Goal: Task Accomplishment & Management: Manage account settings

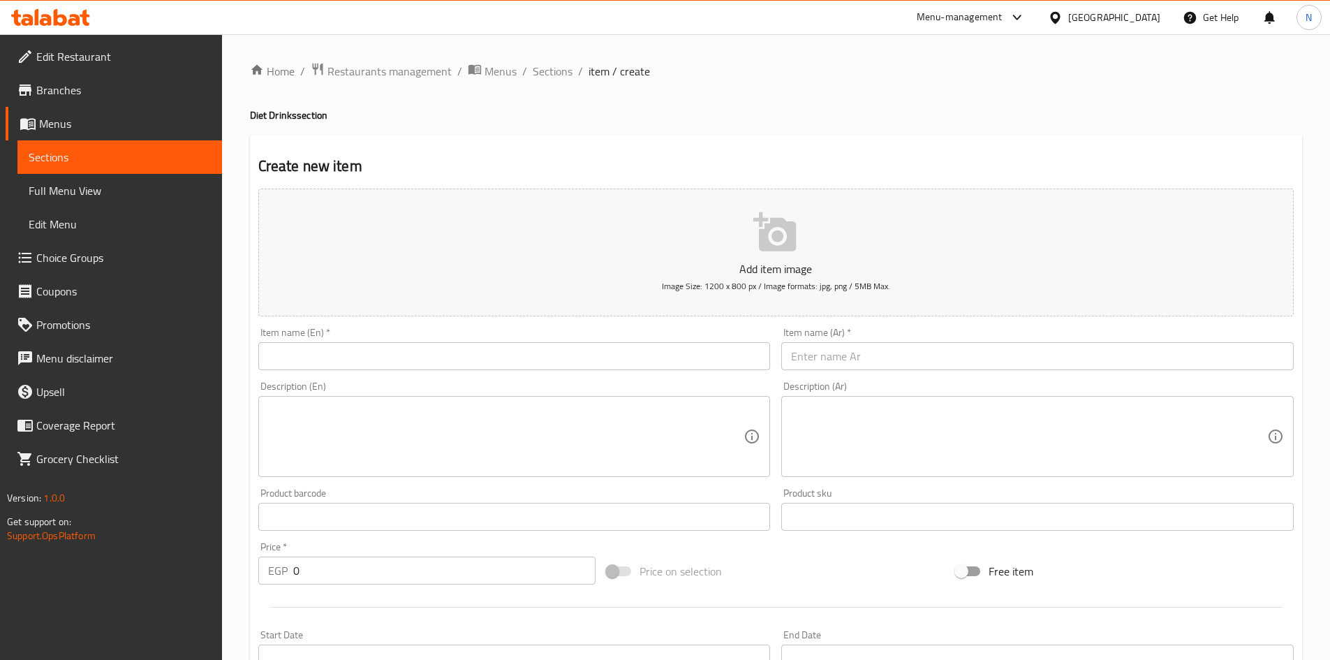
click at [806, 360] on input "text" at bounding box center [1037, 356] width 512 height 28
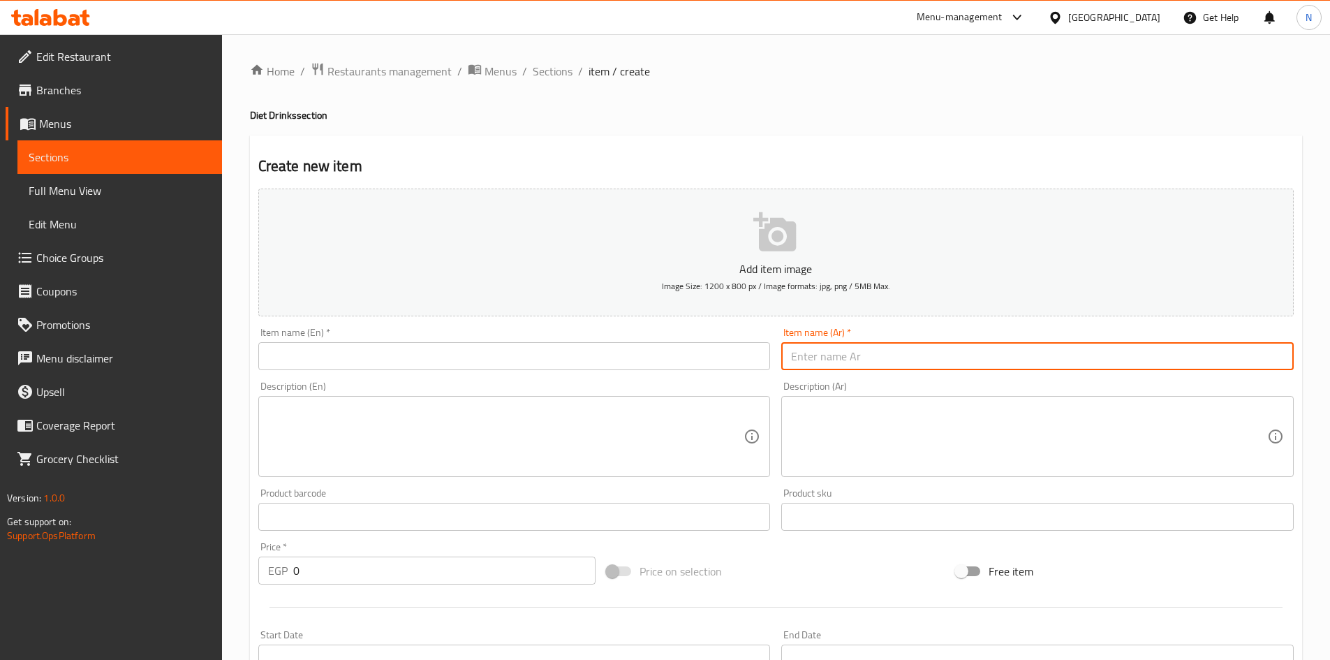
paste input "رمان حب"
type input "رمان حب"
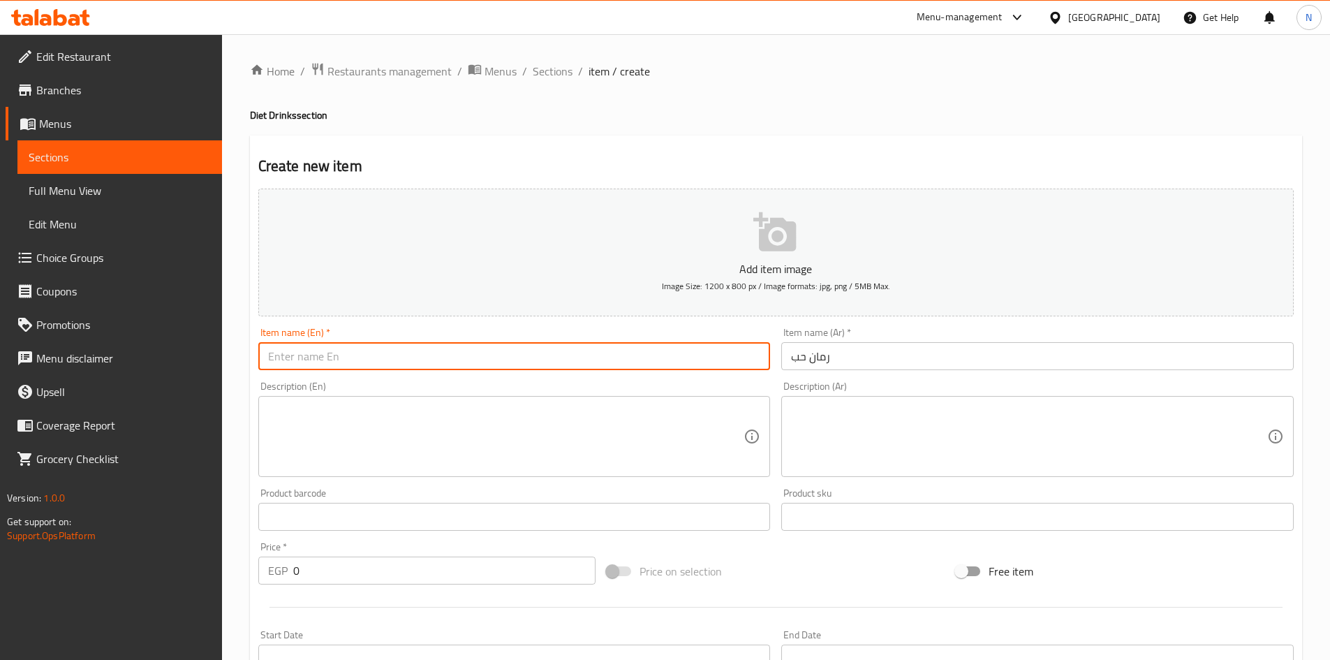
click at [368, 360] on input "text" at bounding box center [514, 356] width 512 height 28
paste input "pomegranate seeds"
click at [325, 355] on input "pomegranate seeds" at bounding box center [514, 356] width 512 height 28
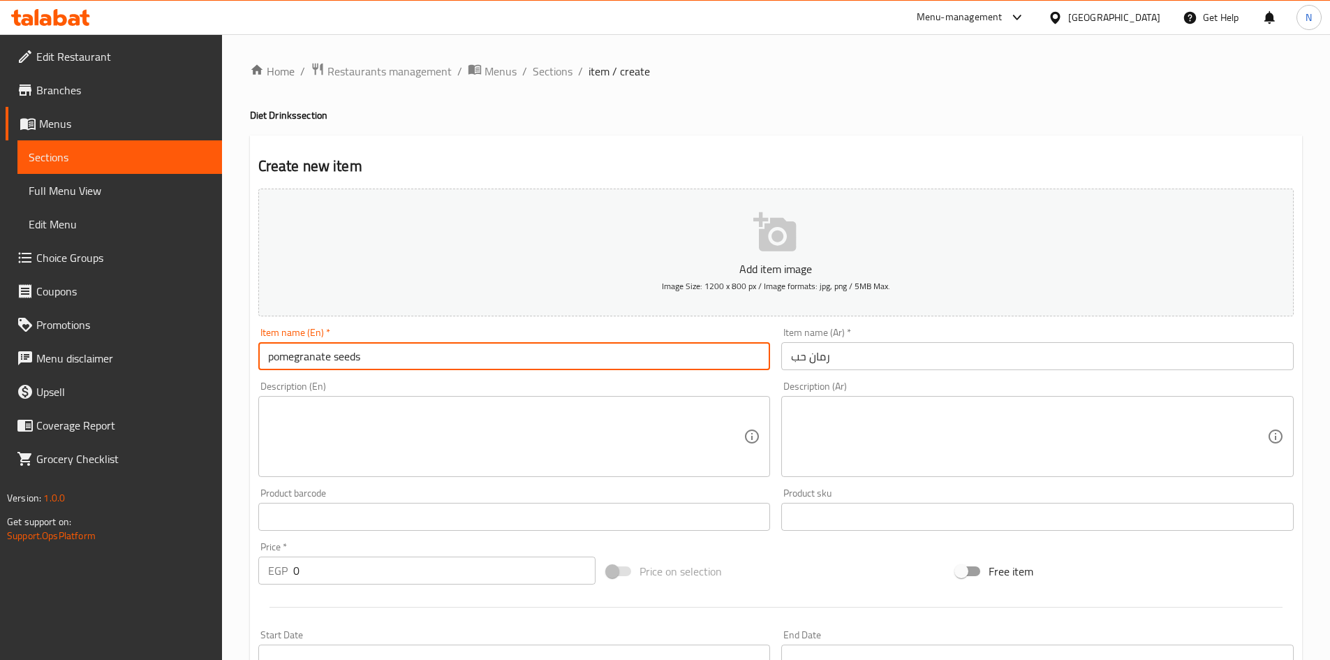
type input "Pomegranate Seeds"
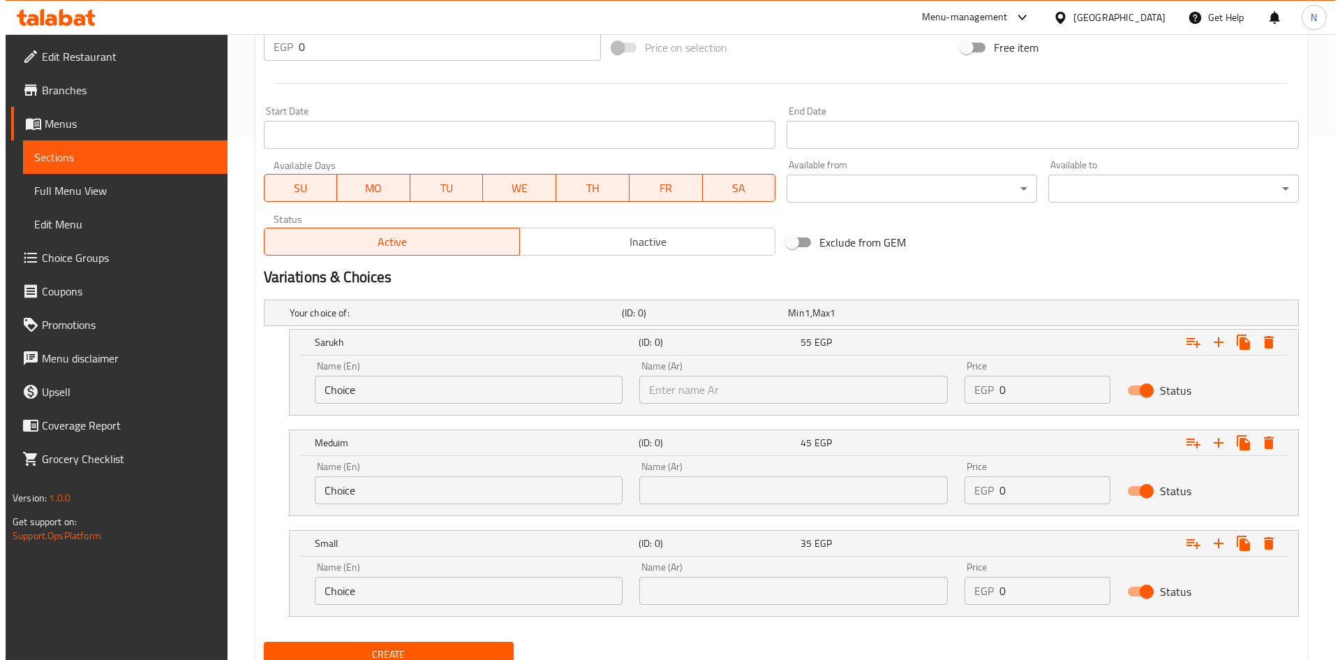
scroll to position [579, 0]
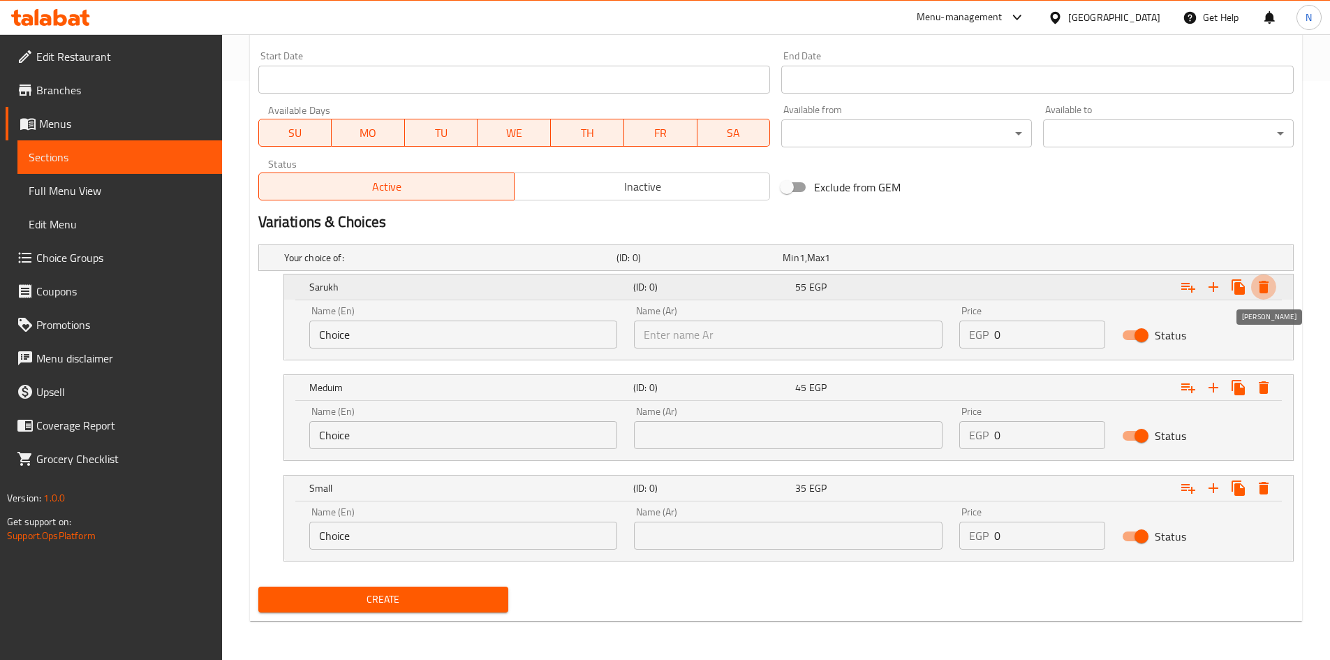
click at [1266, 288] on icon "Expand" at bounding box center [1264, 287] width 10 height 13
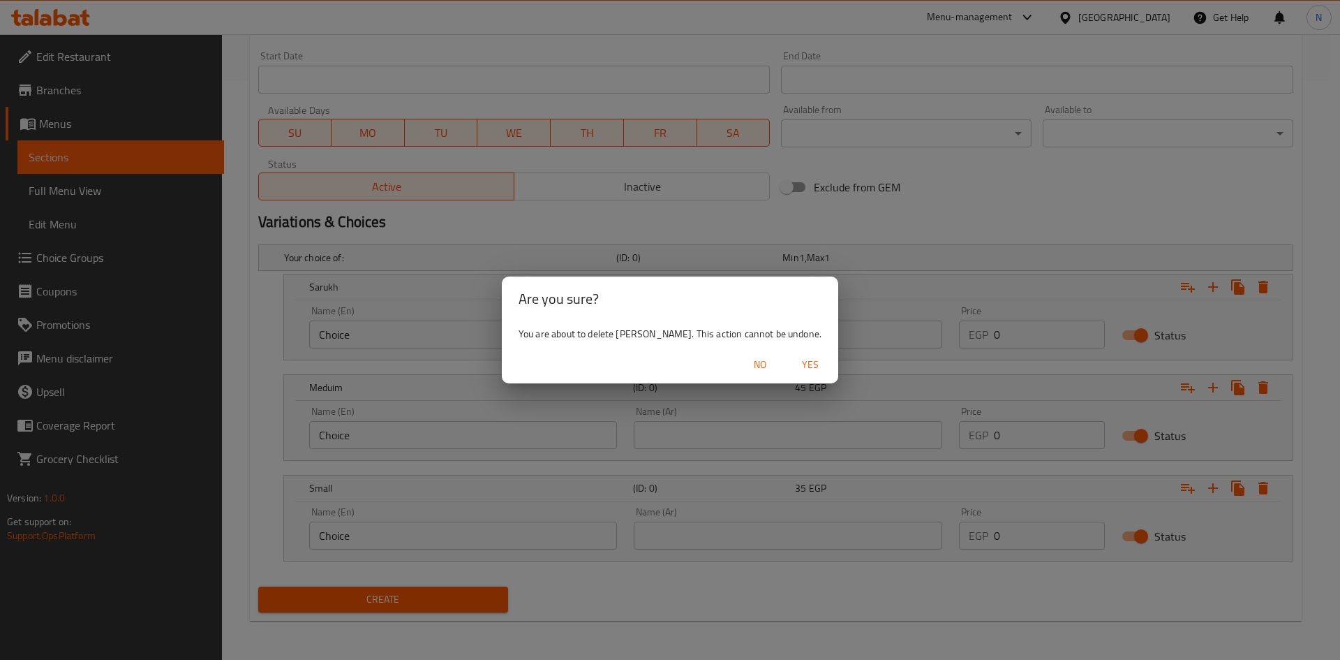
click at [794, 364] on span "Yes" at bounding box center [811, 364] width 34 height 17
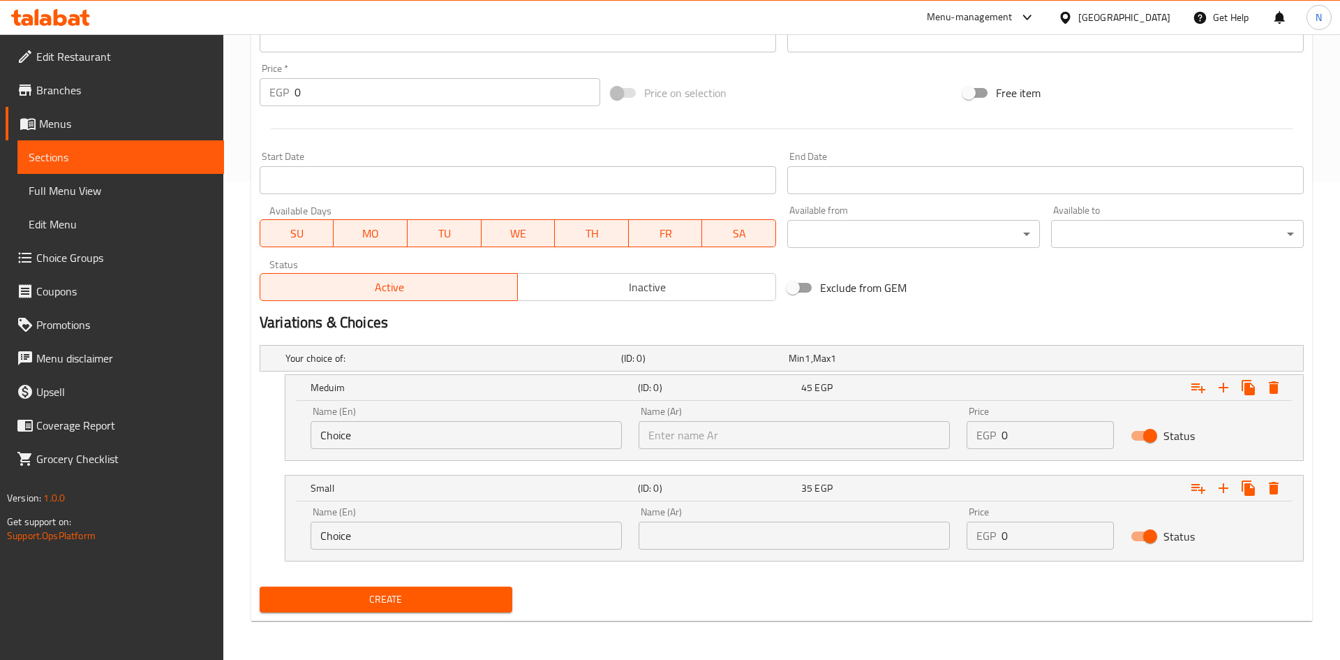
scroll to position [478, 0]
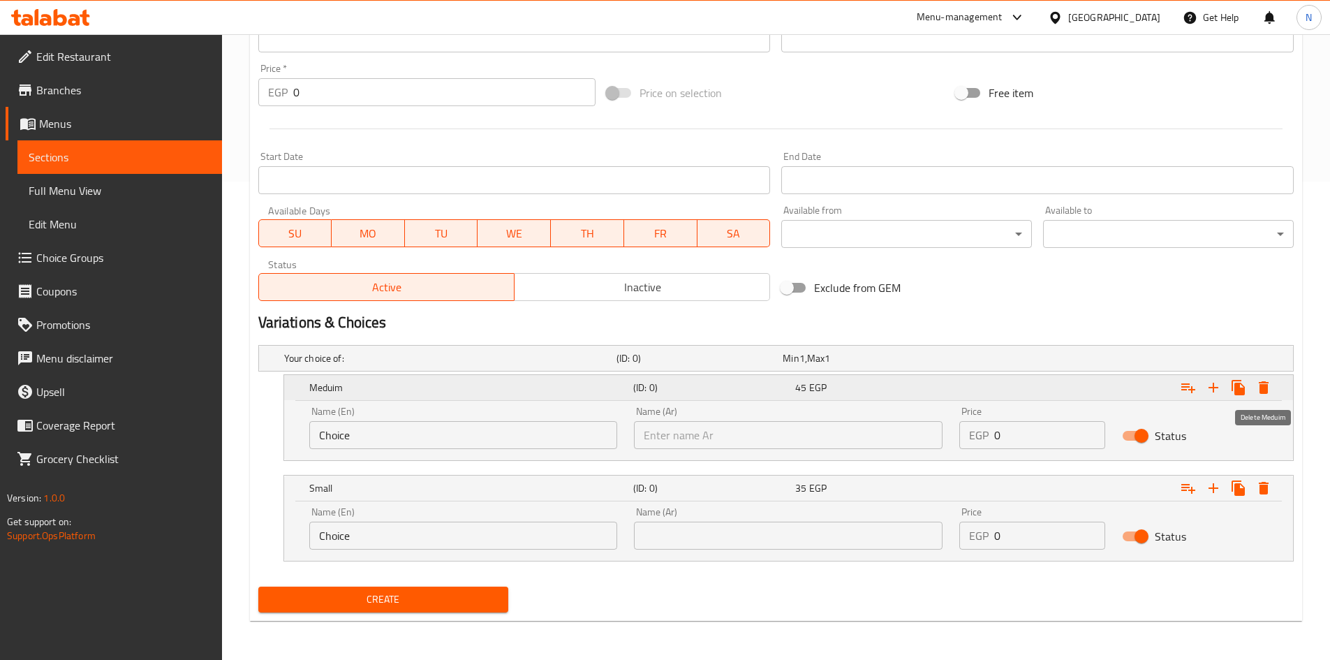
click at [1266, 391] on icon "Expand" at bounding box center [1264, 387] width 10 height 13
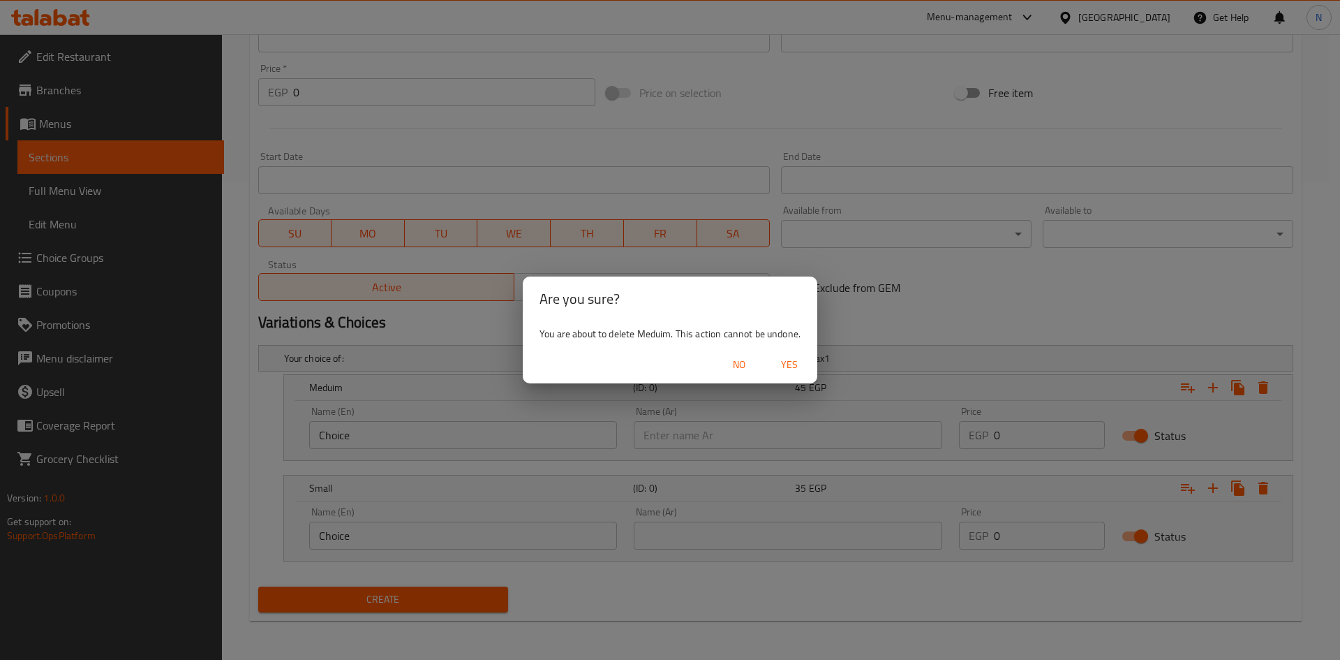
drag, startPoint x: 783, startPoint y: 366, endPoint x: 931, endPoint y: 405, distance: 152.2
click at [785, 366] on span "Yes" at bounding box center [790, 364] width 34 height 17
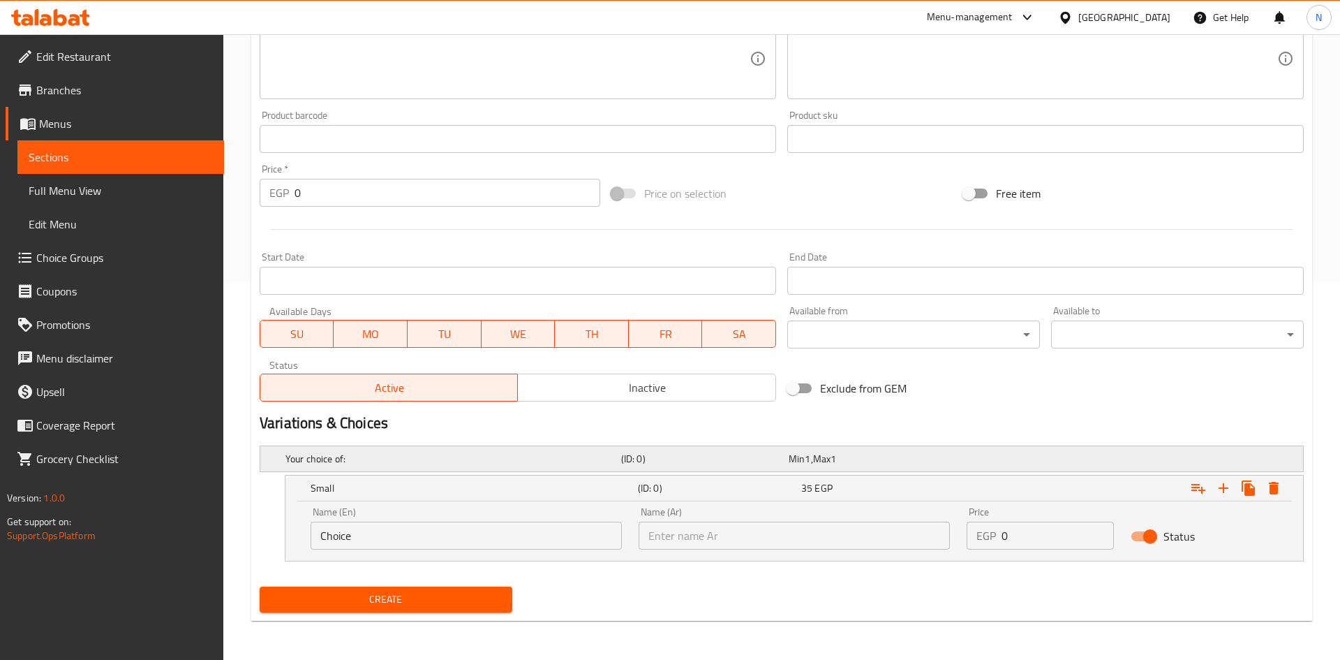
scroll to position [378, 0]
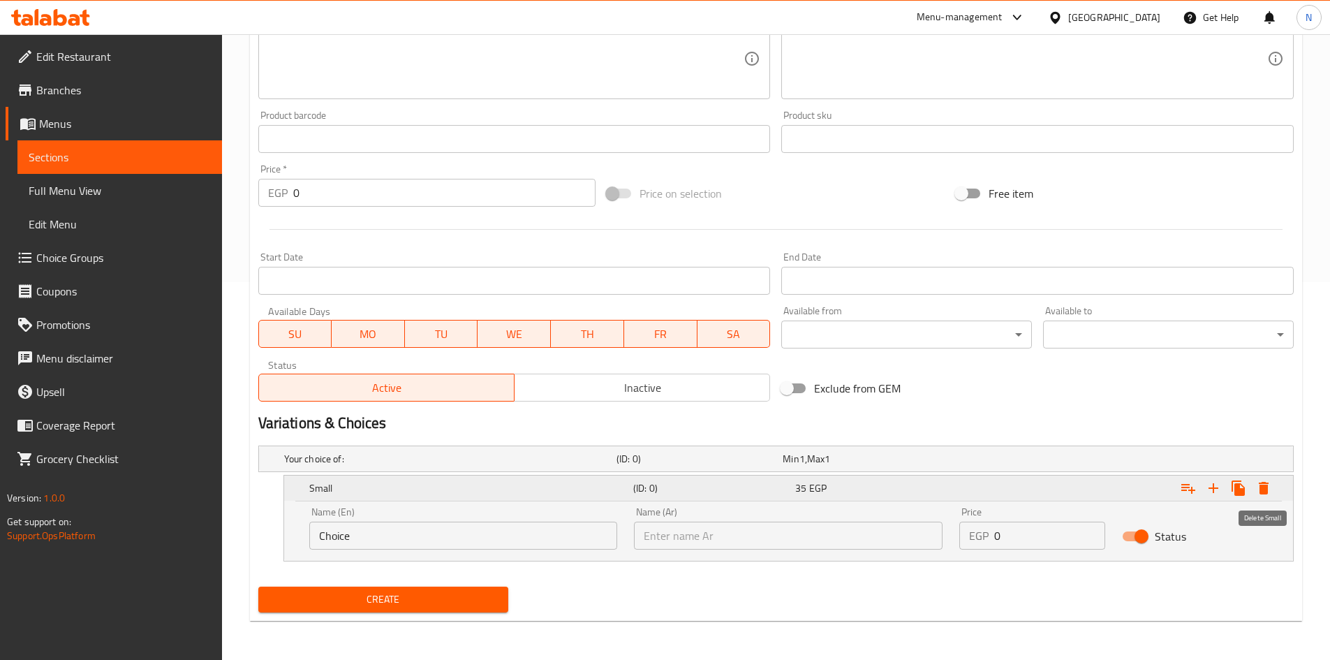
click at [1259, 490] on icon "Expand" at bounding box center [1264, 488] width 10 height 13
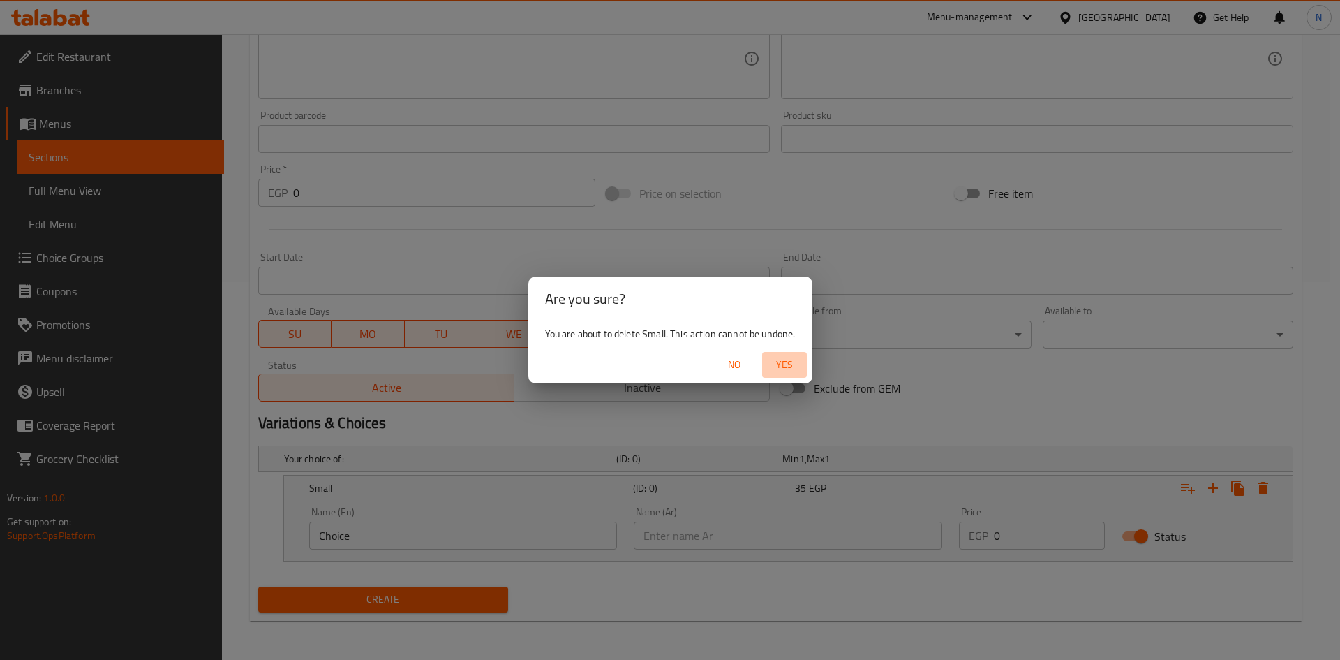
click at [787, 358] on span "Yes" at bounding box center [785, 364] width 34 height 17
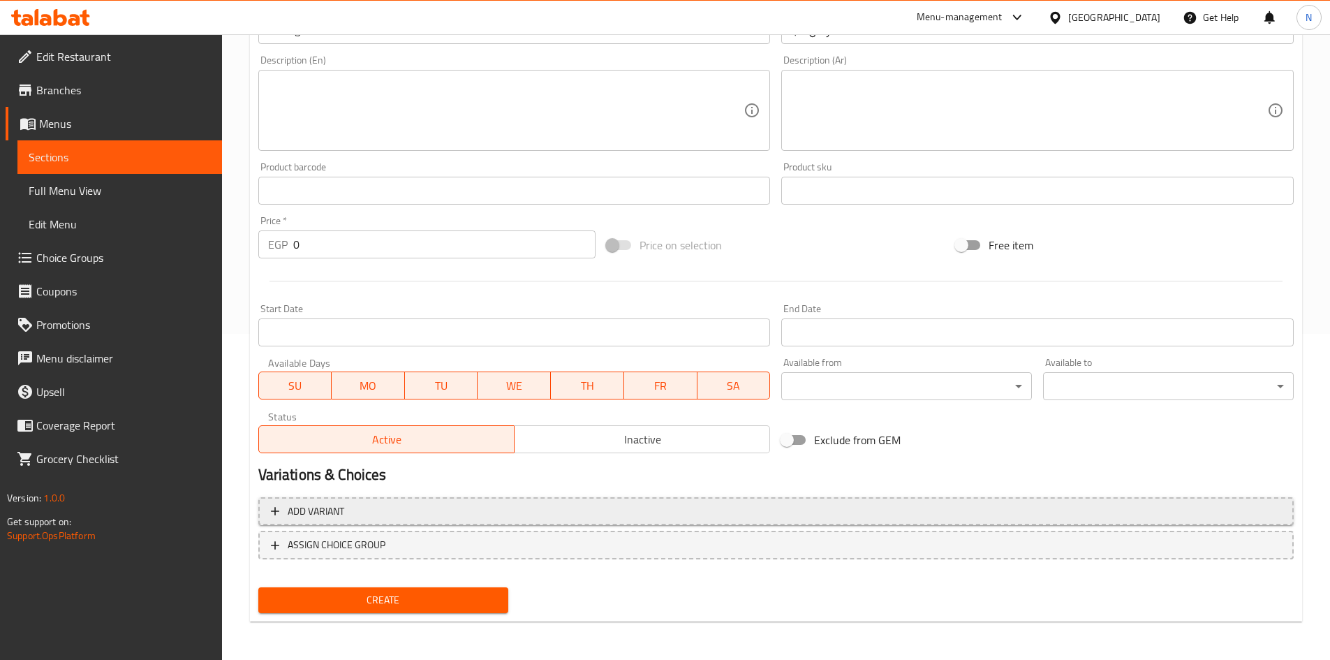
scroll to position [327, 0]
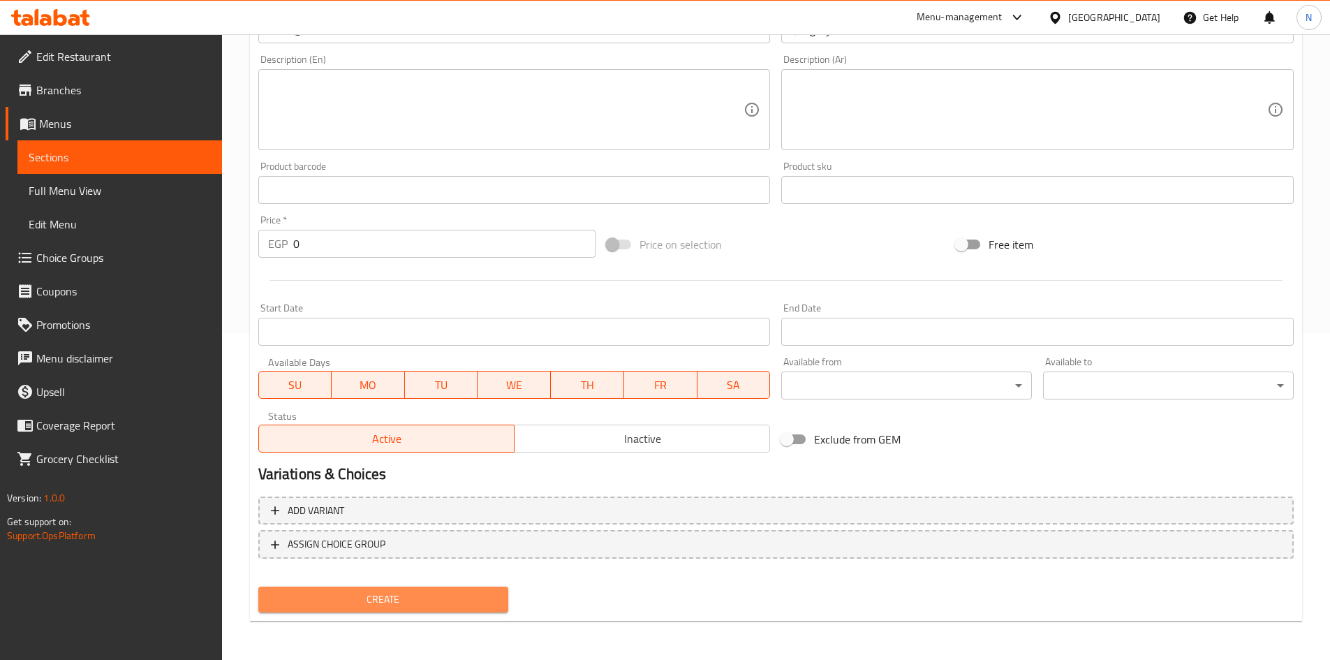
click at [393, 592] on span "Create" at bounding box center [383, 599] width 228 height 17
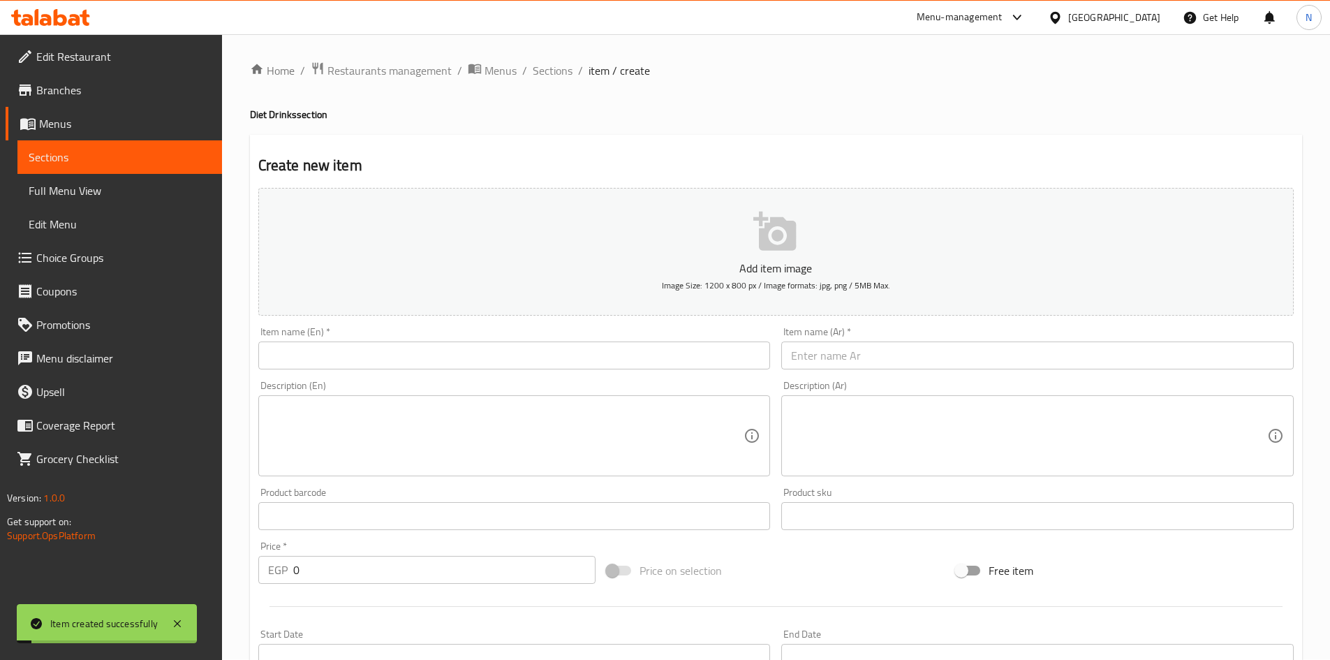
scroll to position [0, 0]
click at [554, 72] on span "Sections" at bounding box center [553, 71] width 40 height 17
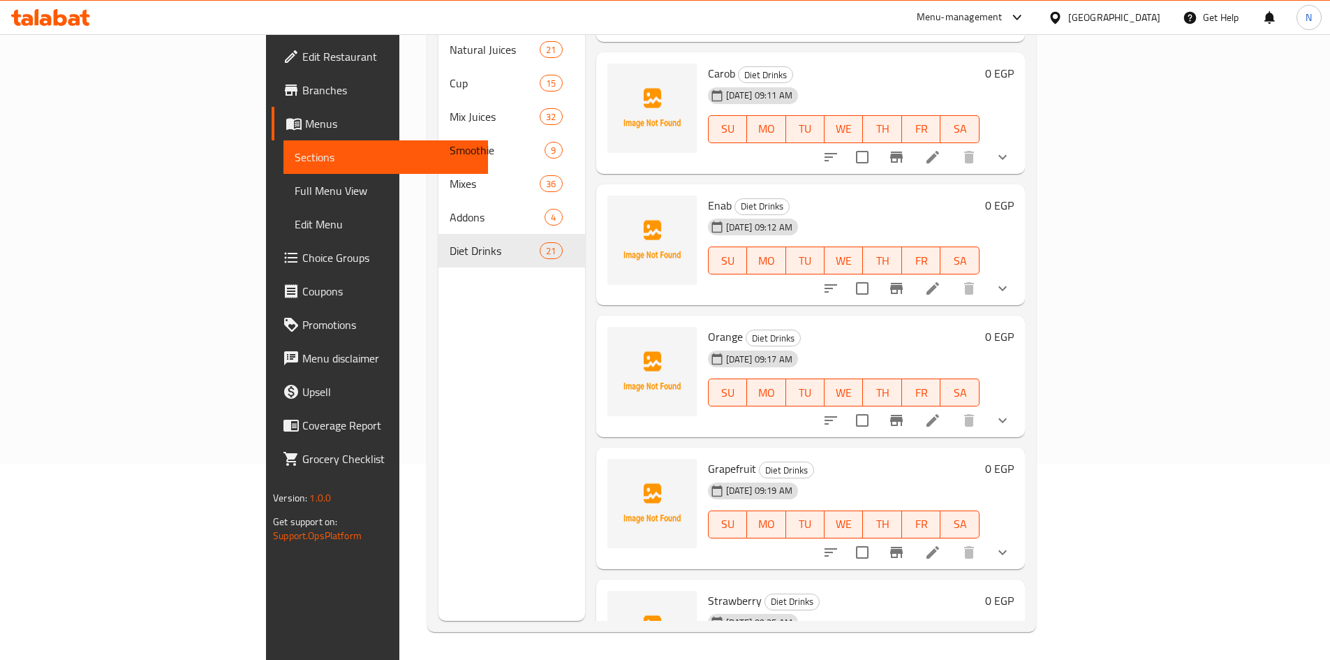
scroll to position [2140, 0]
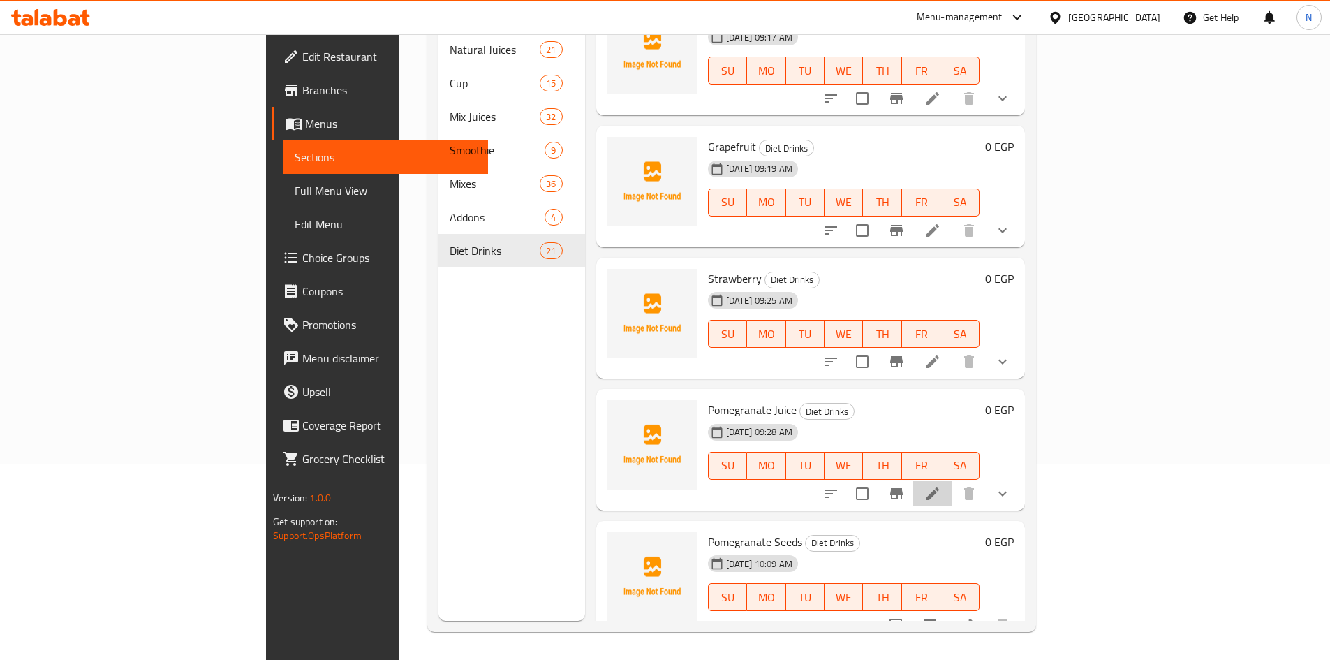
click at [952, 481] on li at bounding box center [932, 493] width 39 height 25
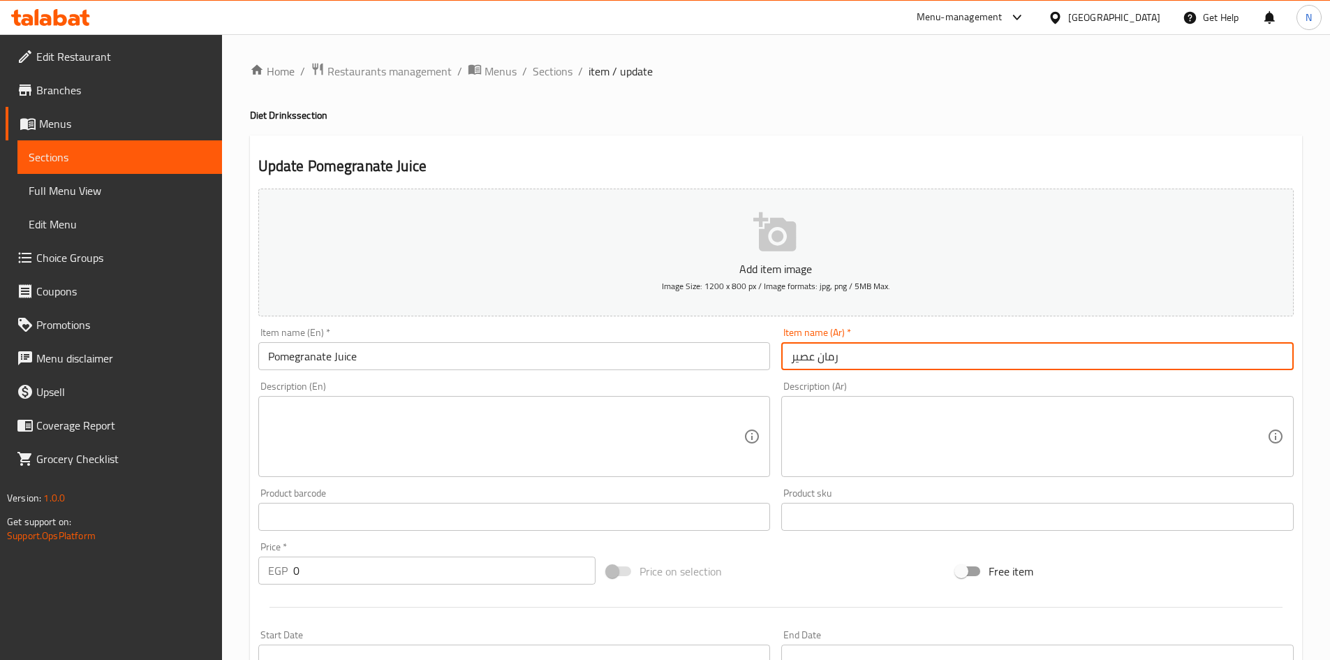
click at [814, 354] on input "رمان عصير" at bounding box center [1037, 356] width 512 height 28
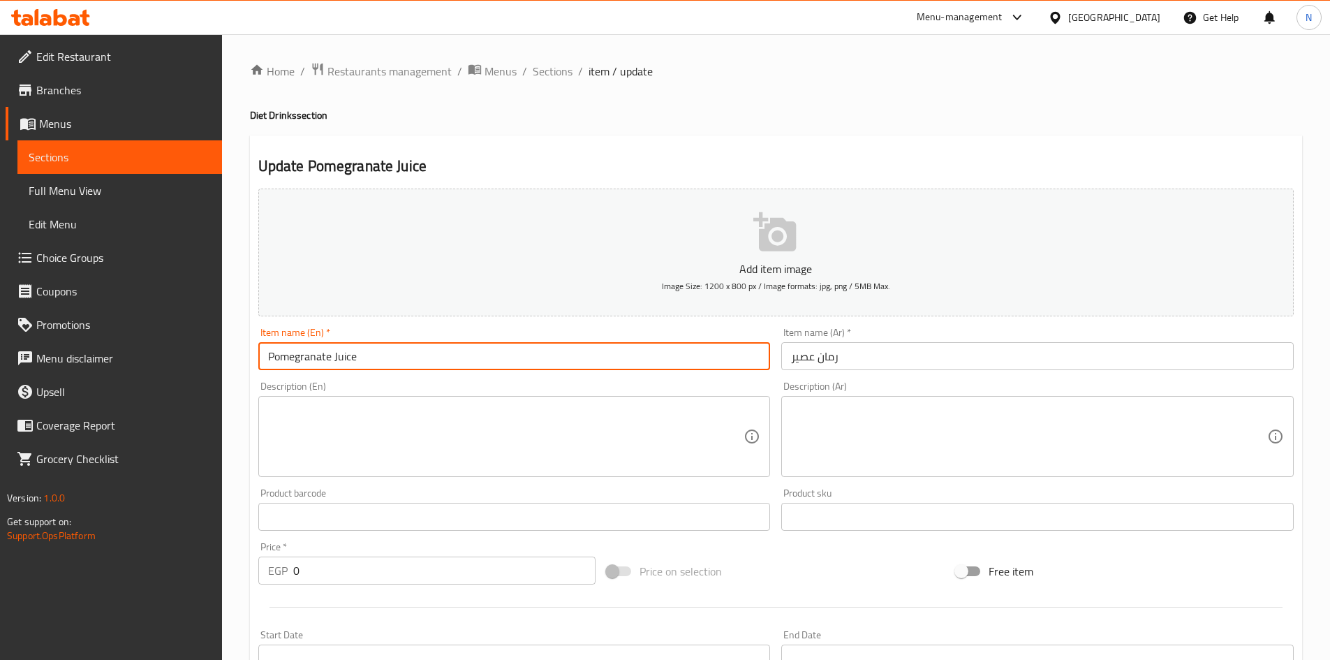
click at [316, 364] on input "Pomegranate Juice" at bounding box center [514, 356] width 512 height 28
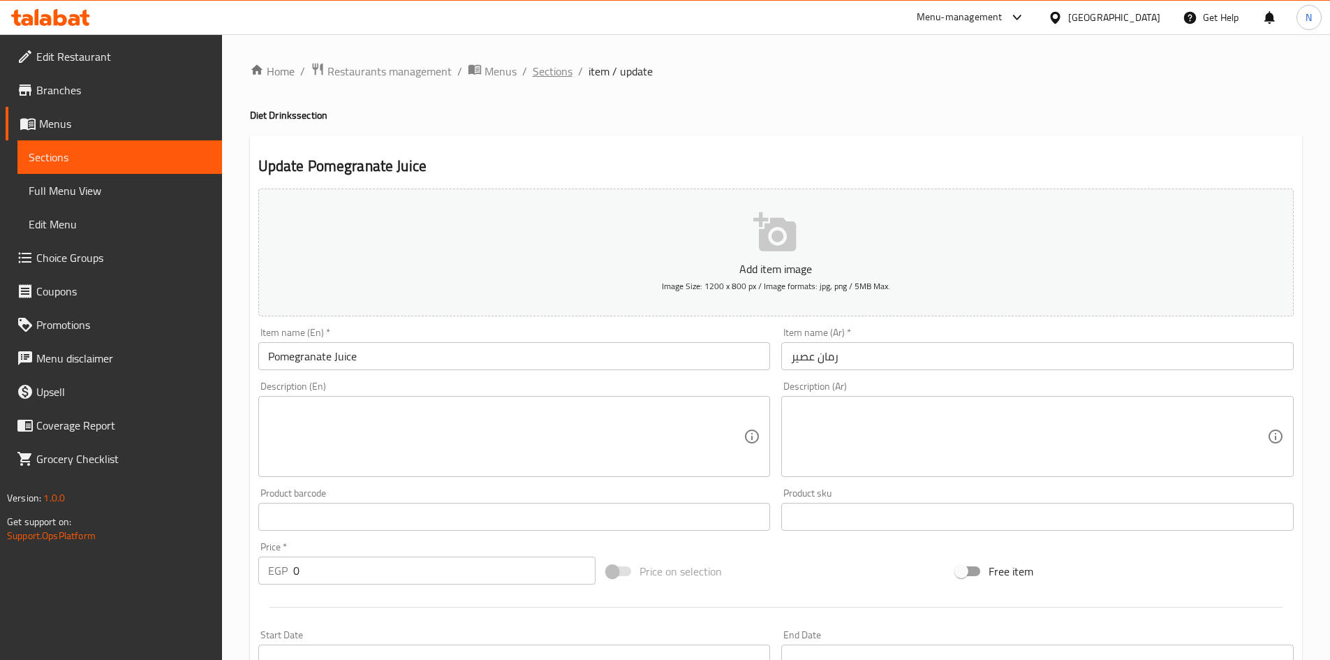
click at [554, 72] on span "Sections" at bounding box center [553, 71] width 40 height 17
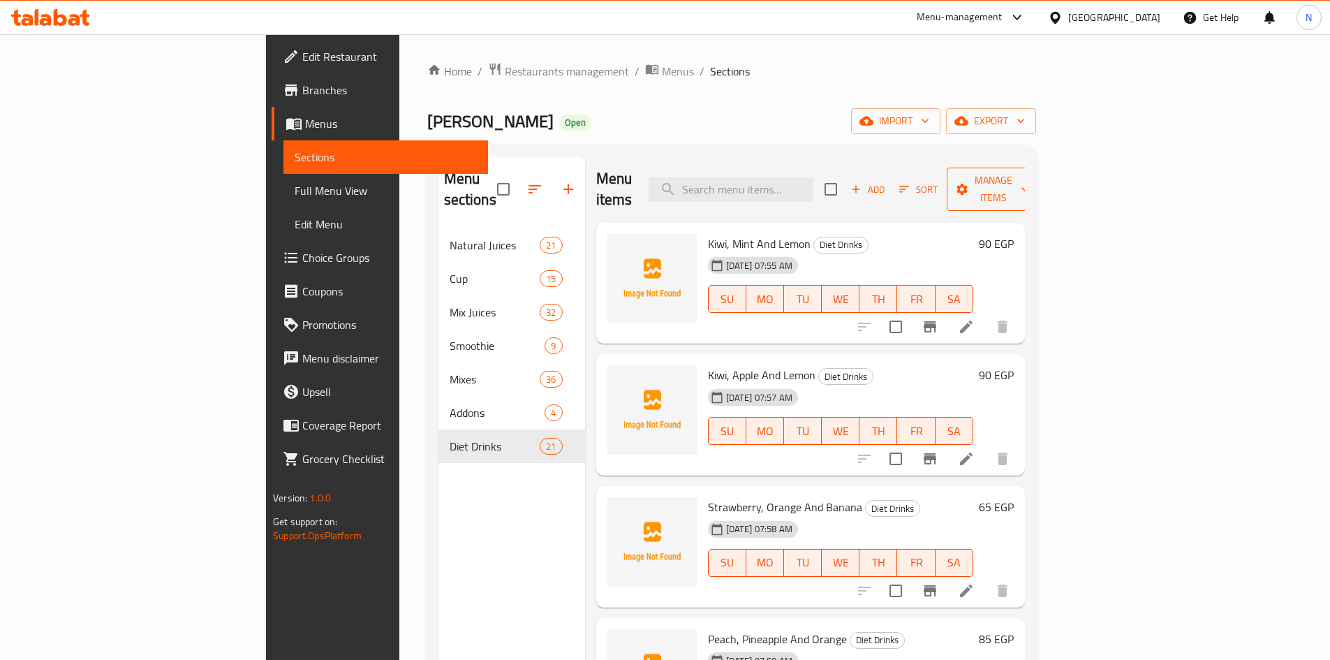
click at [1029, 174] on span "Manage items" at bounding box center [993, 189] width 71 height 35
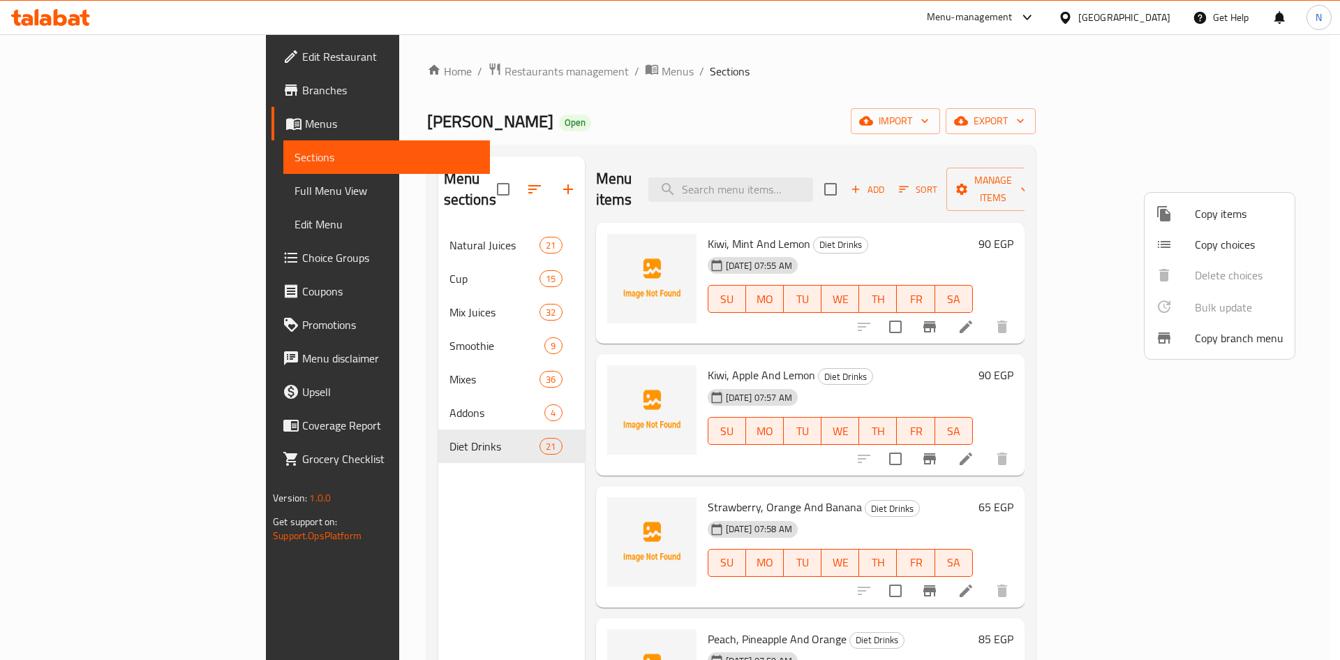
click at [1200, 243] on span "Copy choices" at bounding box center [1239, 244] width 89 height 17
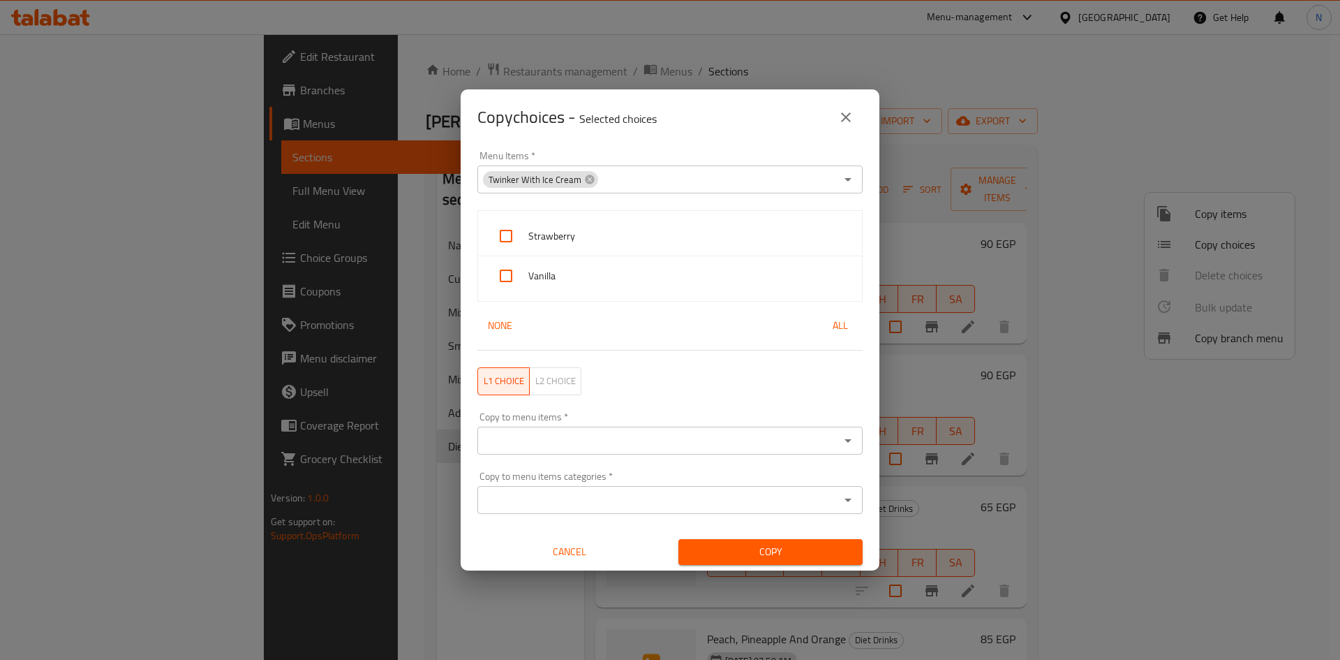
click at [587, 183] on icon at bounding box center [589, 179] width 9 height 9
click at [637, 172] on input "Menu Items   *" at bounding box center [659, 180] width 354 height 20
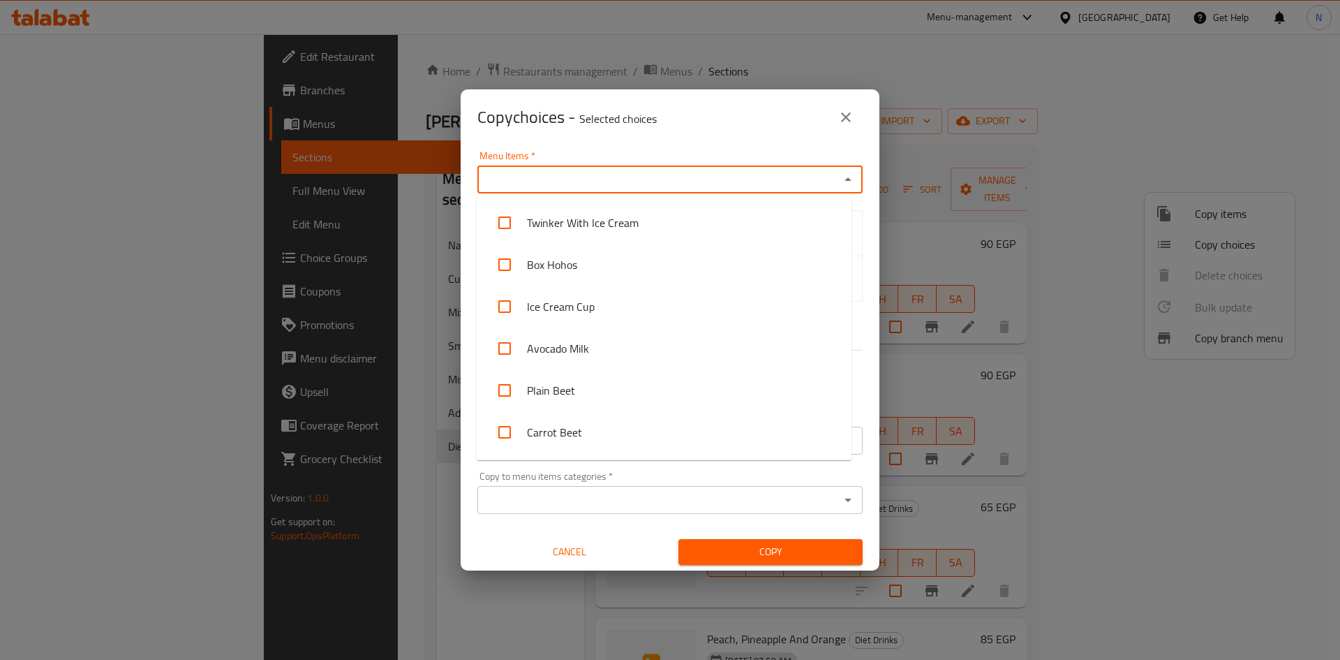
paste input "Pomegranate Juice"
type input "Pomegranate Juice"
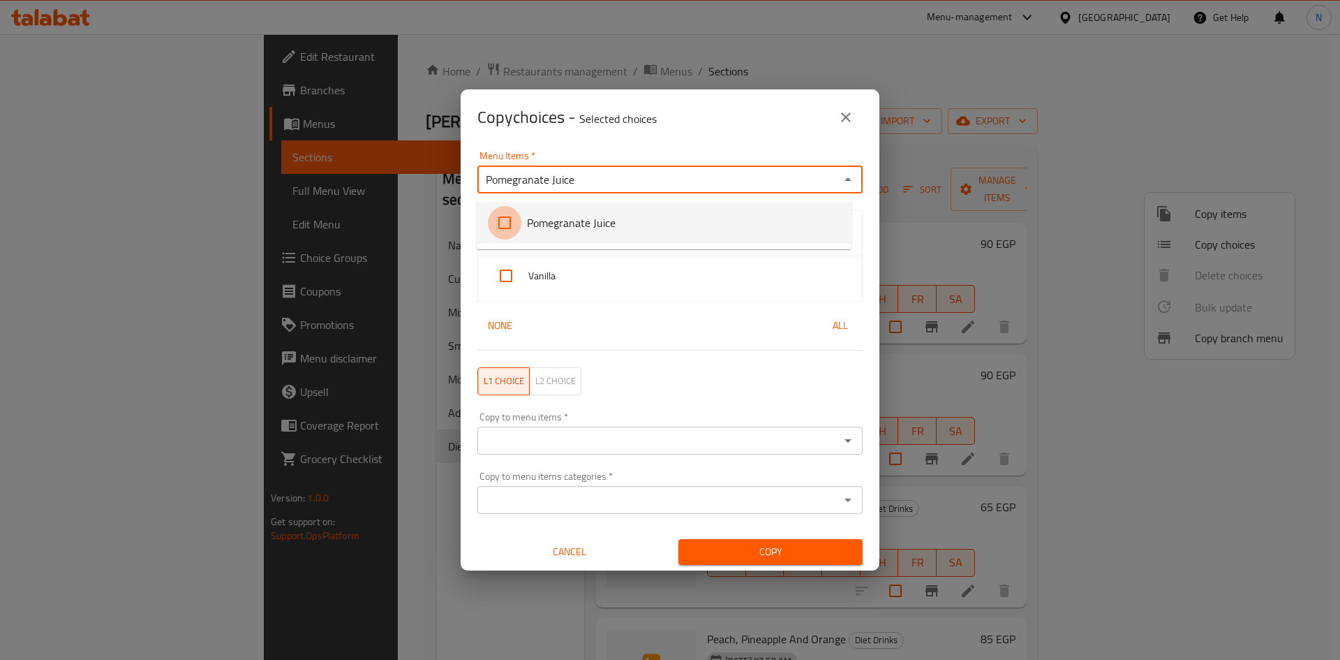
click at [504, 219] on input "checkbox" at bounding box center [505, 223] width 34 height 34
checkbox input "false"
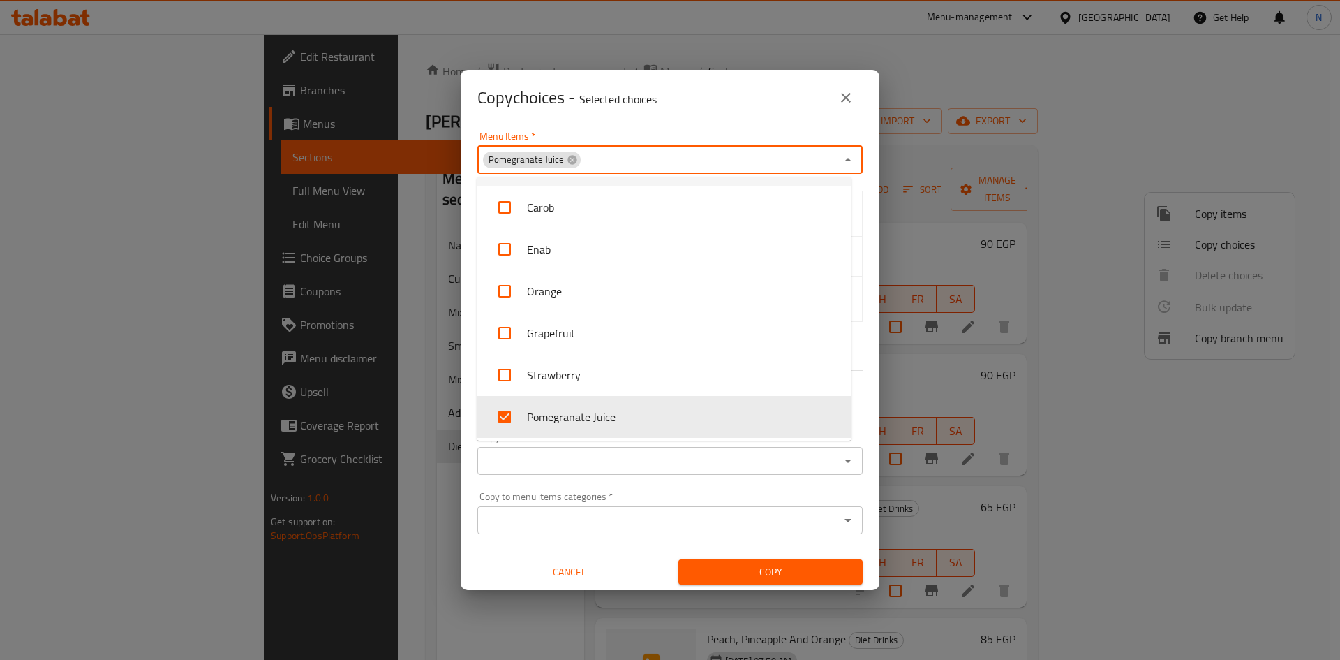
click at [613, 134] on div "Menu Items   * Pomegranate Juice Menu Items *" at bounding box center [669, 152] width 385 height 43
click at [613, 126] on div "Menu Items   * Pomegranate Juice Menu Items *" at bounding box center [670, 152] width 402 height 59
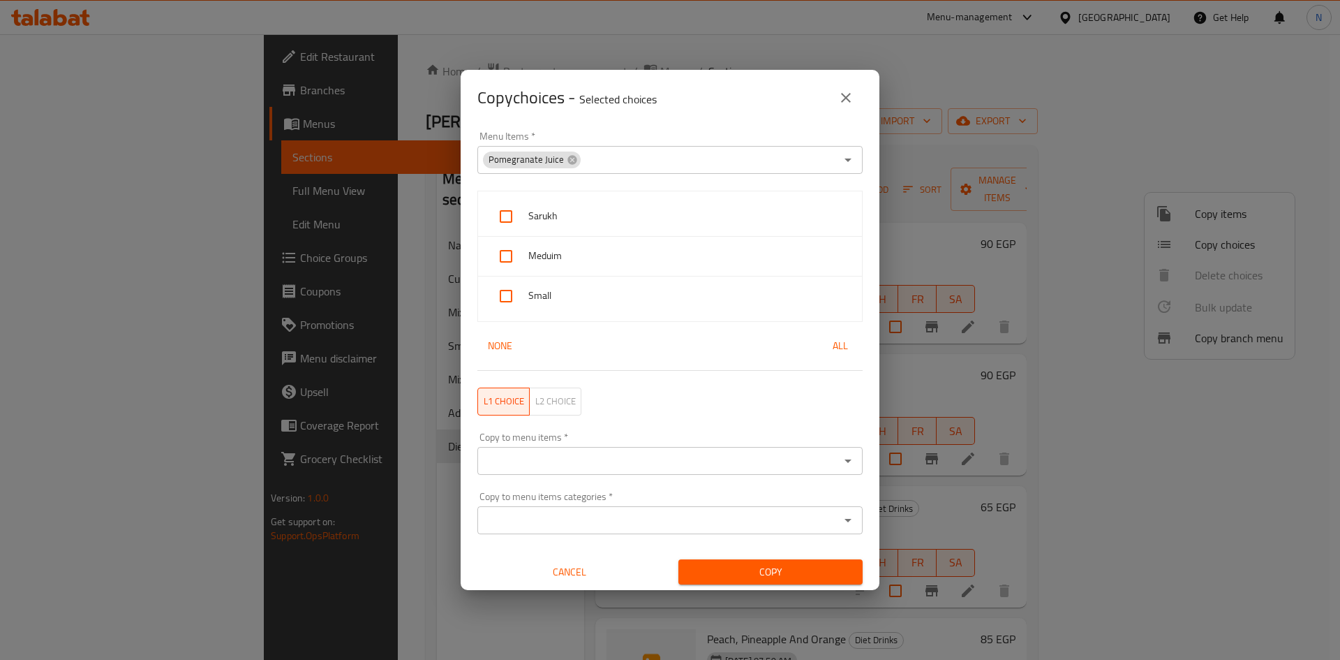
click at [508, 215] on input "checkbox" at bounding box center [506, 217] width 34 height 34
checkbox input "true"
click at [504, 258] on input "checkbox" at bounding box center [506, 256] width 34 height 34
checkbox input "true"
click at [510, 298] on input "checkbox" at bounding box center [506, 296] width 34 height 34
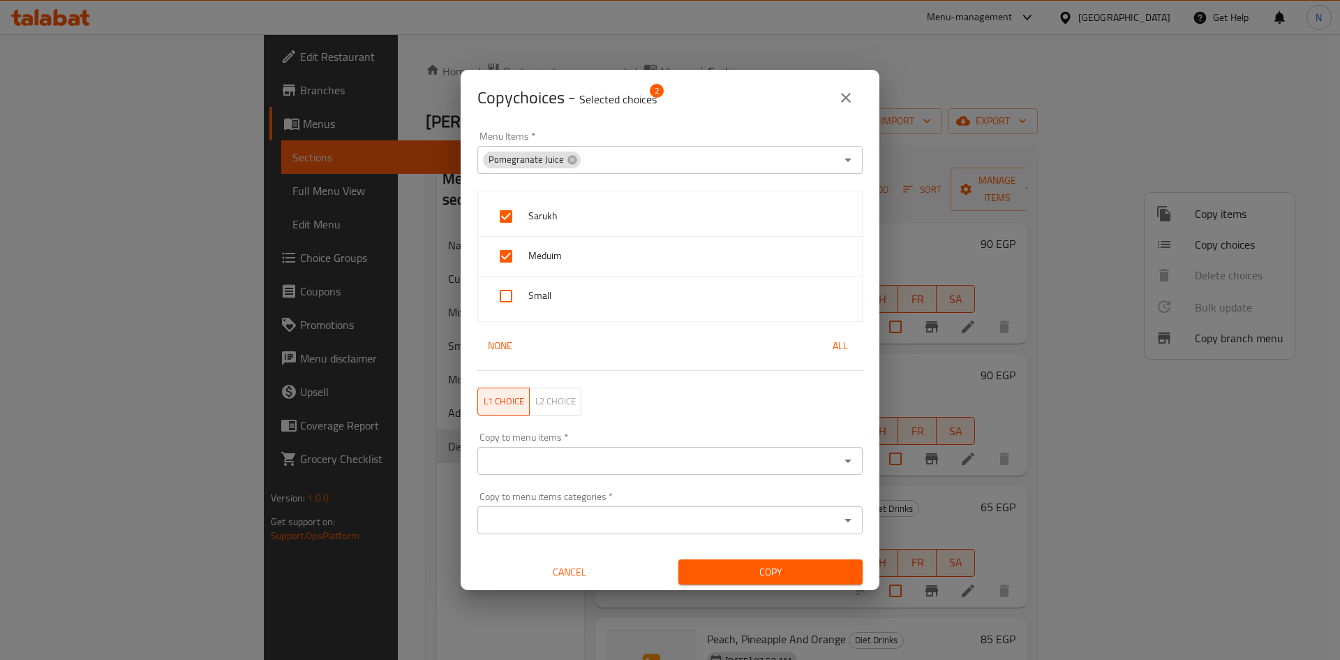
checkbox input "true"
click at [593, 450] on div "Copy to menu items *" at bounding box center [669, 461] width 385 height 28
click at [840, 466] on icon "Open" at bounding box center [848, 460] width 17 height 17
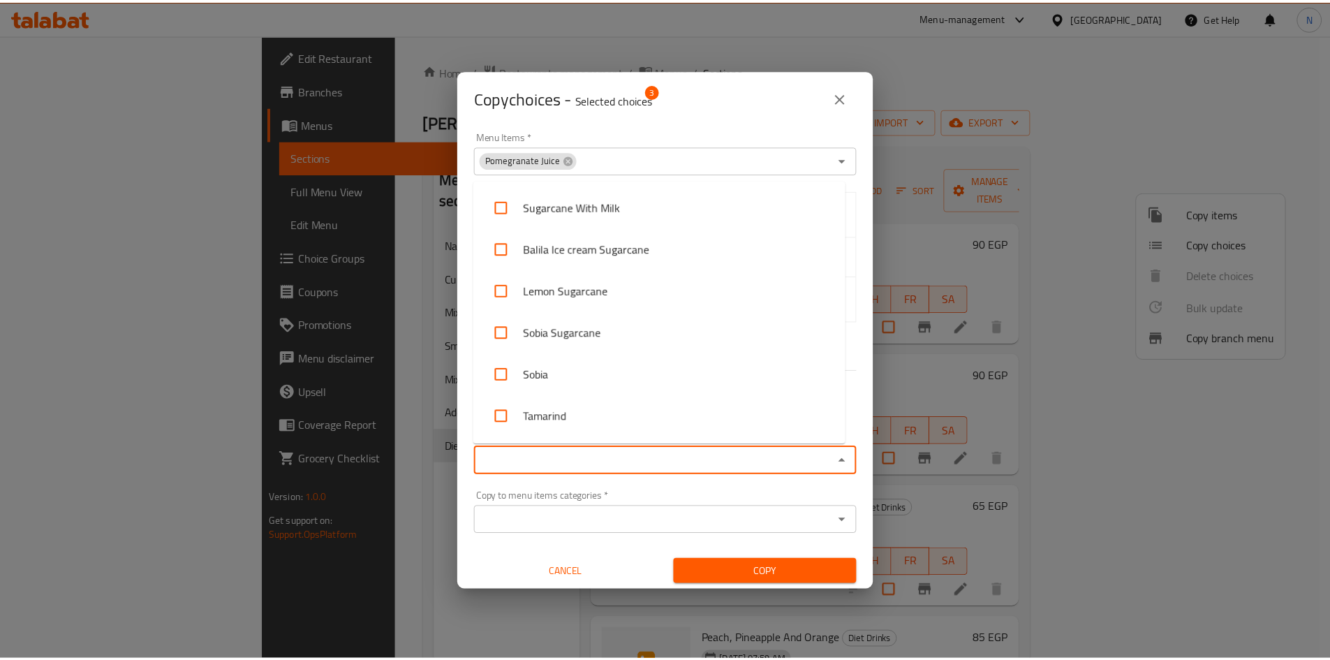
scroll to position [5527, 0]
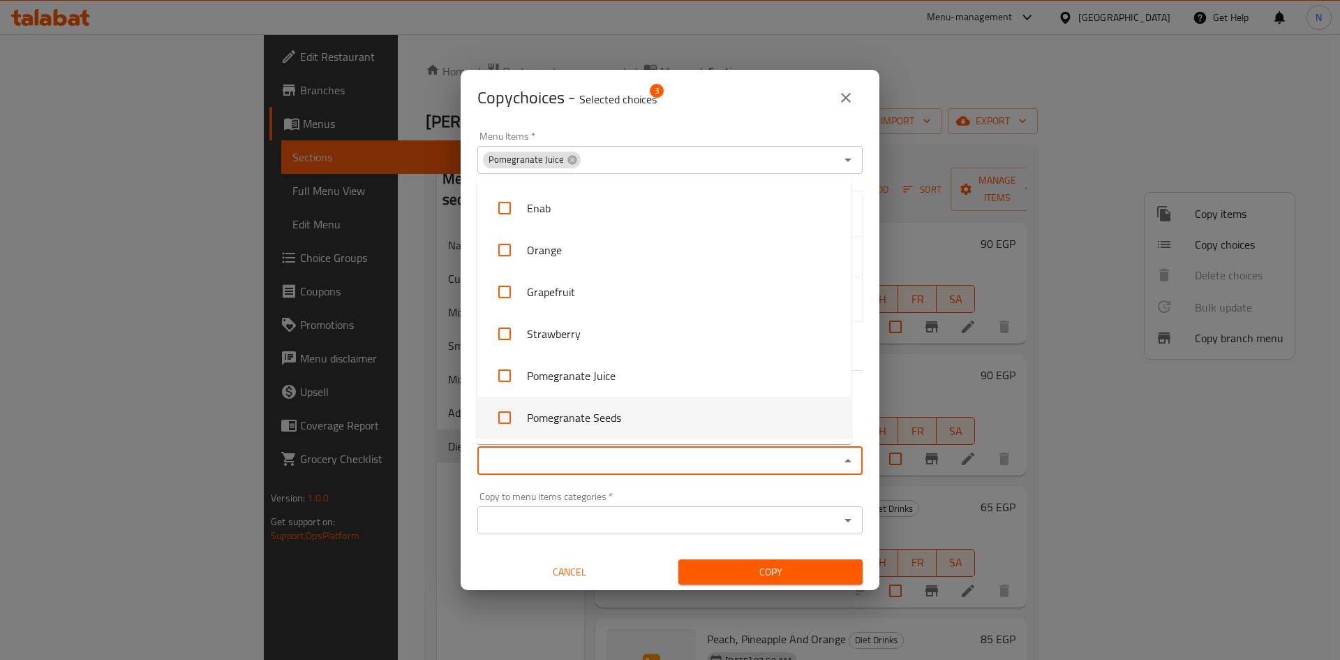
click at [507, 417] on input "checkbox" at bounding box center [505, 418] width 34 height 34
checkbox input "true"
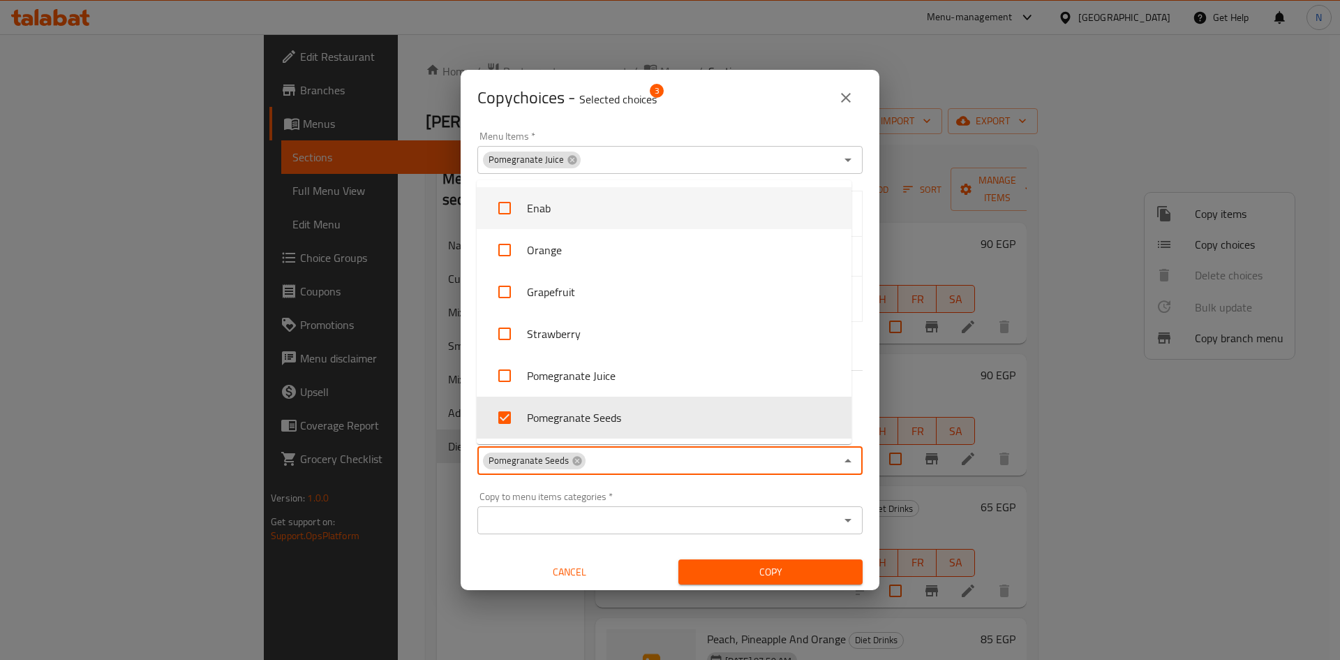
click at [628, 126] on div "Menu Items   * Pomegranate Juice Menu Items *" at bounding box center [670, 152] width 402 height 59
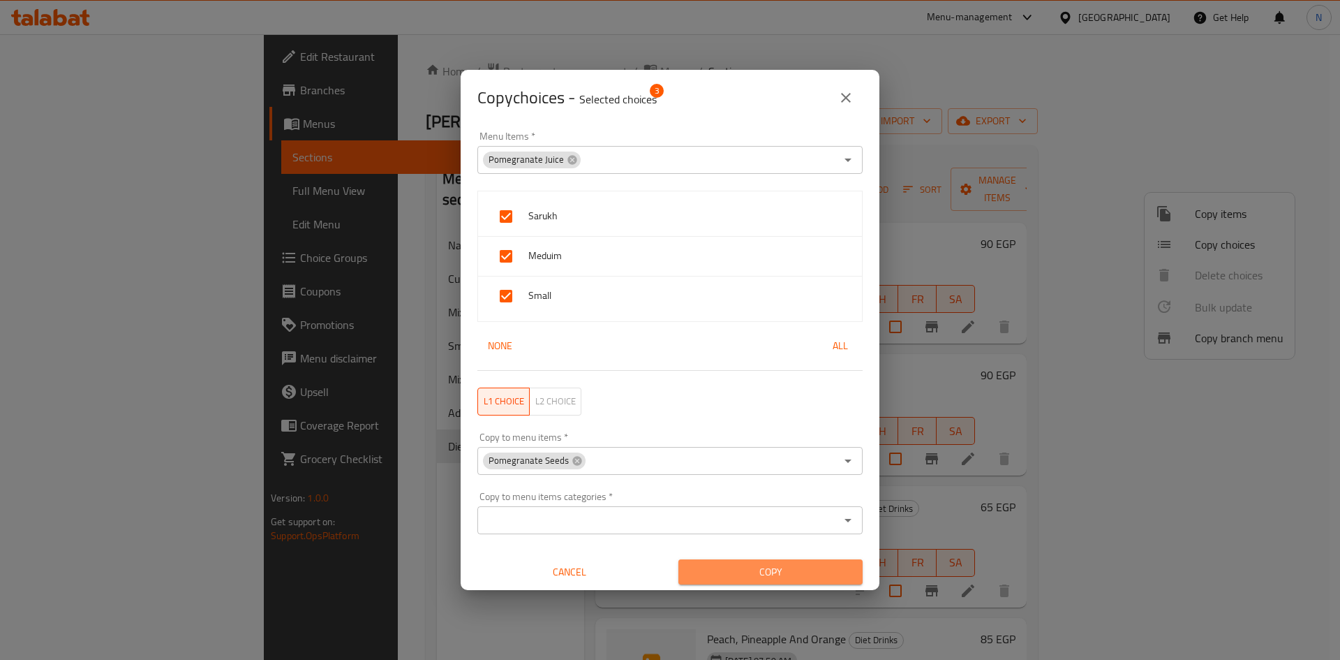
click at [816, 569] on span "Copy" at bounding box center [771, 571] width 162 height 17
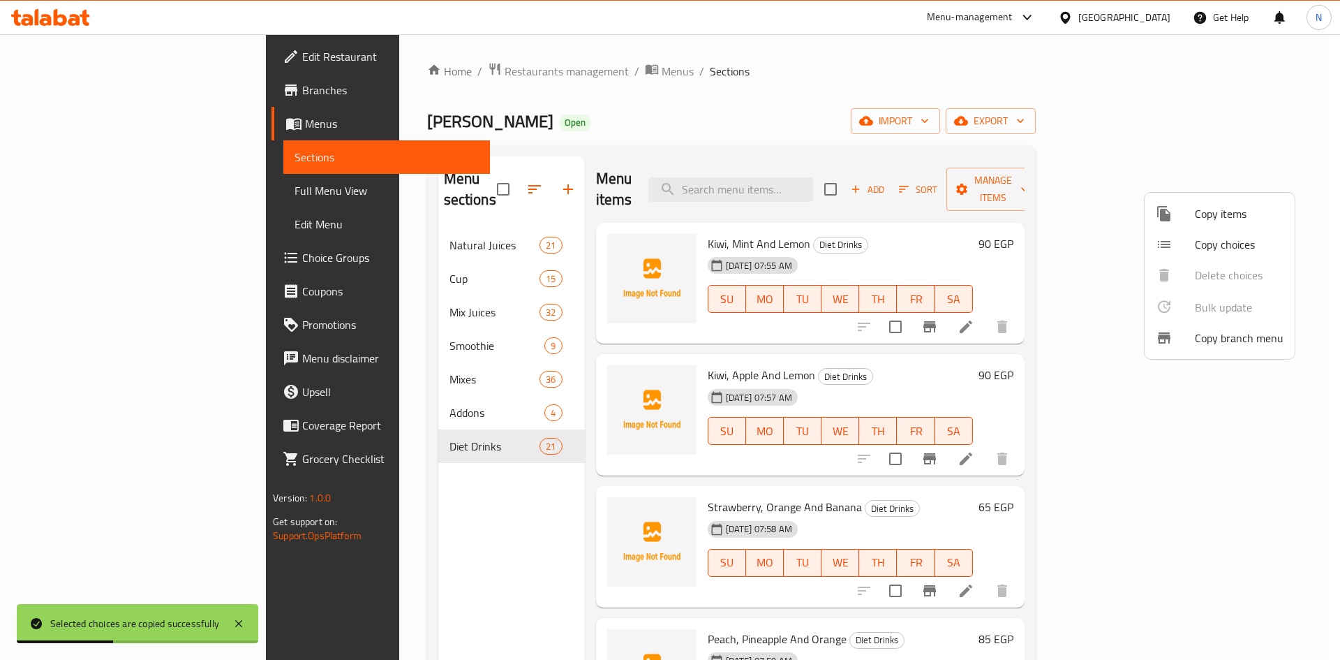
click at [1026, 91] on div at bounding box center [670, 330] width 1340 height 660
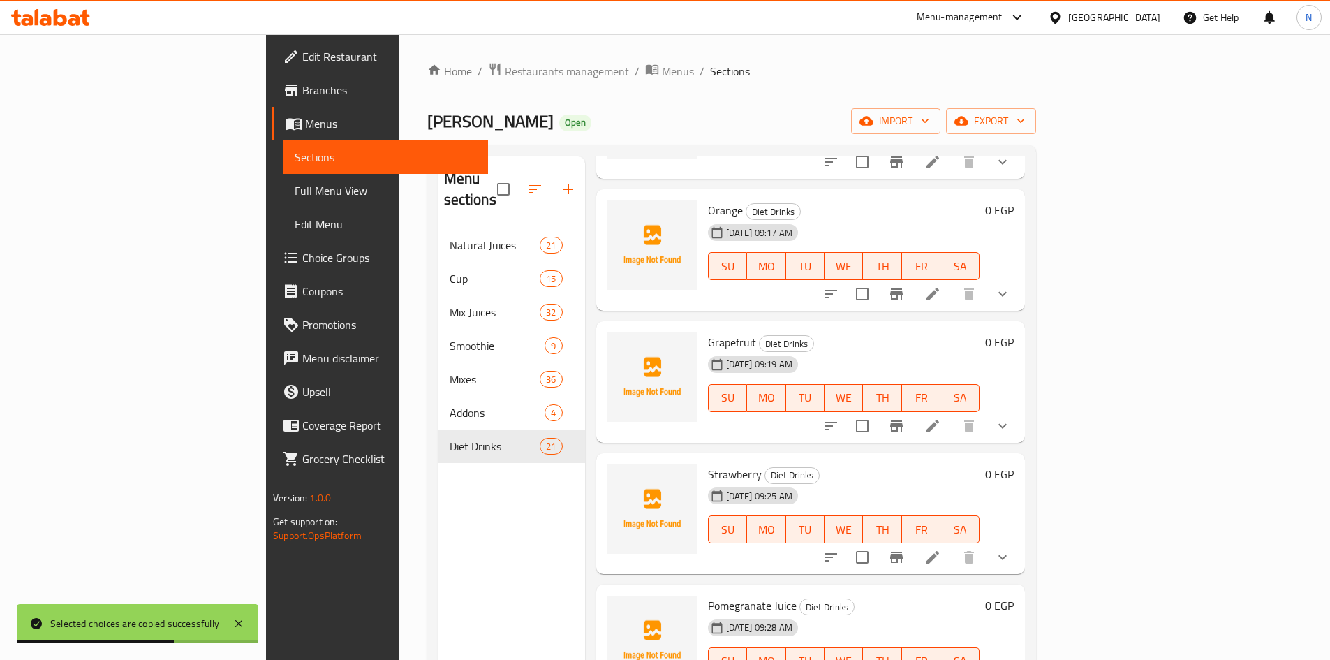
scroll to position [195, 0]
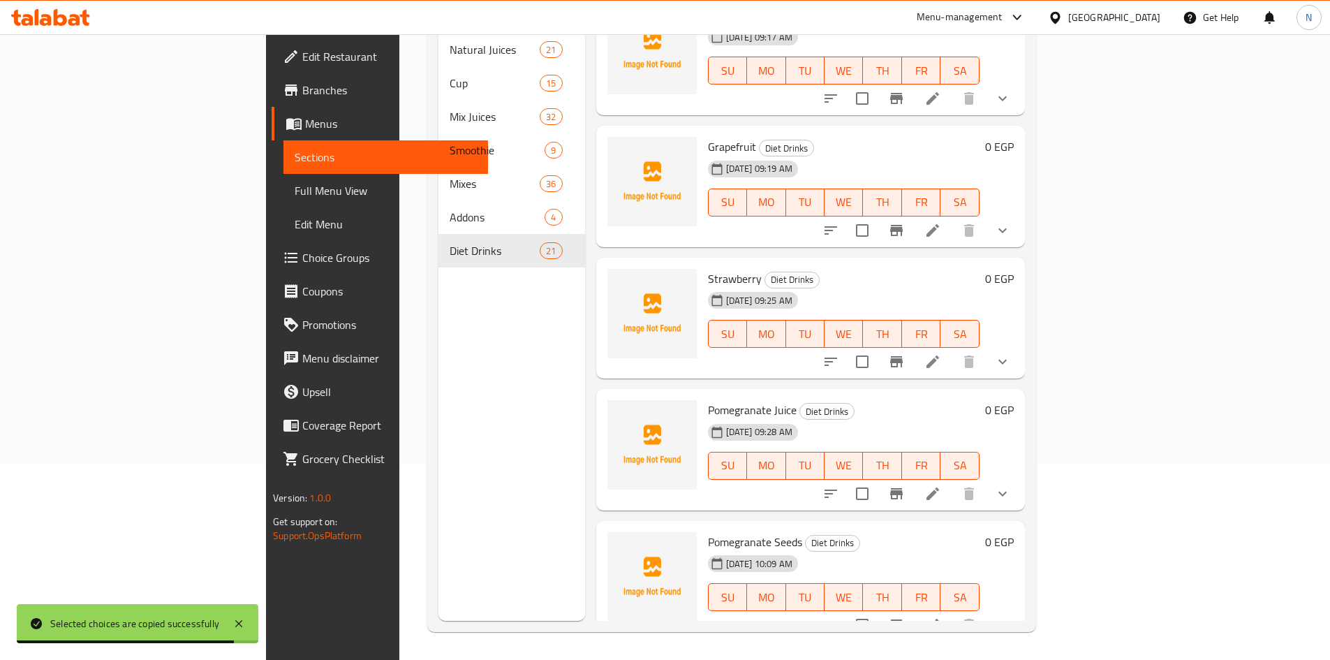
click at [1019, 608] on button "show more" at bounding box center [1003, 625] width 34 height 34
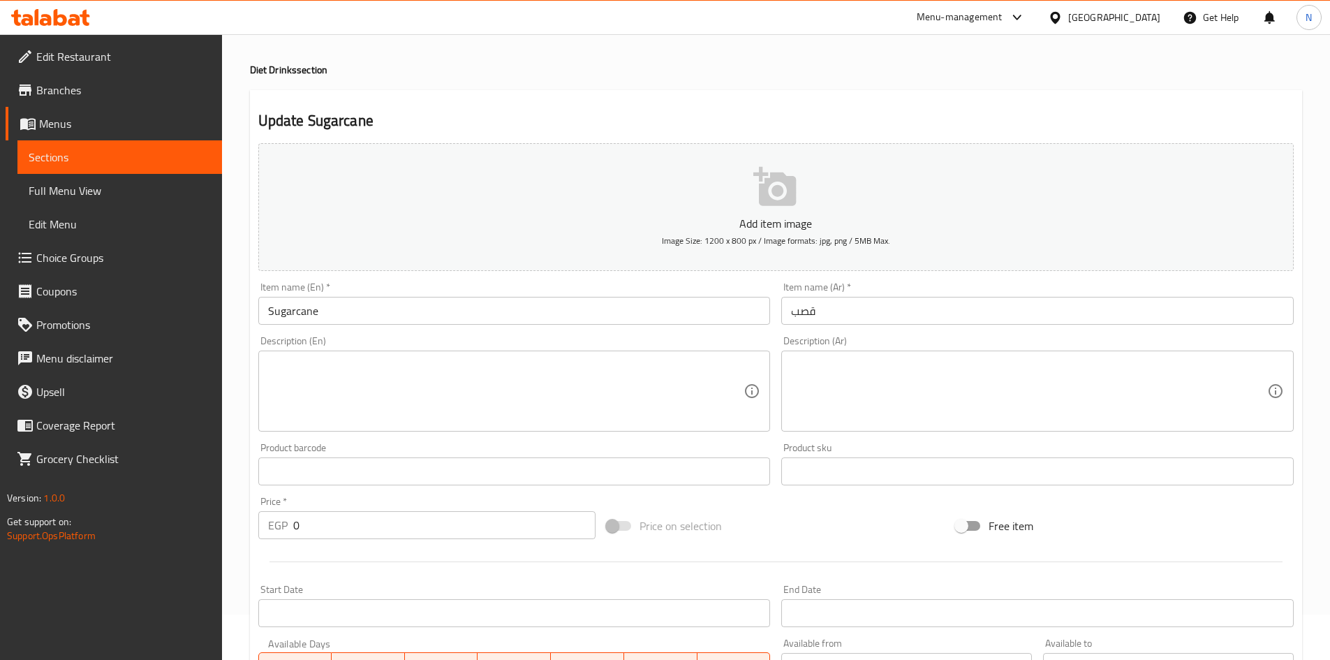
scroll to position [20, 0]
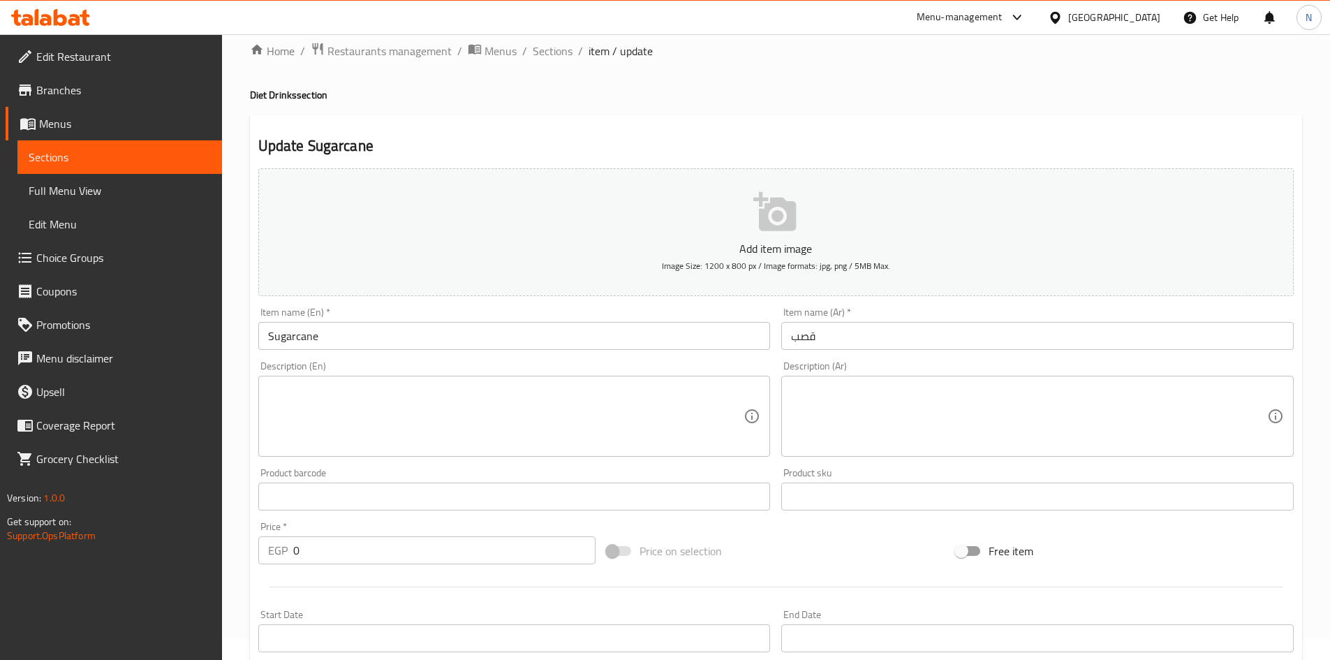
click at [554, 61] on div "Home / Restaurants management / Menus / Sections / item / update Diet Drinks se…" at bounding box center [776, 616] width 1052 height 1148
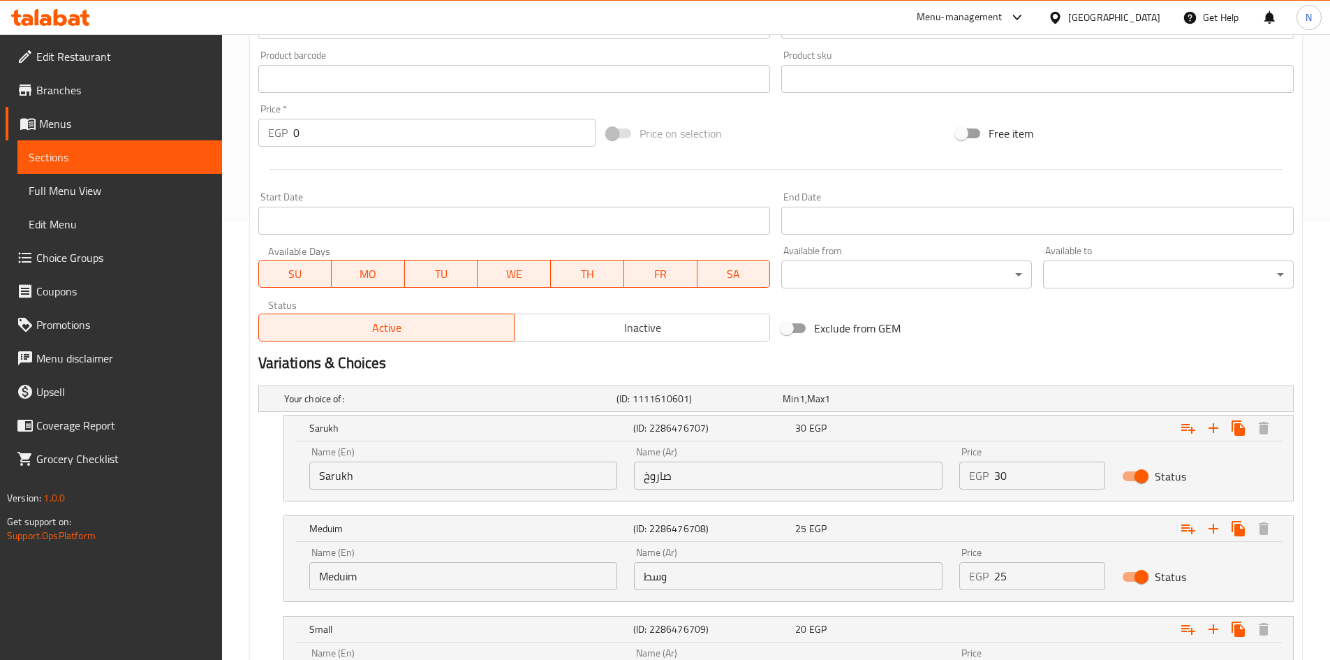
scroll to position [439, 0]
click at [327, 466] on input "Sarukh" at bounding box center [463, 474] width 309 height 28
click at [650, 468] on input "صاروخ" at bounding box center [788, 474] width 309 height 28
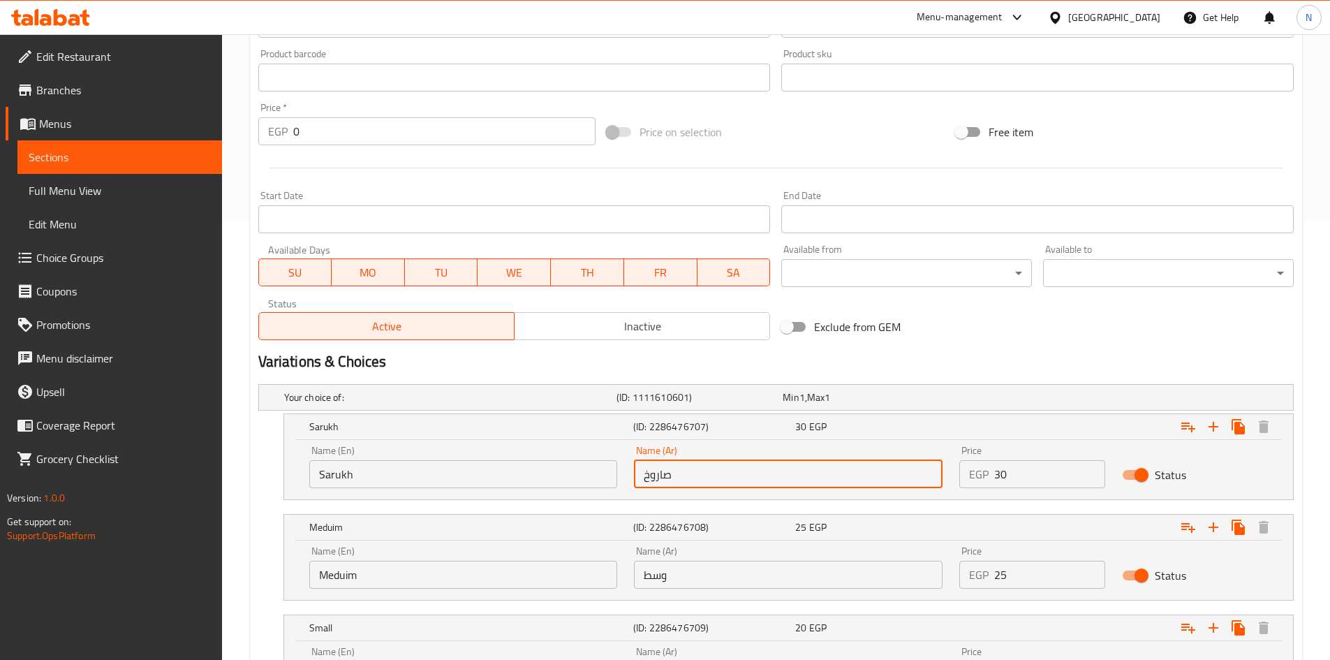
click at [650, 468] on input "صاروخ" at bounding box center [788, 474] width 309 height 28
click at [341, 571] on input "Meduim" at bounding box center [463, 575] width 309 height 28
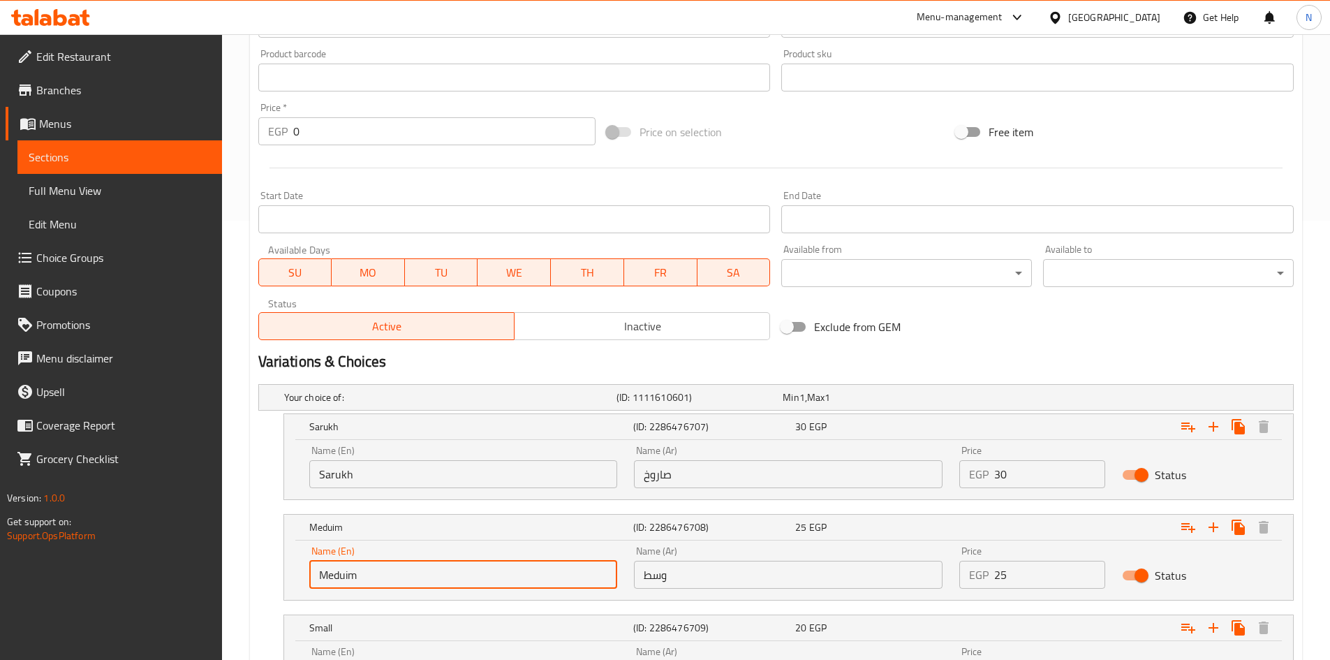
click at [341, 571] on input "Meduim" at bounding box center [463, 575] width 309 height 28
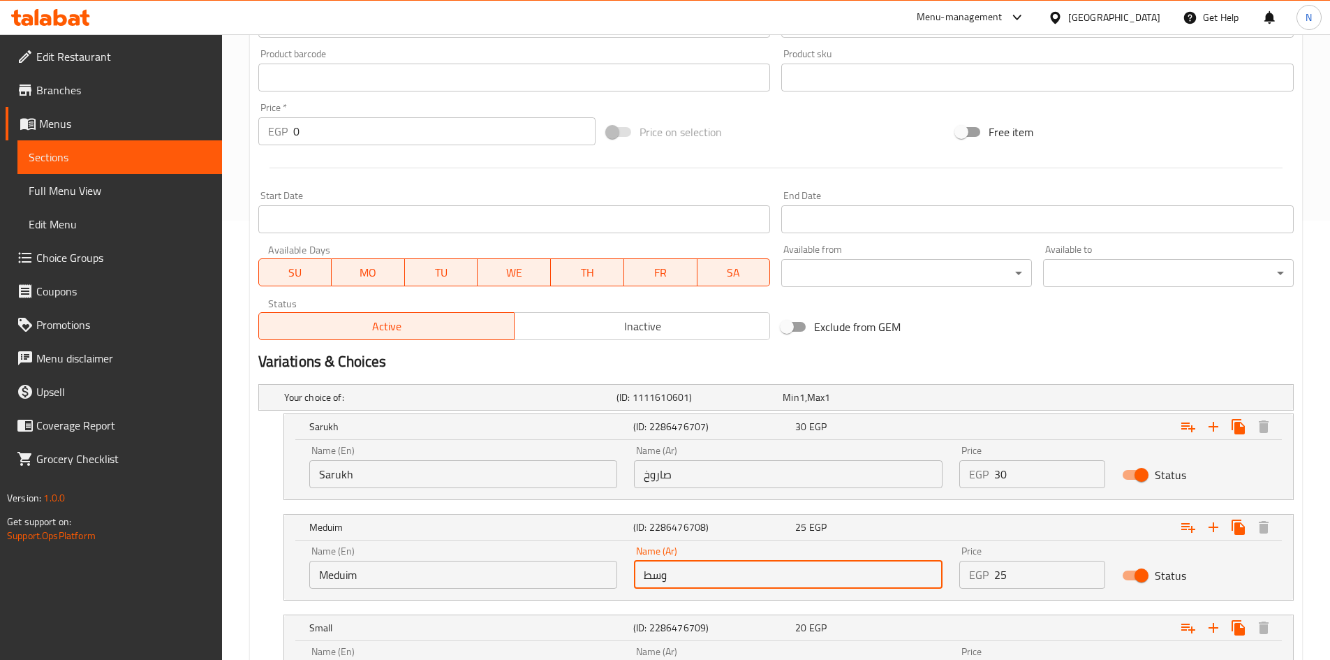
click at [647, 574] on input "وسط" at bounding box center [788, 575] width 309 height 28
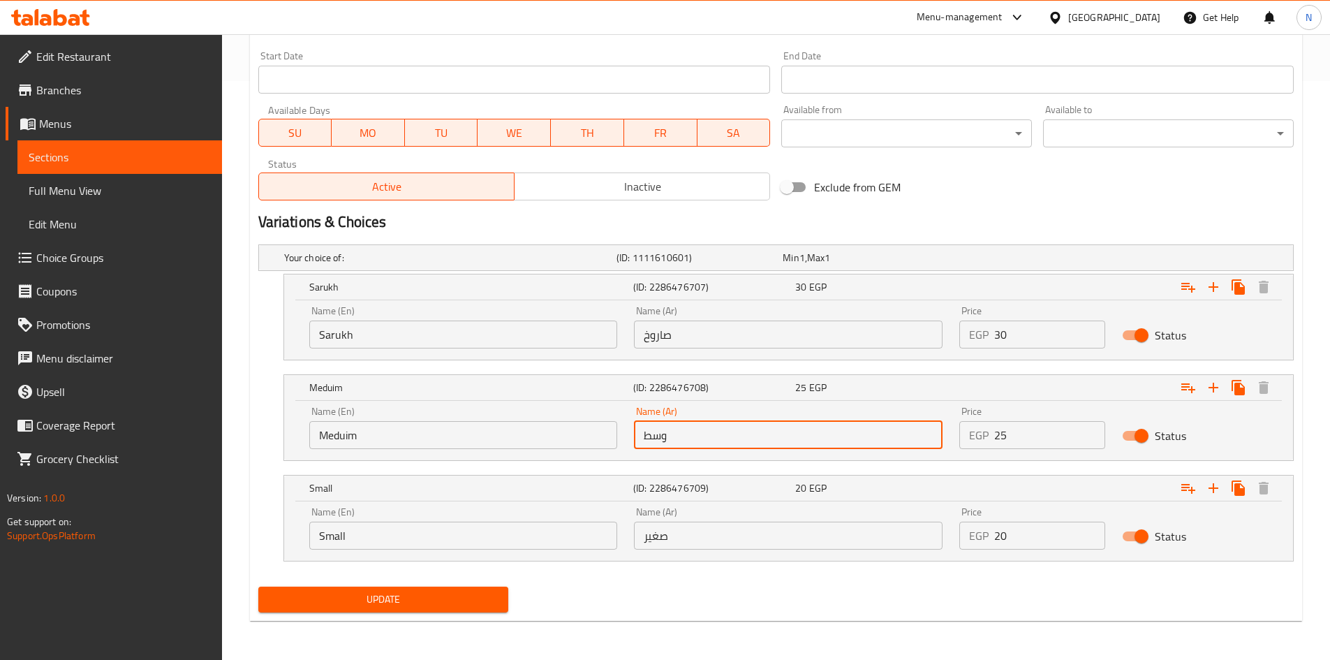
click at [337, 541] on input "Small" at bounding box center [463, 535] width 309 height 28
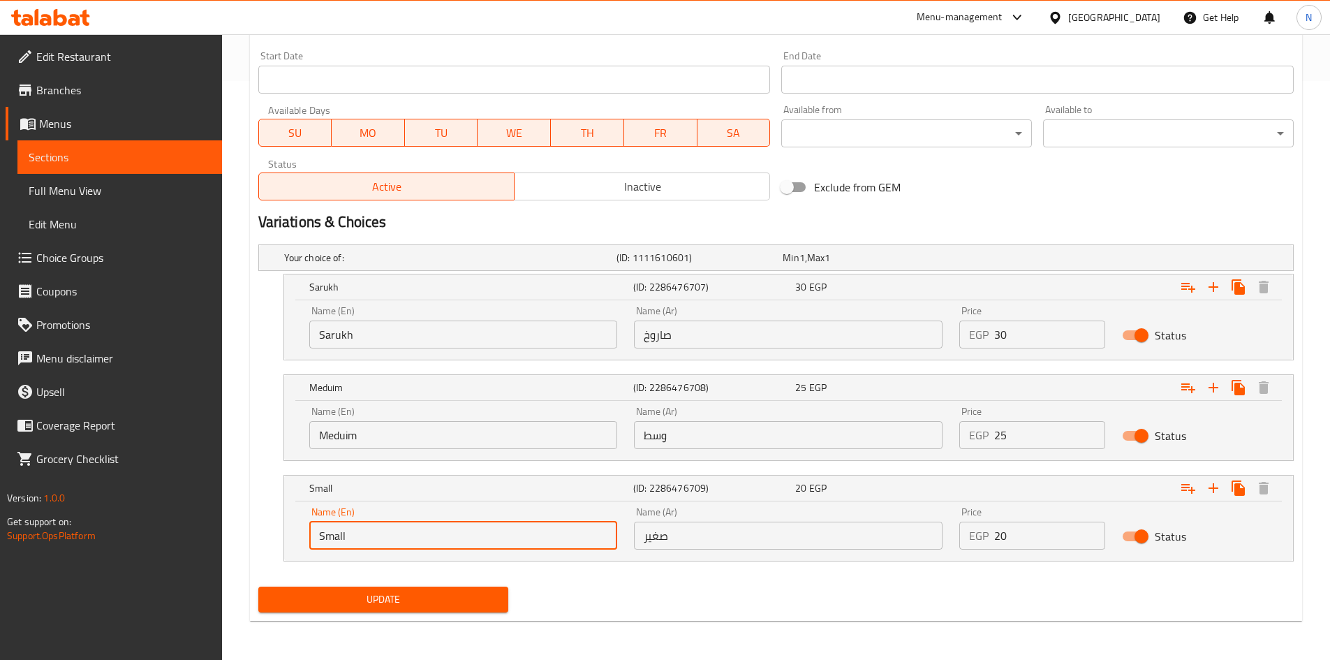
click at [337, 541] on input "Small" at bounding box center [463, 535] width 309 height 28
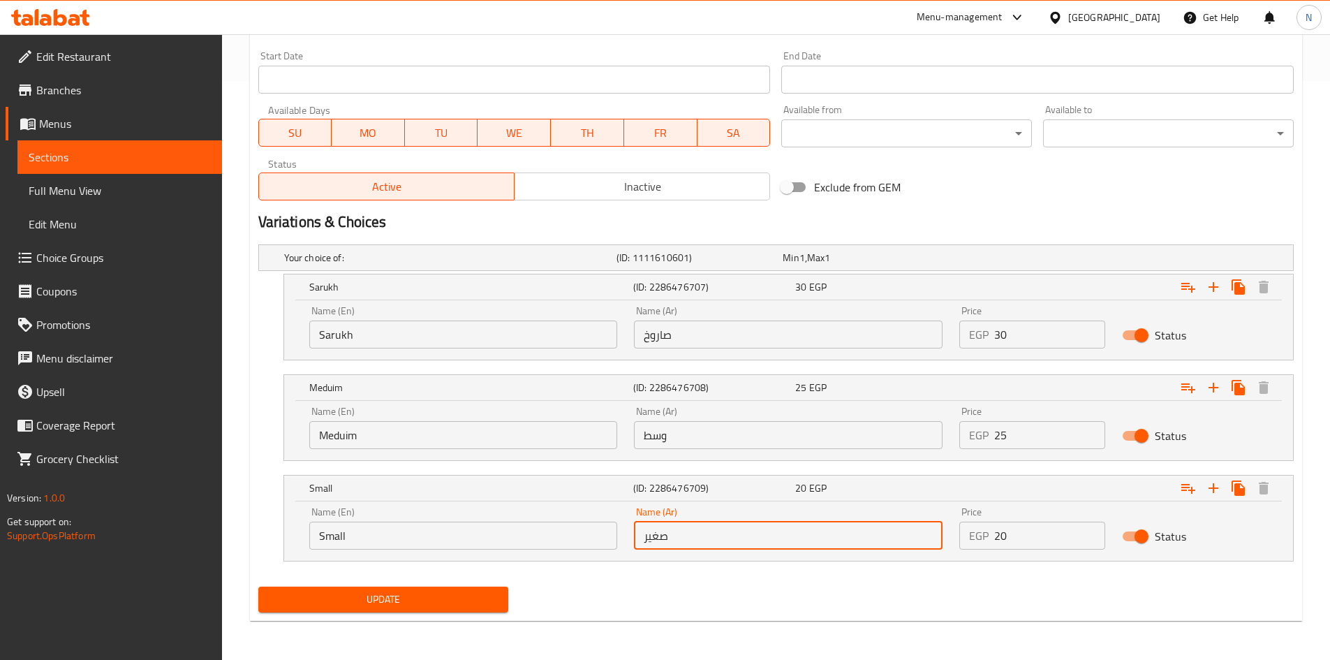
click at [658, 531] on input "صغير" at bounding box center [788, 535] width 309 height 28
click at [323, 330] on input "Sarukh" at bounding box center [463, 334] width 309 height 28
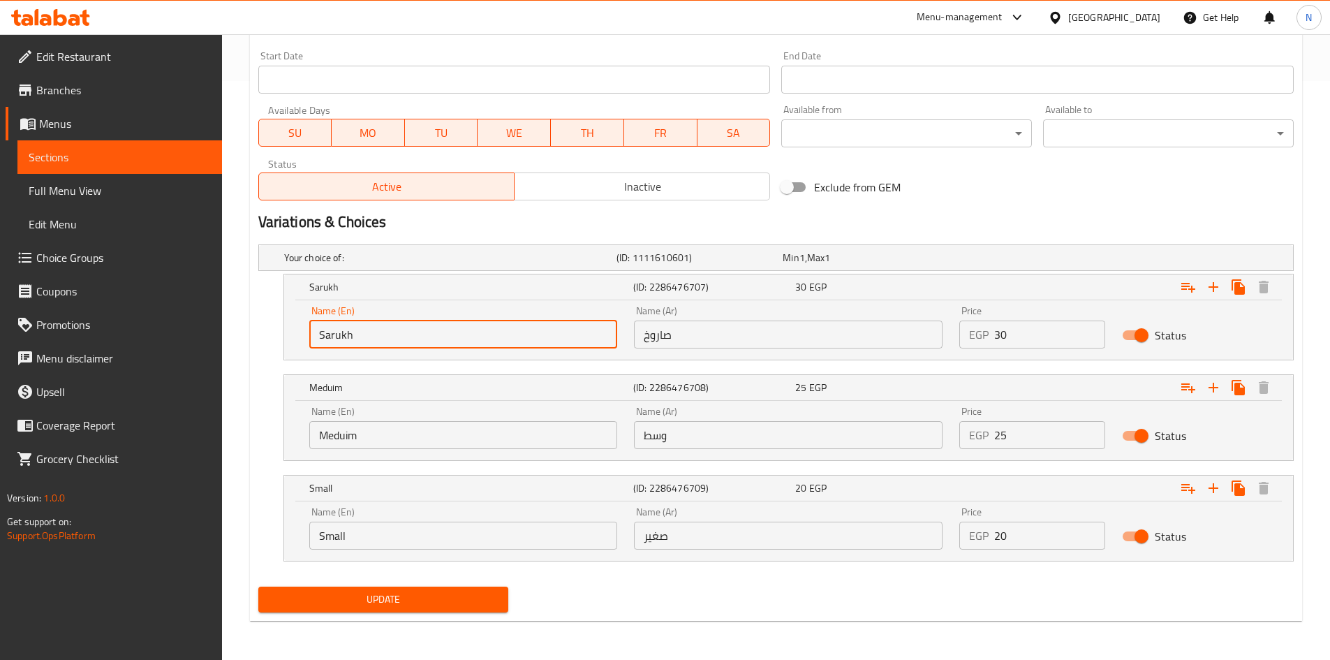
click at [323, 330] on input "Sarukh" at bounding box center [463, 334] width 309 height 28
click at [642, 335] on input "صاروخ" at bounding box center [788, 334] width 309 height 28
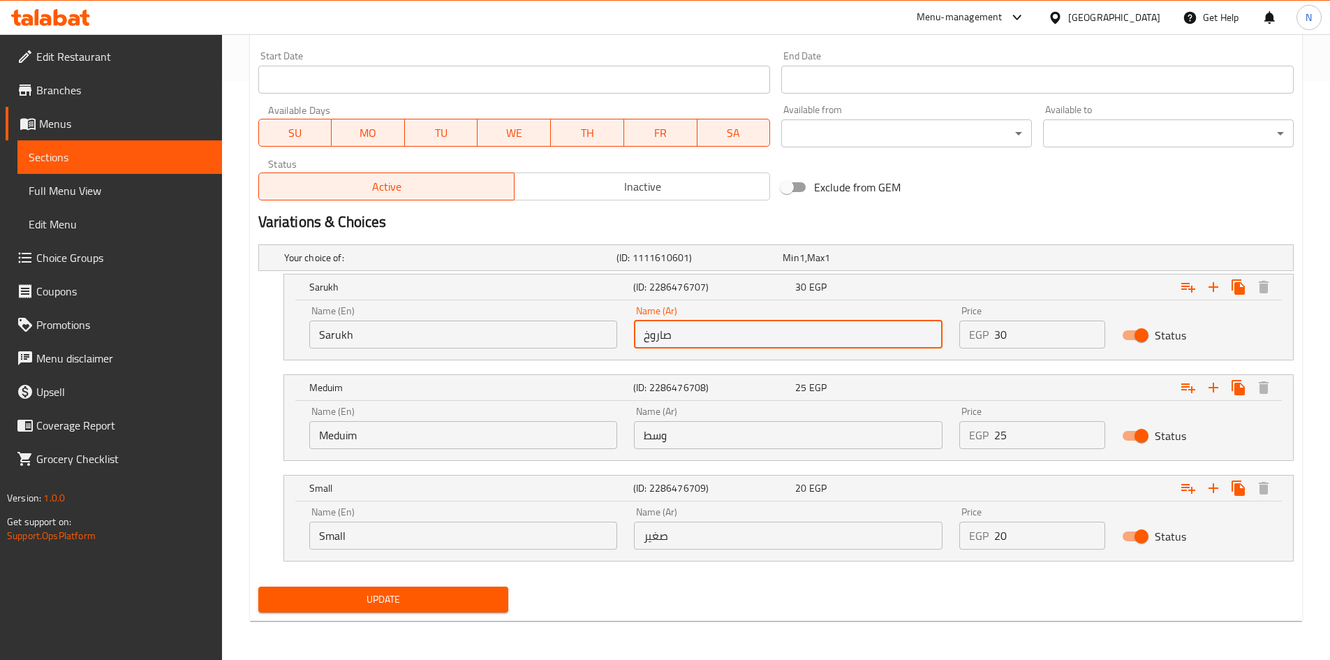
click at [642, 335] on input "صاروخ" at bounding box center [788, 334] width 309 height 28
click at [353, 439] on input "Meduim" at bounding box center [463, 435] width 309 height 28
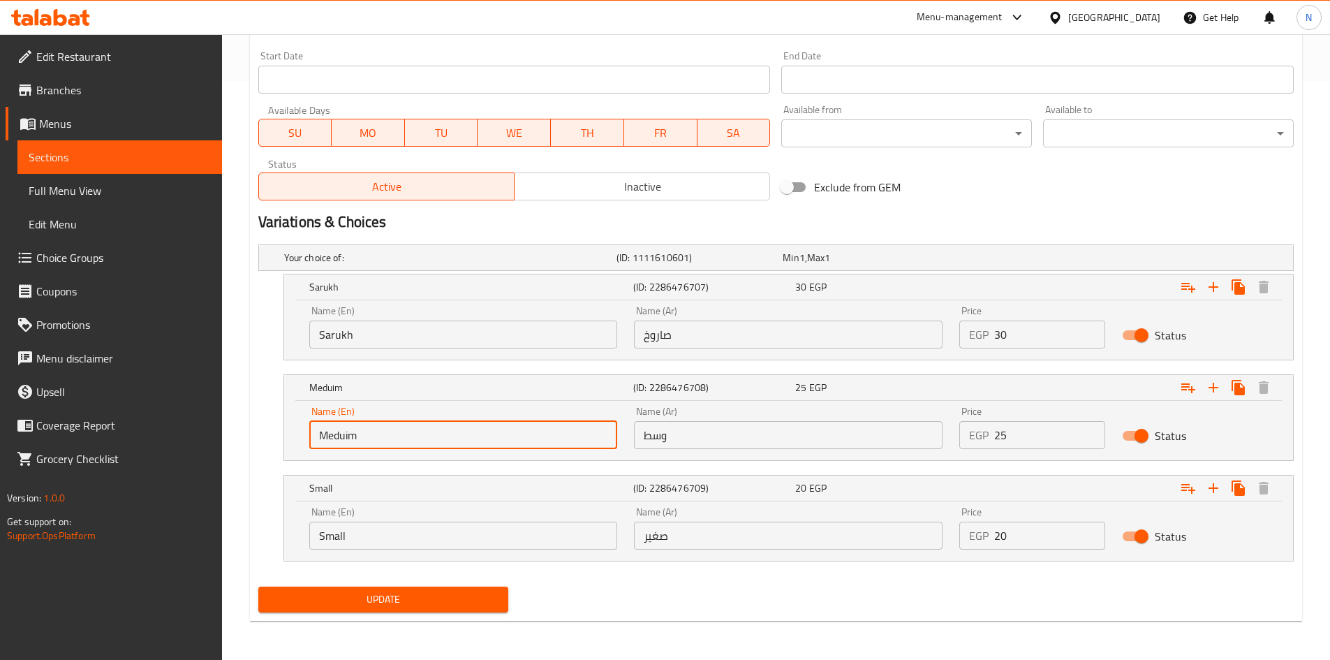
click at [353, 439] on input "Meduim" at bounding box center [463, 435] width 309 height 28
click at [652, 441] on input "وسط" at bounding box center [788, 435] width 309 height 28
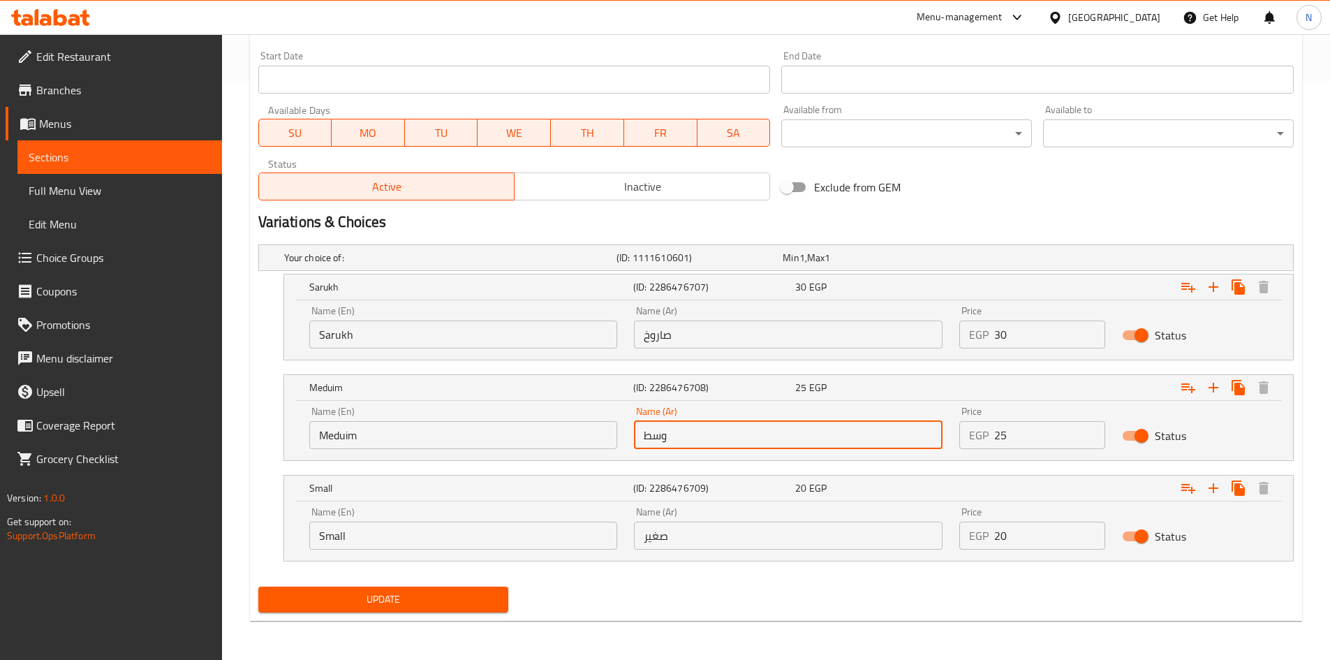
click at [651, 441] on input "وسط" at bounding box center [788, 435] width 309 height 28
click at [652, 441] on input "وسط" at bounding box center [788, 435] width 309 height 28
click at [327, 535] on input "Small" at bounding box center [463, 535] width 309 height 28
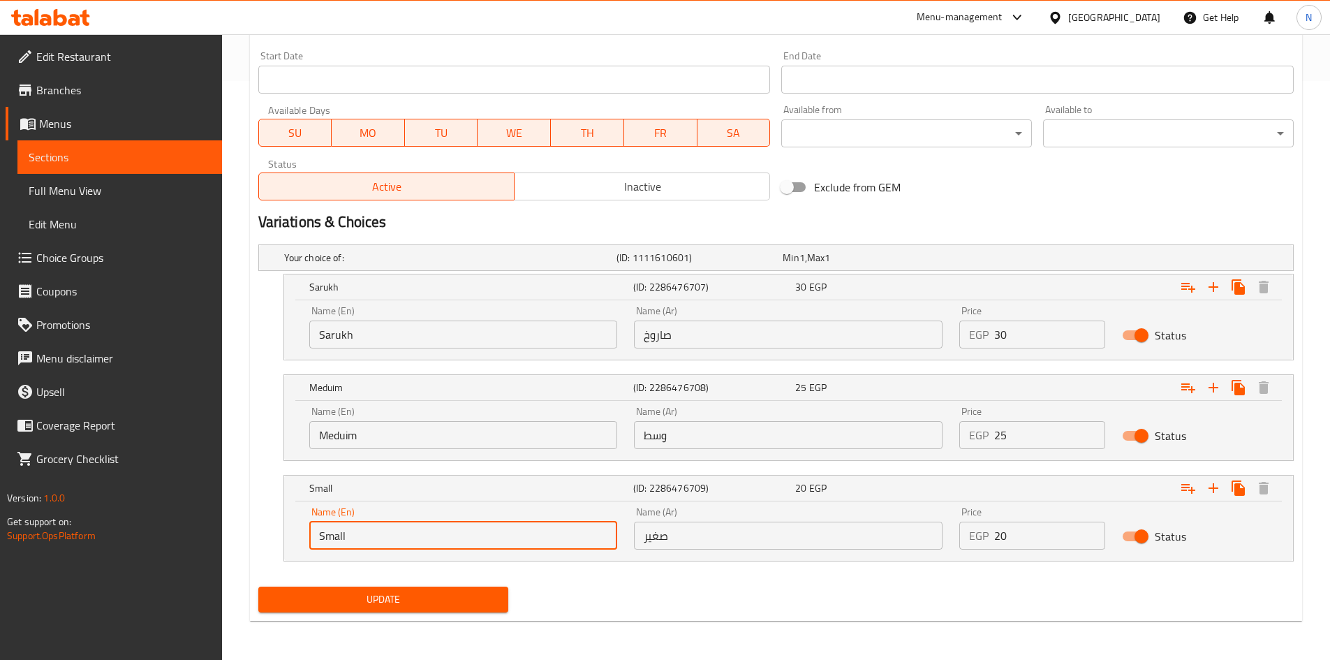
click at [327, 535] on input "Small" at bounding box center [463, 535] width 309 height 28
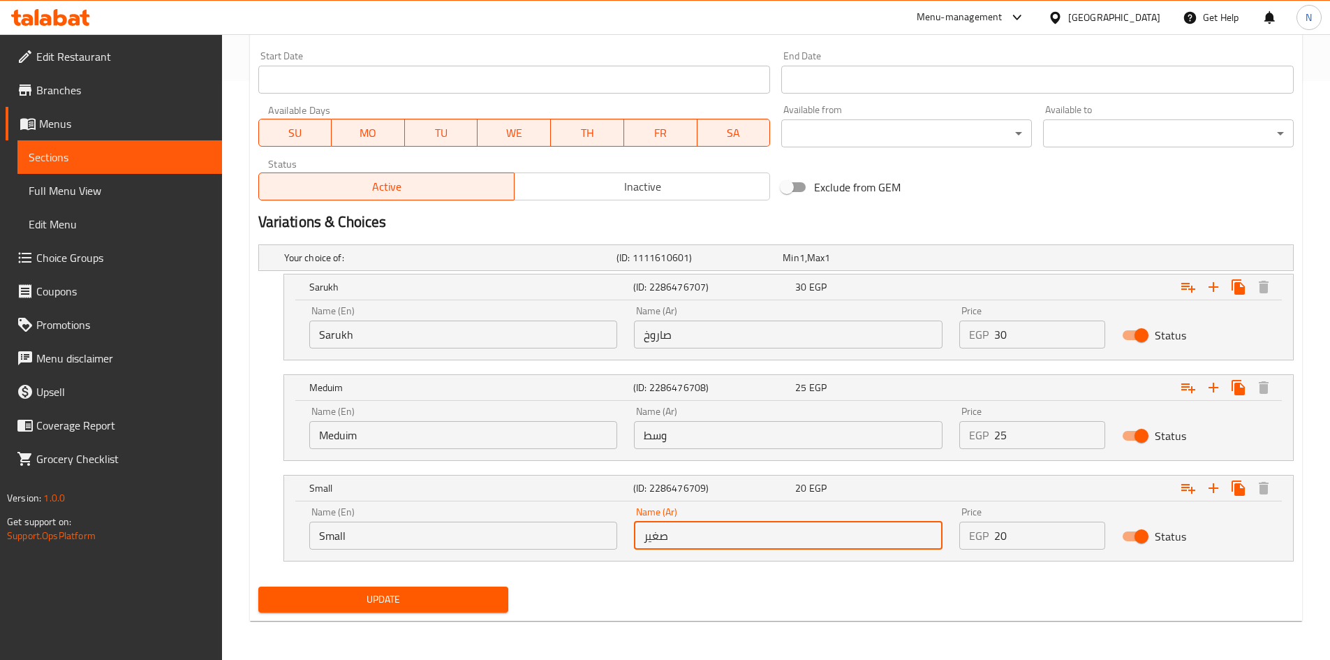
click at [657, 539] on input "صغير" at bounding box center [788, 535] width 309 height 28
click at [330, 331] on input "Sarukh" at bounding box center [463, 334] width 309 height 28
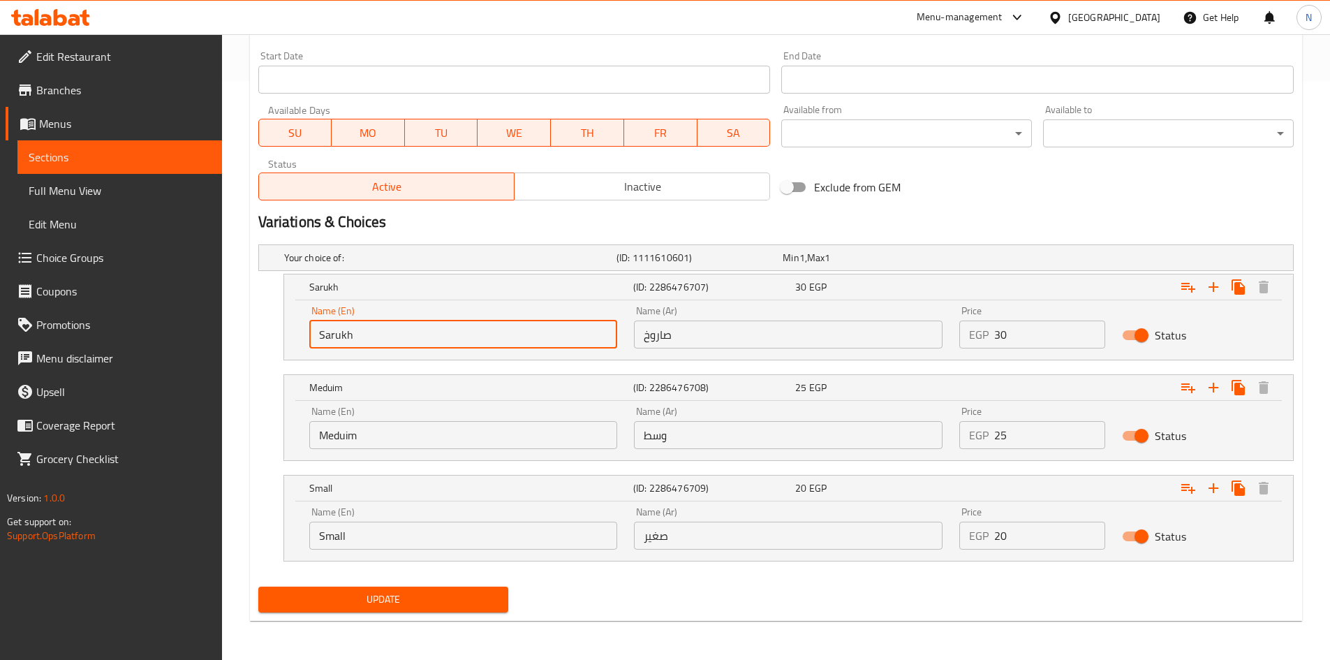
click at [330, 331] on input "Sarukh" at bounding box center [463, 334] width 309 height 28
click at [662, 345] on input "صاروخ" at bounding box center [788, 334] width 309 height 28
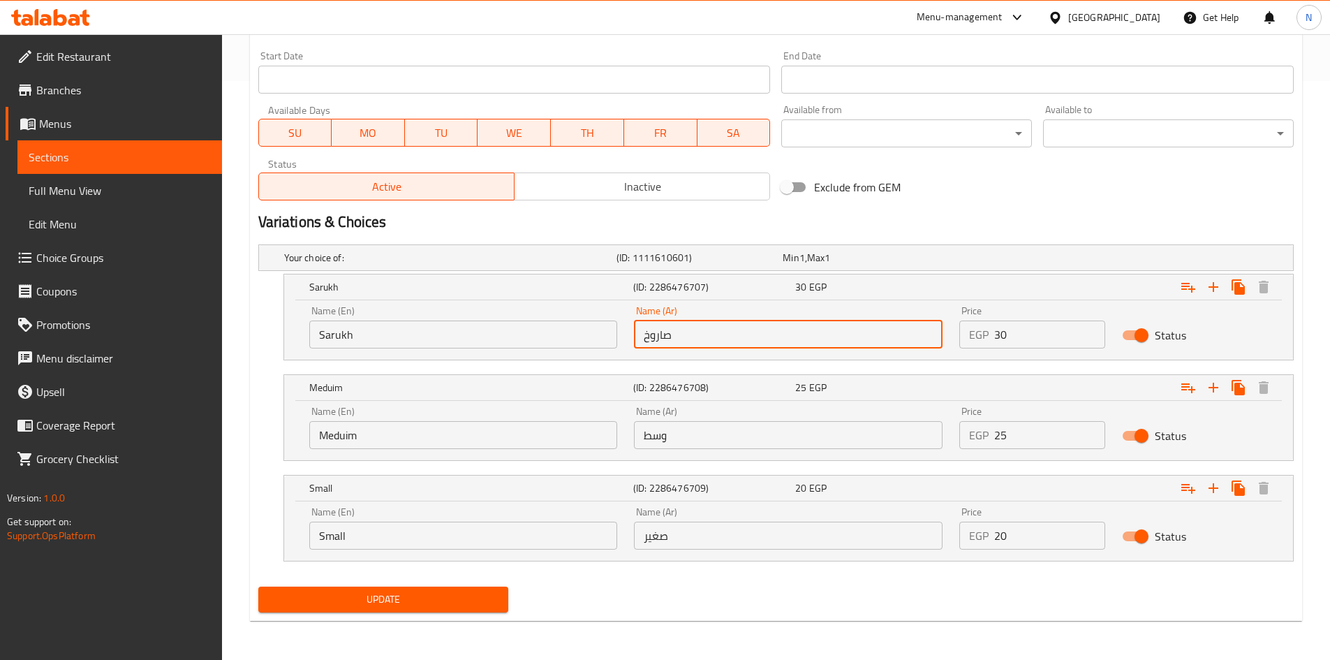
click at [662, 345] on input "صاروخ" at bounding box center [788, 334] width 309 height 28
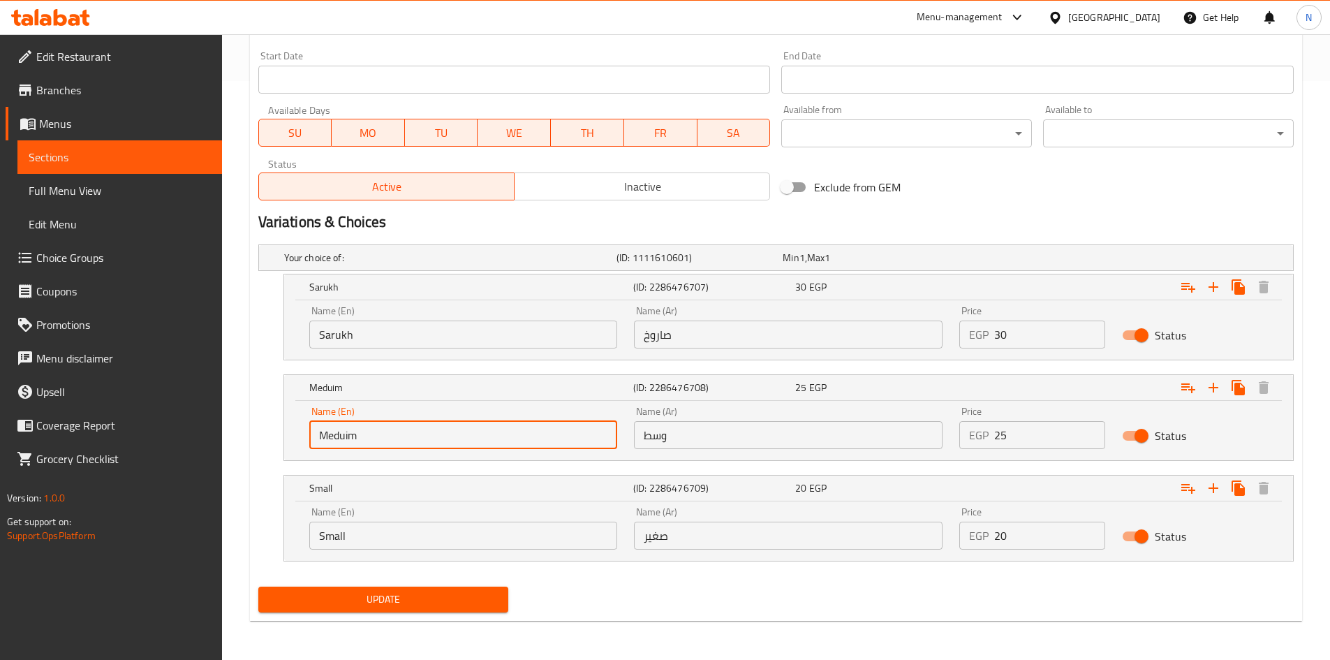
click at [331, 430] on input "Meduim" at bounding box center [463, 435] width 309 height 28
click at [652, 440] on input "وسط" at bounding box center [788, 435] width 309 height 28
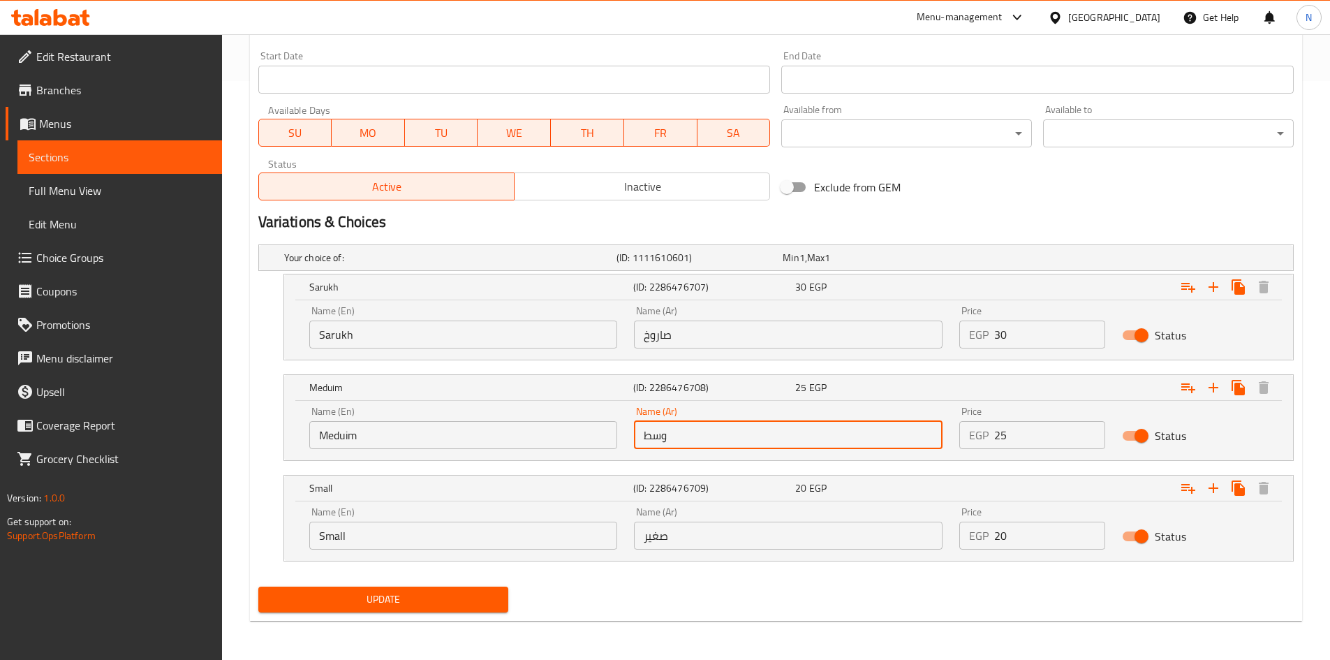
click at [652, 440] on input "وسط" at bounding box center [788, 435] width 309 height 28
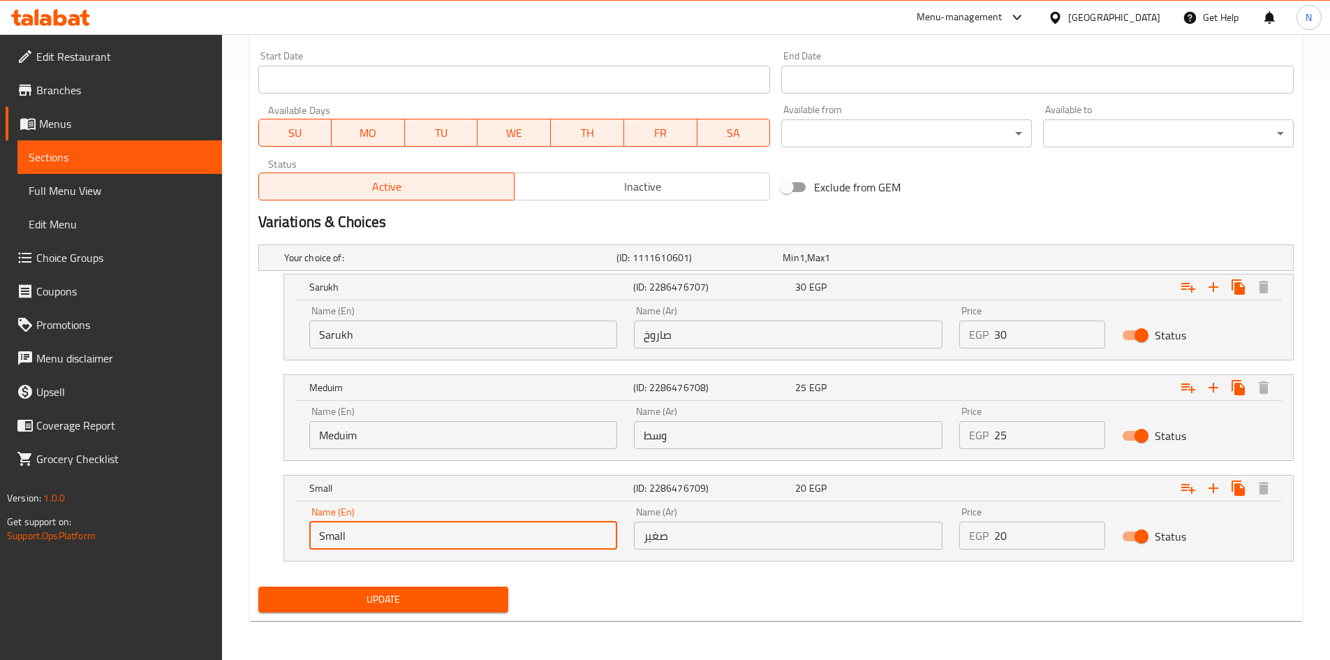
click at [332, 538] on input "Small" at bounding box center [463, 535] width 309 height 28
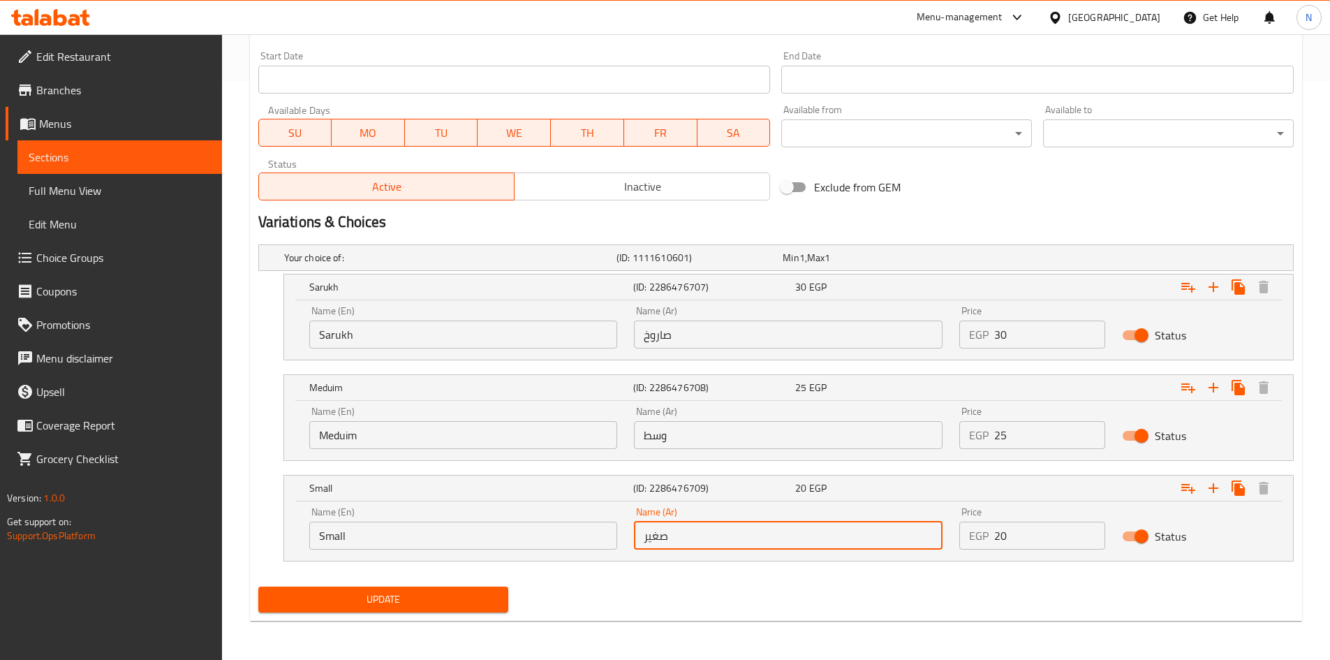
click at [658, 542] on input "صغير" at bounding box center [788, 535] width 309 height 28
click at [323, 336] on input "Sarukh" at bounding box center [463, 334] width 309 height 28
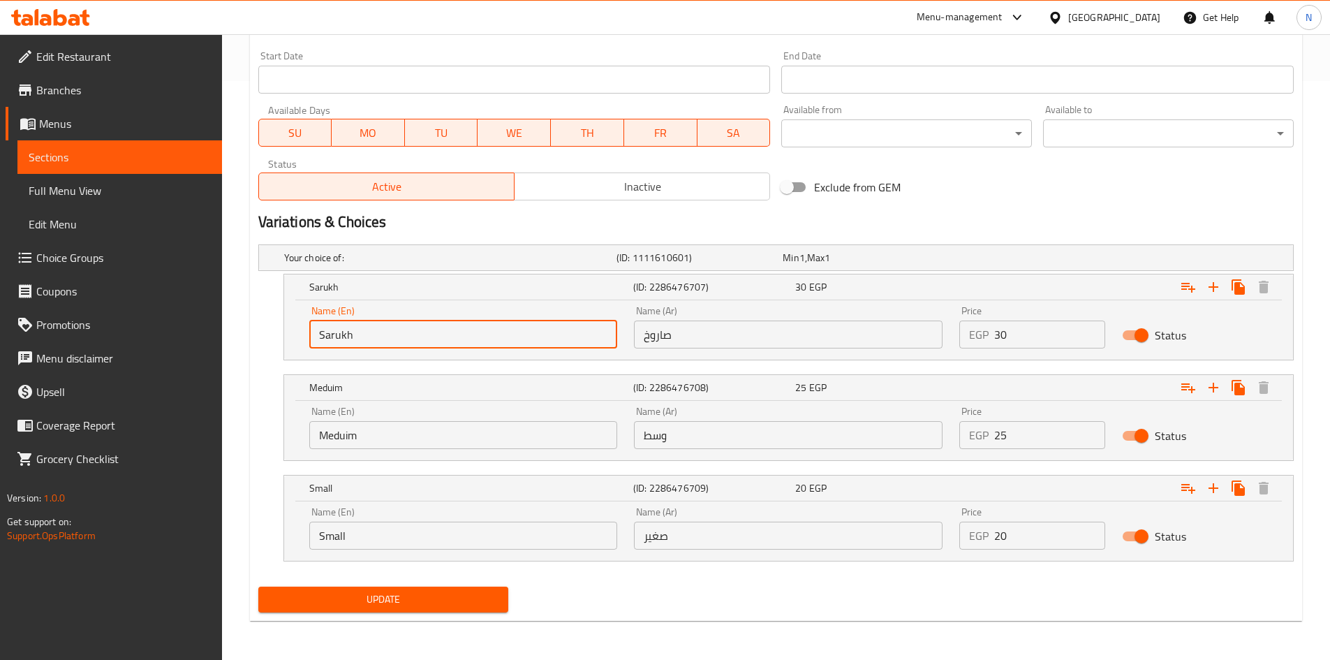
click at [323, 336] on input "Sarukh" at bounding box center [463, 334] width 309 height 28
click at [655, 343] on input "صاروخ" at bounding box center [788, 334] width 309 height 28
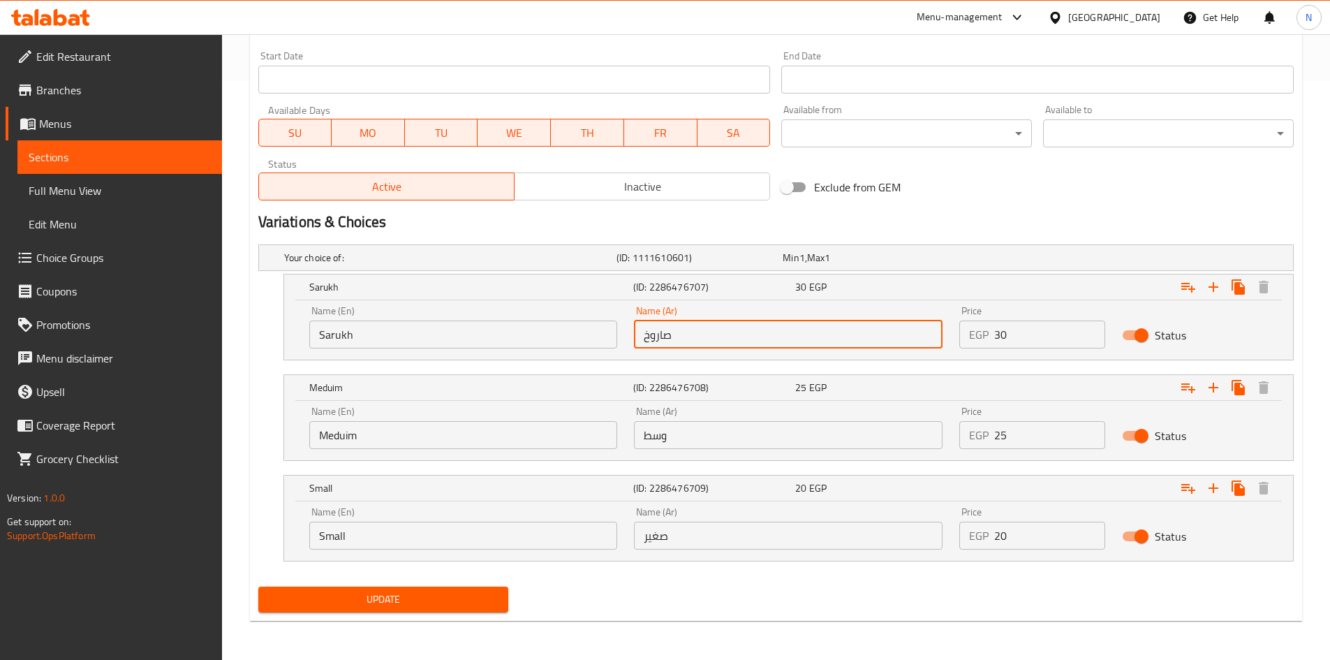
click at [655, 343] on input "صاروخ" at bounding box center [788, 334] width 309 height 28
click at [418, 438] on input "Meduim" at bounding box center [463, 435] width 309 height 28
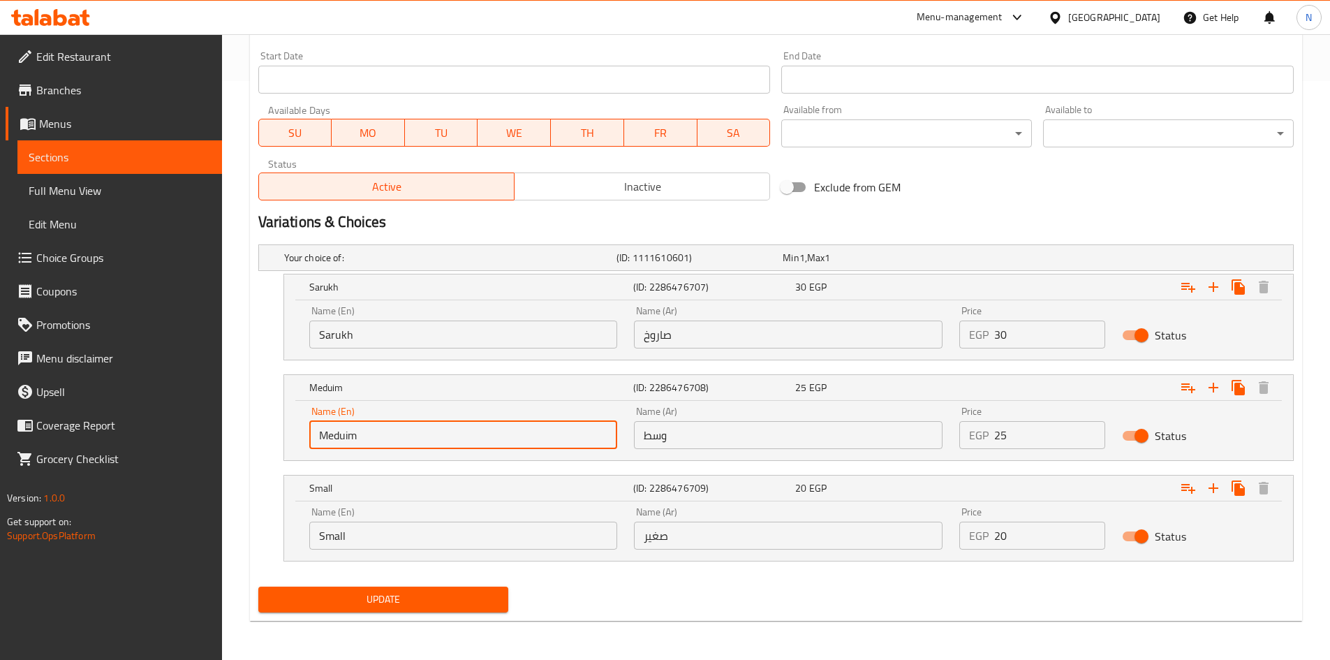
click at [418, 438] on input "Meduim" at bounding box center [463, 435] width 309 height 28
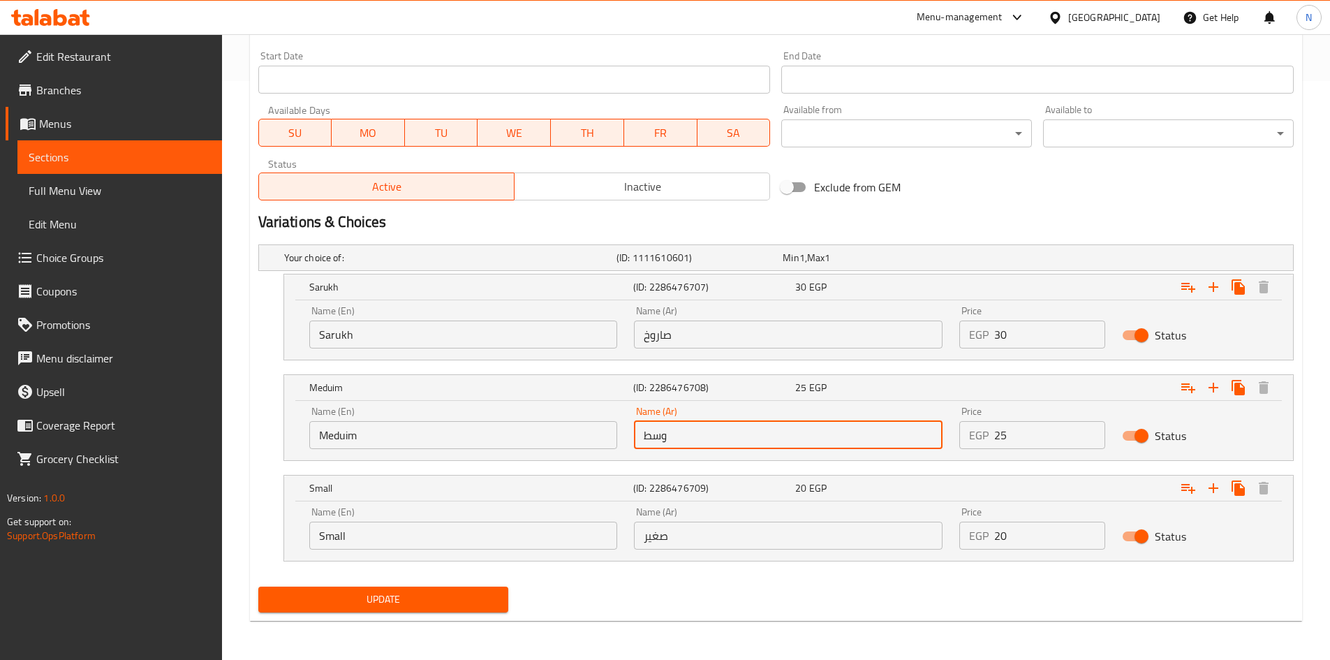
click at [653, 442] on input "وسط" at bounding box center [788, 435] width 309 height 28
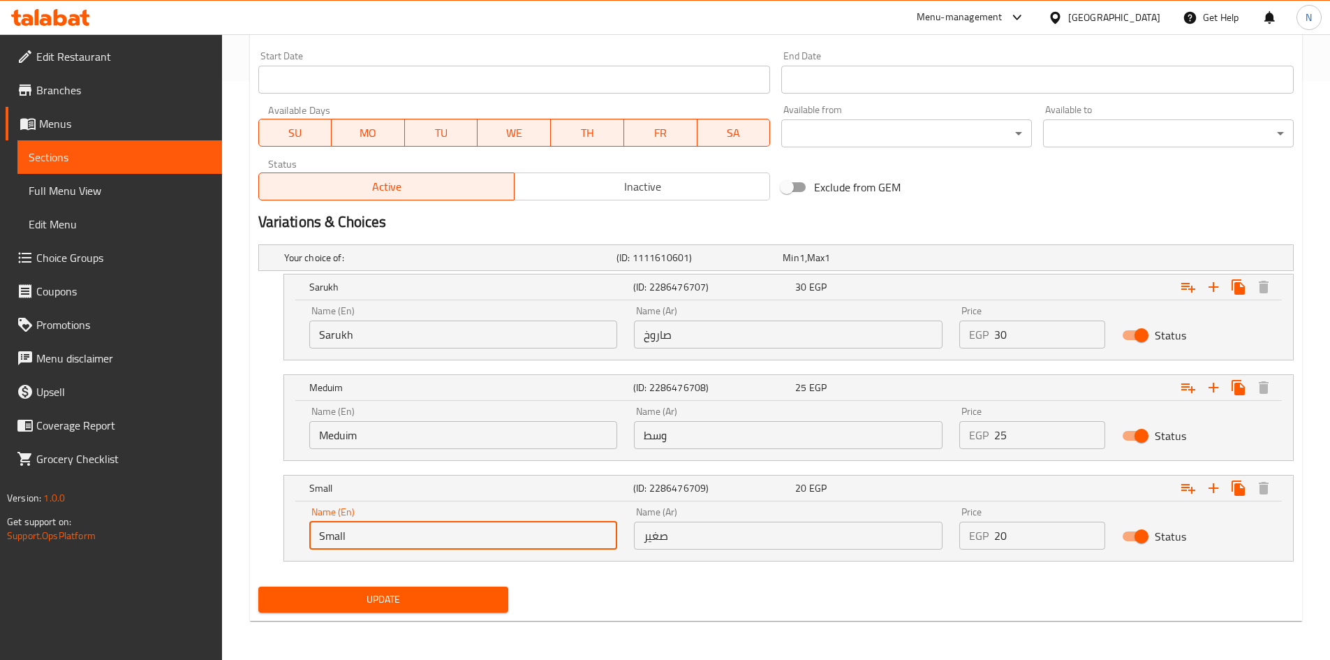
click at [332, 538] on input "Small" at bounding box center [463, 535] width 309 height 28
click at [657, 546] on input "صغير" at bounding box center [788, 535] width 309 height 28
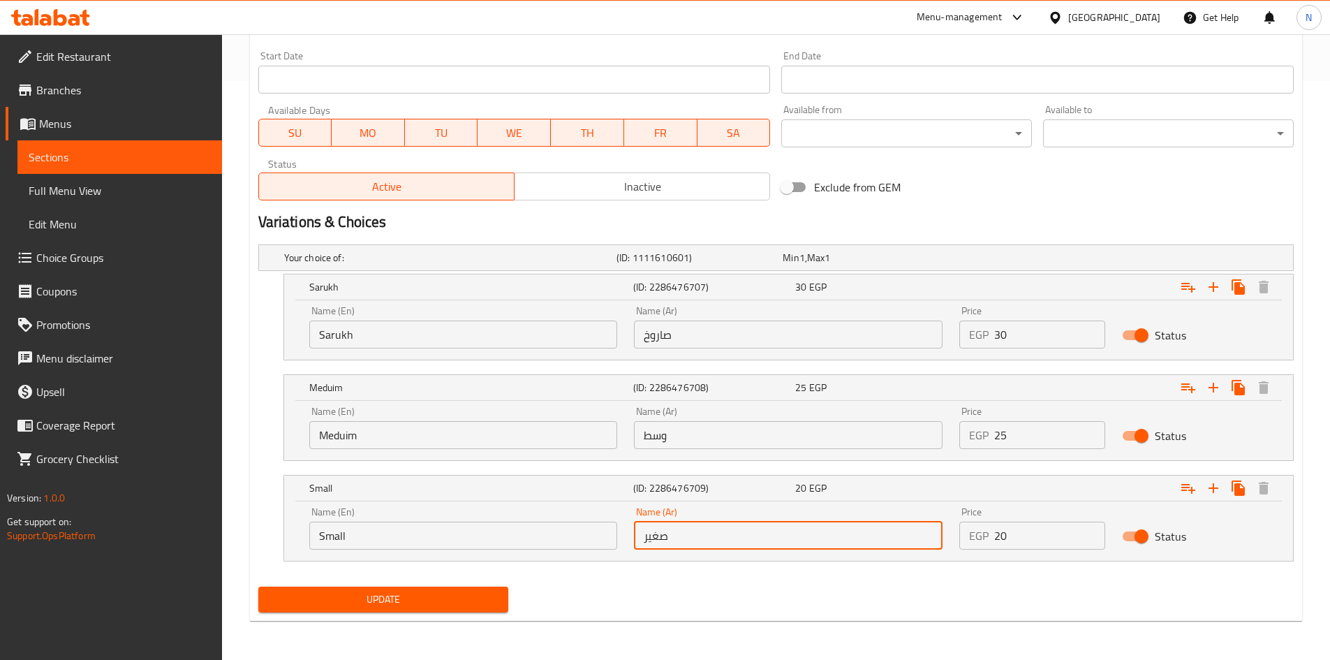
click at [657, 546] on input "صغير" at bounding box center [788, 535] width 309 height 28
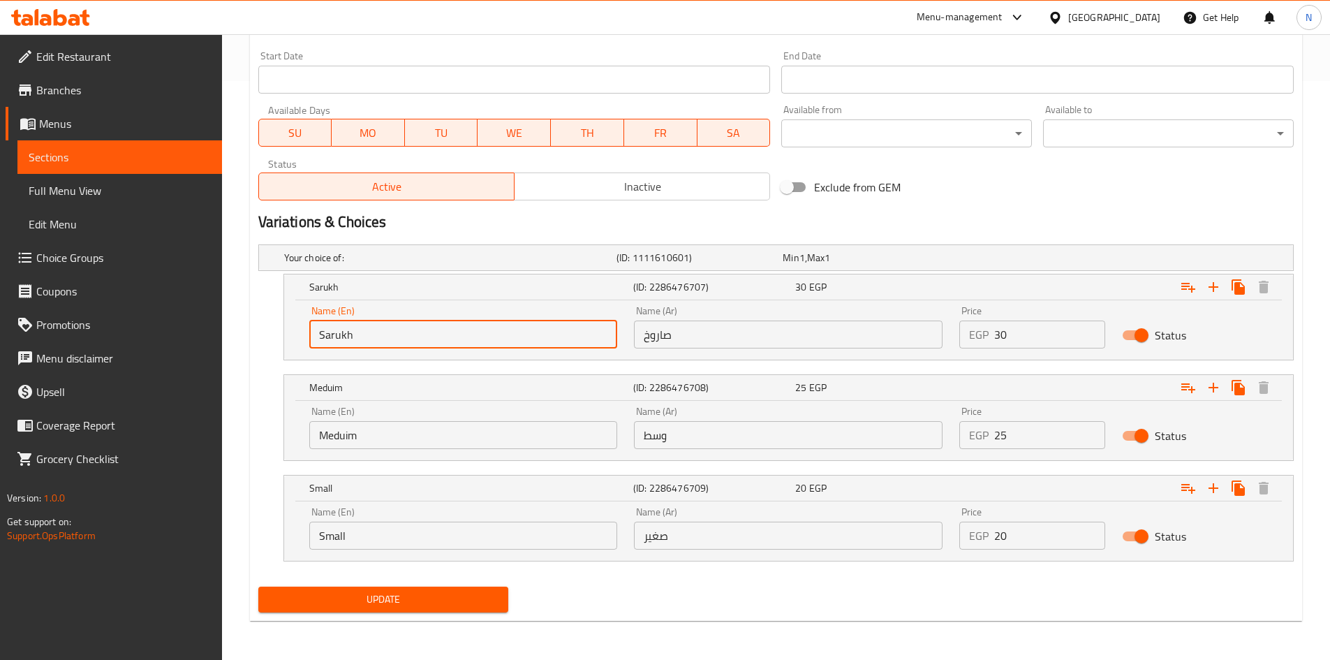
click at [336, 334] on input "Sarukh" at bounding box center [463, 334] width 309 height 28
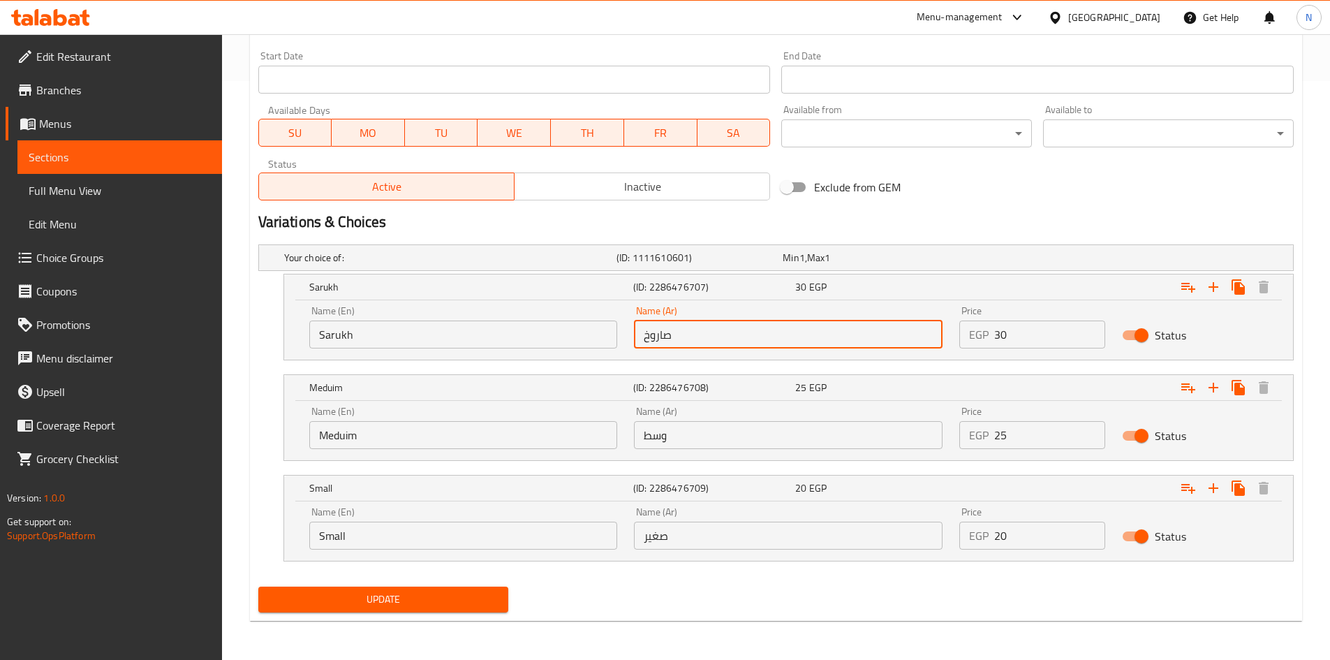
click at [644, 331] on input "صاروخ" at bounding box center [788, 334] width 309 height 28
click at [347, 436] on input "Meduim" at bounding box center [463, 435] width 309 height 28
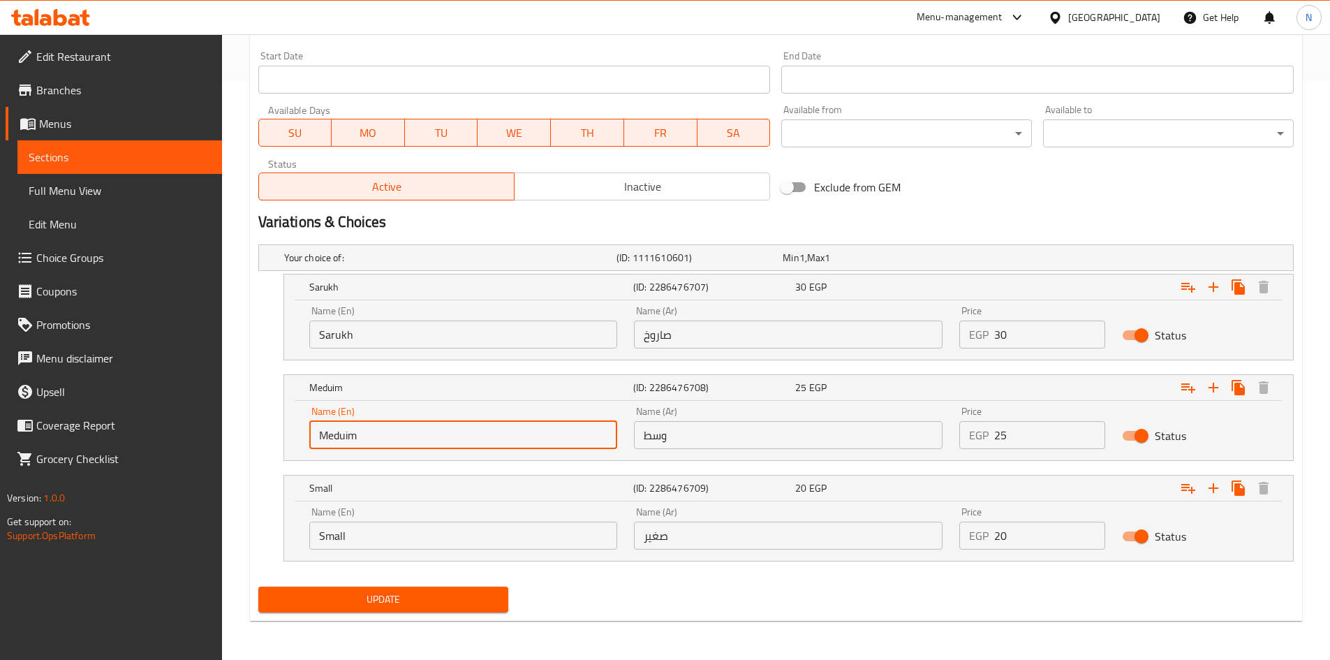
click at [347, 436] on input "Meduim" at bounding box center [463, 435] width 309 height 28
click at [645, 438] on input "وسط" at bounding box center [788, 435] width 309 height 28
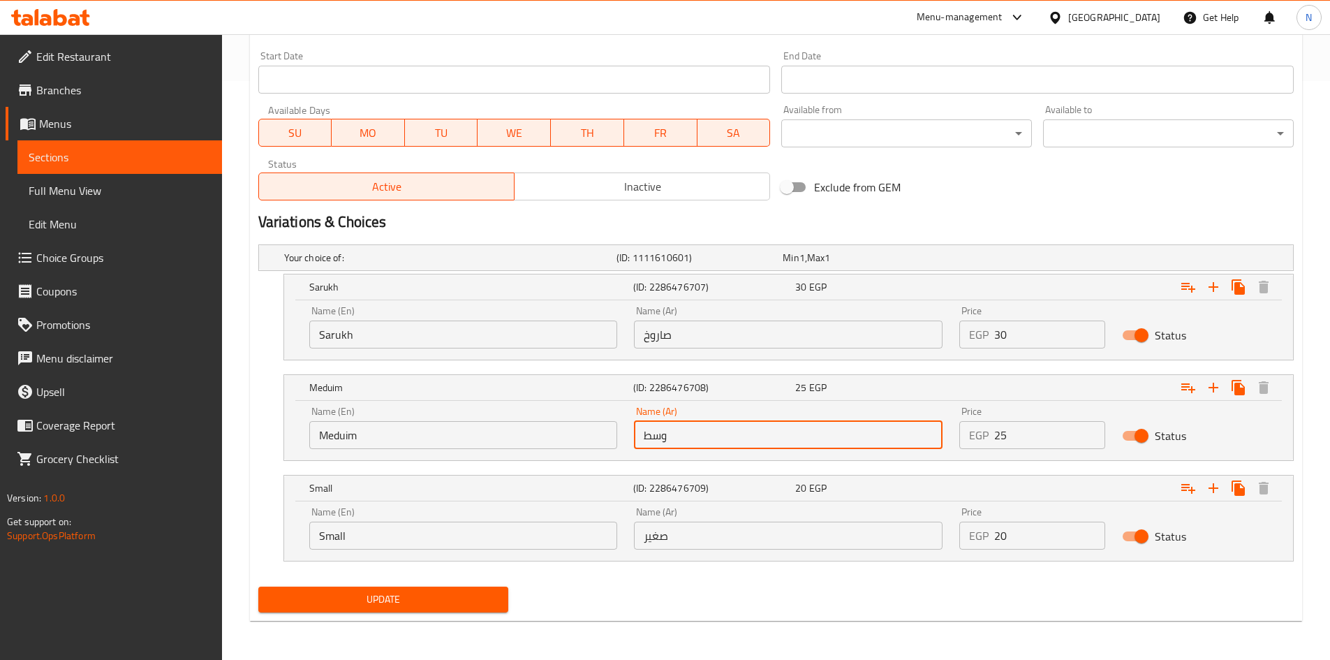
click at [645, 438] on input "وسط" at bounding box center [788, 435] width 309 height 28
click at [660, 543] on input "صغير" at bounding box center [788, 535] width 309 height 28
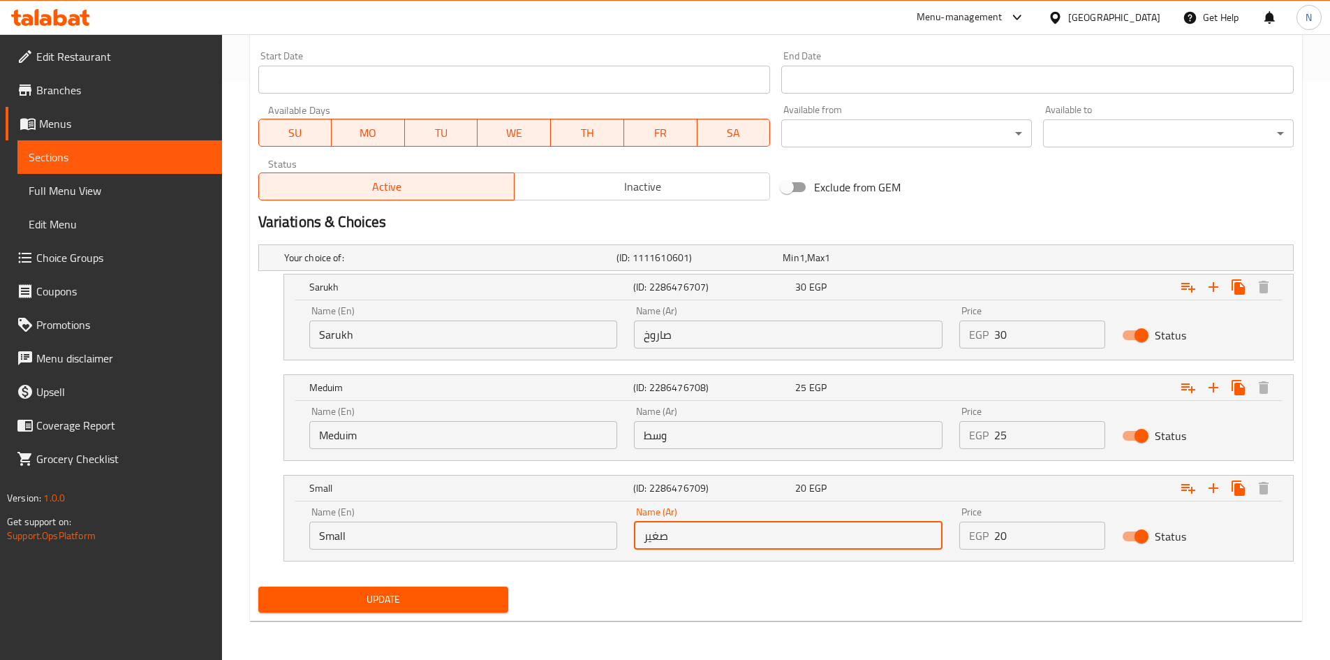
click at [660, 543] on input "صغير" at bounding box center [788, 535] width 309 height 28
click at [355, 544] on input "Small" at bounding box center [463, 535] width 309 height 28
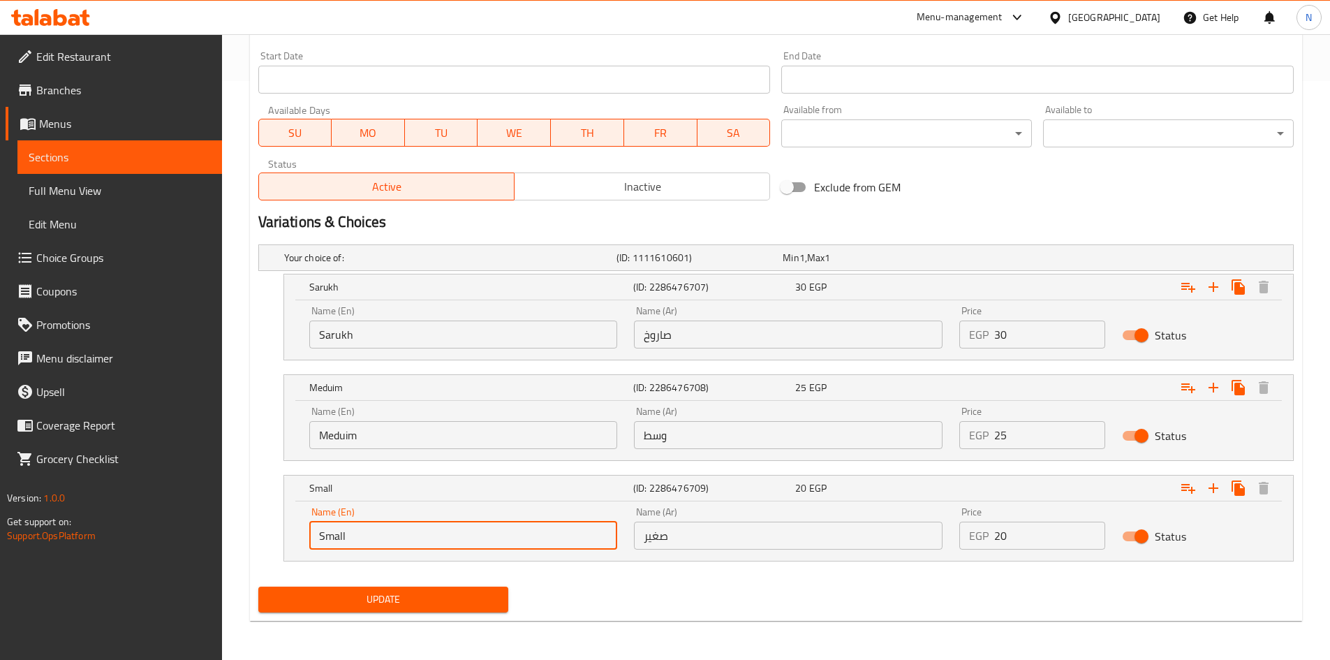
click at [355, 544] on input "Small" at bounding box center [463, 535] width 309 height 28
click at [334, 337] on input "Sarukh" at bounding box center [463, 334] width 309 height 28
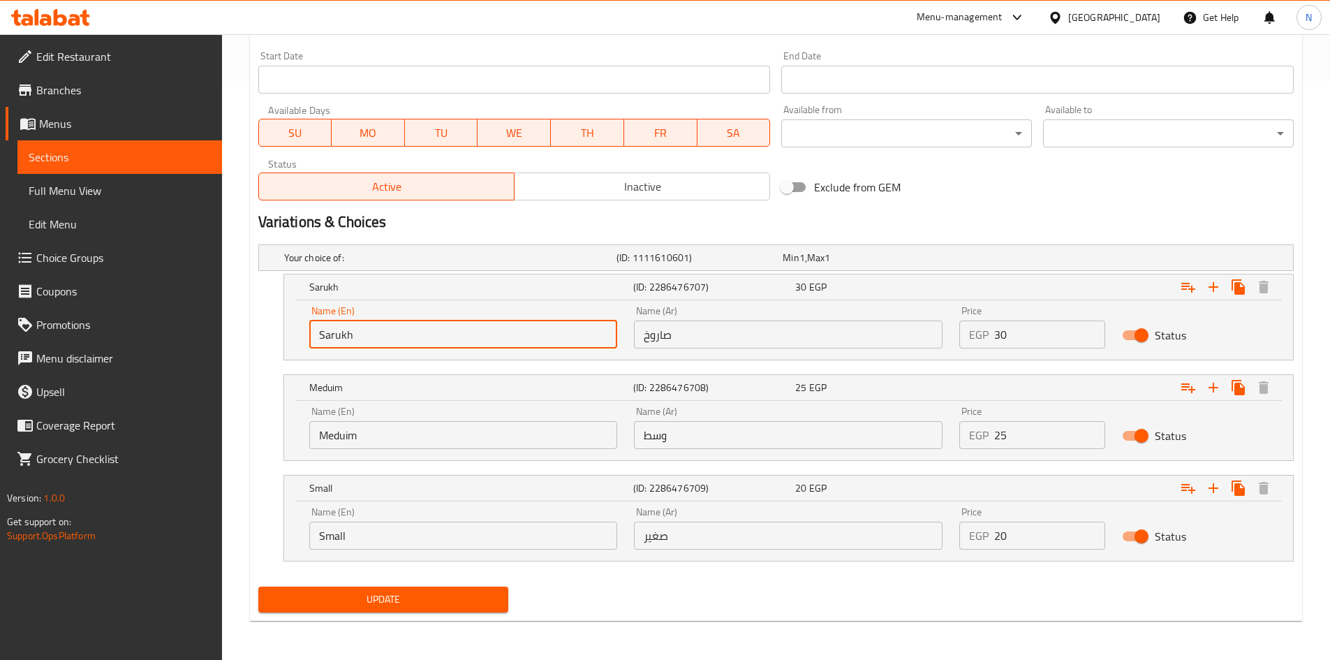
click at [334, 337] on input "Sarukh" at bounding box center [463, 334] width 309 height 28
click at [333, 338] on input "Sarukh" at bounding box center [463, 334] width 309 height 28
click at [662, 341] on input "صاروخ" at bounding box center [788, 334] width 309 height 28
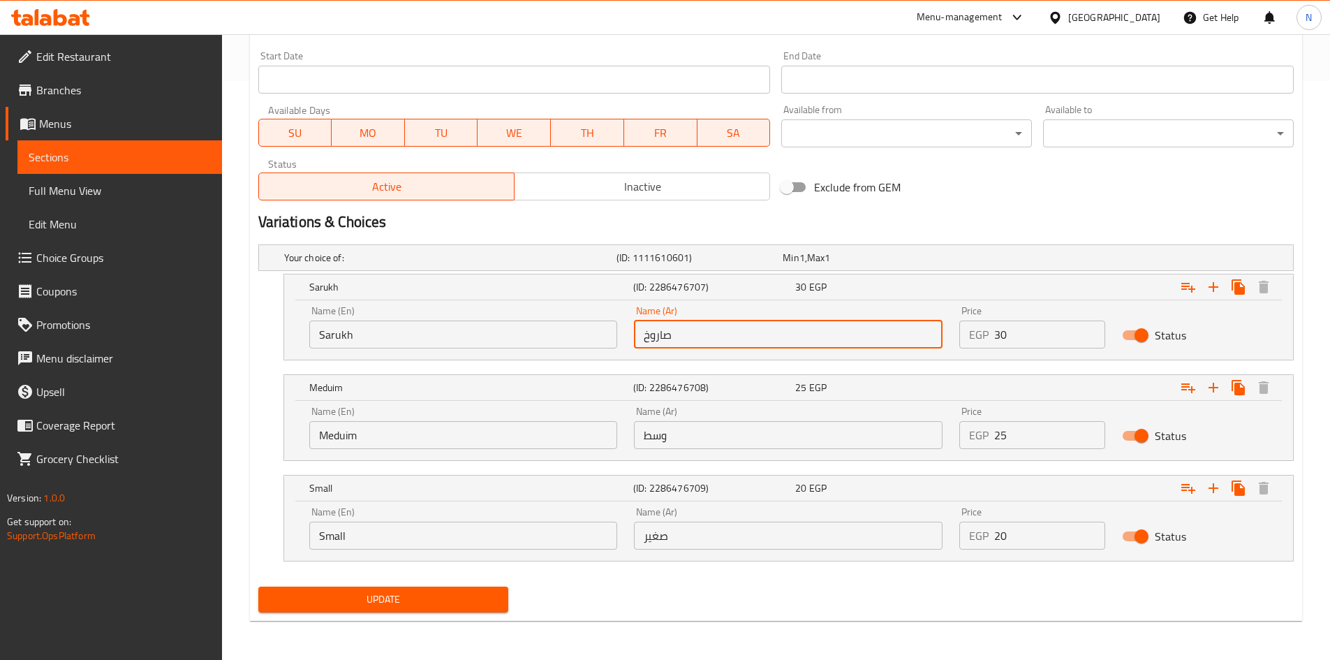
click at [662, 341] on input "صاروخ" at bounding box center [788, 334] width 309 height 28
click at [327, 427] on input "Meduim" at bounding box center [463, 435] width 309 height 28
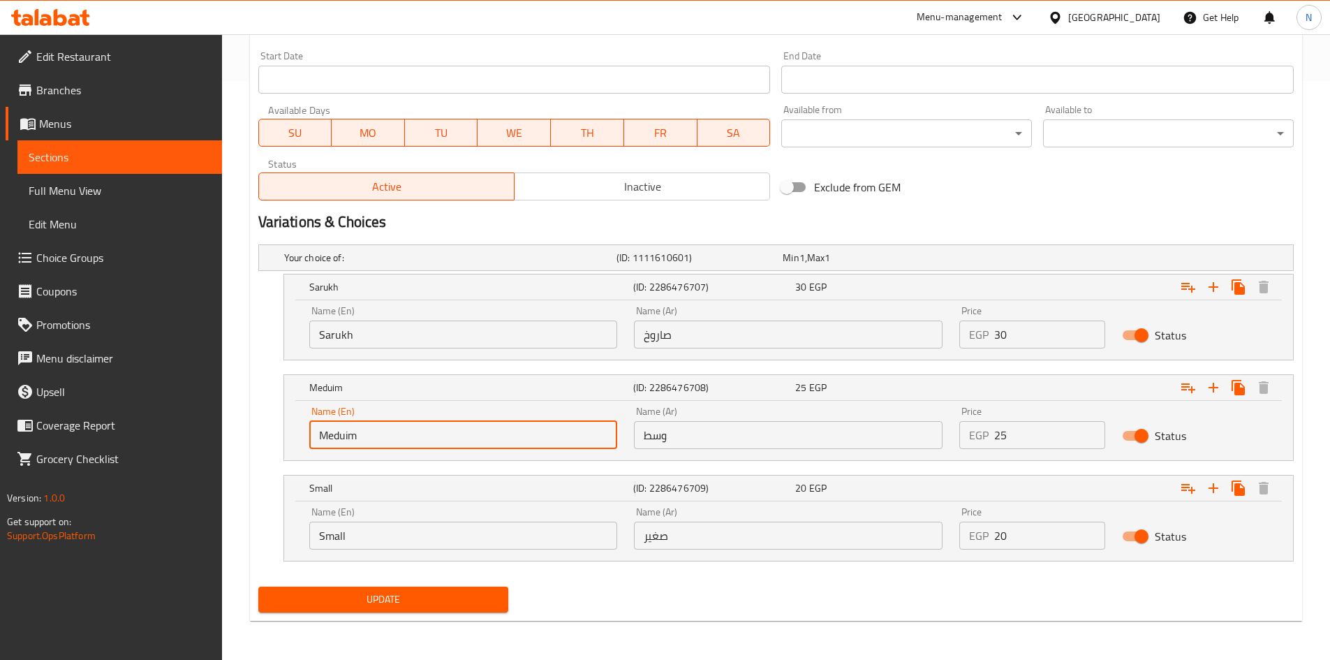
click at [327, 427] on input "Meduim" at bounding box center [463, 435] width 309 height 28
click at [328, 427] on input "Meduim" at bounding box center [463, 435] width 309 height 28
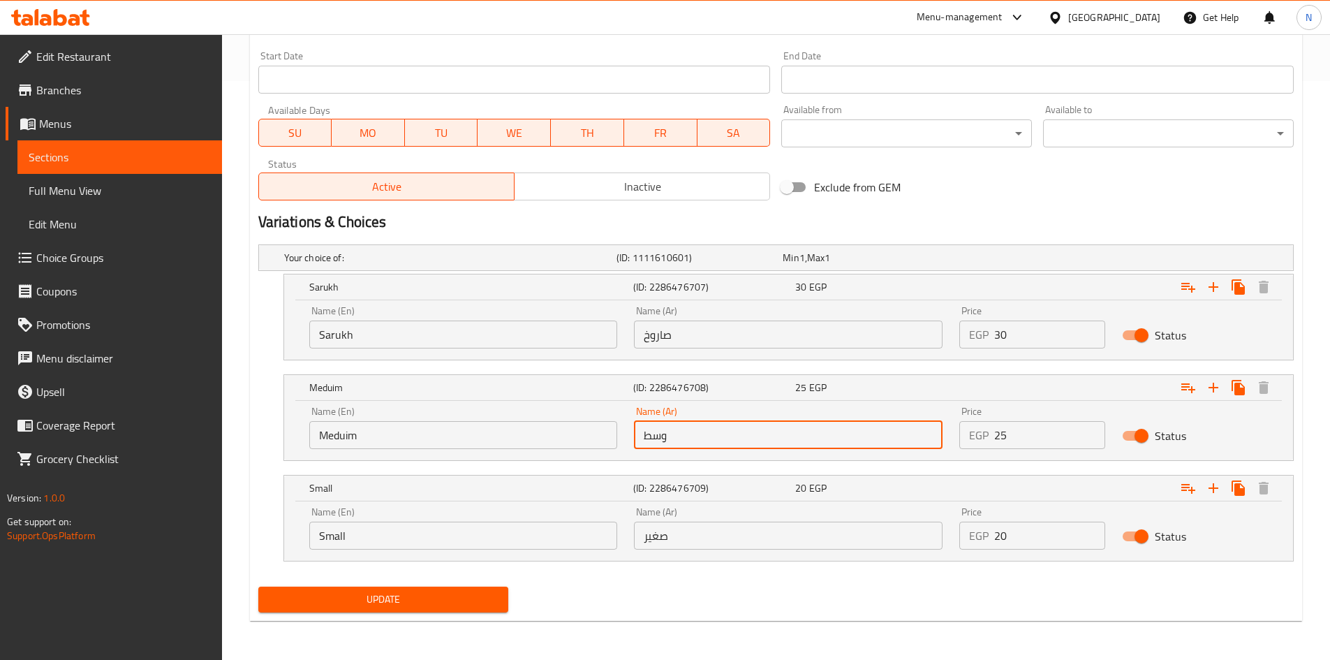
click at [646, 440] on input "وسط" at bounding box center [788, 435] width 309 height 28
click at [329, 532] on input "Small" at bounding box center [463, 535] width 309 height 28
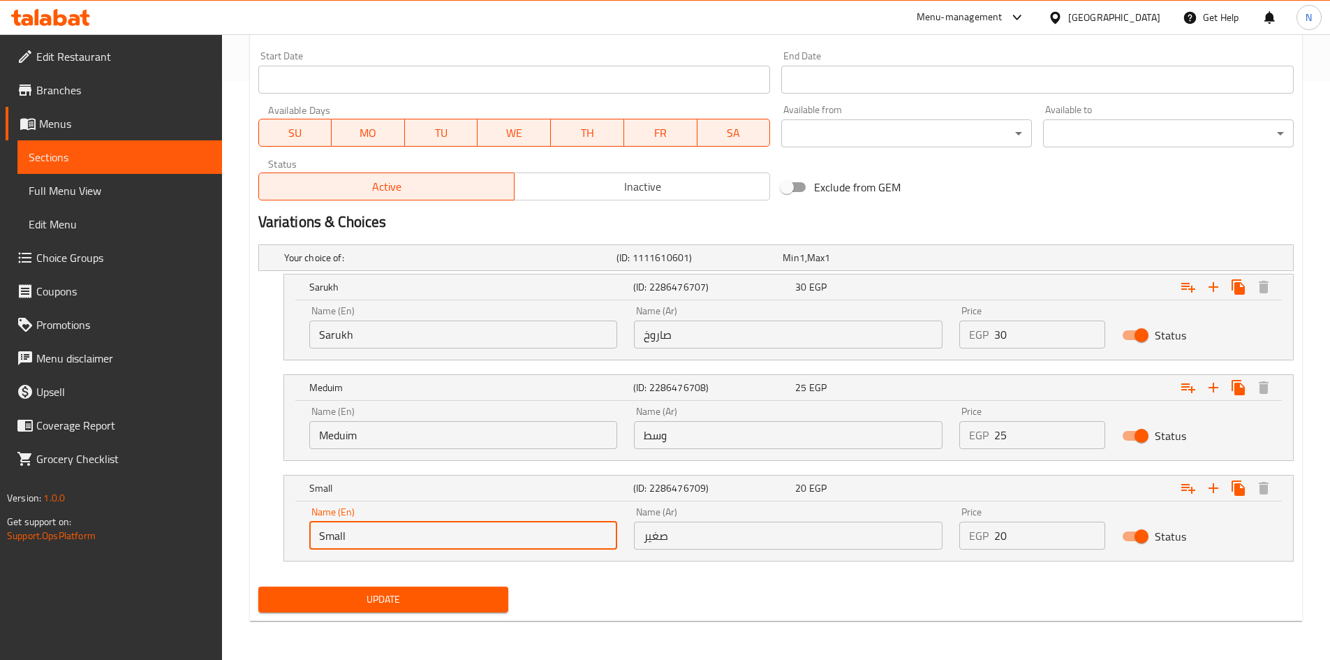
click at [329, 532] on input "Small" at bounding box center [463, 535] width 309 height 28
click at [329, 531] on input "Small" at bounding box center [463, 535] width 309 height 28
click at [656, 528] on input "صغير" at bounding box center [788, 535] width 309 height 28
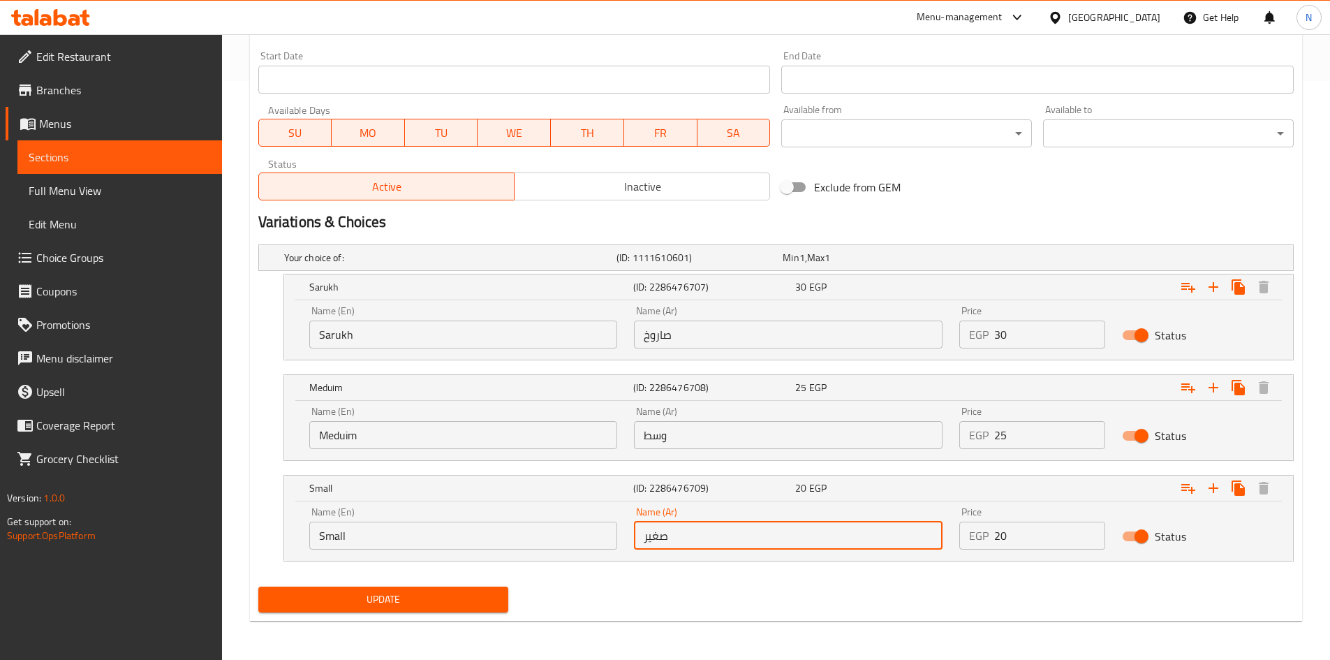
click at [656, 528] on input "صغير" at bounding box center [788, 535] width 309 height 28
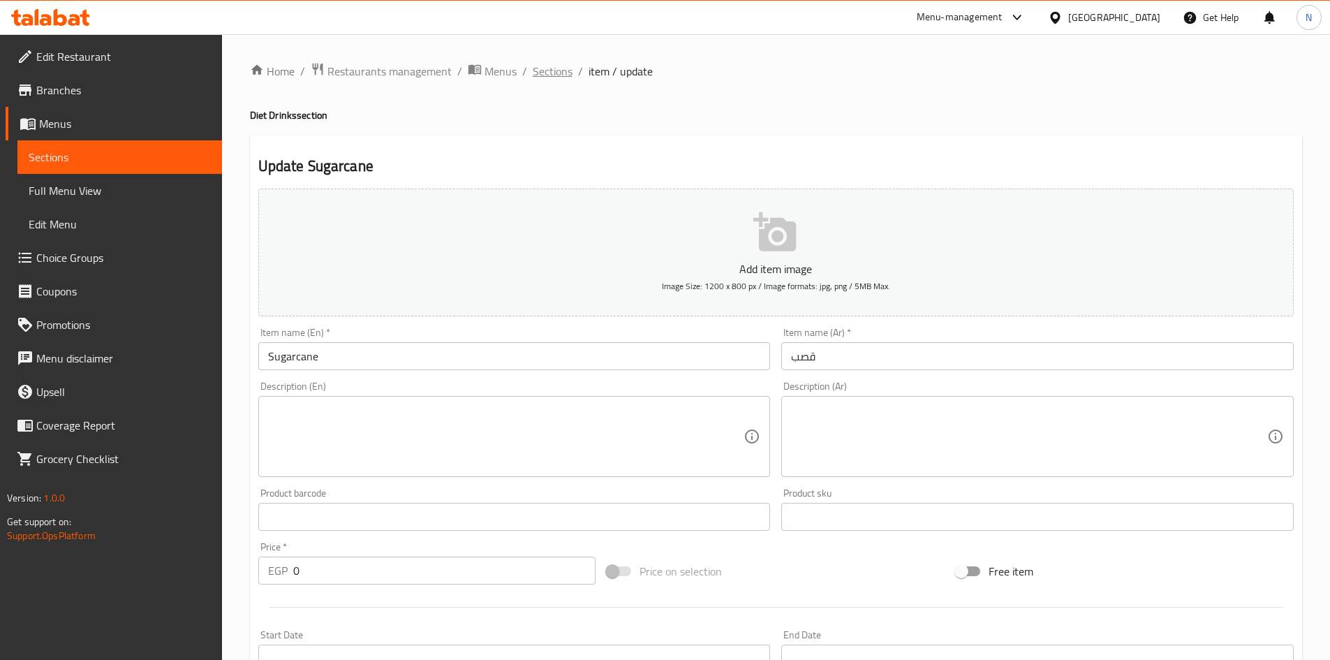
click at [552, 67] on span "Sections" at bounding box center [553, 71] width 40 height 17
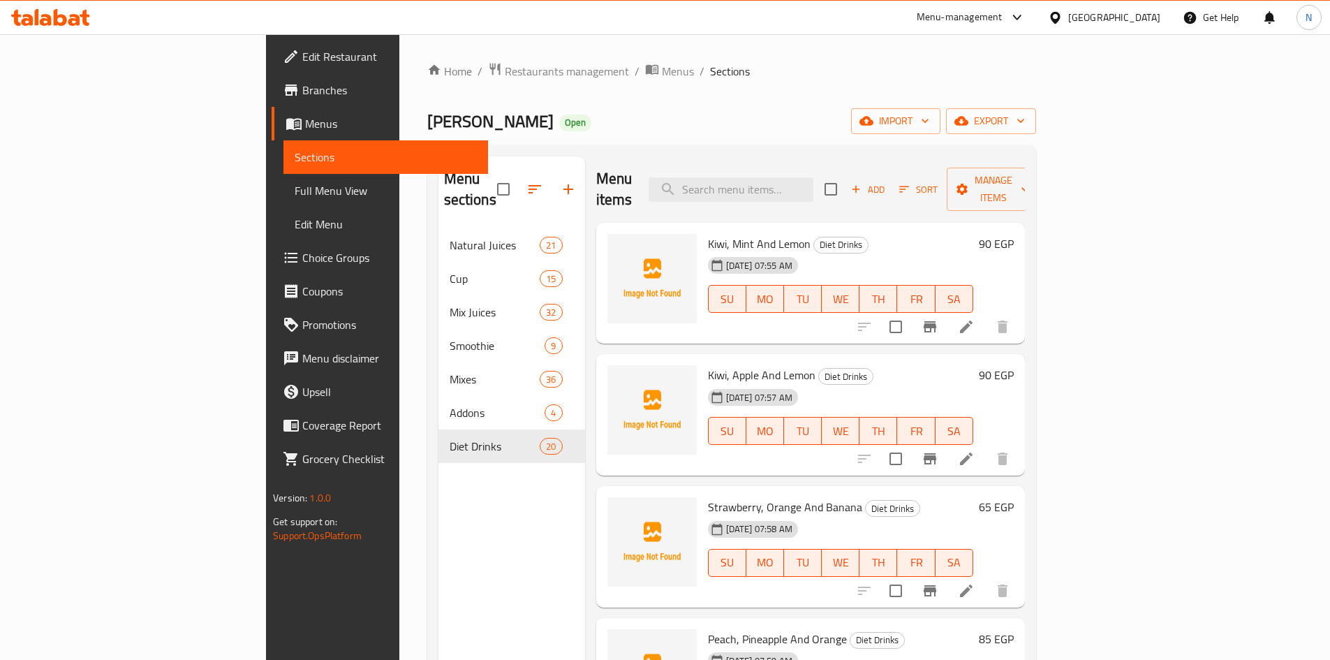
click at [305, 132] on span "Menus" at bounding box center [391, 123] width 172 height 17
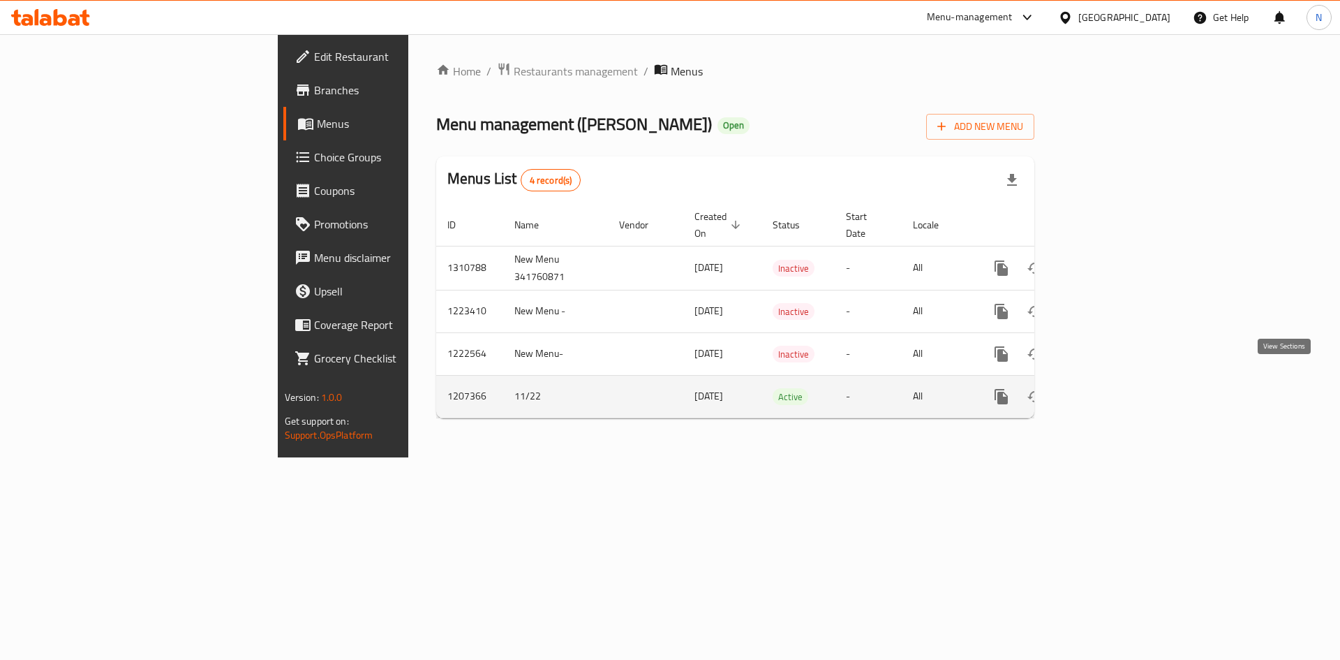
click at [1111, 388] on icon "enhanced table" at bounding box center [1102, 396] width 17 height 17
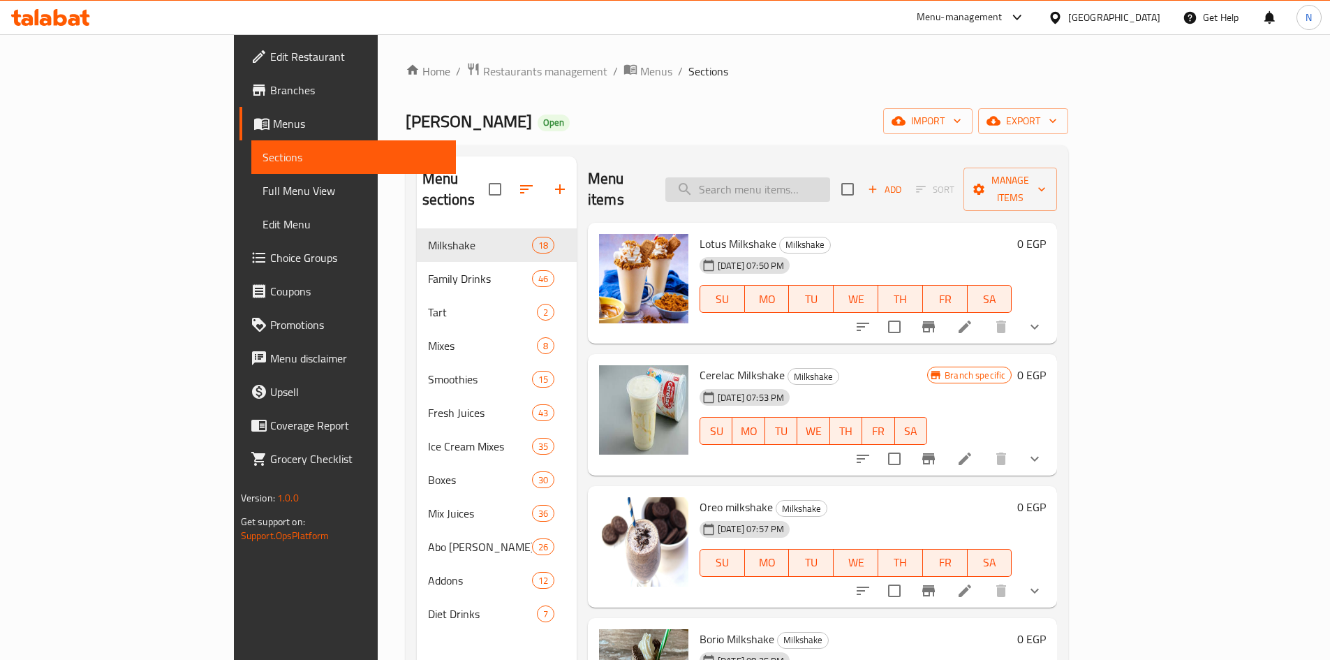
click at [802, 177] on input "search" at bounding box center [747, 189] width 165 height 24
type input "b"
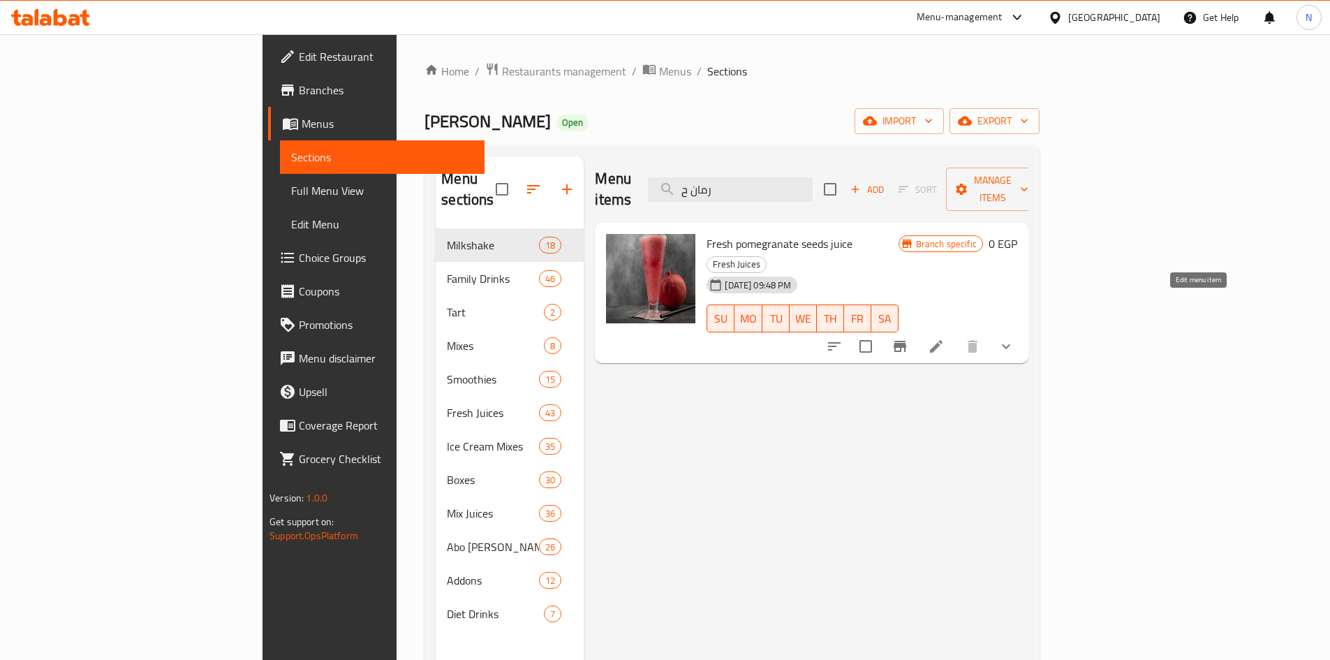
type input "رمان ح"
click at [945, 338] on icon at bounding box center [936, 346] width 17 height 17
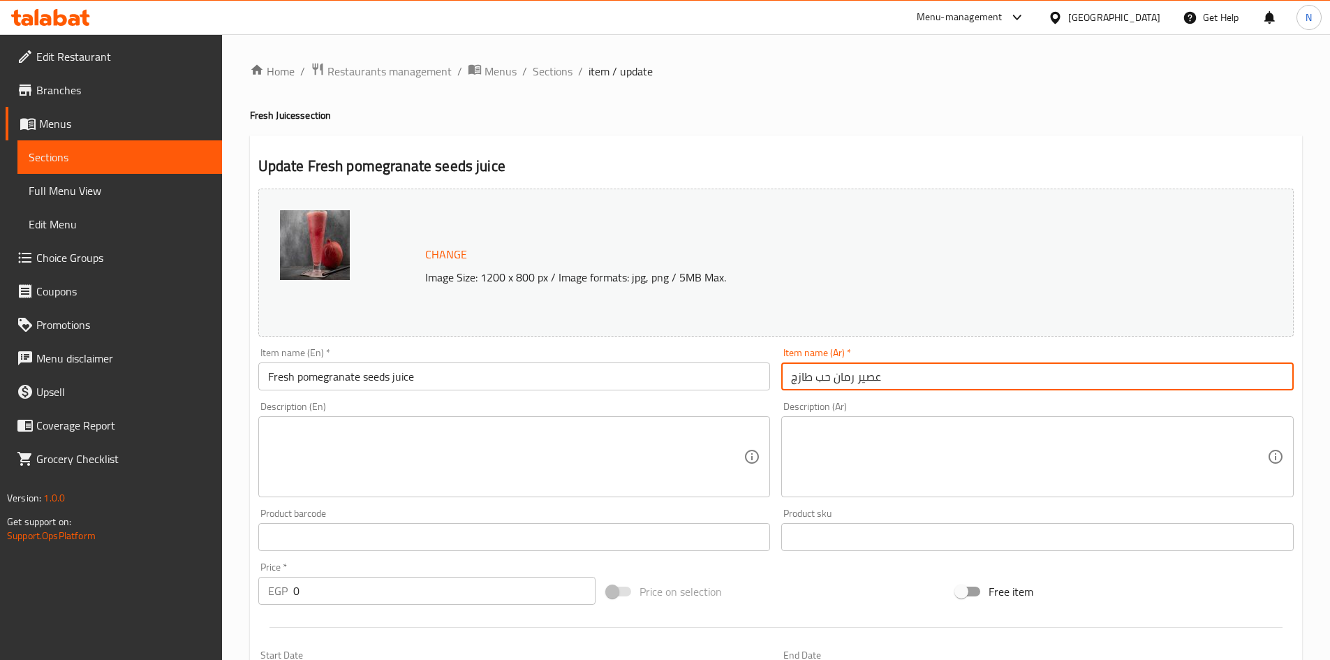
drag, startPoint x: 852, startPoint y: 381, endPoint x: 813, endPoint y: 381, distance: 38.4
click at [813, 381] on input "عصير رمان حب طازج" at bounding box center [1037, 376] width 512 height 28
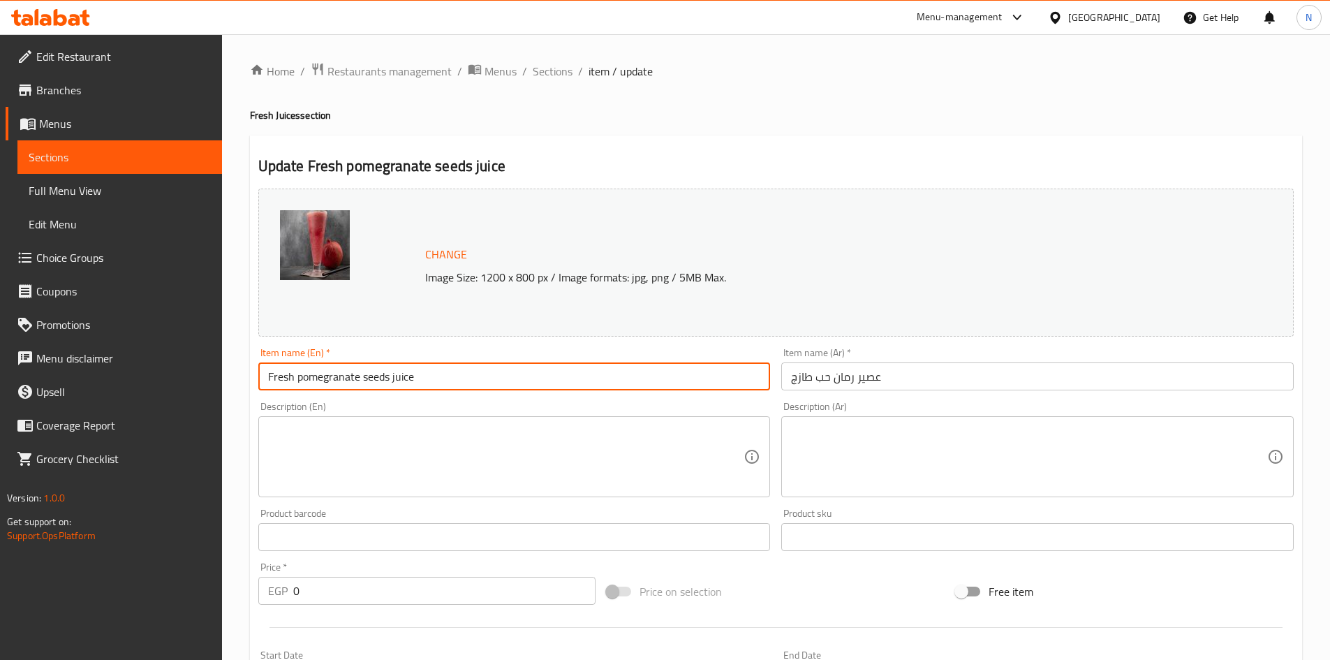
drag, startPoint x: 389, startPoint y: 377, endPoint x: 297, endPoint y: 371, distance: 92.3
click at [297, 371] on input "Fresh pomegranate seeds juice" at bounding box center [514, 376] width 512 height 28
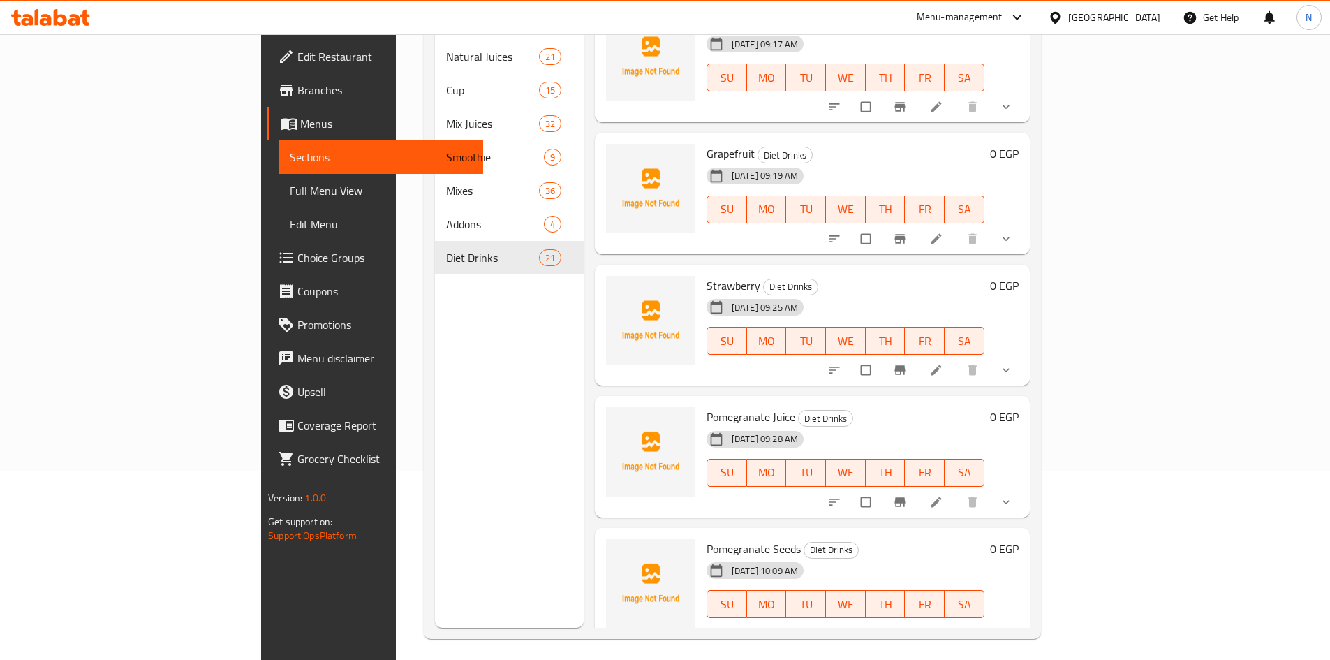
scroll to position [195, 0]
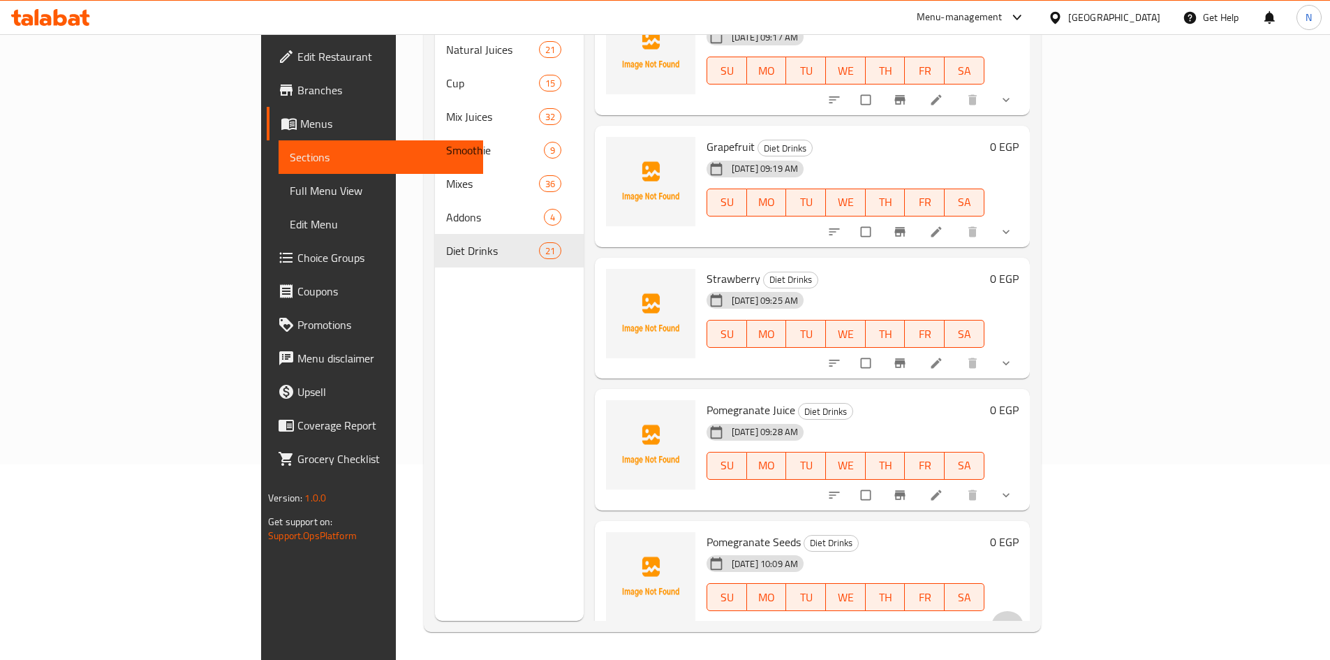
click at [1009, 624] on icon "show more" at bounding box center [1005, 626] width 7 height 4
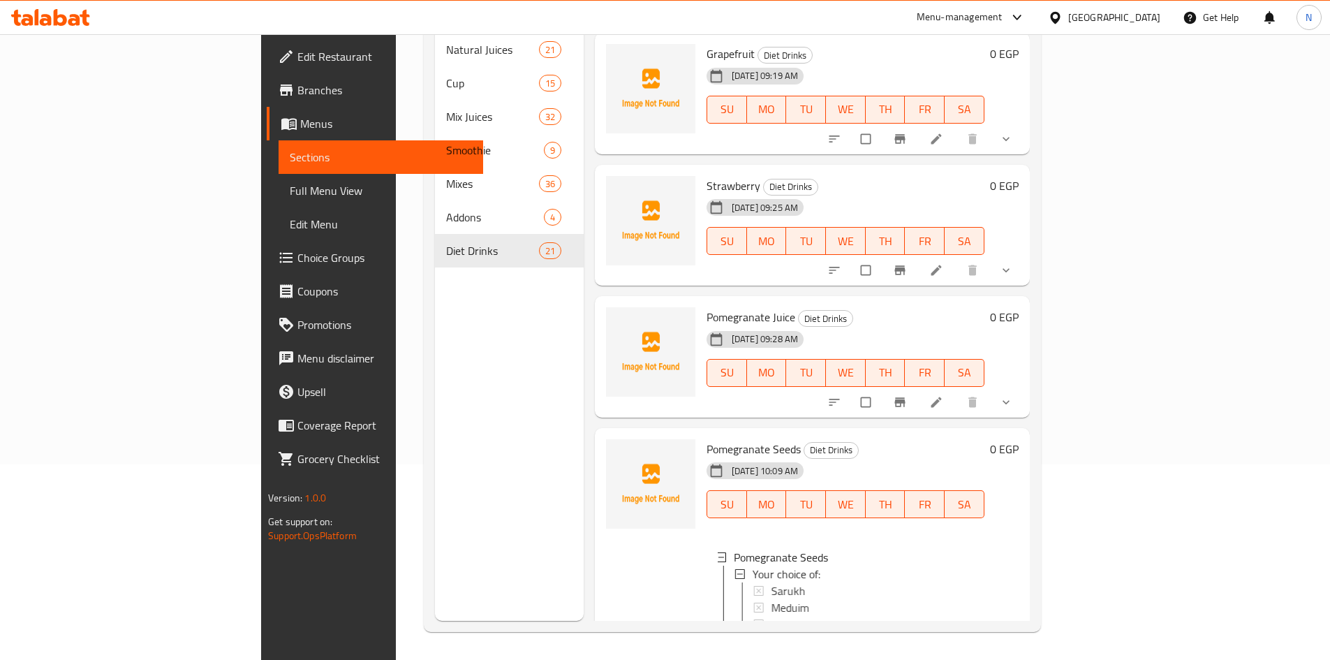
scroll to position [2273, 0]
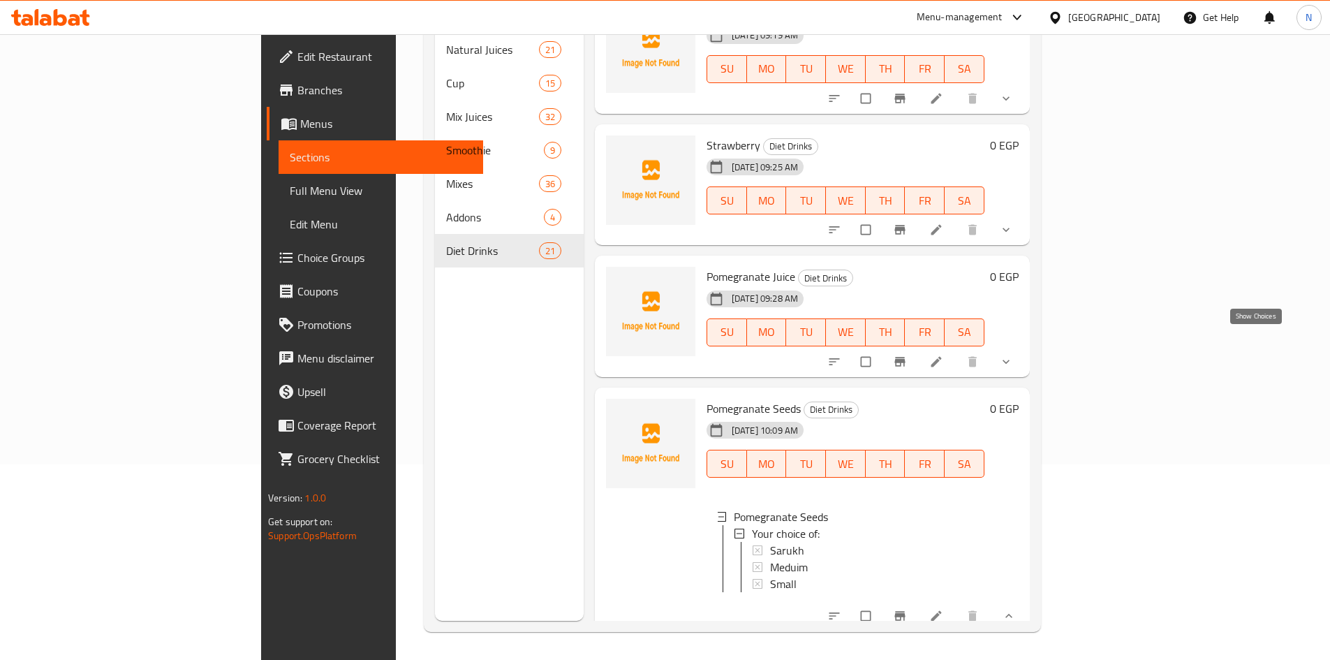
click at [1013, 355] on icon "show more" at bounding box center [1006, 362] width 14 height 14
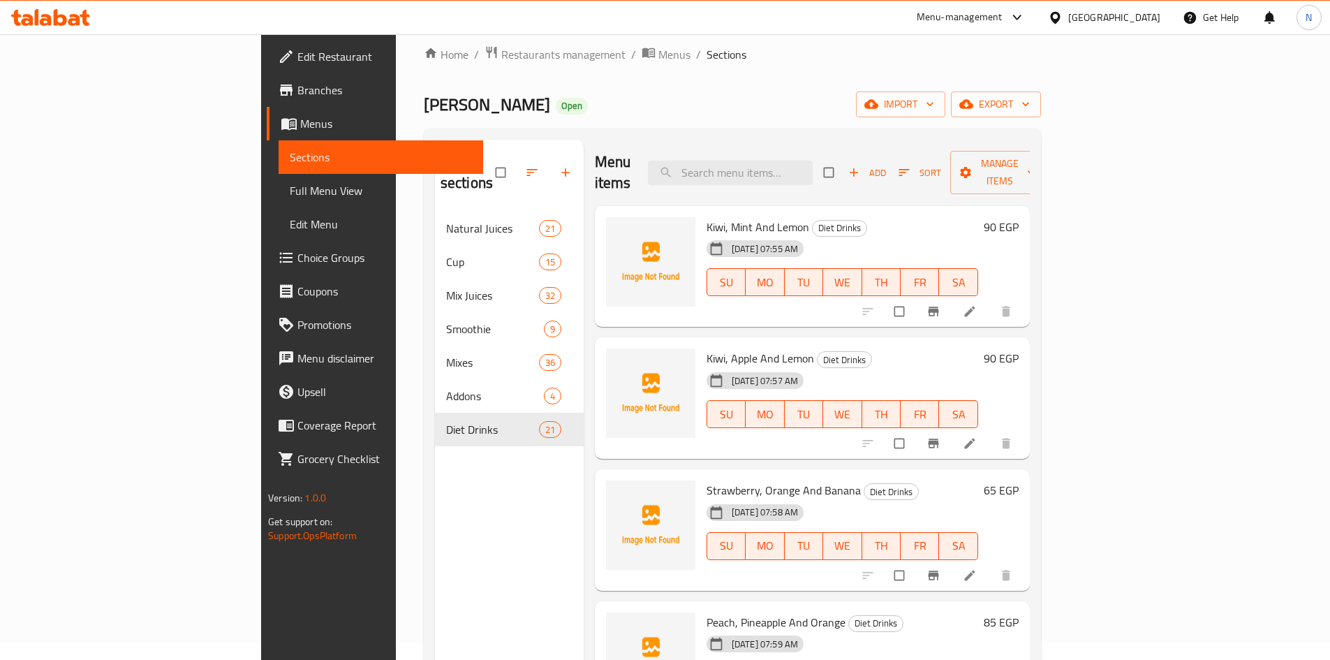
scroll to position [0, 0]
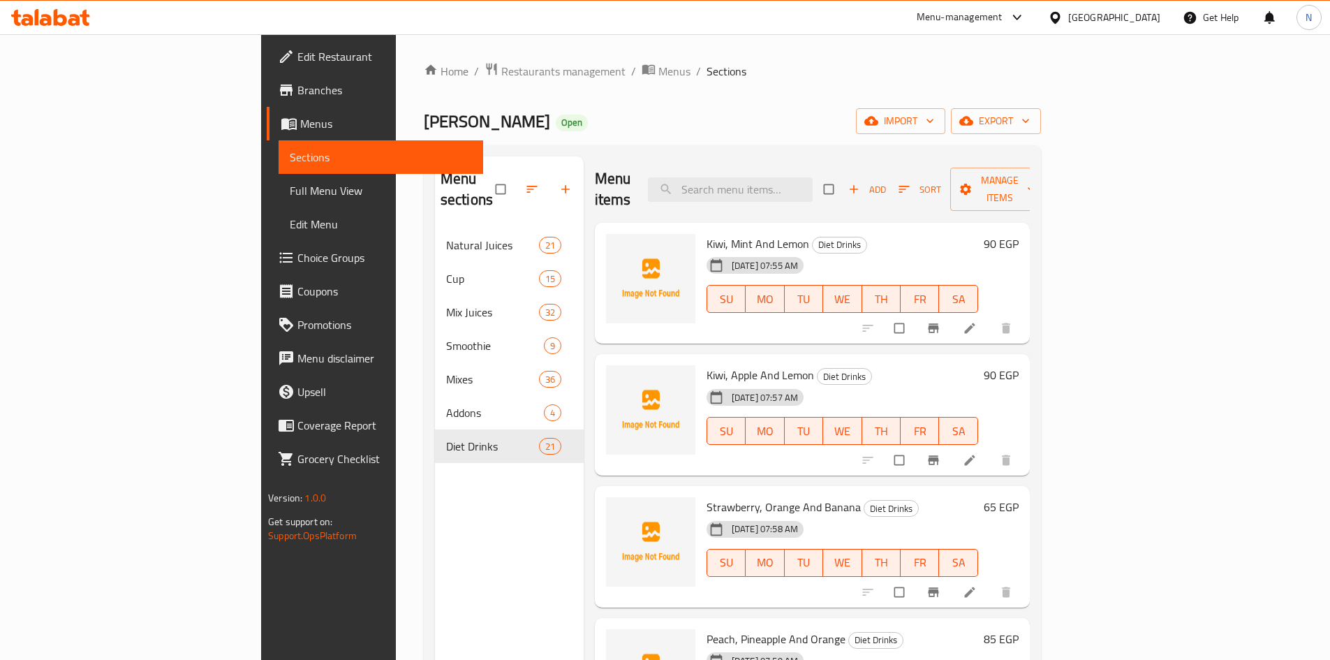
click at [886, 182] on span "Add" at bounding box center [867, 190] width 38 height 16
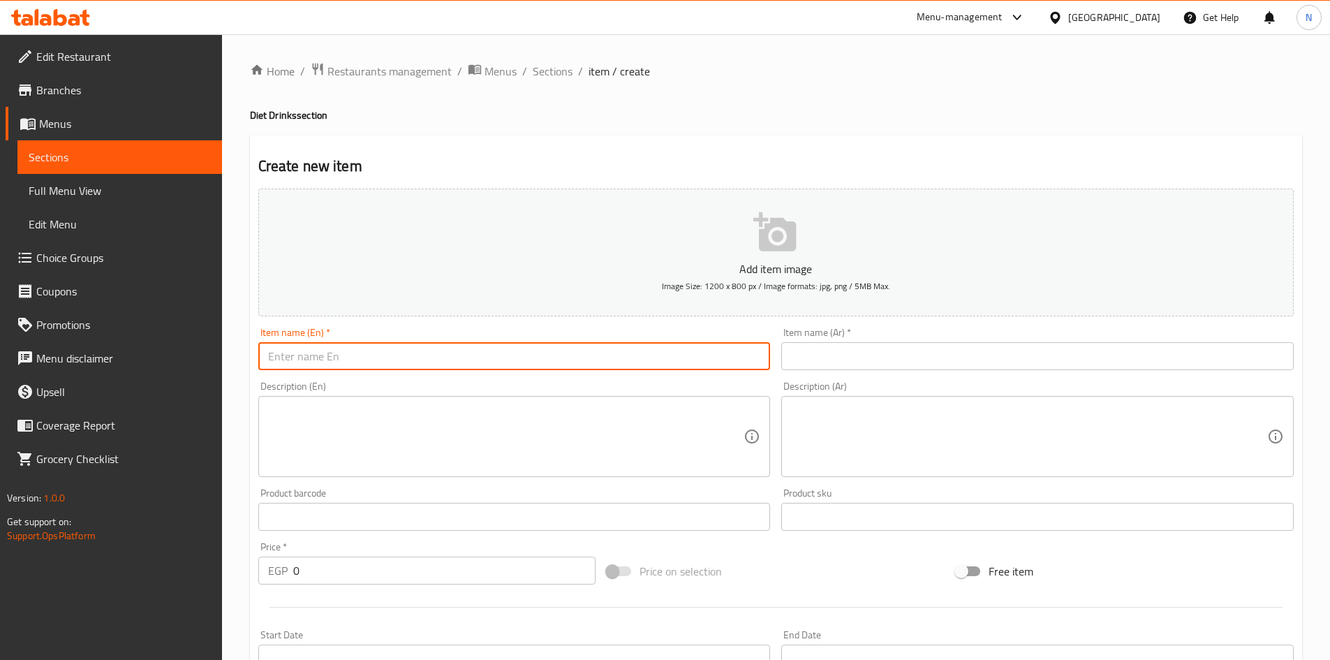
click at [591, 367] on input "text" at bounding box center [514, 356] width 512 height 28
paste input "Prickly Pear"
type input "Prickly Pear"
click at [838, 342] on input "text" at bounding box center [1037, 356] width 512 height 28
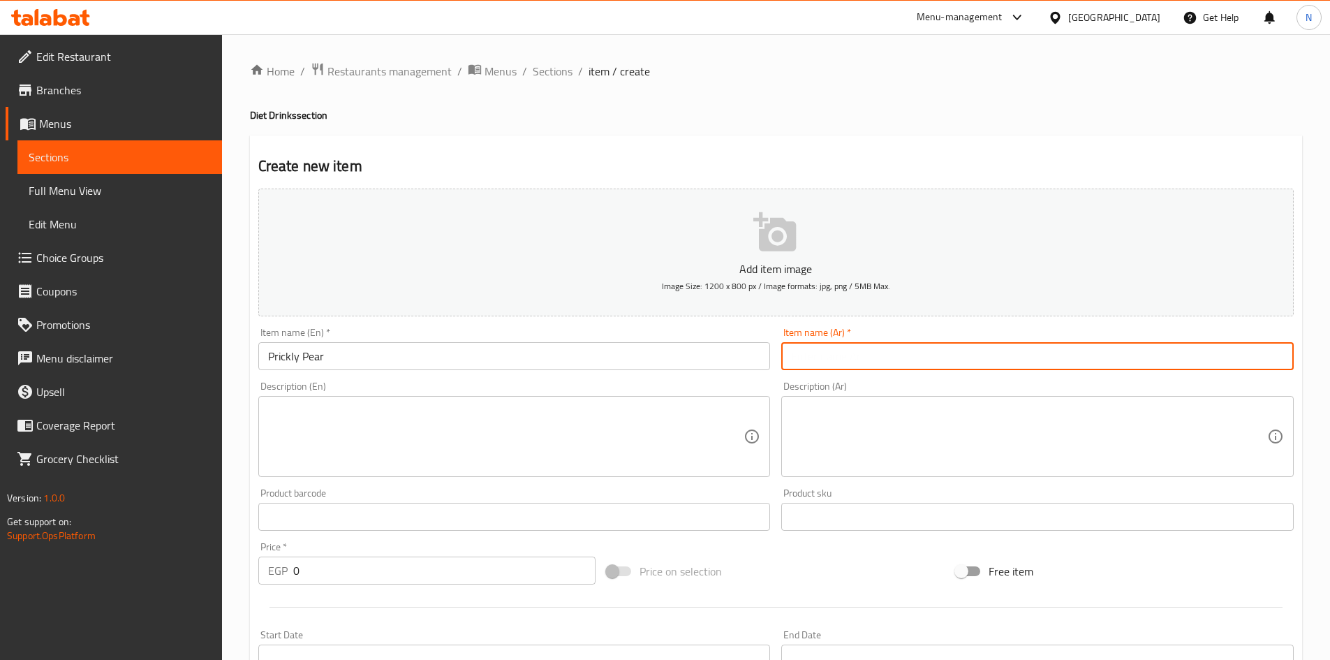
paste input "تين شوكي"
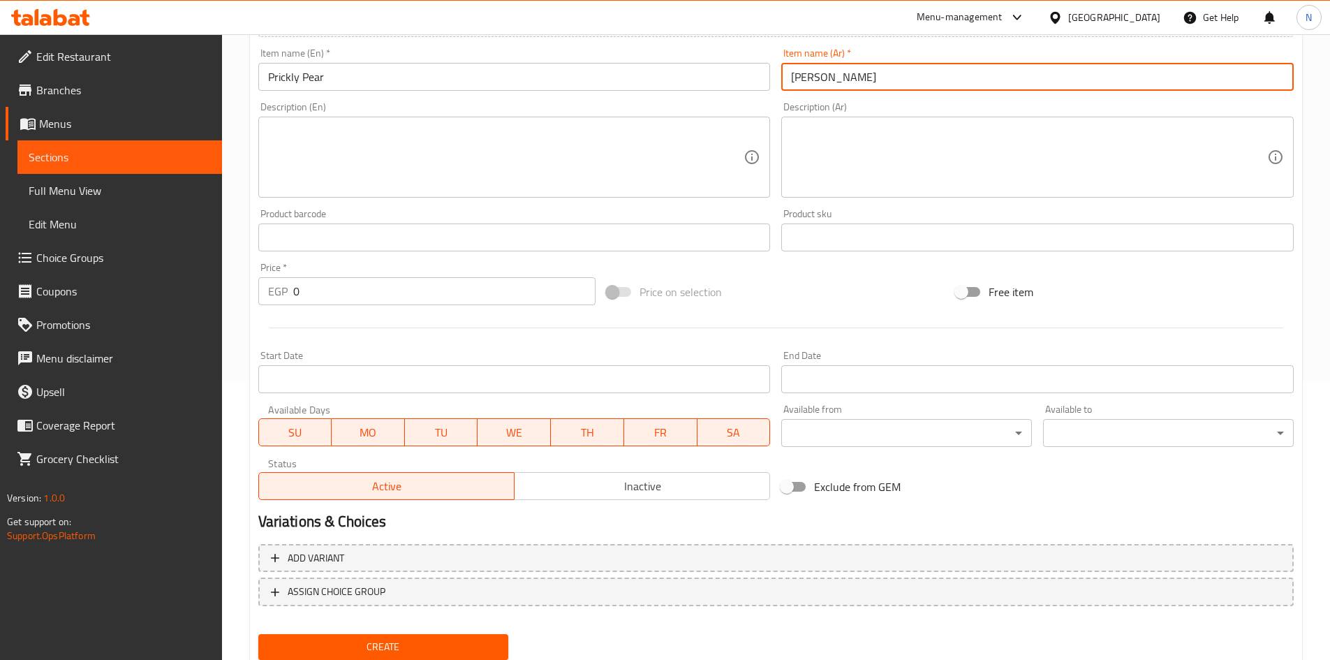
type input "تين شوكي"
click at [843, 296] on div "Price on selection" at bounding box center [775, 292] width 349 height 38
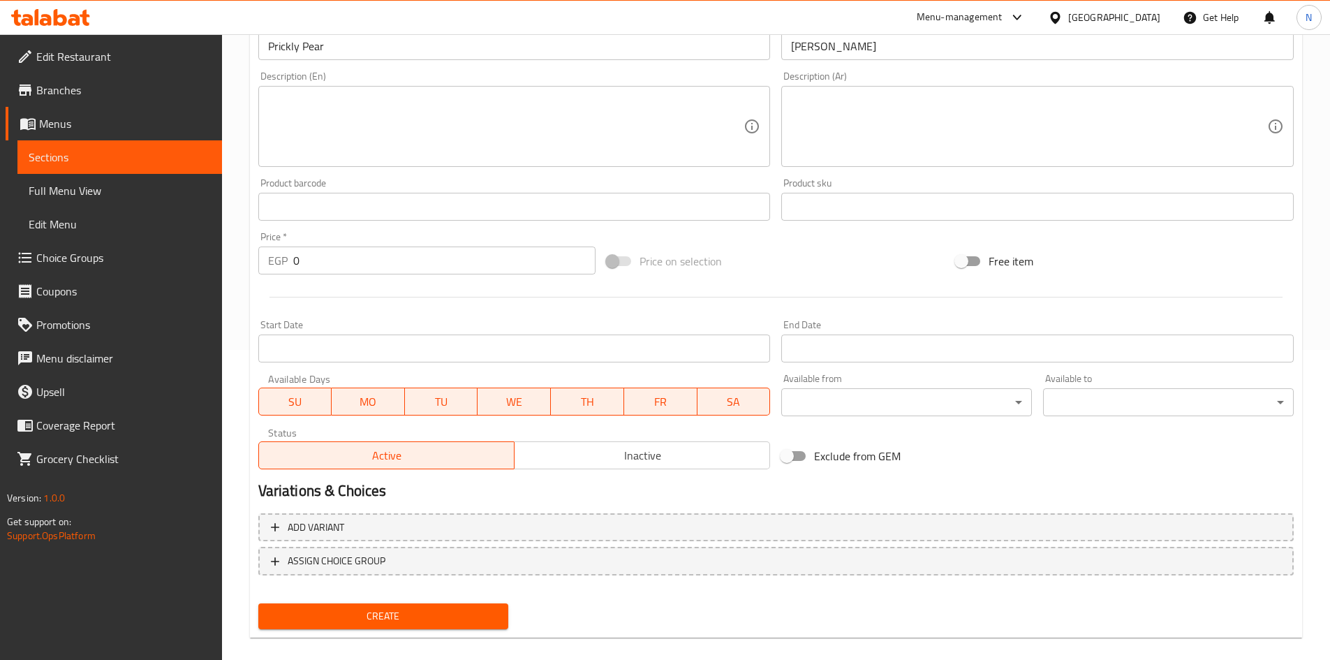
scroll to position [327, 0]
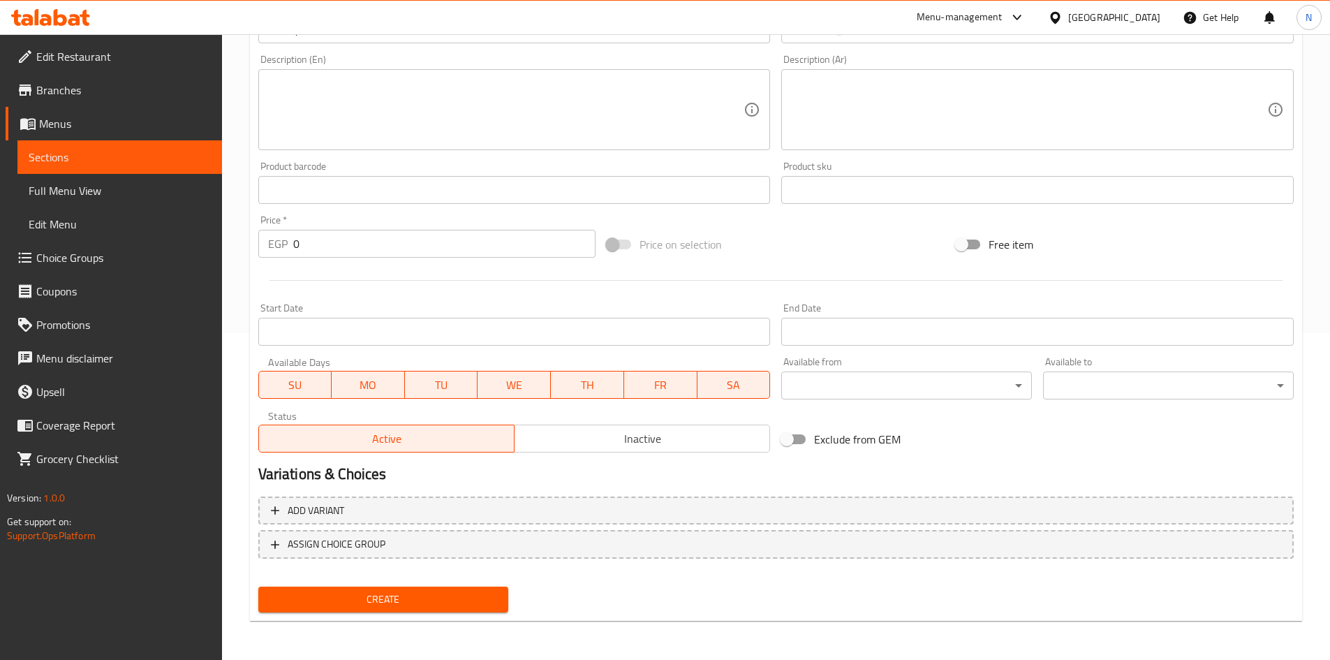
click at [378, 598] on span "Create" at bounding box center [383, 599] width 228 height 17
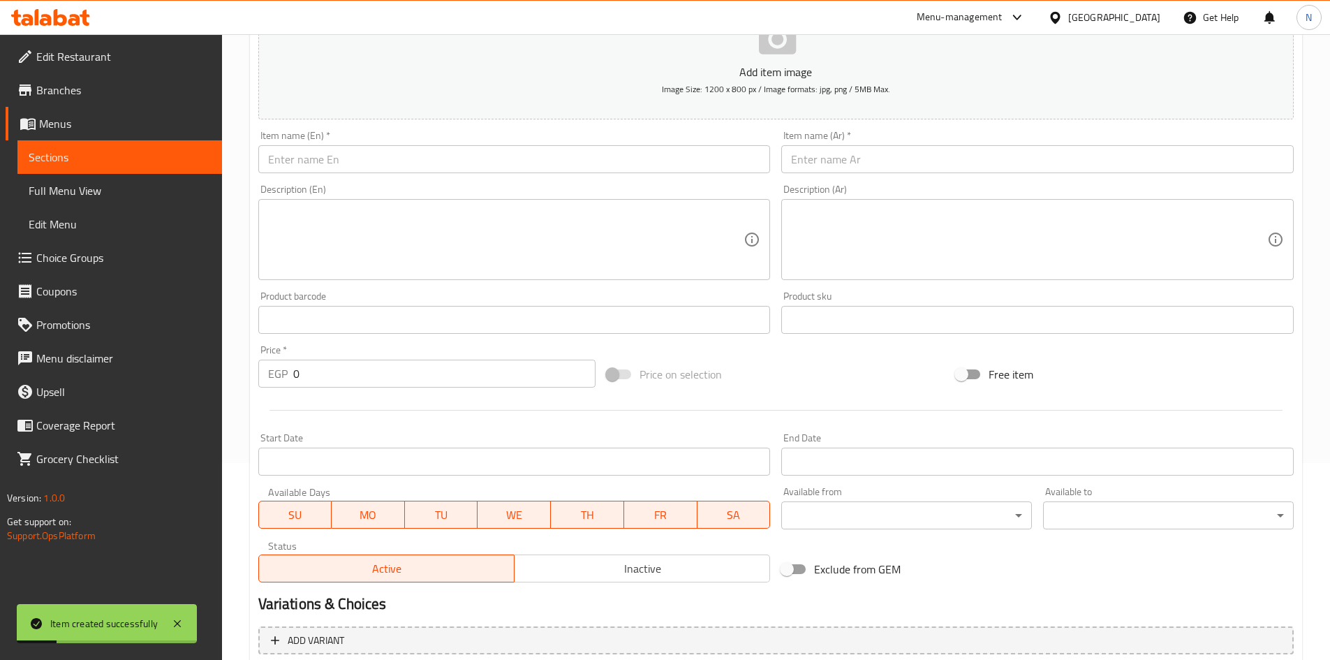
scroll to position [47, 0]
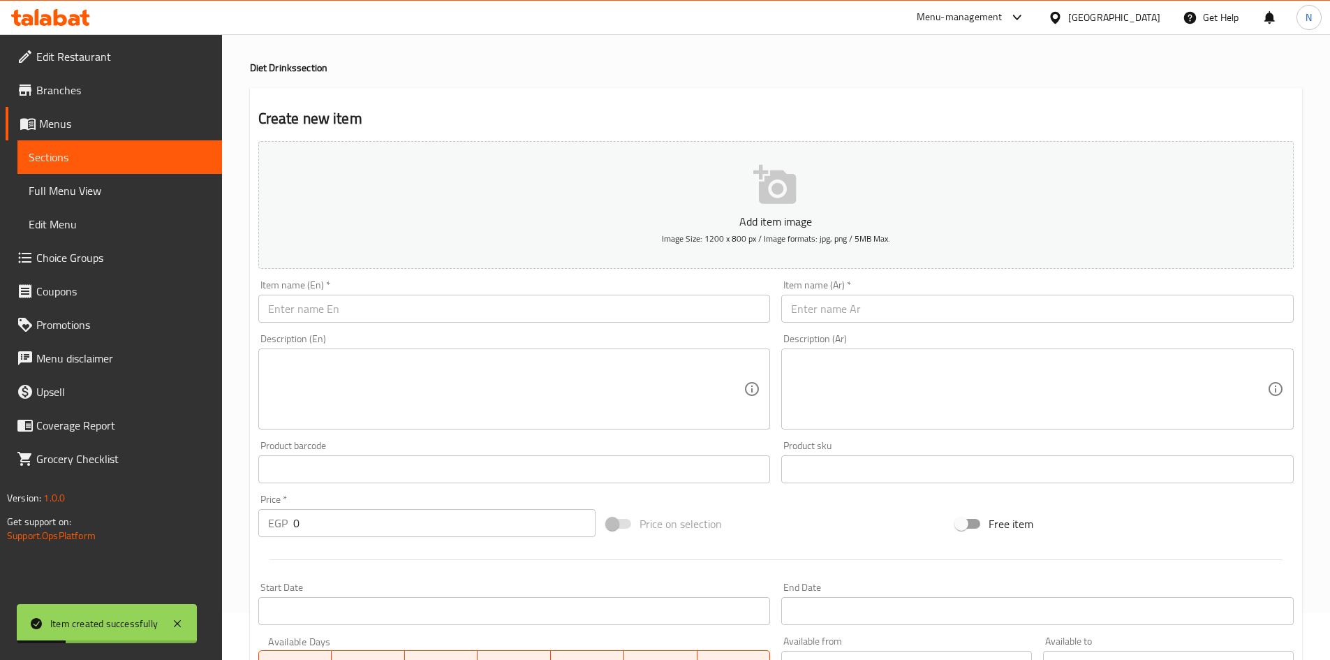
drag, startPoint x: 923, startPoint y: 292, endPoint x: 923, endPoint y: 300, distance: 7.7
click at [923, 294] on div "Item name (Ar)   * Item name (Ar) *" at bounding box center [1037, 301] width 512 height 43
click at [923, 300] on input "text" at bounding box center [1037, 309] width 512 height 28
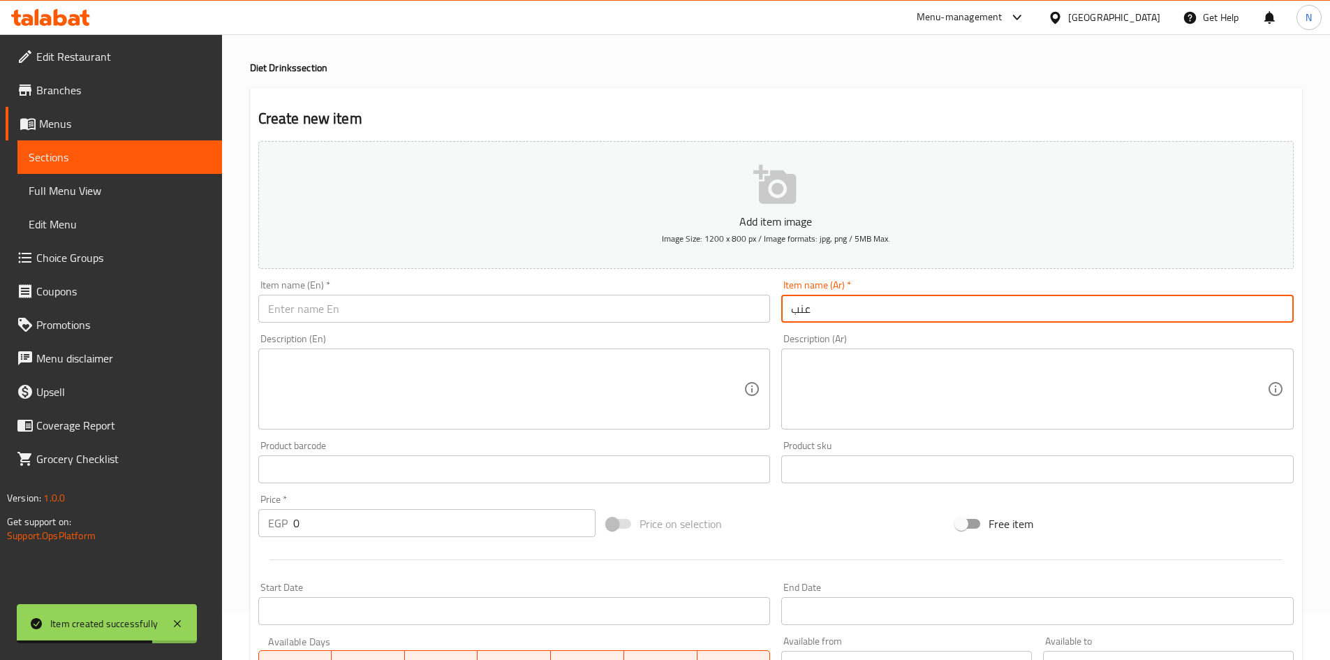
click at [792, 314] on input "عنب" at bounding box center [1037, 309] width 512 height 28
type input "عنب"
click at [519, 304] on input "text" at bounding box center [514, 309] width 512 height 28
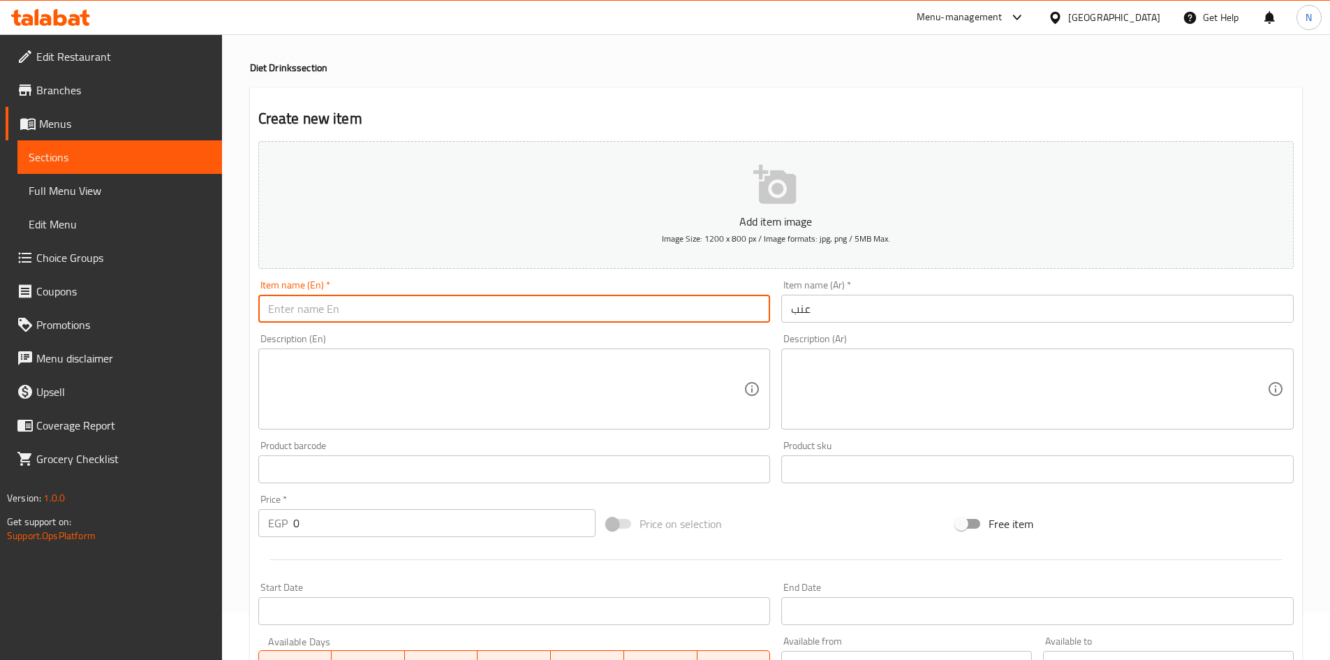
paste input "Grape"
type input "Grape"
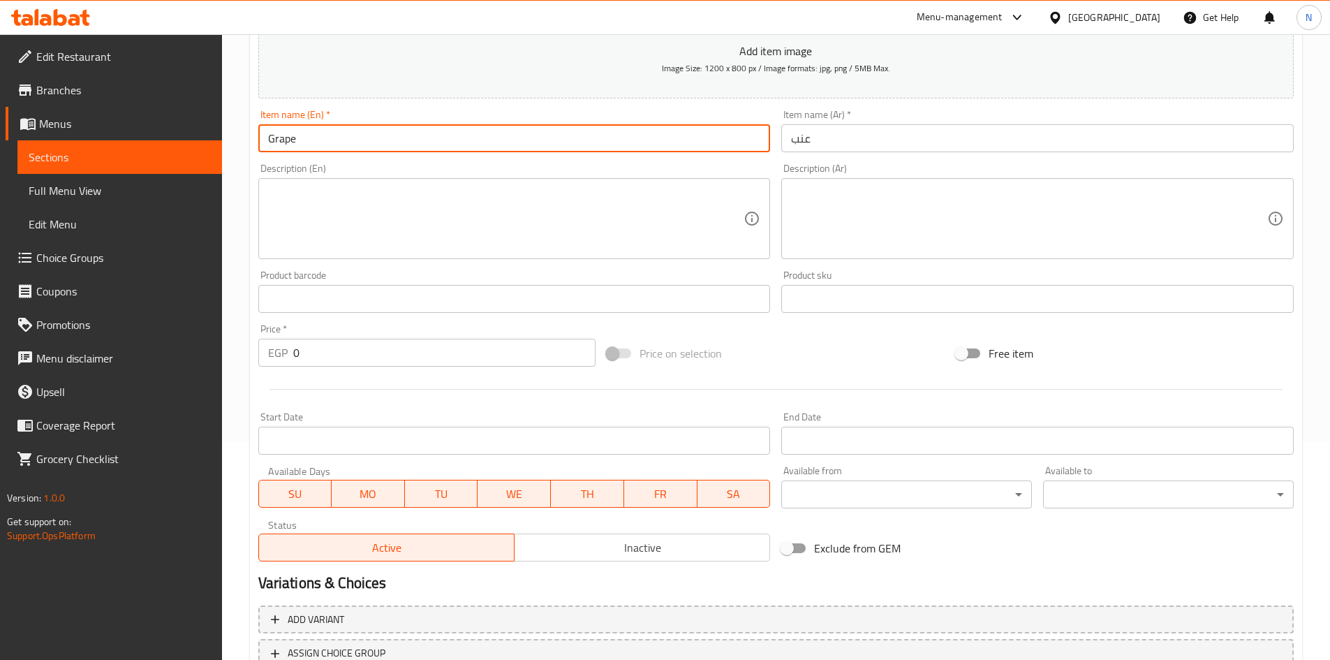
scroll to position [327, 0]
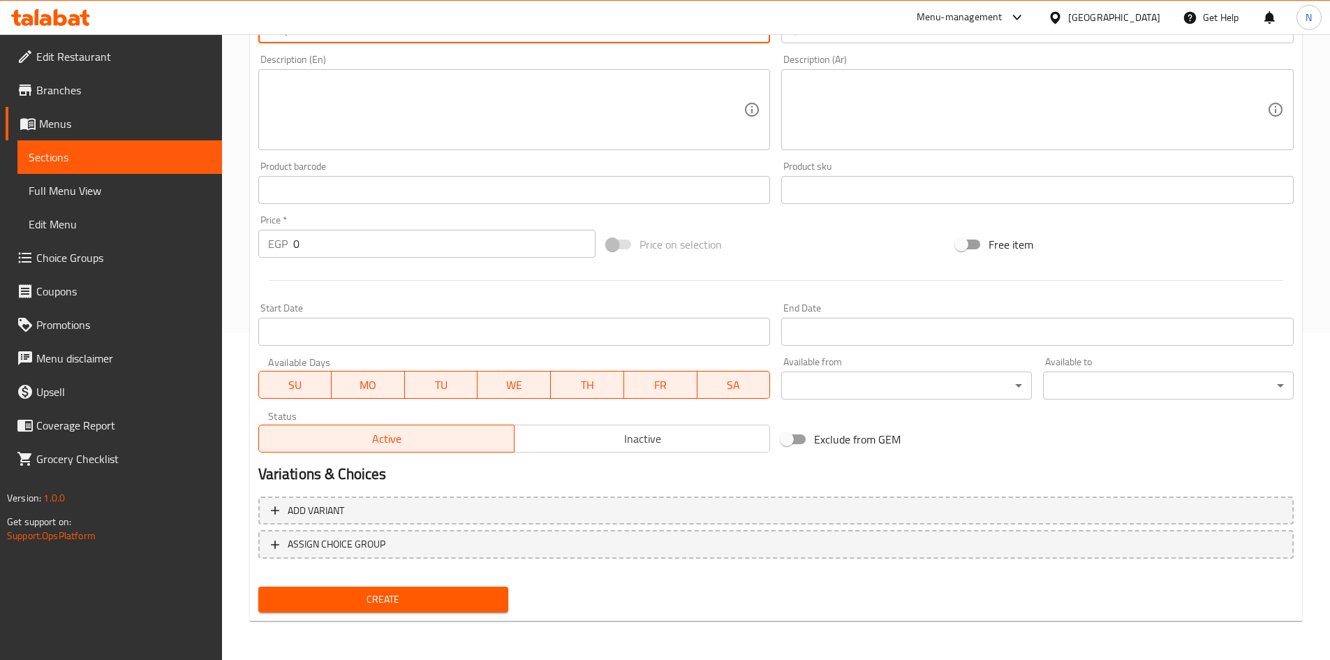
click at [413, 599] on span "Create" at bounding box center [383, 599] width 228 height 17
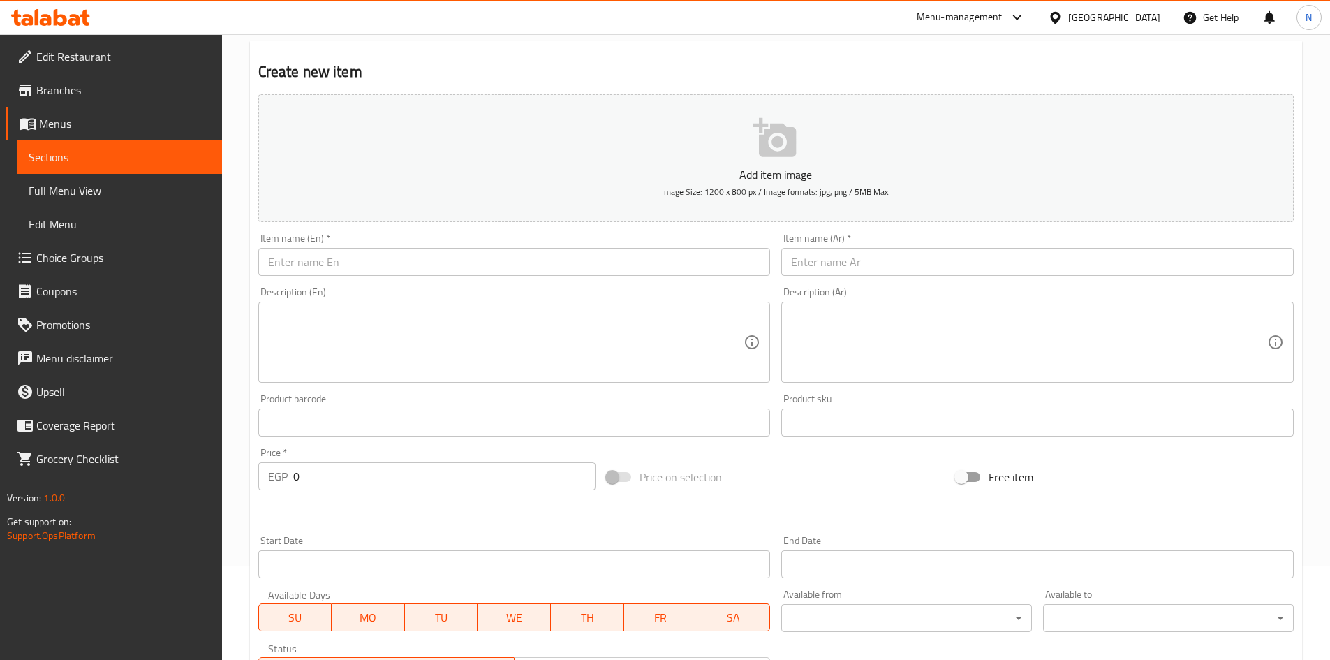
scroll to position [0, 0]
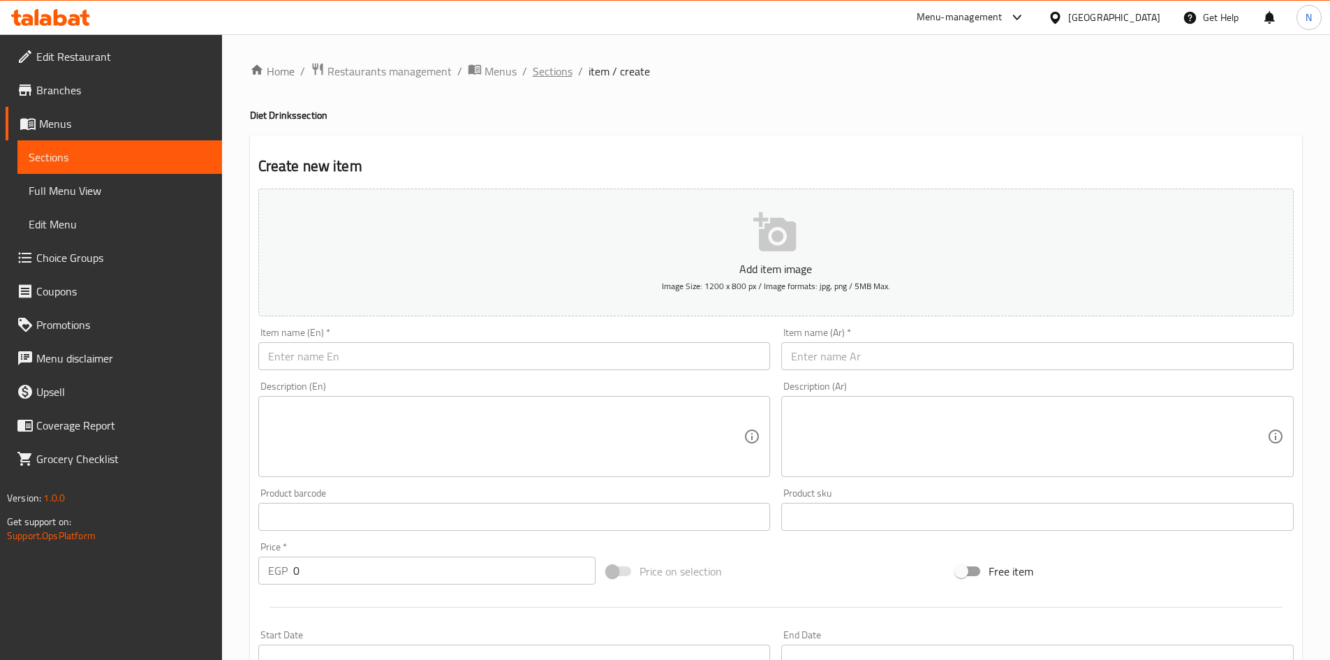
click at [549, 74] on span "Sections" at bounding box center [553, 71] width 40 height 17
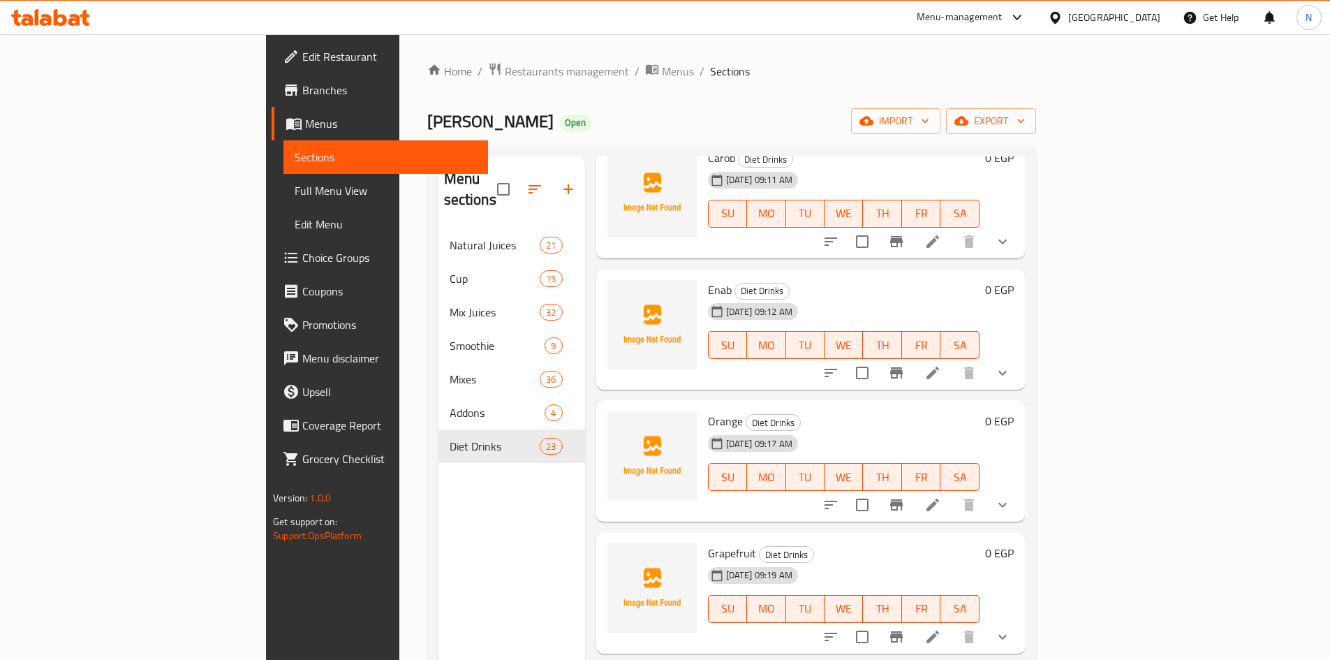
scroll to position [2094, 0]
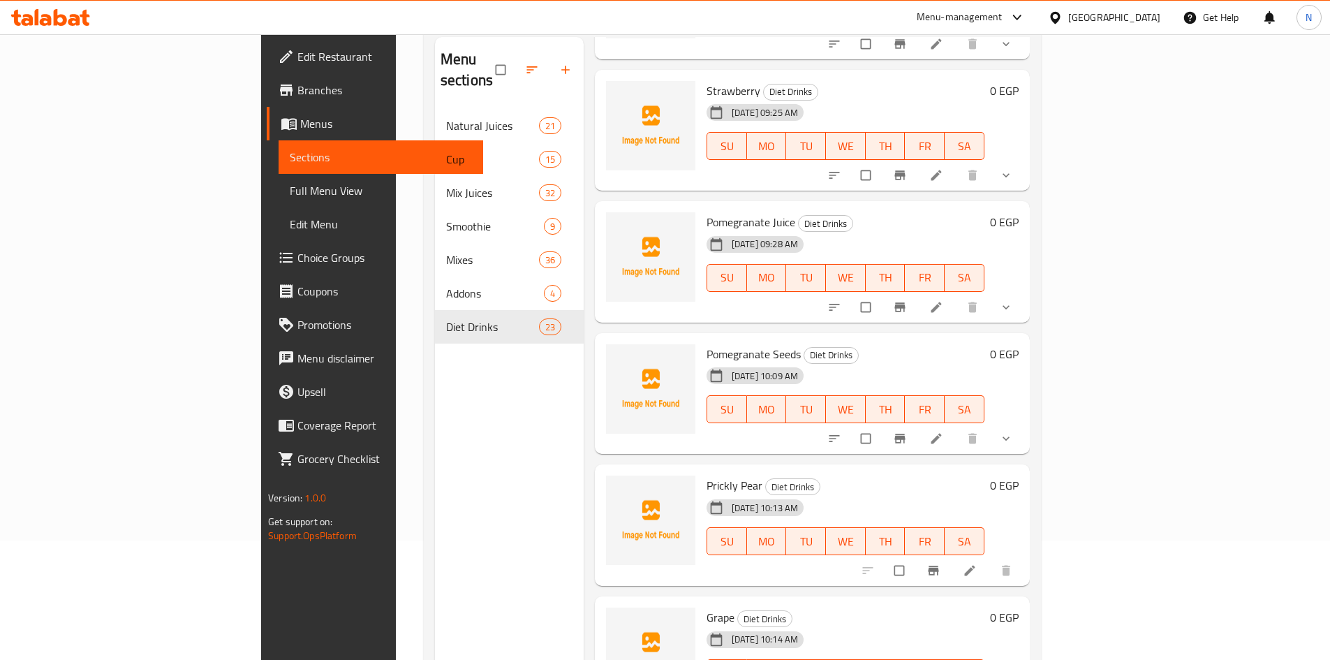
scroll to position [195, 0]
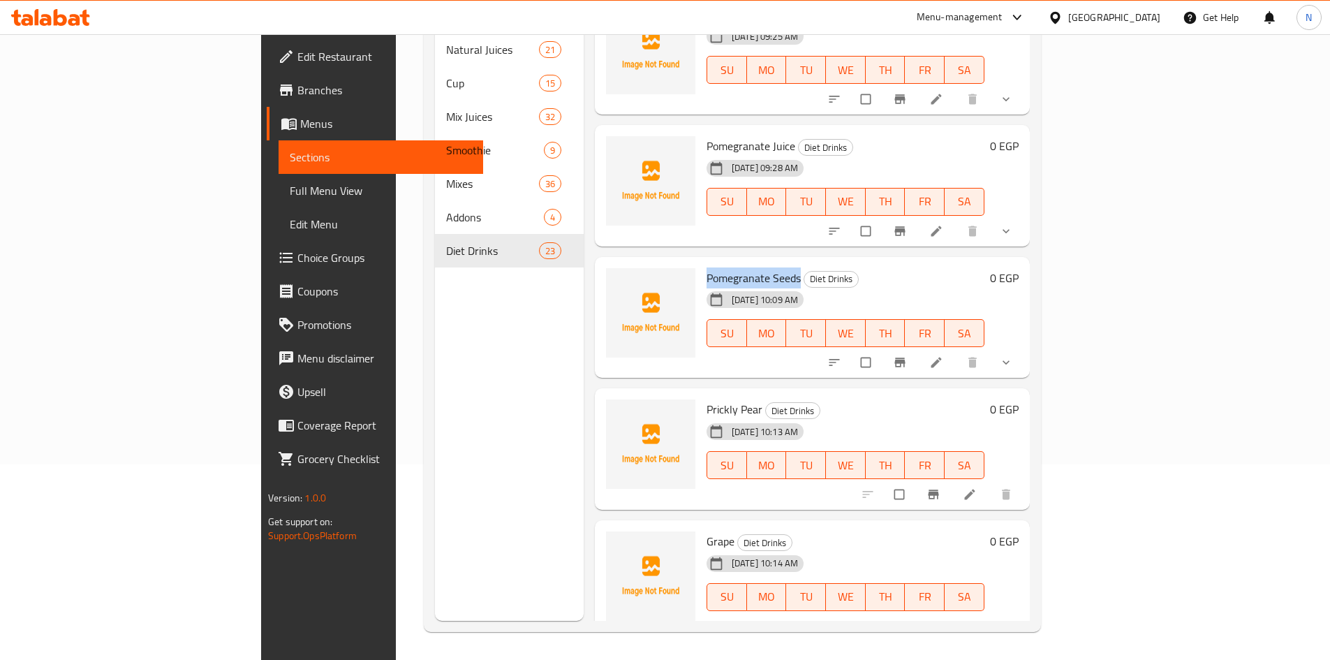
drag, startPoint x: 734, startPoint y: 260, endPoint x: 639, endPoint y: 262, distance: 95.0
click at [701, 262] on div "Pomegranate Seeds Diet Drinks [DATE] 10:09 AM SU MO TU WE TH FR SA" at bounding box center [845, 317] width 289 height 110
copy span "Pomegranate Seeds"
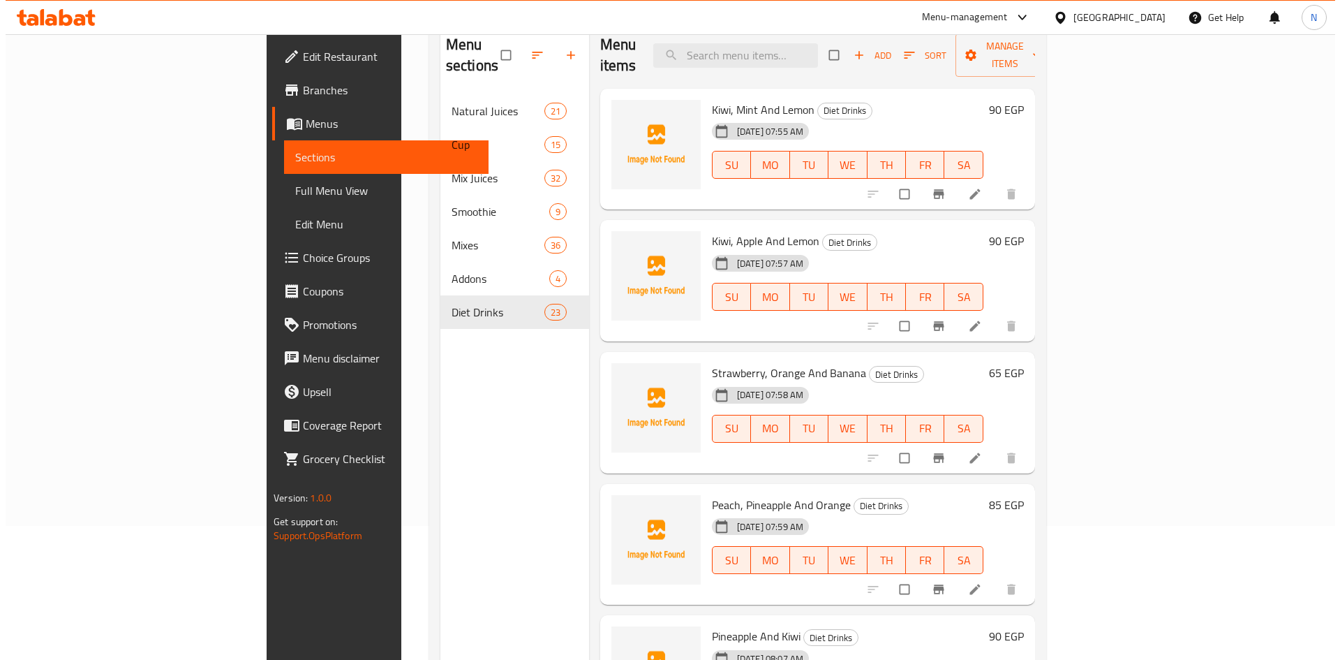
scroll to position [0, 0]
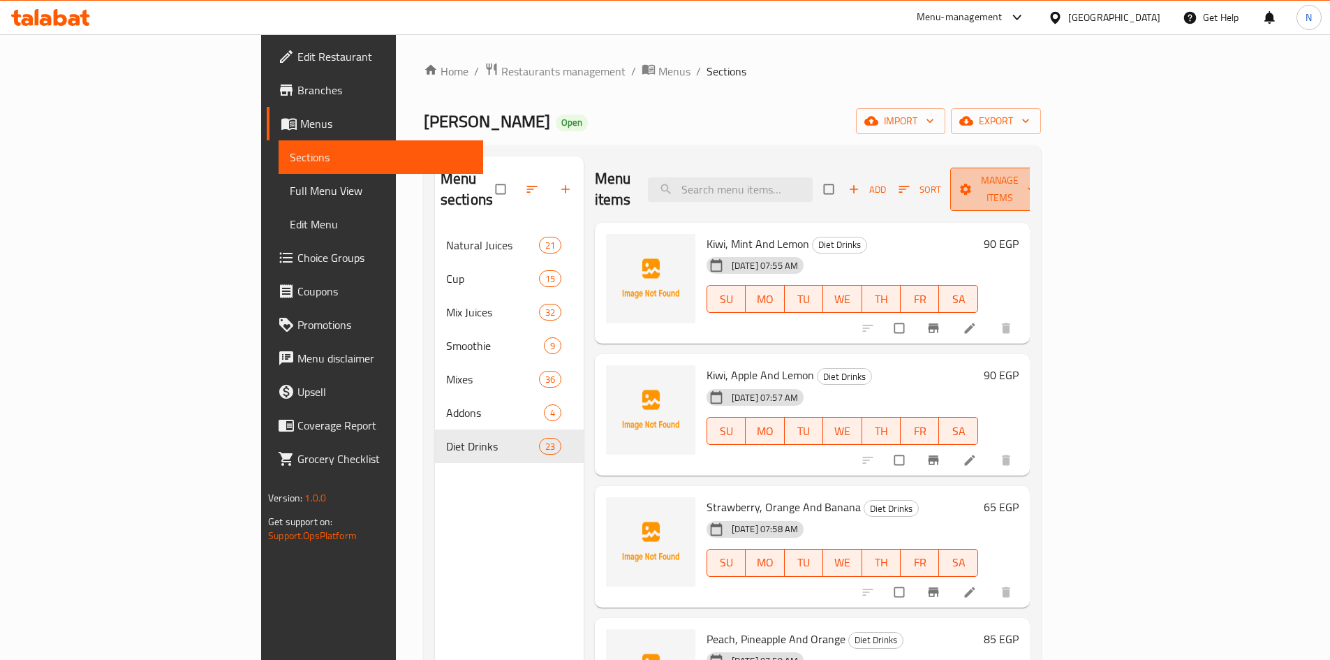
click at [1049, 168] on button "Manage items" at bounding box center [999, 189] width 99 height 43
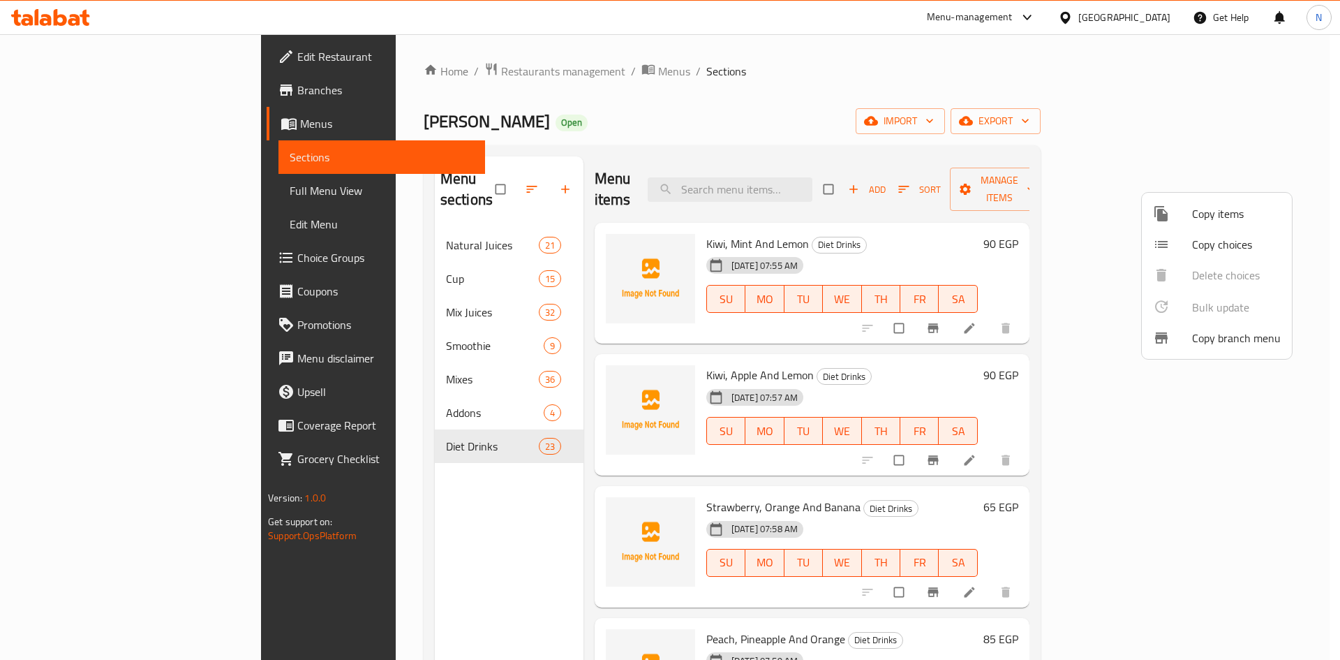
click at [1216, 242] on span "Copy choices" at bounding box center [1236, 244] width 89 height 17
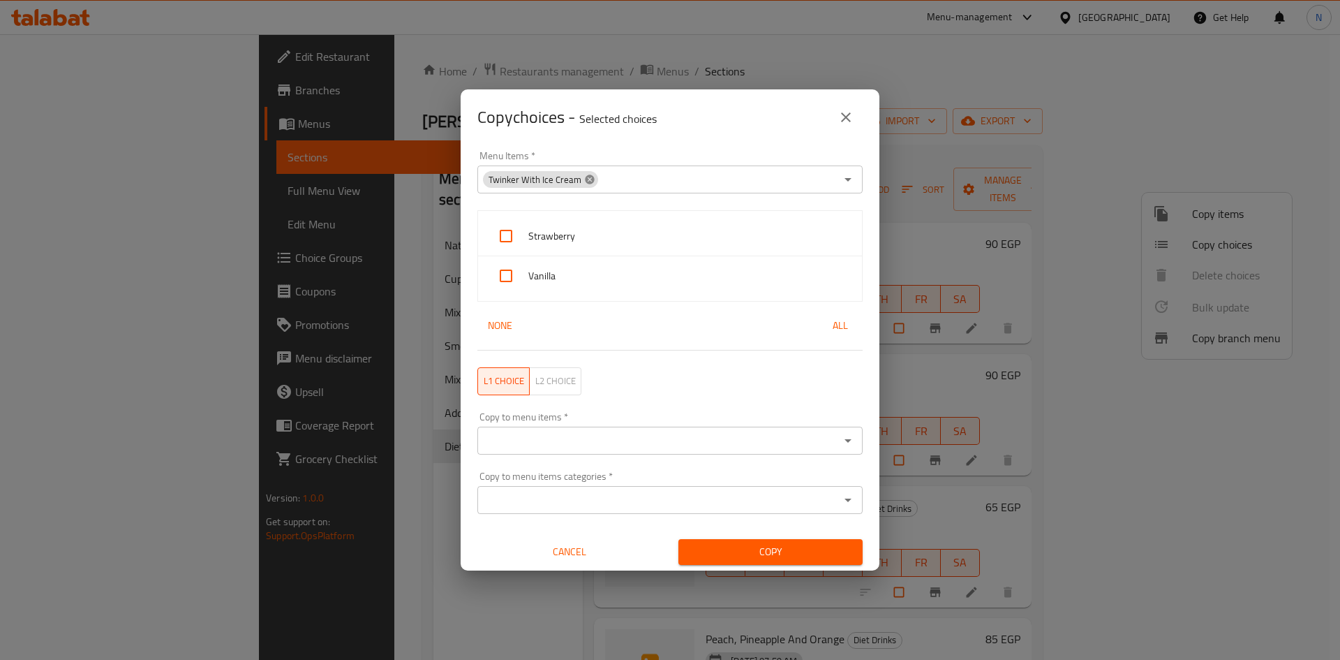
click at [591, 181] on icon at bounding box center [589, 179] width 9 height 9
click at [579, 184] on input "Menu Items   *" at bounding box center [659, 180] width 354 height 20
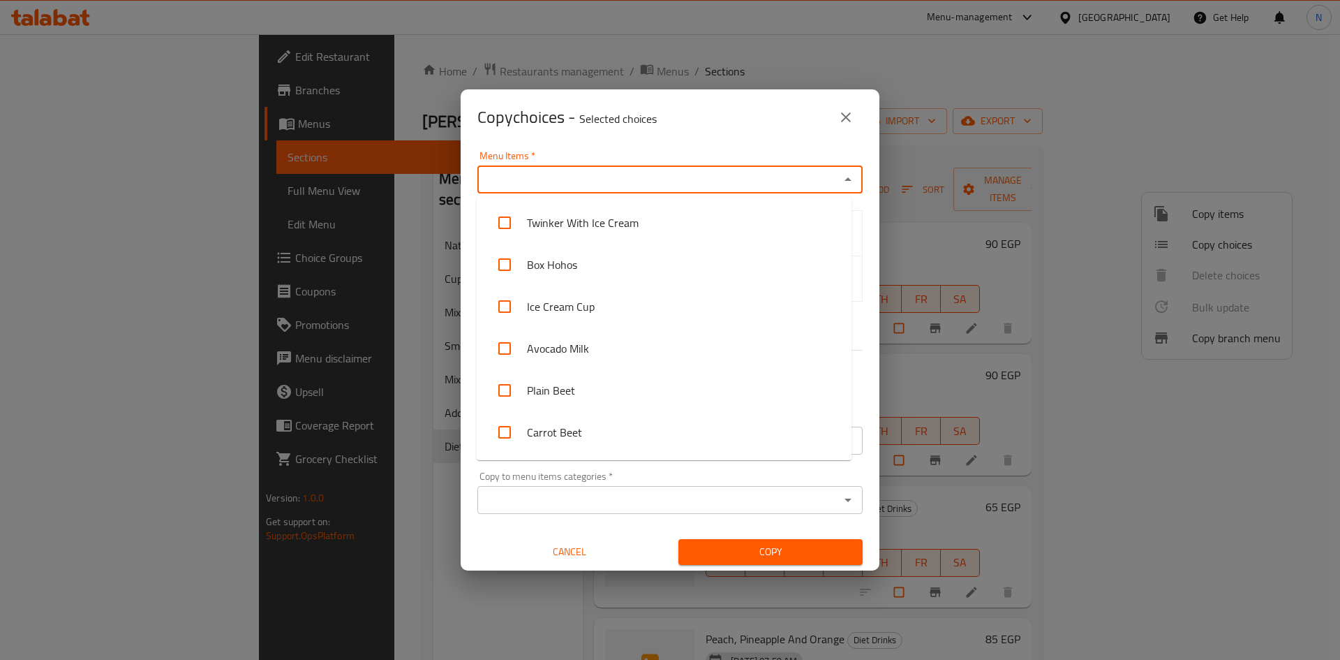
paste input "Pomegranate Seeds"
type input "Pomegranate Seeds"
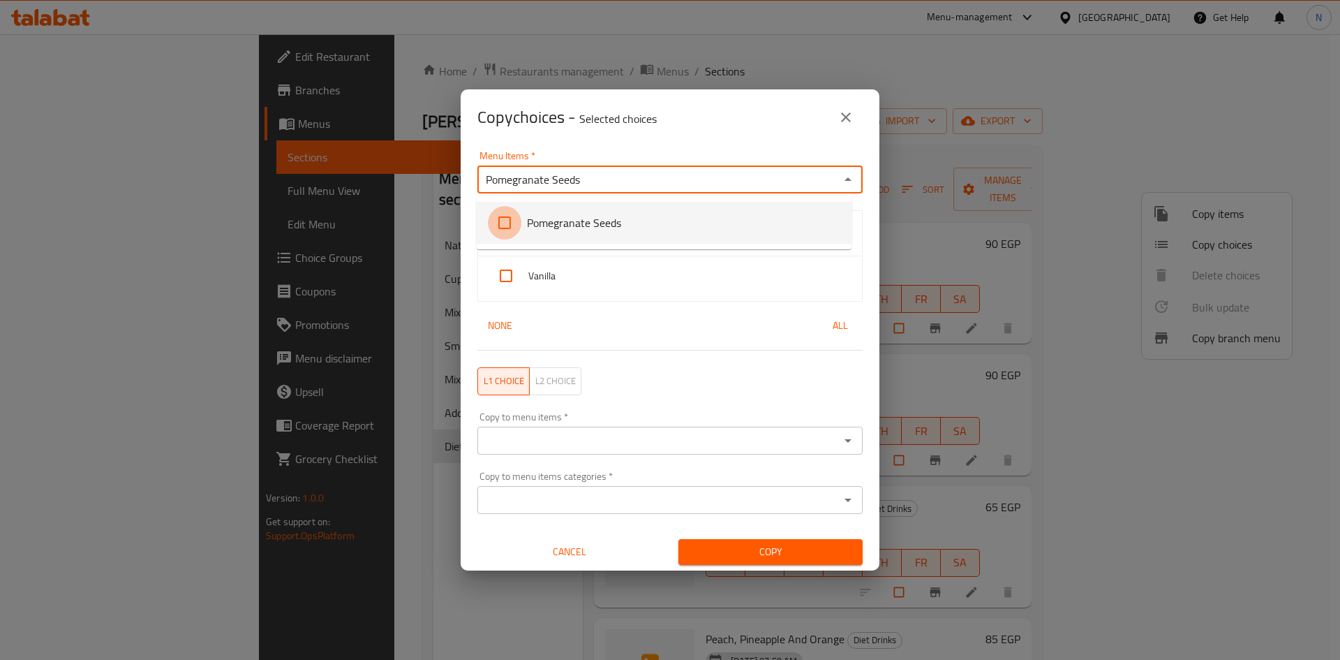
click at [501, 221] on input "checkbox" at bounding box center [505, 223] width 34 height 34
checkbox input "false"
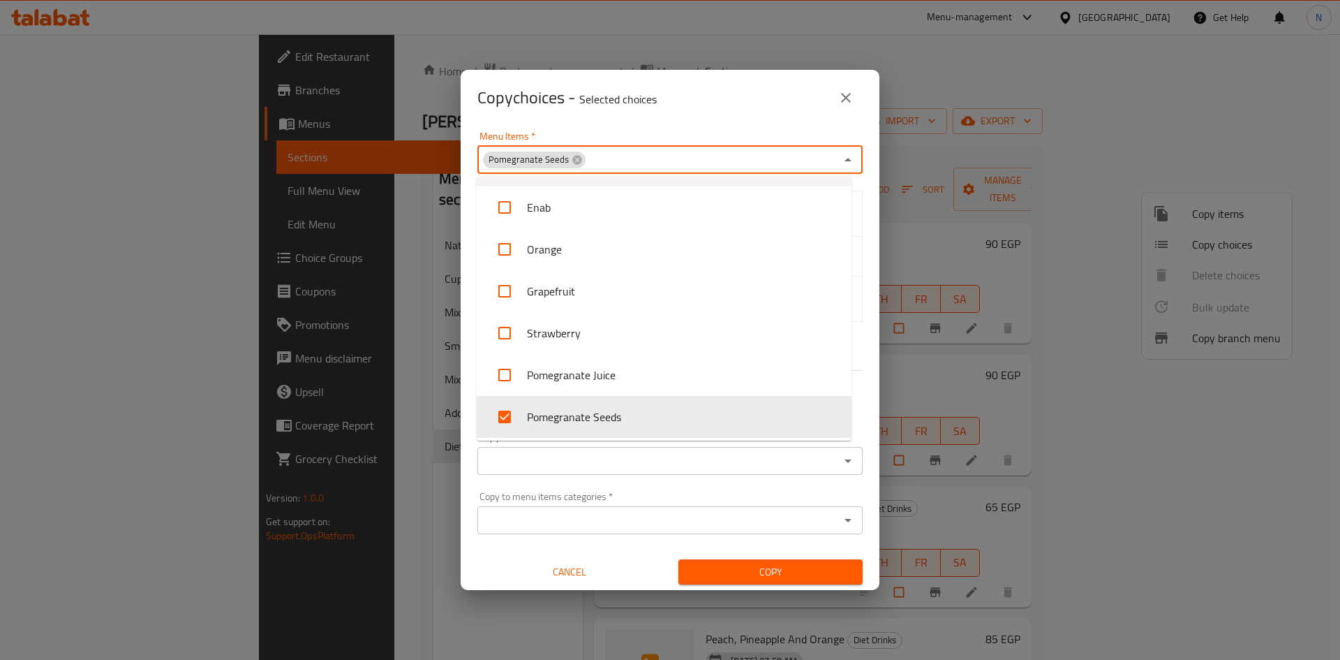
click at [620, 124] on div "Copy choices - Selected choices 0" at bounding box center [670, 98] width 419 height 56
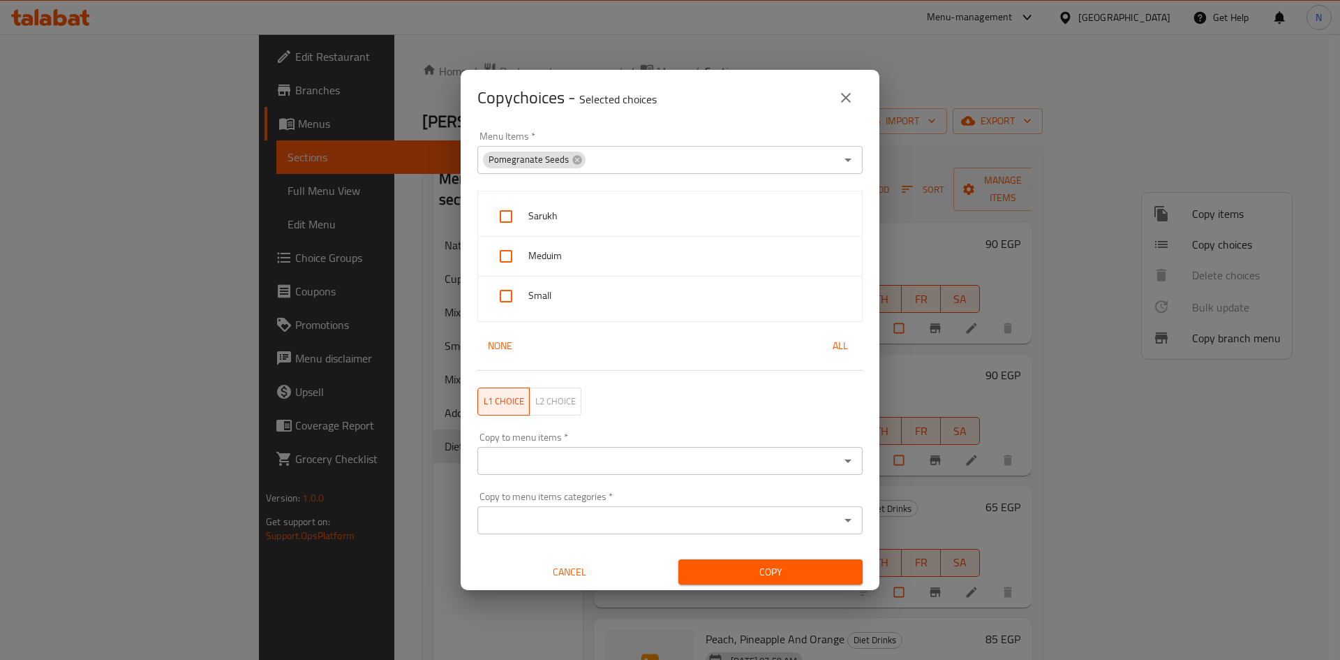
click at [498, 214] on input "checkbox" at bounding box center [506, 217] width 34 height 34
checkbox input "true"
click at [498, 255] on input "checkbox" at bounding box center [506, 256] width 34 height 34
checkbox input "true"
click at [514, 298] on input "checkbox" at bounding box center [506, 296] width 34 height 34
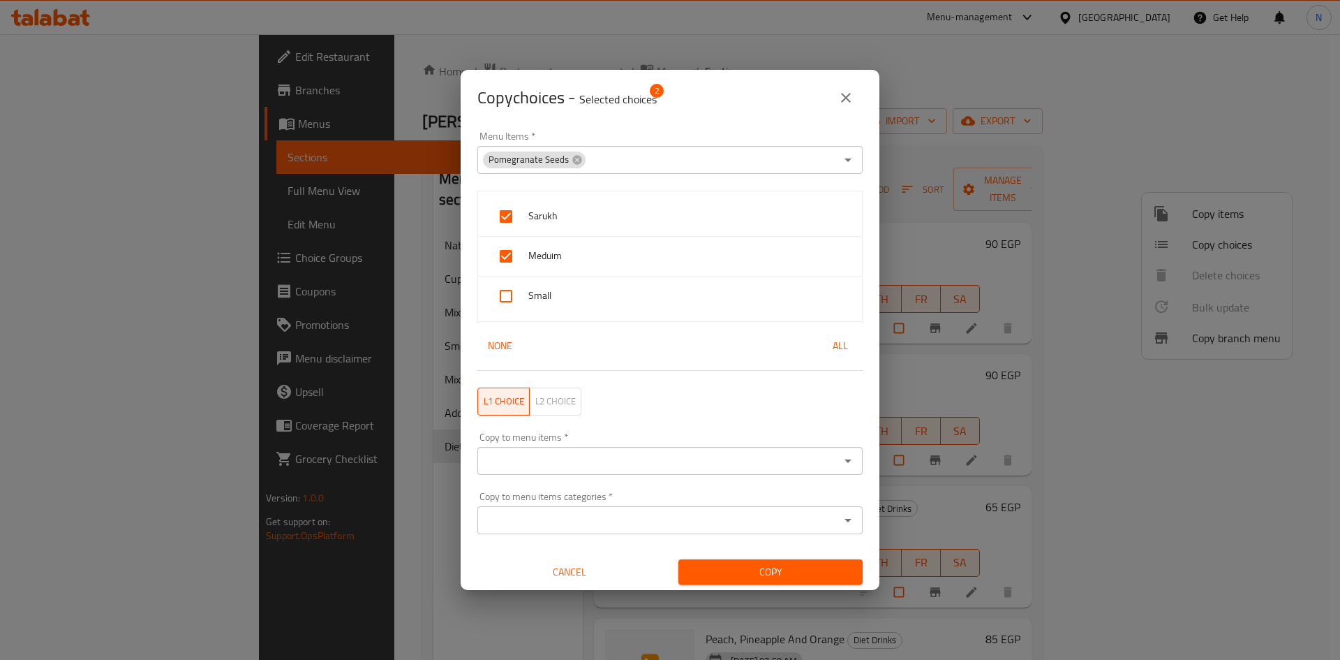
checkbox input "true"
click at [691, 131] on div "Menu Items   * Pomegranate Seeds Menu Items *" at bounding box center [669, 152] width 385 height 43
click at [579, 450] on div "Copy to menu items *" at bounding box center [669, 461] width 385 height 28
click at [840, 466] on icon "Open" at bounding box center [848, 460] width 17 height 17
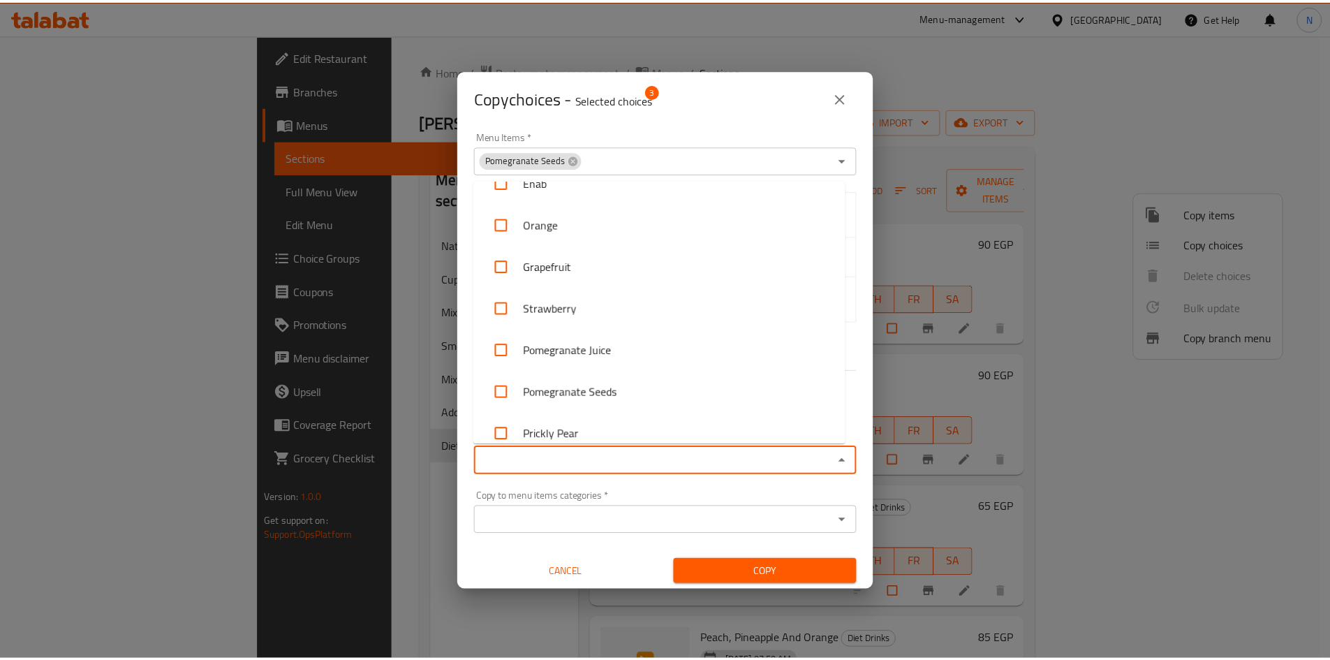
scroll to position [5611, 0]
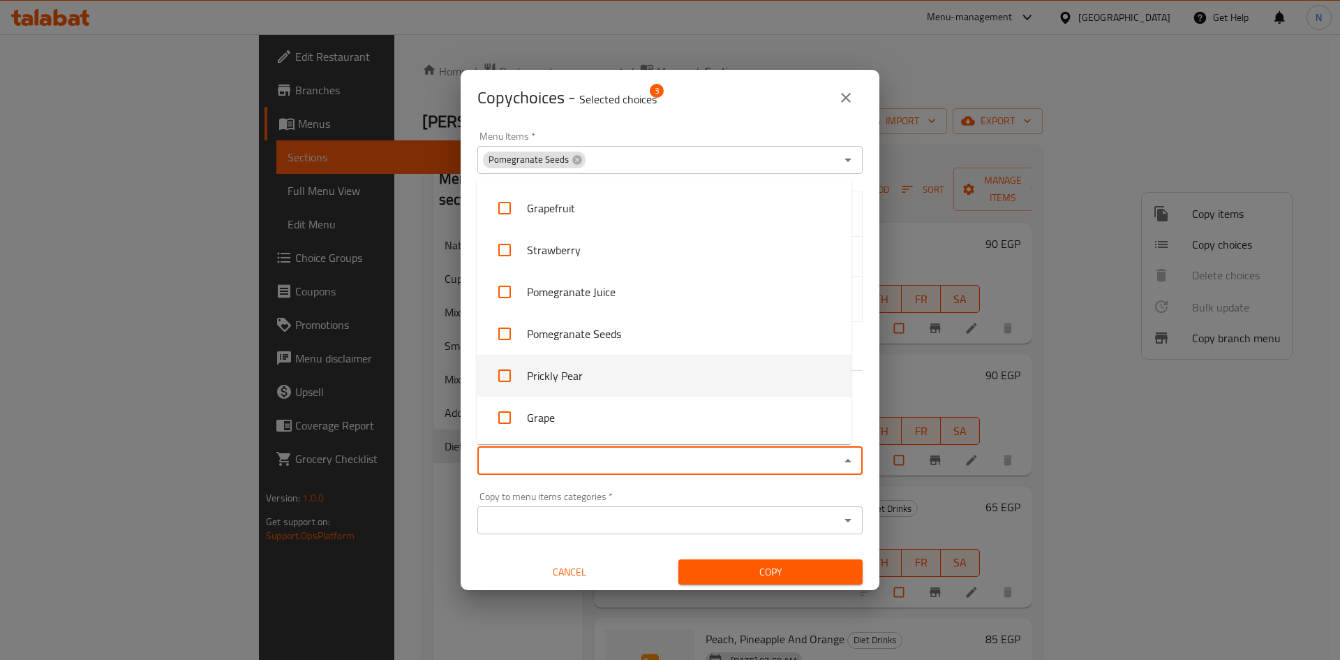
click at [506, 377] on input "checkbox" at bounding box center [505, 376] width 34 height 34
checkbox input "true"
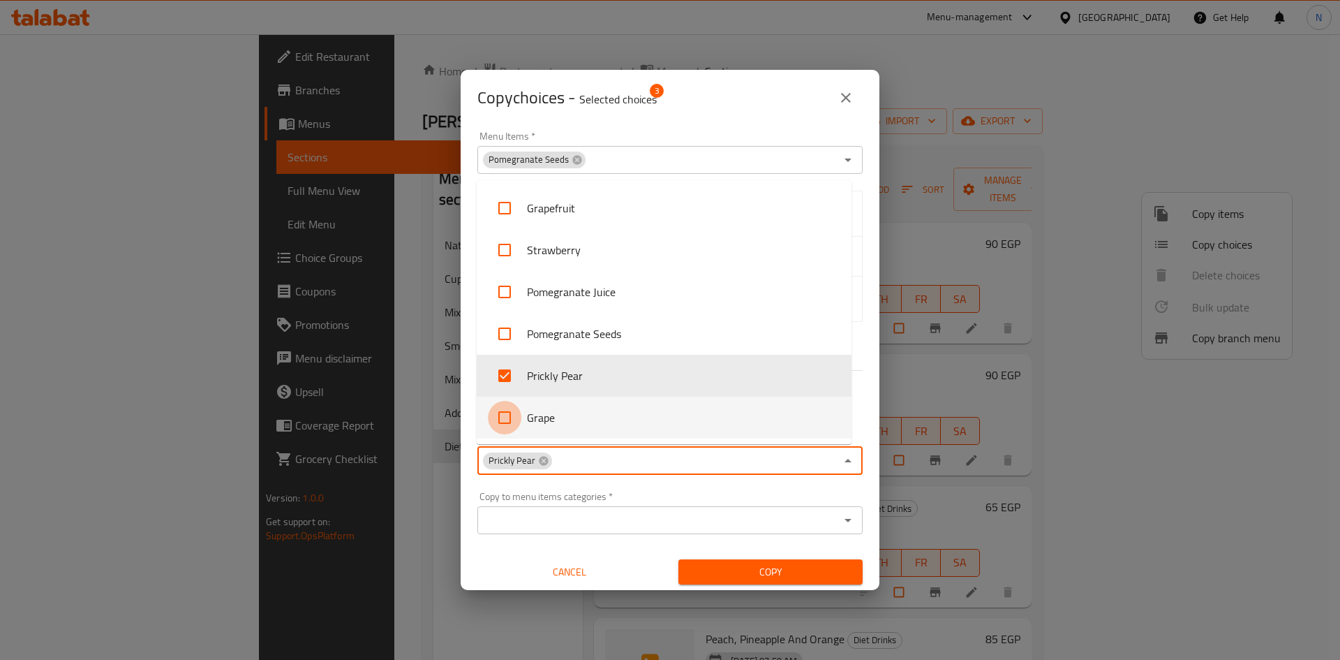
click at [512, 426] on input "checkbox" at bounding box center [505, 418] width 34 height 34
checkbox input "true"
click at [755, 570] on span "Copy" at bounding box center [771, 571] width 162 height 17
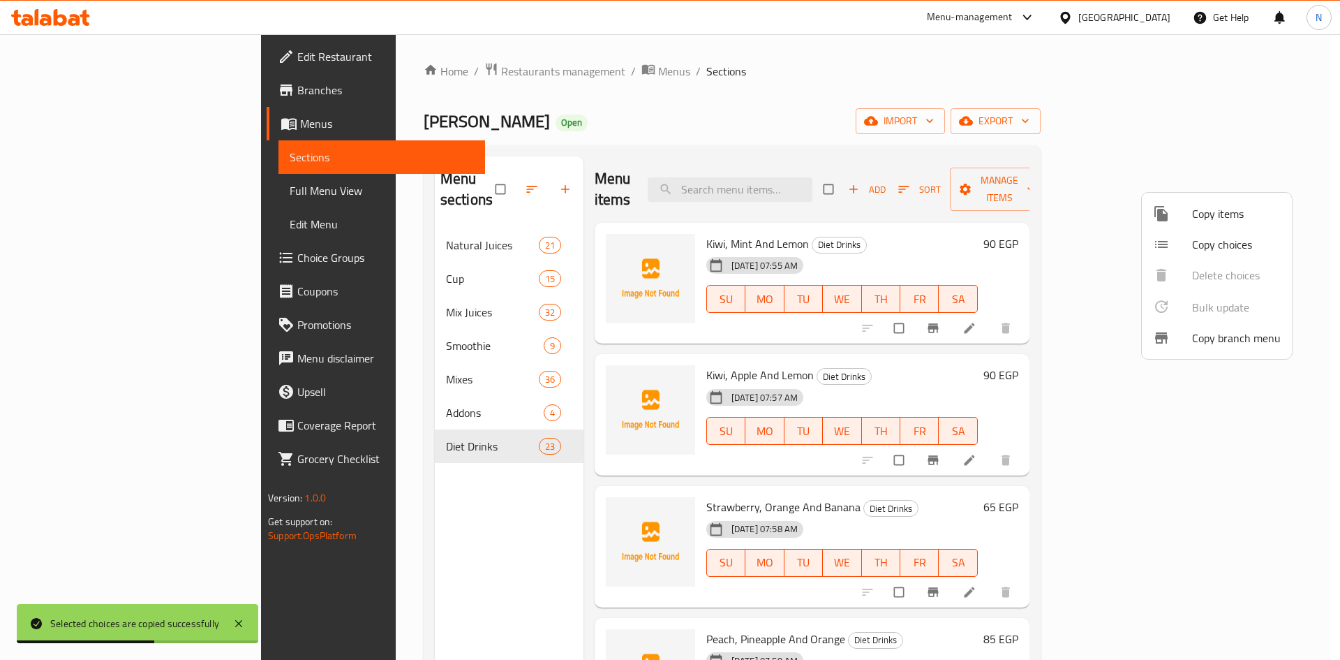
click at [1058, 186] on div at bounding box center [670, 330] width 1340 height 660
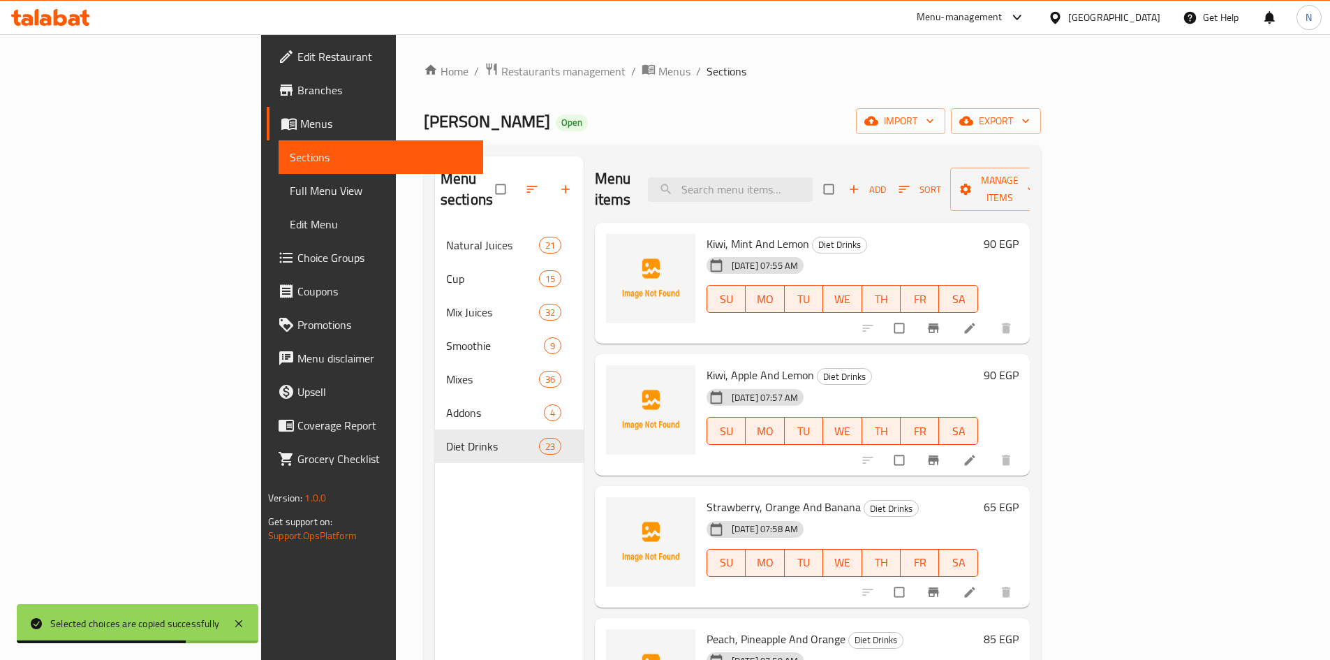
click at [861, 183] on icon "button" at bounding box center [854, 189] width 14 height 14
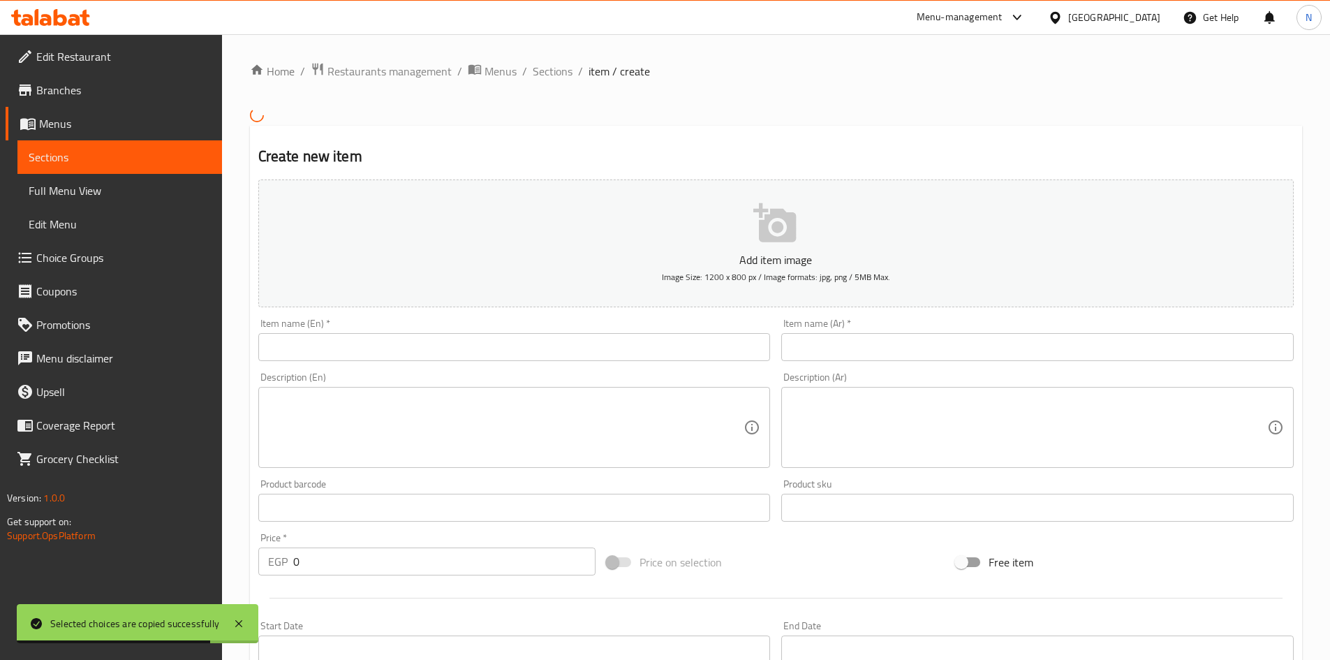
click at [954, 347] on input "text" at bounding box center [1037, 347] width 512 height 28
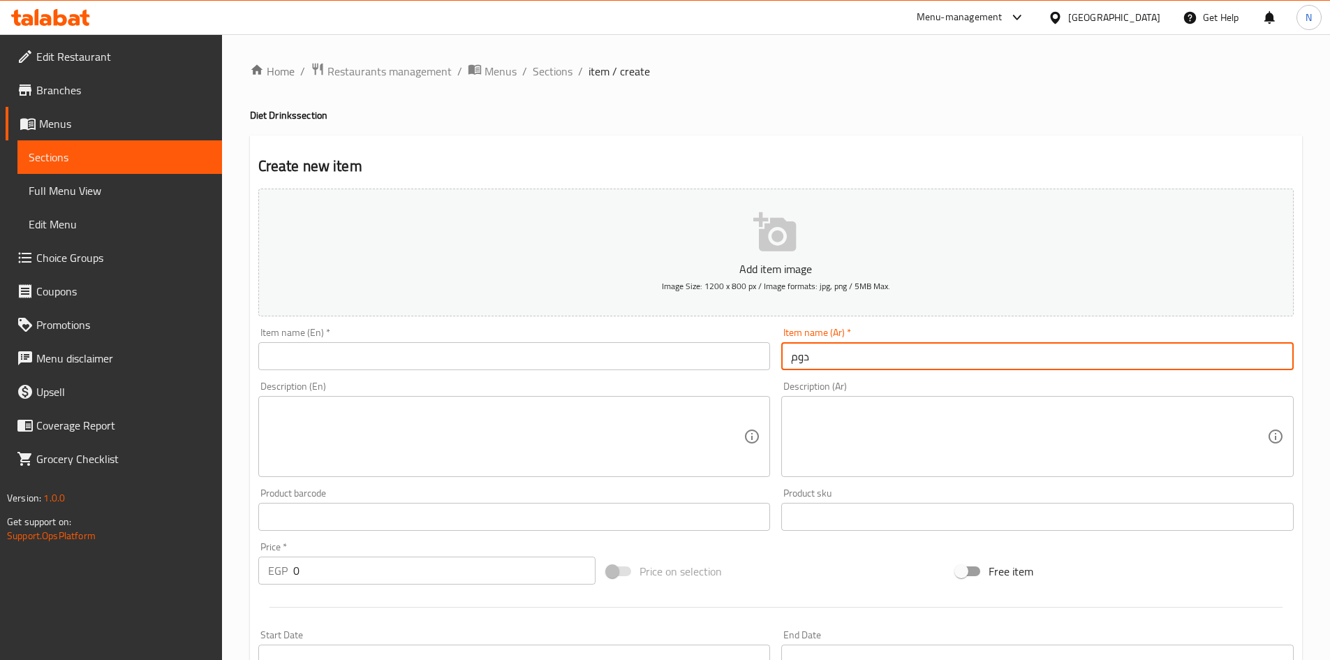
click at [802, 357] on input "دوم" at bounding box center [1037, 356] width 512 height 28
type input "دوم"
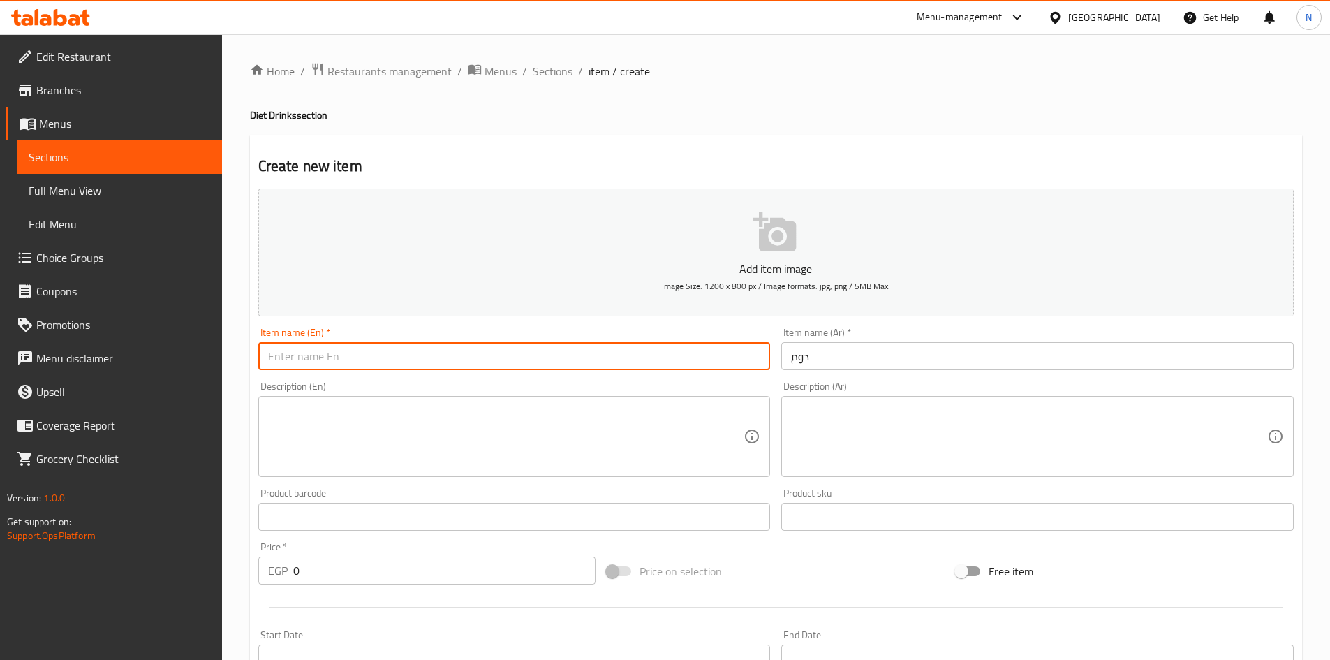
click at [510, 346] on input "text" at bounding box center [514, 356] width 512 height 28
paste input "Doum"
type input "Doum"
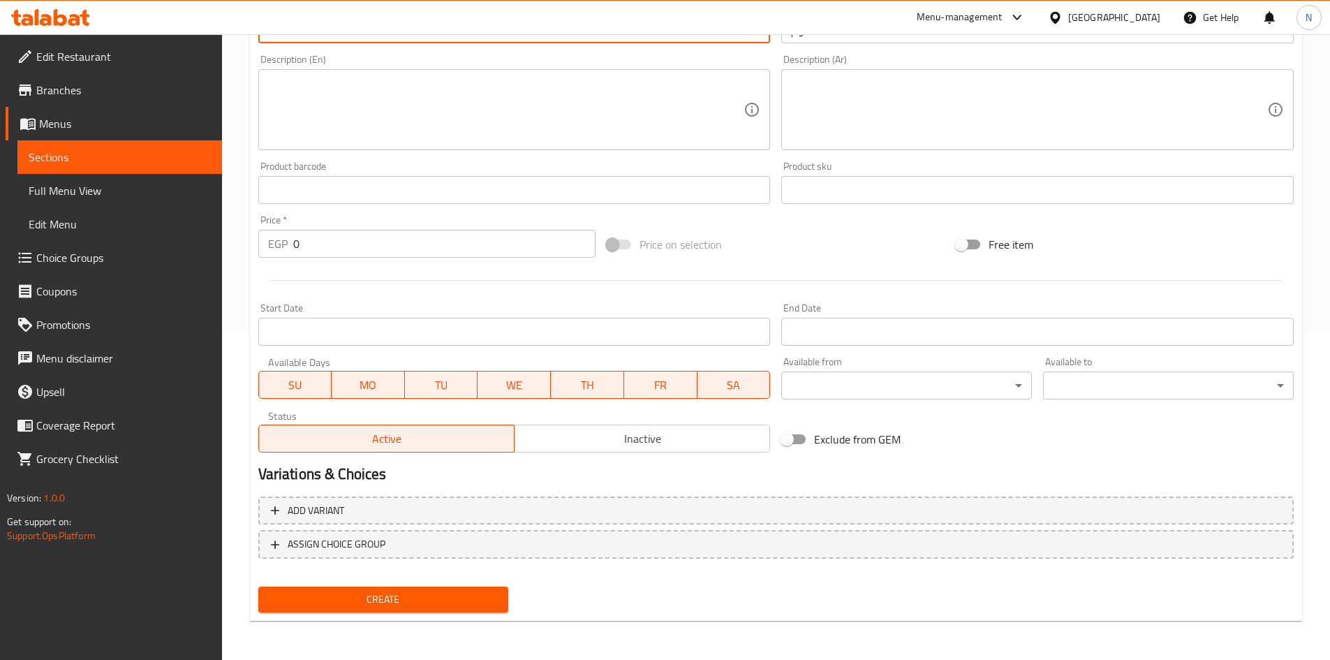
click at [1179, 497] on button "Add variant" at bounding box center [775, 510] width 1035 height 29
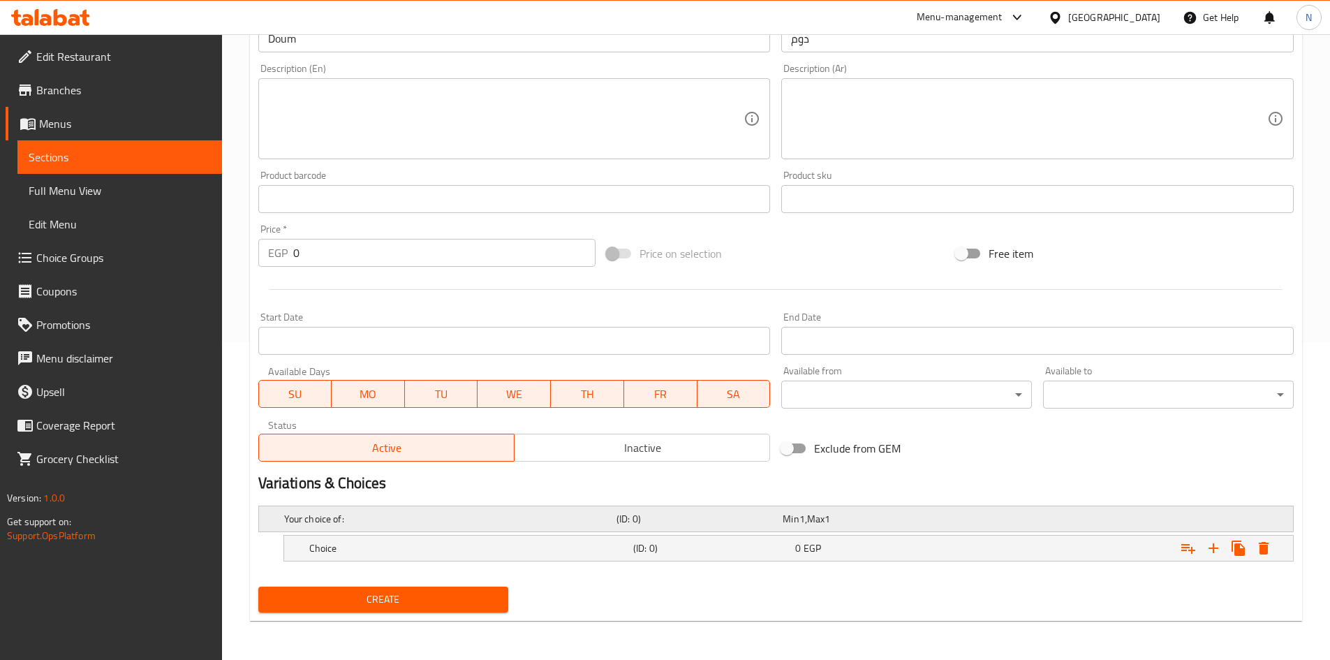
scroll to position [318, 0]
click at [1216, 549] on icon "Expand" at bounding box center [1213, 548] width 17 height 17
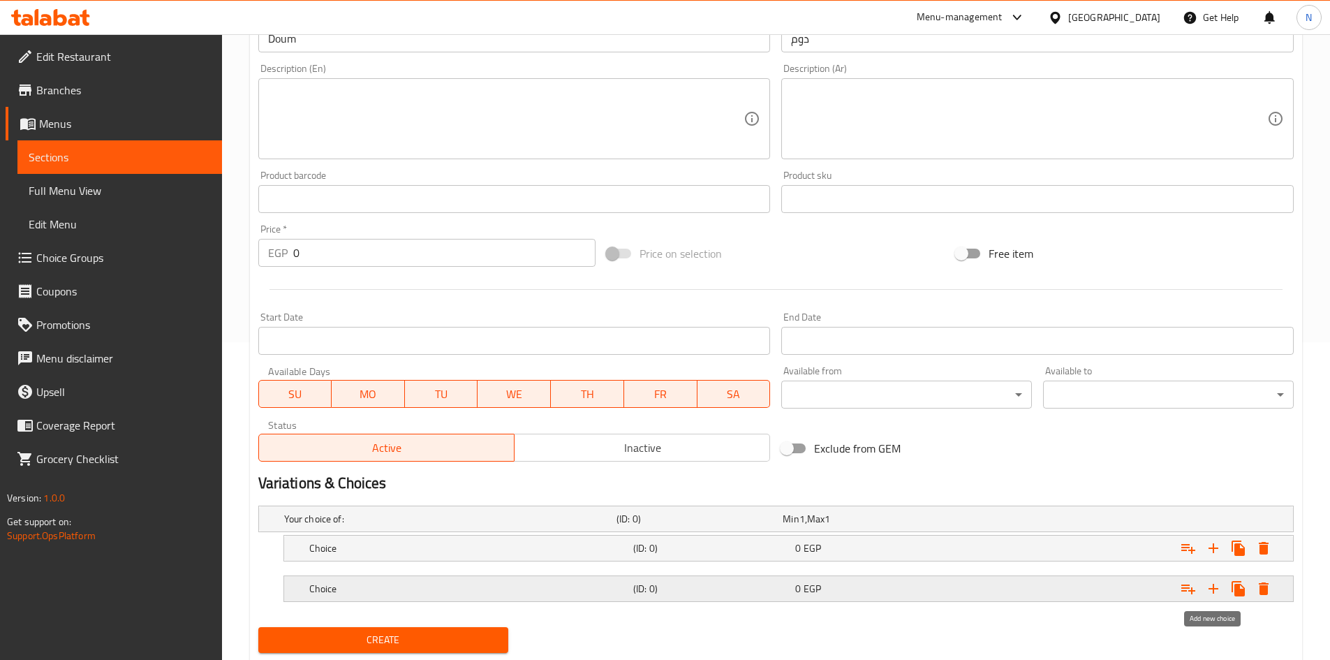
click at [1208, 593] on icon "Expand" at bounding box center [1213, 588] width 17 height 17
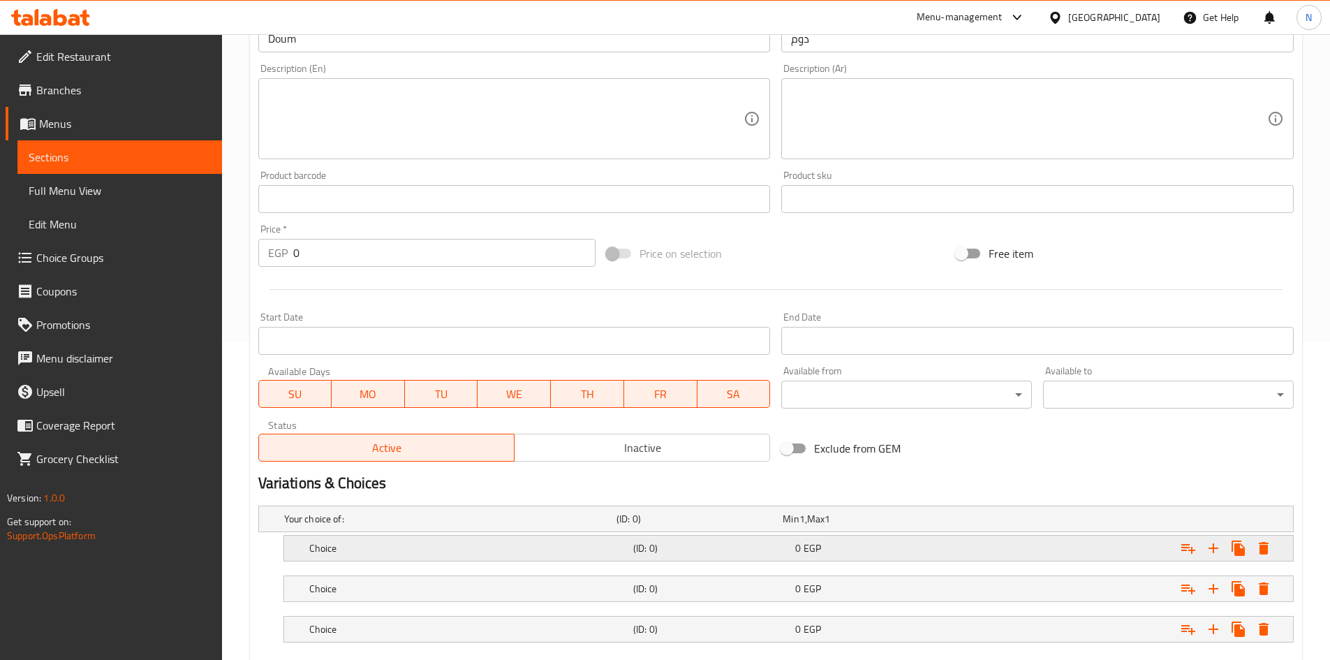
click at [896, 538] on div "0 EGP" at bounding box center [873, 548] width 162 height 20
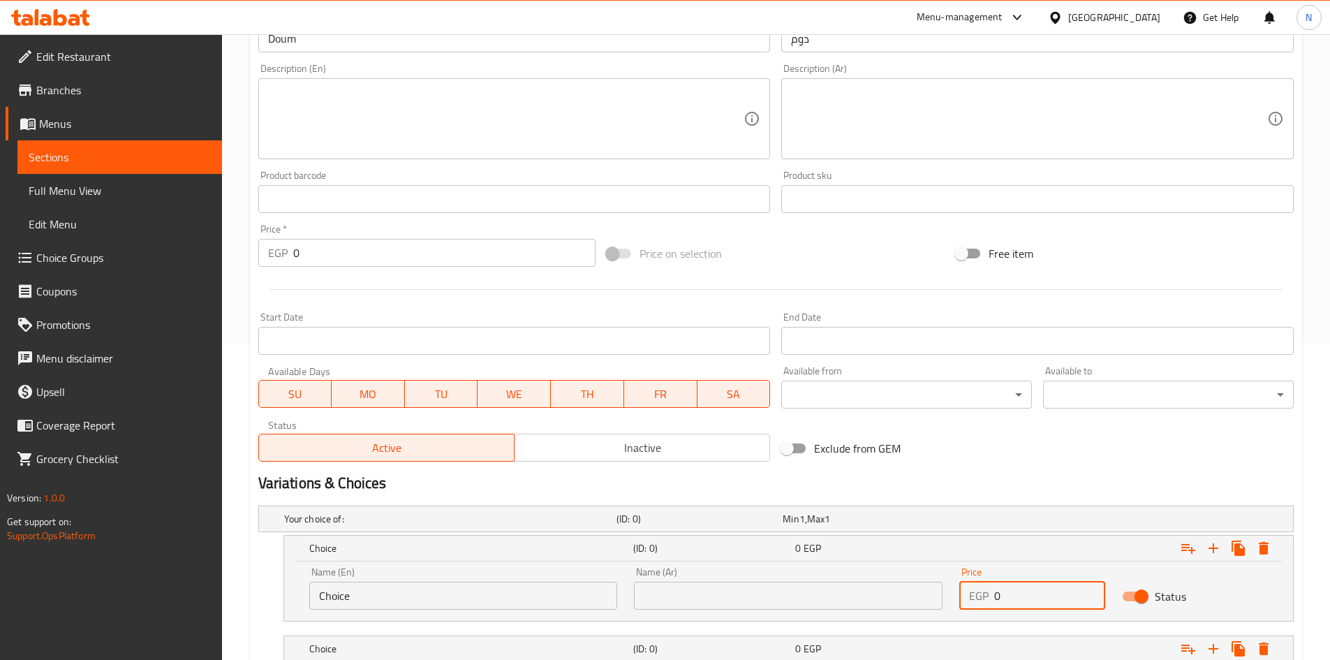
drag, startPoint x: 1005, startPoint y: 595, endPoint x: 993, endPoint y: 595, distance: 11.2
click at [993, 595] on div "EGP 0 Price" at bounding box center [1032, 596] width 146 height 28
type input "45"
click at [1022, 457] on div "Exclude from GEM" at bounding box center [950, 448] width 349 height 38
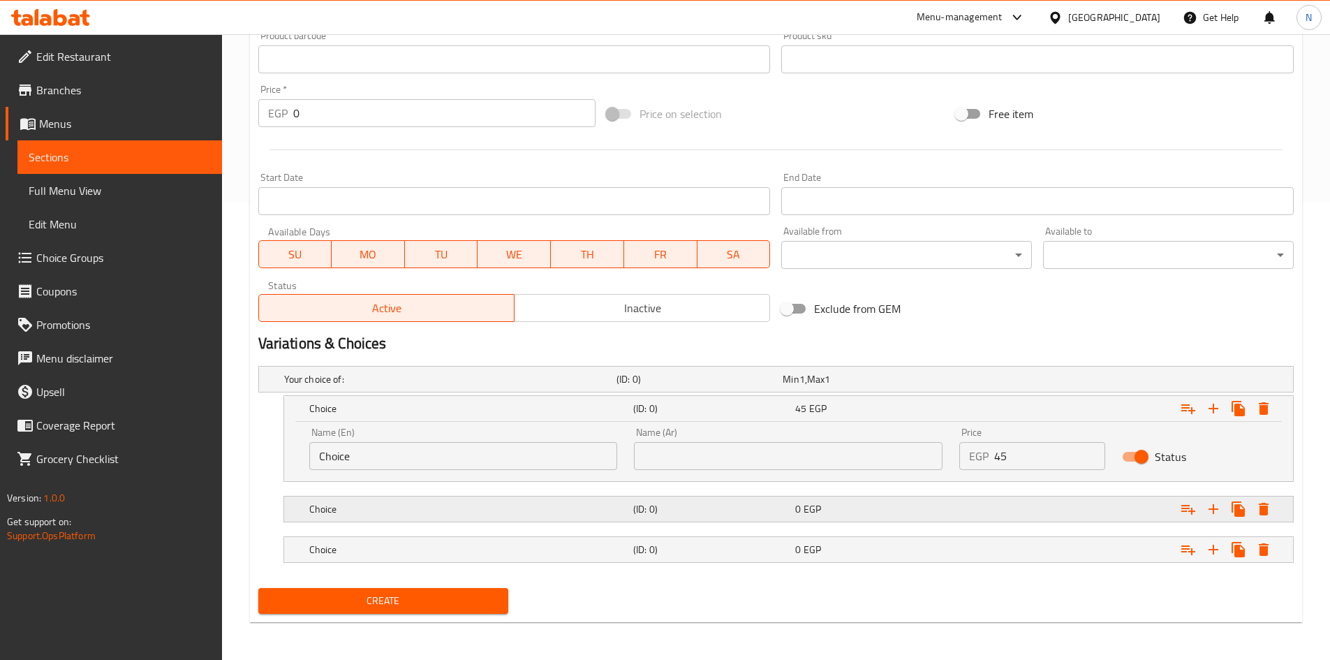
click at [1015, 510] on div "Expand" at bounding box center [1116, 509] width 324 height 31
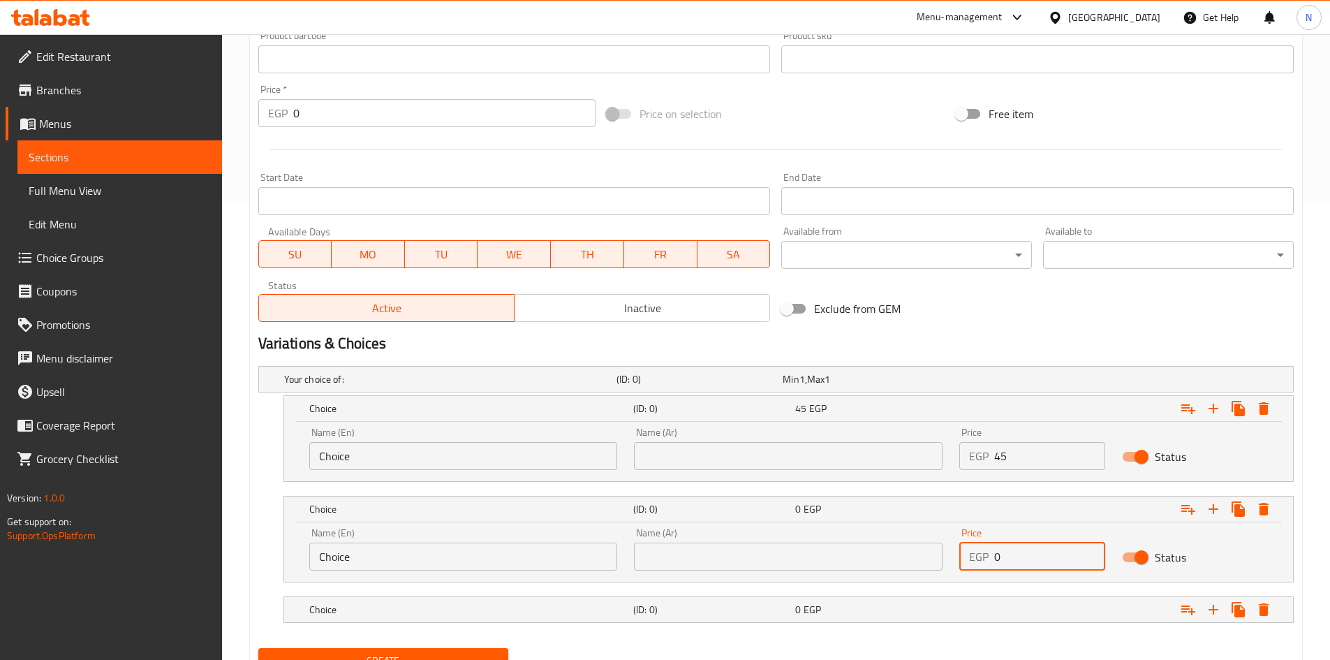
click at [975, 560] on div "EGP 0 Price" at bounding box center [1032, 556] width 146 height 28
type input "30"
click at [1047, 332] on div "Variations & Choices" at bounding box center [776, 343] width 1046 height 32
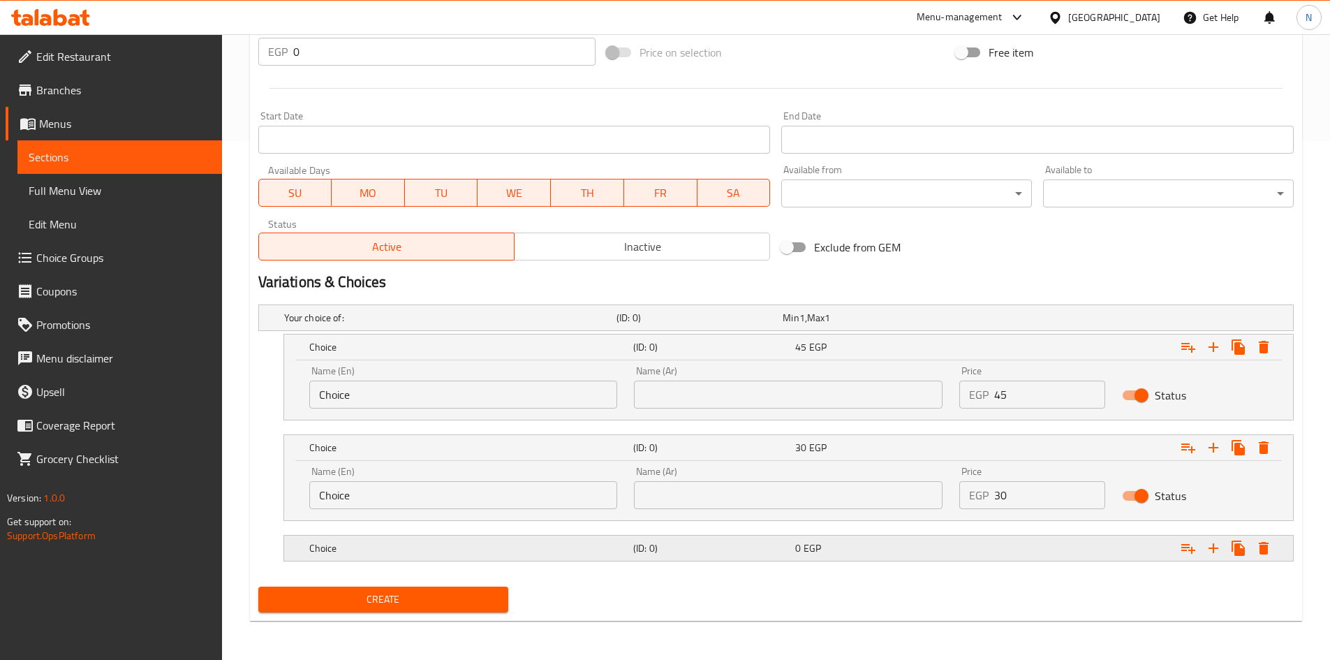
click at [1039, 547] on div "Expand" at bounding box center [1116, 548] width 324 height 31
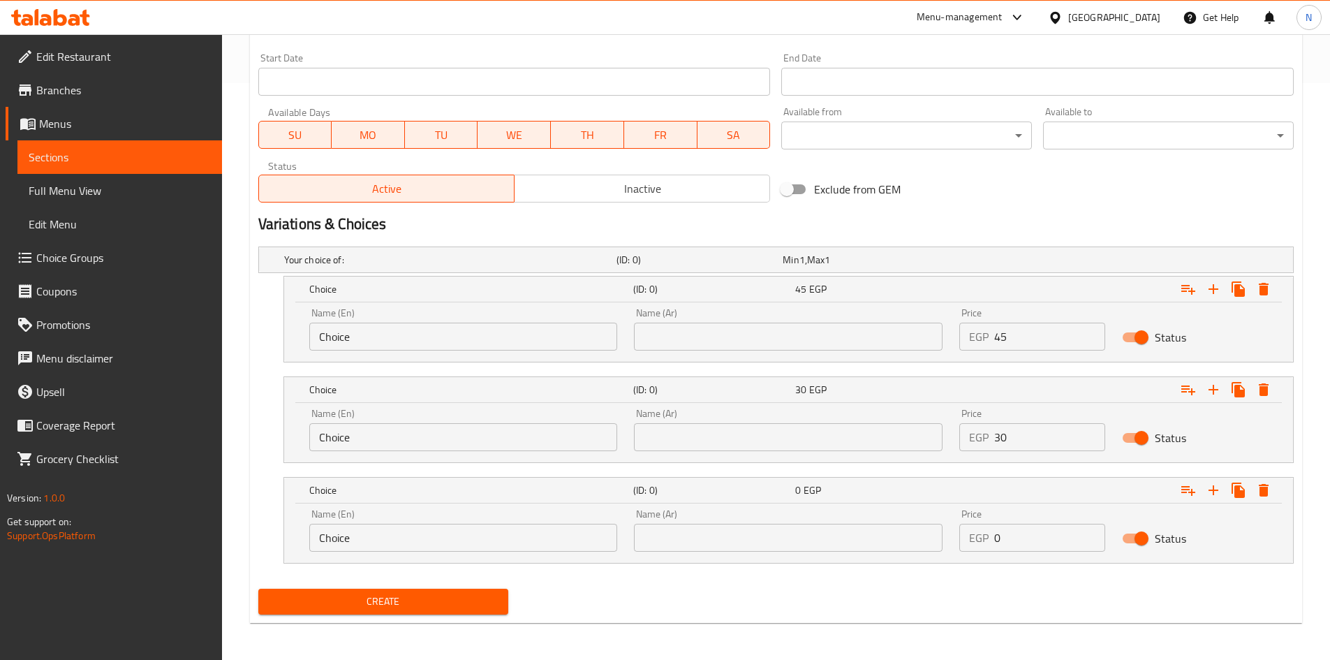
scroll to position [579, 0]
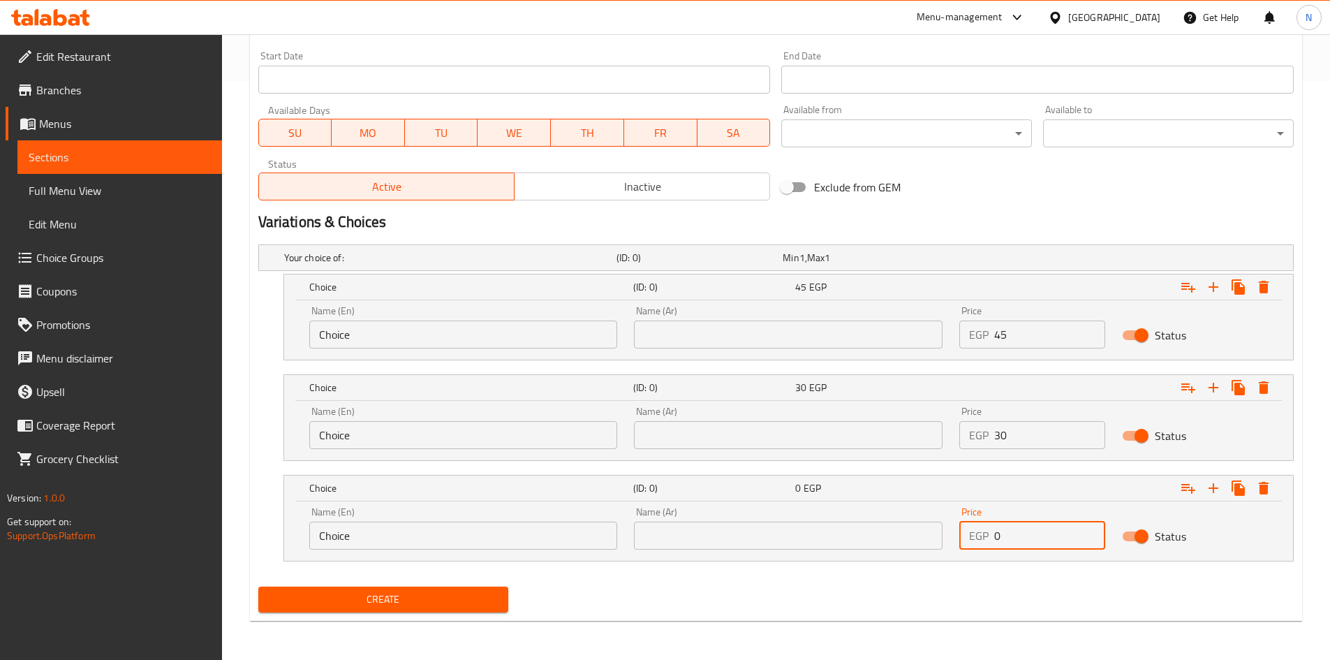
drag, startPoint x: 1005, startPoint y: 548, endPoint x: 987, endPoint y: 540, distance: 20.0
click at [987, 540] on div "EGP 0 Price" at bounding box center [1032, 535] width 146 height 28
type input "25"
click at [366, 330] on input "Choice" at bounding box center [463, 334] width 309 height 28
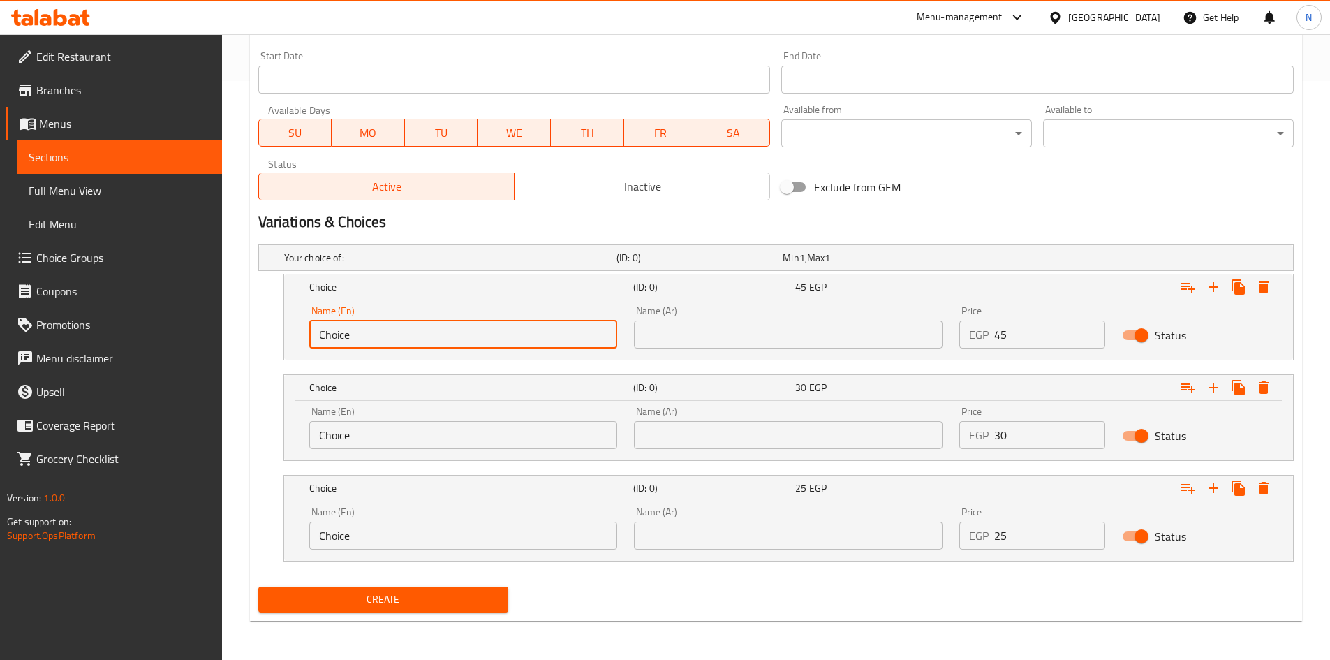
click at [366, 330] on input "Choice" at bounding box center [463, 334] width 309 height 28
paste input "Sarukh"
type input "Sarukh"
click at [783, 334] on input "text" at bounding box center [788, 334] width 309 height 28
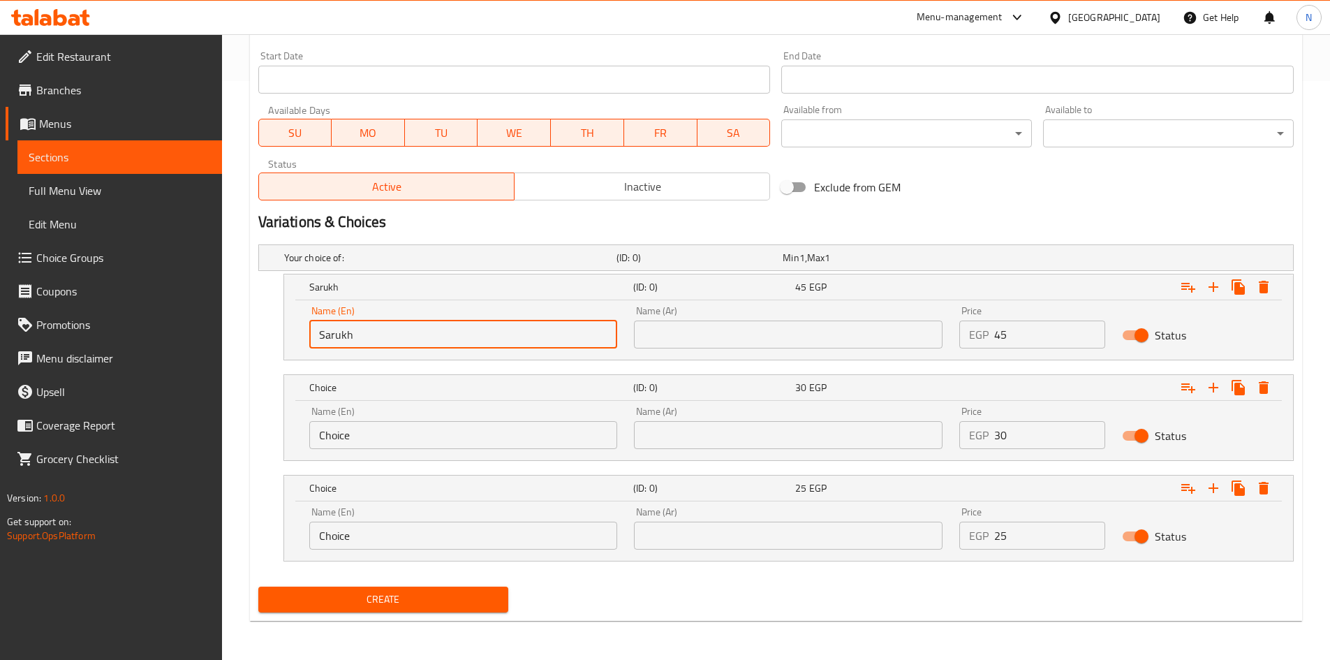
paste input "صاروخ"
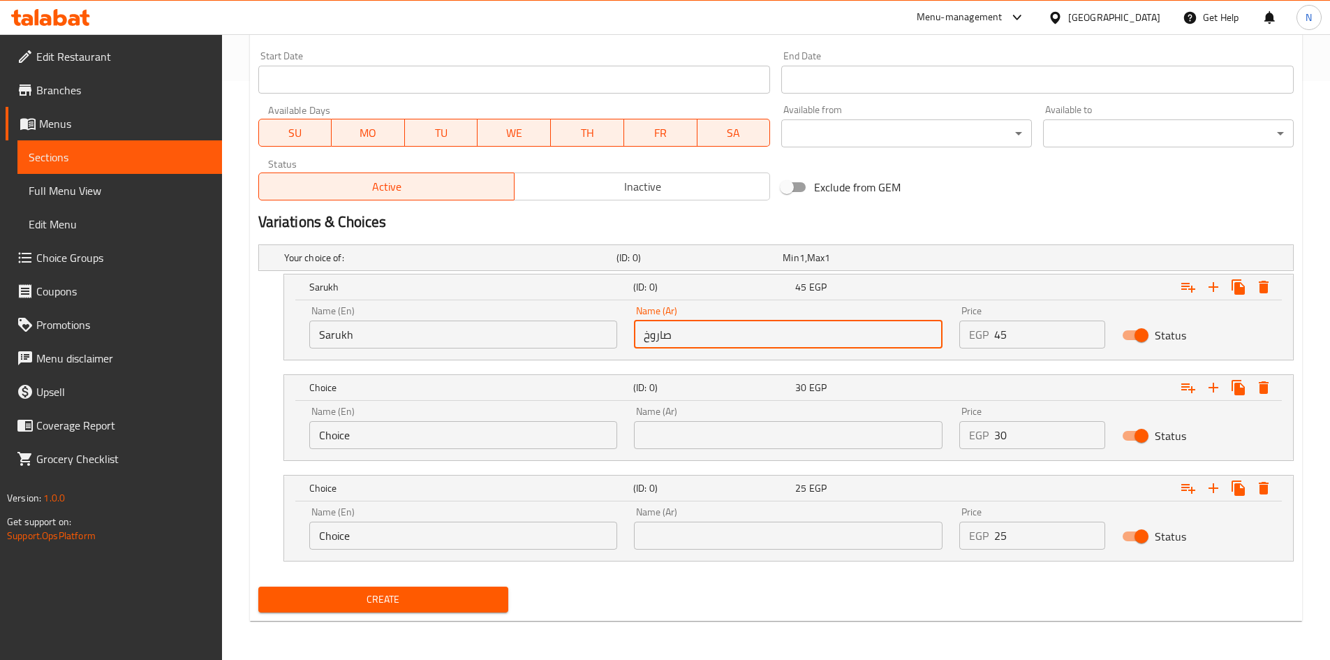
type input "صاروخ"
click at [367, 452] on div "Name (En) Choice Name (En)" at bounding box center [463, 427] width 325 height 59
click at [372, 430] on input "Choice" at bounding box center [463, 435] width 309 height 28
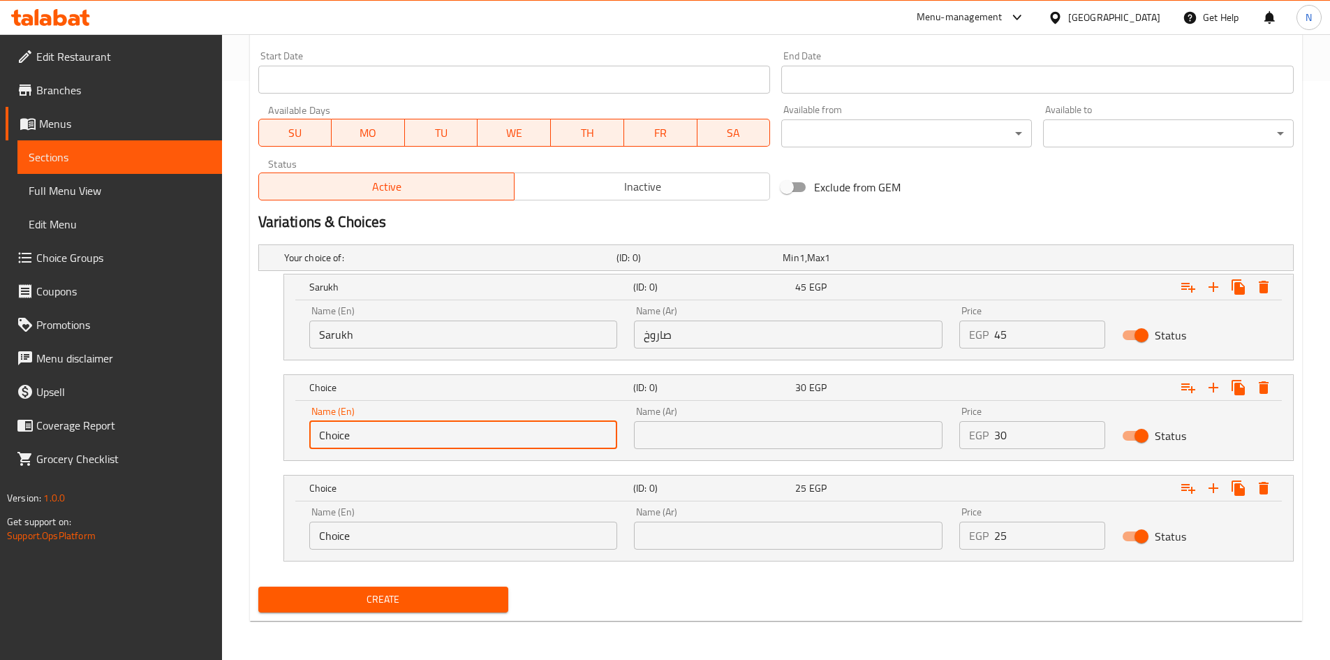
click at [372, 430] on input "Choice" at bounding box center [463, 435] width 309 height 28
paste input "Meduim"
type input "Meduim"
click at [795, 455] on div "Name (Ar) Name (Ar)" at bounding box center [787, 427] width 325 height 59
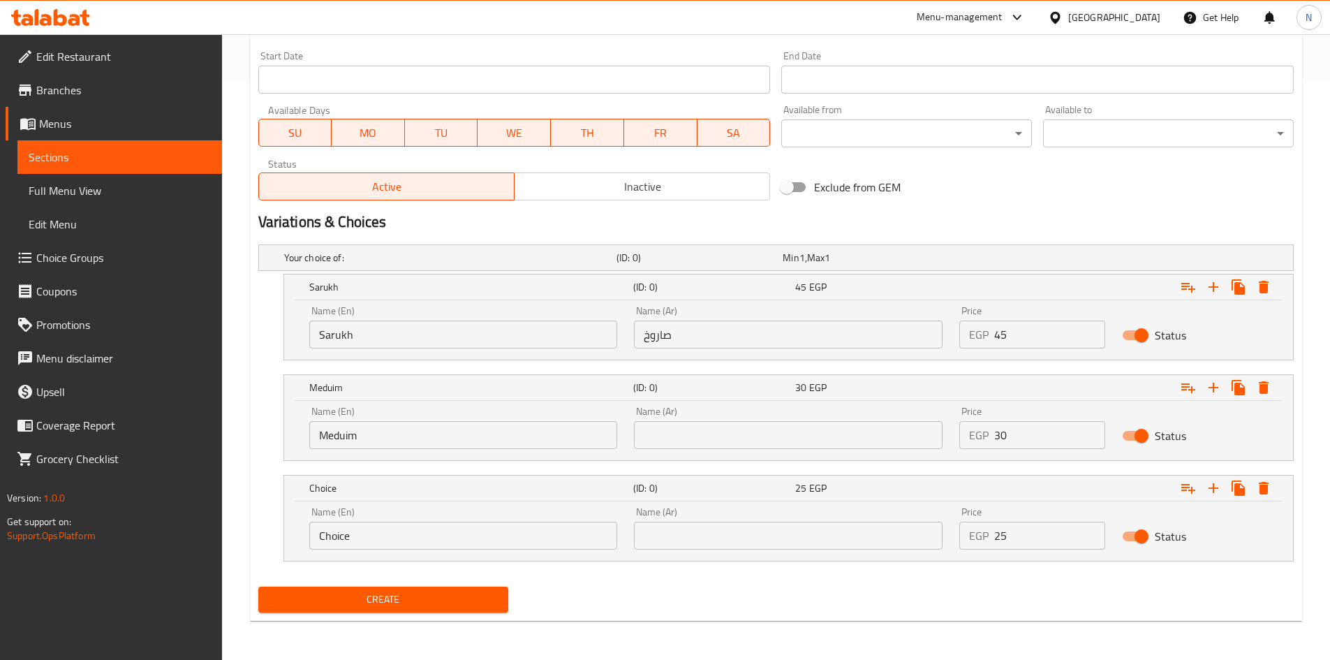
click at [795, 444] on input "text" at bounding box center [788, 435] width 309 height 28
paste input "وسط"
type input "وسط"
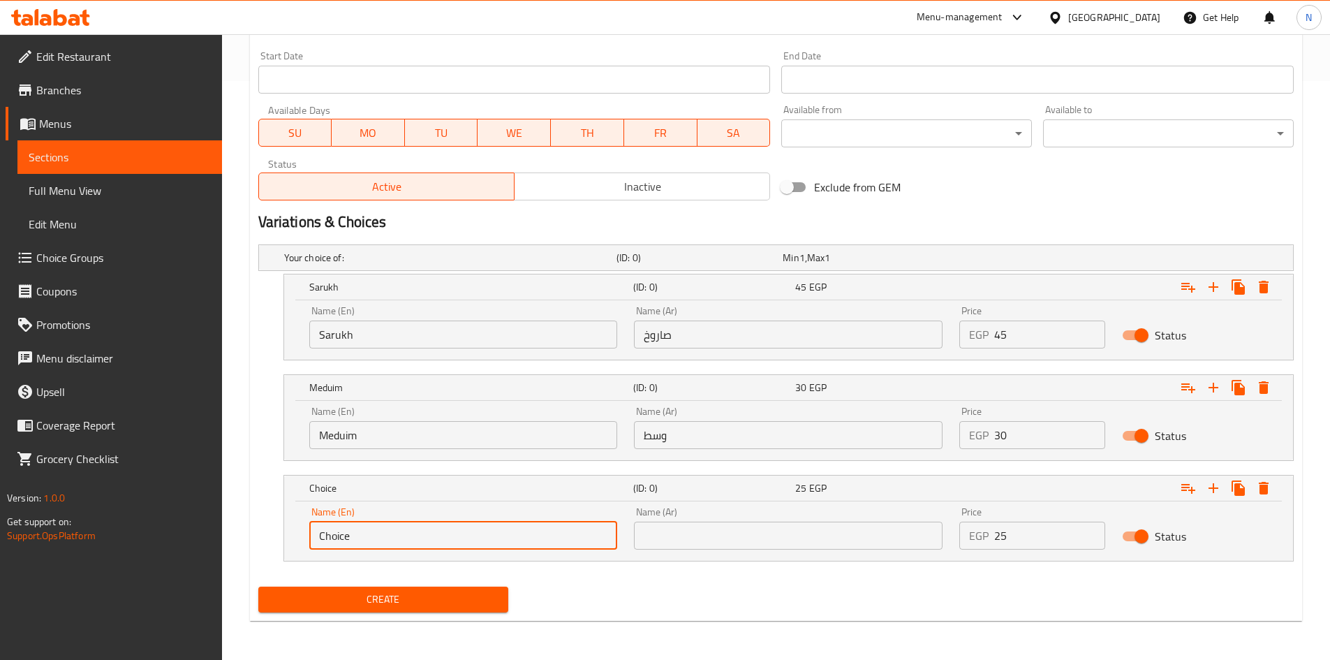
click at [389, 531] on input "Choice" at bounding box center [463, 535] width 309 height 28
paste input "Small"
type input "Small"
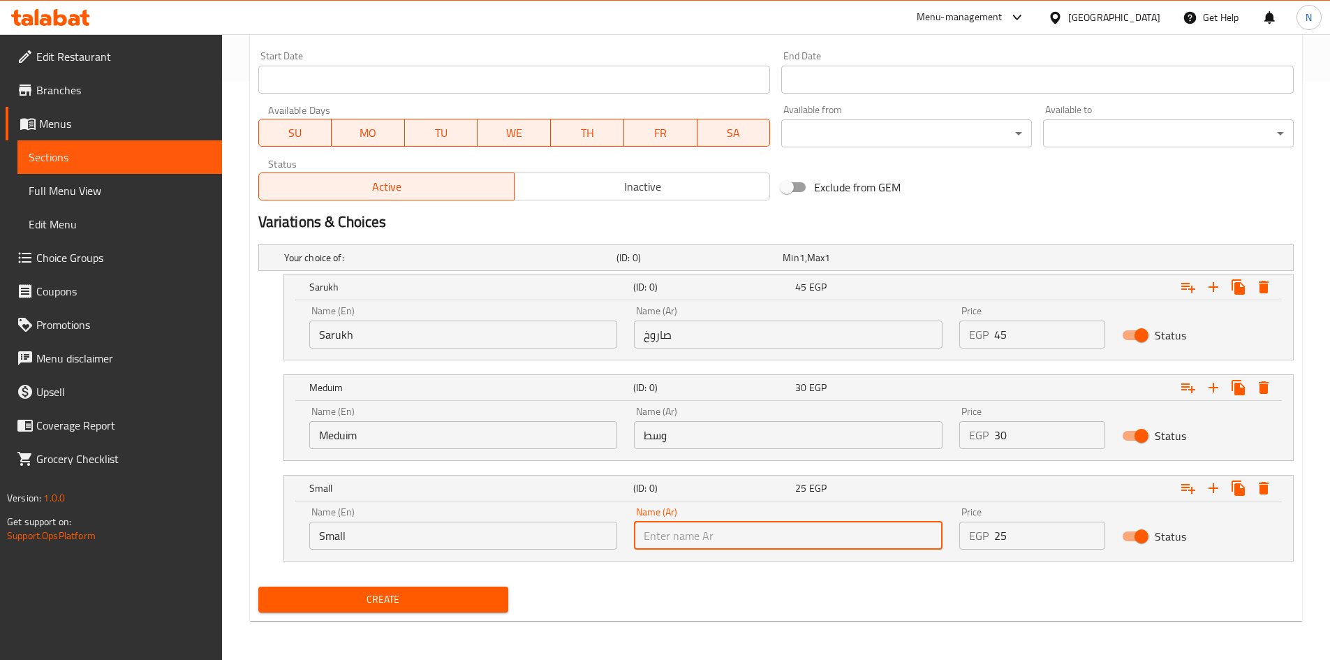
click at [805, 532] on input "text" at bounding box center [788, 535] width 309 height 28
paste input "صغير"
type input "صغير"
click at [989, 199] on div "Exclude from GEM" at bounding box center [950, 187] width 349 height 38
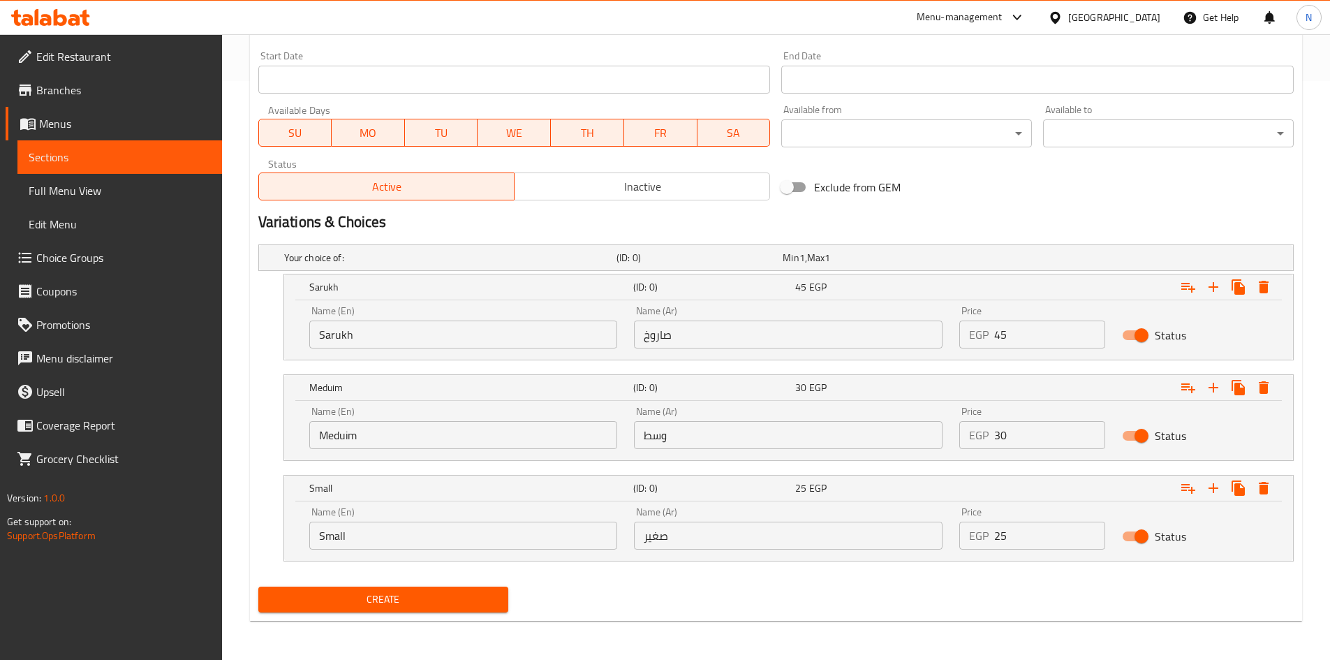
click at [394, 609] on button "Create" at bounding box center [383, 599] width 251 height 26
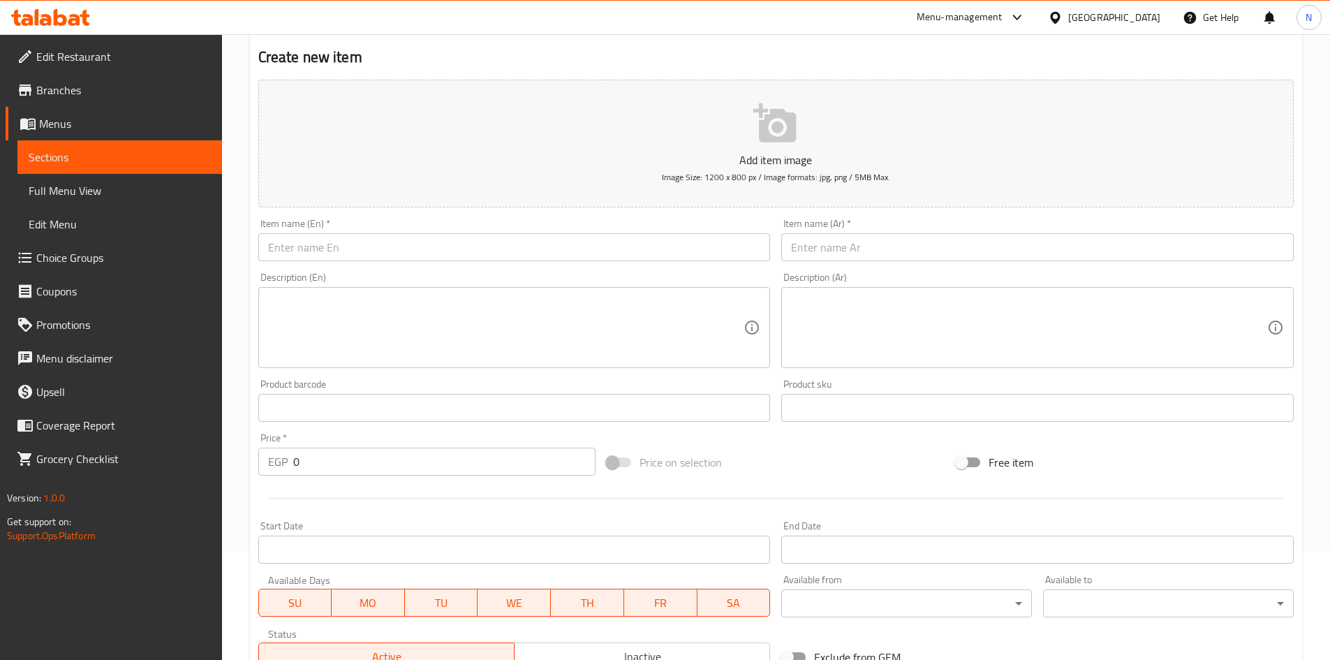
scroll to position [90, 0]
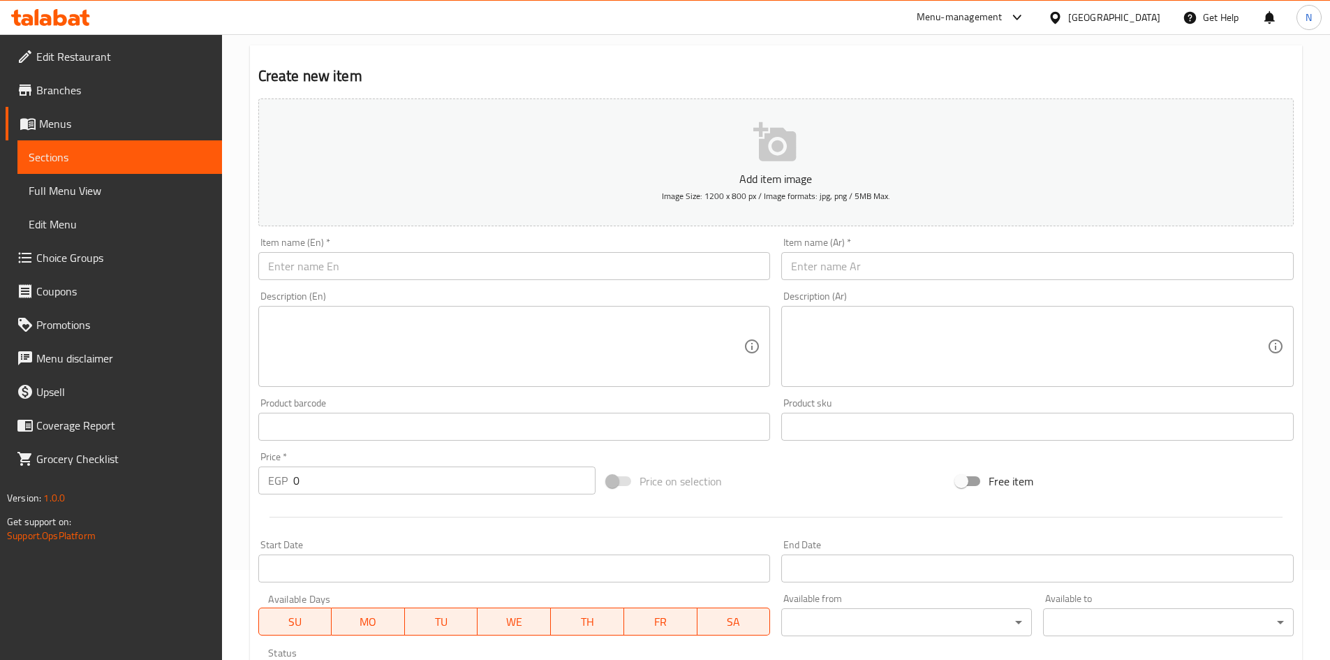
click at [863, 262] on input "text" at bounding box center [1037, 266] width 512 height 28
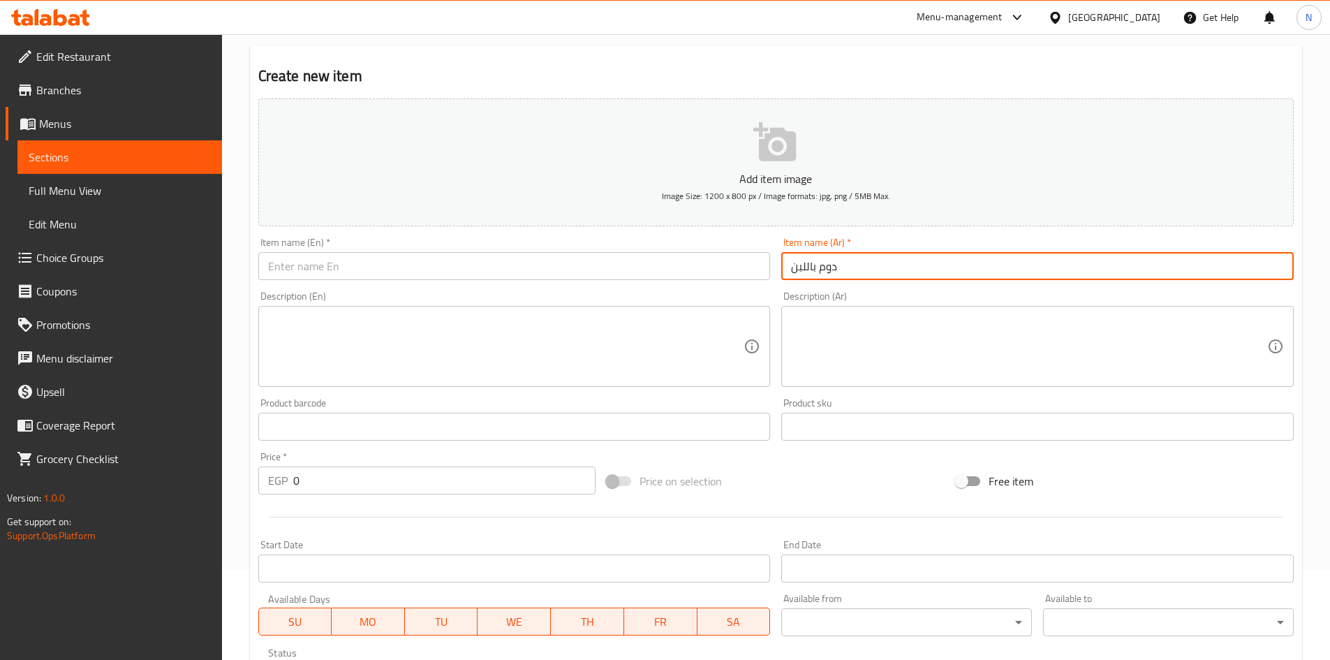
type input "دوم باللبن"
click at [814, 272] on input "دوم باللبن" at bounding box center [1037, 266] width 512 height 28
click at [521, 278] on input "text" at bounding box center [514, 266] width 512 height 28
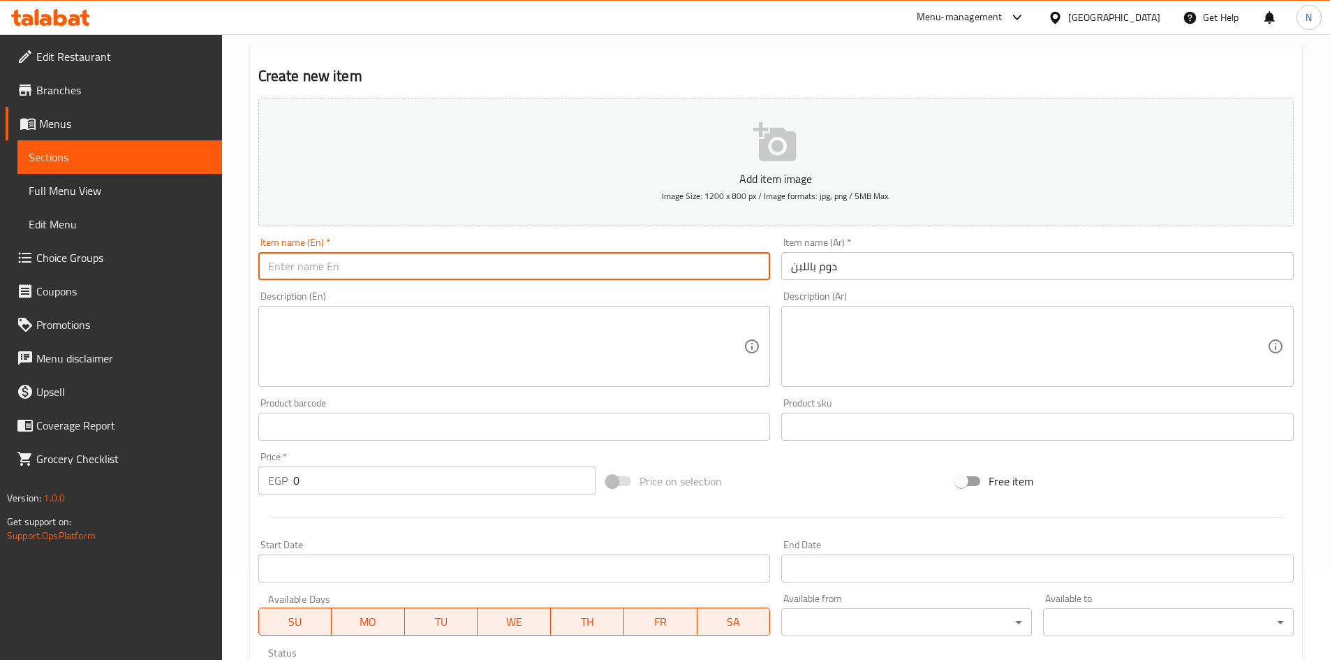
paste input "Always with milk"
click at [296, 272] on input "Always with milk" at bounding box center [514, 266] width 512 height 28
paste input "Doum"
click at [309, 270] on input "Doum with milk" at bounding box center [514, 266] width 512 height 28
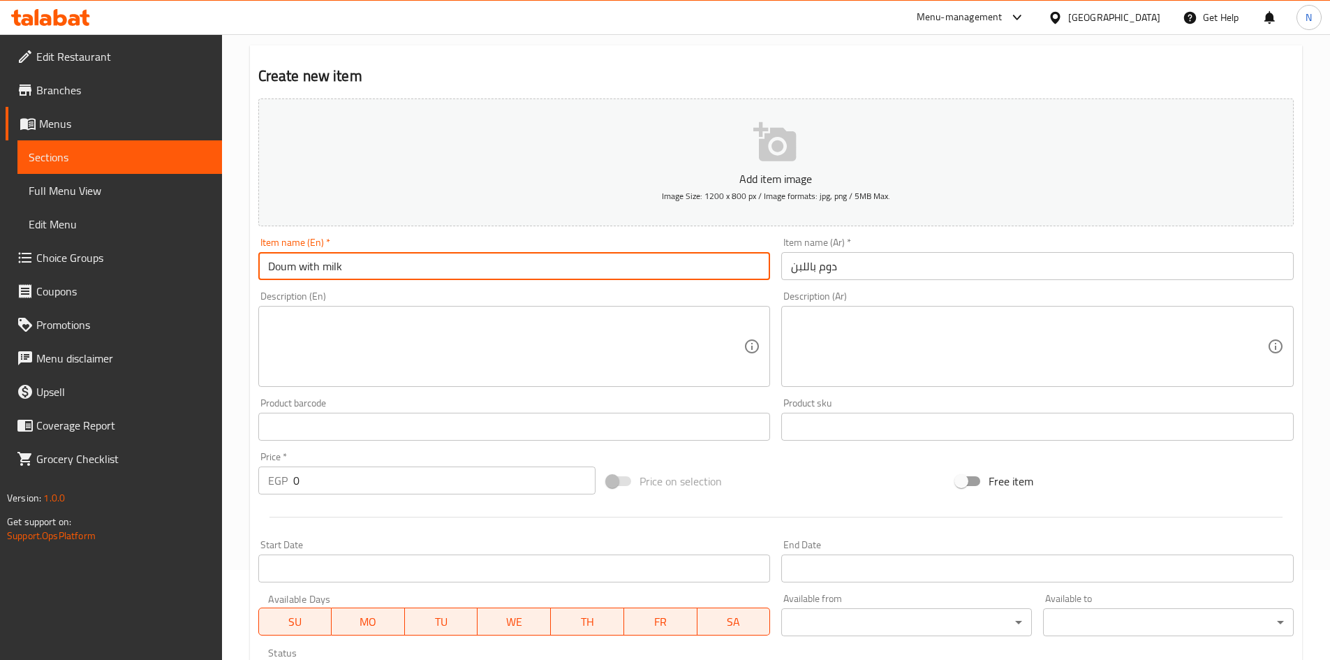
click at [309, 270] on input "Doum with milk" at bounding box center [514, 266] width 512 height 28
click at [305, 268] on input "Doum with Milk" at bounding box center [514, 266] width 512 height 28
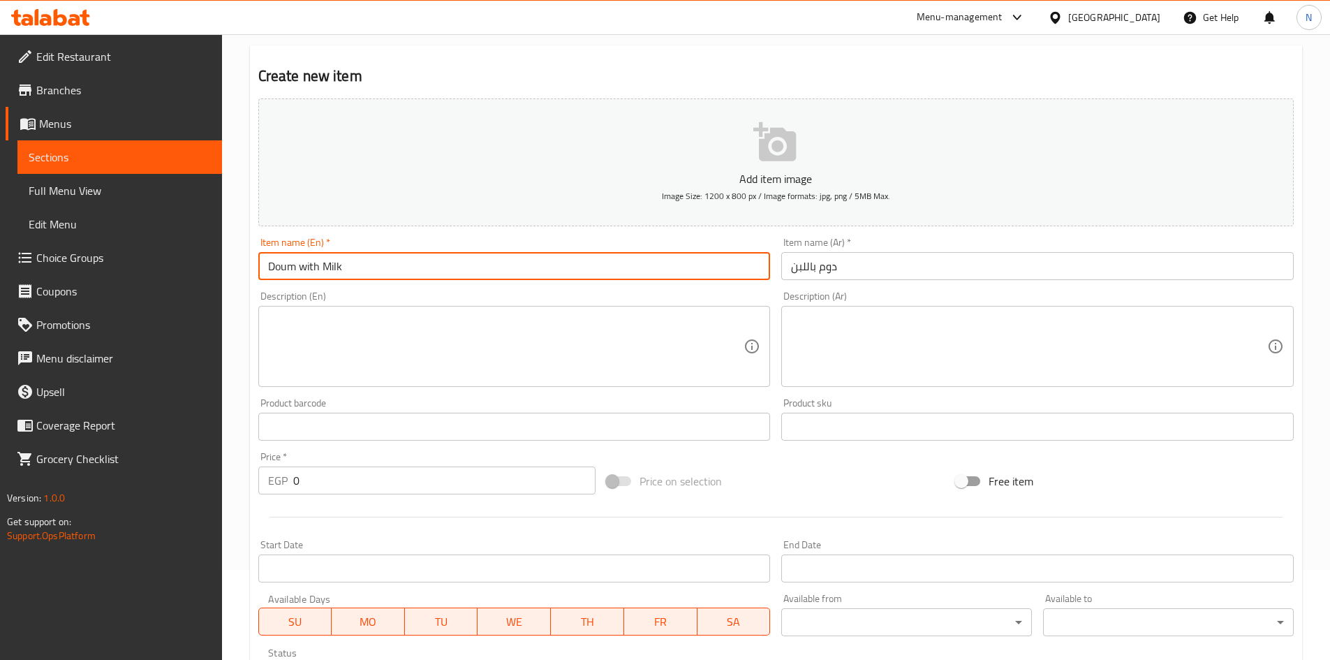
click at [309, 265] on input "Doum with Milk" at bounding box center [514, 266] width 512 height 28
click at [310, 265] on input "Doum with Milk" at bounding box center [514, 266] width 512 height 28
type input "Doum With Milk"
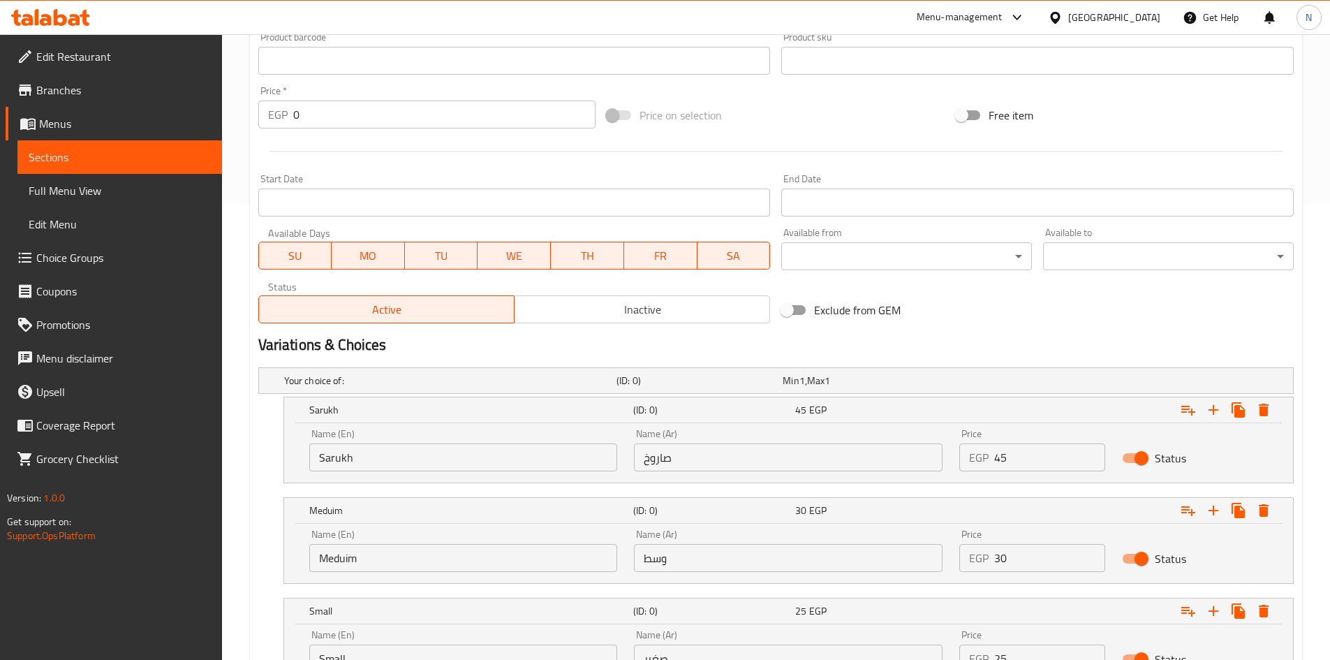
scroll to position [579, 0]
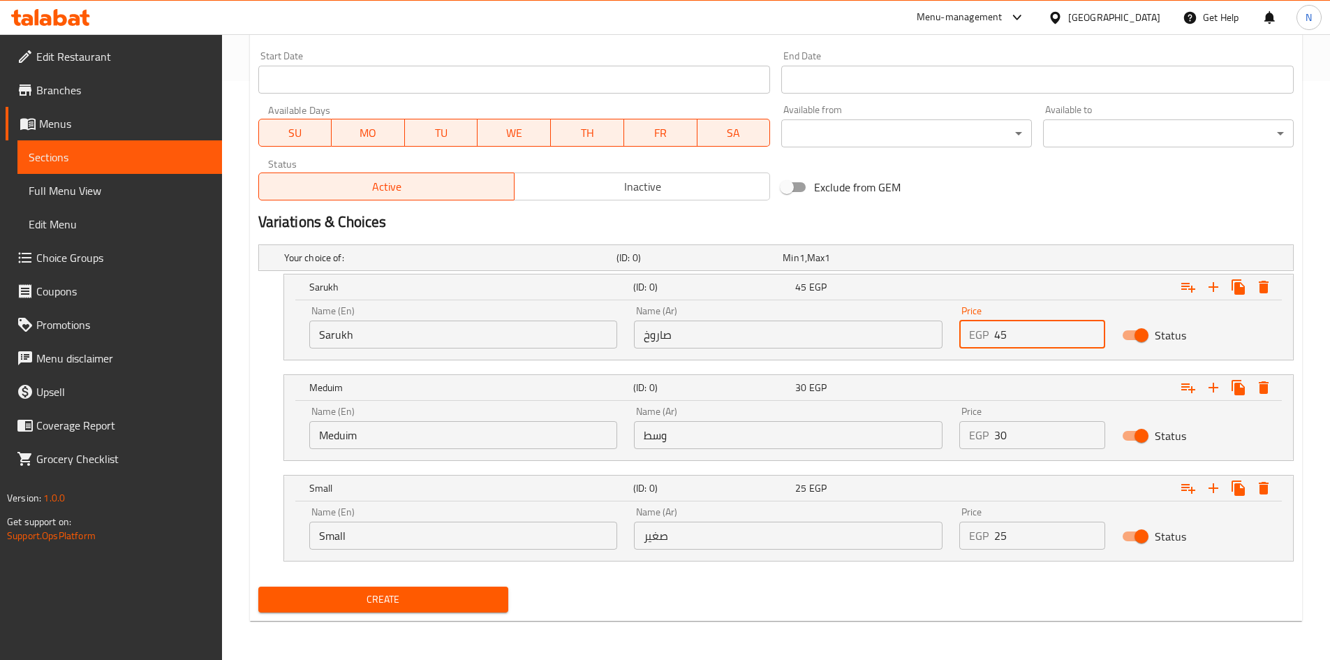
drag, startPoint x: 1025, startPoint y: 327, endPoint x: 975, endPoint y: 331, distance: 49.7
click at [975, 331] on div "EGP 45 Price" at bounding box center [1032, 334] width 146 height 28
type input "55"
click at [1044, 237] on div "Variations & Choices" at bounding box center [776, 222] width 1046 height 32
drag, startPoint x: 1014, startPoint y: 432, endPoint x: 983, endPoint y: 435, distance: 31.5
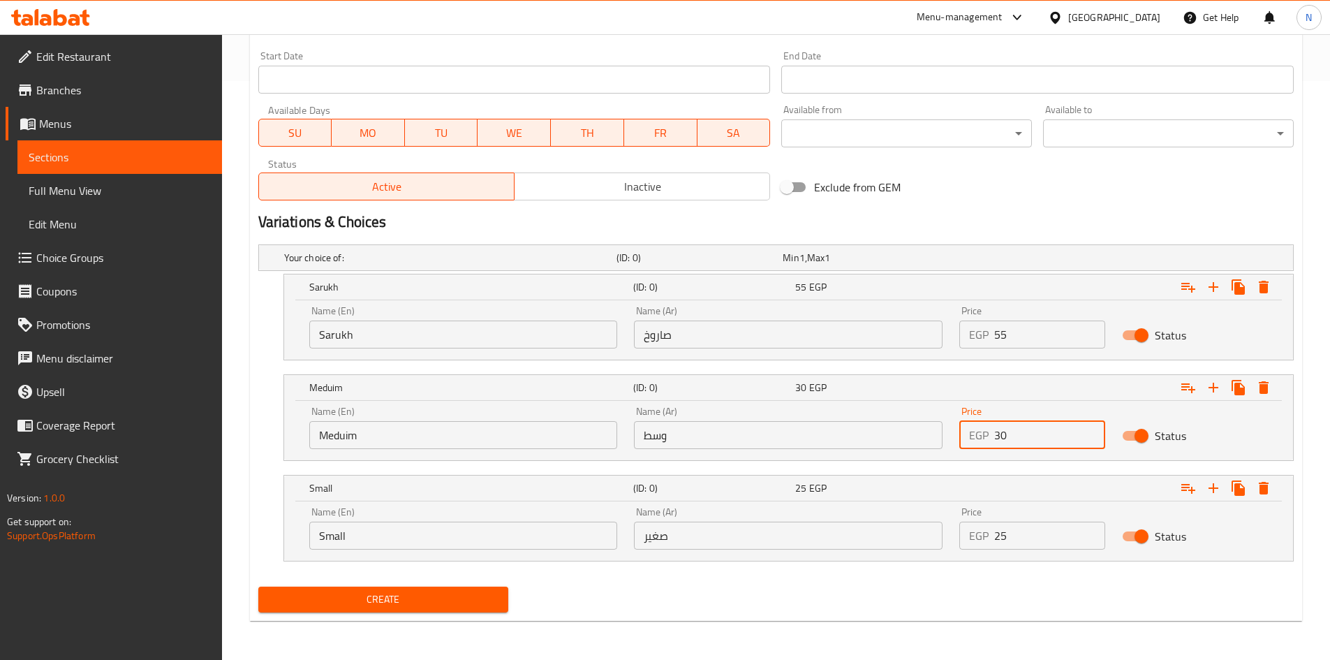
click at [983, 435] on div "EGP 30 Price" at bounding box center [1032, 435] width 146 height 28
type input "35"
click at [1031, 223] on h2 "Variations & Choices" at bounding box center [775, 222] width 1035 height 21
drag, startPoint x: 1023, startPoint y: 545, endPoint x: 993, endPoint y: 541, distance: 30.3
click at [993, 541] on div "EGP 25 Price" at bounding box center [1032, 535] width 146 height 28
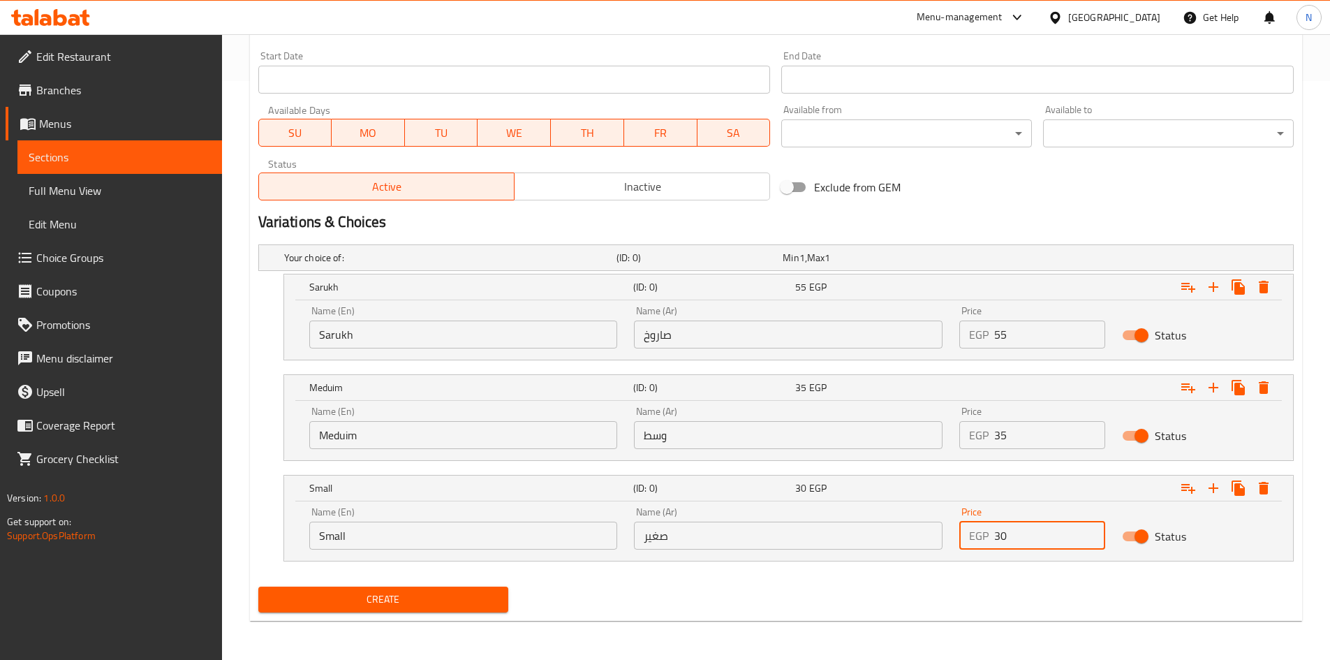
type input "30"
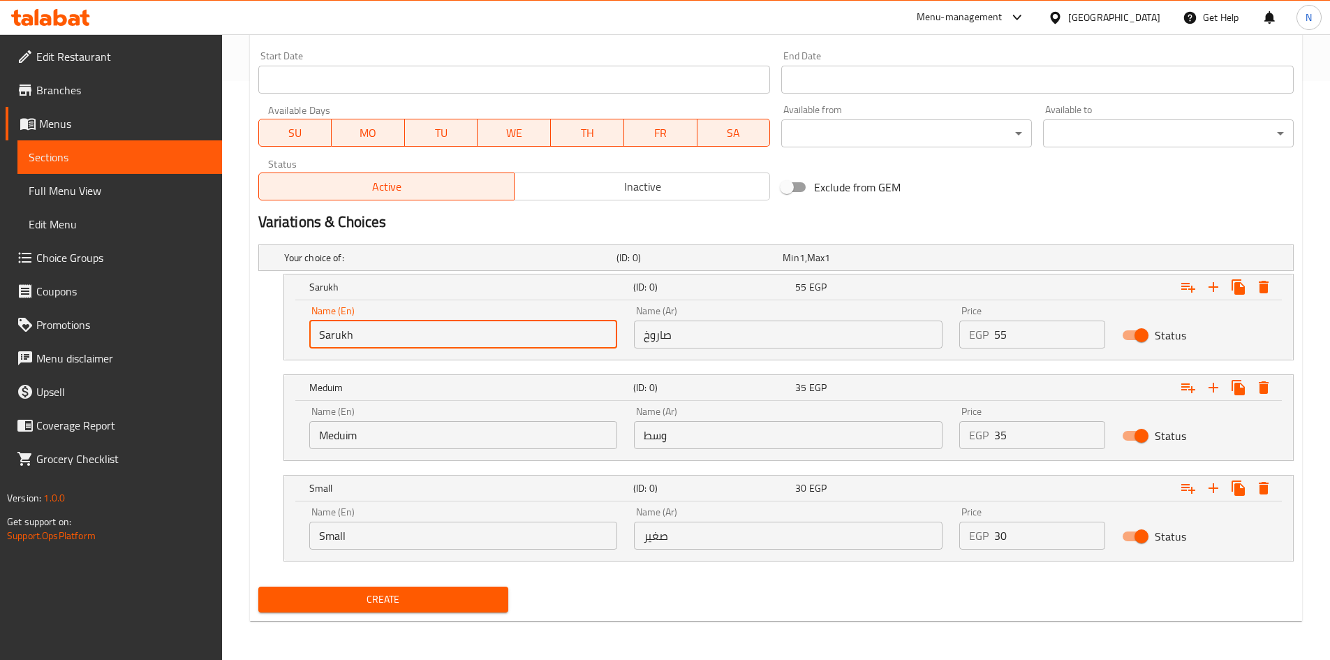
click at [385, 341] on input "Sarukh" at bounding box center [463, 334] width 309 height 28
click at [420, 330] on input "Sarukh" at bounding box center [463, 334] width 309 height 28
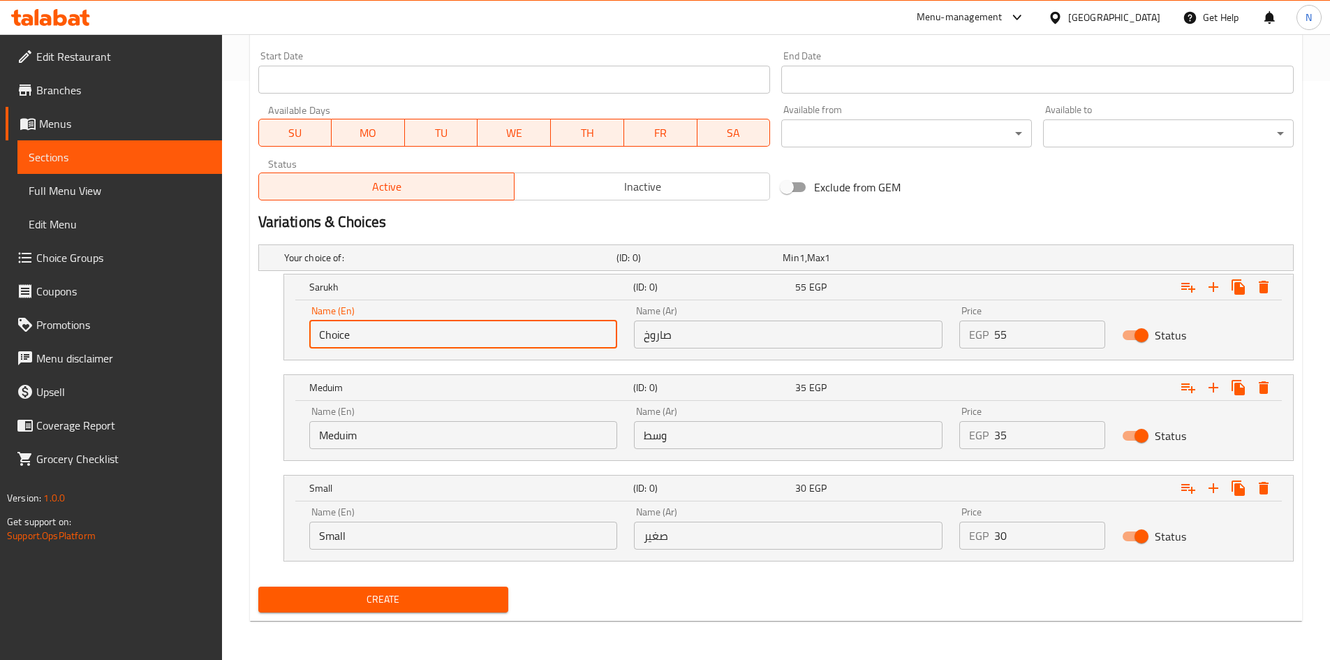
click at [420, 330] on input "Choice" at bounding box center [463, 334] width 309 height 28
paste input "Sarukh"
type input "Sarukh"
click at [729, 341] on input "text" at bounding box center [788, 334] width 309 height 28
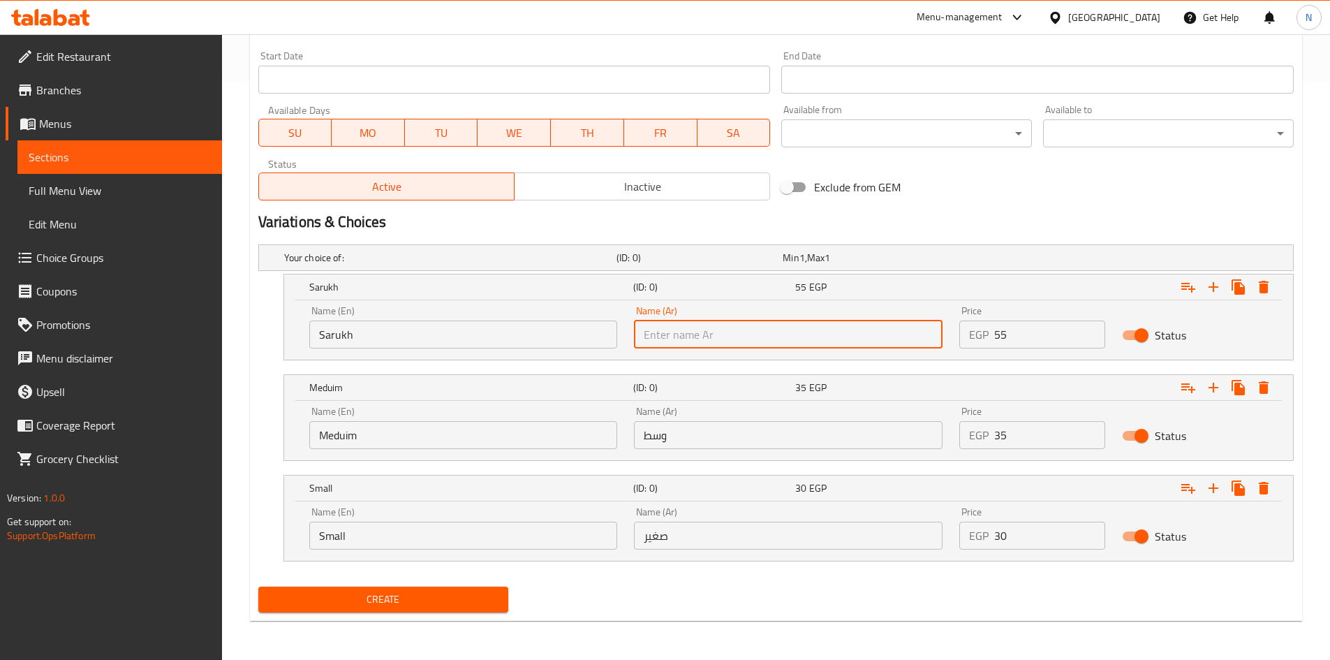
paste input "صاروخ"
type input "صاروخ"
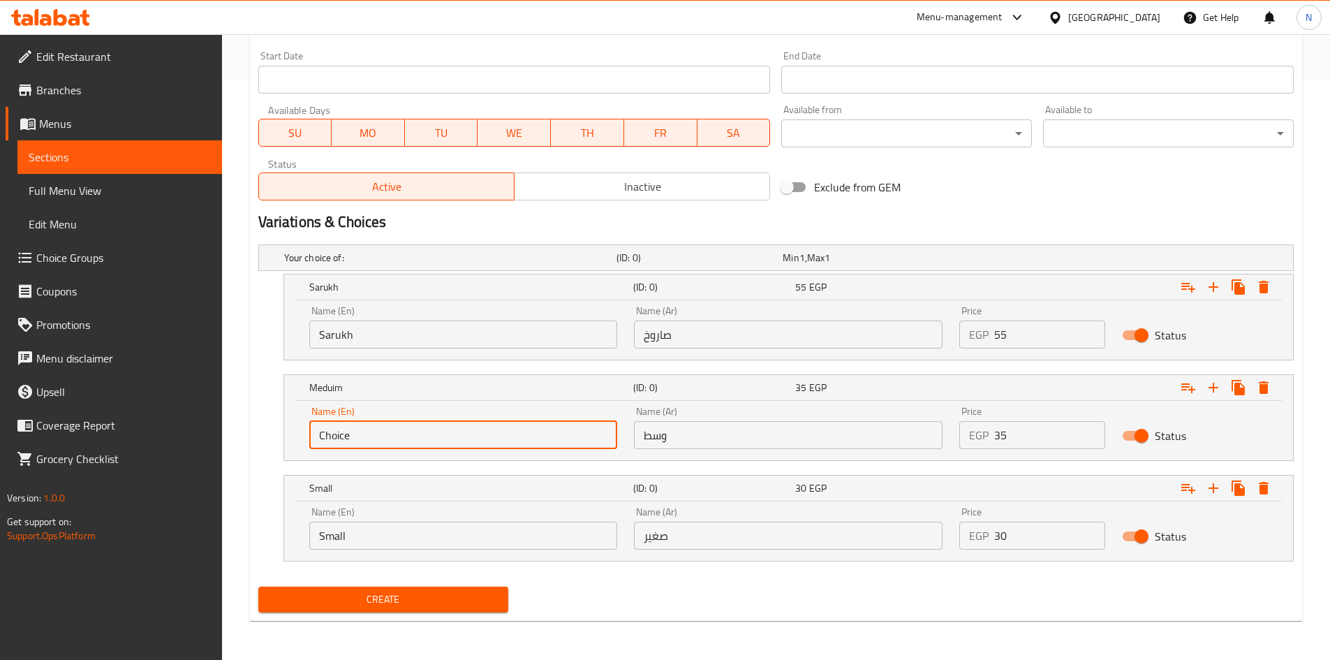
click at [356, 426] on input "Choice" at bounding box center [463, 435] width 309 height 28
paste input "Meduim"
type input "Meduim"
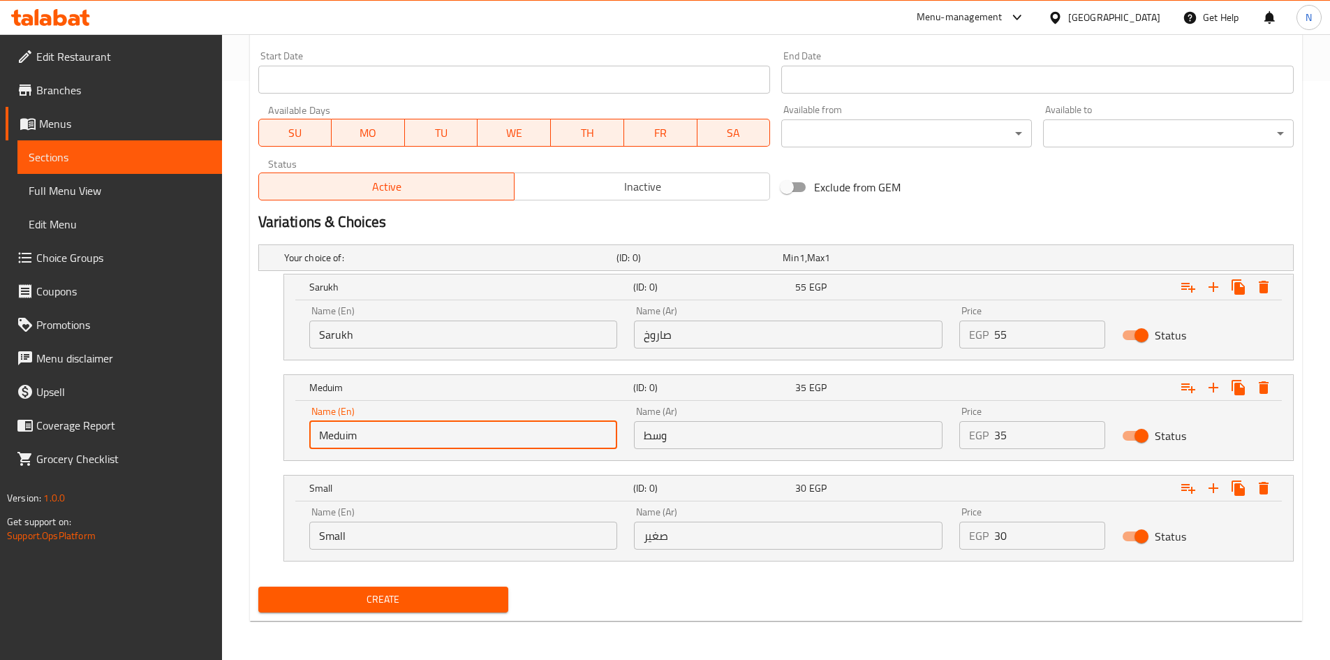
click at [723, 443] on input "وسط" at bounding box center [788, 435] width 309 height 28
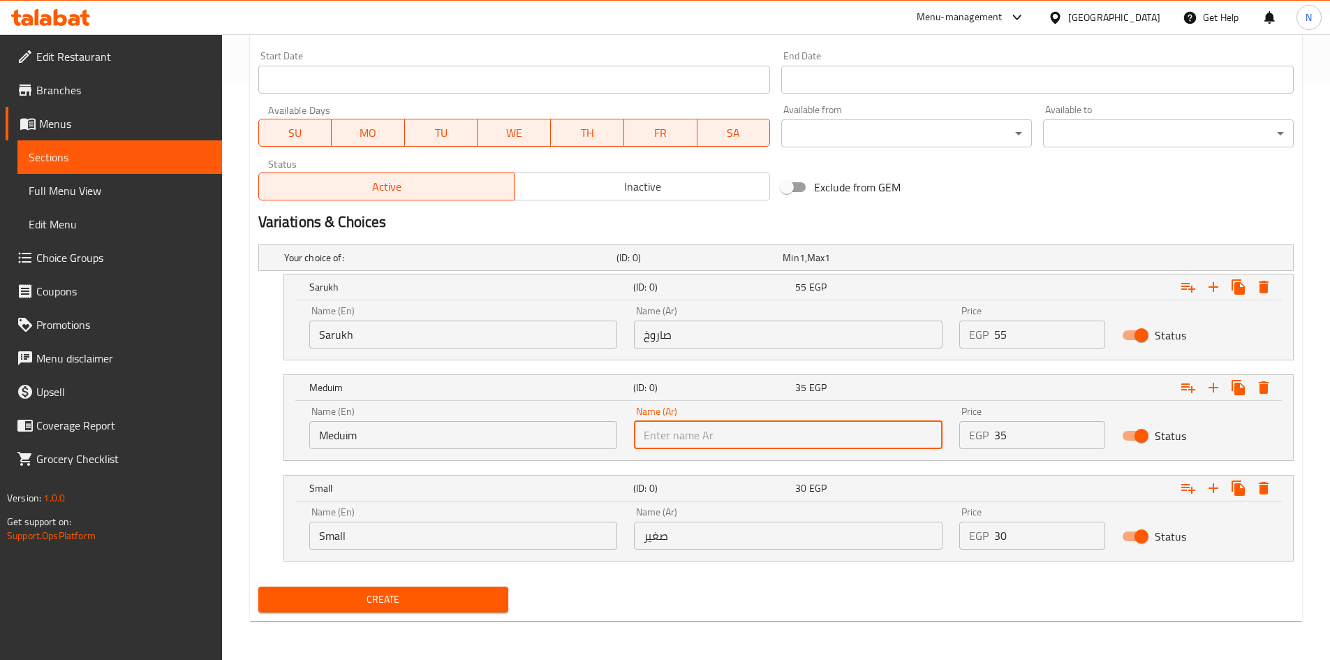
paste input "وسط"
type input "وسط"
click at [395, 538] on input "Choice" at bounding box center [463, 535] width 309 height 28
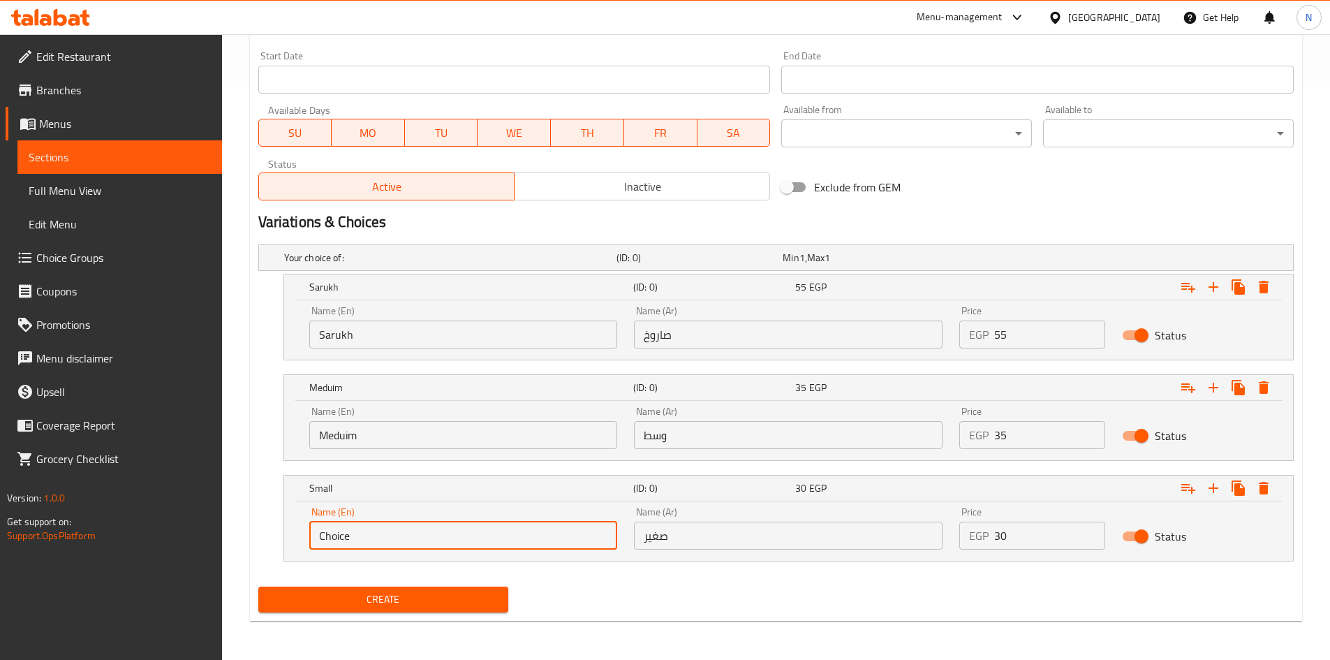
click at [395, 538] on input "Choice" at bounding box center [463, 535] width 309 height 28
paste input "Small"
type input "Small"
click at [742, 551] on div "Name (Ar) صغير Name (Ar)" at bounding box center [787, 527] width 325 height 59
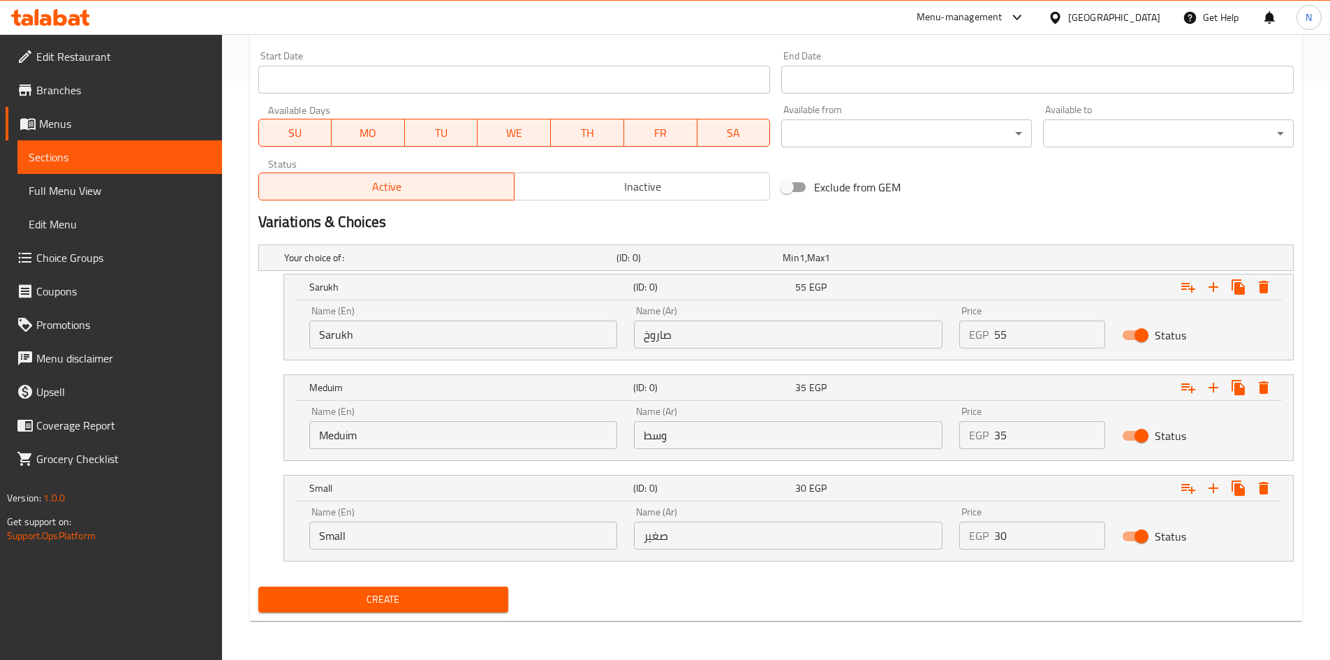
click at [741, 541] on input "صغير" at bounding box center [788, 535] width 309 height 28
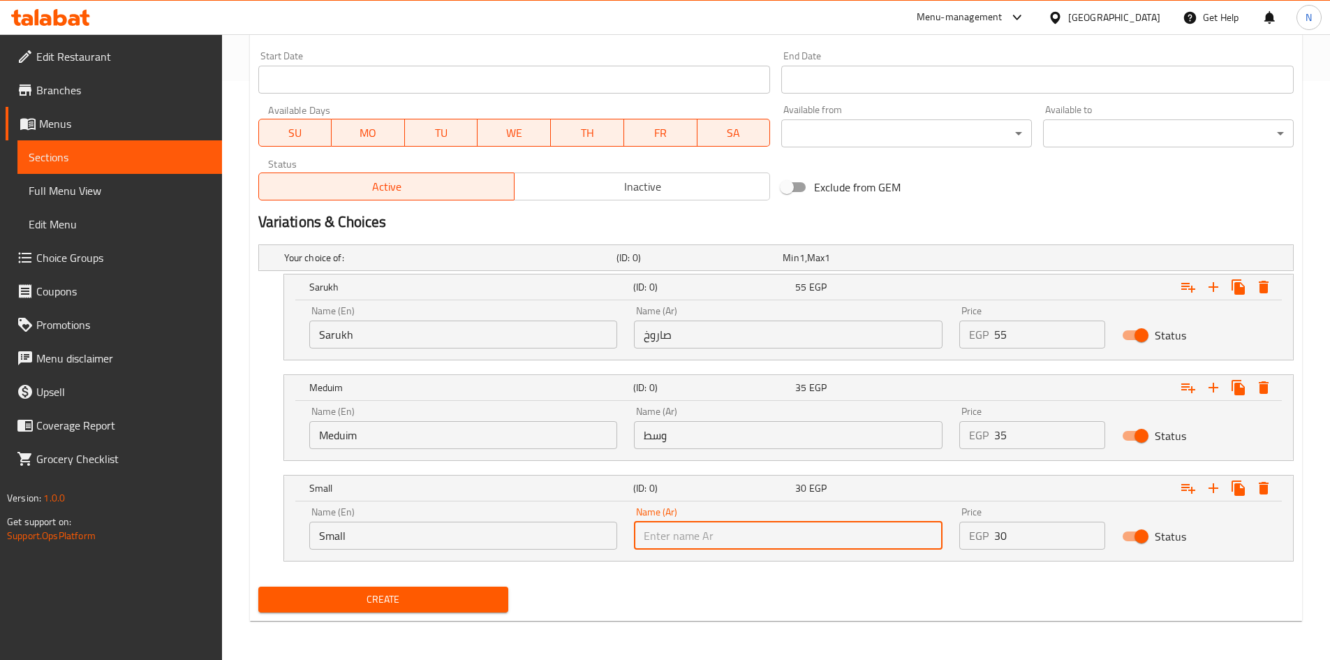
paste input "صغير"
type input "صغير"
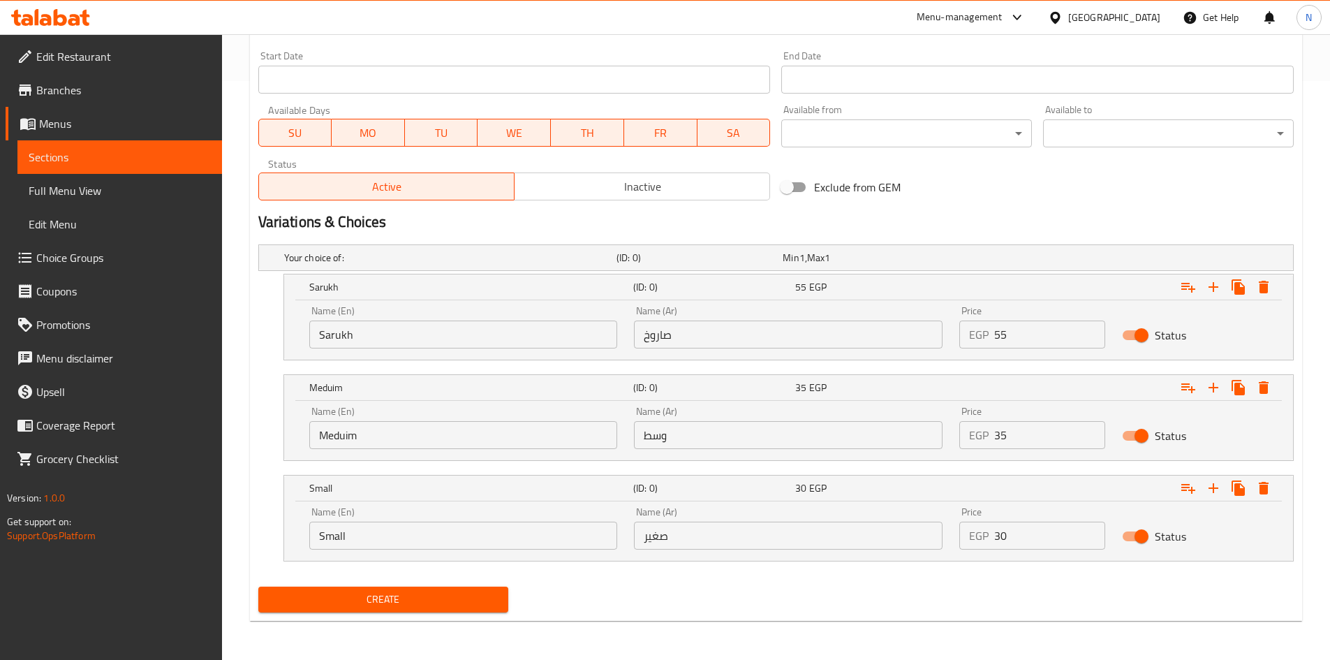
click at [649, 607] on div "Create" at bounding box center [776, 599] width 1046 height 37
click at [386, 596] on span "Create" at bounding box center [383, 599] width 228 height 17
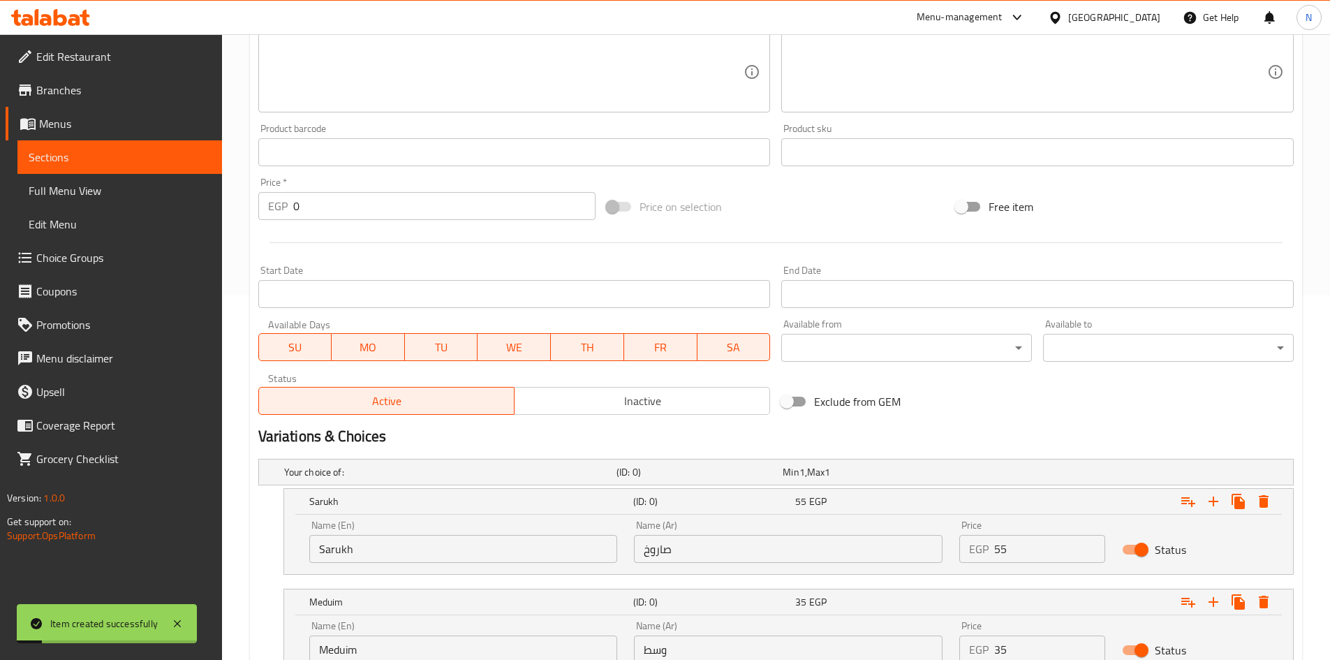
scroll to position [230, 0]
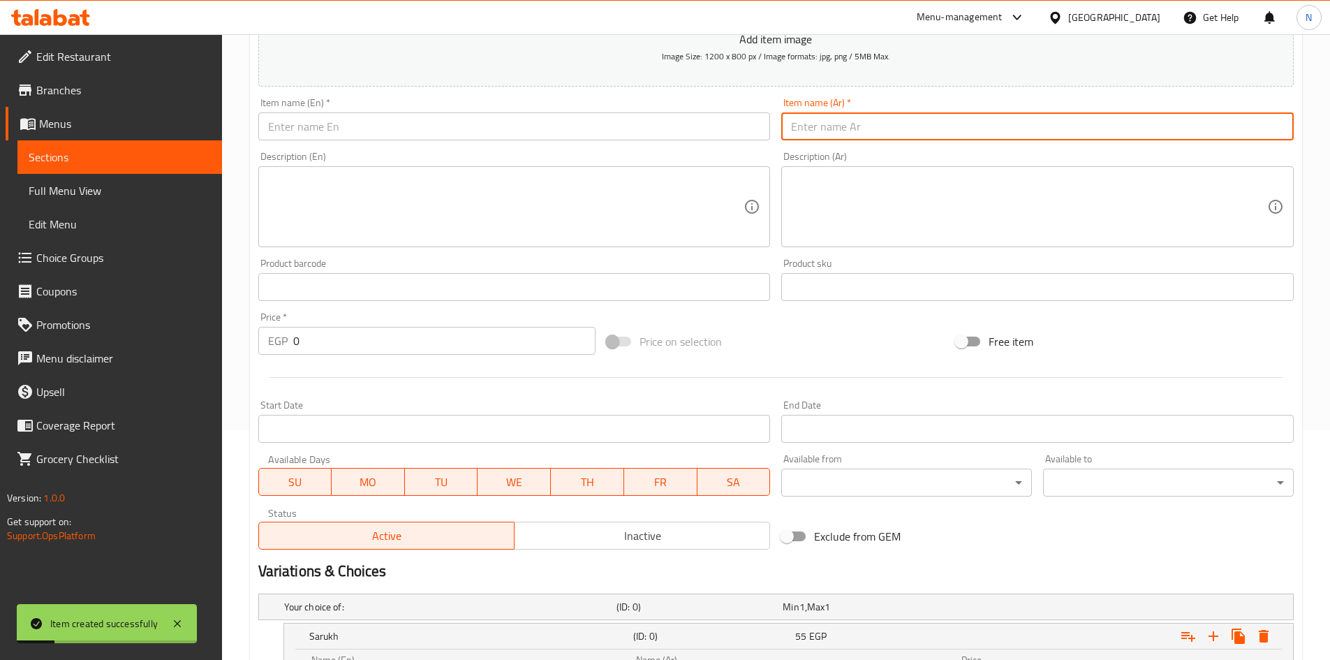
click at [886, 127] on input "text" at bounding box center [1037, 126] width 512 height 28
click at [799, 121] on input "مشمش" at bounding box center [1037, 126] width 512 height 28
type input "مشمش"
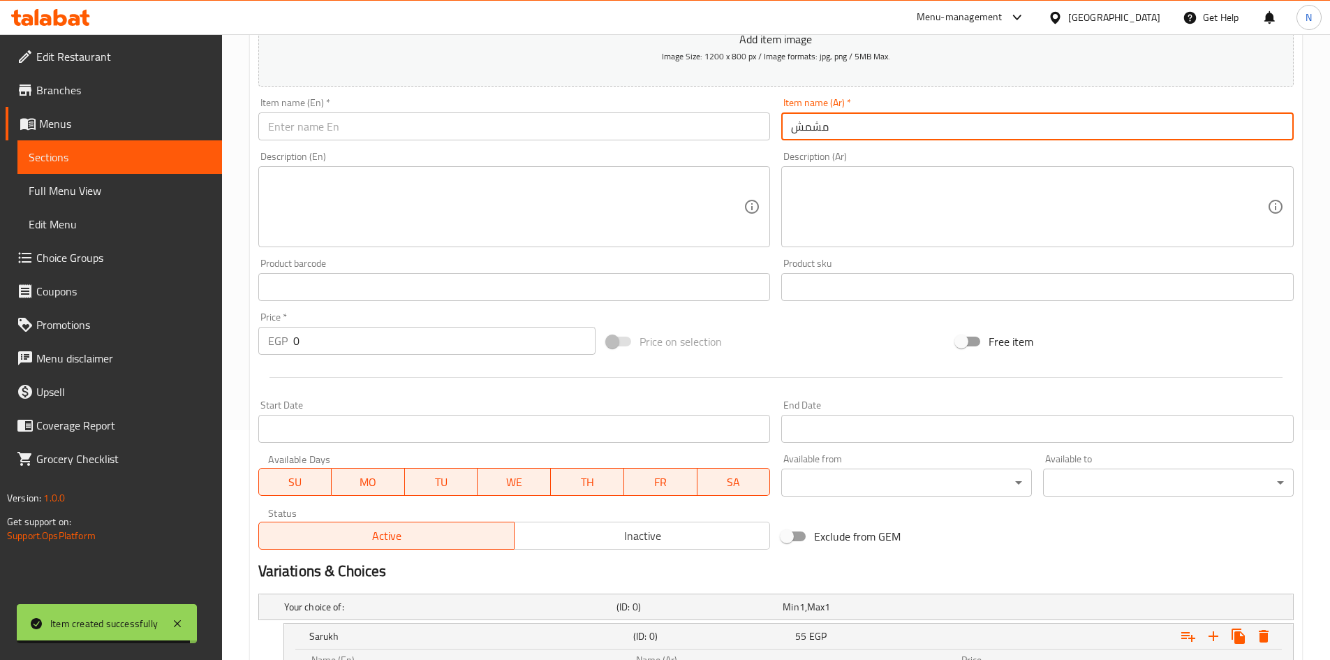
click at [508, 132] on input "text" at bounding box center [514, 126] width 512 height 28
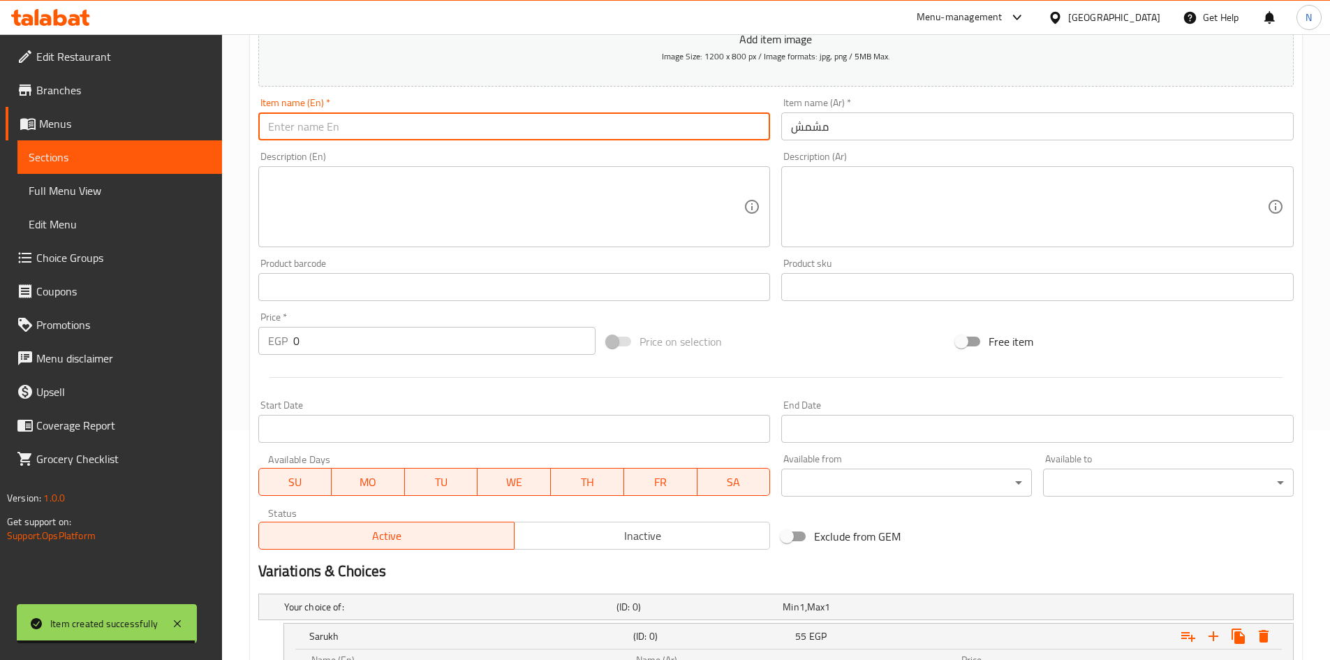
paste input "Apricot"
type input "Apricot"
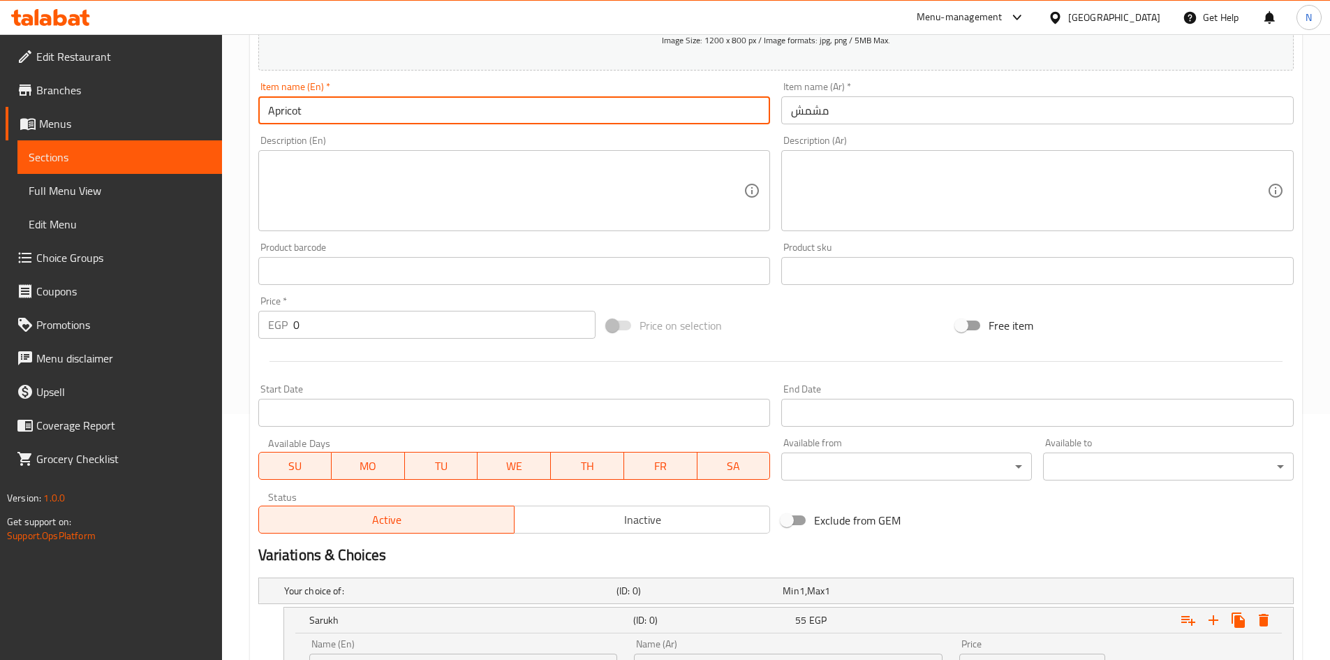
scroll to position [579, 0]
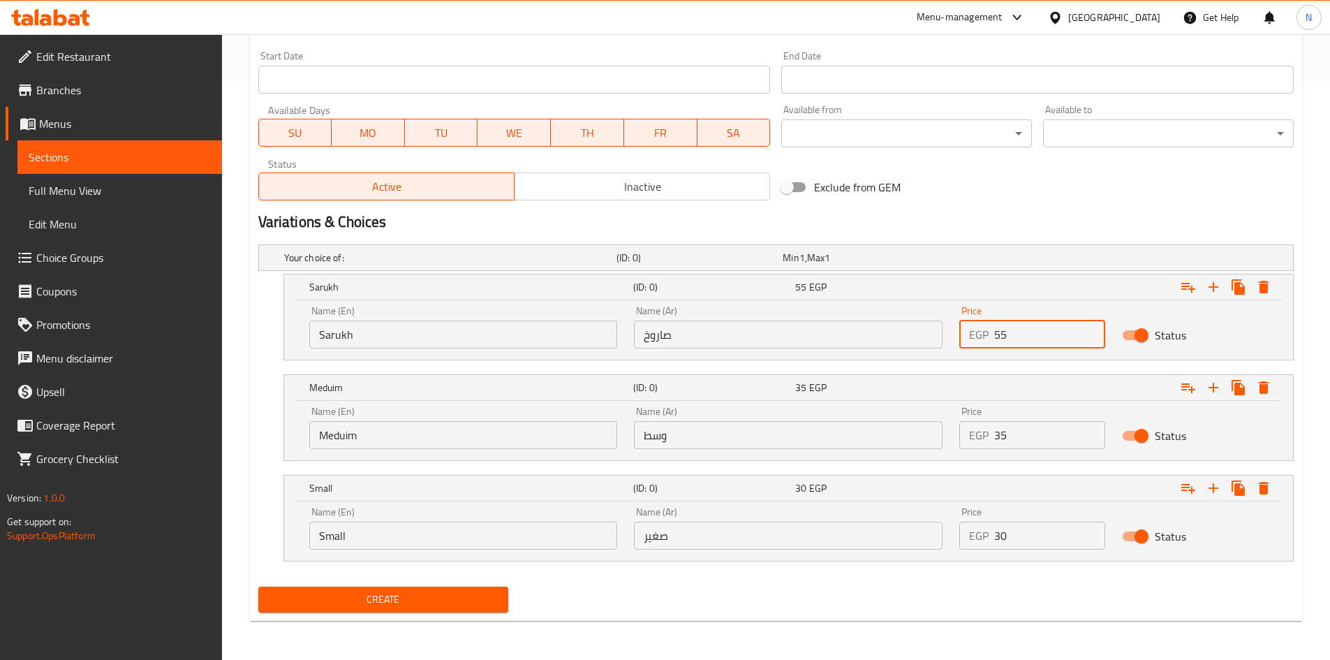
drag, startPoint x: 1025, startPoint y: 342, endPoint x: 986, endPoint y: 339, distance: 39.2
click at [986, 339] on div "EGP 55 Price" at bounding box center [1032, 334] width 146 height 28
type input "60"
drag, startPoint x: 997, startPoint y: 438, endPoint x: 986, endPoint y: 438, distance: 11.2
click at [986, 438] on div "EGP 35 Price" at bounding box center [1032, 435] width 146 height 28
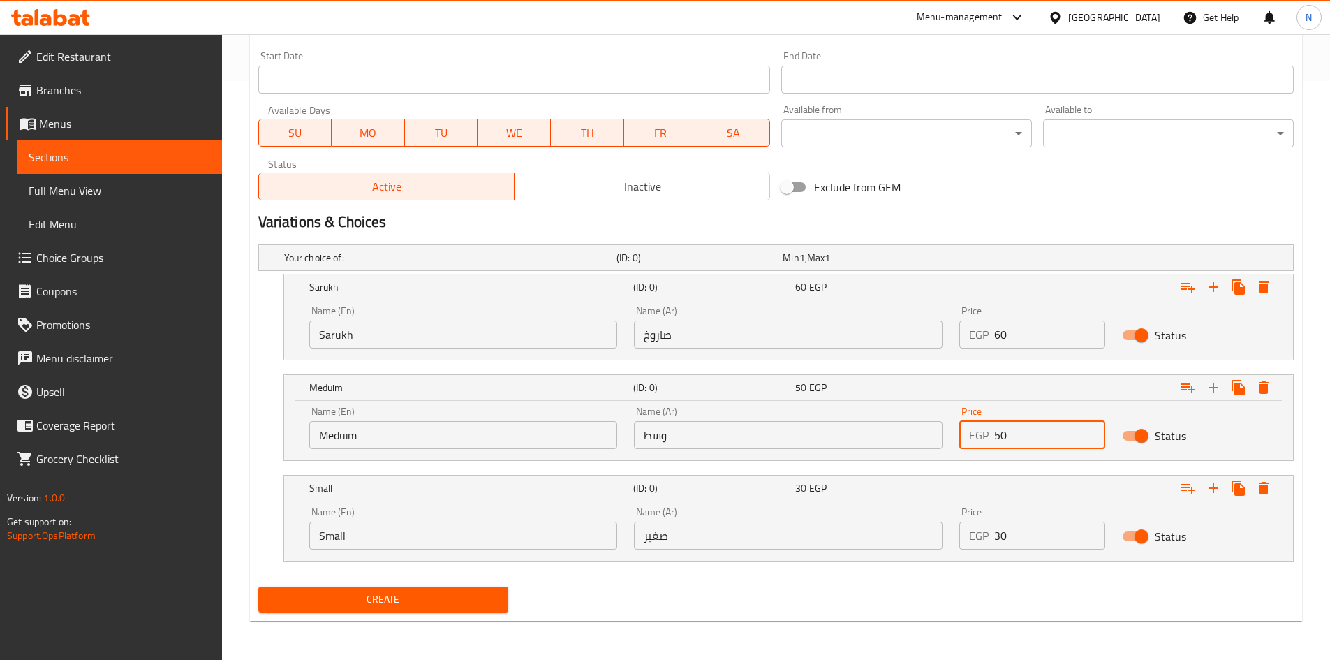
type input "50"
click at [1033, 186] on div "Exclude from GEM" at bounding box center [950, 187] width 349 height 38
click at [988, 543] on div "EGP 30 Price" at bounding box center [1032, 535] width 146 height 28
type input "40"
click at [461, 328] on input "Sarukh" at bounding box center [463, 334] width 309 height 28
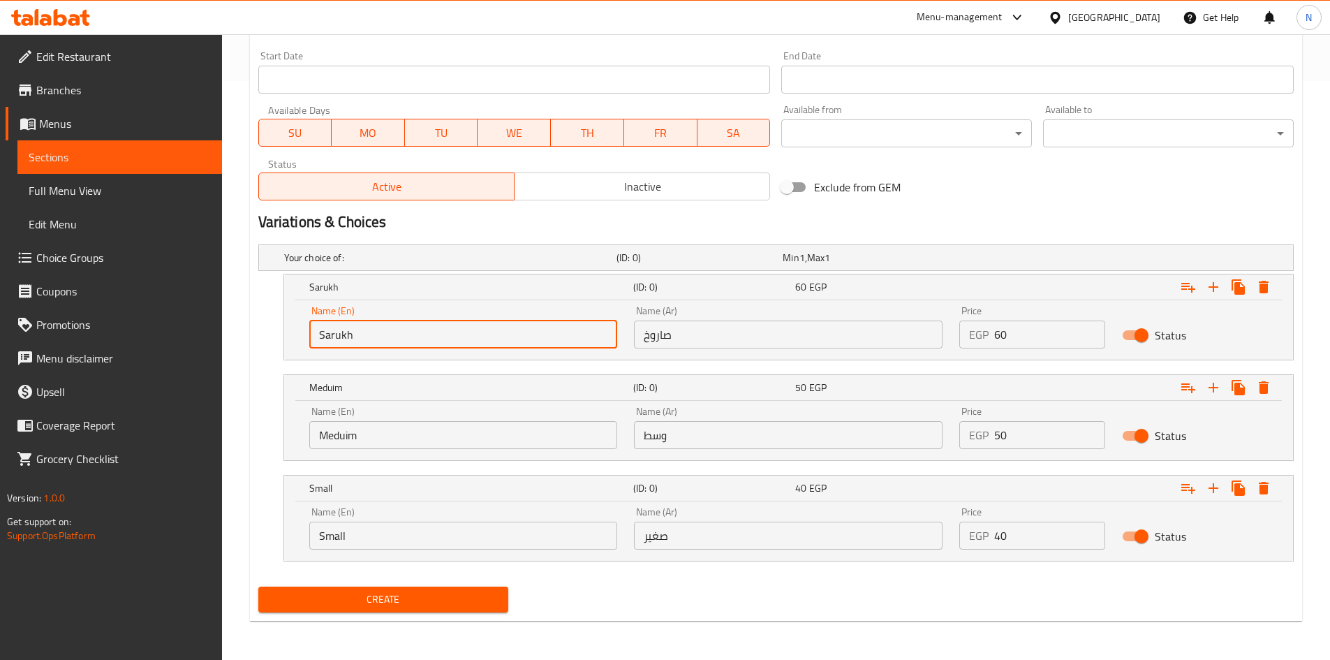
click at [461, 328] on input "Sarukh" at bounding box center [463, 334] width 309 height 28
type input "Choice"
click at [387, 336] on input "text" at bounding box center [463, 334] width 309 height 28
paste input "Sarukh"
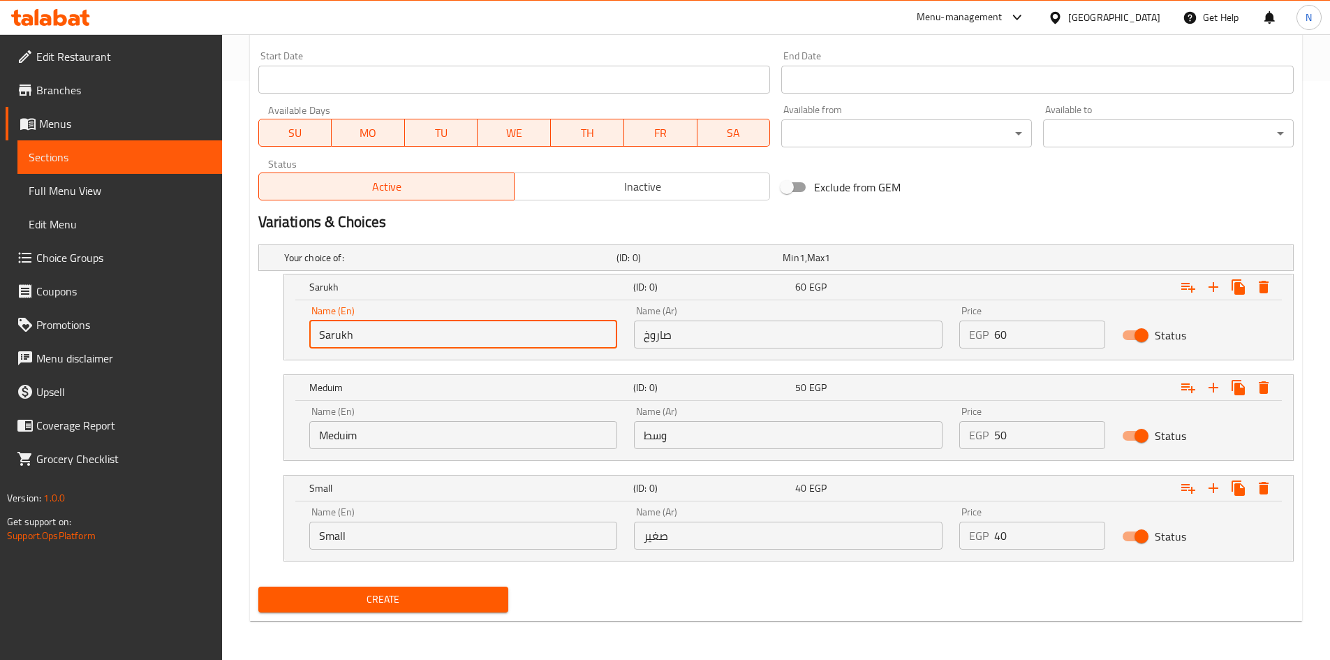
type input "Sarukh"
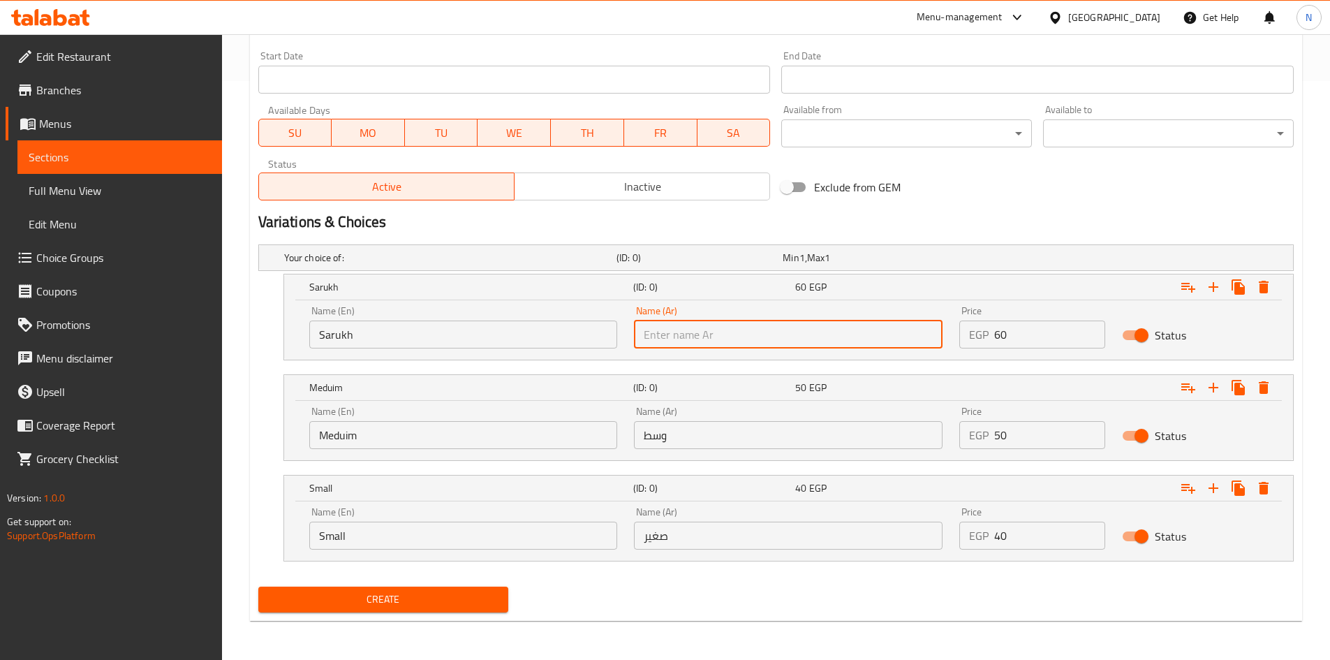
click at [860, 340] on input "text" at bounding box center [788, 334] width 309 height 28
paste input "صاروخ"
type input "صاروخ"
click at [353, 433] on input "Choice" at bounding box center [463, 435] width 309 height 28
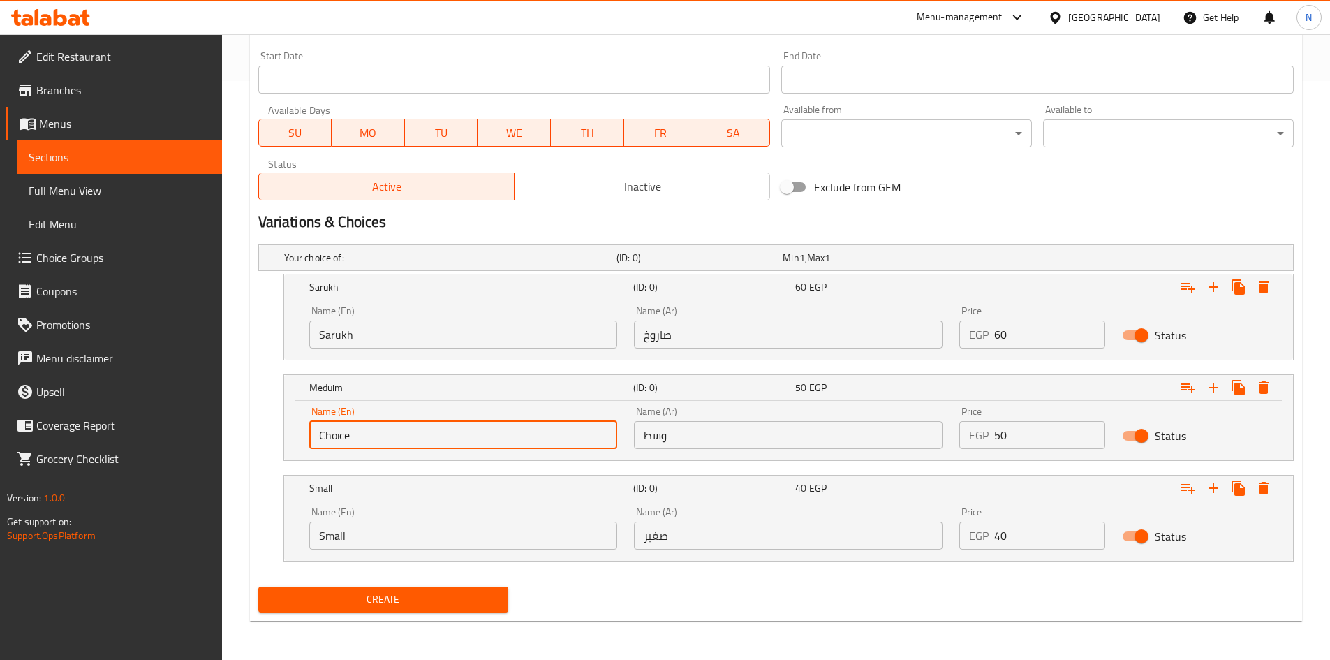
click at [353, 433] on input "Choice" at bounding box center [463, 435] width 309 height 28
paste input "Meduim"
type input "Meduim"
click at [709, 443] on input "وسط" at bounding box center [788, 435] width 309 height 28
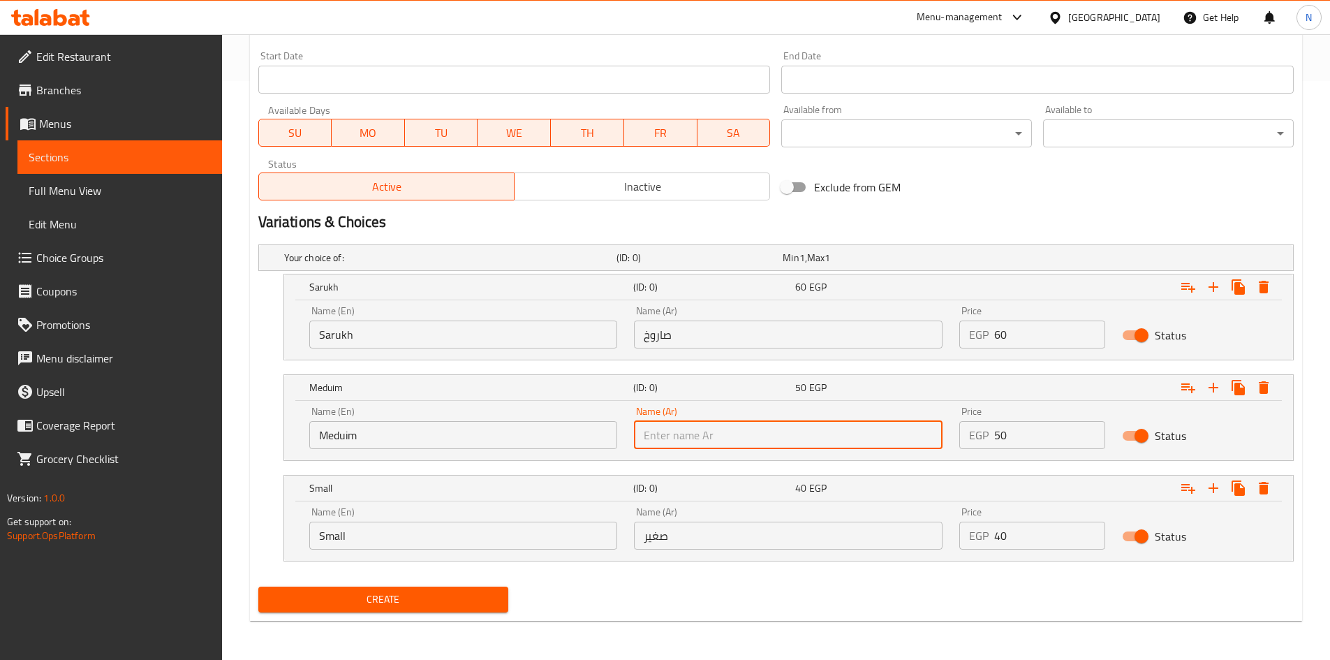
paste input "وسط"
type input "وسط"
click at [406, 528] on input "Small" at bounding box center [463, 535] width 309 height 28
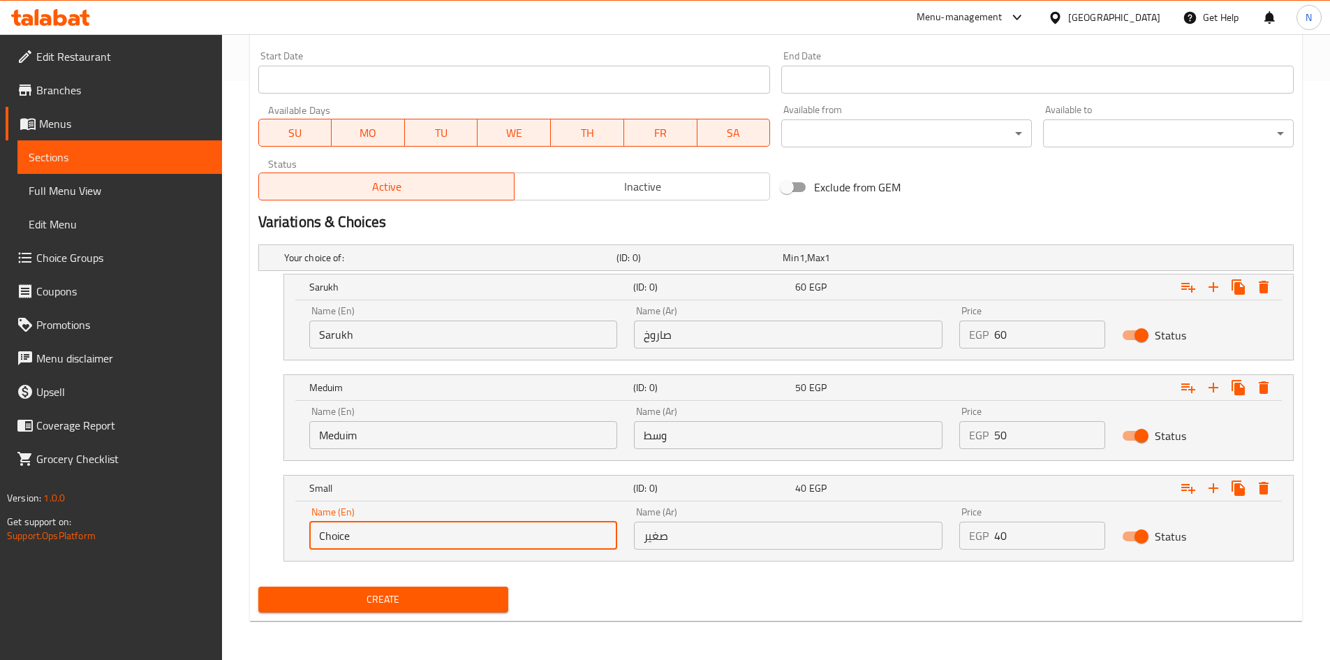
click at [406, 528] on input "Choice" at bounding box center [463, 535] width 309 height 28
paste input "Small"
type input "Small"
click at [748, 538] on input "صغير" at bounding box center [788, 535] width 309 height 28
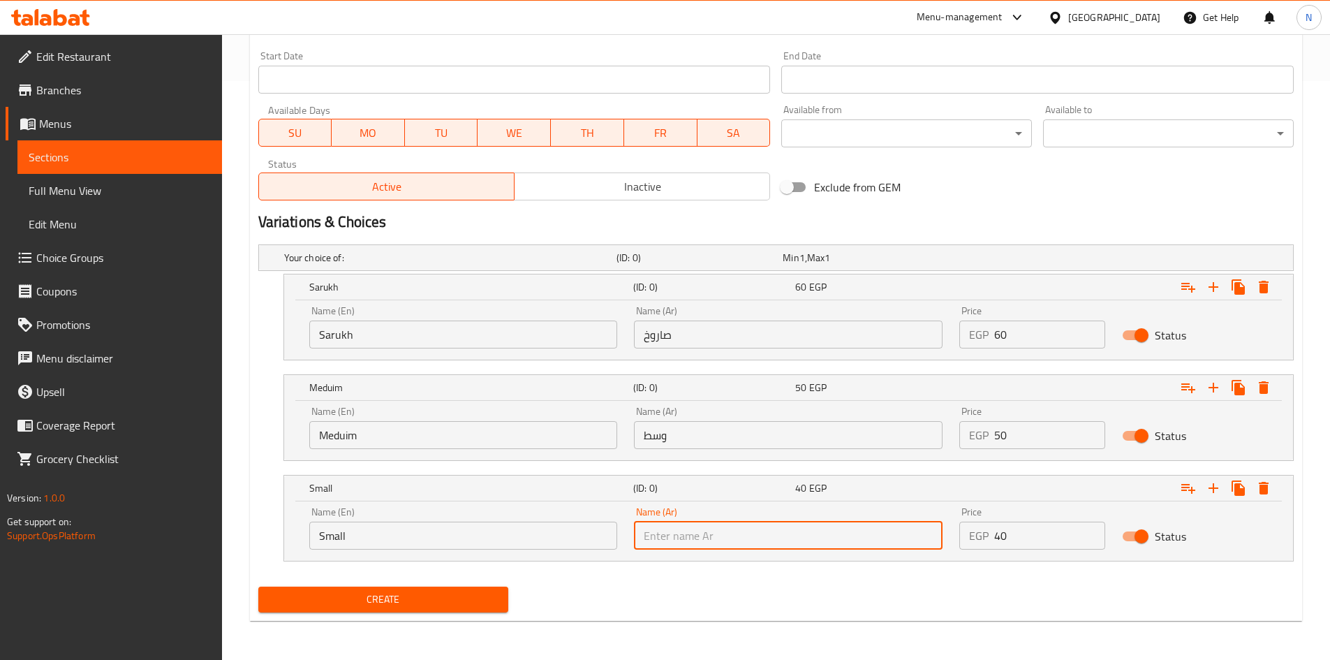
paste input "صغير"
type input "صغير"
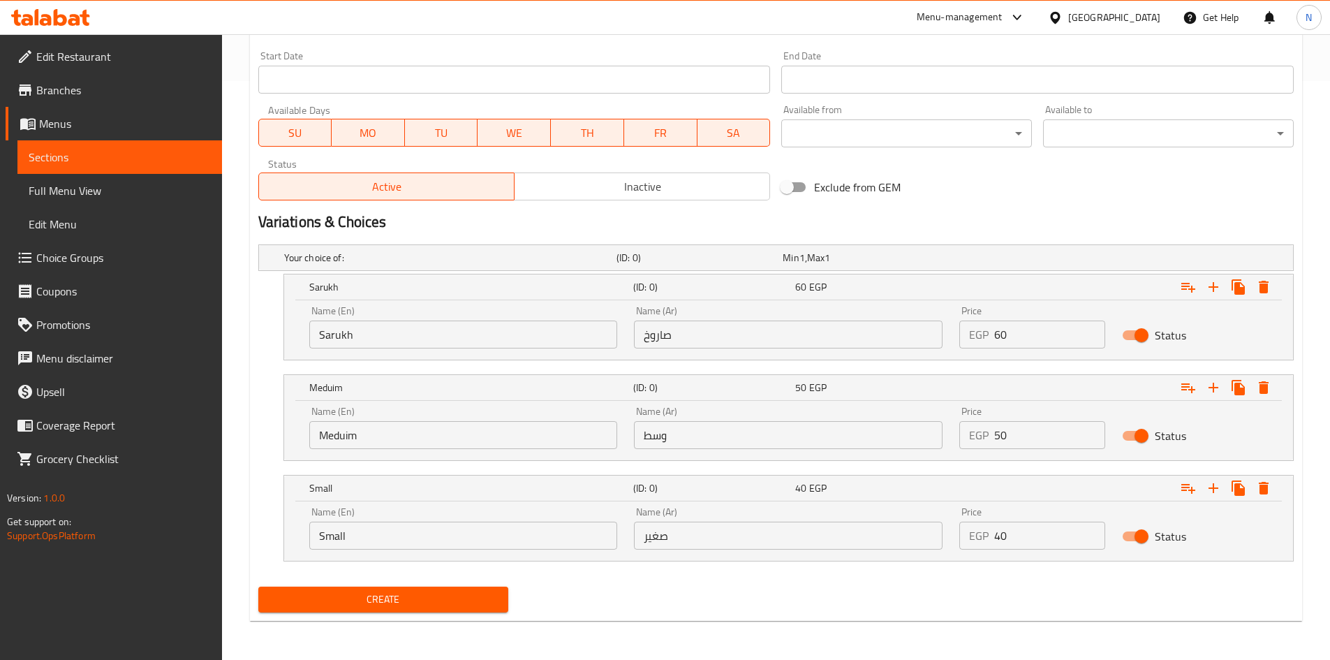
click at [664, 605] on div "Create" at bounding box center [776, 599] width 1046 height 37
click at [433, 599] on span "Create" at bounding box center [383, 599] width 228 height 17
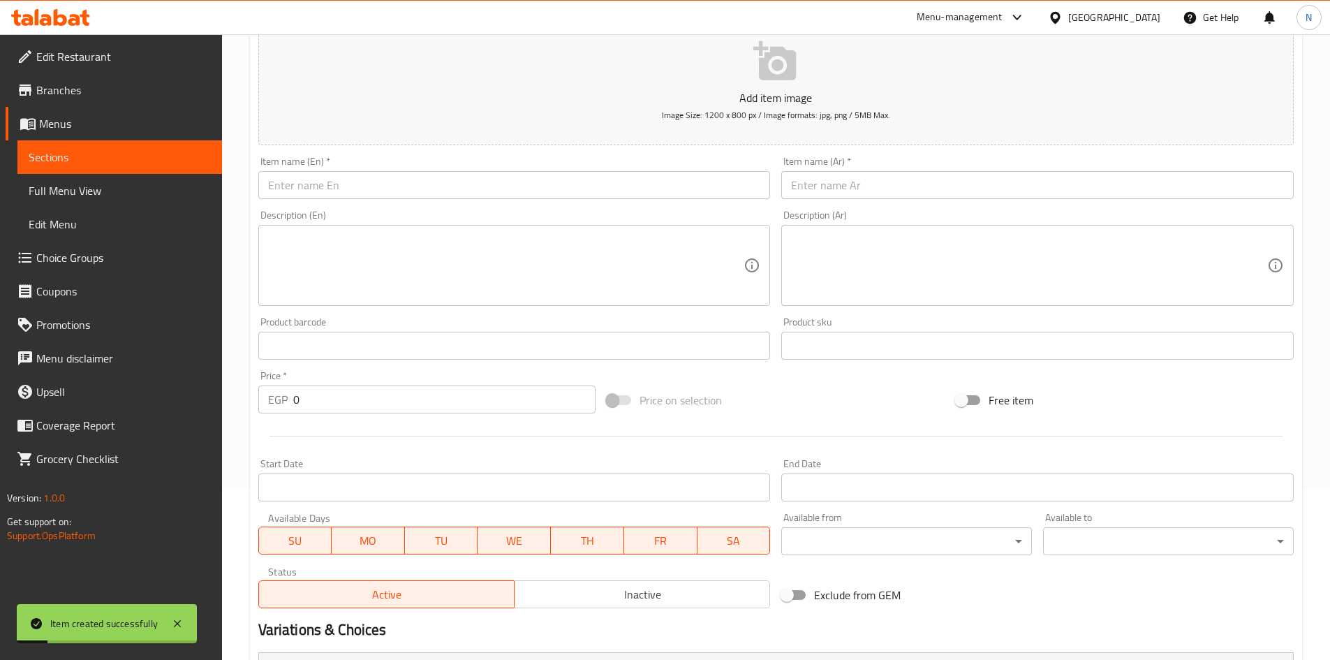
scroll to position [90, 0]
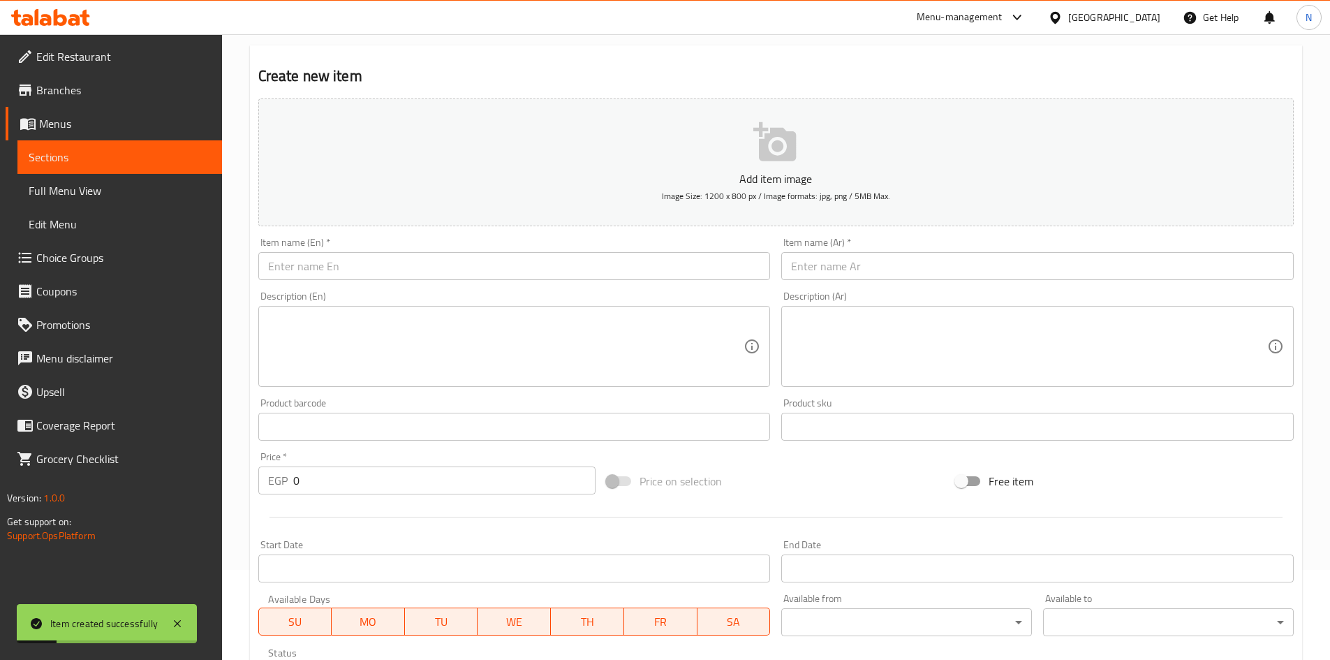
click at [877, 283] on div "Item name (Ar)   * Item name (Ar) *" at bounding box center [1038, 259] width 524 height 54
click at [873, 267] on input "text" at bounding box center [1037, 266] width 512 height 28
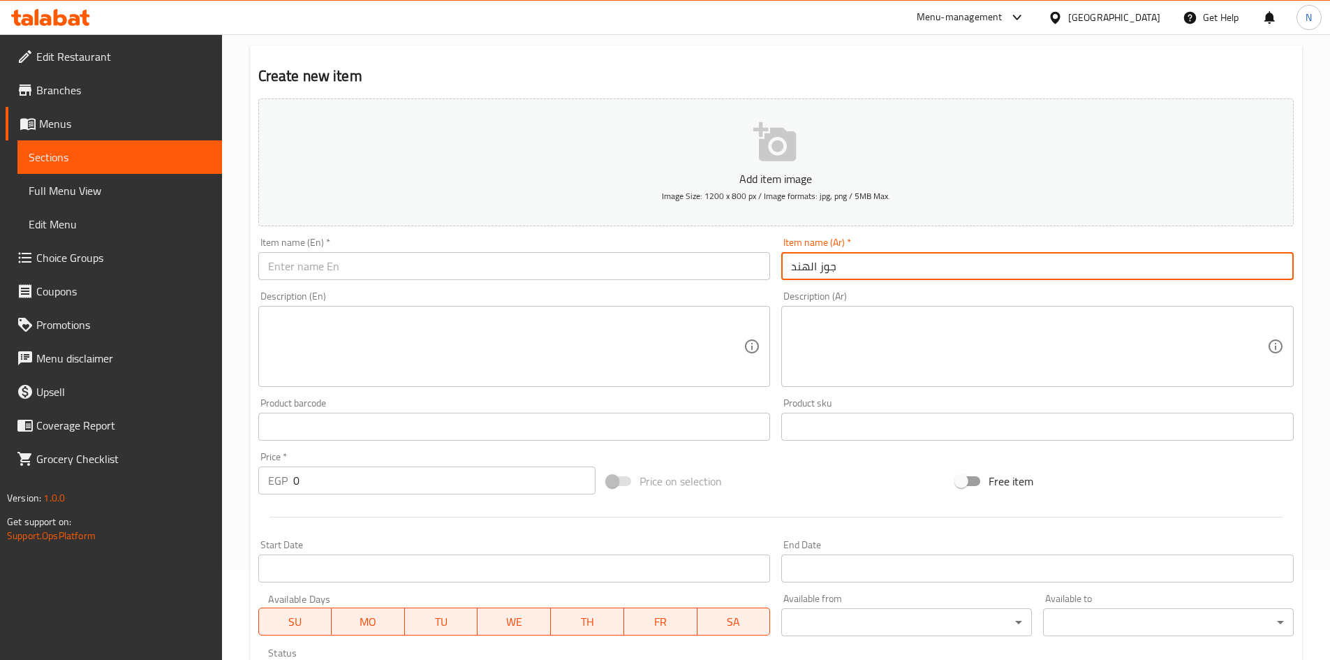
click at [815, 279] on input "جوز الهند" at bounding box center [1037, 266] width 512 height 28
type input "جوز الهند"
drag, startPoint x: 418, startPoint y: 279, endPoint x: 416, endPoint y: 267, distance: 11.4
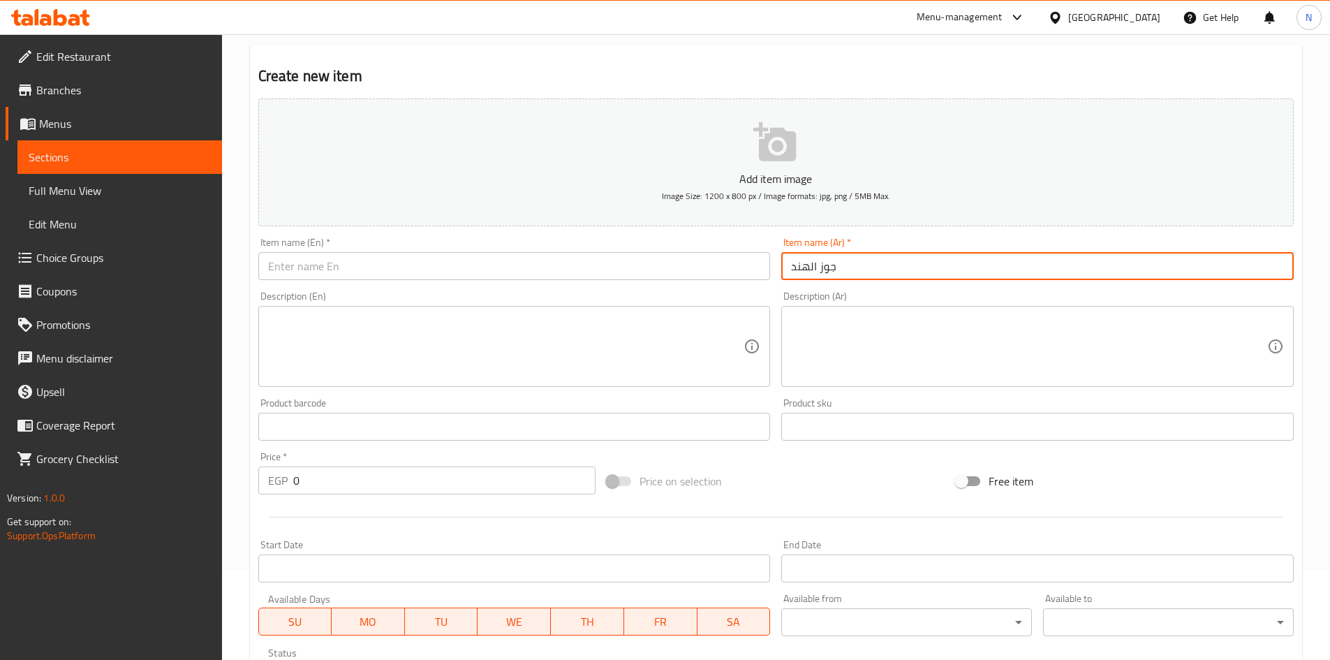
click at [417, 276] on input "text" at bounding box center [514, 266] width 512 height 28
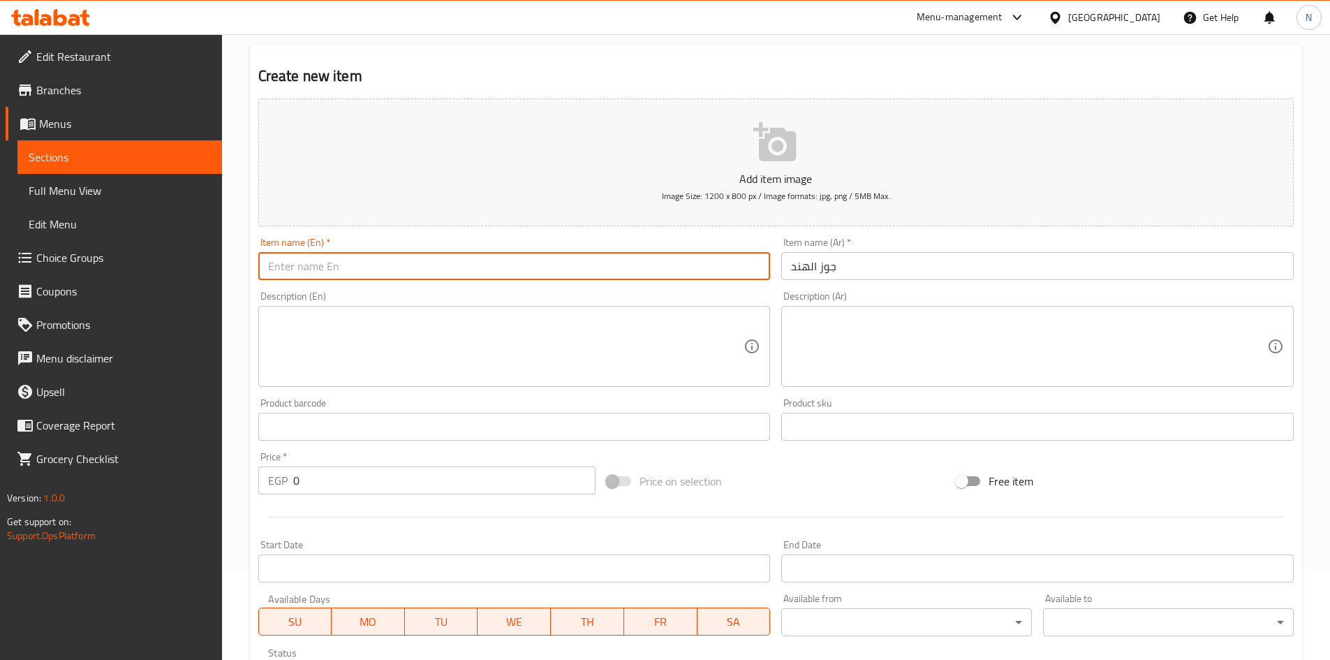
paste input "Coconut"
type input "Coconut"
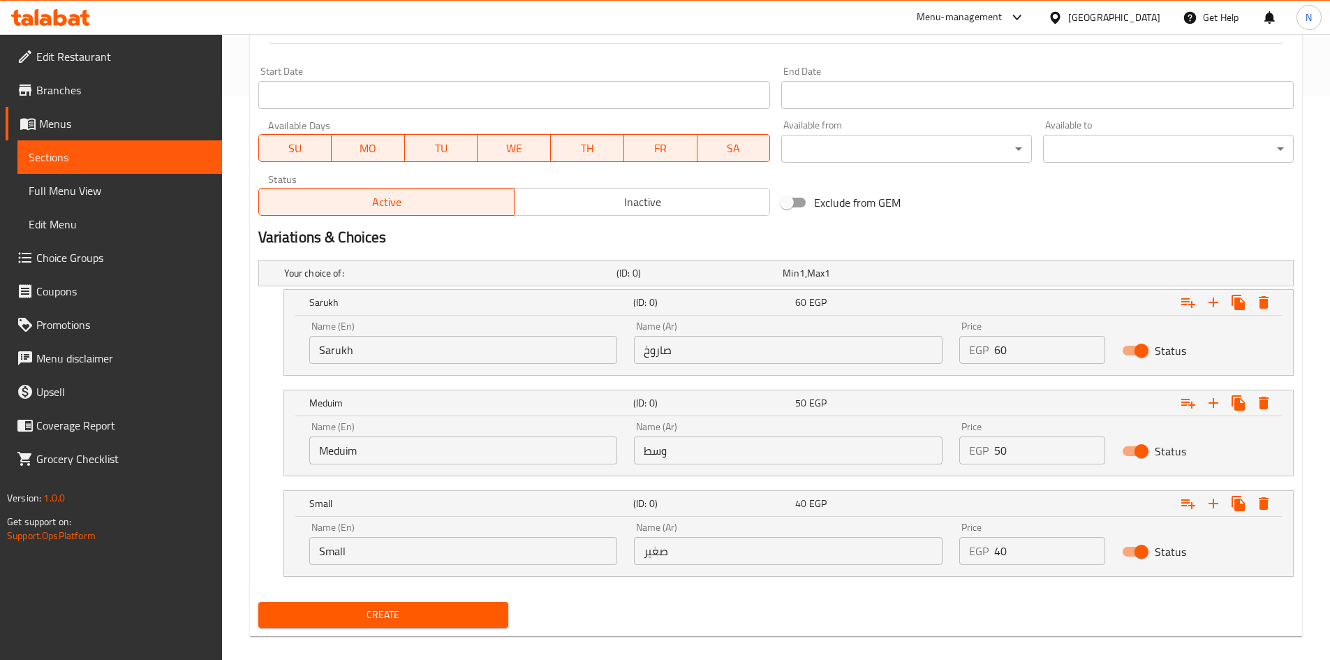
scroll to position [579, 0]
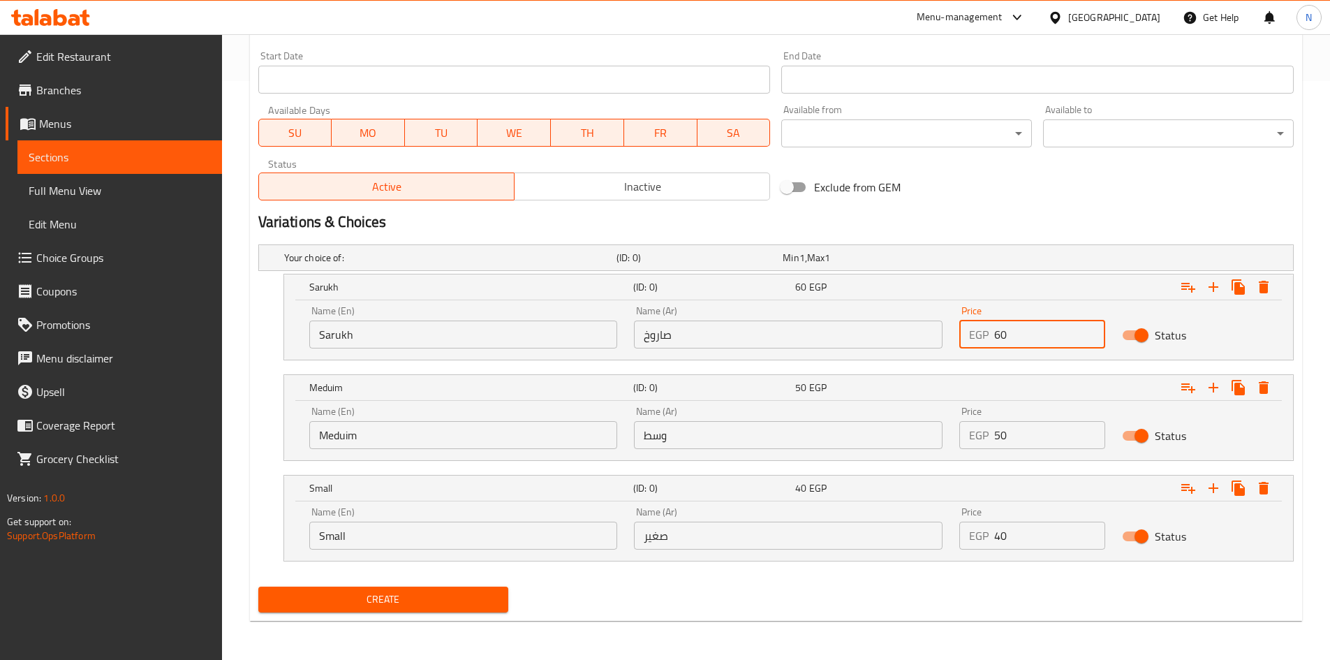
drag, startPoint x: 1039, startPoint y: 330, endPoint x: 981, endPoint y: 336, distance: 58.3
click at [981, 336] on div "EGP 60 Price" at bounding box center [1032, 334] width 146 height 28
type input "100"
drag, startPoint x: 1005, startPoint y: 436, endPoint x: 994, endPoint y: 438, distance: 10.6
click at [994, 438] on input "50" at bounding box center [1049, 435] width 111 height 28
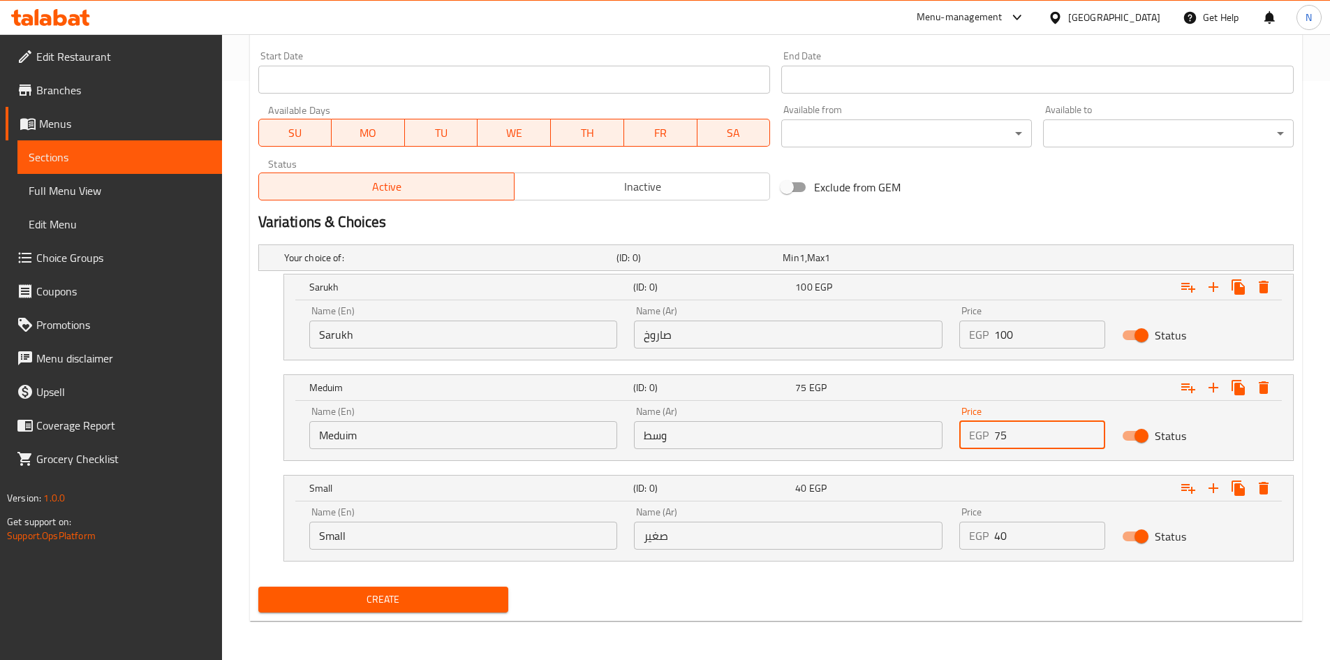
type input "75"
click at [998, 195] on div "Exclude from GEM" at bounding box center [950, 187] width 349 height 38
drag, startPoint x: 1012, startPoint y: 528, endPoint x: 986, endPoint y: 533, distance: 26.4
click at [986, 533] on div "EGP 40 Price" at bounding box center [1032, 535] width 146 height 28
type input "65"
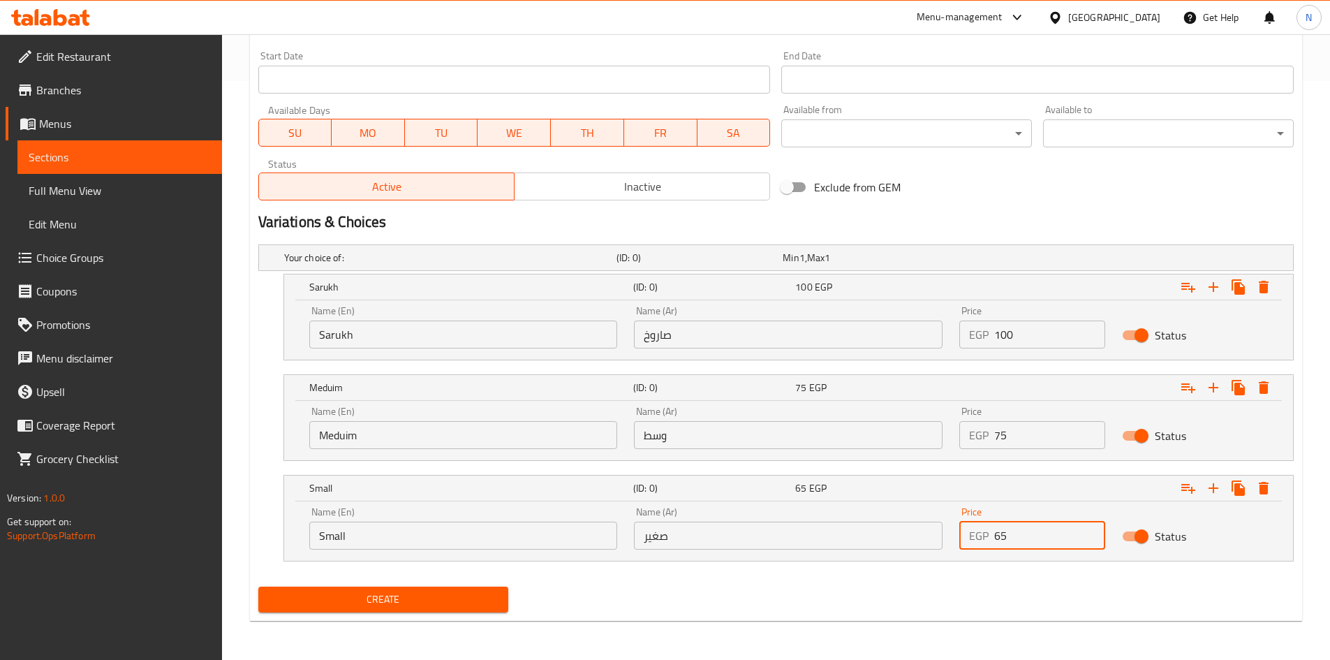
click at [1038, 222] on h2 "Variations & Choices" at bounding box center [775, 222] width 1035 height 21
click at [344, 343] on input "Sarukh" at bounding box center [463, 334] width 309 height 28
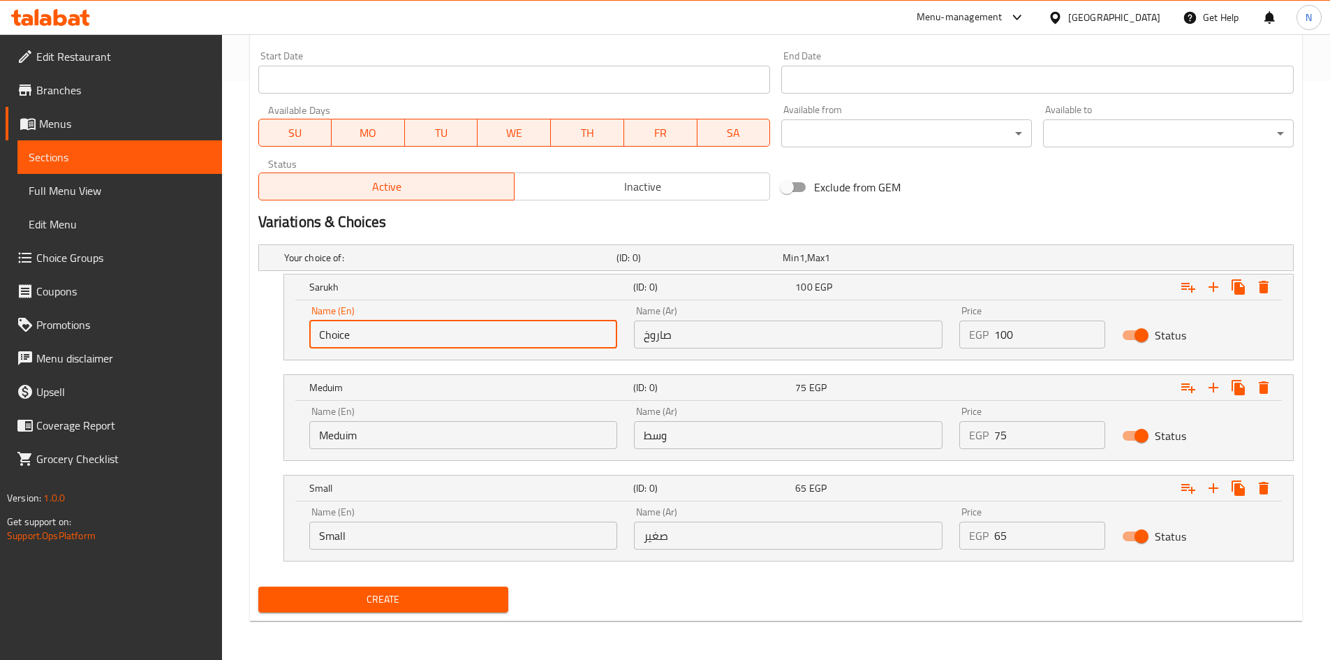
click at [344, 343] on input "Choice" at bounding box center [463, 334] width 309 height 28
paste input "Sarukh"
type input "Sarukh"
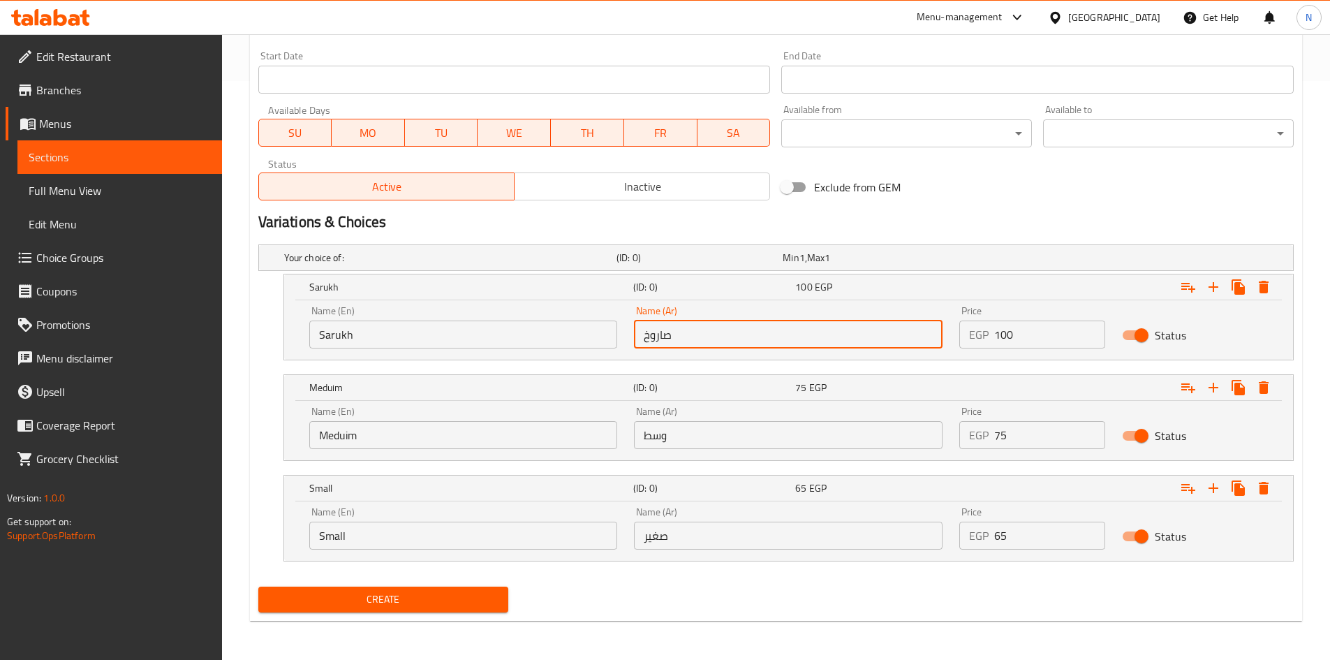
click at [790, 324] on input "صاروخ" at bounding box center [788, 334] width 309 height 28
paste input "صاروخ"
type input "صاروخ"
click at [415, 429] on input "Meduim" at bounding box center [463, 435] width 309 height 28
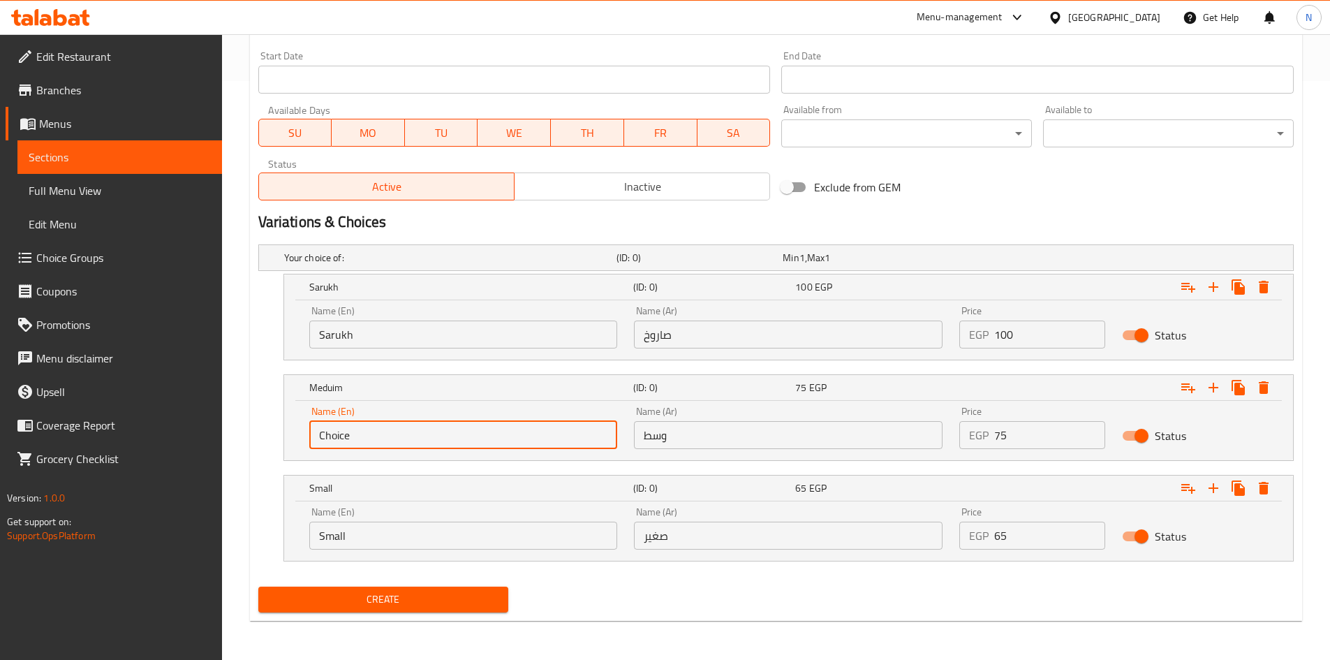
click at [415, 429] on input "Choice" at bounding box center [463, 435] width 309 height 28
paste input "Meduim"
type input "Meduim"
click at [730, 430] on input "وسط" at bounding box center [788, 435] width 309 height 28
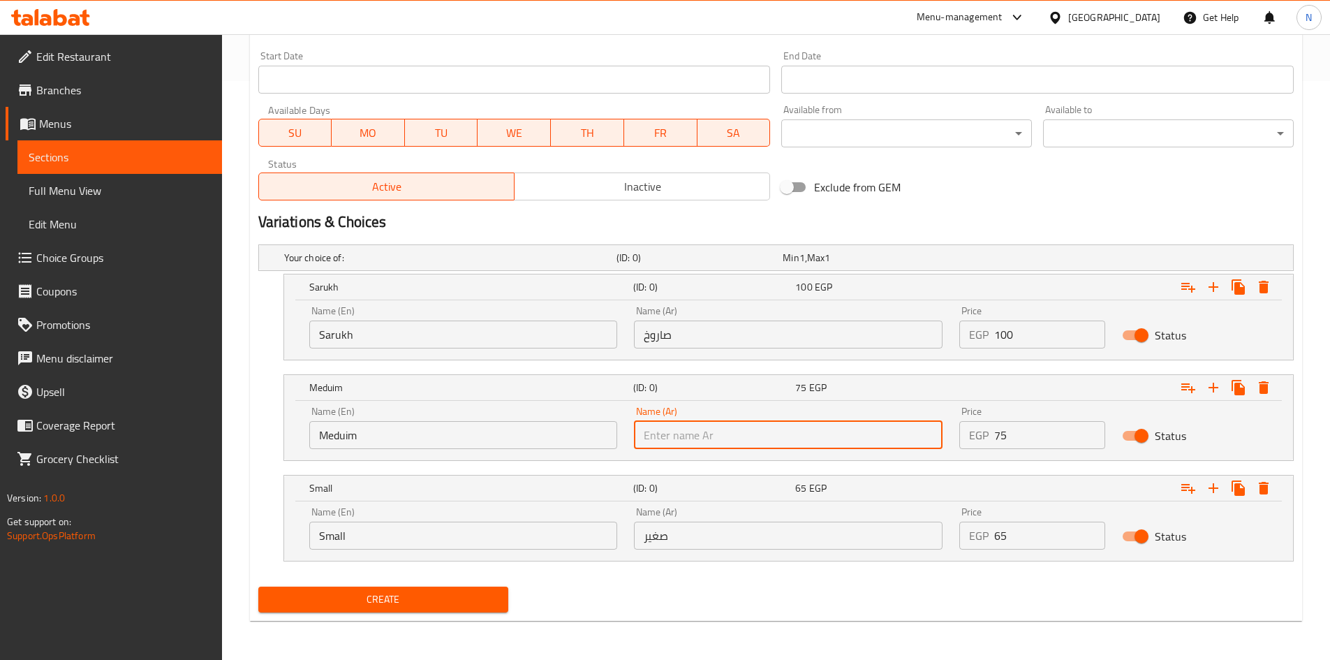
paste input "وسط"
type input "وسط"
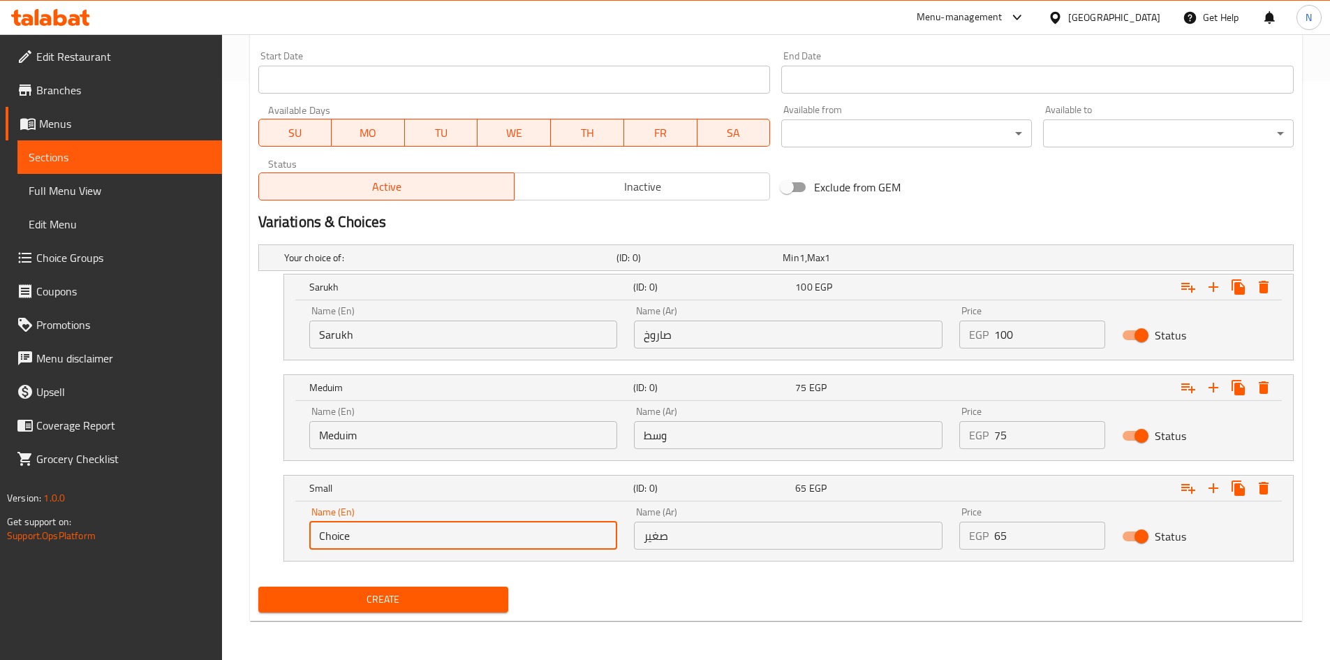
click at [341, 541] on input "Choice" at bounding box center [463, 535] width 309 height 28
click at [341, 540] on input "Choice" at bounding box center [463, 535] width 309 height 28
paste input "Small"
type input "Small"
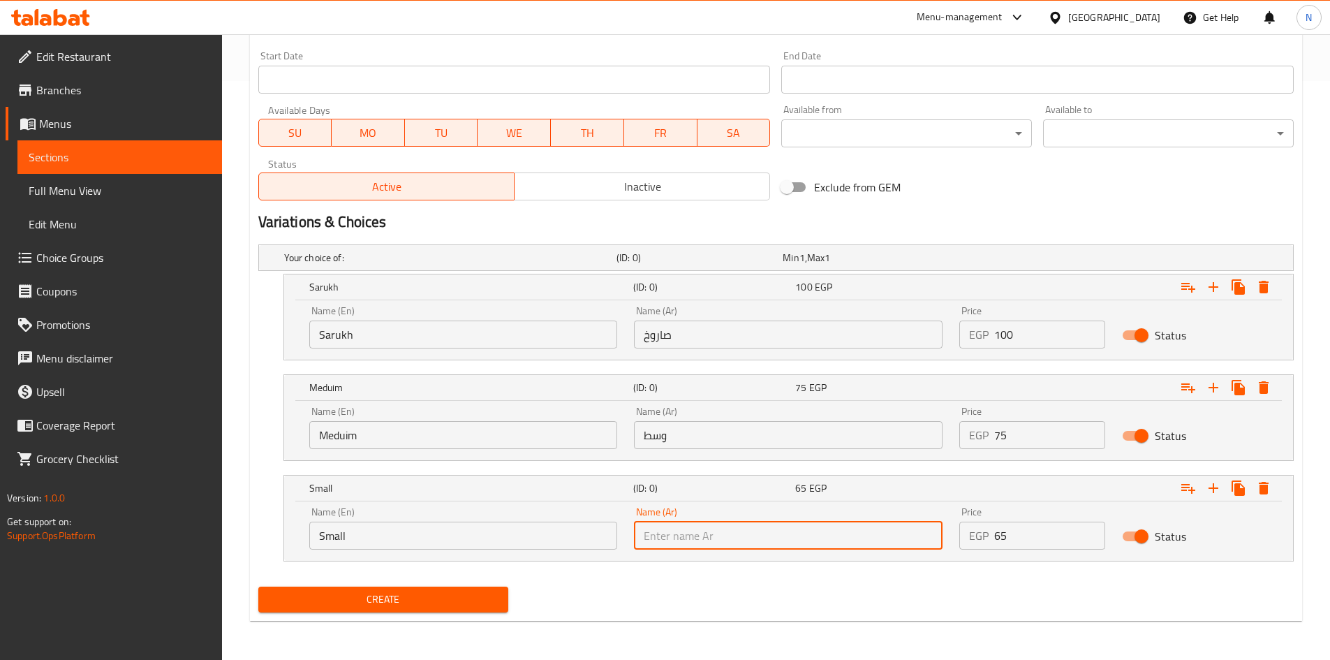
click at [778, 535] on input "text" at bounding box center [788, 535] width 309 height 28
paste input "صغير"
type input "صغير"
click at [680, 590] on div "Create" at bounding box center [776, 599] width 1046 height 37
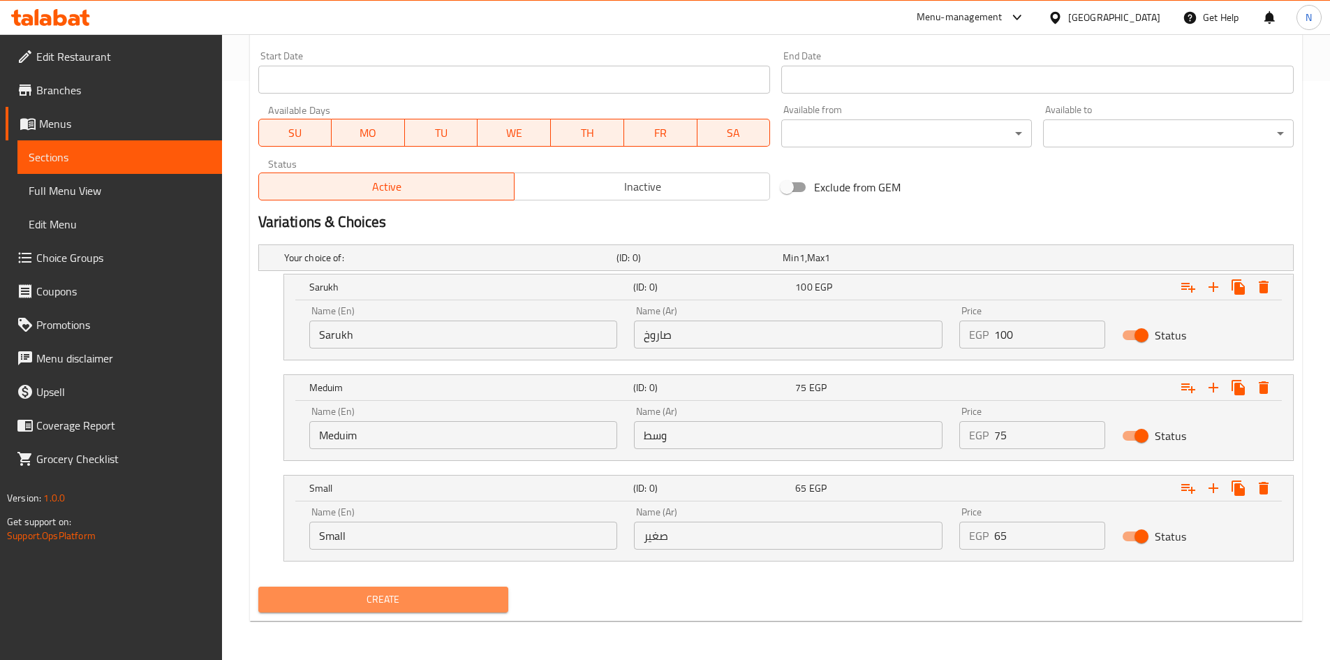
click at [387, 592] on span "Create" at bounding box center [383, 599] width 228 height 17
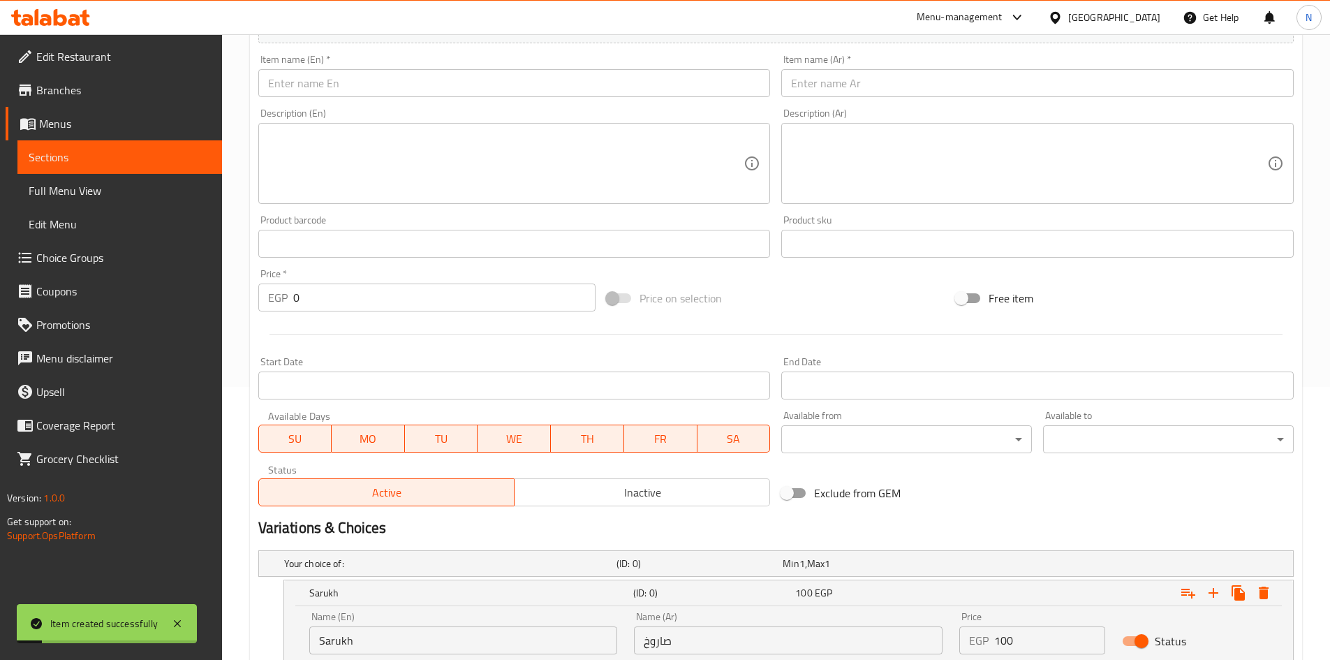
scroll to position [160, 0]
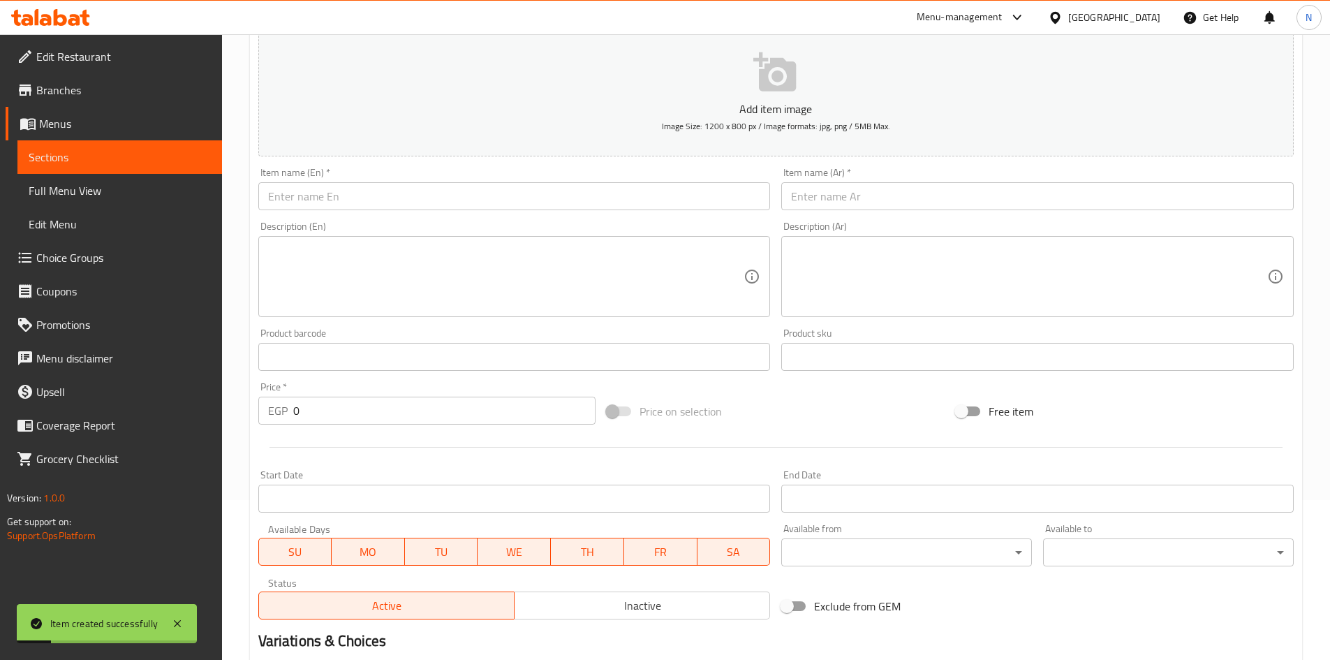
click at [836, 201] on input "text" at bounding box center [1037, 196] width 512 height 28
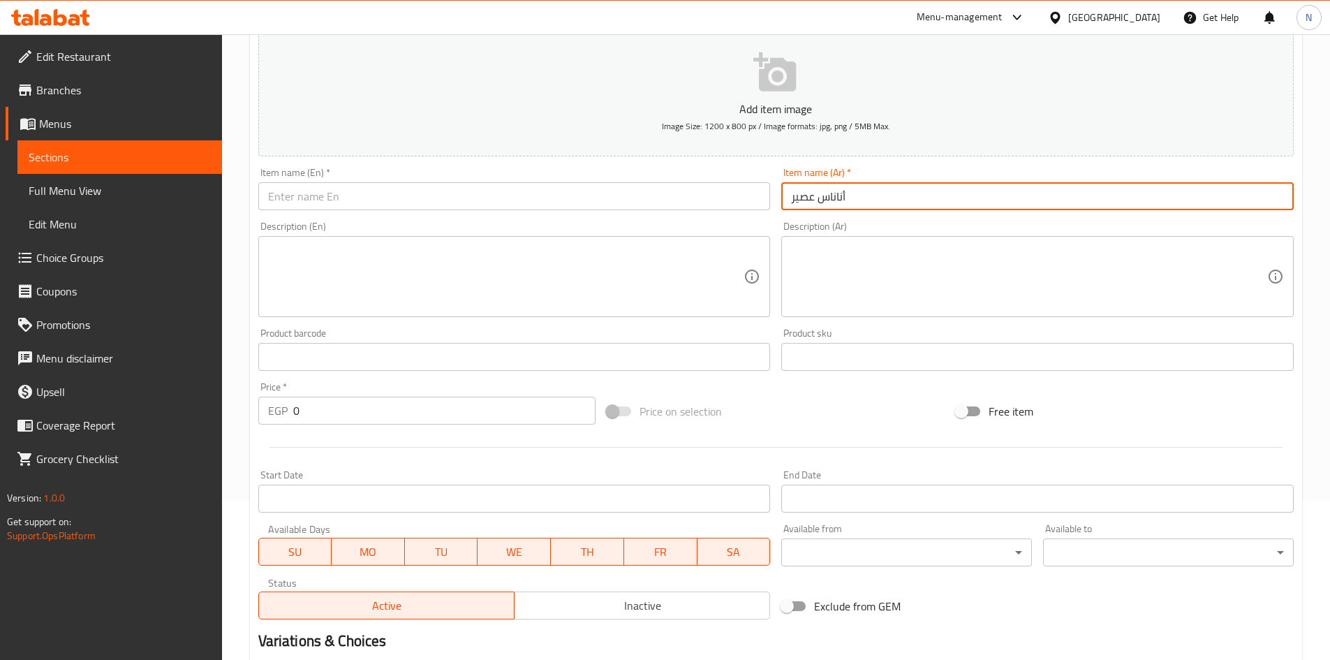
click at [817, 210] on input "أناناس عصير" at bounding box center [1037, 196] width 512 height 28
click at [815, 207] on input "أناناس عصير" at bounding box center [1037, 196] width 512 height 28
type input "أناناس عصير"
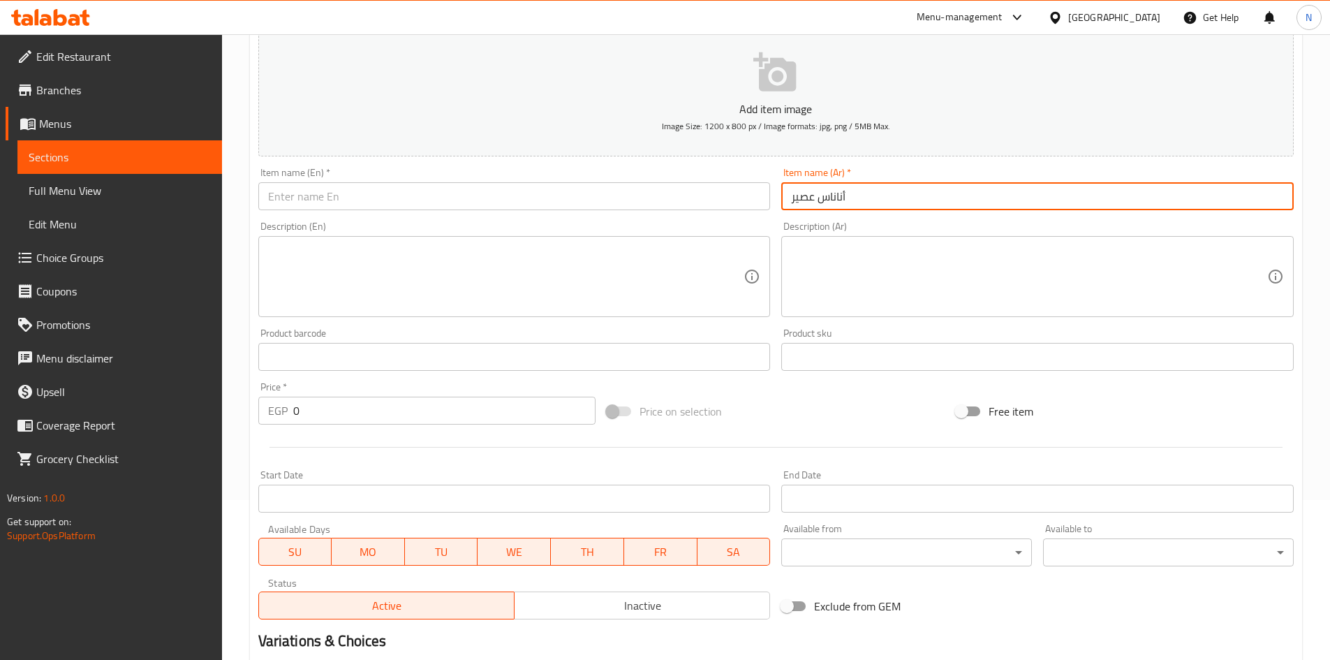
click at [465, 199] on input "text" at bounding box center [514, 196] width 512 height 28
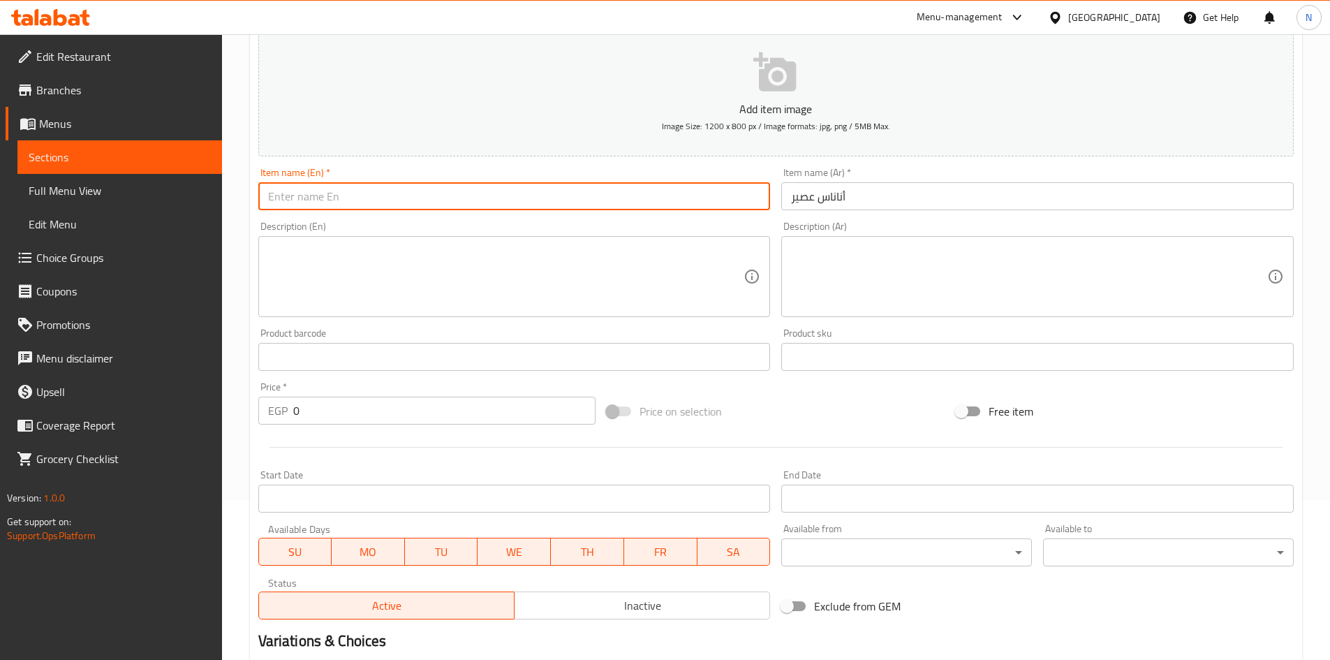
paste input "pineapple juice"
type input "Pineapple Juice"
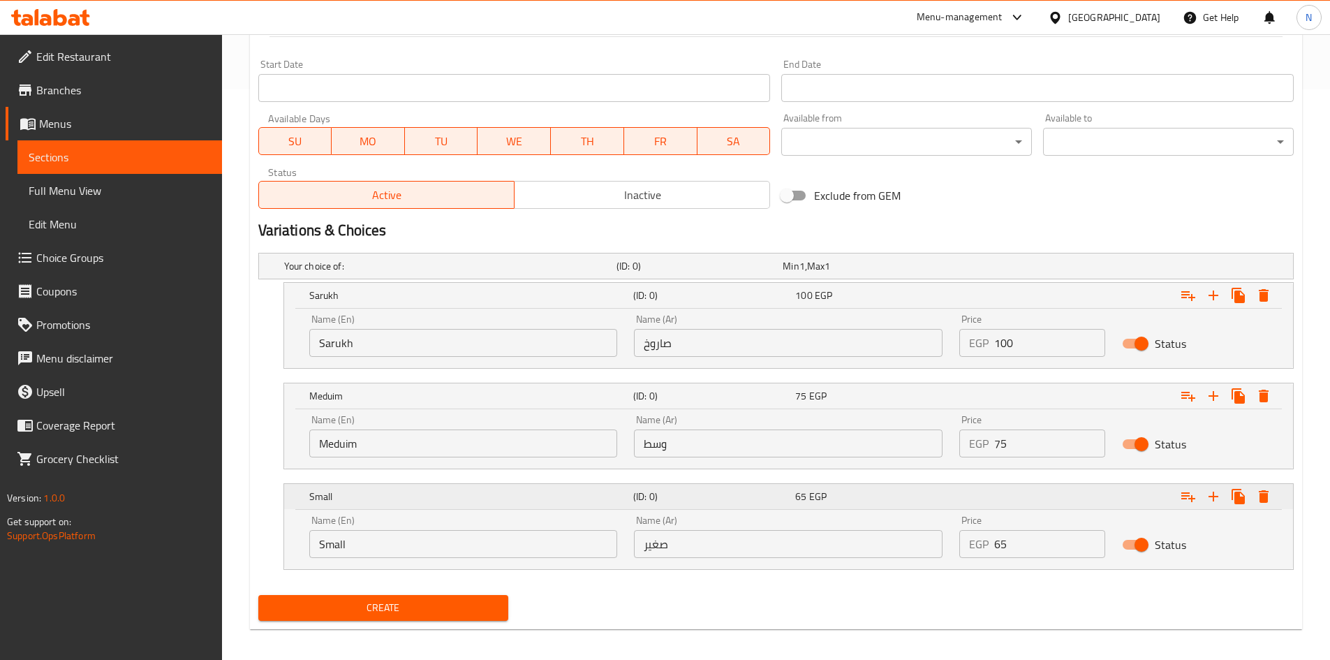
scroll to position [579, 0]
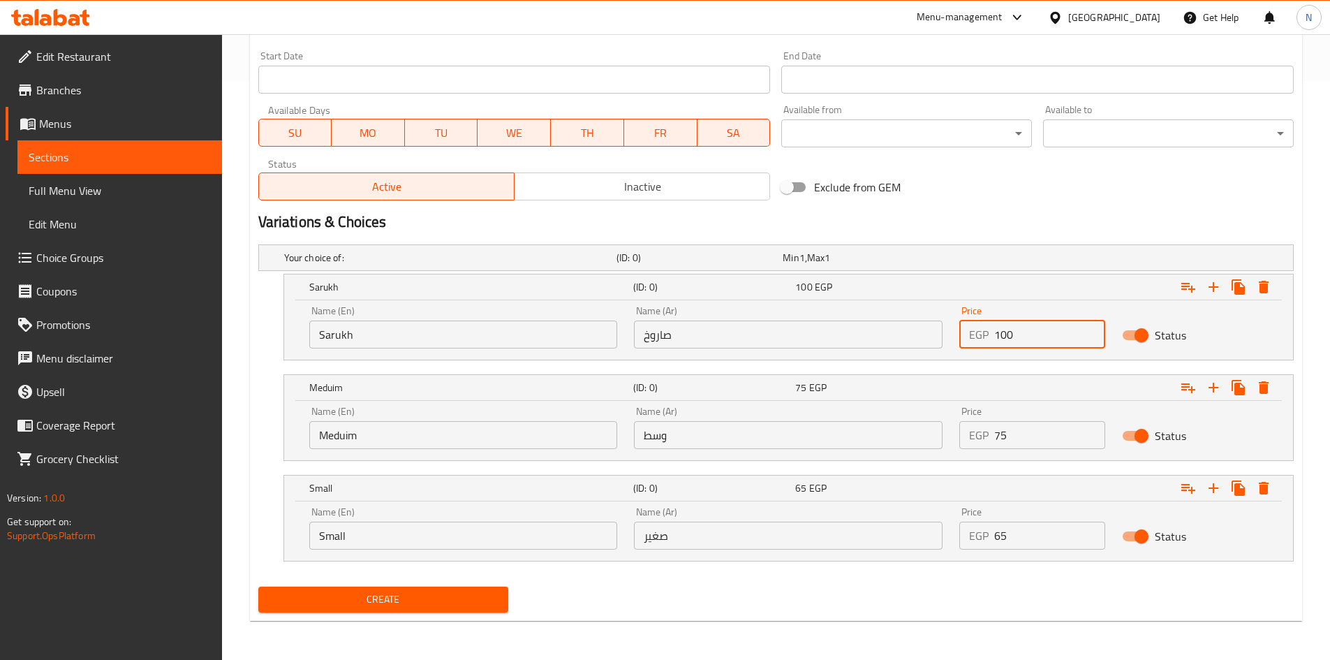
drag, startPoint x: 1016, startPoint y: 330, endPoint x: 977, endPoint y: 334, distance: 38.6
click at [977, 334] on div "EGP 100 Price" at bounding box center [1032, 334] width 146 height 28
type input "110"
drag, startPoint x: 1012, startPoint y: 429, endPoint x: 957, endPoint y: 422, distance: 54.9
click at [957, 422] on div "Price EGP 75 Price" at bounding box center [1032, 427] width 163 height 59
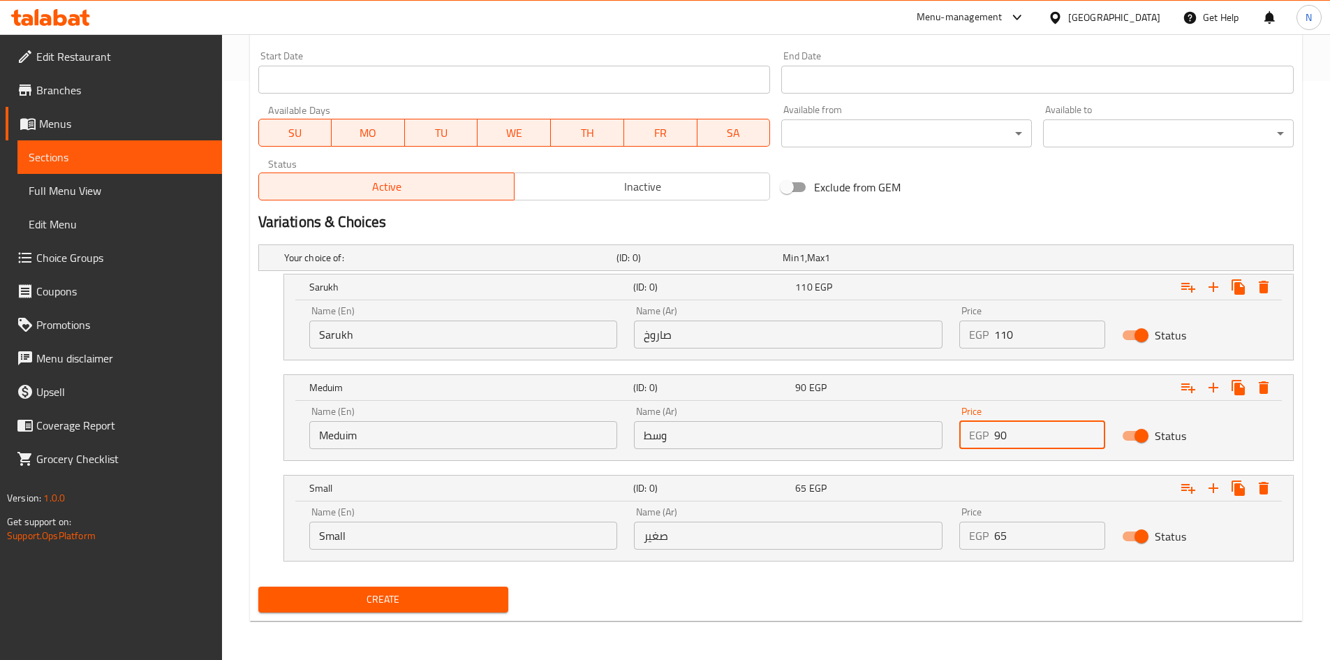
type input "90"
click at [1041, 226] on h2 "Variations & Choices" at bounding box center [775, 222] width 1035 height 21
drag, startPoint x: 1035, startPoint y: 530, endPoint x: 974, endPoint y: 529, distance: 60.7
click at [974, 529] on div "EGP 65 Price" at bounding box center [1032, 535] width 146 height 28
type input "75"
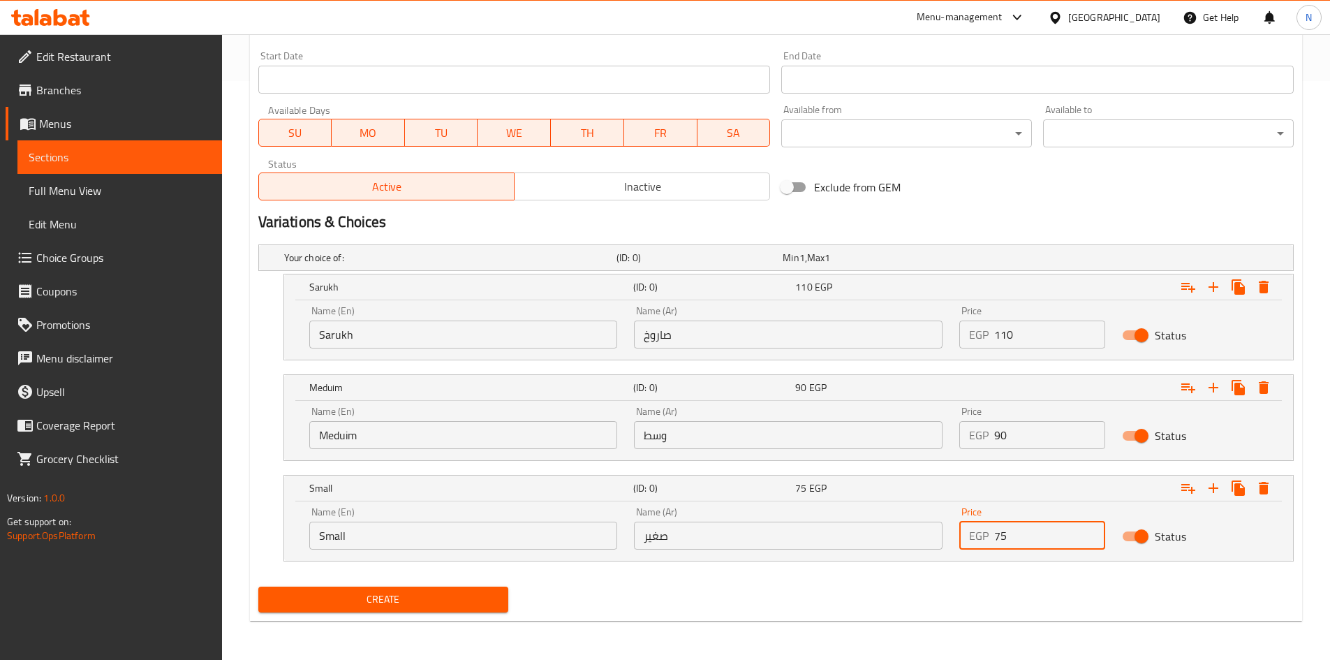
click at [1055, 189] on div "Exclude from GEM" at bounding box center [950, 187] width 349 height 38
click at [352, 323] on input "Sarukh" at bounding box center [463, 334] width 309 height 28
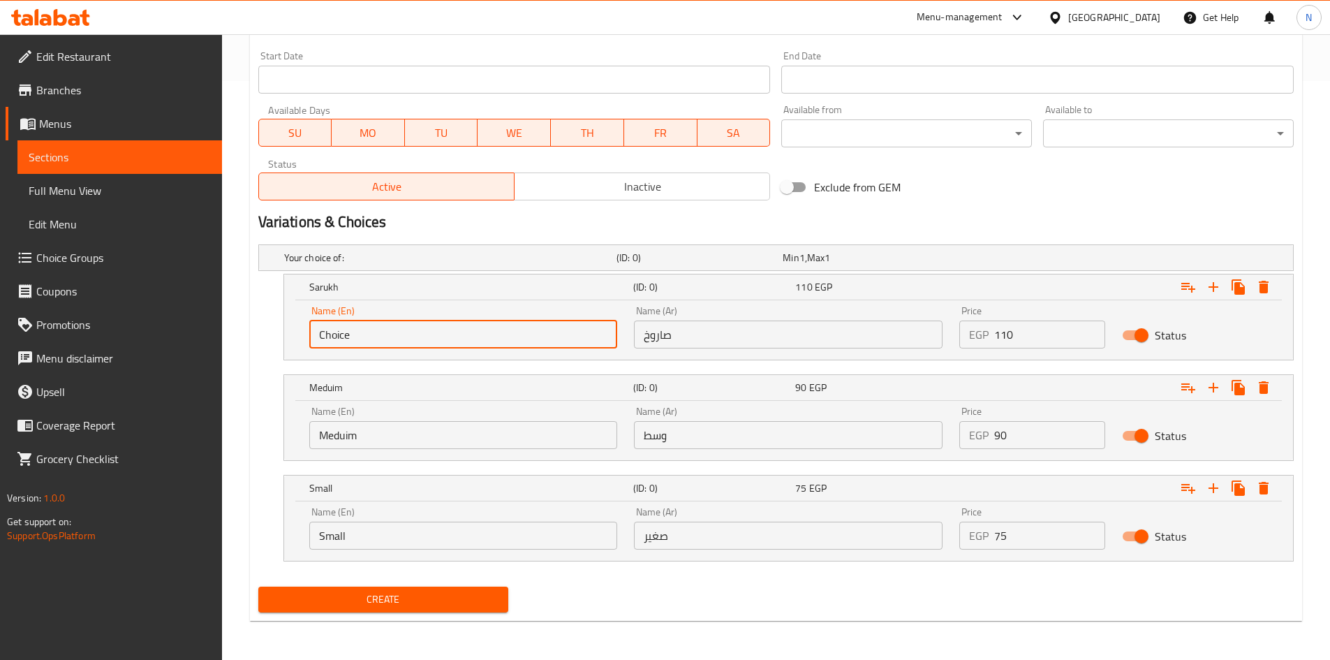
click at [352, 323] on input "Choice" at bounding box center [463, 334] width 309 height 28
paste input "Sarukh"
type input "Sarukh"
click at [693, 328] on input "text" at bounding box center [788, 334] width 309 height 28
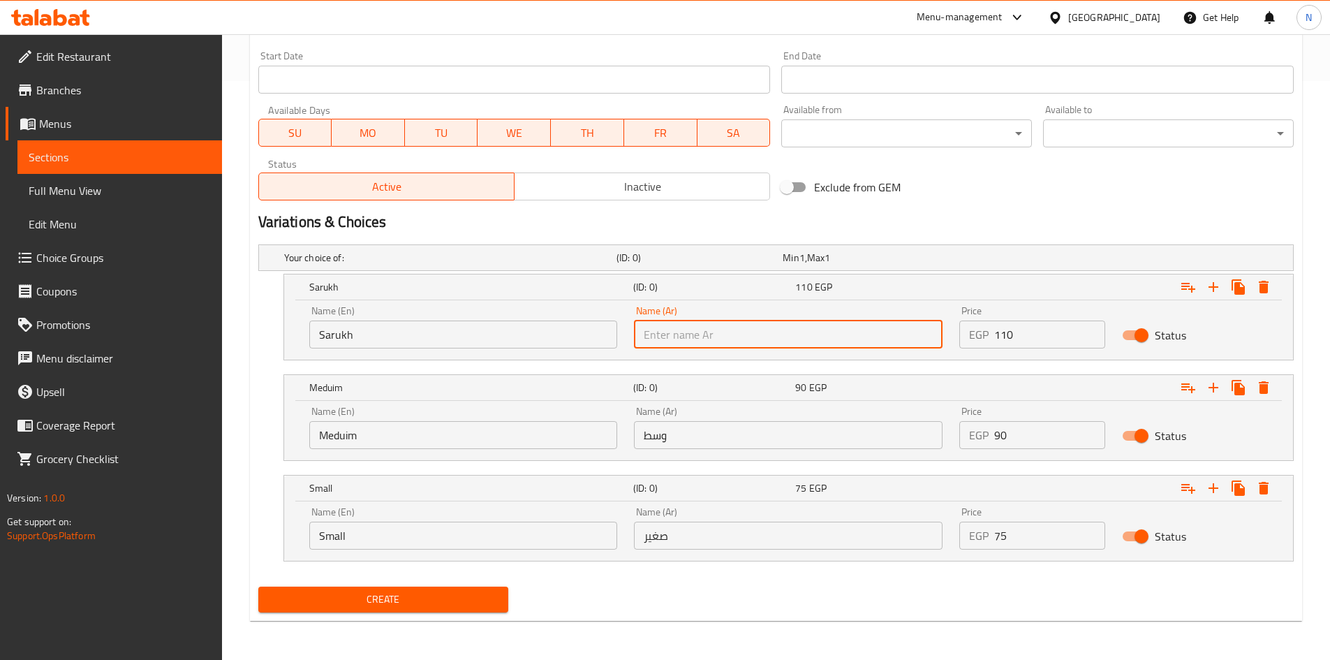
paste input "صاروخ"
type input "صاروخ"
click at [432, 429] on input "Meduim" at bounding box center [463, 435] width 309 height 28
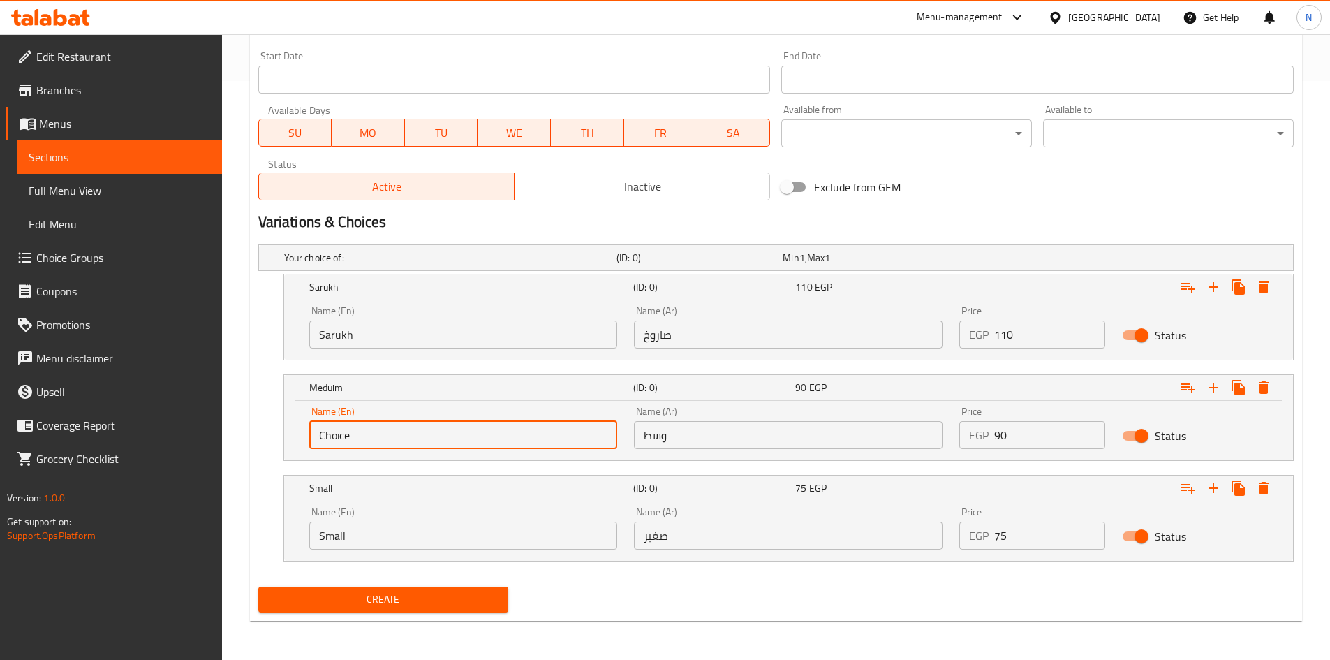
click at [432, 429] on input "Choice" at bounding box center [463, 435] width 309 height 28
paste input "Meduim"
type input "Meduim"
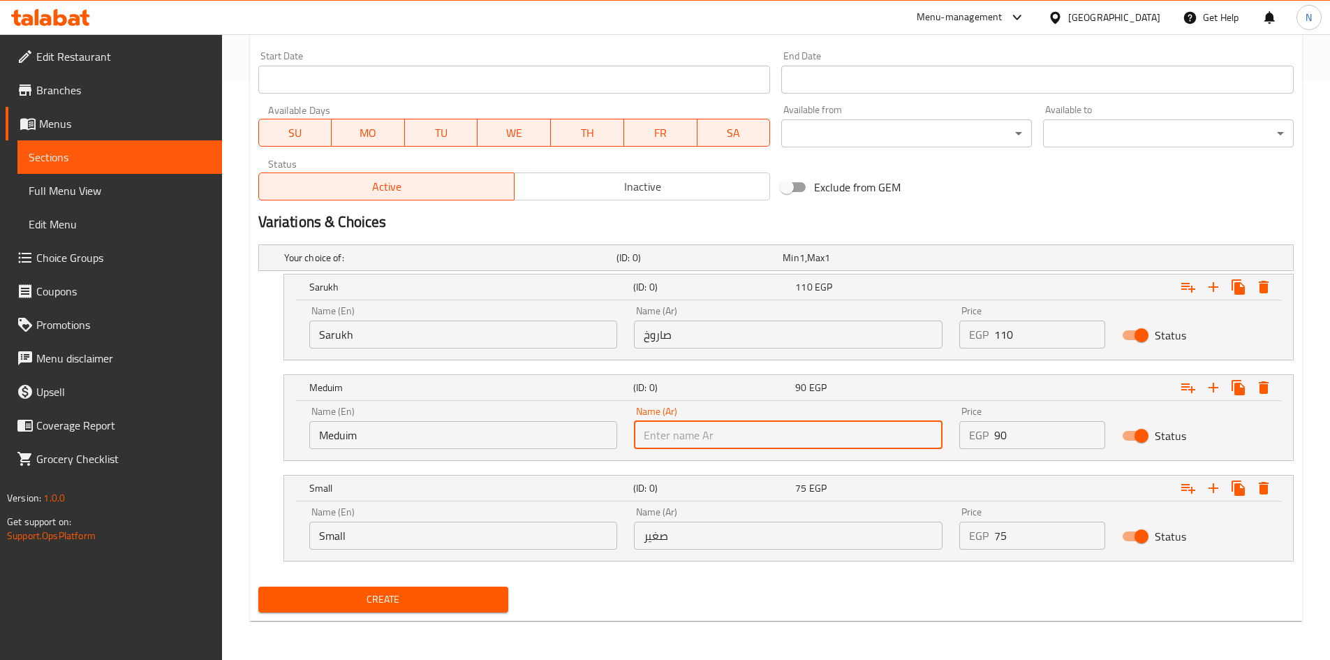
click at [687, 442] on input "text" at bounding box center [788, 435] width 309 height 28
paste input "وسط"
type input "وسط"
click at [679, 537] on input "صغير" at bounding box center [788, 535] width 309 height 28
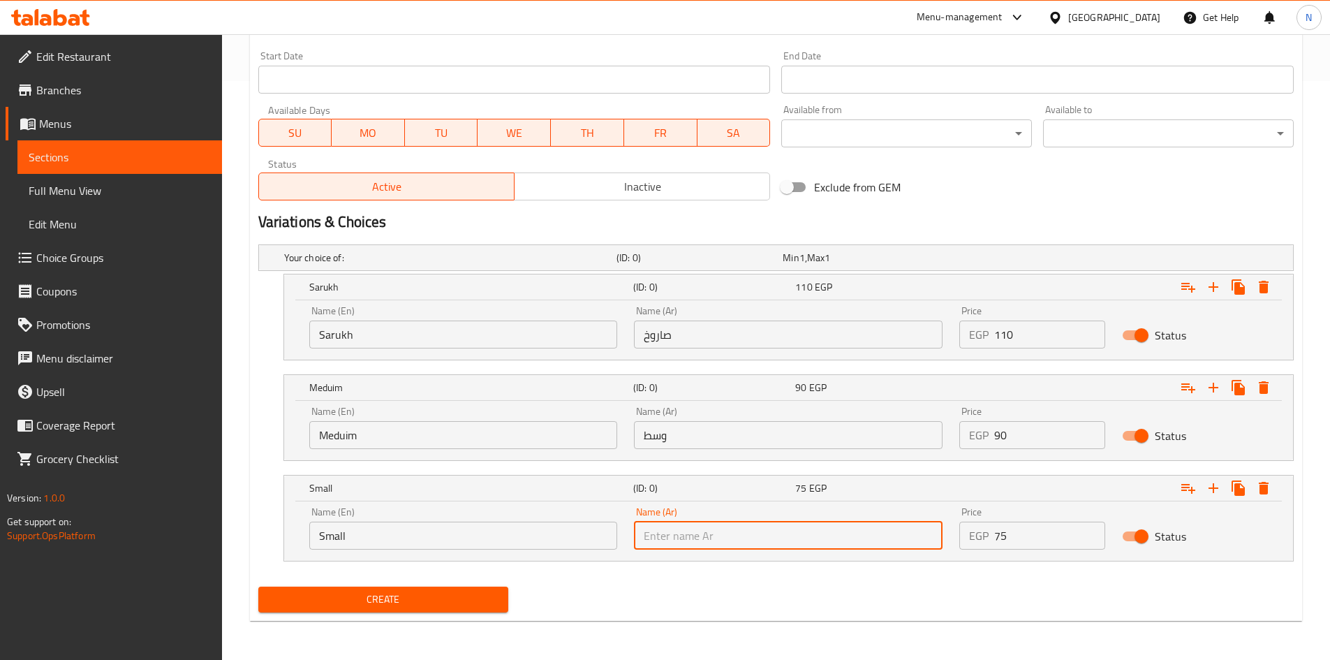
paste input "صغير"
type input "صغير"
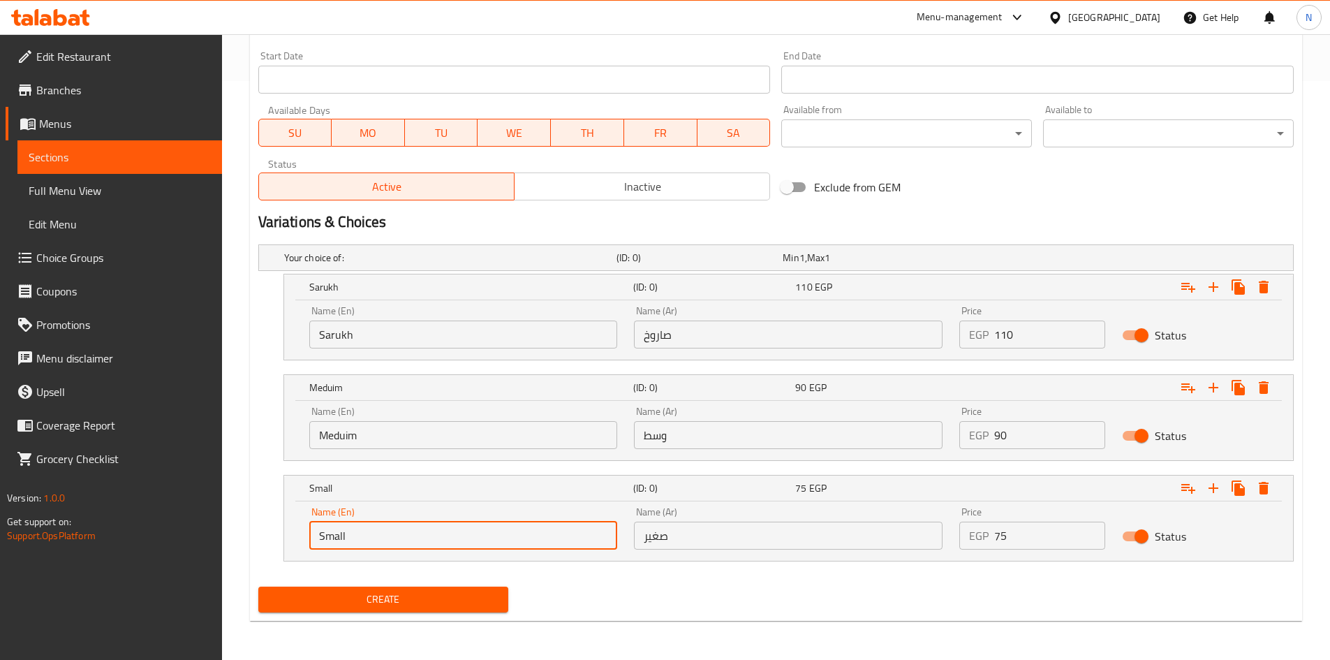
click at [417, 534] on input "Small" at bounding box center [463, 535] width 309 height 28
click at [417, 534] on input "Choice" at bounding box center [463, 535] width 309 height 28
paste input "Small"
type input "Small"
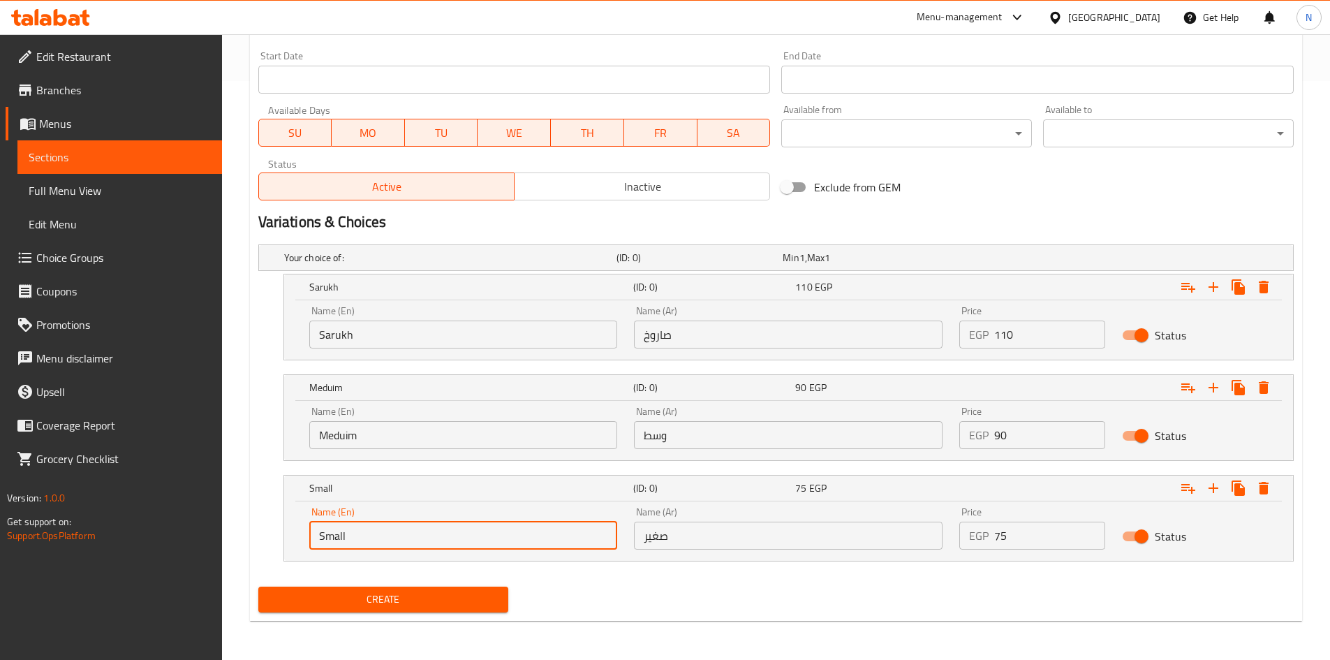
click at [475, 591] on span "Create" at bounding box center [383, 599] width 228 height 17
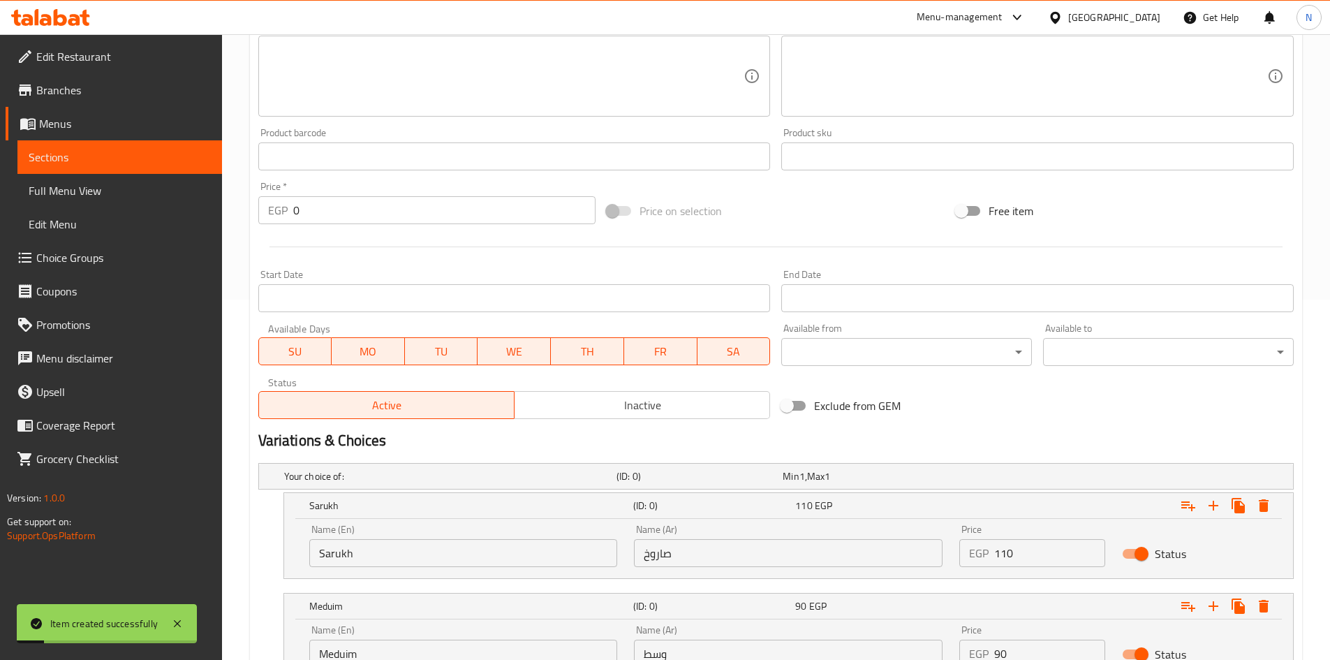
scroll to position [230, 0]
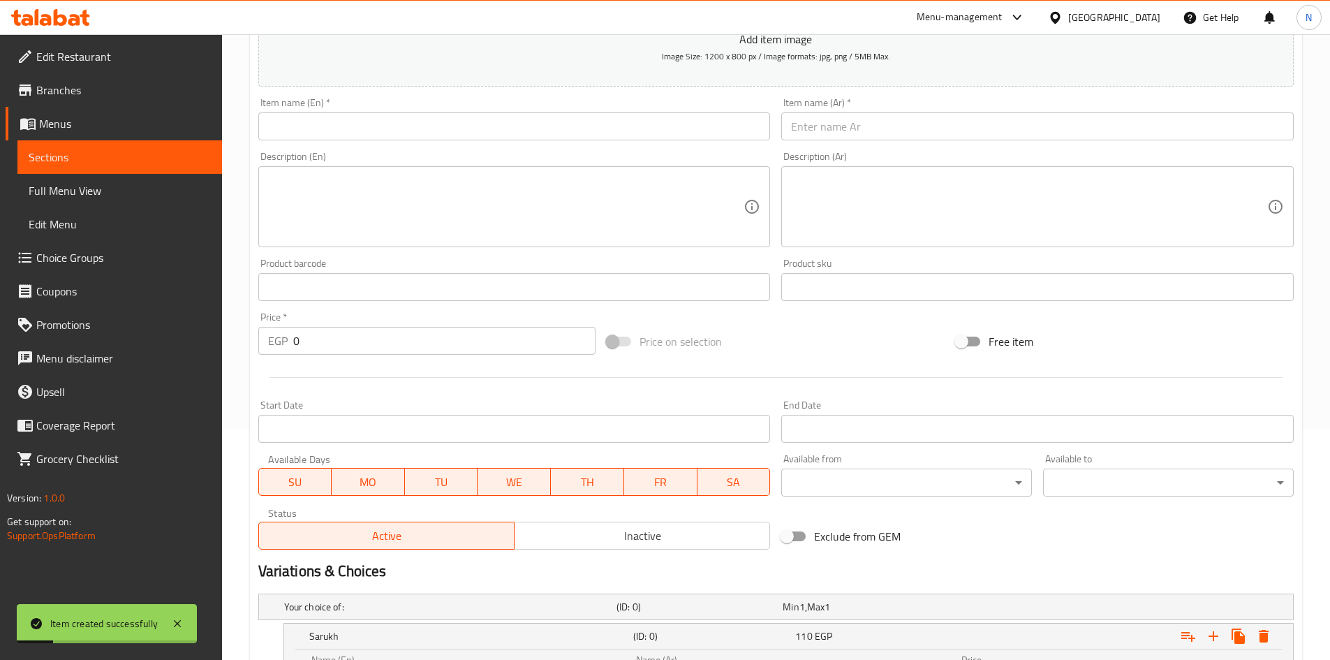
click at [874, 128] on input "text" at bounding box center [1037, 126] width 512 height 28
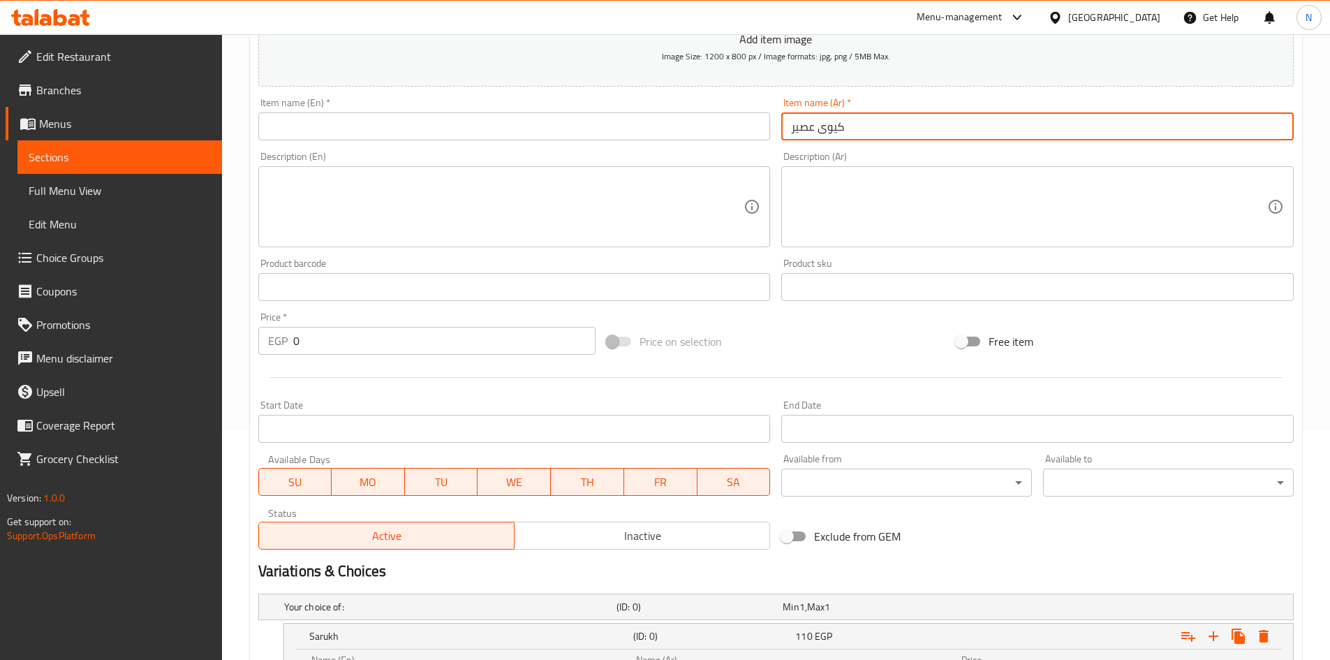
click at [806, 137] on input "كيوى عصير" at bounding box center [1037, 126] width 512 height 28
type input "كيوى عصير"
click at [512, 126] on input "text" at bounding box center [514, 126] width 512 height 28
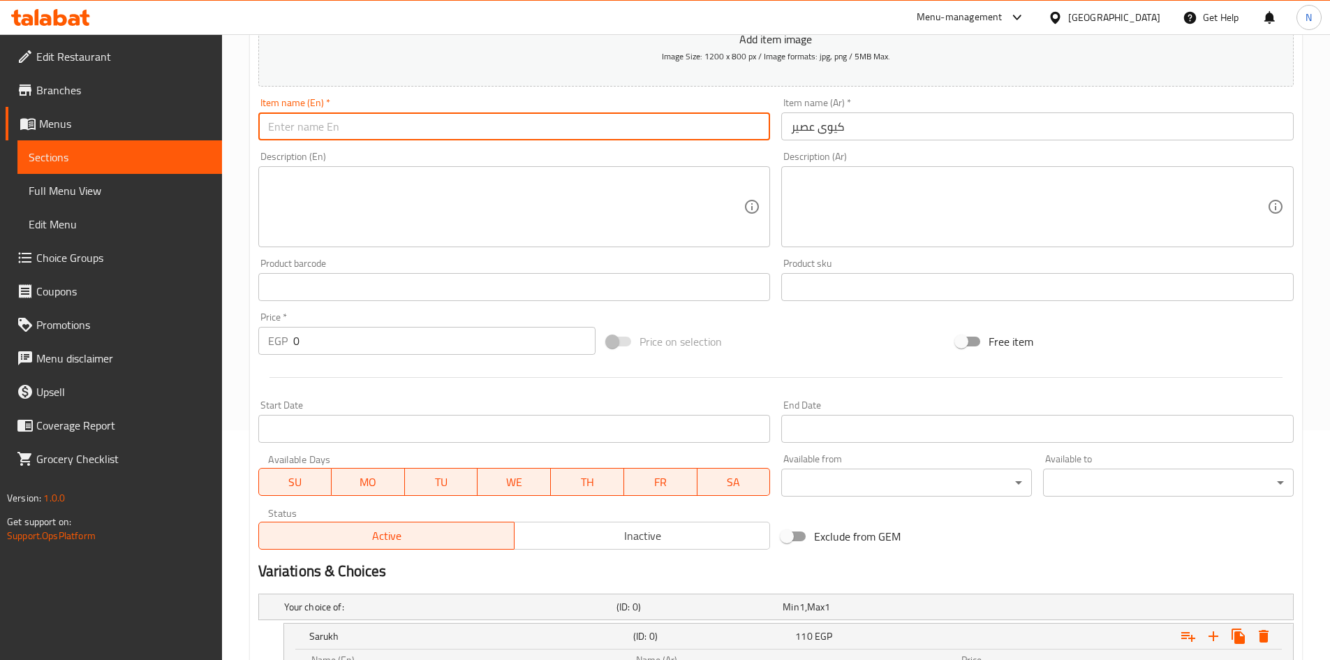
paste input "Kiwi juice"
click at [301, 132] on input "Kiwi juice" at bounding box center [514, 126] width 512 height 28
type input "Kiwi Juice"
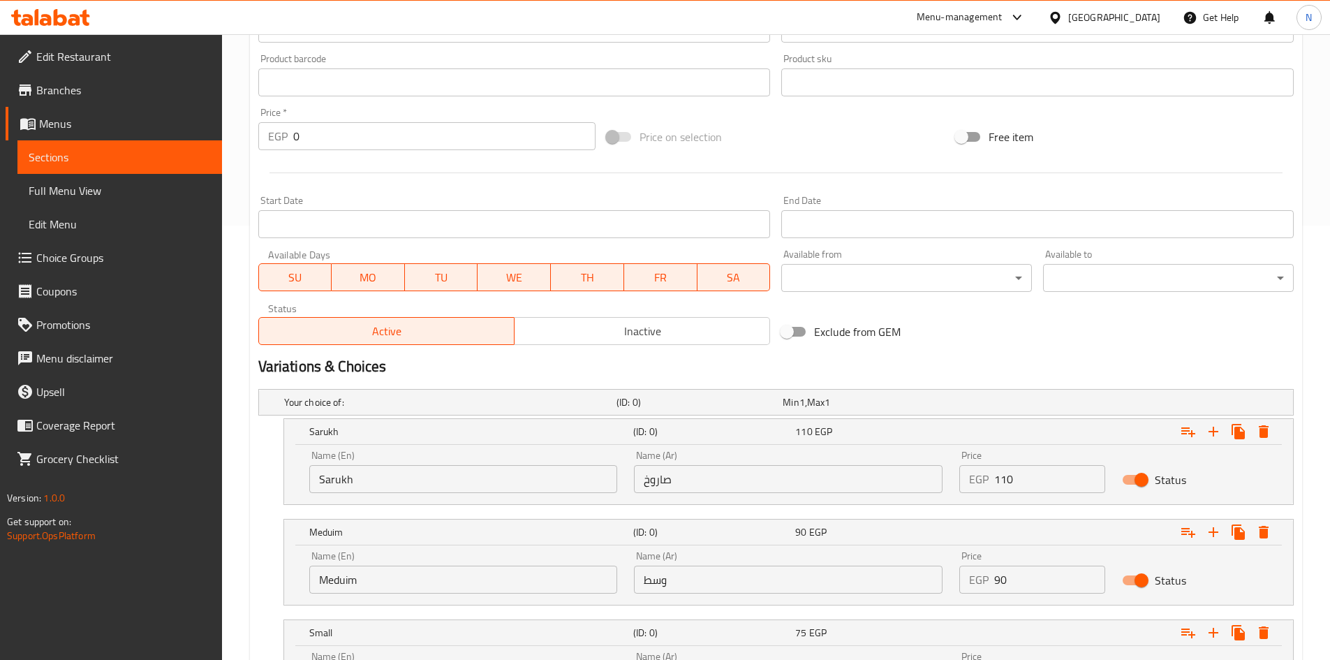
scroll to position [579, 0]
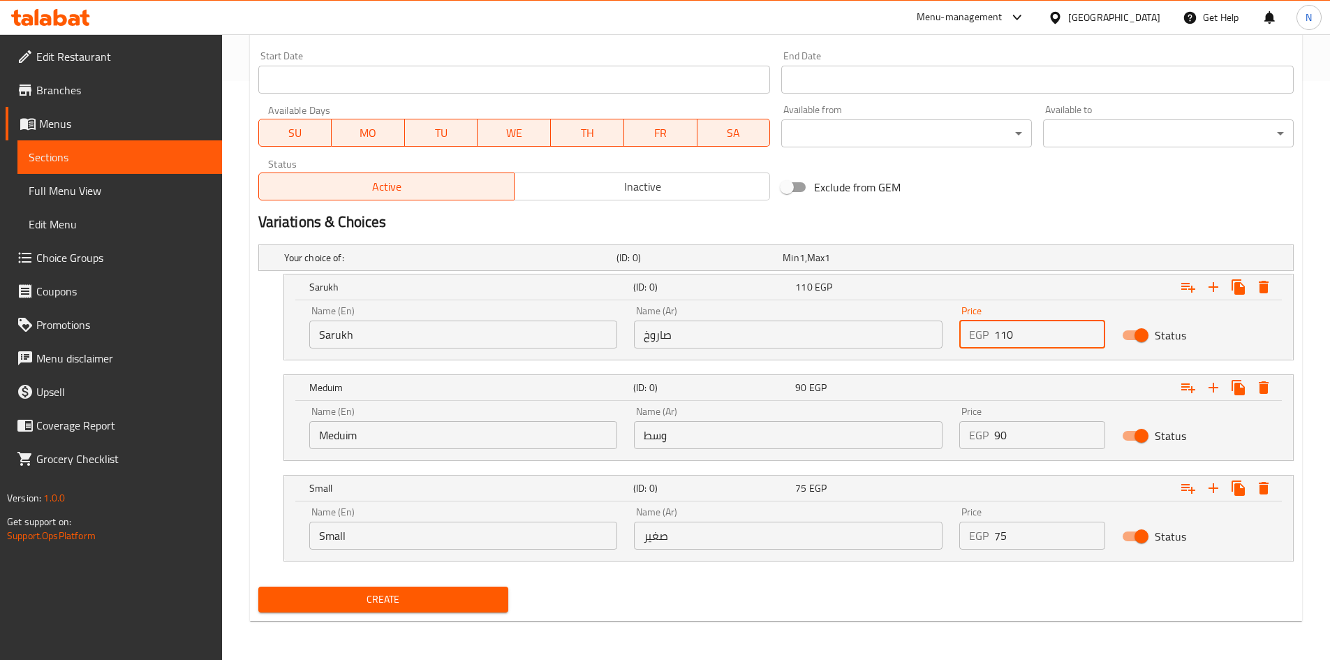
drag, startPoint x: 1014, startPoint y: 347, endPoint x: 993, endPoint y: 344, distance: 21.1
click at [993, 344] on div "EGP 110 Price" at bounding box center [1032, 334] width 146 height 28
type input "115"
drag, startPoint x: 1007, startPoint y: 431, endPoint x: 938, endPoint y: 343, distance: 112.3
click at [993, 439] on div "EGP 90 Price" at bounding box center [1032, 435] width 146 height 28
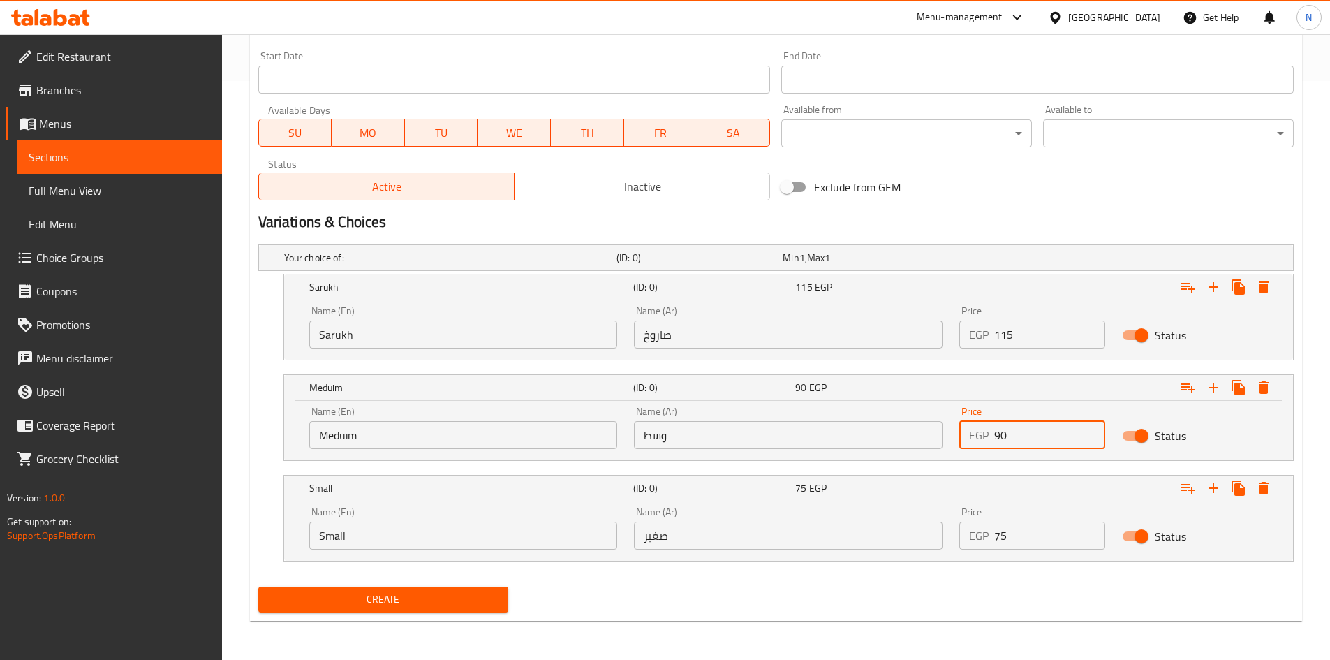
type input "90"
drag, startPoint x: 1021, startPoint y: 533, endPoint x: 986, endPoint y: 535, distance: 34.3
click at [986, 535] on div "EGP 75 Price" at bounding box center [1032, 535] width 146 height 28
type input "75"
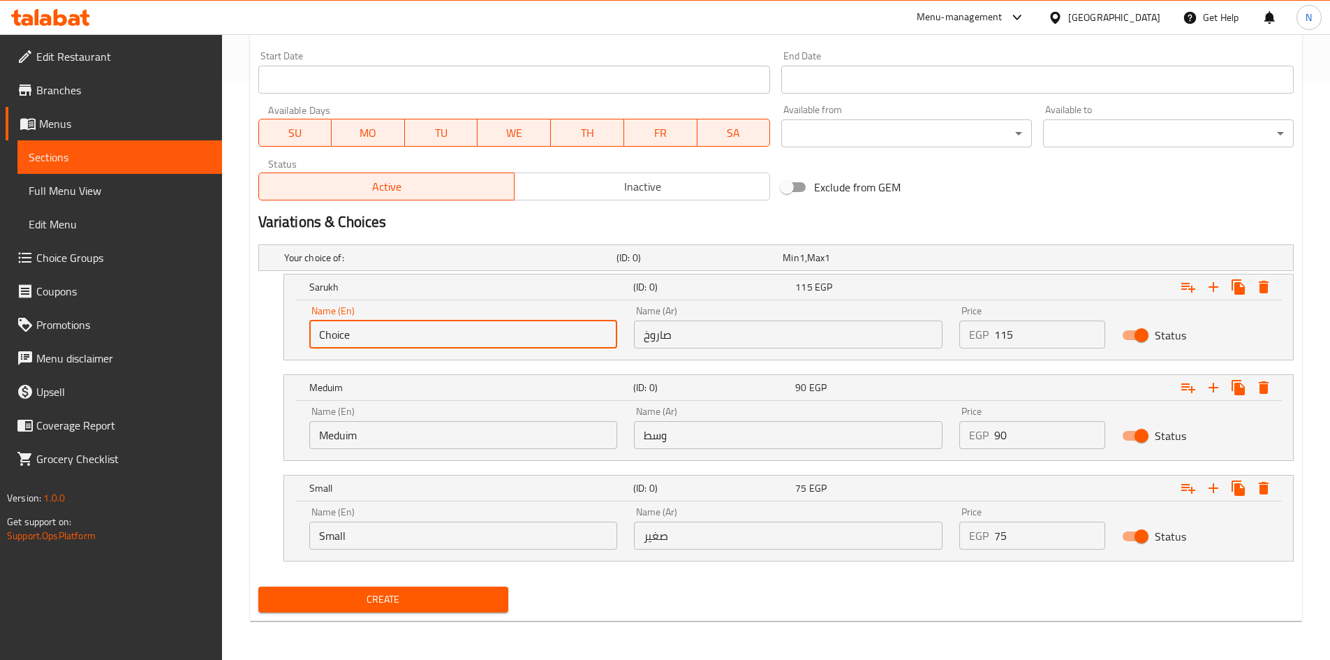
click at [421, 339] on input "Choice" at bounding box center [463, 334] width 309 height 28
paste input "Sarukh"
type input "Sarukh"
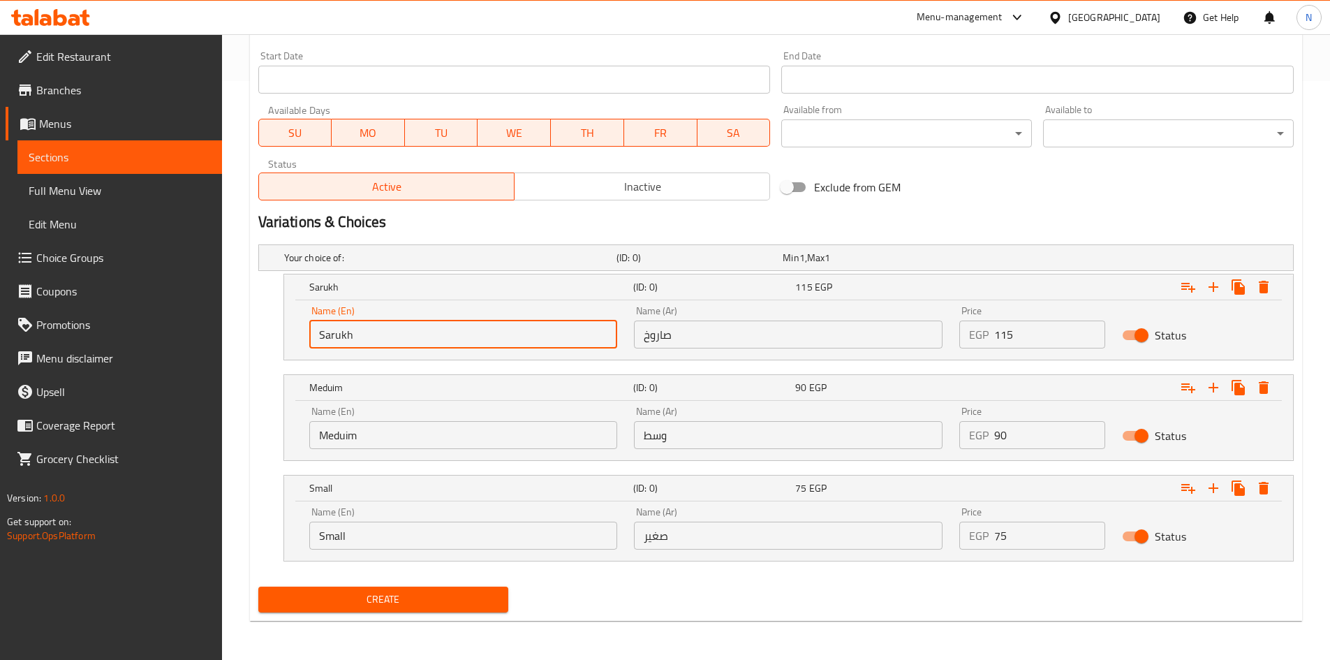
click at [702, 336] on input "صاروخ" at bounding box center [788, 334] width 309 height 28
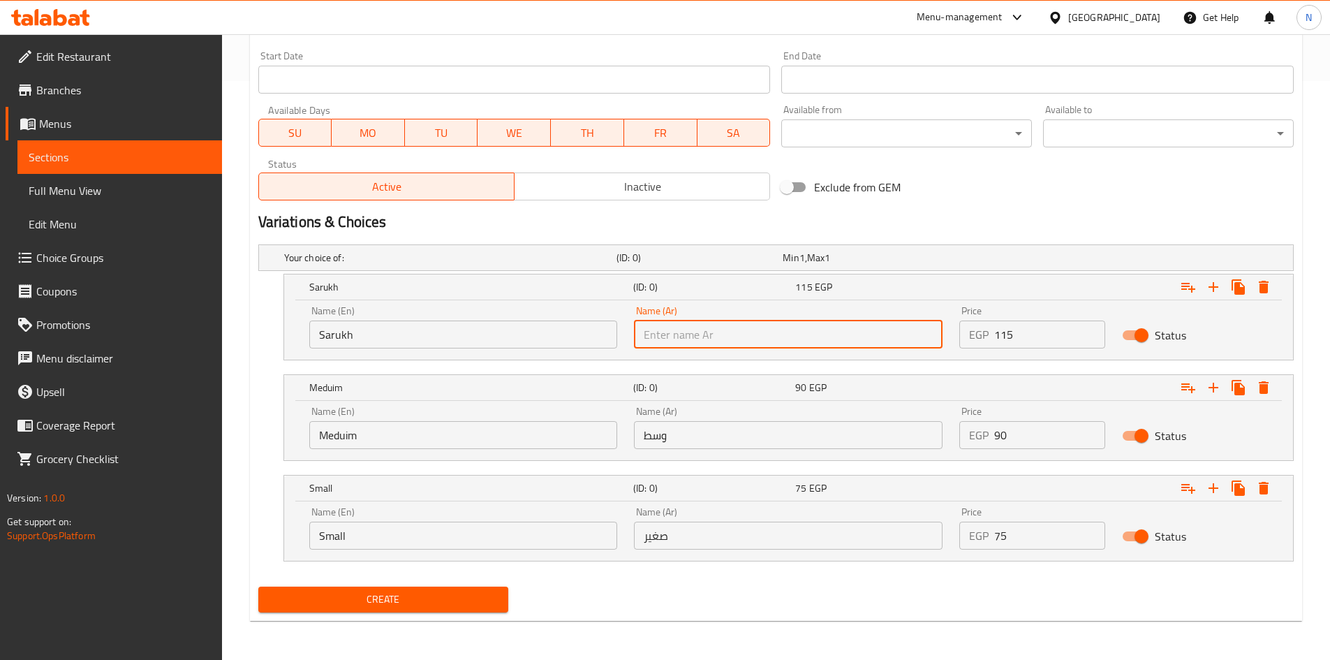
paste input "صاروخ"
type input "صاروخ"
click at [356, 449] on div "Name (En) Meduim Name (En)" at bounding box center [463, 427] width 325 height 59
click at [360, 438] on input "Meduim" at bounding box center [463, 435] width 309 height 28
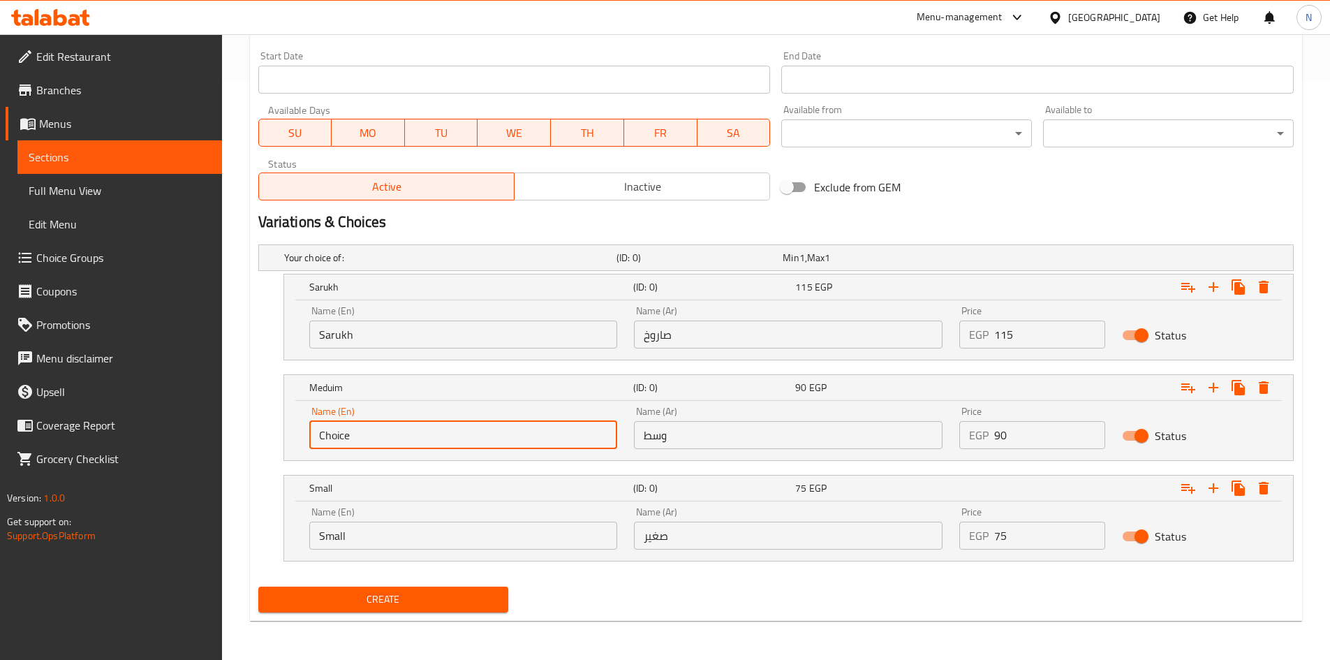
click at [360, 438] on input "Choice" at bounding box center [463, 435] width 309 height 28
paste input "Meduim"
type input "Meduim"
click at [801, 445] on input "وسط" at bounding box center [788, 435] width 309 height 28
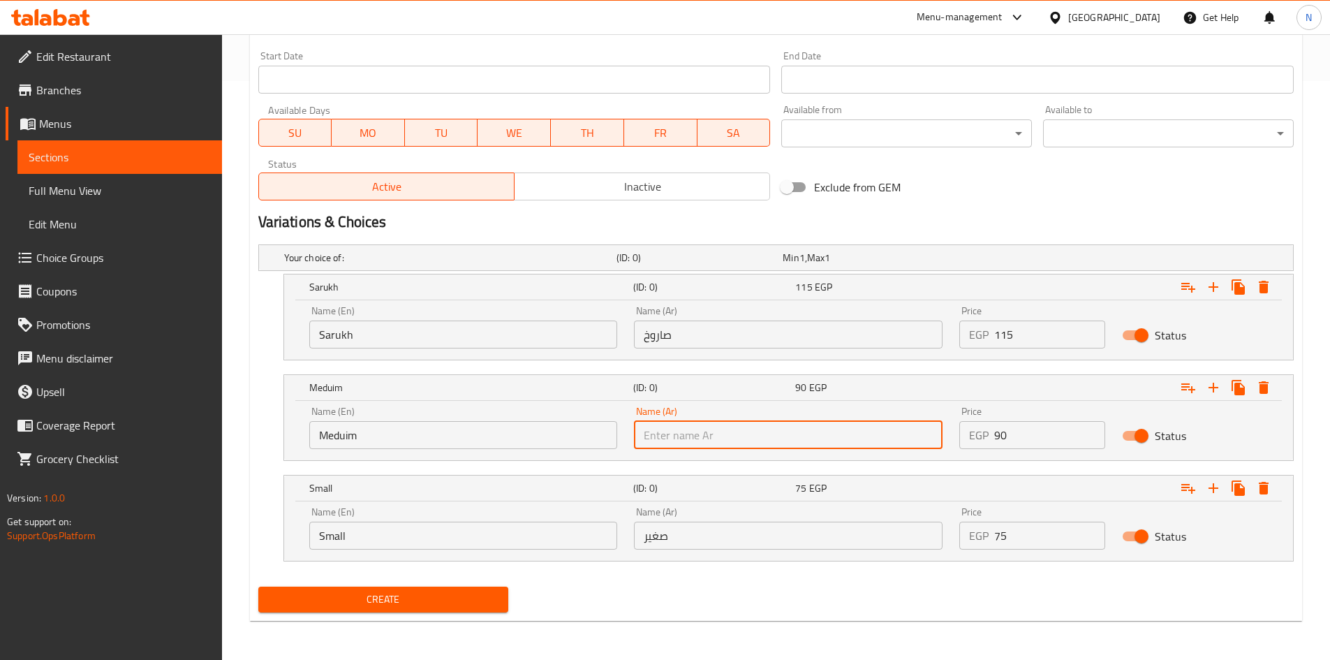
paste input "وسط"
type input "وسط"
click at [375, 531] on input "Small" at bounding box center [463, 535] width 309 height 28
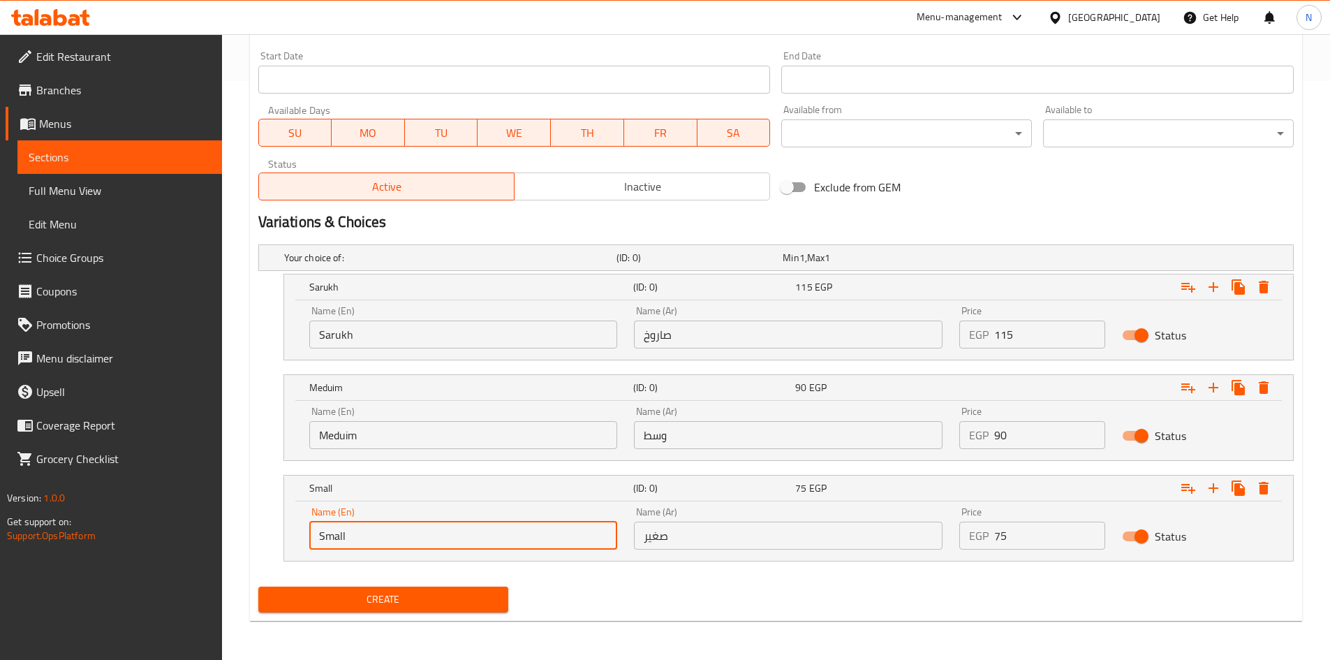
click at [375, 531] on input "Small" at bounding box center [463, 535] width 309 height 28
click at [375, 531] on input "Choice" at bounding box center [463, 535] width 309 height 28
paste input "Small"
type input "Small"
click at [736, 544] on input "text" at bounding box center [788, 535] width 309 height 28
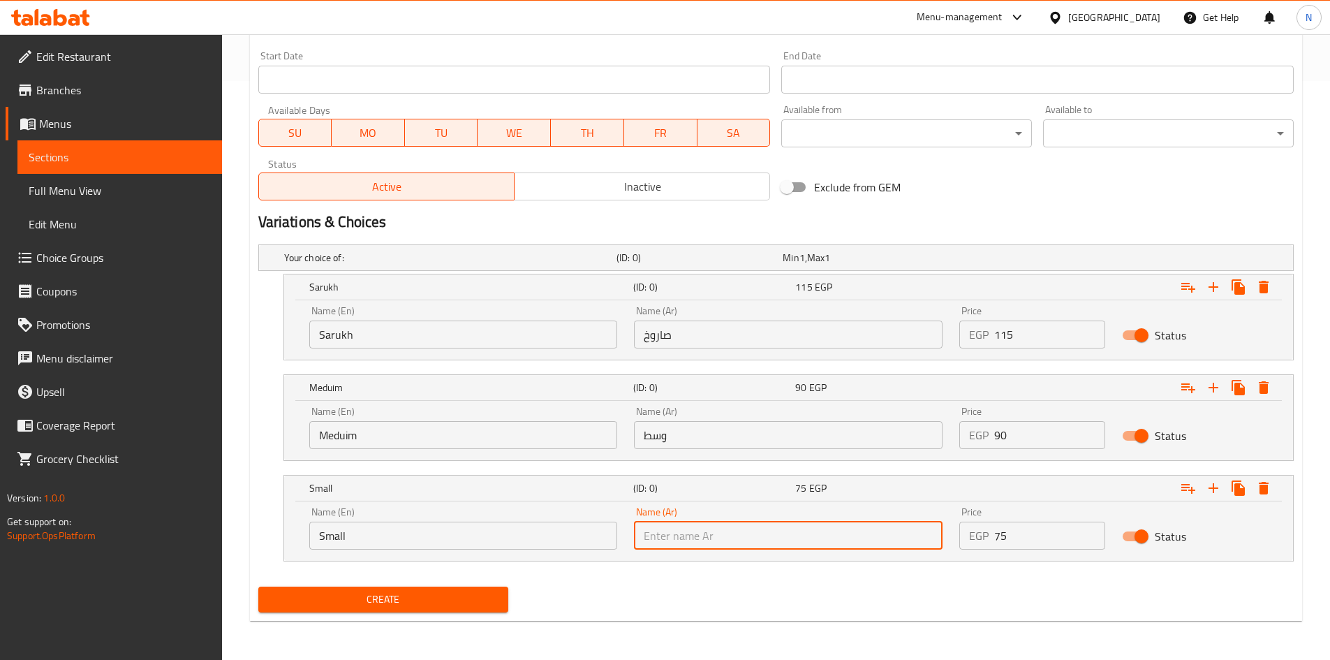
paste input "صغير"
type input "صغير"
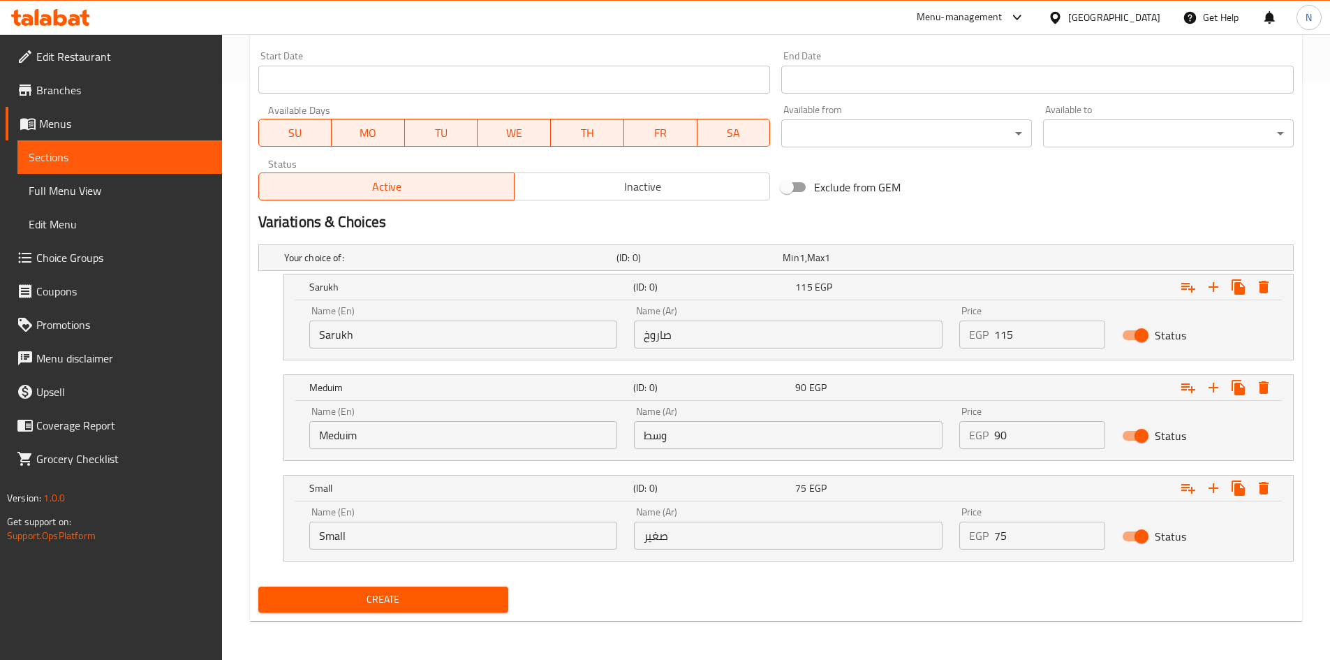
click at [665, 593] on div "Create" at bounding box center [776, 599] width 1046 height 37
click at [391, 596] on span "Create" at bounding box center [383, 599] width 228 height 17
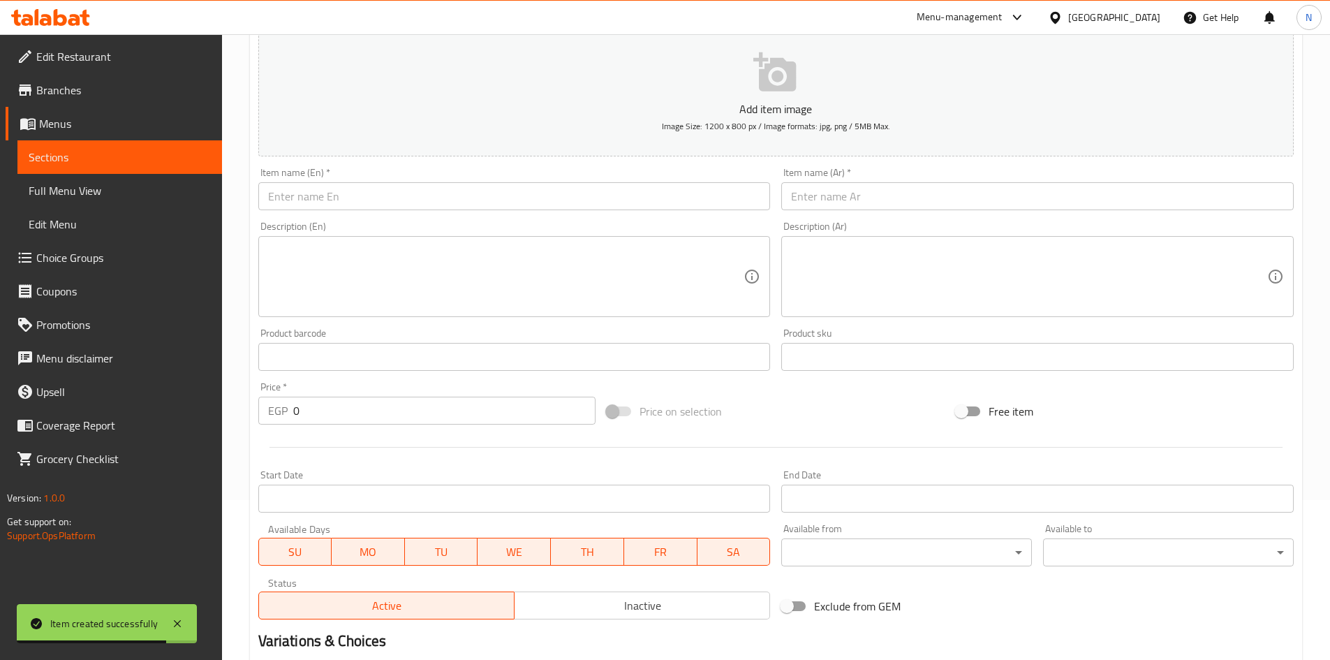
scroll to position [0, 0]
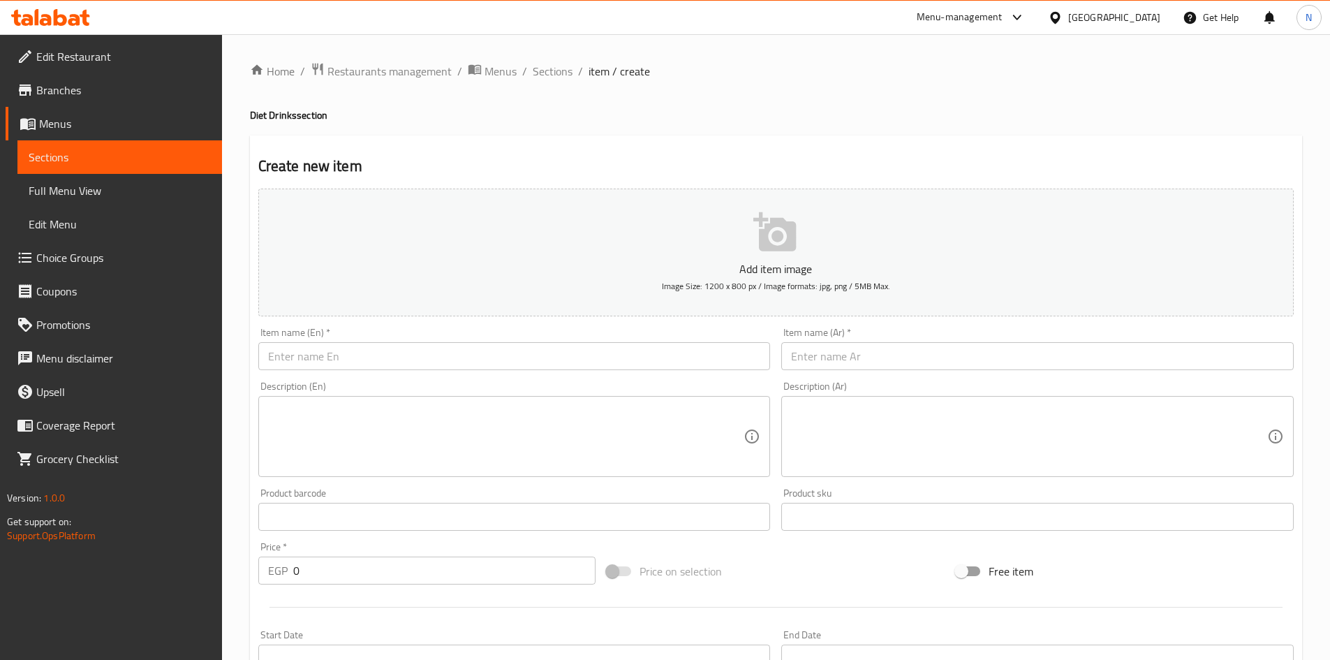
click at [988, 365] on input "text" at bounding box center [1037, 356] width 512 height 28
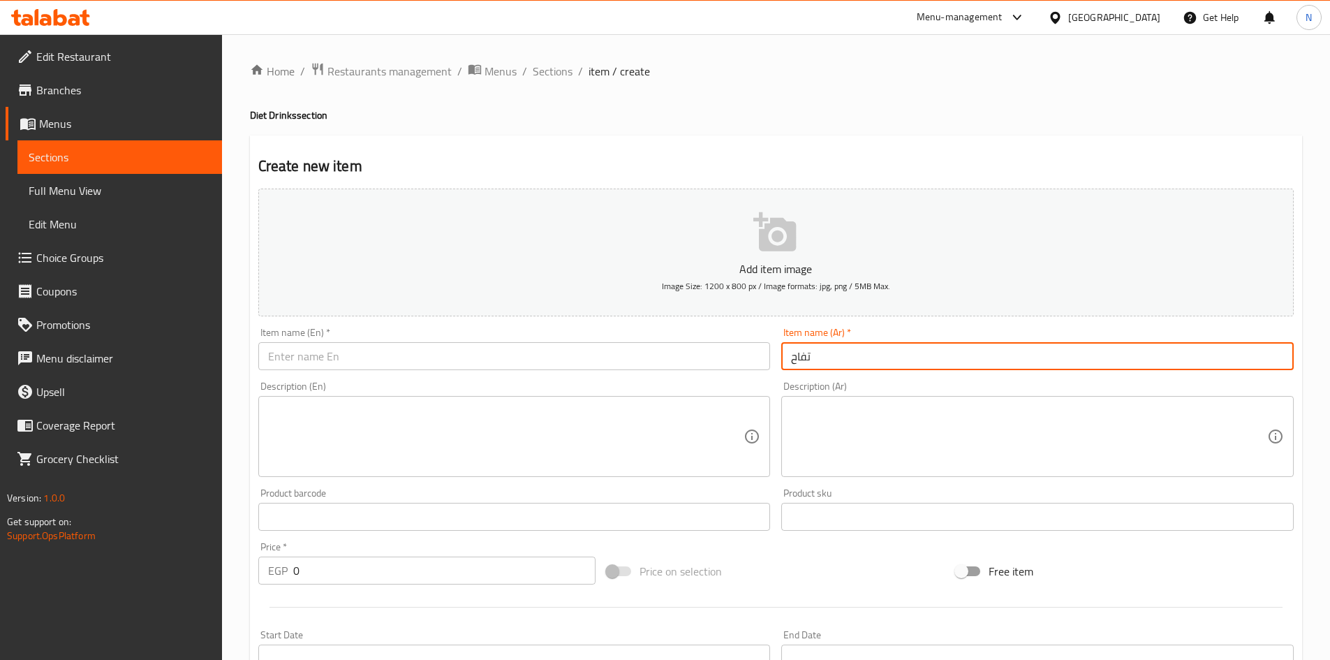
click at [797, 357] on input "تفاح" at bounding box center [1037, 356] width 512 height 28
type input "تفاح"
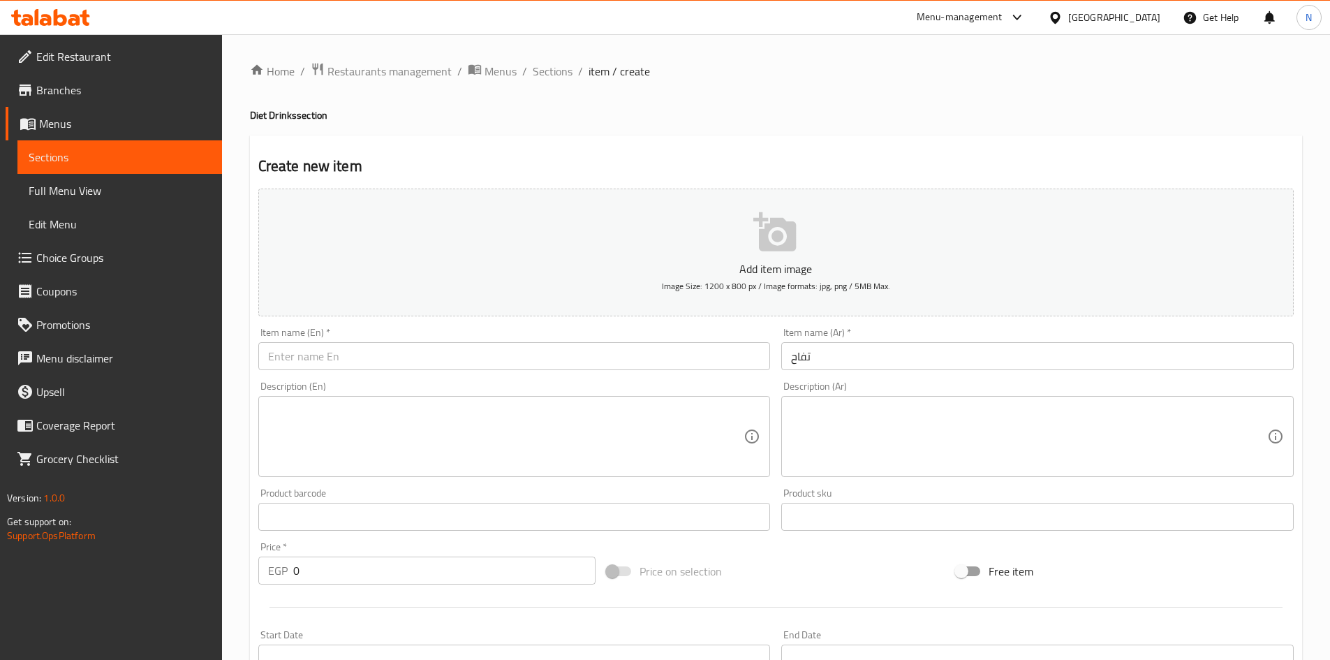
click at [436, 326] on div "Item name (En)   * Item name (En) *" at bounding box center [515, 349] width 524 height 54
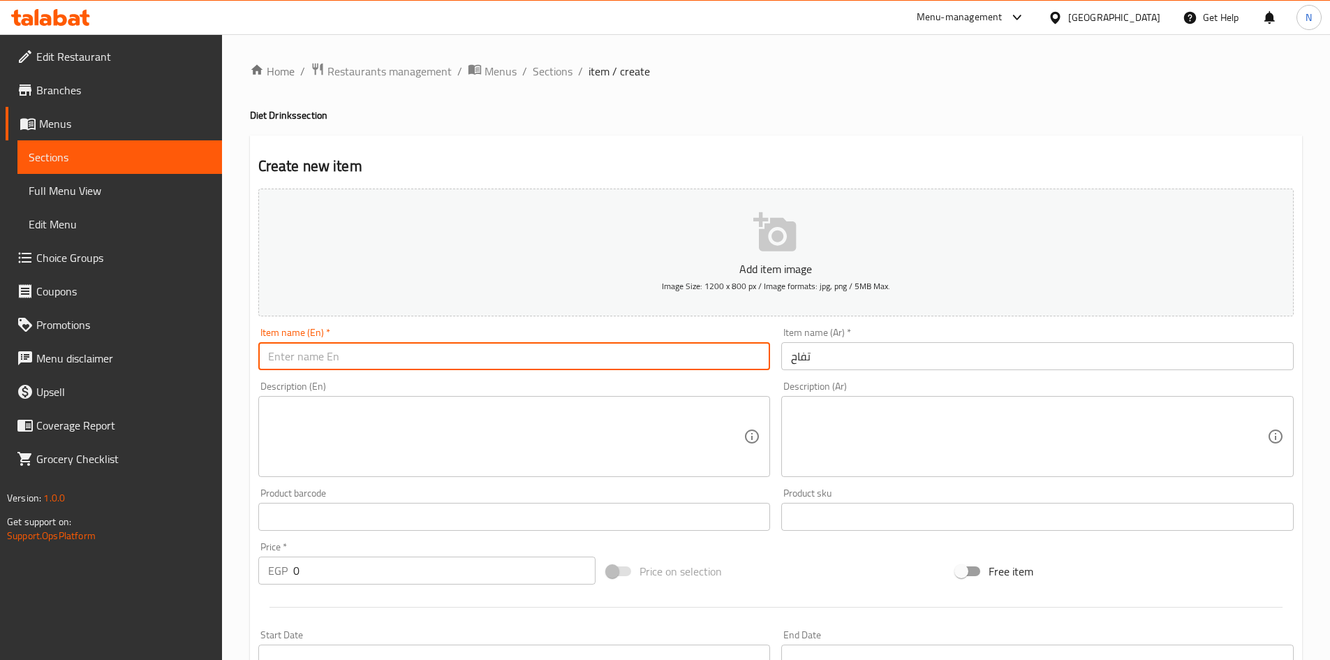
click at [438, 343] on input "text" at bounding box center [514, 356] width 512 height 28
paste input "apples"
click at [301, 366] on input "Apple pie" at bounding box center [514, 356] width 512 height 28
type input "Apple"
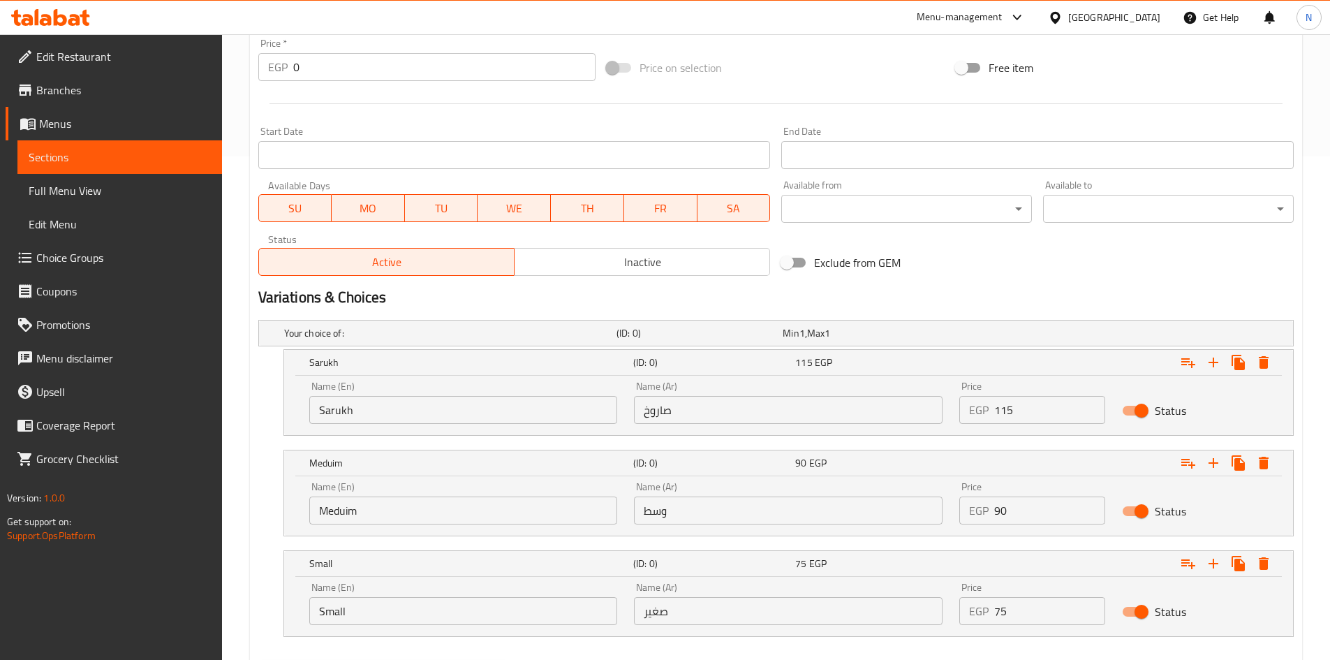
scroll to position [579, 0]
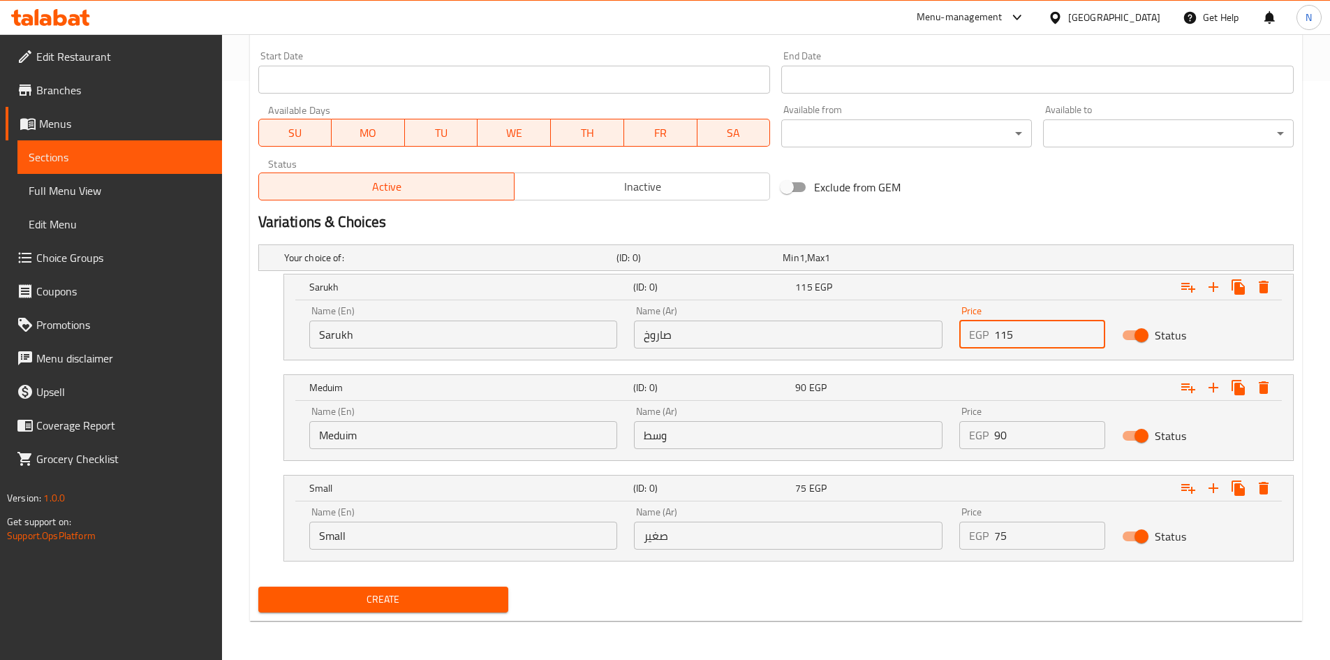
drag, startPoint x: 998, startPoint y: 344, endPoint x: 991, endPoint y: 341, distance: 7.5
click at [991, 341] on div "EGP 115 Price" at bounding box center [1032, 334] width 146 height 28
type input "65"
drag, startPoint x: 1006, startPoint y: 432, endPoint x: 995, endPoint y: 434, distance: 11.3
click at [995, 434] on input "90" at bounding box center [1049, 435] width 111 height 28
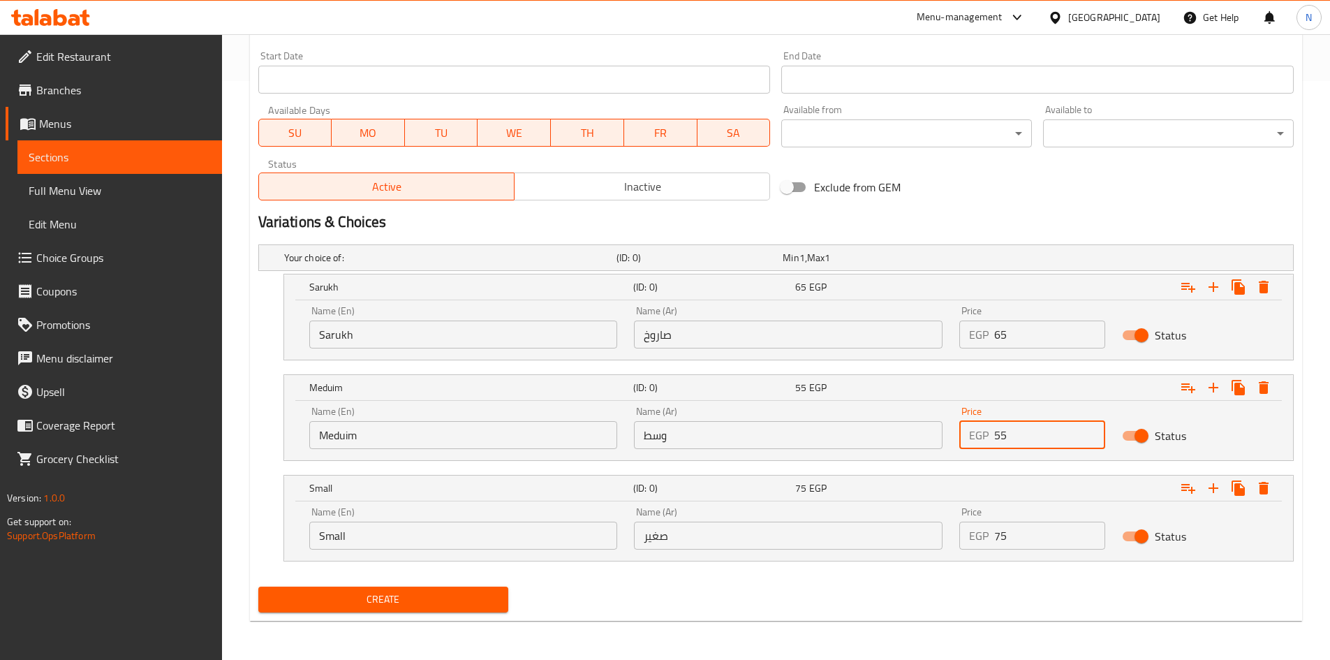
type input "55"
drag, startPoint x: 980, startPoint y: 184, endPoint x: 777, endPoint y: 136, distance: 208.6
click at [980, 184] on div "Exclude from GEM" at bounding box center [950, 187] width 349 height 38
drag, startPoint x: 1003, startPoint y: 538, endPoint x: 984, endPoint y: 542, distance: 20.0
click at [984, 542] on div "EGP 75 Price" at bounding box center [1032, 535] width 146 height 28
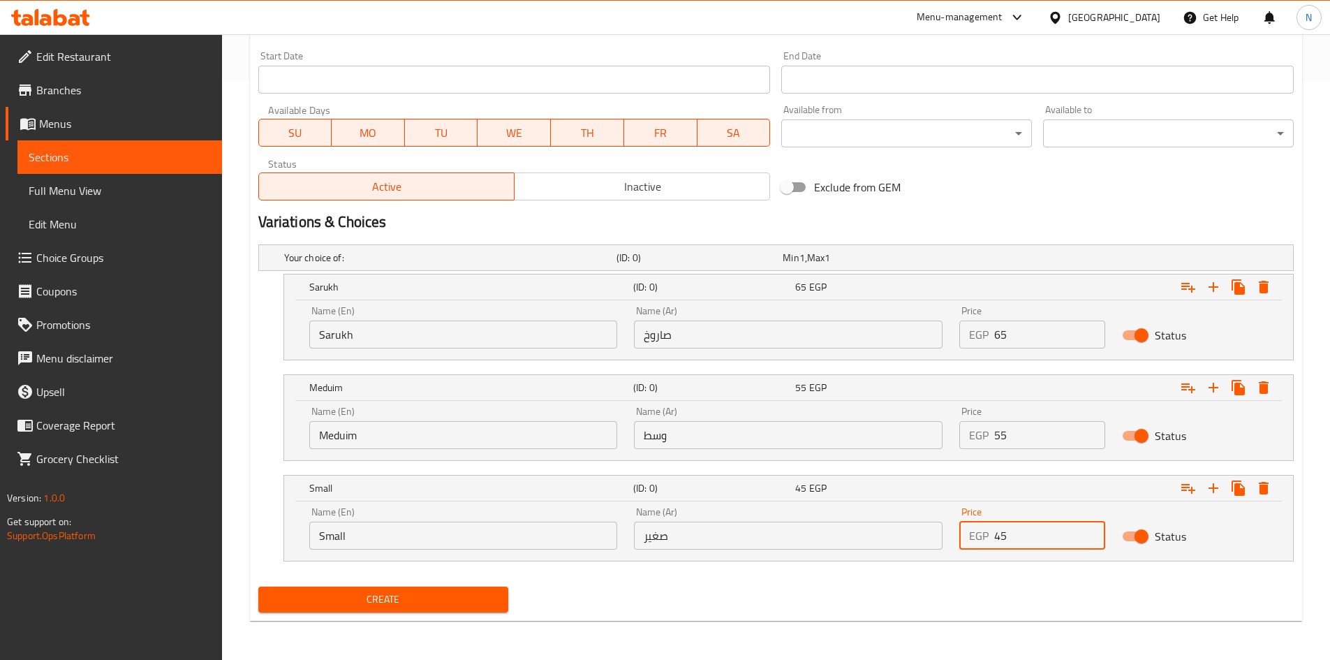
type input "45"
drag, startPoint x: 1004, startPoint y: 218, endPoint x: 654, endPoint y: 289, distance: 356.9
click at [1003, 217] on h2 "Variations & Choices" at bounding box center [775, 222] width 1035 height 21
click at [375, 343] on input "Sarukh" at bounding box center [463, 334] width 309 height 28
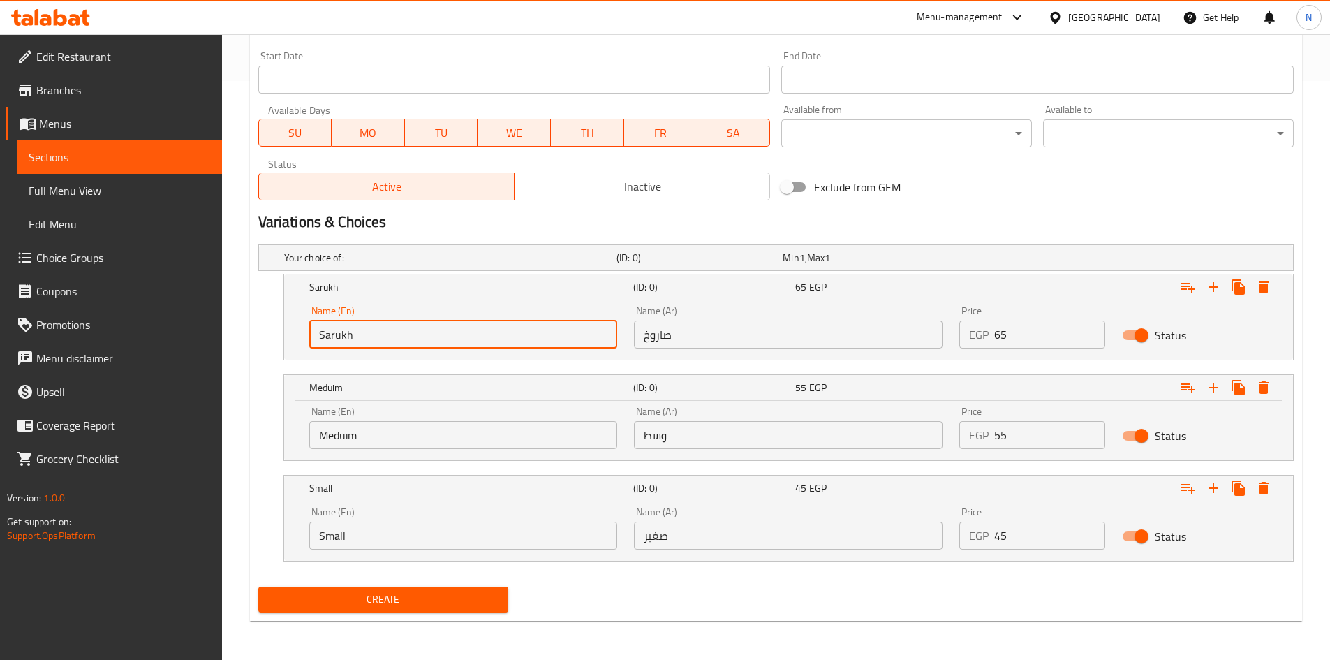
click at [375, 343] on input "Sarukh" at bounding box center [463, 334] width 309 height 28
type input "Choice"
click at [378, 342] on input "text" at bounding box center [463, 334] width 309 height 28
type input "Sarukh"
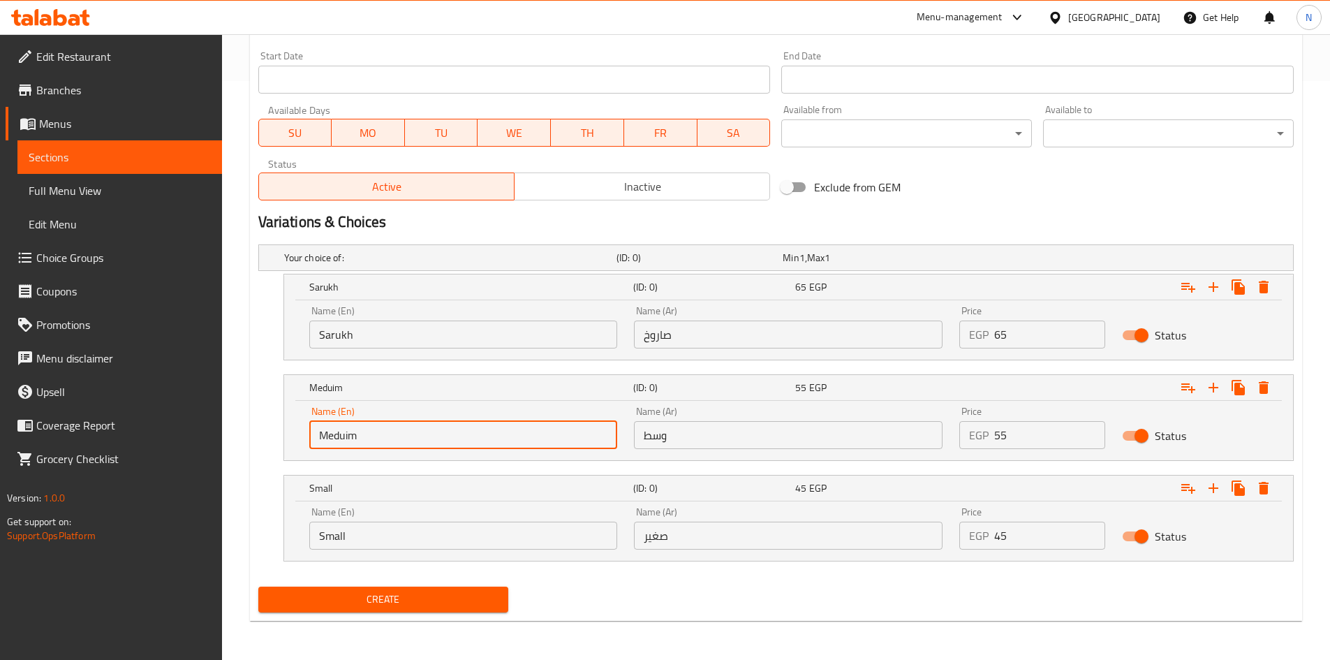
click at [348, 439] on input "Meduim" at bounding box center [463, 435] width 309 height 28
type input "Choice"
click at [348, 437] on input "text" at bounding box center [463, 435] width 309 height 28
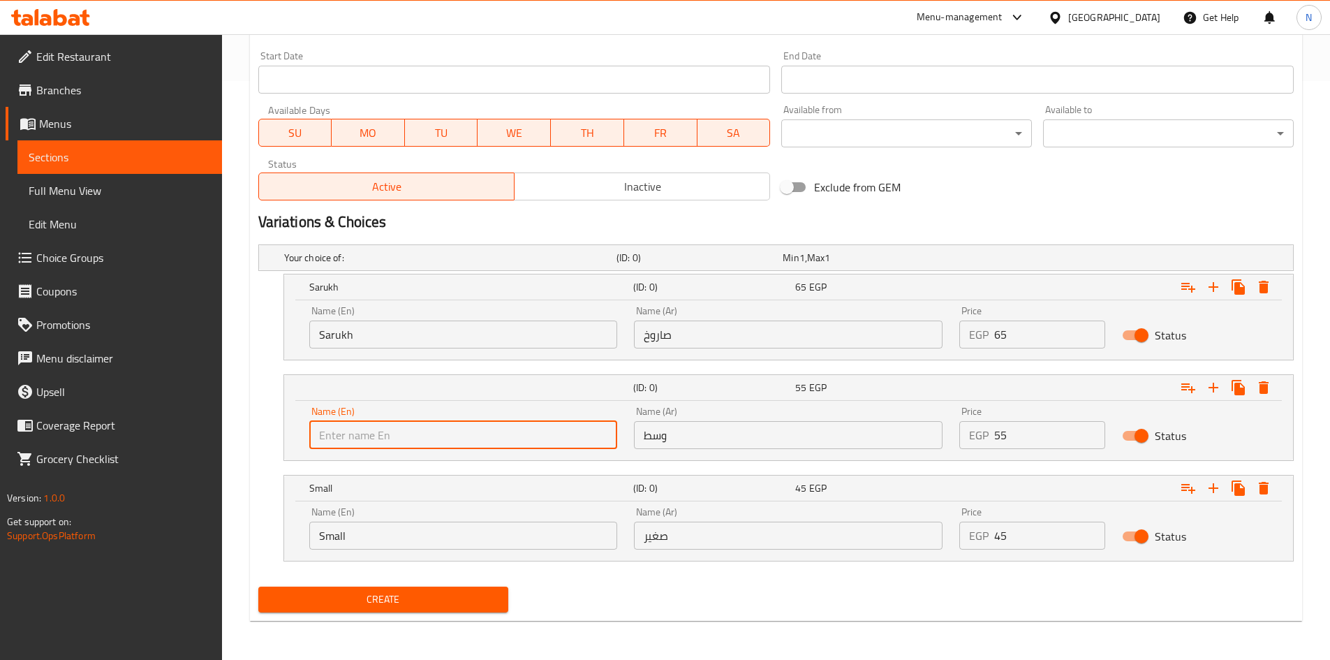
type input "Meduim"
click at [367, 542] on input "Small" at bounding box center [463, 535] width 309 height 28
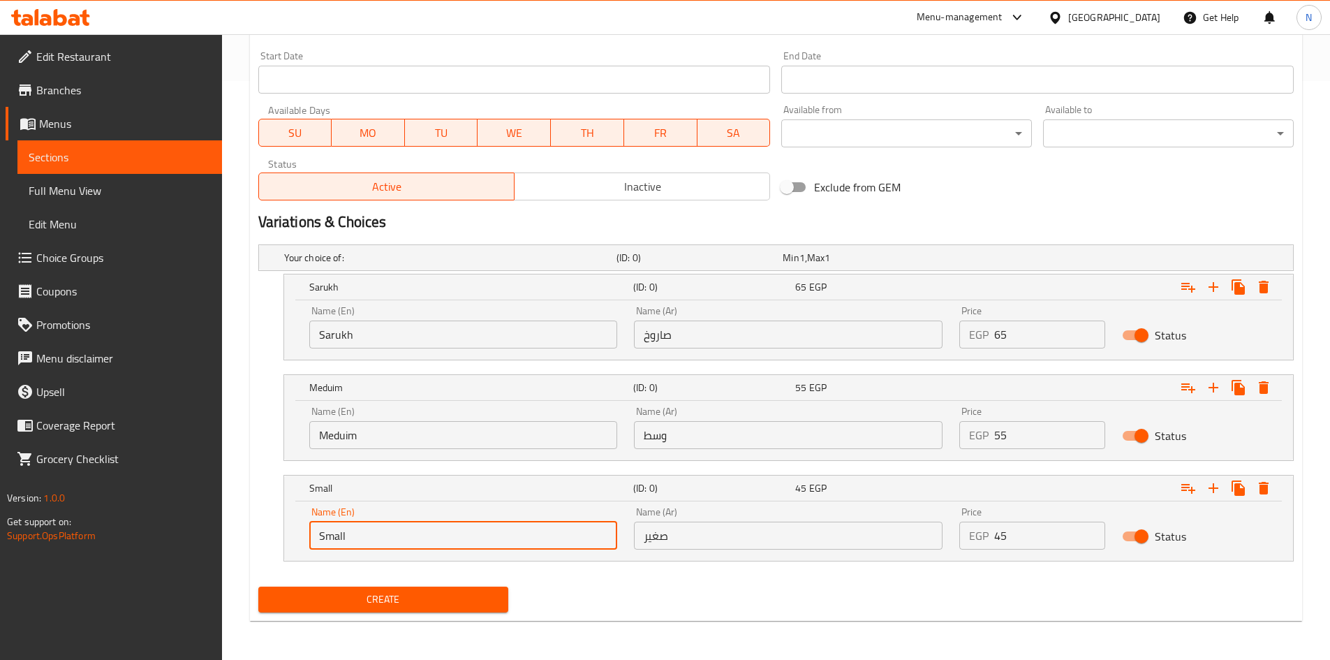
click at [367, 542] on input "Small" at bounding box center [463, 535] width 309 height 28
type input "Choice"
click at [371, 542] on input "text" at bounding box center [463, 535] width 309 height 28
type input "Small"
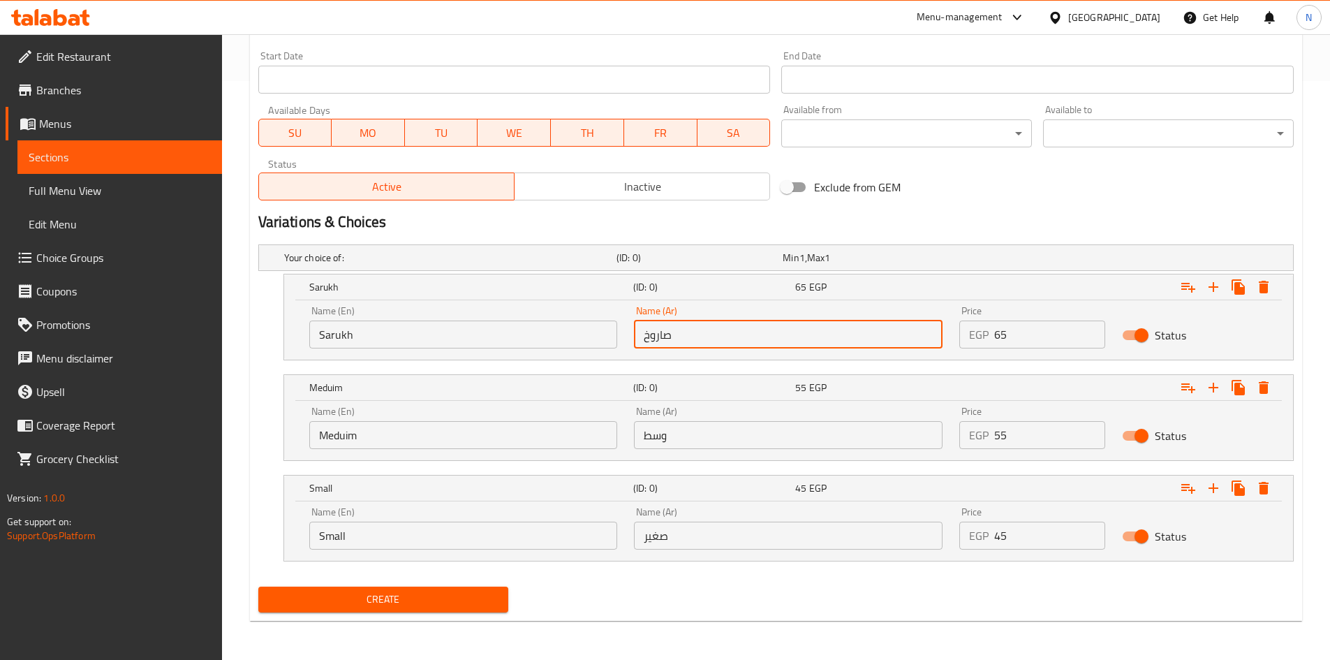
click at [668, 332] on input "صاروخ" at bounding box center [788, 334] width 309 height 28
type input "صاروخ"
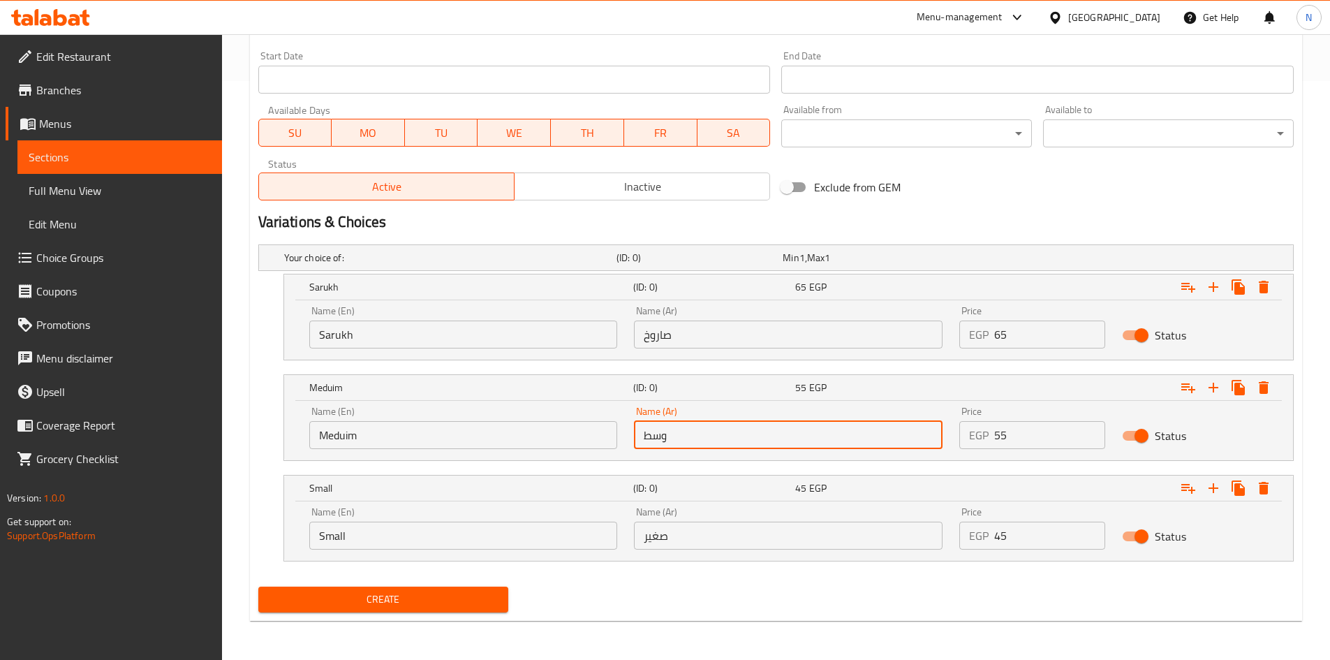
click at [669, 432] on input "وسط" at bounding box center [788, 435] width 309 height 28
type input "وسط"
click at [689, 539] on input "صغير" at bounding box center [788, 535] width 309 height 28
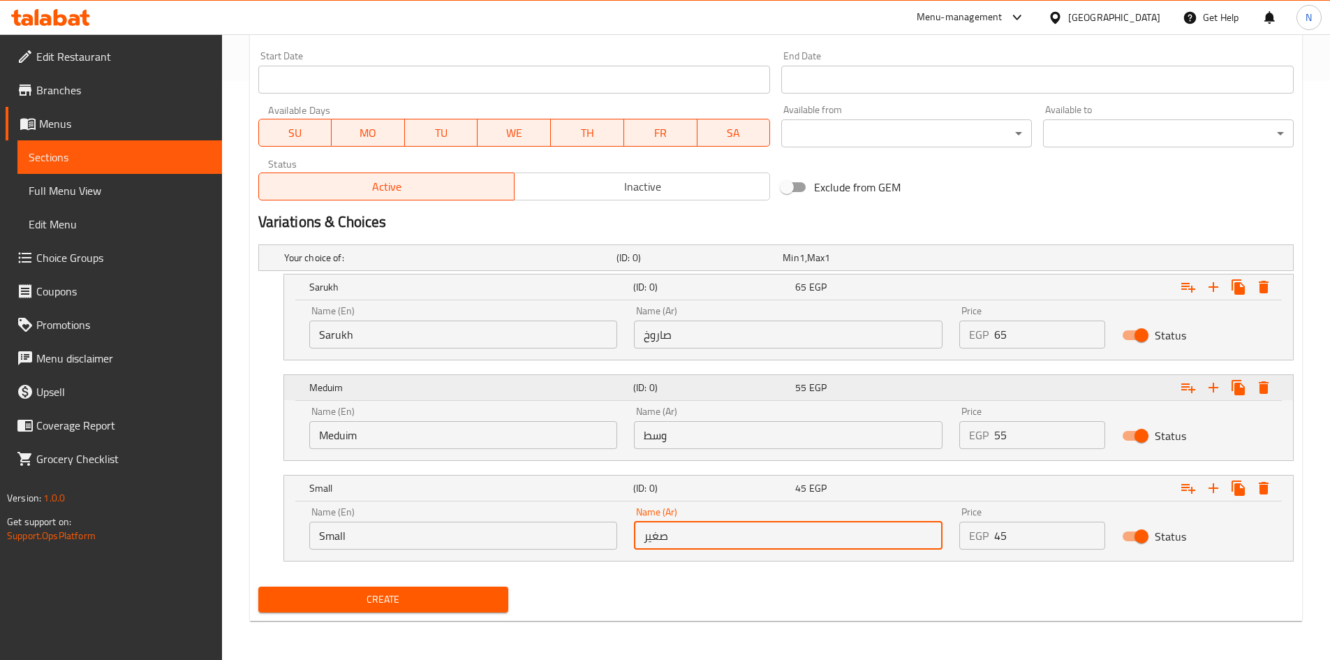
type input "صغير"
click at [496, 600] on span "Create" at bounding box center [383, 599] width 228 height 17
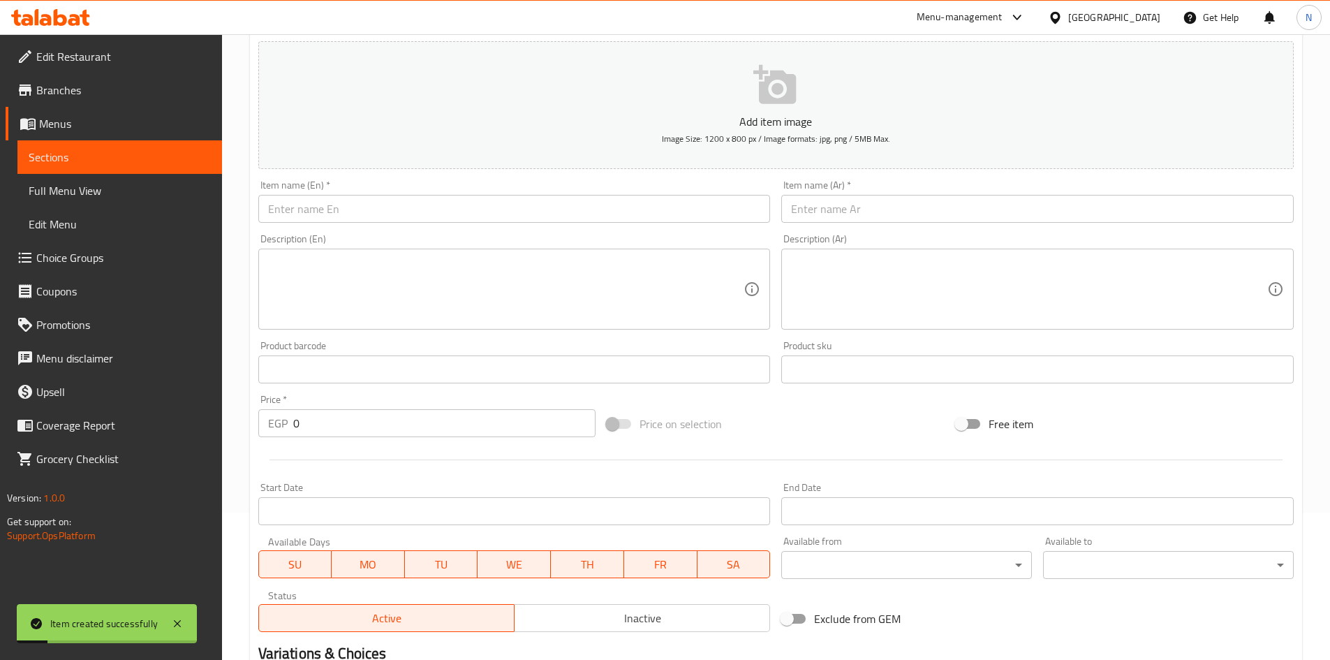
scroll to position [20, 0]
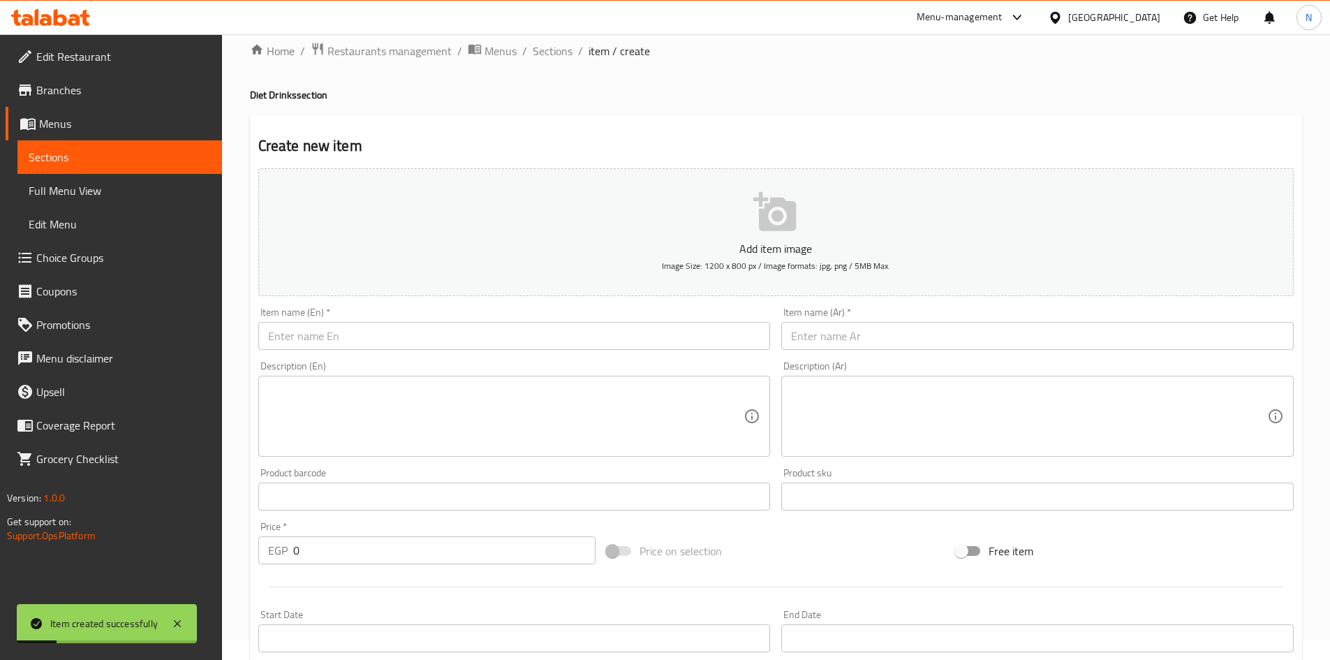
click at [834, 338] on input "text" at bounding box center [1037, 336] width 512 height 28
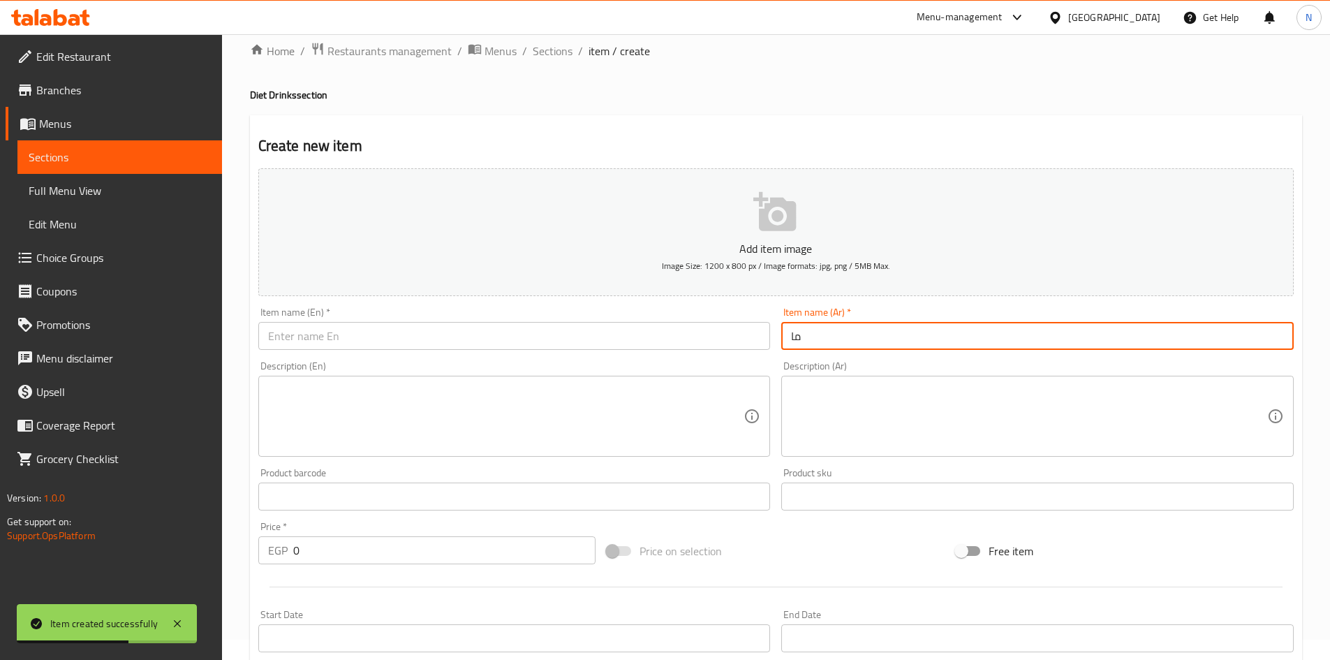
type input "مانجو"
click at [798, 343] on input "مانجو" at bounding box center [1037, 336] width 512 height 28
click at [378, 334] on input "text" at bounding box center [514, 336] width 512 height 28
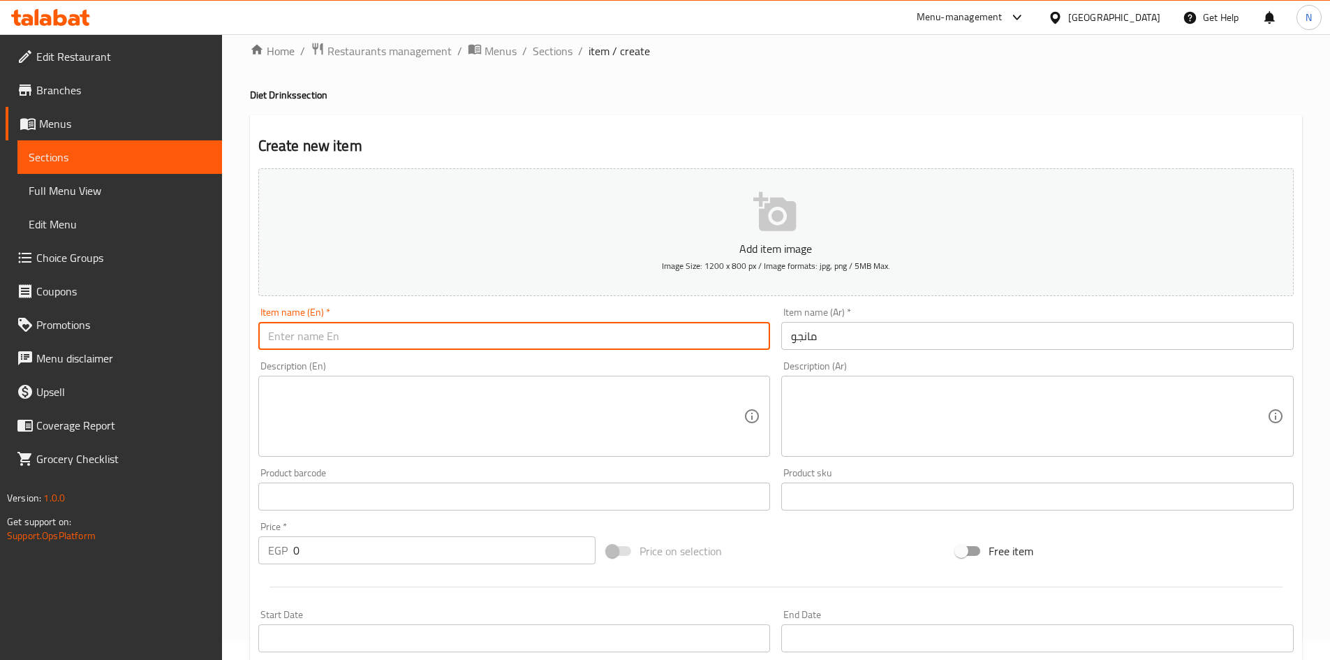
paste input "mango"
type input "Mango"
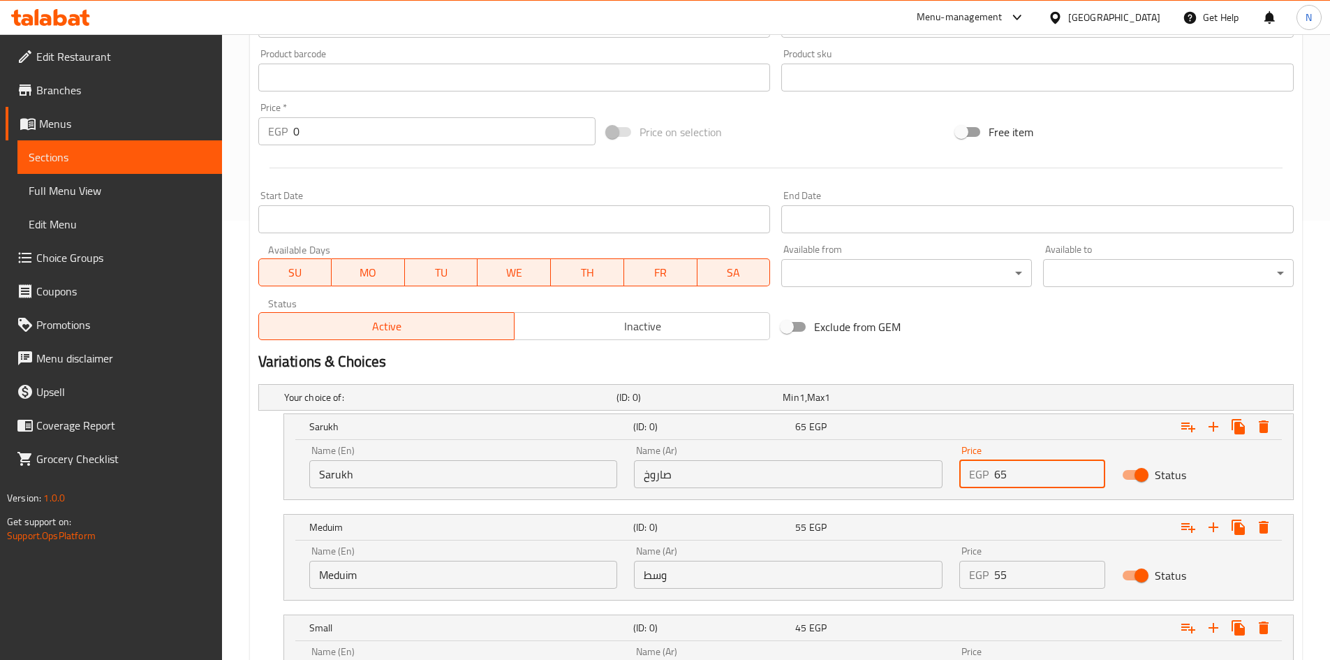
drag, startPoint x: 1001, startPoint y: 475, endPoint x: 993, endPoint y: 478, distance: 8.4
click at [993, 478] on div "EGP 65 Price" at bounding box center [1032, 474] width 146 height 28
type input "65"
drag, startPoint x: 1000, startPoint y: 357, endPoint x: 639, endPoint y: 53, distance: 472.7
click at [1001, 358] on h2 "Variations & Choices" at bounding box center [775, 361] width 1035 height 21
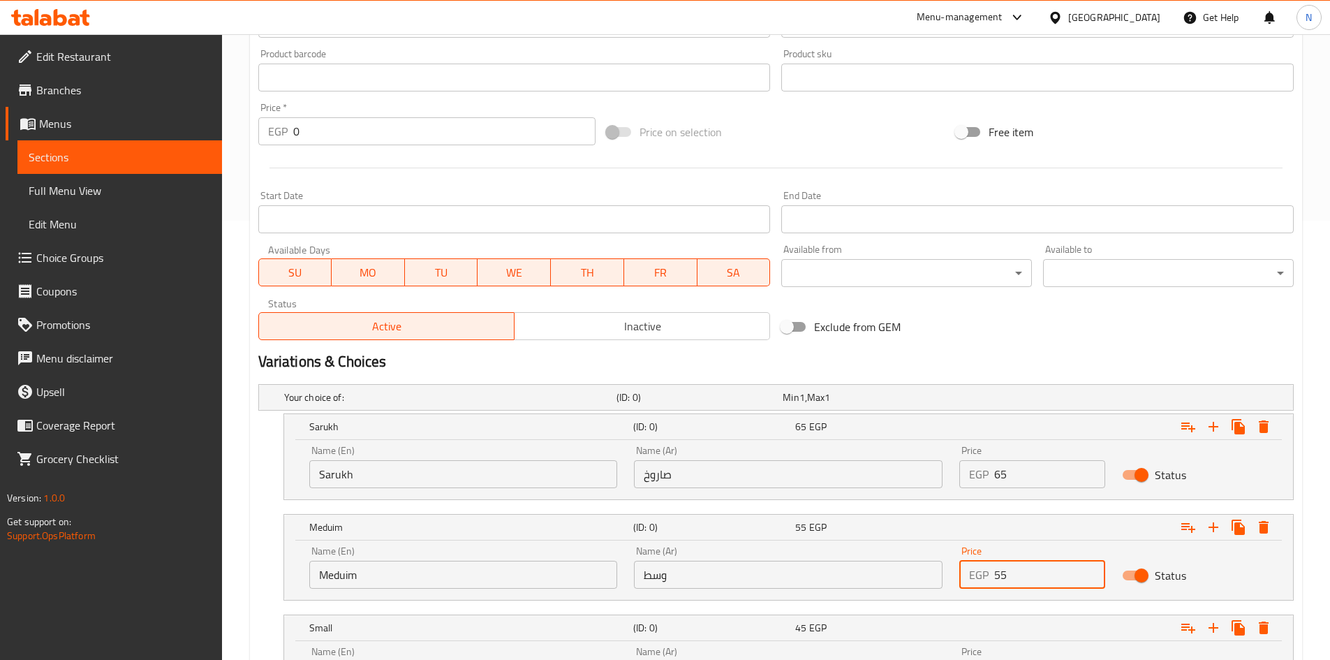
drag, startPoint x: 1012, startPoint y: 585, endPoint x: 990, endPoint y: 586, distance: 21.7
click at [990, 586] on div "EGP 55 Price" at bounding box center [1032, 575] width 146 height 28
type input "55"
click at [1014, 355] on h2 "Variations & Choices" at bounding box center [775, 361] width 1035 height 21
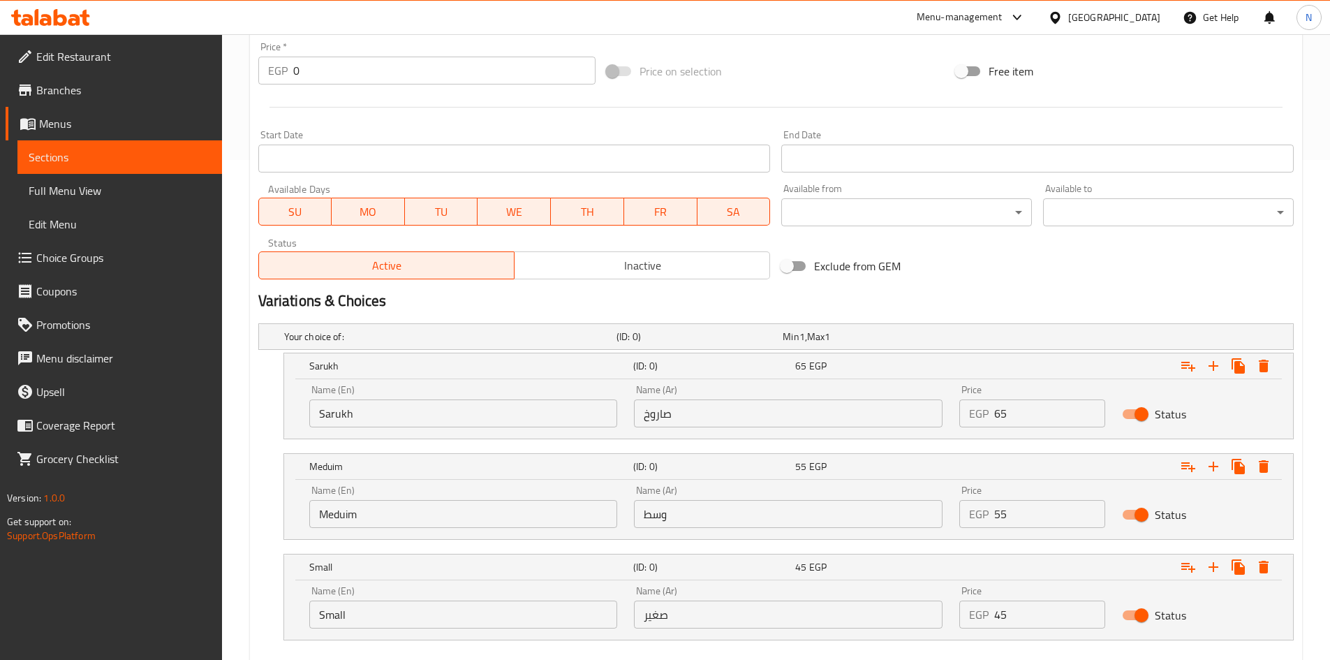
scroll to position [579, 0]
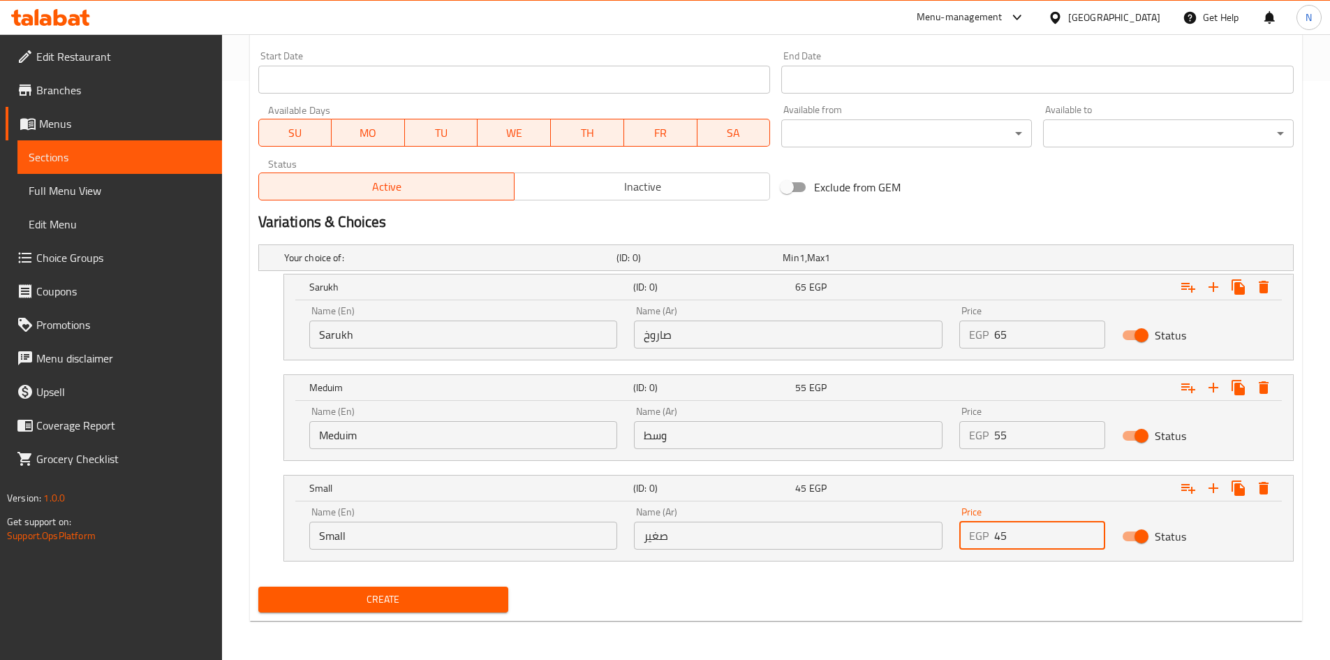
drag, startPoint x: 1023, startPoint y: 538, endPoint x: 985, endPoint y: 544, distance: 38.9
click at [985, 544] on div "EGP 45 Price" at bounding box center [1032, 535] width 146 height 28
type input "40"
click at [1001, 212] on h2 "Variations & Choices" at bounding box center [775, 222] width 1035 height 21
click at [436, 339] on input "Sarukh" at bounding box center [463, 334] width 309 height 28
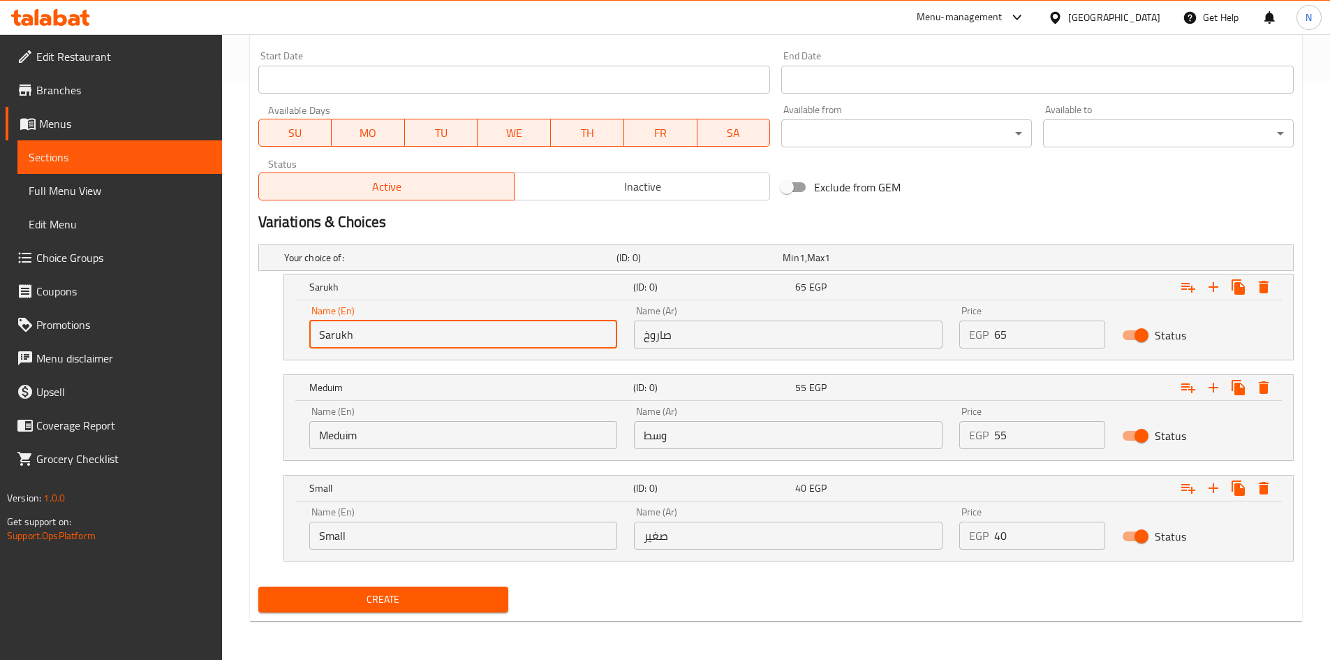
click at [436, 339] on input "Sarukh" at bounding box center [463, 334] width 309 height 28
type input "Choice"
click at [436, 339] on input "text" at bounding box center [463, 334] width 309 height 28
type input "Sarukh"
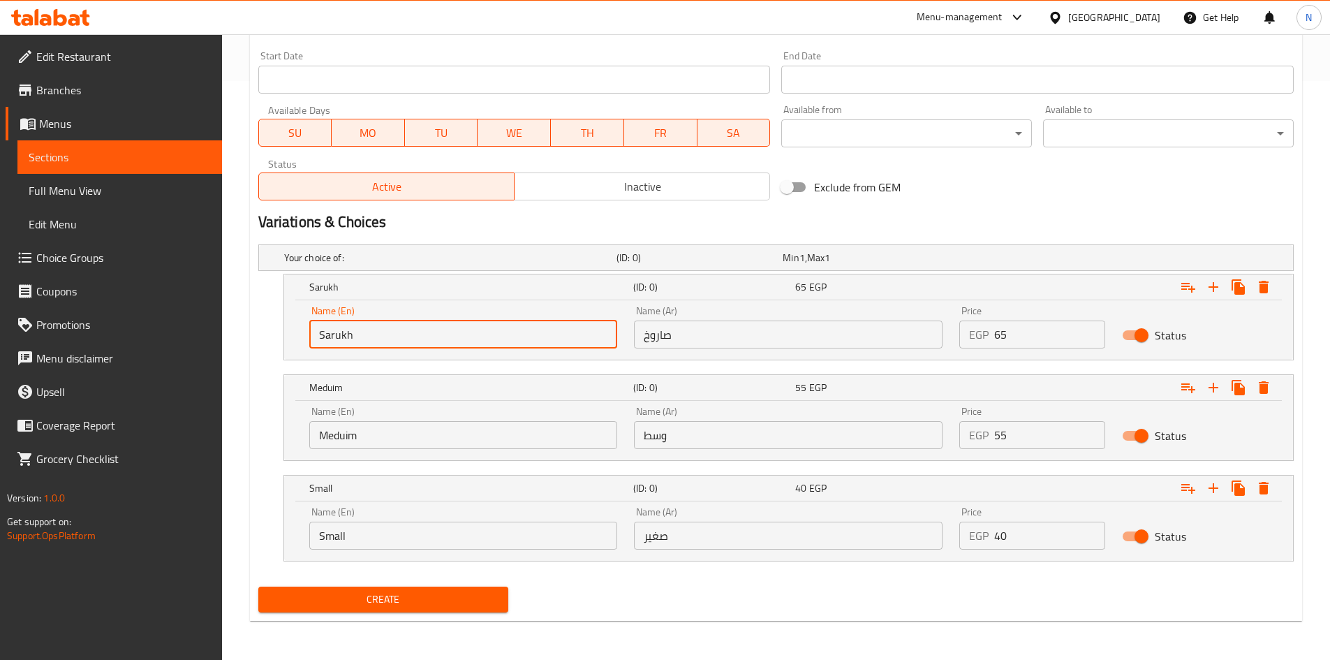
click at [377, 432] on input "Meduim" at bounding box center [463, 435] width 309 height 28
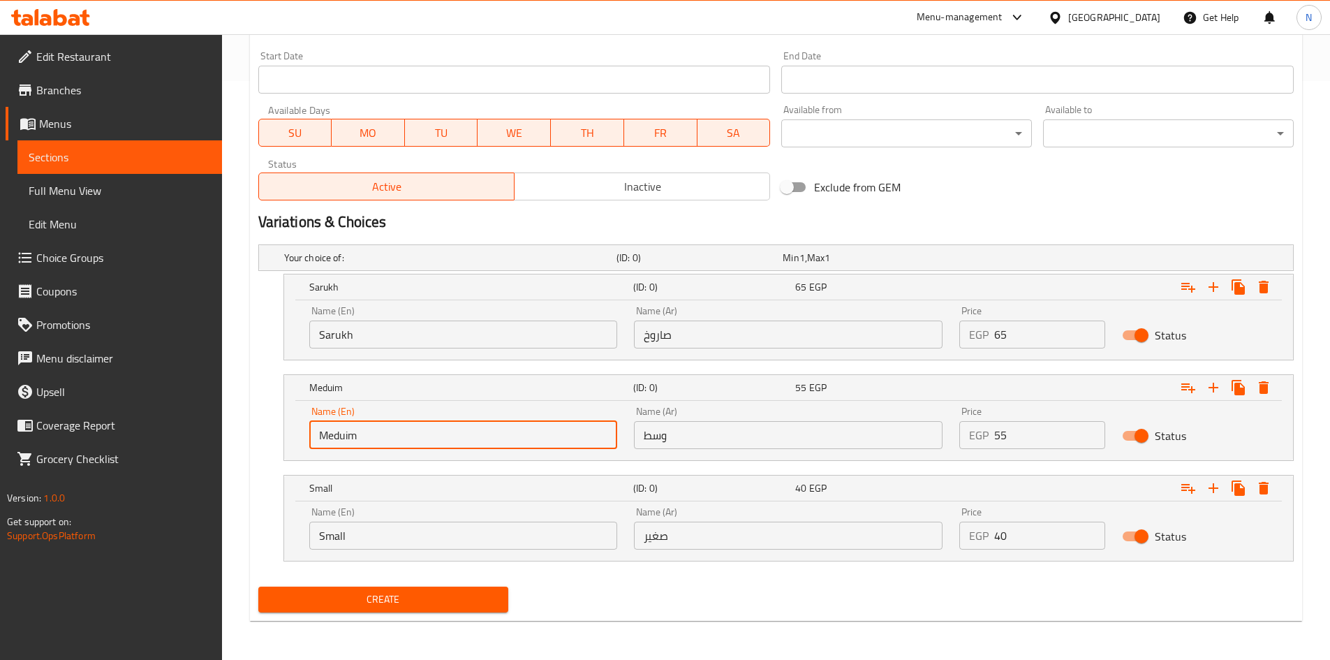
click at [377, 432] on input "Meduim" at bounding box center [463, 435] width 309 height 28
type input "Choice"
click at [377, 430] on input "text" at bounding box center [463, 435] width 309 height 28
type input "Meduim"
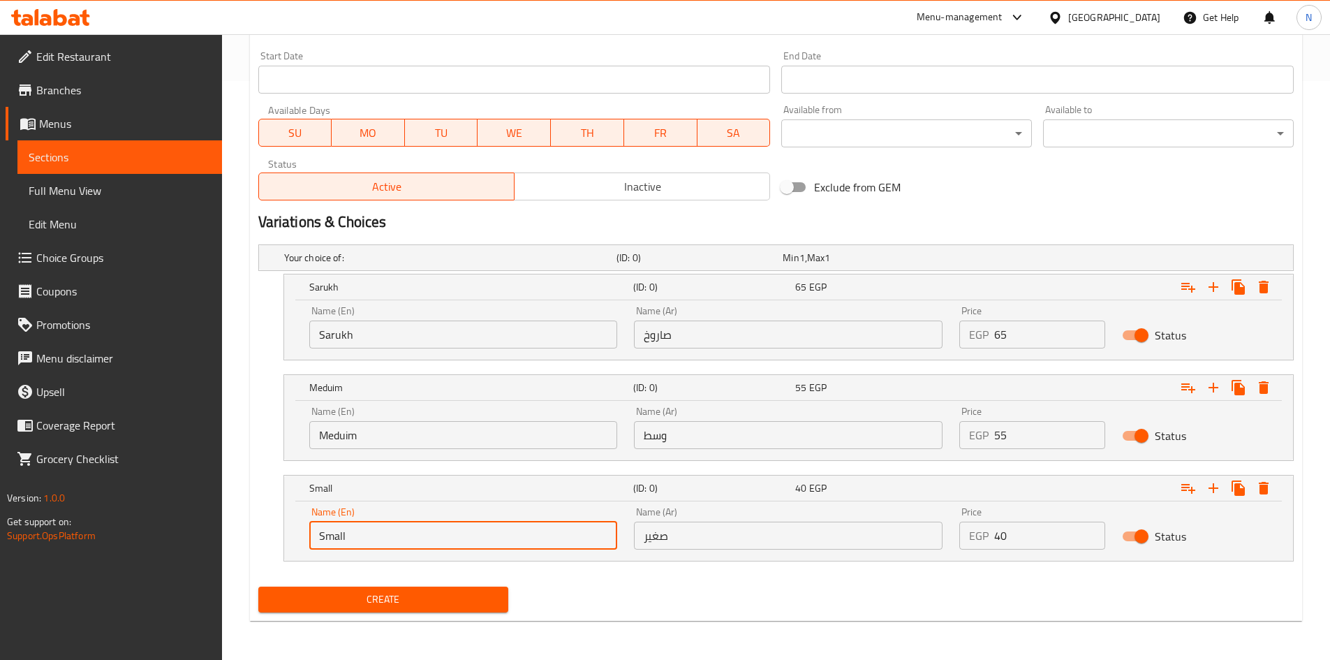
click at [362, 540] on input "Small" at bounding box center [463, 535] width 309 height 28
type input "Choice"
click at [363, 540] on input "text" at bounding box center [463, 535] width 309 height 28
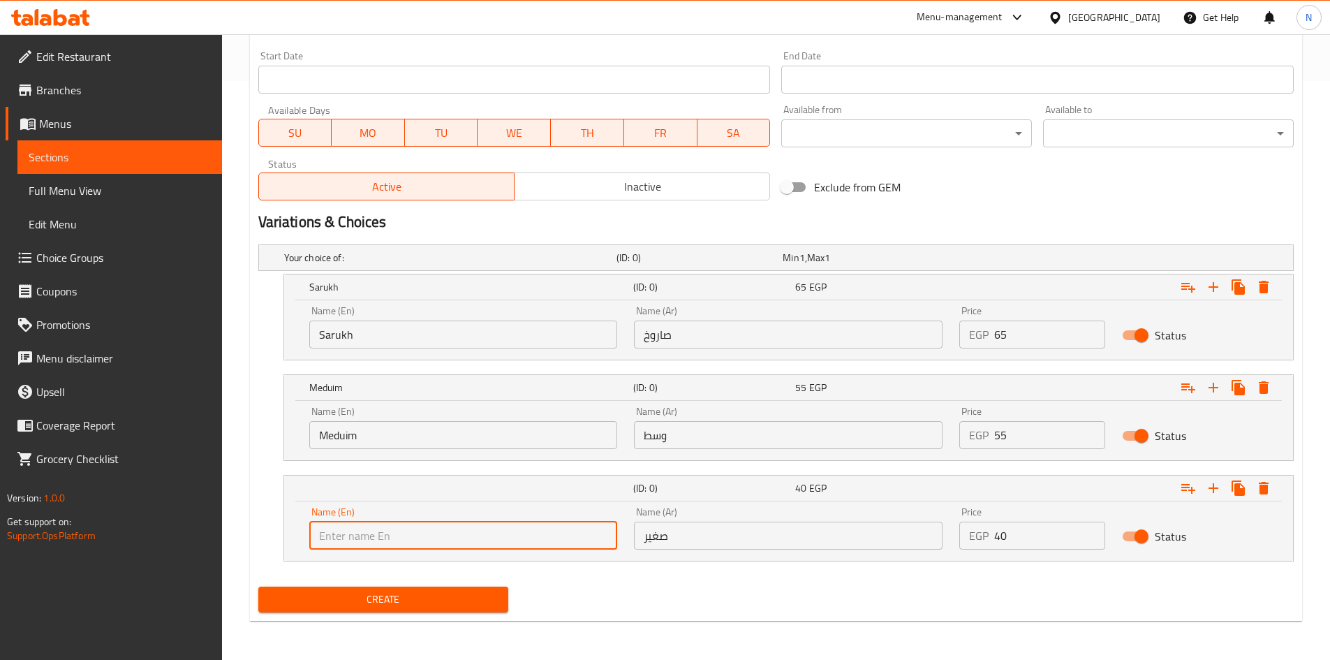
type input "Small"
click at [706, 331] on input "صاروخ" at bounding box center [788, 334] width 309 height 28
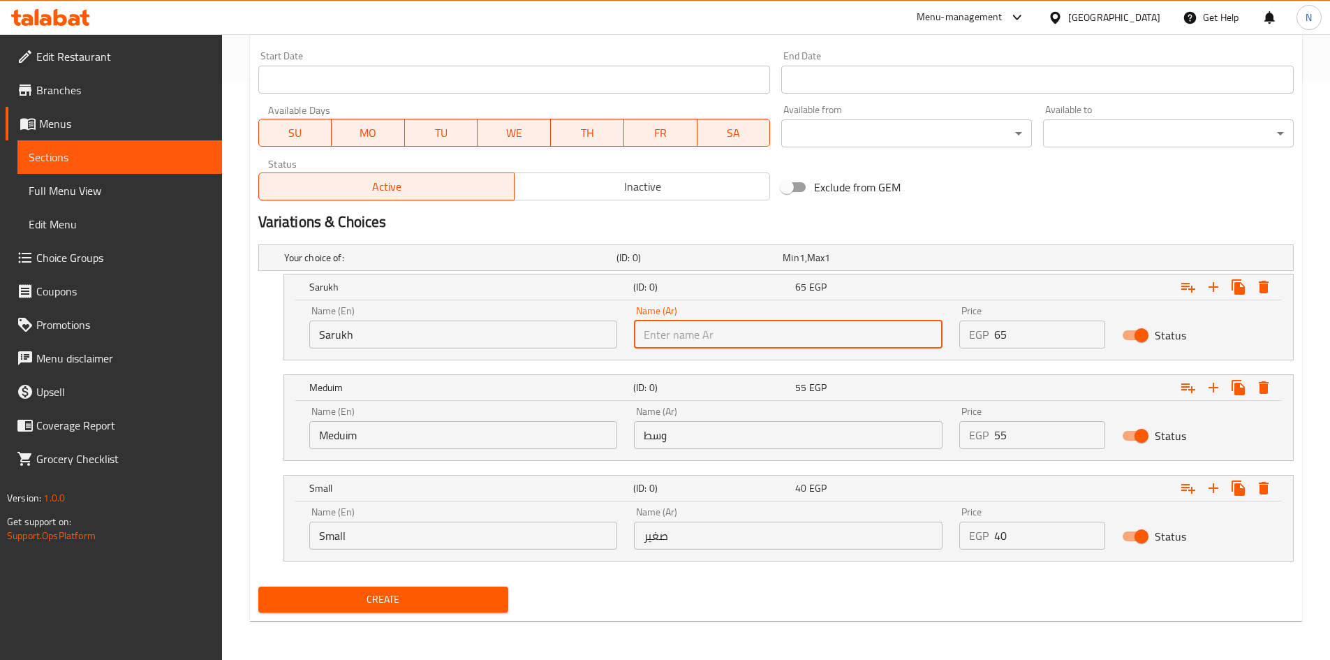
type input "صاروخ"
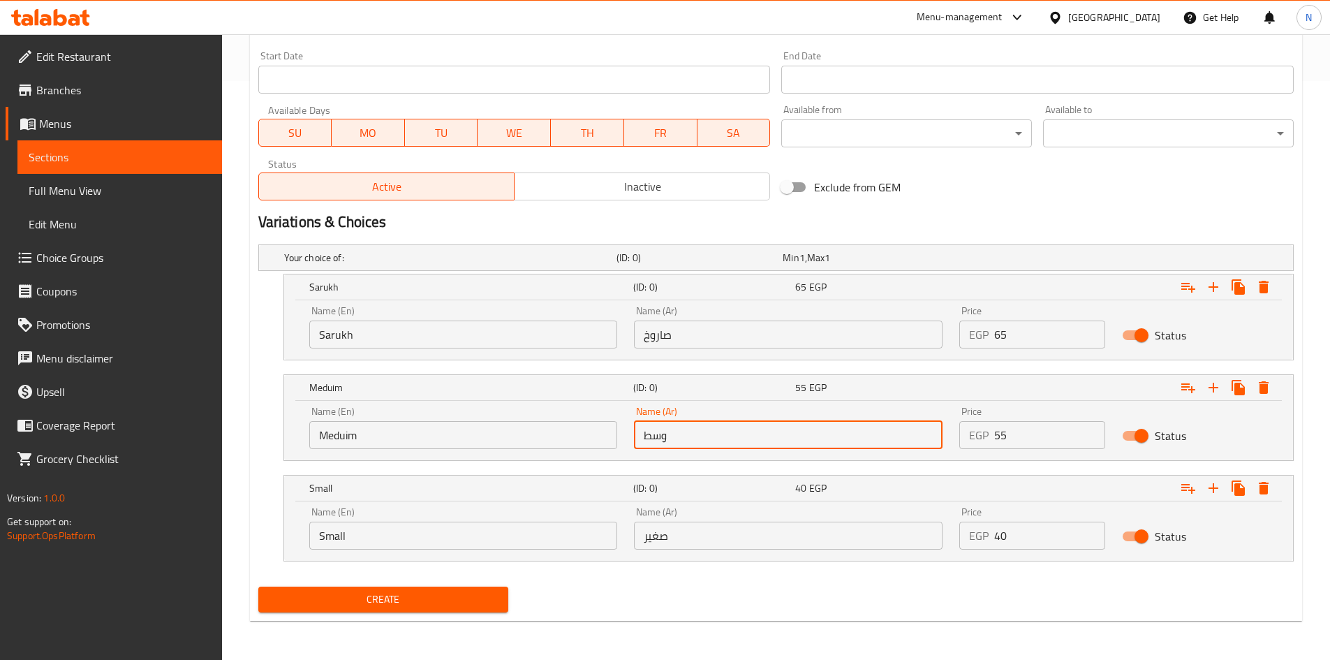
click at [724, 434] on input "وسط" at bounding box center [788, 435] width 309 height 28
type input "وسط"
click at [714, 533] on input "صغير" at bounding box center [788, 535] width 309 height 28
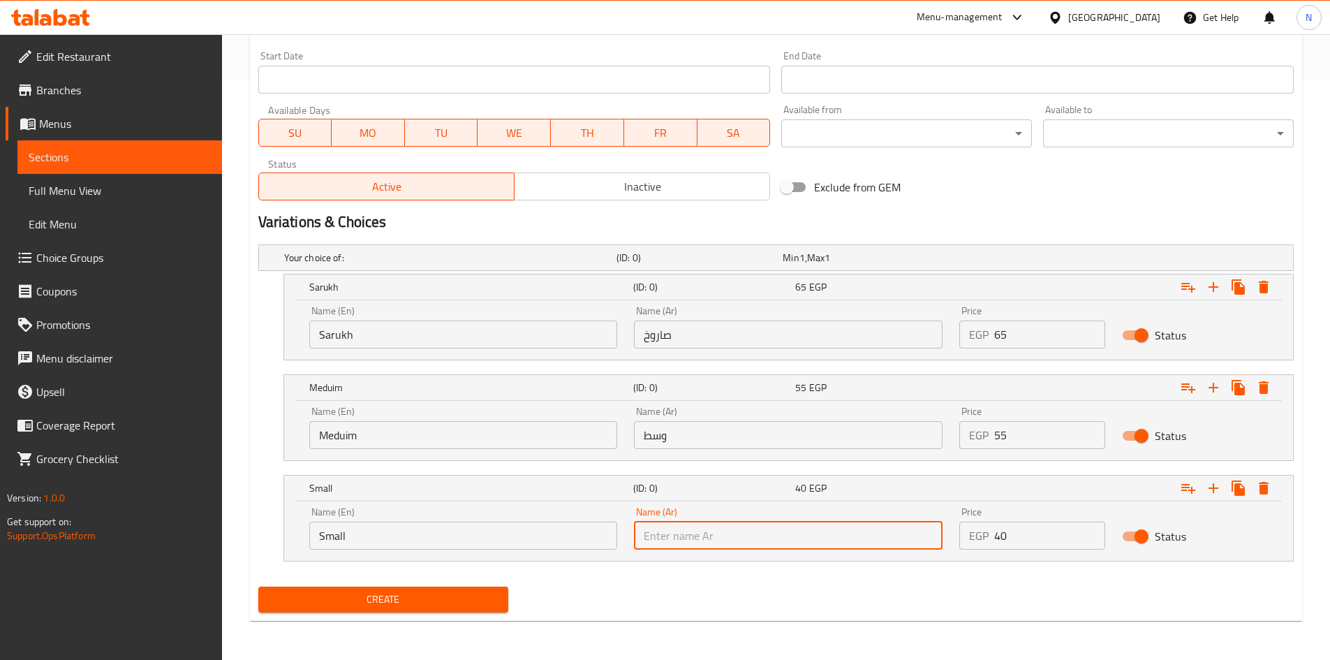
type input "صغير"
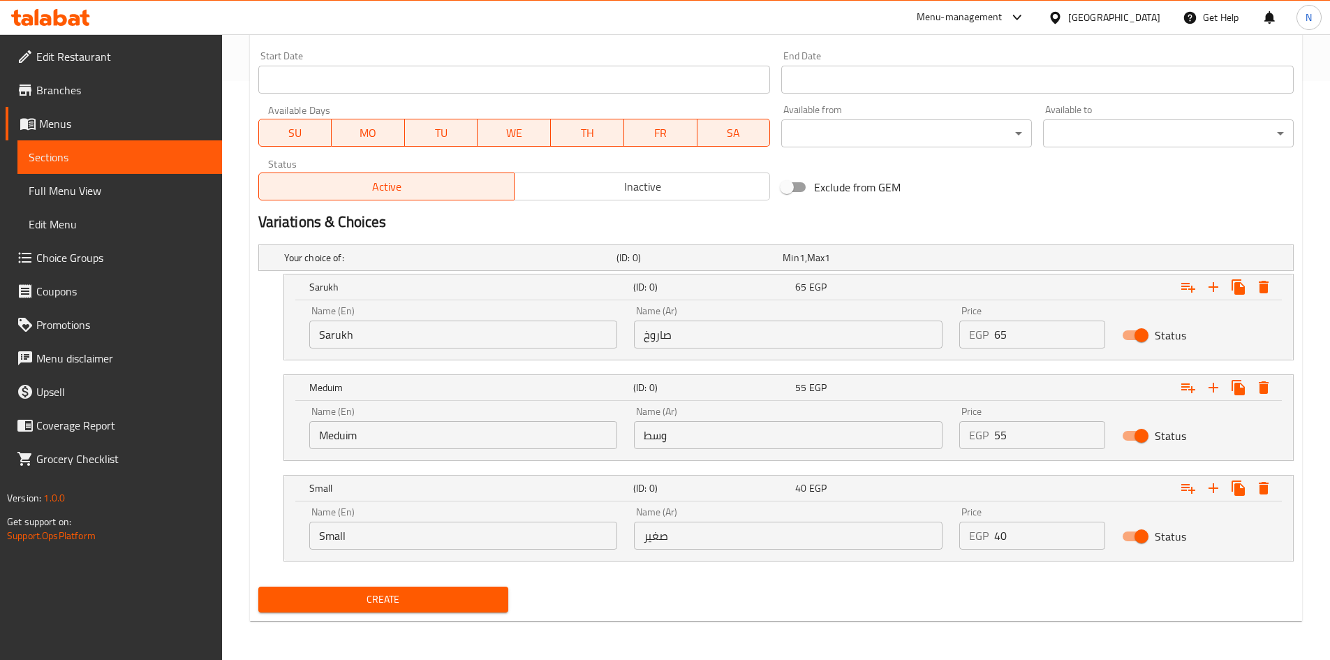
click at [861, 232] on h2 "Variations & Choices" at bounding box center [775, 222] width 1035 height 21
click at [427, 599] on span "Create" at bounding box center [383, 599] width 228 height 17
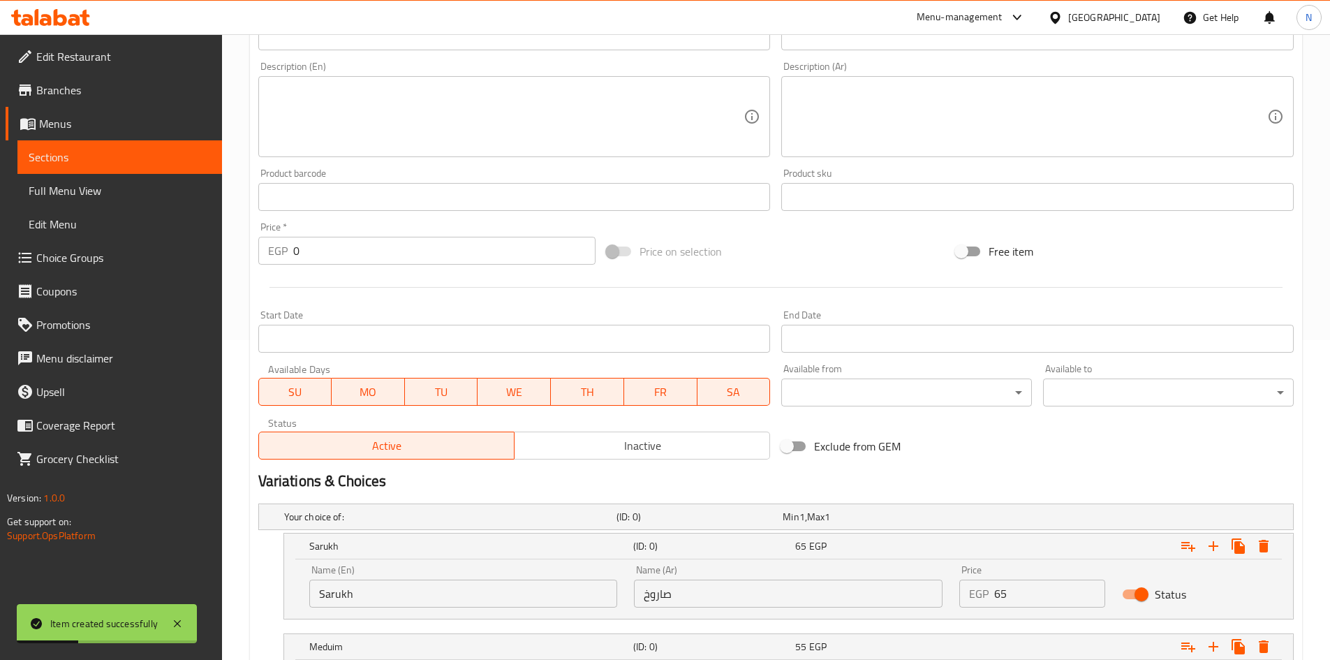
scroll to position [160, 0]
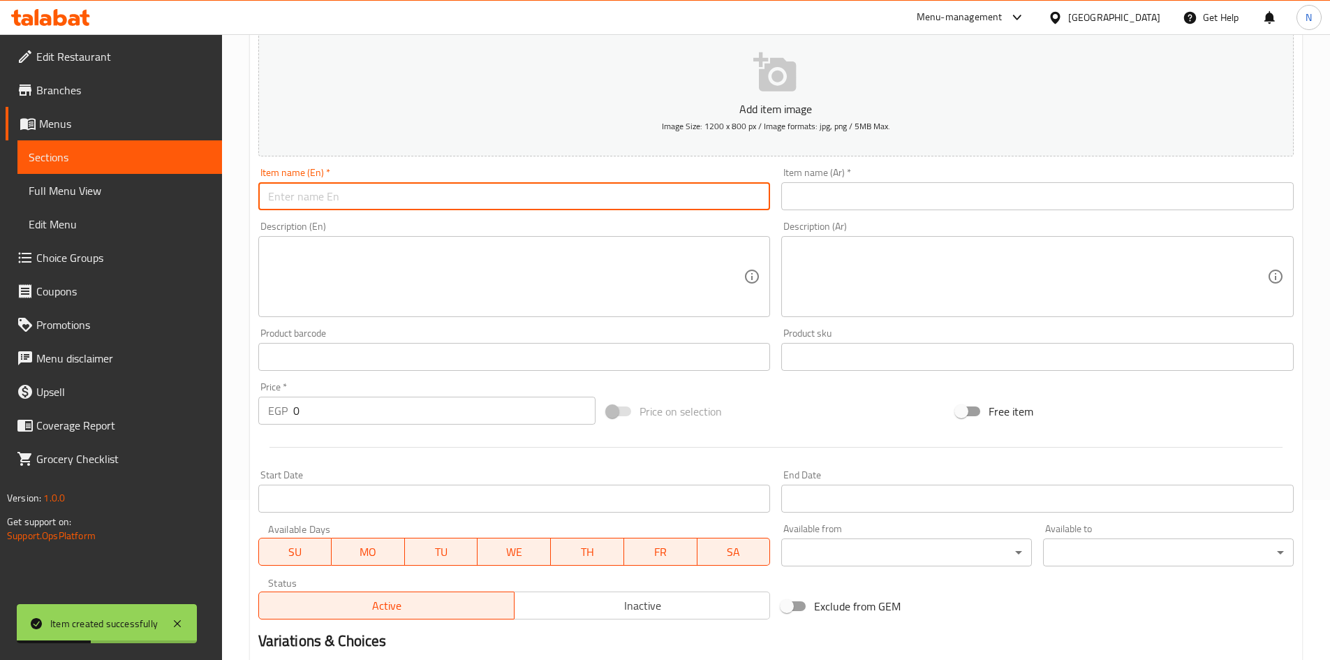
click at [438, 188] on input "text" at bounding box center [514, 196] width 512 height 28
paste input "Tangerine"
type input "Tangerine"
click at [829, 202] on input "text" at bounding box center [1037, 196] width 512 height 28
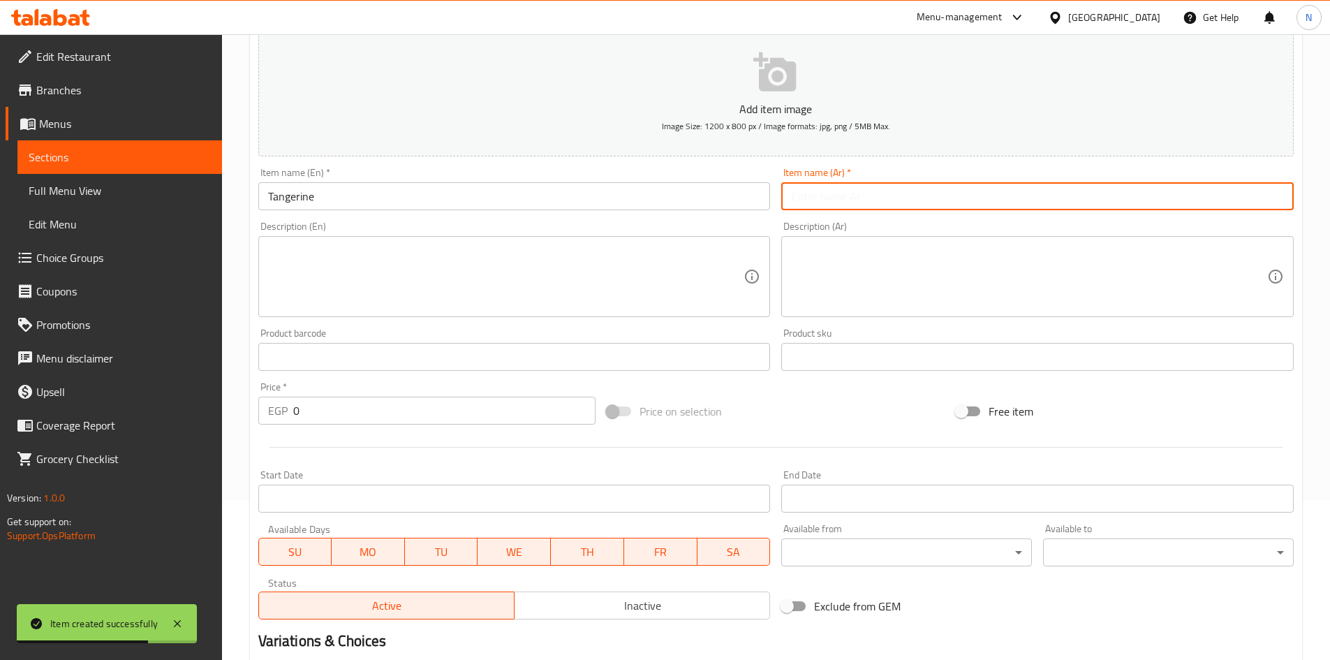
paste input "يوسفي"
type input "يوسفي"
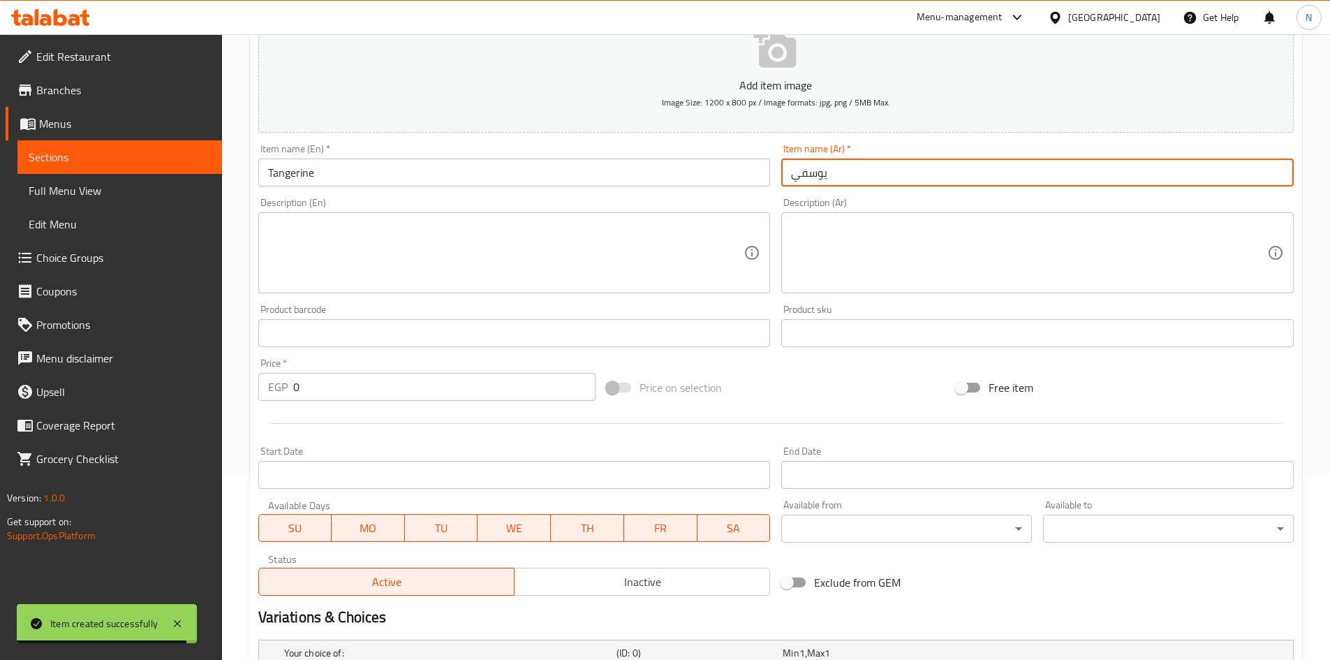
scroll to position [509, 0]
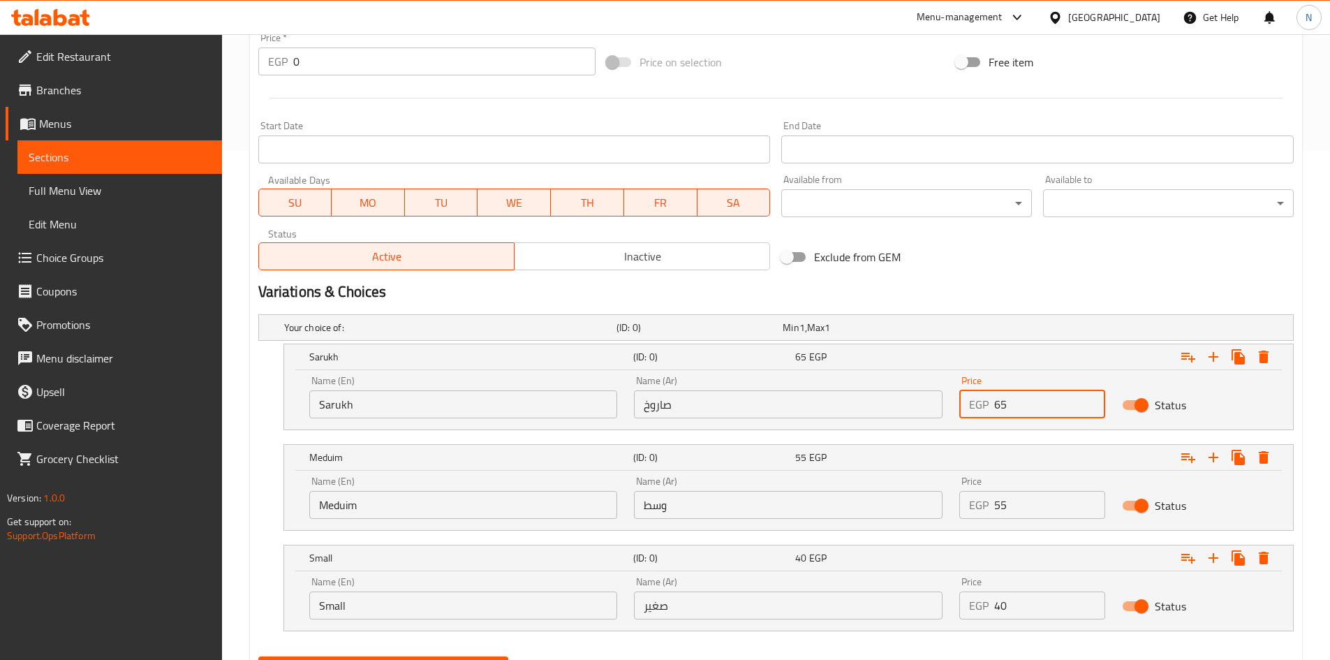
drag, startPoint x: 1013, startPoint y: 413, endPoint x: 988, endPoint y: 406, distance: 26.1
click at [988, 406] on div "EGP 65 Price" at bounding box center [1032, 404] width 146 height 28
type input "60"
click at [986, 302] on h2 "Variations & Choices" at bounding box center [775, 291] width 1035 height 21
drag, startPoint x: 1002, startPoint y: 509, endPoint x: 978, endPoint y: 508, distance: 23.7
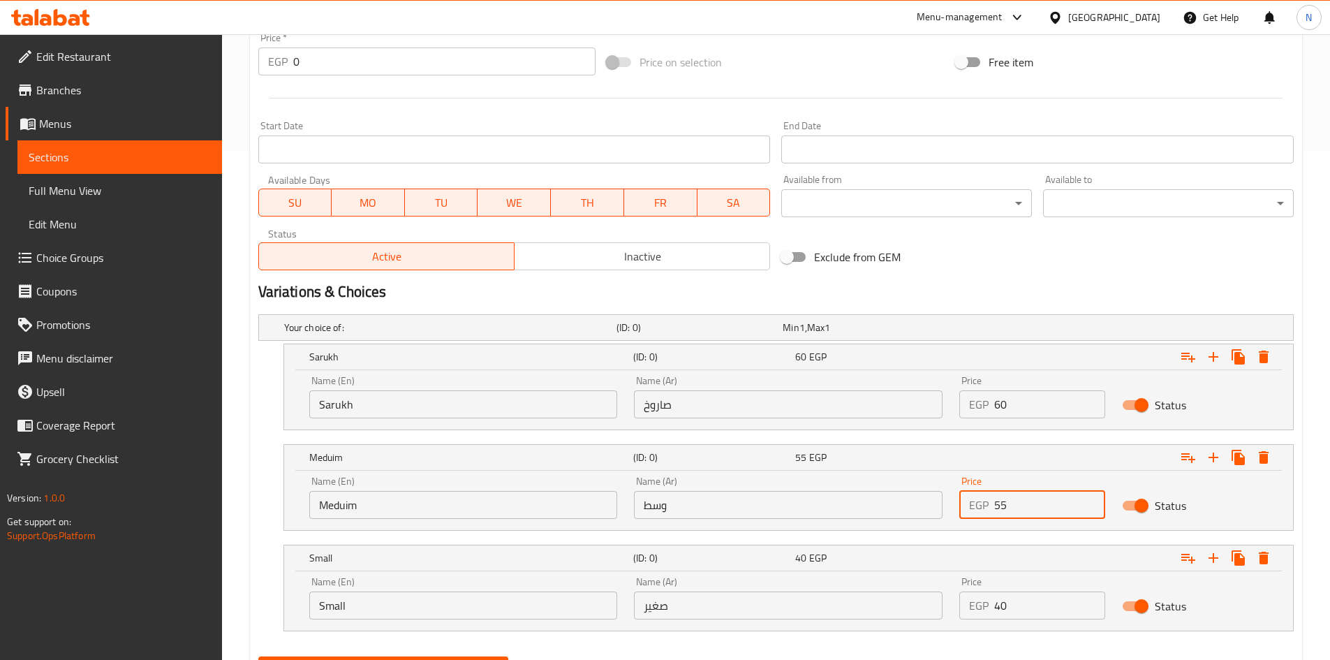
click at [978, 508] on div "EGP 55 Price" at bounding box center [1032, 505] width 146 height 28
type input "50"
drag, startPoint x: 1042, startPoint y: 279, endPoint x: 438, endPoint y: 101, distance: 628.9
click at [1036, 281] on div "Variations & Choices" at bounding box center [776, 292] width 1046 height 32
drag, startPoint x: 1039, startPoint y: 602, endPoint x: 986, endPoint y: 603, distance: 53.1
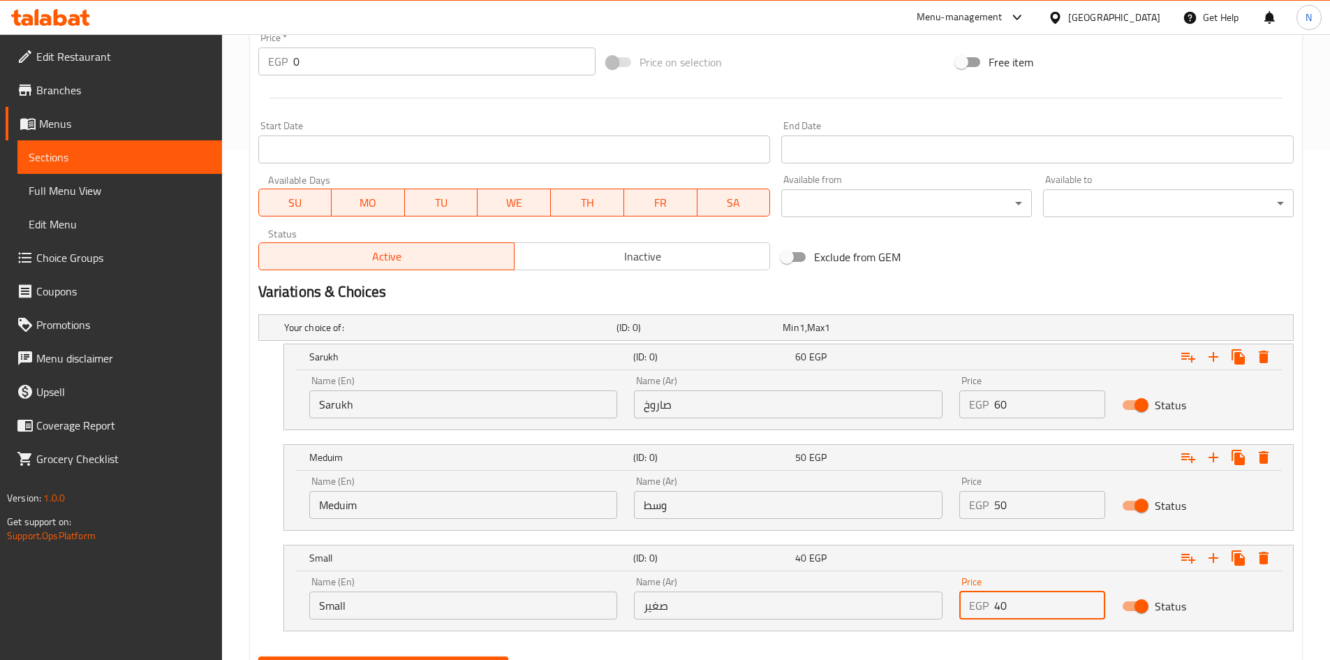
click at [986, 603] on div "EGP 40 Price" at bounding box center [1032, 605] width 146 height 28
type input "35"
click at [919, 293] on h2 "Variations & Choices" at bounding box center [775, 291] width 1035 height 21
click at [420, 407] on input "Sarukh" at bounding box center [463, 404] width 309 height 28
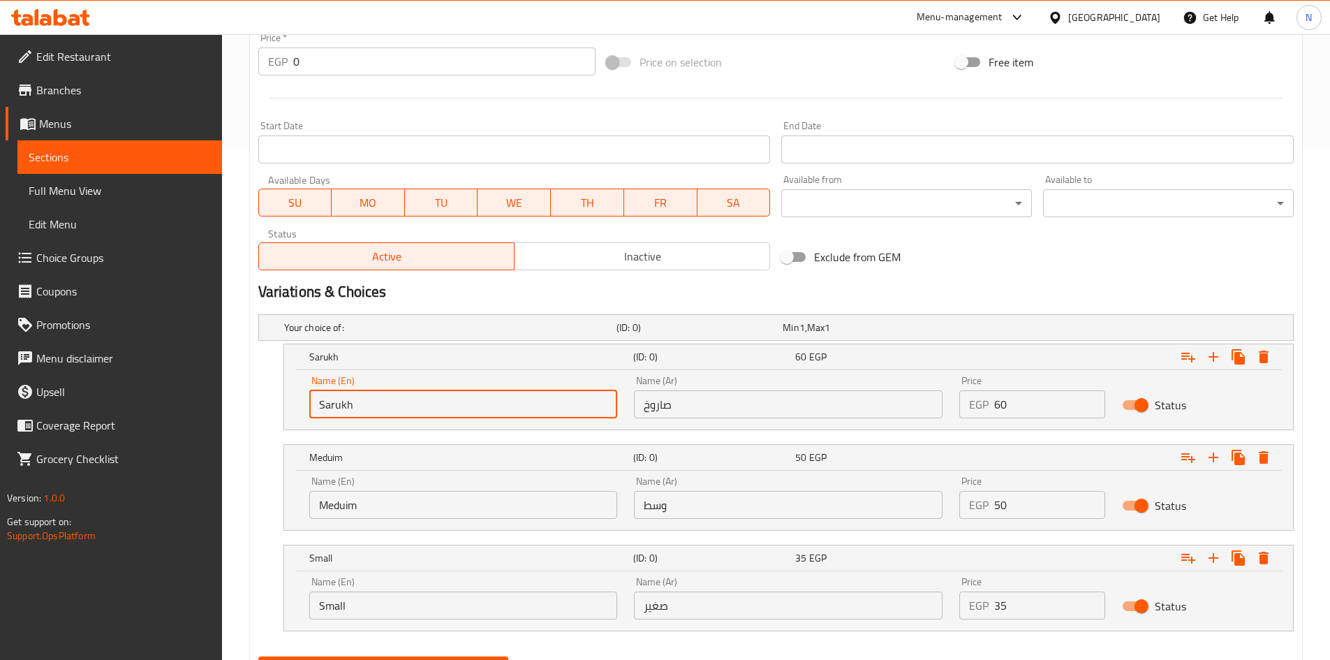
click at [420, 407] on input "Sarukh" at bounding box center [463, 404] width 309 height 28
type input "Choice"
click at [420, 407] on input "text" at bounding box center [463, 404] width 309 height 28
type input "Sarukh"
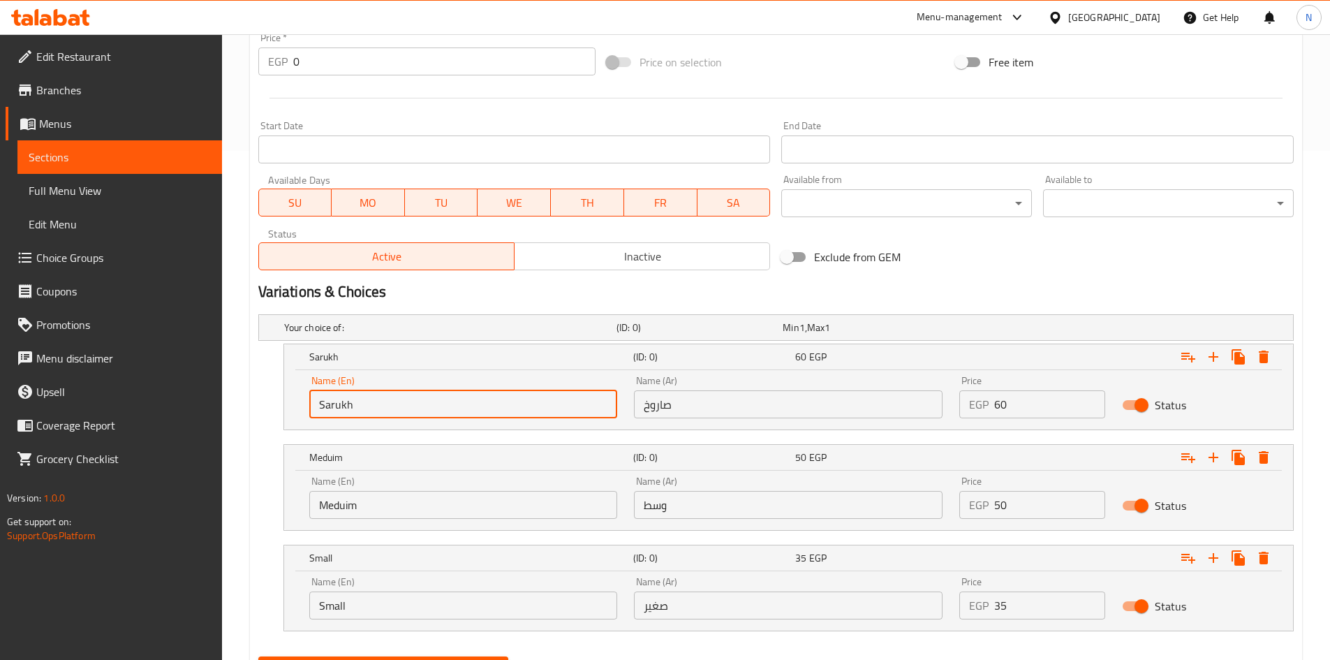
click at [740, 408] on input "صاروخ" at bounding box center [788, 404] width 309 height 28
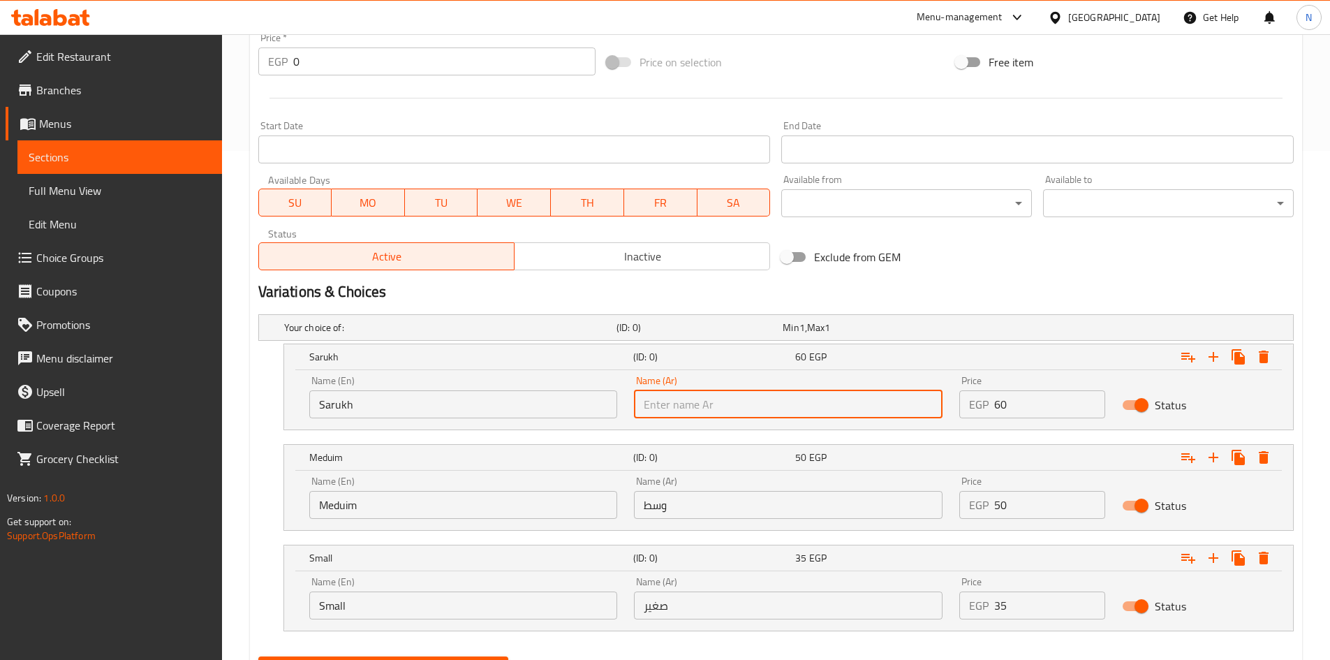
type input "صاروخ"
click at [443, 518] on input "Meduim" at bounding box center [463, 505] width 309 height 28
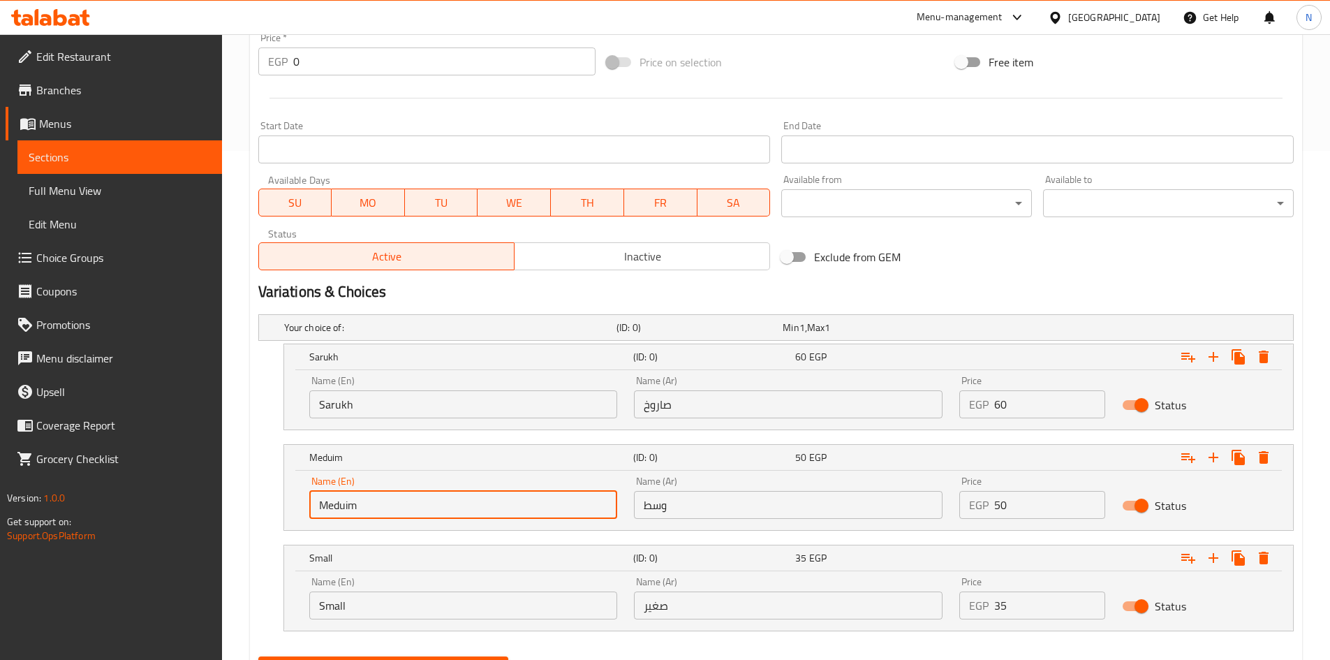
click at [443, 517] on input "Meduim" at bounding box center [463, 505] width 309 height 28
type input "Choice"
click at [443, 517] on input "text" at bounding box center [463, 505] width 309 height 28
type input "Meduim"
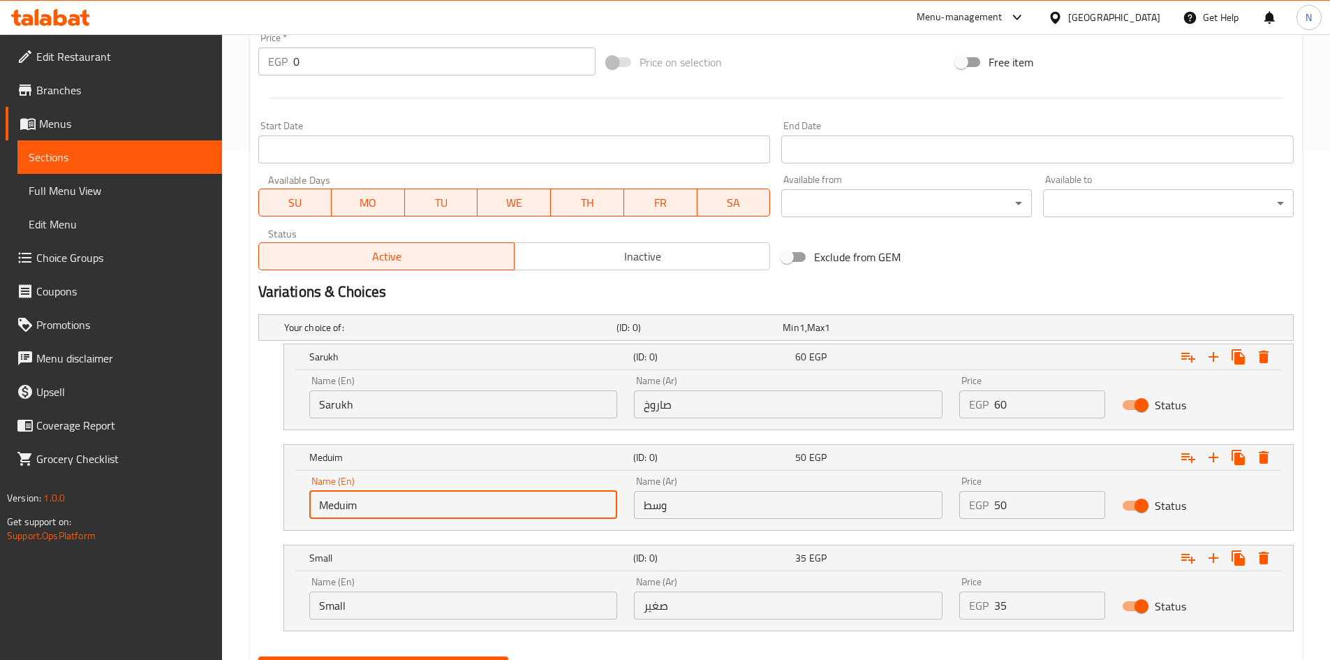
click at [699, 515] on input "وسط" at bounding box center [788, 505] width 309 height 28
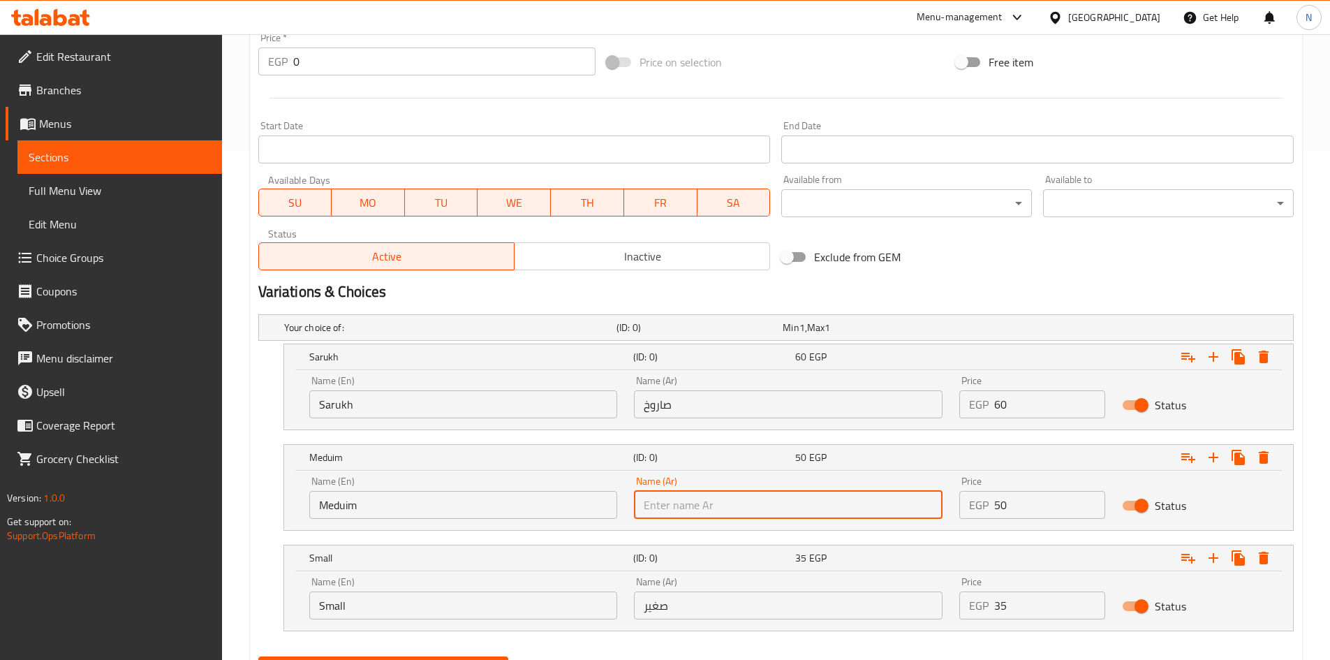
type input "وسط"
click at [383, 614] on input "Small" at bounding box center [463, 605] width 309 height 28
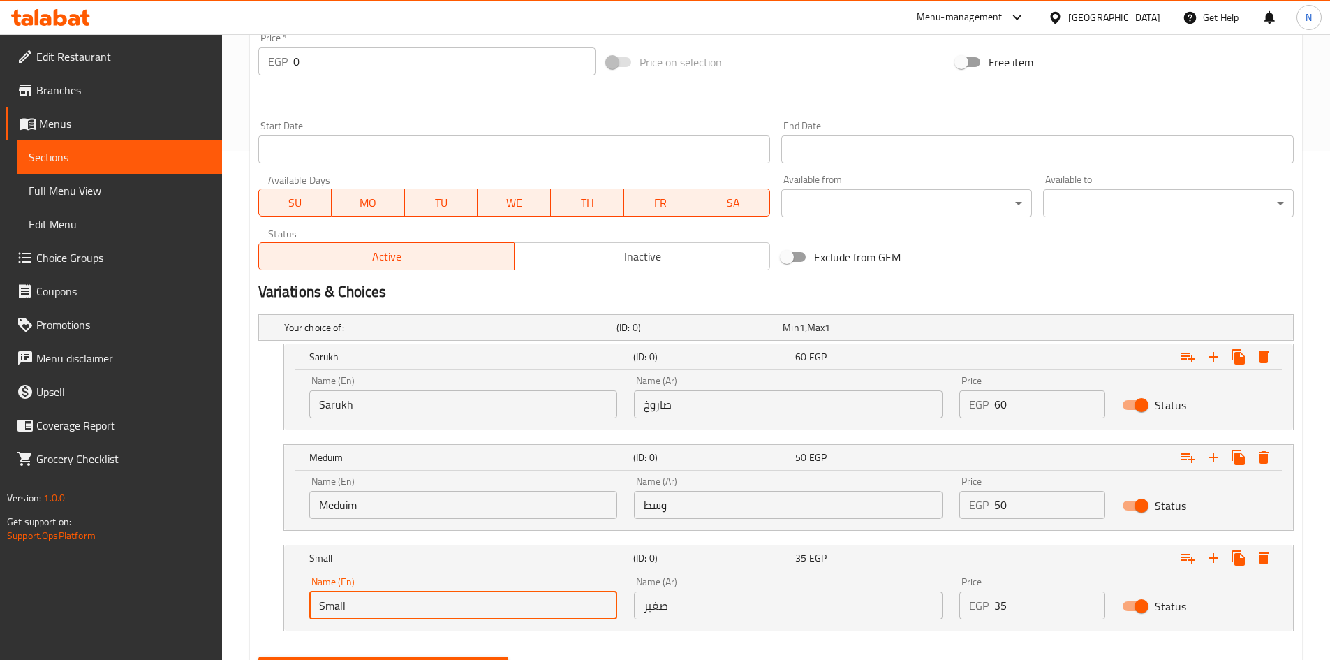
click at [383, 614] on input "Small" at bounding box center [463, 605] width 309 height 28
type input "Choice"
click at [383, 614] on input "text" at bounding box center [463, 605] width 309 height 28
type input "Small"
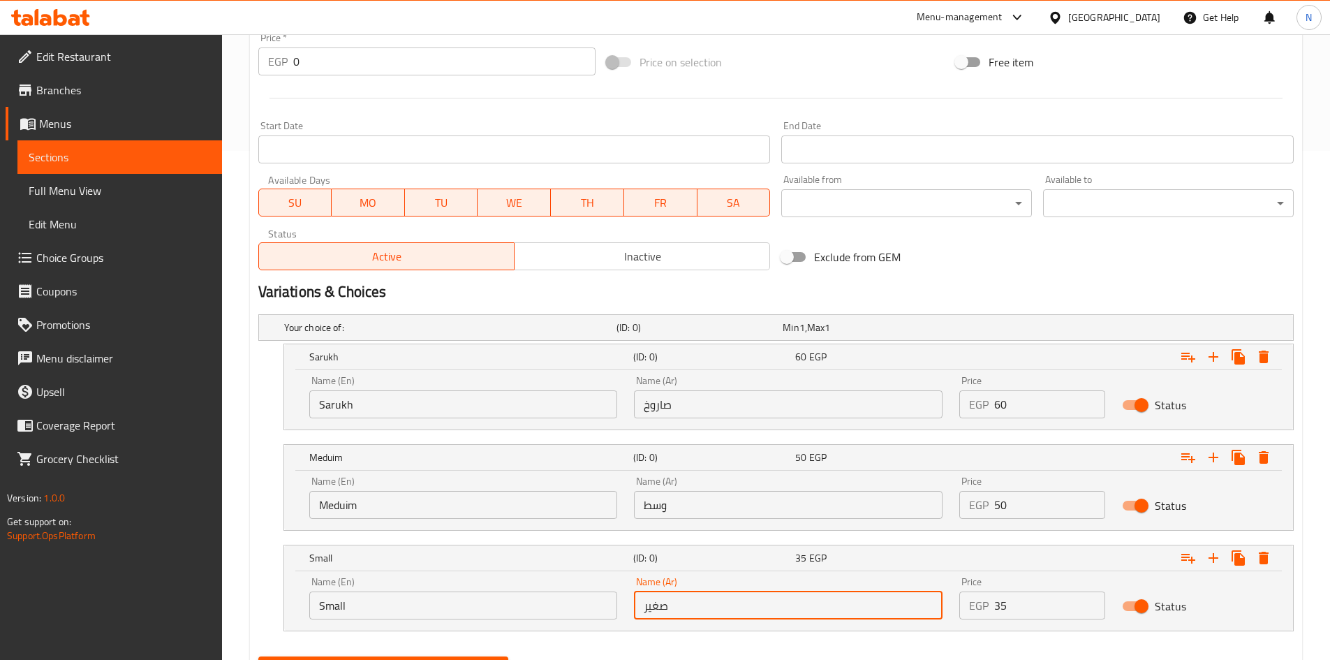
click at [748, 612] on input "صغير" at bounding box center [788, 605] width 309 height 28
type input "صغير"
click at [954, 258] on div "Exclude from GEM" at bounding box center [950, 257] width 349 height 38
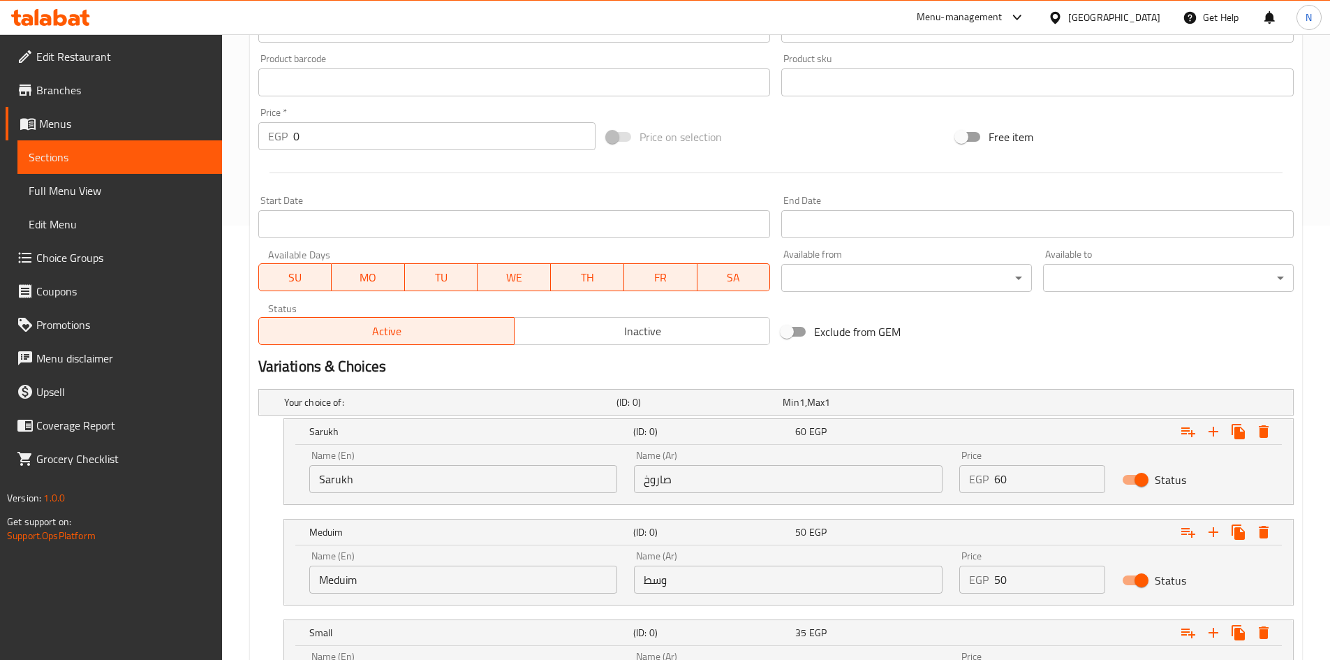
scroll to position [579, 0]
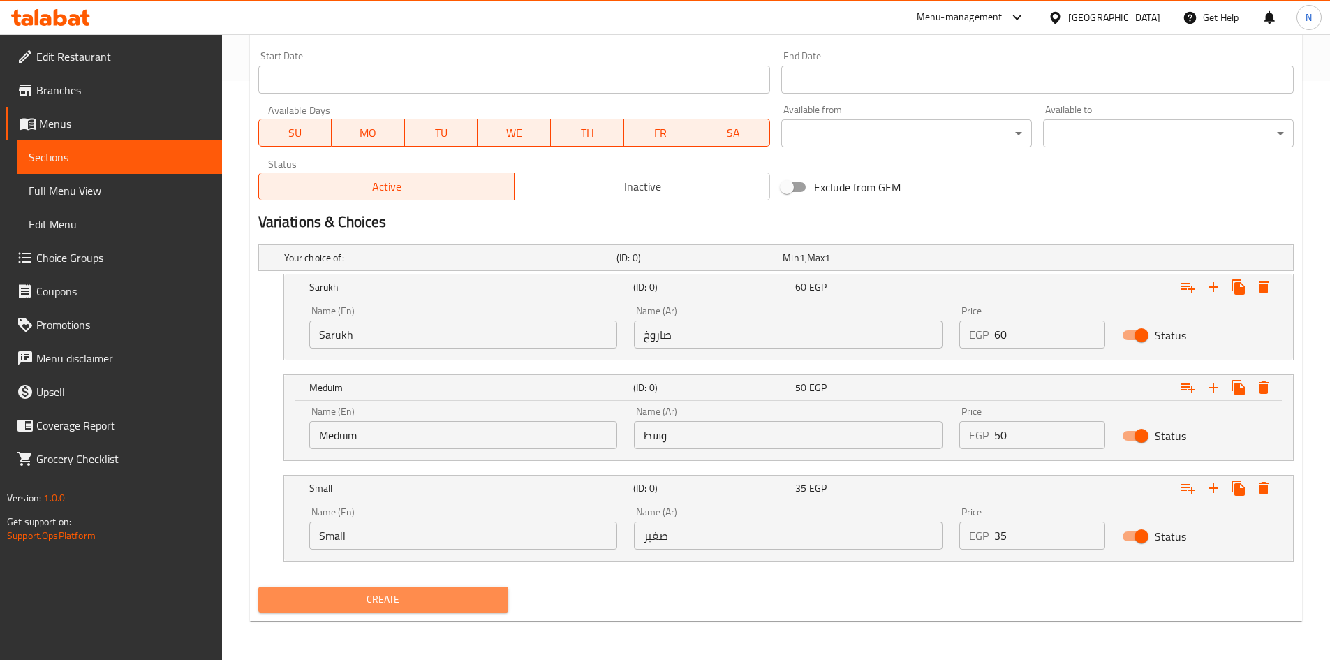
drag, startPoint x: 489, startPoint y: 591, endPoint x: 474, endPoint y: 580, distance: 18.0
click at [482, 597] on span "Create" at bounding box center [383, 599] width 228 height 17
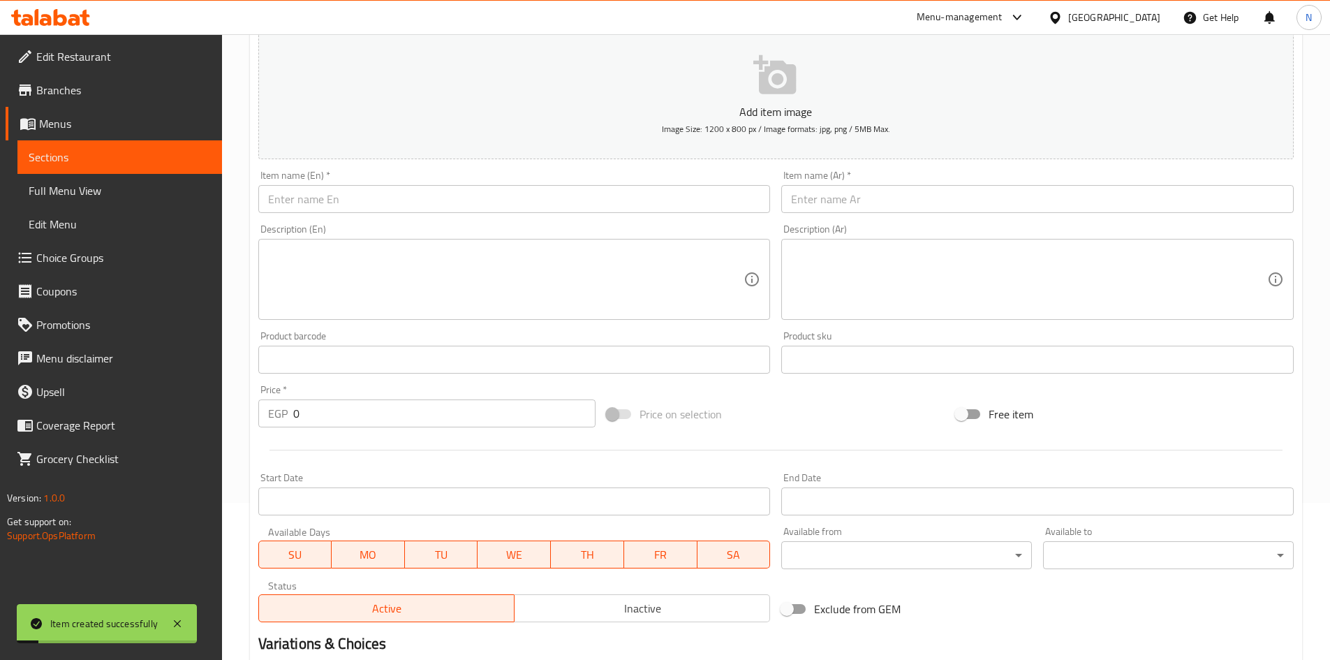
scroll to position [90, 0]
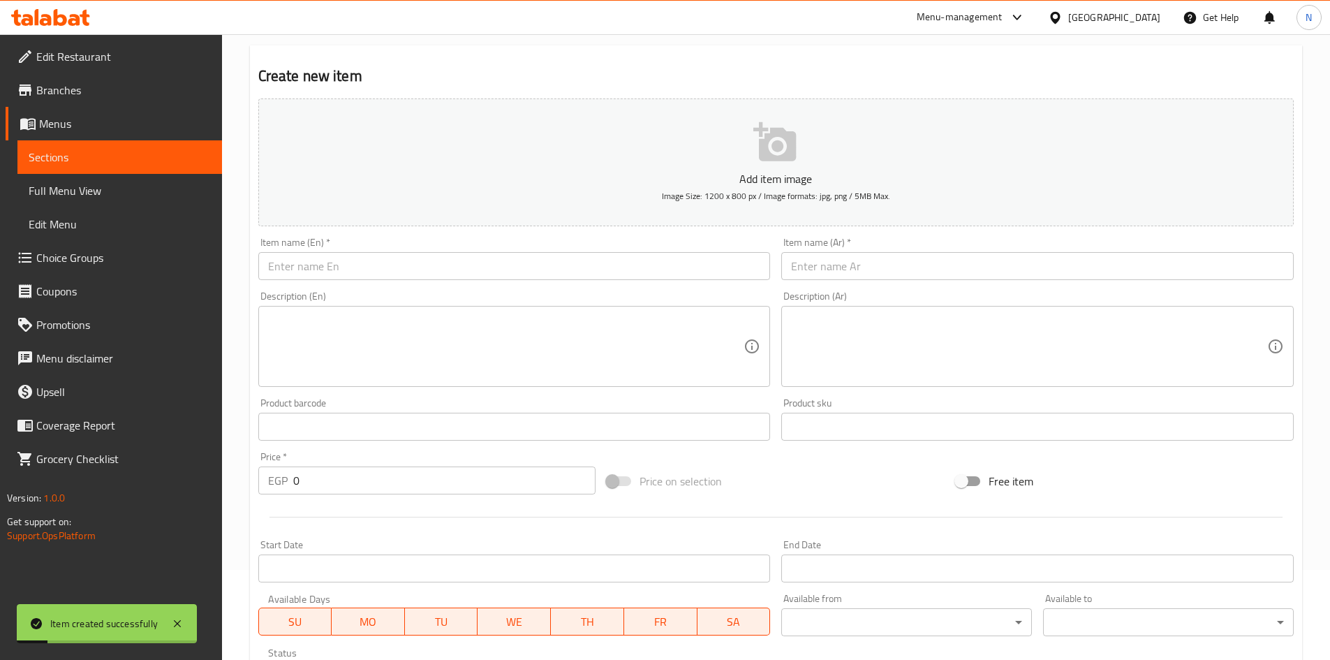
drag, startPoint x: 882, startPoint y: 273, endPoint x: 813, endPoint y: 212, distance: 92.5
click at [882, 273] on input "text" at bounding box center [1037, 266] width 512 height 28
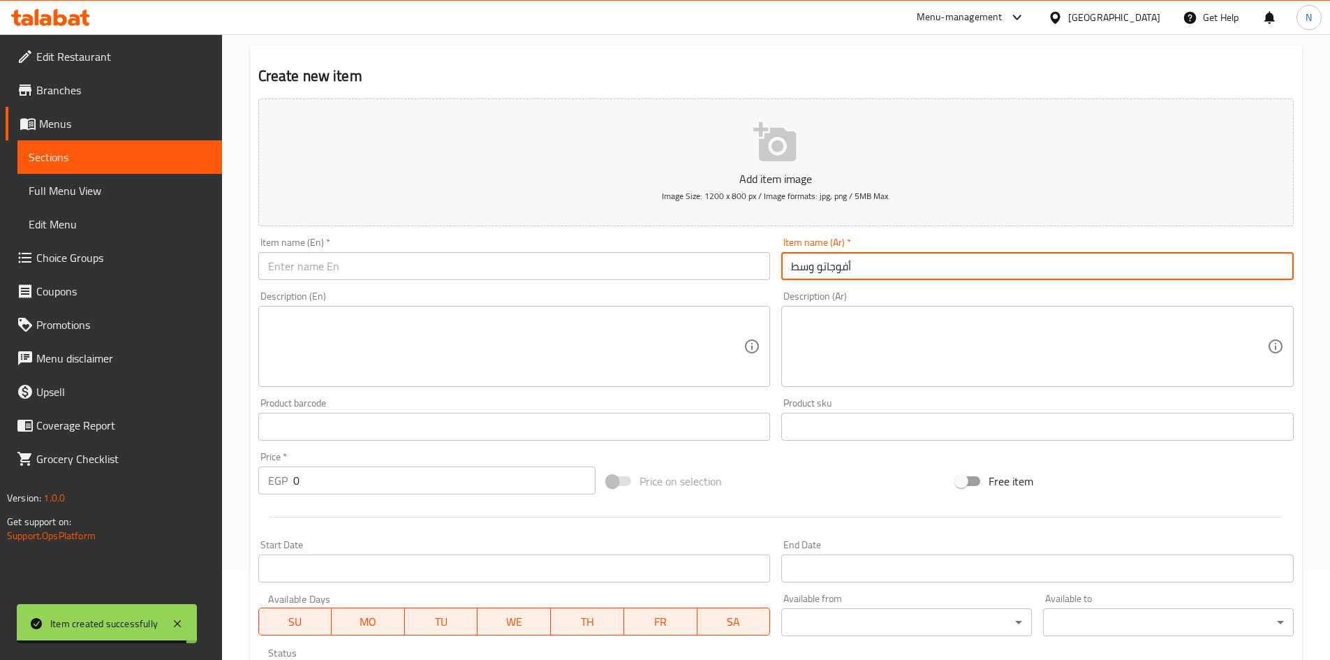
click at [806, 268] on input "أفوجاتو وسط" at bounding box center [1037, 266] width 512 height 28
click at [824, 269] on input "أفوجاتو باللبن" at bounding box center [1037, 266] width 512 height 28
click at [831, 272] on input "أفوجادو باللبن" at bounding box center [1037, 266] width 512 height 28
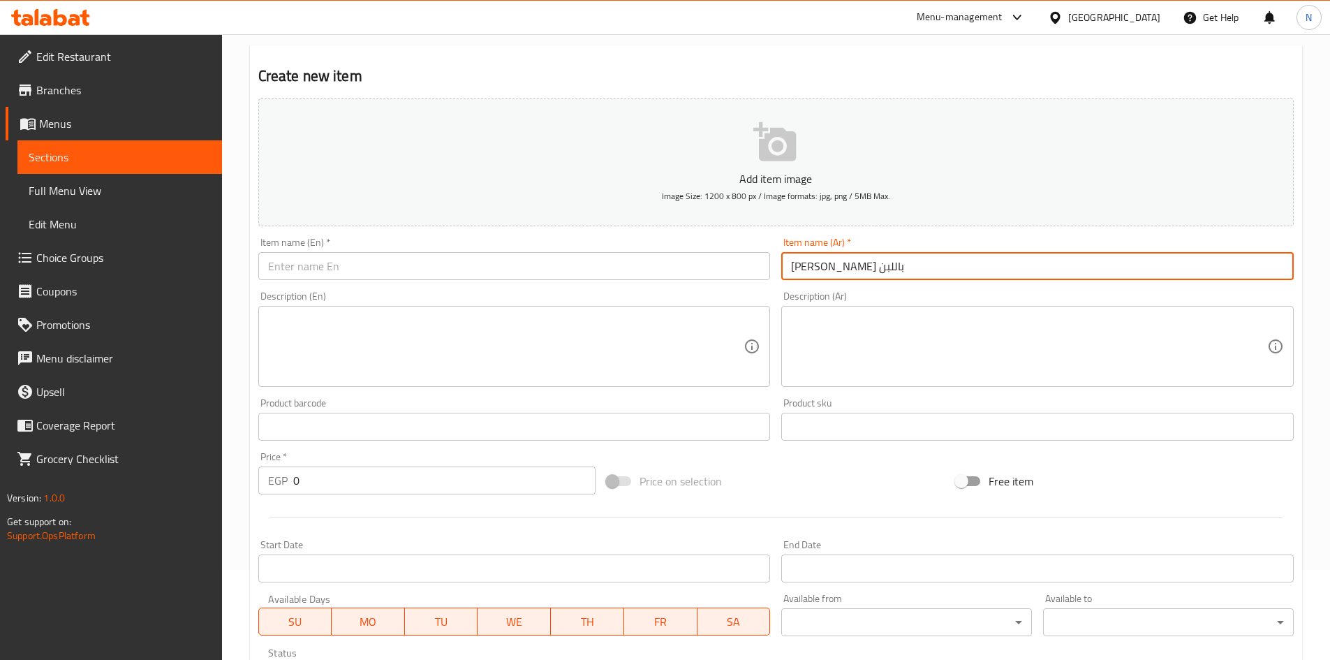
click at [831, 272] on input "أفوجادو باللبن" at bounding box center [1037, 266] width 512 height 28
type input "أفوجادو باللبن"
click at [459, 253] on div "Item name (En)   * Item name (En) *" at bounding box center [514, 258] width 512 height 43
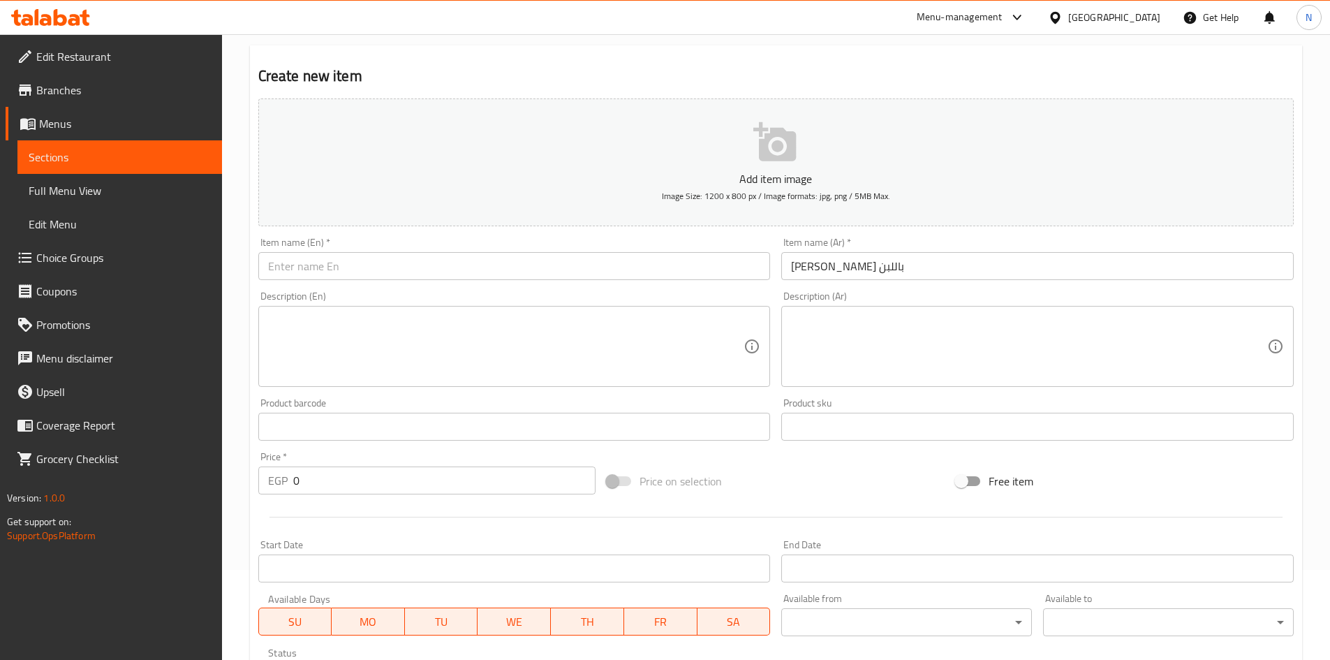
click at [390, 274] on input "text" at bounding box center [514, 266] width 512 height 28
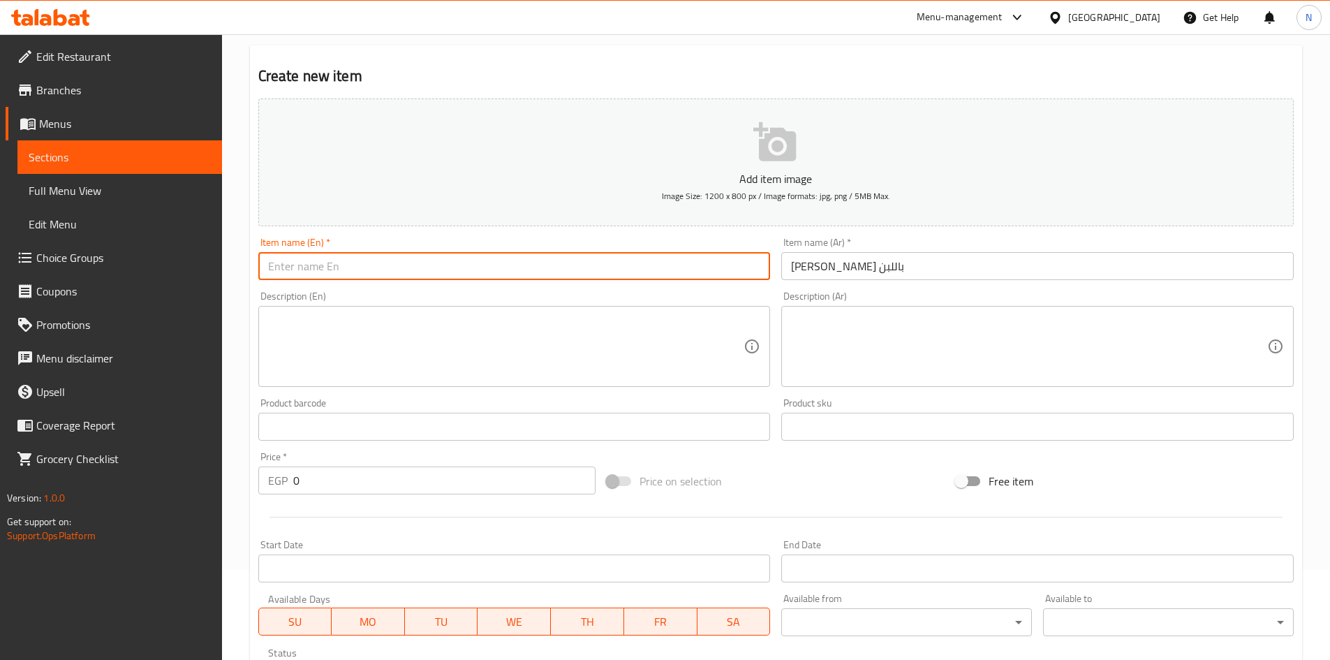
paste input "Avocado with yogurt"
click at [344, 269] on input "Avocado with yogurt" at bounding box center [514, 266] width 512 height 28
click at [320, 266] on input "Avocado with Milk" at bounding box center [514, 266] width 512 height 28
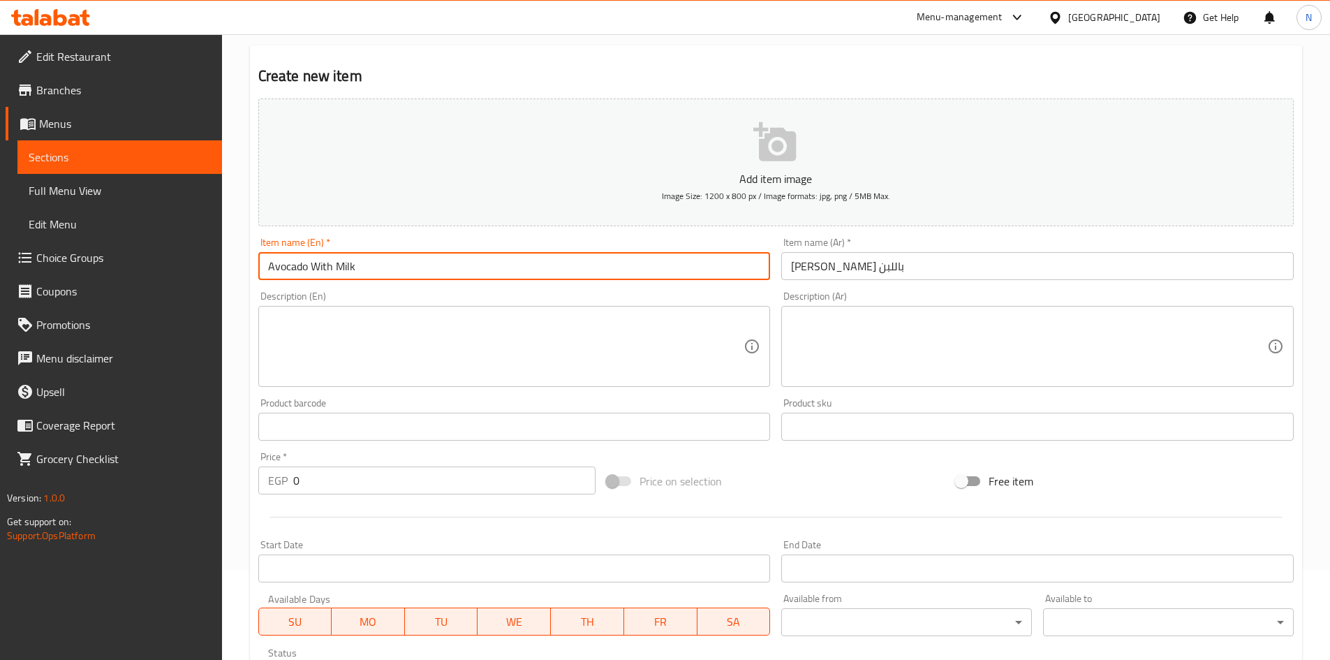
type input "Avocado With Milk"
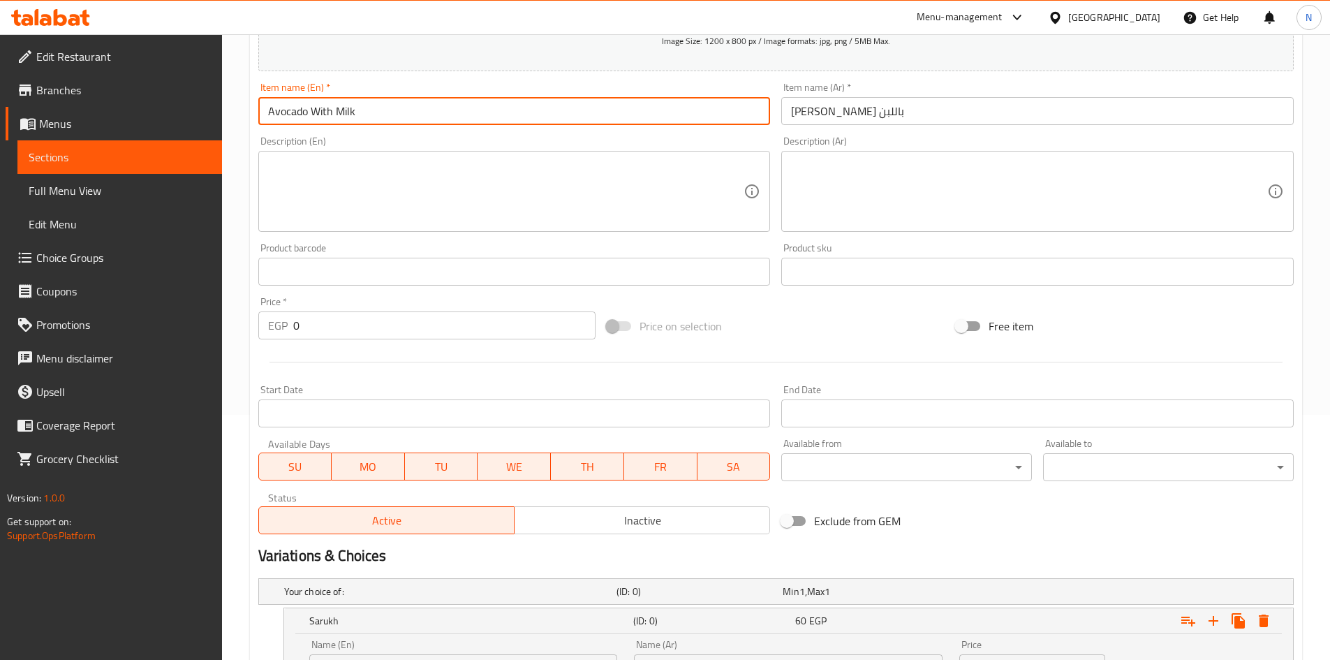
scroll to position [579, 0]
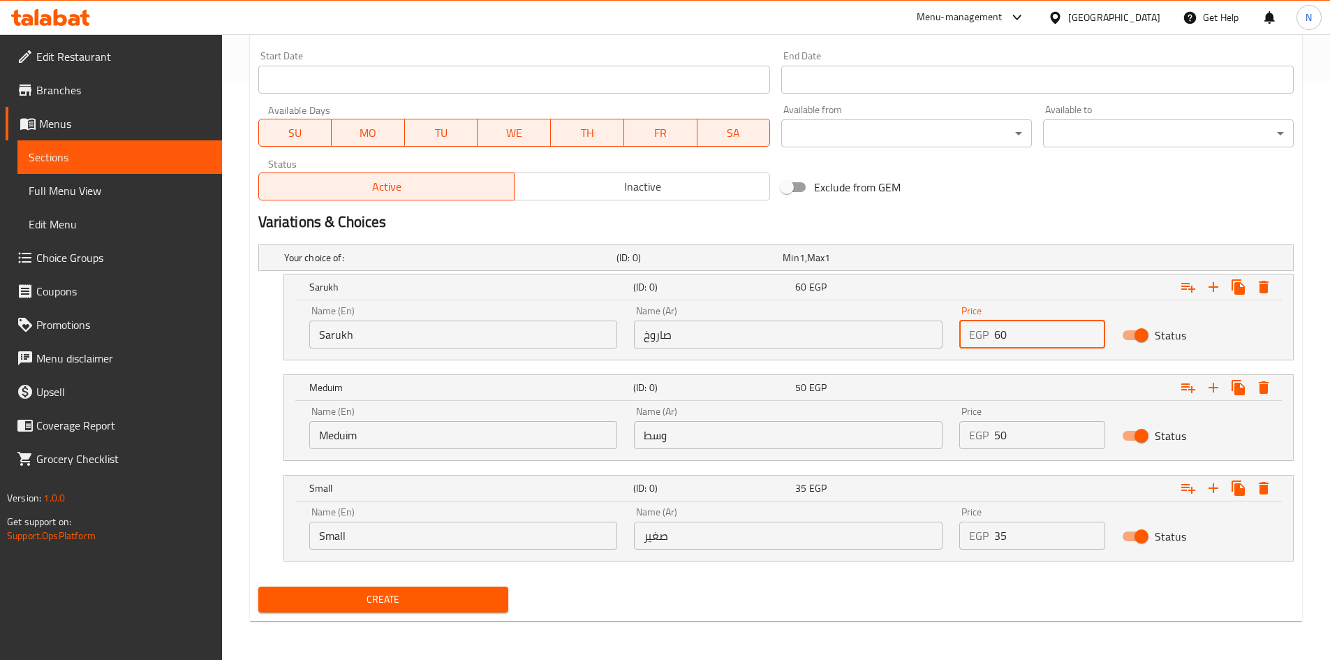
drag, startPoint x: 998, startPoint y: 339, endPoint x: 985, endPoint y: 340, distance: 12.6
click at [985, 340] on div "EGP 60 Price" at bounding box center [1032, 334] width 146 height 28
type input "135"
click at [1109, 197] on div "Exclude from GEM" at bounding box center [950, 187] width 349 height 38
drag, startPoint x: 1016, startPoint y: 435, endPoint x: 981, endPoint y: 433, distance: 35.7
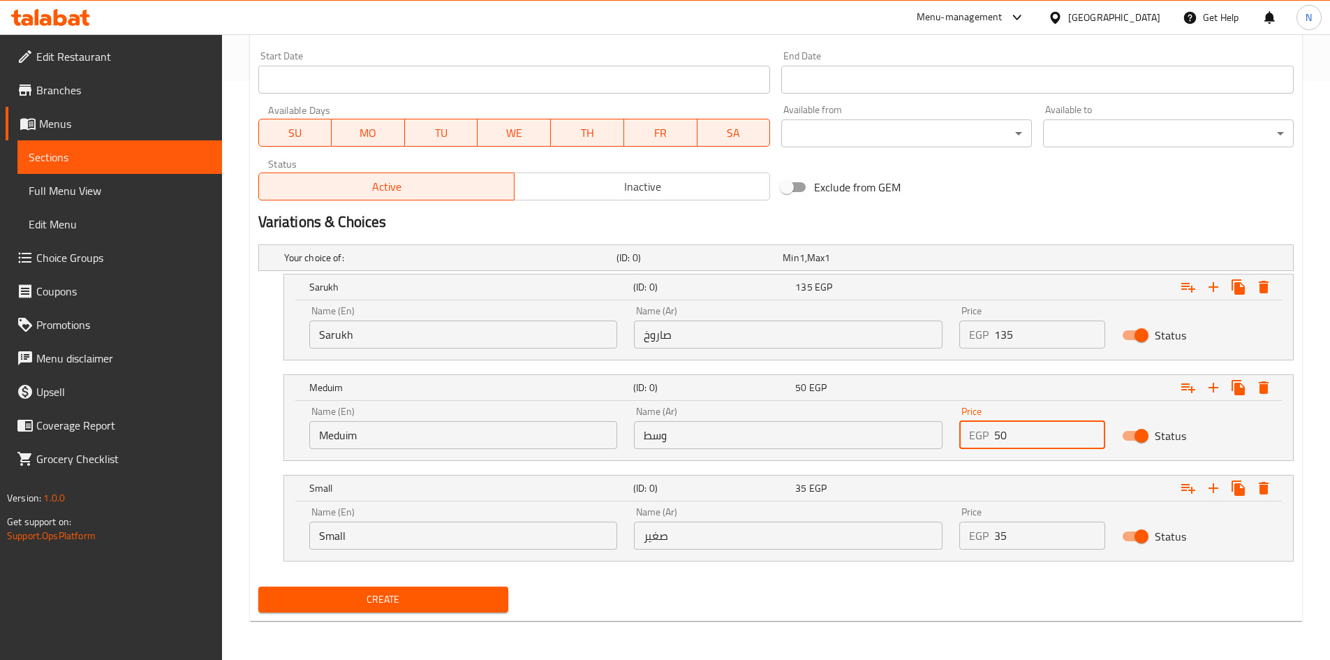
click at [981, 433] on div "EGP 50 Price" at bounding box center [1032, 435] width 146 height 28
type input "105"
click at [1009, 223] on h2 "Variations & Choices" at bounding box center [775, 222] width 1035 height 21
drag, startPoint x: 1012, startPoint y: 541, endPoint x: 985, endPoint y: 537, distance: 26.9
click at [985, 537] on div "EGP 35 Price" at bounding box center [1032, 535] width 146 height 28
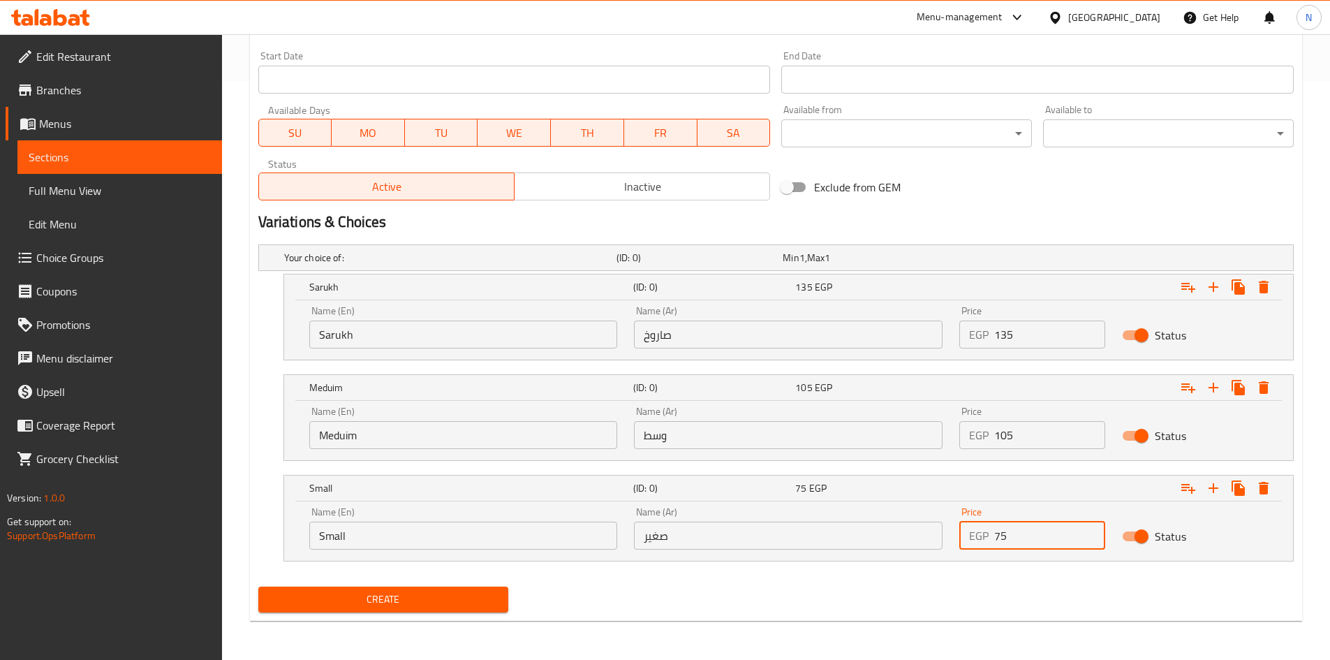
type input "75"
click at [950, 232] on h2 "Variations & Choices" at bounding box center [775, 222] width 1035 height 21
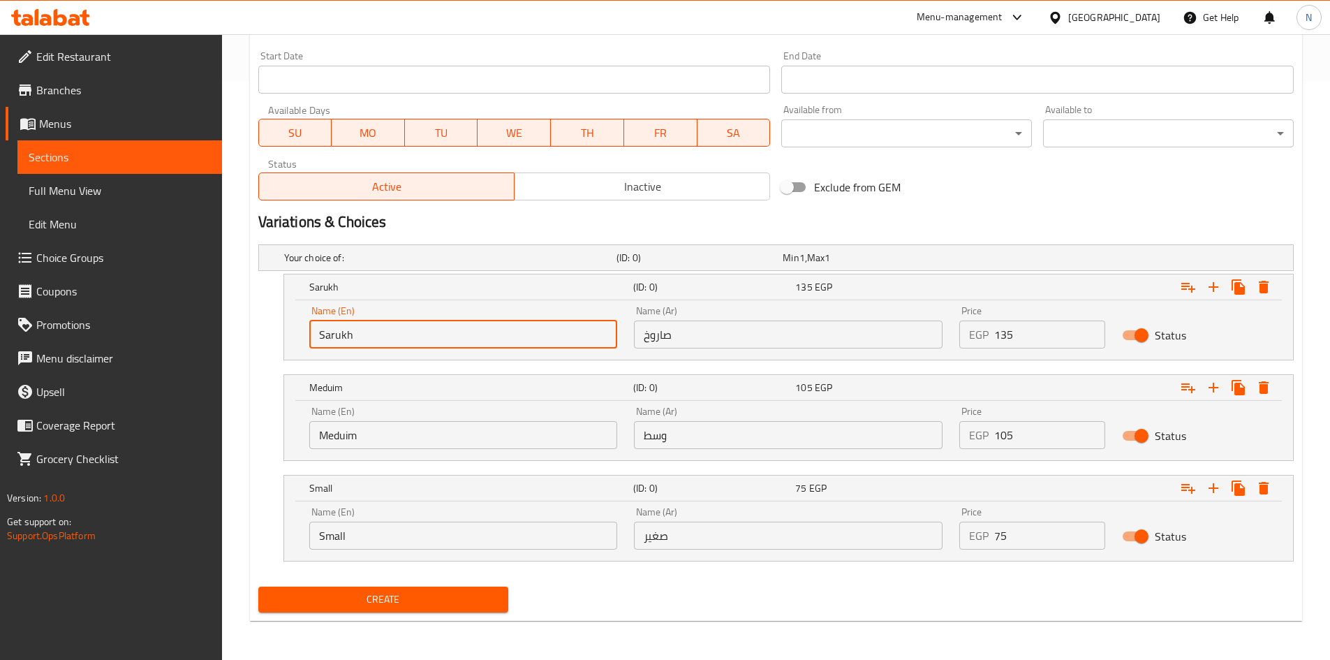
click at [374, 327] on input "Sarukh" at bounding box center [463, 334] width 309 height 28
type input "Choice"
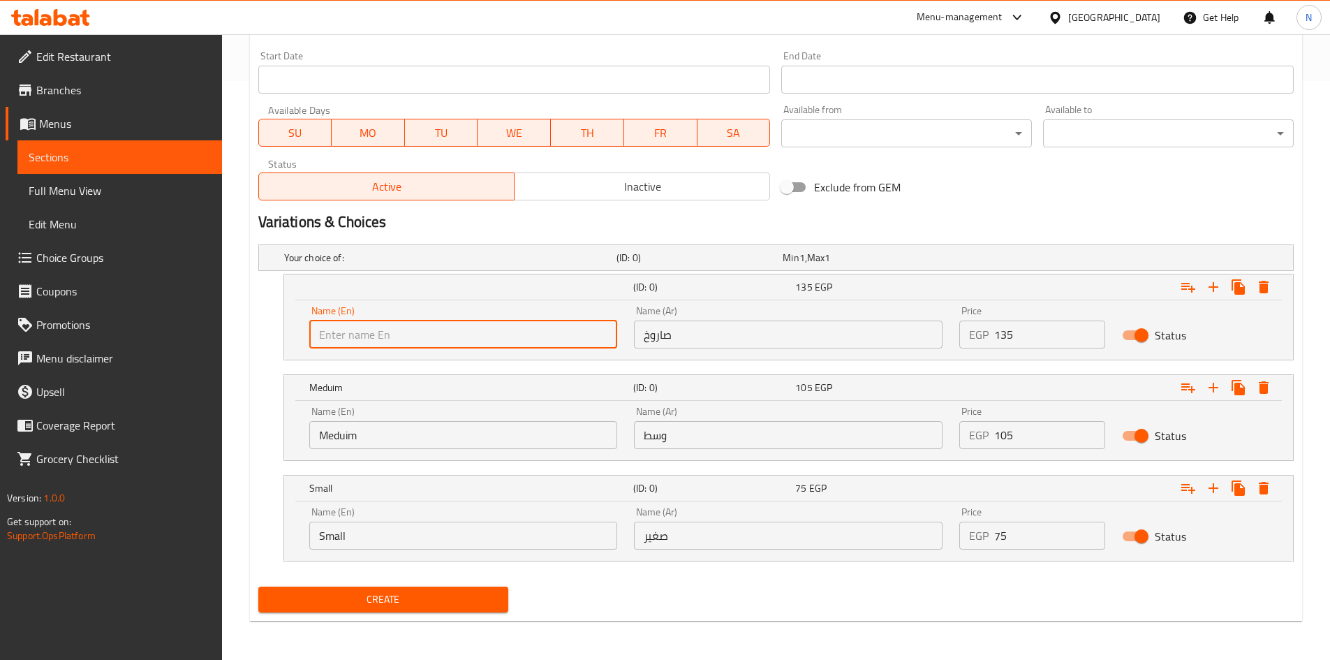
click at [374, 327] on input "text" at bounding box center [463, 334] width 309 height 28
type input "Sarukh"
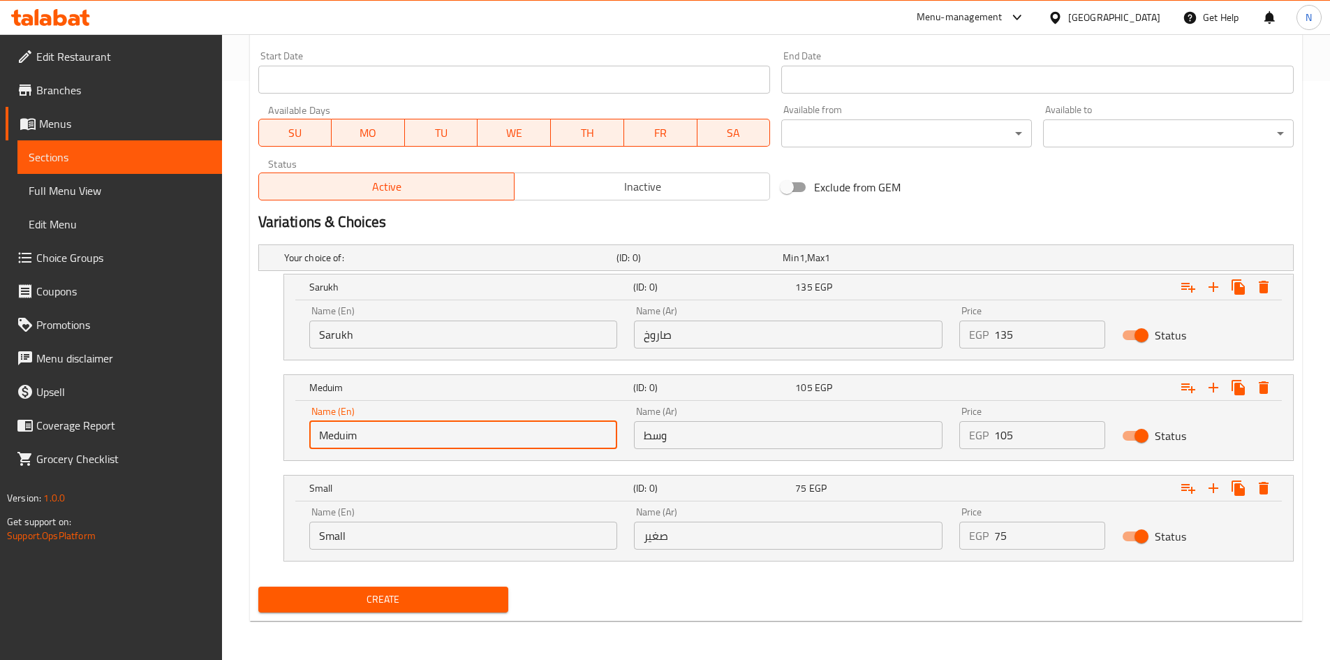
click at [359, 434] on input "Meduim" at bounding box center [463, 435] width 309 height 28
type input "Choice"
click at [359, 434] on input "text" at bounding box center [463, 435] width 309 height 28
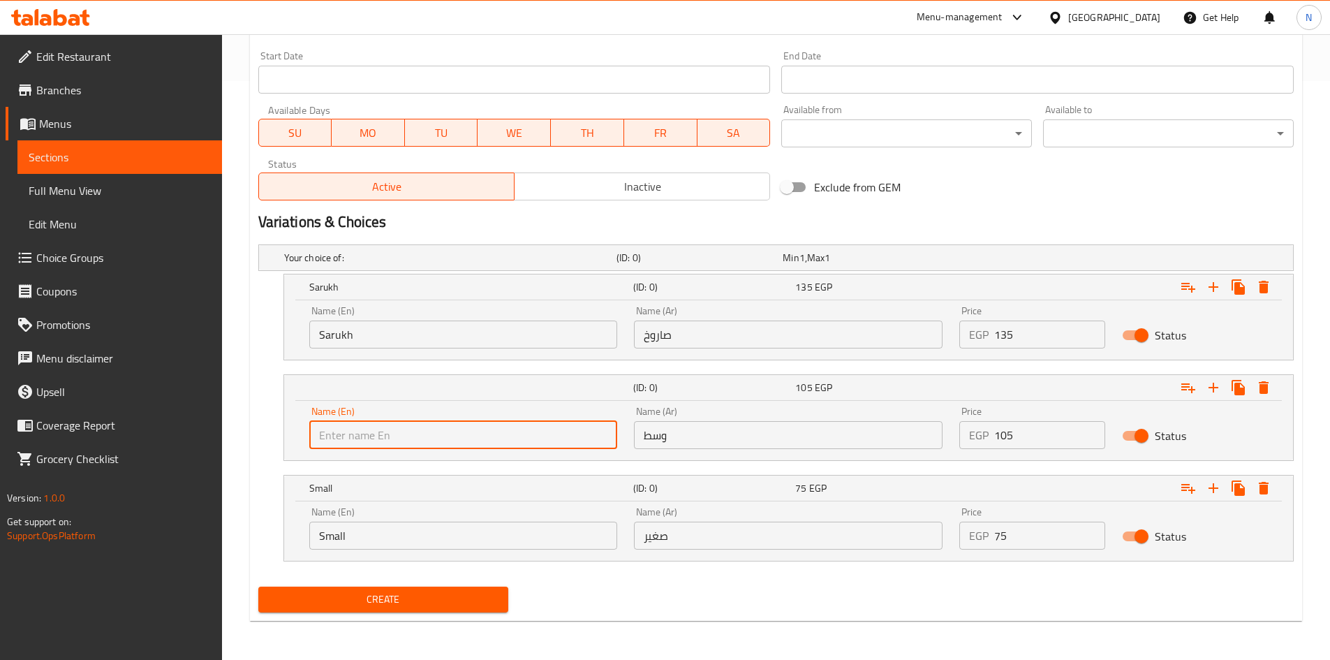
type input "Meduim"
click at [362, 542] on input "Small" at bounding box center [463, 535] width 309 height 28
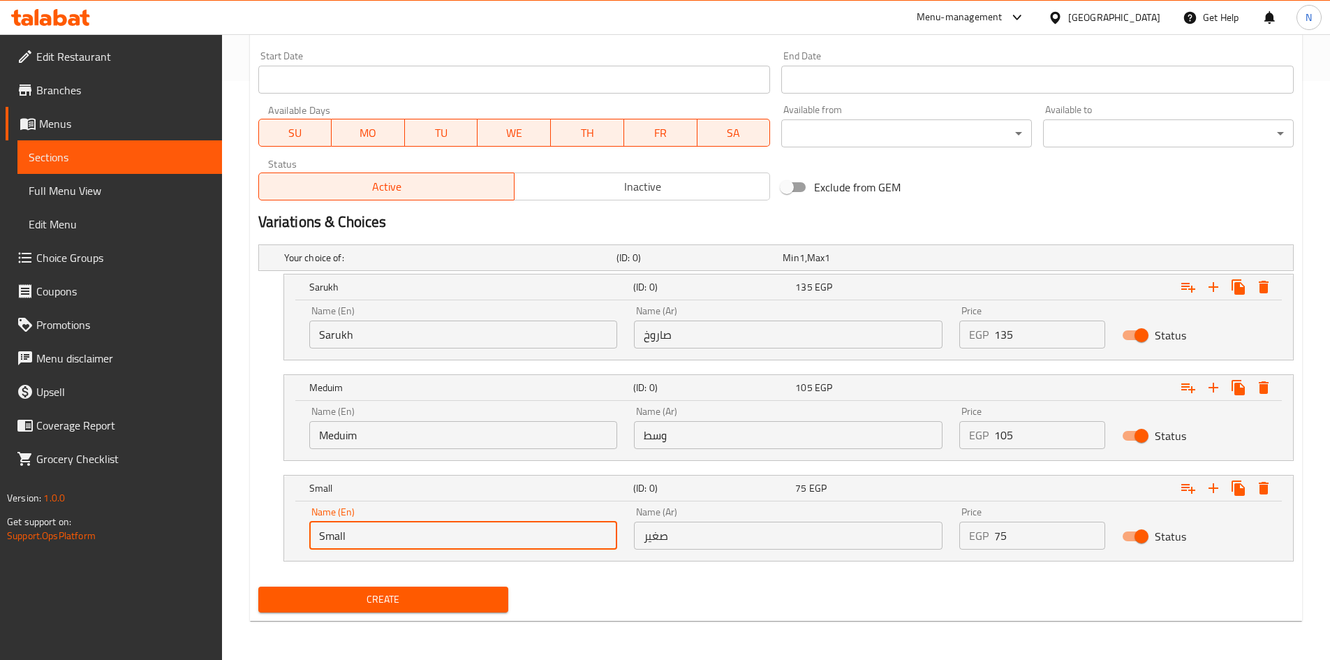
click at [362, 542] on input "Small" at bounding box center [463, 535] width 309 height 28
type input "Choice"
click at [362, 542] on input "text" at bounding box center [463, 535] width 309 height 28
type input "Small"
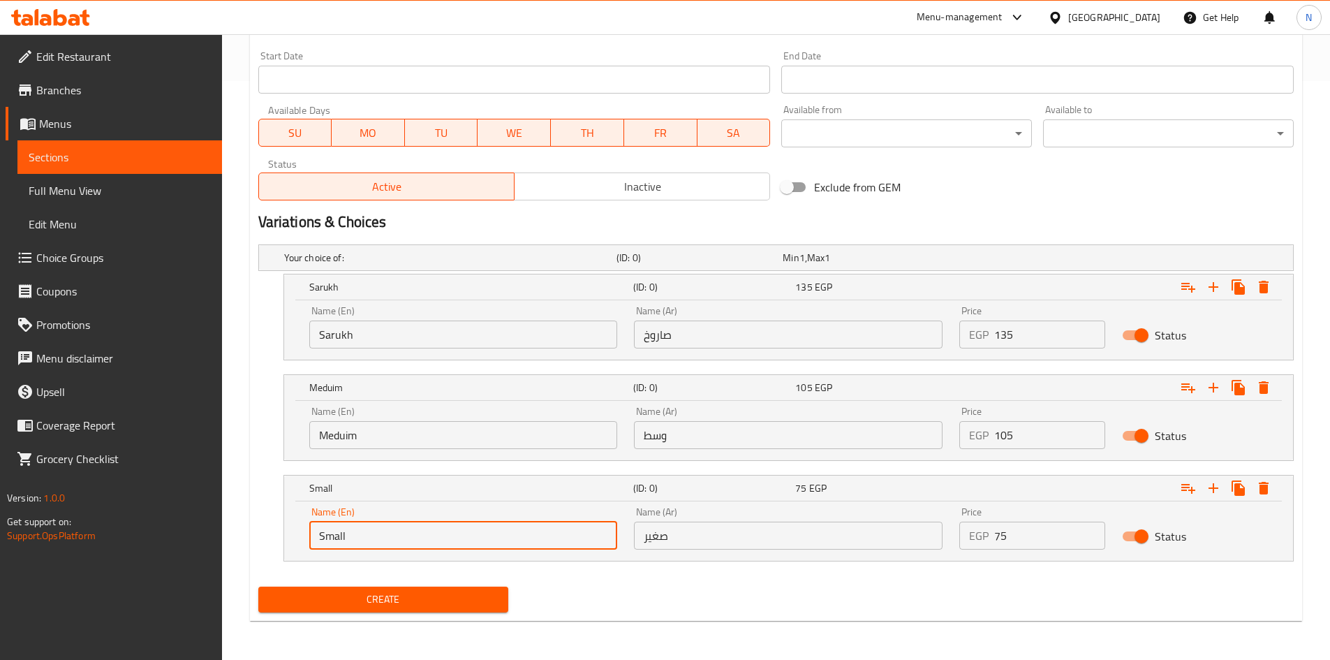
click at [662, 333] on input "صاروخ" at bounding box center [788, 334] width 309 height 28
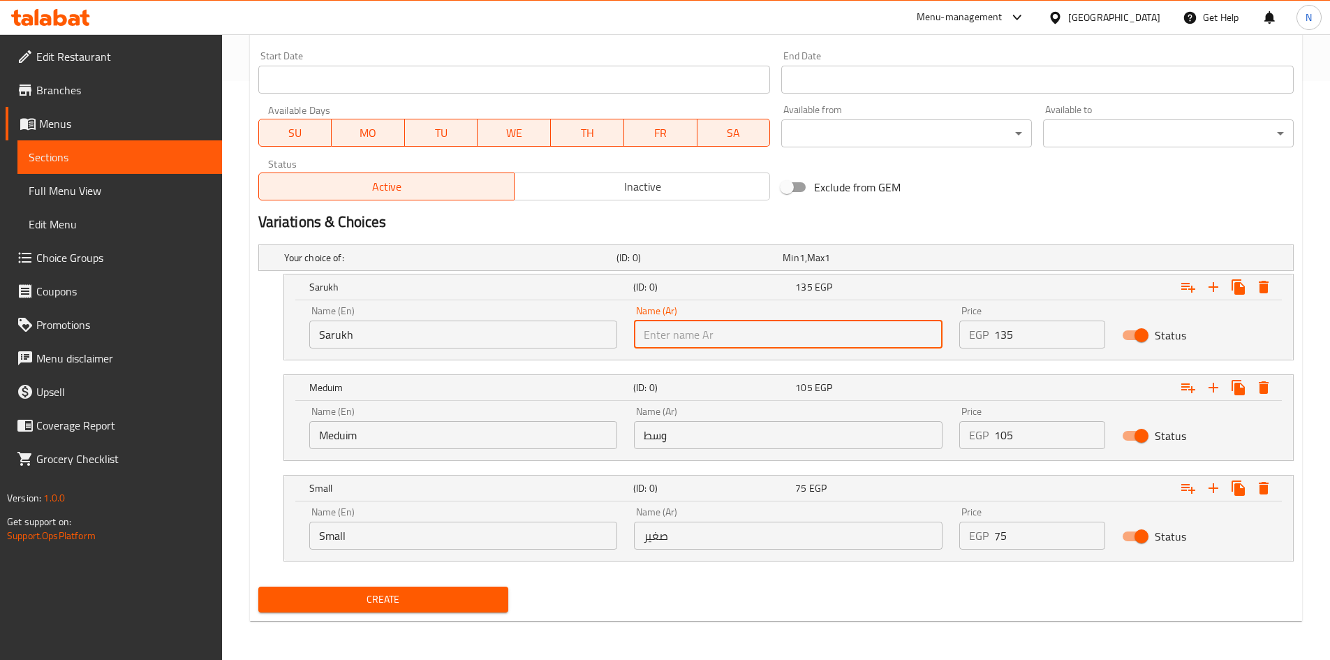
type input "صاروخ"
click at [683, 440] on input "وسط" at bounding box center [788, 435] width 309 height 28
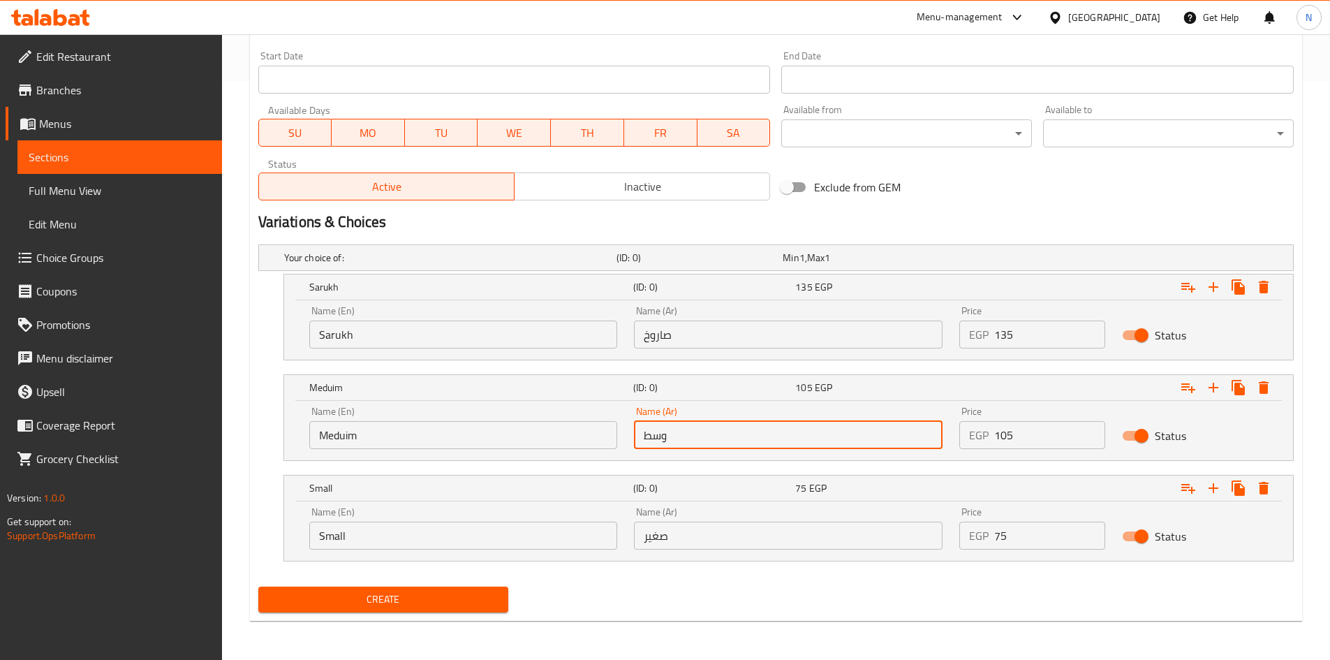
type input "وسط"
click at [717, 542] on input "صغير" at bounding box center [788, 535] width 309 height 28
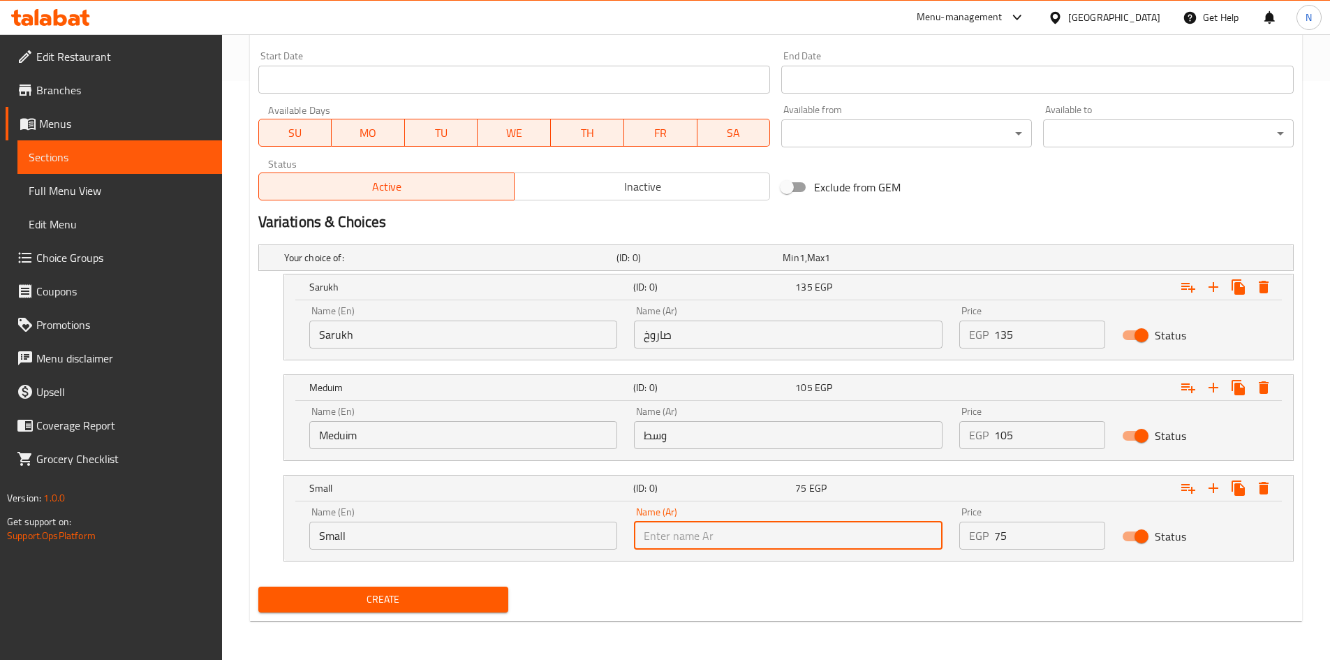
type input "صغير"
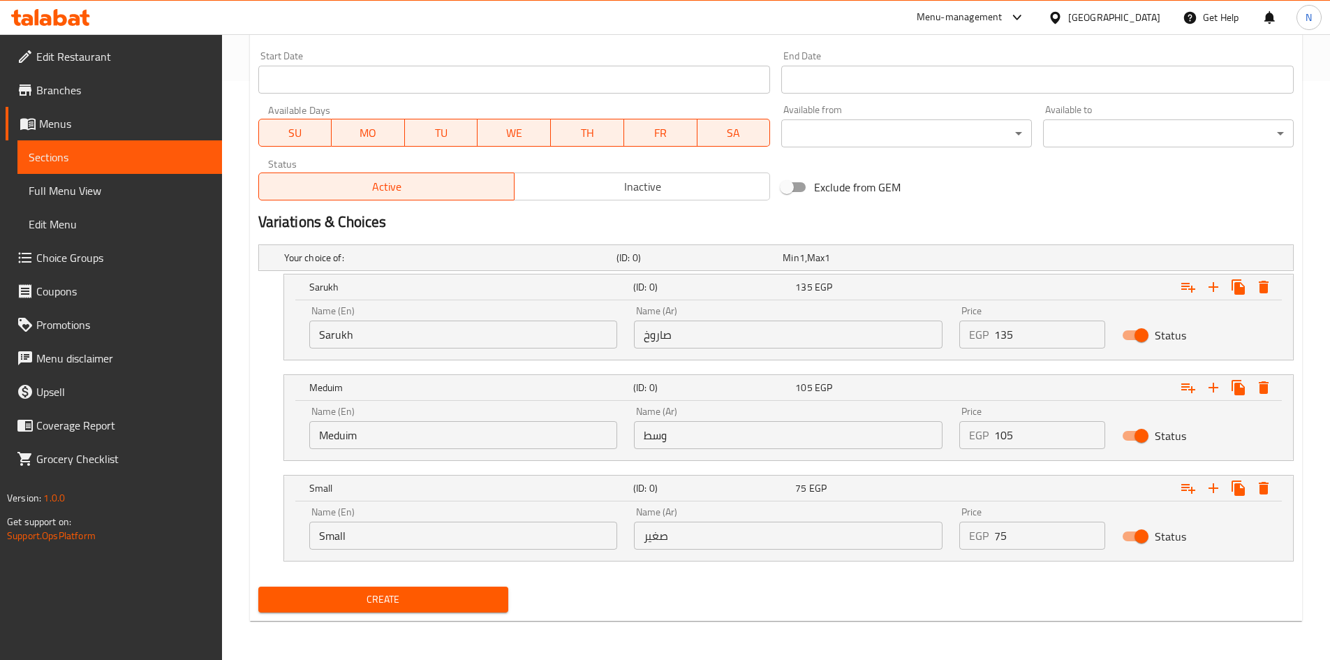
click at [853, 216] on h2 "Variations & Choices" at bounding box center [775, 222] width 1035 height 21
click at [426, 609] on button "Create" at bounding box center [383, 599] width 251 height 26
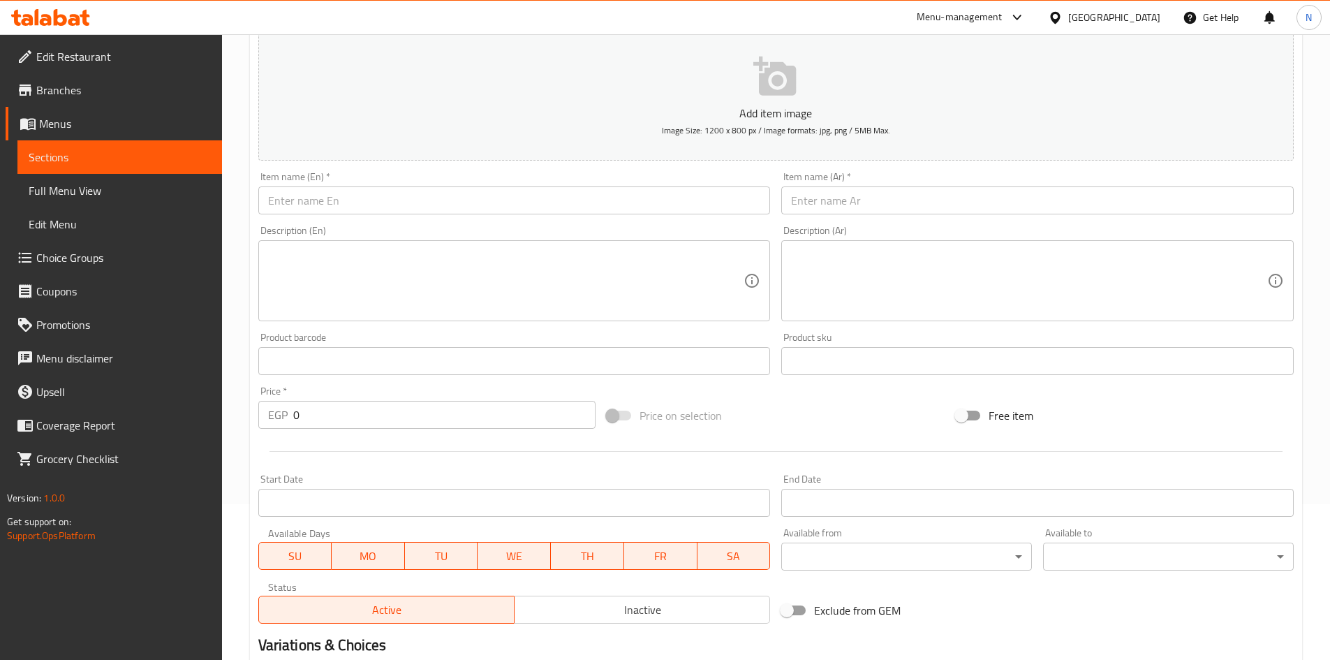
scroll to position [0, 0]
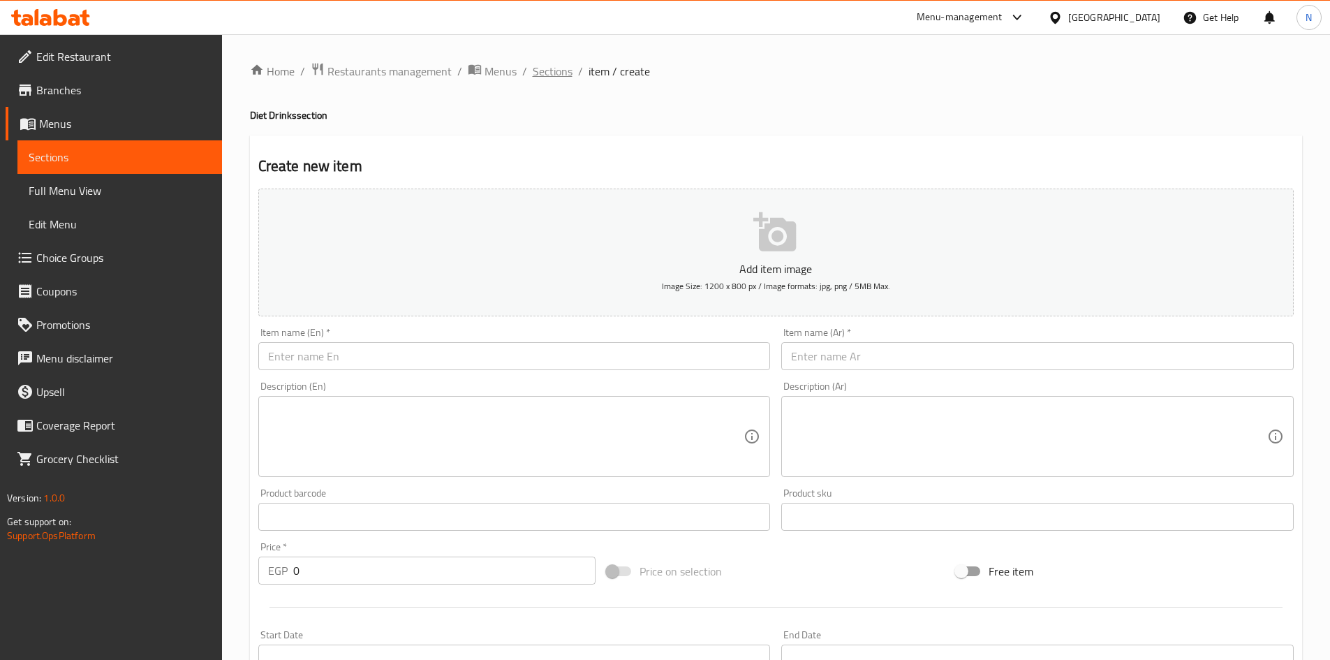
click at [564, 75] on span "Sections" at bounding box center [553, 71] width 40 height 17
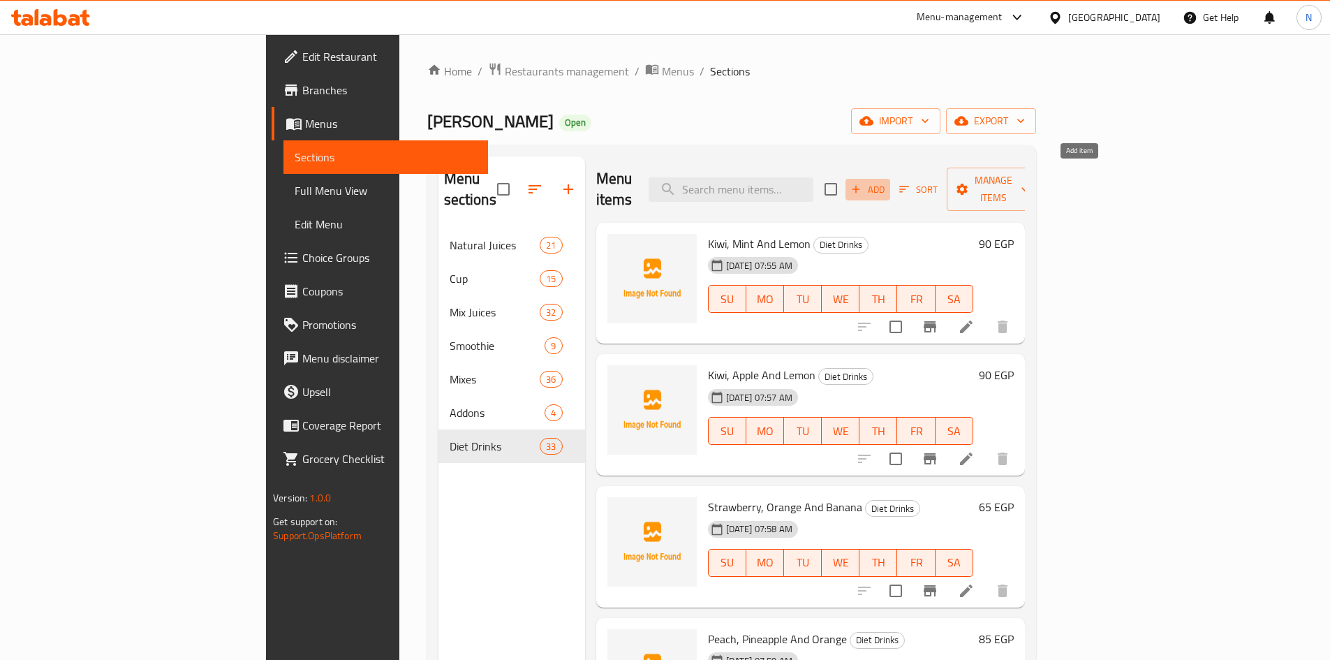
click at [887, 182] on span "Add" at bounding box center [868, 190] width 38 height 16
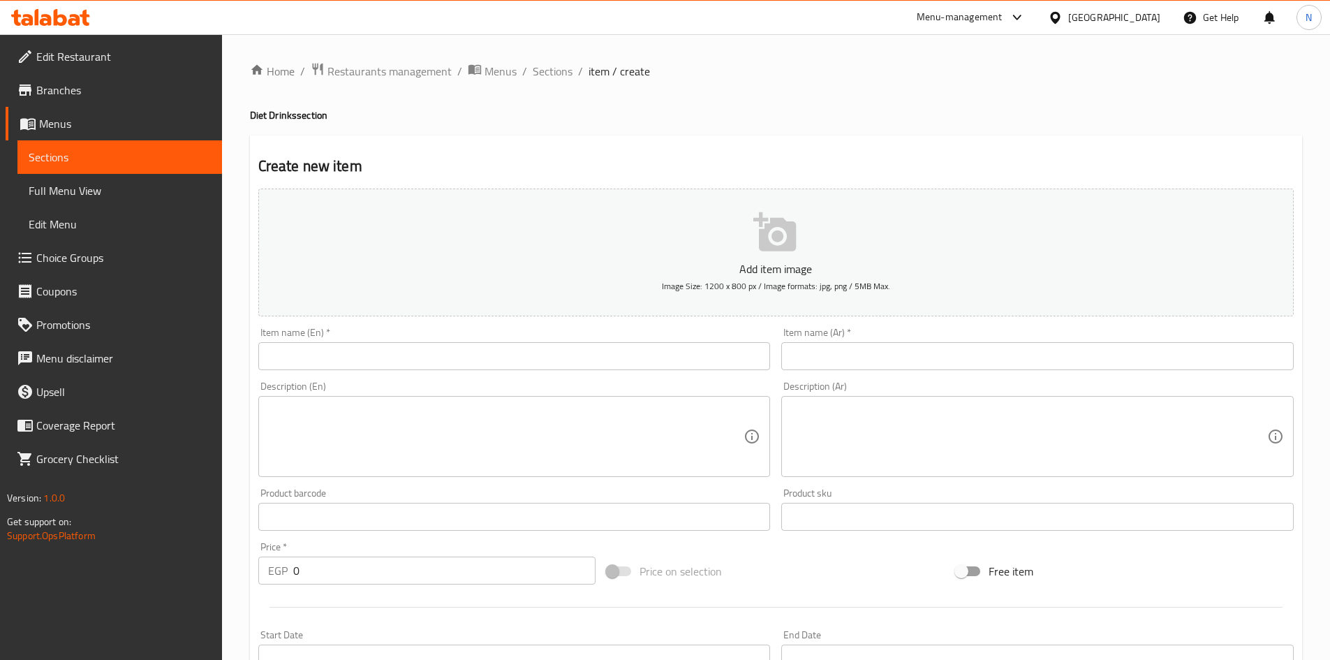
click at [854, 344] on input "text" at bounding box center [1037, 356] width 512 height 28
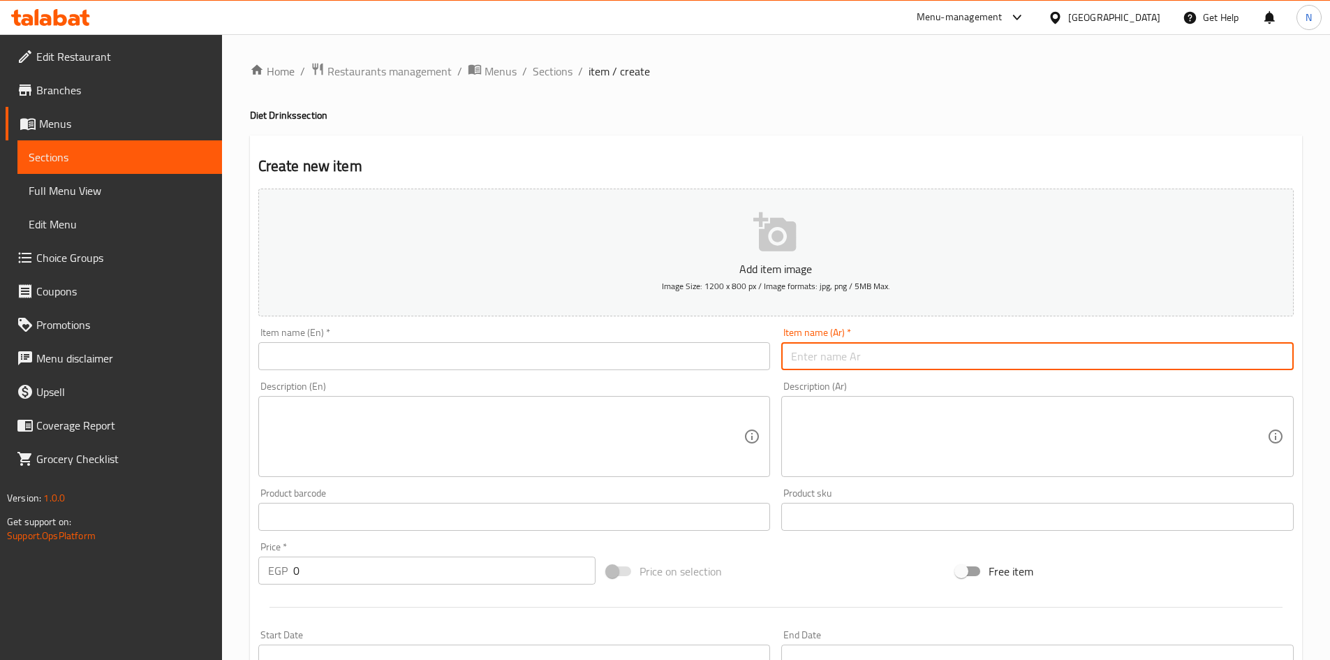
type input "f"
click at [826, 359] on input "بطيخ نعناع" at bounding box center [1037, 356] width 512 height 28
type input "بطيخ نعناع"
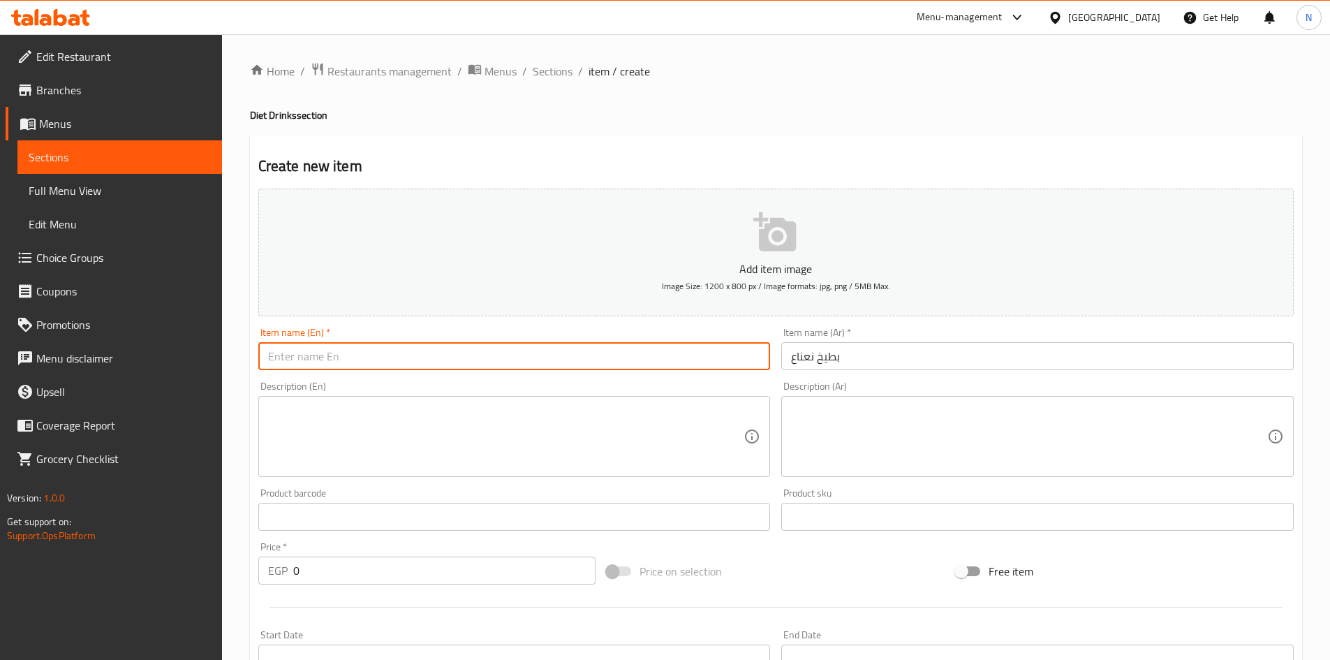
click at [528, 355] on input "text" at bounding box center [514, 356] width 512 height 28
paste input "Watermelon mint"
click at [333, 359] on input "Watermelon mint" at bounding box center [514, 356] width 512 height 28
type input "Watermelon Mint"
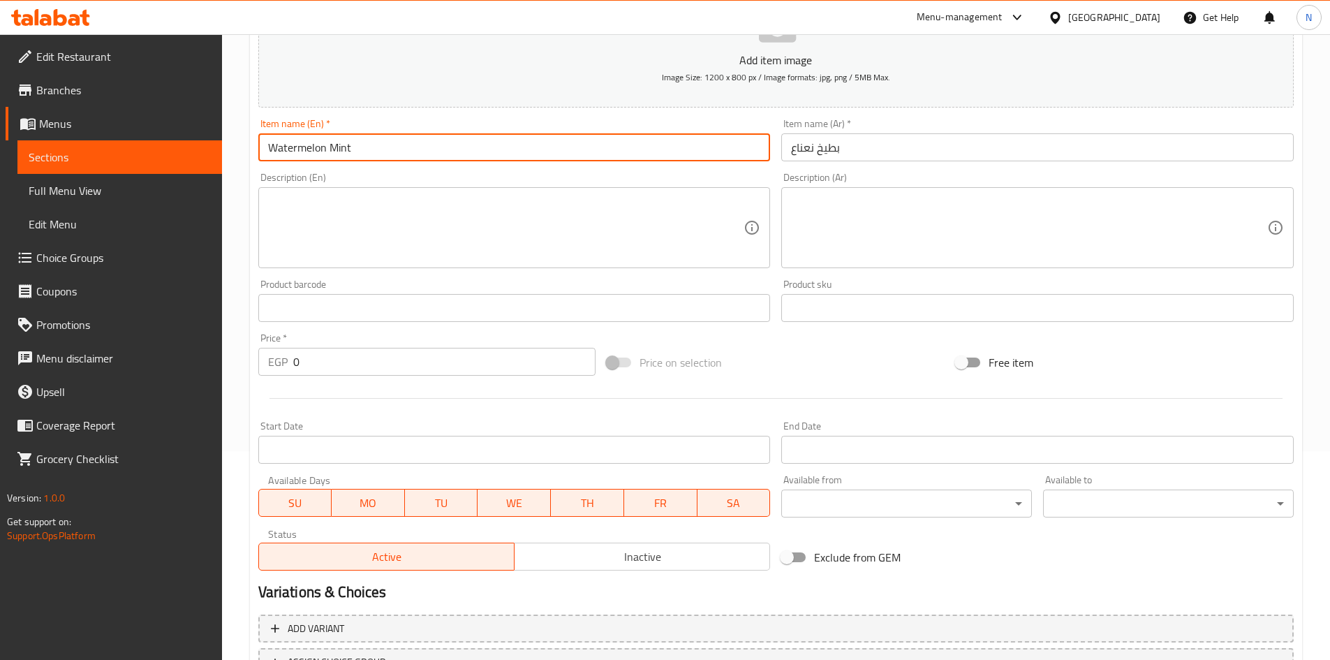
scroll to position [327, 0]
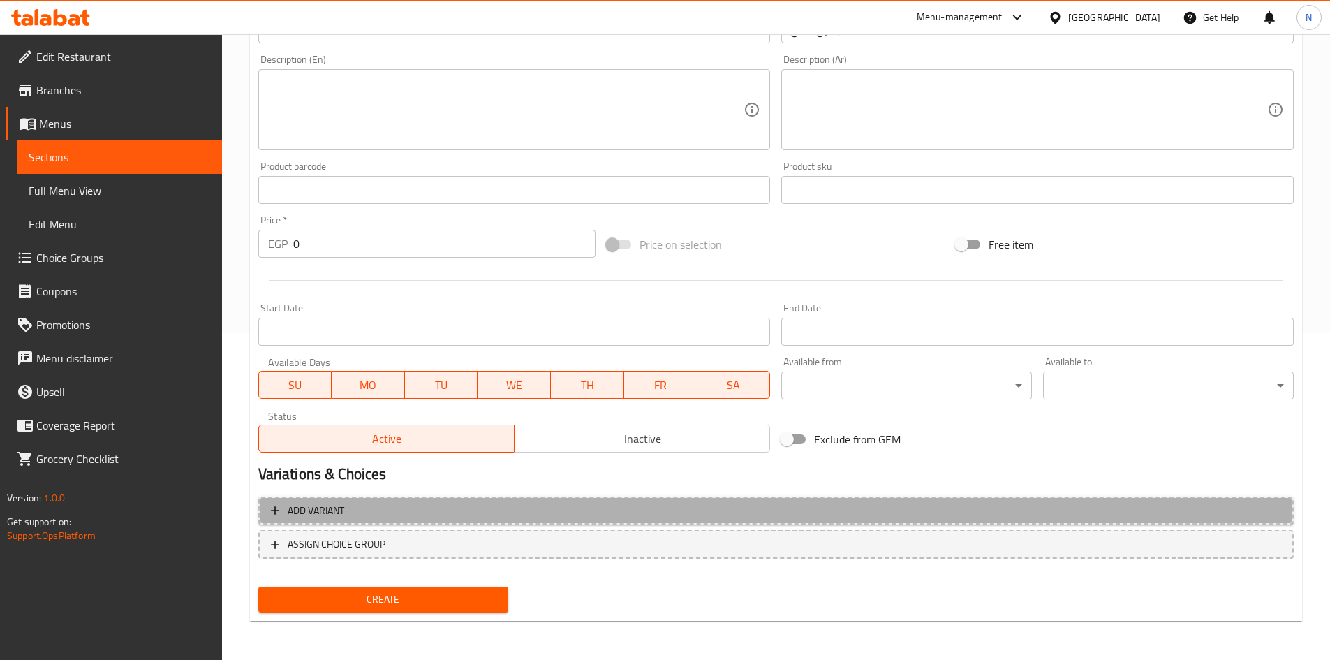
click at [1059, 514] on span "Add variant" at bounding box center [776, 510] width 1010 height 17
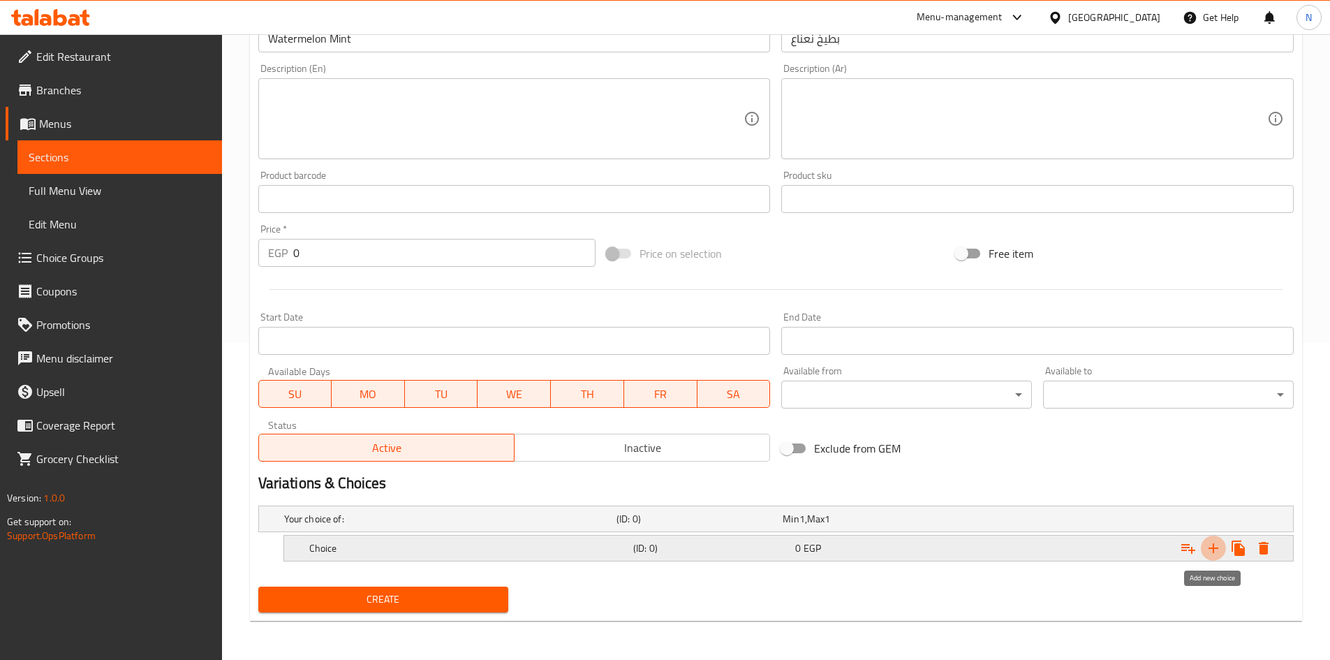
click at [1217, 545] on icon "Expand" at bounding box center [1213, 548] width 17 height 17
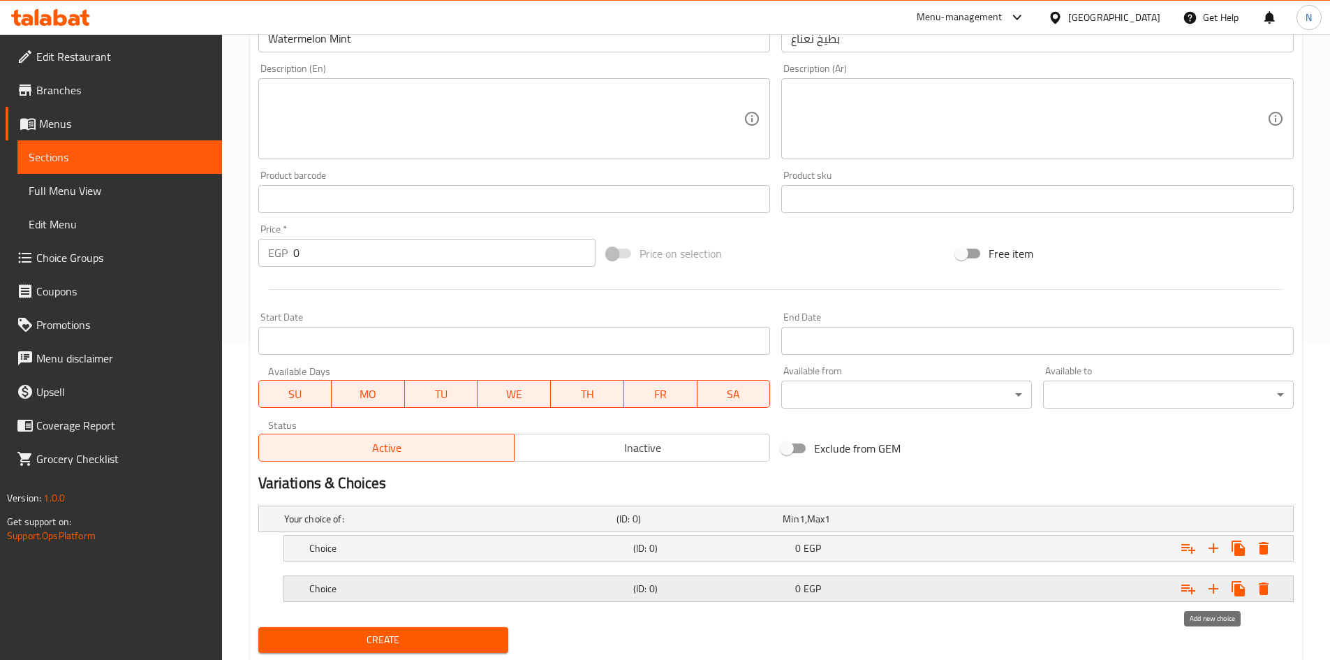
click at [1206, 593] on icon "Expand" at bounding box center [1213, 588] width 17 height 17
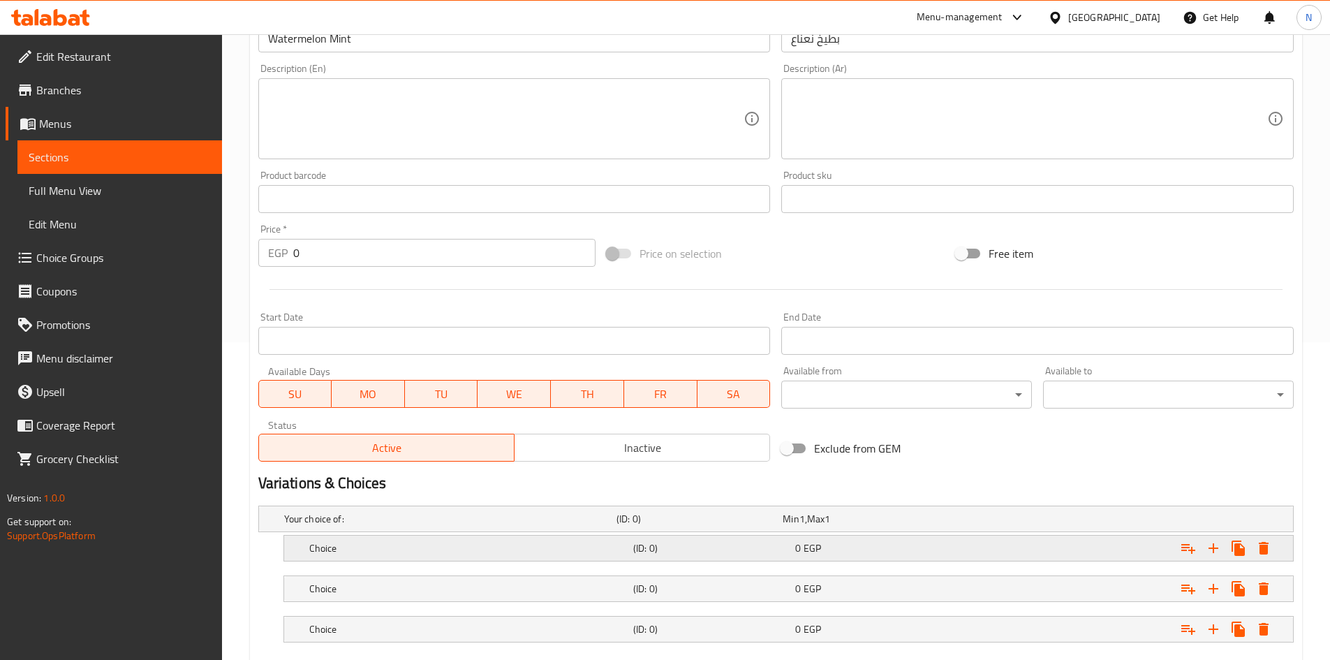
click at [961, 549] on div "Expand" at bounding box center [1116, 548] width 324 height 31
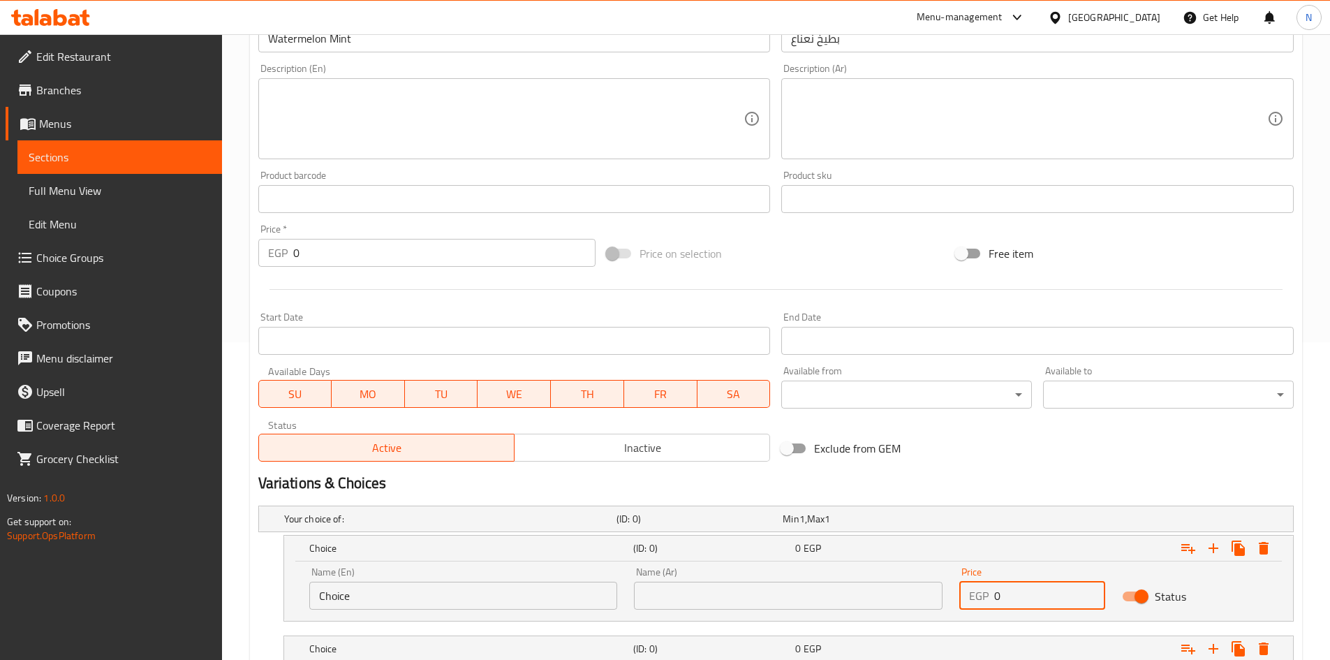
click at [991, 600] on div "EGP 0 Price" at bounding box center [1032, 596] width 146 height 28
type input "60"
click at [1041, 447] on div "Exclude from GEM" at bounding box center [950, 448] width 349 height 38
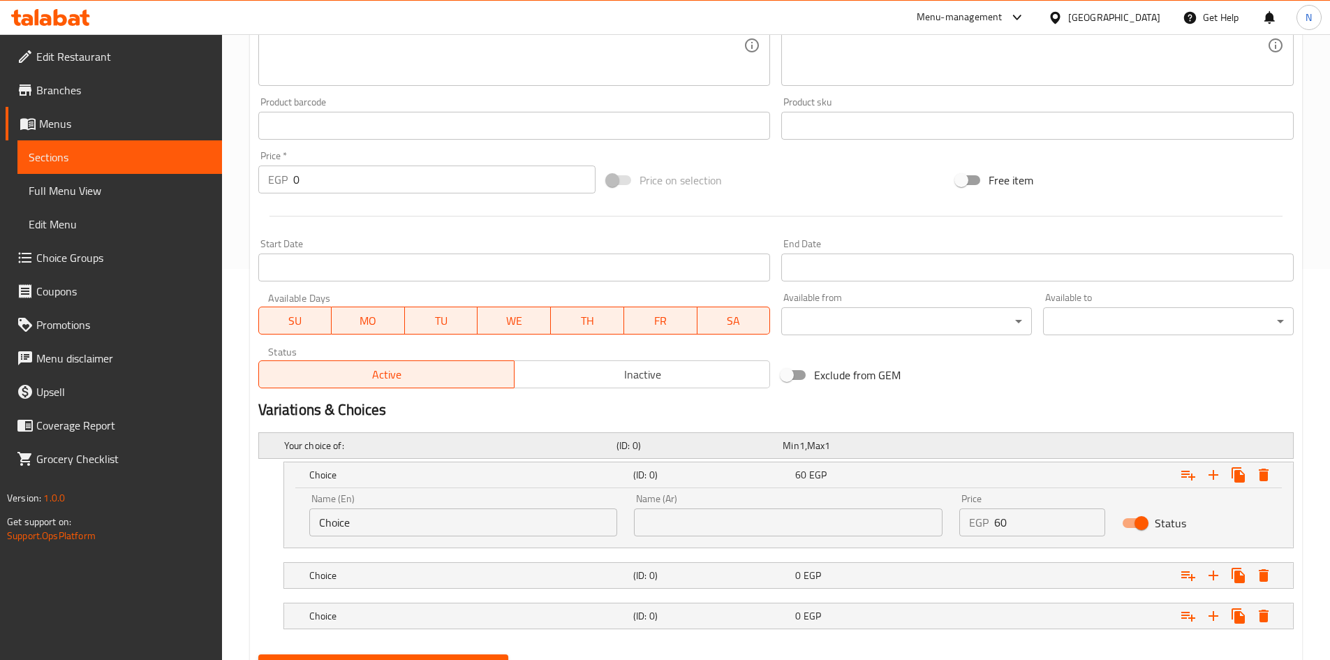
scroll to position [459, 0]
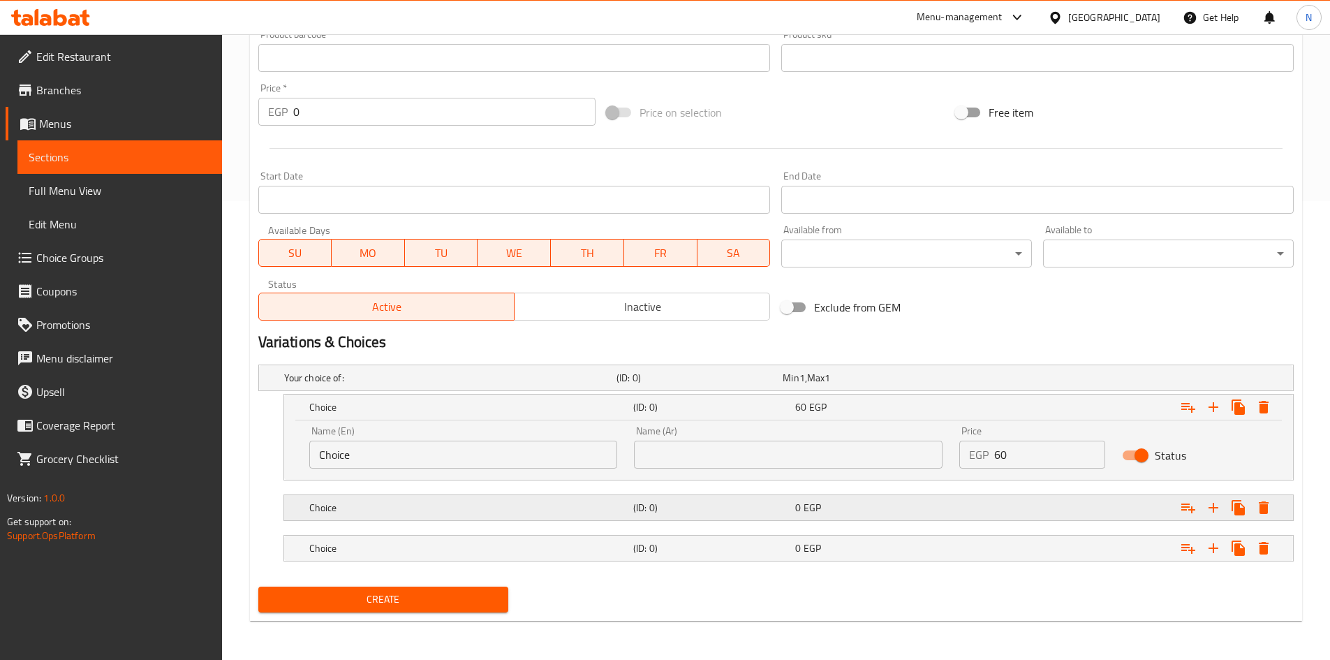
click at [1028, 500] on div "Expand" at bounding box center [1116, 507] width 324 height 31
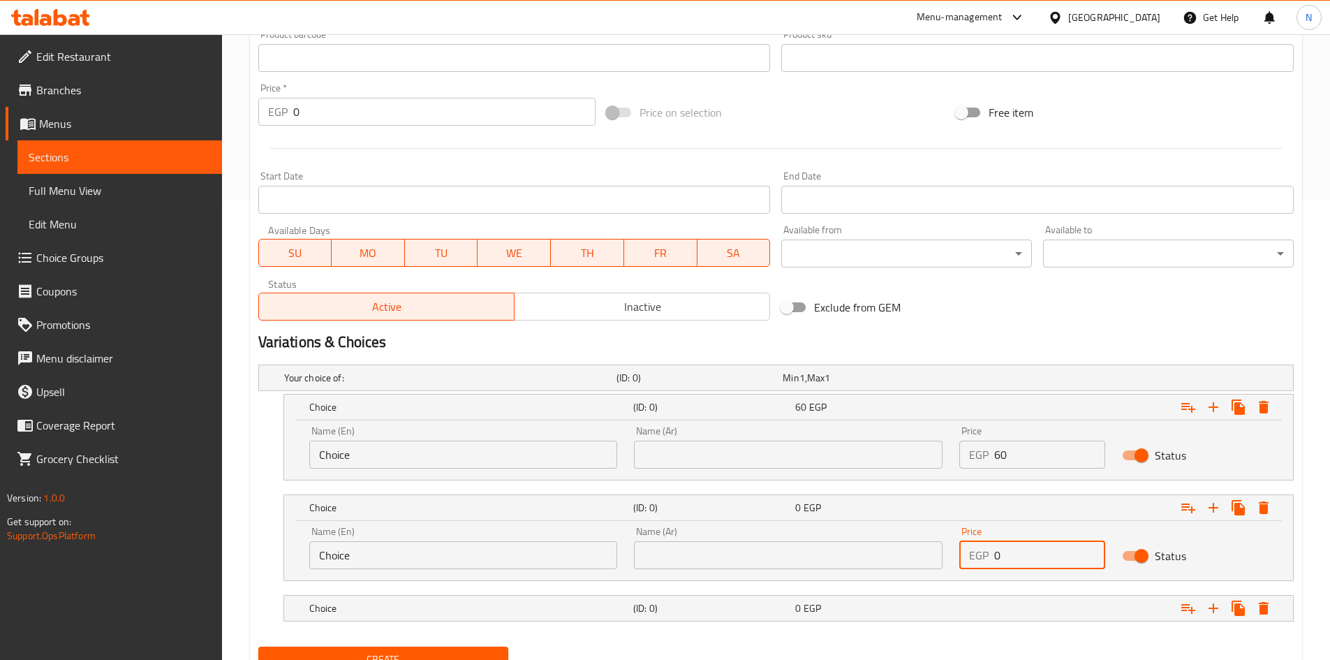
drag, startPoint x: 1008, startPoint y: 551, endPoint x: 985, endPoint y: 563, distance: 25.9
click at [985, 563] on div "EGP 0 Price" at bounding box center [1032, 555] width 146 height 28
type input "45"
click at [1053, 325] on div "Exclude from GEM" at bounding box center [950, 307] width 349 height 38
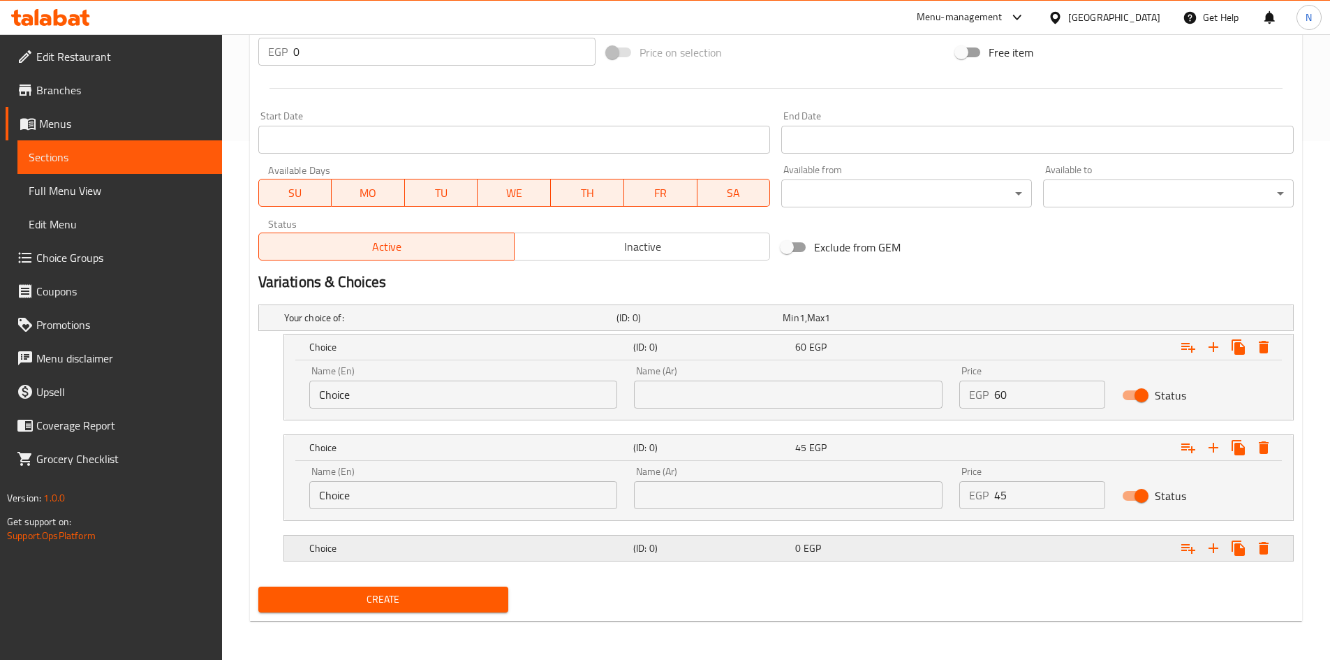
click at [1046, 556] on div "Expand" at bounding box center [1116, 548] width 324 height 31
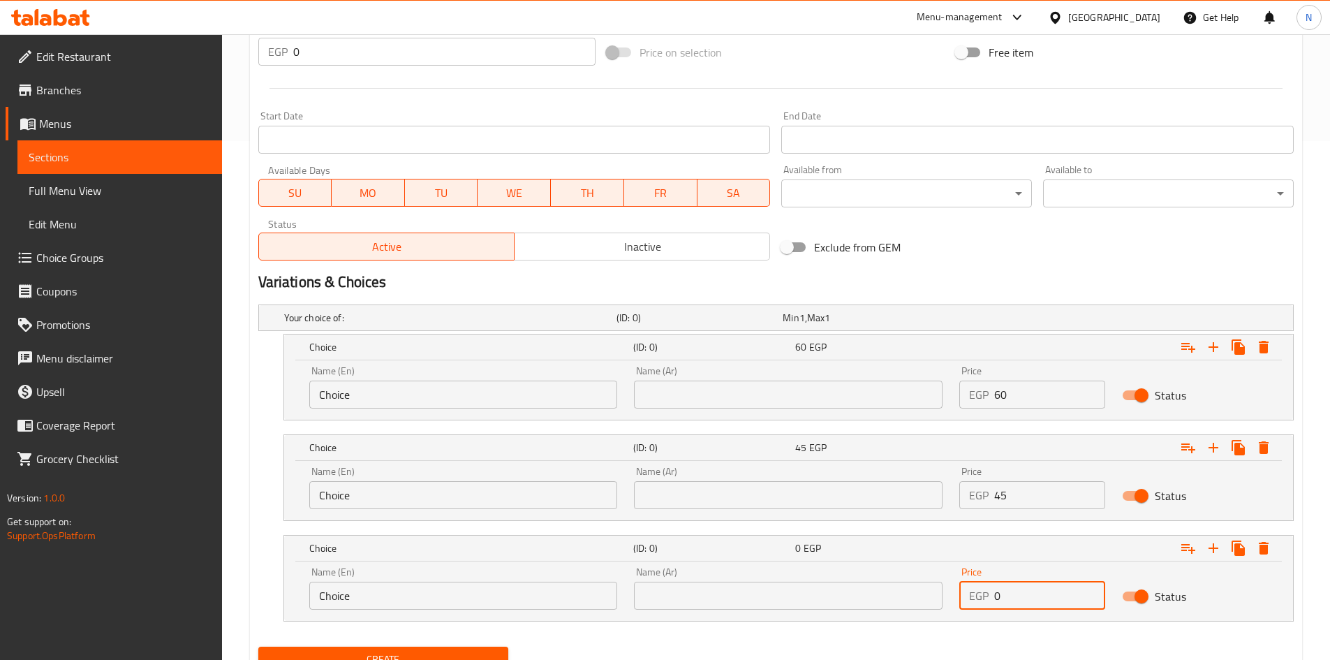
drag, startPoint x: 1042, startPoint y: 604, endPoint x: 985, endPoint y: 603, distance: 57.2
click at [985, 603] on div "EGP 0 Price" at bounding box center [1032, 596] width 146 height 28
type input "35"
click at [962, 263] on div "Exclude from GEM" at bounding box center [950, 247] width 349 height 38
click at [435, 390] on input "Choice" at bounding box center [463, 394] width 309 height 28
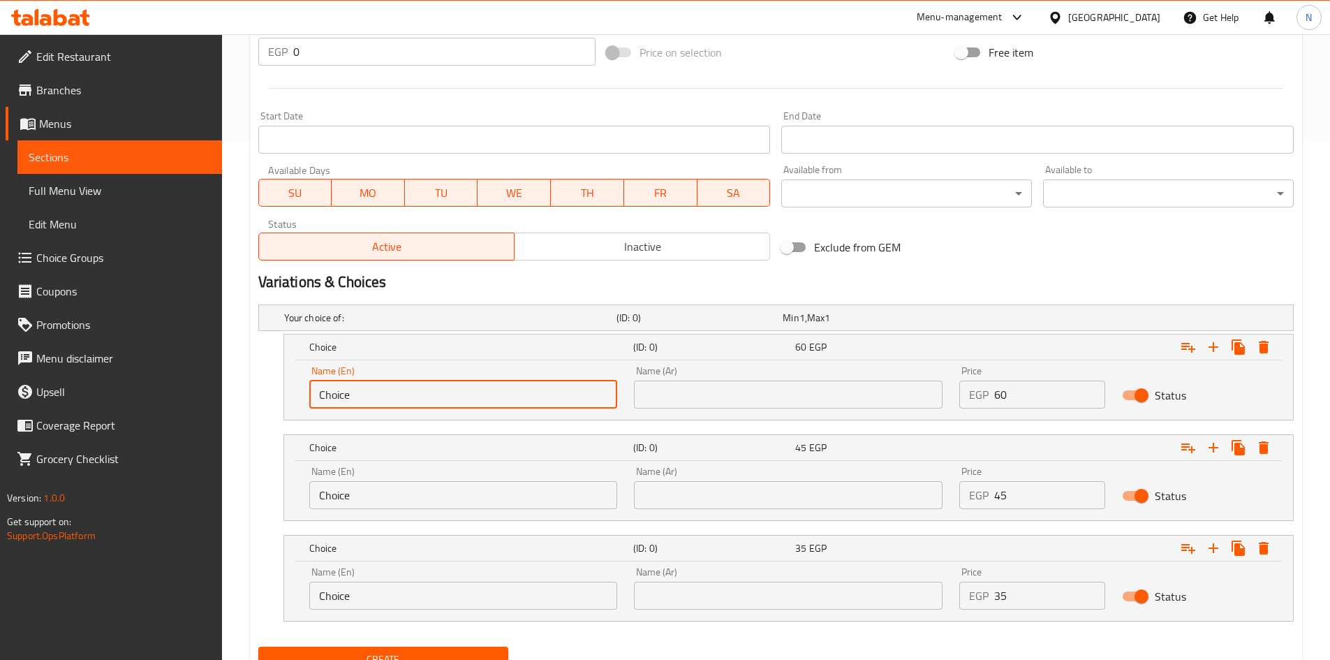
click at [435, 390] on input "Choice" at bounding box center [463, 394] width 309 height 28
click at [435, 390] on input "text" at bounding box center [463, 394] width 309 height 28
type input "Sarukh"
click at [385, 490] on input "Choice" at bounding box center [463, 495] width 309 height 28
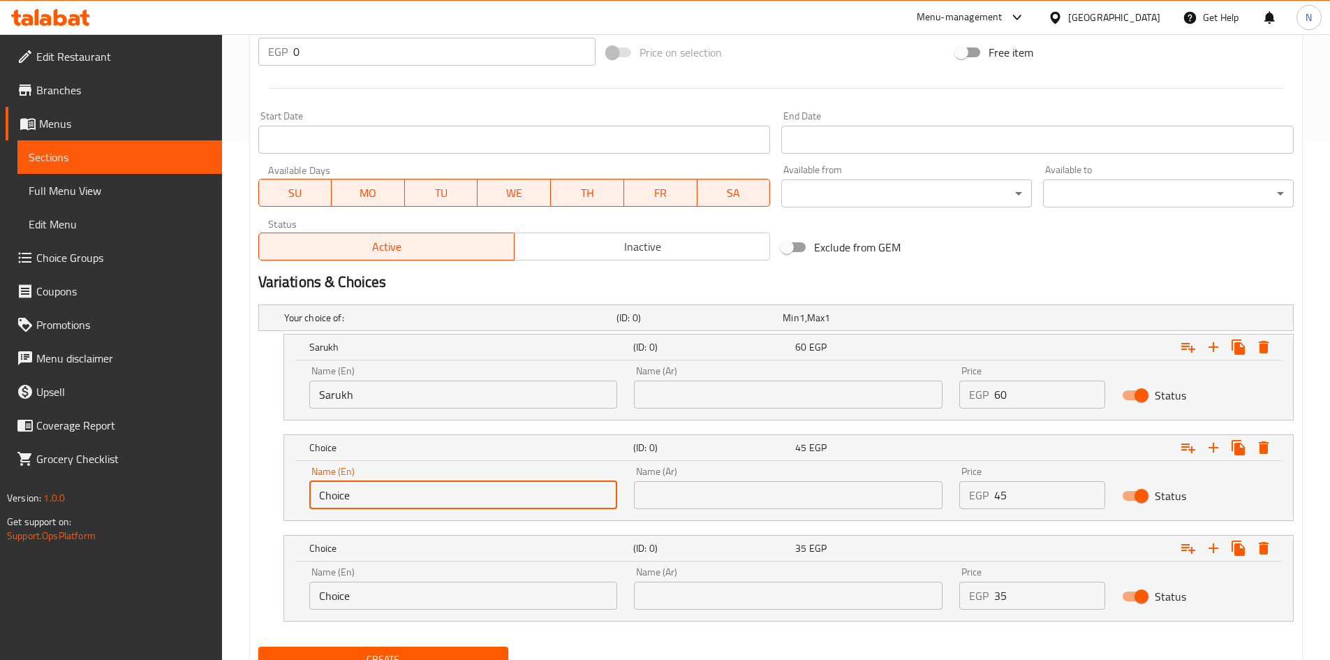
click at [385, 490] on input "Choice" at bounding box center [463, 495] width 309 height 28
click at [385, 490] on input "text" at bounding box center [463, 495] width 309 height 28
type input "Meduim"
click at [368, 597] on input "Choice" at bounding box center [463, 596] width 309 height 28
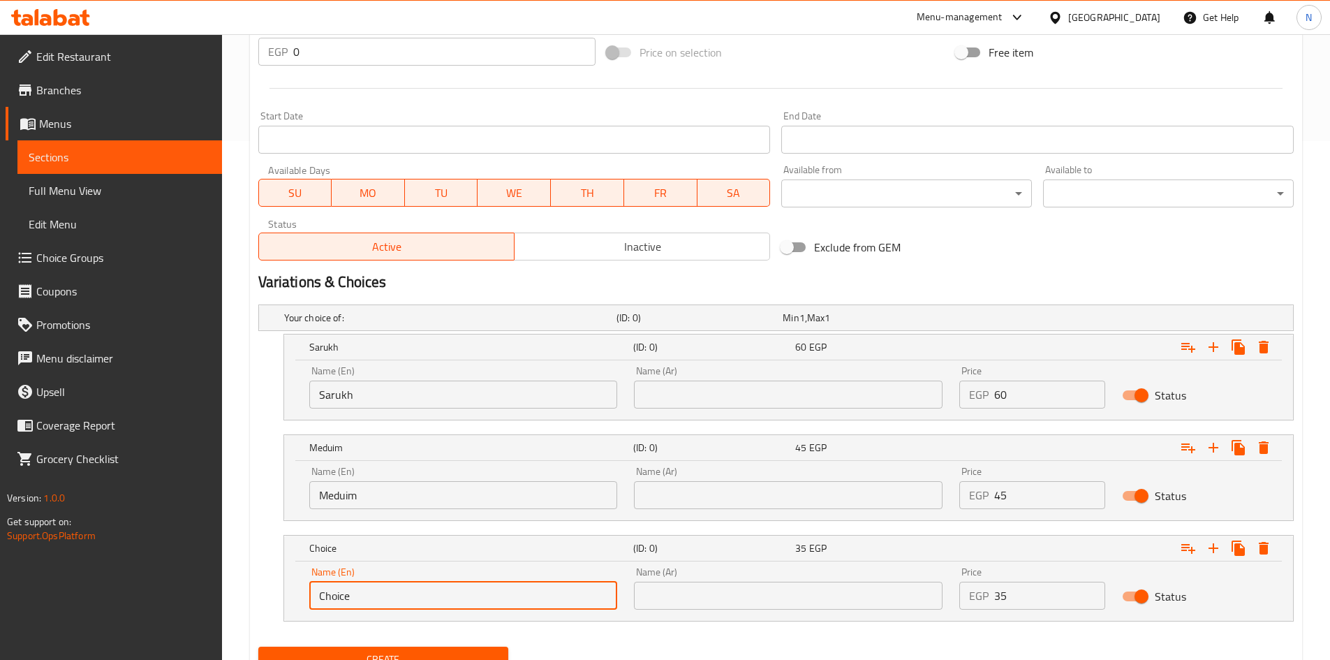
click at [366, 595] on input "Choice" at bounding box center [463, 596] width 309 height 28
click at [366, 595] on input "text" at bounding box center [463, 596] width 309 height 28
type input "Small"
click at [702, 397] on input "text" at bounding box center [788, 394] width 309 height 28
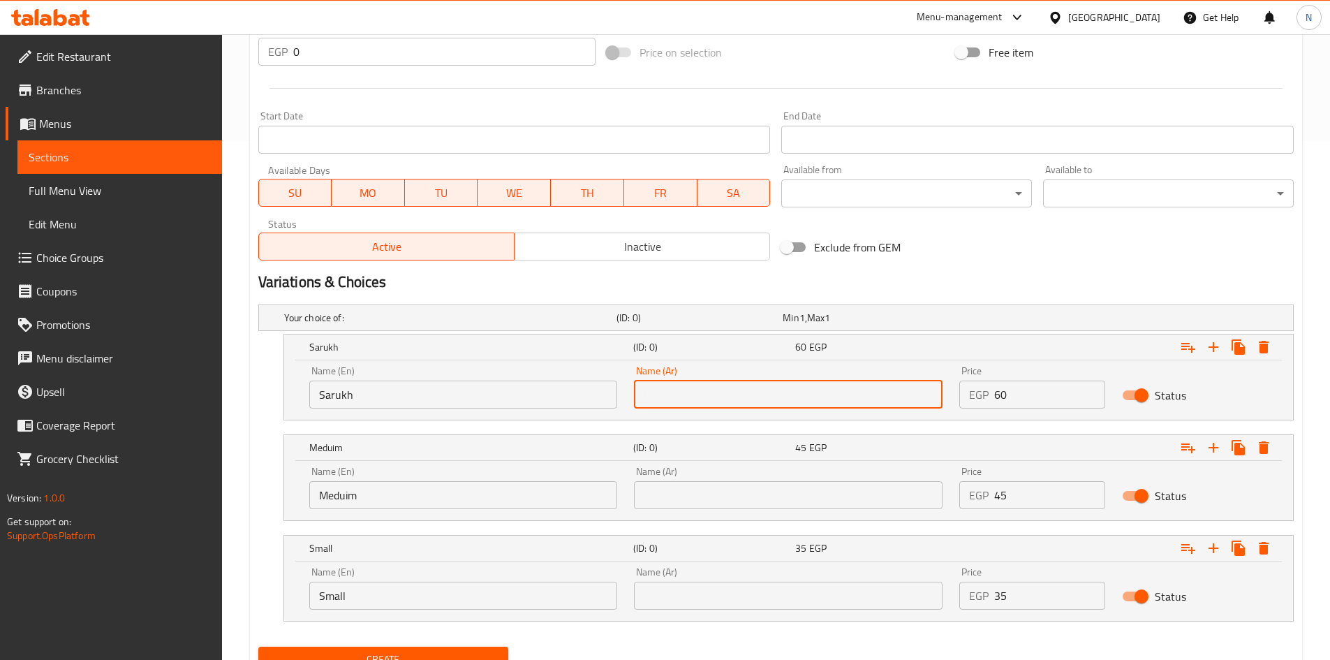
type input "صاروخ"
click at [710, 502] on input "text" at bounding box center [788, 495] width 309 height 28
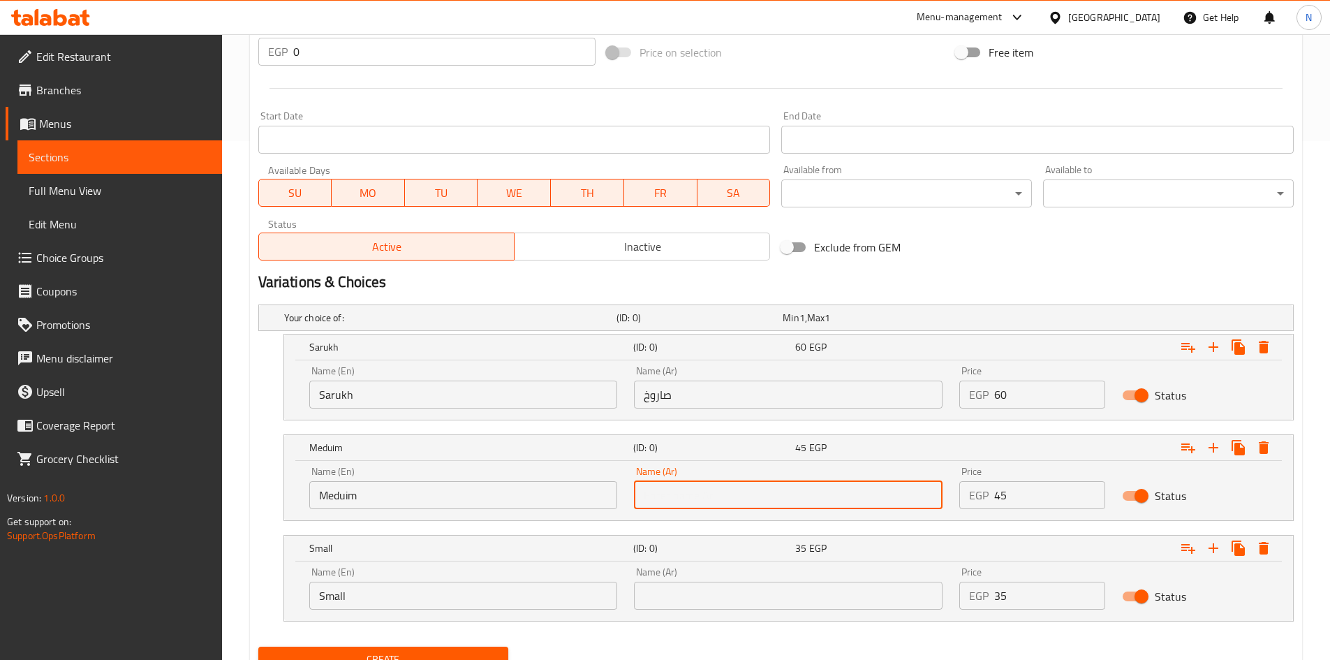
type input "وسط"
click at [672, 602] on input "text" at bounding box center [788, 596] width 309 height 28
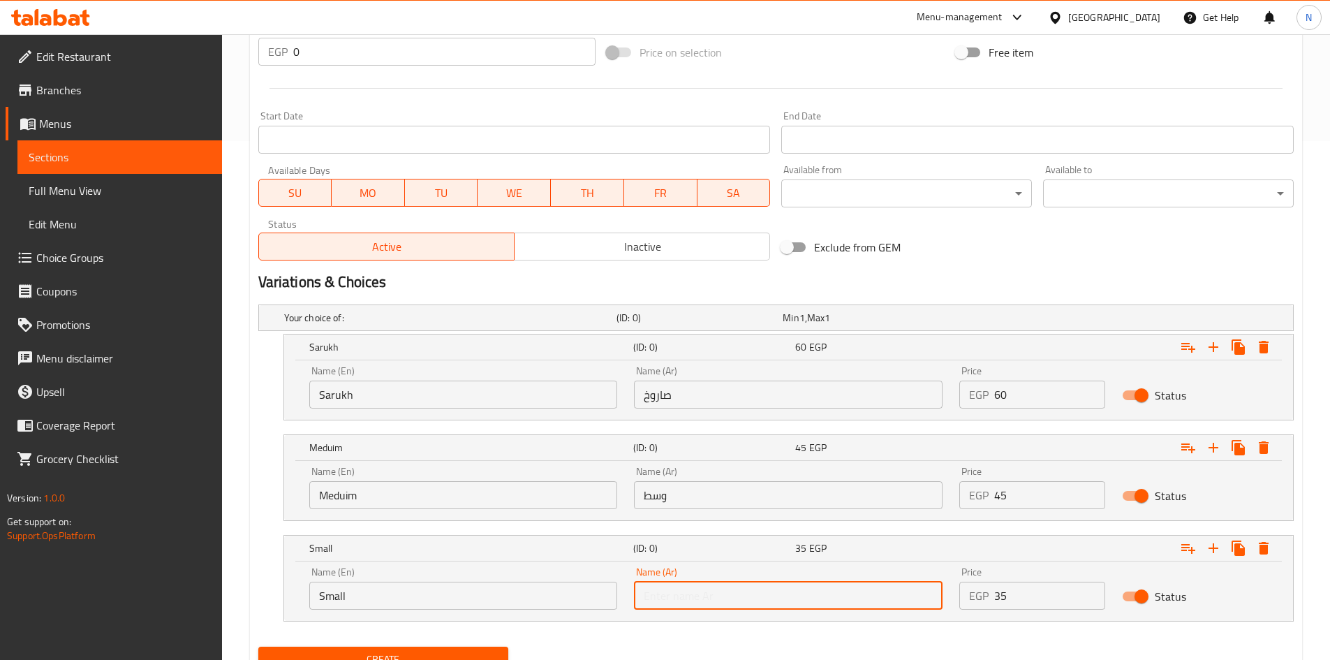
type input "صغير"
click at [979, 245] on div "Exclude from GEM" at bounding box center [950, 247] width 349 height 38
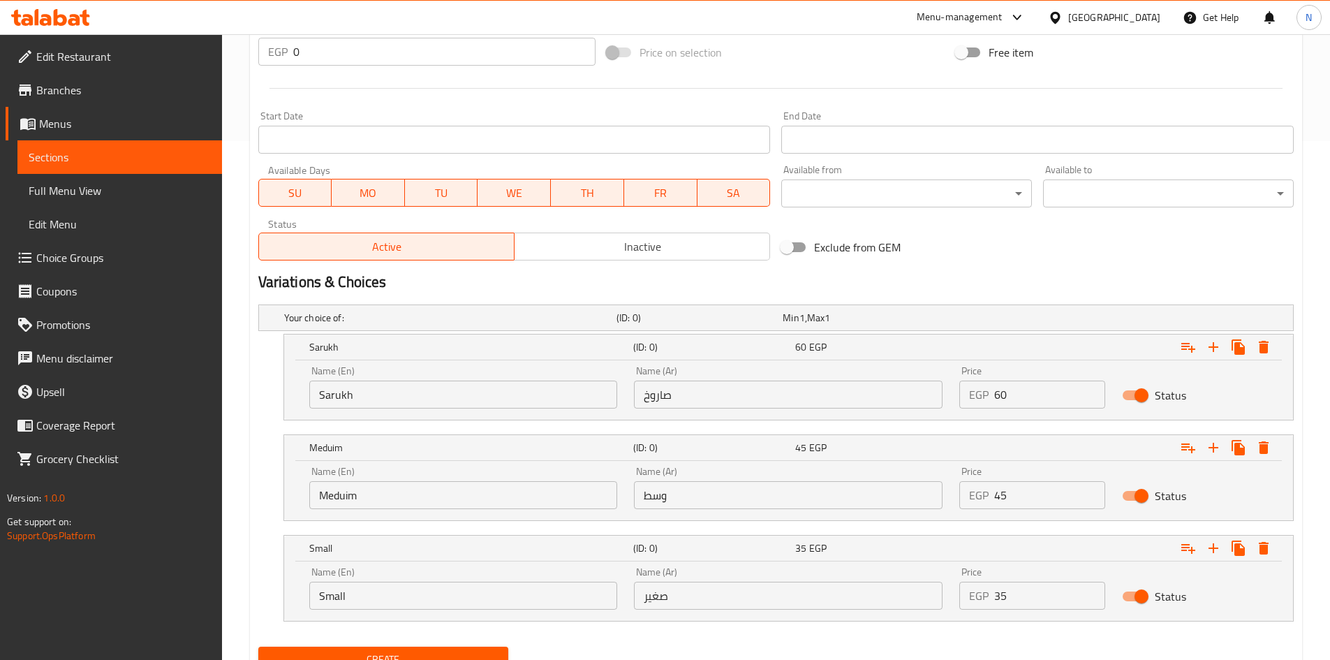
click at [1028, 265] on div "Exclude from GEM" at bounding box center [950, 247] width 349 height 38
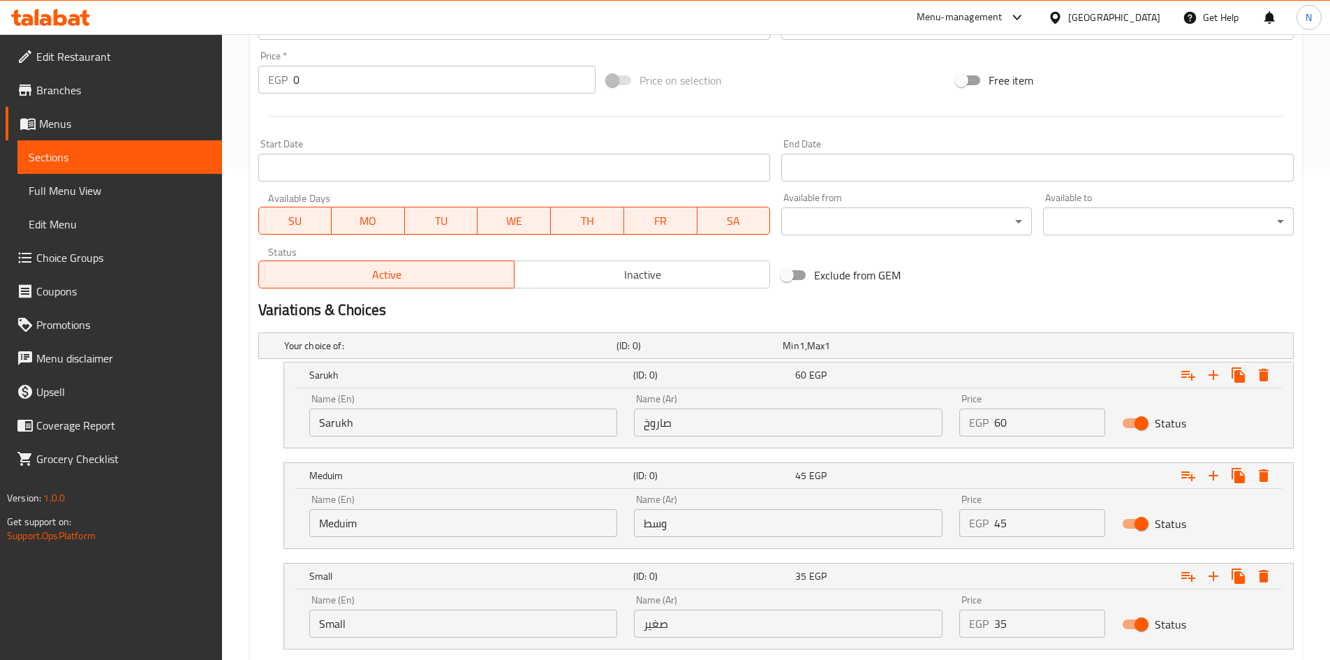
scroll to position [579, 0]
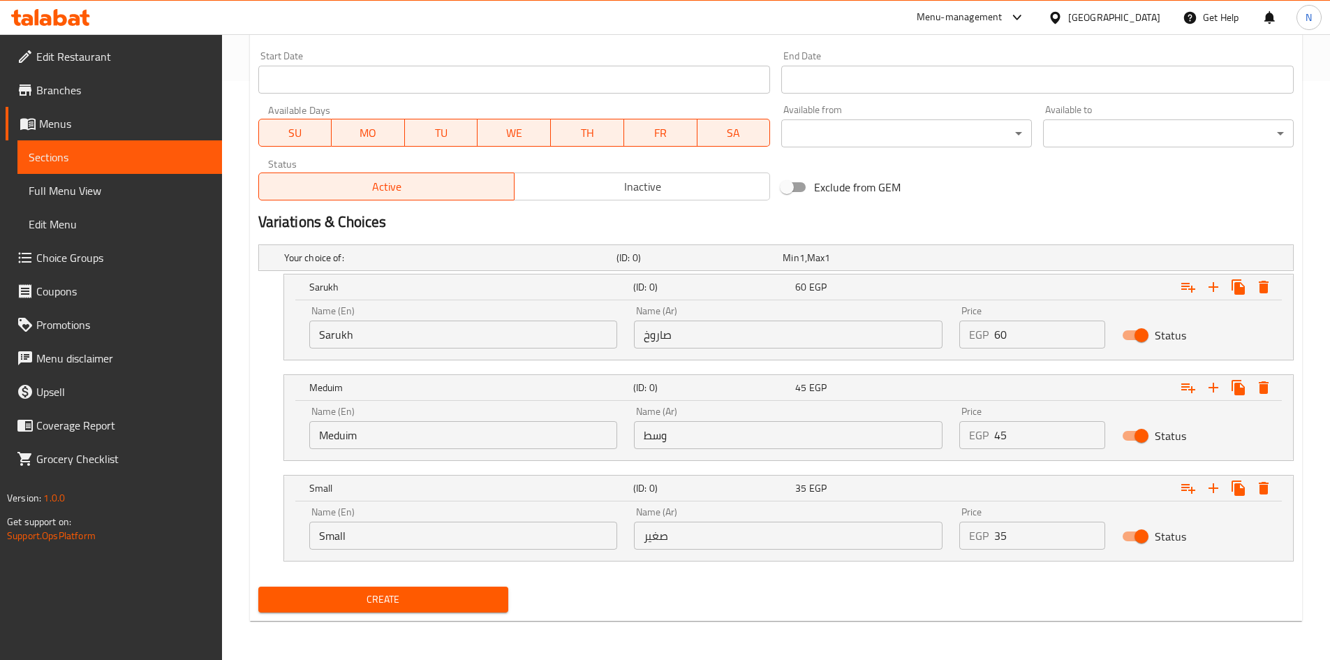
click at [400, 601] on span "Create" at bounding box center [383, 599] width 228 height 17
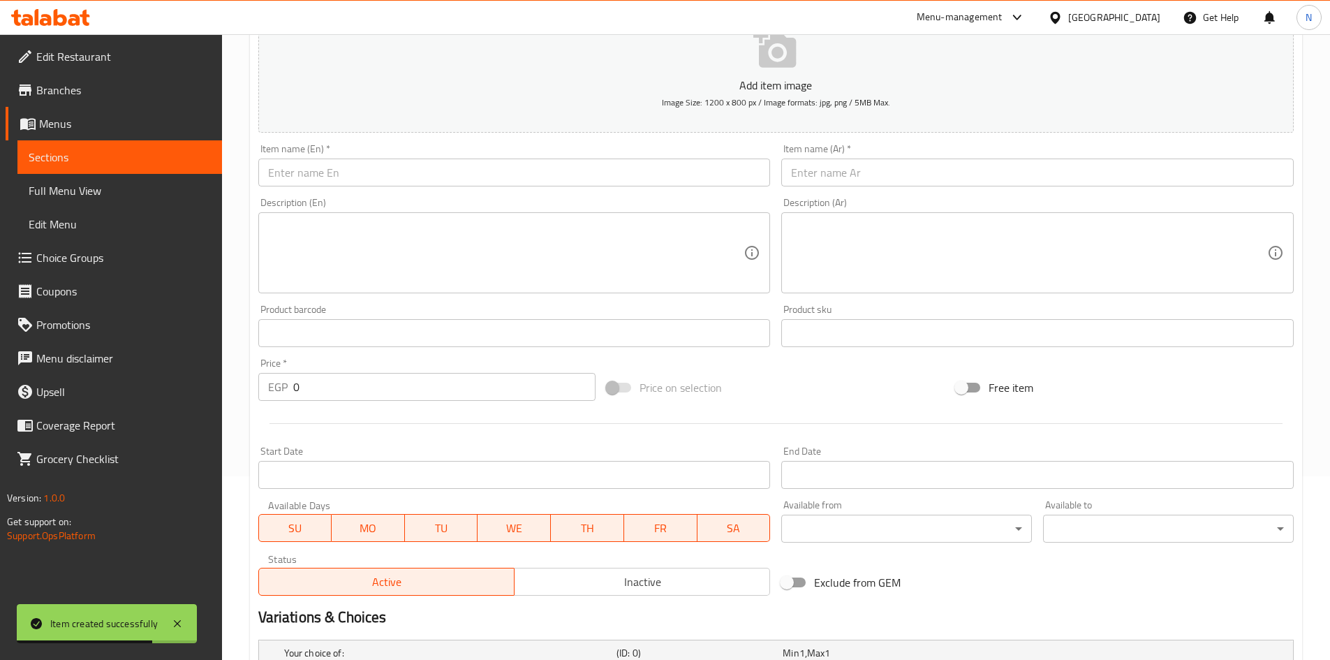
scroll to position [160, 0]
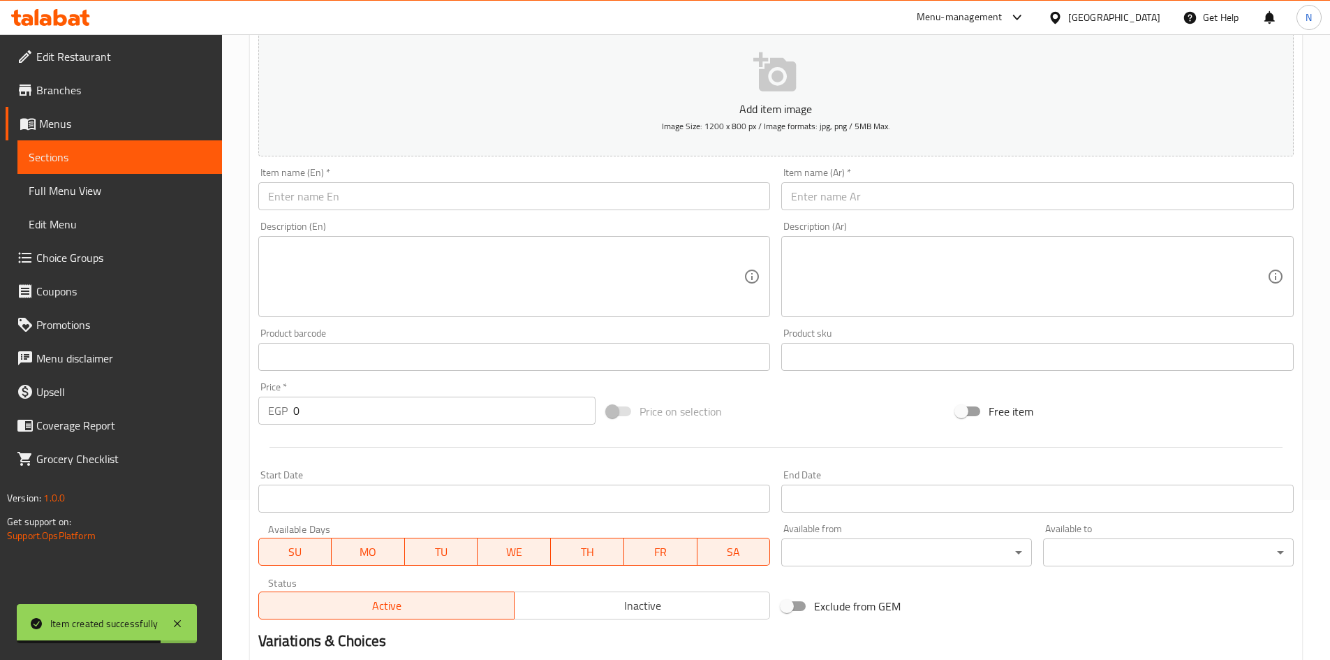
click at [842, 199] on input "text" at bounding box center [1037, 196] width 512 height 28
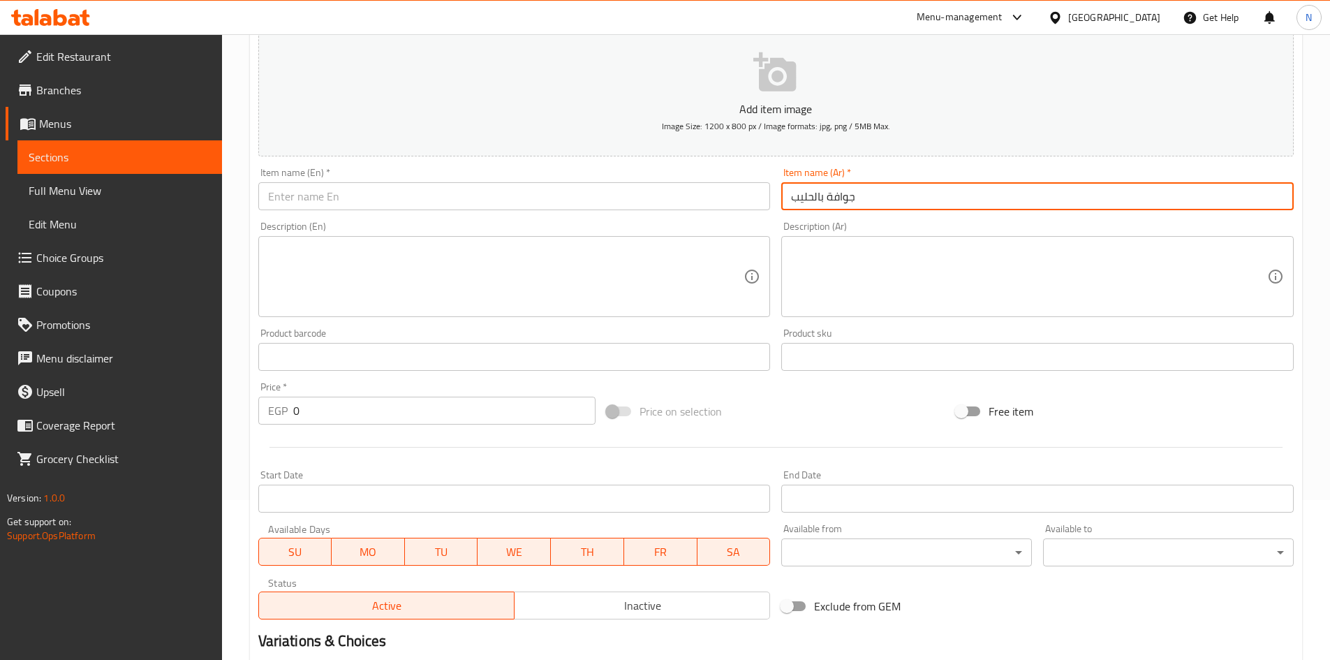
drag, startPoint x: 813, startPoint y: 202, endPoint x: 792, endPoint y: 198, distance: 21.4
click at [792, 198] on input "جوافة بالحليب" at bounding box center [1037, 196] width 512 height 28
type input "جوافة باللبن"
click at [817, 195] on input "جوافة باللبن" at bounding box center [1037, 196] width 512 height 28
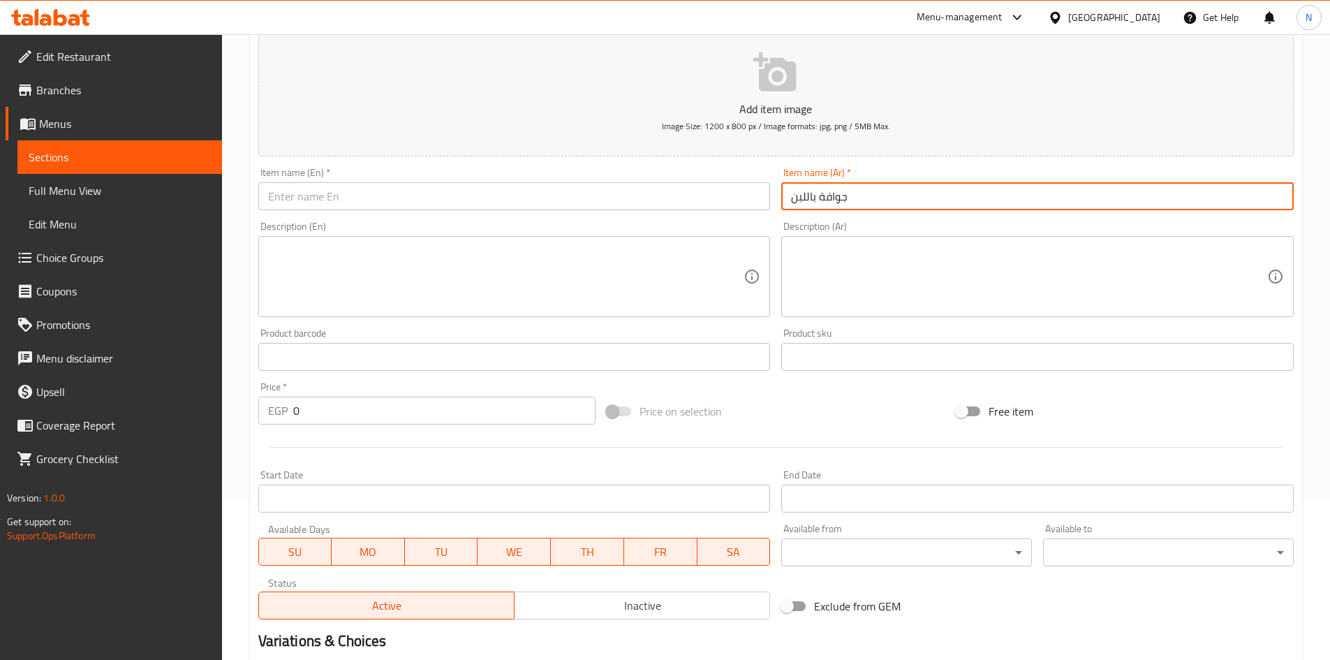
click at [817, 195] on input "جوافة باللبن" at bounding box center [1037, 196] width 512 height 28
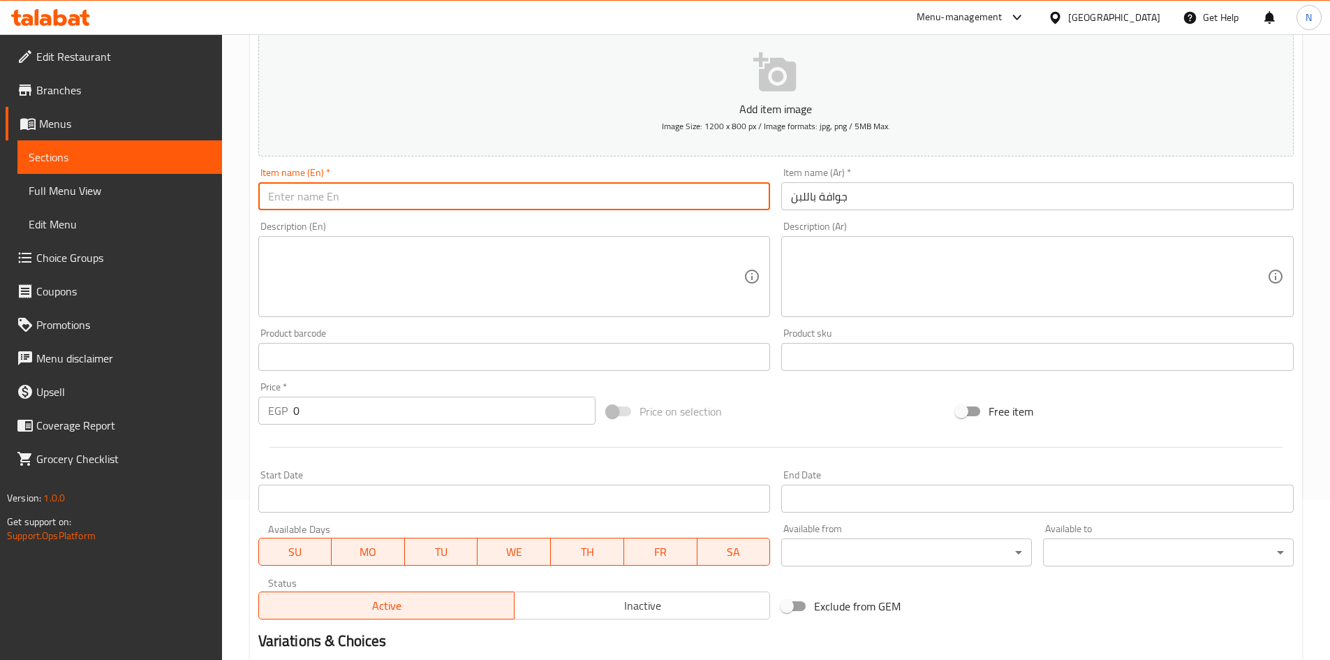
click at [477, 204] on input "text" at bounding box center [514, 196] width 512 height 28
paste input "Guava with milk"
click at [306, 200] on input "Guava with Milk" at bounding box center [514, 196] width 512 height 28
type input "Guava With Milk"
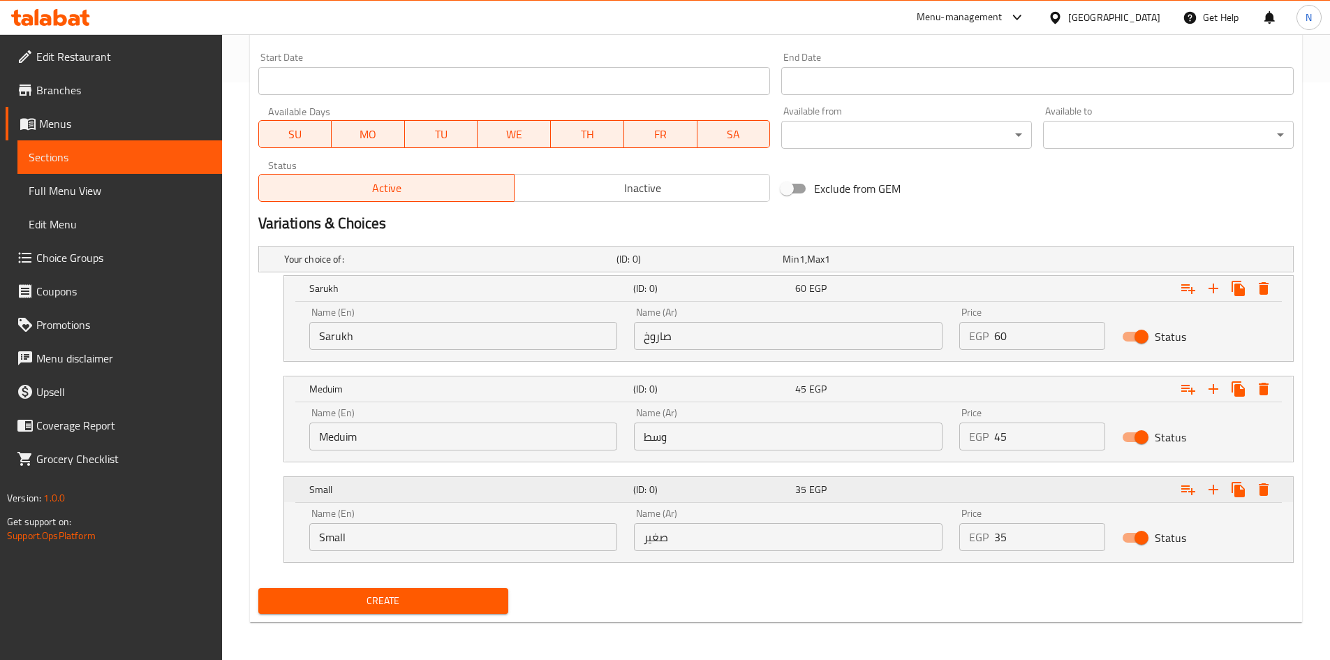
scroll to position [579, 0]
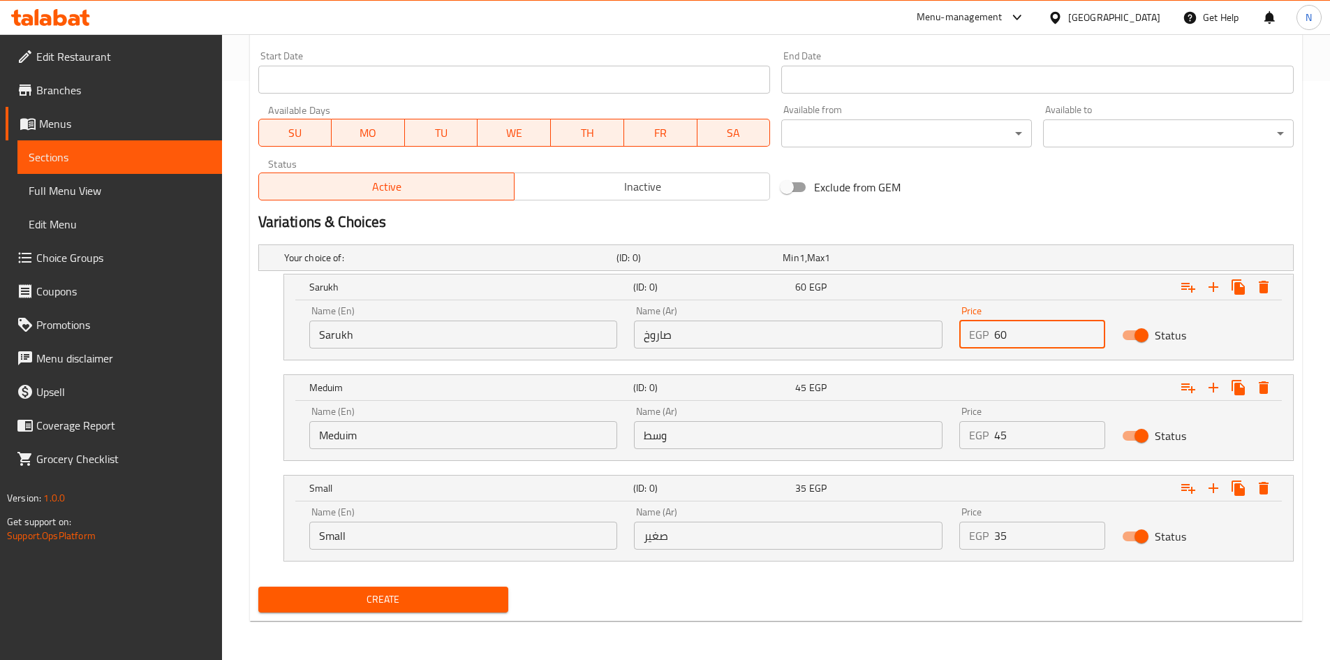
drag, startPoint x: 1009, startPoint y: 338, endPoint x: 977, endPoint y: 335, distance: 32.2
click at [977, 335] on div "EGP 60 Price" at bounding box center [1032, 334] width 146 height 28
type input "60"
drag, startPoint x: 1007, startPoint y: 431, endPoint x: 983, endPoint y: 438, distance: 24.7
click at [983, 438] on div "EGP 45 Price" at bounding box center [1032, 435] width 146 height 28
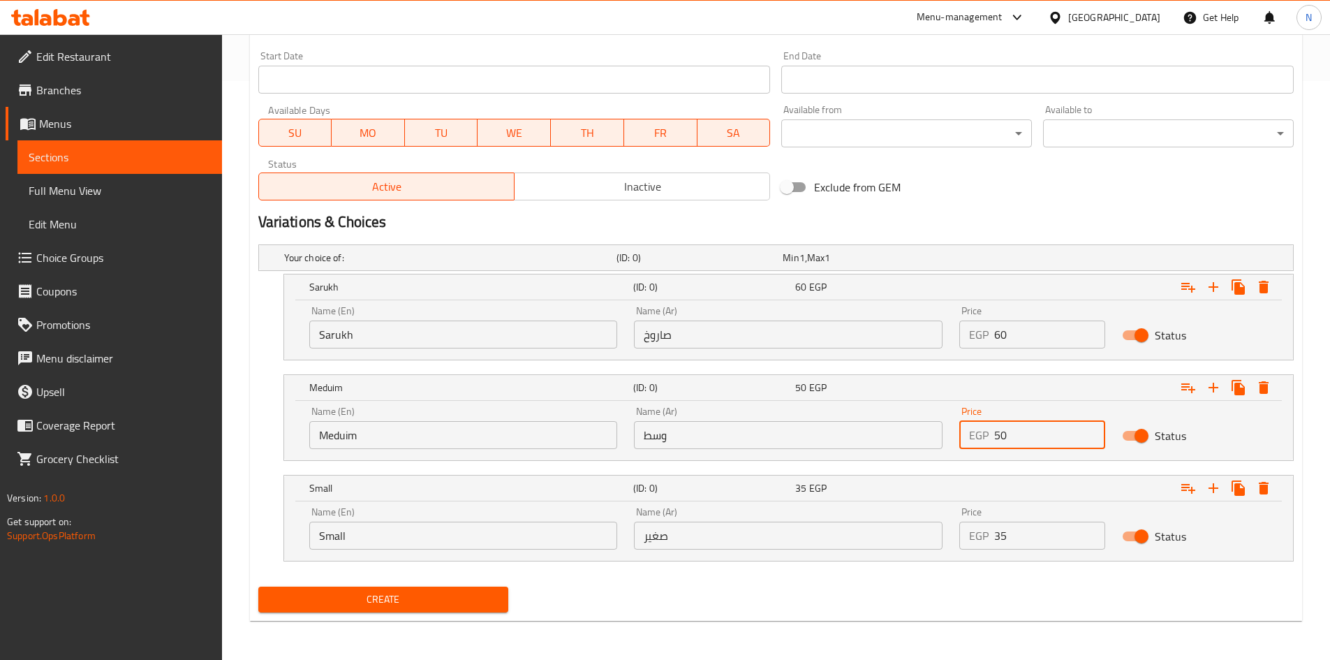
type input "50"
click at [923, 237] on div "Variations & Choices" at bounding box center [776, 222] width 1046 height 32
drag, startPoint x: 1030, startPoint y: 549, endPoint x: 957, endPoint y: 534, distance: 74.1
click at [957, 534] on div "Price EGP 35 Price" at bounding box center [1032, 527] width 163 height 59
type input "40"
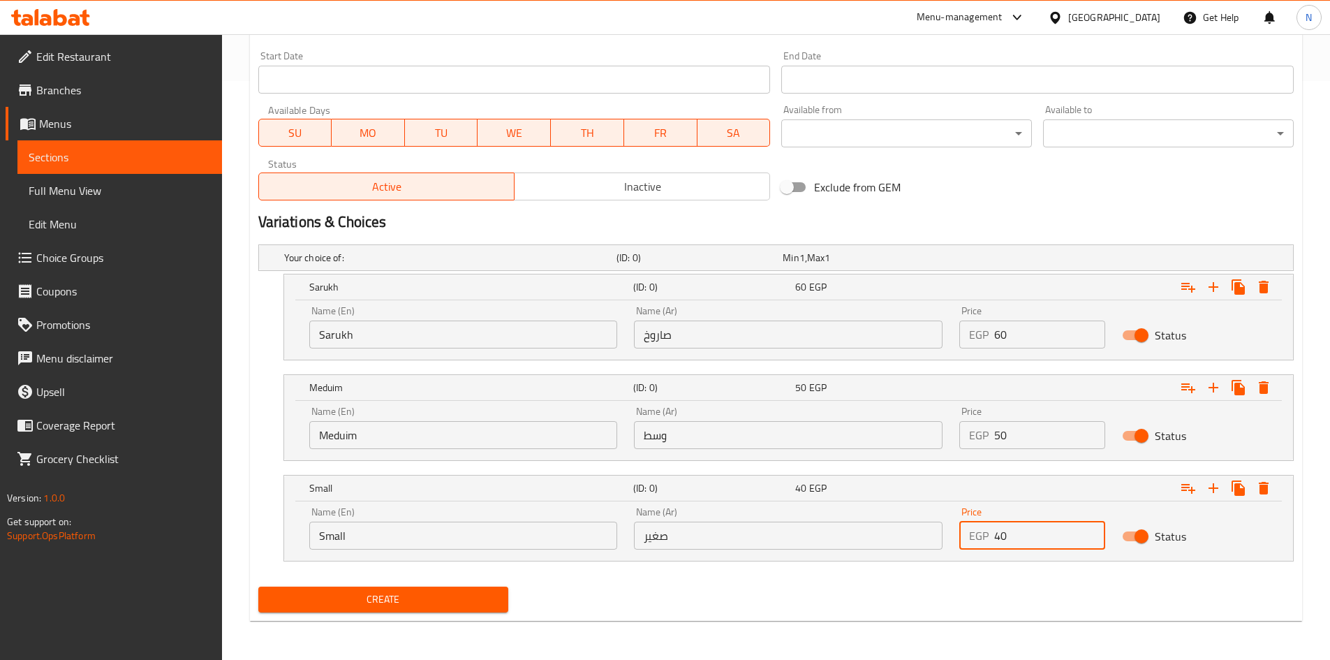
click at [455, 348] on input "Sarukh" at bounding box center [463, 334] width 309 height 28
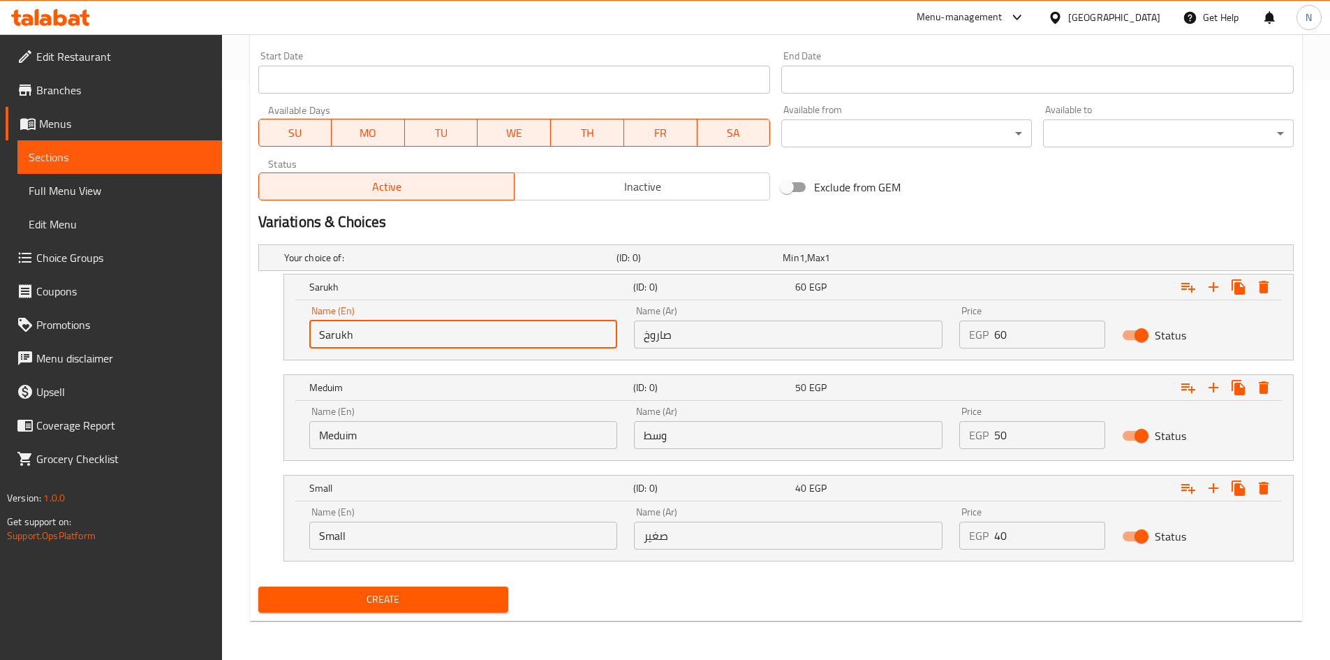
click at [455, 348] on input "Sarukh" at bounding box center [463, 334] width 309 height 28
click at [455, 346] on input "Sarukh" at bounding box center [463, 334] width 309 height 28
type input "Choic"
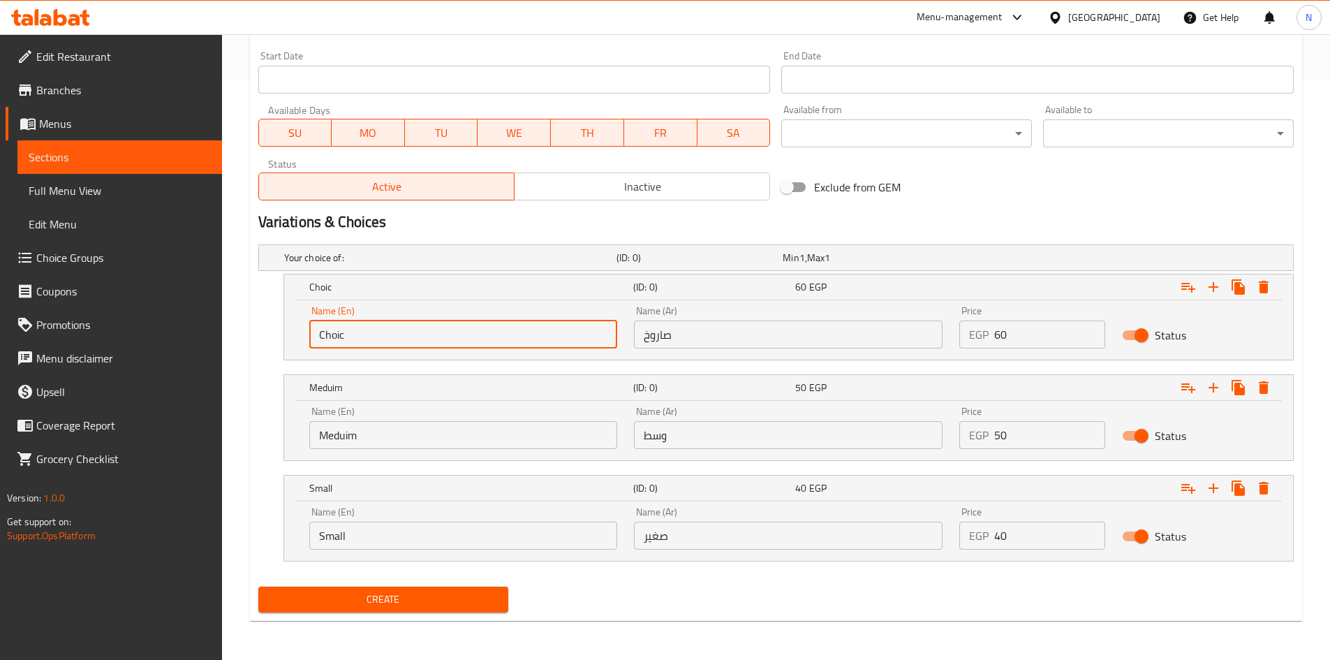
click at [455, 346] on input "Choic" at bounding box center [463, 334] width 309 height 28
click at [452, 340] on input "text" at bounding box center [463, 334] width 309 height 28
type input "Sarukh"
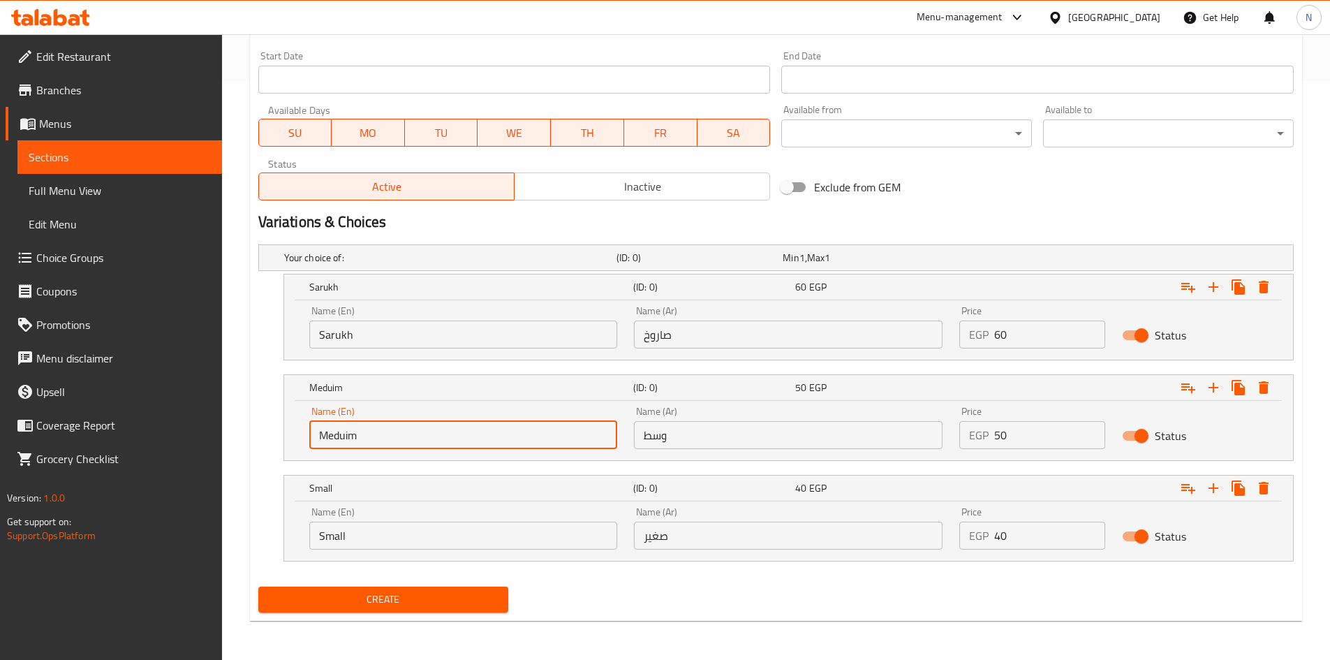
click at [408, 433] on input "Meduim" at bounding box center [463, 435] width 309 height 28
type input "Choice"
click at [403, 428] on input "text" at bounding box center [463, 435] width 309 height 28
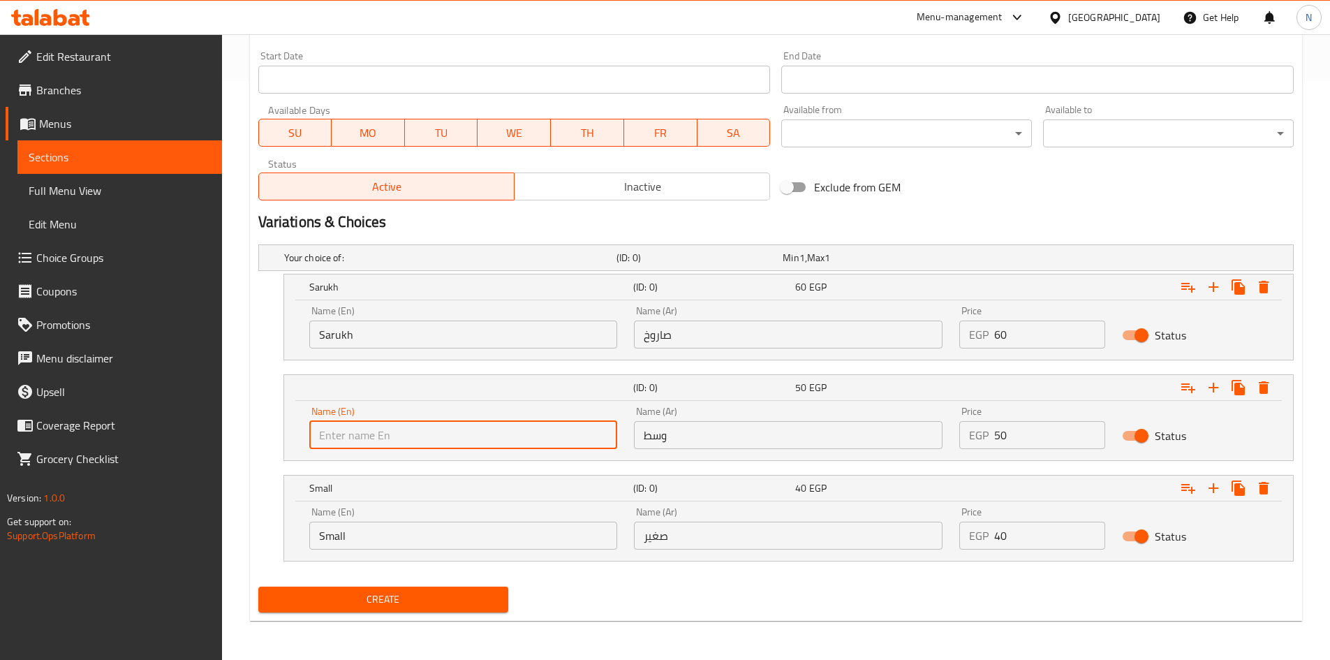
type input "Meduim"
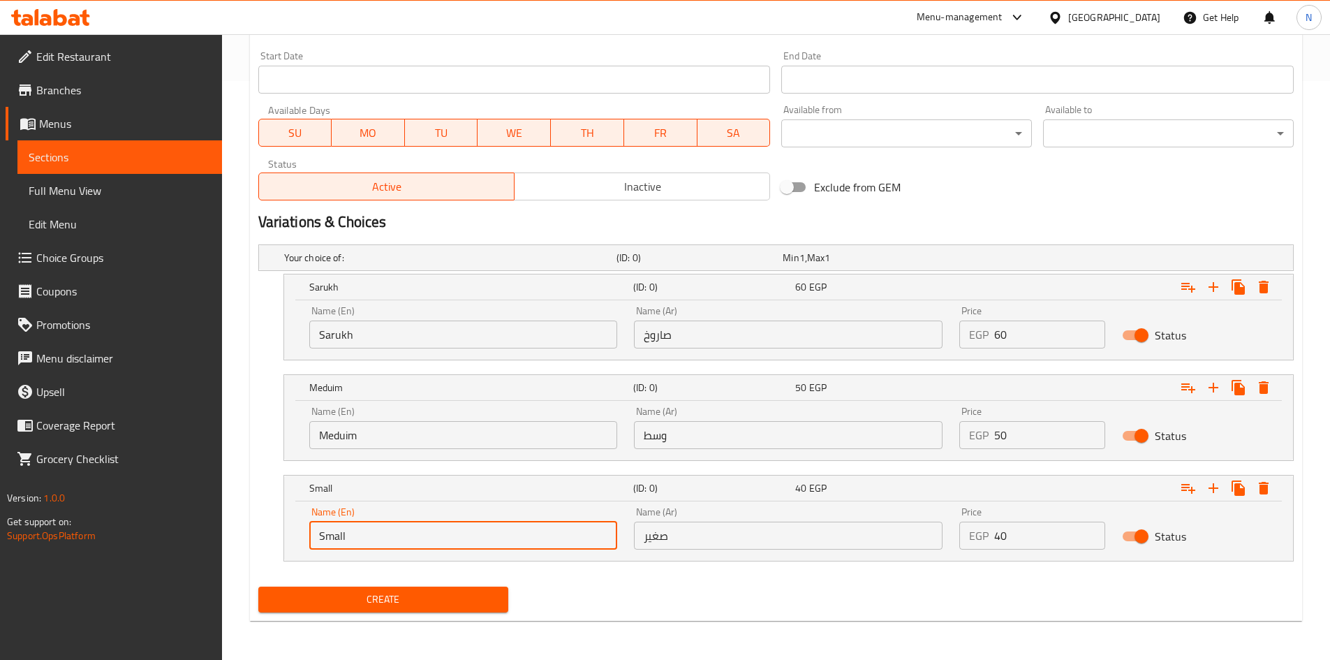
click at [419, 547] on input "Small" at bounding box center [463, 535] width 309 height 28
type input "Choice"
click at [422, 542] on input "text" at bounding box center [463, 535] width 309 height 28
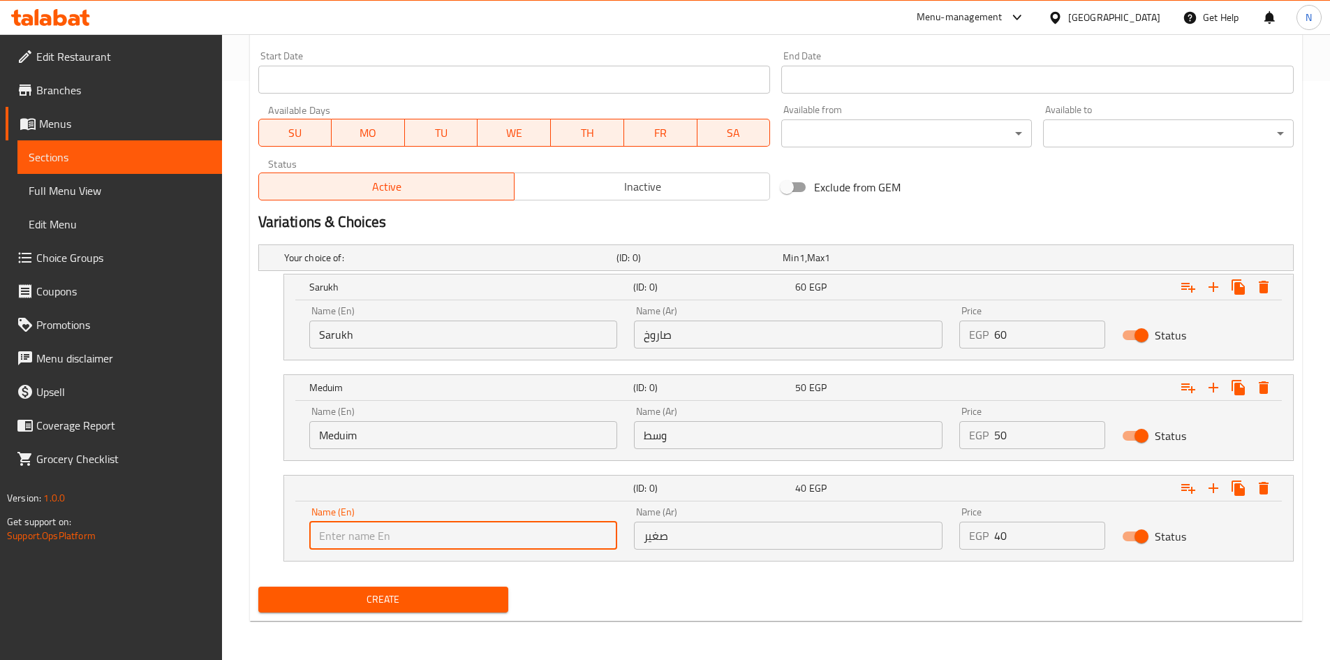
type input "Small"
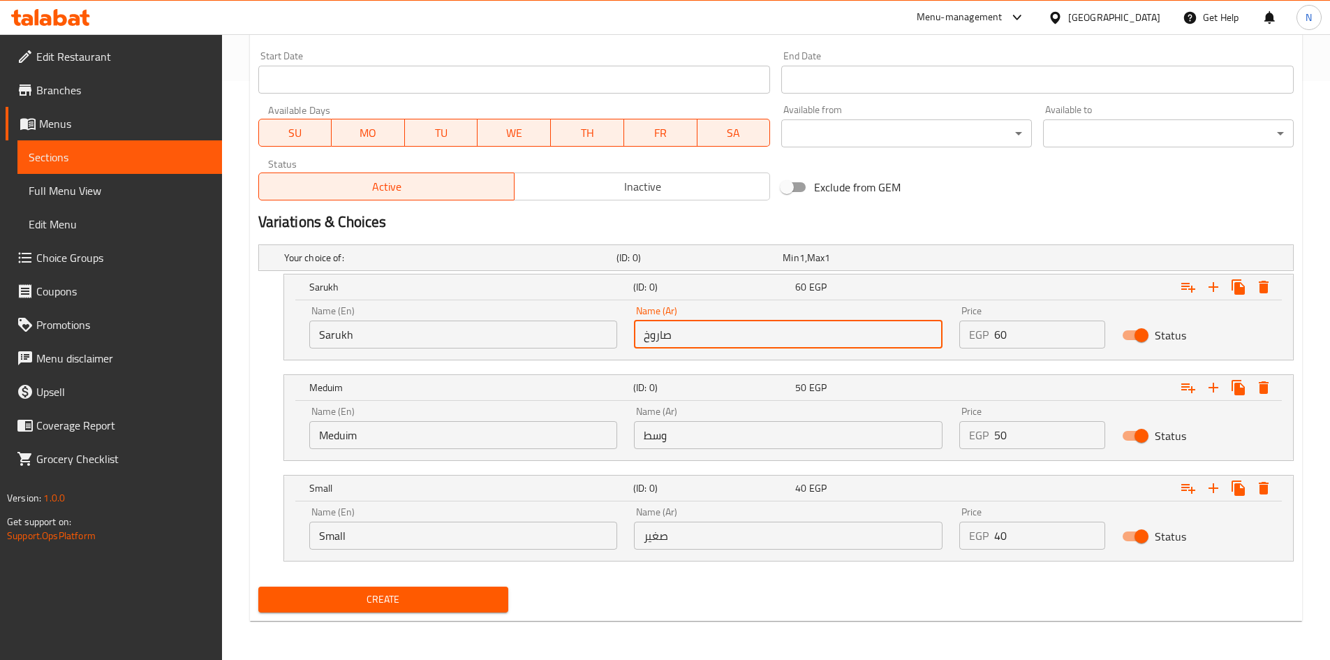
click at [695, 326] on input "صاروخ" at bounding box center [788, 334] width 309 height 28
type input "صاروخ"
click at [684, 442] on input "وسط" at bounding box center [788, 435] width 309 height 28
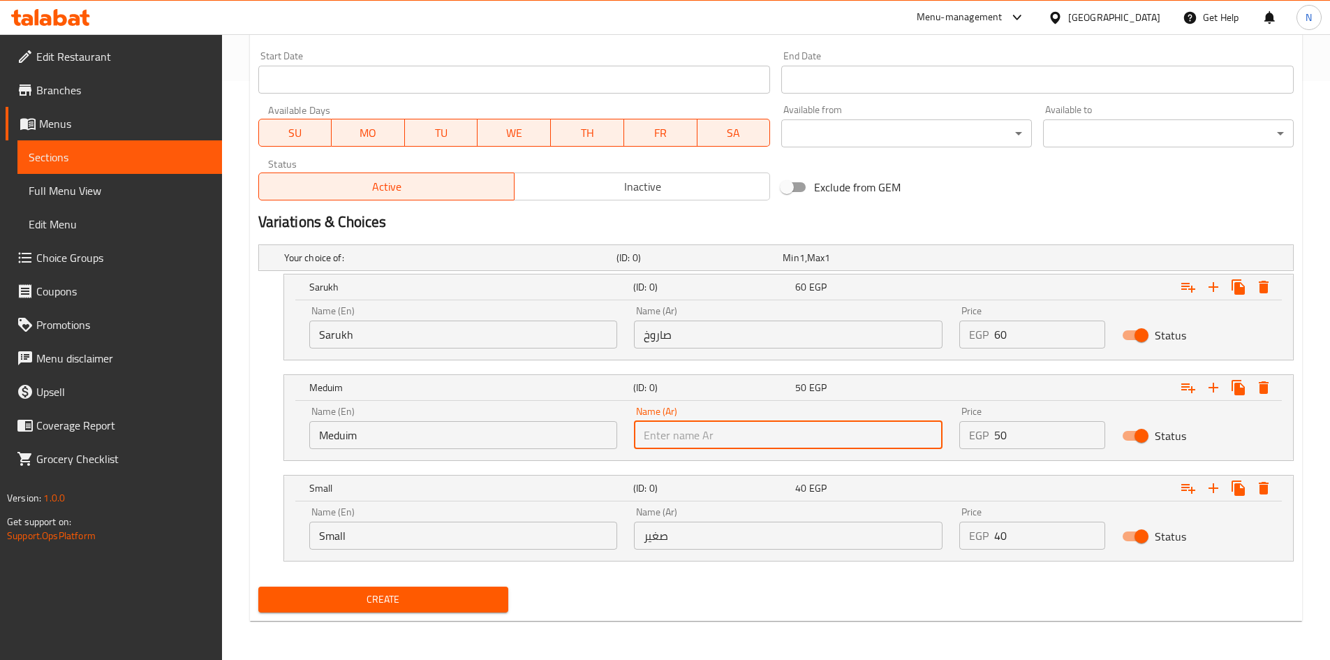
type input "وسط"
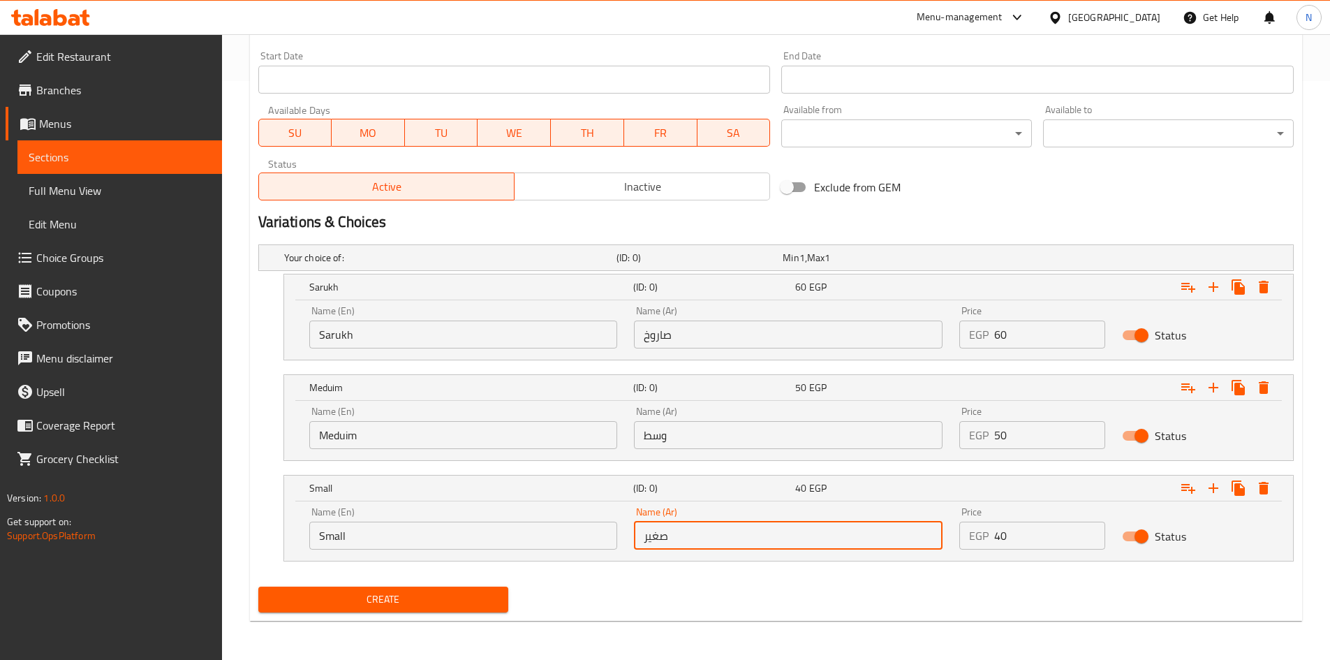
click at [712, 536] on input "صغير" at bounding box center [788, 535] width 309 height 28
type input "صغير"
drag, startPoint x: 642, startPoint y: 638, endPoint x: 642, endPoint y: 630, distance: 7.7
click at [642, 639] on div "Home / Restaurants management / Menus / Sections / item / create Diet Drinks se…" at bounding box center [776, 57] width 1108 height 1204
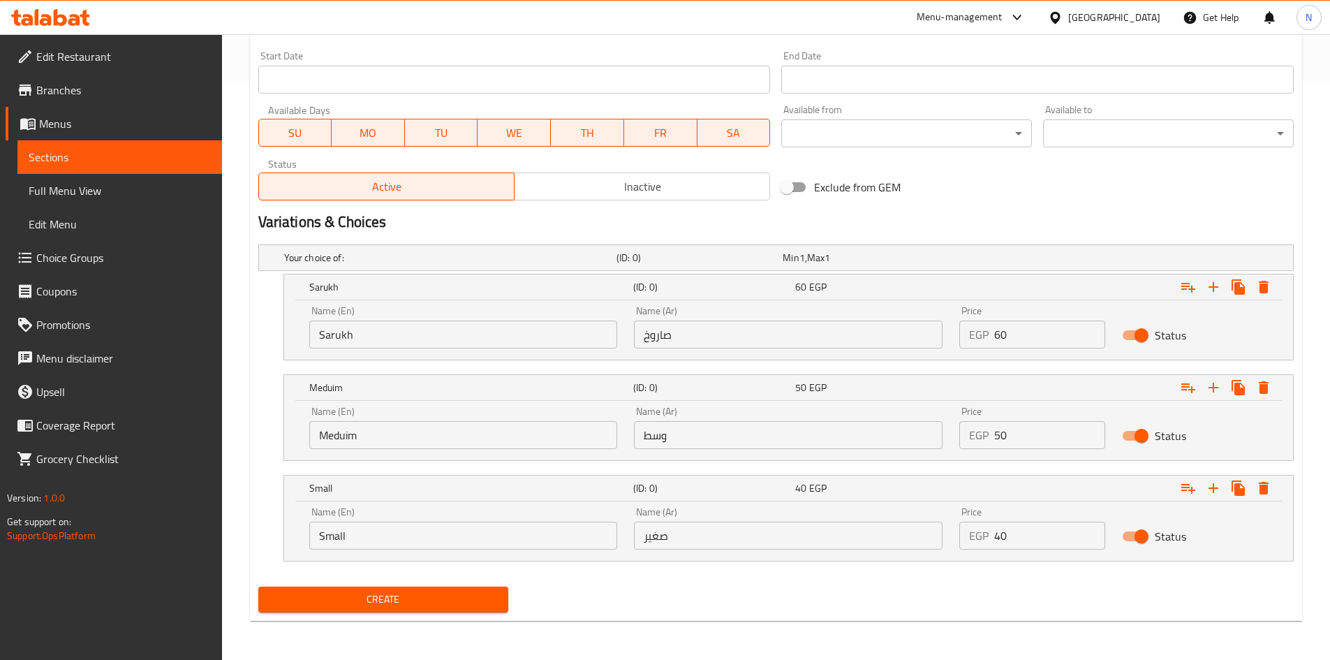
click at [366, 595] on span "Create" at bounding box center [383, 599] width 228 height 17
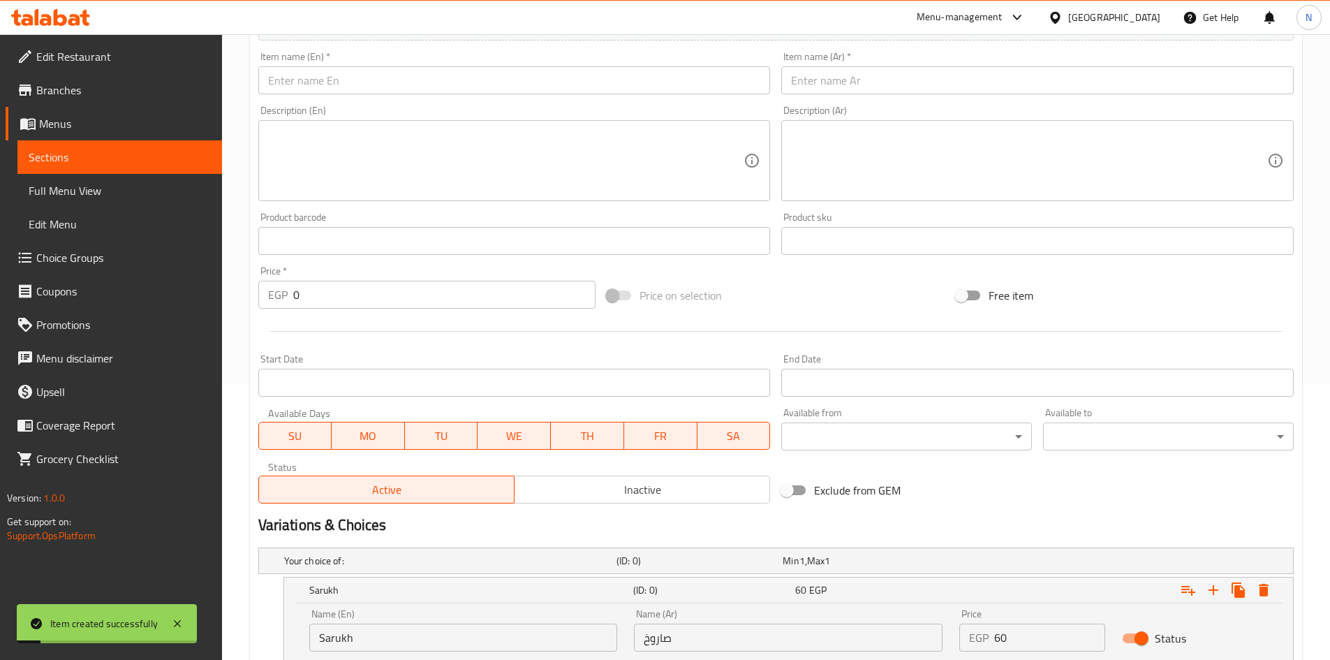
scroll to position [230, 0]
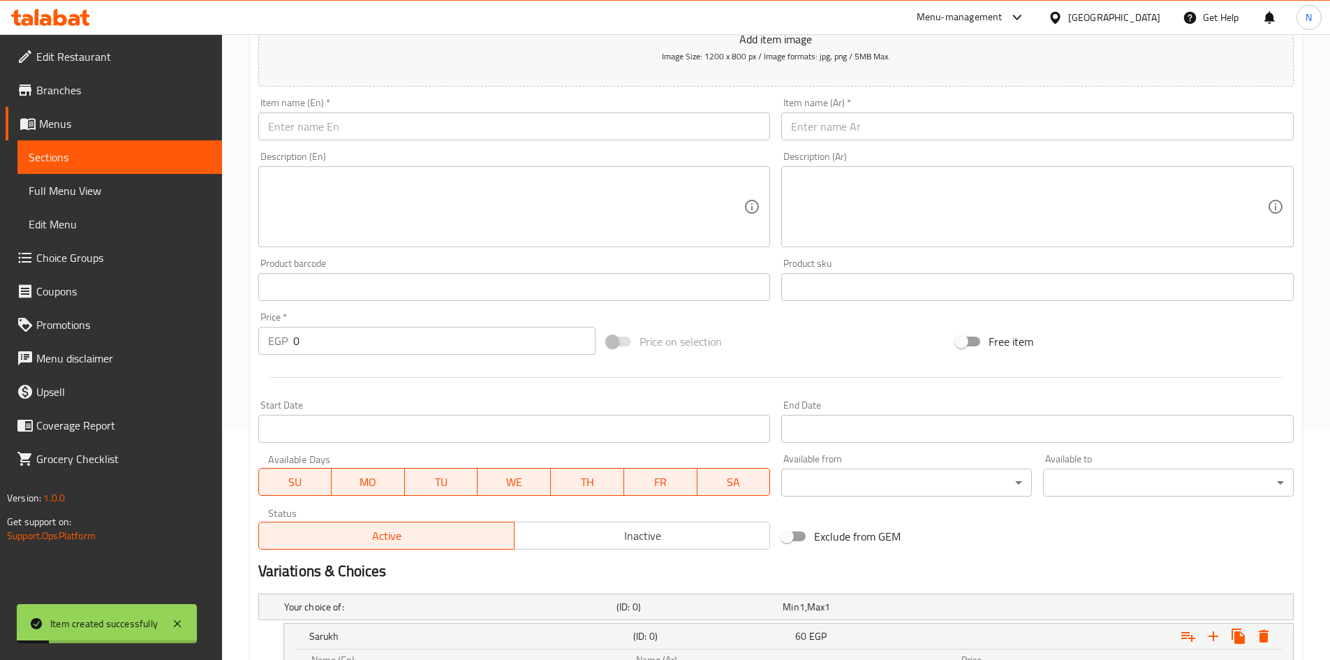
drag, startPoint x: 886, startPoint y: 114, endPoint x: 886, endPoint y: 123, distance: 8.4
click at [886, 116] on input "text" at bounding box center [1037, 126] width 512 height 28
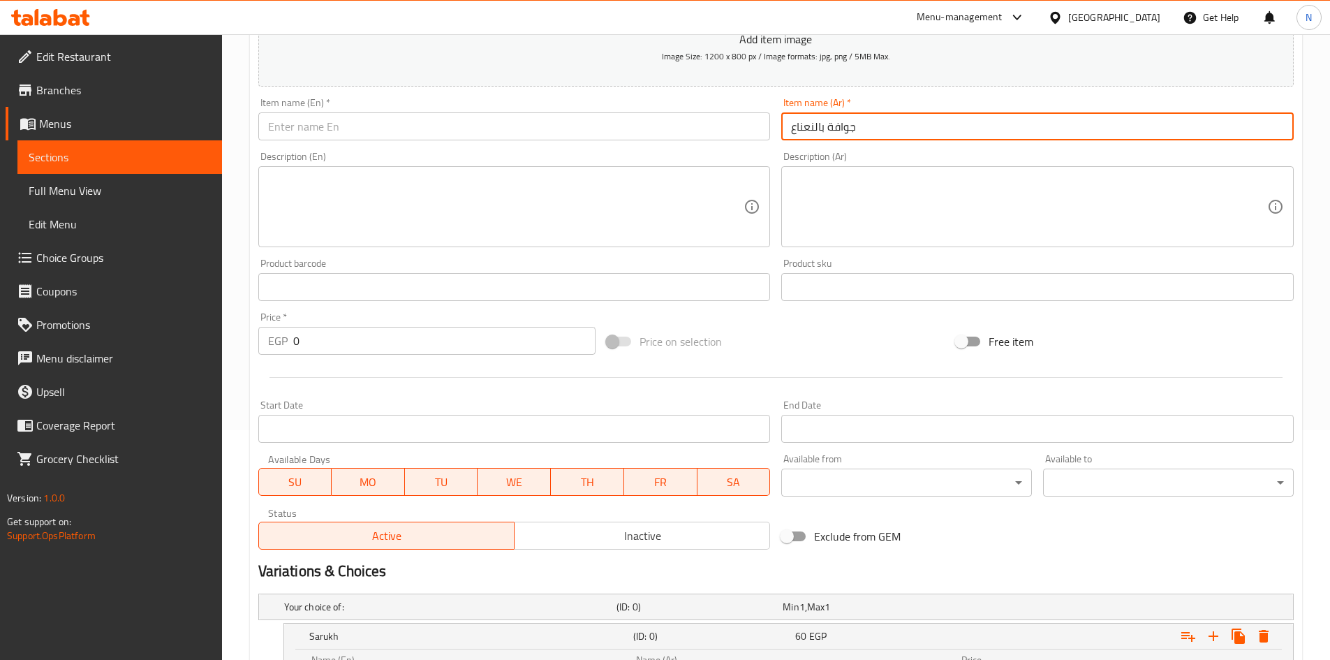
click at [820, 124] on input "جوافة بالنعناع" at bounding box center [1037, 126] width 512 height 28
type input "جوافة بالنعناع"
click at [438, 116] on input "text" at bounding box center [514, 126] width 512 height 28
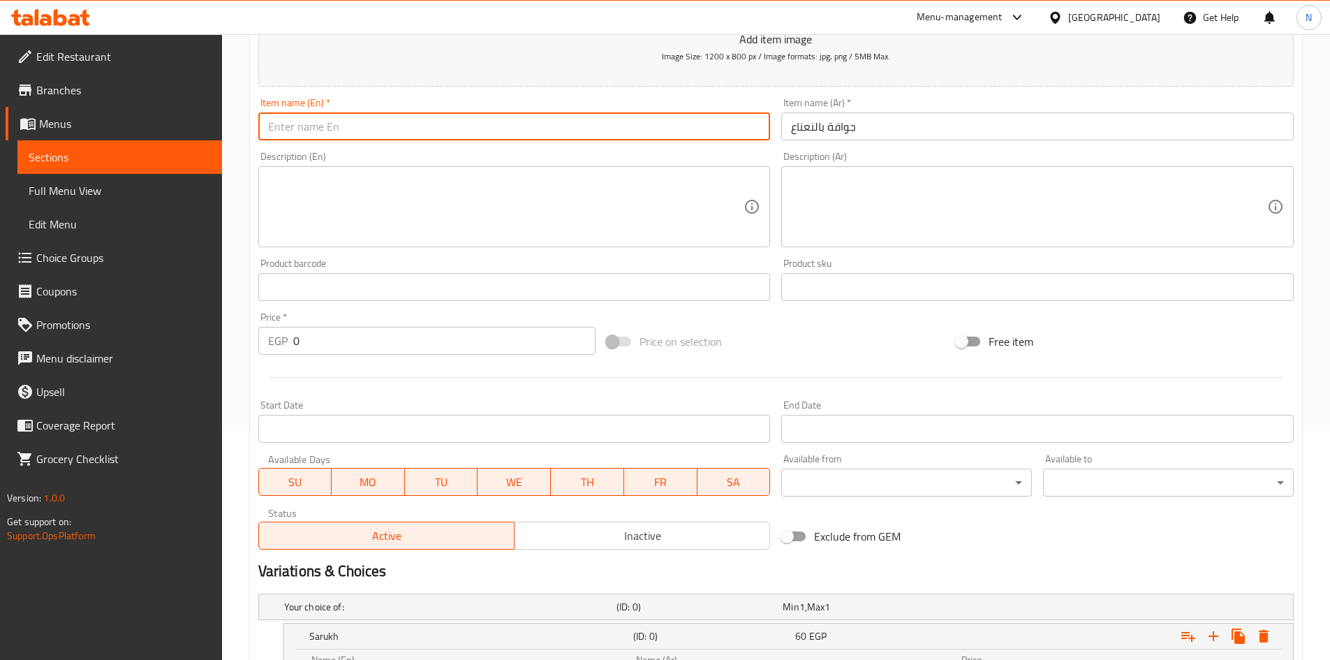
paste input "Guava with mint"
click at [340, 132] on input "Guava with mint" at bounding box center [514, 126] width 512 height 28
click at [309, 126] on input "Guava with Mint" at bounding box center [514, 126] width 512 height 28
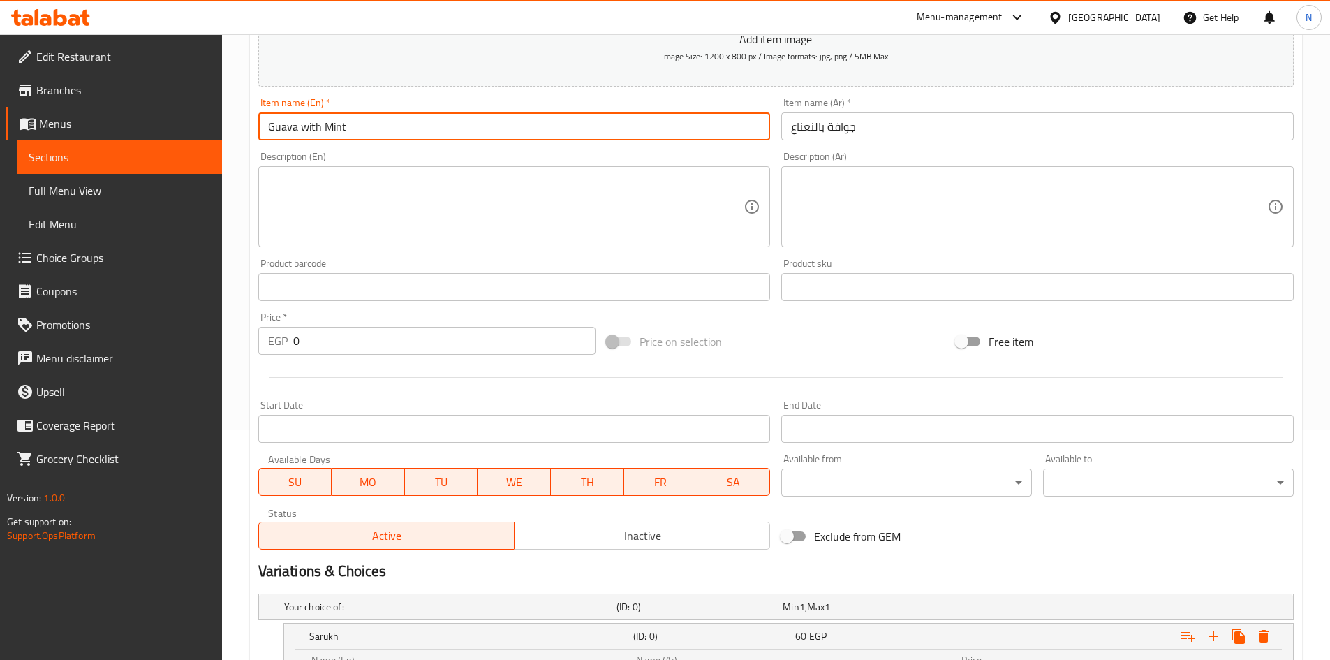
click at [309, 126] on input "Guava with Mint" at bounding box center [514, 126] width 512 height 28
type input "Guava With Mint"
click at [867, 366] on div at bounding box center [776, 377] width 1046 height 34
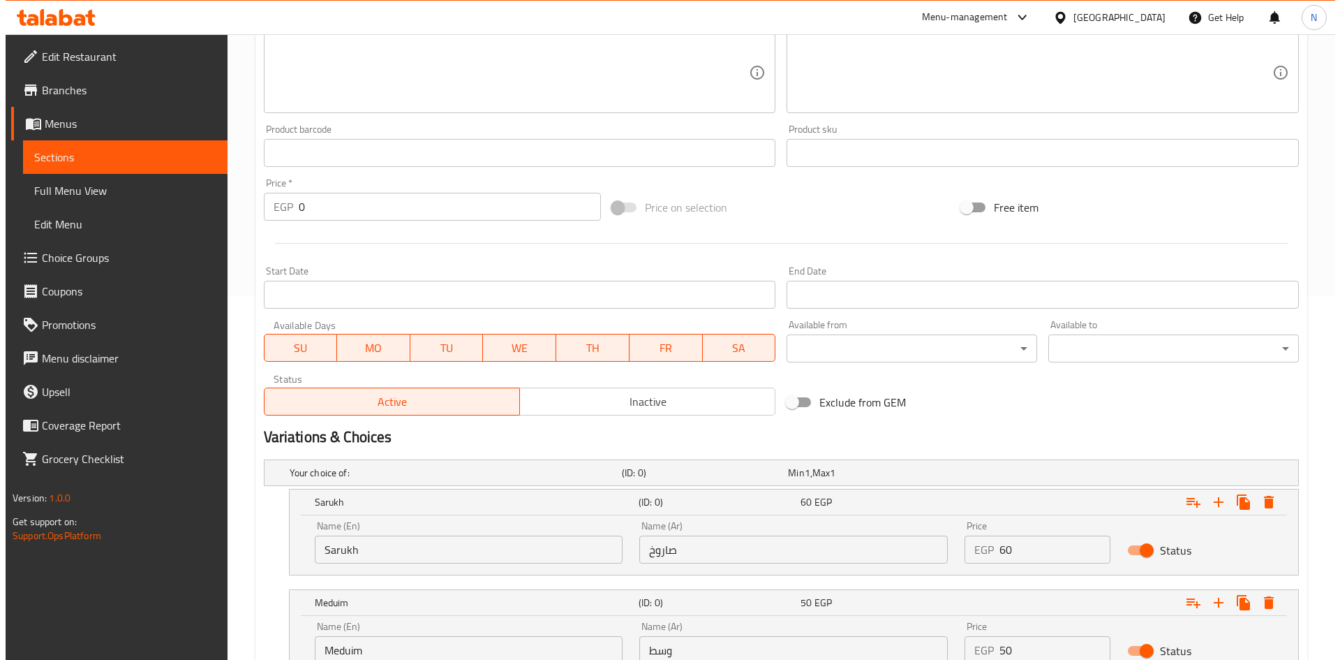
scroll to position [369, 0]
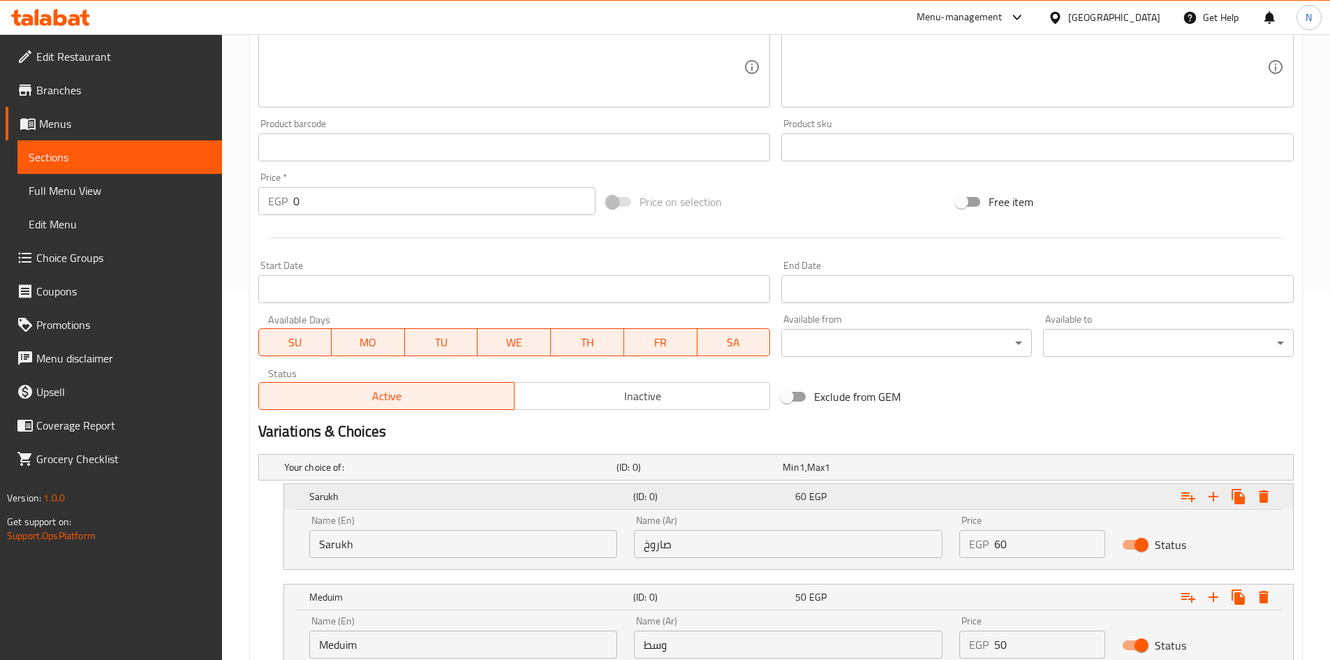
click at [1258, 498] on icon "Expand" at bounding box center [1263, 496] width 17 height 17
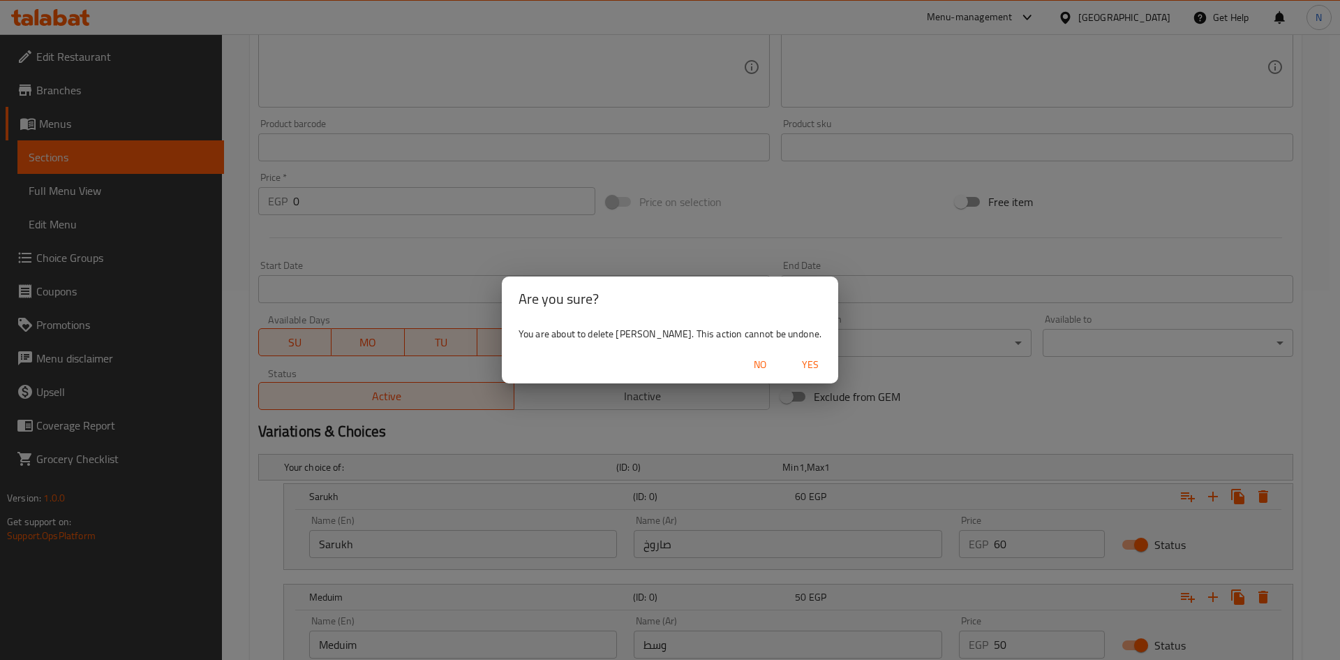
click at [794, 369] on span "Yes" at bounding box center [811, 364] width 34 height 17
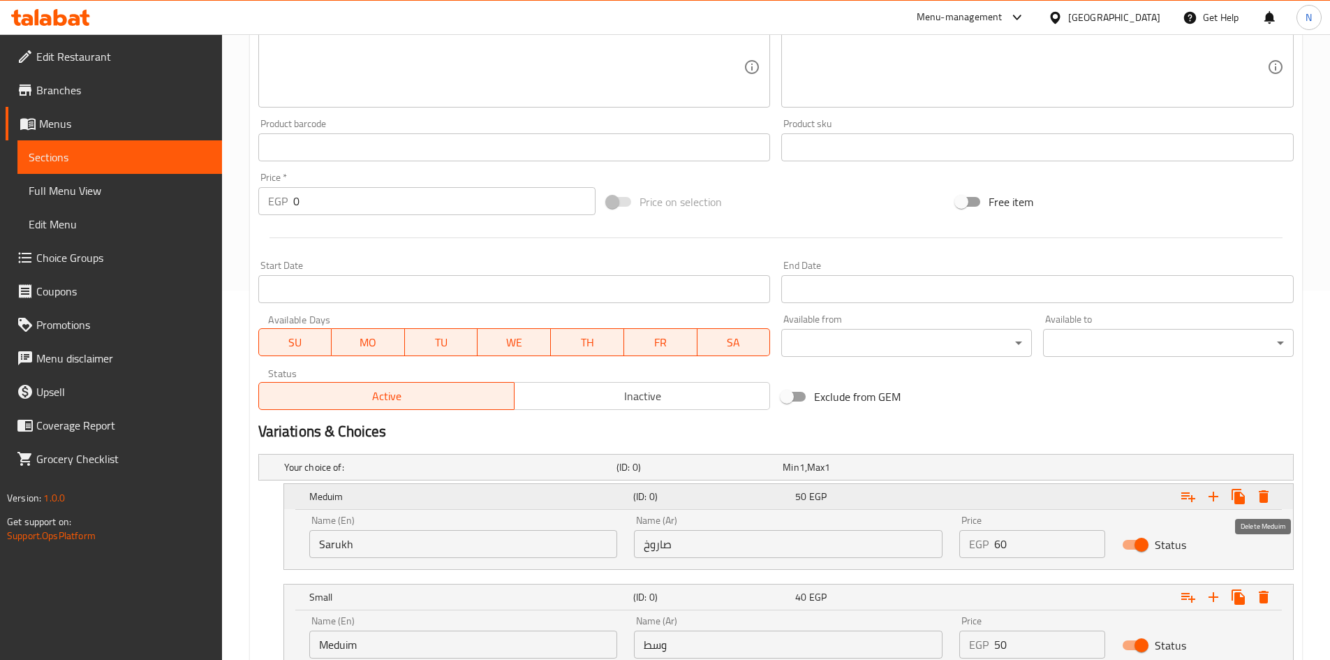
click at [1267, 492] on icon "Expand" at bounding box center [1263, 496] width 17 height 17
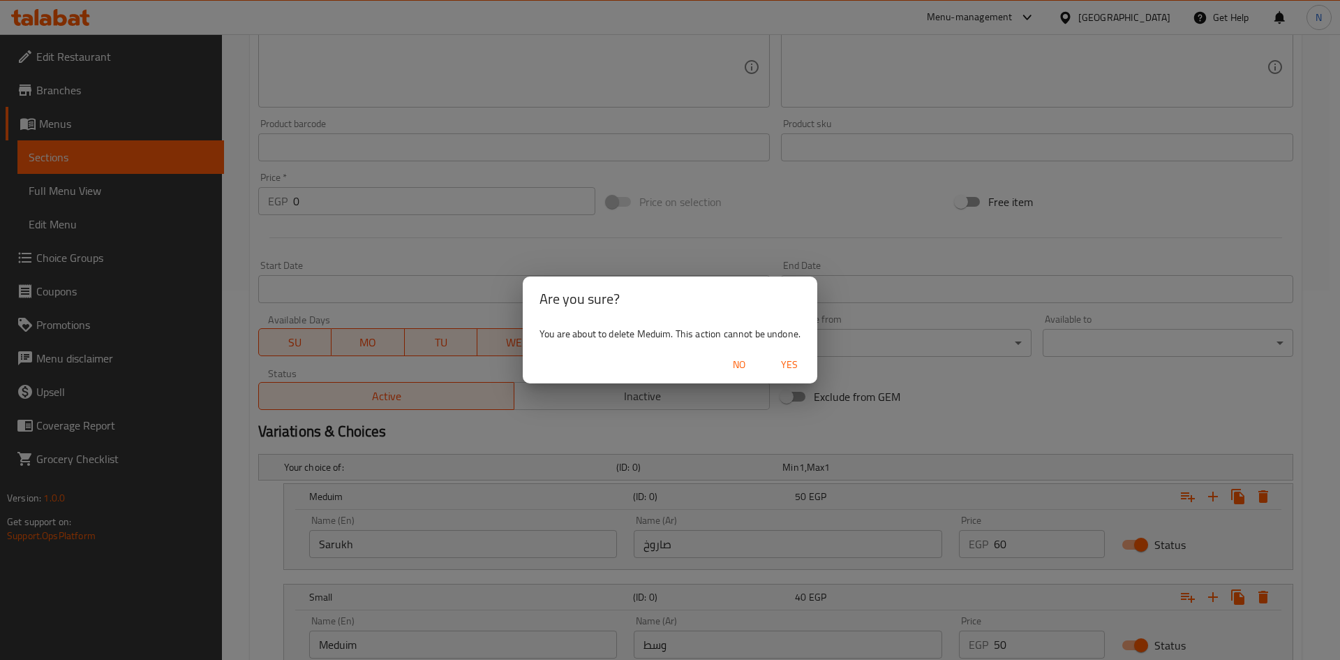
click at [792, 360] on span "Yes" at bounding box center [790, 364] width 34 height 17
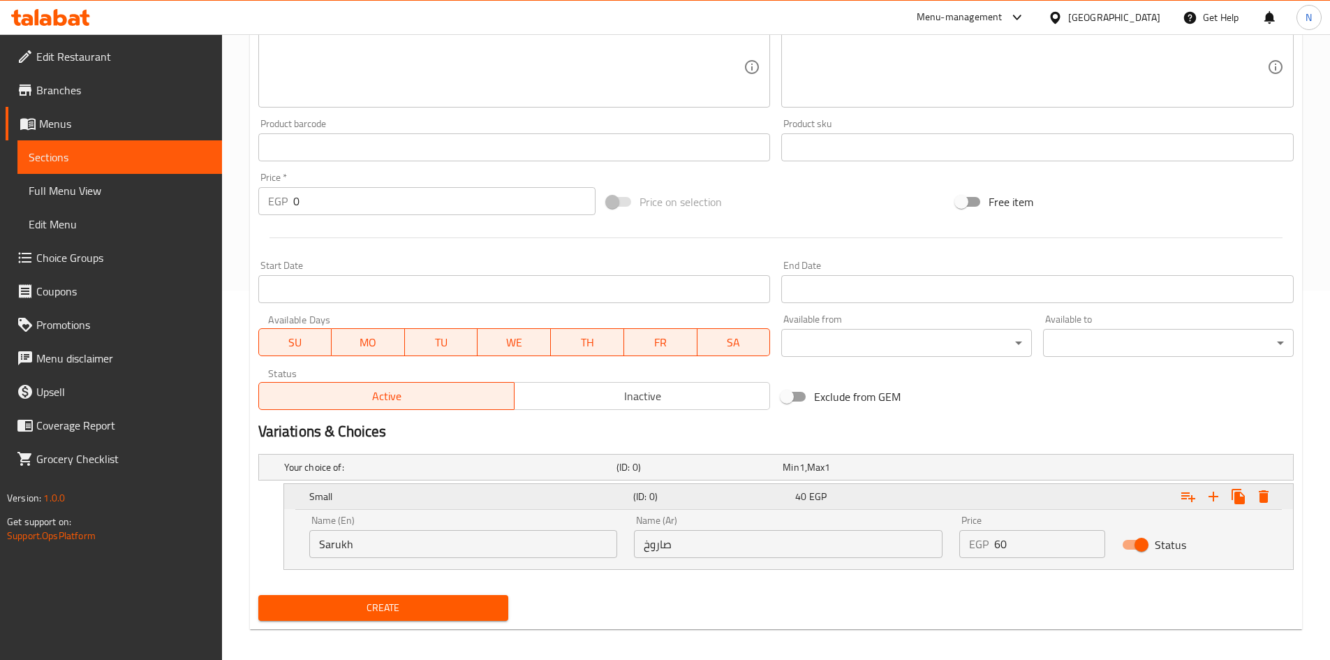
click at [1263, 501] on icon "Expand" at bounding box center [1264, 496] width 10 height 13
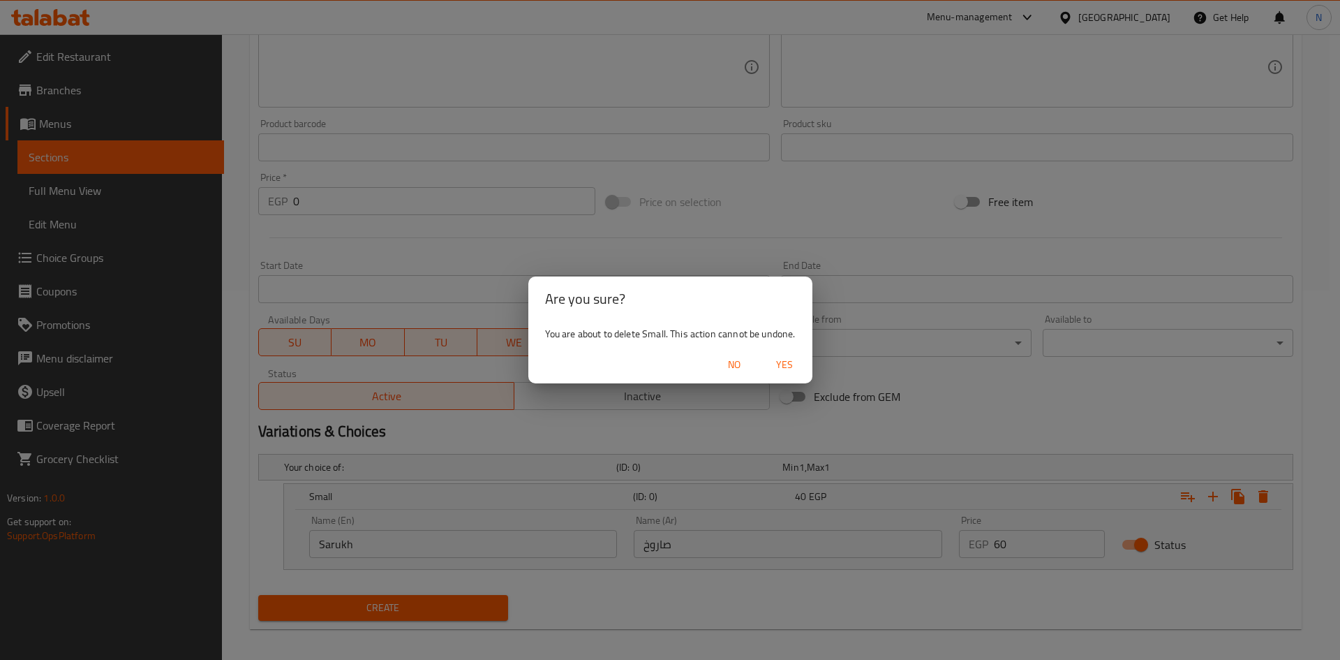
click at [785, 361] on span "Yes" at bounding box center [785, 364] width 34 height 17
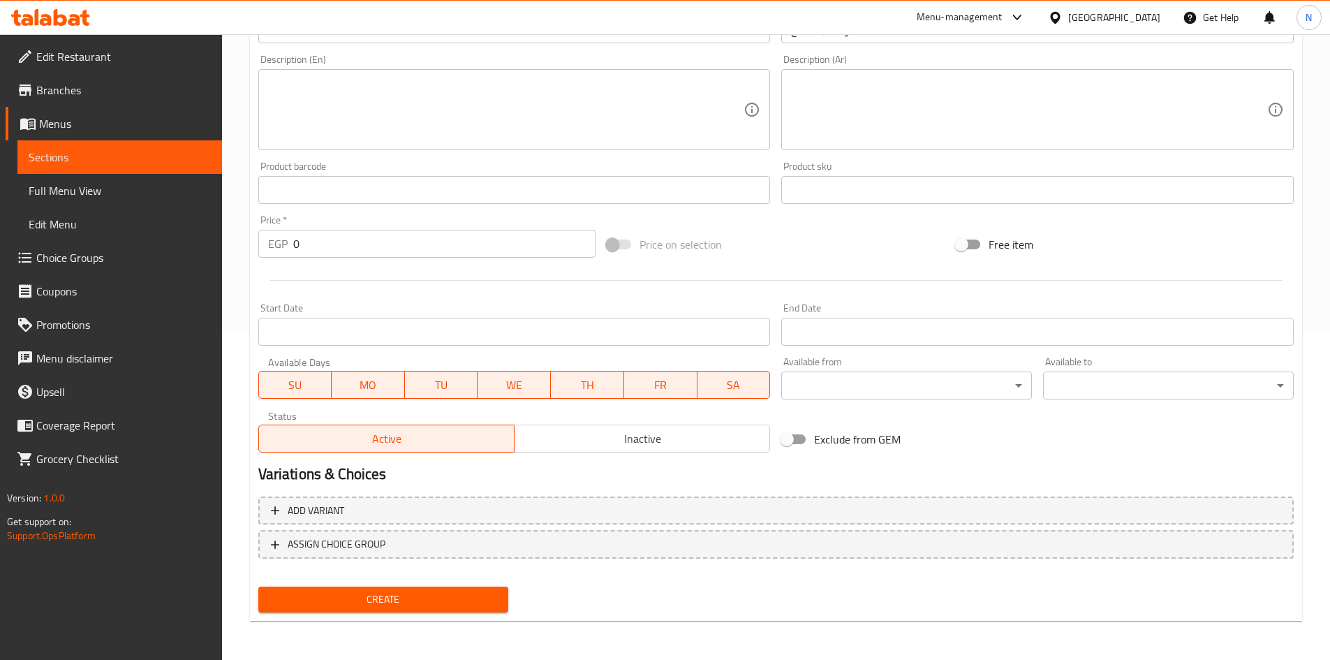
click at [410, 601] on span "Create" at bounding box center [383, 599] width 228 height 17
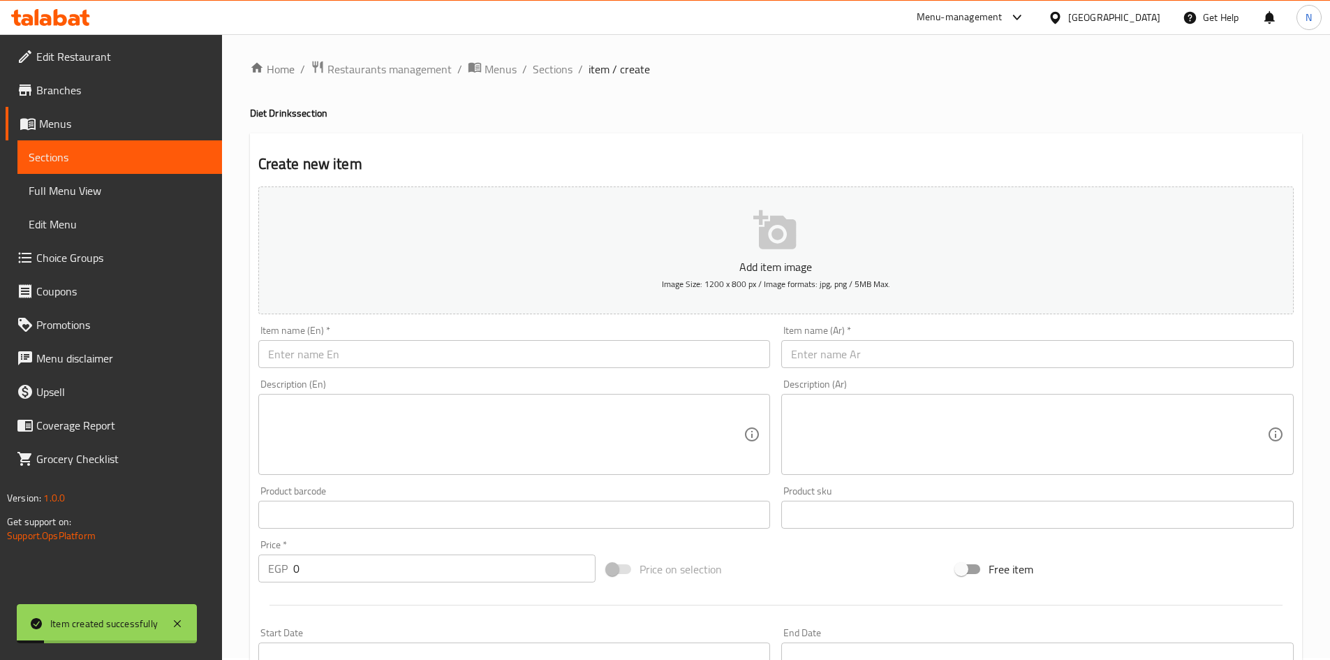
scroll to position [0, 0]
click at [556, 68] on span "Sections" at bounding box center [553, 71] width 40 height 17
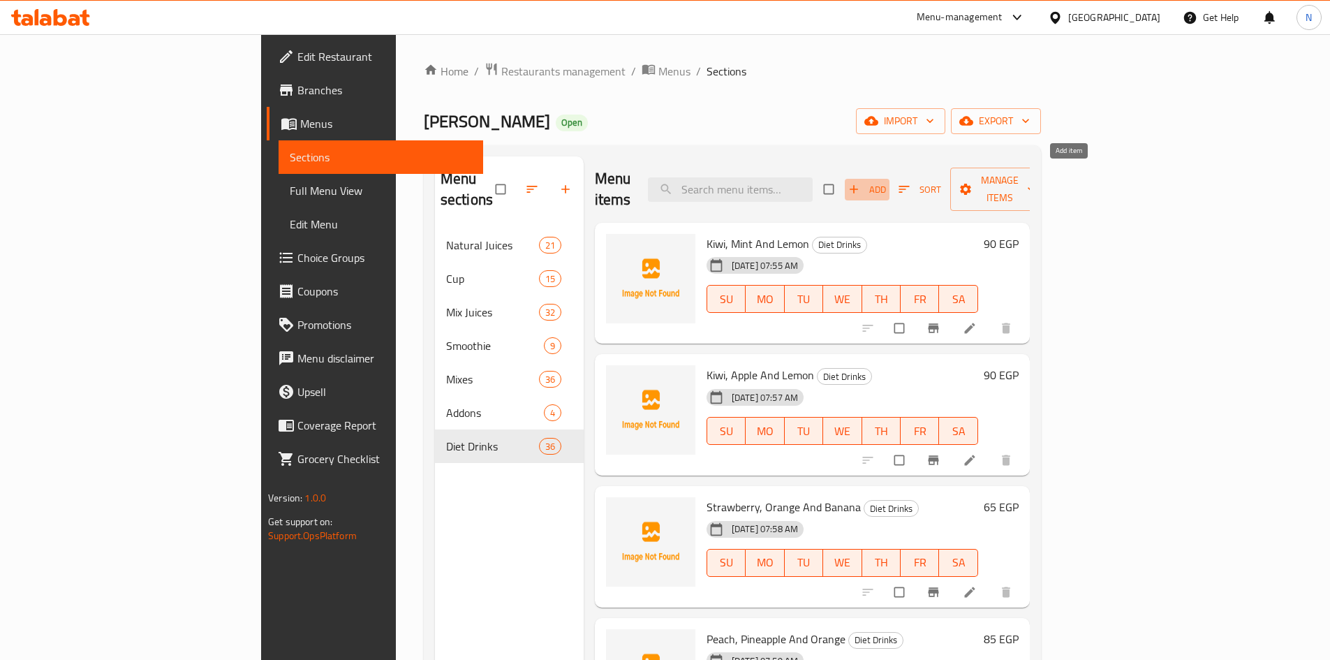
click at [886, 186] on span "Add" at bounding box center [867, 190] width 38 height 16
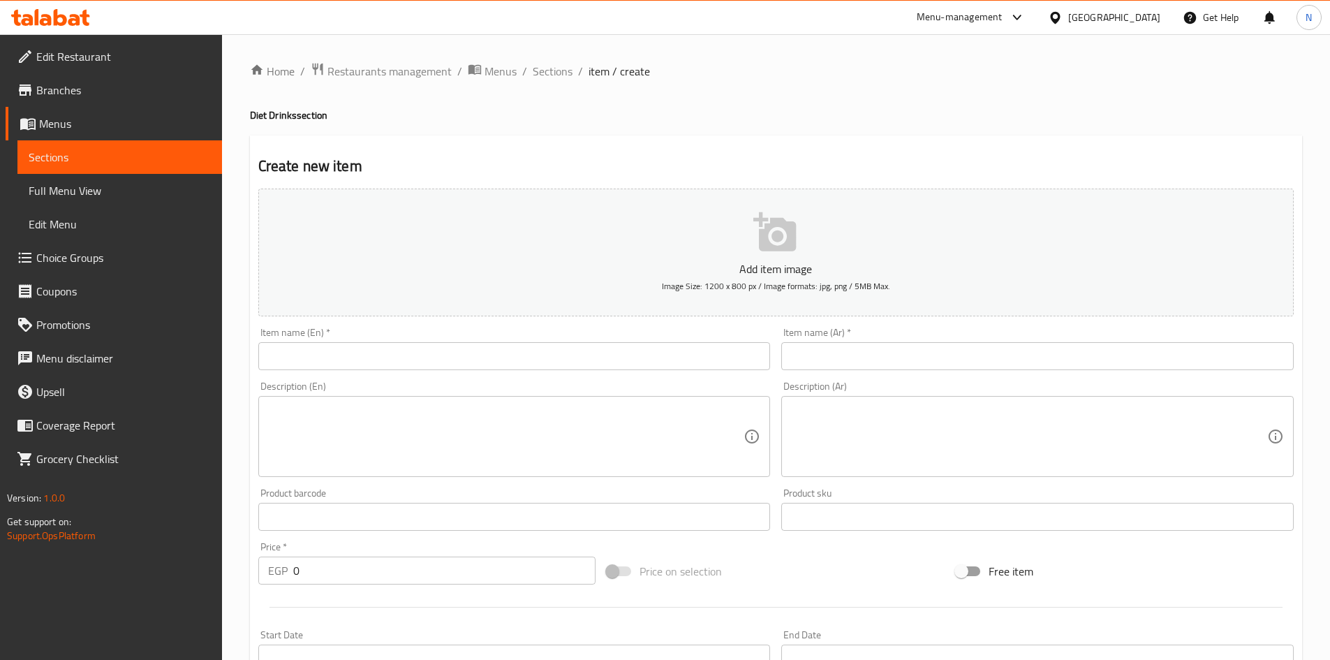
click at [977, 363] on input "text" at bounding box center [1037, 356] width 512 height 28
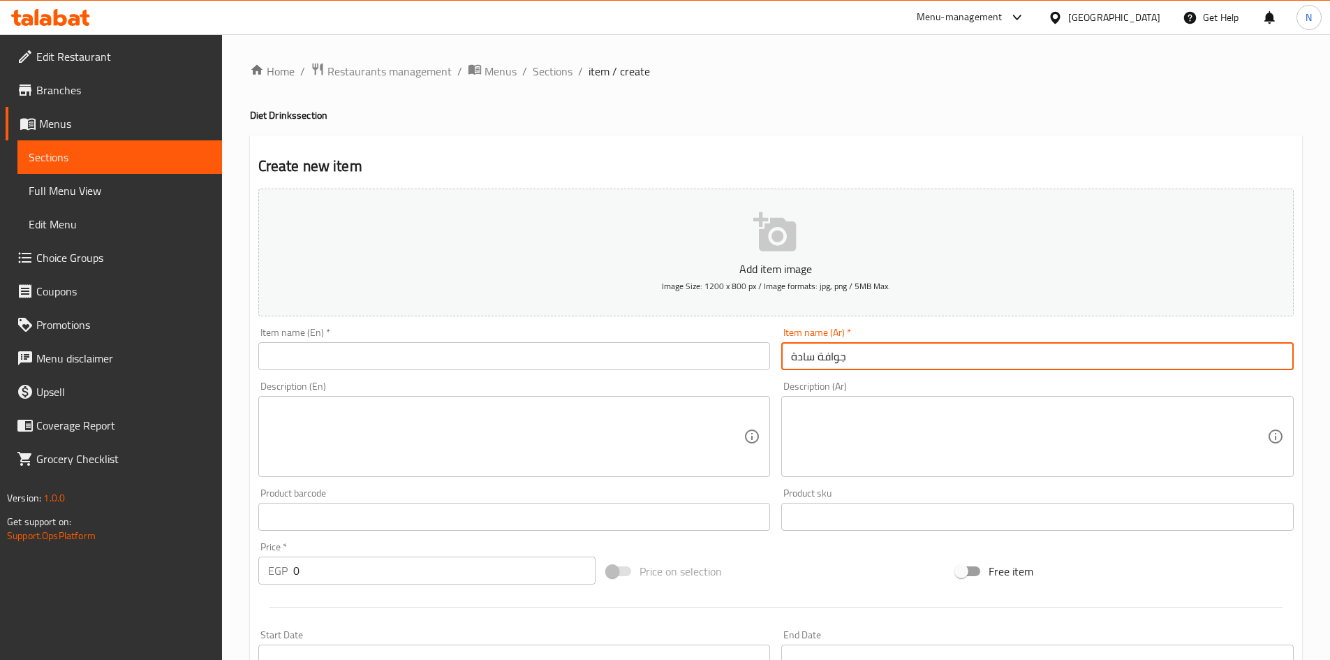
click at [799, 351] on input "جوافة سادة" at bounding box center [1037, 356] width 512 height 28
type input "جوافة سادة"
click at [568, 362] on input "text" at bounding box center [514, 356] width 512 height 28
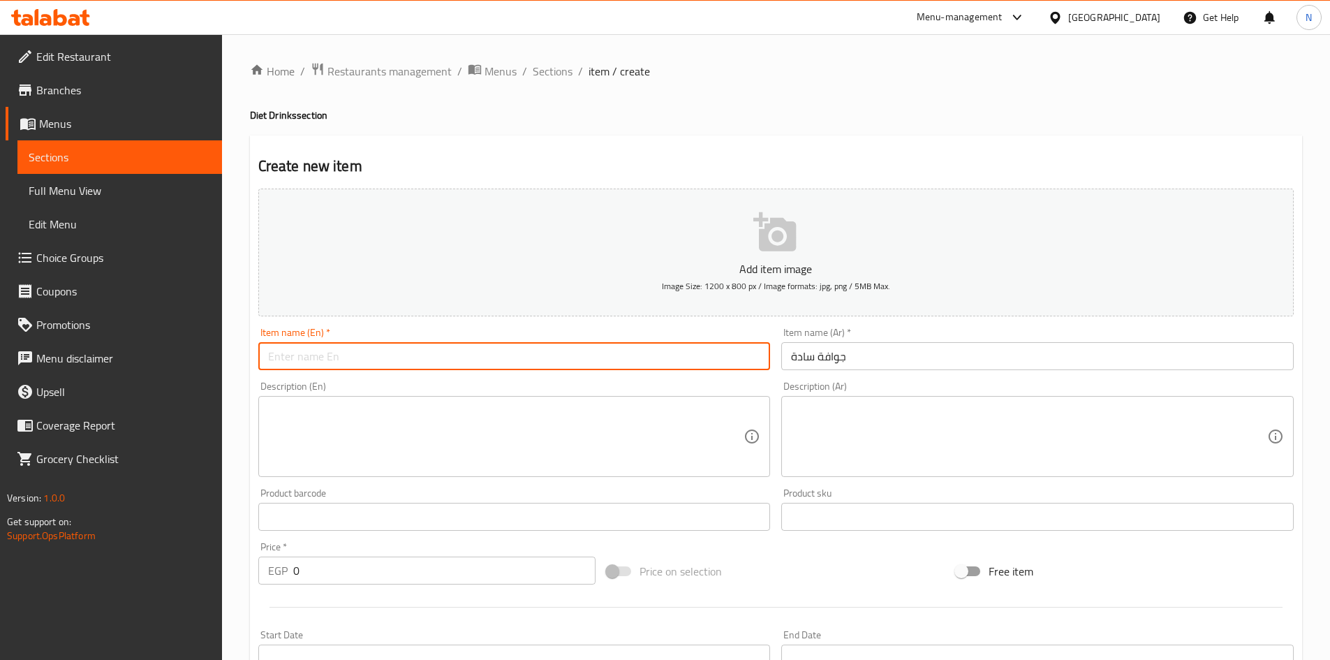
paste input "Plain guava"
click at [303, 357] on input "Plain guava" at bounding box center [514, 356] width 512 height 28
type input "Plain Guava"
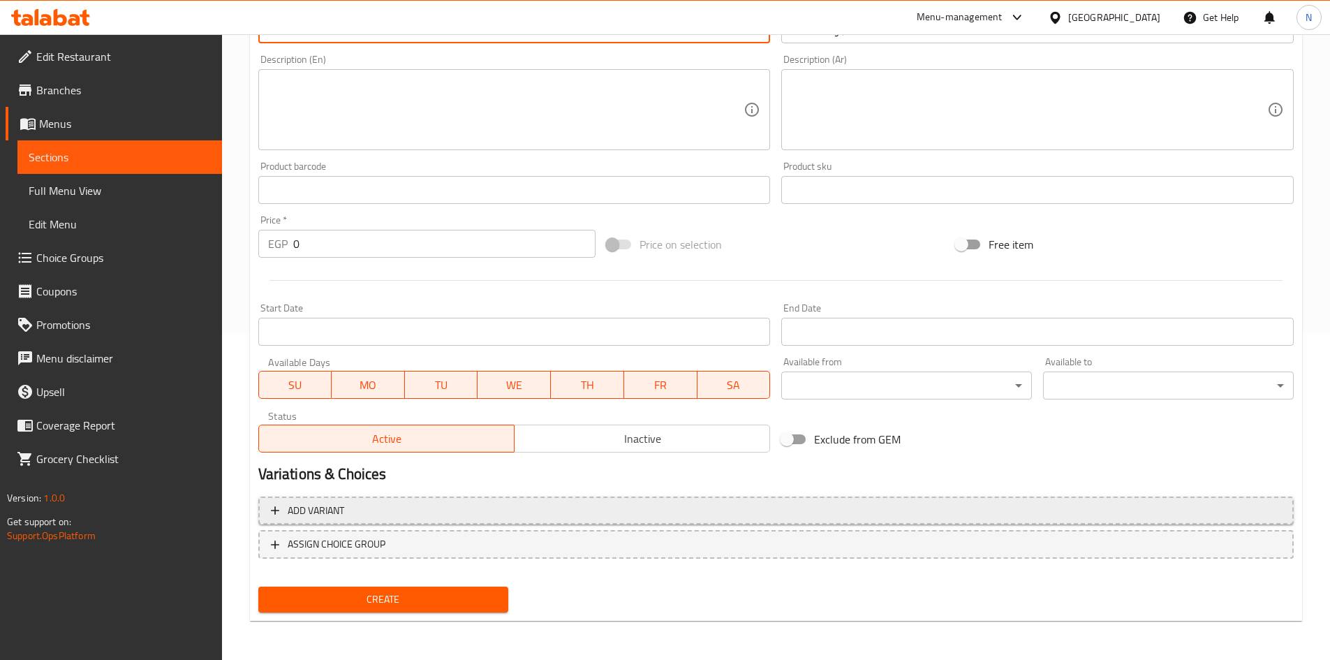
click at [1072, 517] on span "Add variant" at bounding box center [776, 510] width 1010 height 17
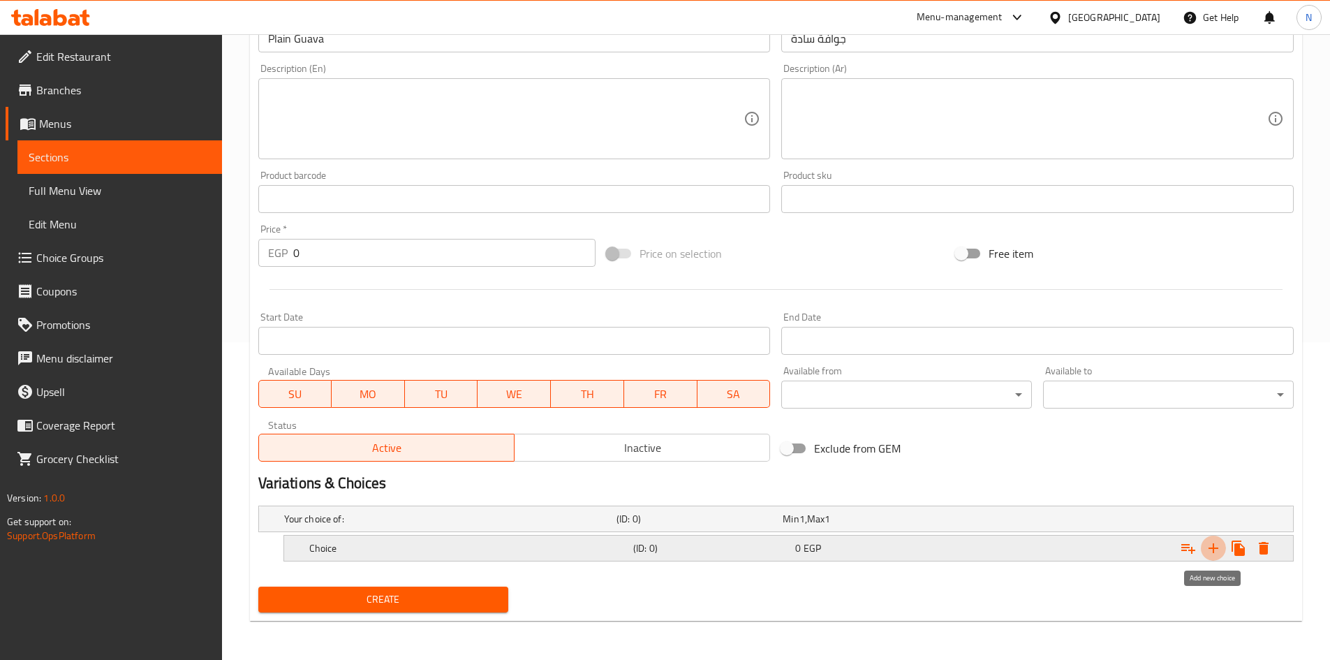
click at [1219, 548] on icon "Expand" at bounding box center [1213, 548] width 17 height 17
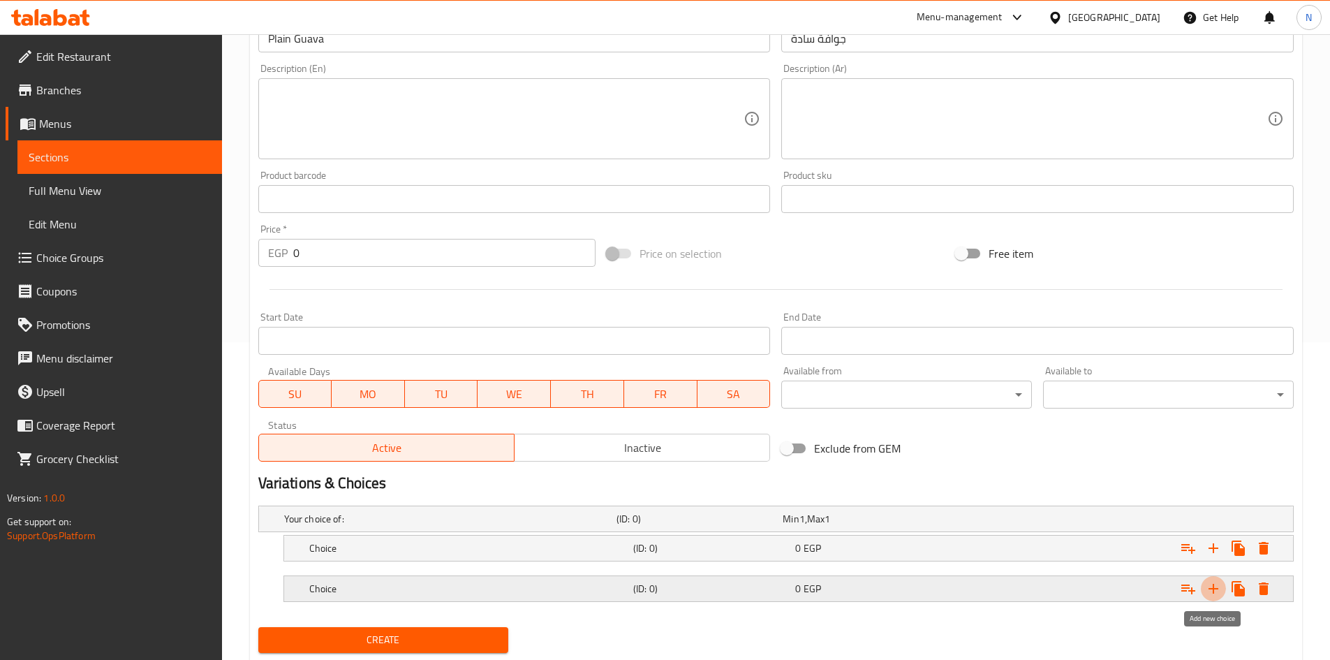
click at [1217, 588] on icon "Expand" at bounding box center [1213, 589] width 10 height 10
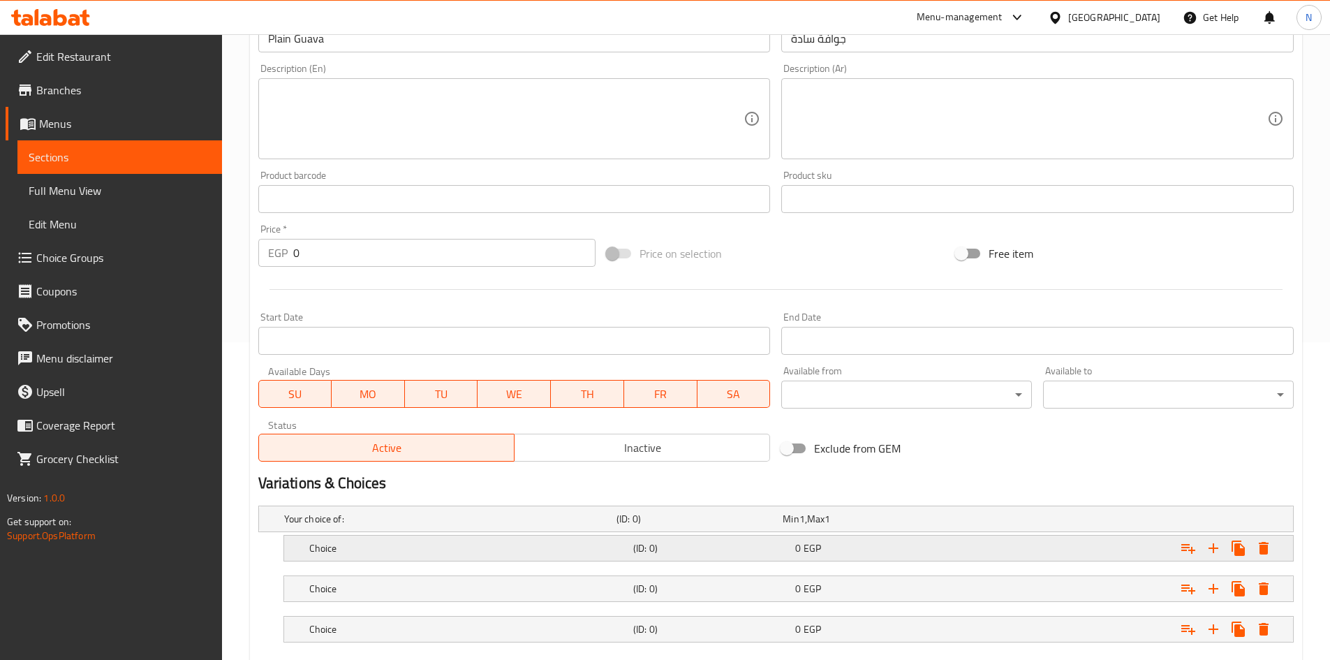
click at [903, 538] on div "0 EGP" at bounding box center [873, 548] width 162 height 20
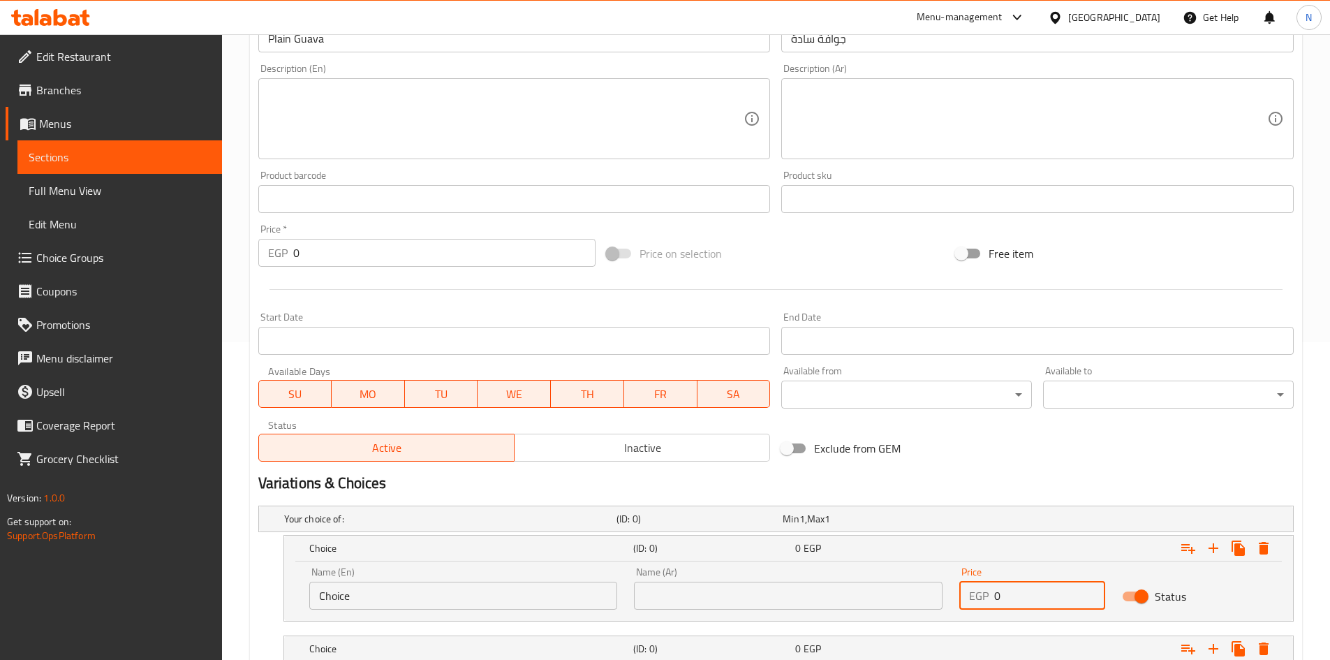
click at [972, 596] on div "EGP 0 Price" at bounding box center [1032, 596] width 146 height 28
type input "55"
click at [1036, 467] on div "Variations & Choices" at bounding box center [776, 483] width 1046 height 32
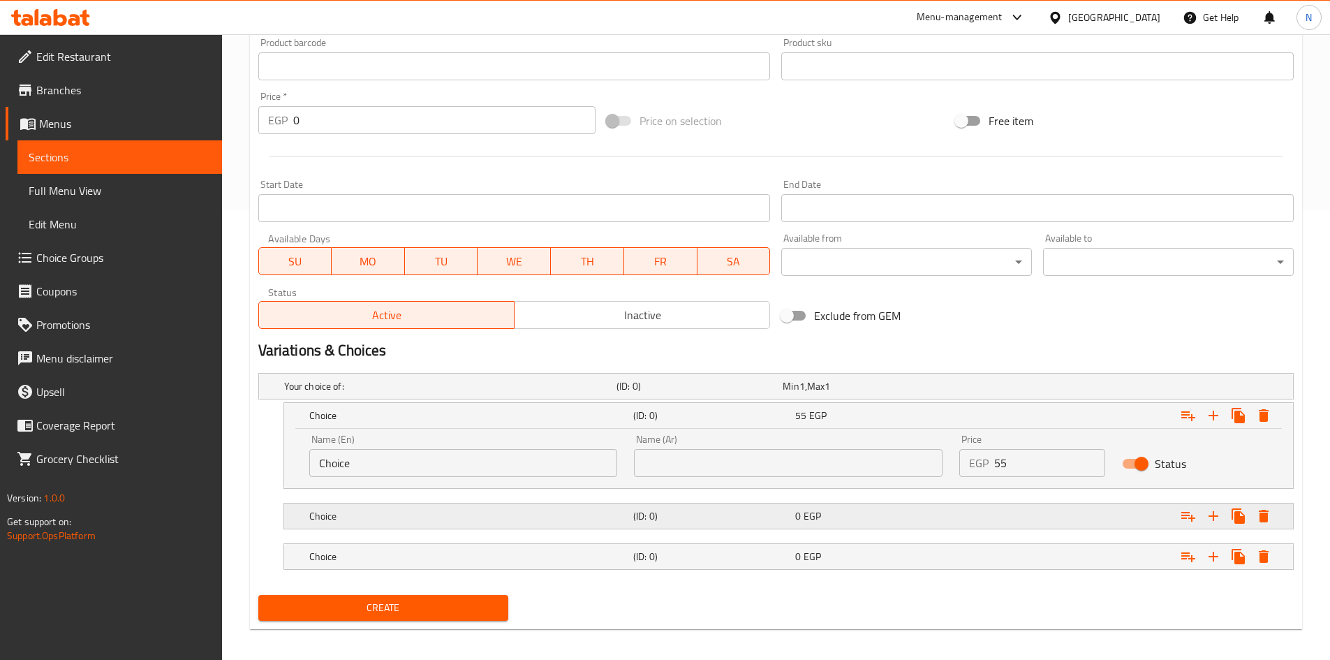
scroll to position [459, 0]
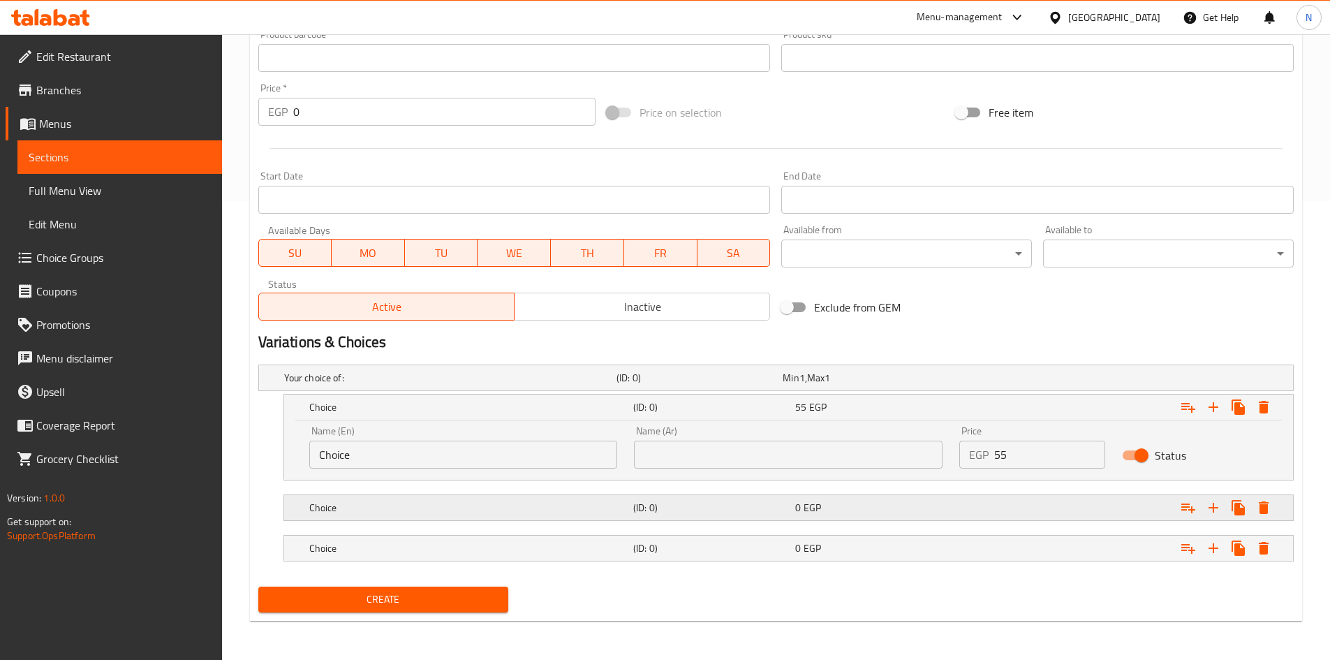
click at [1005, 505] on div "Expand" at bounding box center [1116, 507] width 324 height 31
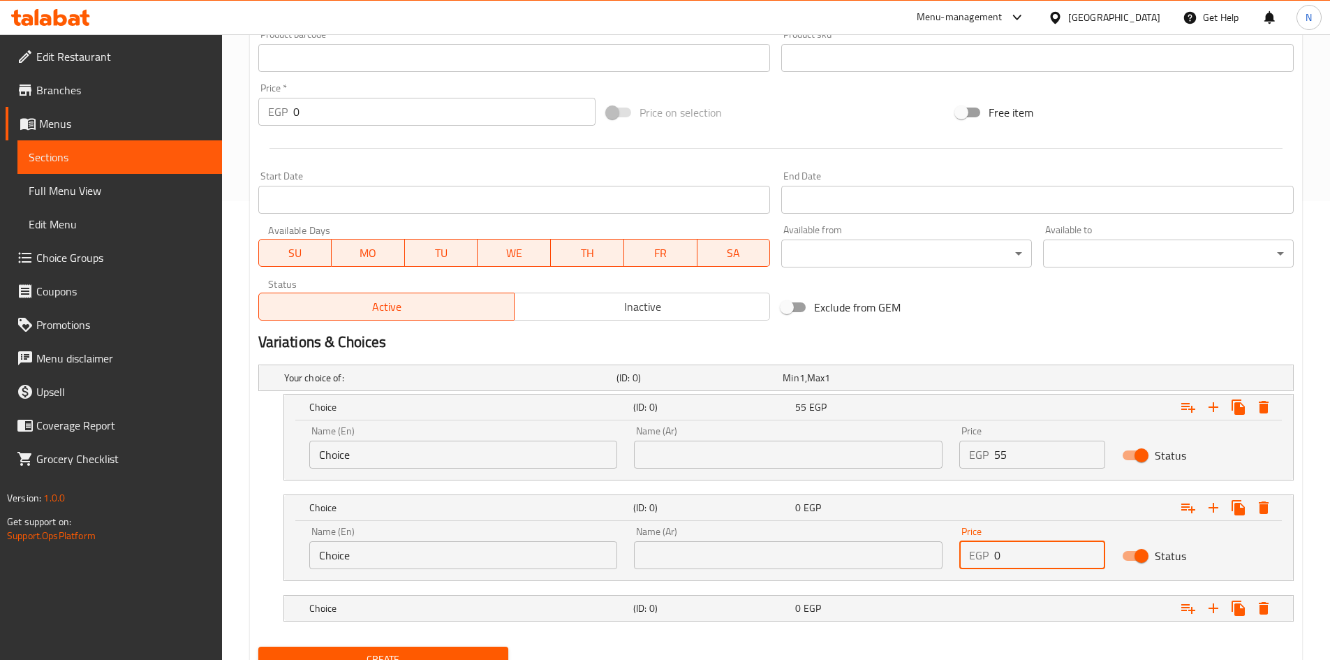
drag, startPoint x: 1023, startPoint y: 557, endPoint x: 984, endPoint y: 558, distance: 38.4
click at [984, 558] on div "EGP 0 Price" at bounding box center [1032, 555] width 146 height 28
type input "45"
click at [1017, 346] on h2 "Variations & Choices" at bounding box center [775, 342] width 1035 height 21
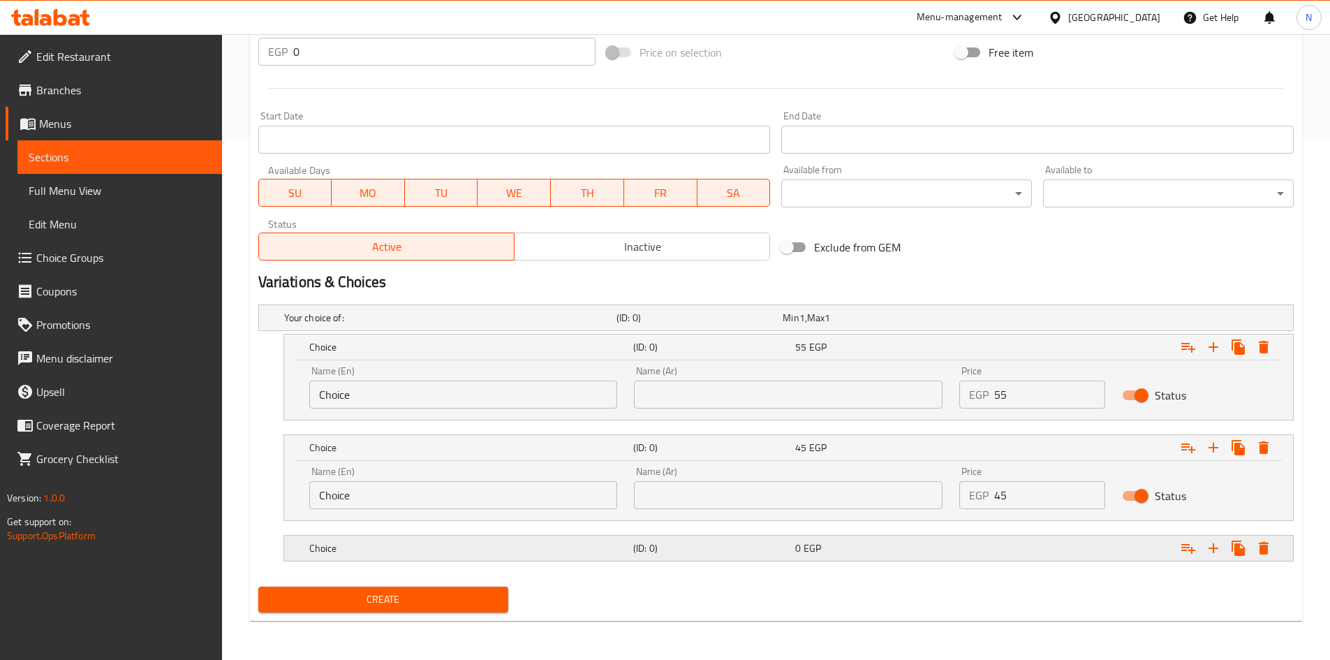
click at [1028, 544] on div "Expand" at bounding box center [1116, 548] width 324 height 31
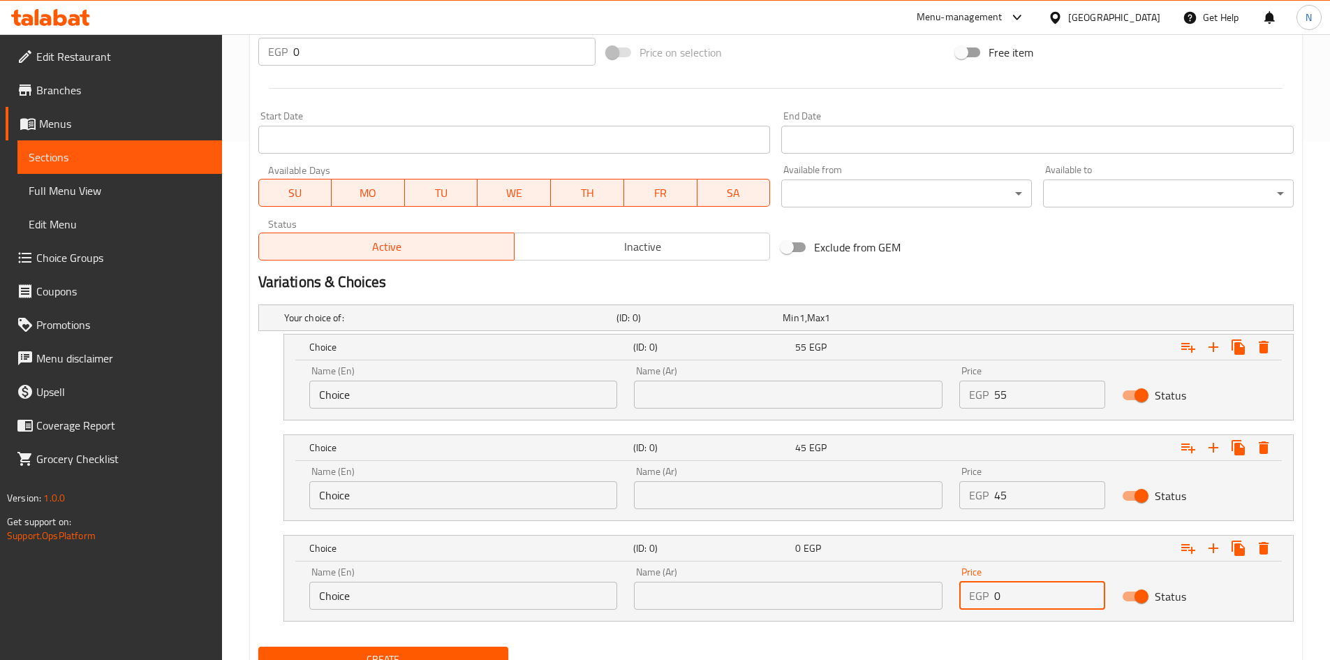
drag, startPoint x: 1030, startPoint y: 600, endPoint x: 979, endPoint y: 594, distance: 51.3
click at [979, 594] on div "EGP 0 Price" at bounding box center [1032, 596] width 146 height 28
type input "35"
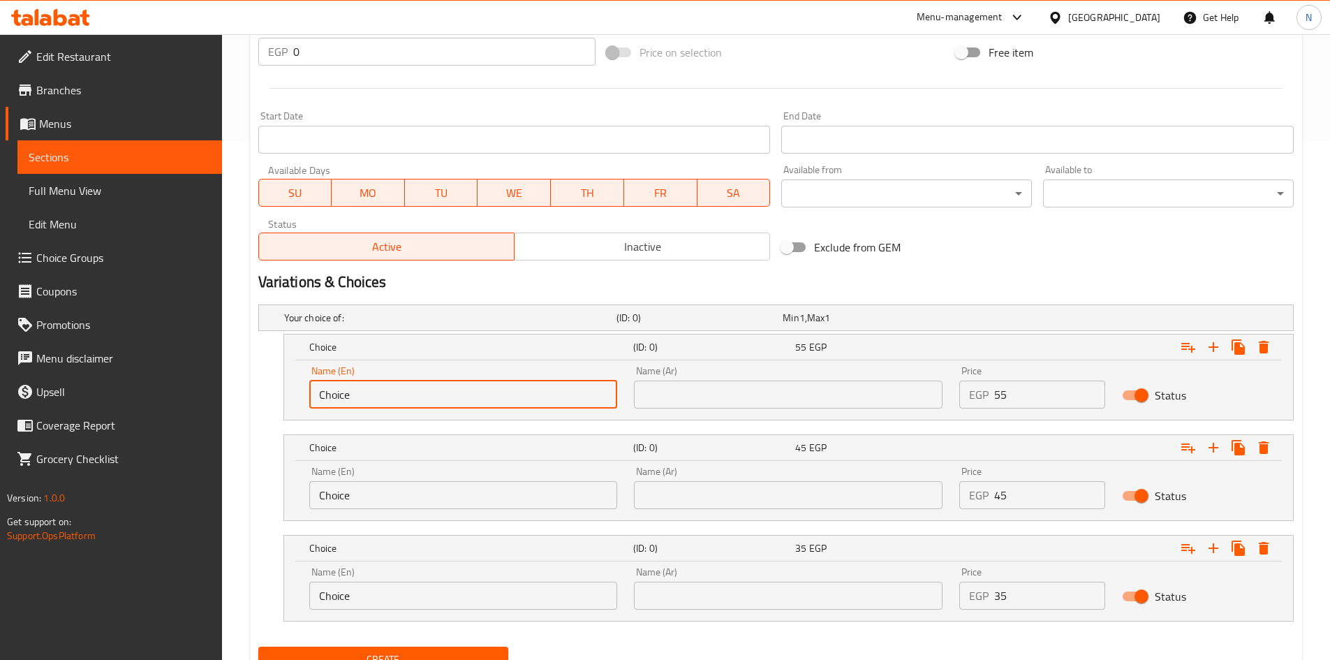
click at [506, 390] on input "Choice" at bounding box center [463, 394] width 309 height 28
click at [506, 390] on input "text" at bounding box center [463, 394] width 309 height 28
type input "Sarukh"
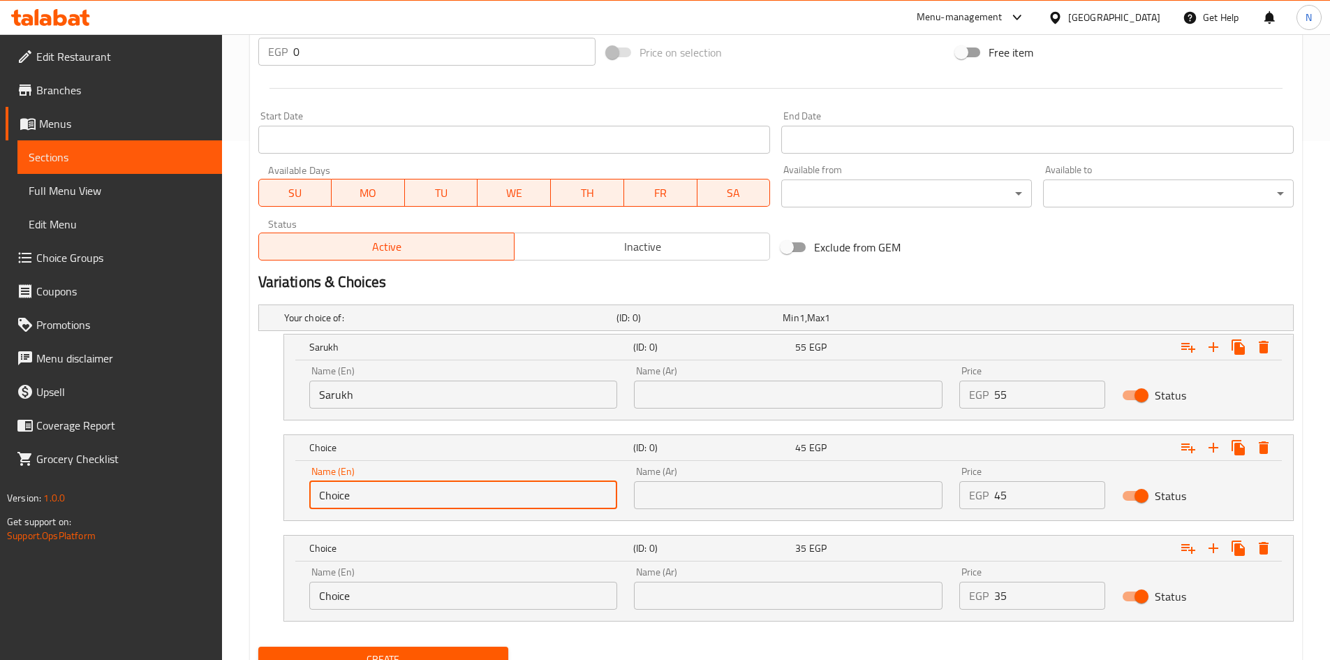
click at [395, 505] on input "Choice" at bounding box center [463, 495] width 309 height 28
click at [393, 501] on input "text" at bounding box center [463, 495] width 309 height 28
type input "Meduim"
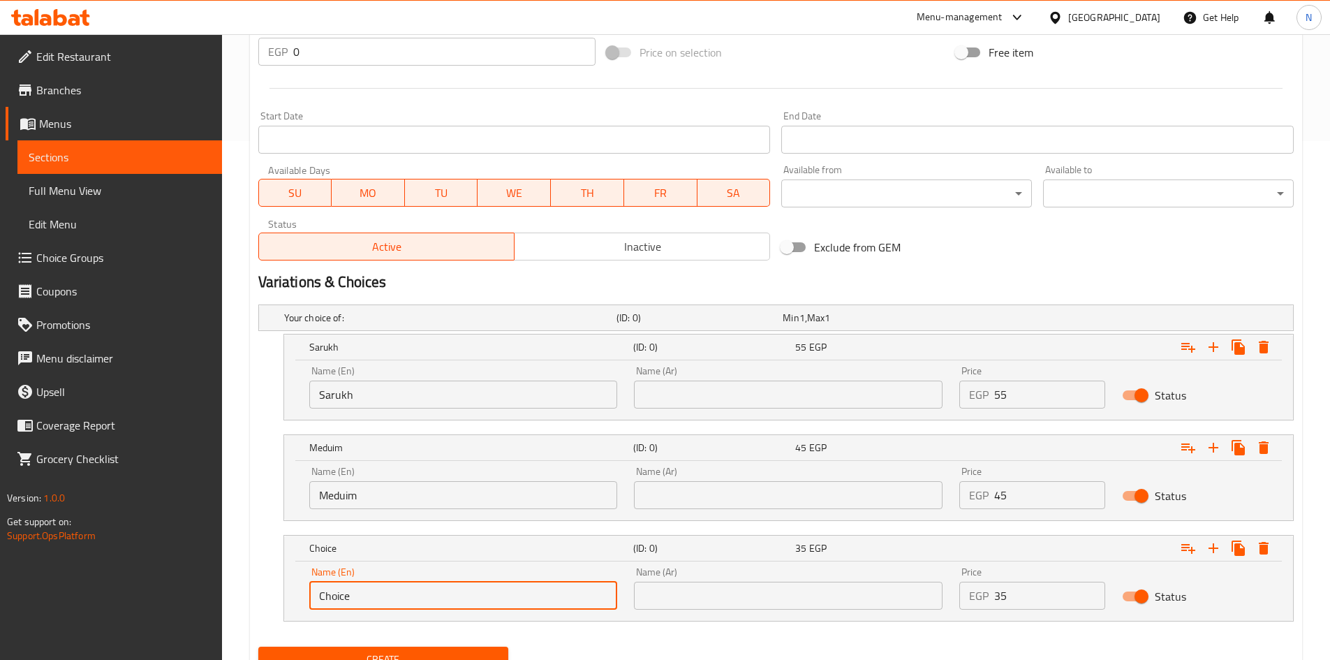
click at [354, 583] on input "Choice" at bounding box center [463, 596] width 309 height 28
click at [354, 586] on input "text" at bounding box center [463, 596] width 309 height 28
type input "Small"
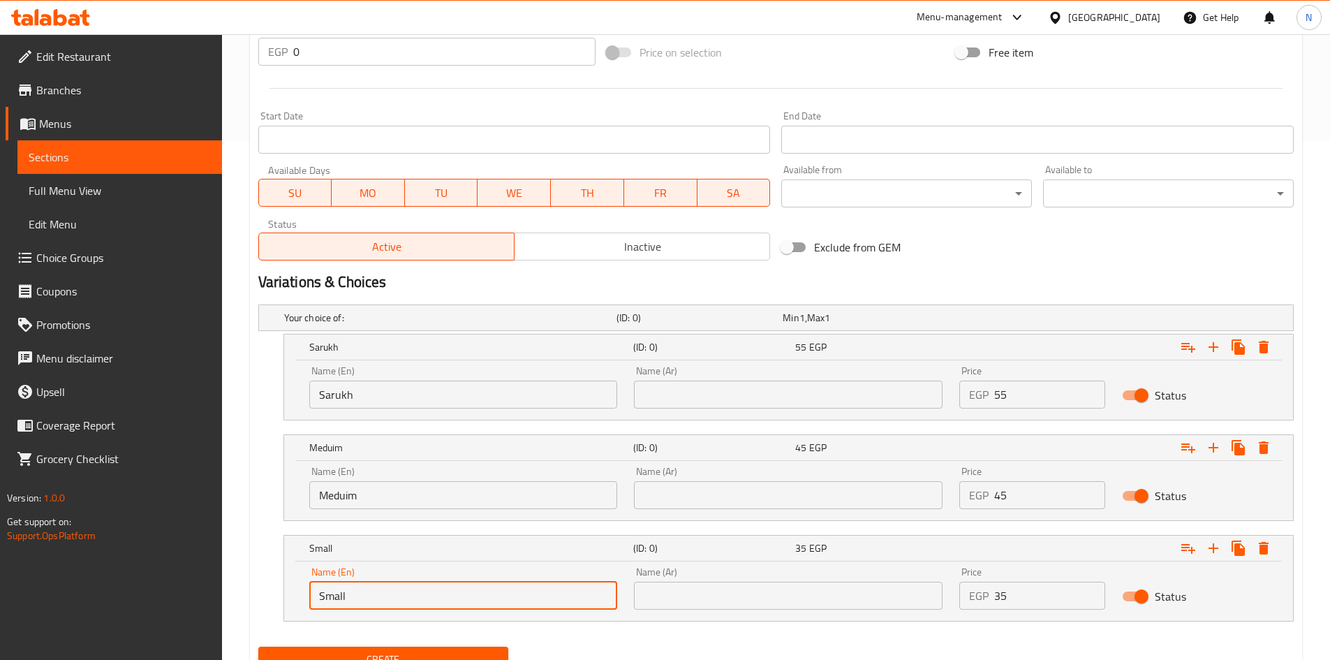
click at [696, 386] on input "text" at bounding box center [788, 394] width 309 height 28
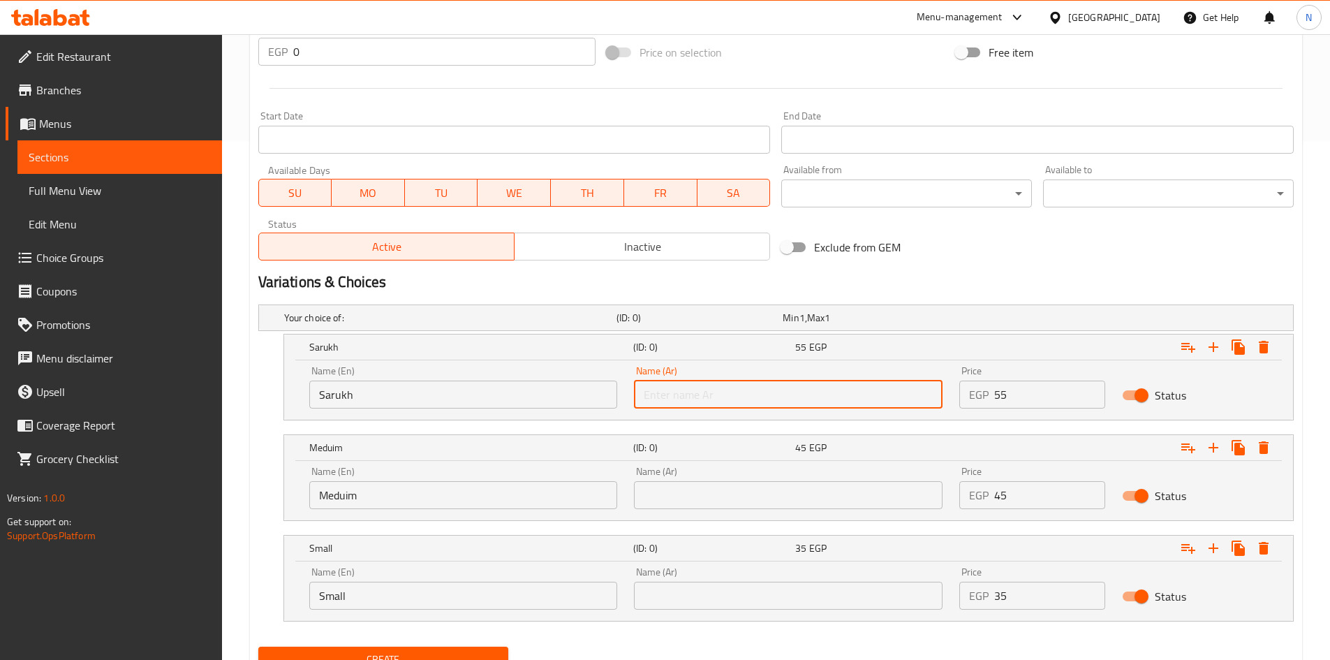
type input "صاروخ"
click at [699, 495] on input "text" at bounding box center [788, 495] width 309 height 28
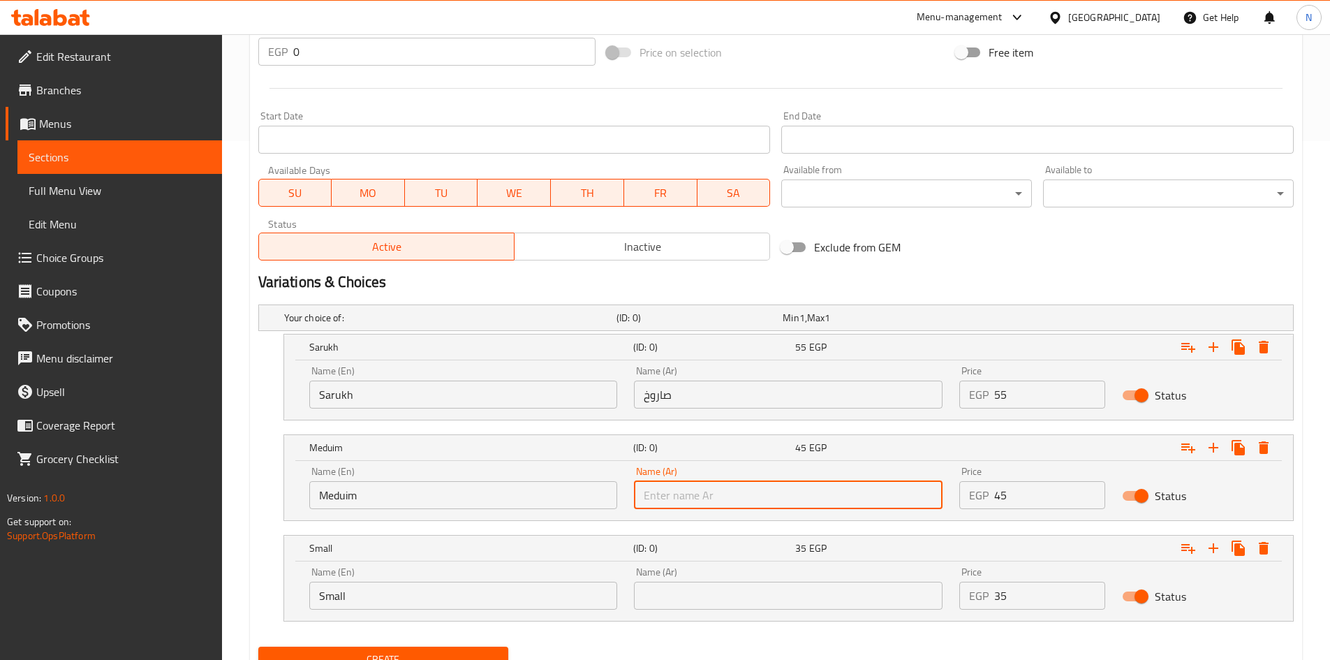
type input "وسط"
click at [682, 602] on input "text" at bounding box center [788, 596] width 309 height 28
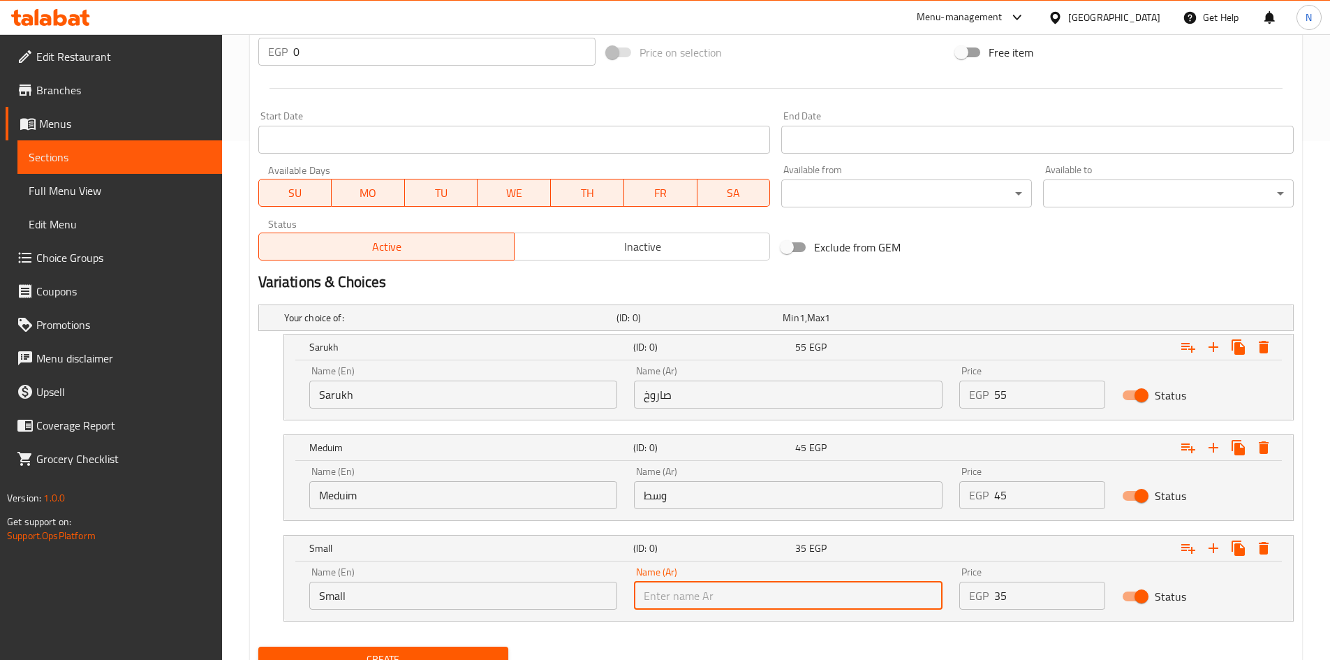
type input "صغير"
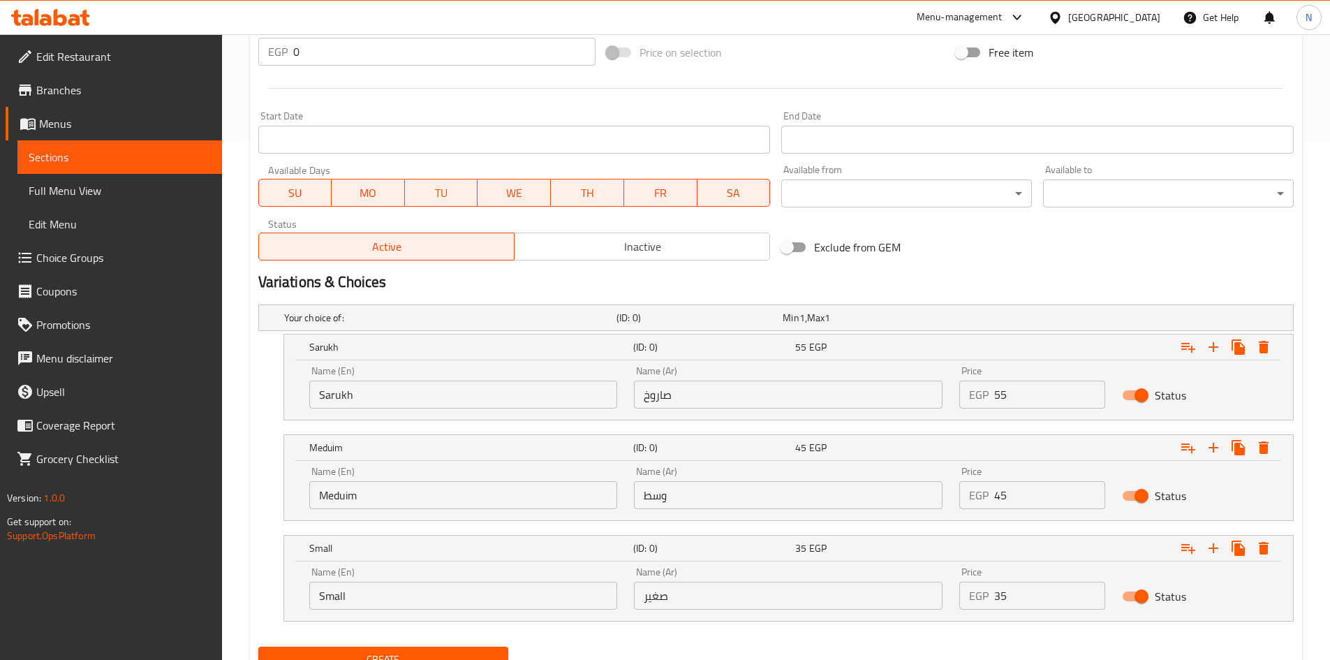
click at [936, 276] on h2 "Variations & Choices" at bounding box center [775, 282] width 1035 height 21
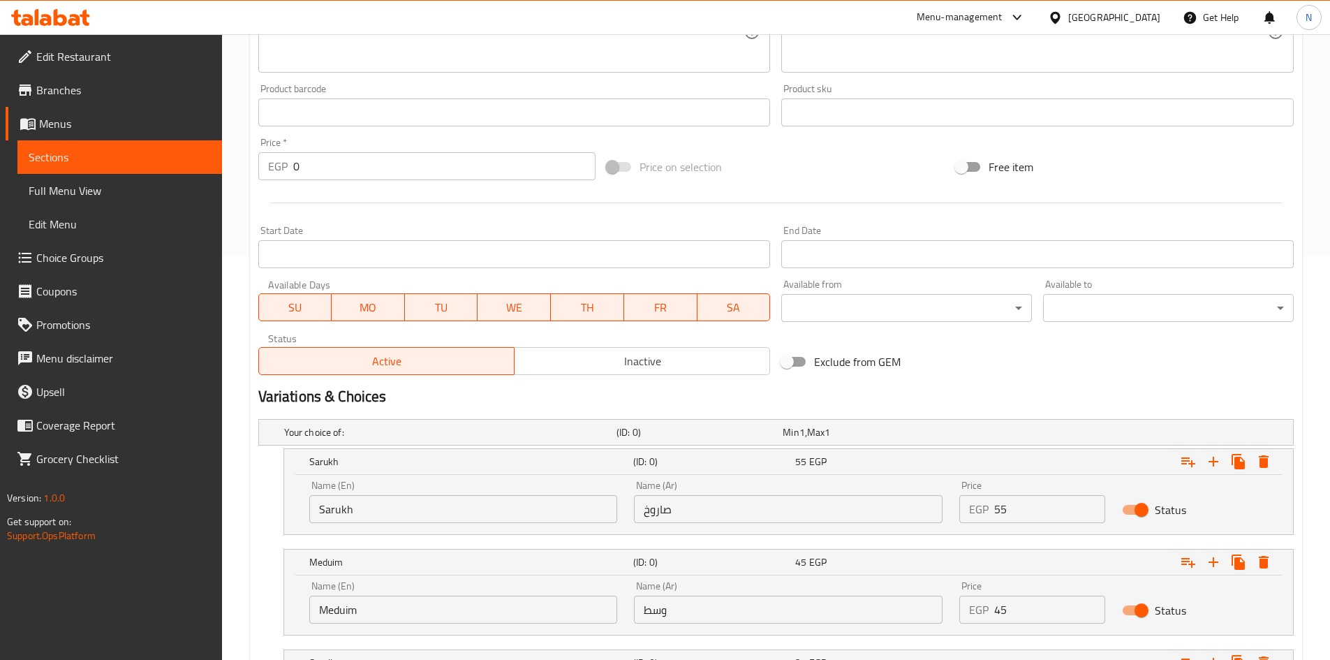
scroll to position [579, 0]
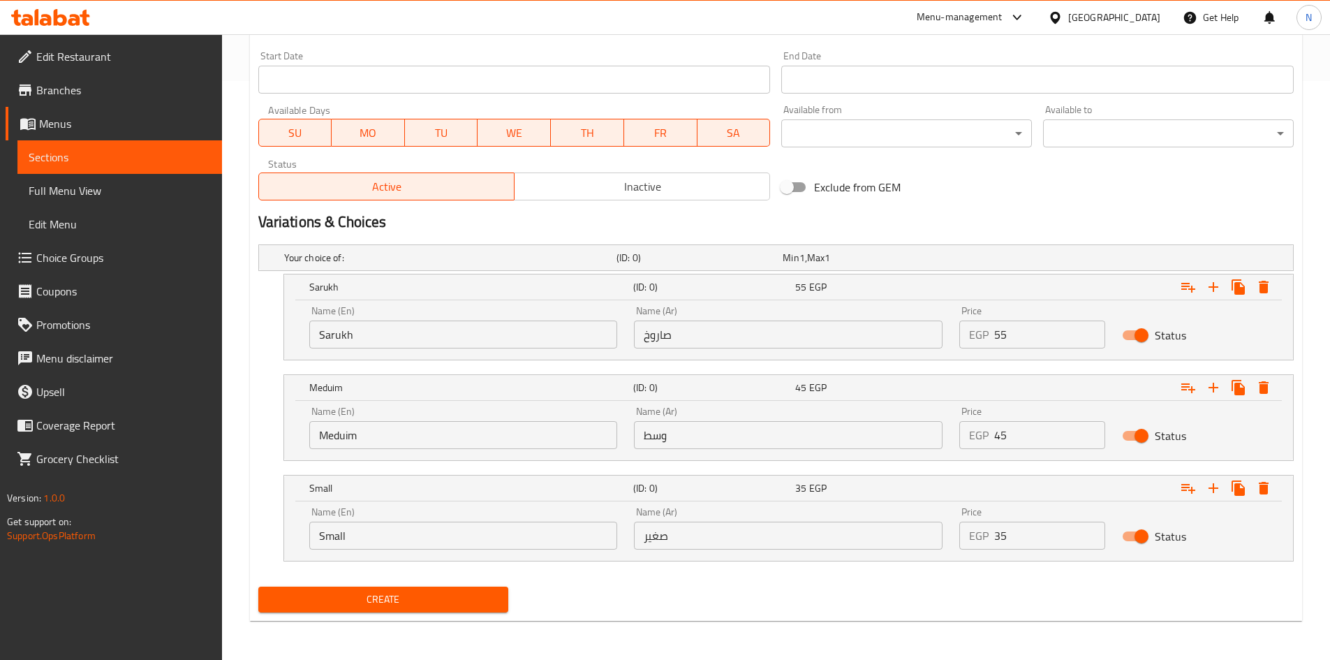
click at [408, 607] on span "Create" at bounding box center [383, 599] width 228 height 17
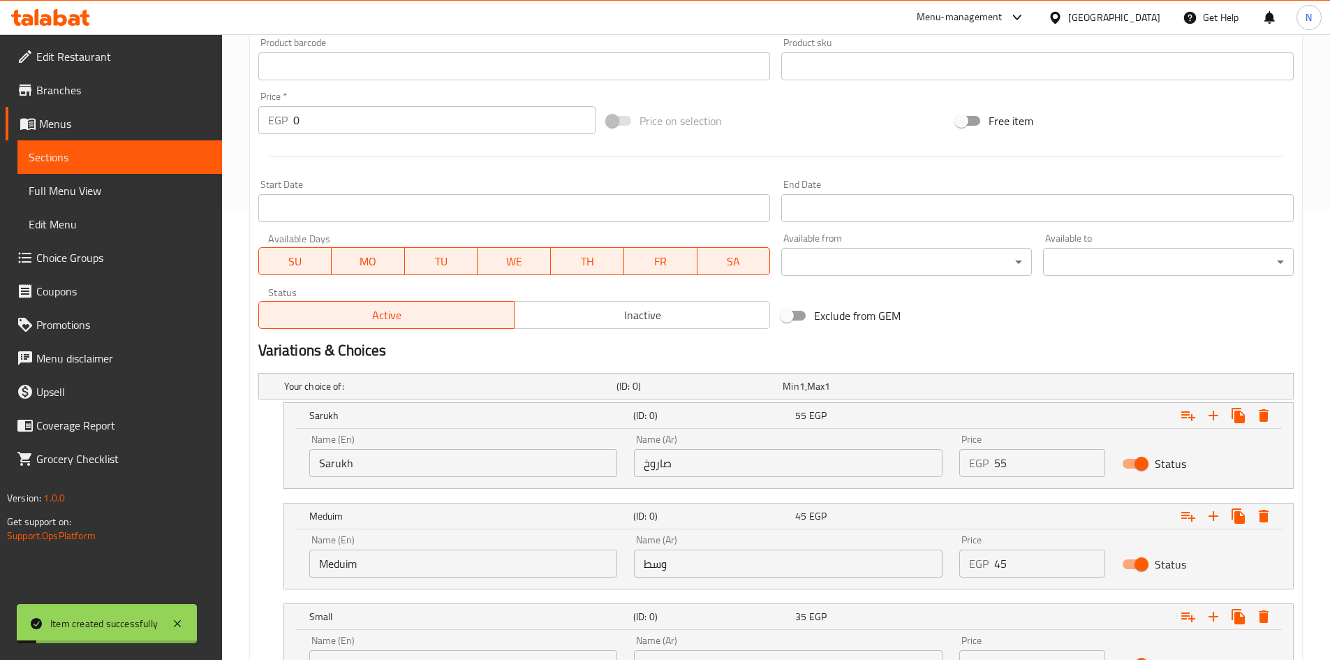
scroll to position [230, 0]
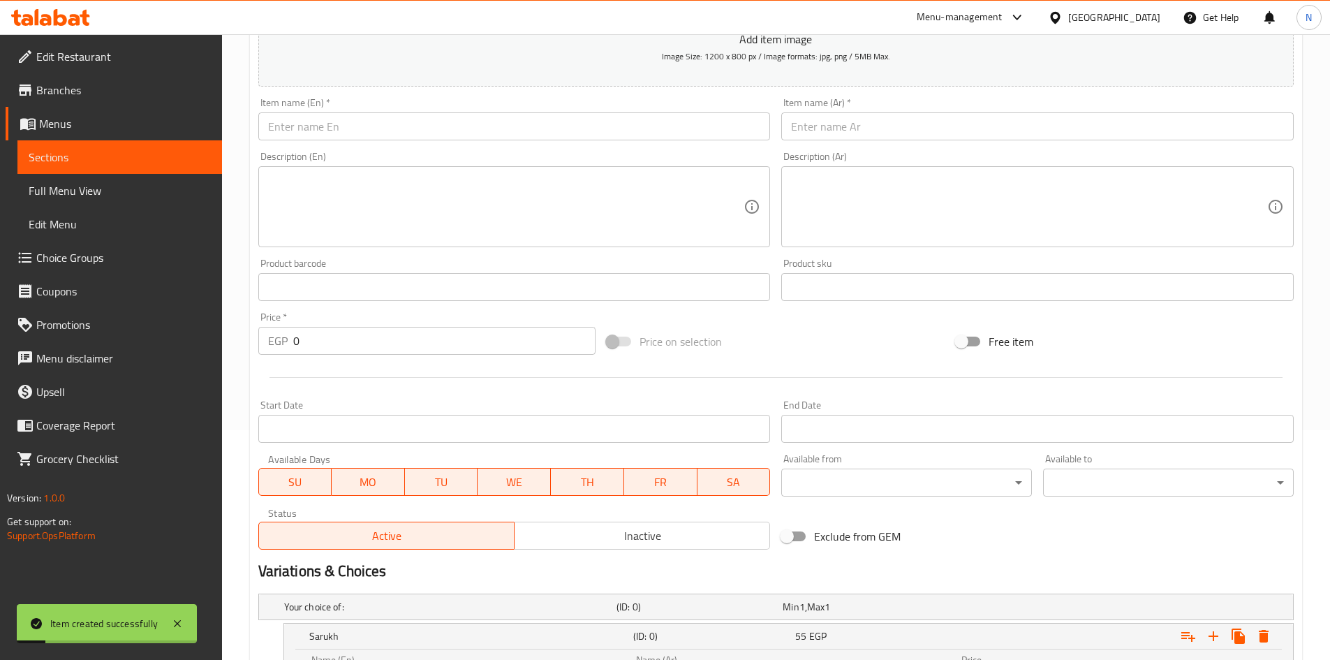
click at [903, 144] on div "Item name (Ar)   * Item name (Ar) *" at bounding box center [1038, 119] width 524 height 54
click at [905, 121] on input "text" at bounding box center [1037, 126] width 512 height 28
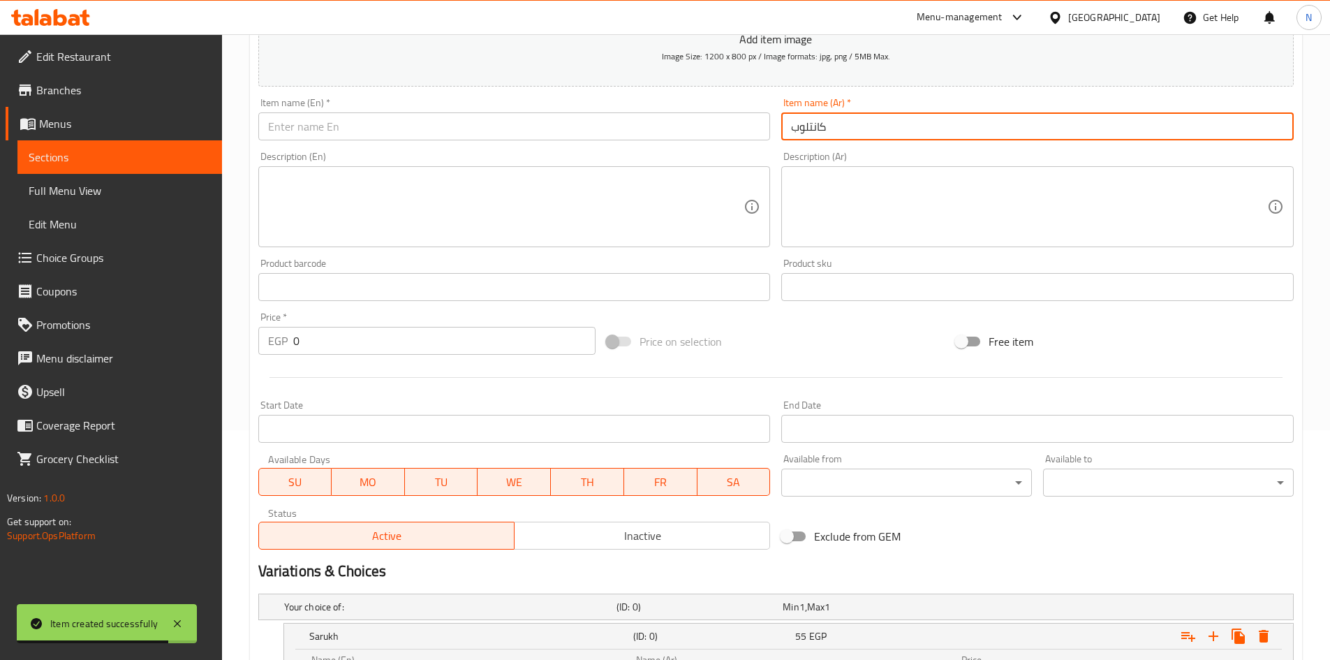
click at [806, 129] on input "كانتلوب" at bounding box center [1037, 126] width 512 height 28
click at [811, 132] on input "كانتالوب" at bounding box center [1037, 126] width 512 height 28
type input "كانتالوب"
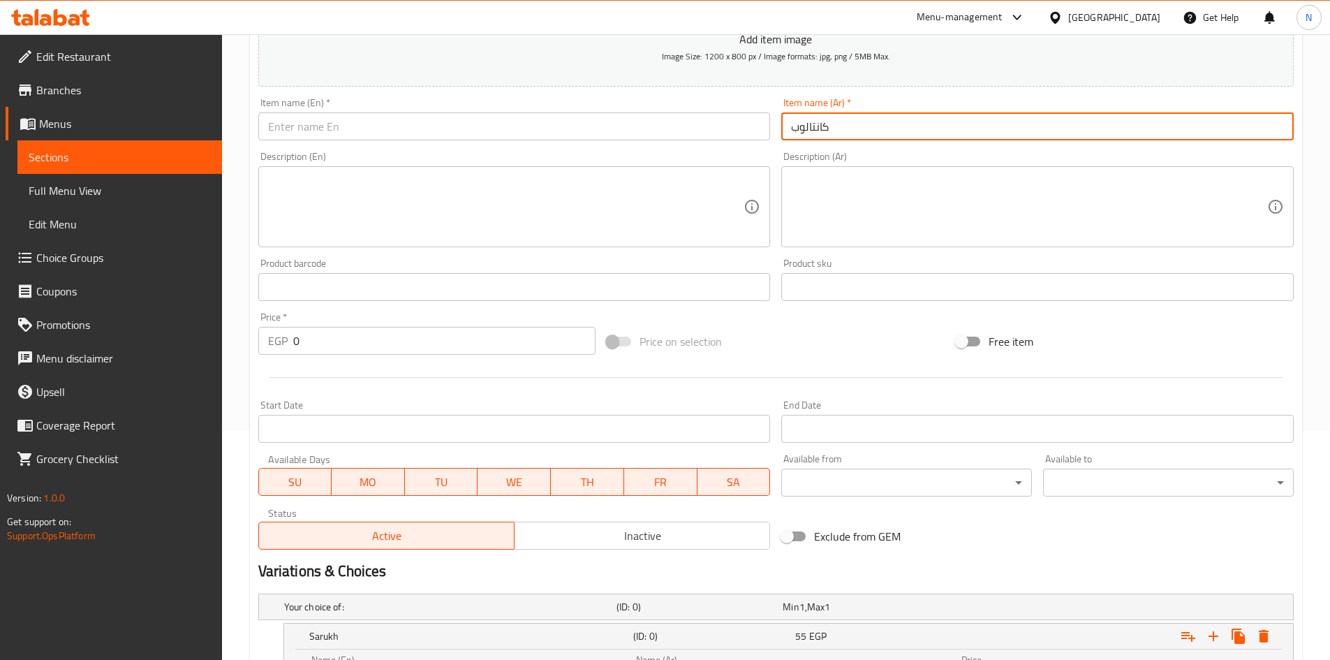
click at [561, 128] on input "text" at bounding box center [514, 126] width 512 height 28
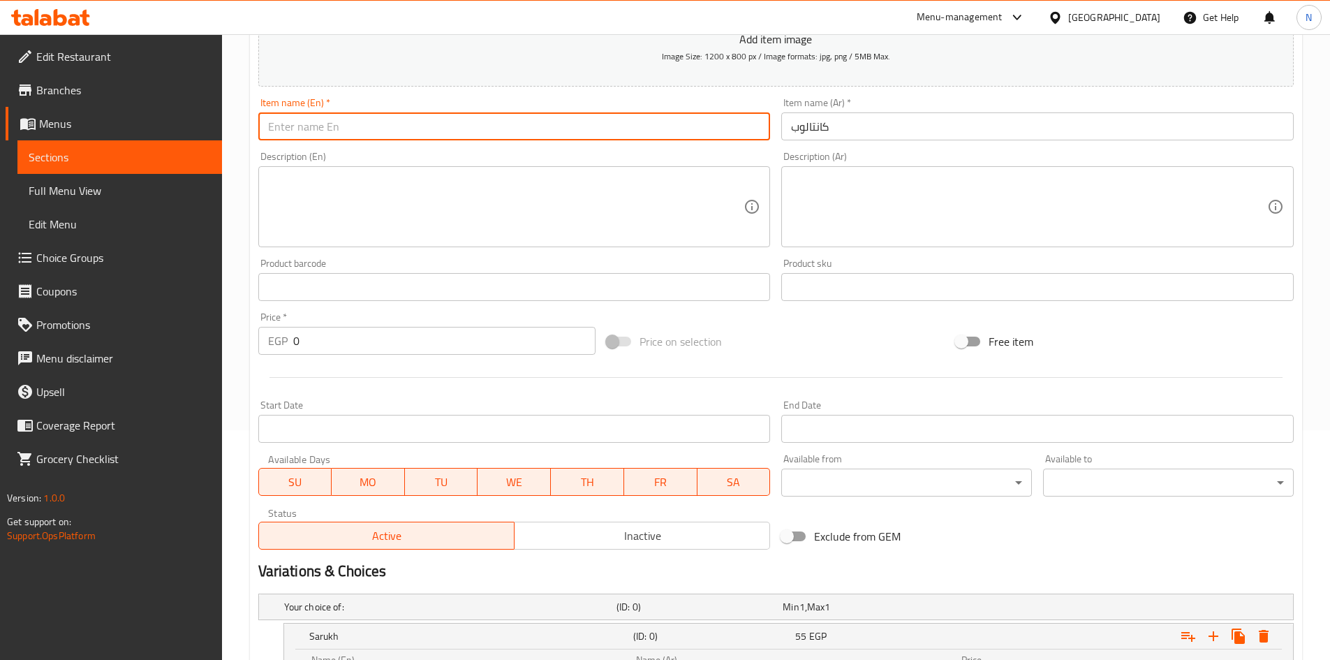
paste input "Cantaloupe"
type input "Cantaloupe"
click at [807, 131] on input "كانتالوب" at bounding box center [1037, 126] width 512 height 28
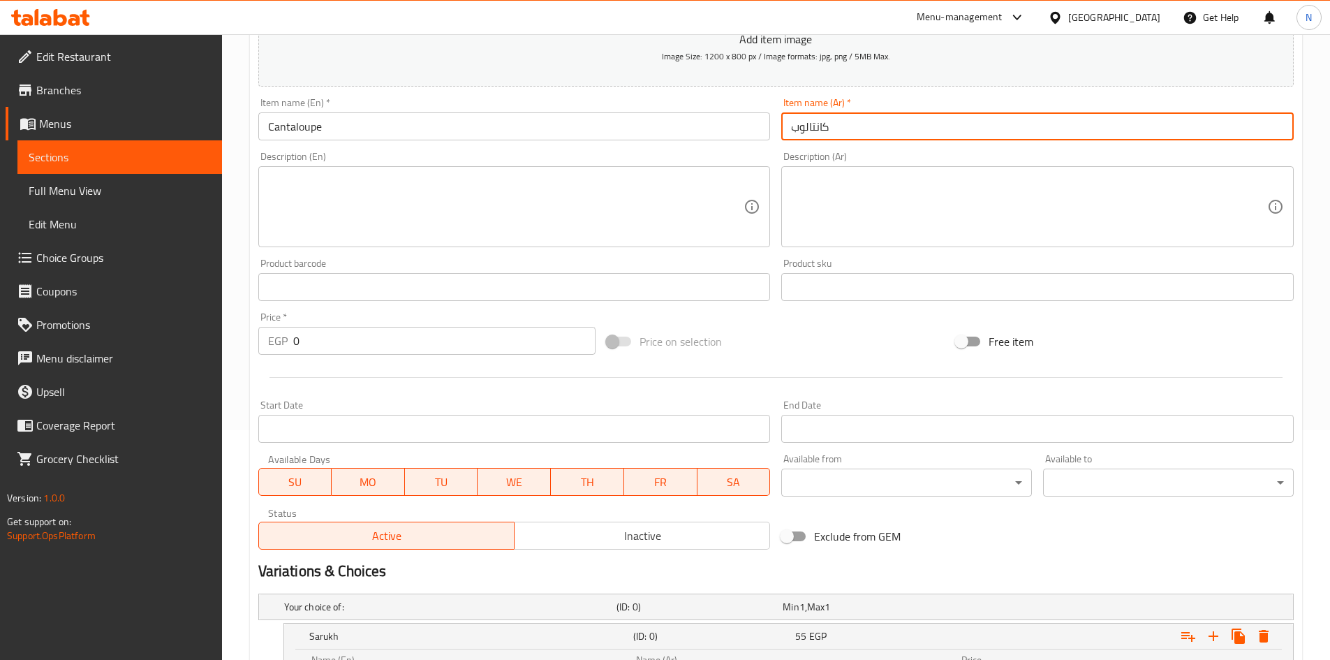
click at [807, 131] on input "كانتالوب" at bounding box center [1037, 126] width 512 height 28
paste input "نتالوب"
type input "كنتالوب"
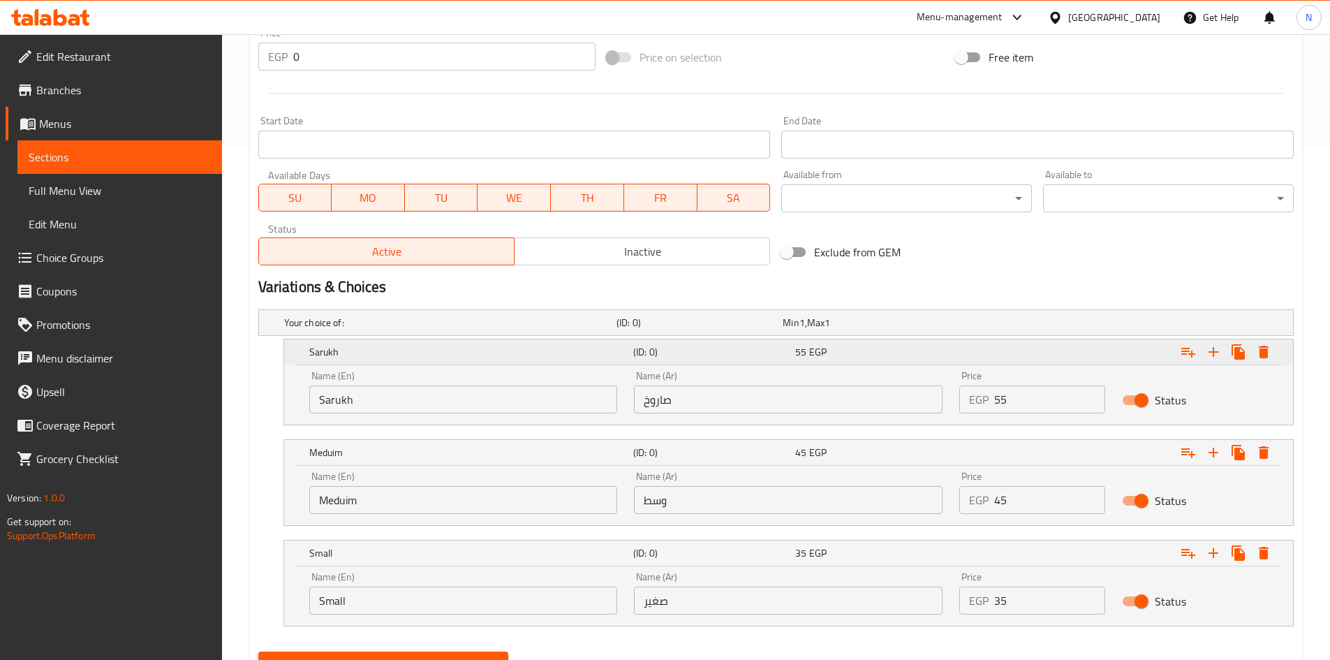
scroll to position [579, 0]
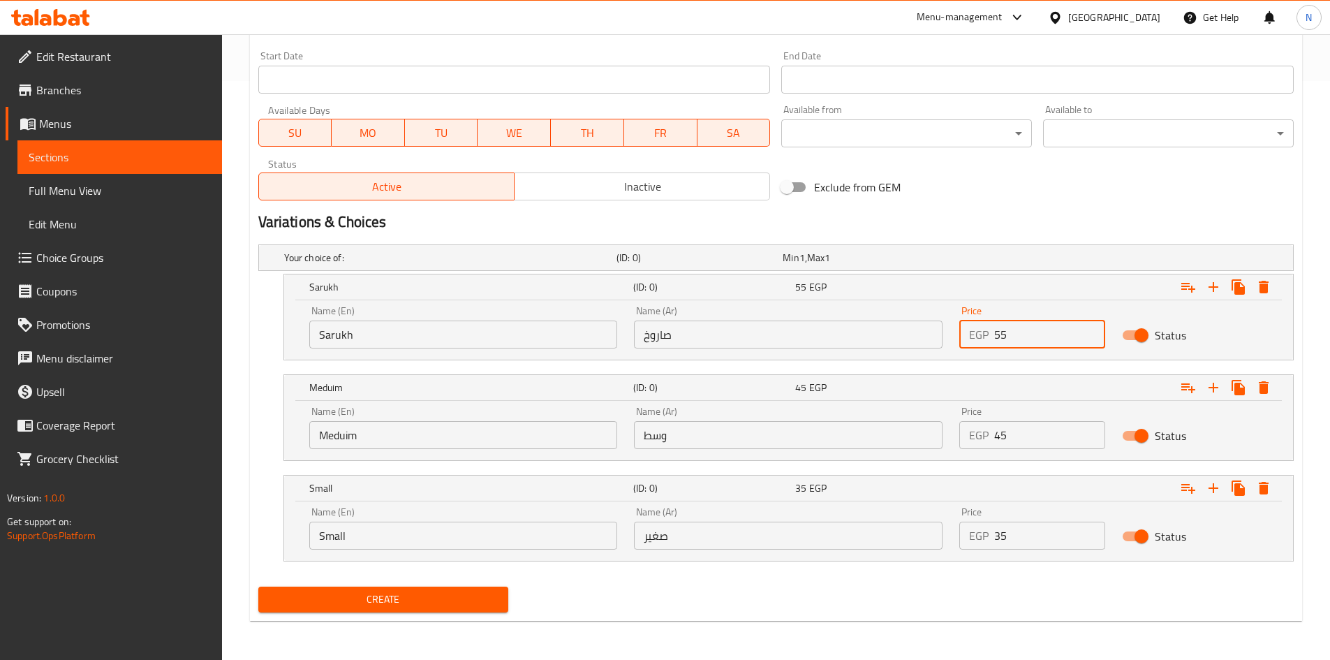
drag, startPoint x: 1016, startPoint y: 340, endPoint x: 963, endPoint y: 331, distance: 53.1
click at [963, 331] on div "EGP 55 Price" at bounding box center [1032, 334] width 146 height 28
type input "60"
drag, startPoint x: 1009, startPoint y: 440, endPoint x: 986, endPoint y: 438, distance: 23.1
click at [986, 438] on div "EGP 45 Price" at bounding box center [1032, 435] width 146 height 28
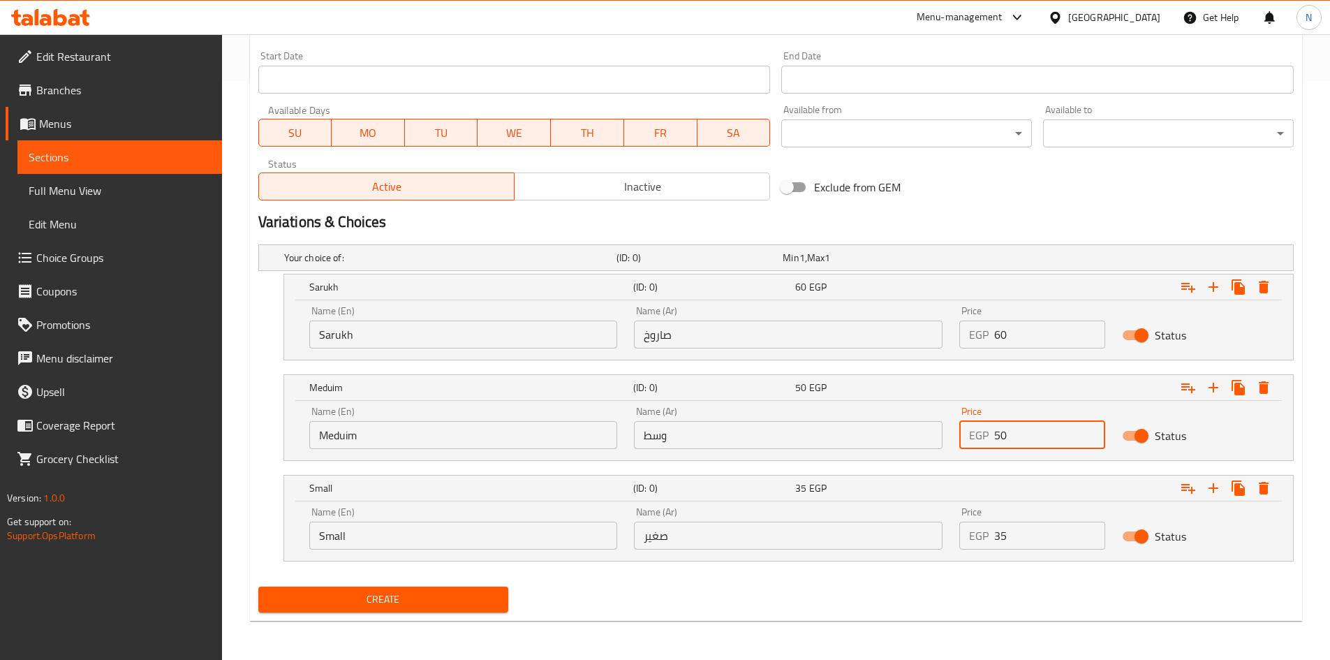
type input "50"
drag, startPoint x: 1008, startPoint y: 536, endPoint x: 986, endPoint y: 542, distance: 23.0
click at [986, 542] on div "EGP 35 Price" at bounding box center [1032, 535] width 146 height 28
type input "45"
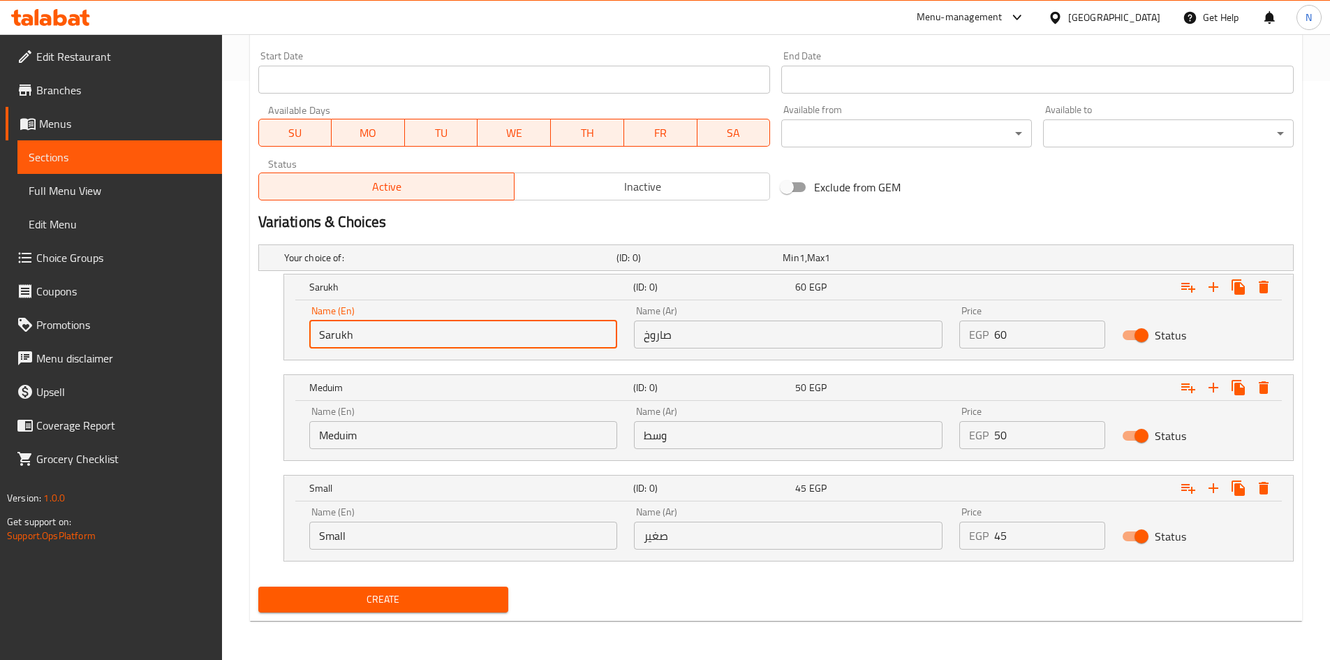
click at [439, 334] on input "Sarukh" at bounding box center [463, 334] width 309 height 28
type input "Choice"
click at [439, 334] on input "text" at bounding box center [463, 334] width 309 height 28
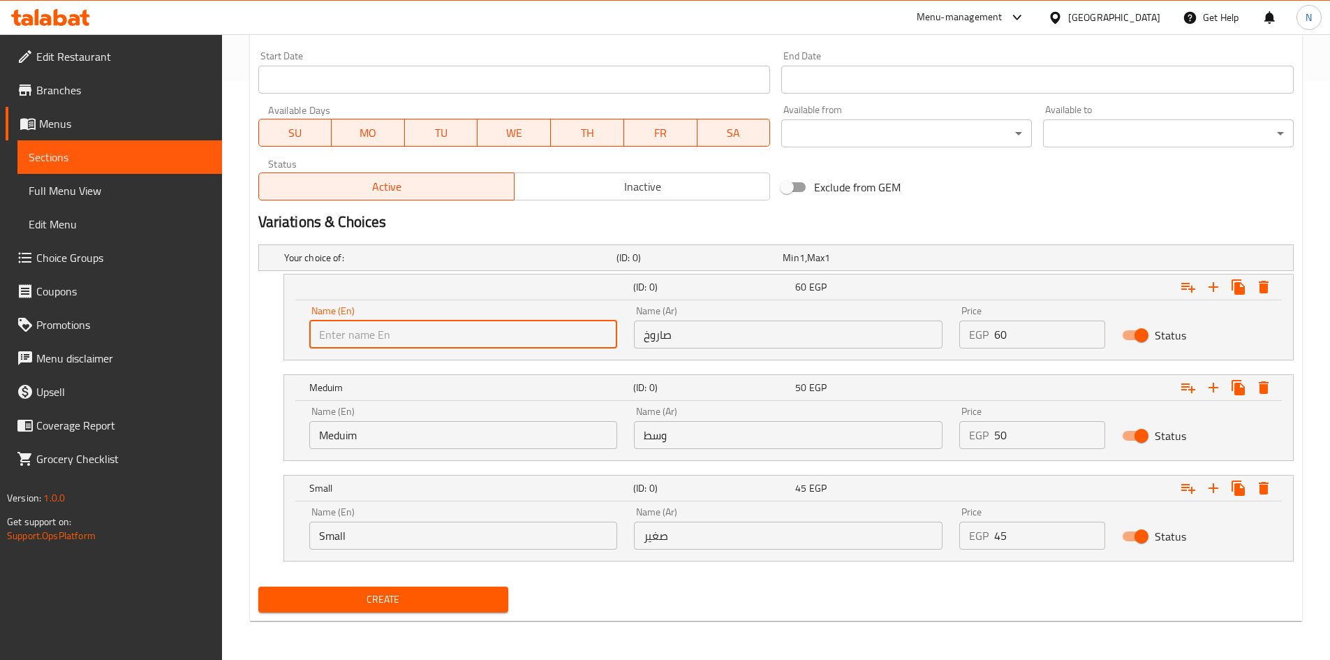
type input "Sarukh"
click at [362, 434] on input "Meduim" at bounding box center [463, 435] width 309 height 28
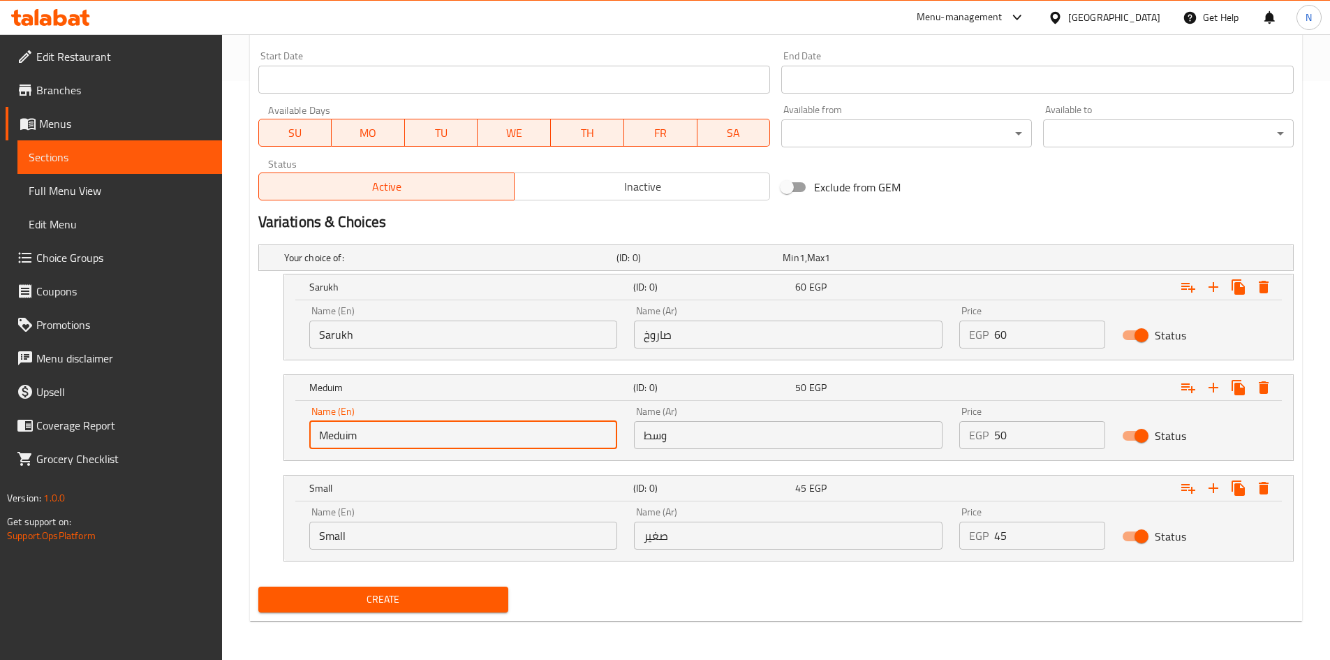
click at [362, 434] on input "Meduim" at bounding box center [463, 435] width 309 height 28
type input "Choice"
click at [348, 441] on input "text" at bounding box center [463, 435] width 309 height 28
type input "Meduim"
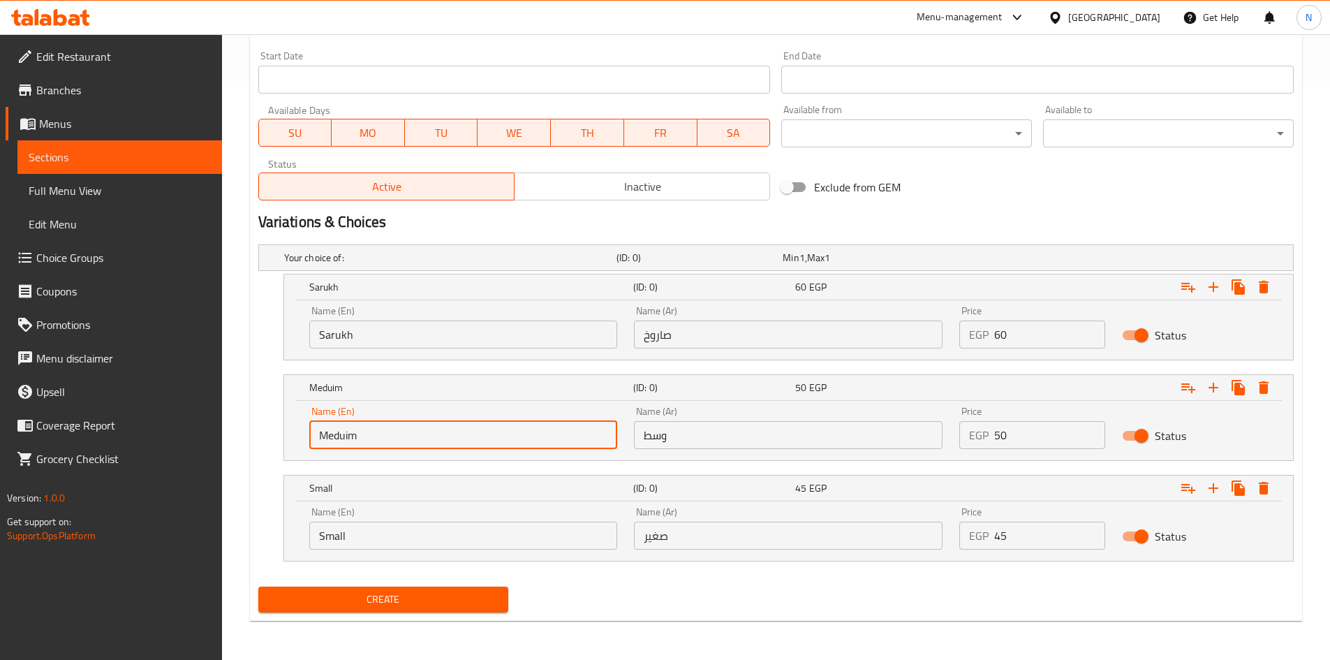
click at [390, 540] on input "Small" at bounding box center [463, 535] width 309 height 28
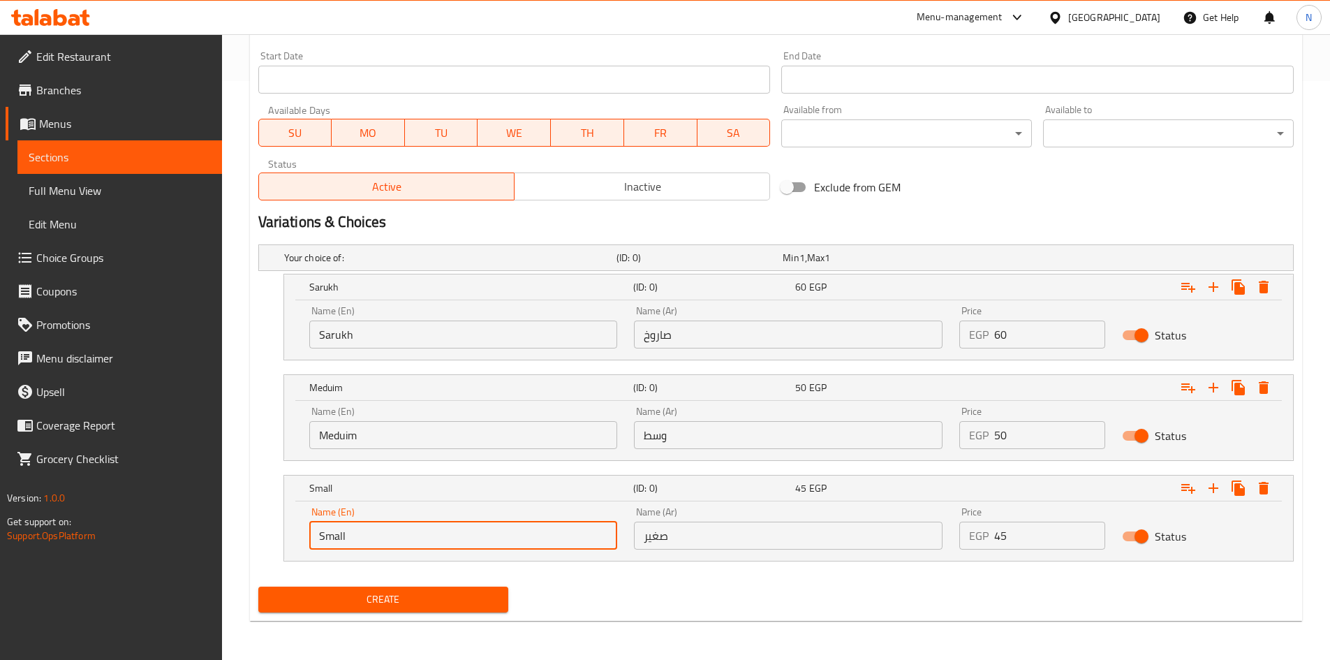
click at [390, 540] on input "Small" at bounding box center [463, 535] width 309 height 28
type input "Choice"
click at [390, 540] on input "text" at bounding box center [463, 535] width 309 height 28
type input "Small"
click at [677, 316] on div "Name (Ar) صاروخ Name (Ar)" at bounding box center [788, 327] width 309 height 43
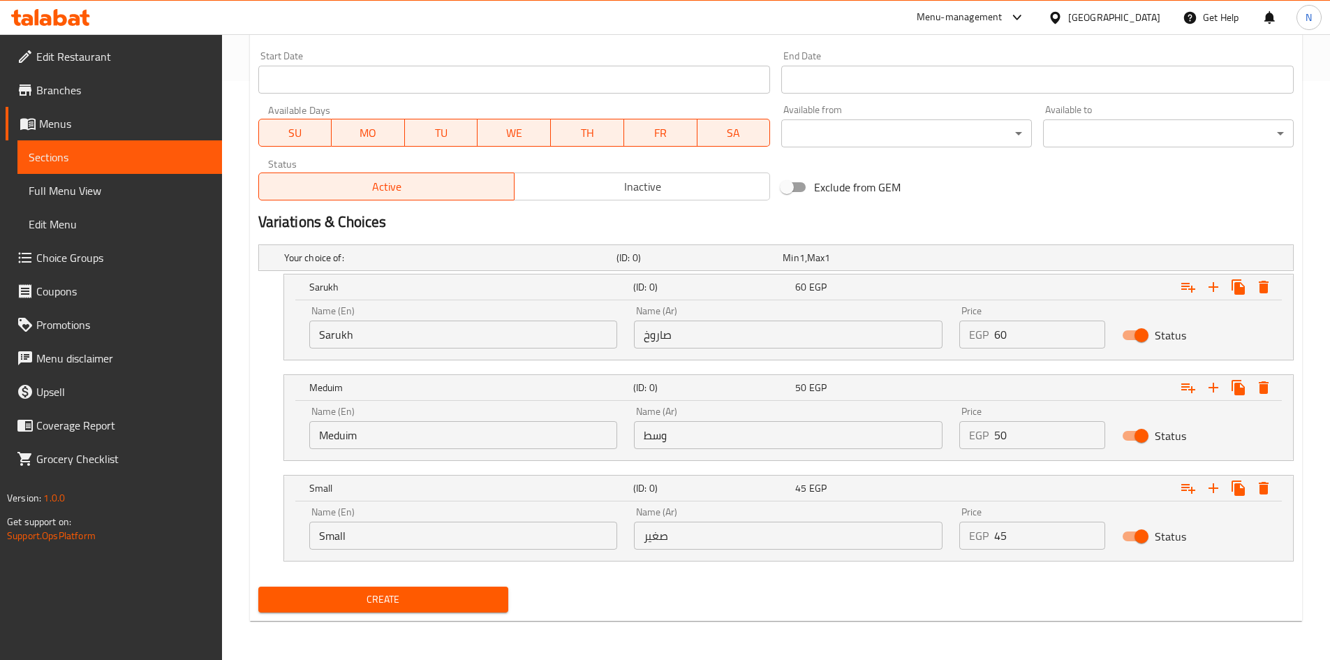
click at [676, 336] on input "صاروخ" at bounding box center [788, 334] width 309 height 28
type input "صاروخ"
click at [697, 421] on input "وسط" at bounding box center [788, 435] width 309 height 28
type input "وسط"
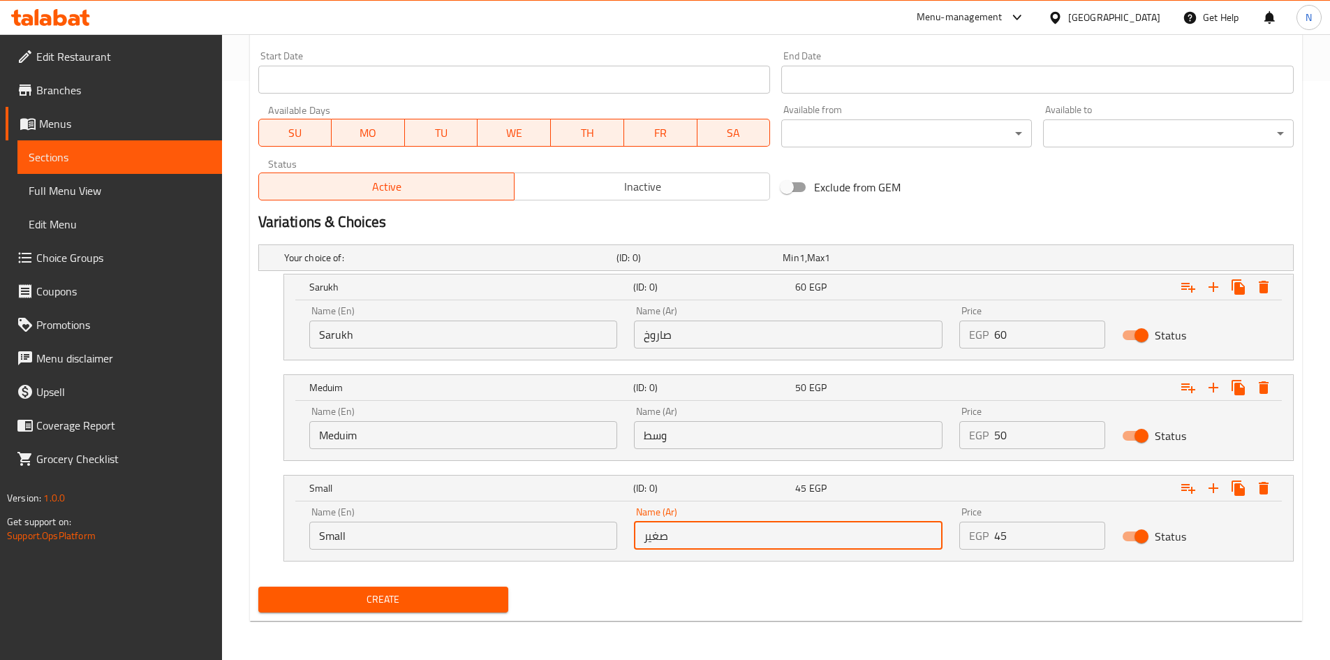
drag, startPoint x: 668, startPoint y: 533, endPoint x: 683, endPoint y: 547, distance: 20.8
click at [668, 535] on input "صغير" at bounding box center [788, 535] width 309 height 28
type input "صغير"
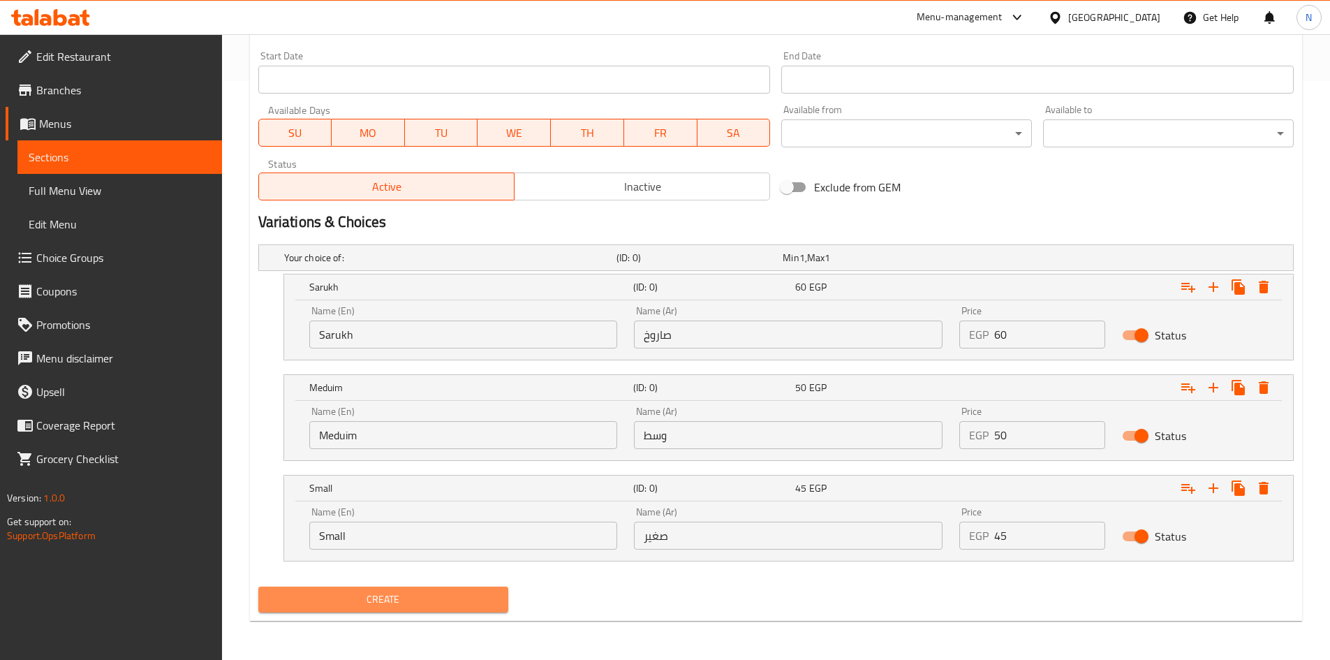
click at [397, 607] on span "Create" at bounding box center [383, 599] width 228 height 17
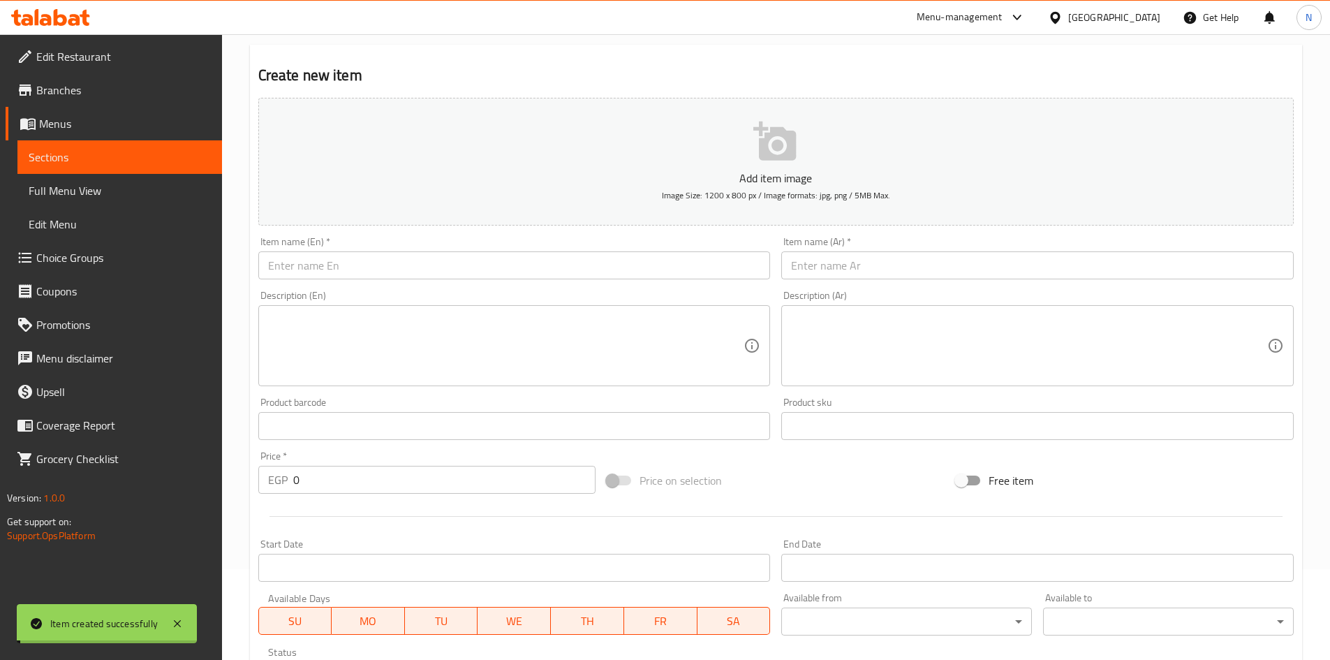
scroll to position [90, 0]
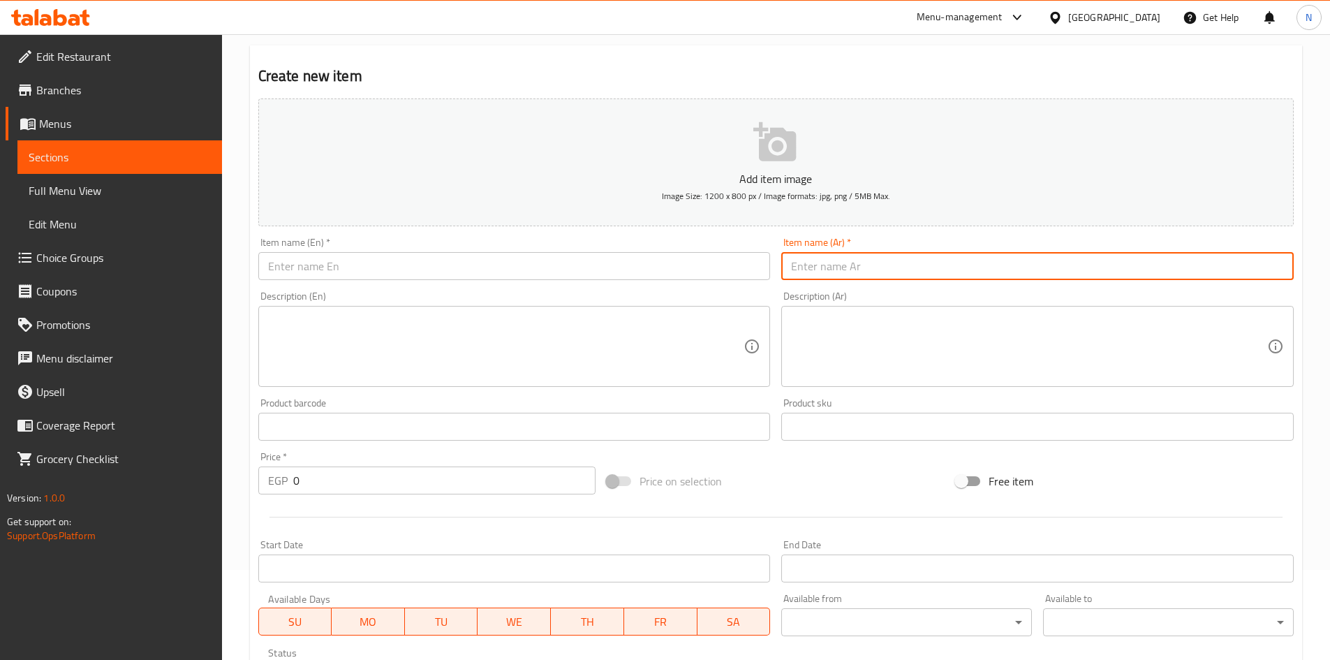
click at [844, 267] on input "text" at bounding box center [1037, 266] width 512 height 28
click at [804, 263] on input "بطيخ" at bounding box center [1037, 266] width 512 height 28
type input "بطيخ"
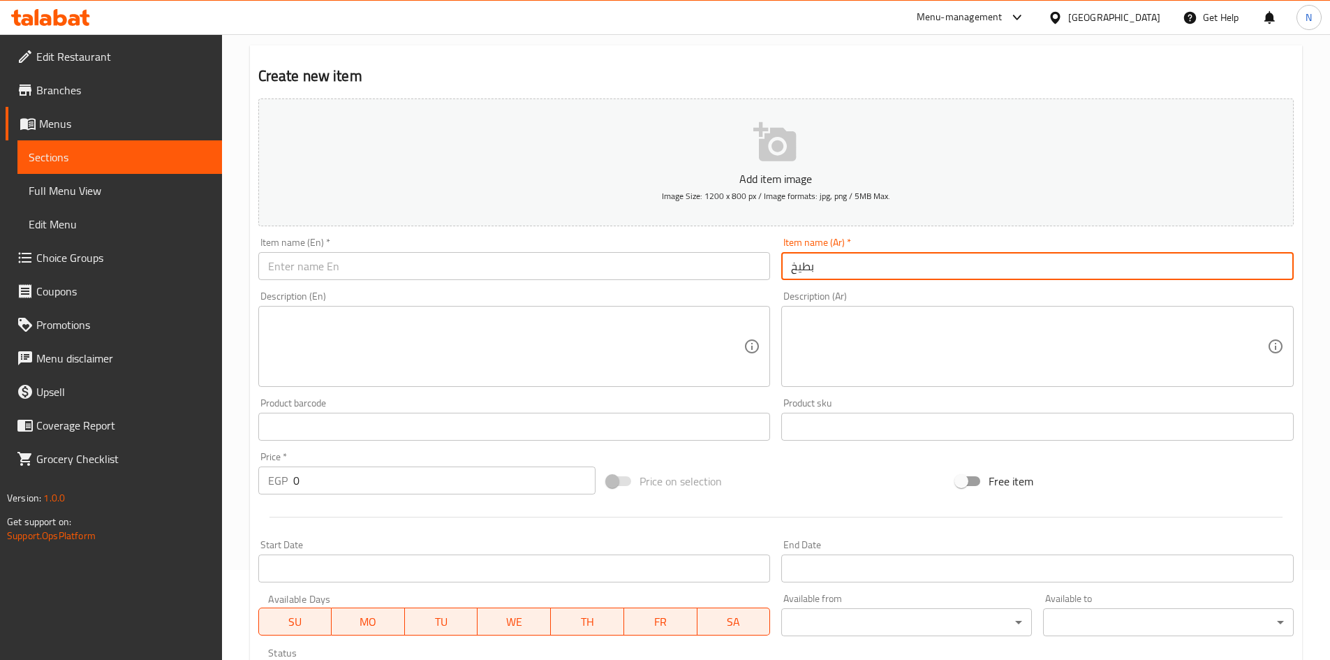
click at [473, 252] on input "text" at bounding box center [514, 266] width 512 height 28
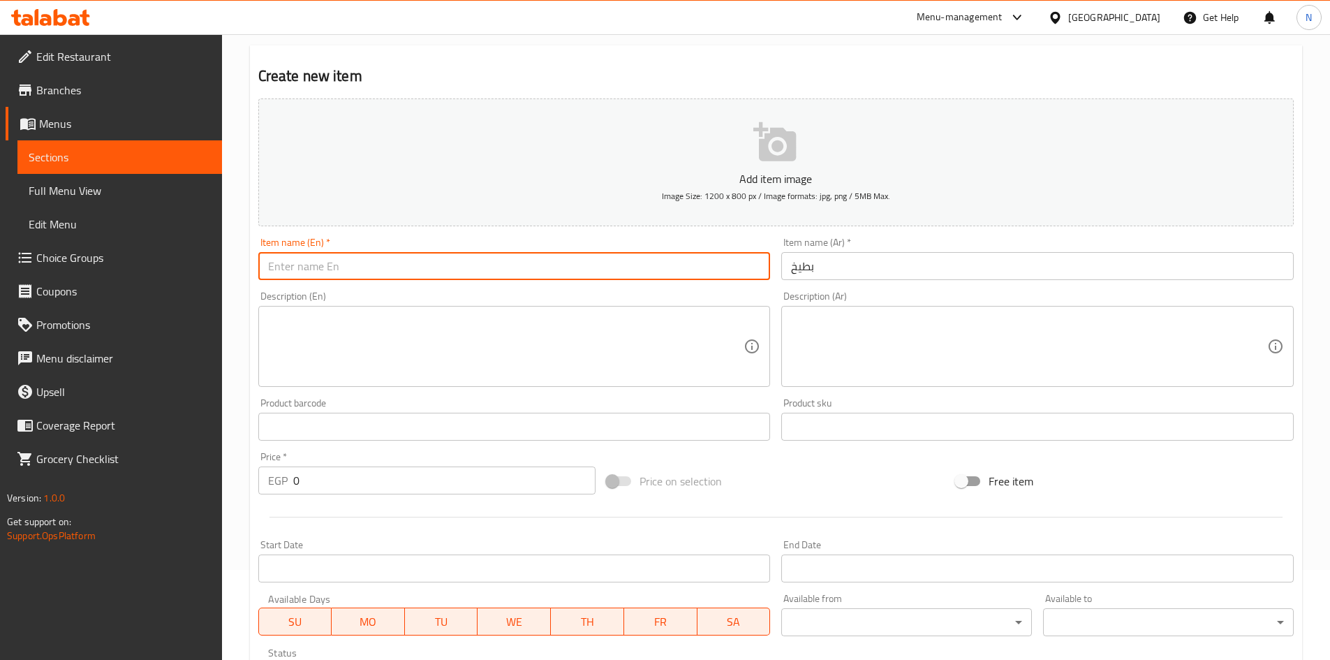
paste input "watermelon"
type input "Watermelon"
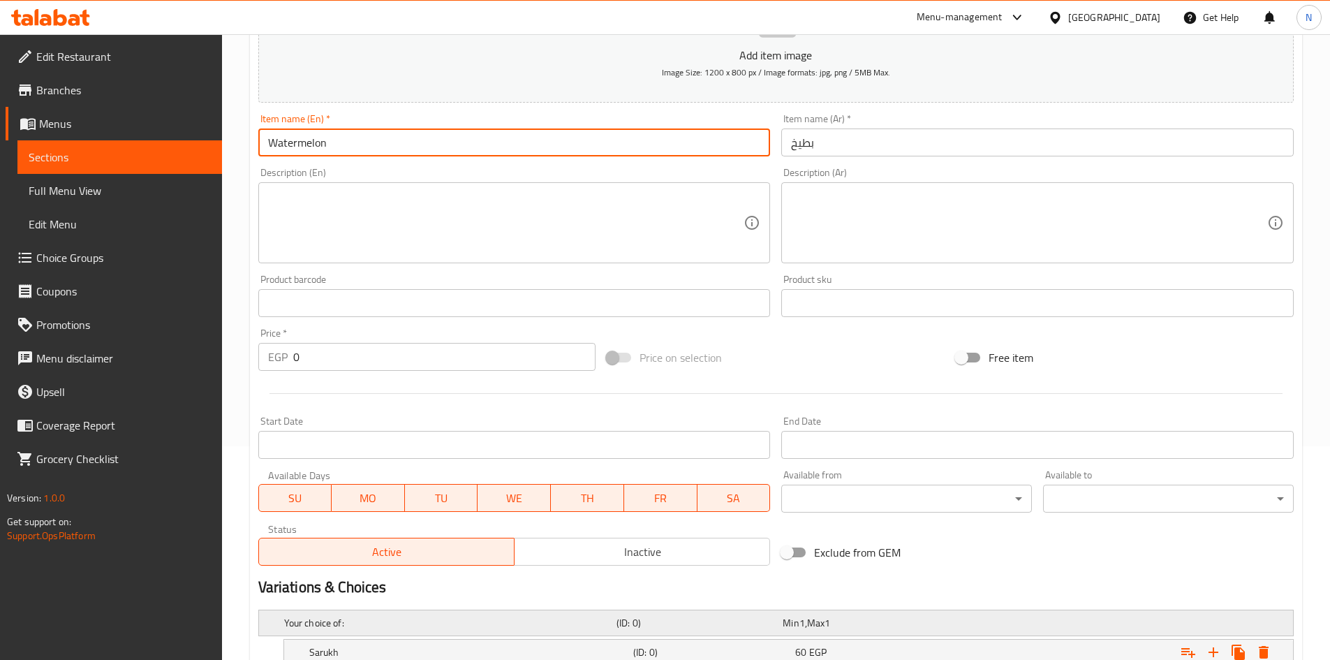
scroll to position [579, 0]
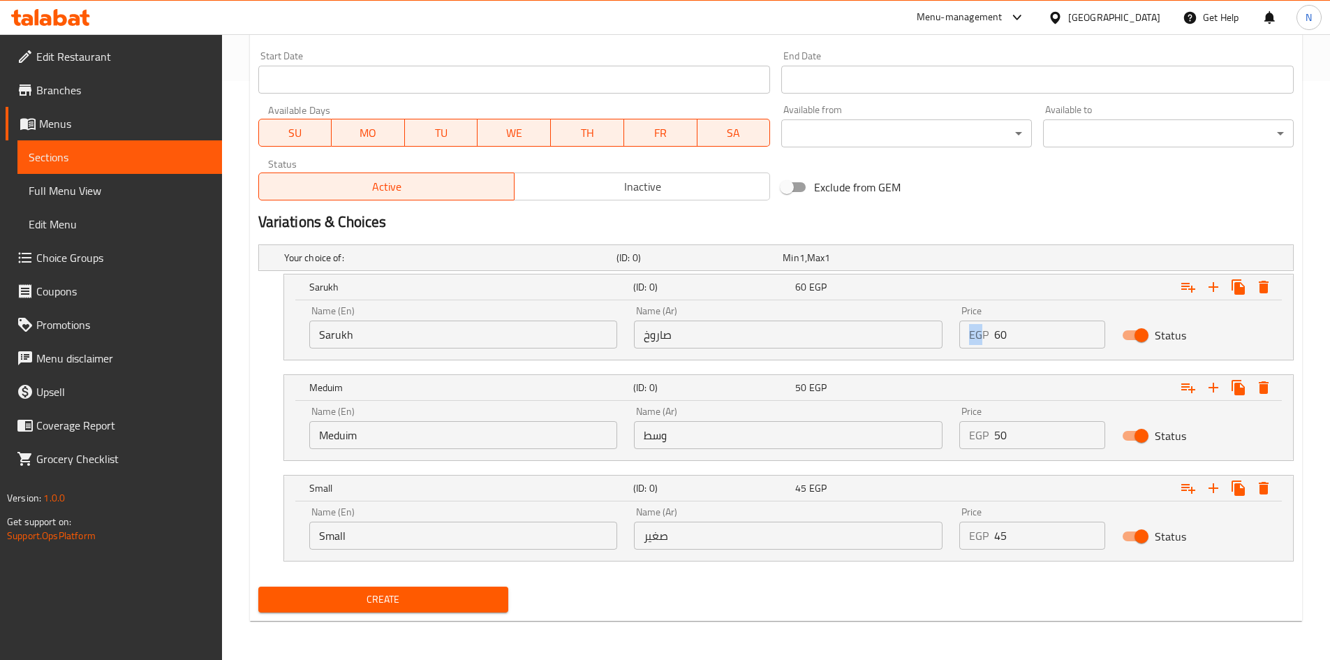
drag, startPoint x: 1003, startPoint y: 320, endPoint x: 983, endPoint y: 334, distance: 24.2
click at [981, 333] on div "Price EGP 60 Price" at bounding box center [1032, 327] width 146 height 43
drag, startPoint x: 1002, startPoint y: 339, endPoint x: 988, endPoint y: 338, distance: 14.0
click at [988, 338] on div "EGP 60 Price" at bounding box center [1032, 334] width 146 height 28
type input "60"
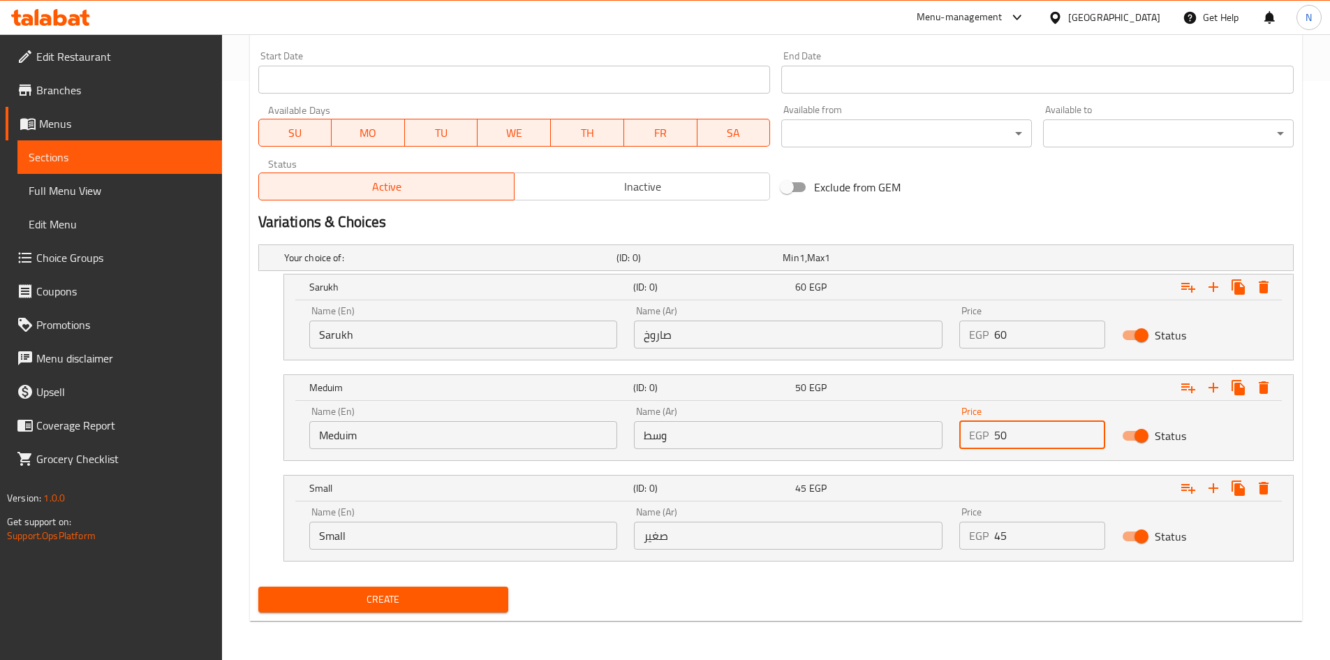
drag, startPoint x: 1008, startPoint y: 436, endPoint x: 985, endPoint y: 443, distance: 24.1
click at [985, 443] on div "EGP 50 Price" at bounding box center [1032, 435] width 146 height 28
type input "50"
drag, startPoint x: 1006, startPoint y: 532, endPoint x: 983, endPoint y: 538, distance: 23.7
click at [983, 538] on div "EGP 45 Price" at bounding box center [1032, 535] width 146 height 28
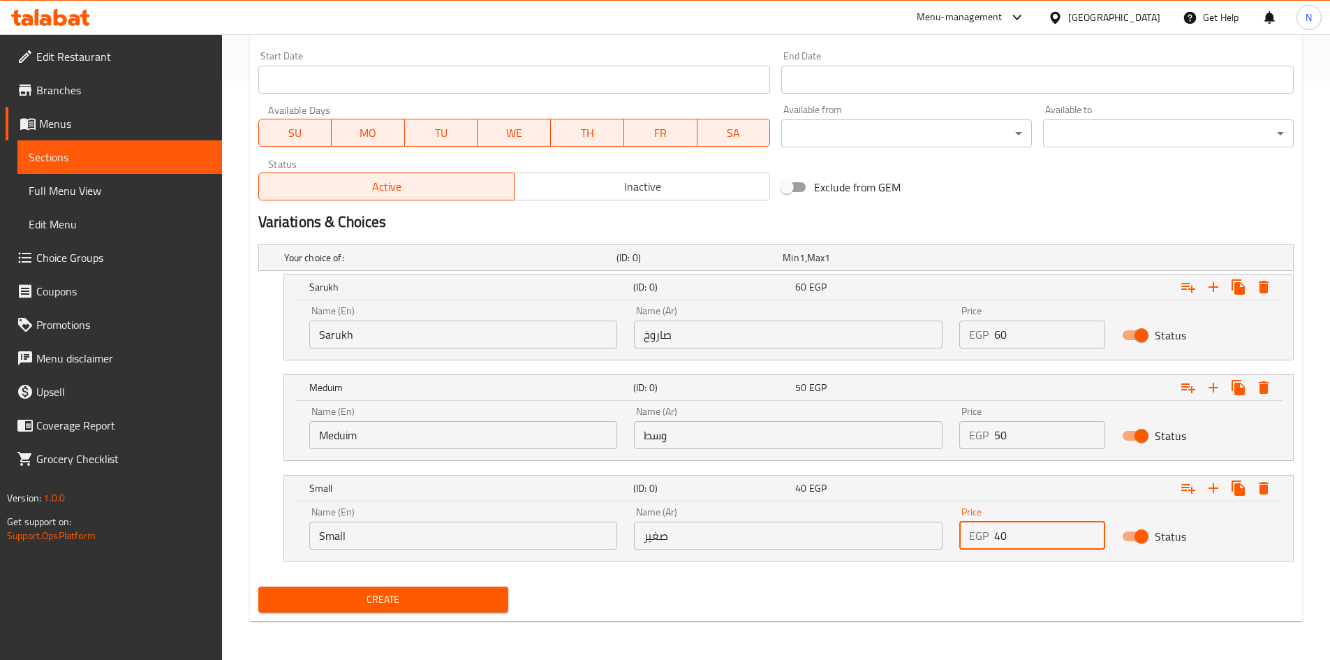
type input "40"
click at [428, 342] on input "Sarukh" at bounding box center [463, 334] width 309 height 28
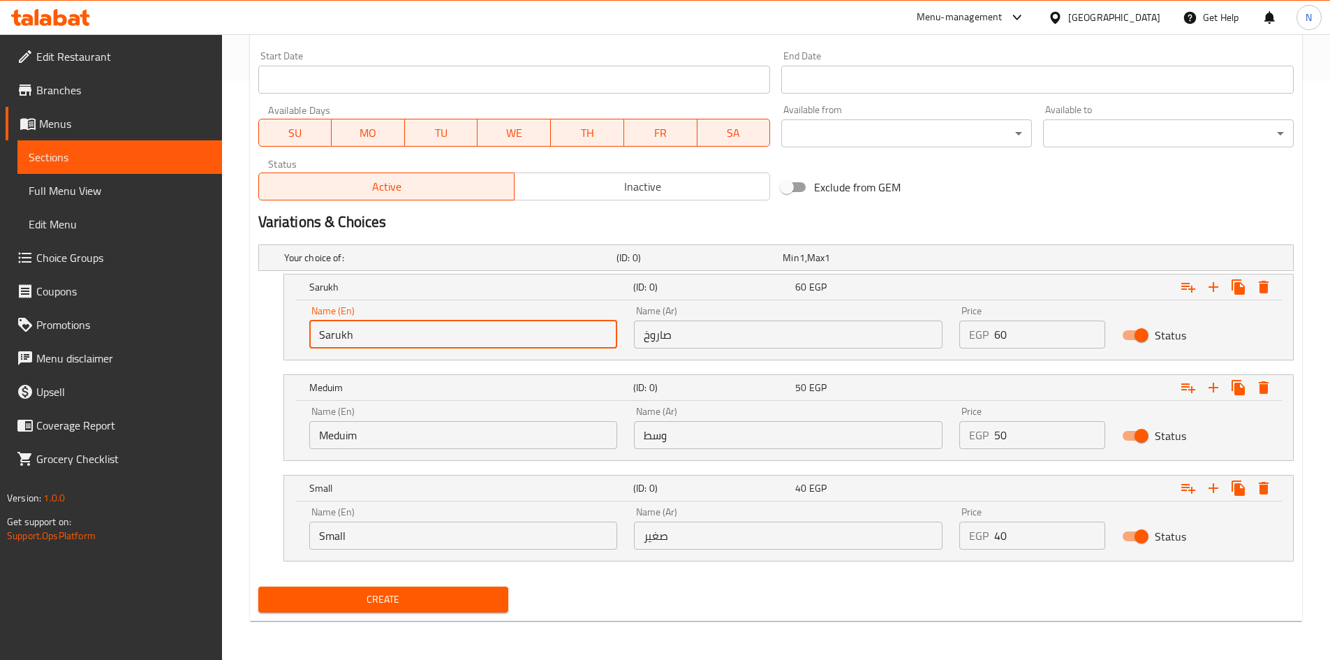
click at [428, 342] on input "Sarukh" at bounding box center [463, 334] width 309 height 28
type input "Choice"
click at [428, 342] on input "text" at bounding box center [463, 334] width 309 height 28
type input "Sarukh"
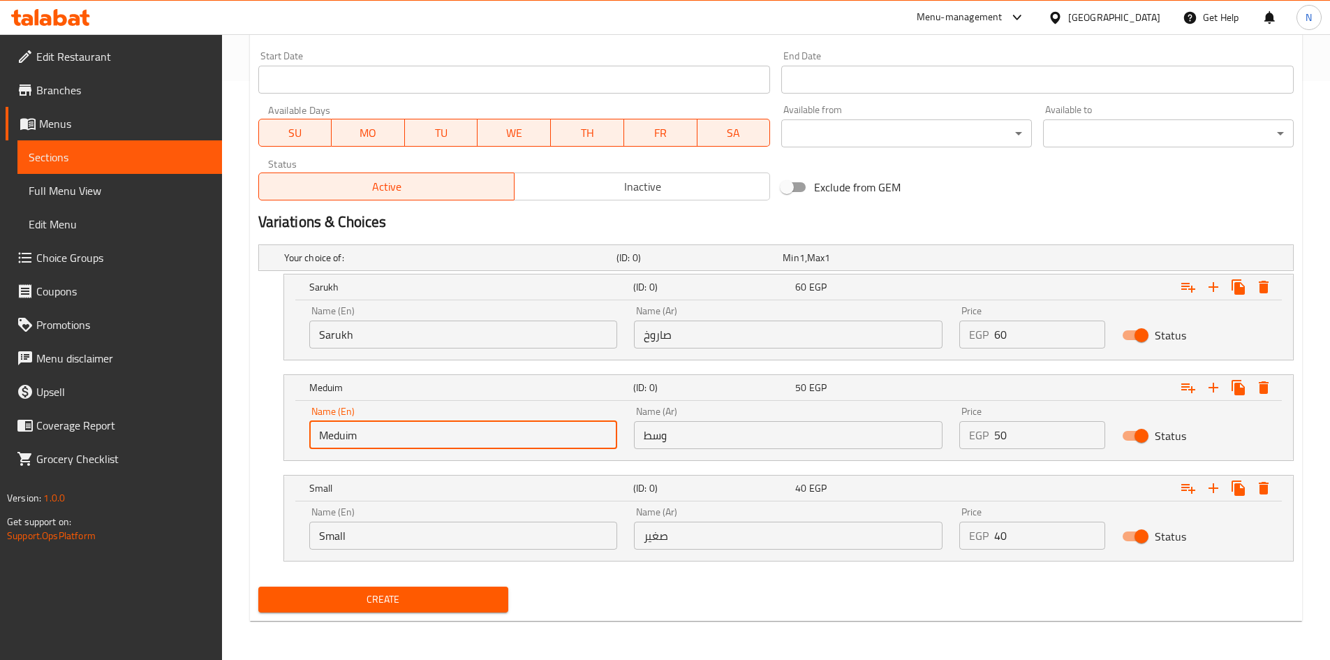
click at [410, 423] on input "Meduim" at bounding box center [463, 435] width 309 height 28
type input "Choice"
click at [410, 423] on input "text" at bounding box center [463, 435] width 309 height 28
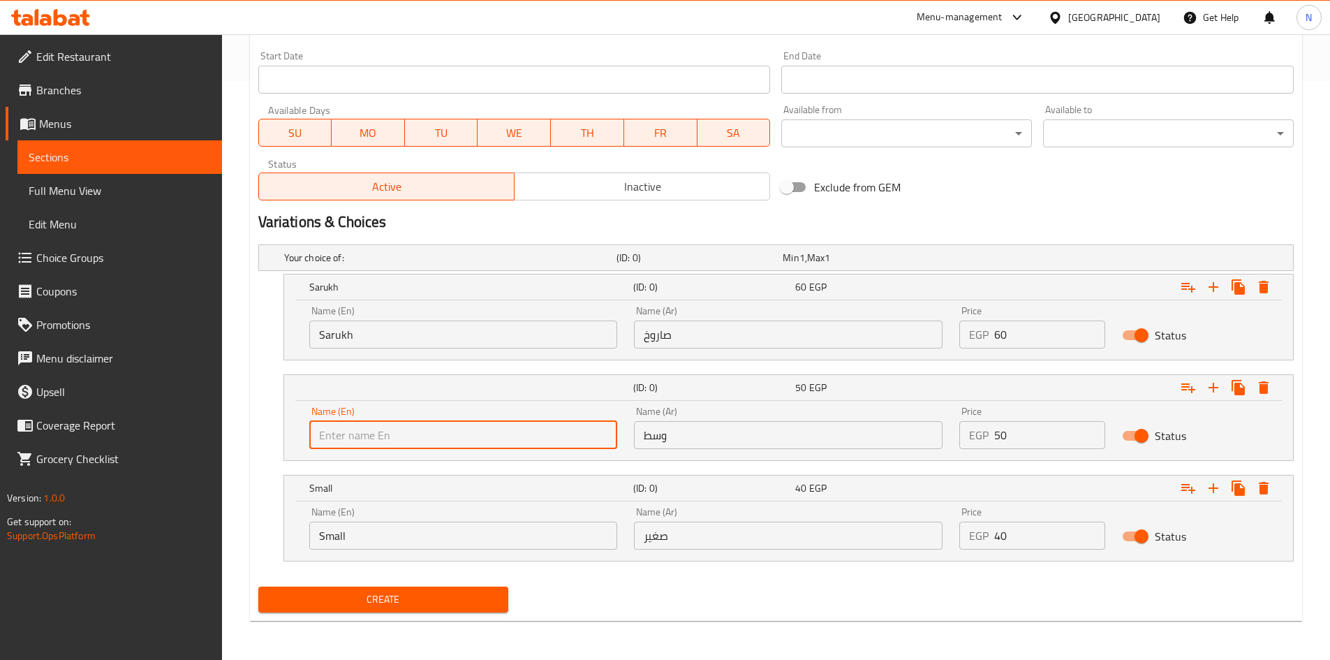
type input "Meduim"
click at [386, 537] on input "Small" at bounding box center [463, 535] width 309 height 28
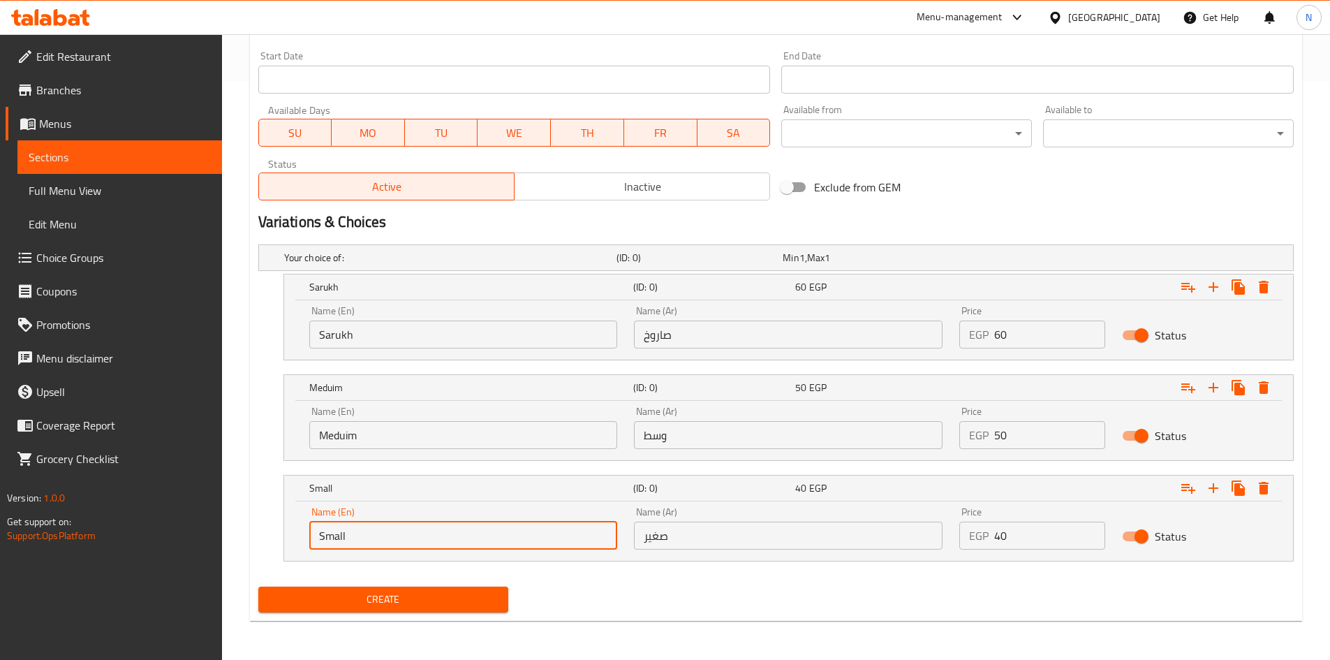
click at [386, 537] on input "Small" at bounding box center [463, 535] width 309 height 28
type input "Choice"
click at [386, 537] on input "text" at bounding box center [463, 535] width 309 height 28
type input "Small"
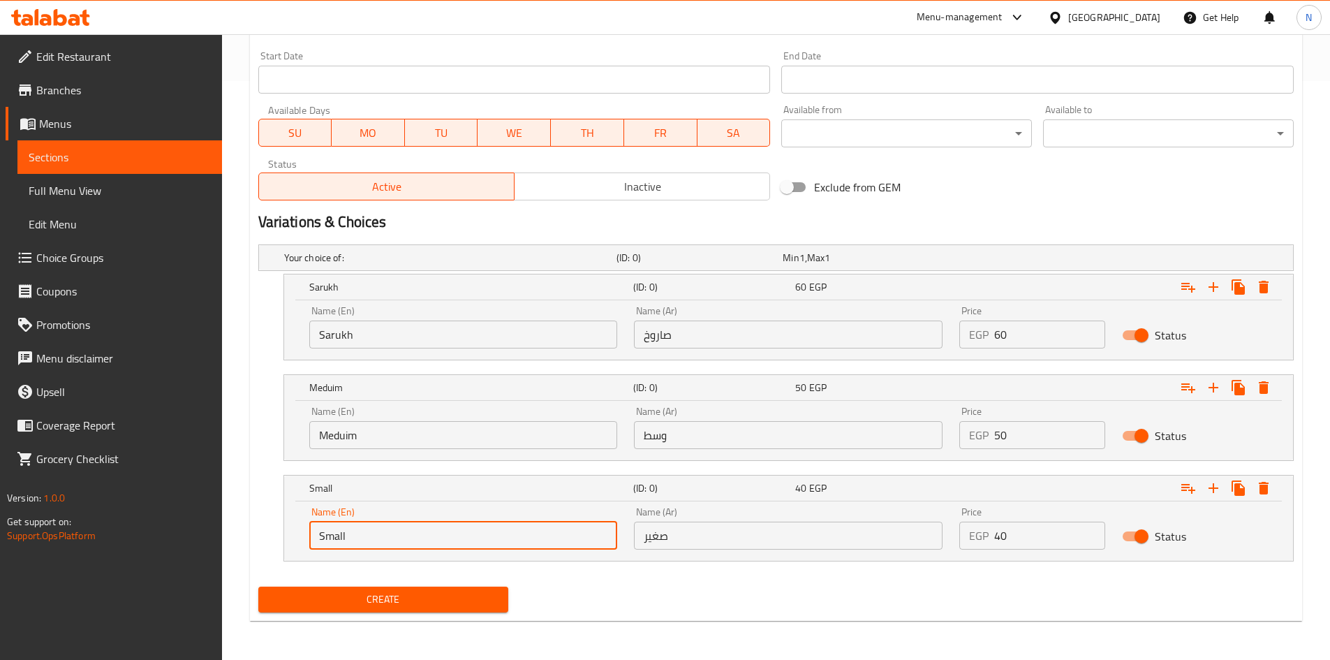
click at [648, 337] on input "صاروخ" at bounding box center [788, 334] width 309 height 28
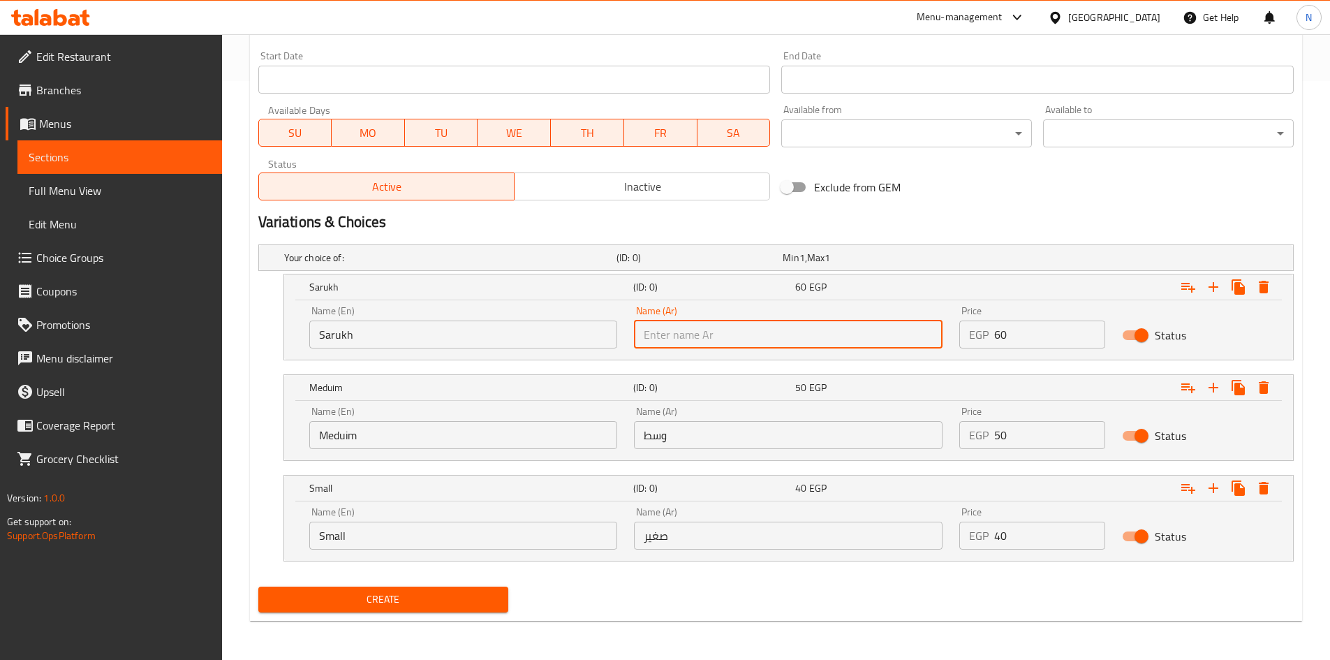
type input "صاروخ"
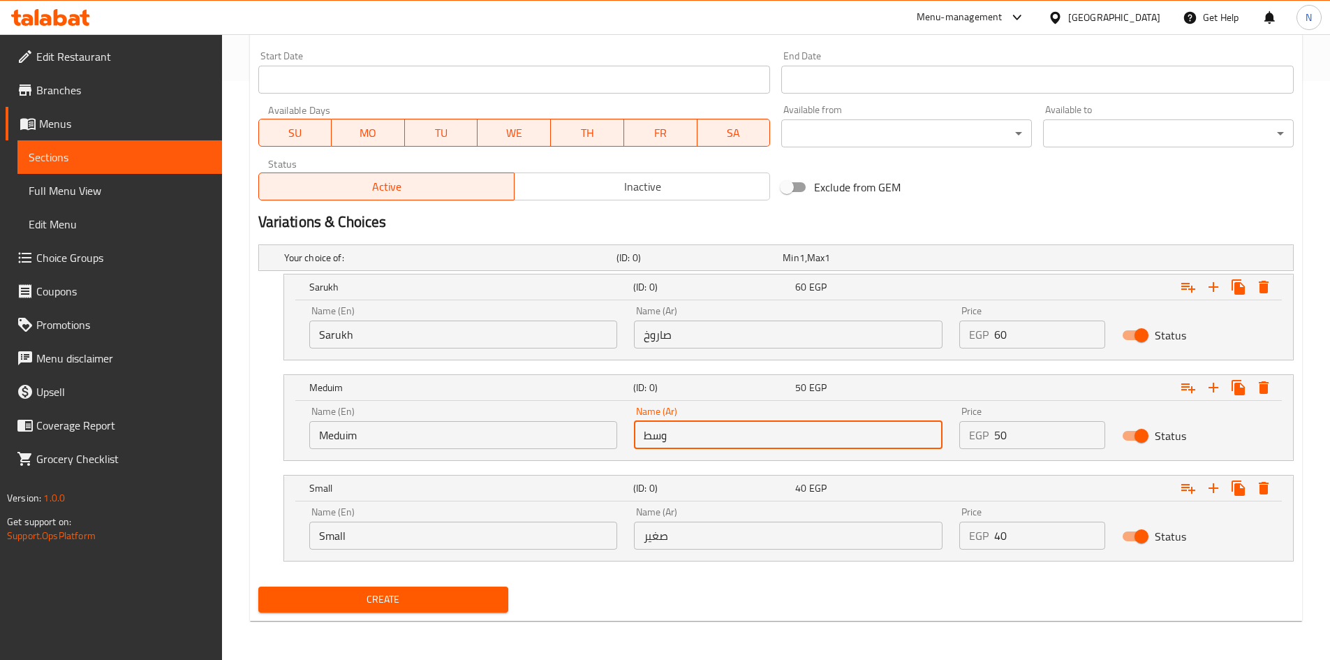
click at [713, 438] on input "وسط" at bounding box center [788, 435] width 309 height 28
type input "وسط"
click at [694, 522] on input "صغير" at bounding box center [788, 535] width 309 height 28
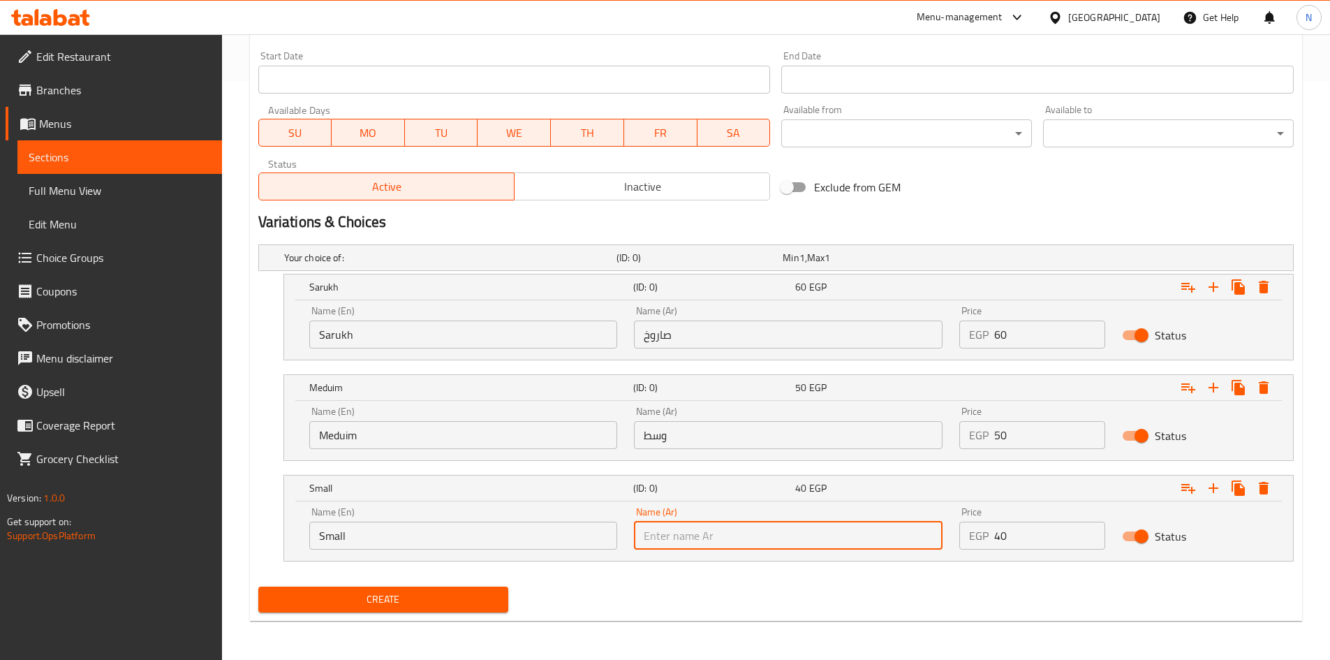
type input "صغير"
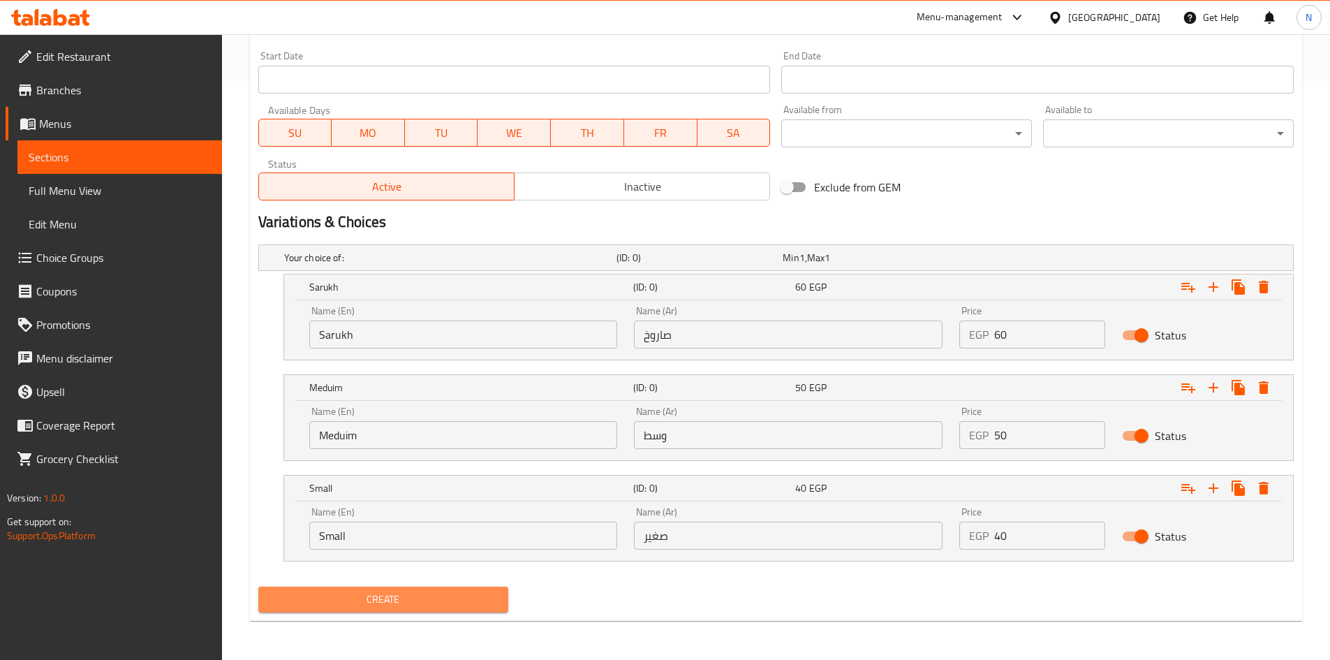
click at [396, 593] on span "Create" at bounding box center [383, 599] width 228 height 17
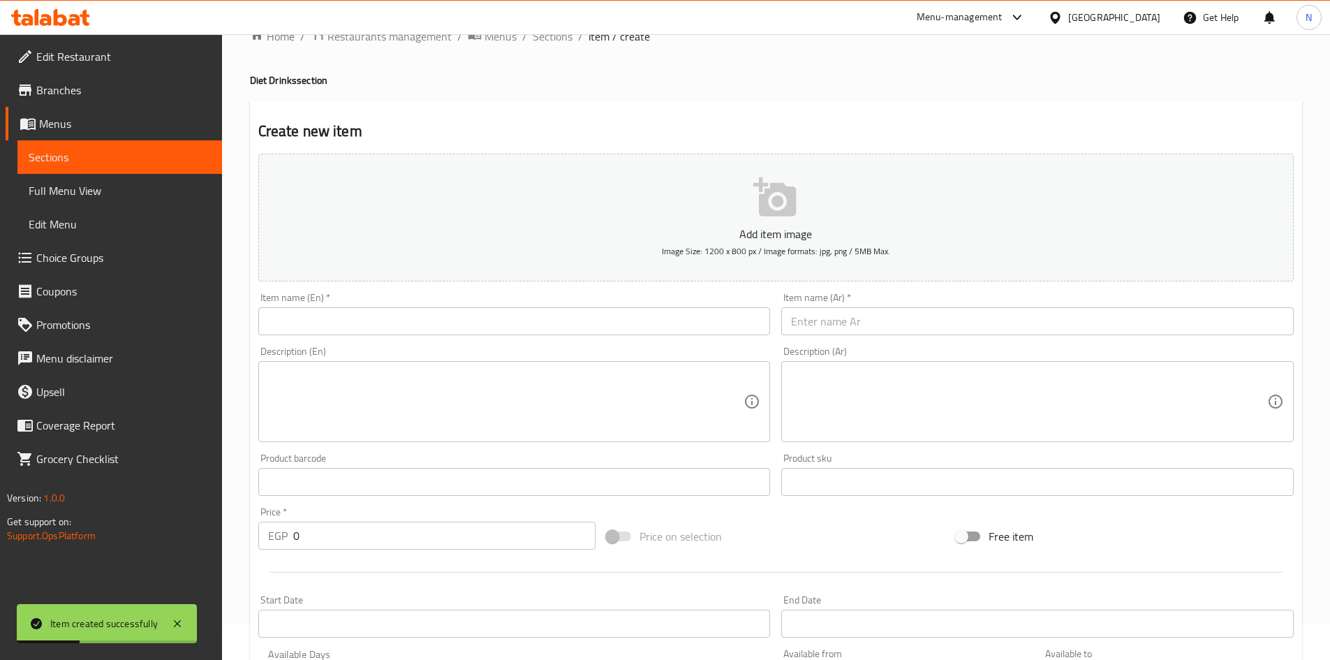
scroll to position [20, 0]
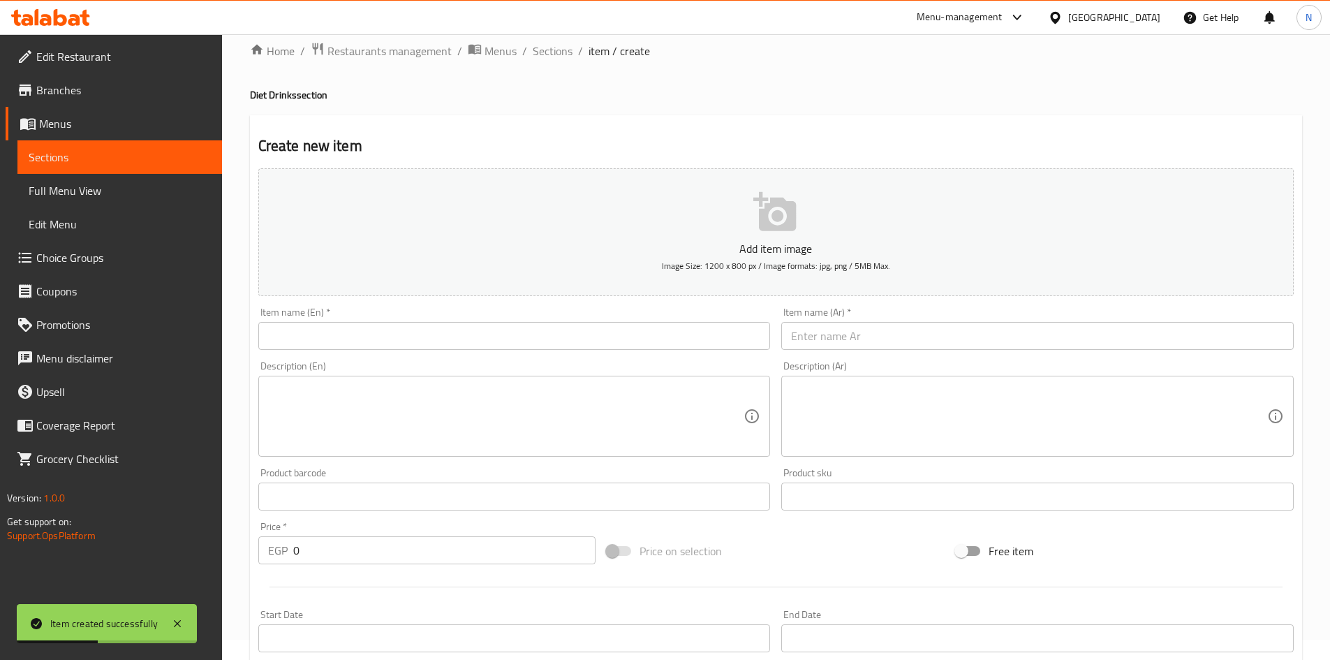
click at [850, 331] on input "text" at bounding box center [1037, 336] width 512 height 28
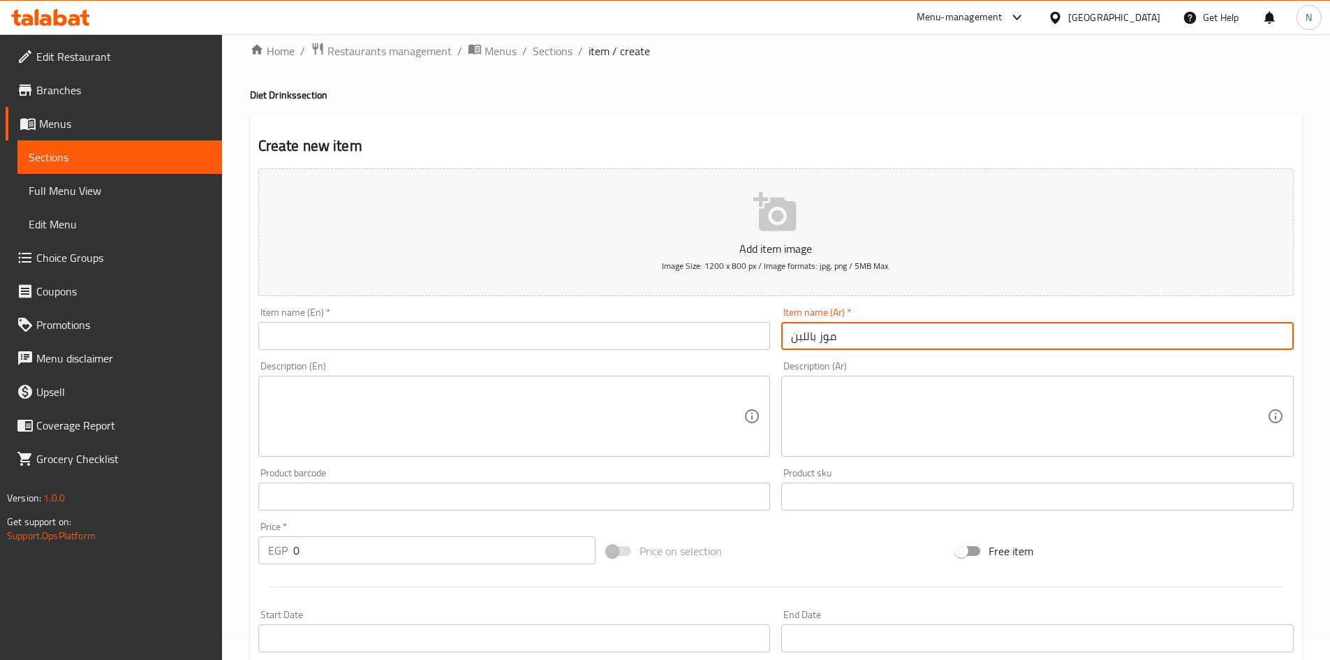
click at [820, 335] on input "موز باللبن" at bounding box center [1037, 336] width 512 height 28
type input "موز باللبن"
click at [477, 339] on input "text" at bounding box center [514, 336] width 512 height 28
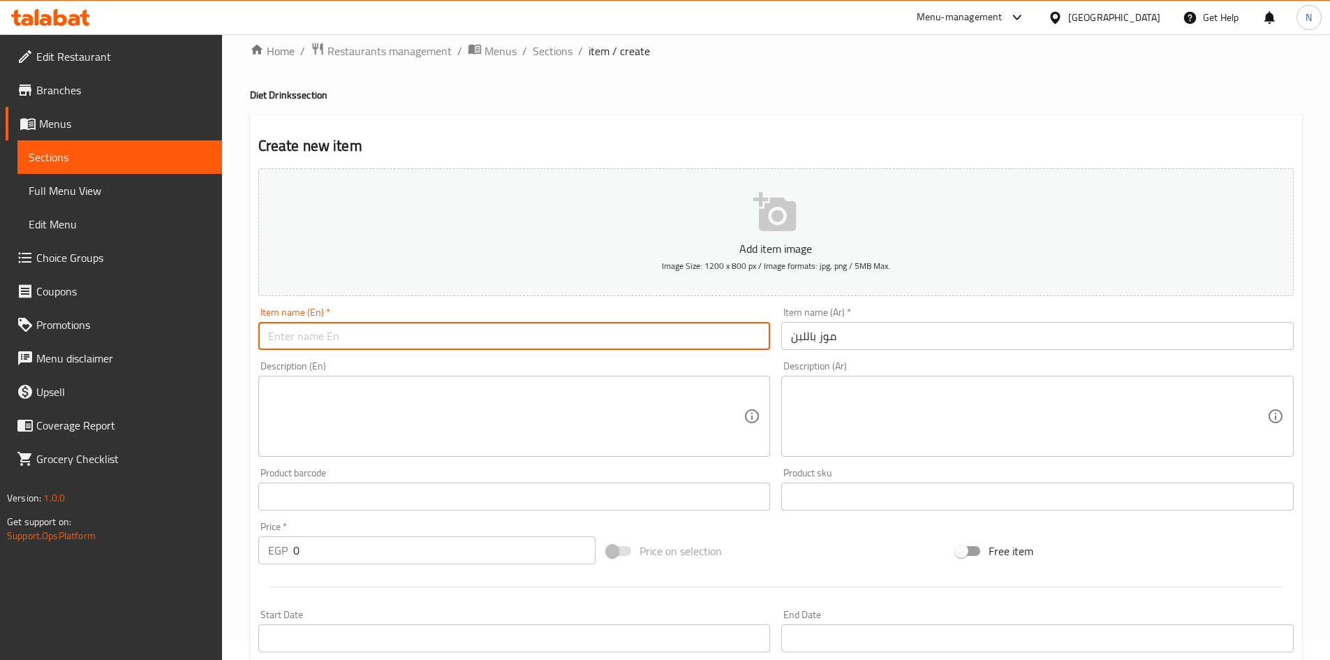
paste input "Banana with milk"
click at [311, 339] on input "Banana with Milk" at bounding box center [514, 336] width 512 height 28
type input "Banana With Milk"
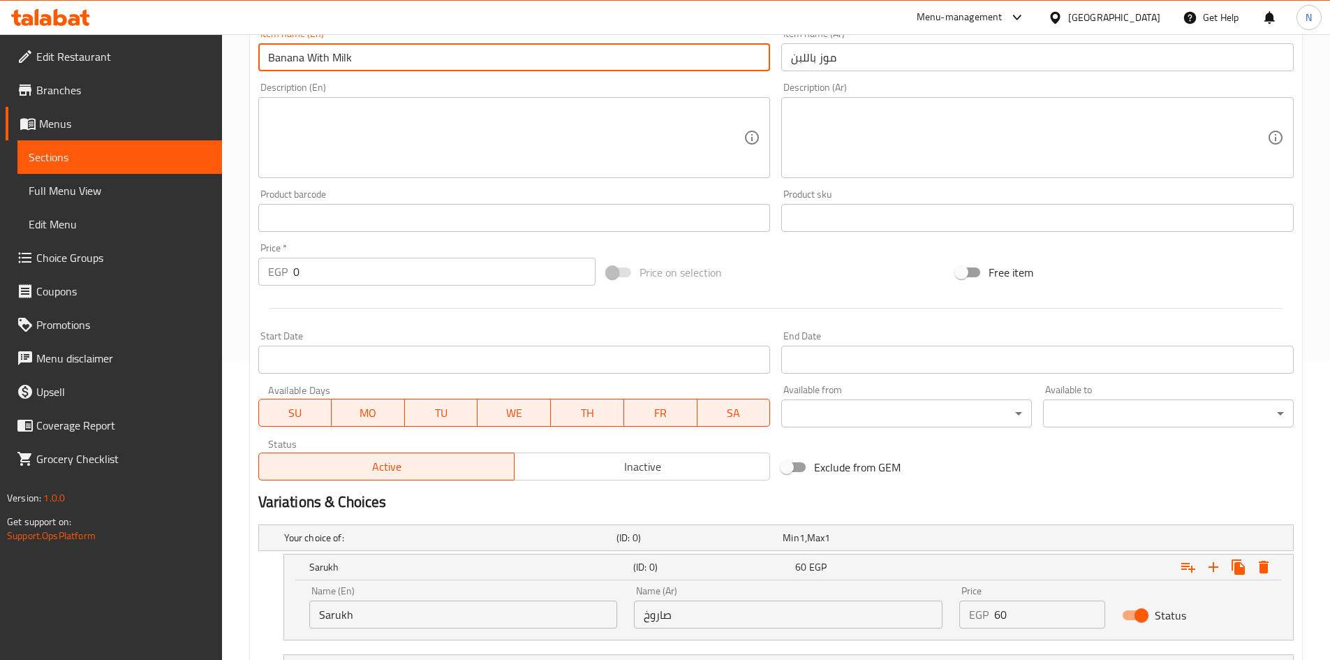
scroll to position [299, 0]
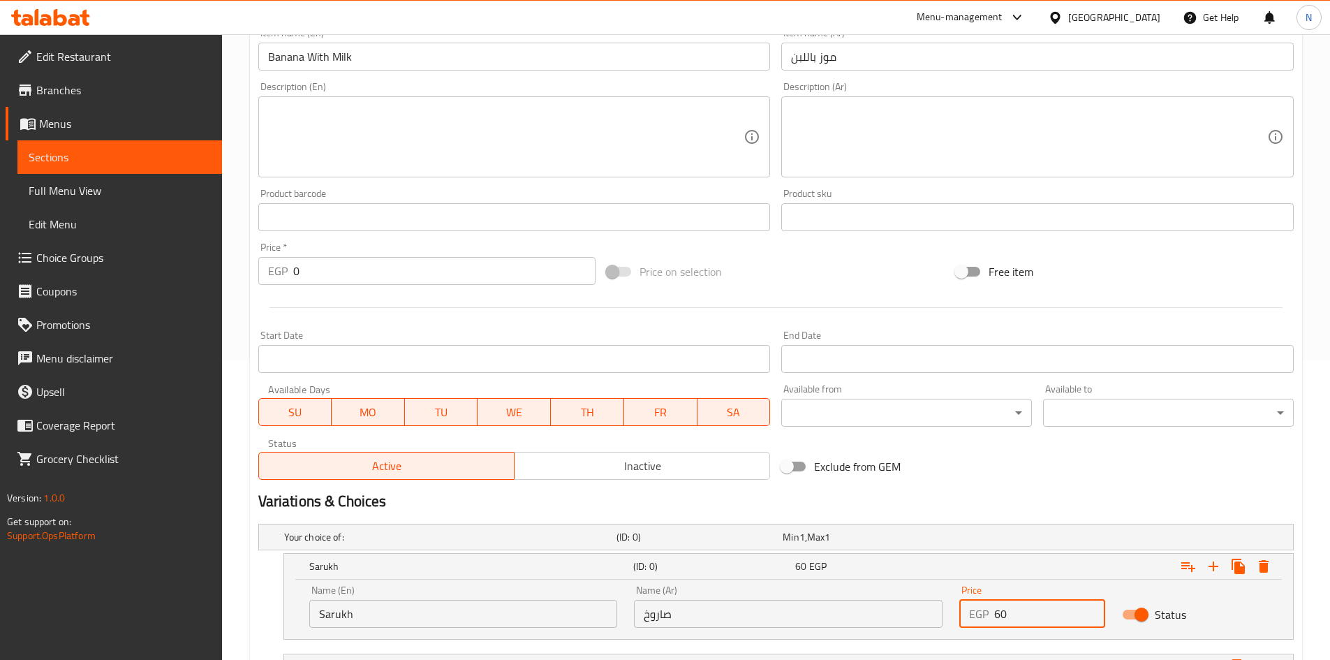
drag, startPoint x: 1014, startPoint y: 608, endPoint x: 986, endPoint y: 619, distance: 30.5
click at [986, 619] on div "EGP 60 Price" at bounding box center [1032, 614] width 146 height 28
type input "60"
click at [1064, 489] on div "Variations & Choices" at bounding box center [776, 501] width 1046 height 32
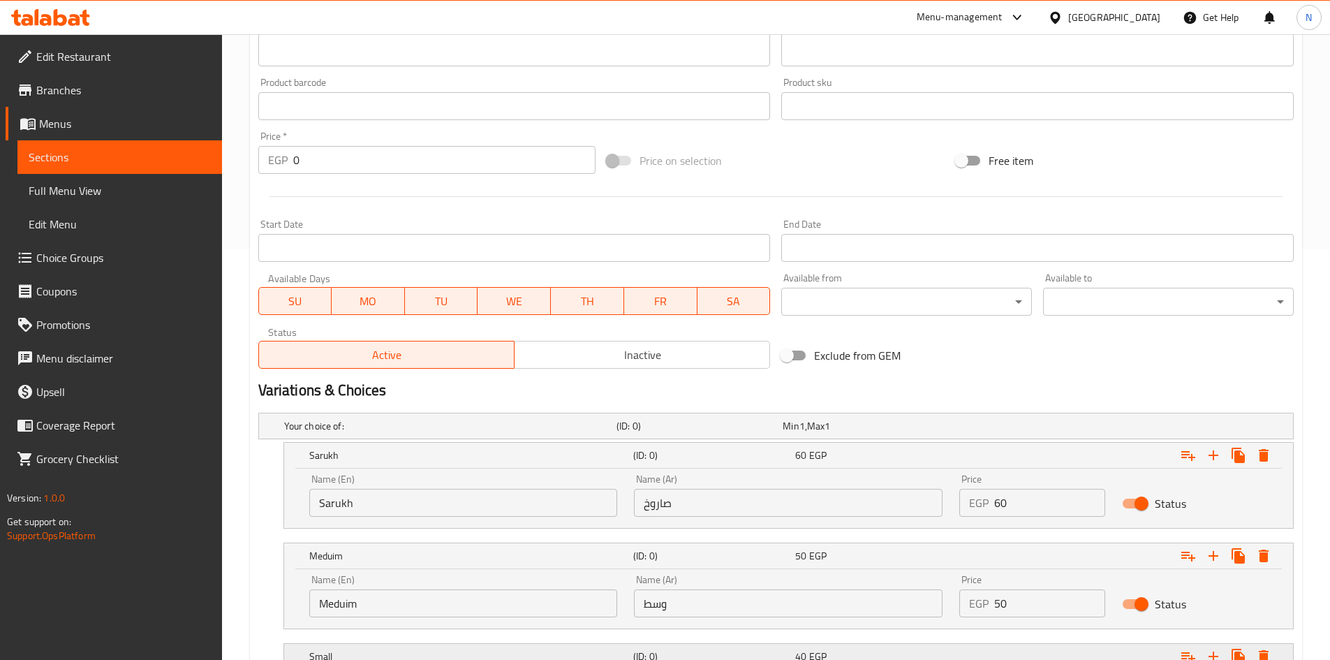
scroll to position [579, 0]
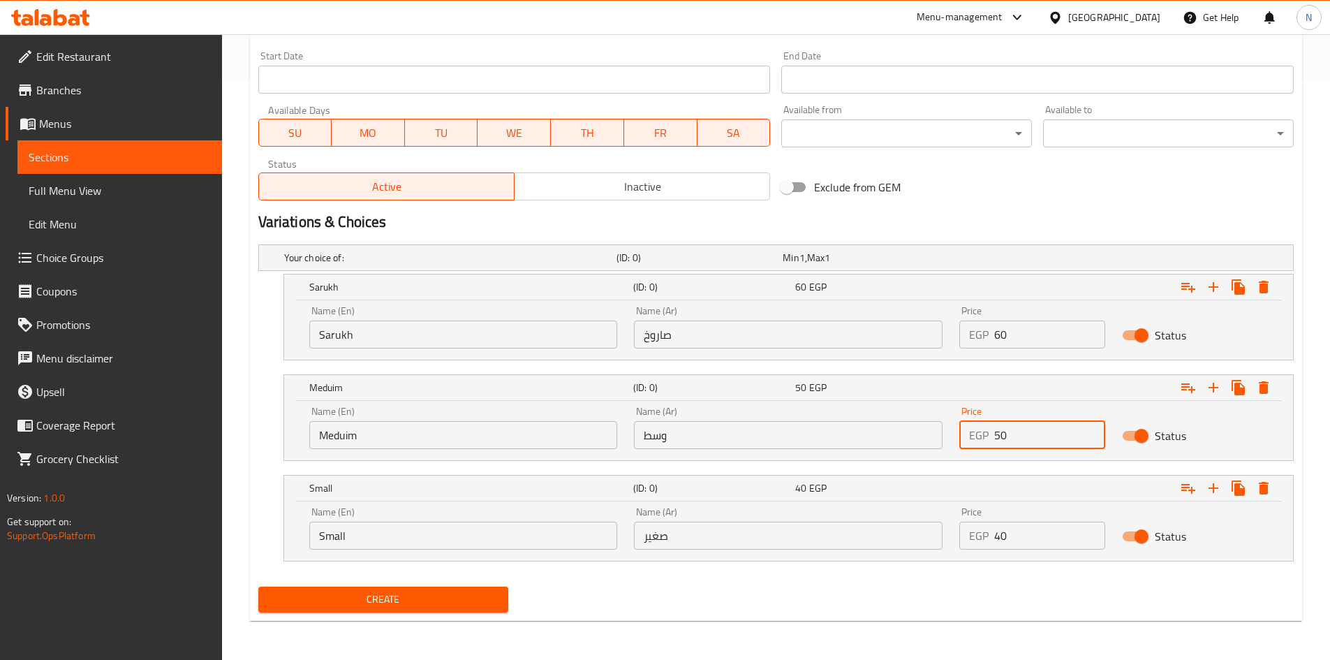
drag, startPoint x: 1009, startPoint y: 436, endPoint x: 981, endPoint y: 442, distance: 28.5
click at [981, 442] on div "EGP 50 Price" at bounding box center [1032, 435] width 146 height 28
type input "50"
drag, startPoint x: 1005, startPoint y: 541, endPoint x: 985, endPoint y: 538, distance: 20.5
click at [985, 538] on div "EGP 40 Price" at bounding box center [1032, 535] width 146 height 28
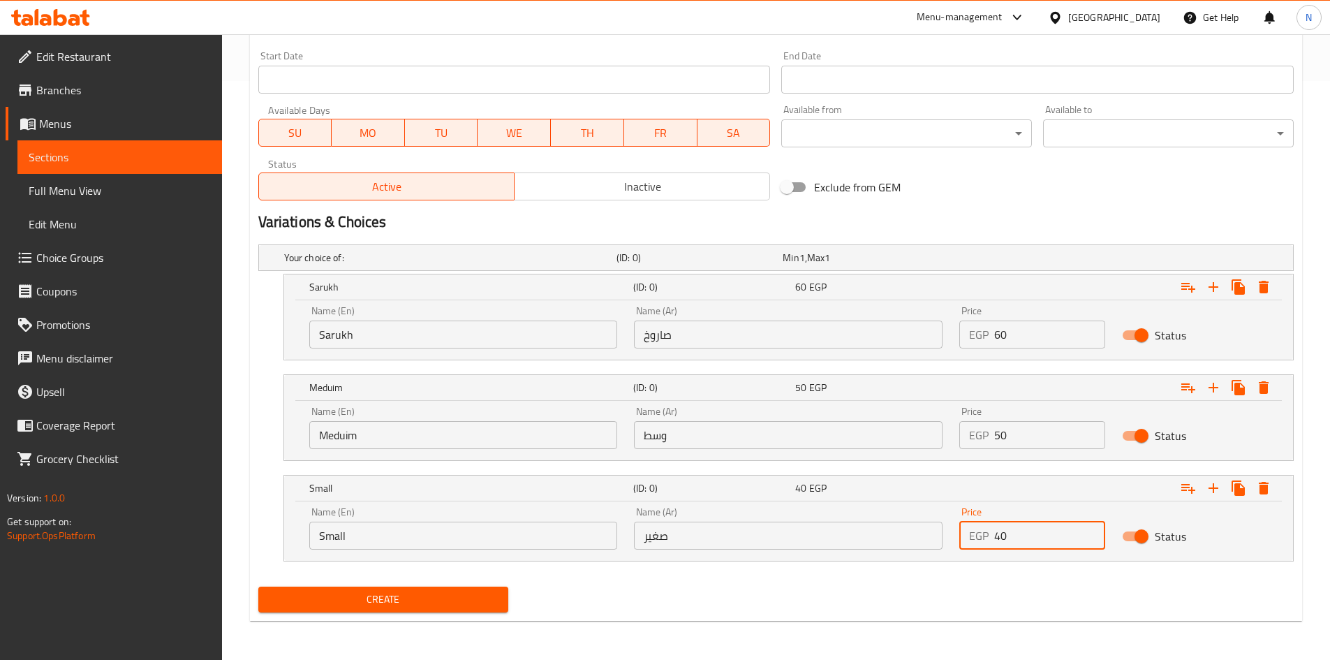
type input "40"
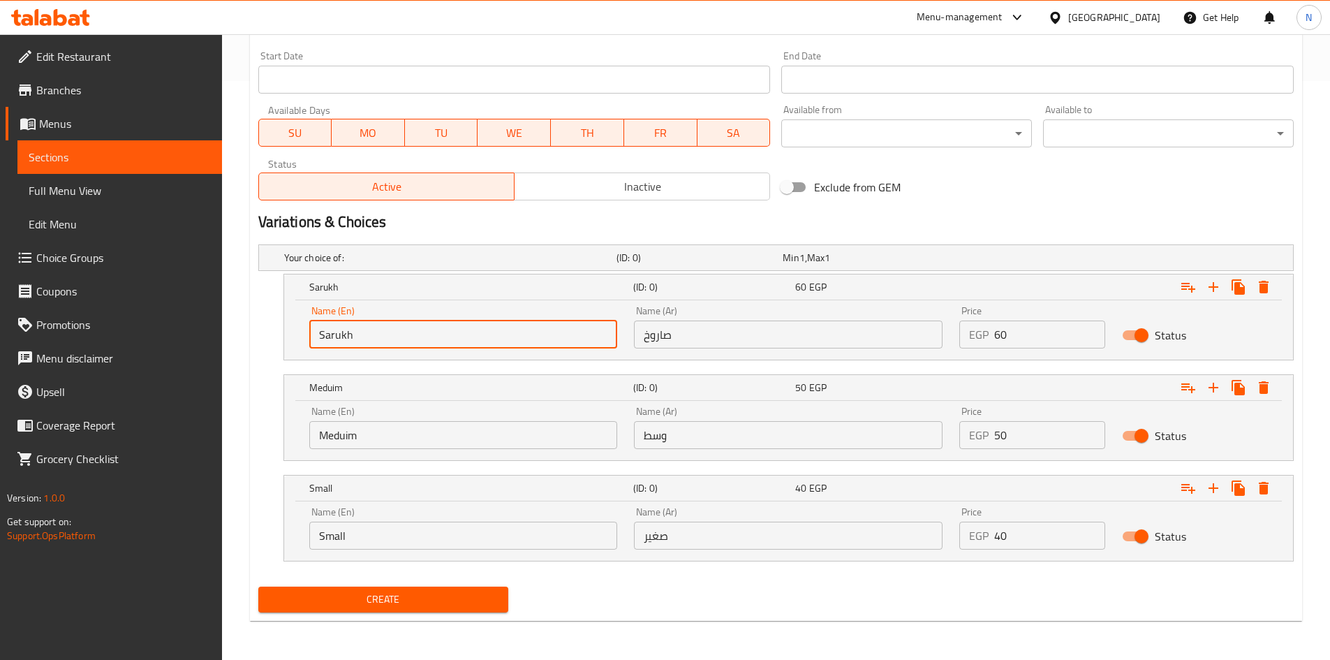
click at [429, 345] on input "Sarukh" at bounding box center [463, 334] width 309 height 28
type input "Choice"
click at [429, 345] on input "text" at bounding box center [463, 334] width 309 height 28
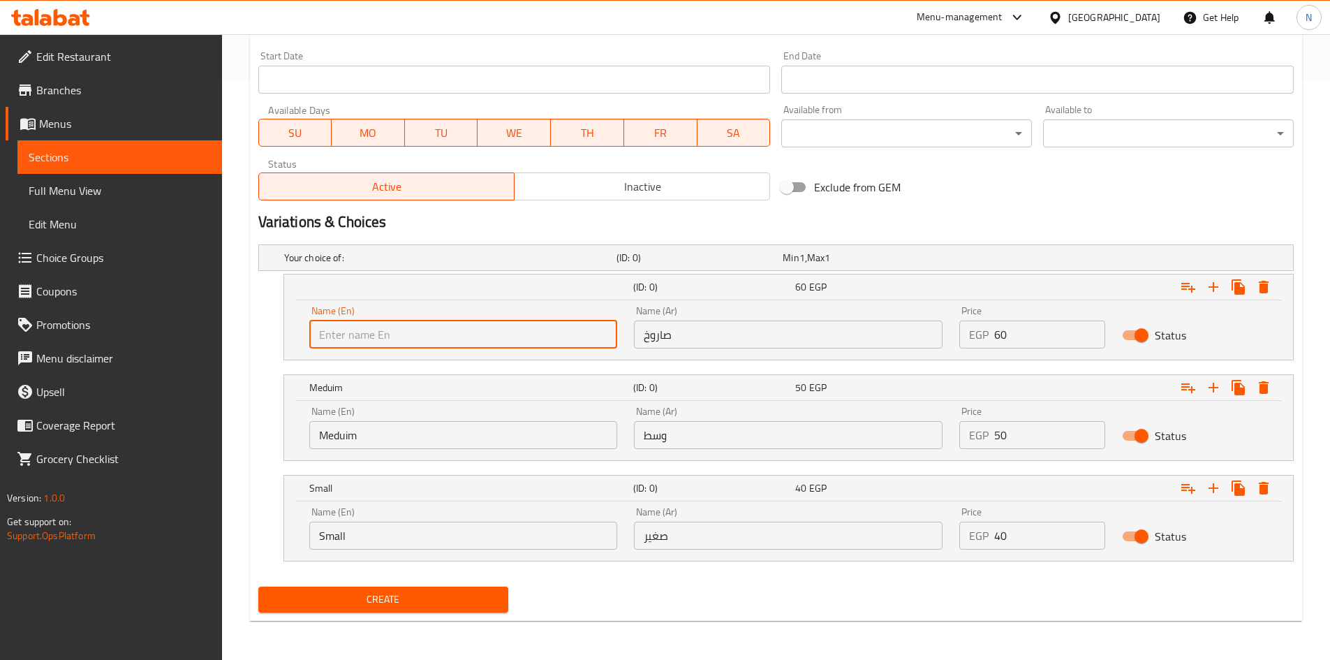
type input "Sarukh"
click at [379, 438] on input "Meduim" at bounding box center [463, 435] width 309 height 28
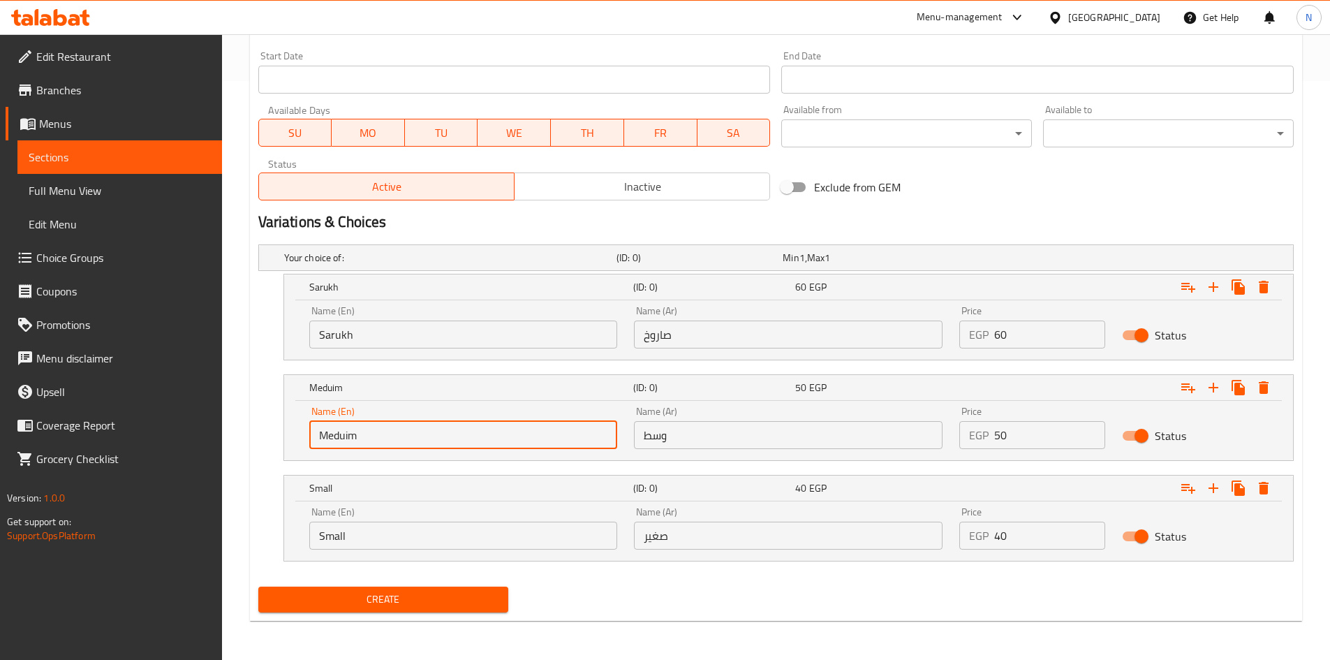
click at [379, 438] on input "Meduim" at bounding box center [463, 435] width 309 height 28
click at [379, 440] on input "Meduim" at bounding box center [463, 435] width 309 height 28
type input "Choice"
click at [379, 440] on input "text" at bounding box center [463, 435] width 309 height 28
type input "Meduim"
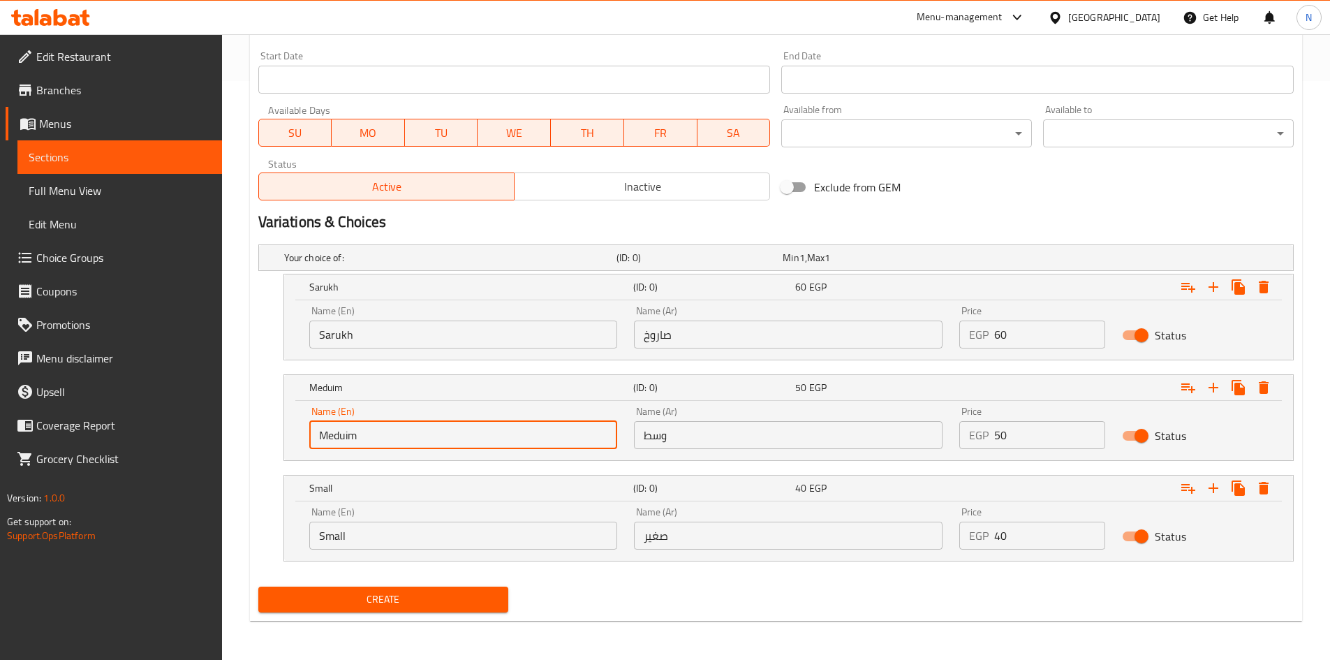
click at [367, 535] on input "Small" at bounding box center [463, 535] width 309 height 28
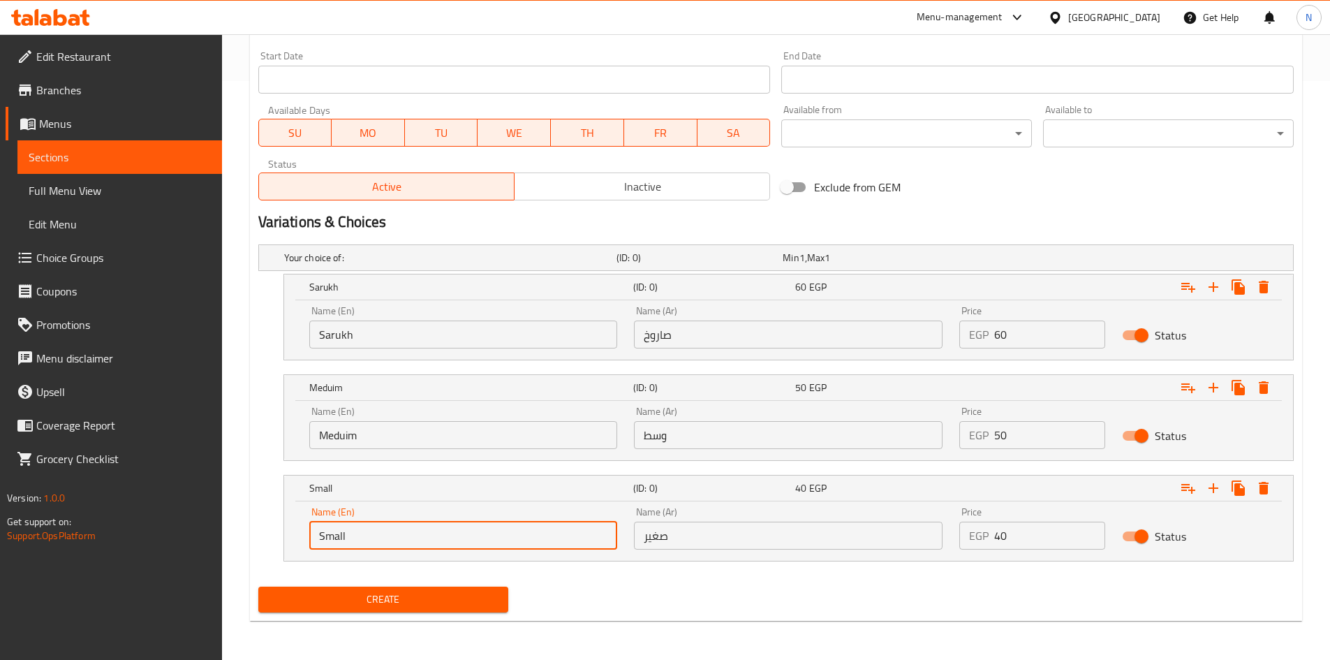
click at [367, 535] on input "Small" at bounding box center [463, 535] width 309 height 28
type input "Choice"
click at [367, 535] on input "text" at bounding box center [463, 535] width 309 height 28
type input "Small"
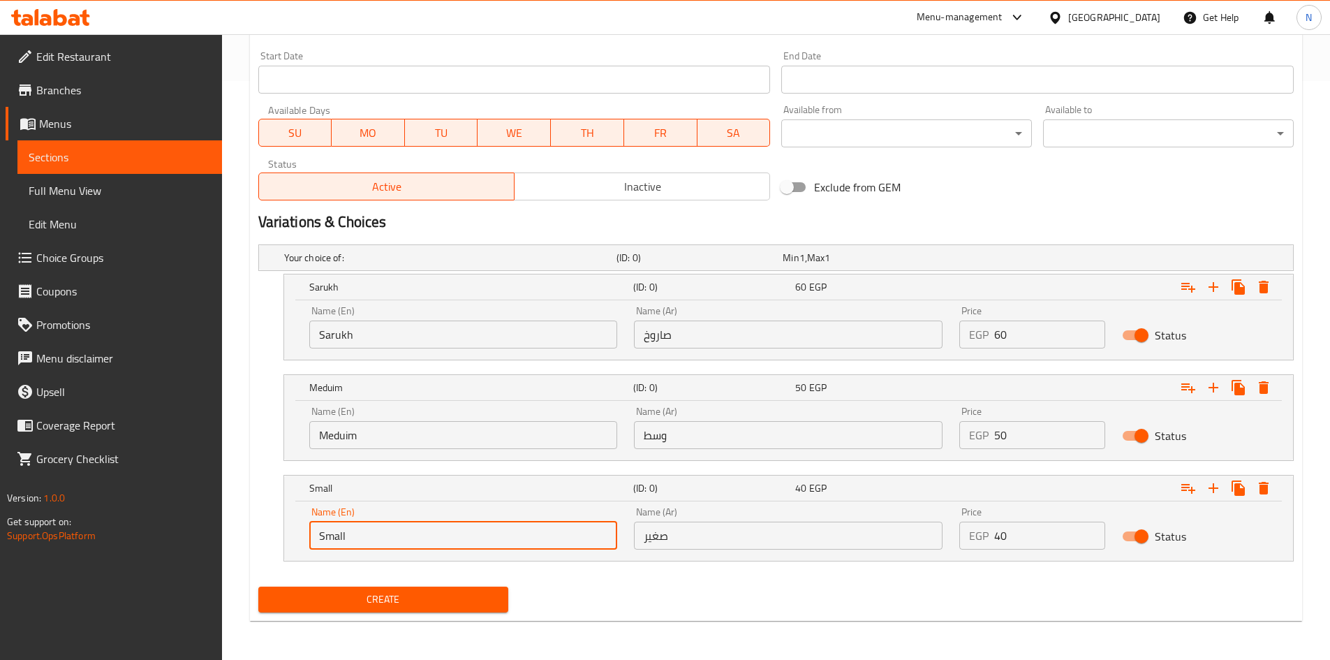
drag, startPoint x: 685, startPoint y: 322, endPoint x: 683, endPoint y: 329, distance: 7.1
click at [686, 323] on input "صاروخ" at bounding box center [788, 334] width 309 height 28
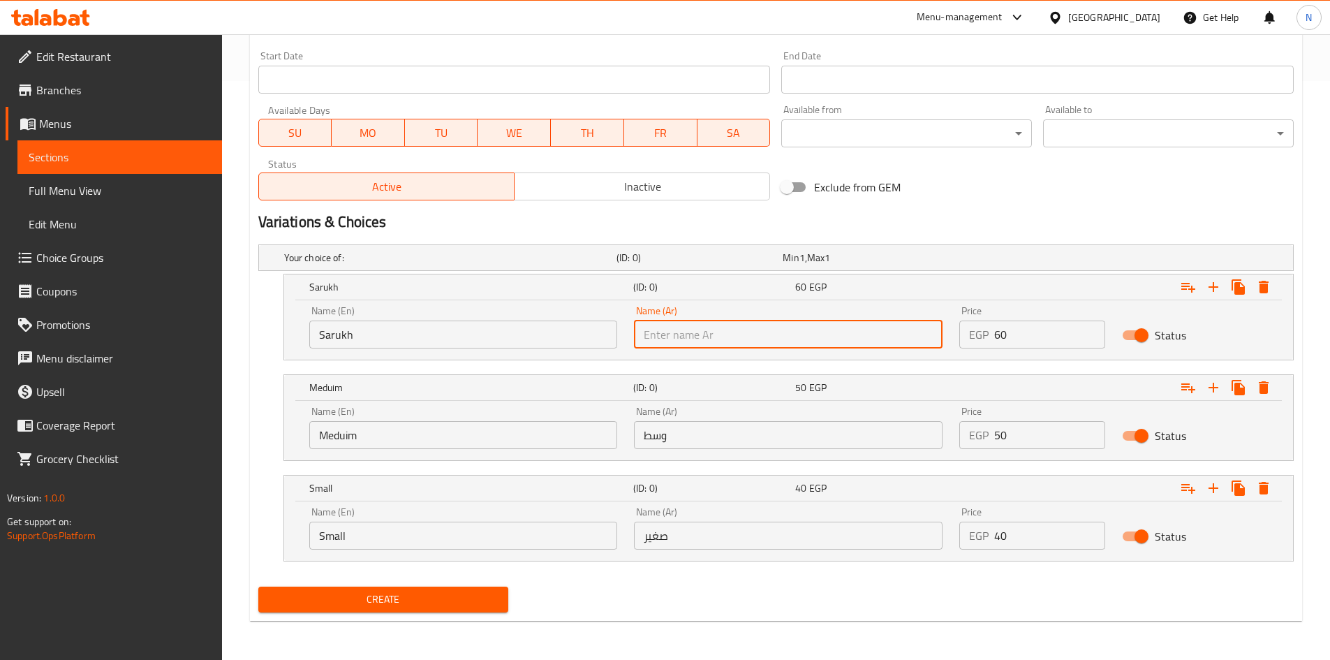
type input "صاروخ"
click at [669, 434] on input "وسط" at bounding box center [788, 435] width 309 height 28
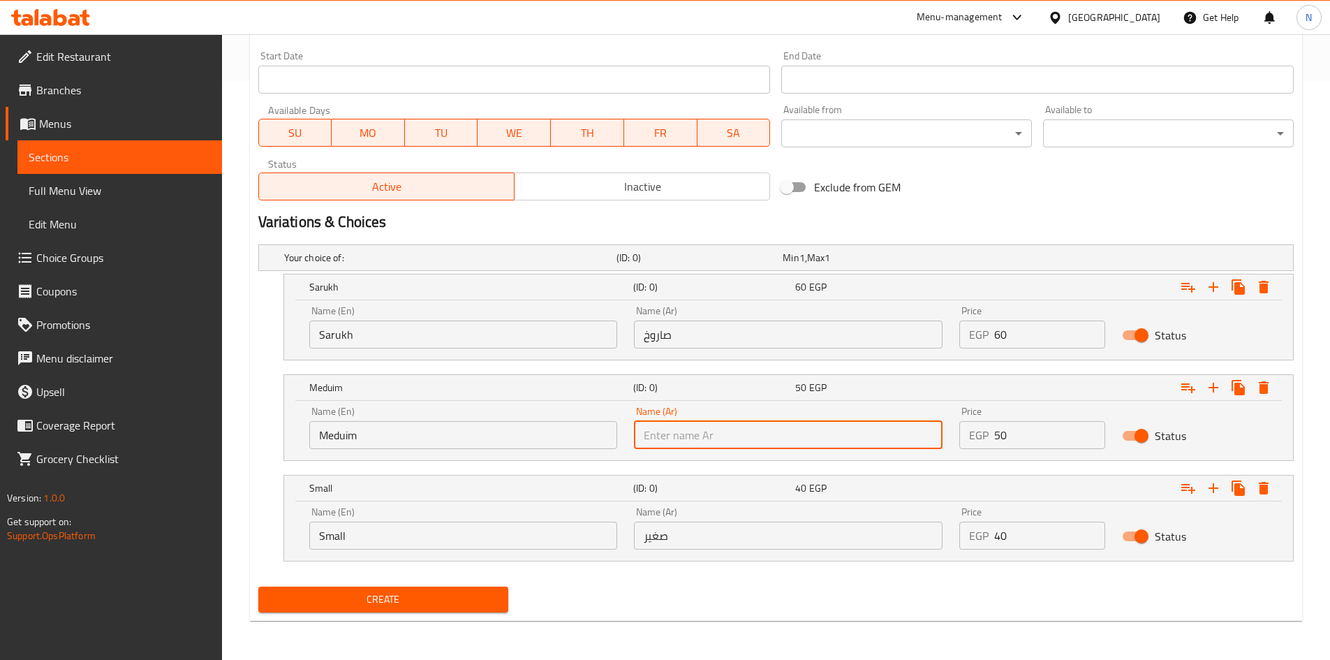
type input "وسط"
click at [683, 538] on input "صغير" at bounding box center [788, 535] width 309 height 28
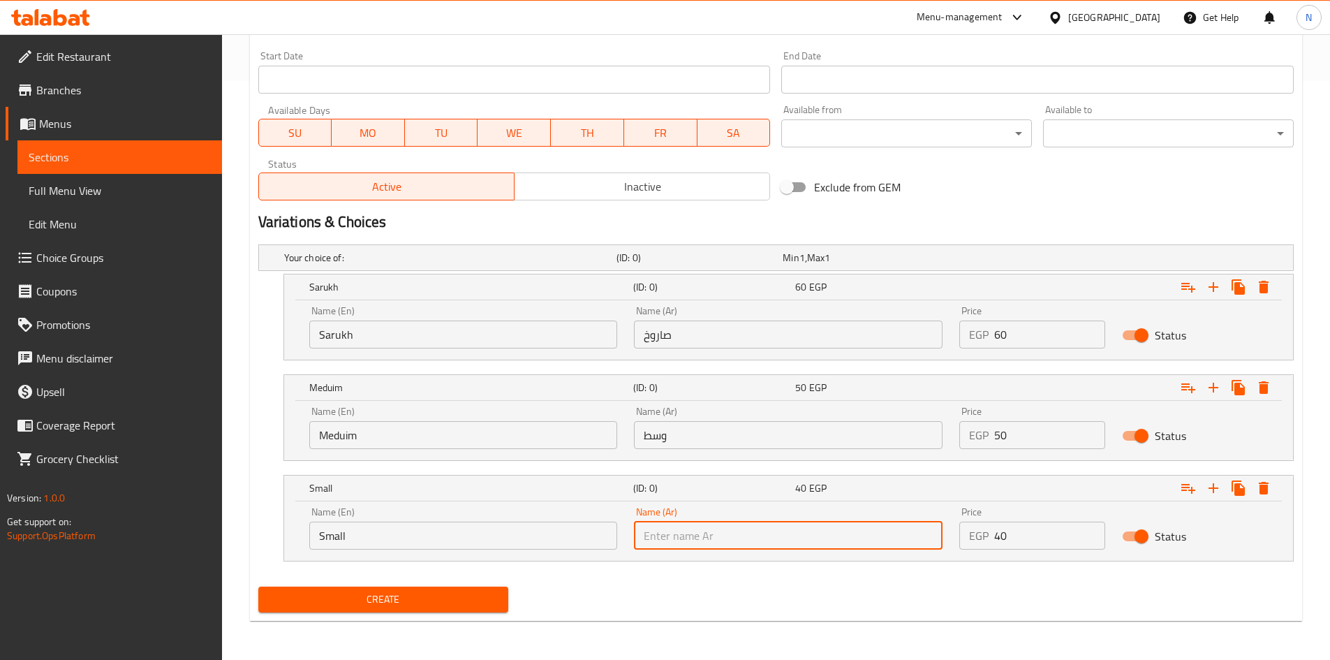
type input "صغير"
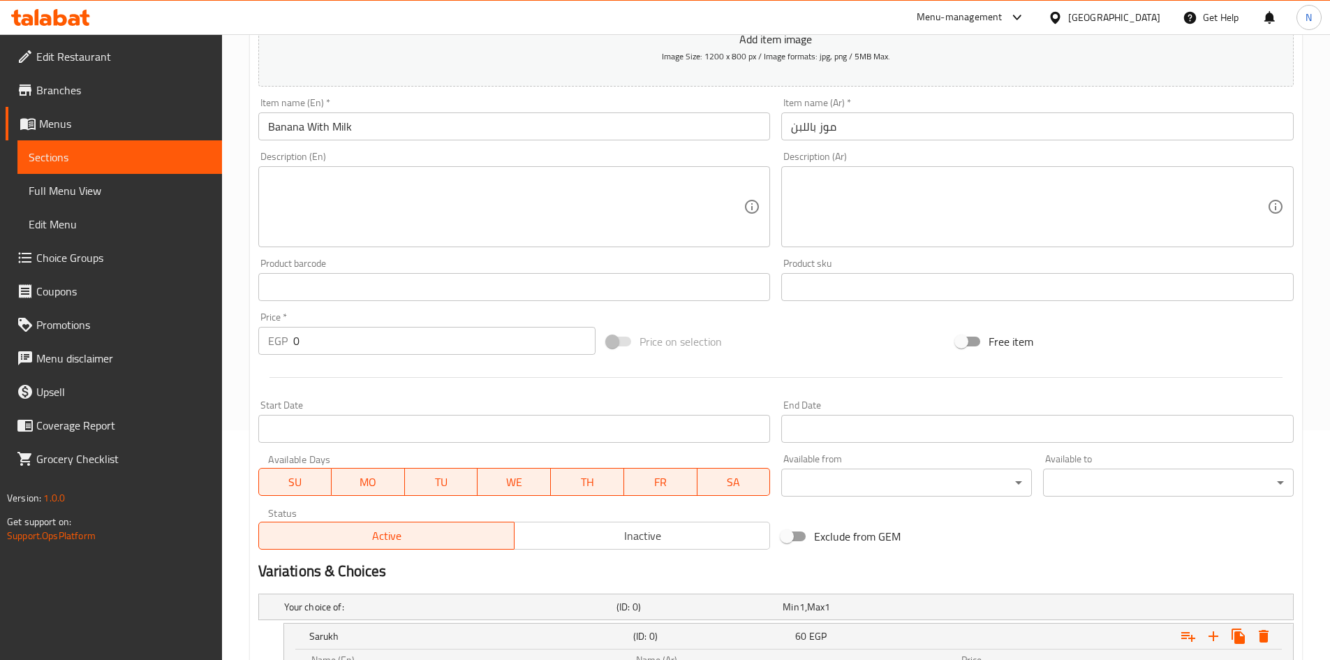
click at [928, 546] on div "Exclude from GEM" at bounding box center [950, 536] width 349 height 38
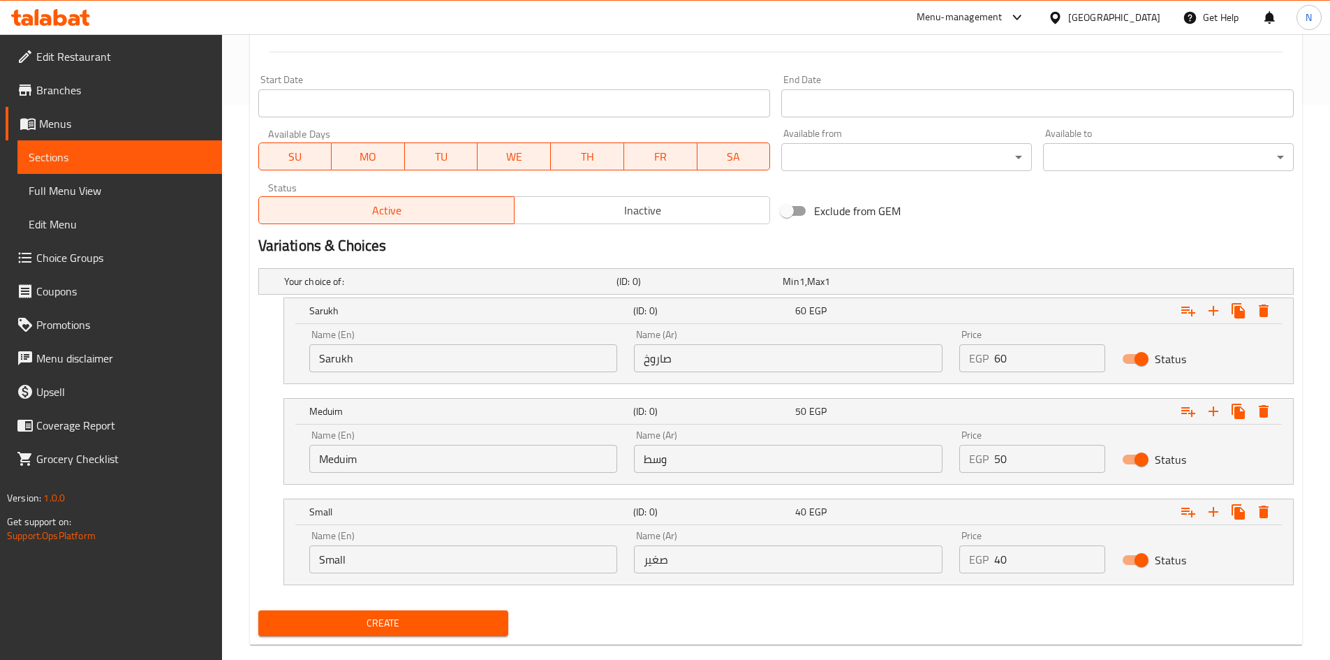
scroll to position [579, 0]
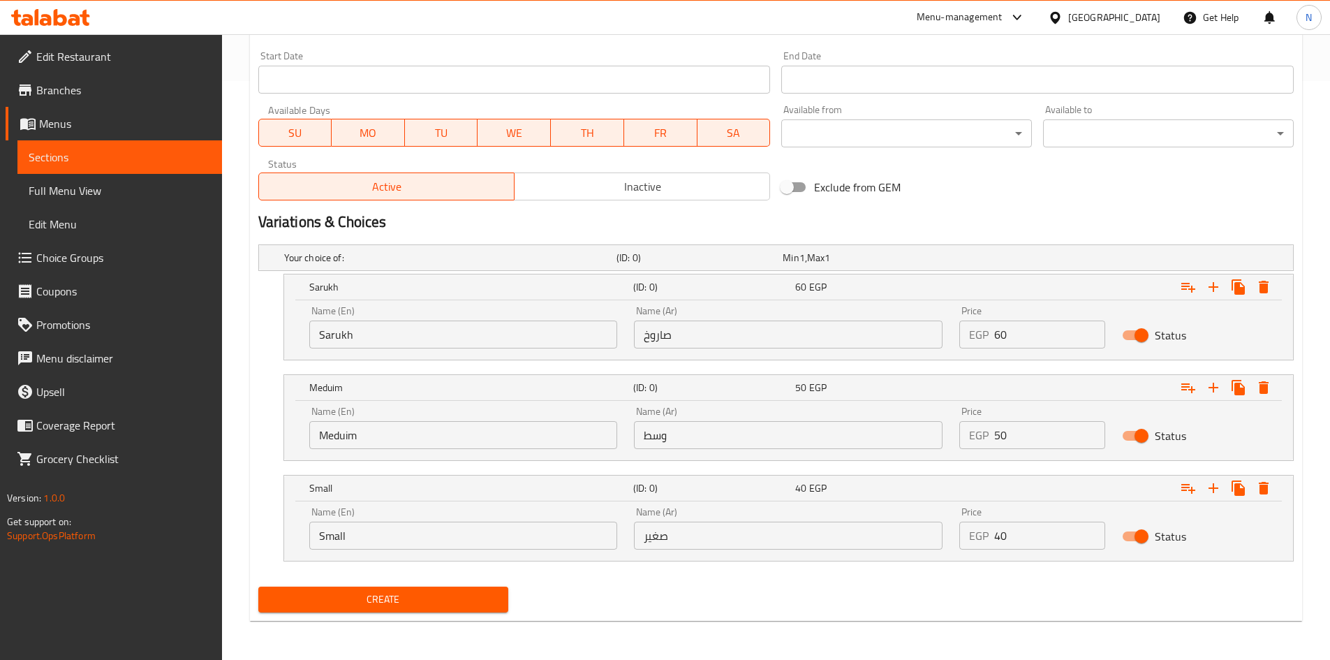
click at [438, 589] on button "Create" at bounding box center [383, 599] width 251 height 26
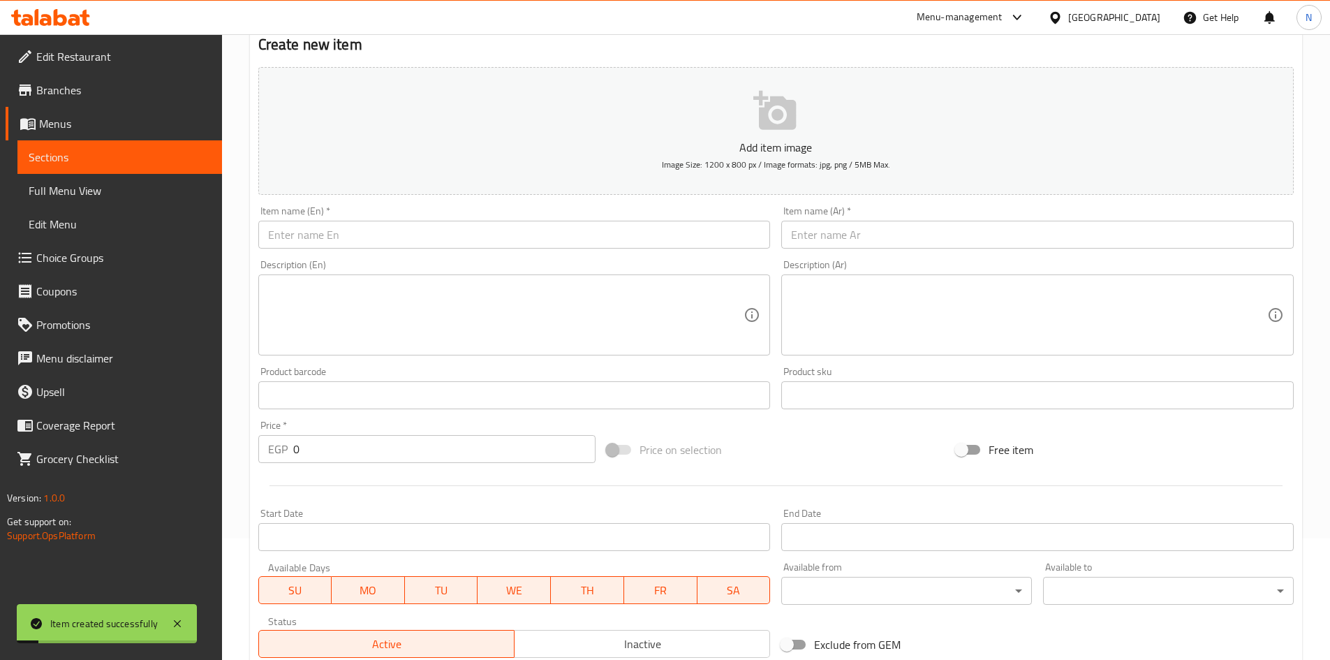
scroll to position [20, 0]
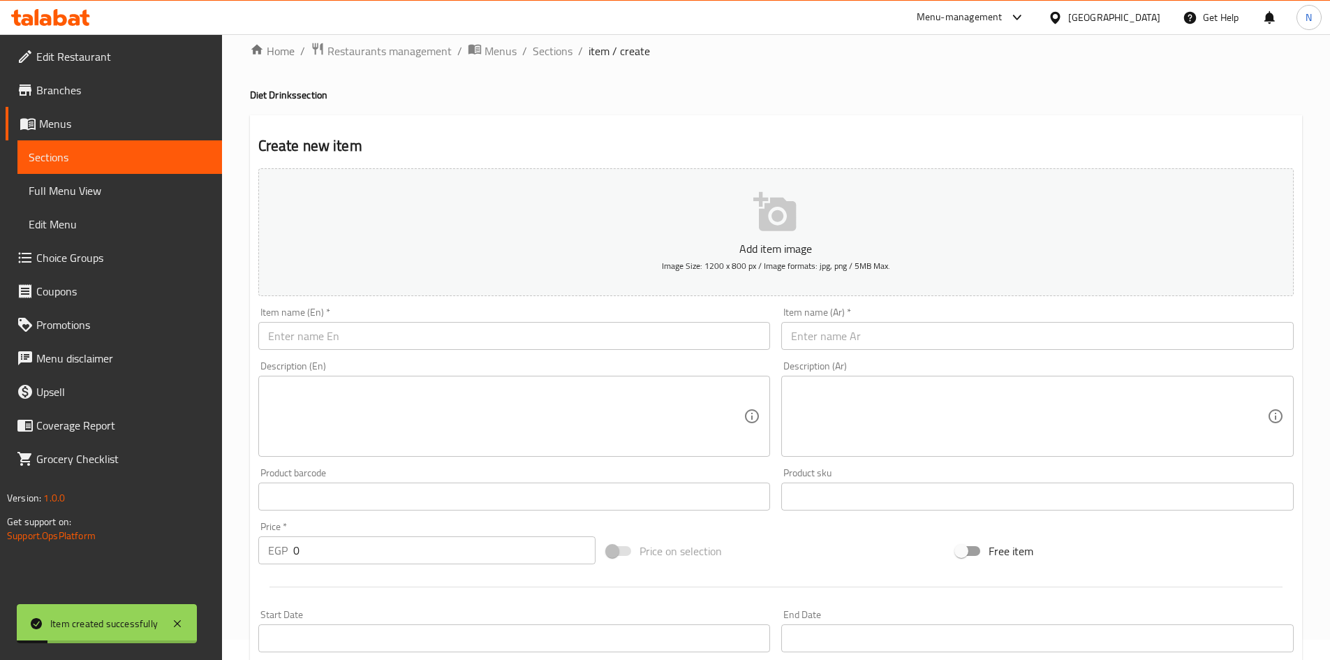
click at [877, 343] on input "text" at bounding box center [1037, 336] width 512 height 28
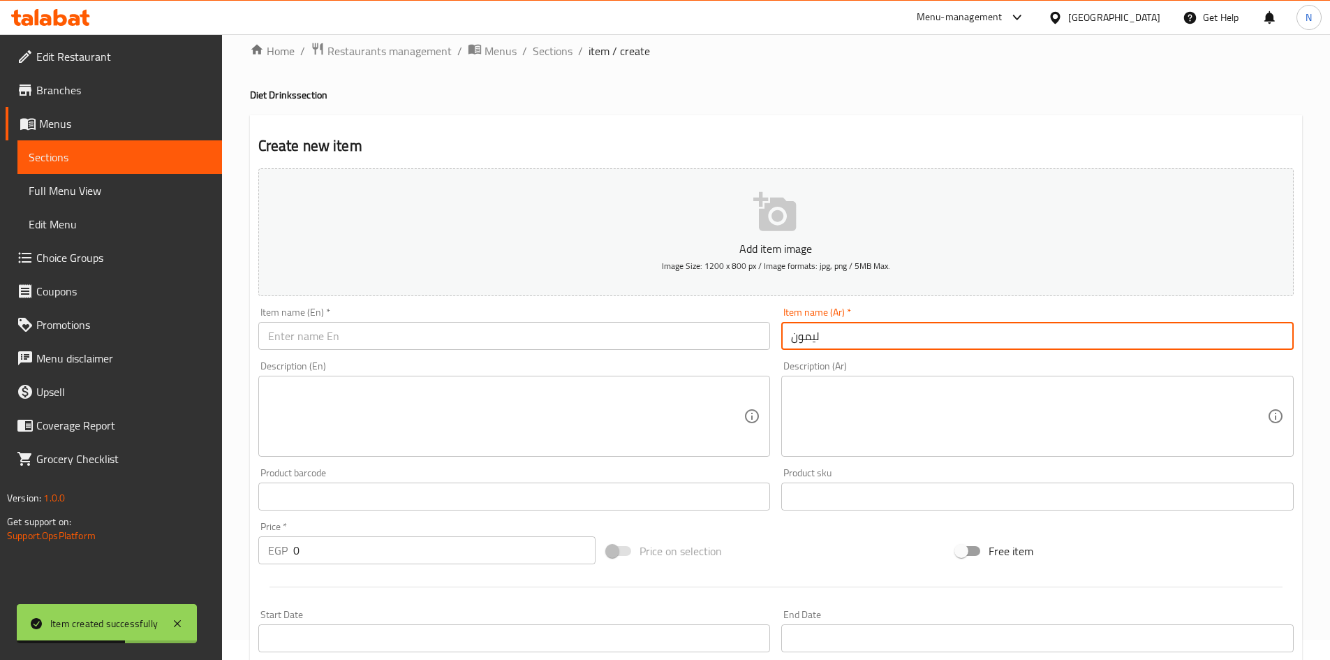
click at [801, 331] on input "ليمون" at bounding box center [1037, 336] width 512 height 28
type input "ليمون"
click at [434, 336] on input "text" at bounding box center [514, 336] width 512 height 28
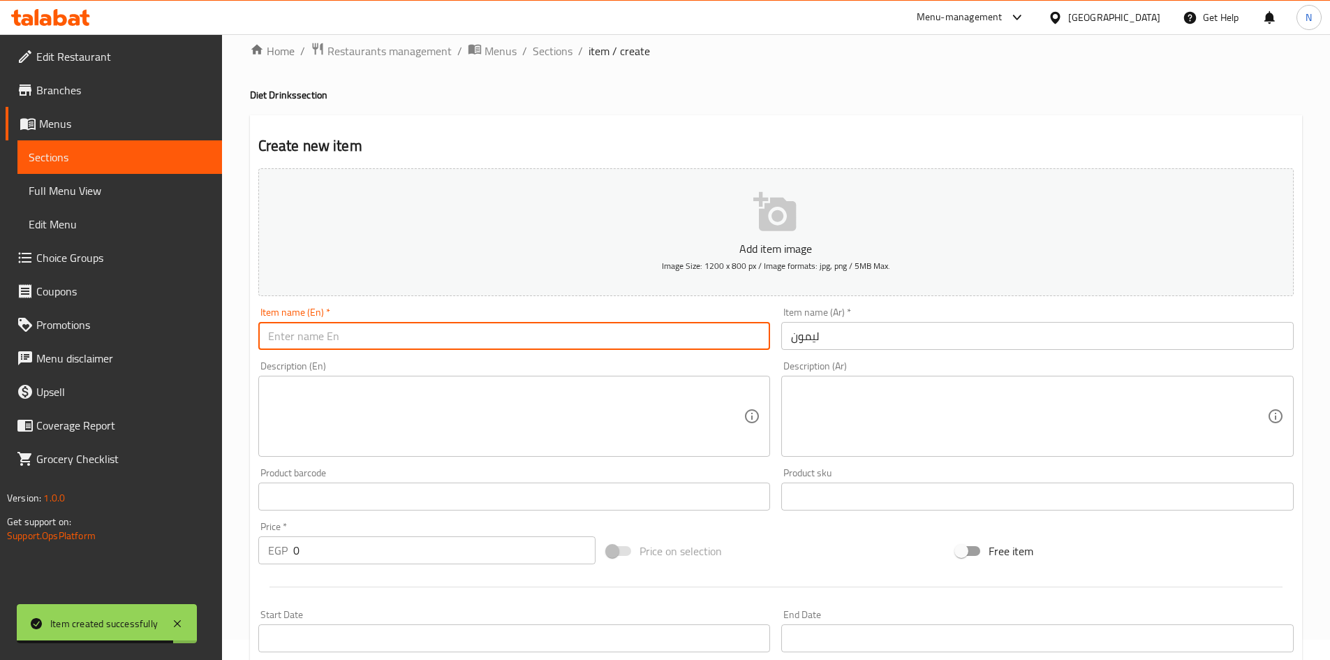
paste input "lemon"
type input "Lemon"
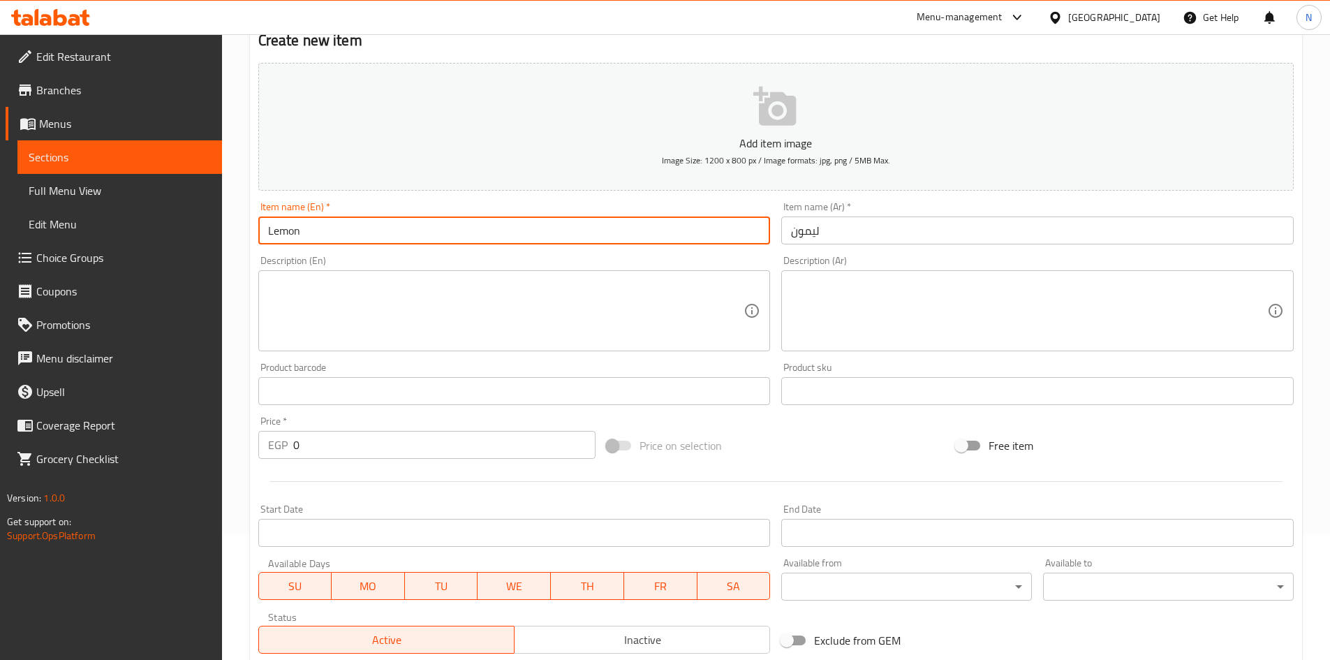
scroll to position [369, 0]
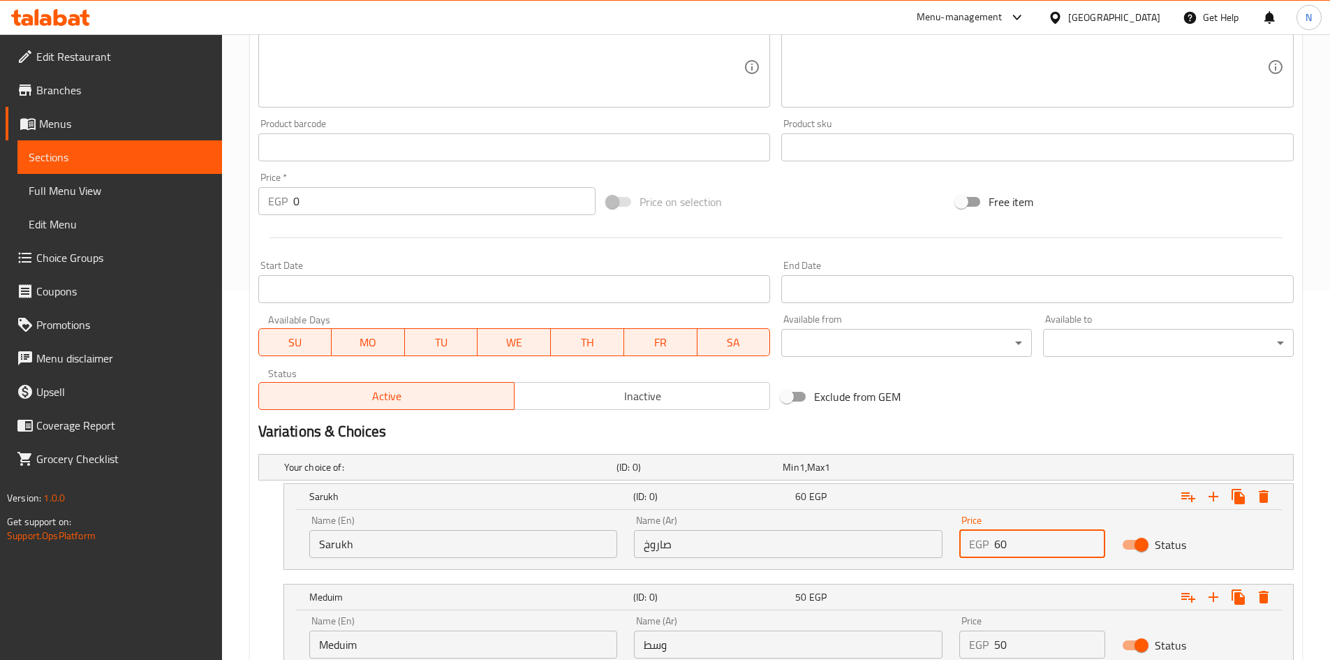
drag, startPoint x: 1000, startPoint y: 542, endPoint x: 965, endPoint y: 547, distance: 35.9
click at [965, 547] on div "EGP 60 Price" at bounding box center [1032, 544] width 146 height 28
type input "55"
click at [1005, 429] on h2 "Variations & Choices" at bounding box center [775, 431] width 1035 height 21
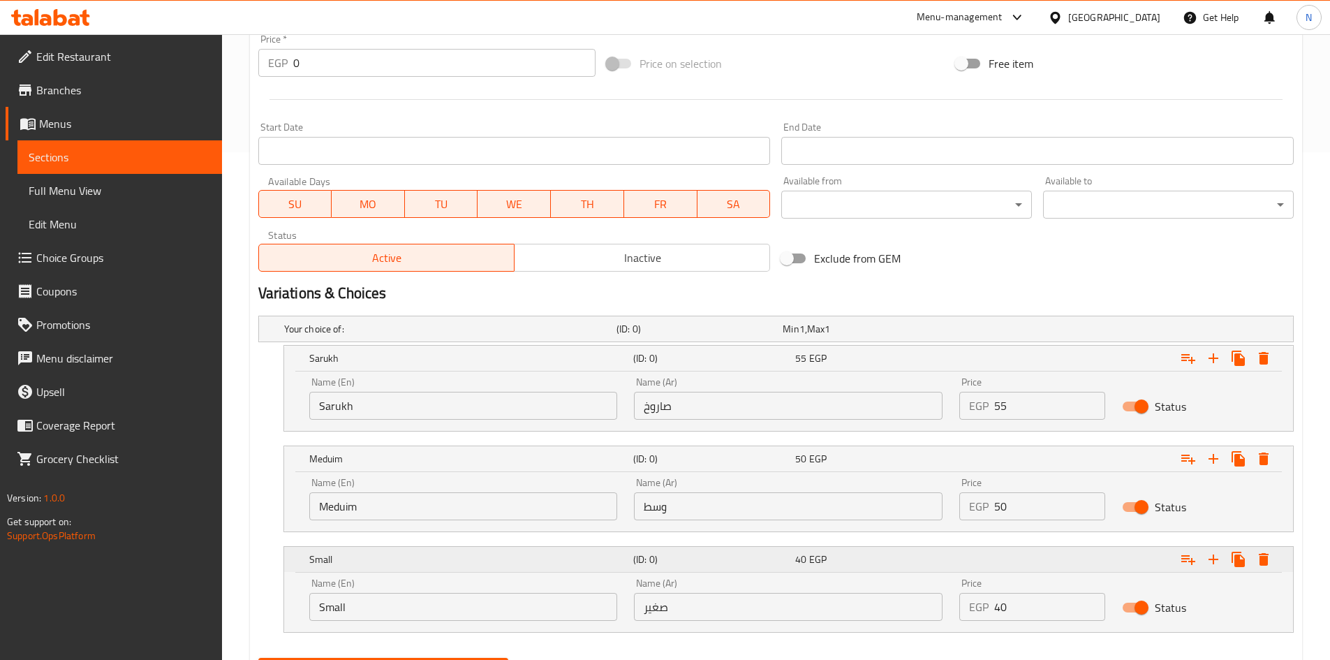
scroll to position [509, 0]
drag, startPoint x: 999, startPoint y: 517, endPoint x: 988, endPoint y: 514, distance: 10.8
click at [988, 514] on div "EGP 50 Price" at bounding box center [1032, 505] width 146 height 28
type input "45"
drag, startPoint x: 1012, startPoint y: 610, endPoint x: 986, endPoint y: 607, distance: 26.7
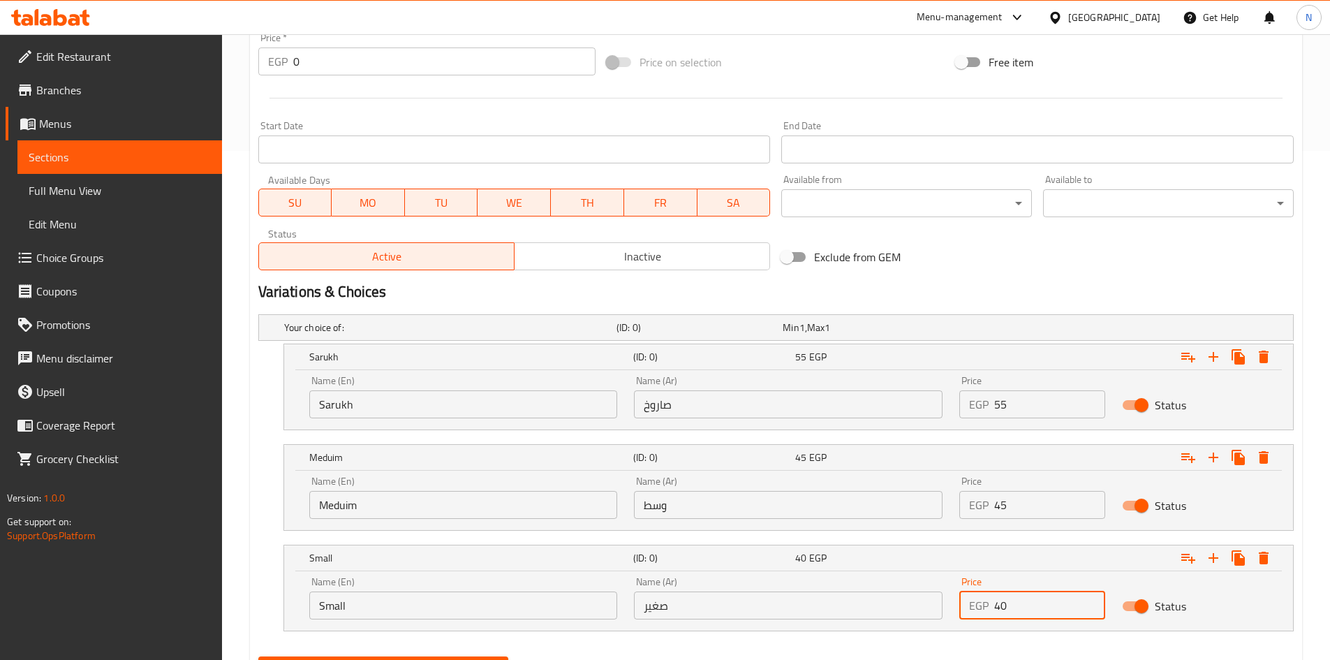
click at [986, 607] on div "EGP 40 Price" at bounding box center [1032, 605] width 146 height 28
type input "35"
click at [510, 413] on input "Sarukh" at bounding box center [463, 404] width 309 height 28
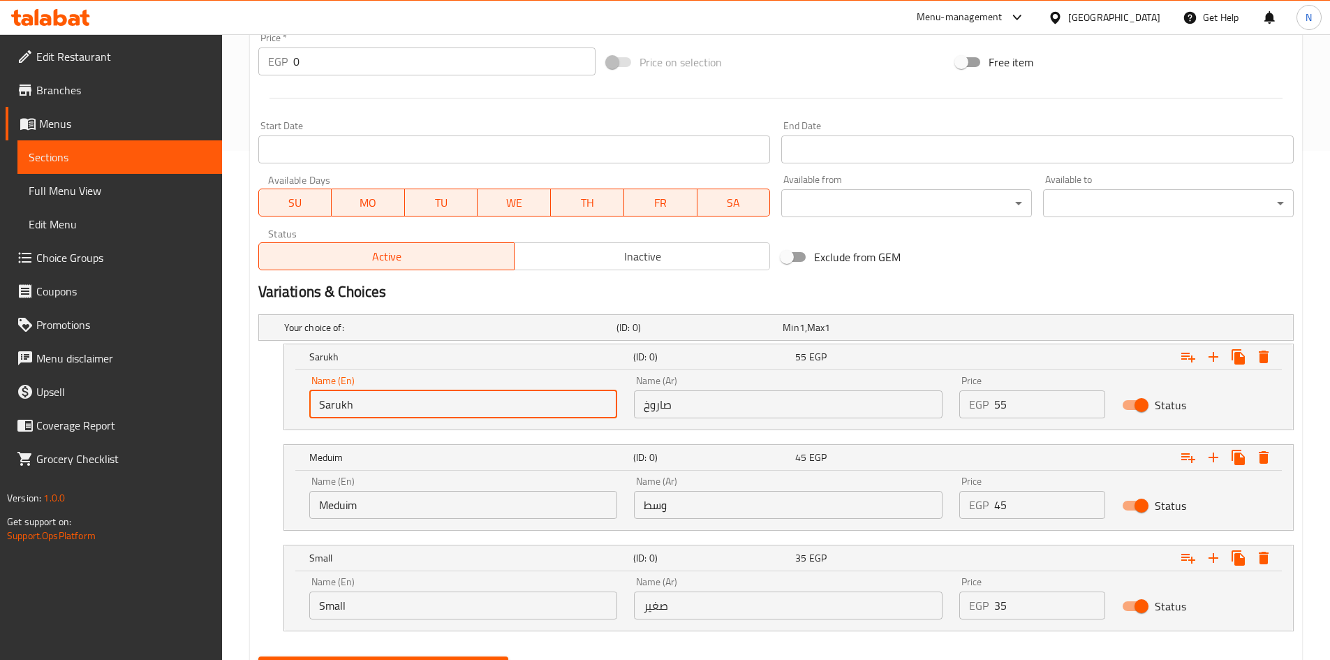
click at [510, 413] on input "Sarukh" at bounding box center [463, 404] width 309 height 28
type input "Choice"
click at [510, 413] on input "text" at bounding box center [463, 404] width 309 height 28
type input "Sarukh"
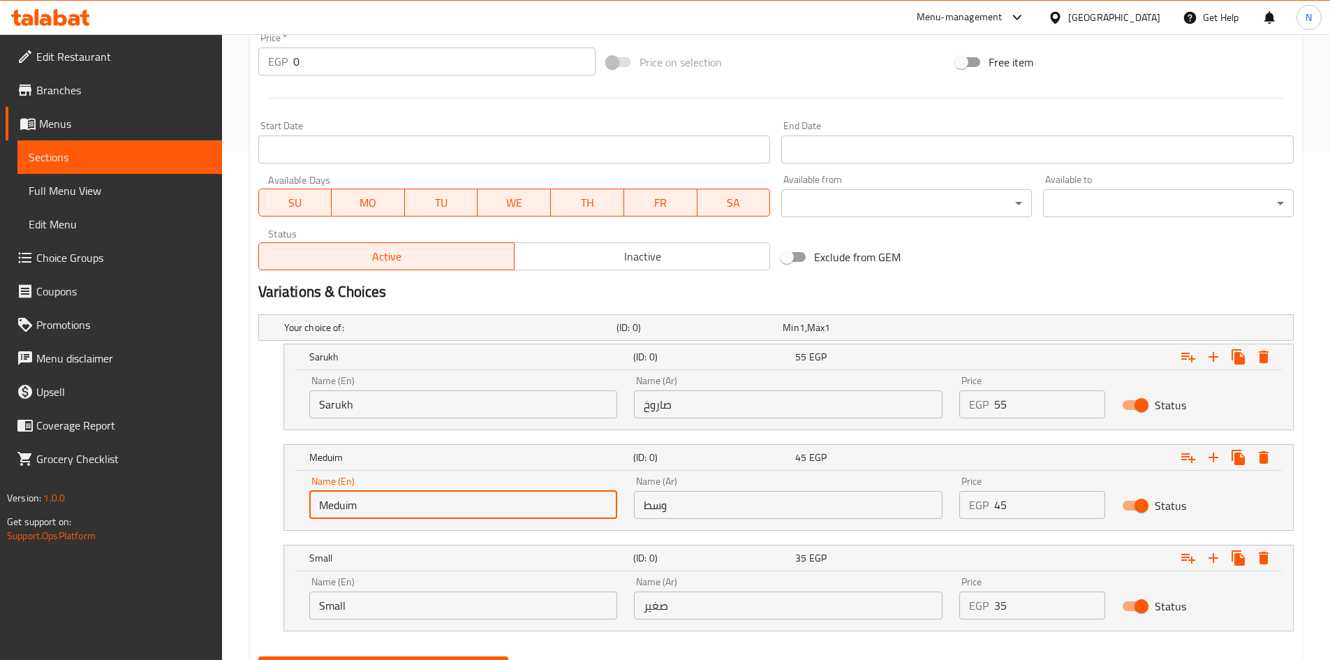
click at [366, 516] on input "Meduim" at bounding box center [463, 505] width 309 height 28
type input "Choice"
click at [366, 516] on input "Choice" at bounding box center [463, 505] width 309 height 28
click at [366, 508] on input "text" at bounding box center [463, 505] width 309 height 28
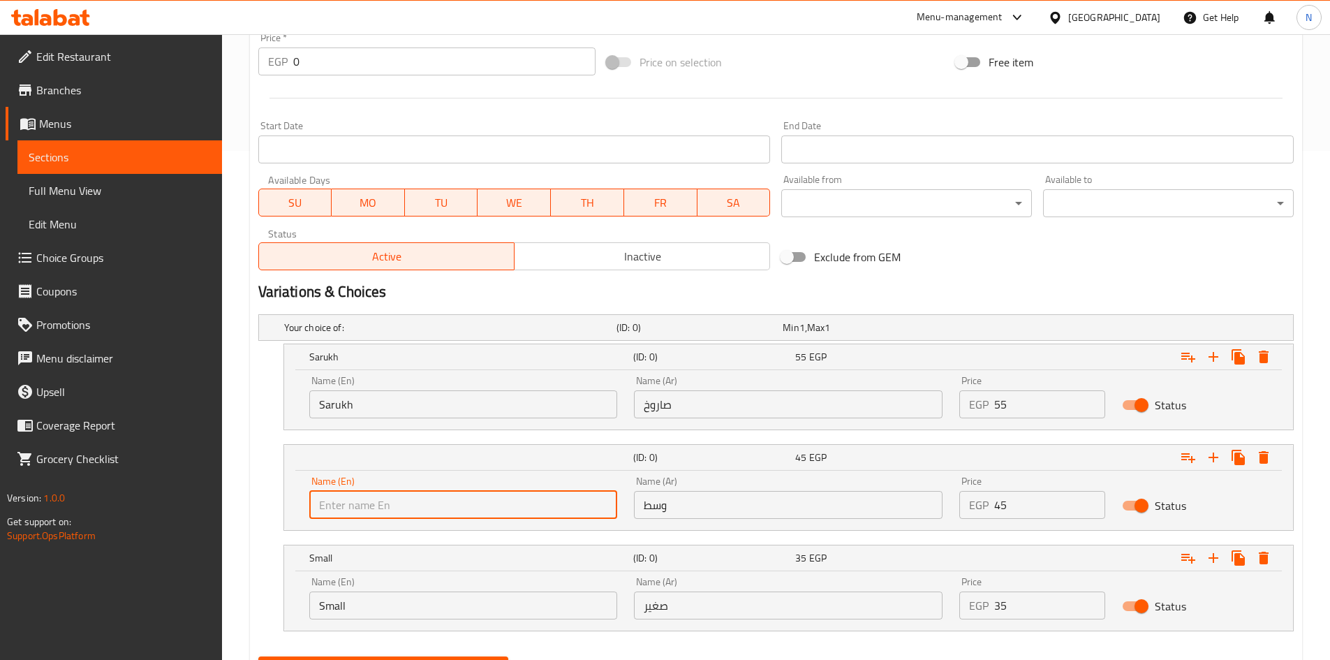
type input "Meduim"
click at [383, 595] on input "Small" at bounding box center [463, 605] width 309 height 28
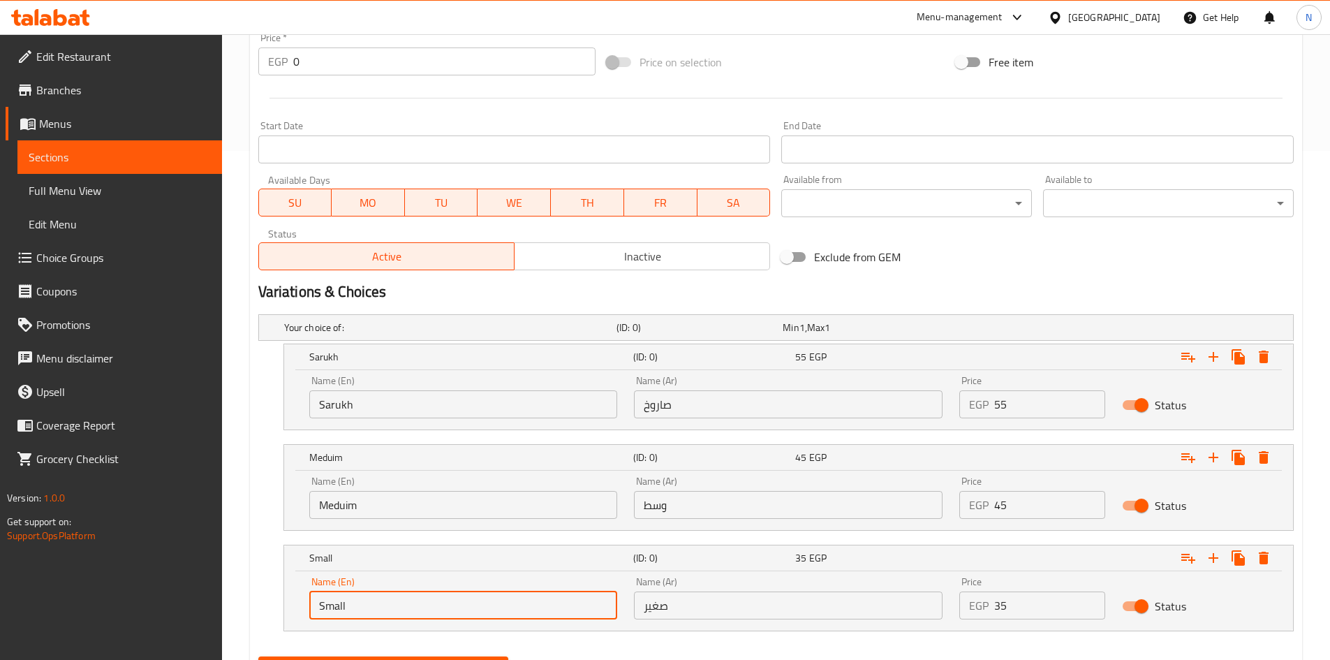
click at [382, 595] on input "Small" at bounding box center [463, 605] width 309 height 28
type input "Choice"
click at [382, 595] on input "text" at bounding box center [463, 605] width 309 height 28
type input "Small"
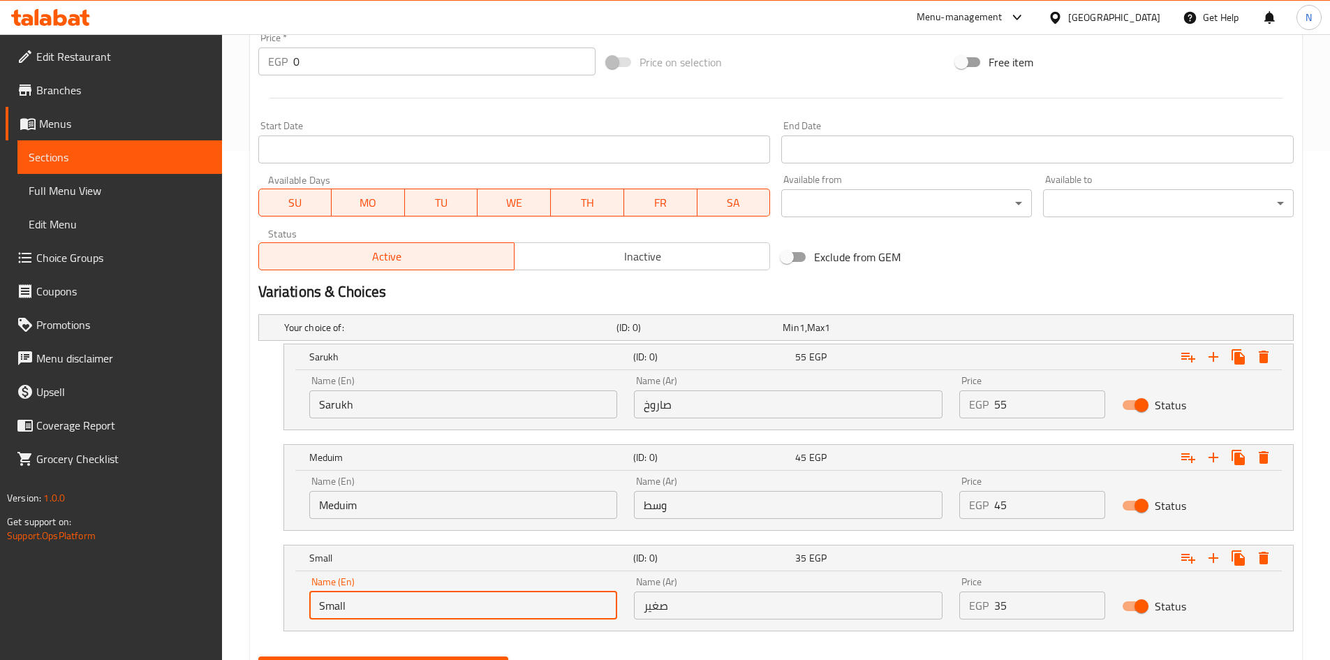
click at [709, 406] on input "صاروخ" at bounding box center [788, 404] width 309 height 28
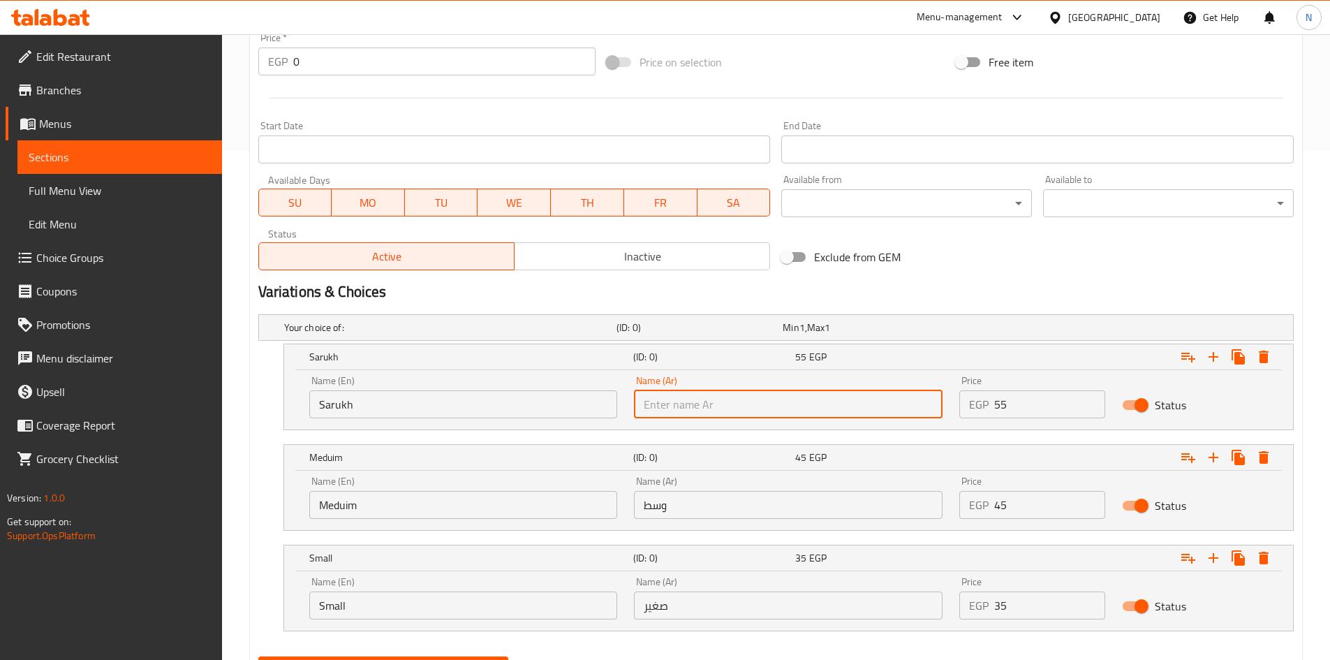
type input "صاروخ"
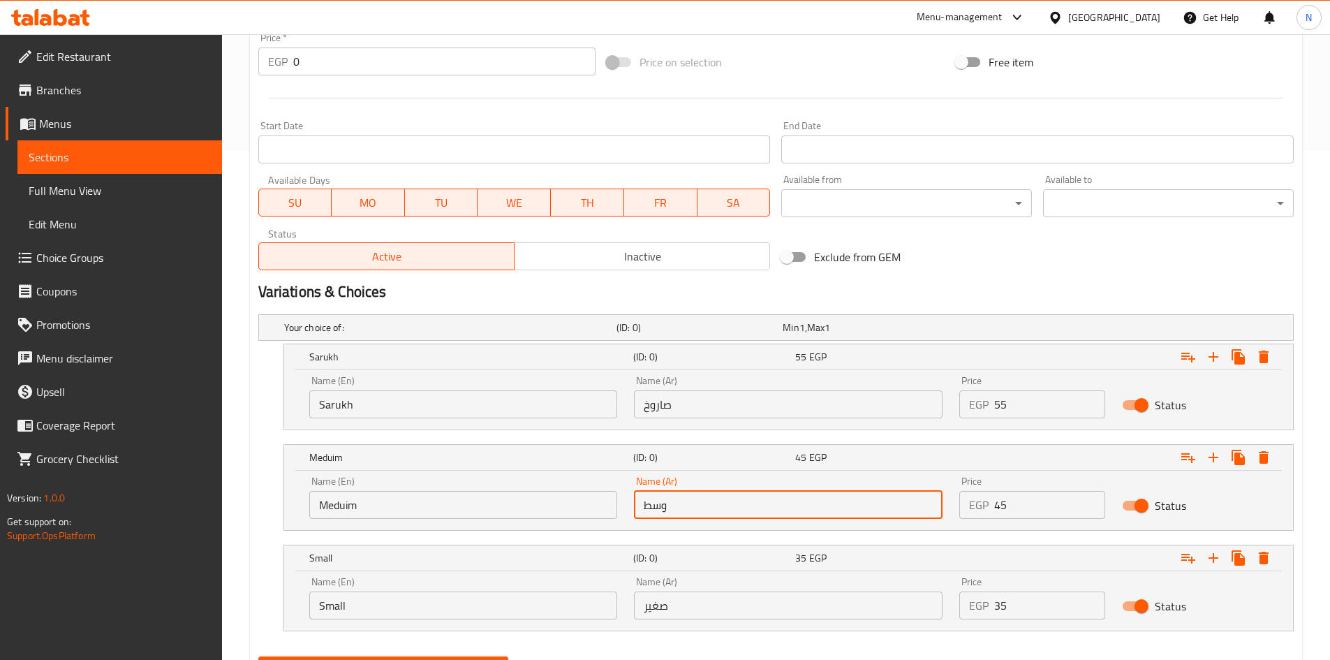
click at [706, 497] on input "وسط" at bounding box center [788, 505] width 309 height 28
type input "وسط"
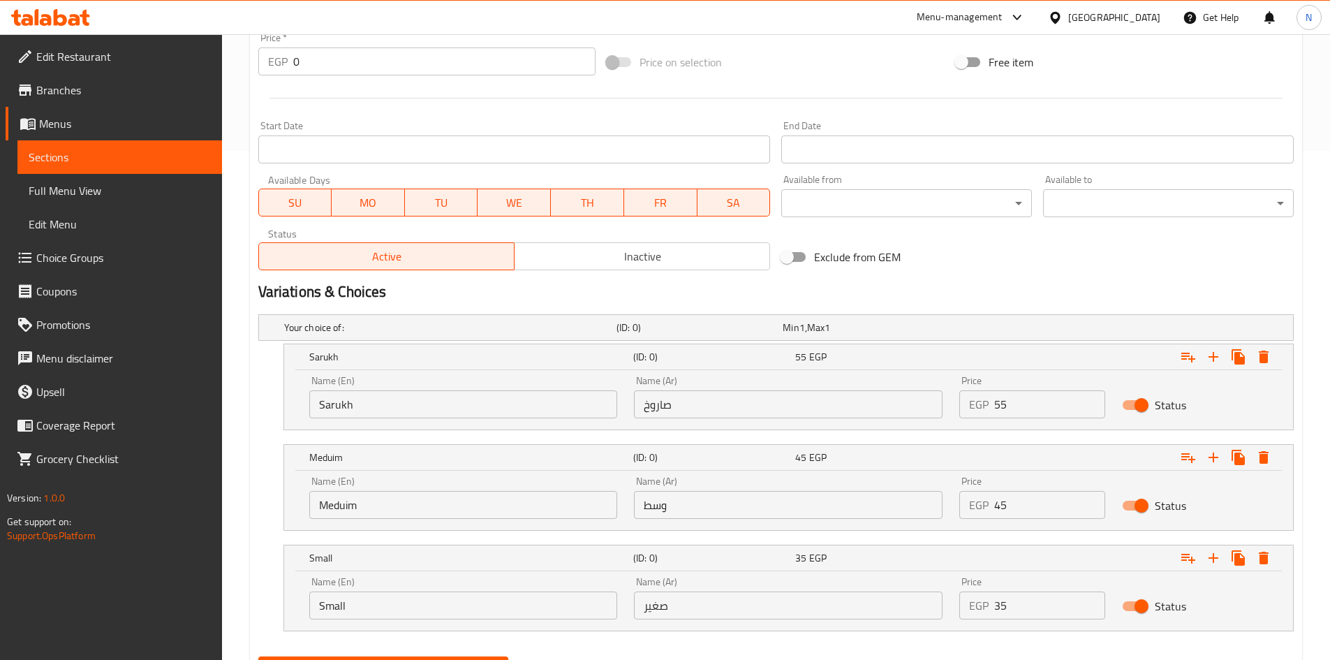
click at [704, 619] on div "Name (Ar) صغير Name (Ar)" at bounding box center [787, 597] width 325 height 59
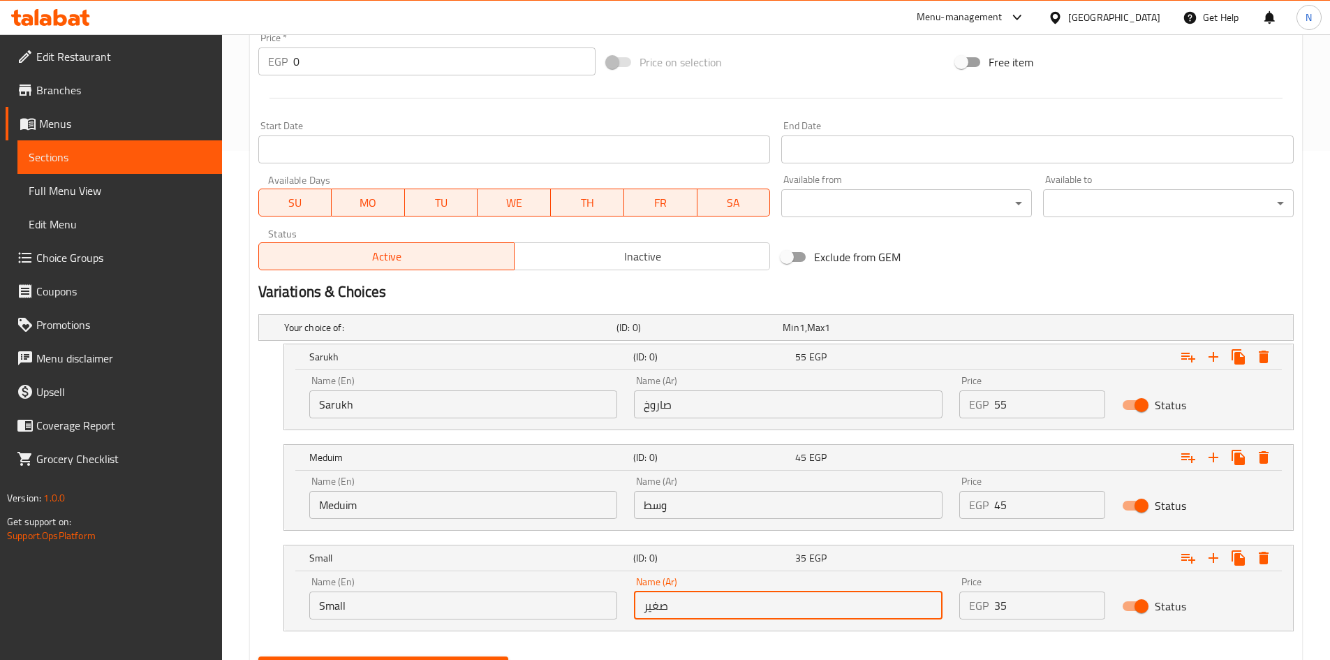
click at [706, 607] on input "صغير" at bounding box center [788, 605] width 309 height 28
type input "صغير"
click at [953, 269] on div "Exclude from GEM" at bounding box center [950, 257] width 349 height 38
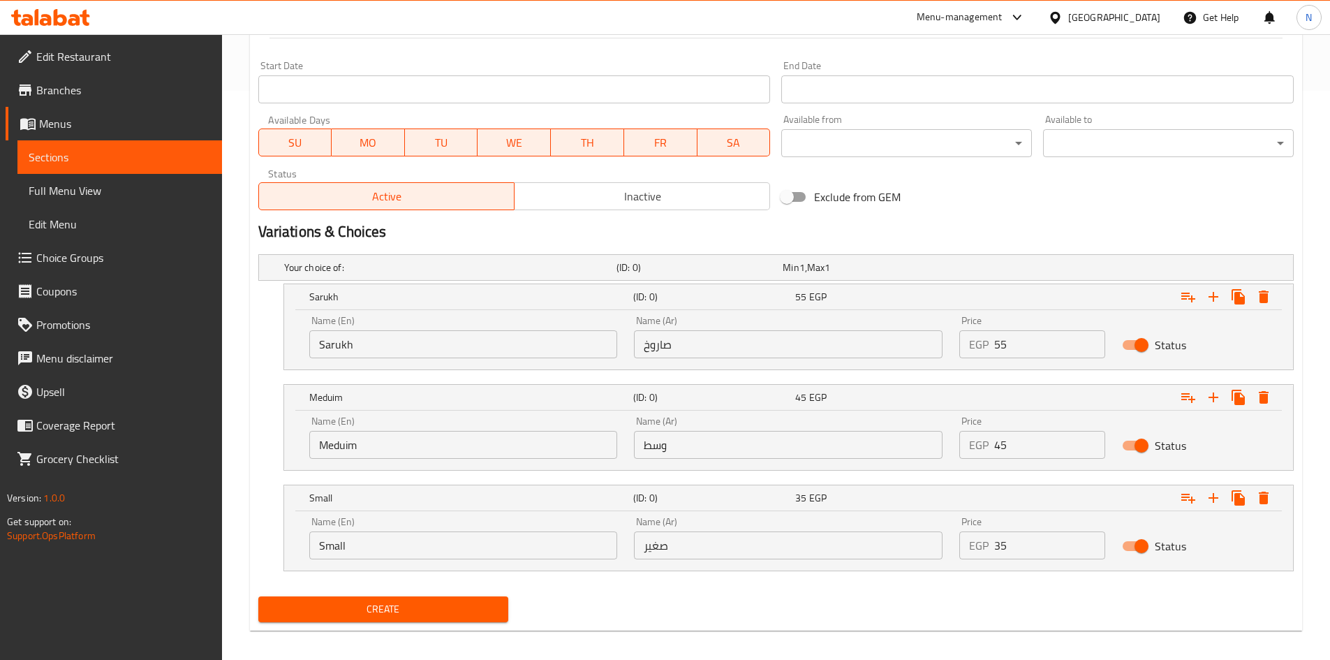
scroll to position [579, 0]
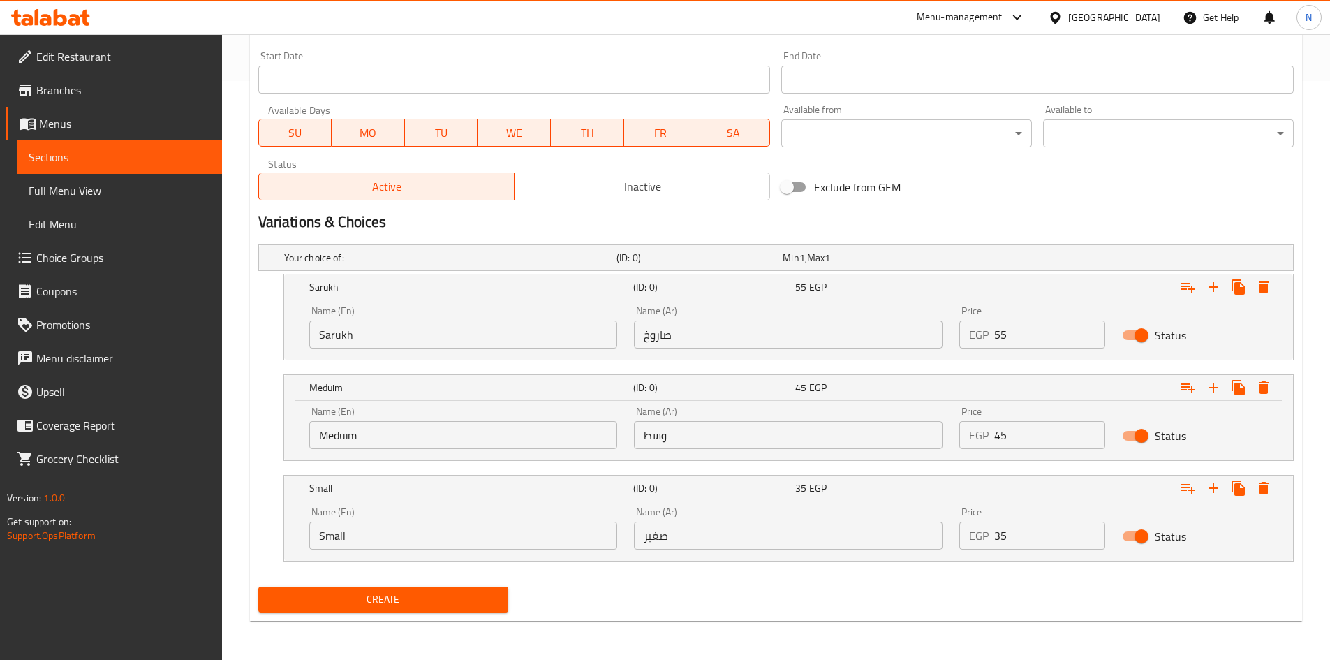
click at [449, 596] on span "Create" at bounding box center [383, 599] width 228 height 17
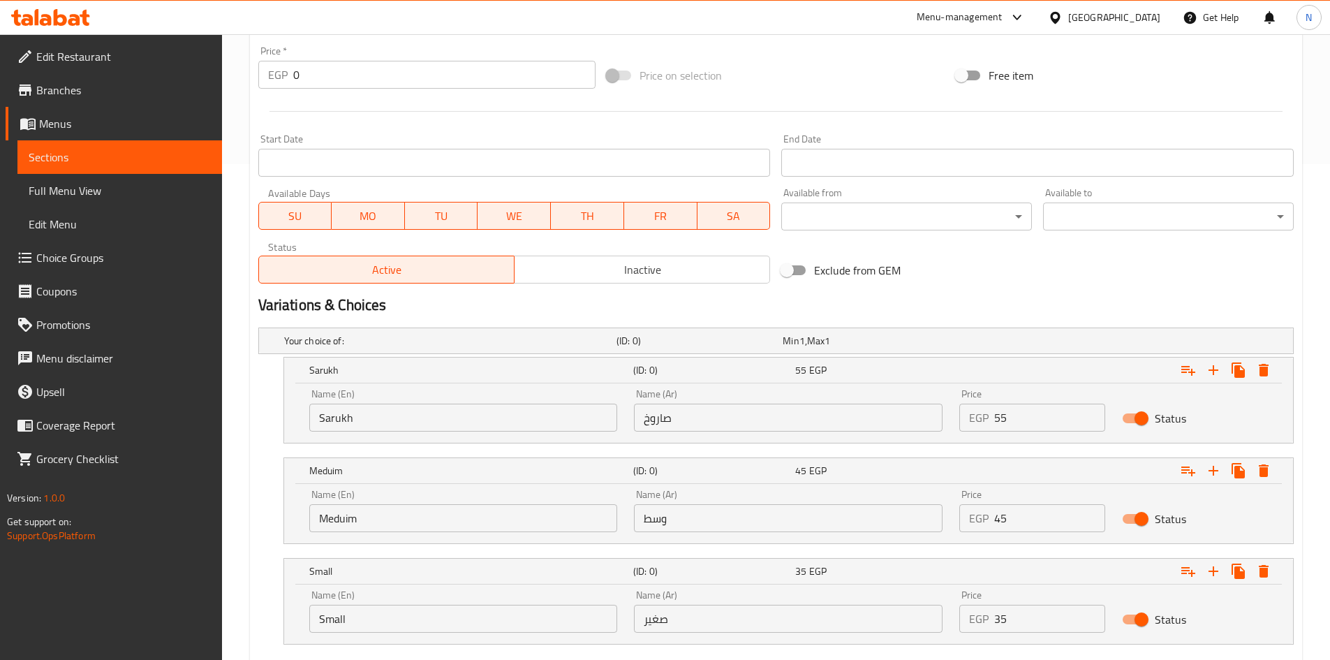
scroll to position [299, 0]
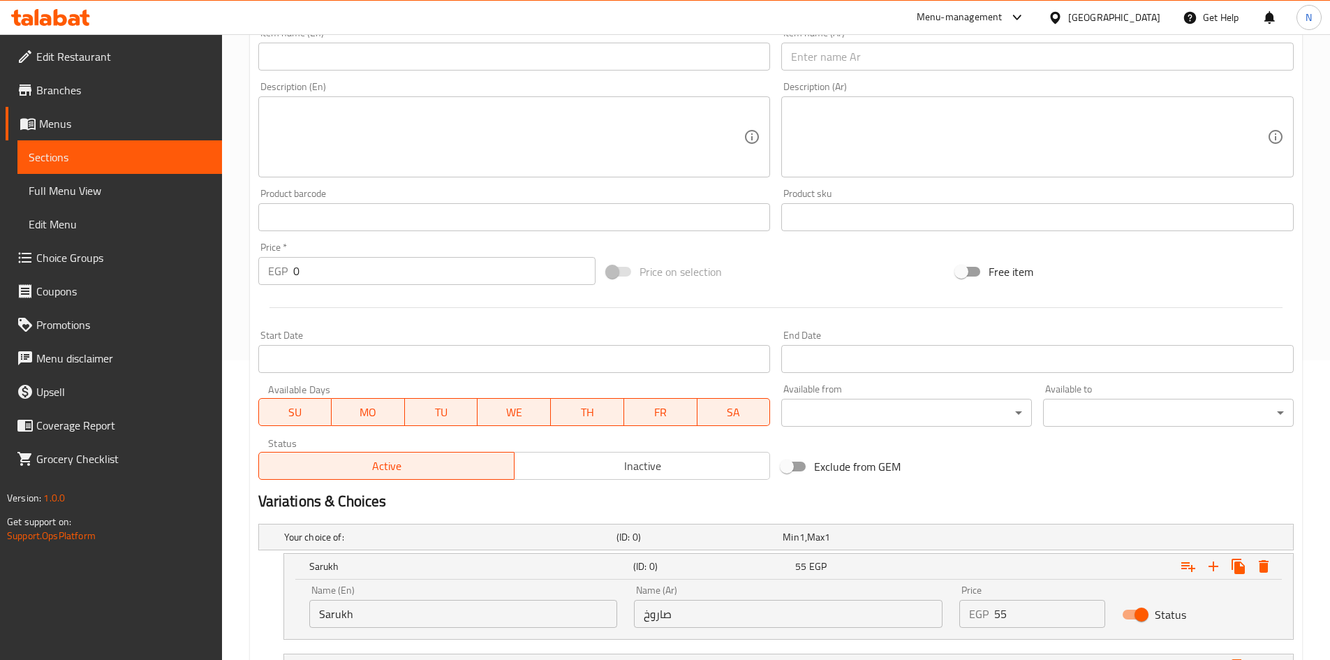
click at [852, 61] on input "text" at bounding box center [1037, 57] width 512 height 28
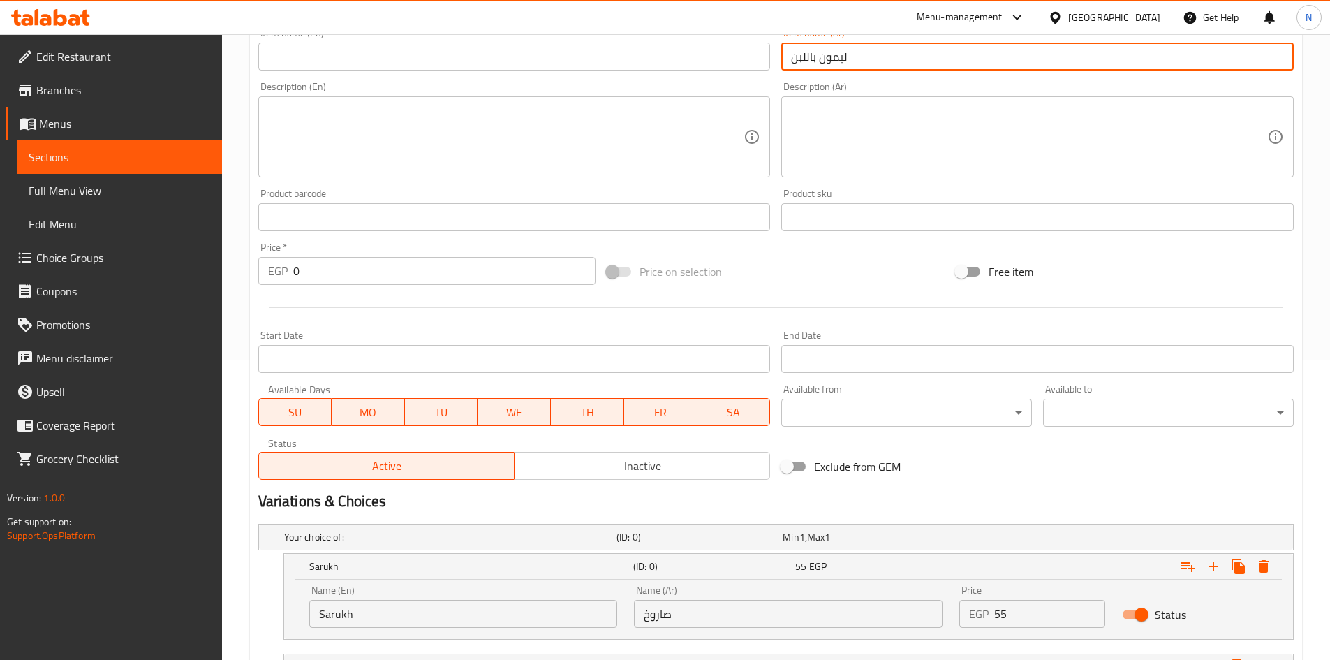
type input "ليمون باللبن"
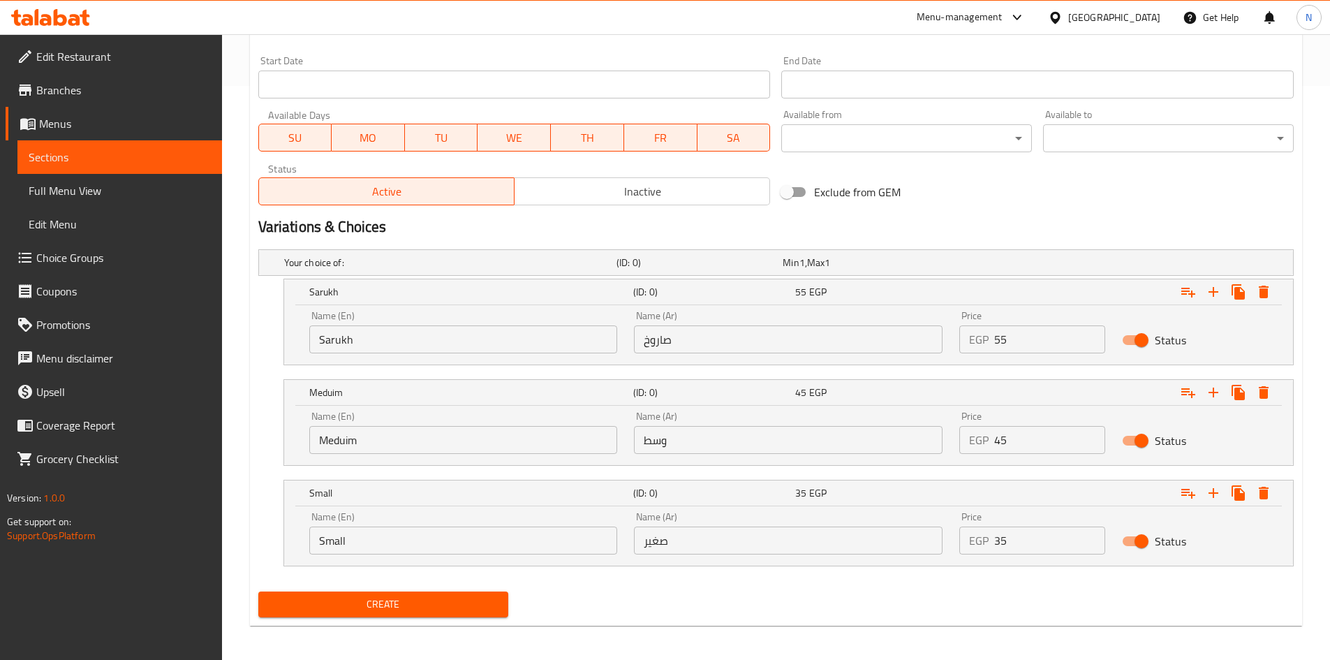
scroll to position [579, 0]
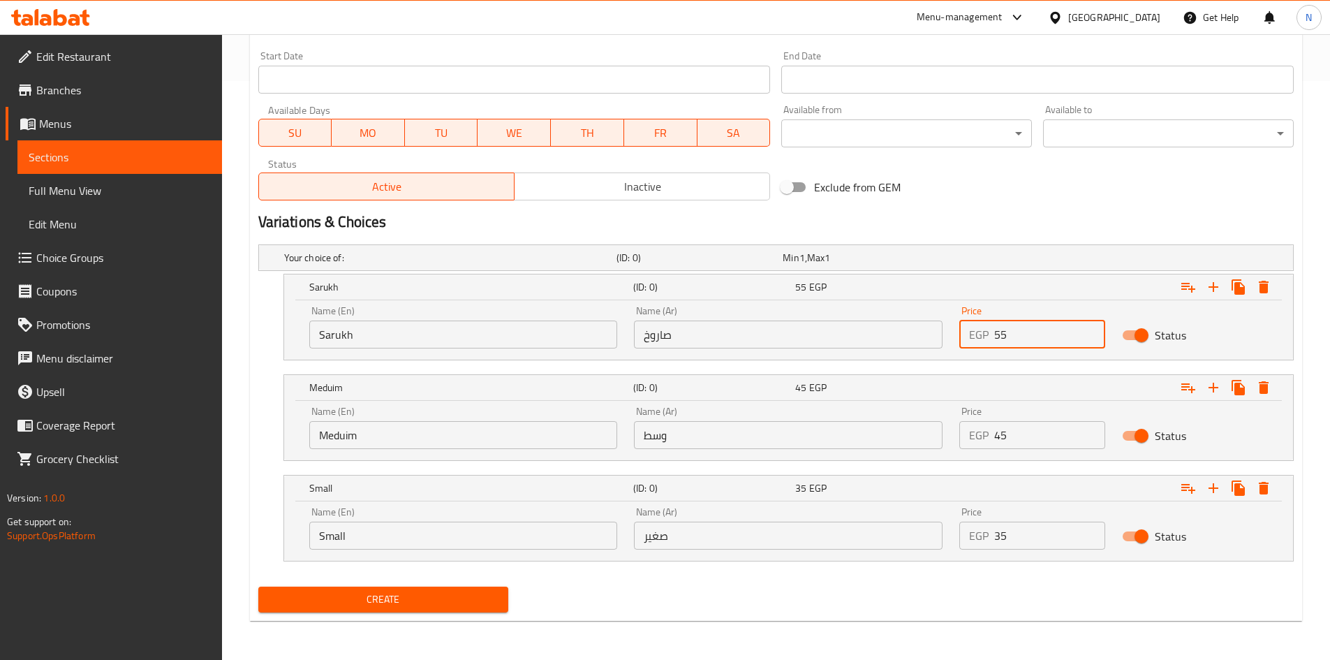
drag, startPoint x: 1007, startPoint y: 331, endPoint x: 975, endPoint y: 340, distance: 33.4
click at [976, 340] on div "EGP 55 Price" at bounding box center [1032, 334] width 146 height 28
type input "60"
drag, startPoint x: 1003, startPoint y: 434, endPoint x: 973, endPoint y: 429, distance: 30.4
click at [973, 429] on div "EGP 45 Price" at bounding box center [1032, 435] width 146 height 28
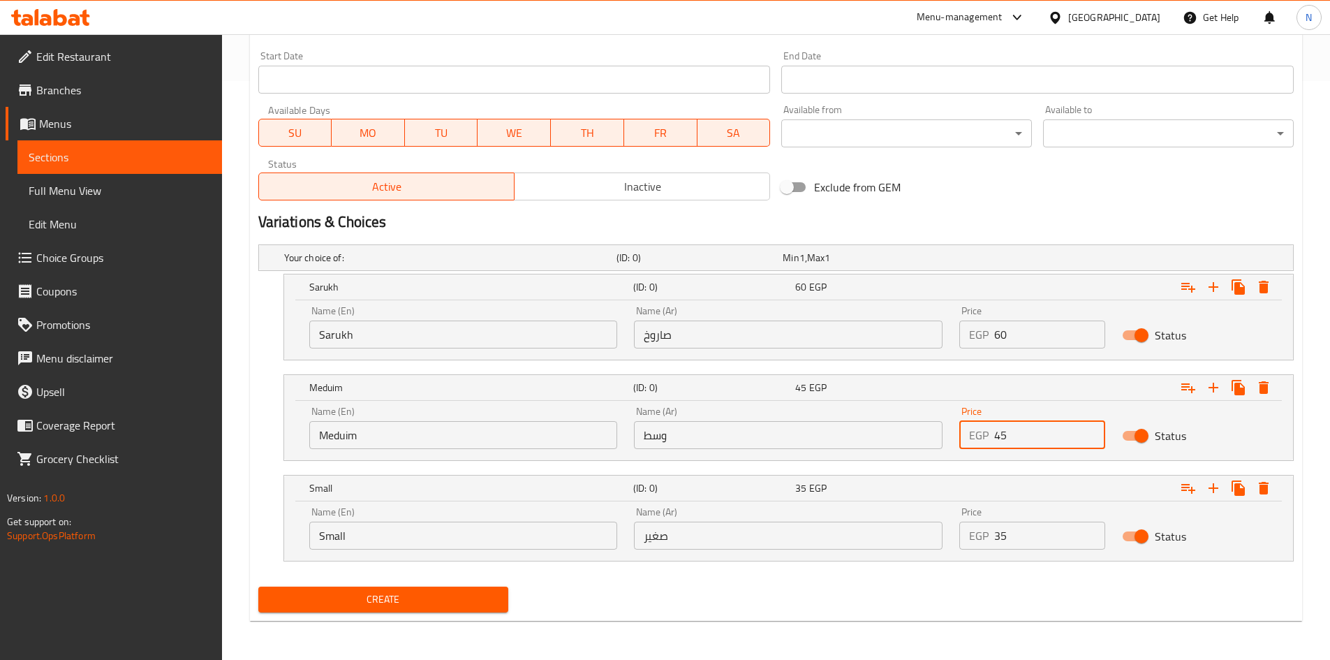
type input "45"
click at [1050, 229] on h2 "Variations & Choices" at bounding box center [775, 222] width 1035 height 21
drag, startPoint x: 1013, startPoint y: 533, endPoint x: 986, endPoint y: 540, distance: 27.6
click at [986, 540] on div "EGP 35 Price" at bounding box center [1032, 535] width 146 height 28
type input "40"
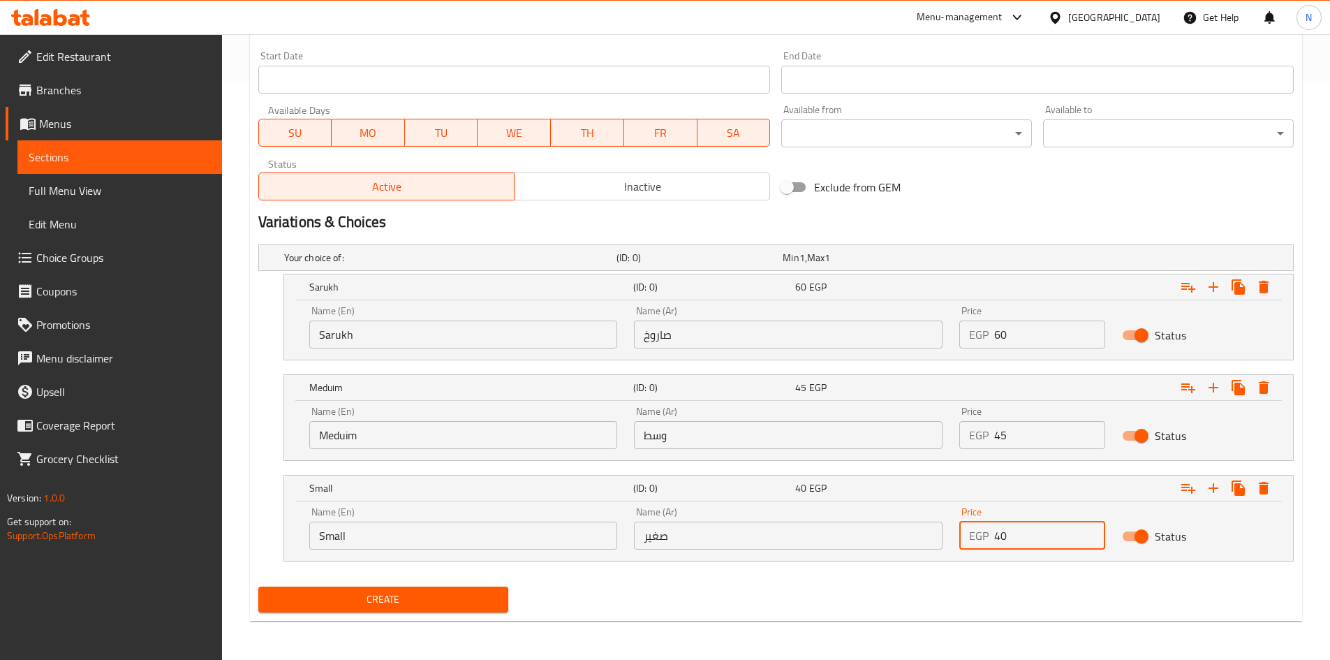
click at [401, 339] on input "Sarukh" at bounding box center [463, 334] width 309 height 28
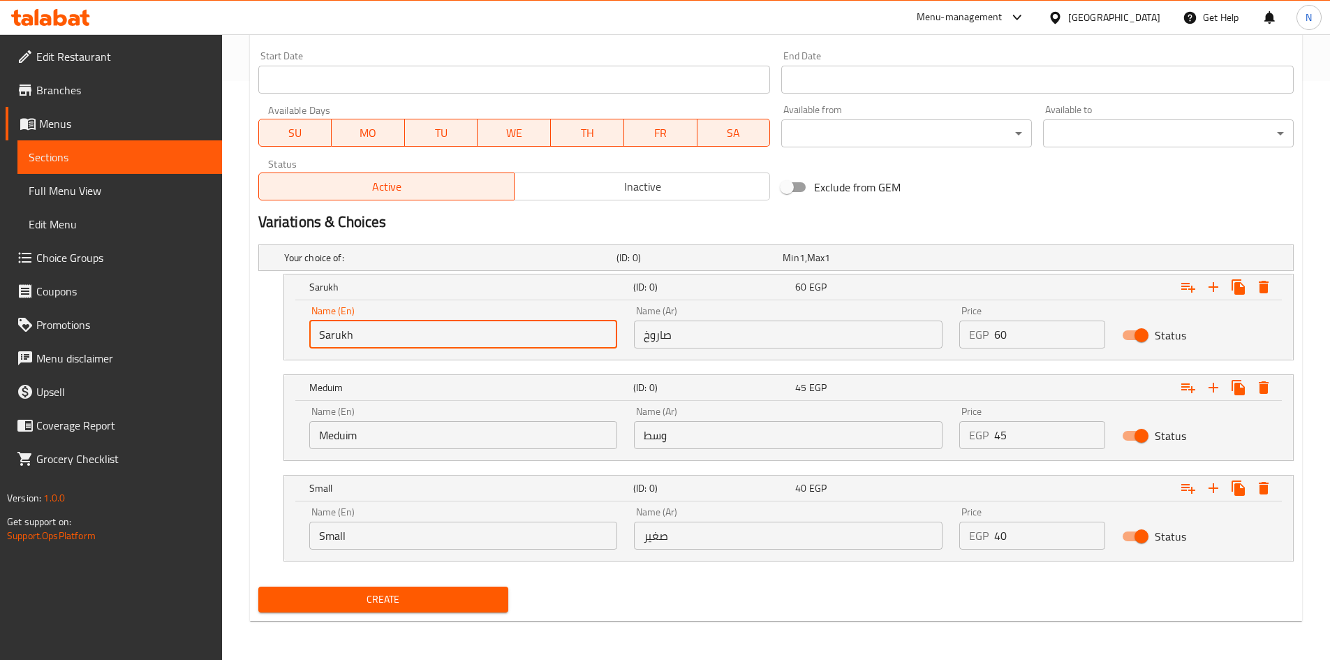
click at [401, 339] on input "Sarukh" at bounding box center [463, 334] width 309 height 28
type input "Choice"
click at [401, 339] on input "text" at bounding box center [463, 334] width 309 height 28
type input "Sarukh"
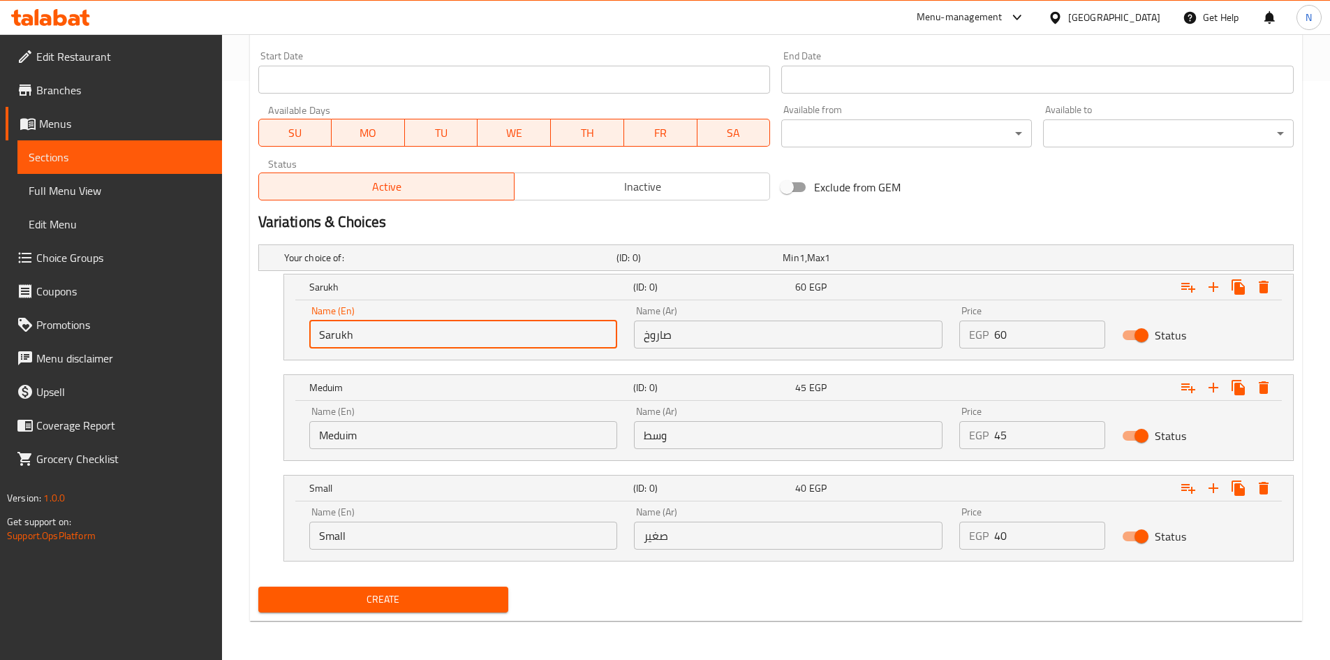
click at [373, 443] on input "Meduim" at bounding box center [463, 435] width 309 height 28
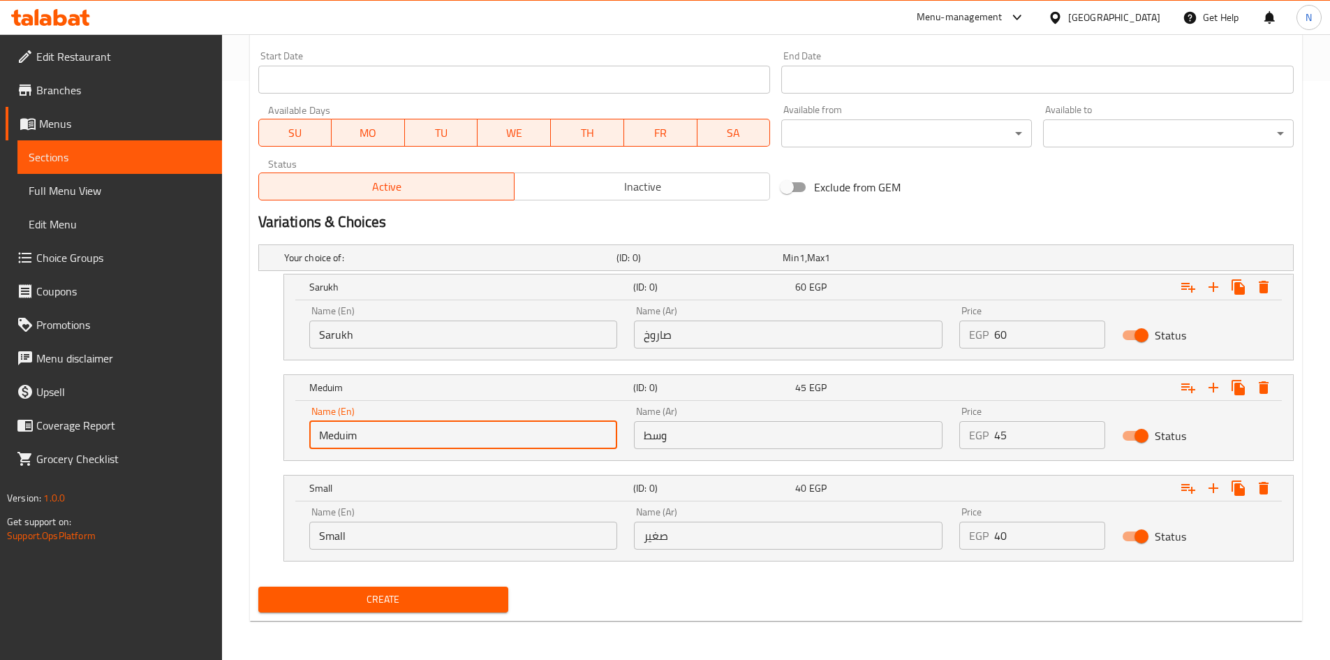
click at [373, 443] on input "Meduim" at bounding box center [463, 435] width 309 height 28
type input "Choice"
click at [373, 443] on input "text" at bounding box center [463, 435] width 309 height 28
type input "Meduim"
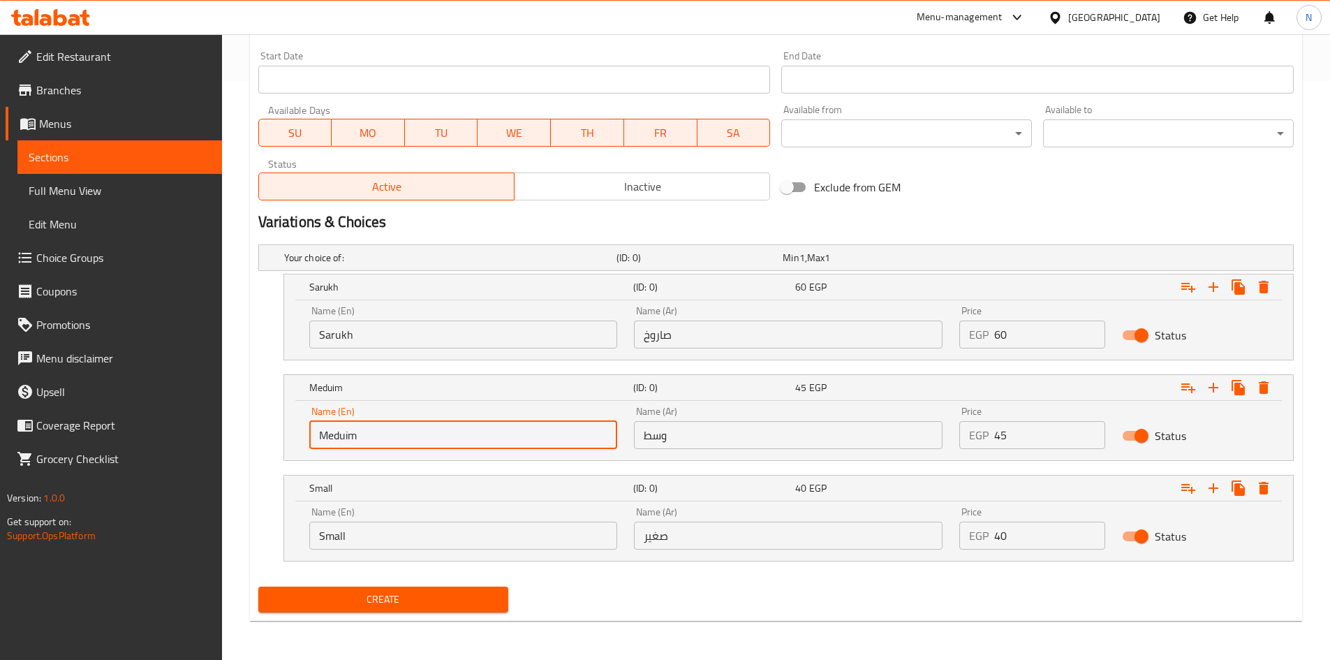
click at [370, 545] on input "Small" at bounding box center [463, 535] width 309 height 28
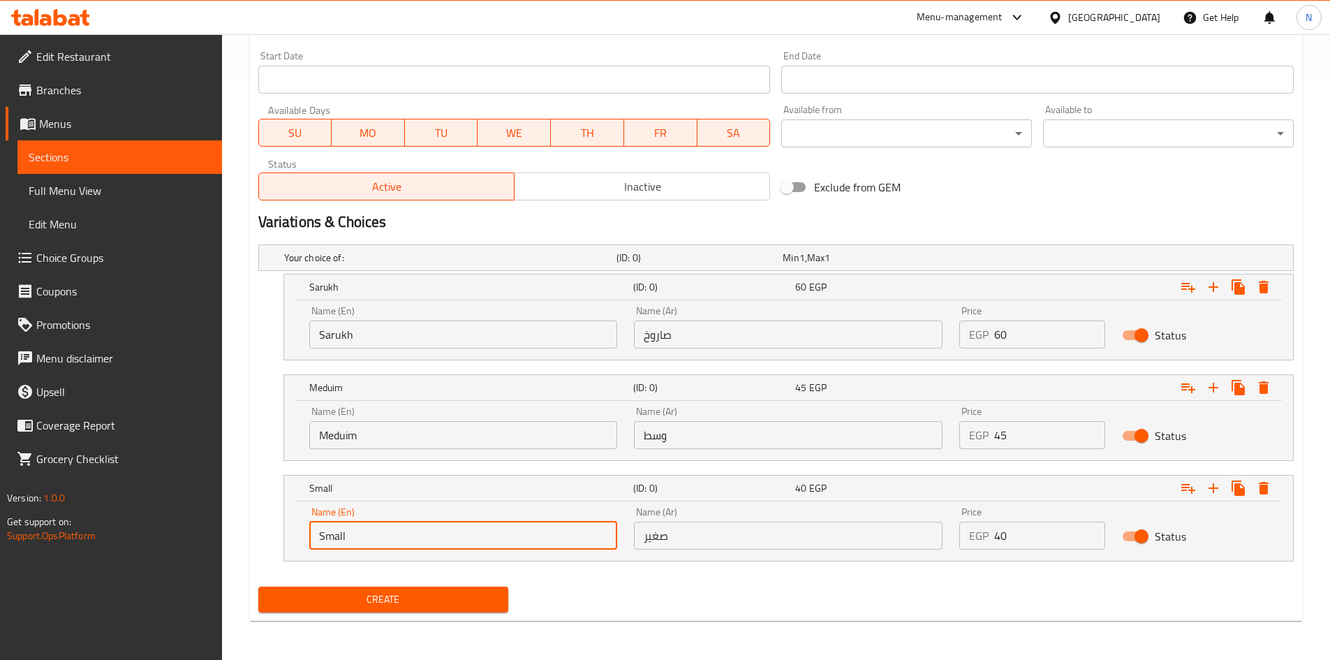
click at [370, 545] on input "Small" at bounding box center [463, 535] width 309 height 28
type input "Choice"
click at [370, 545] on input "text" at bounding box center [463, 535] width 309 height 28
type input "Small"
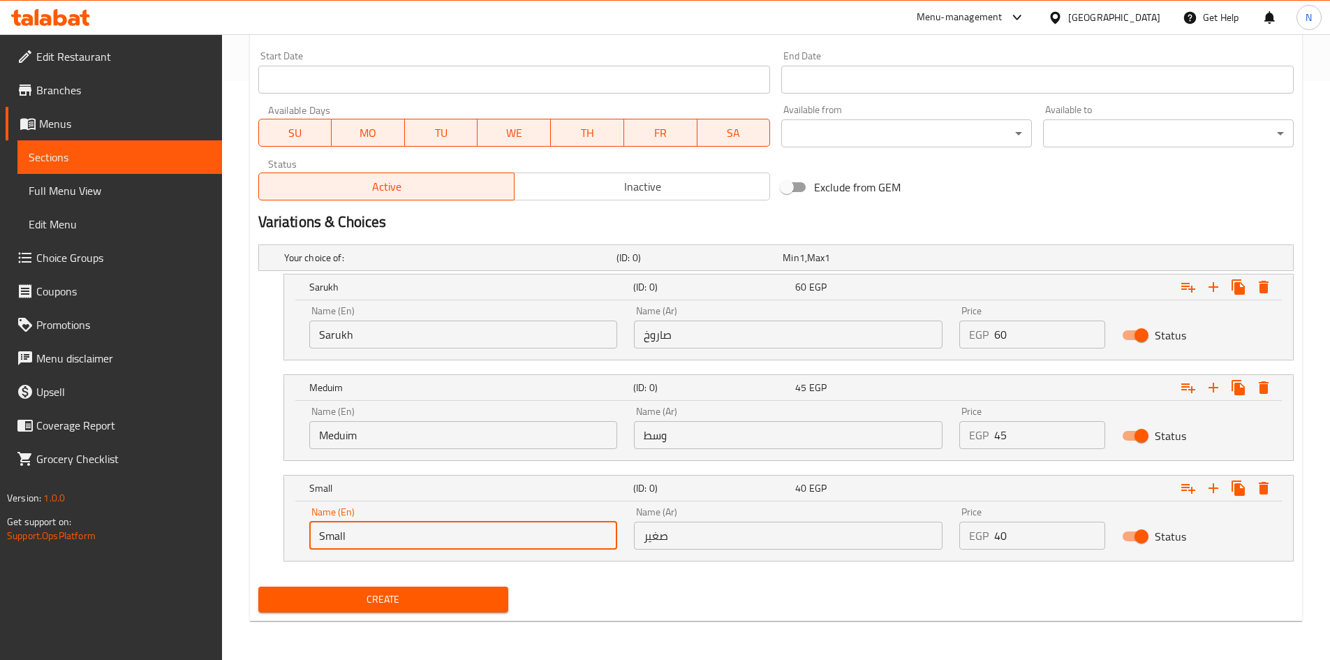
click at [686, 334] on input "صاروخ" at bounding box center [788, 334] width 309 height 28
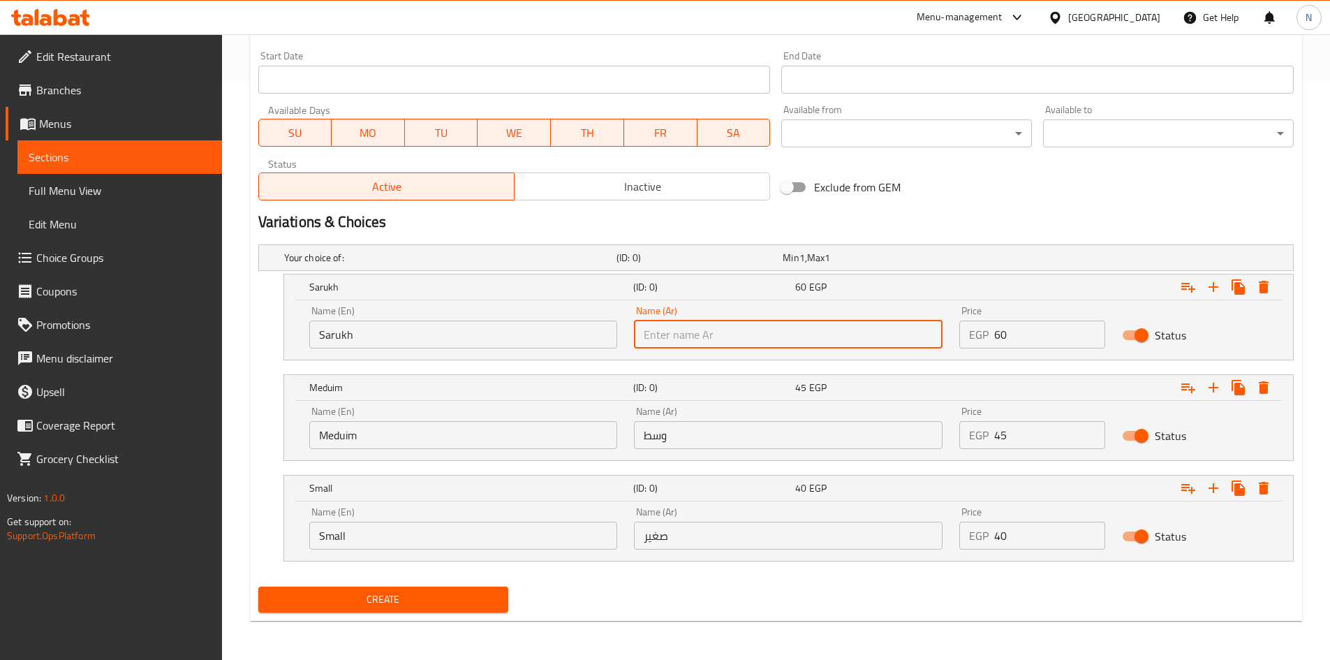
type input "صاروخ"
click at [657, 453] on div "Name (Ar) وسط Name (Ar)" at bounding box center [787, 427] width 325 height 59
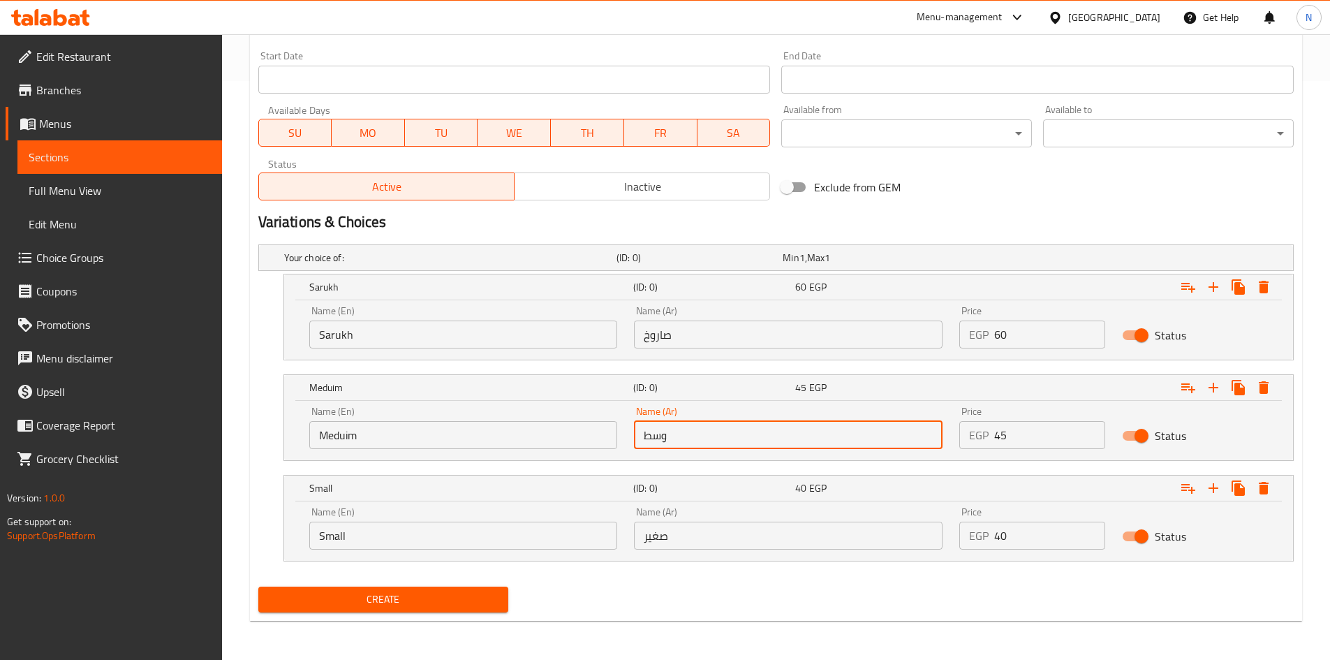
click at [660, 441] on input "وسط" at bounding box center [788, 435] width 309 height 28
type input "وسط"
click at [698, 529] on input "صغير" at bounding box center [788, 535] width 309 height 28
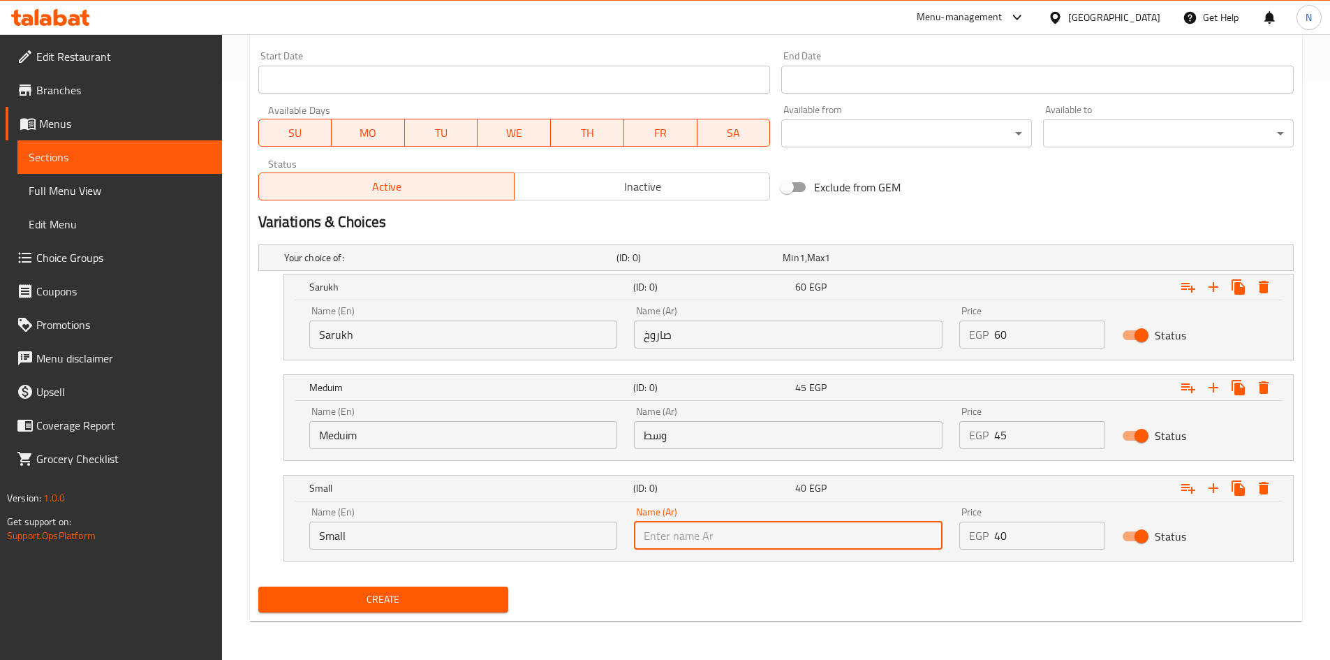
type input "صغير"
click at [861, 236] on div "Variations & Choices" at bounding box center [776, 222] width 1046 height 32
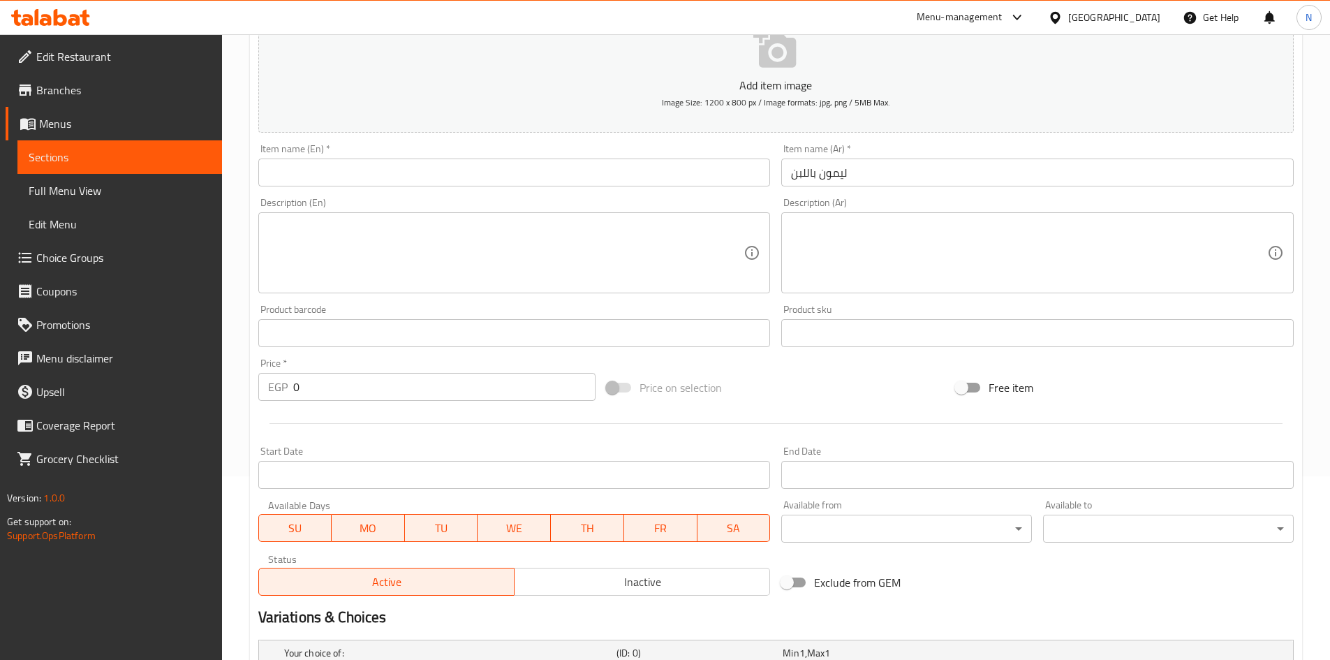
scroll to position [160, 0]
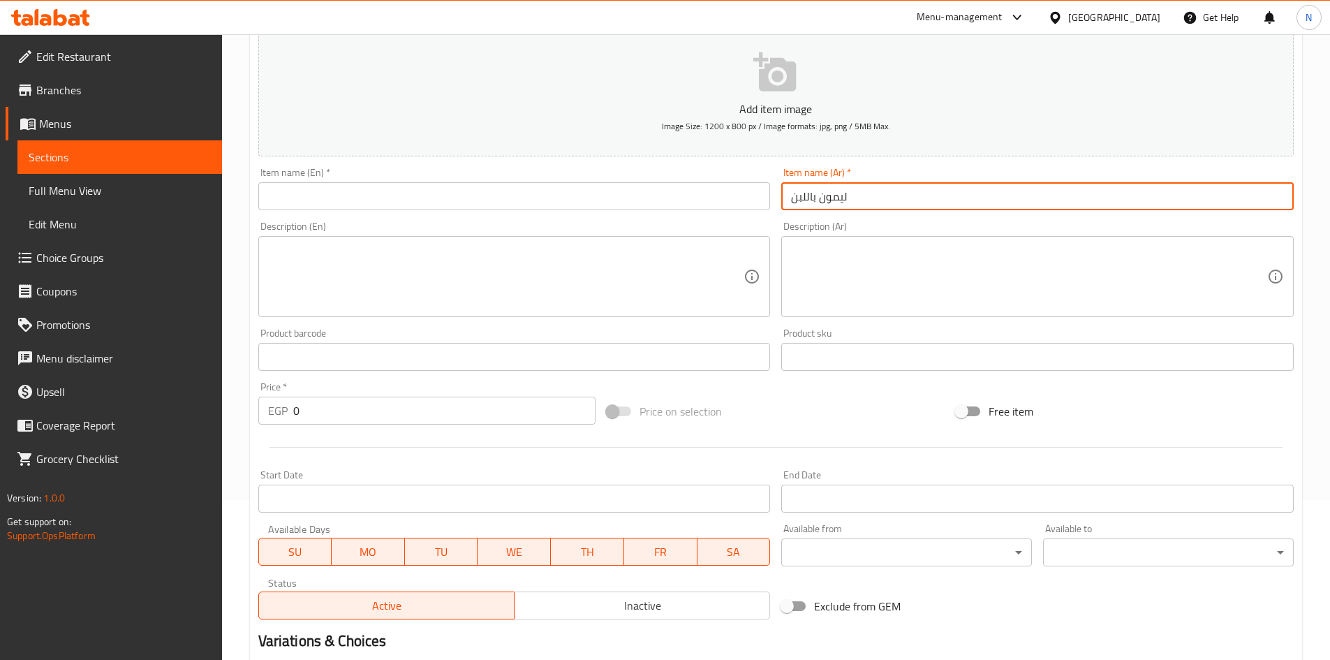
click at [829, 206] on input "ليمون باللبن" at bounding box center [1037, 196] width 512 height 28
click at [364, 197] on input "text" at bounding box center [514, 196] width 512 height 28
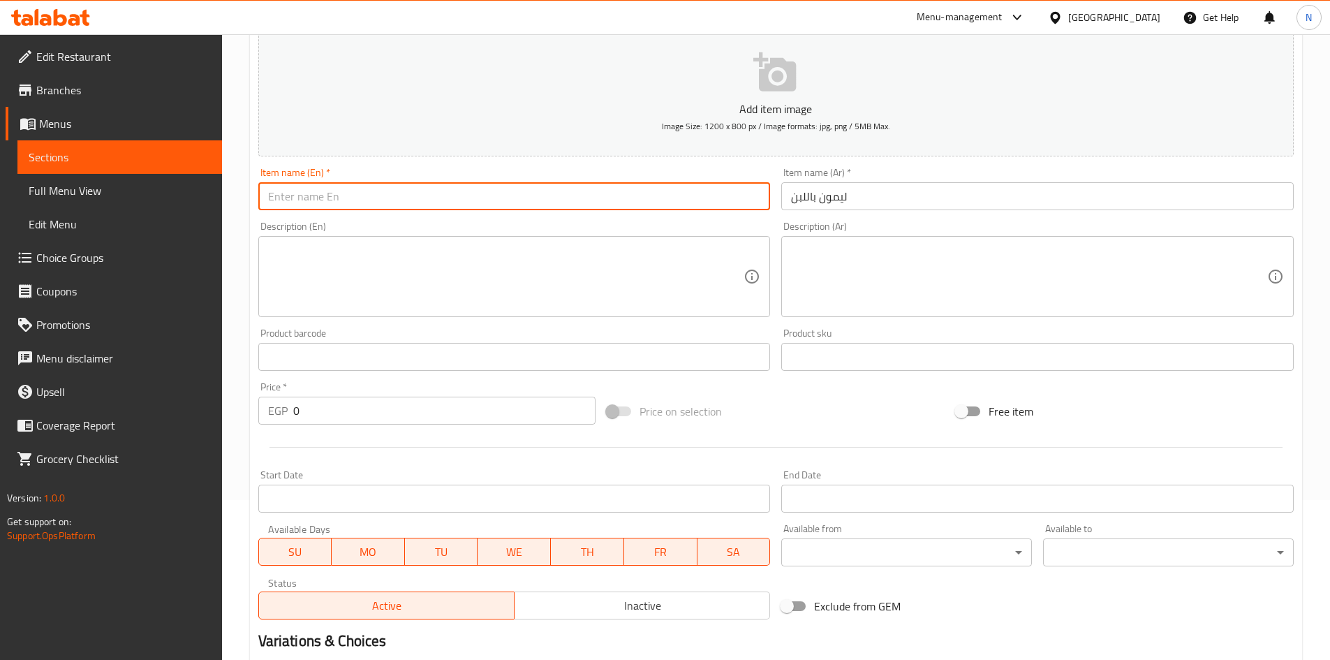
paste input "Lemon with milk"
click at [320, 184] on input "Lemon with milk" at bounding box center [514, 196] width 512 height 28
click at [313, 198] on input "Lemon with Milk" at bounding box center [514, 196] width 512 height 28
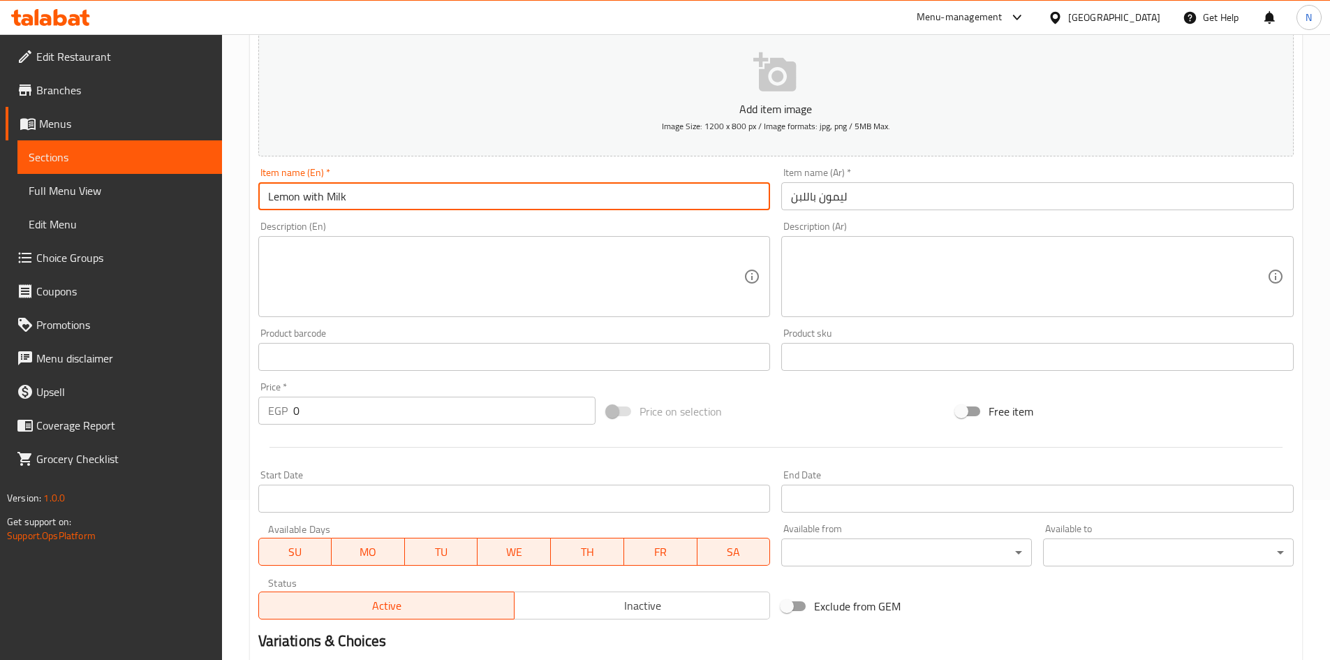
click at [313, 198] on input "Lemon with Milk" at bounding box center [514, 196] width 512 height 28
click at [311, 197] on input "Lemon with Milk" at bounding box center [514, 196] width 512 height 28
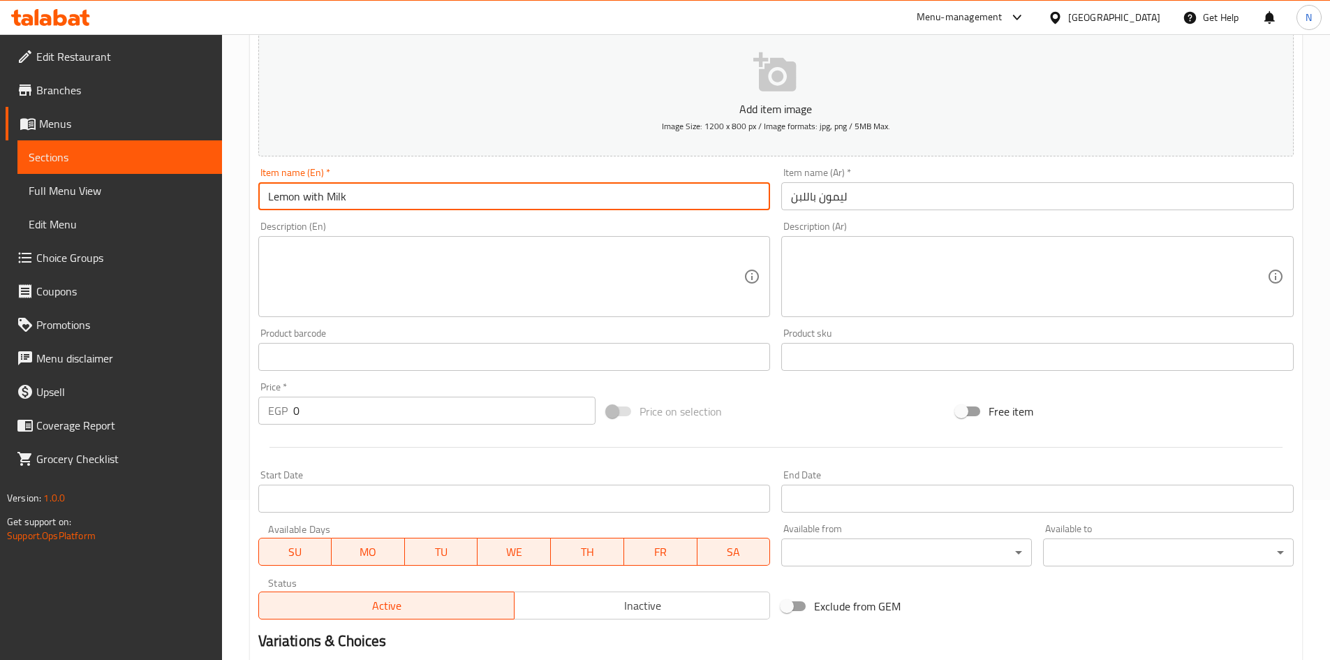
click at [311, 197] on input "Lemon with Milk" at bounding box center [514, 196] width 512 height 28
type input "Lemon With Milk"
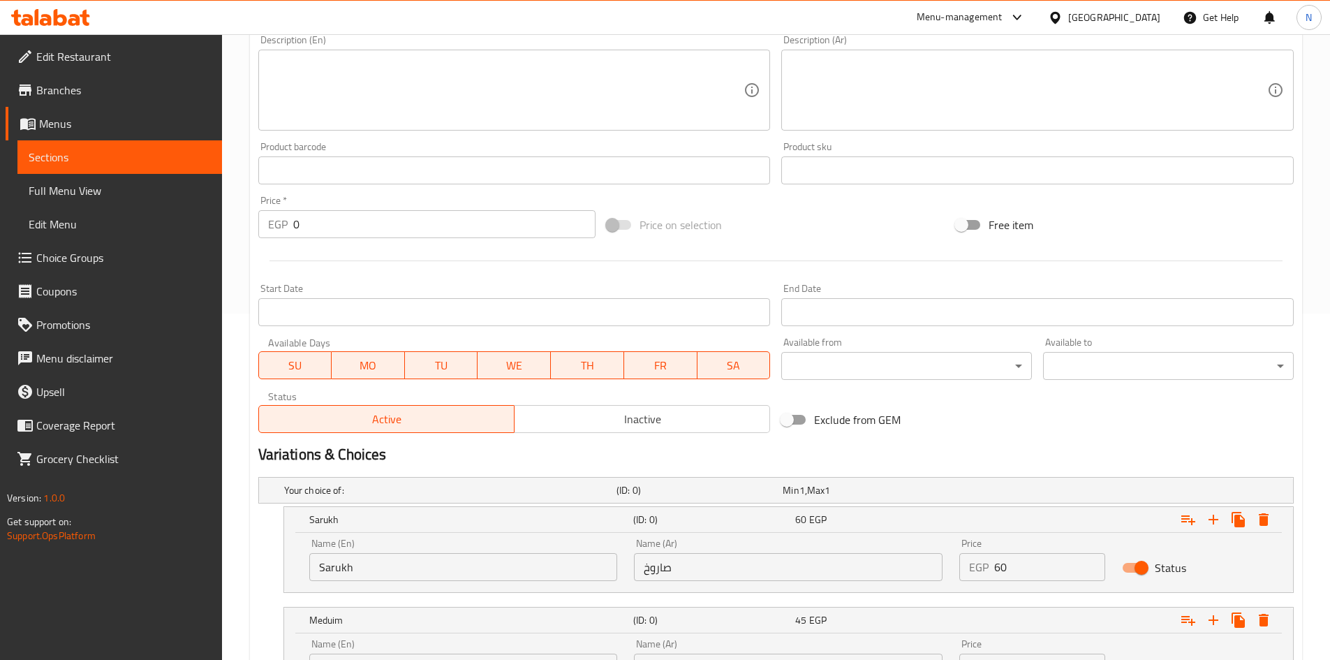
scroll to position [579, 0]
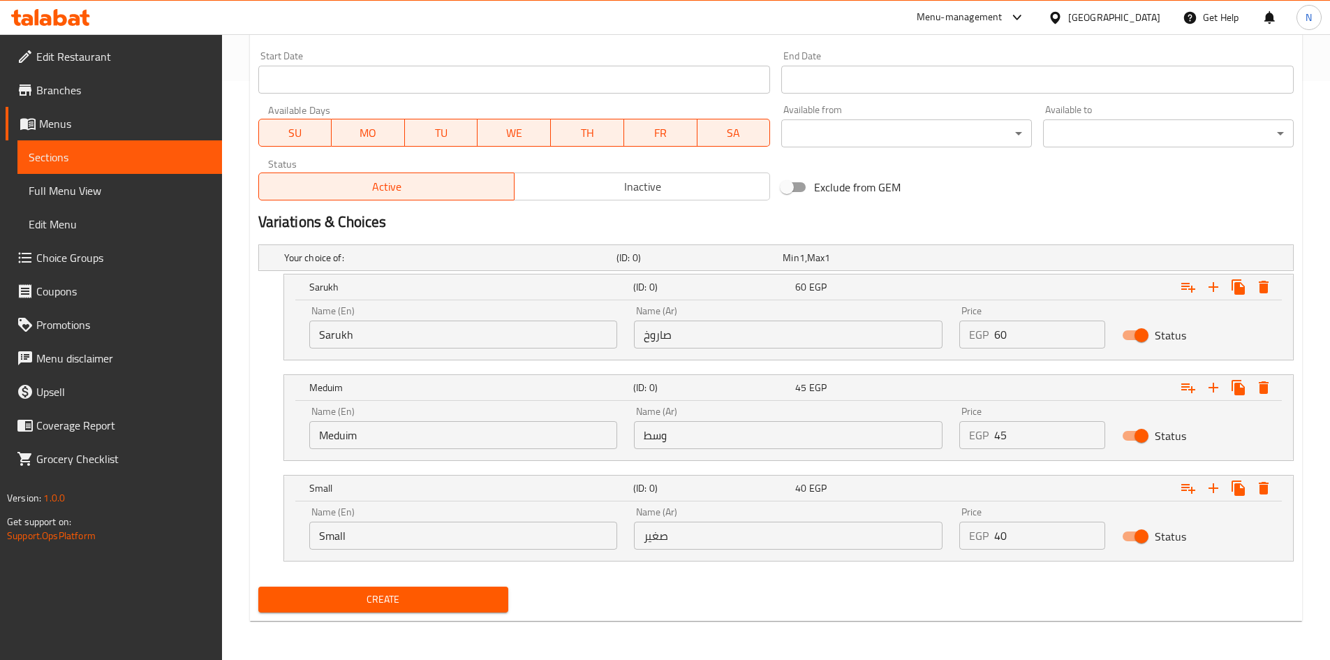
click at [399, 603] on span "Create" at bounding box center [383, 599] width 228 height 17
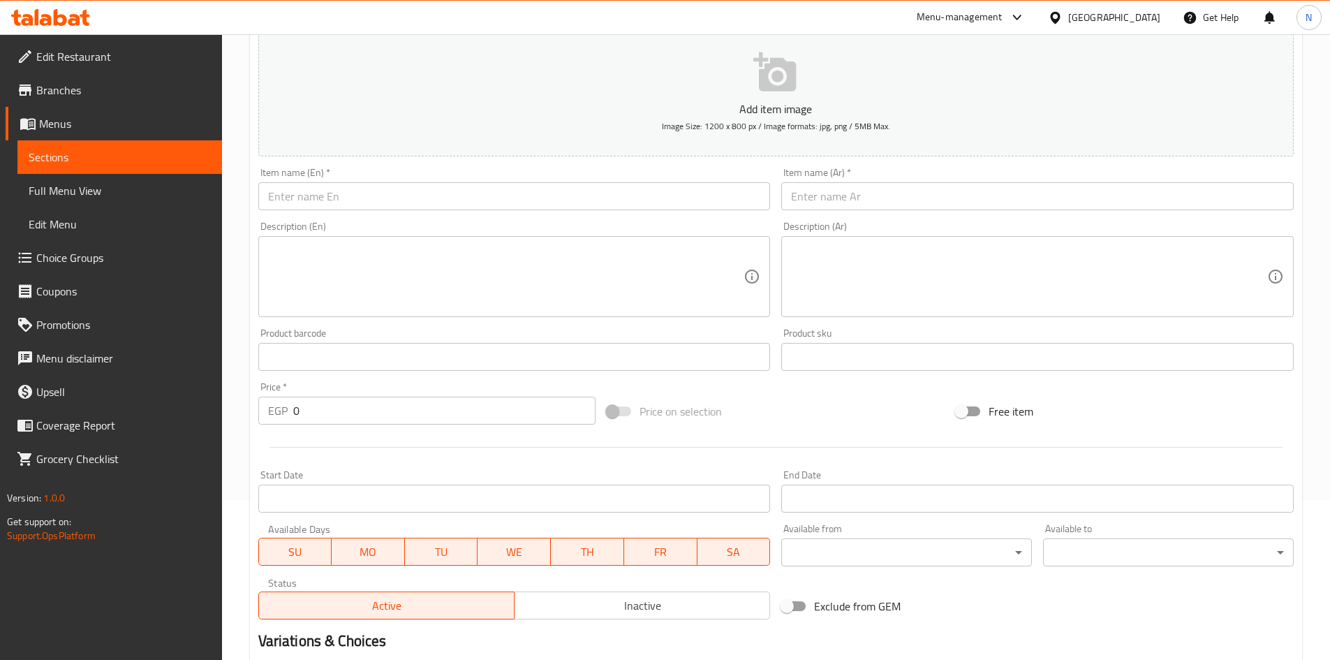
click at [880, 204] on input "text" at bounding box center [1037, 196] width 512 height 28
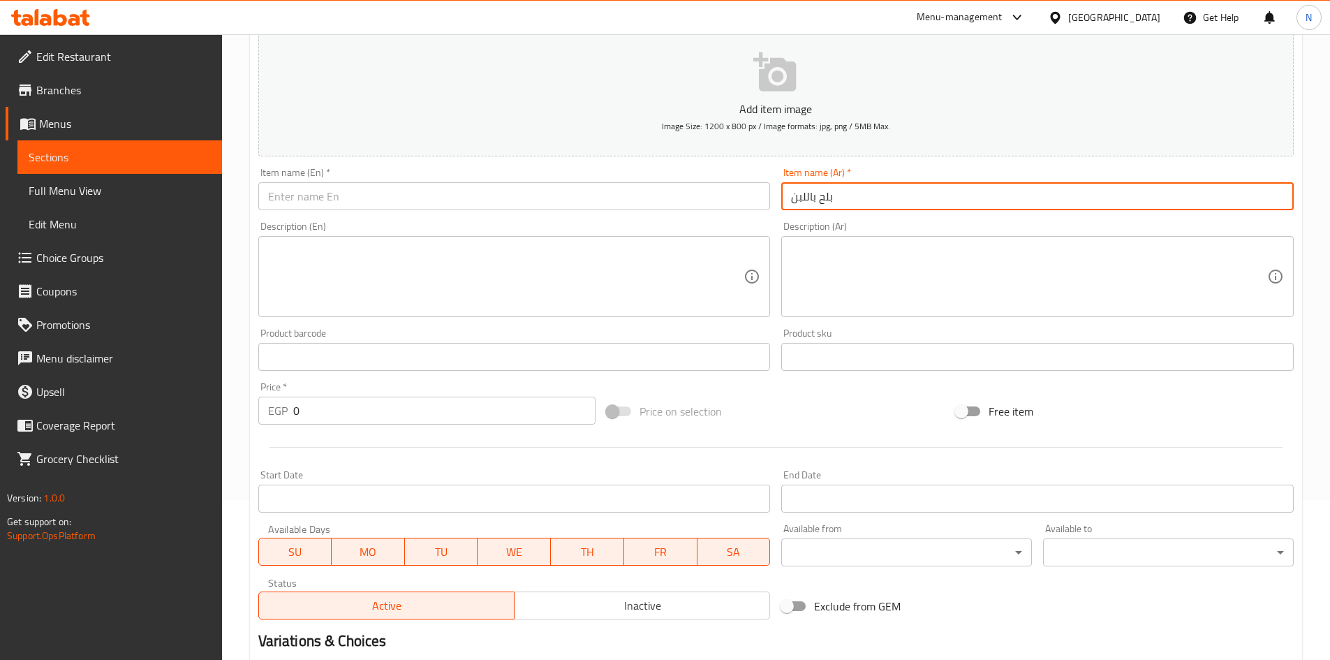
type input "بلح باللبن"
click at [810, 199] on input "بلح باللبن" at bounding box center [1037, 196] width 512 height 28
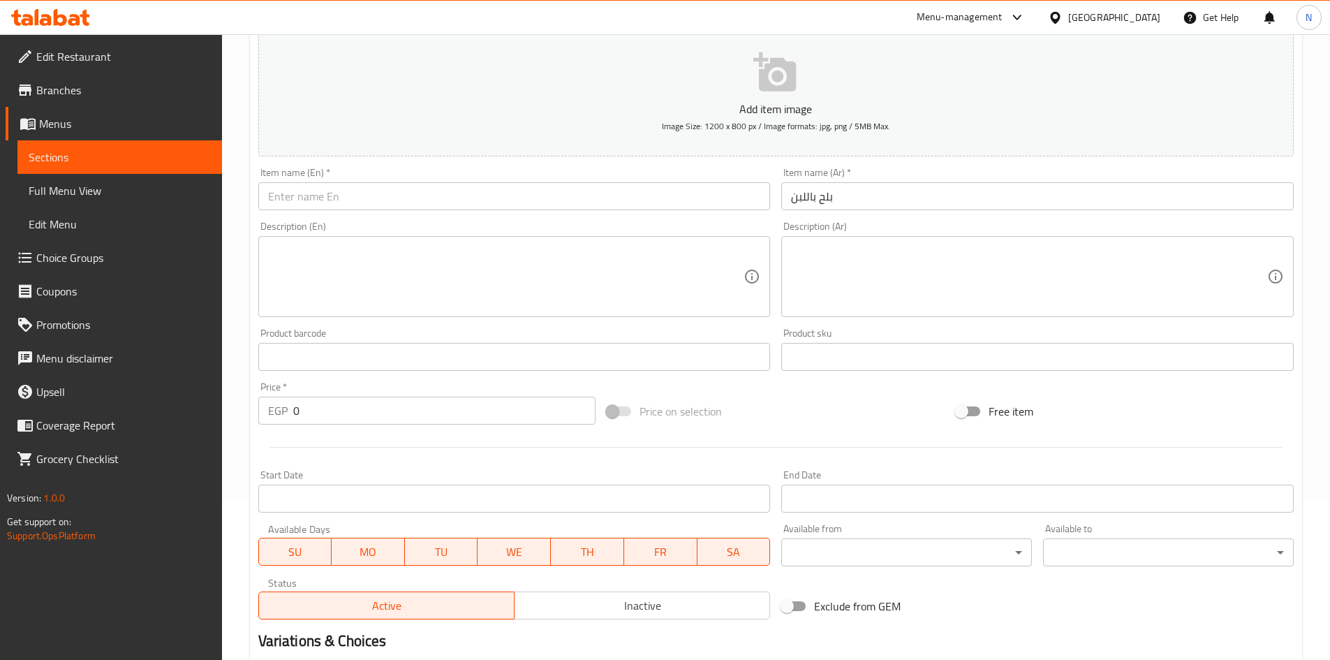
click at [470, 221] on div "Description (En) Description (En)" at bounding box center [514, 269] width 512 height 96
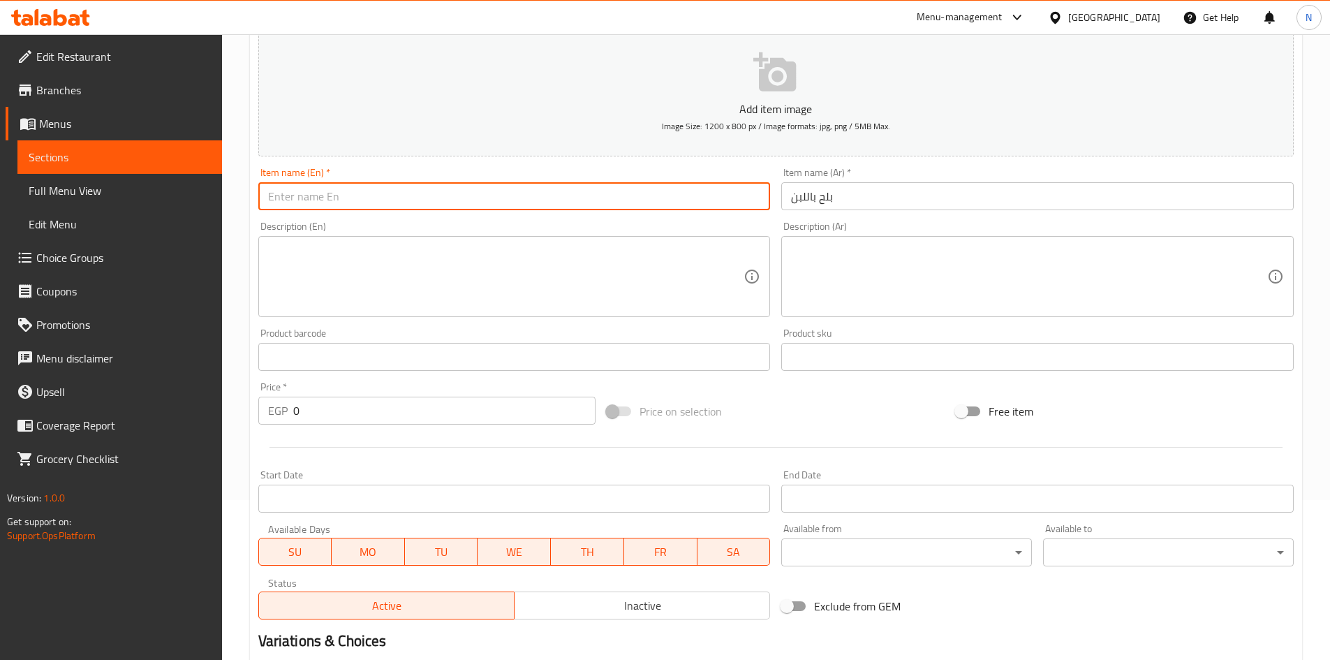
drag, startPoint x: 473, startPoint y: 200, endPoint x: 460, endPoint y: 197, distance: 13.6
click at [473, 200] on input "text" at bounding box center [514, 196] width 512 height 28
paste input "Dates with milk"
click at [333, 201] on input "Dates with milk" at bounding box center [514, 196] width 512 height 28
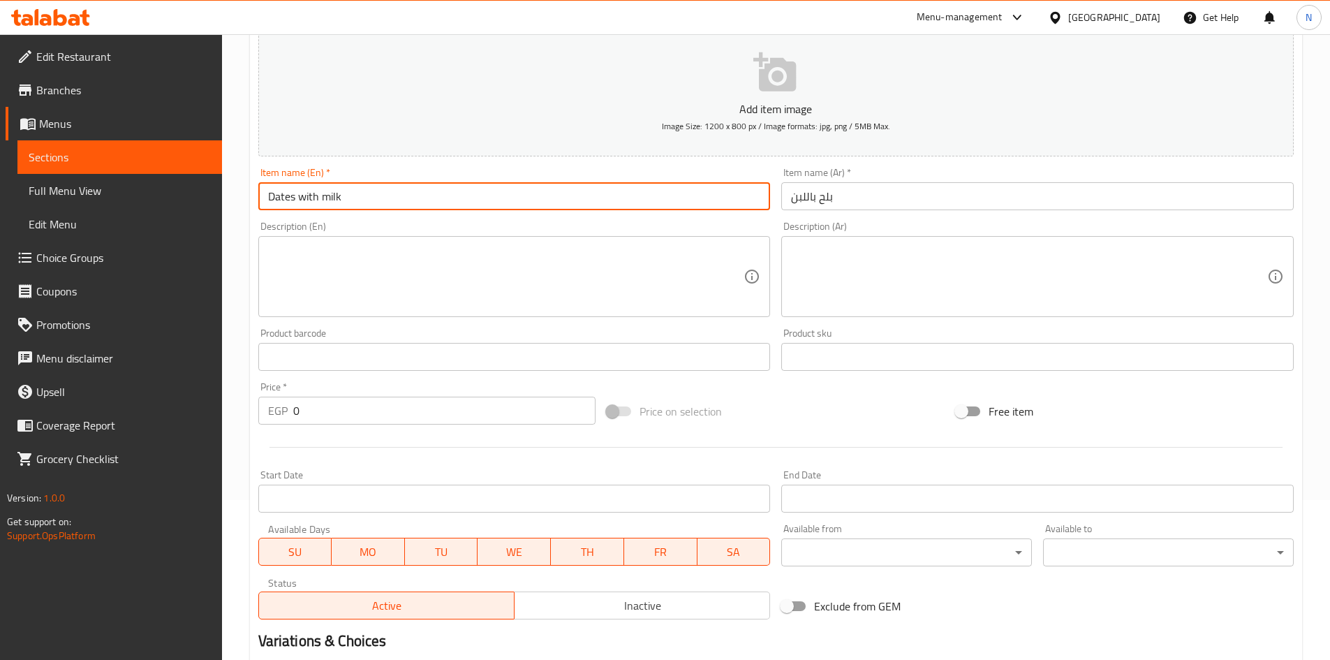
click at [333, 201] on input "Dates with milk" at bounding box center [514, 196] width 512 height 28
click at [299, 190] on input "Dates with Milk" at bounding box center [514, 196] width 512 height 28
type input "Dates With Milk"
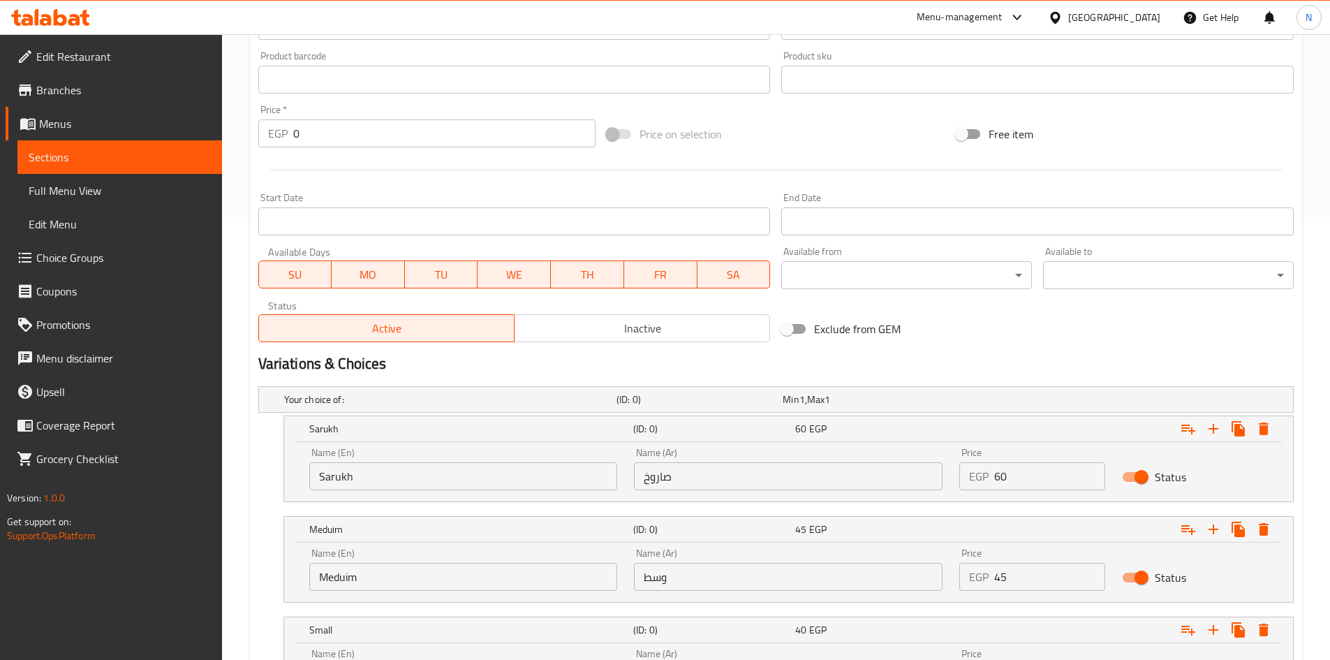
scroll to position [439, 0]
drag, startPoint x: 1039, startPoint y: 484, endPoint x: 978, endPoint y: 488, distance: 60.9
click at [978, 488] on div "Price EGP 60 Price" at bounding box center [1032, 466] width 163 height 59
type input "60"
drag, startPoint x: 1014, startPoint y: 585, endPoint x: 984, endPoint y: 579, distance: 30.5
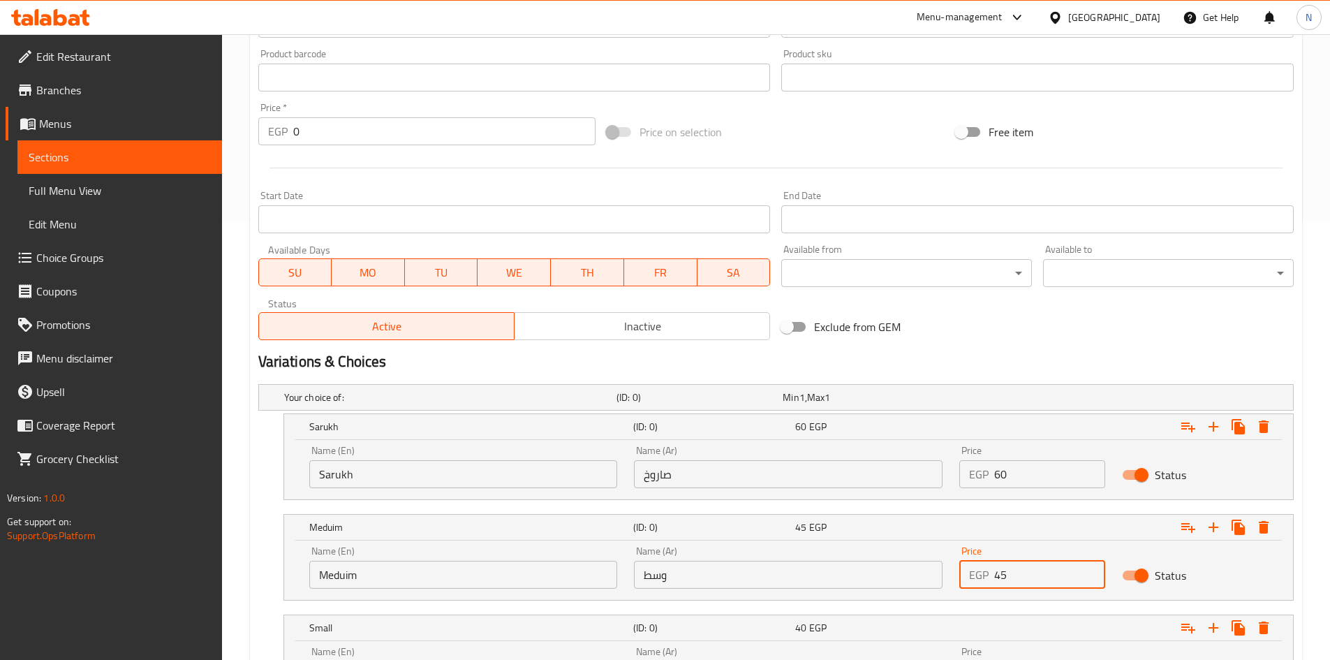
click at [984, 579] on div "EGP 45 Price" at bounding box center [1032, 575] width 146 height 28
type input "50"
click at [969, 333] on div "Exclude from GEM" at bounding box center [950, 327] width 349 height 38
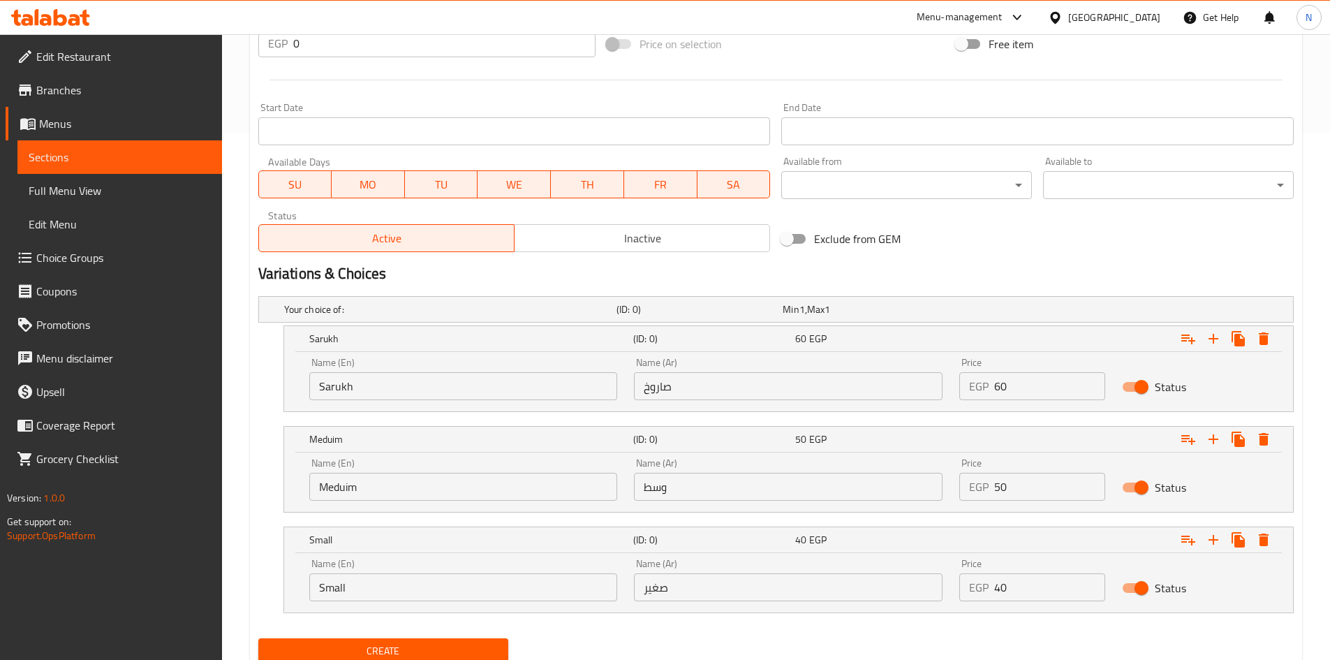
scroll to position [579, 0]
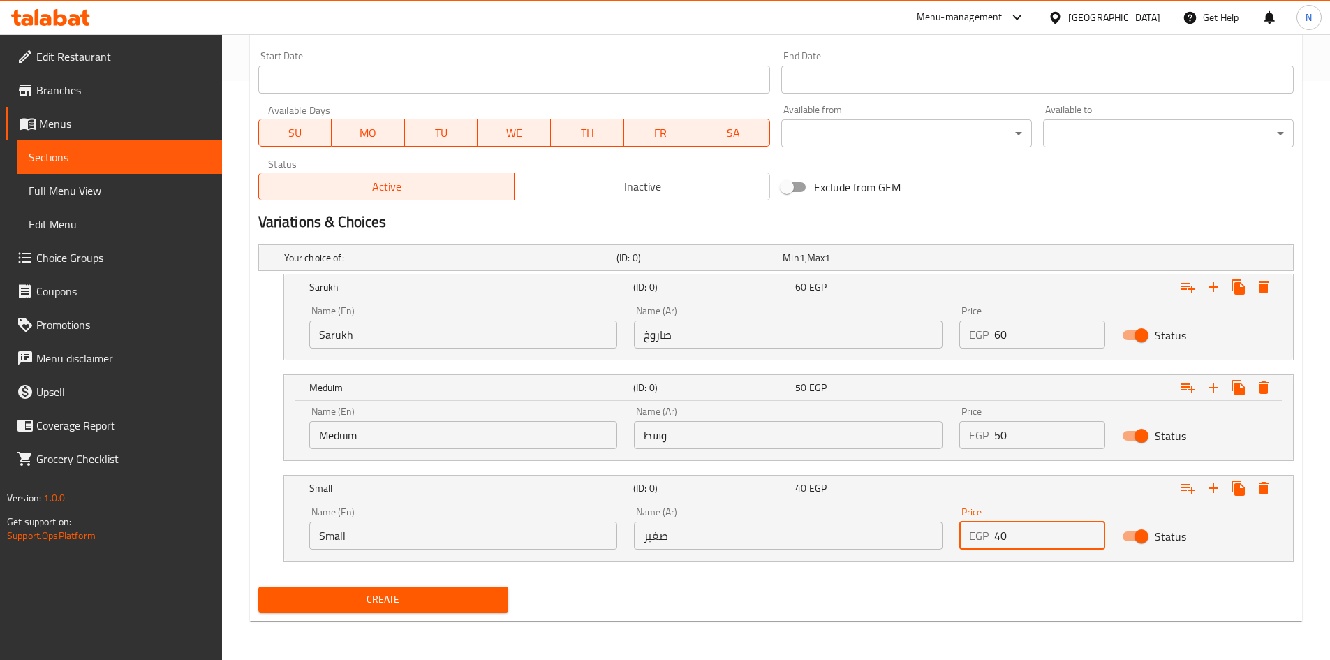
click at [981, 543] on div "EGP 40 Price" at bounding box center [1032, 535] width 146 height 28
type input "40"
click at [986, 210] on div "Variations & Choices" at bounding box center [776, 222] width 1046 height 32
click at [348, 333] on input "Sarukh" at bounding box center [463, 334] width 309 height 28
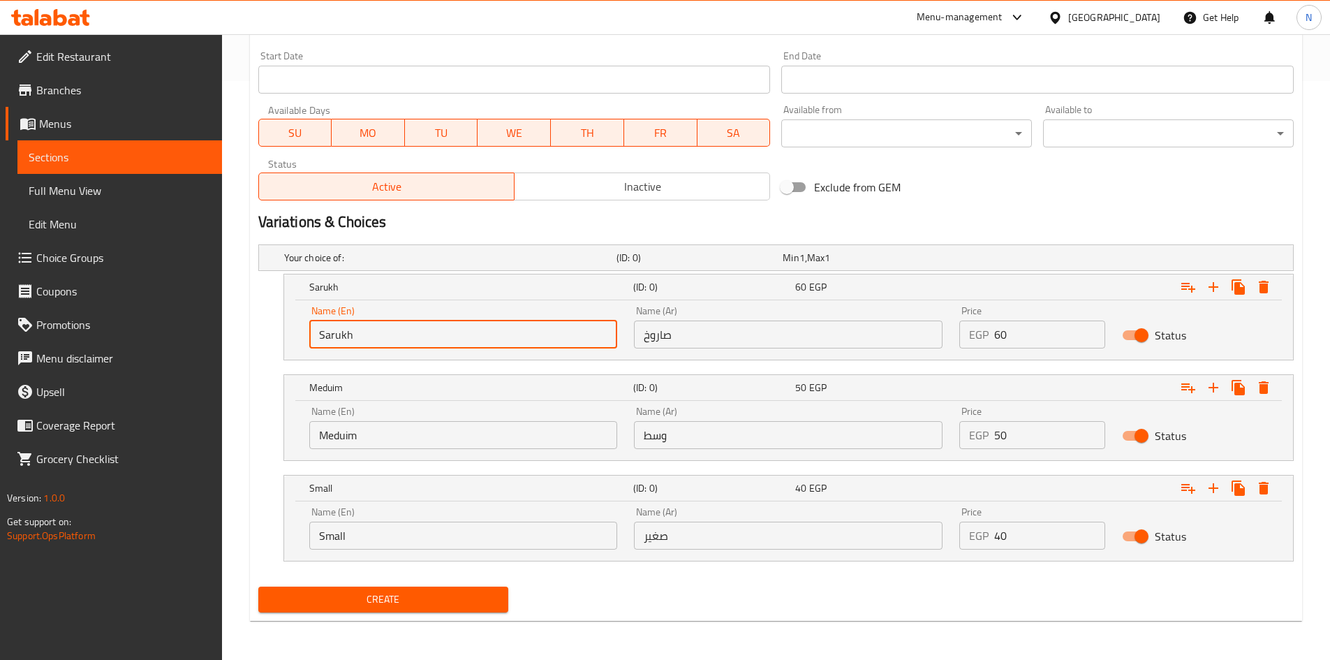
click at [348, 333] on input "Sarukh" at bounding box center [463, 334] width 309 height 28
type input "Choice"
click at [337, 331] on input "text" at bounding box center [463, 334] width 309 height 28
type input "Sarukh"
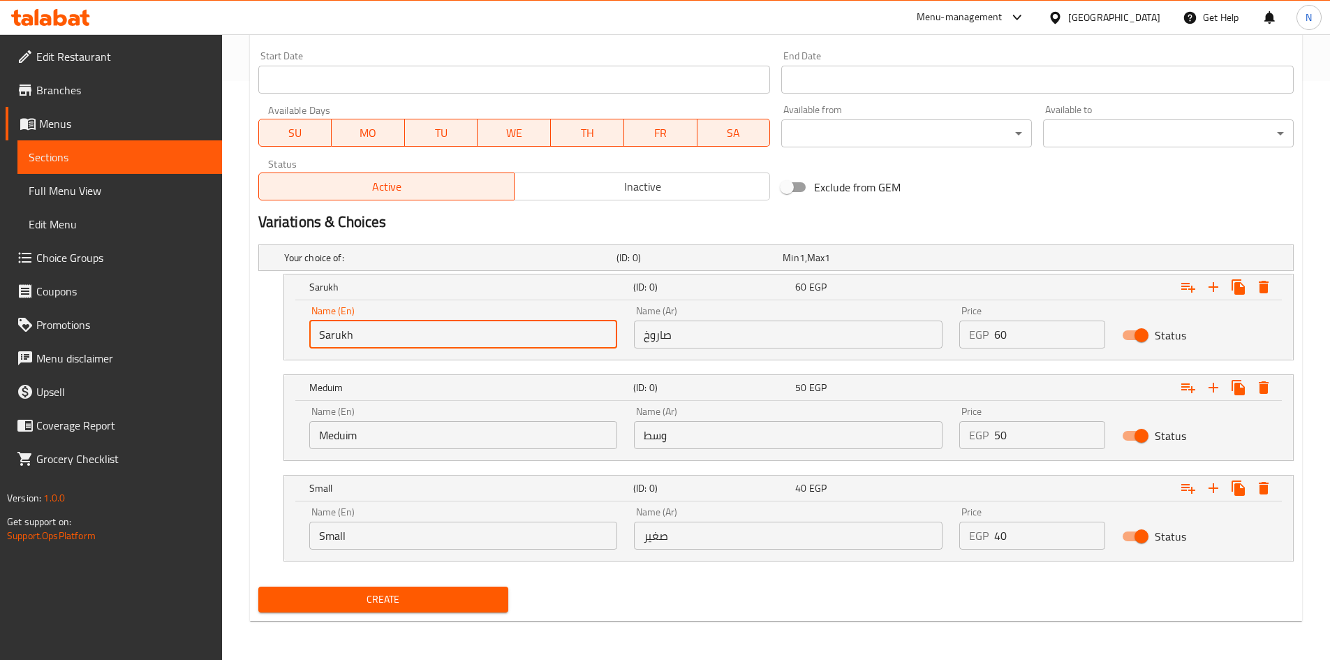
click at [359, 442] on input "Meduim" at bounding box center [463, 435] width 309 height 28
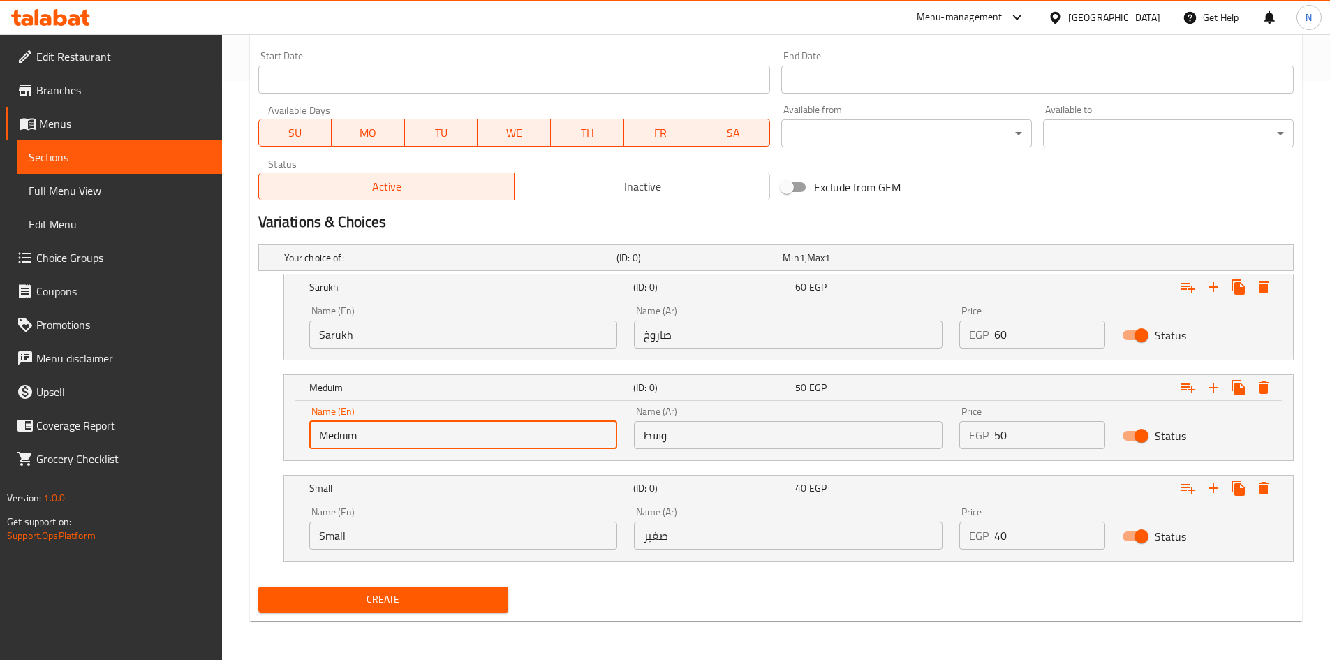
click at [359, 442] on input "Meduim" at bounding box center [463, 435] width 309 height 28
type input "Choice"
click at [359, 442] on input "text" at bounding box center [463, 435] width 309 height 28
type input "Meduim"
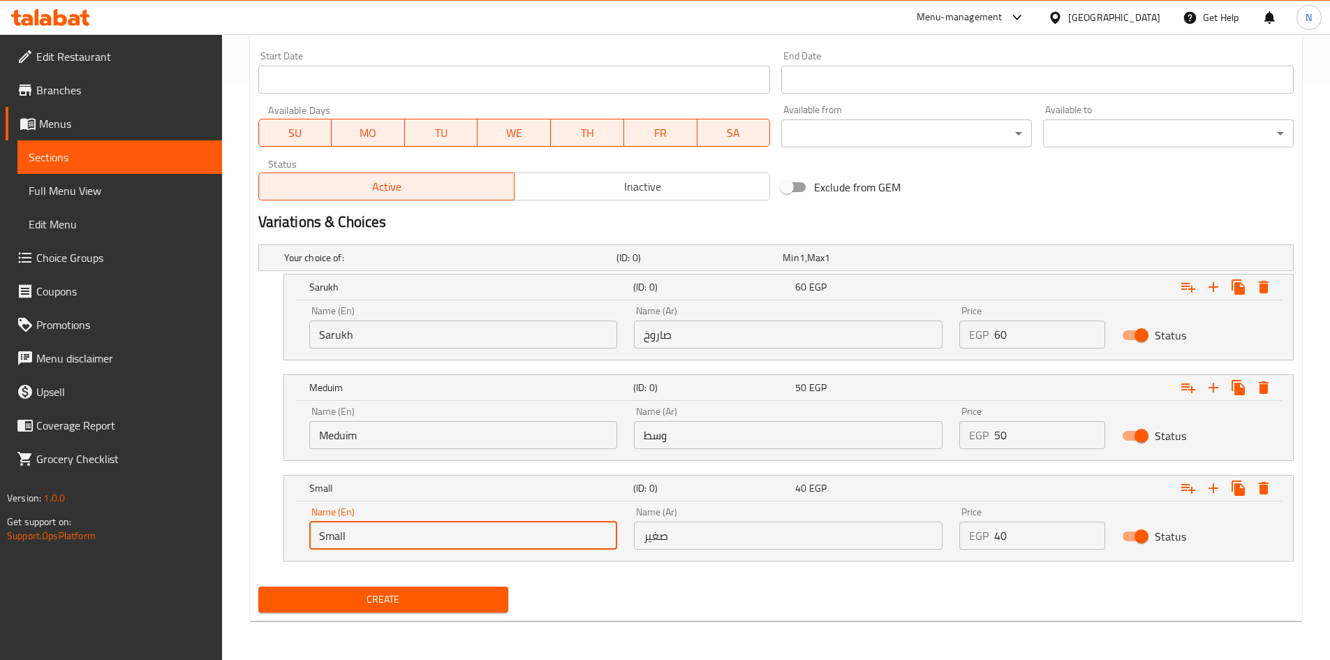
click at [353, 539] on input "Small" at bounding box center [463, 535] width 309 height 28
type input "Choice"
click at [353, 539] on input "text" at bounding box center [463, 535] width 309 height 28
type input "Small"
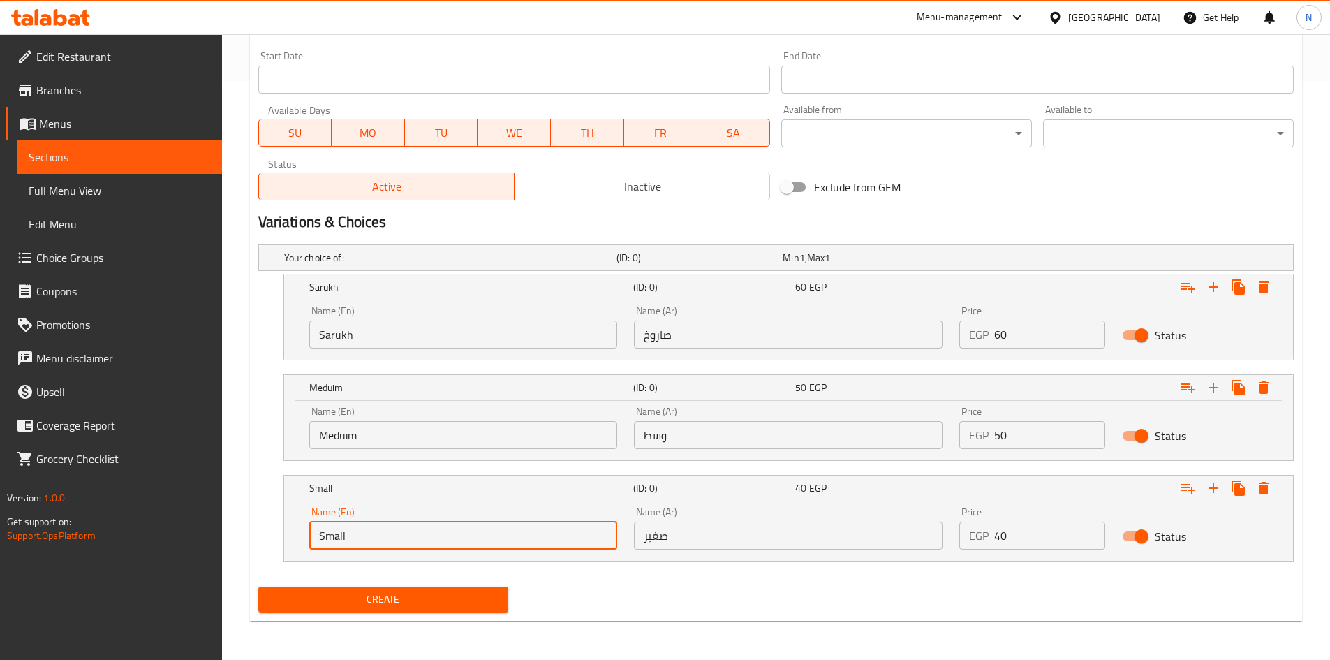
click at [649, 334] on input "صاروخ" at bounding box center [788, 334] width 309 height 28
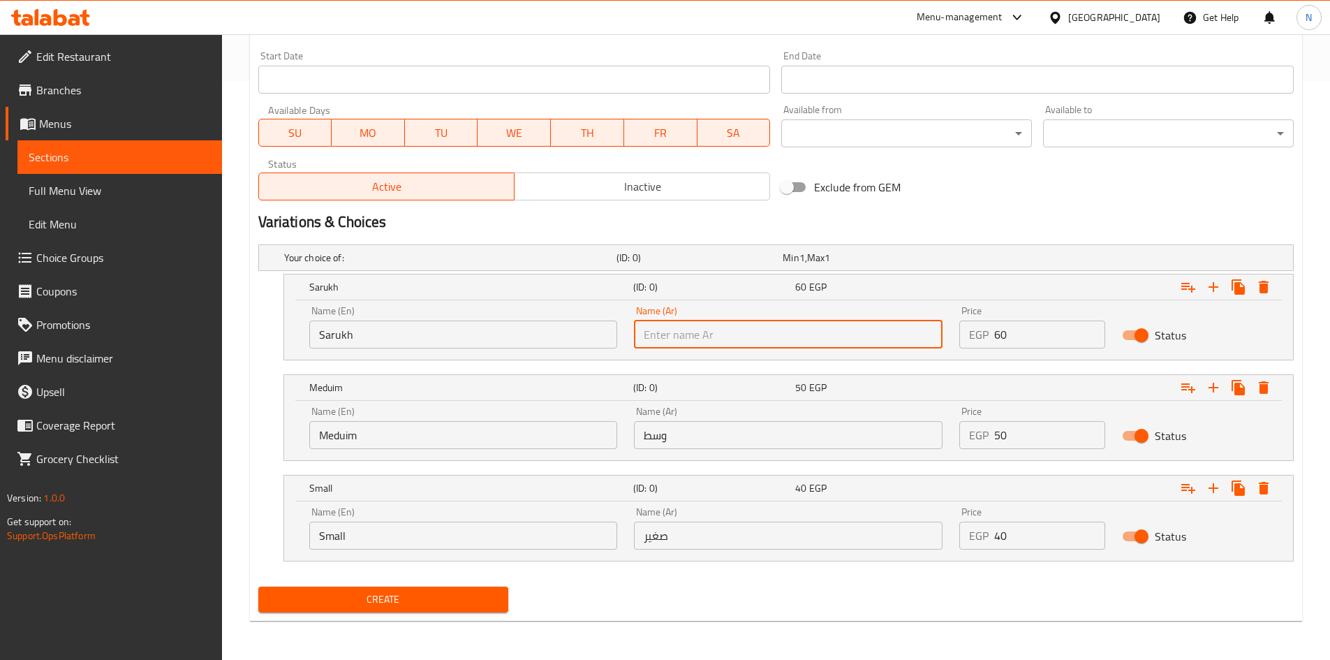
type input "صاروخ"
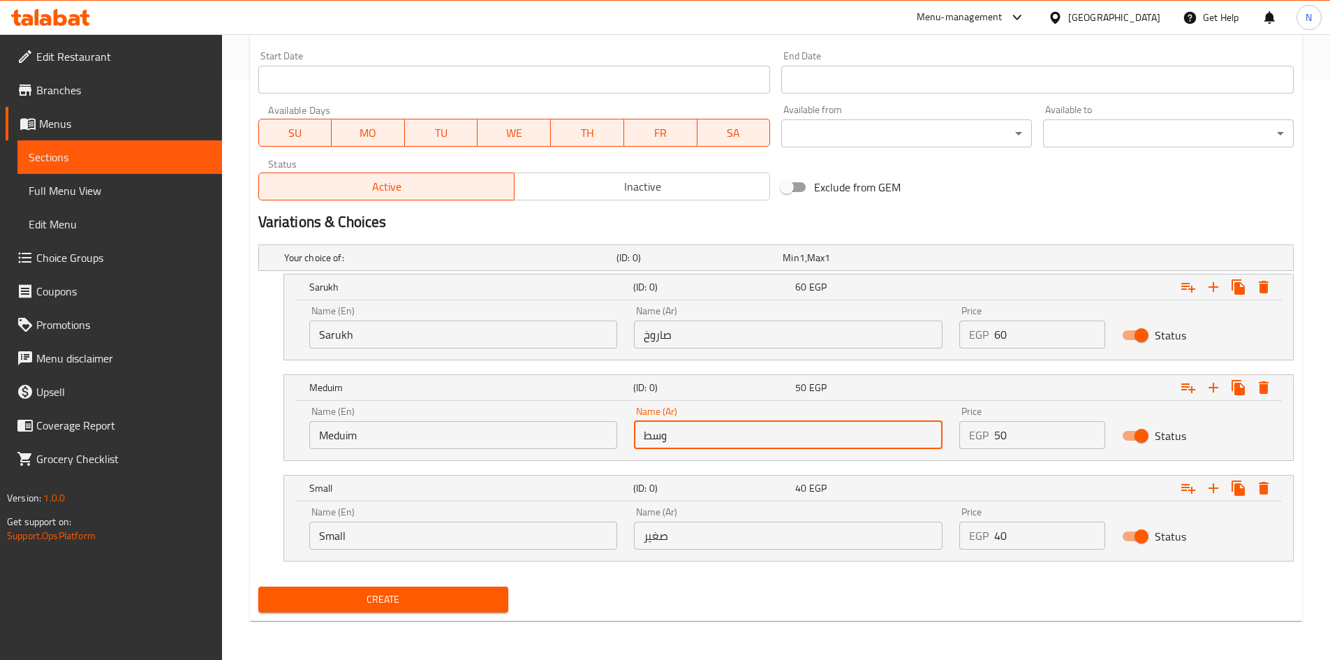
click at [719, 441] on input "وسط" at bounding box center [788, 435] width 309 height 28
type input "وسط"
click at [667, 552] on div "Name (Ar) صغير Name (Ar)" at bounding box center [787, 527] width 325 height 59
click at [670, 545] on input "صغير" at bounding box center [788, 535] width 309 height 28
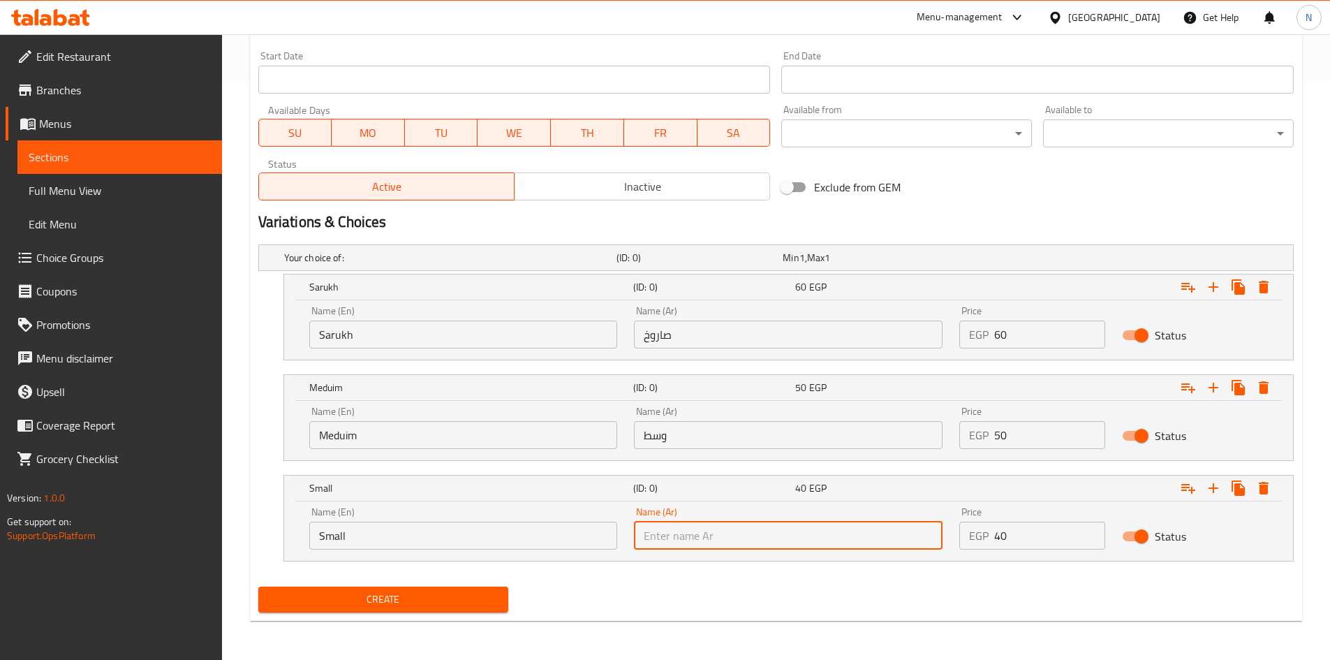
type input "صغير"
click at [876, 219] on h2 "Variations & Choices" at bounding box center [775, 222] width 1035 height 21
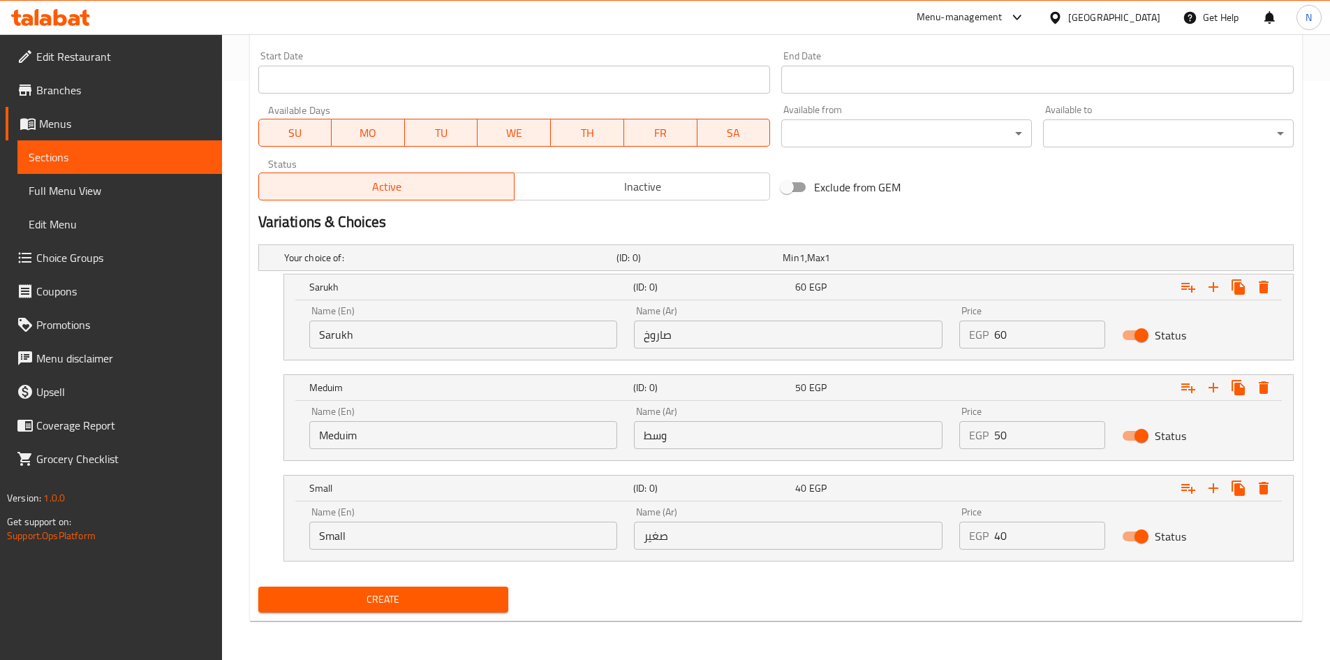
click at [413, 593] on span "Create" at bounding box center [383, 599] width 228 height 17
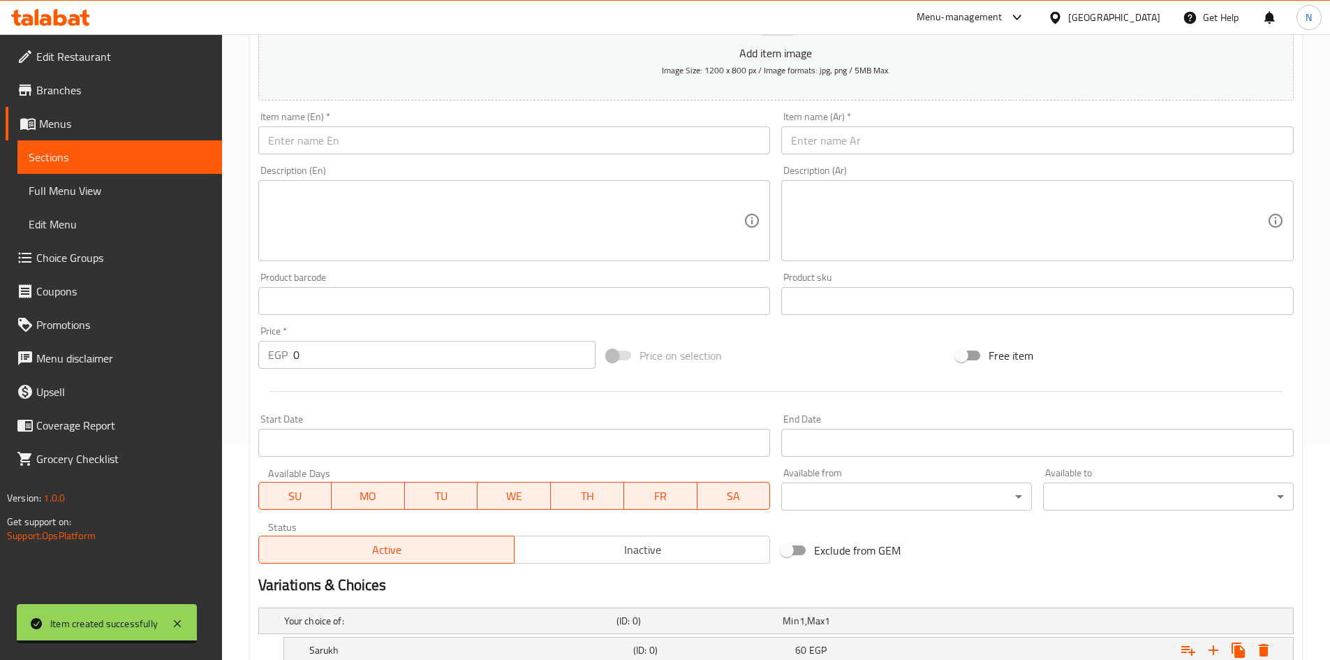
scroll to position [20, 0]
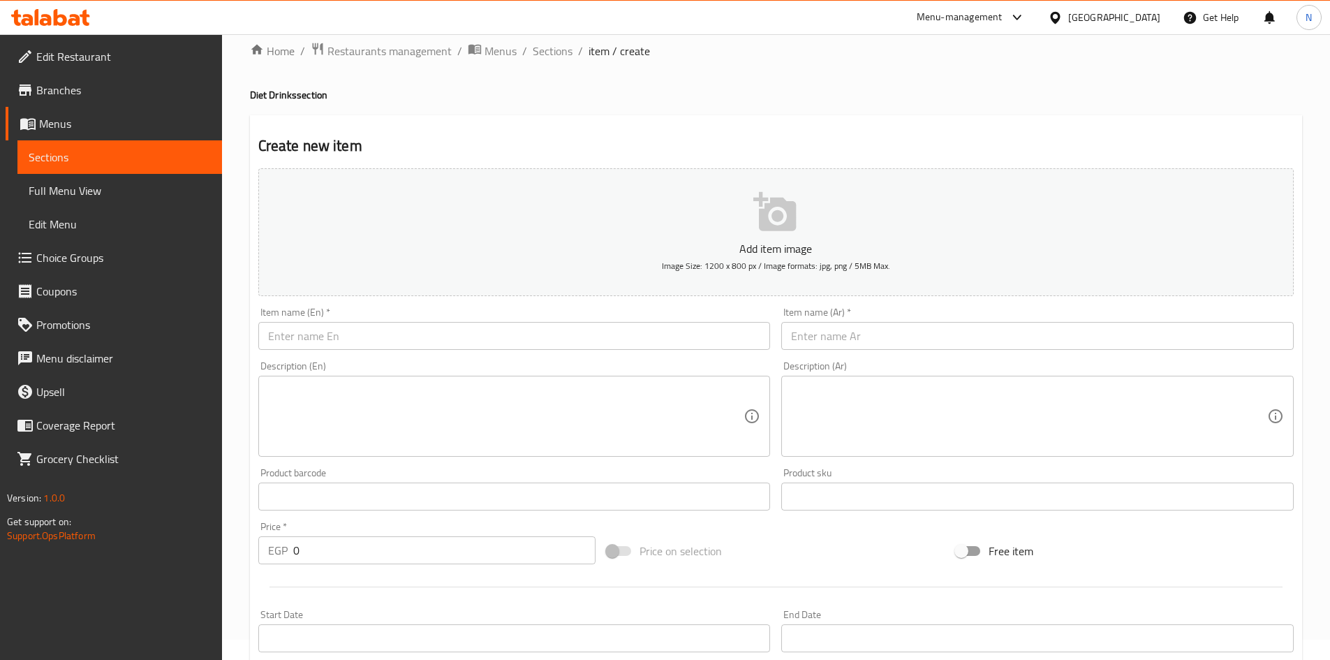
click at [806, 343] on input "text" at bounding box center [1037, 336] width 512 height 28
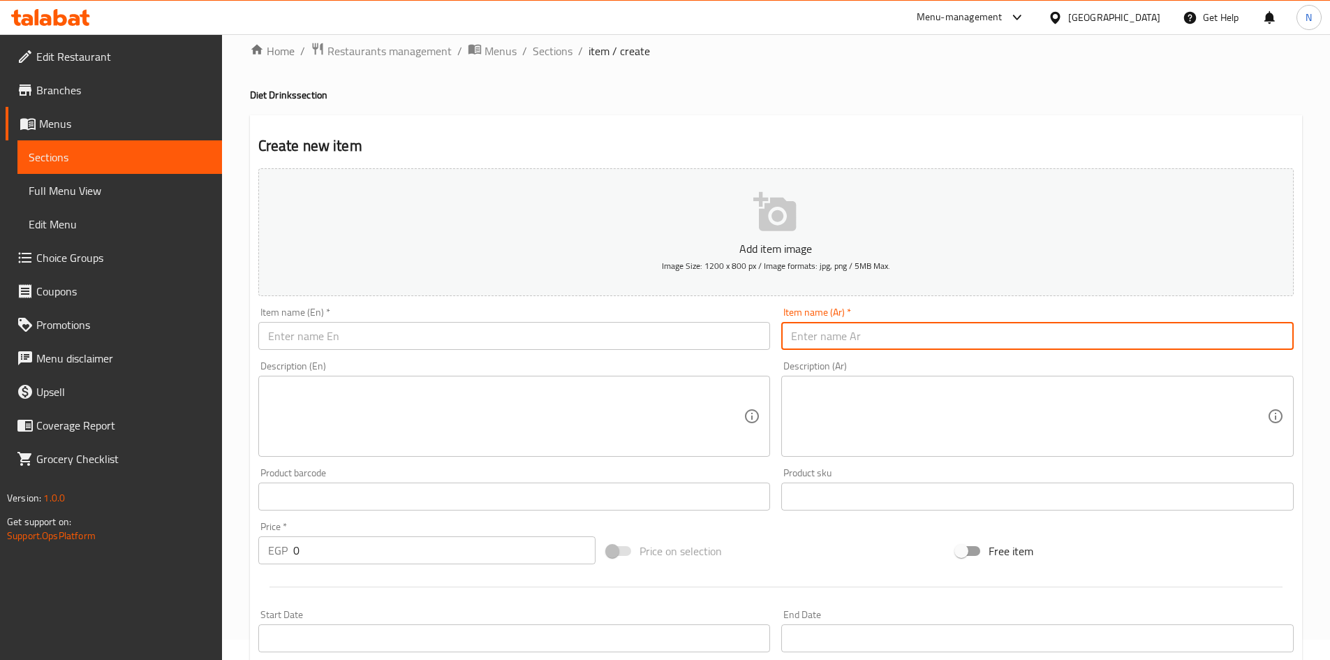
paste input "بلح بالجرجير + عسل"
click at [814, 343] on input "بلح بالجرجير + عسل" at bounding box center [1037, 336] width 512 height 28
click at [816, 344] on input "بلح بالجرجير وعسل" at bounding box center [1037, 336] width 512 height 28
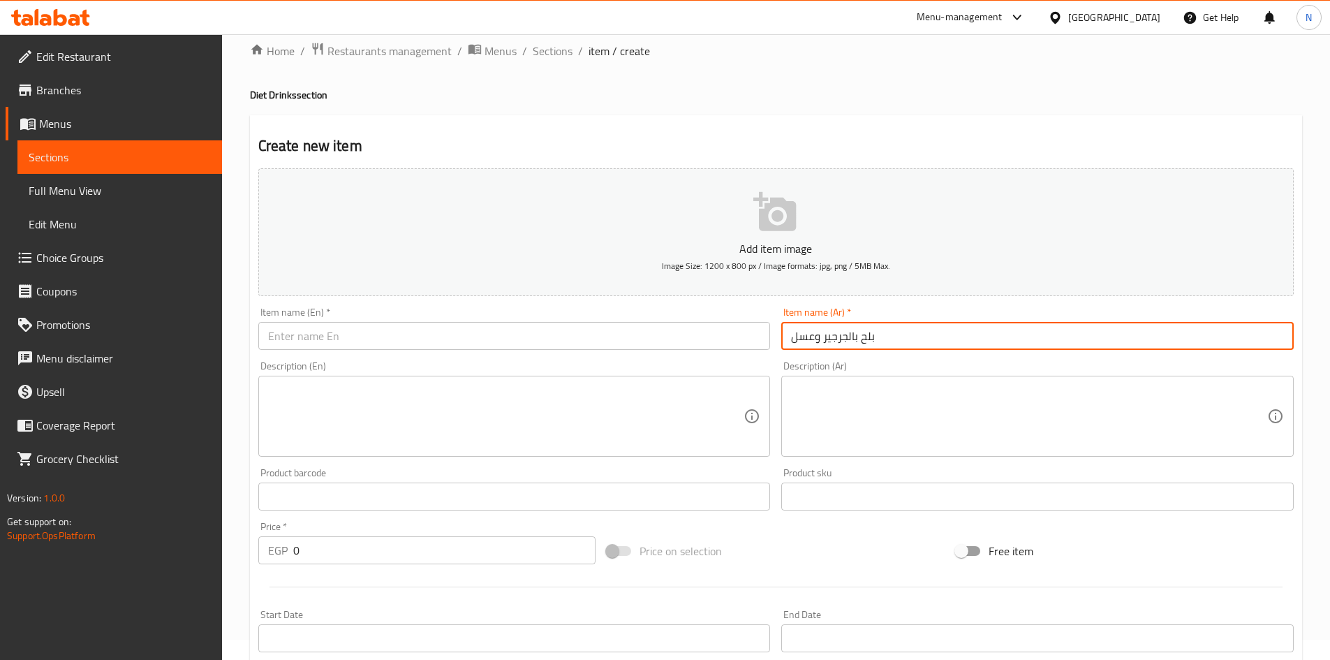
type input "بلح بالجرجير وعسل"
click at [538, 326] on input "text" at bounding box center [514, 336] width 512 height 28
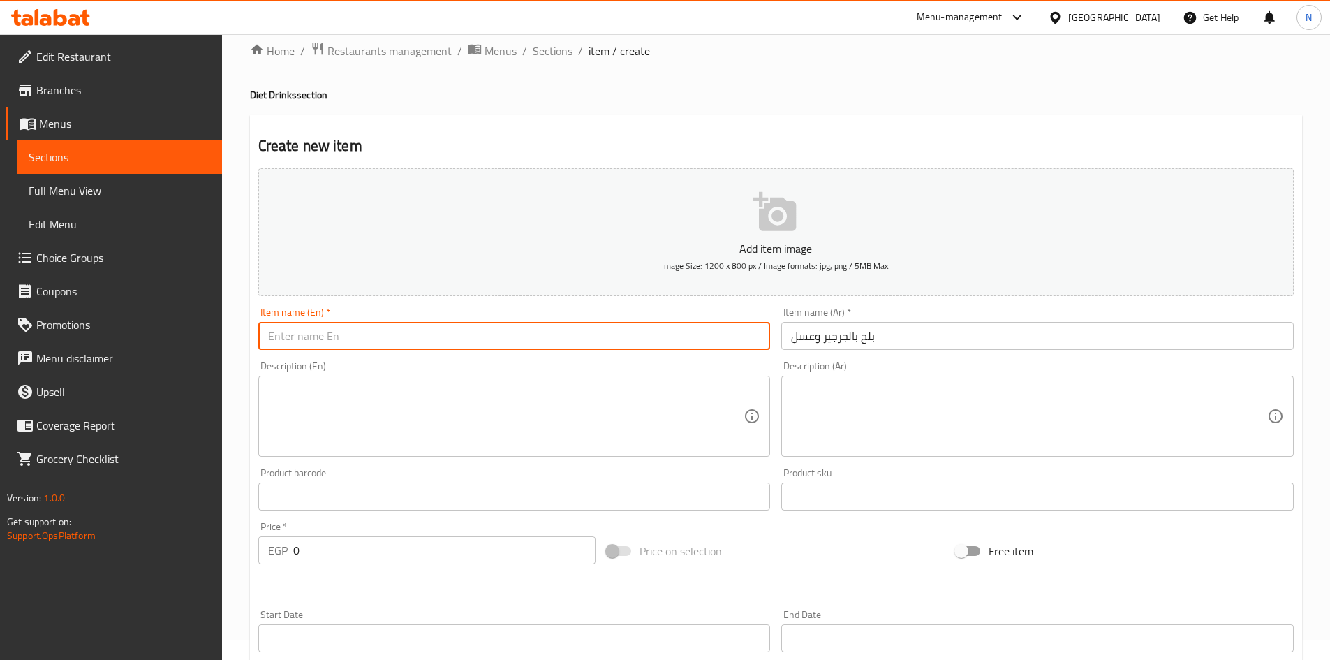
paste input "Dates with arugula and honey"
click at [341, 347] on input "Dates with arugula and honey" at bounding box center [514, 336] width 512 height 28
click at [364, 340] on input "Dates with Arugula and Honey" at bounding box center [514, 336] width 512 height 28
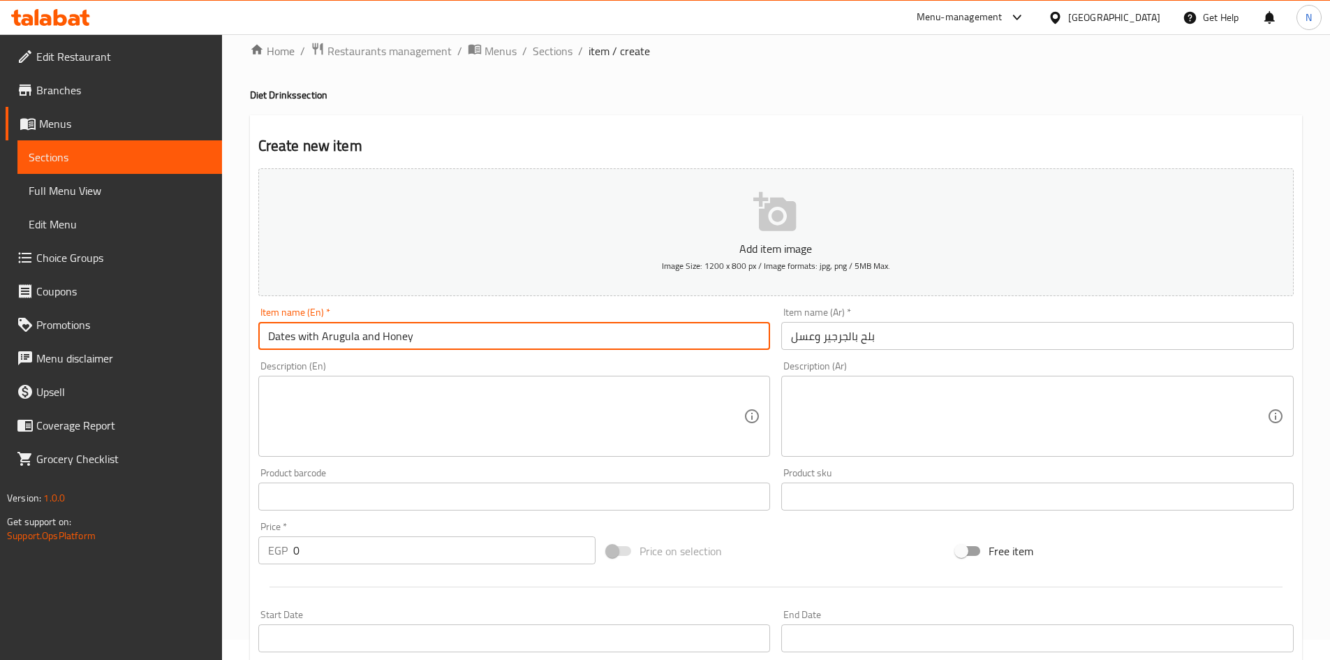
click at [364, 340] on input "Dates with Arugula and Honey" at bounding box center [514, 336] width 512 height 28
click at [310, 339] on input "Dates with Arugula And Honey" at bounding box center [514, 336] width 512 height 28
type input "Dates With Arugula And Honey"
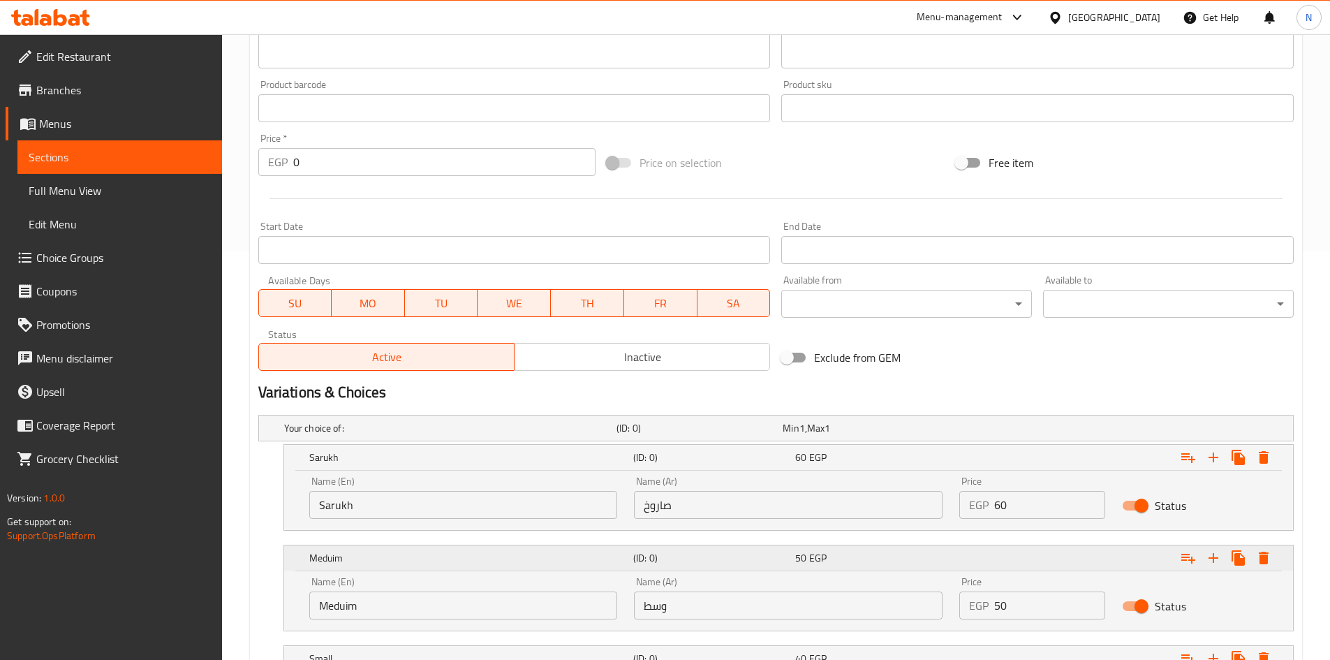
scroll to position [579, 0]
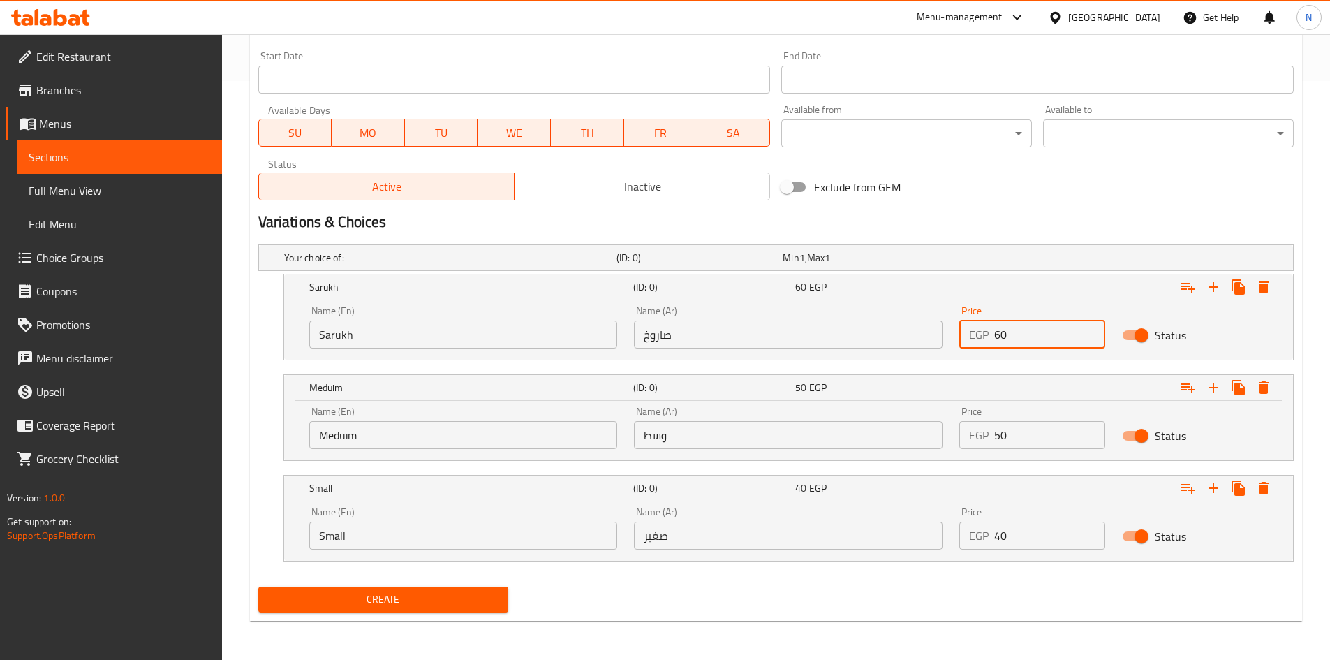
click at [1001, 332] on input "60" at bounding box center [1049, 334] width 111 height 28
type input "80"
drag, startPoint x: 1012, startPoint y: 448, endPoint x: 994, endPoint y: 449, distance: 18.2
click at [994, 449] on div "Price EGP 50 Price" at bounding box center [1032, 427] width 163 height 59
type input "65"
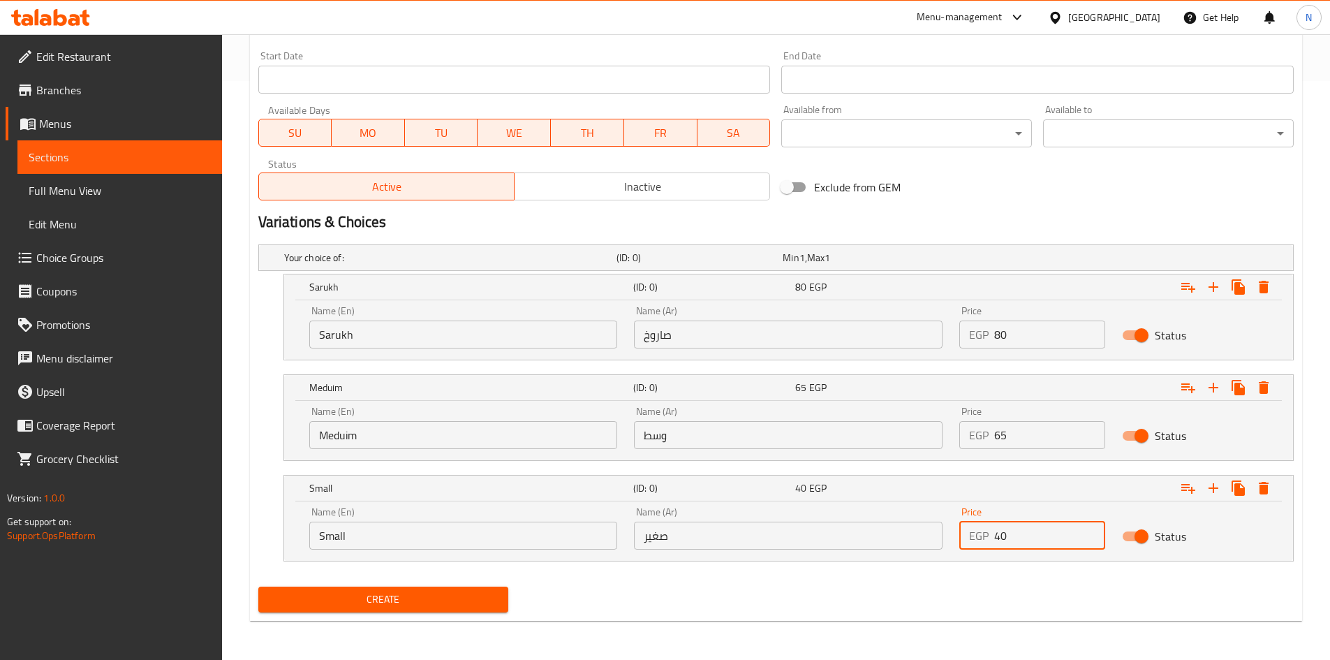
drag, startPoint x: 1004, startPoint y: 538, endPoint x: 992, endPoint y: 538, distance: 11.9
click at [992, 538] on div "EGP 40 Price" at bounding box center [1032, 535] width 146 height 28
type input "55"
click at [437, 333] on input "Sarukh" at bounding box center [463, 334] width 309 height 28
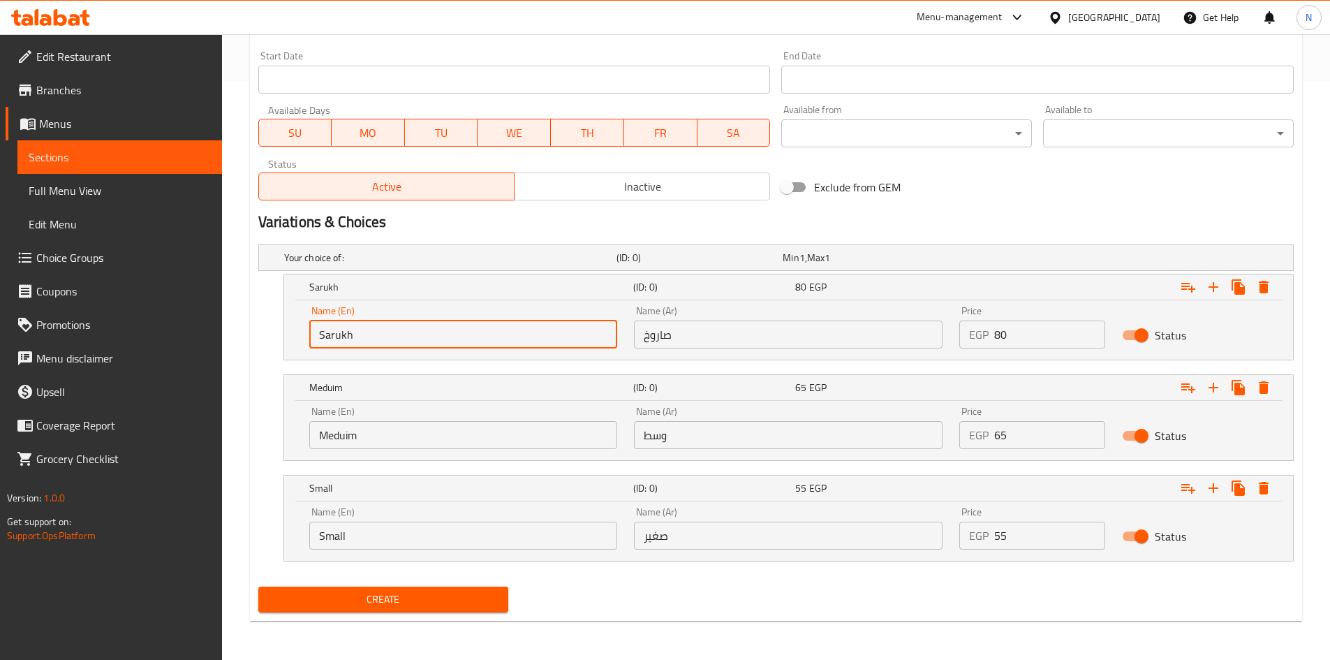
click at [437, 333] on input "Sarukh" at bounding box center [463, 334] width 309 height 28
type input "Choice"
click at [437, 333] on input "text" at bounding box center [463, 334] width 309 height 28
type input "Sarukh"
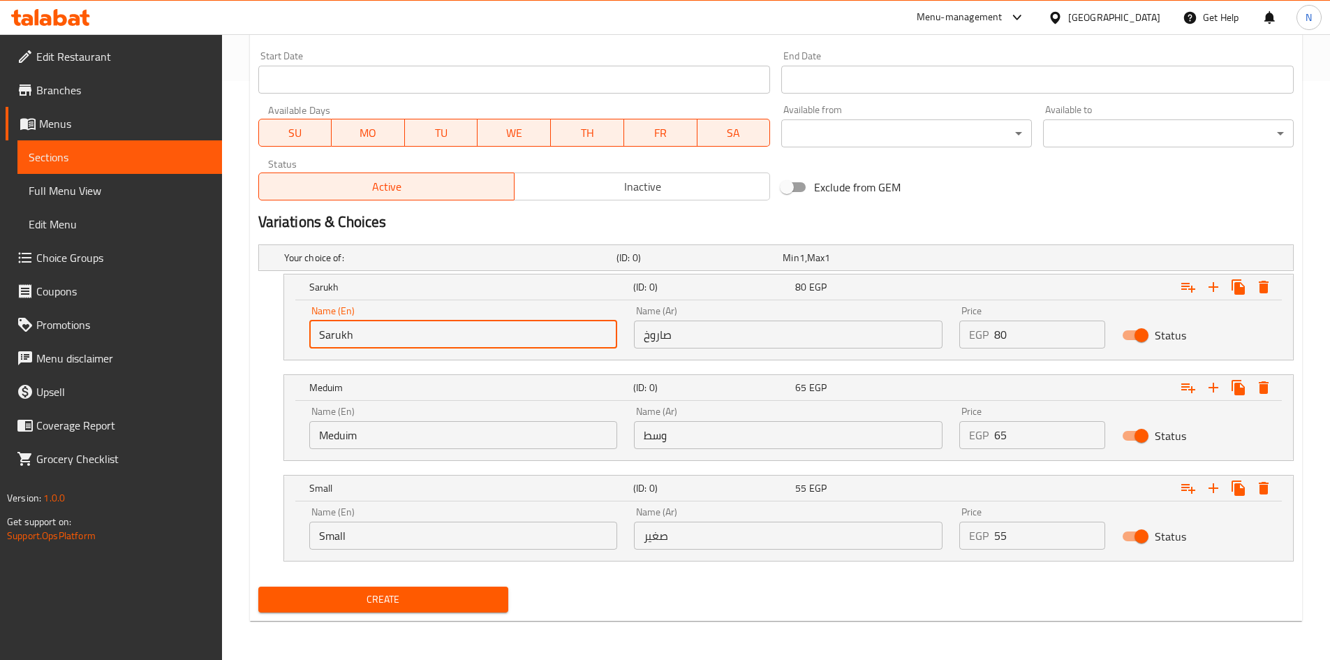
click at [649, 341] on input "صاروخ" at bounding box center [788, 334] width 309 height 28
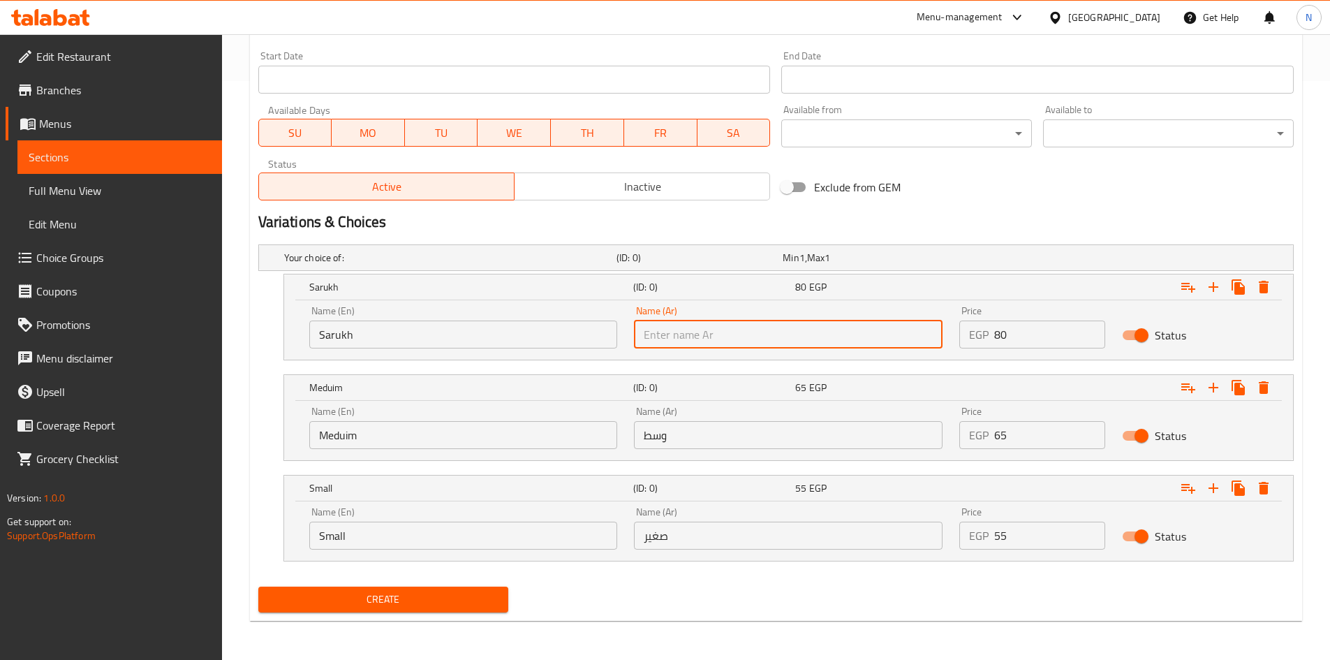
type input "صاروخ"
click at [362, 434] on input "Meduim" at bounding box center [463, 435] width 309 height 28
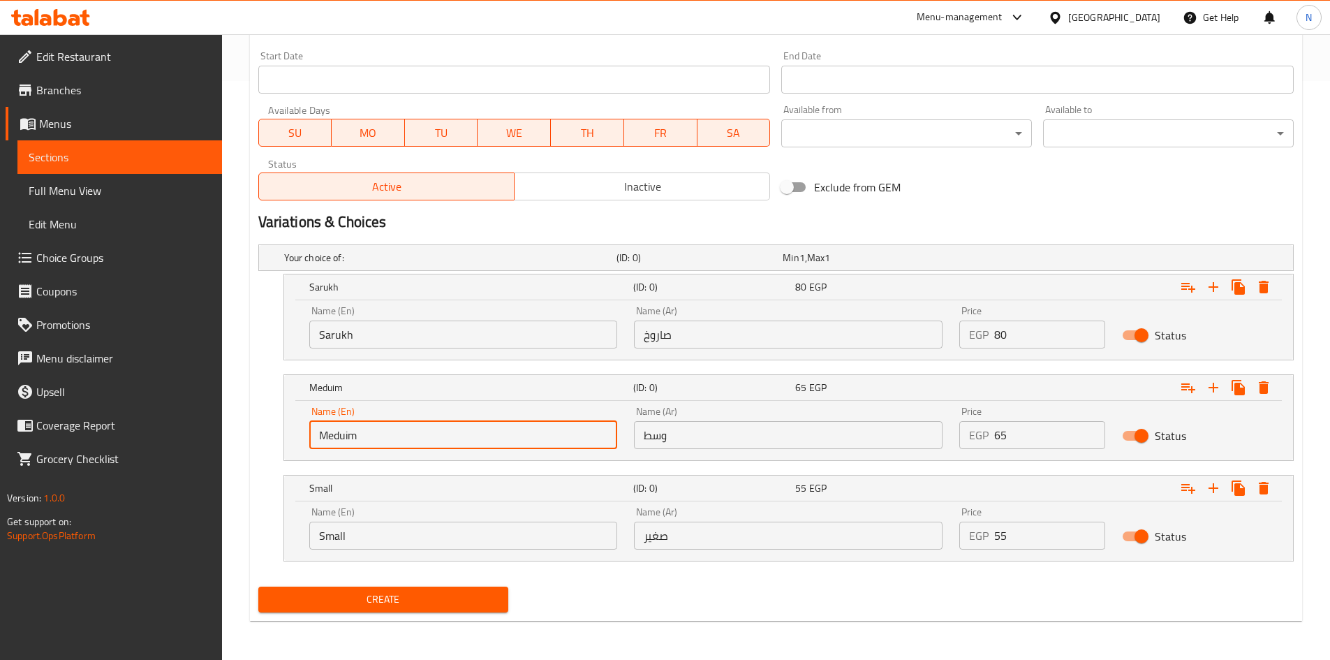
click at [362, 434] on input "Meduim" at bounding box center [463, 435] width 309 height 28
type input "Choice"
click at [362, 434] on input "text" at bounding box center [463, 435] width 309 height 28
type input "Meduim"
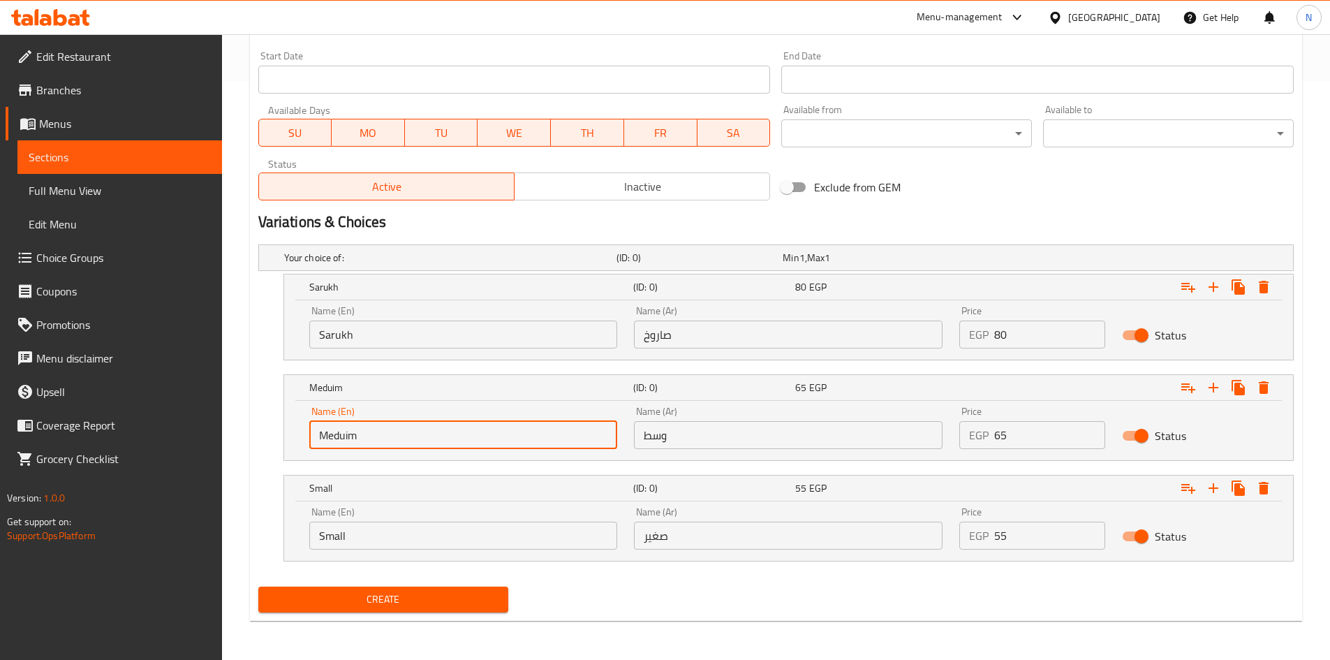
click at [394, 535] on input "Small" at bounding box center [463, 535] width 309 height 28
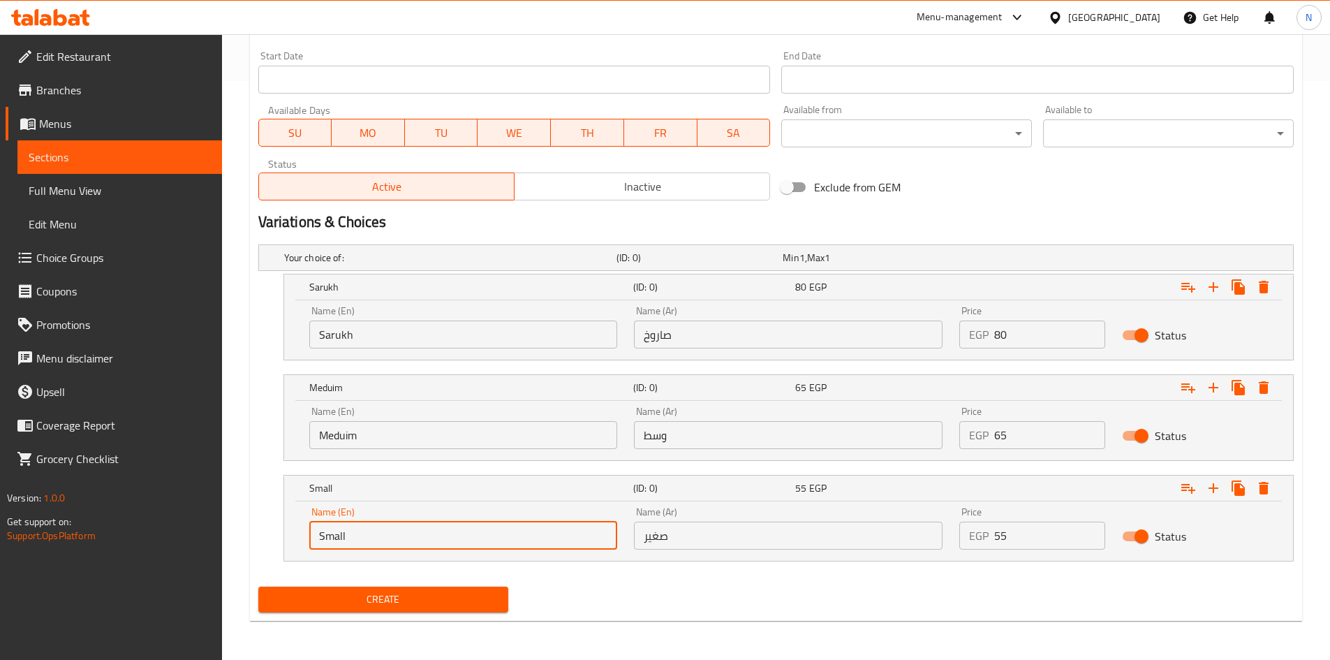
click at [394, 535] on input "Small" at bounding box center [463, 535] width 309 height 28
type input "Choice"
click at [394, 535] on input "text" at bounding box center [463, 535] width 309 height 28
type input "Small"
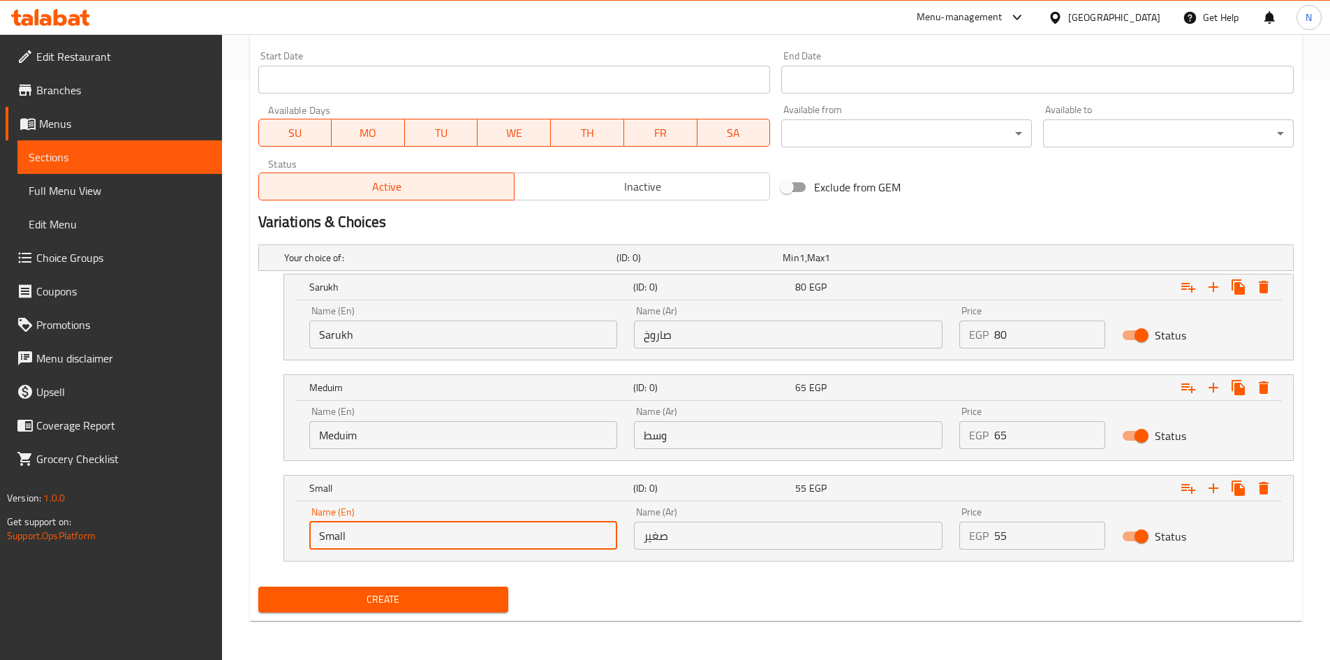
drag, startPoint x: 634, startPoint y: 439, endPoint x: 661, endPoint y: 441, distance: 27.3
click at [634, 439] on input "وسط" at bounding box center [788, 435] width 309 height 28
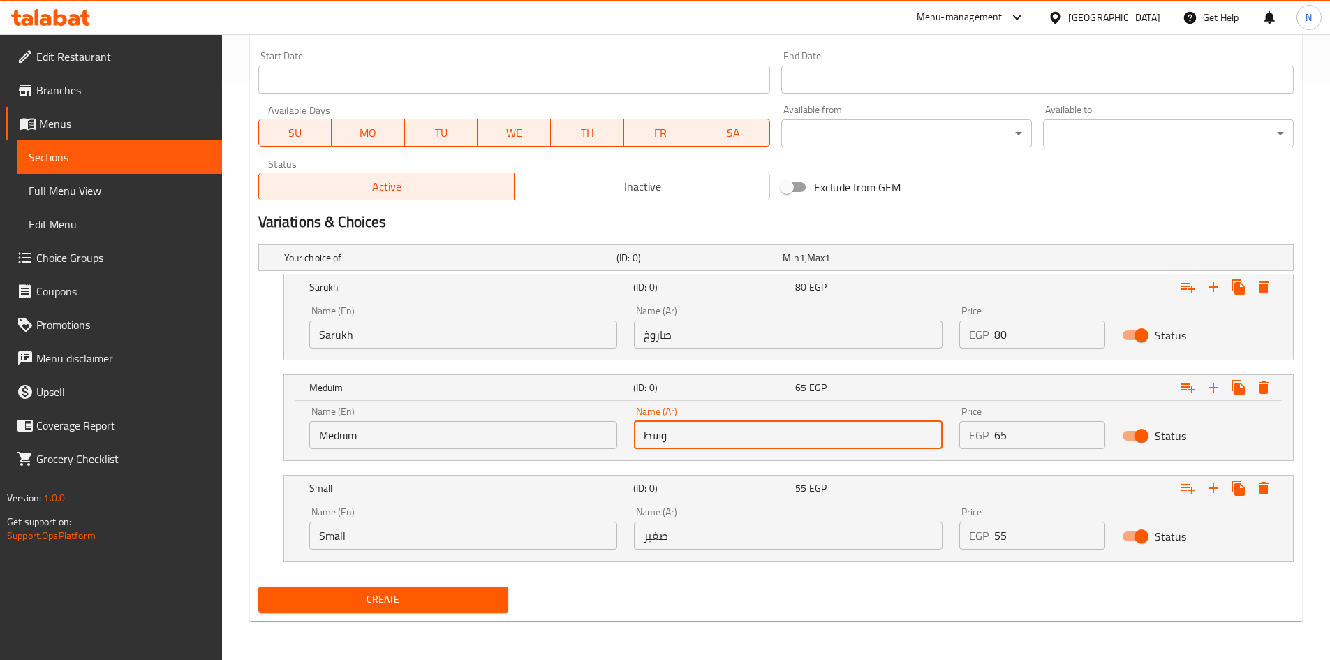
click at [665, 441] on input "وسط" at bounding box center [788, 435] width 309 height 28
type input "وسط"
click at [743, 521] on input "صغير" at bounding box center [788, 535] width 309 height 28
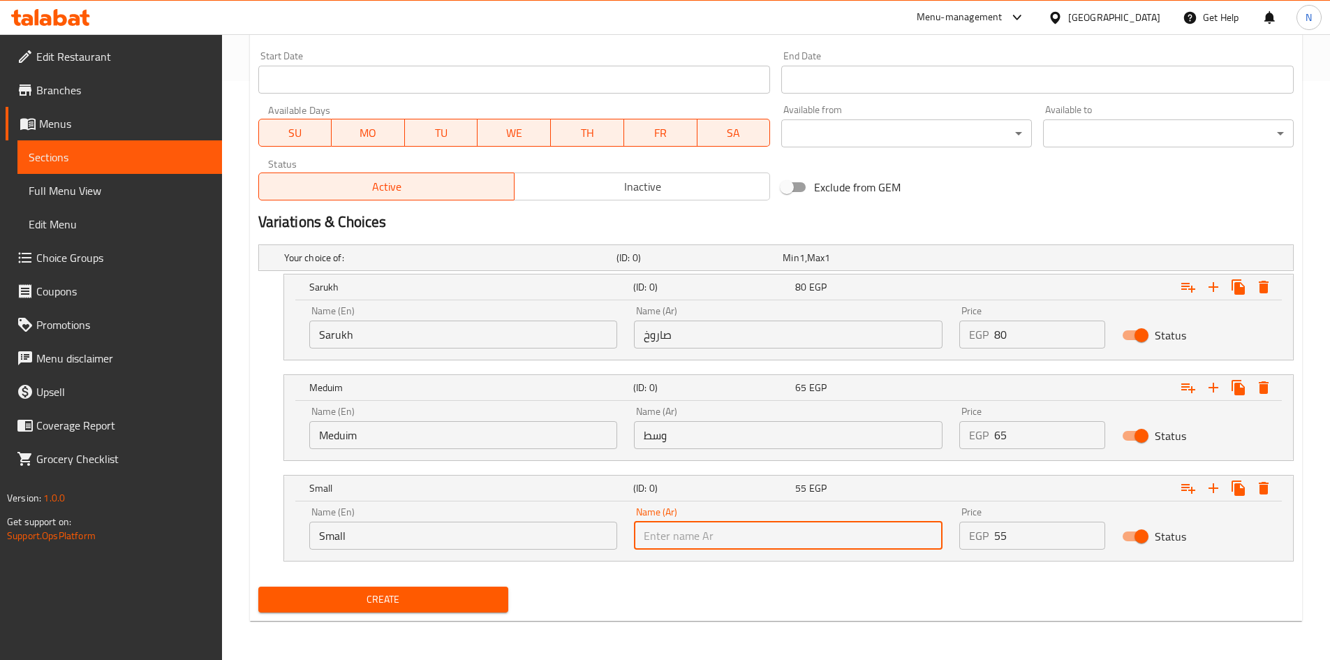
type input "صغير"
click at [706, 572] on nav at bounding box center [775, 569] width 1035 height 11
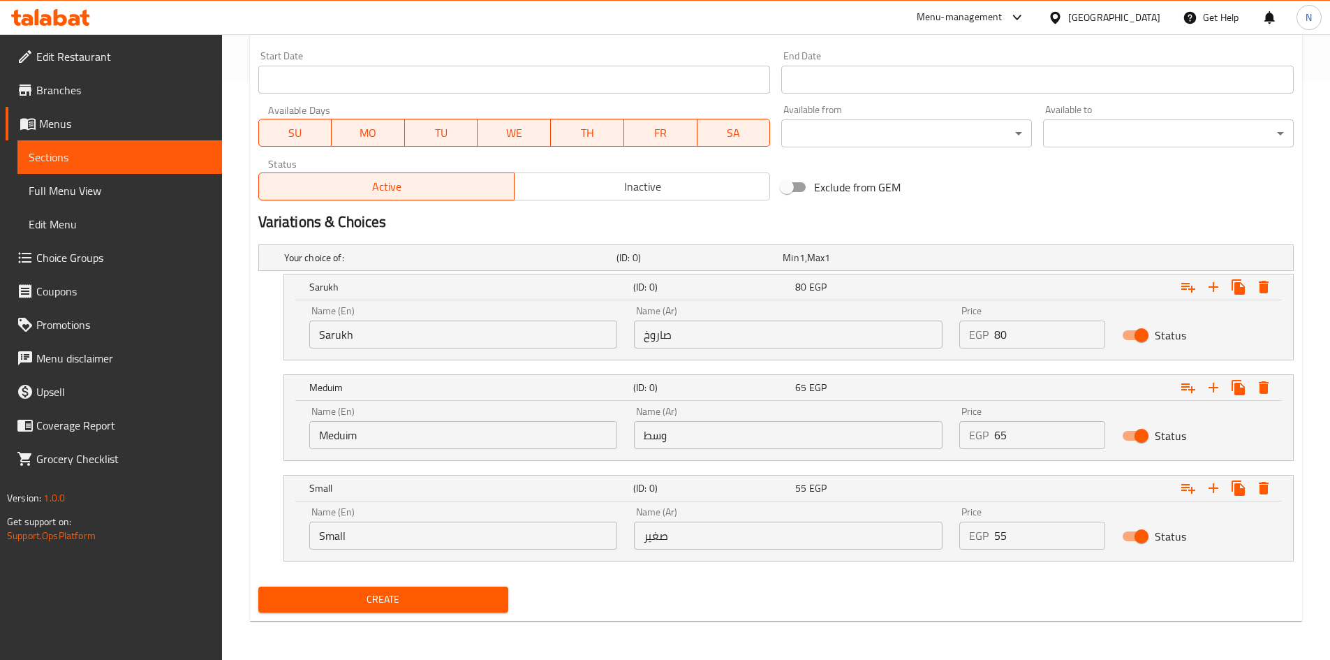
click at [720, 595] on div "Create" at bounding box center [776, 599] width 1046 height 37
click at [413, 601] on span "Create" at bounding box center [383, 599] width 228 height 17
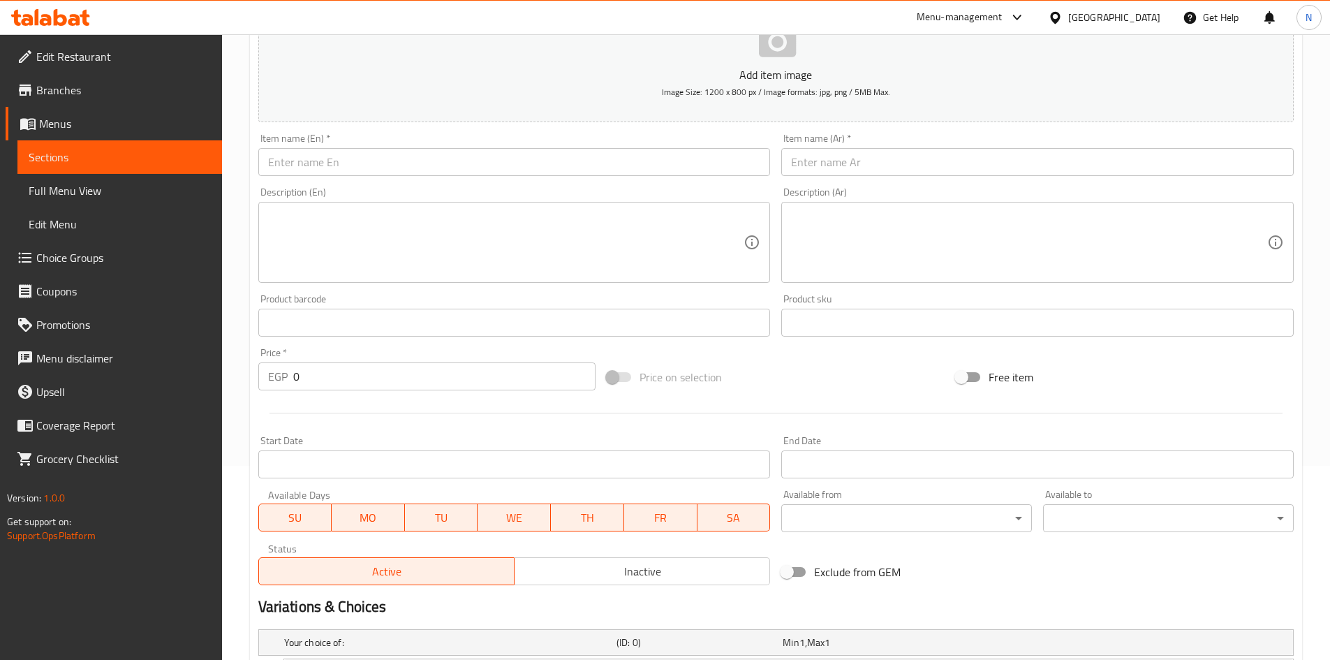
scroll to position [160, 0]
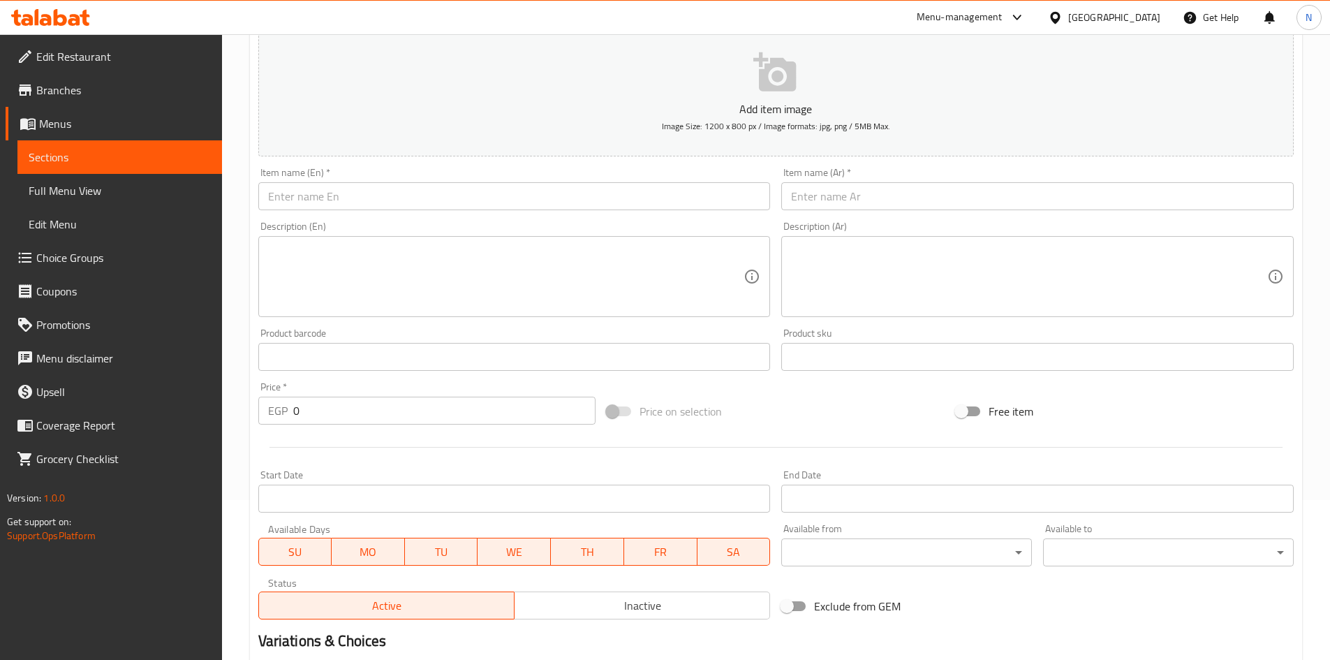
click at [865, 206] on input "text" at bounding box center [1037, 196] width 512 height 28
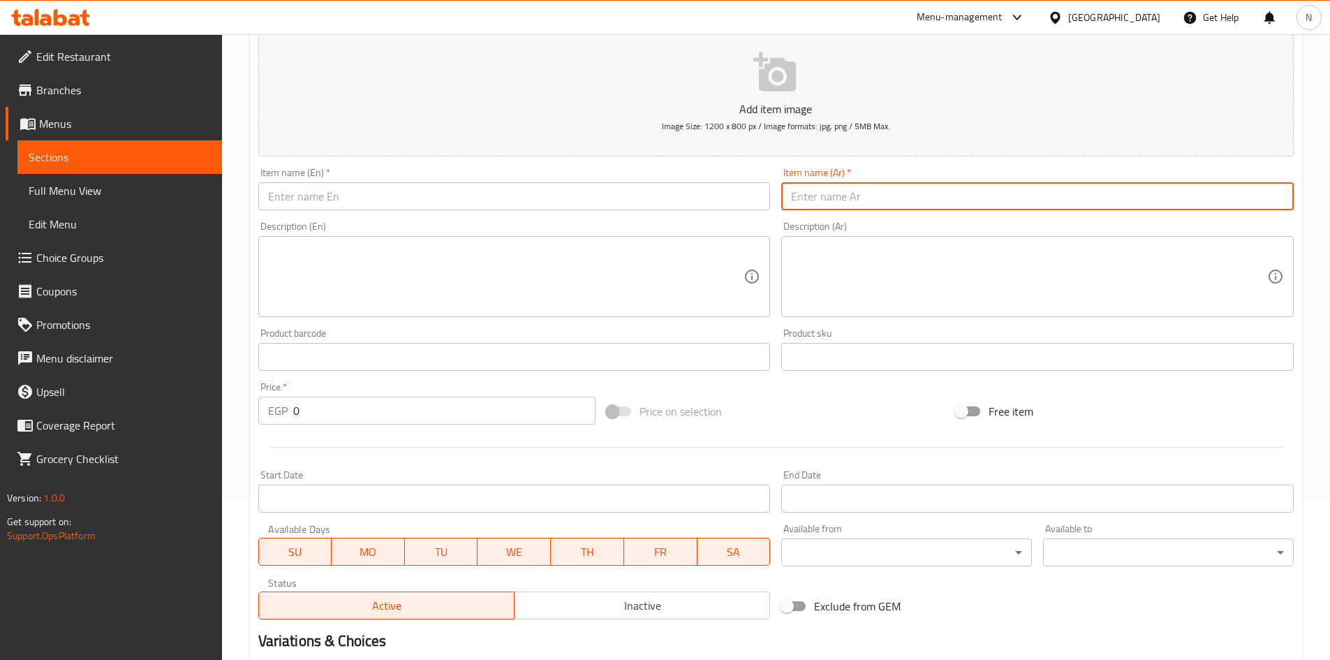
paste input "بلح بالكيوى + عسل"
click at [815, 203] on input "بلح بالكيوى + عسل" at bounding box center [1037, 196] width 512 height 28
click at [843, 190] on input "بلح بالكيوى وعسل" at bounding box center [1037, 196] width 512 height 28
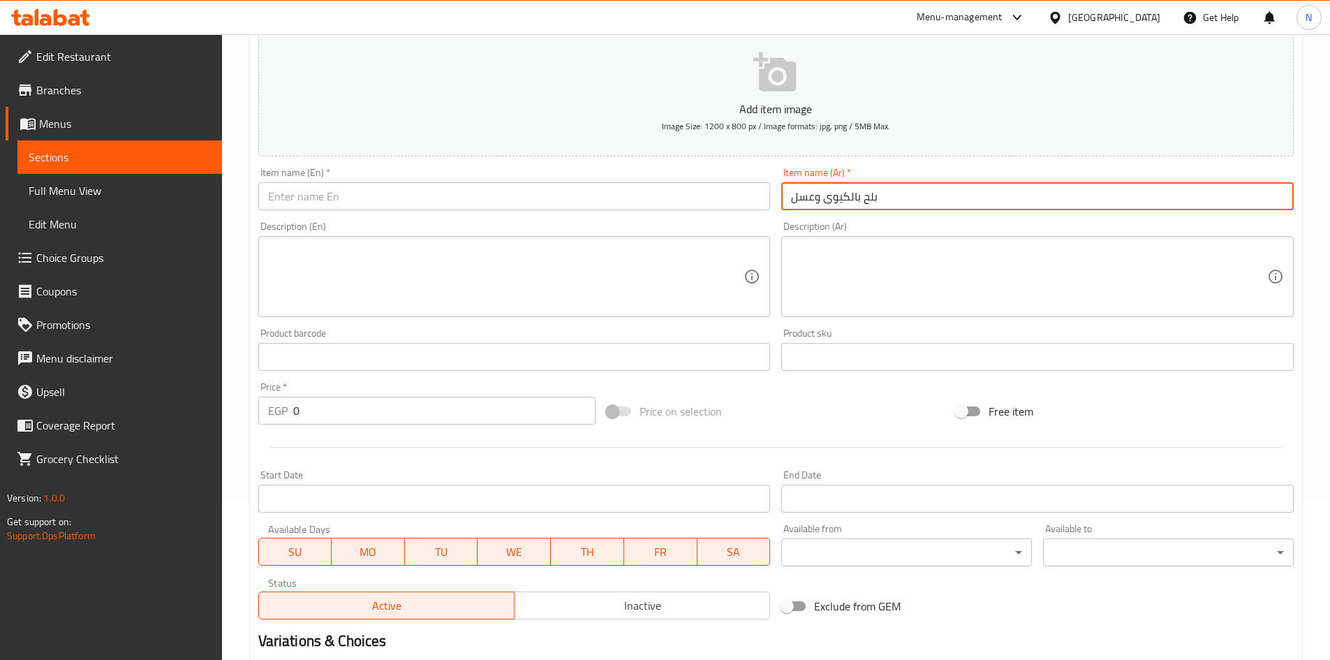
click at [843, 190] on input "بلح بالكيوى وعسل" at bounding box center [1037, 196] width 512 height 28
type input "بلح بالكيوى وعسل"
click at [447, 207] on input "text" at bounding box center [514, 196] width 512 height 28
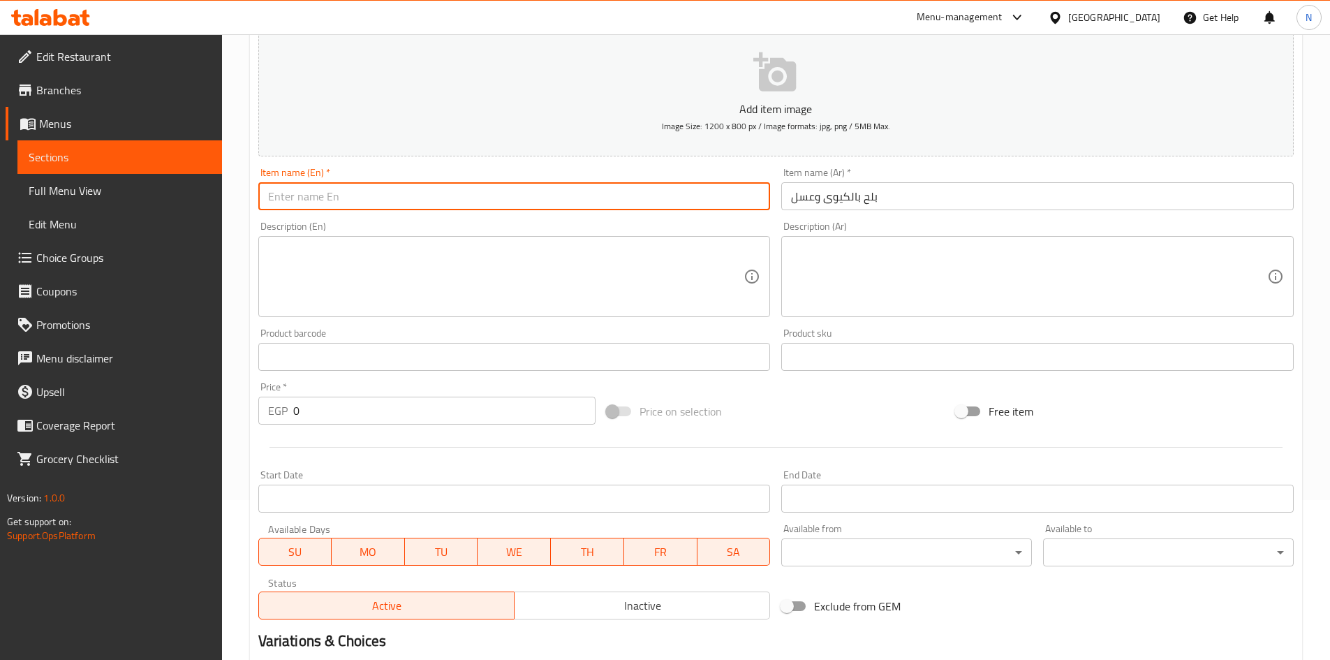
paste input "Dates with kiwi and honey"
click at [362, 197] on input "Dates with kiwi and honey" at bounding box center [514, 196] width 512 height 28
click at [350, 196] on input "Dates with Kiwi and Honey" at bounding box center [514, 196] width 512 height 28
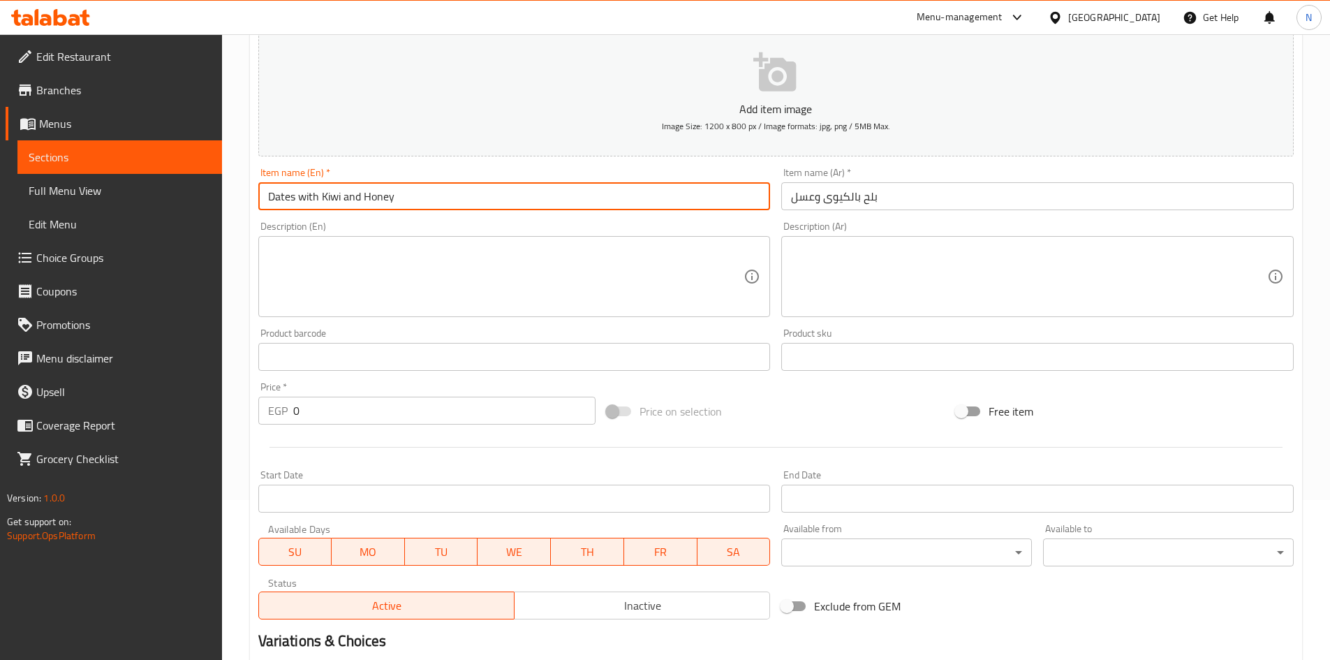
click at [350, 196] on input "Dates with Kiwi and Honey" at bounding box center [514, 196] width 512 height 28
click at [313, 193] on input "Dates with Kiwi And Honey" at bounding box center [514, 196] width 512 height 28
type input "Dates With Kiwi And Honey"
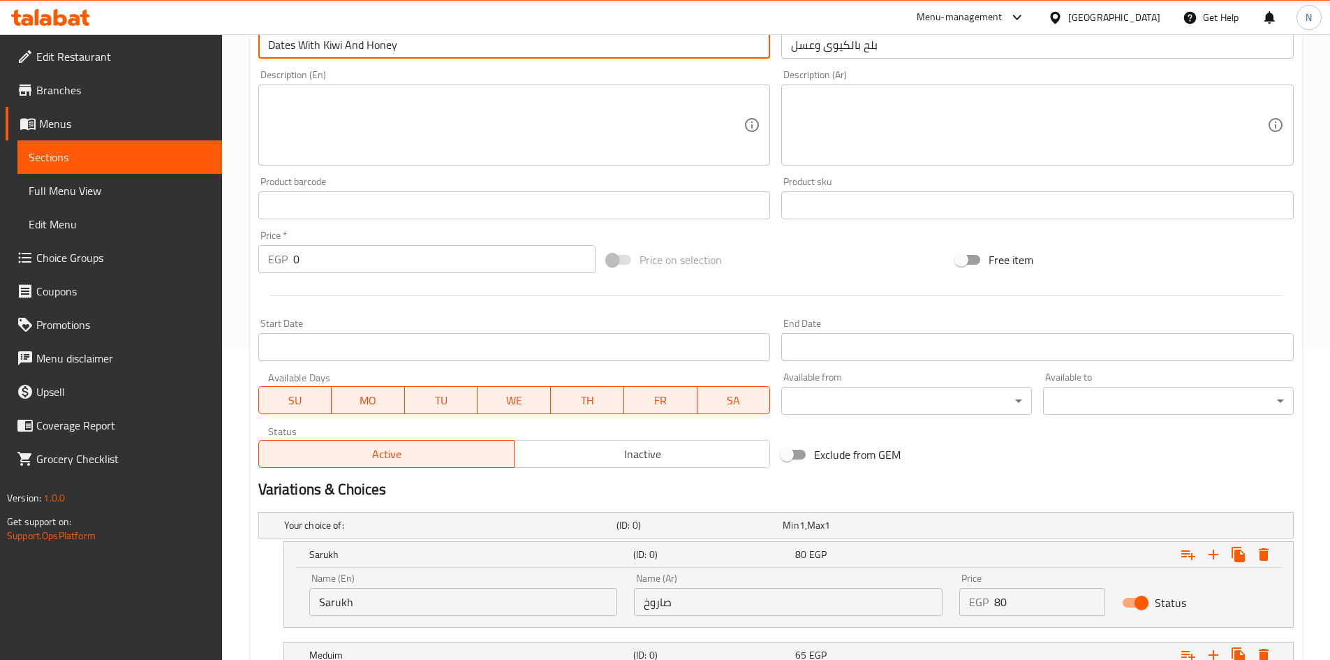
scroll to position [579, 0]
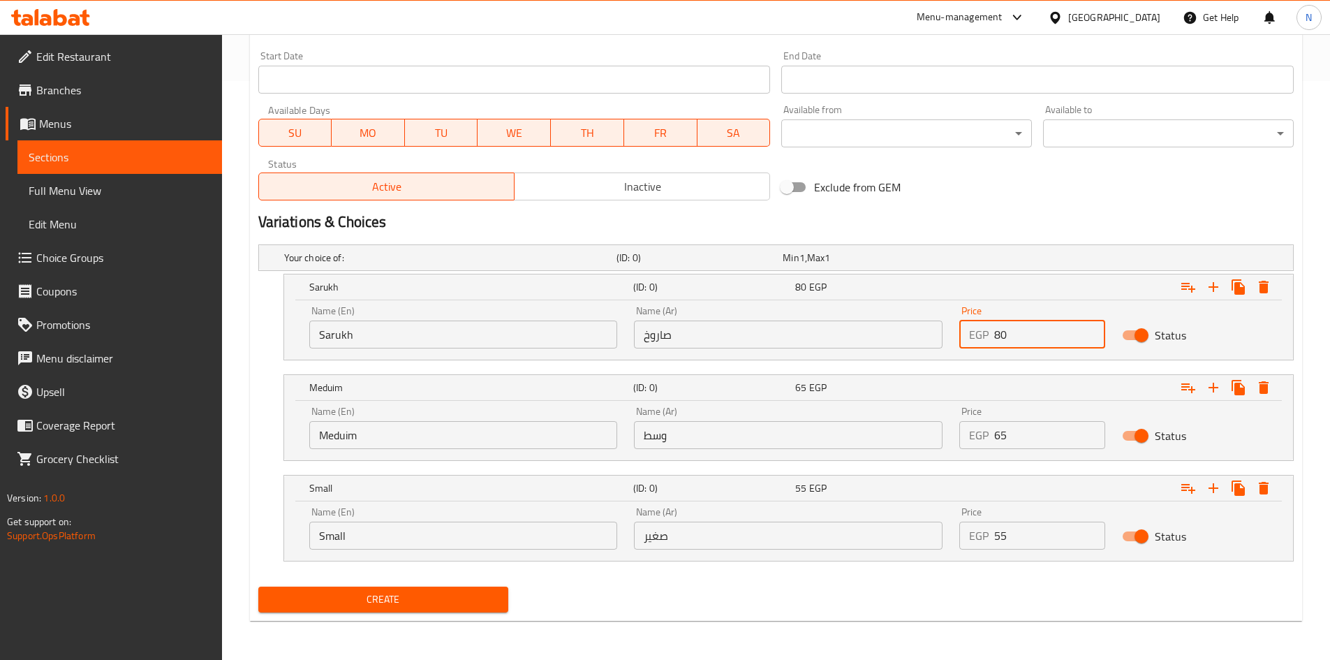
drag, startPoint x: 1011, startPoint y: 336, endPoint x: 985, endPoint y: 344, distance: 26.9
click at [985, 344] on div "EGP 80 Price" at bounding box center [1032, 334] width 146 height 28
type input "85"
click at [1012, 212] on h2 "Variations & Choices" at bounding box center [775, 222] width 1035 height 21
click at [991, 439] on div "EGP 65 Price" at bounding box center [1032, 435] width 146 height 28
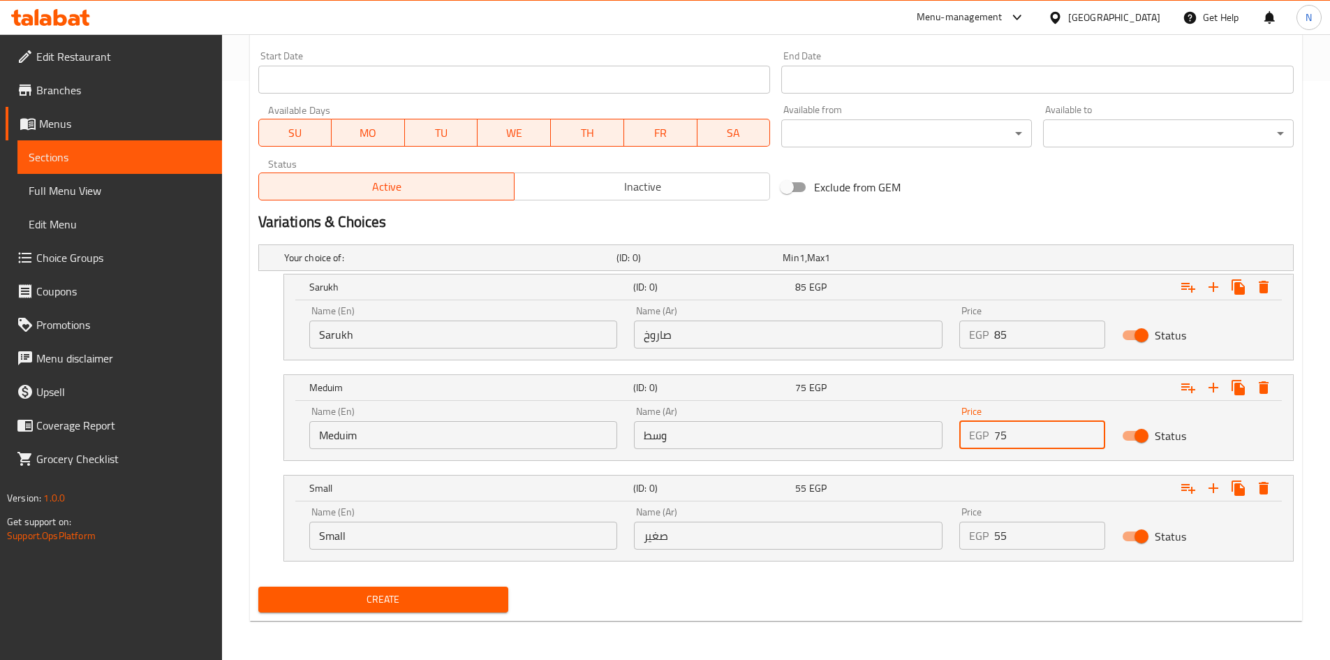
type input "75"
click at [1026, 211] on div "Variations & Choices" at bounding box center [776, 222] width 1046 height 32
drag, startPoint x: 1008, startPoint y: 534, endPoint x: 993, endPoint y: 540, distance: 16.3
click at [993, 540] on div "EGP 55 Price" at bounding box center [1032, 535] width 146 height 28
type input "65"
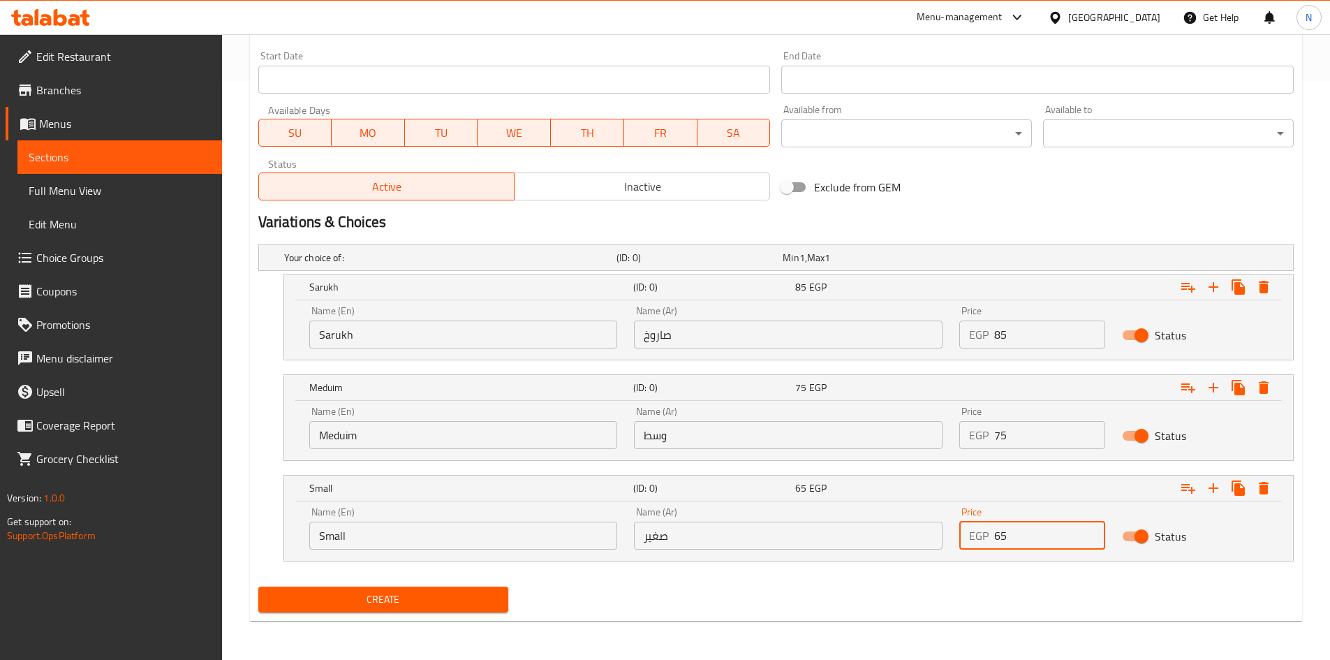
click at [399, 337] on input "Sarukh" at bounding box center [463, 334] width 309 height 28
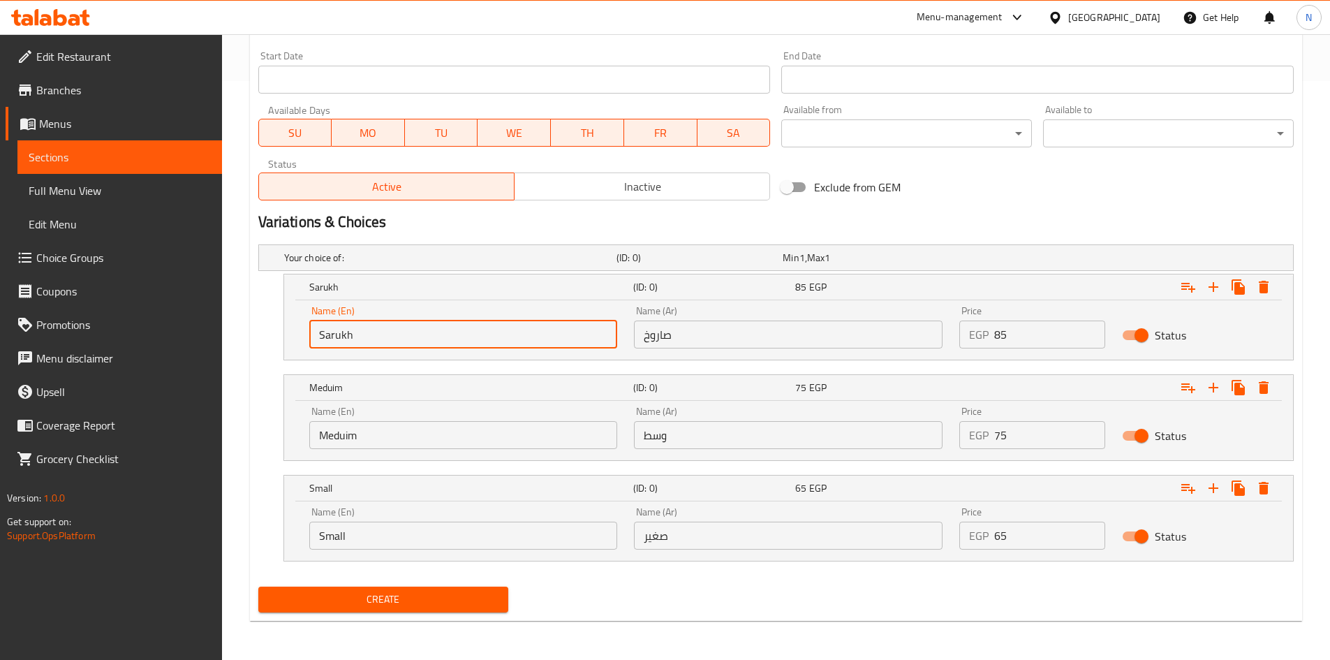
click at [399, 337] on input "Sarukh" at bounding box center [463, 334] width 309 height 28
type input "Choice"
click at [399, 337] on input "text" at bounding box center [463, 334] width 309 height 28
type input "Sarukh"
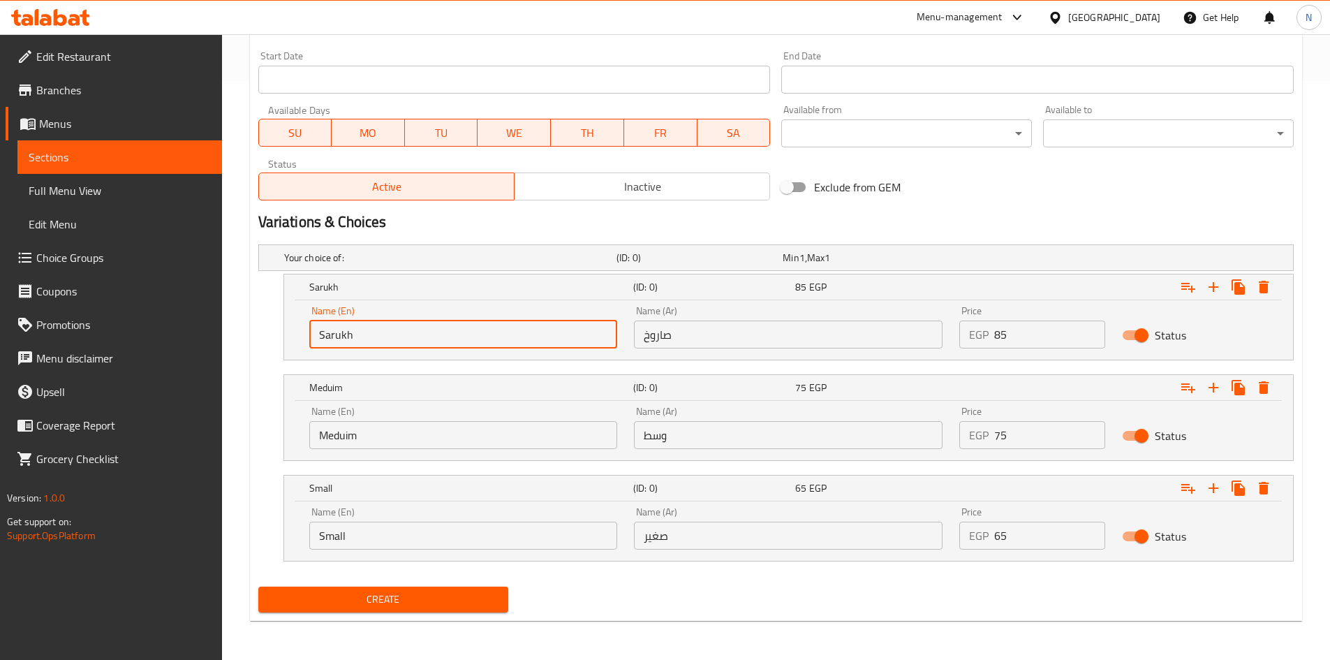
click at [353, 440] on input "Meduim" at bounding box center [463, 435] width 309 height 28
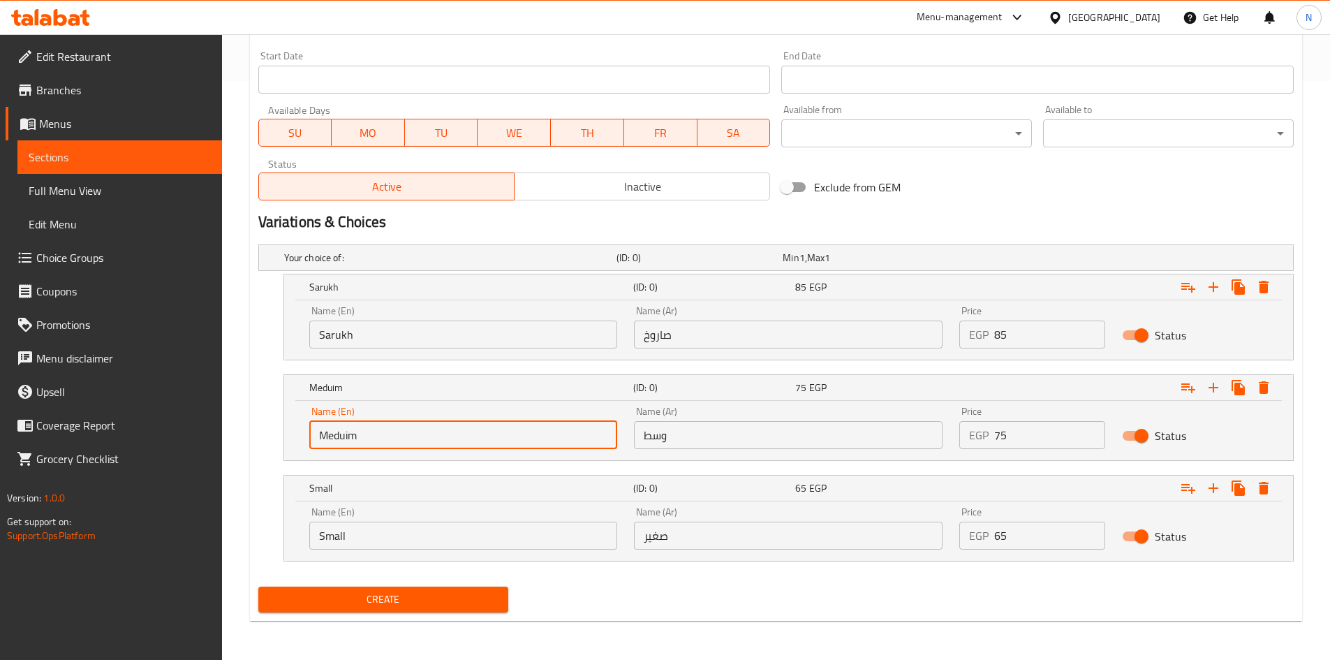
click at [353, 440] on input "Meduim" at bounding box center [463, 435] width 309 height 28
type input "Choice"
click at [353, 440] on input "text" at bounding box center [463, 435] width 309 height 28
type input "Meduim"
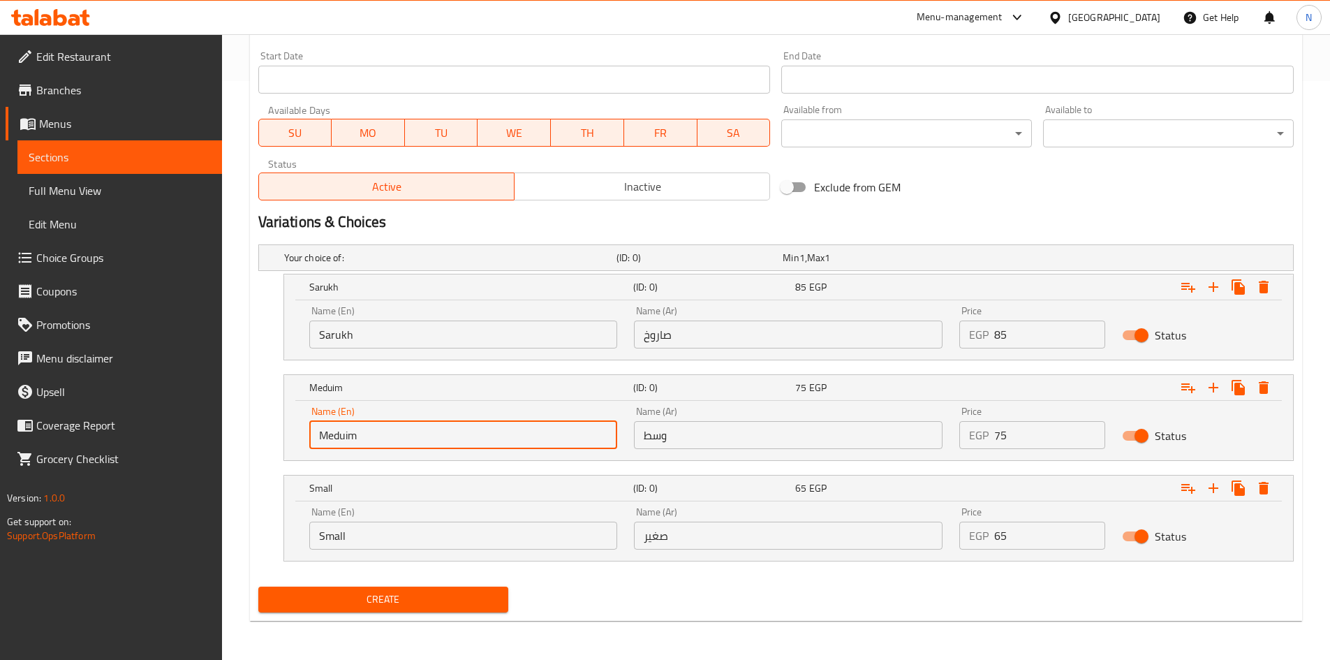
click at [364, 540] on input "Small" at bounding box center [463, 535] width 309 height 28
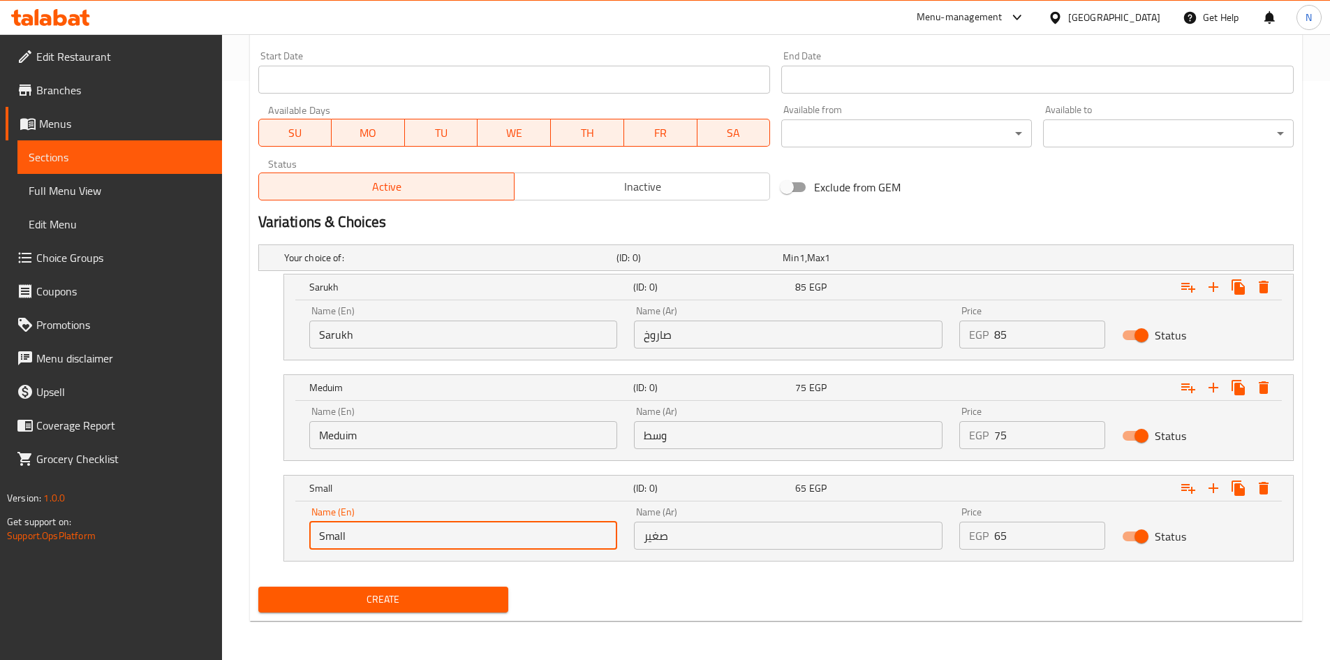
click at [364, 540] on input "Small" at bounding box center [463, 535] width 309 height 28
type input "Choice"
click at [364, 540] on input "text" at bounding box center [463, 535] width 309 height 28
type input "Small"
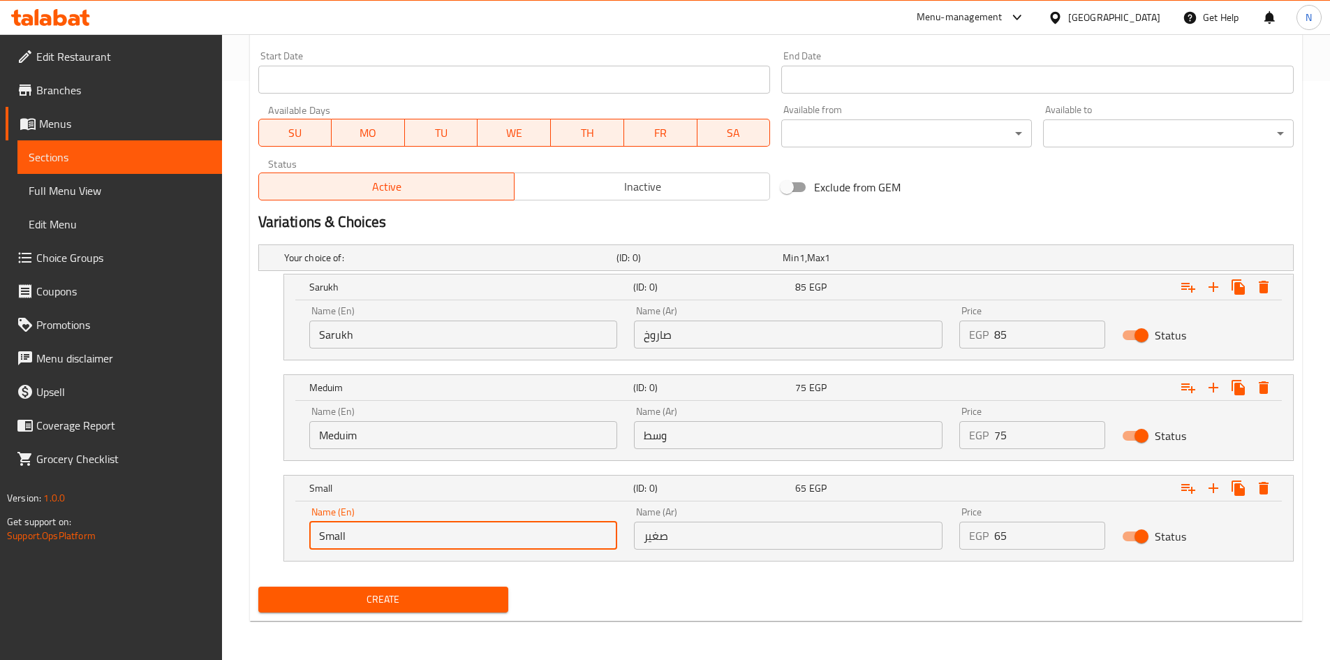
click at [727, 329] on input "صاروخ" at bounding box center [788, 334] width 309 height 28
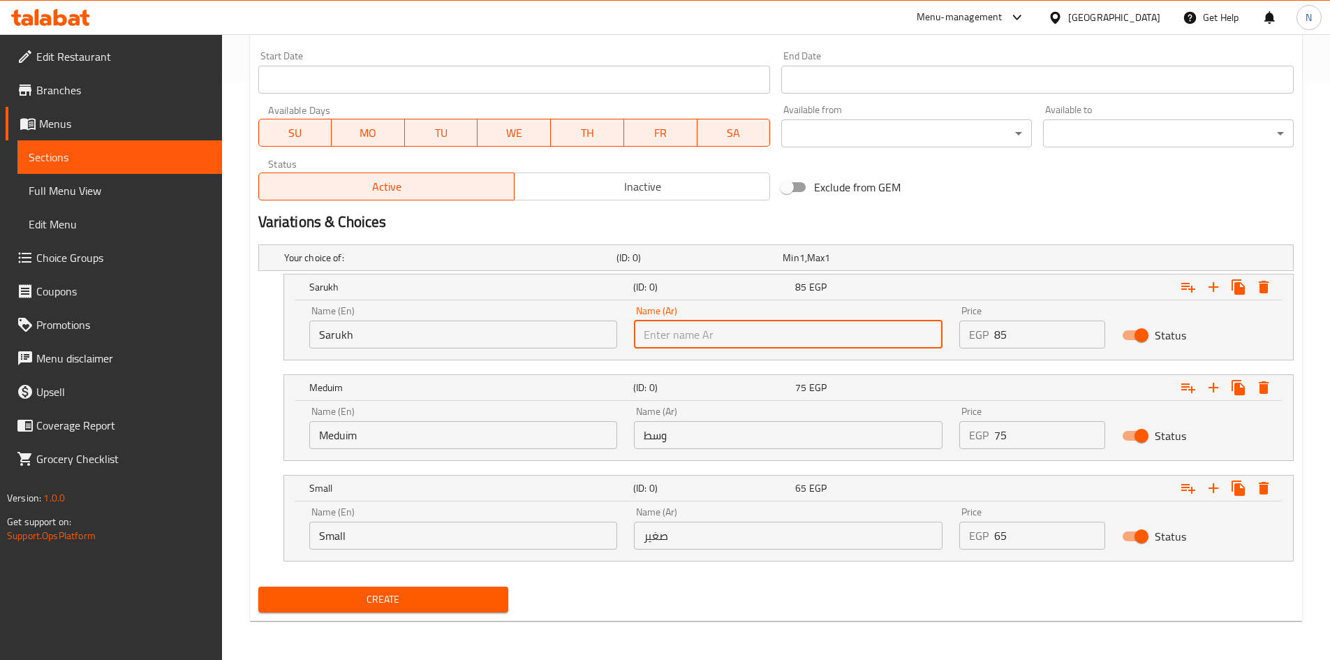
type input "صاروخ"
click at [716, 431] on input "وسط" at bounding box center [788, 435] width 309 height 28
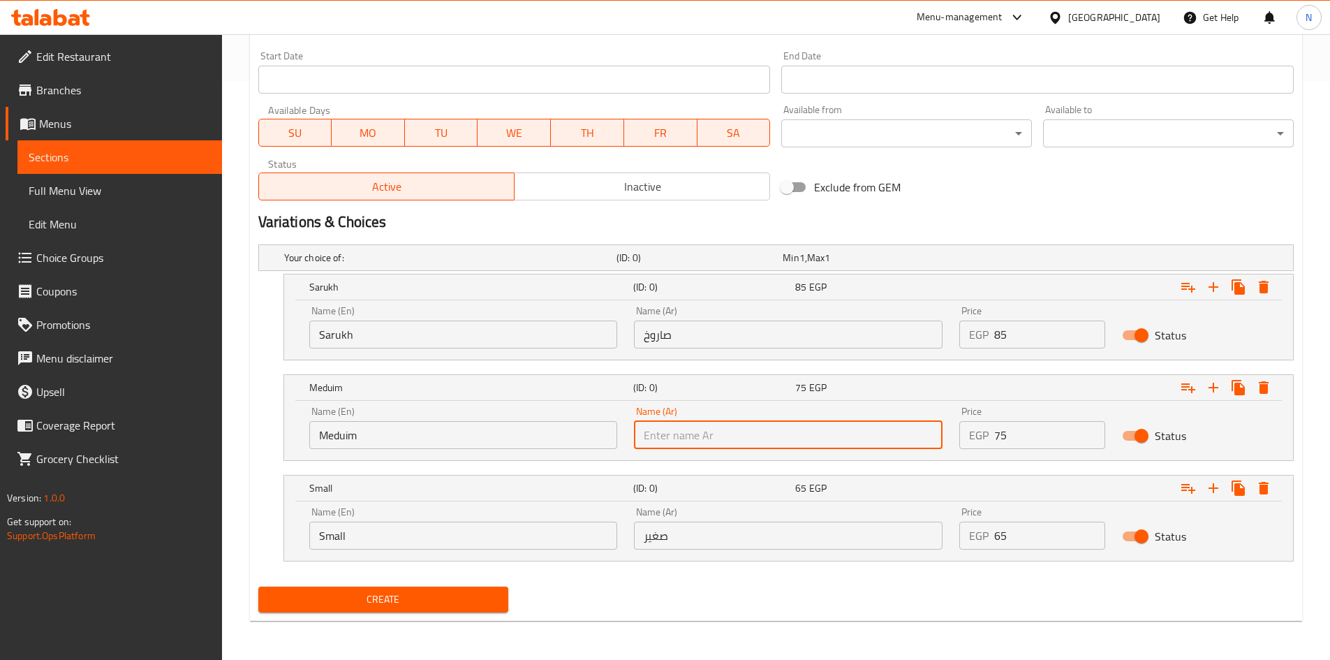
type input "وسط"
click at [701, 545] on input "صغير" at bounding box center [788, 535] width 309 height 28
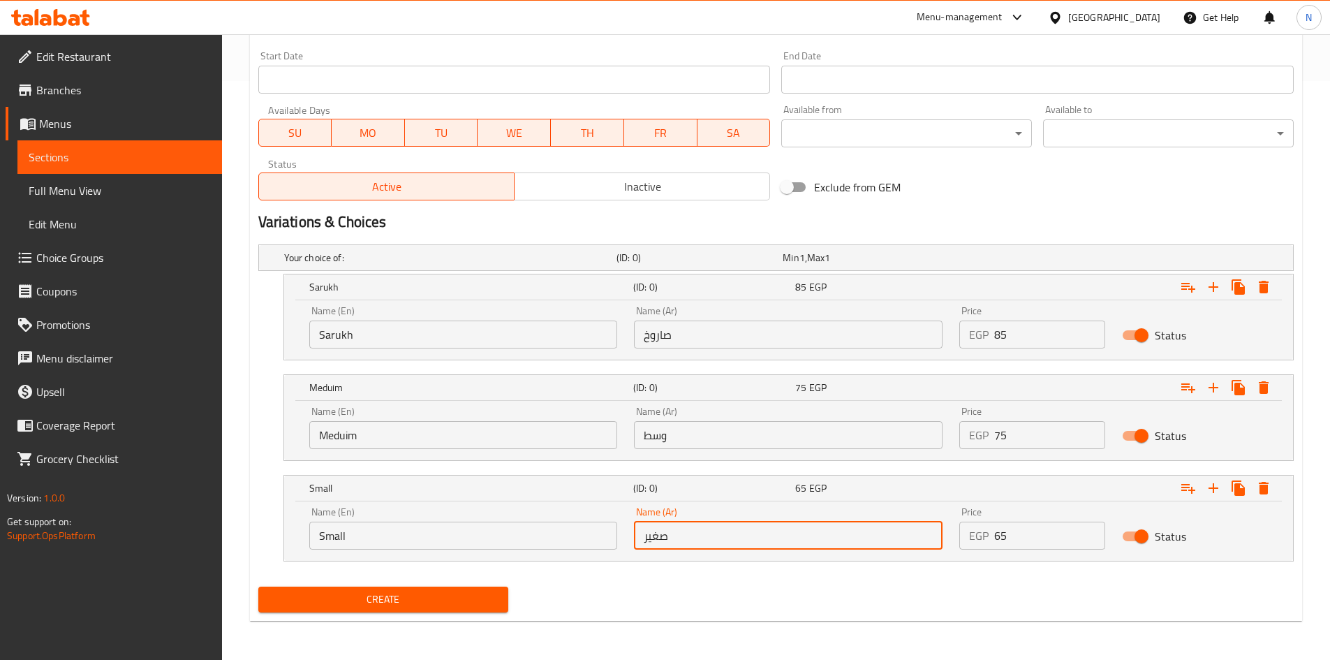
type input "صغير"
click at [701, 572] on nav at bounding box center [775, 569] width 1035 height 11
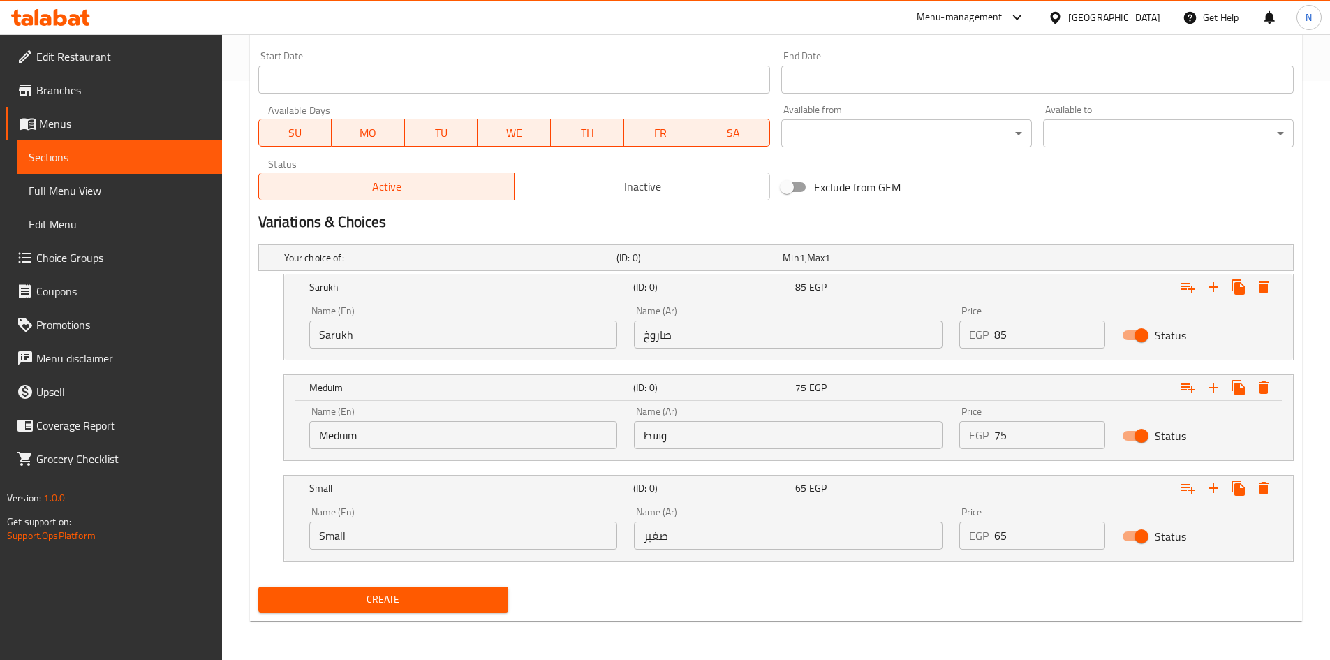
click at [360, 595] on span "Create" at bounding box center [383, 599] width 228 height 17
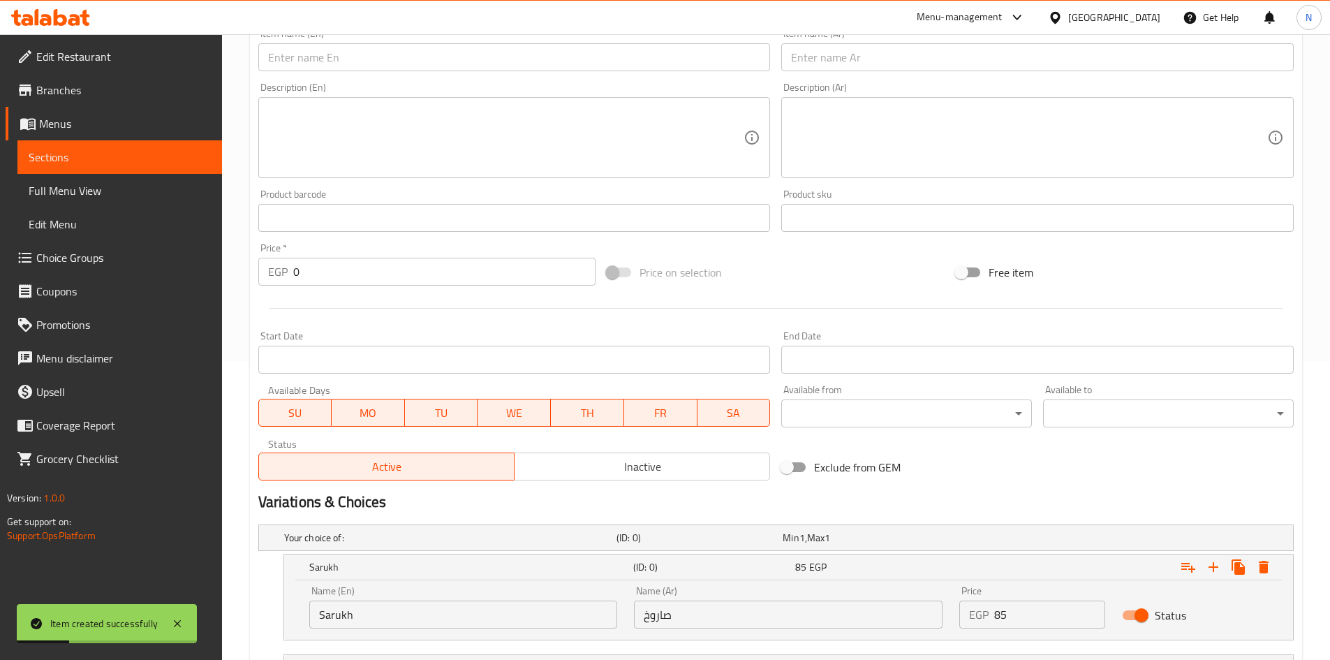
scroll to position [160, 0]
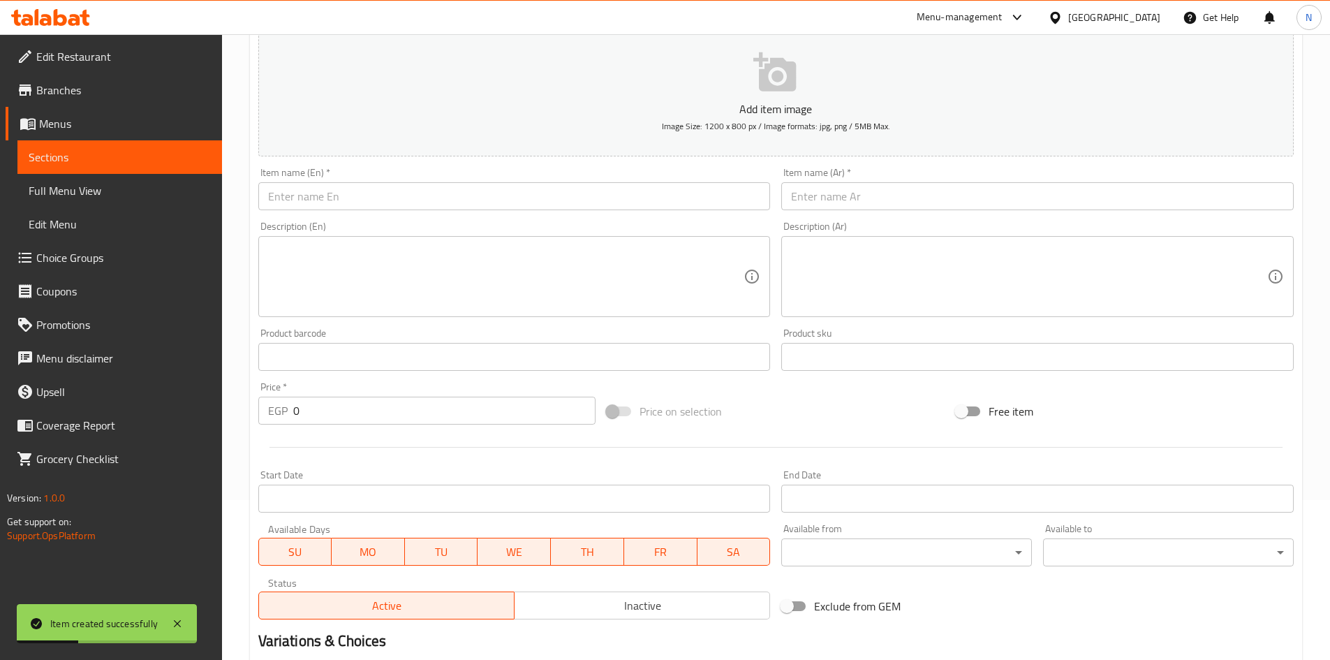
click at [842, 200] on input "text" at bounding box center [1037, 196] width 512 height 28
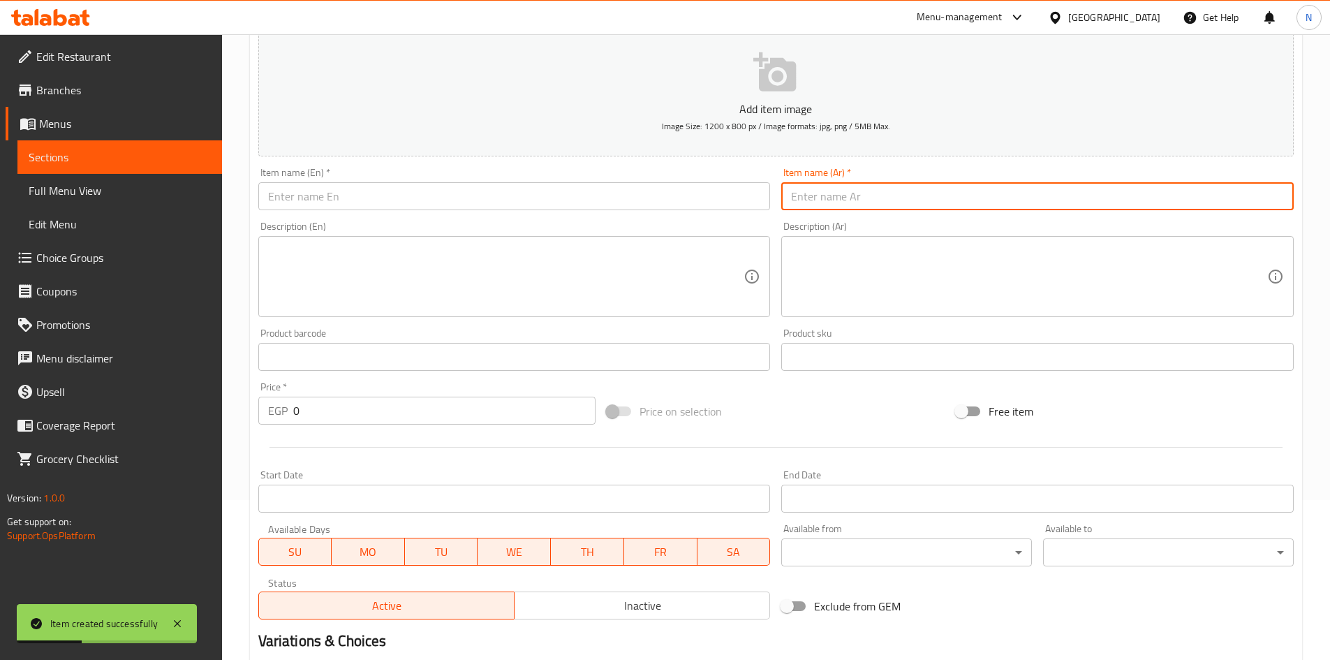
paste input "كوكتيل خلاط"
type input "كوكتيل خلاط"
click at [413, 184] on input "text" at bounding box center [514, 196] width 512 height 28
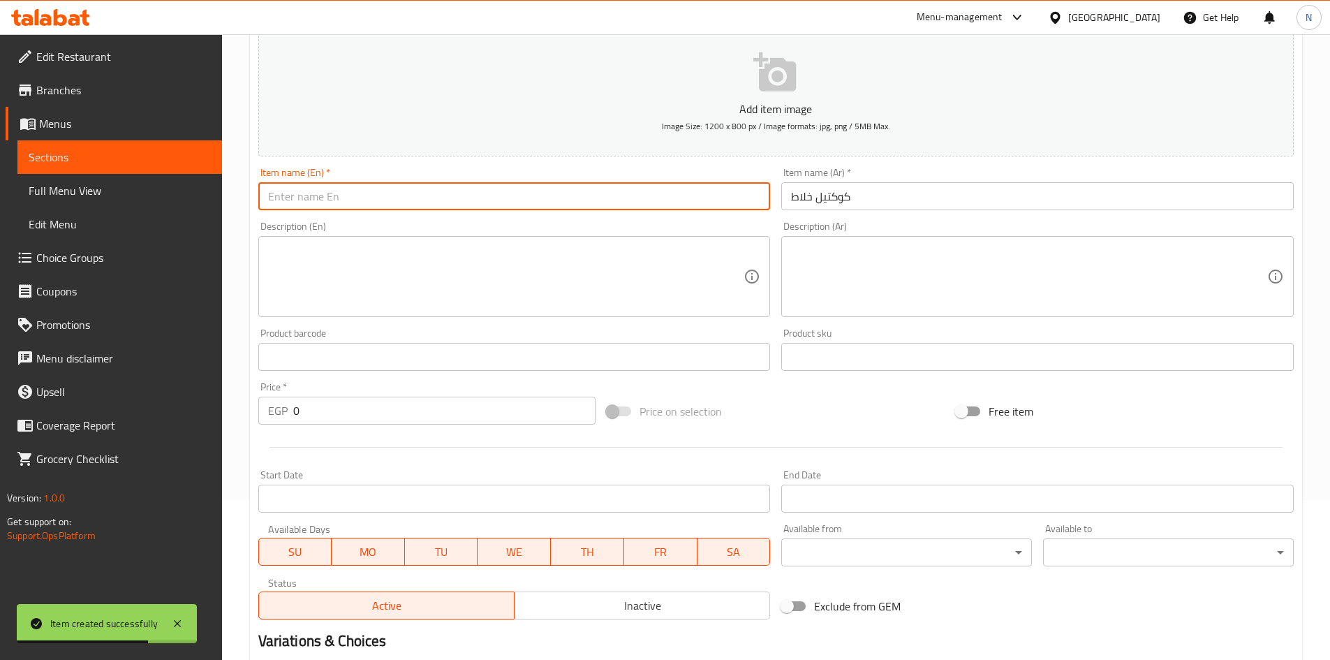
paste input "cocktail mixer"
click at [304, 199] on input "cocktail mixer" at bounding box center [514, 196] width 512 height 28
click at [305, 199] on input "cocktail mixer" at bounding box center [514, 196] width 512 height 28
type input "Cocktail Mixer"
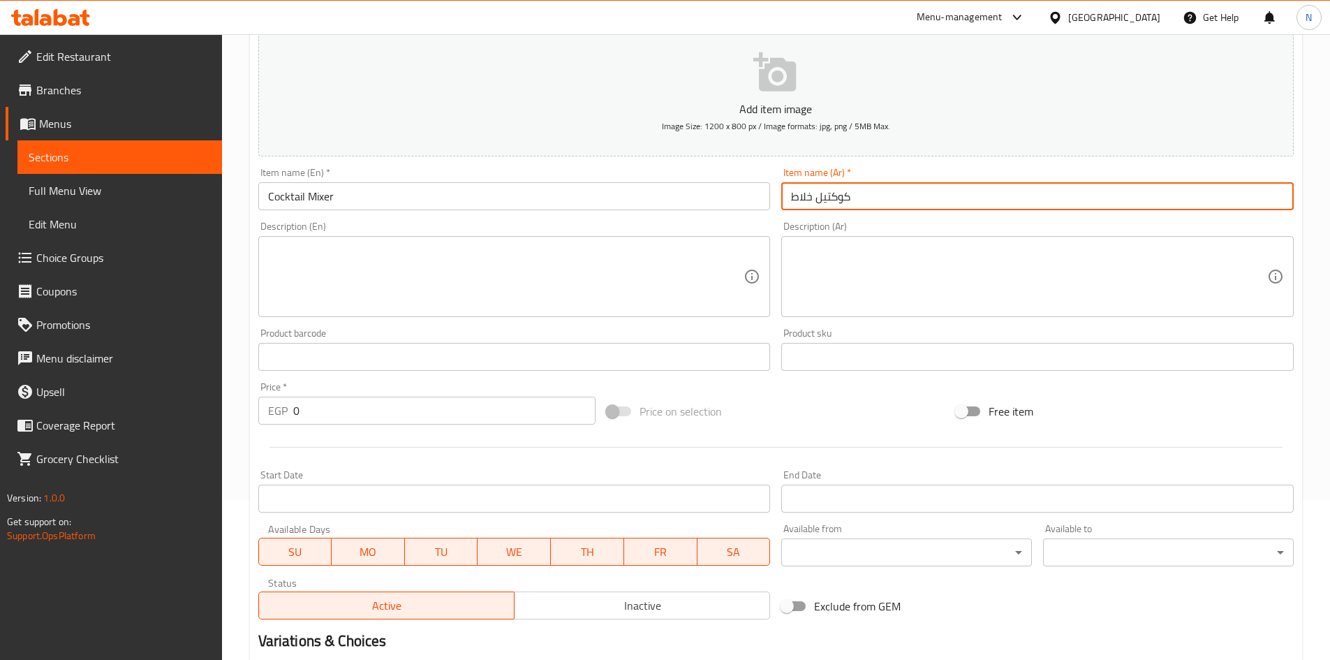
click at [799, 198] on input "كوكتيل خلاط" at bounding box center [1037, 196] width 512 height 28
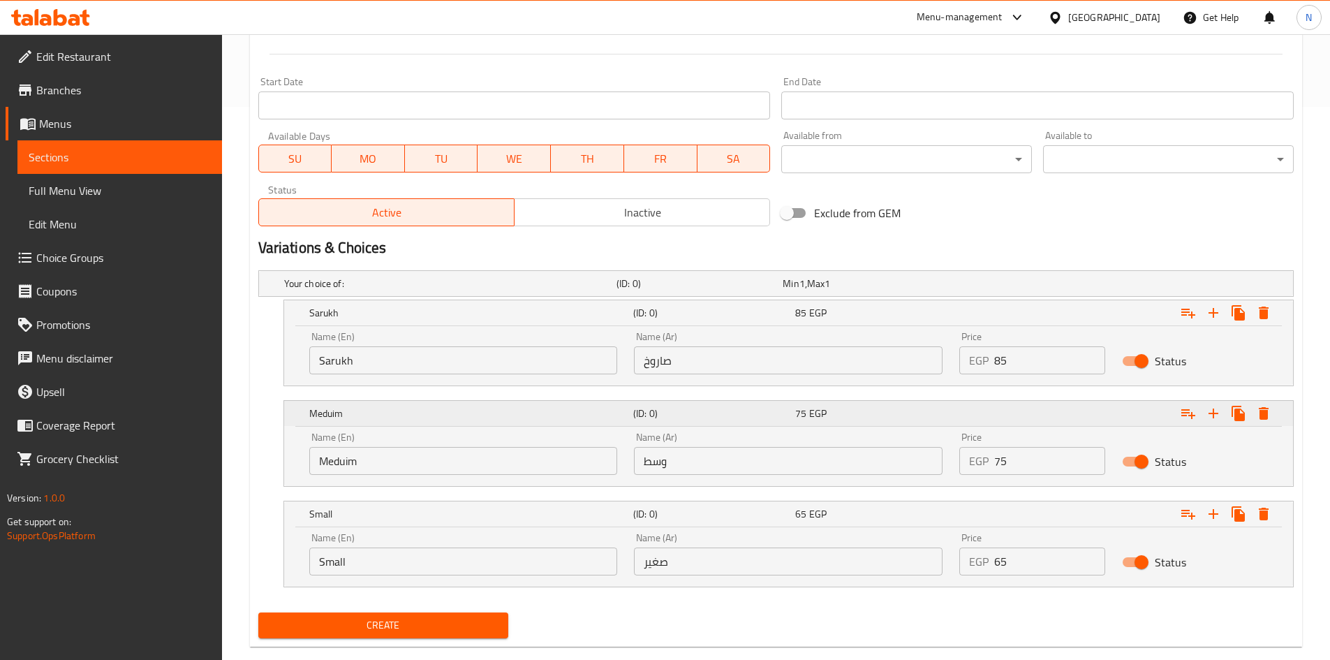
scroll to position [579, 0]
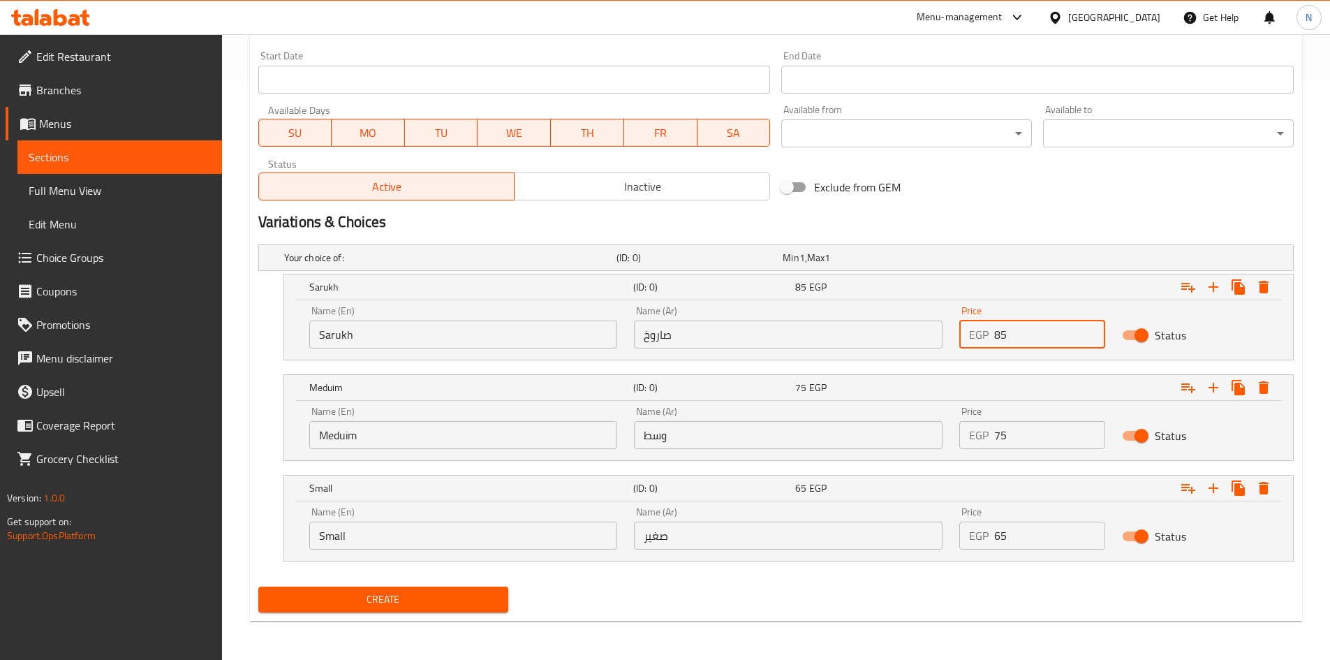
drag, startPoint x: 1000, startPoint y: 332, endPoint x: 989, endPoint y: 336, distance: 11.6
click at [989, 336] on div "EGP 85 Price" at bounding box center [1032, 334] width 146 height 28
type input "70"
click at [1016, 225] on h2 "Variations & Choices" at bounding box center [775, 222] width 1035 height 21
drag, startPoint x: 1018, startPoint y: 436, endPoint x: 992, endPoint y: 439, distance: 26.1
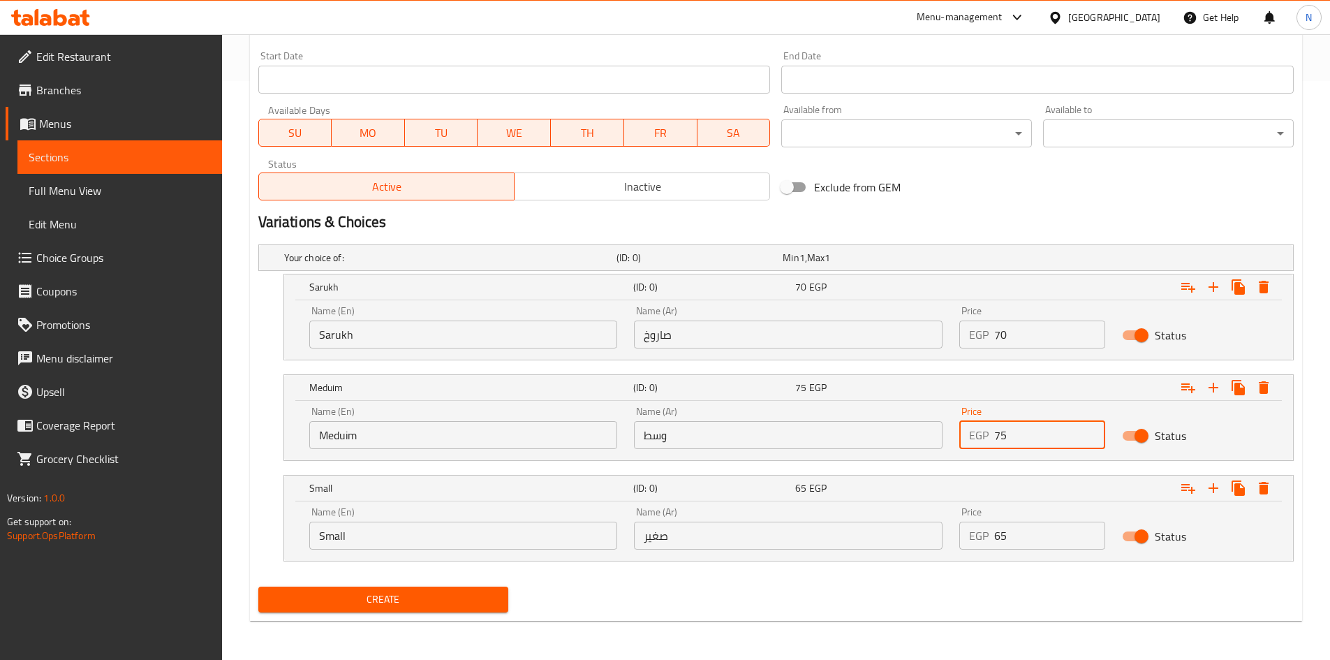
click at [992, 439] on div "EGP 75 Price" at bounding box center [1032, 435] width 146 height 28
type input "55"
drag, startPoint x: 977, startPoint y: 200, endPoint x: 816, endPoint y: 140, distance: 171.8
click at [977, 199] on div "Exclude from GEM" at bounding box center [950, 187] width 349 height 38
drag, startPoint x: 992, startPoint y: 538, endPoint x: 983, endPoint y: 540, distance: 9.3
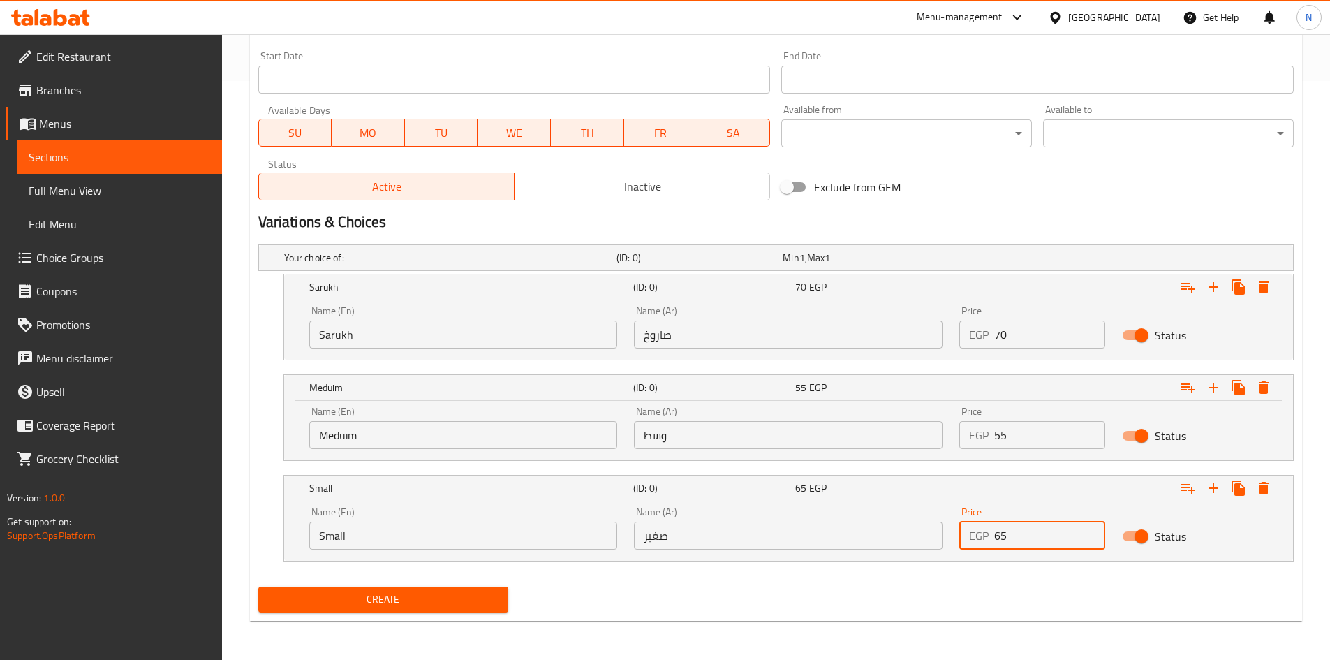
click at [983, 540] on div "EGP 65 Price" at bounding box center [1032, 535] width 146 height 28
type input "45"
click at [450, 335] on input "Sarukh" at bounding box center [463, 334] width 309 height 28
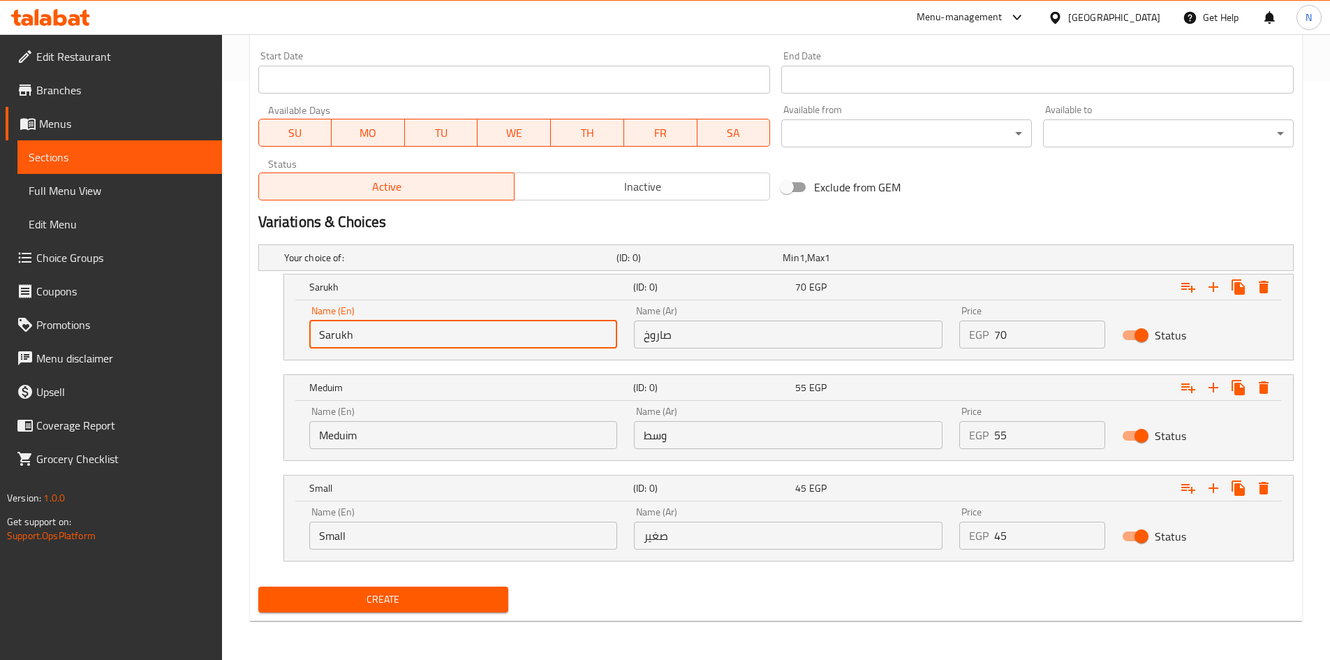
click at [449, 338] on input "Sarukh" at bounding box center [463, 334] width 309 height 28
type input "Choice"
click at [445, 338] on input "text" at bounding box center [463, 334] width 309 height 28
type input "Sarukh"
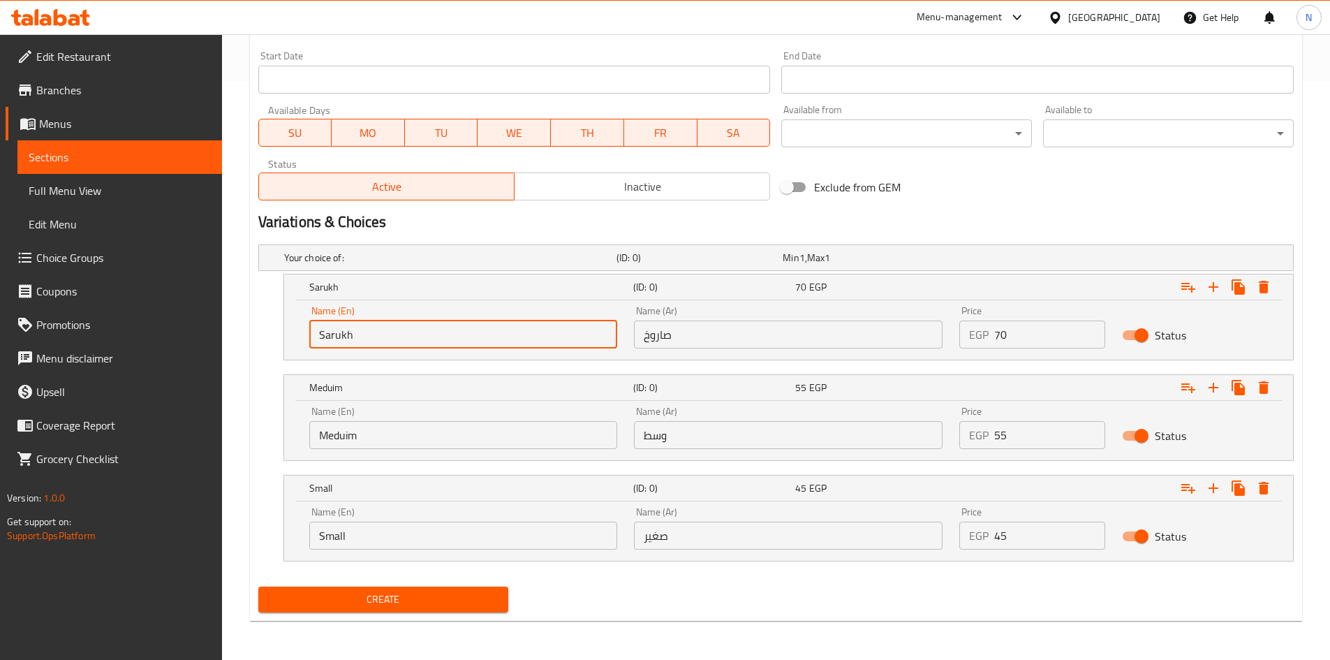
click at [382, 436] on input "Meduim" at bounding box center [463, 435] width 309 height 28
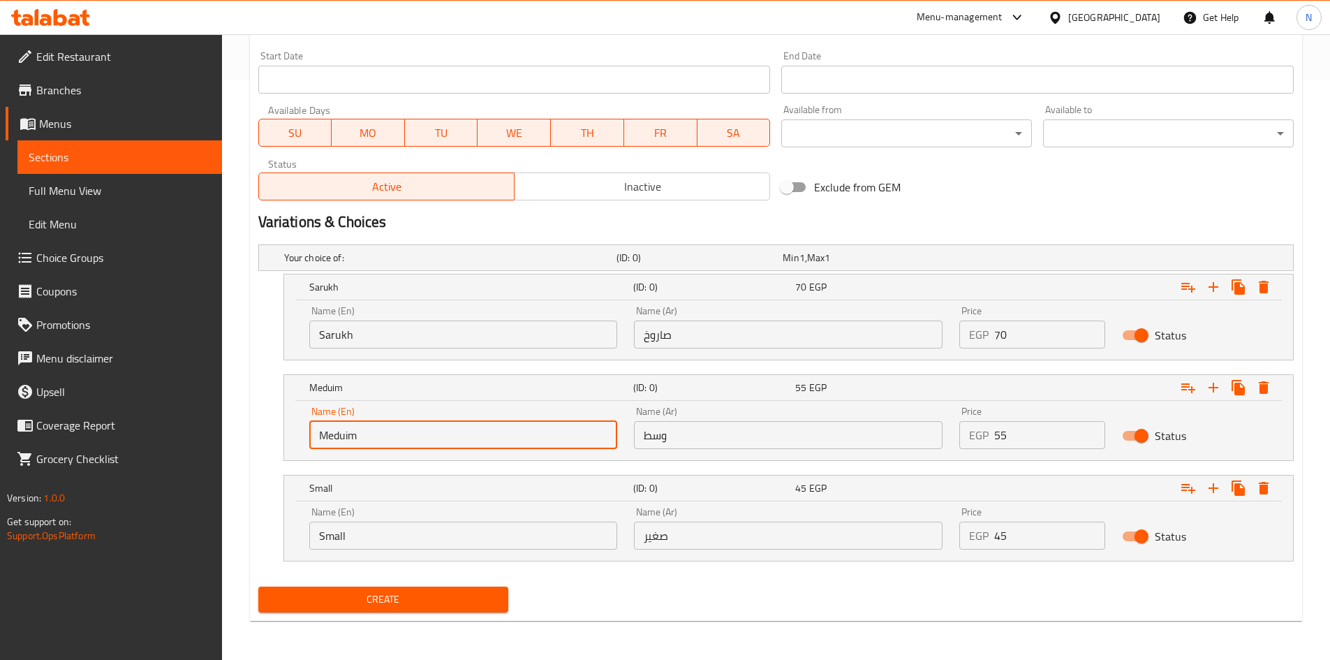
click at [382, 436] on input "Meduim" at bounding box center [463, 435] width 309 height 28
type input "Choice"
click at [382, 436] on input "text" at bounding box center [463, 435] width 309 height 28
type input "Meduim"
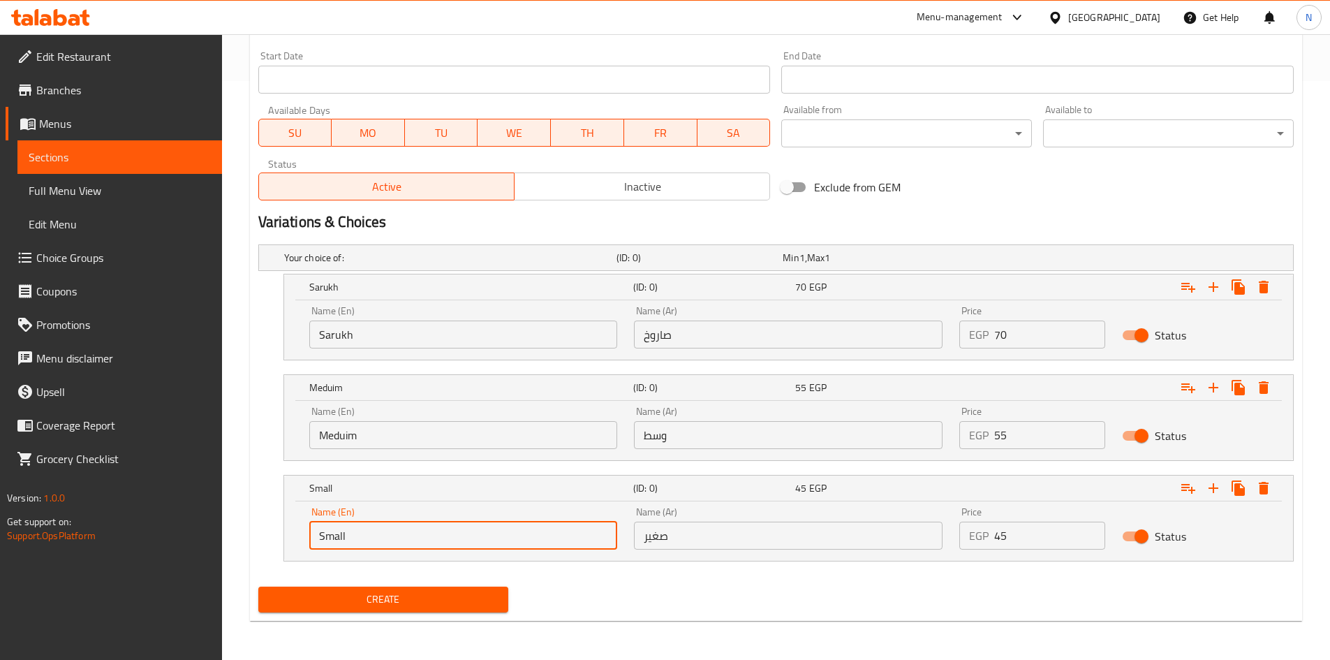
click at [347, 543] on input "Small" at bounding box center [463, 535] width 309 height 28
type input "Choice"
click at [352, 533] on input "text" at bounding box center [463, 535] width 309 height 28
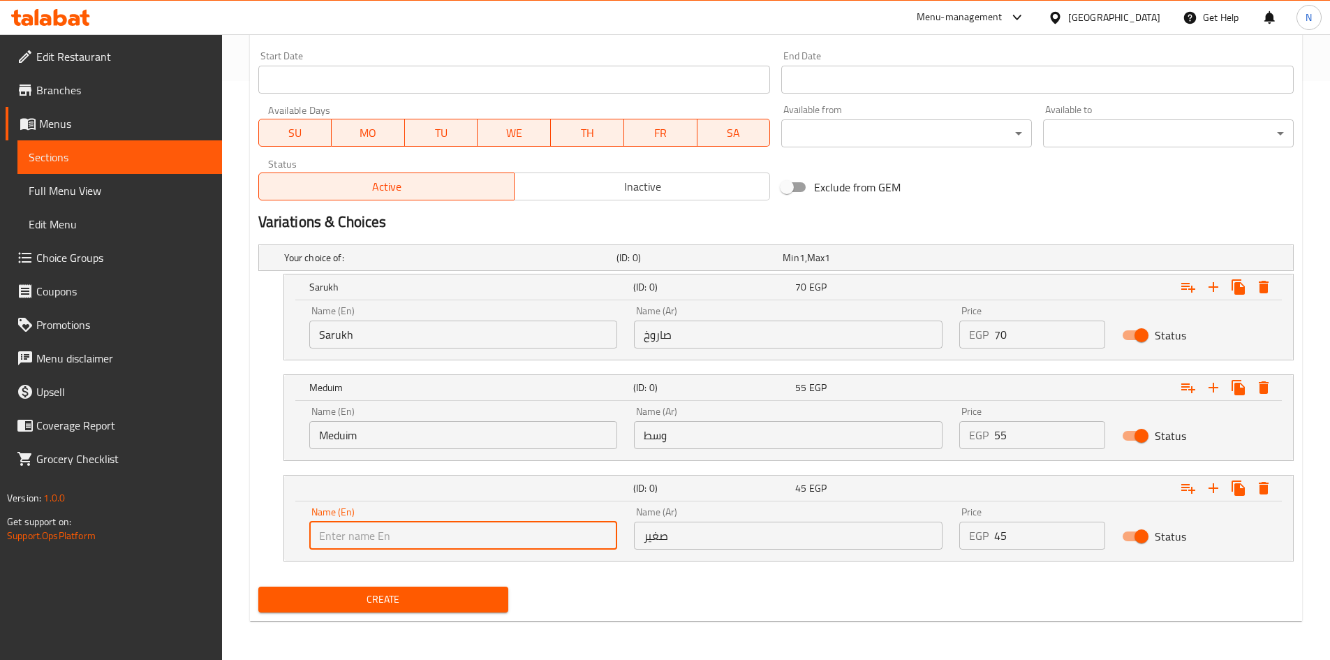
type input "Small"
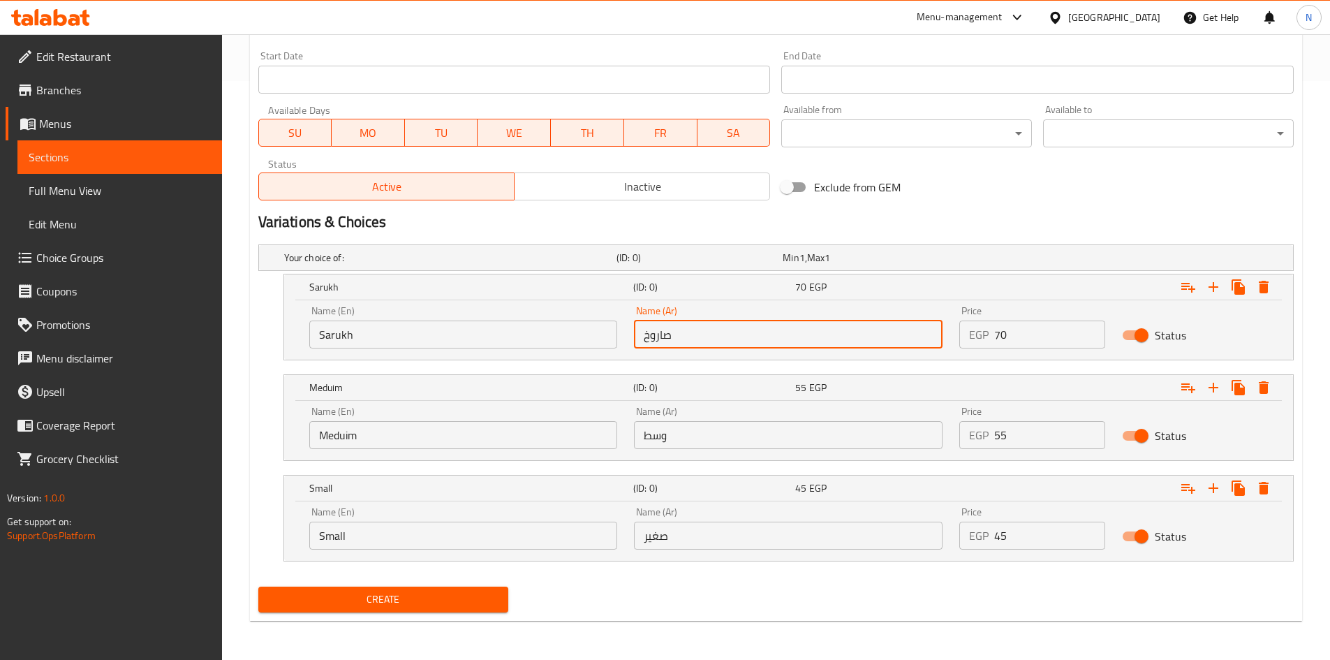
click at [725, 343] on input "صاروخ" at bounding box center [788, 334] width 309 height 28
type input "صاروخ"
click at [706, 415] on div "Name (Ar) وسط Name (Ar)" at bounding box center [788, 427] width 309 height 43
click at [702, 428] on input "وسط" at bounding box center [788, 435] width 309 height 28
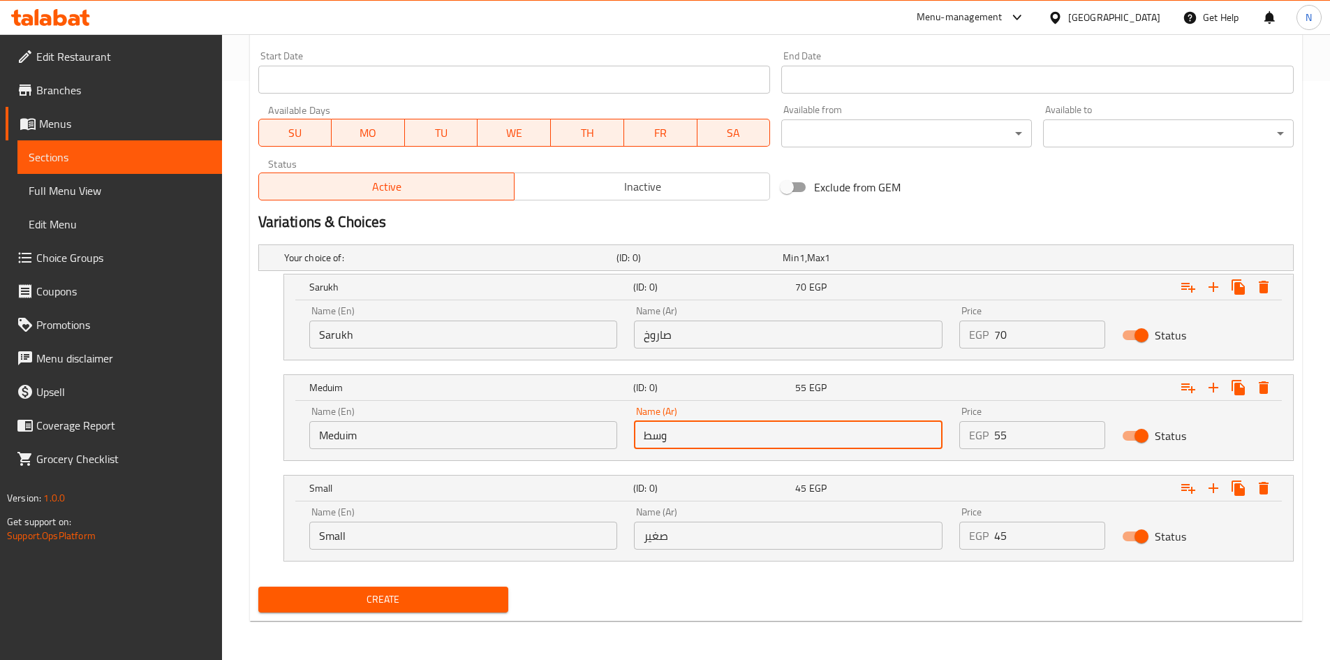
type input "وسط"
click at [679, 523] on input "صغير" at bounding box center [788, 535] width 309 height 28
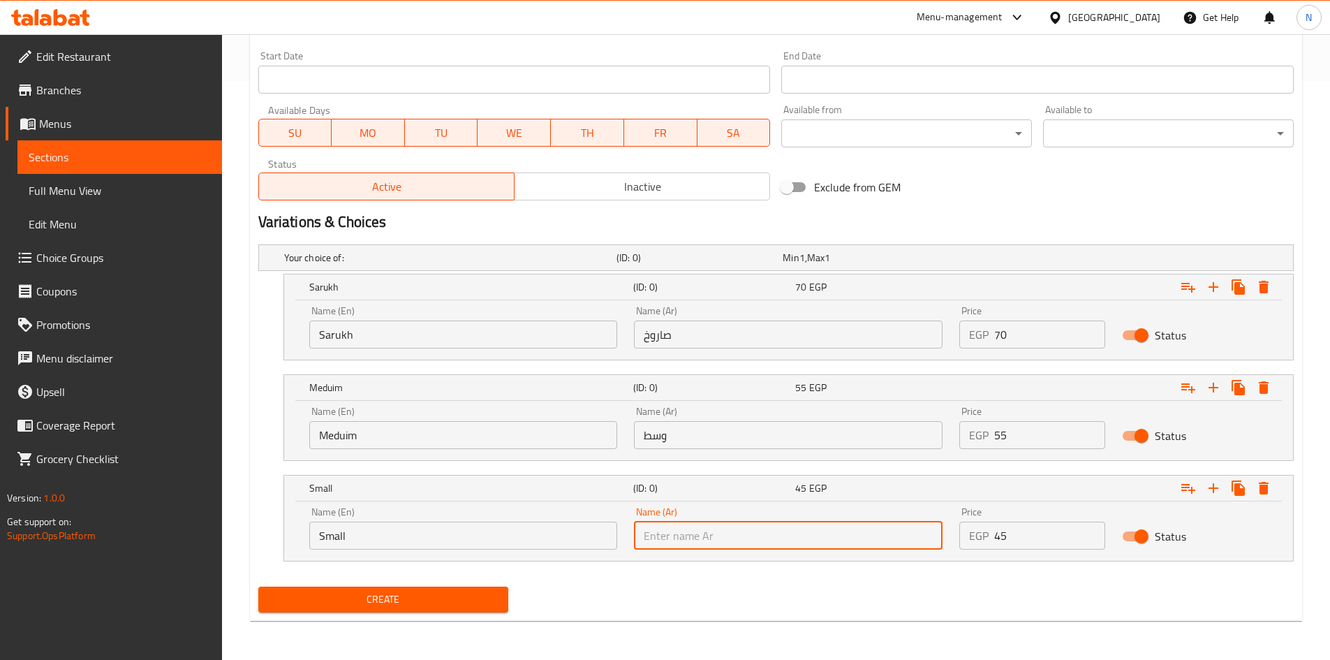
type input "صغير"
click at [988, 220] on h2 "Variations & Choices" at bounding box center [775, 222] width 1035 height 21
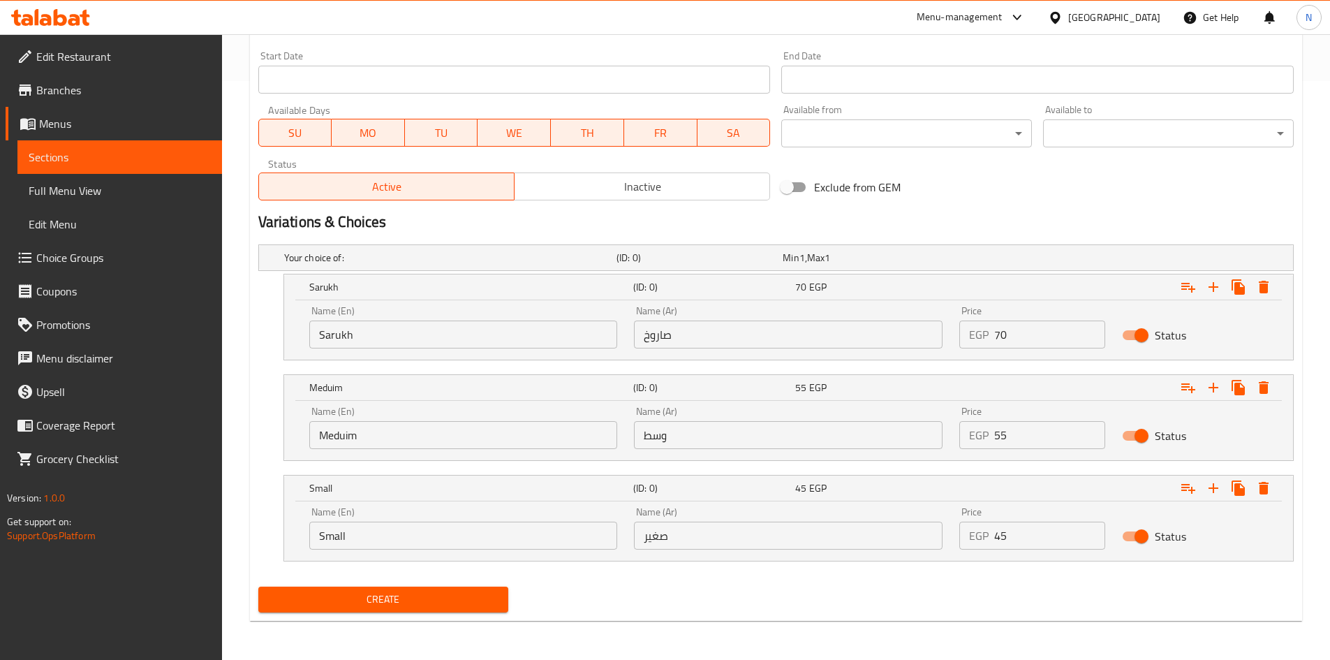
click at [377, 605] on span "Create" at bounding box center [383, 599] width 228 height 17
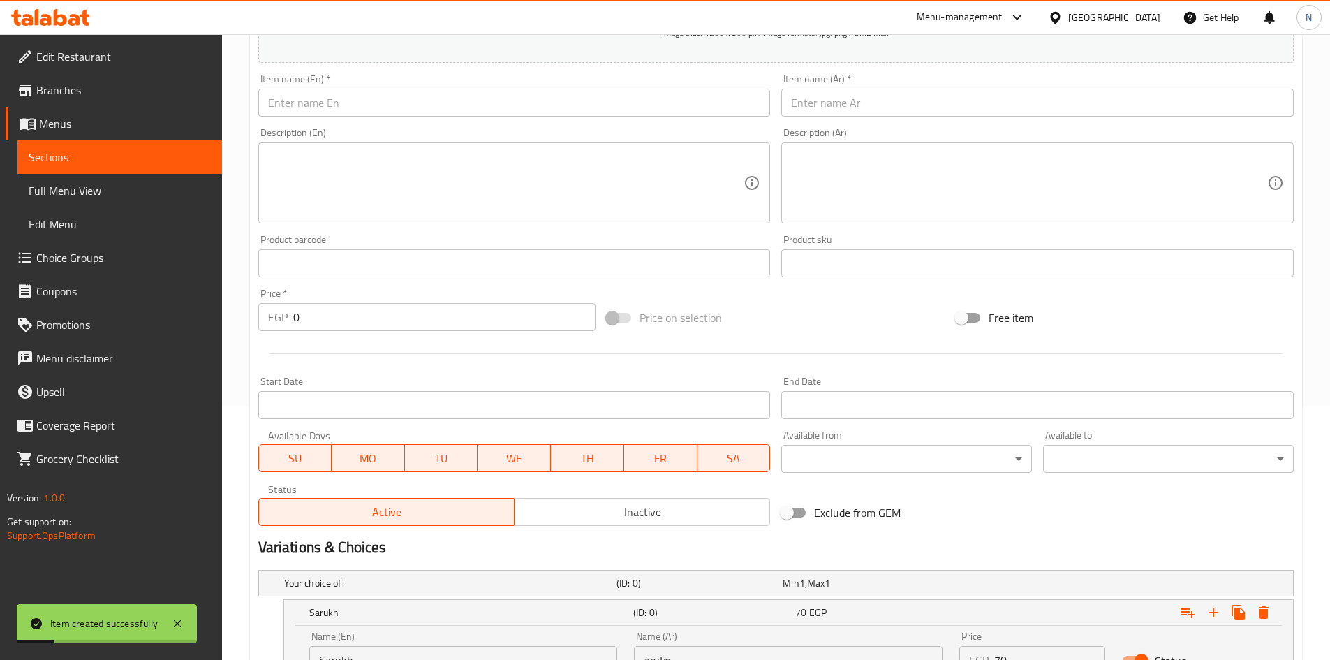
scroll to position [90, 0]
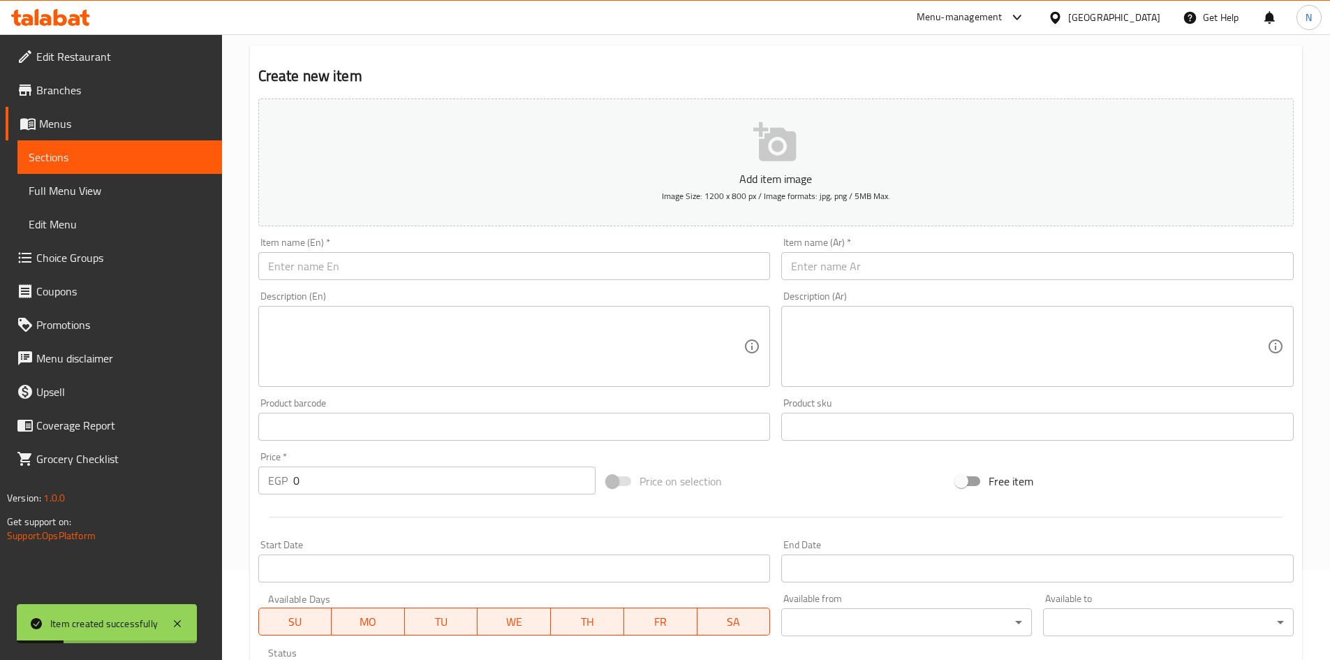
click at [850, 271] on input "text" at bounding box center [1037, 266] width 512 height 28
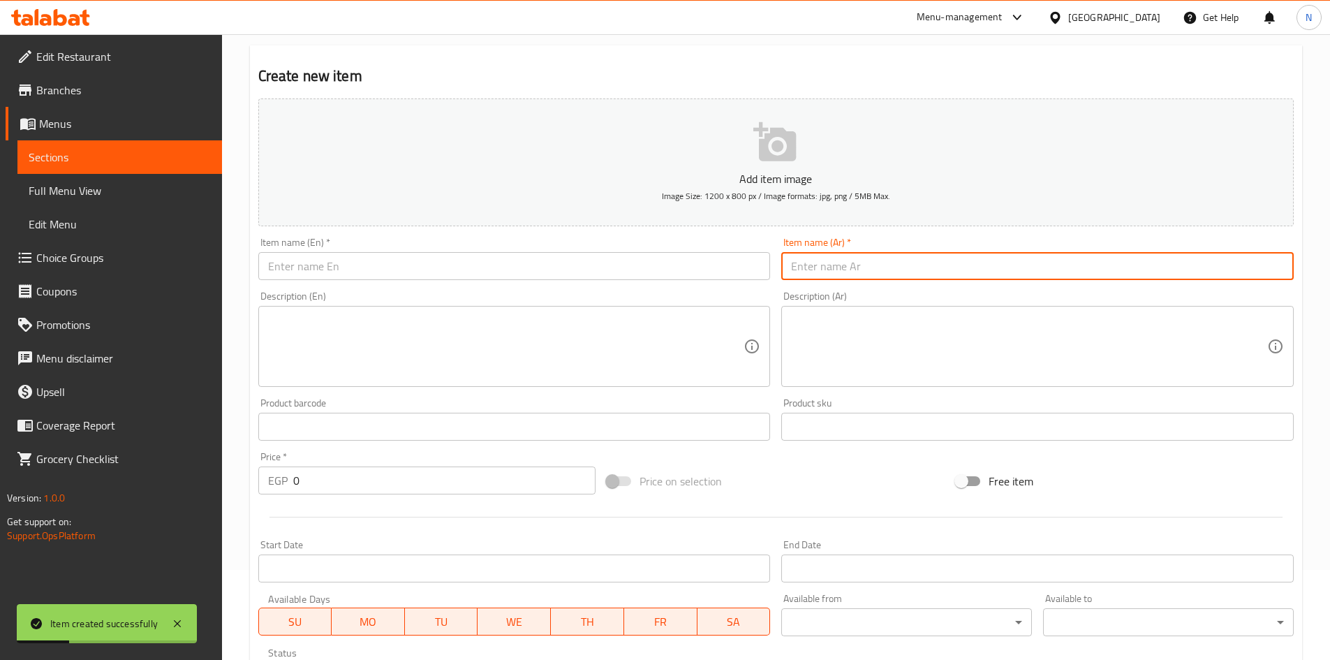
paste input "جرجير بالعسل"
type input "جرجير بالعسل"
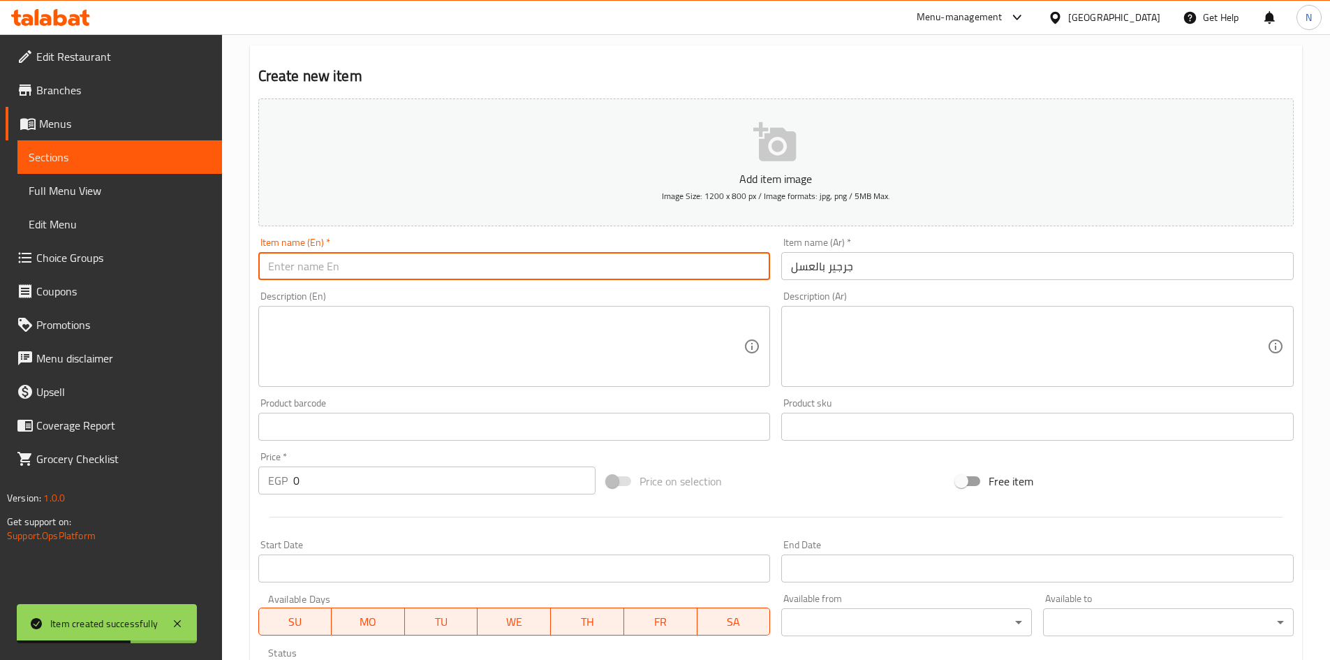
click at [540, 268] on input "text" at bounding box center [514, 266] width 512 height 28
paste input "Watercress with honey"
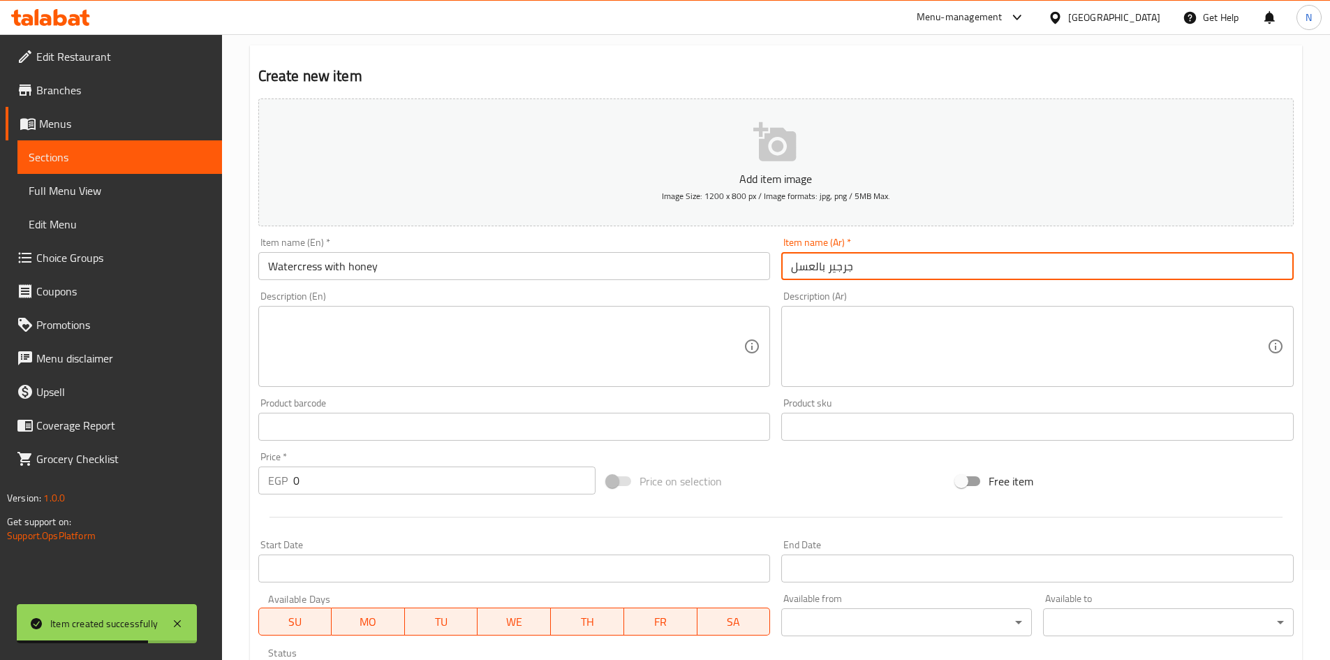
click at [838, 267] on input "جرجير بالعسل" at bounding box center [1037, 266] width 512 height 28
click at [834, 274] on input "جرجير بالعسل" at bounding box center [1037, 266] width 512 height 28
click at [838, 269] on input "جرجير بالعسل" at bounding box center [1037, 266] width 512 height 28
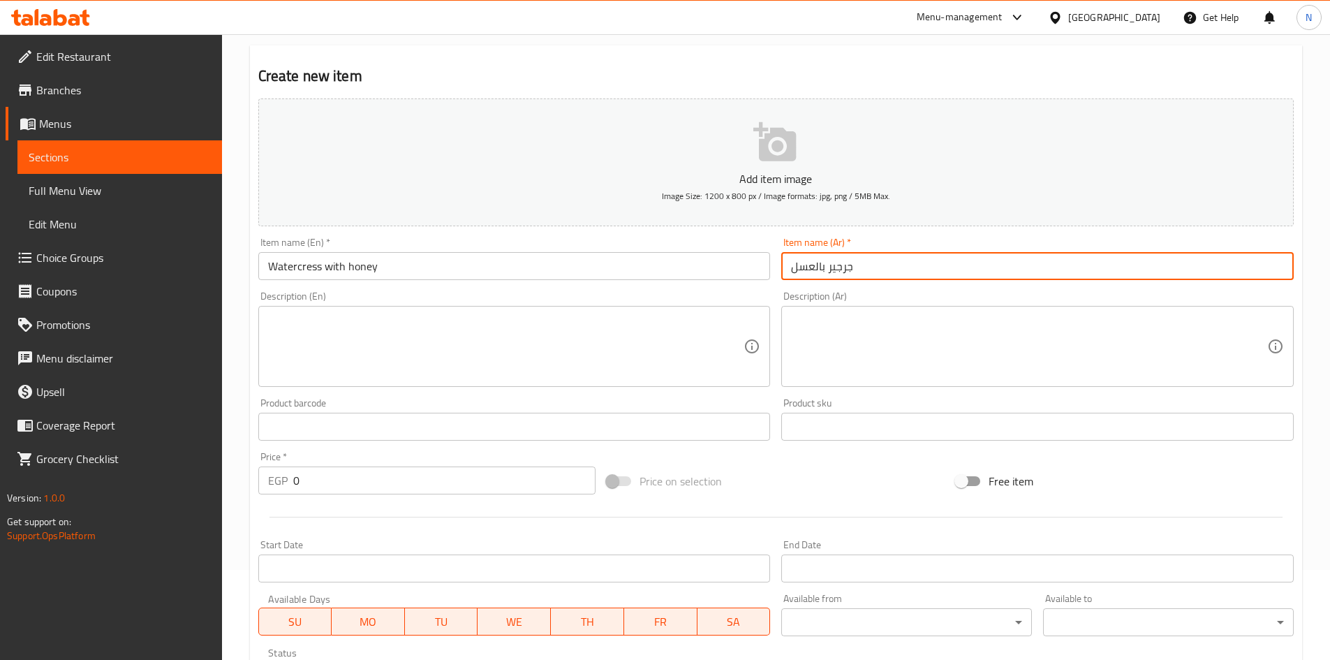
click at [294, 268] on input "Watercress with honey" at bounding box center [514, 266] width 512 height 28
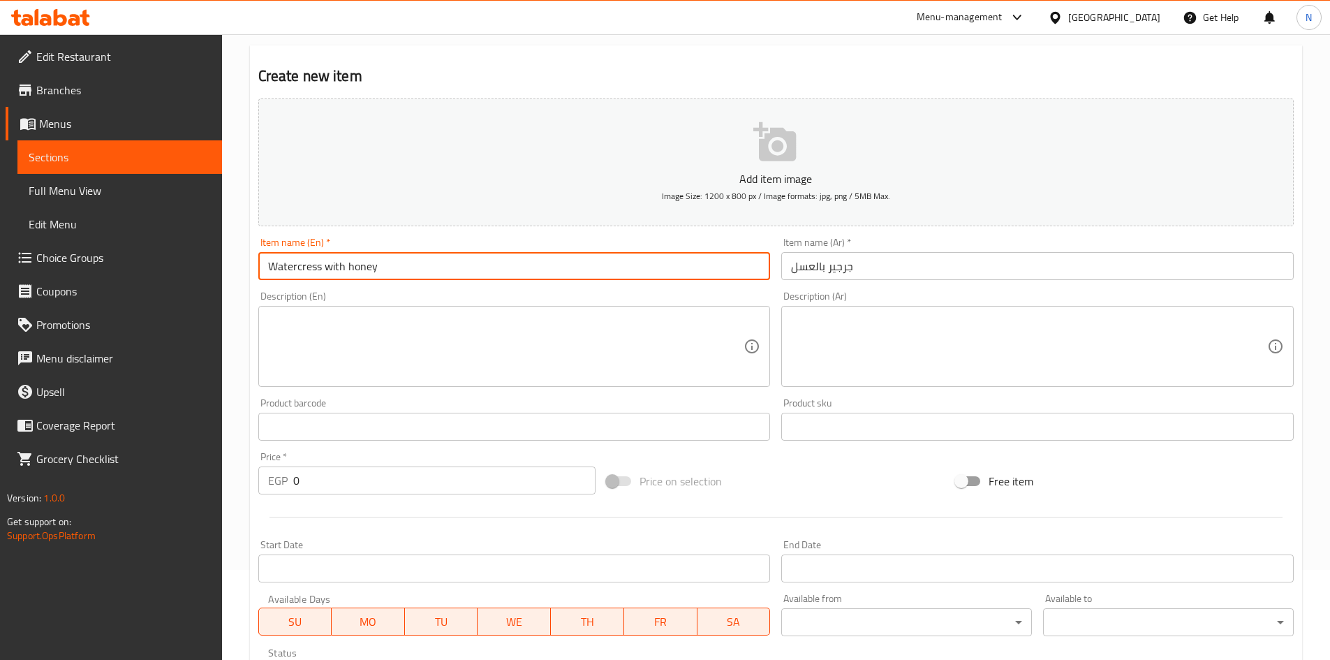
click at [294, 268] on input "Watercress with honey" at bounding box center [514, 266] width 512 height 28
paste input "Arugula"
click at [345, 267] on input "WateArugulacress with honey" at bounding box center [514, 266] width 512 height 28
click at [344, 267] on input "WateArugulacress with honey" at bounding box center [514, 266] width 512 height 28
paste input "Arugula"
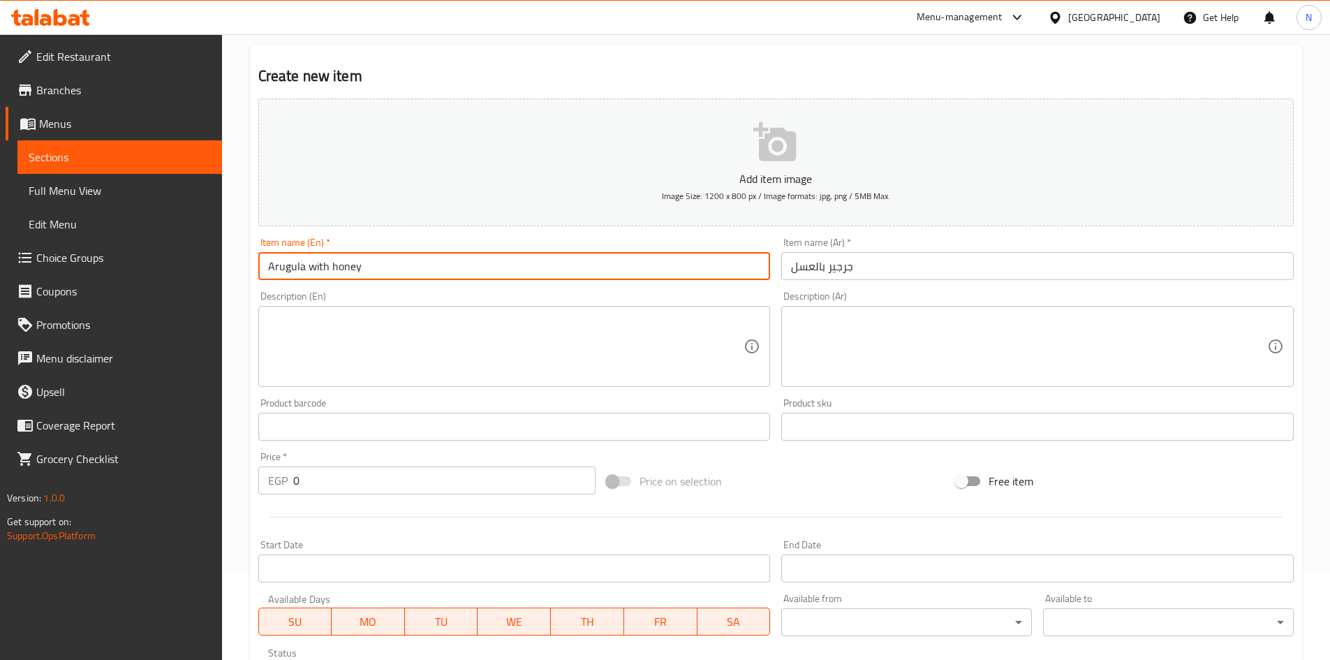
click at [312, 265] on input "Arugula with honey" at bounding box center [514, 266] width 512 height 28
click at [346, 272] on input "Arugula With honey" at bounding box center [514, 266] width 512 height 28
type input "Arugula With Honey"
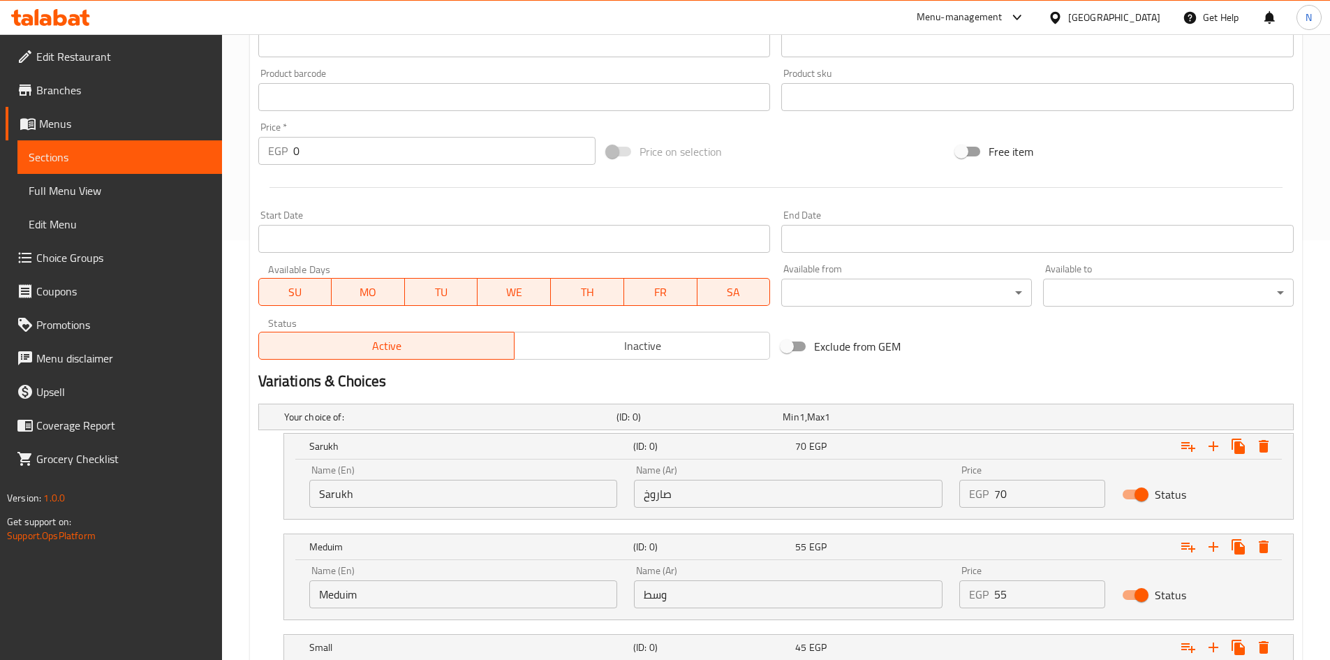
scroll to position [579, 0]
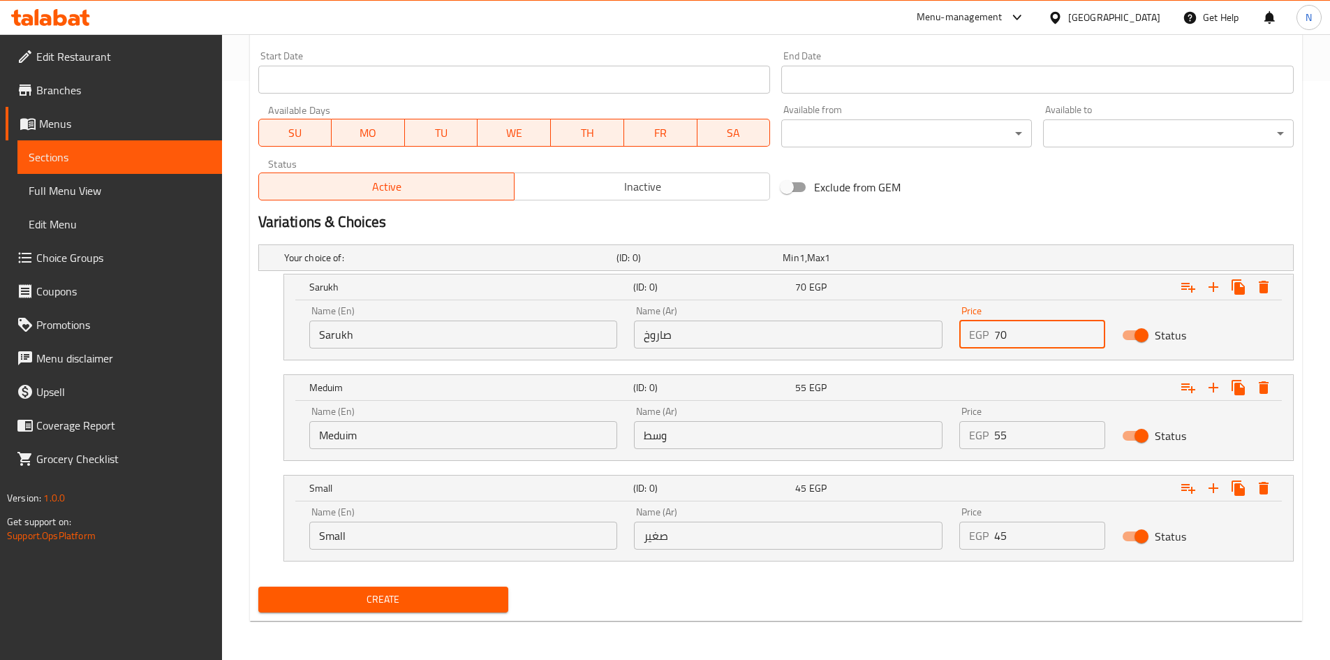
drag, startPoint x: 1001, startPoint y: 336, endPoint x: 990, endPoint y: 341, distance: 12.2
click at [990, 341] on div "EGP 70 Price" at bounding box center [1032, 334] width 146 height 28
type input "55"
drag, startPoint x: 1016, startPoint y: 430, endPoint x: 987, endPoint y: 436, distance: 29.2
click at [988, 436] on div "EGP 55 Price" at bounding box center [1032, 435] width 146 height 28
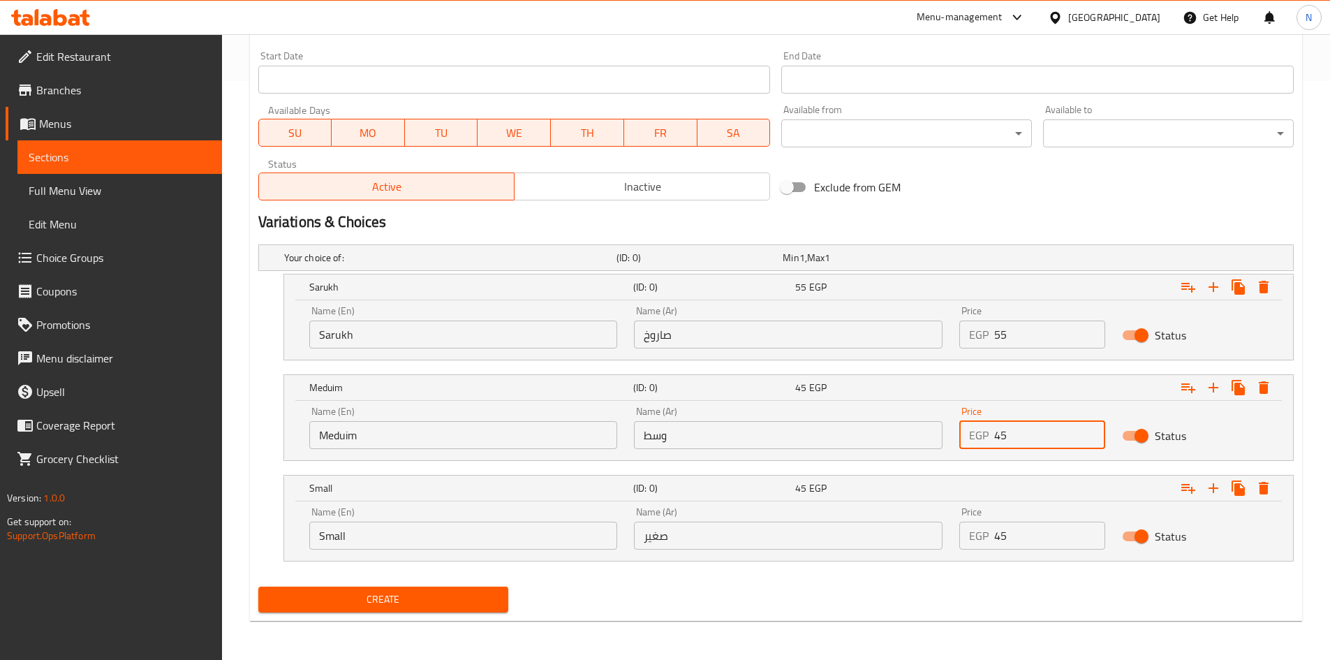
type input "45"
drag, startPoint x: 1008, startPoint y: 538, endPoint x: 979, endPoint y: 533, distance: 29.2
click at [979, 533] on div "EGP 45 Price" at bounding box center [1032, 535] width 146 height 28
type input "35"
click at [369, 332] on input "Sarukh" at bounding box center [463, 334] width 309 height 28
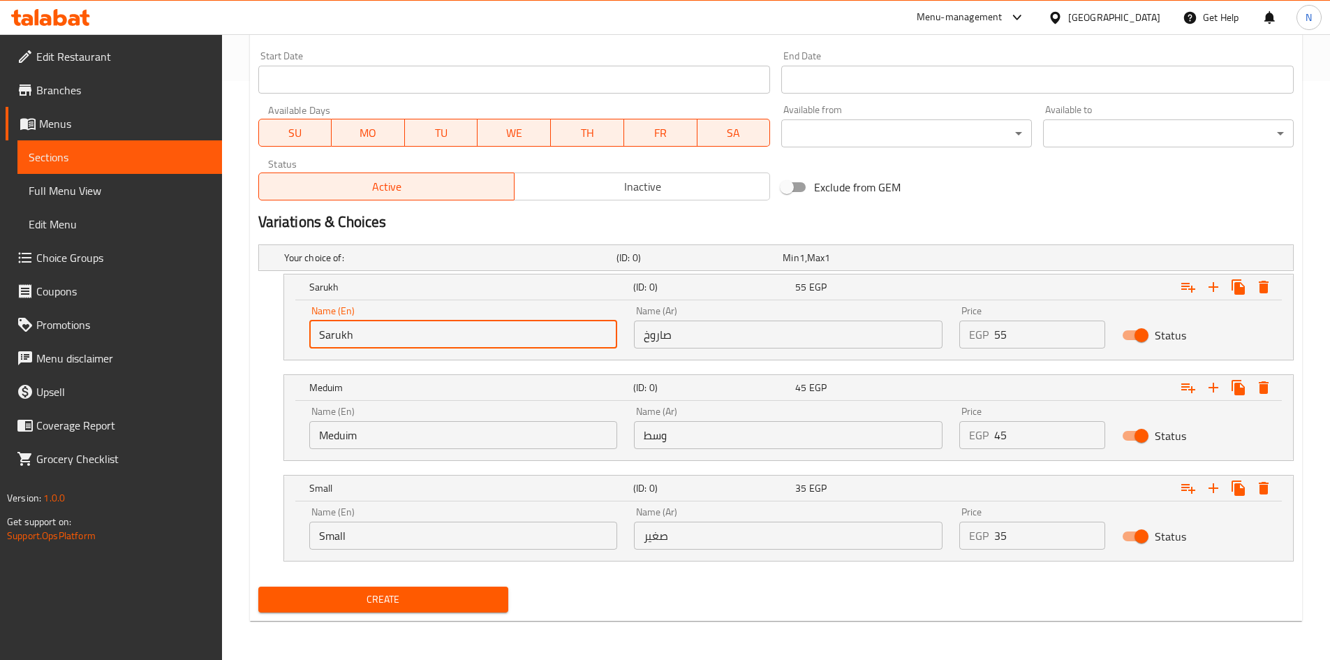
click at [369, 332] on input "Sarukh" at bounding box center [463, 334] width 309 height 28
type input "Choice"
click at [369, 332] on input "text" at bounding box center [463, 334] width 309 height 28
type input "Sarukh"
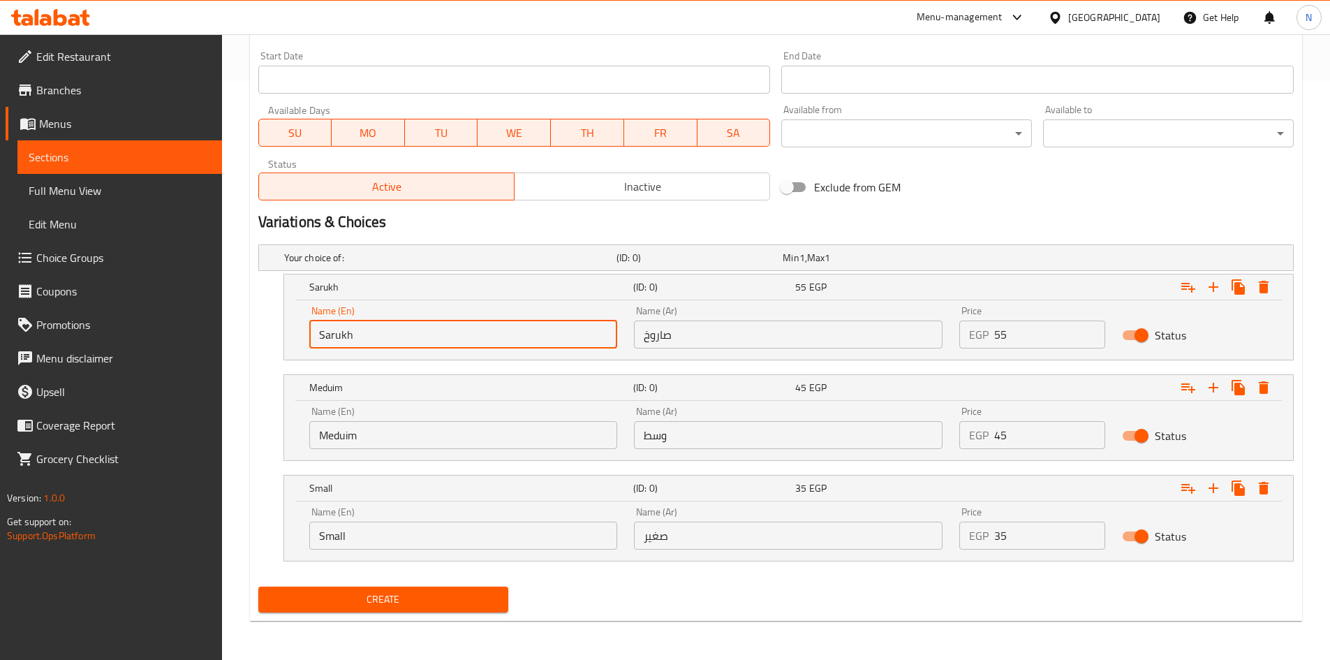
click at [355, 435] on input "Meduim" at bounding box center [463, 435] width 309 height 28
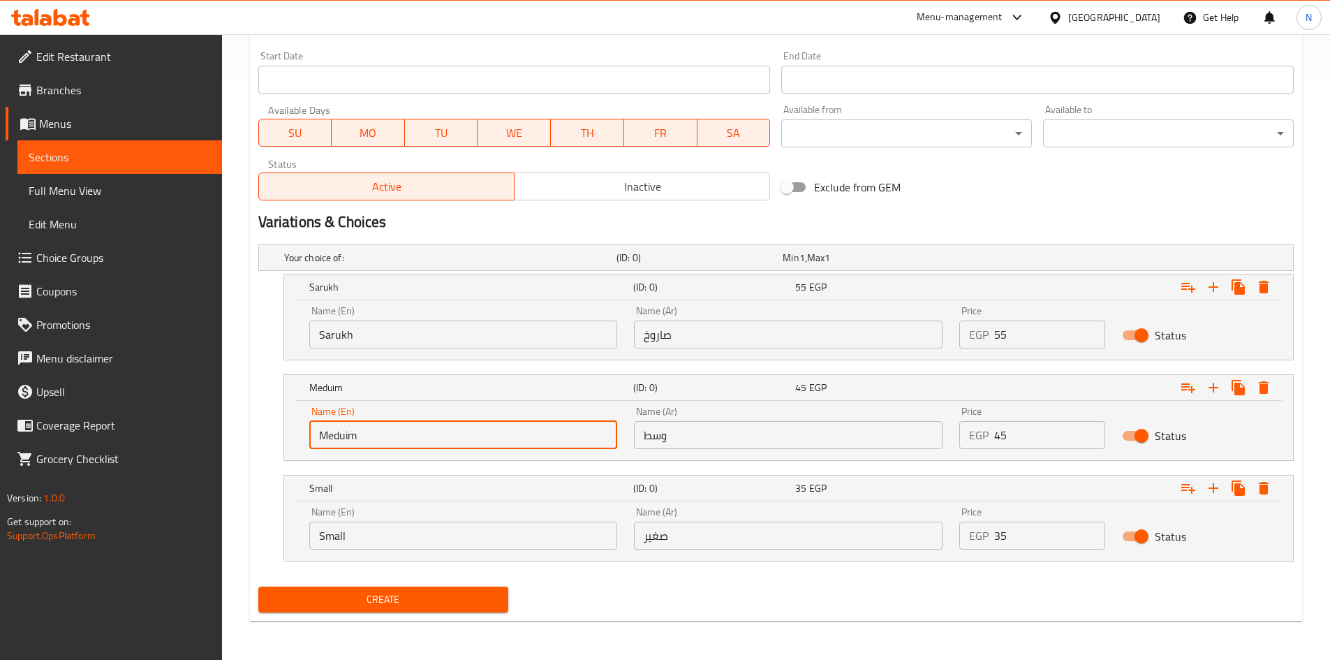
click at [355, 435] on input "Meduim" at bounding box center [463, 435] width 309 height 28
click at [355, 436] on input "Meduim" at bounding box center [463, 435] width 309 height 28
type input "Choice"
click at [355, 436] on input "text" at bounding box center [463, 435] width 309 height 28
type input "Meduim"
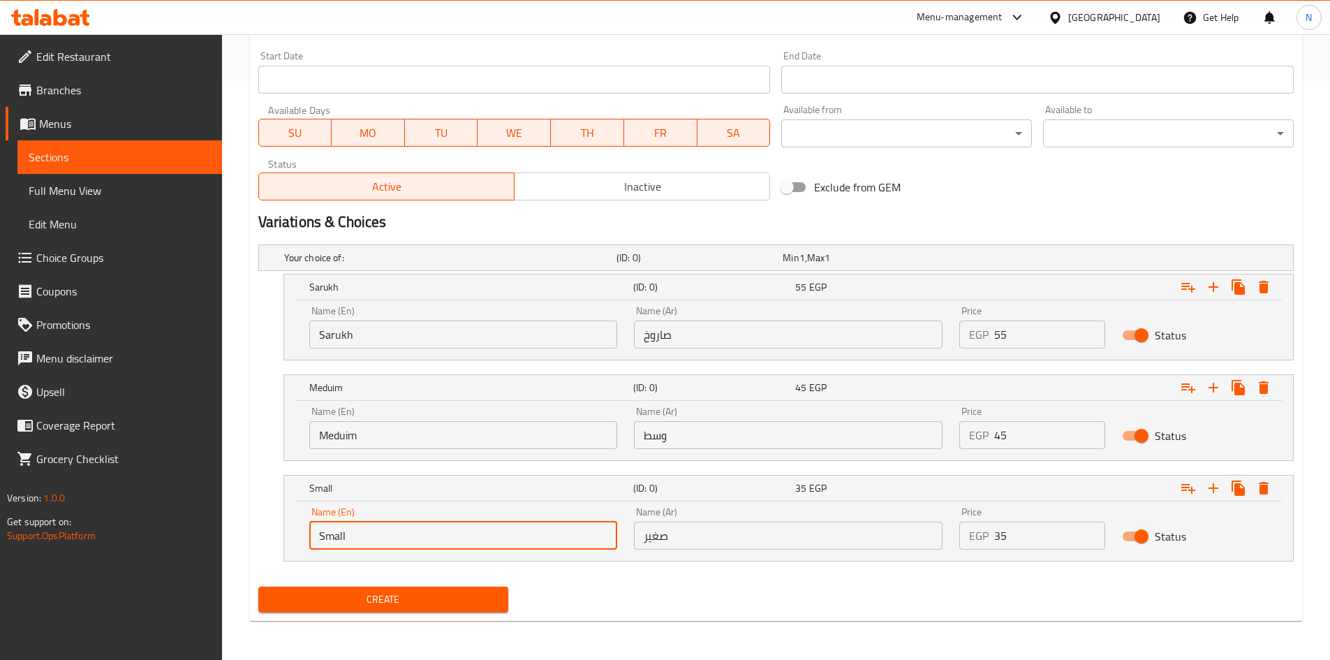
click at [346, 537] on input "Small" at bounding box center [463, 535] width 309 height 28
type input "Choice"
click at [346, 537] on input "text" at bounding box center [463, 535] width 309 height 28
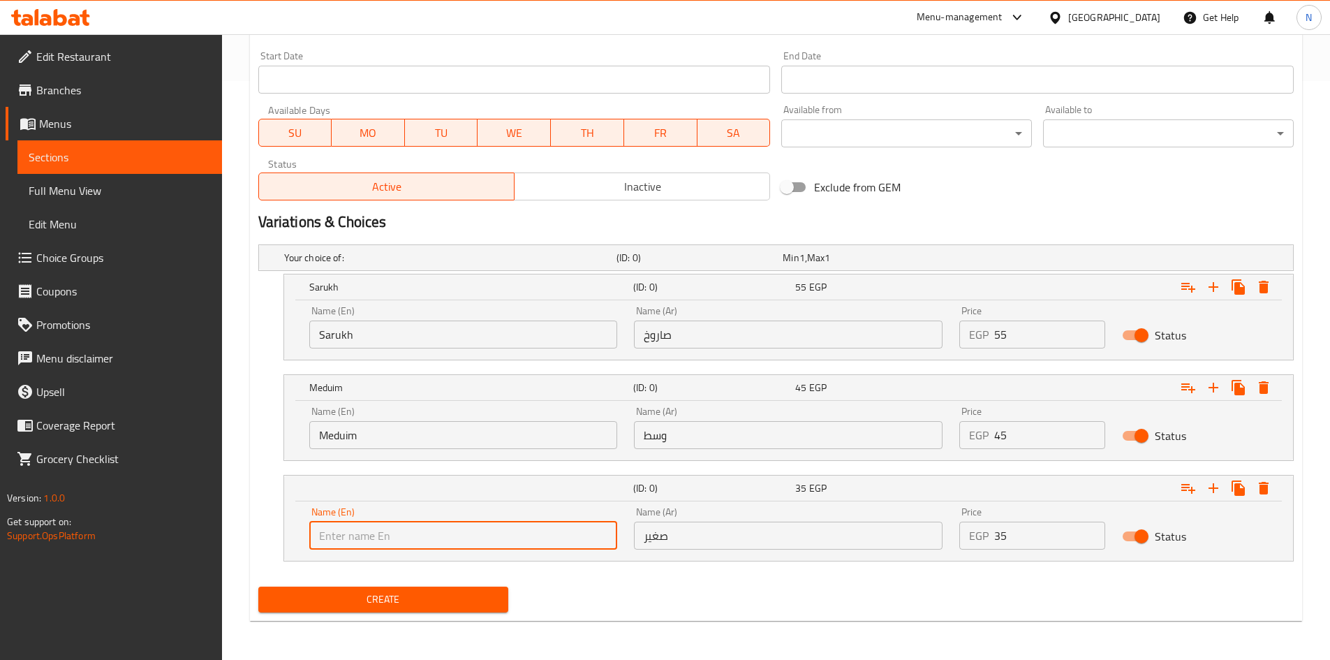
type input "Small"
click at [658, 336] on input "صاروخ" at bounding box center [788, 334] width 309 height 28
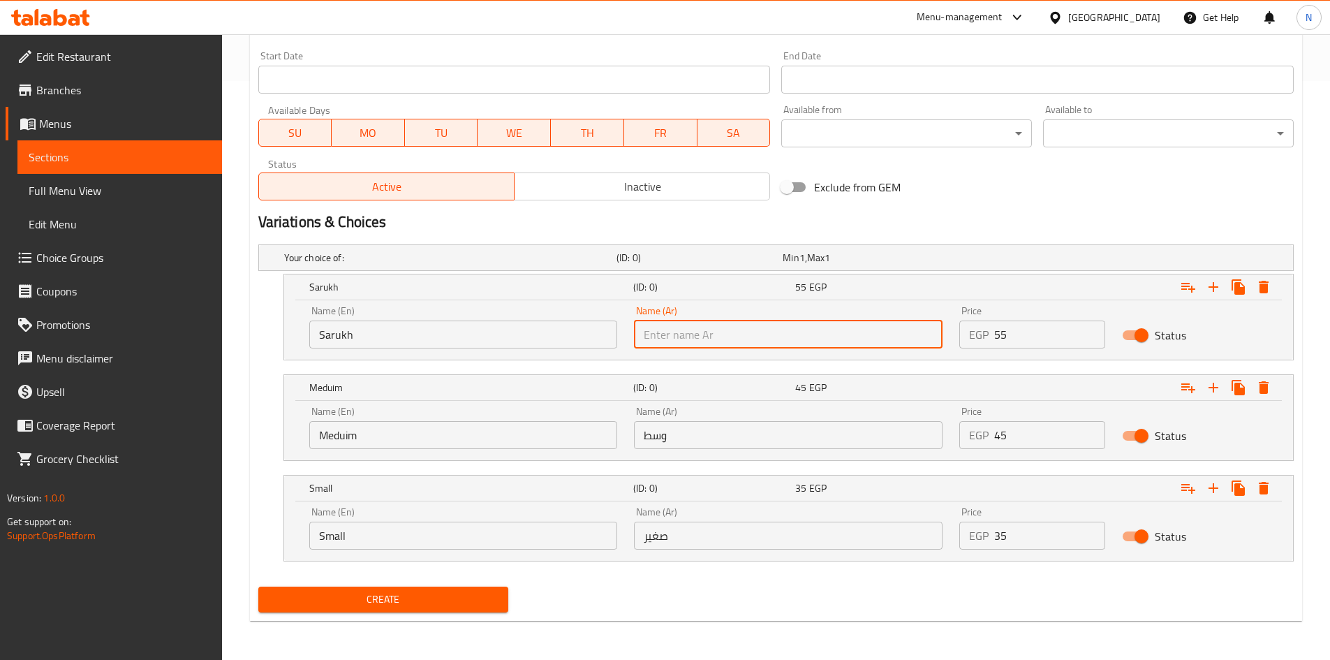
type input "صاروخ"
click at [666, 440] on input "وسط" at bounding box center [788, 435] width 309 height 28
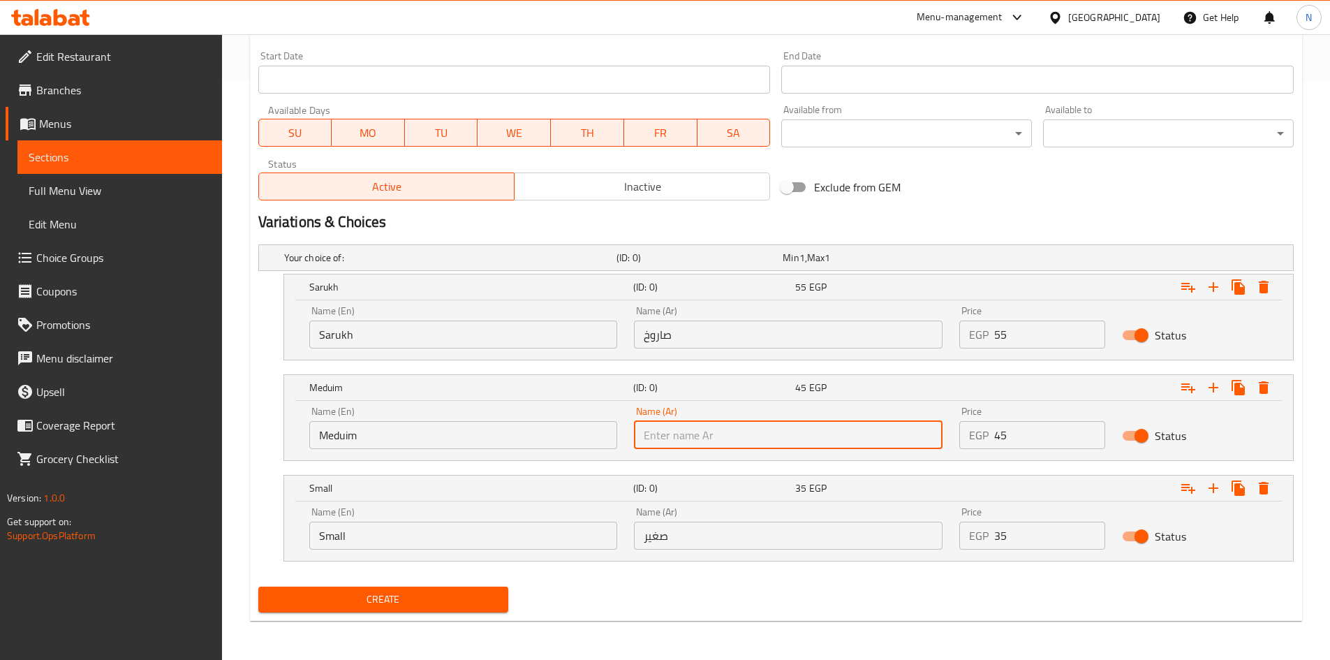
type input "وسط"
click at [700, 539] on input "صغير" at bounding box center [788, 535] width 309 height 28
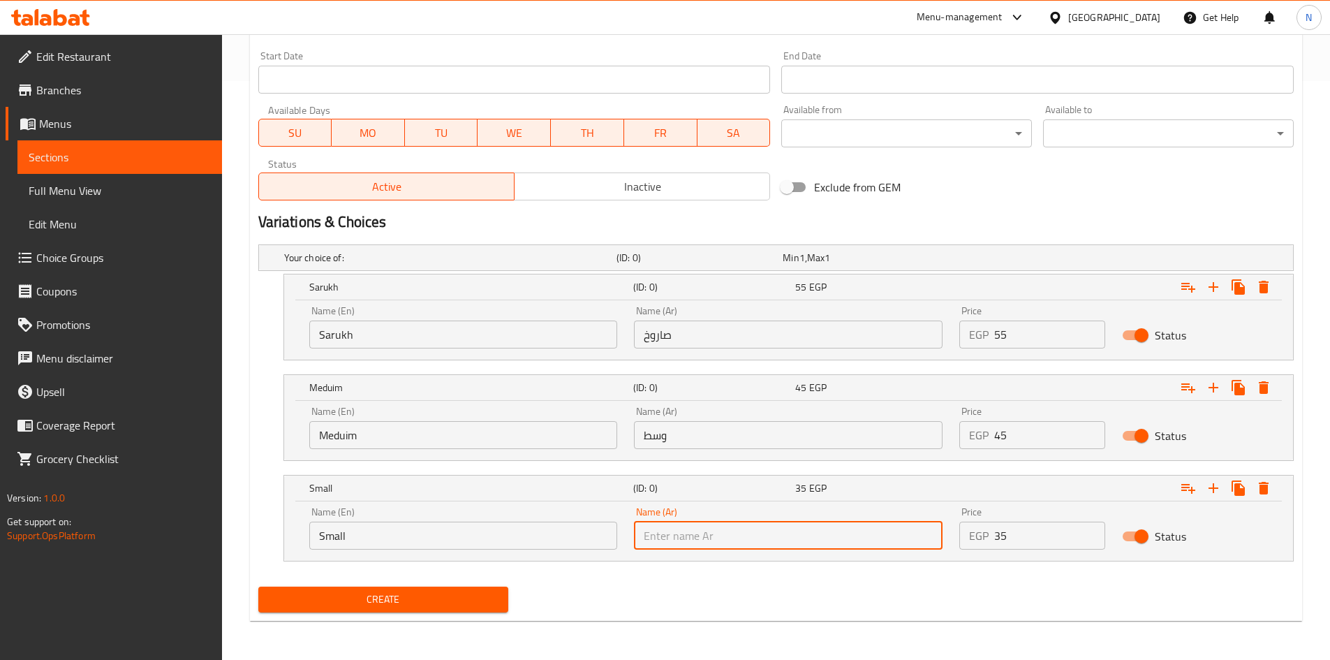
type input "صغير"
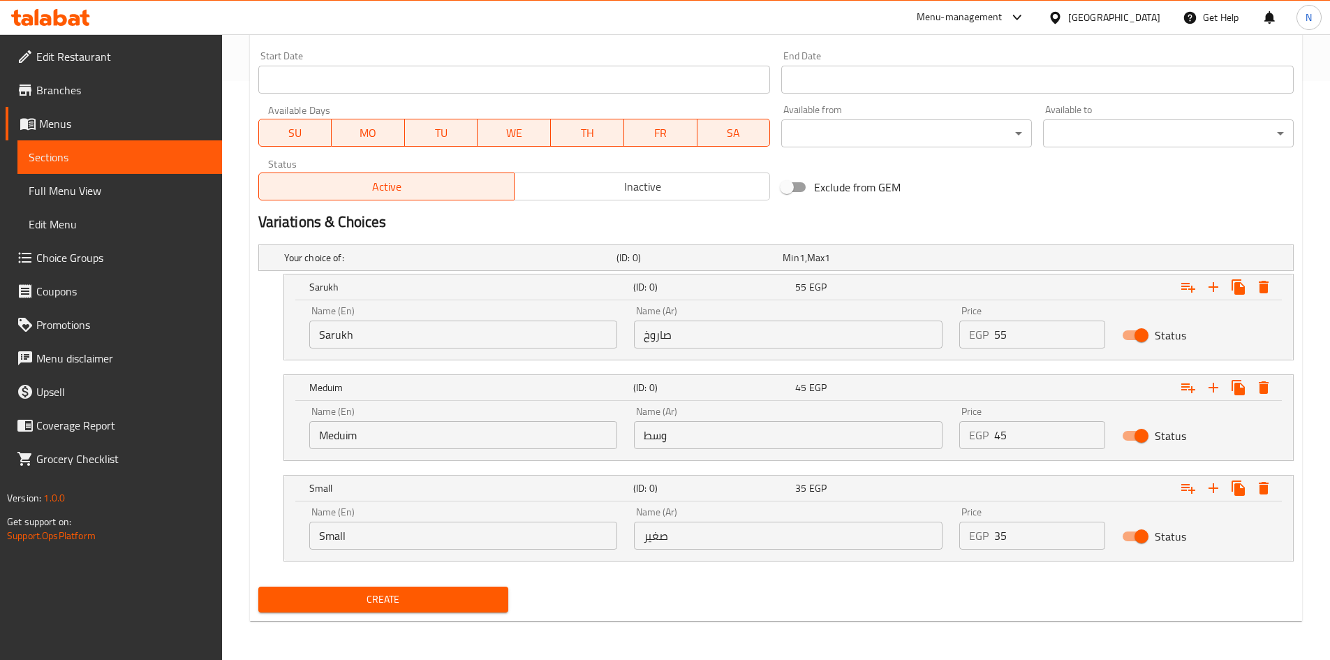
click at [648, 565] on nav at bounding box center [775, 569] width 1035 height 11
click at [393, 608] on button "Create" at bounding box center [383, 599] width 251 height 26
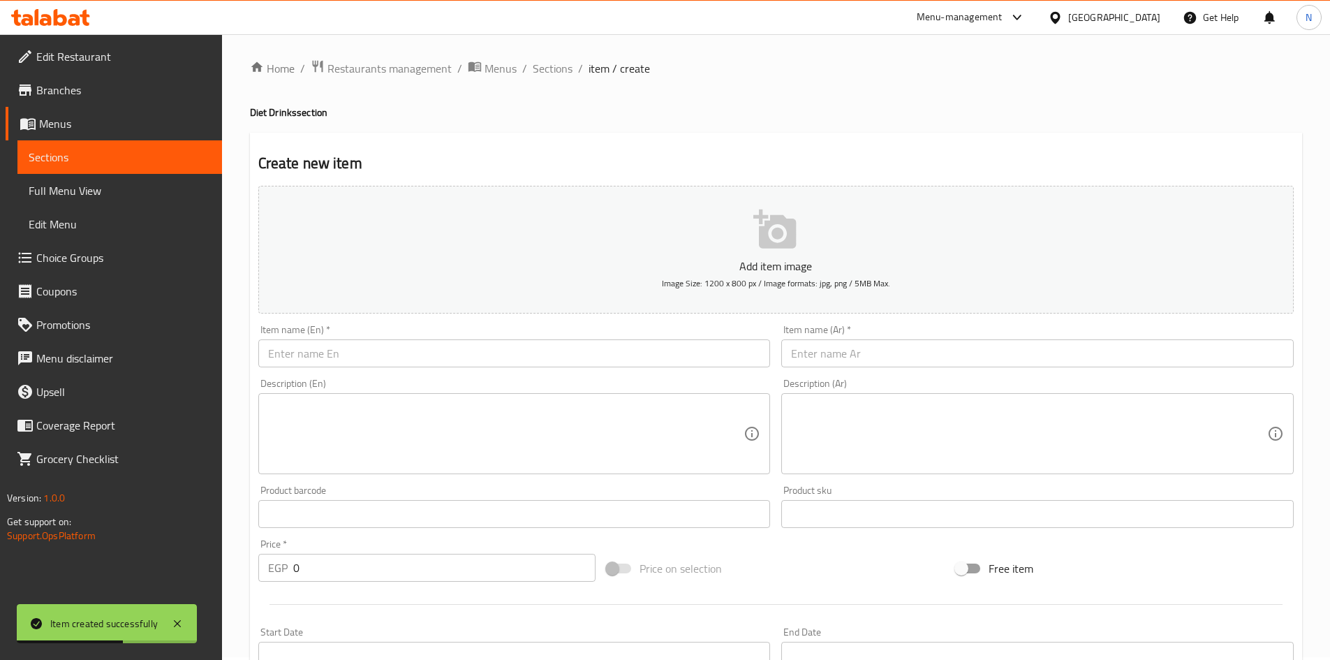
scroll to position [0, 0]
click at [551, 68] on span "Sections" at bounding box center [553, 71] width 40 height 17
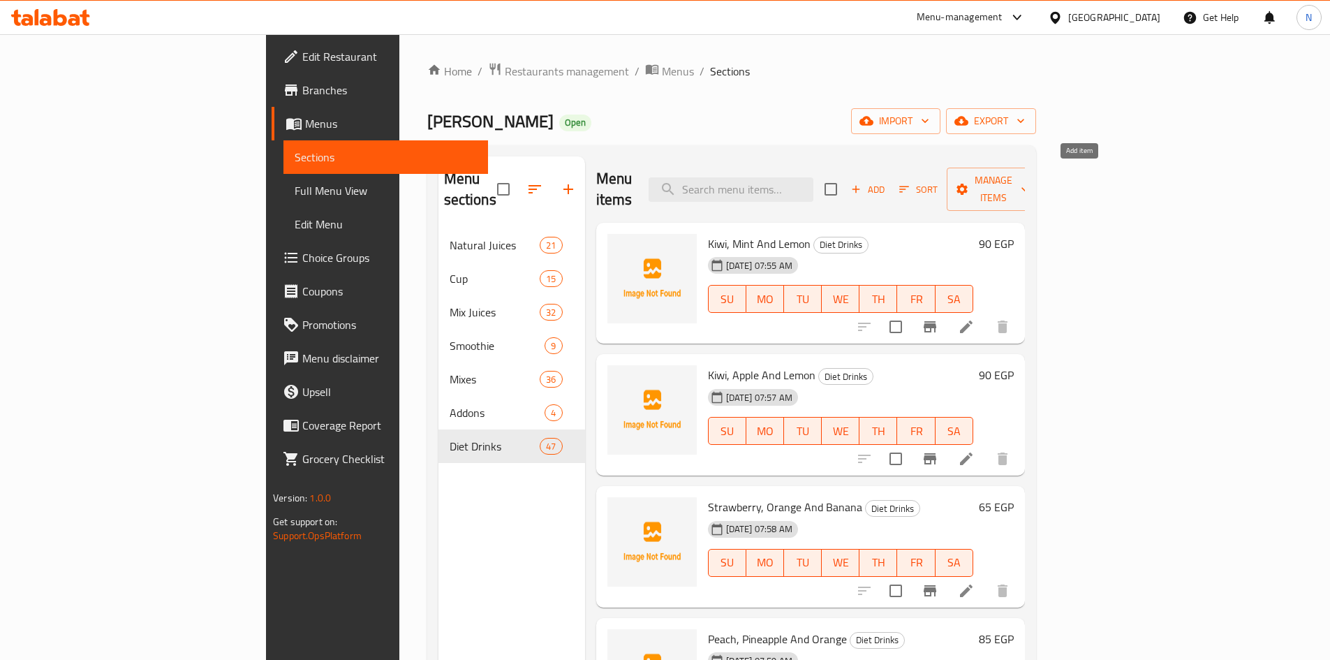
click at [887, 182] on span "Add" at bounding box center [868, 190] width 38 height 16
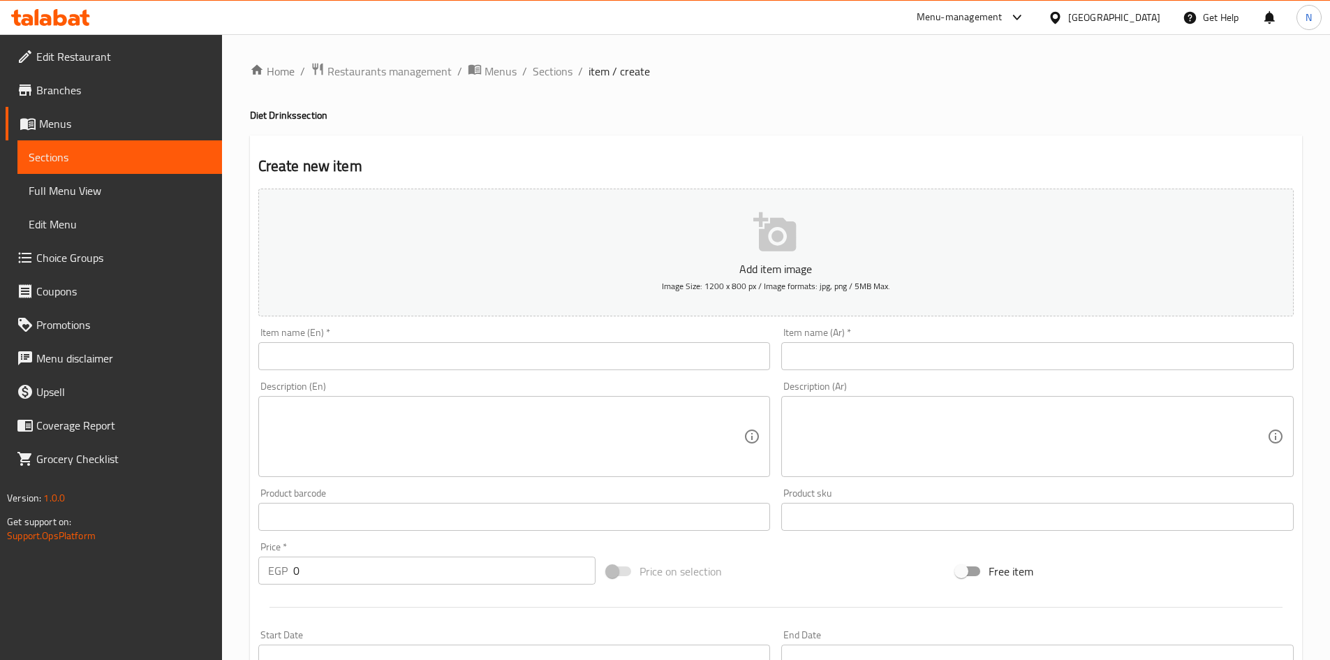
click at [1046, 349] on input "text" at bounding box center [1037, 356] width 512 height 28
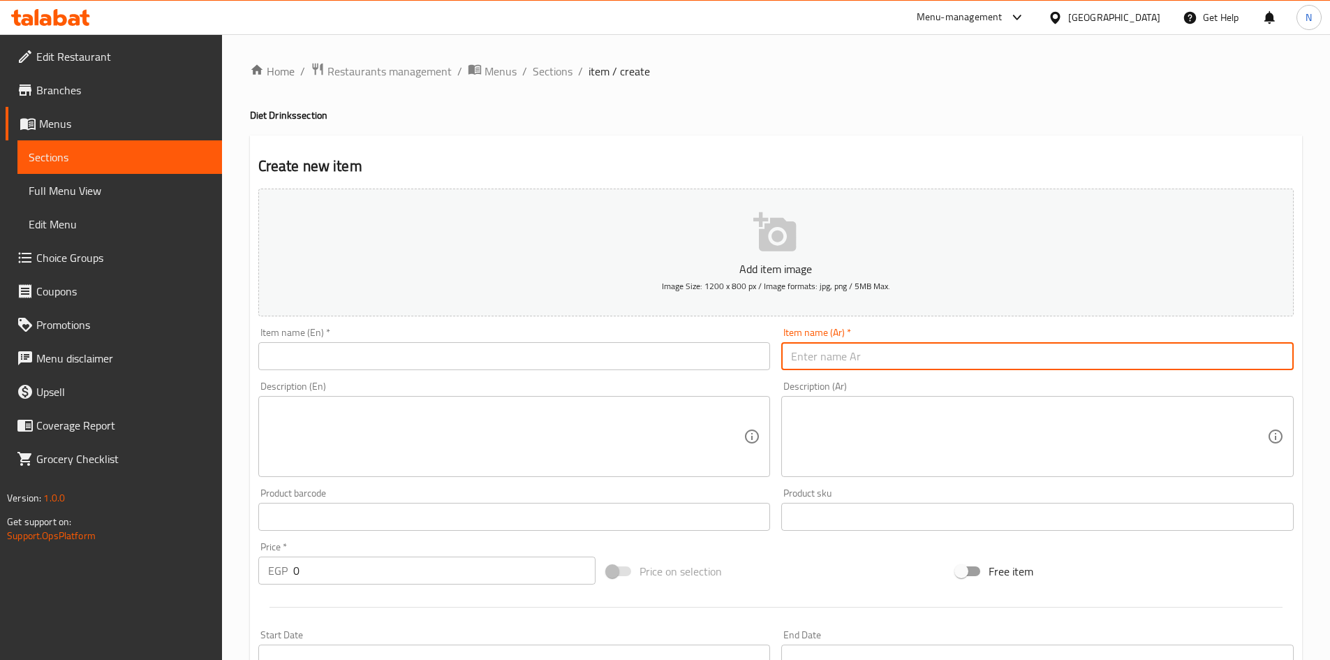
paste input "جرجير باللبن"
type input "جرجير باللبن"
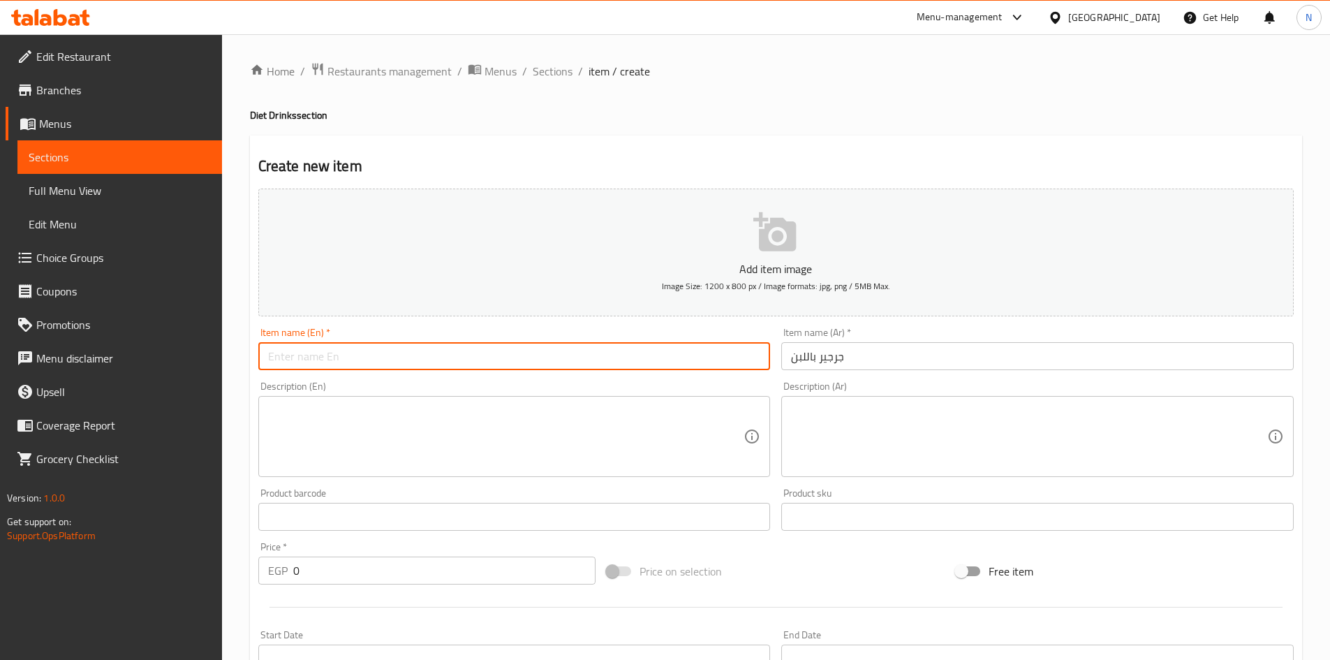
drag, startPoint x: 490, startPoint y: 342, endPoint x: 487, endPoint y: 352, distance: 10.2
click at [490, 343] on input "text" at bounding box center [514, 356] width 512 height 28
click at [487, 354] on input "text" at bounding box center [514, 356] width 512 height 28
paste input "Watercress with yogurt"
click at [292, 362] on input "Watercress with yogurt" at bounding box center [514, 356] width 512 height 28
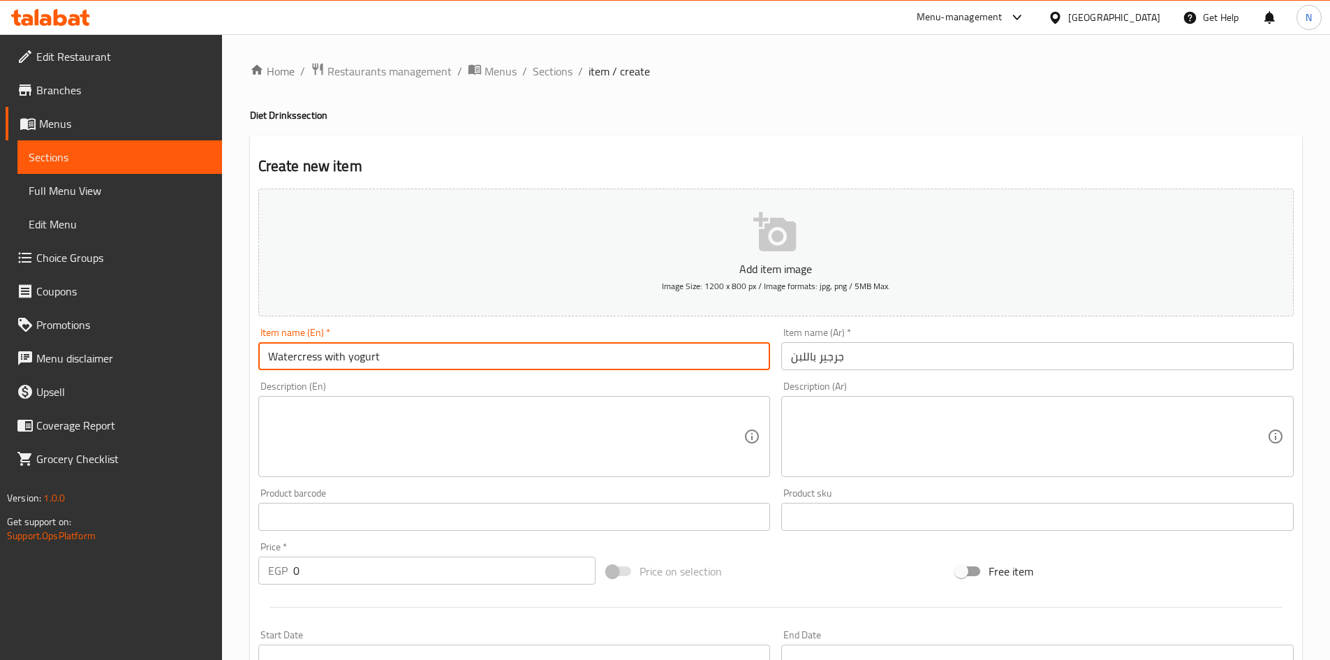
click at [292, 362] on input "Watercress with yogurt" at bounding box center [514, 356] width 512 height 28
paste input "Arugula"
click at [296, 364] on input "Arugulawith yogurt" at bounding box center [514, 356] width 512 height 28
click at [302, 364] on input "Arugulawith yogurt" at bounding box center [514, 356] width 512 height 28
click at [302, 360] on input "Arugula with yogurt" at bounding box center [514, 356] width 512 height 28
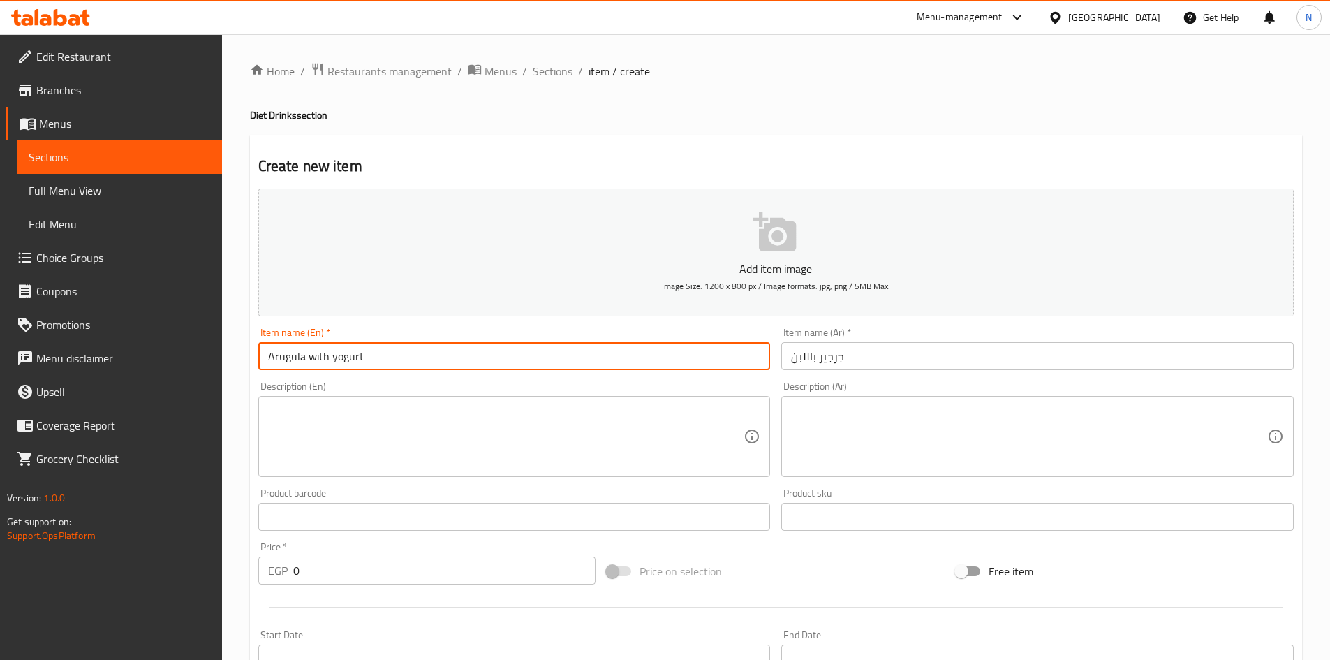
click at [302, 360] on input "Arugula with yogurt" at bounding box center [514, 356] width 512 height 28
click at [348, 355] on input "Arugula with Yogurt" at bounding box center [514, 356] width 512 height 28
click at [314, 362] on input "Arugula with Milk" at bounding box center [514, 356] width 512 height 28
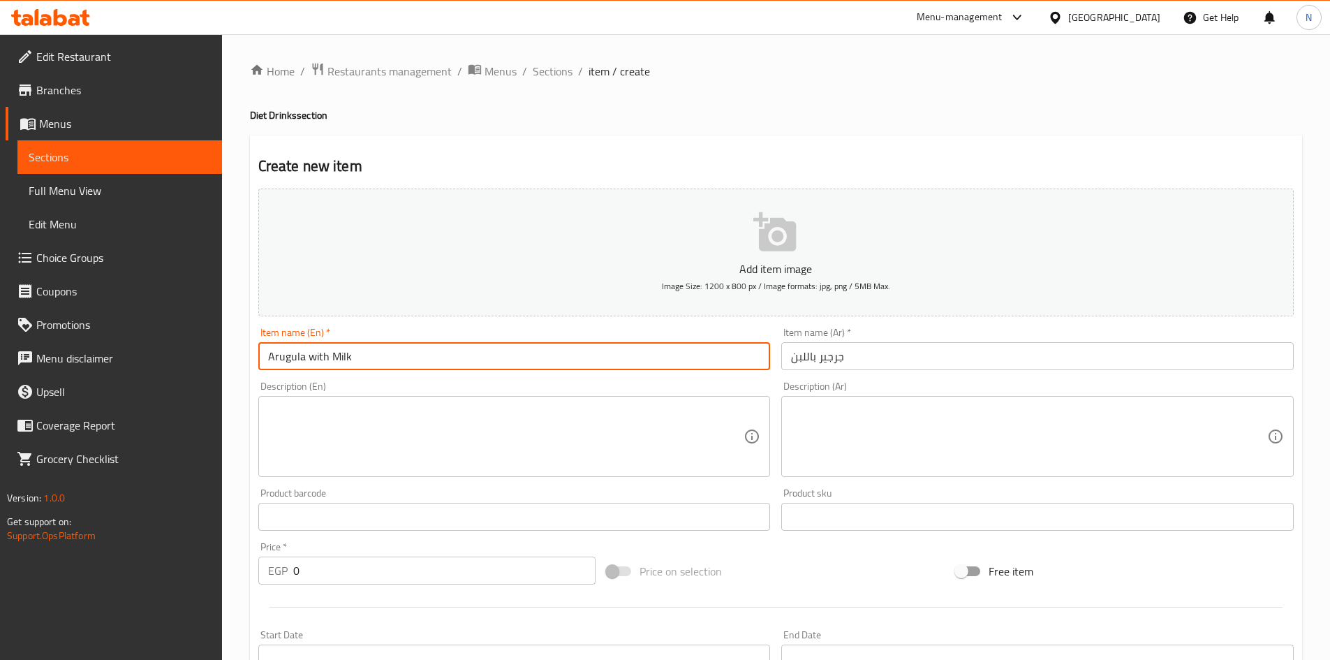
click at [314, 362] on input "Arugula with Milk" at bounding box center [514, 356] width 512 height 28
type input "Arugula With Milk"
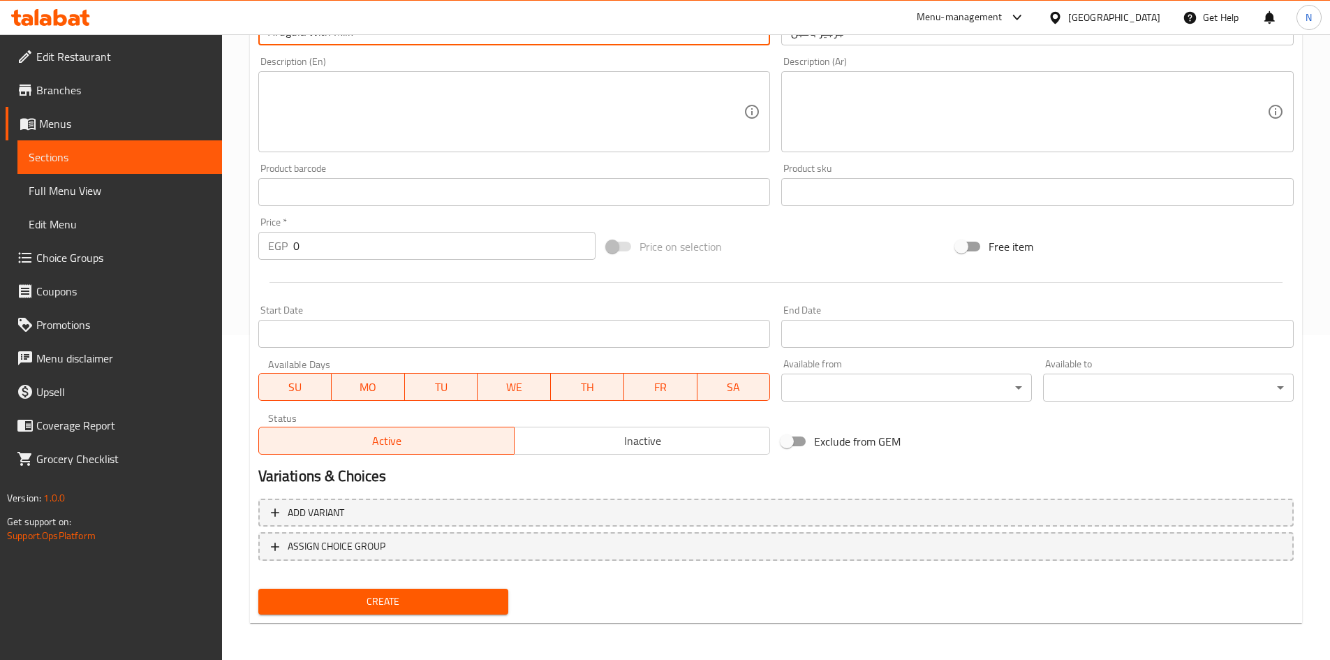
scroll to position [327, 0]
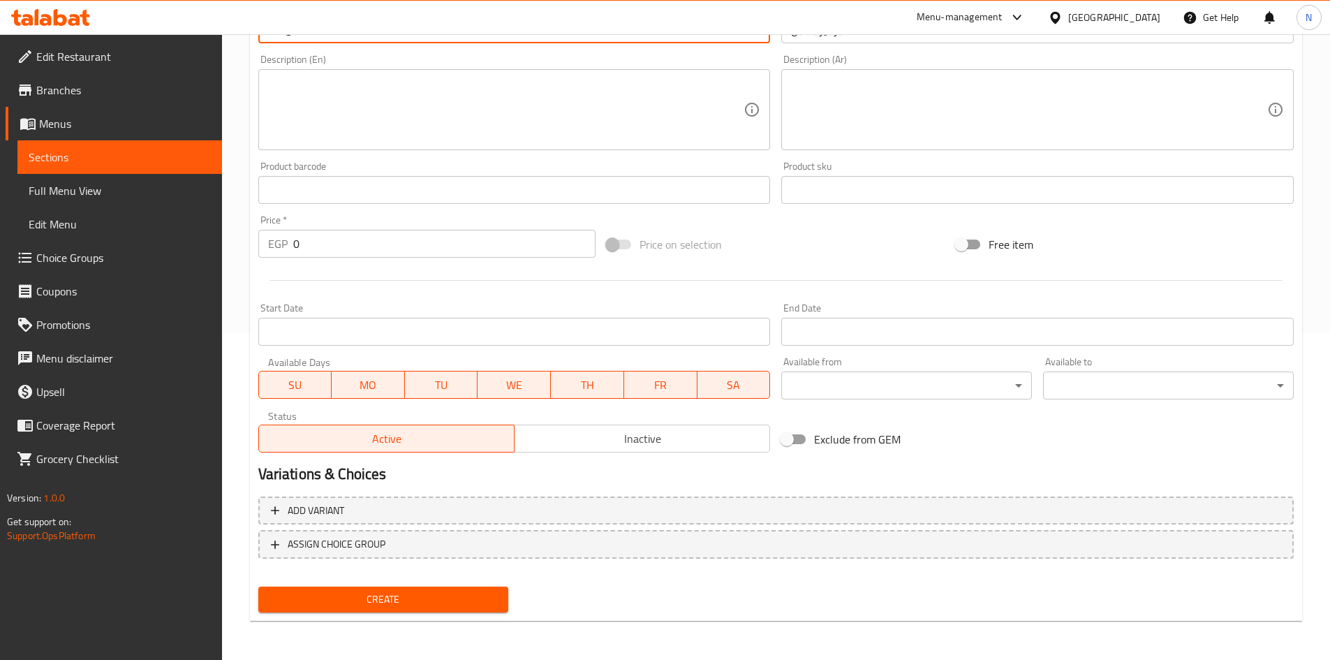
click at [433, 591] on span "Create" at bounding box center [383, 599] width 228 height 17
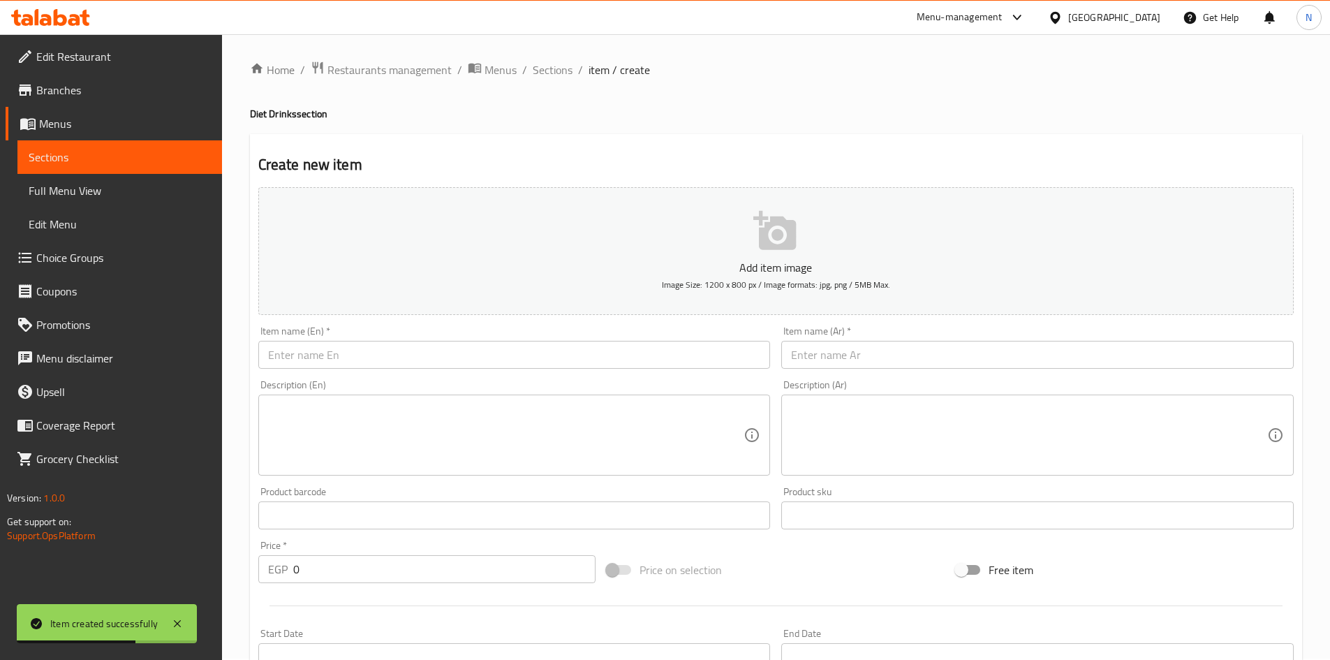
scroll to position [0, 0]
click at [549, 77] on span "Sections" at bounding box center [553, 71] width 40 height 17
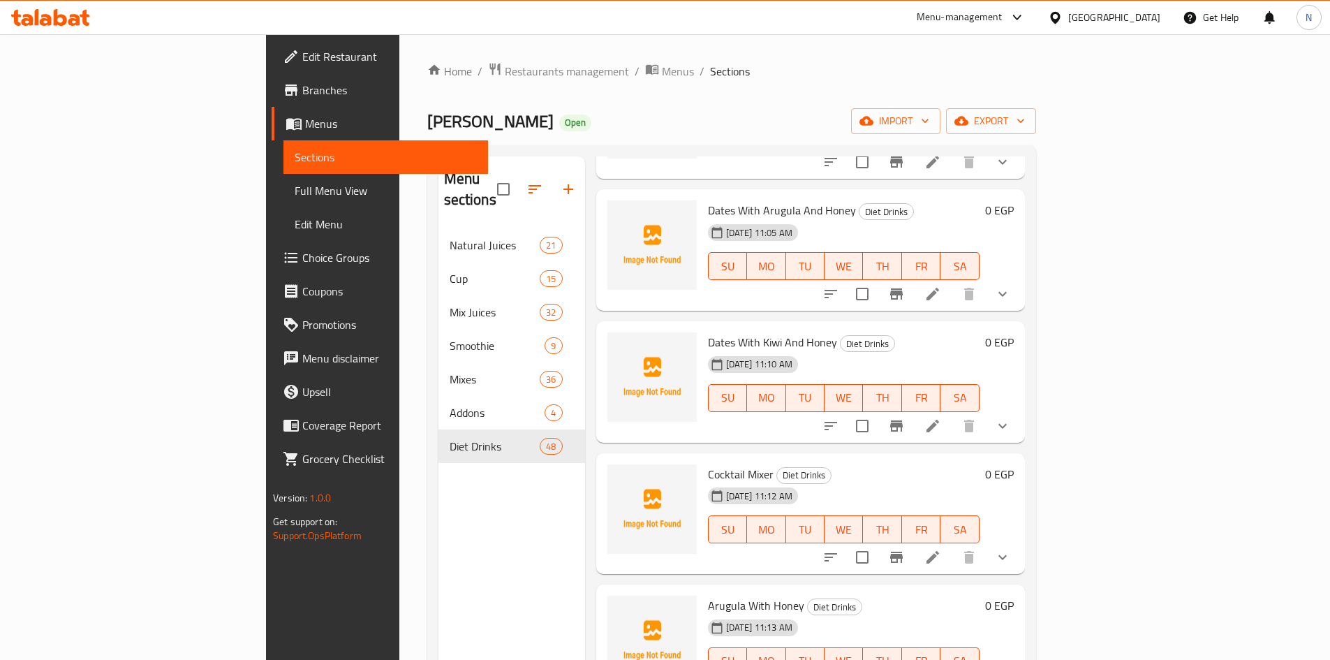
scroll to position [195, 0]
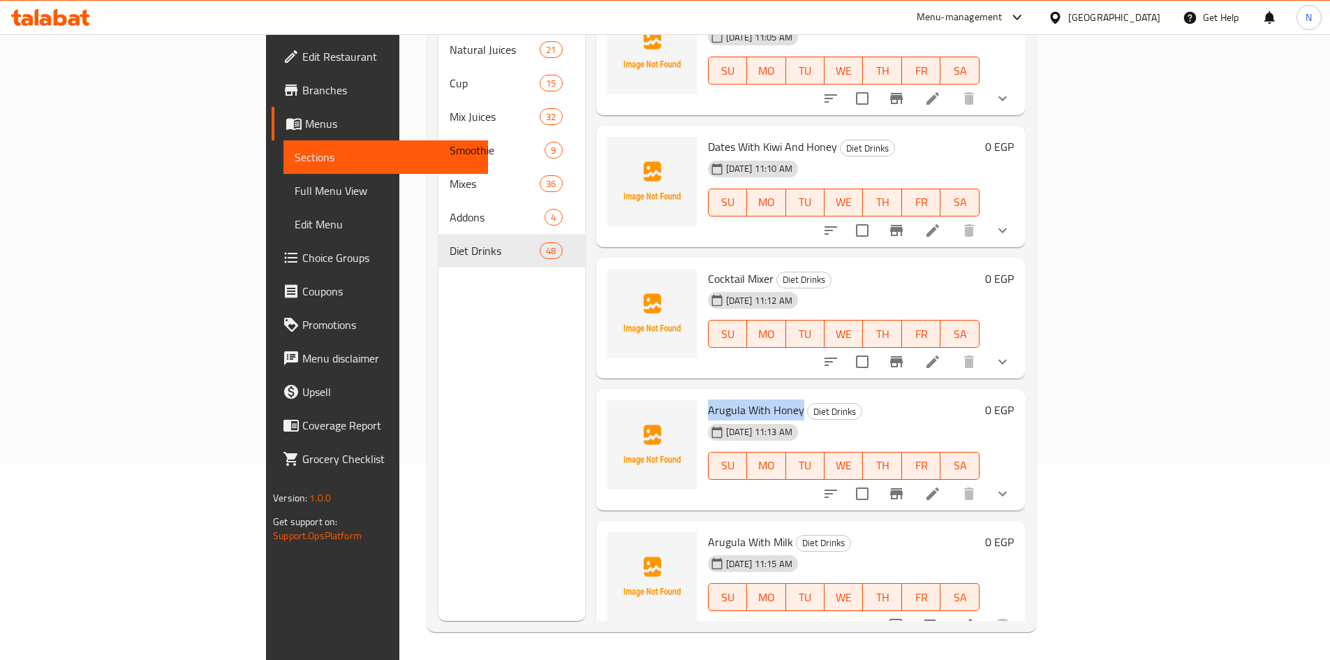
drag, startPoint x: 733, startPoint y: 393, endPoint x: 642, endPoint y: 394, distance: 91.5
click at [708, 399] on span "Arugula With Honey" at bounding box center [756, 409] width 96 height 21
copy span "Arugula With Honey"
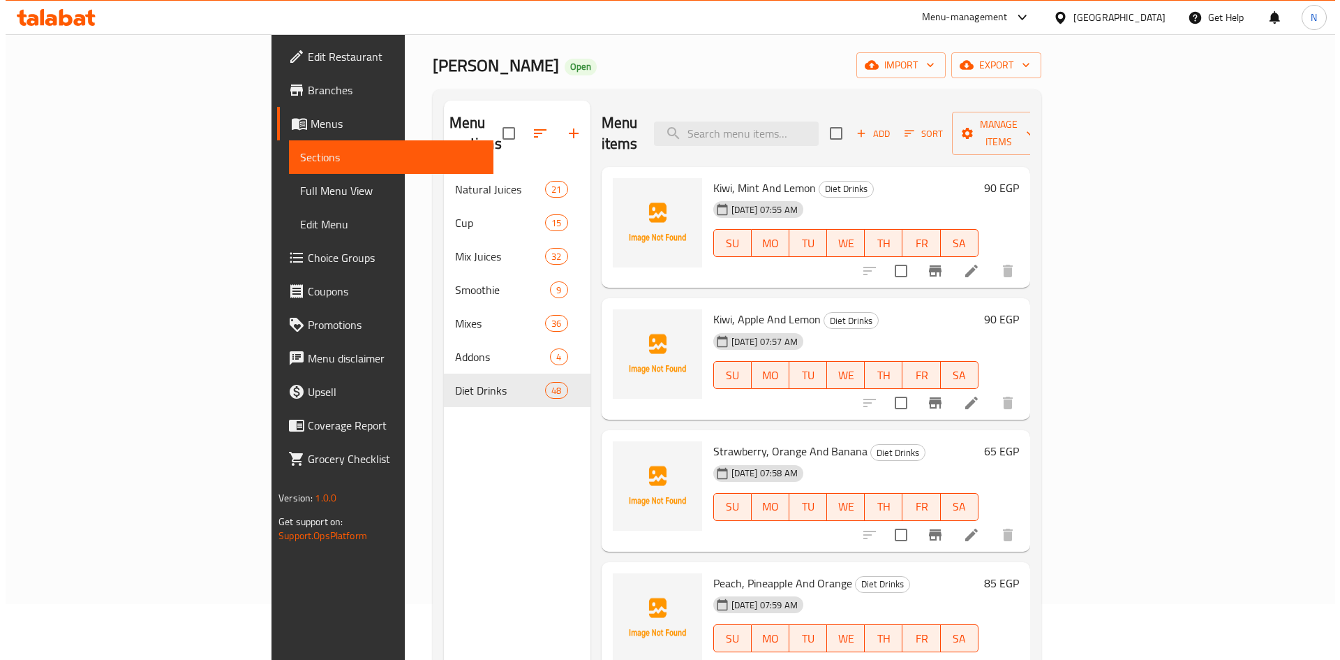
scroll to position [0, 0]
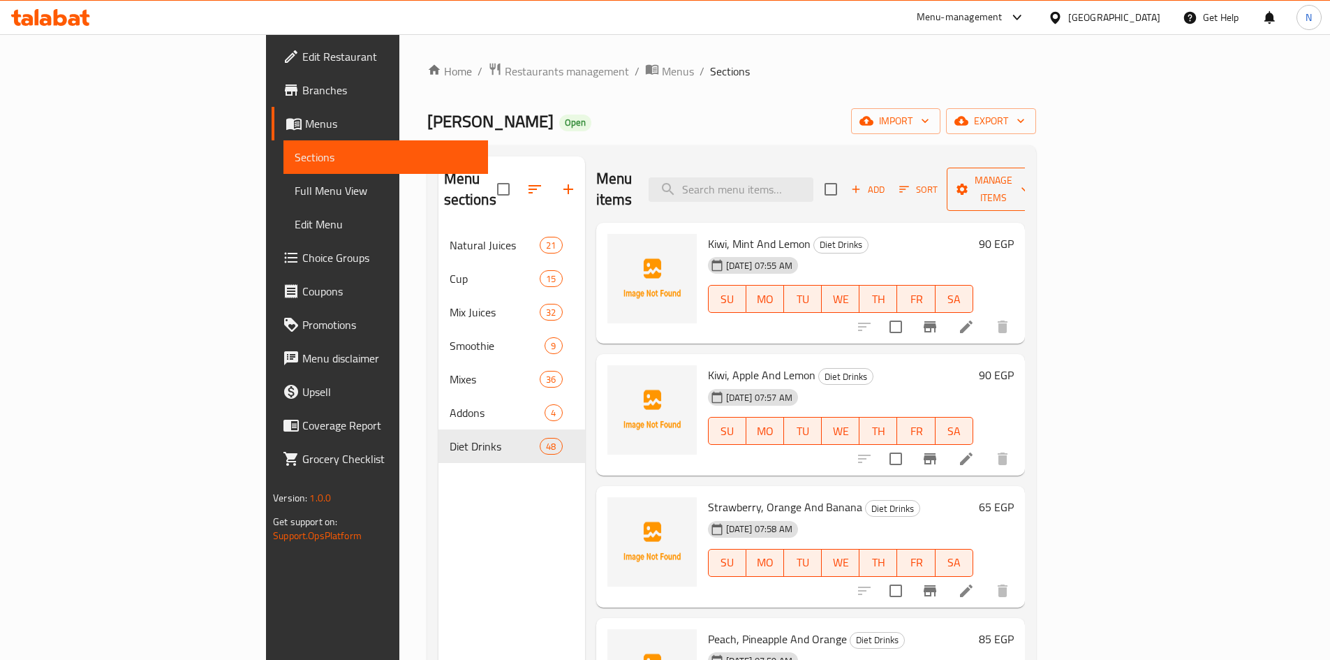
click at [1029, 186] on span "Manage items" at bounding box center [993, 189] width 71 height 35
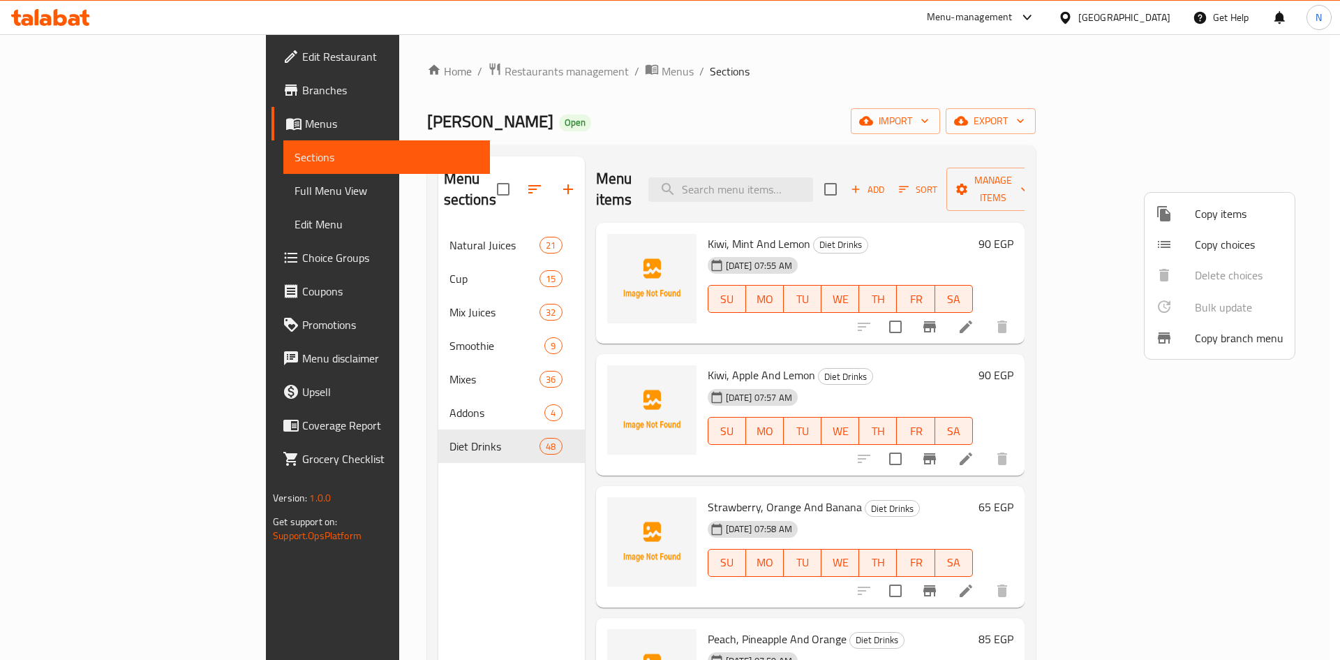
click at [1200, 239] on span "Copy choices" at bounding box center [1239, 244] width 89 height 17
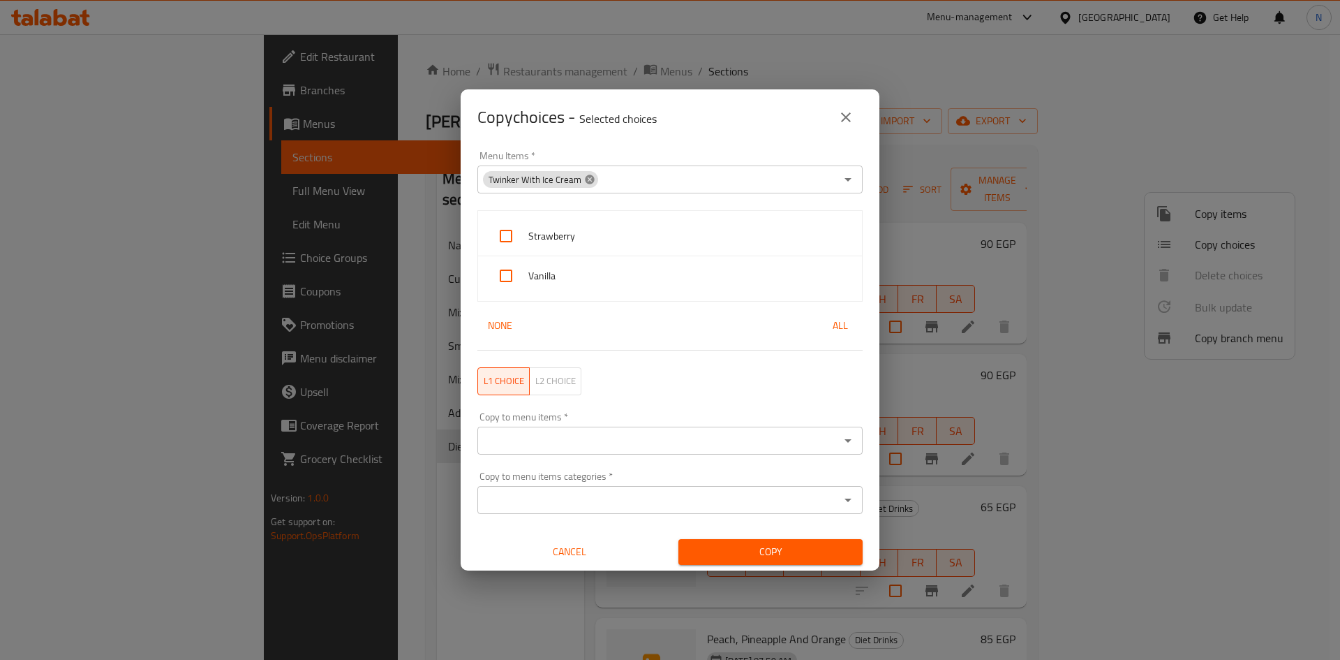
click at [585, 182] on icon at bounding box center [589, 179] width 9 height 9
click at [584, 182] on input "Menu Items   *" at bounding box center [659, 180] width 354 height 20
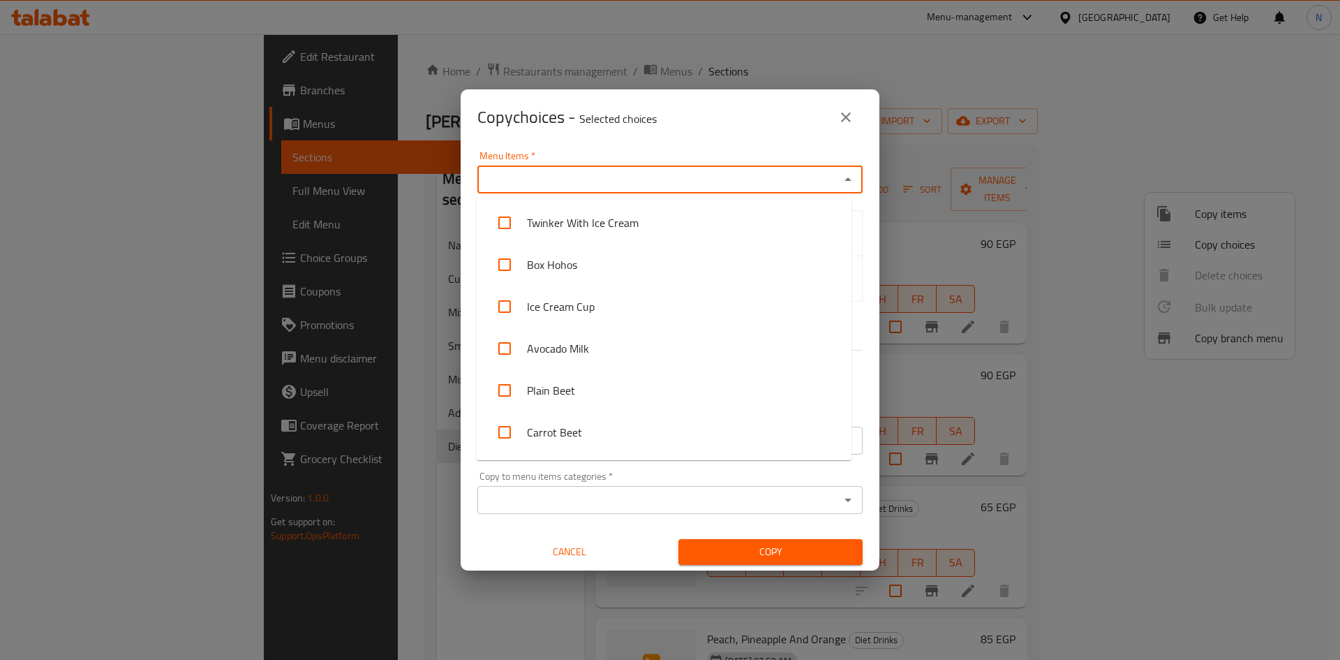
paste input "Arugula With Honey"
type input "Arugula With Honey"
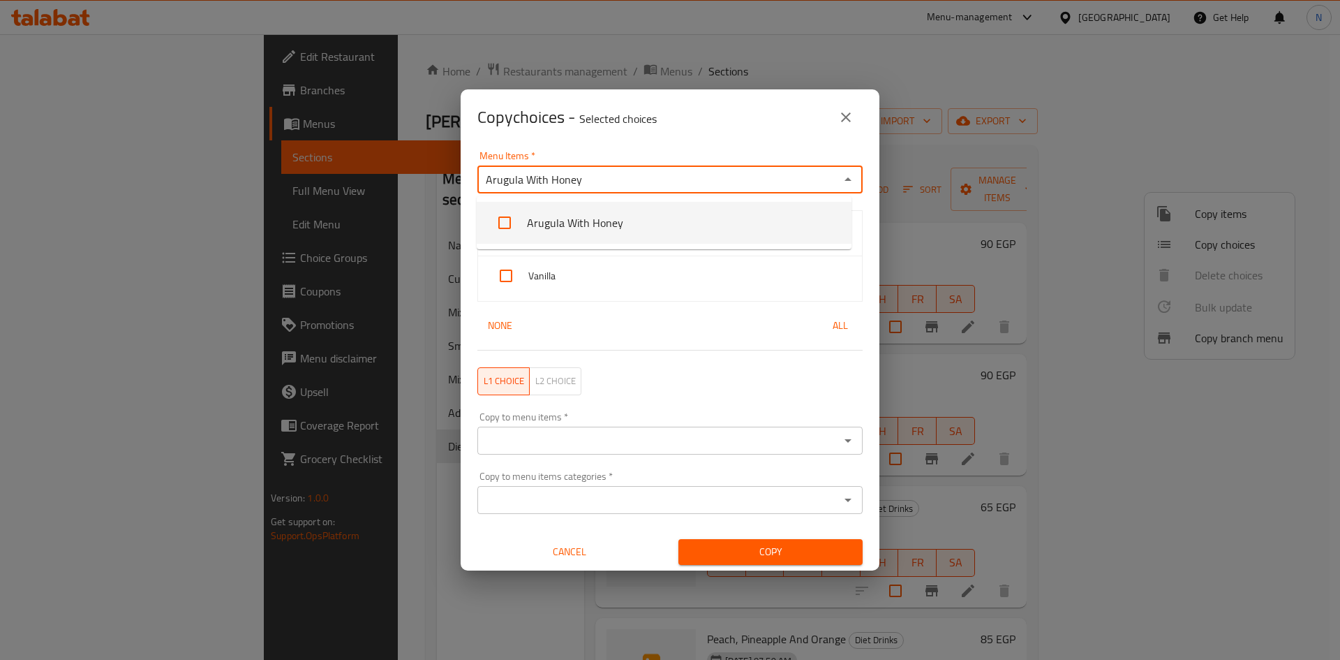
click at [508, 228] on input "checkbox" at bounding box center [505, 223] width 34 height 34
checkbox input "false"
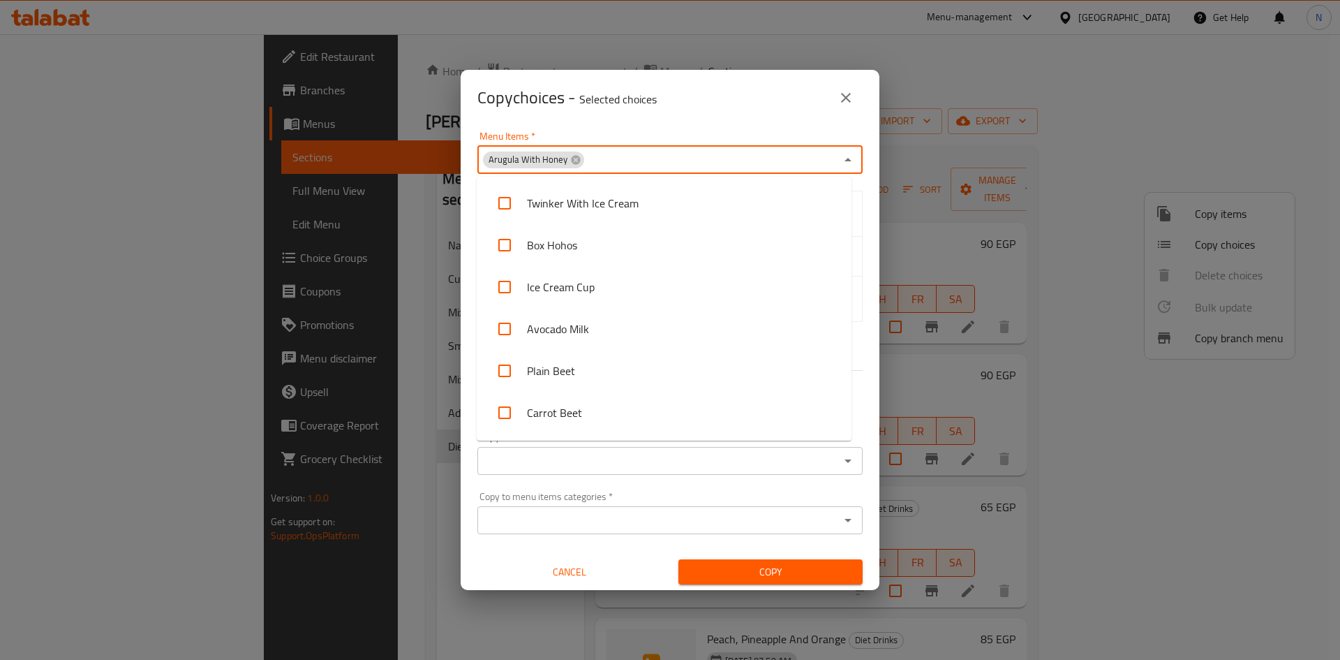
scroll to position [2258, 0]
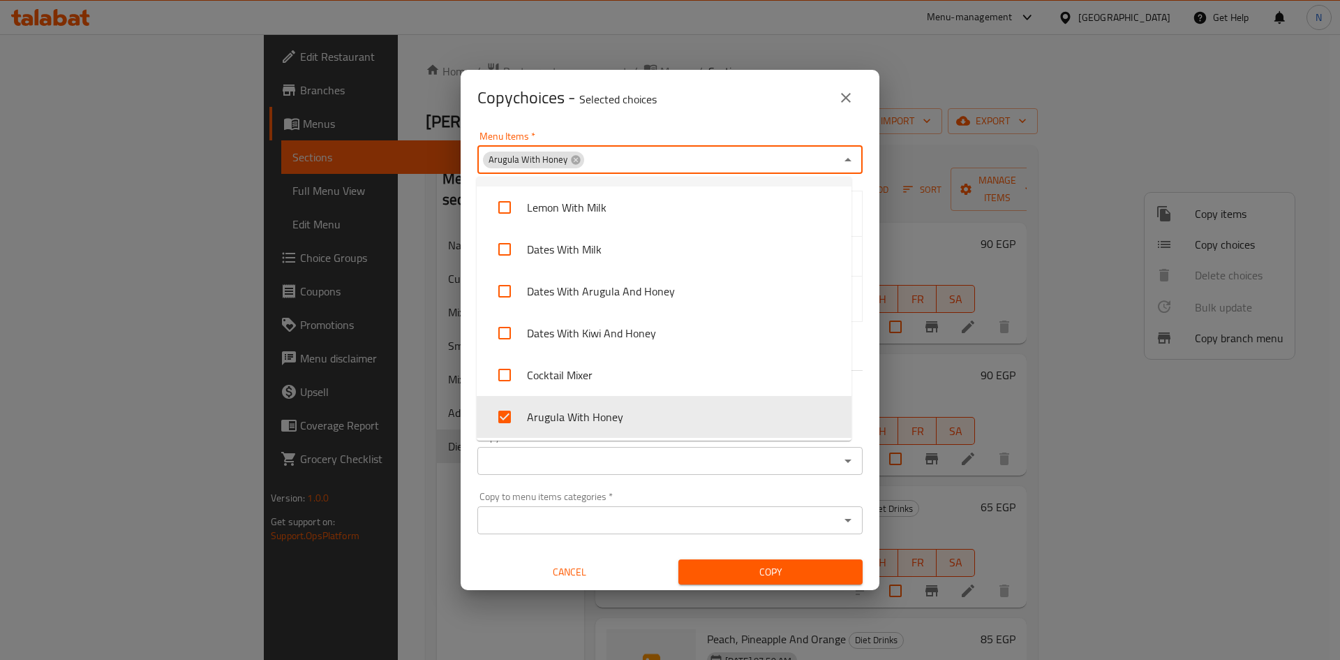
click at [646, 120] on div "Copy choices - Selected choices 0" at bounding box center [670, 98] width 419 height 56
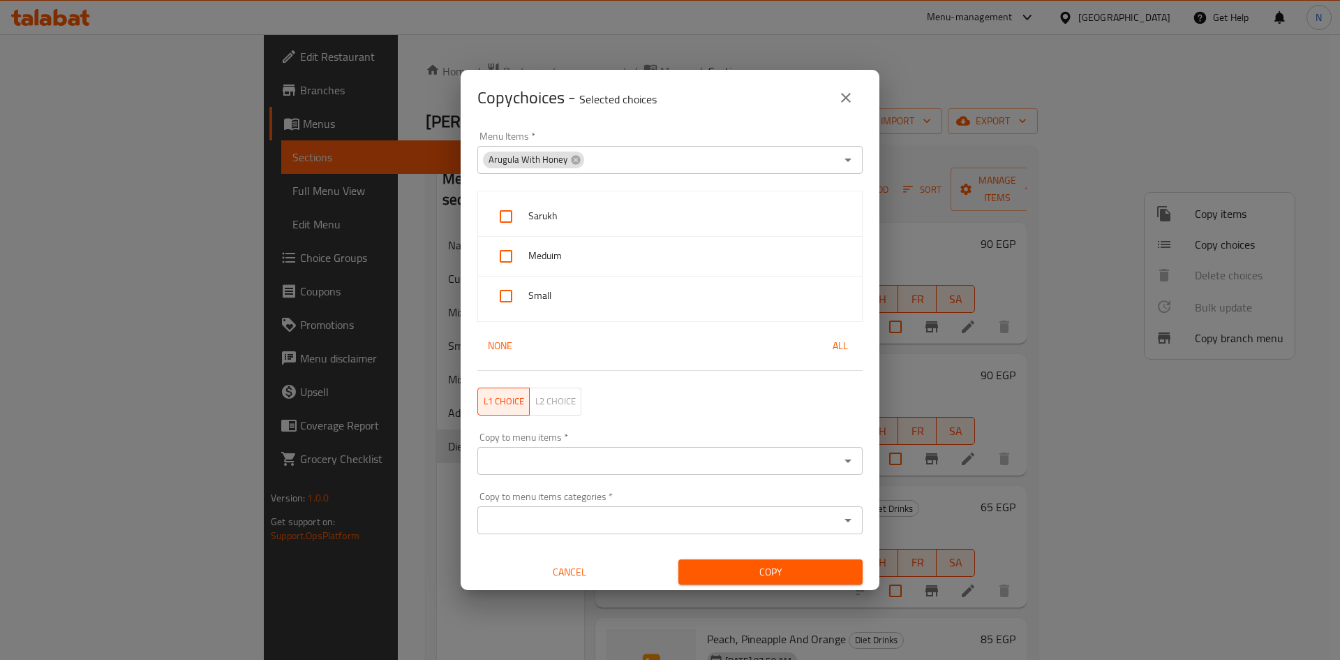
click at [506, 217] on input "checkbox" at bounding box center [506, 217] width 34 height 34
checkbox input "true"
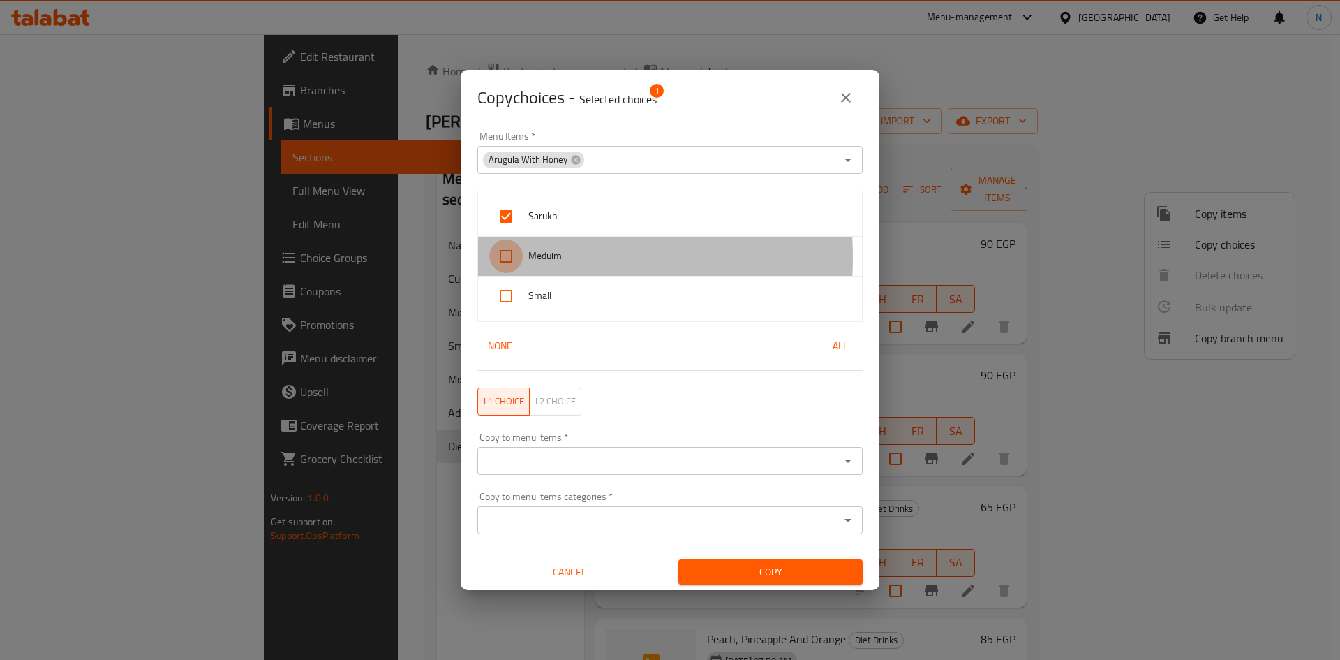
click at [504, 258] on input "checkbox" at bounding box center [506, 256] width 34 height 34
checkbox input "true"
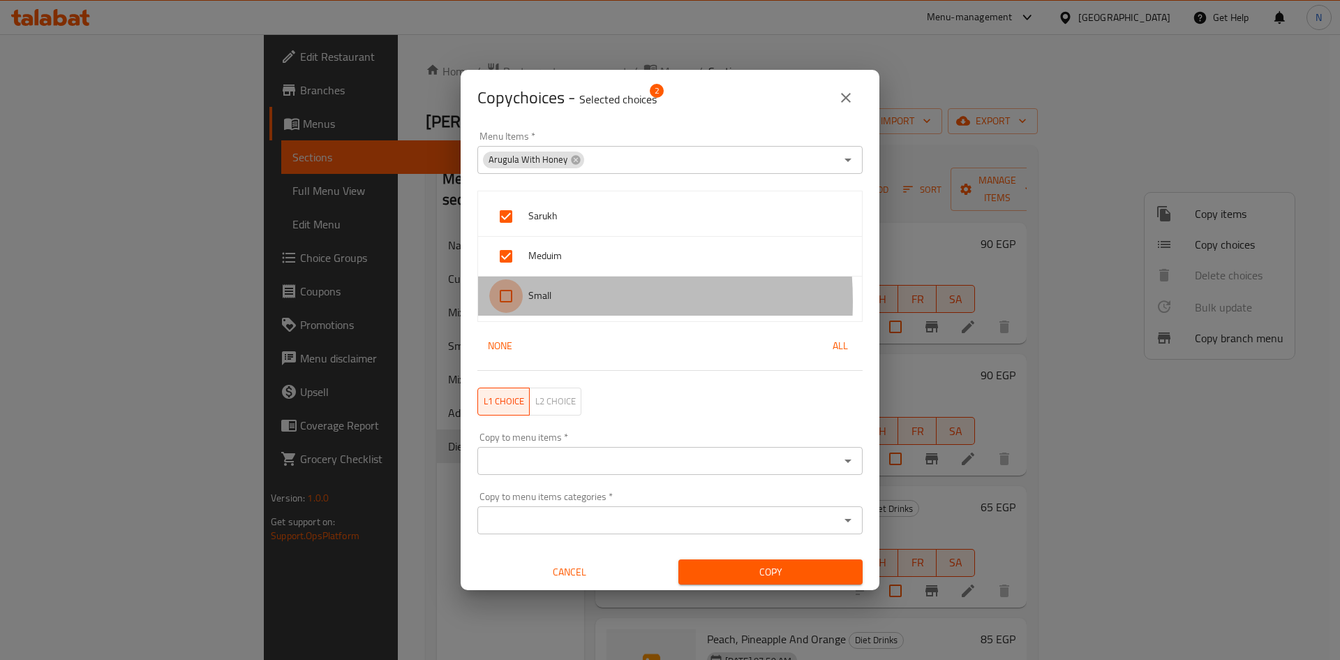
click at [505, 302] on input "checkbox" at bounding box center [506, 296] width 34 height 34
checkbox input "true"
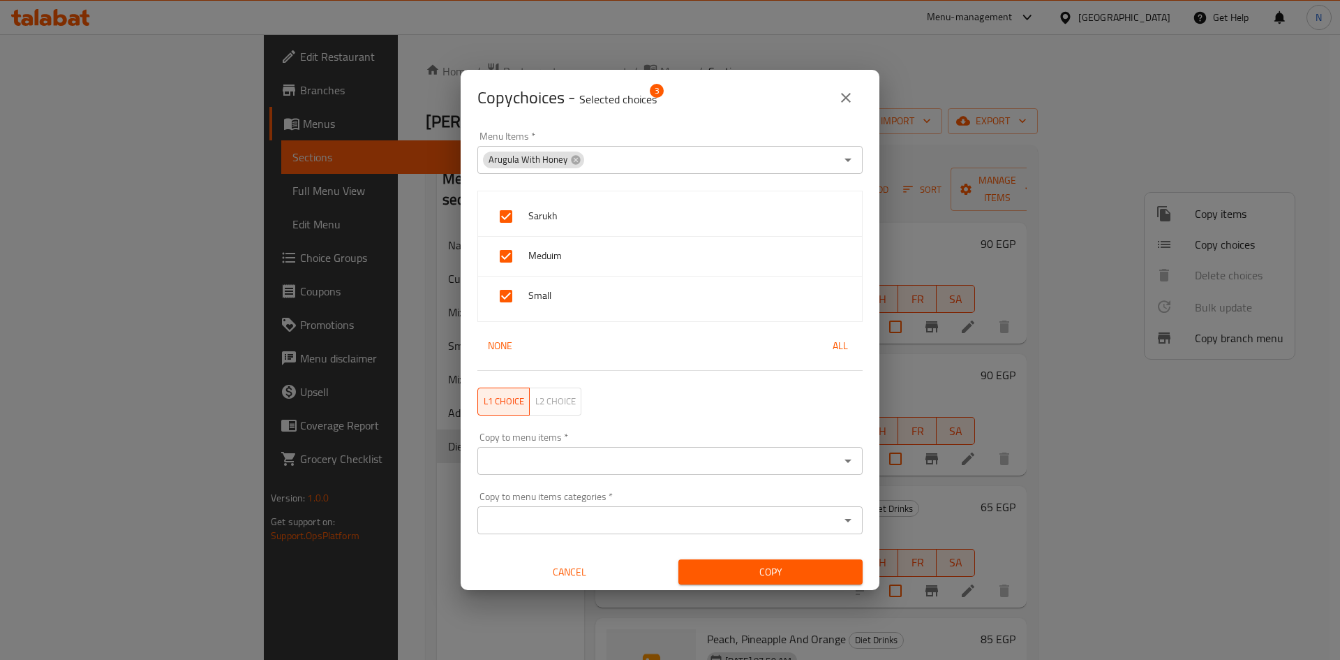
click at [586, 451] on input "Copy to menu items   *" at bounding box center [659, 461] width 354 height 20
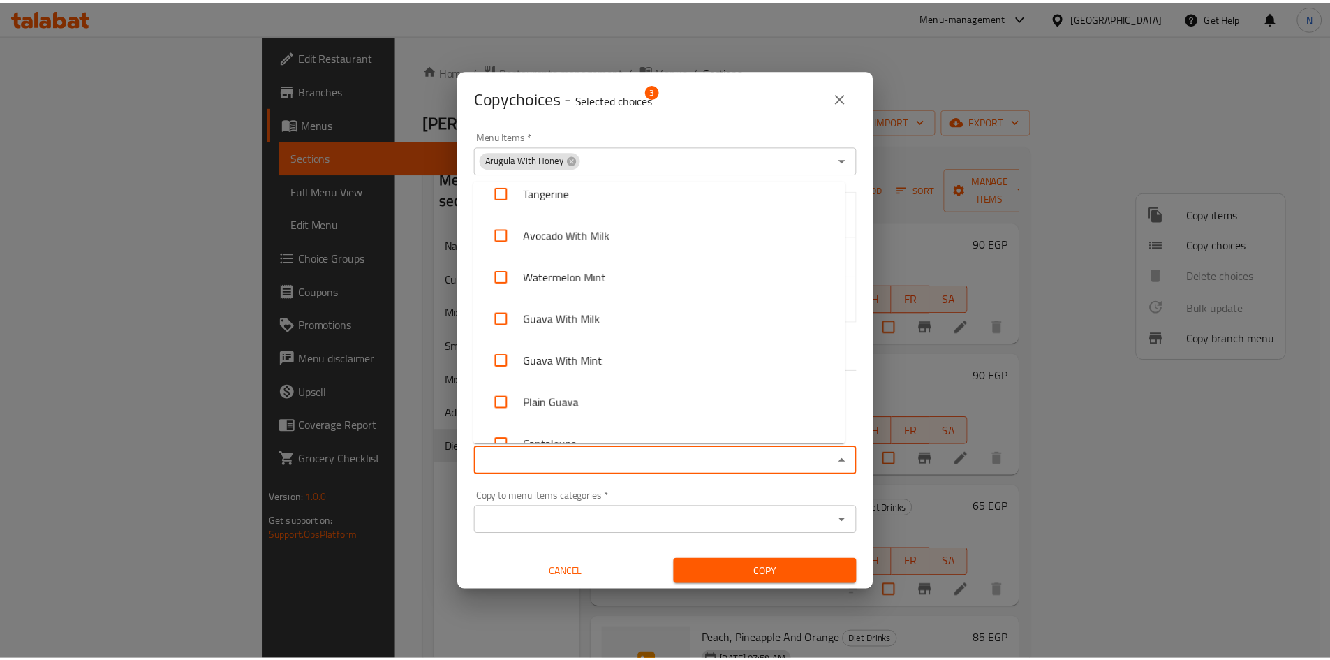
scroll to position [6658, 0]
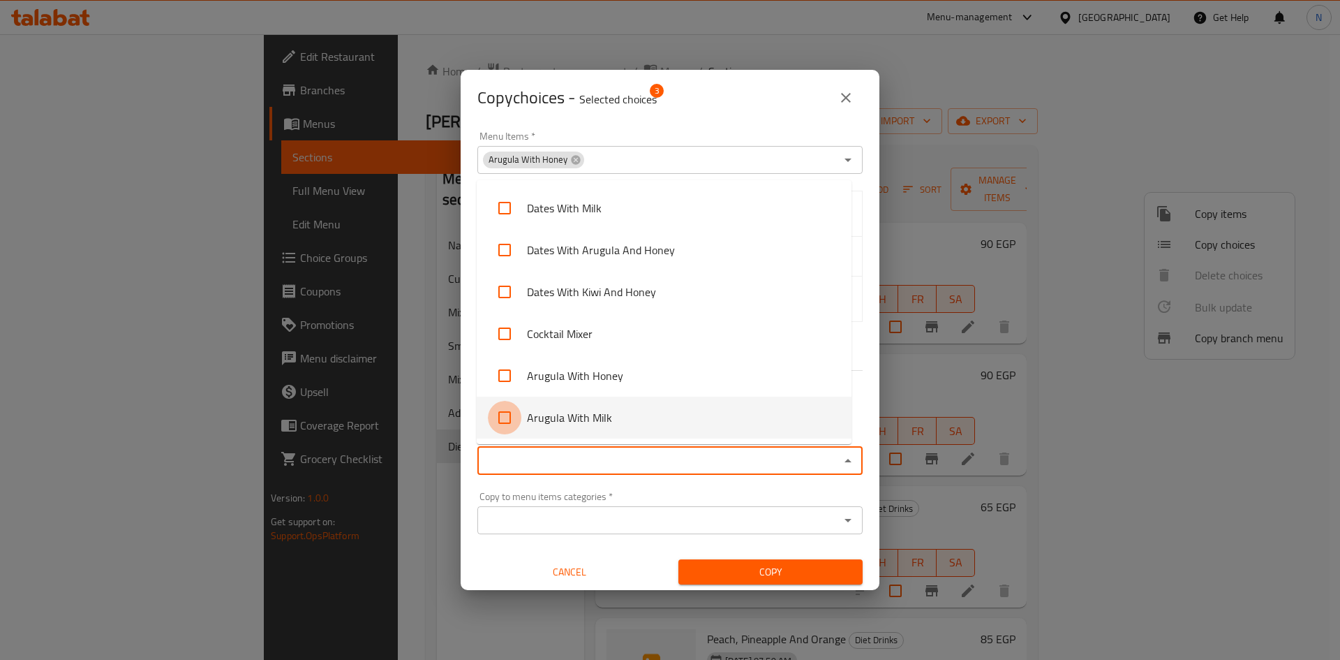
click at [509, 420] on input "checkbox" at bounding box center [505, 418] width 34 height 34
checkbox input "true"
click at [736, 575] on span "Copy" at bounding box center [771, 571] width 162 height 17
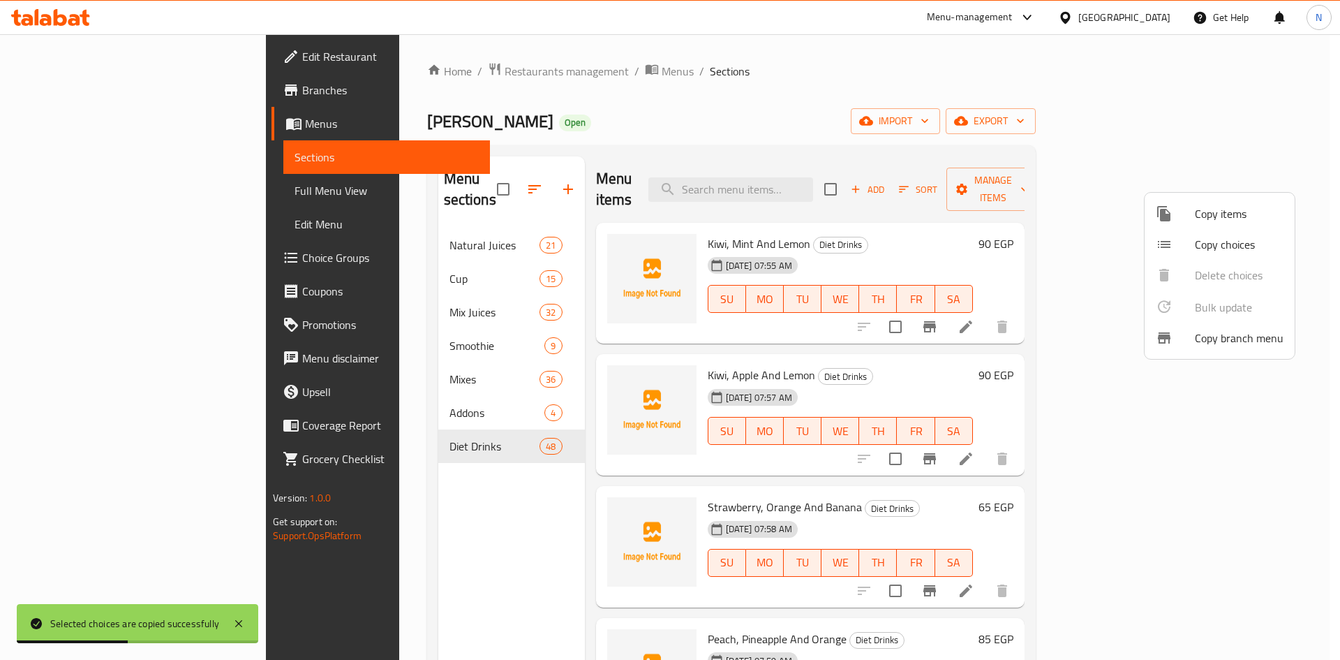
click at [1340, 180] on div at bounding box center [670, 330] width 1340 height 660
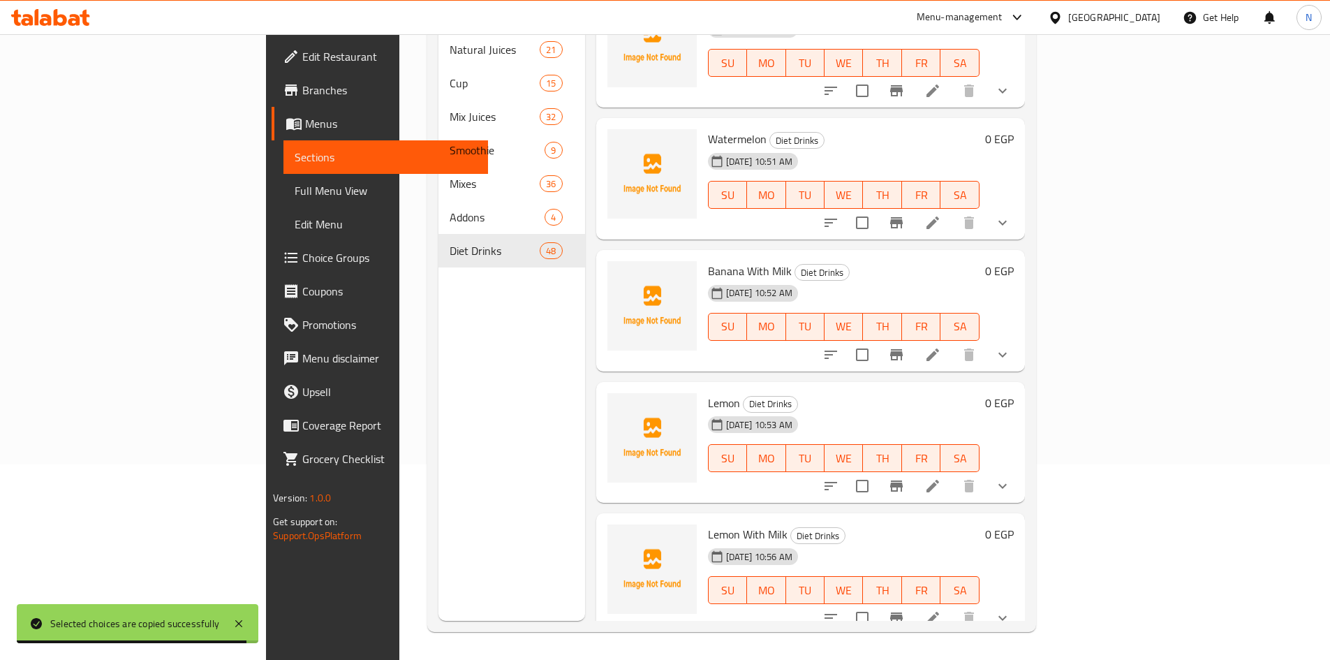
scroll to position [5694, 0]
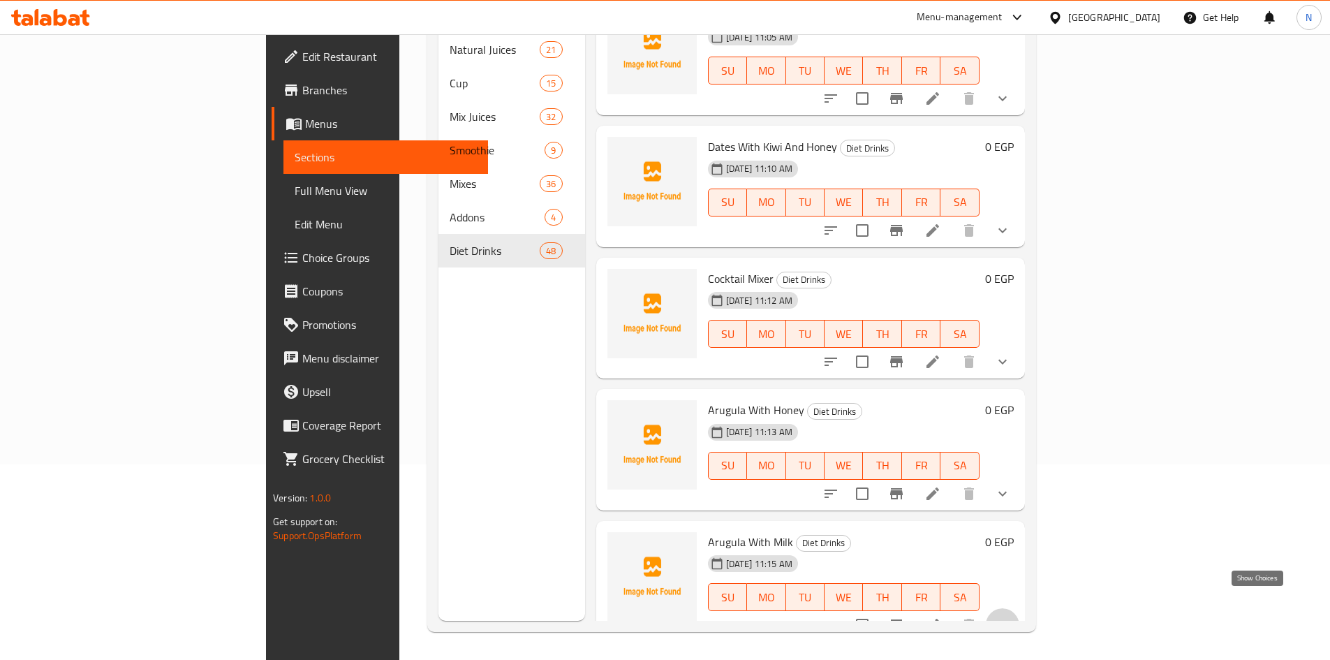
click at [1011, 616] on icon "show more" at bounding box center [1002, 624] width 17 height 17
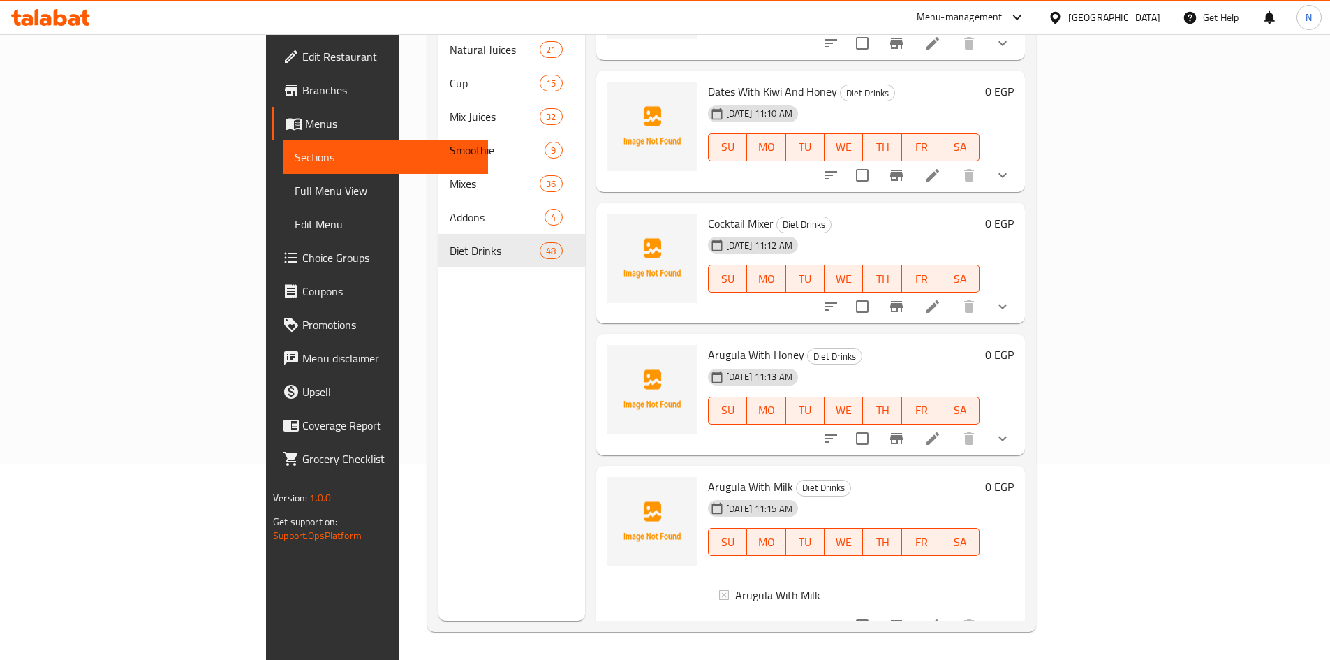
scroll to position [5761, 0]
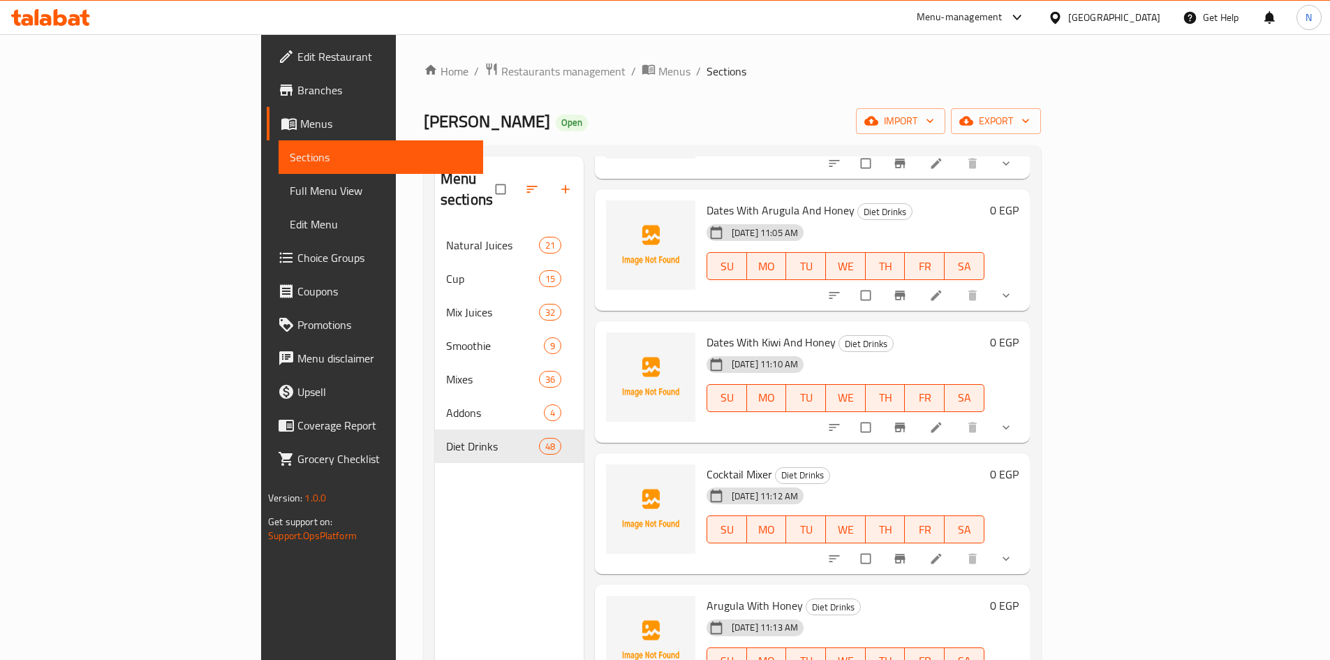
scroll to position [195, 0]
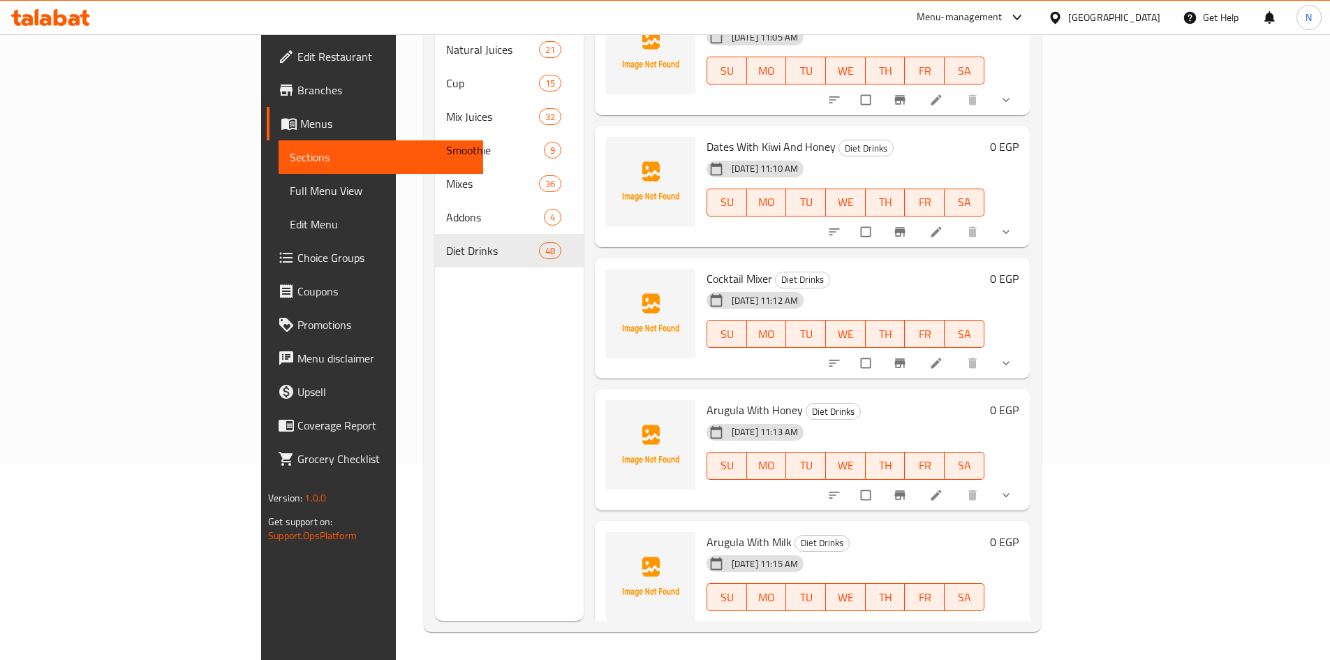
click at [1013, 619] on icon "show more" at bounding box center [1006, 626] width 14 height 14
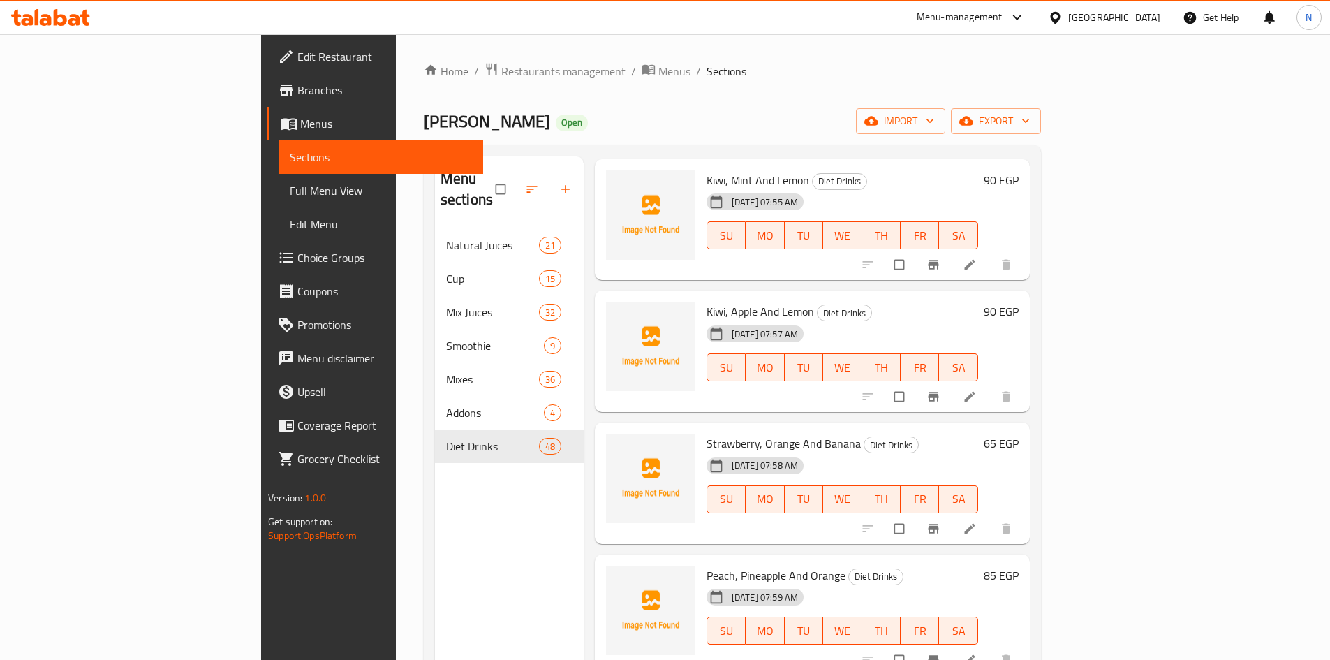
scroll to position [0, 0]
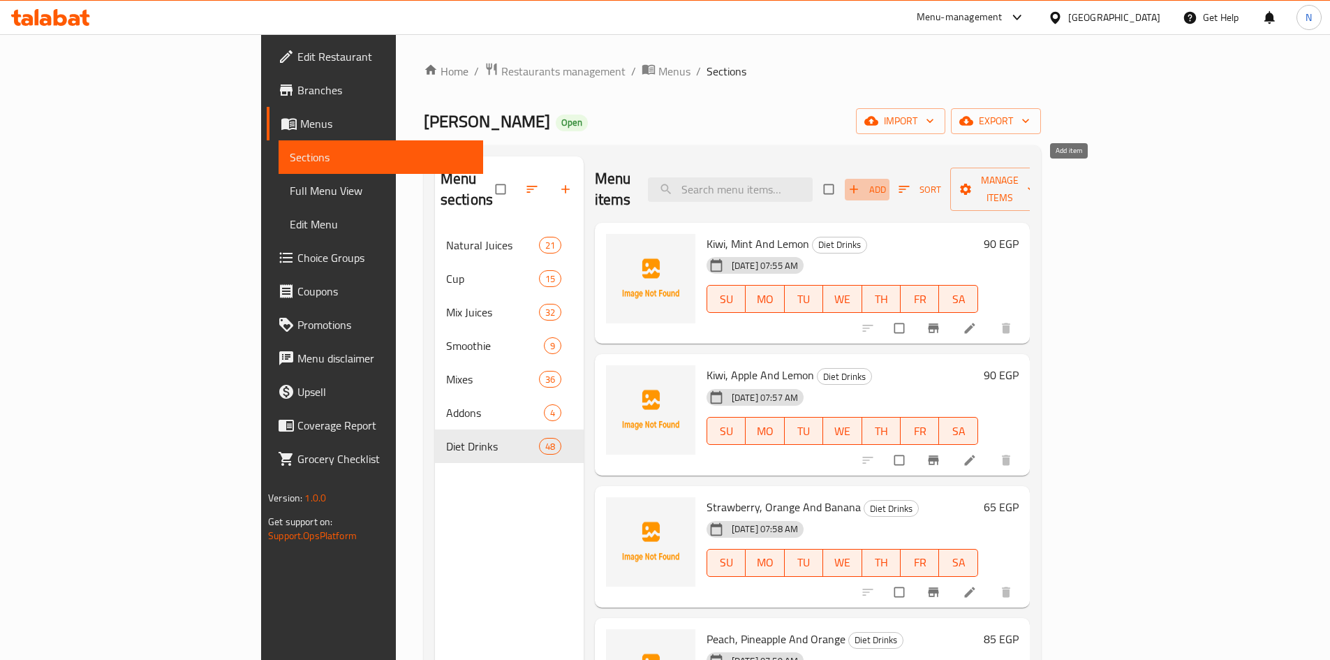
click at [886, 182] on span "Add" at bounding box center [867, 190] width 38 height 16
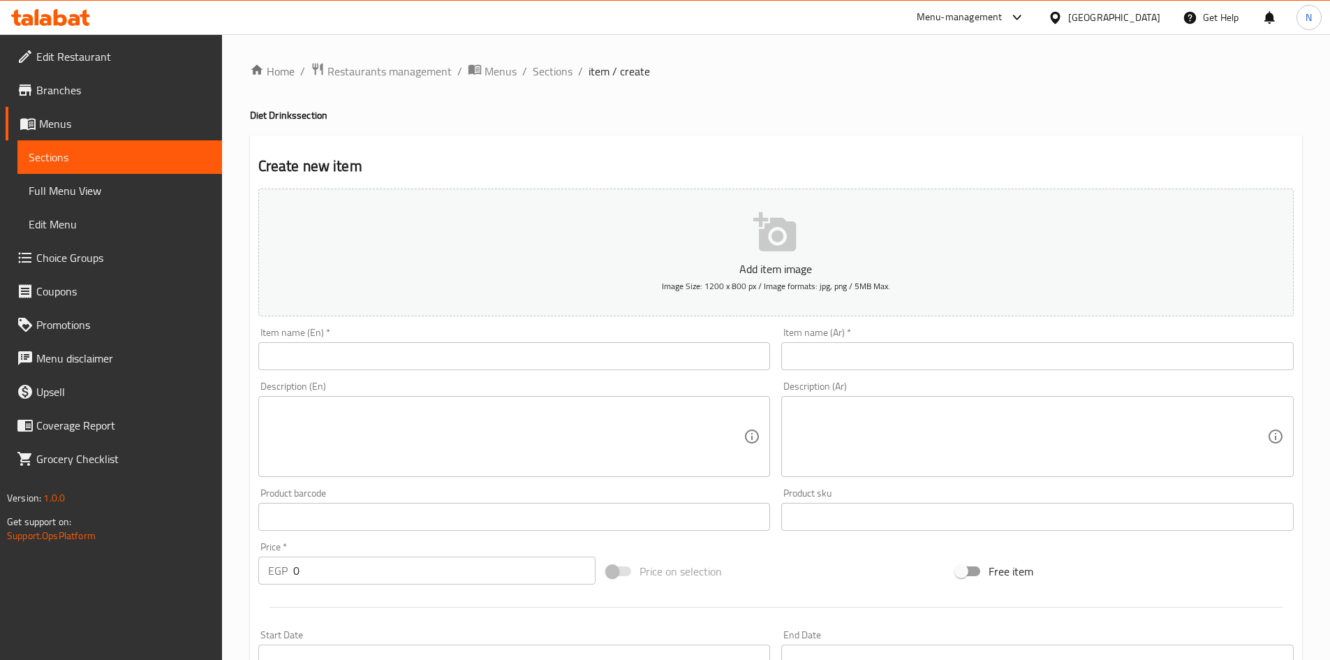
click at [974, 371] on div "Item name (Ar)   * Item name (Ar) *" at bounding box center [1038, 349] width 524 height 54
click at [972, 350] on input "text" at bounding box center [1037, 356] width 512 height 28
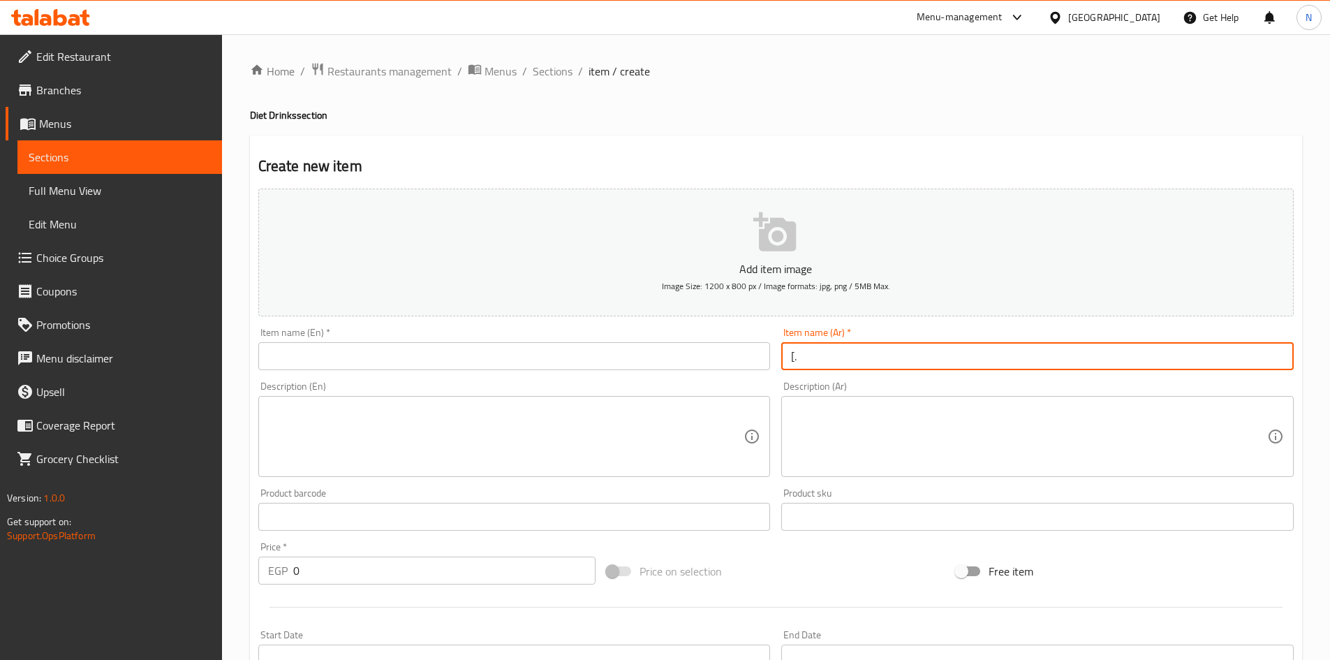
type input "["
type input "[.v"
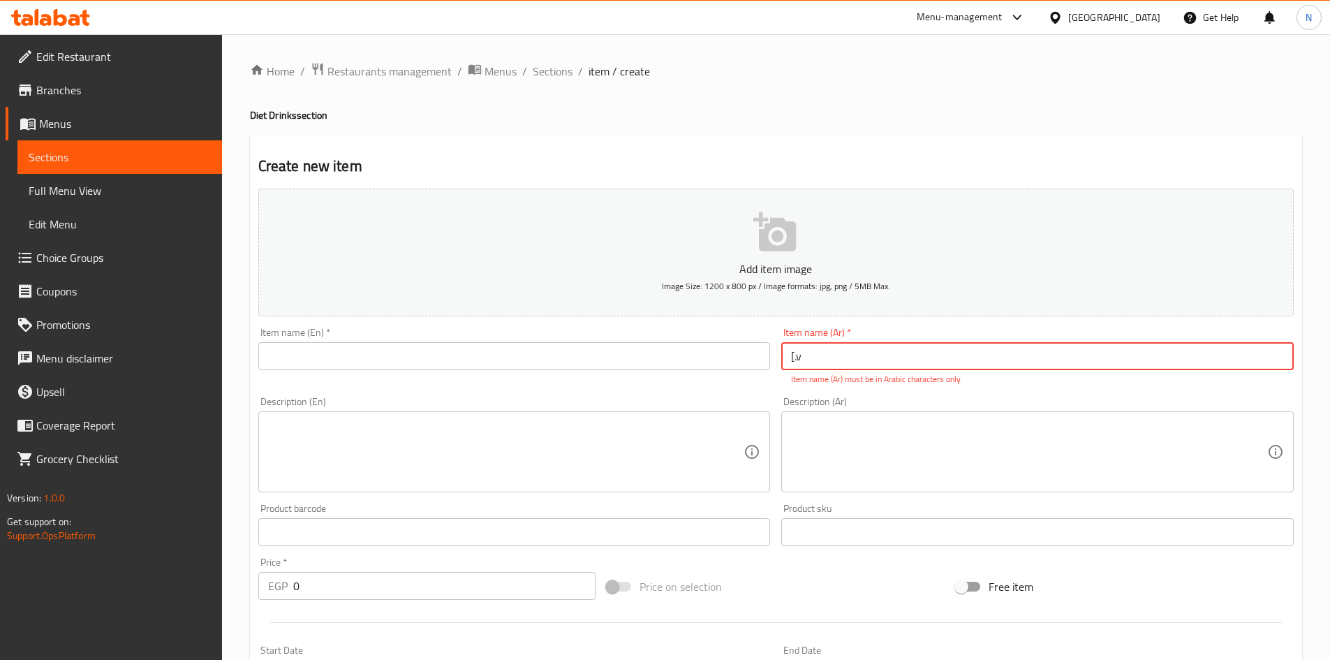
drag, startPoint x: 801, startPoint y: 355, endPoint x: 787, endPoint y: 356, distance: 14.0
click at [787, 356] on input "[.v" at bounding box center [1037, 356] width 512 height 28
click at [1005, 357] on input "text" at bounding box center [1037, 356] width 512 height 28
type input "["
click at [797, 360] on input "جزر" at bounding box center [1037, 356] width 512 height 28
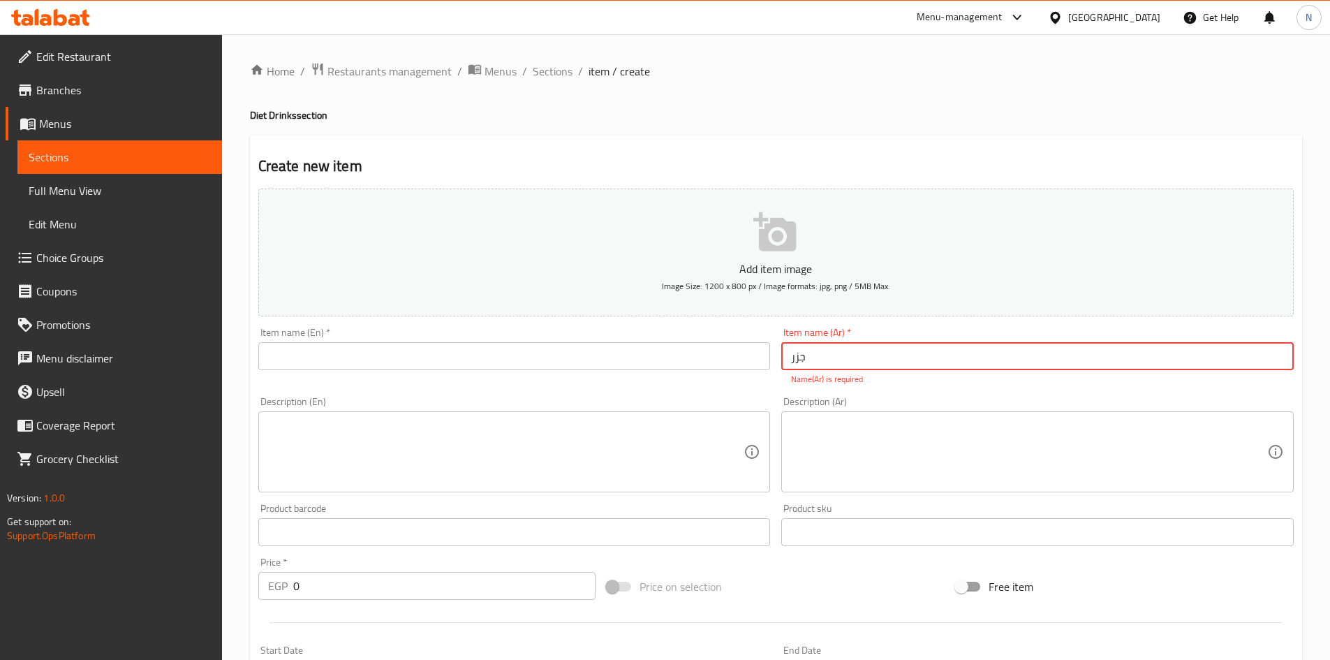
click at [797, 360] on input "جزر" at bounding box center [1037, 356] width 512 height 28
type input "جزر"
click at [459, 357] on input "text" at bounding box center [514, 356] width 512 height 28
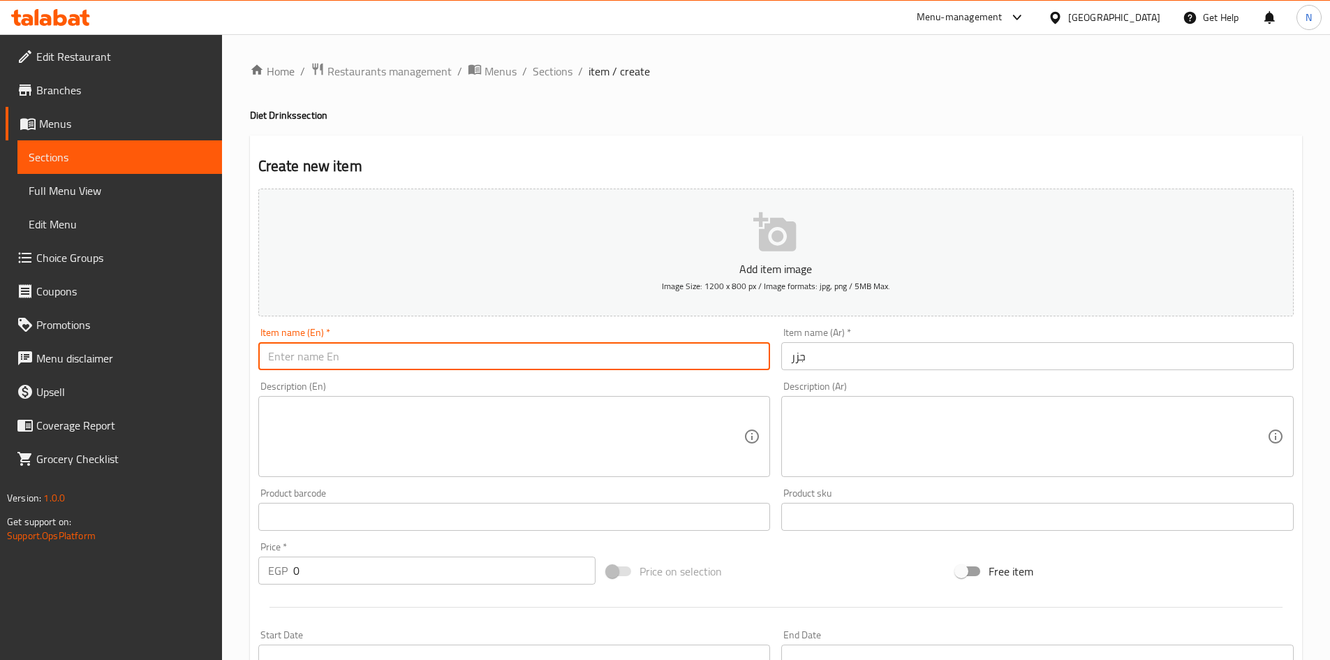
paste input "carrot"
type input "Carrot"
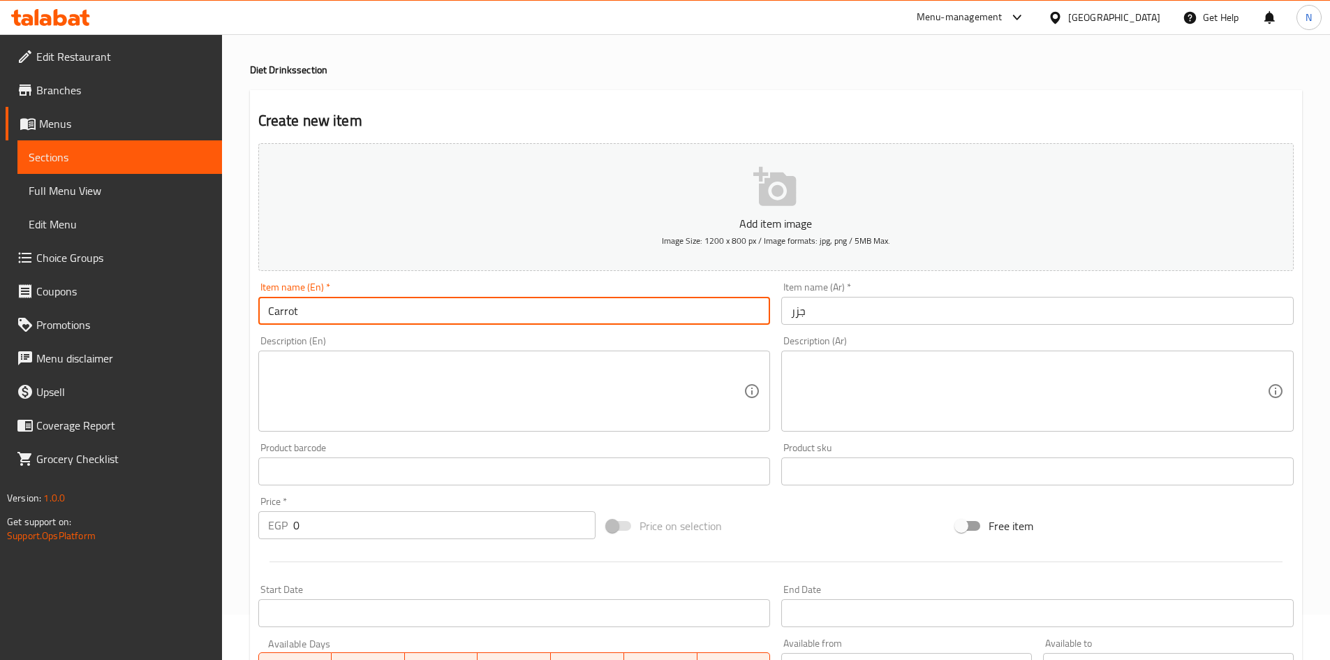
scroll to position [327, 0]
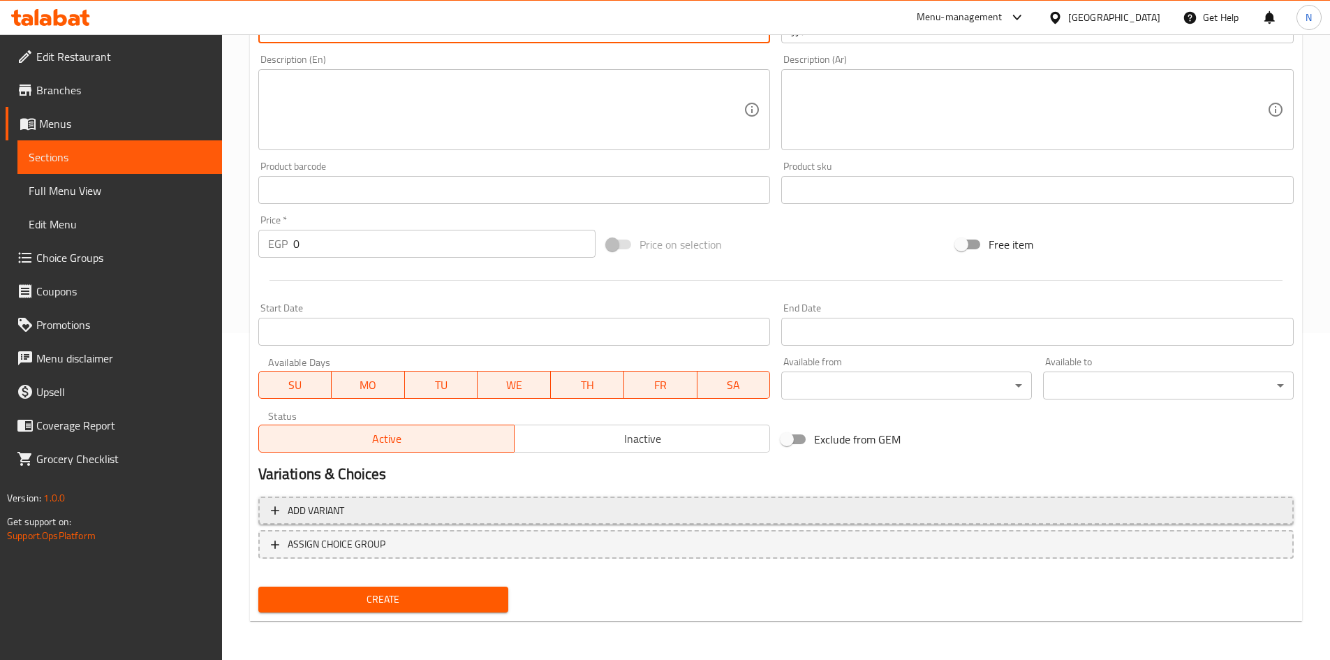
click at [1075, 506] on span "Add variant" at bounding box center [776, 510] width 1010 height 17
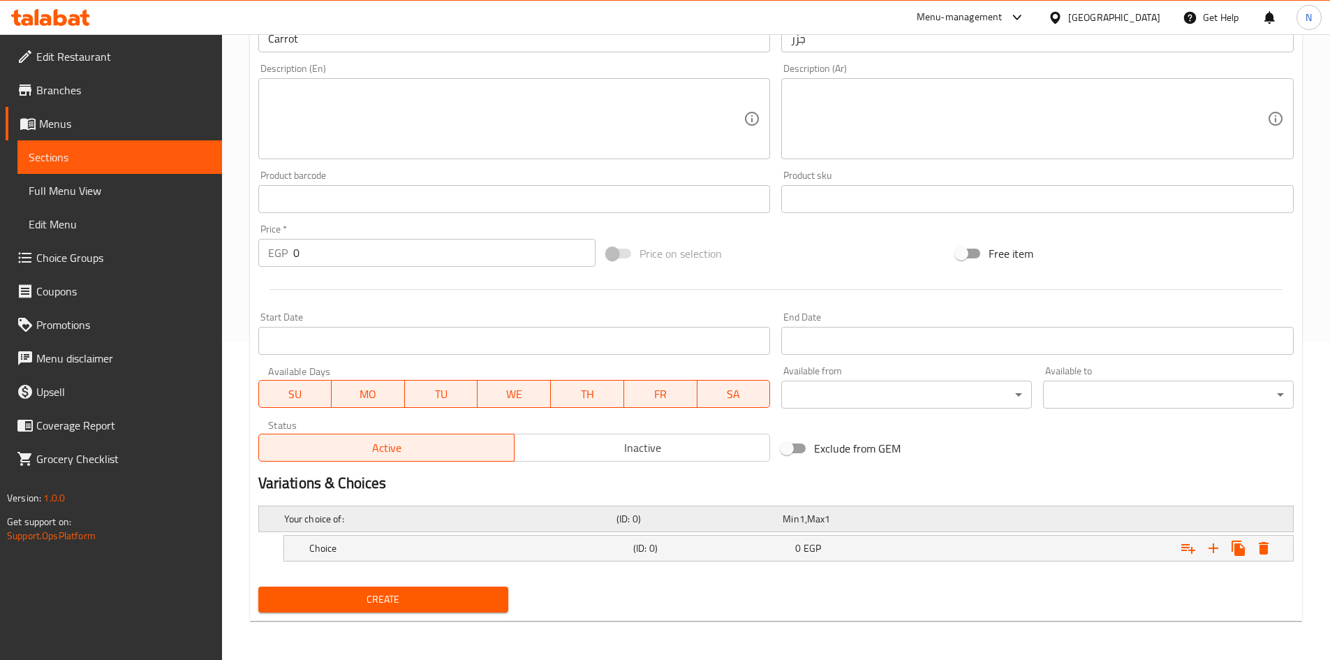
scroll to position [318, 0]
click at [1206, 546] on icon "Expand" at bounding box center [1213, 548] width 17 height 17
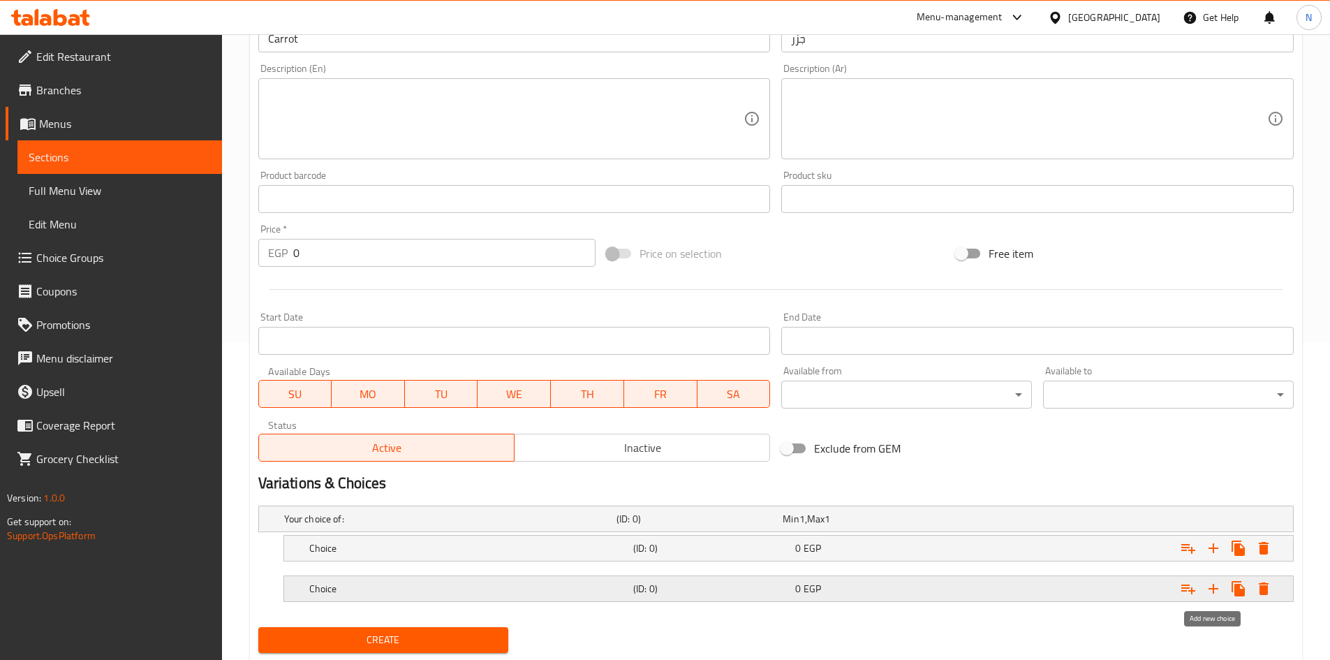
click at [1218, 593] on icon "Expand" at bounding box center [1213, 588] width 17 height 17
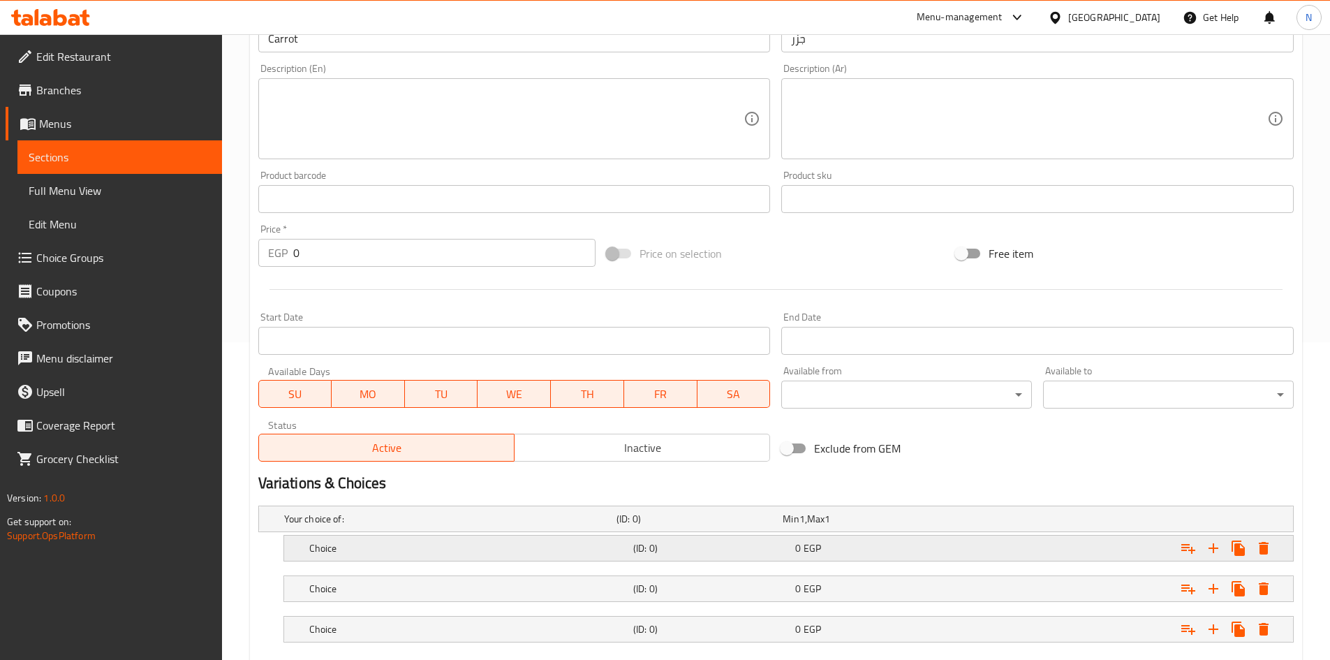
click at [1044, 550] on div "Expand" at bounding box center [1116, 548] width 324 height 31
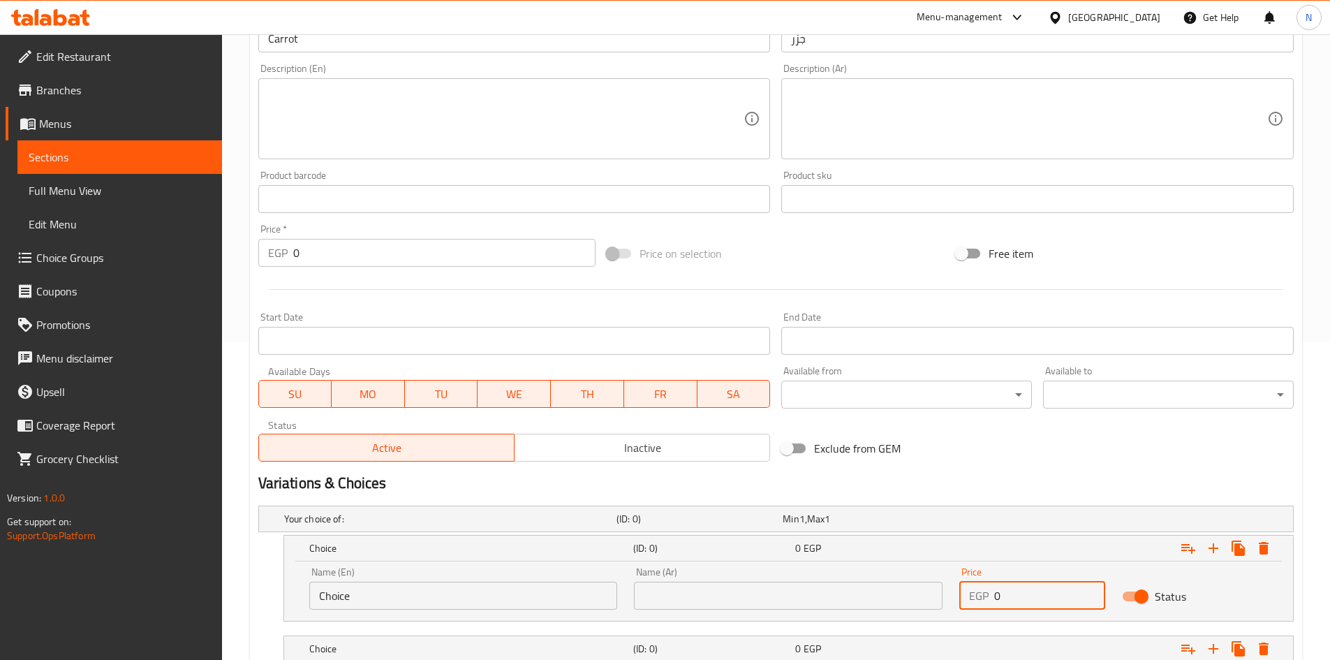
drag, startPoint x: 1009, startPoint y: 601, endPoint x: 988, endPoint y: 600, distance: 21.0
click at [988, 600] on div "EGP 0 Price" at bounding box center [1032, 596] width 146 height 28
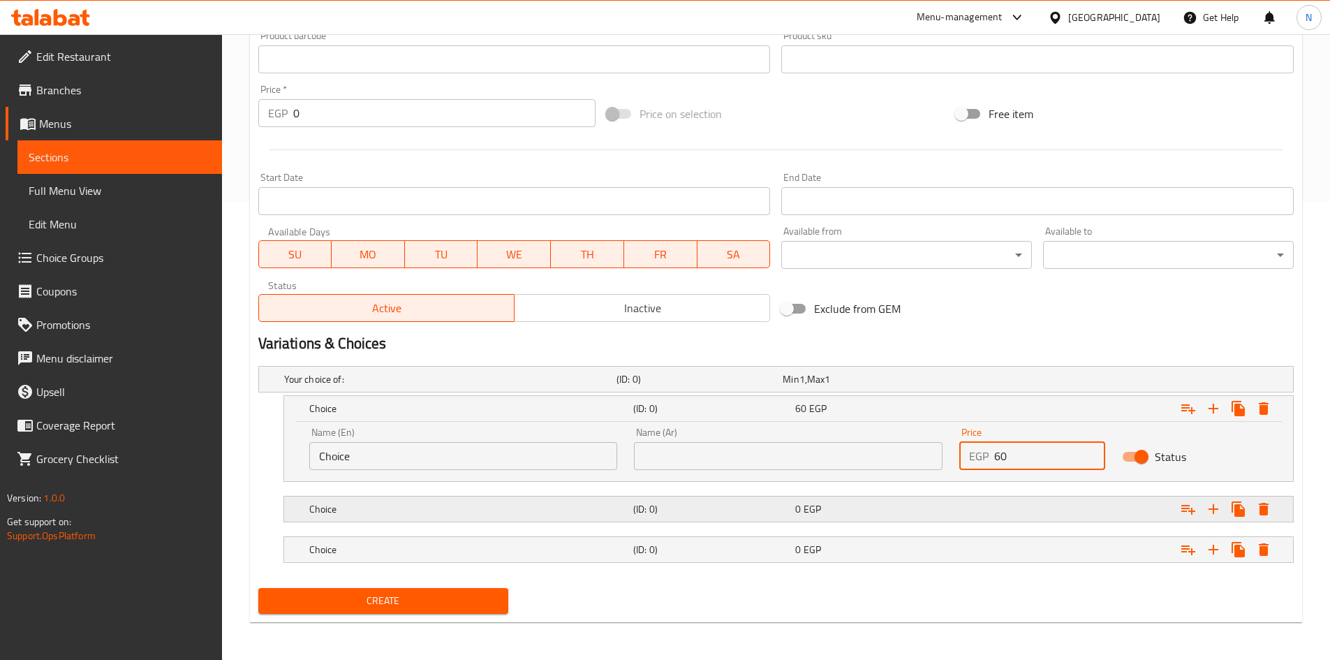
scroll to position [459, 0]
type input "60"
click at [976, 517] on div "Expand" at bounding box center [1116, 507] width 324 height 31
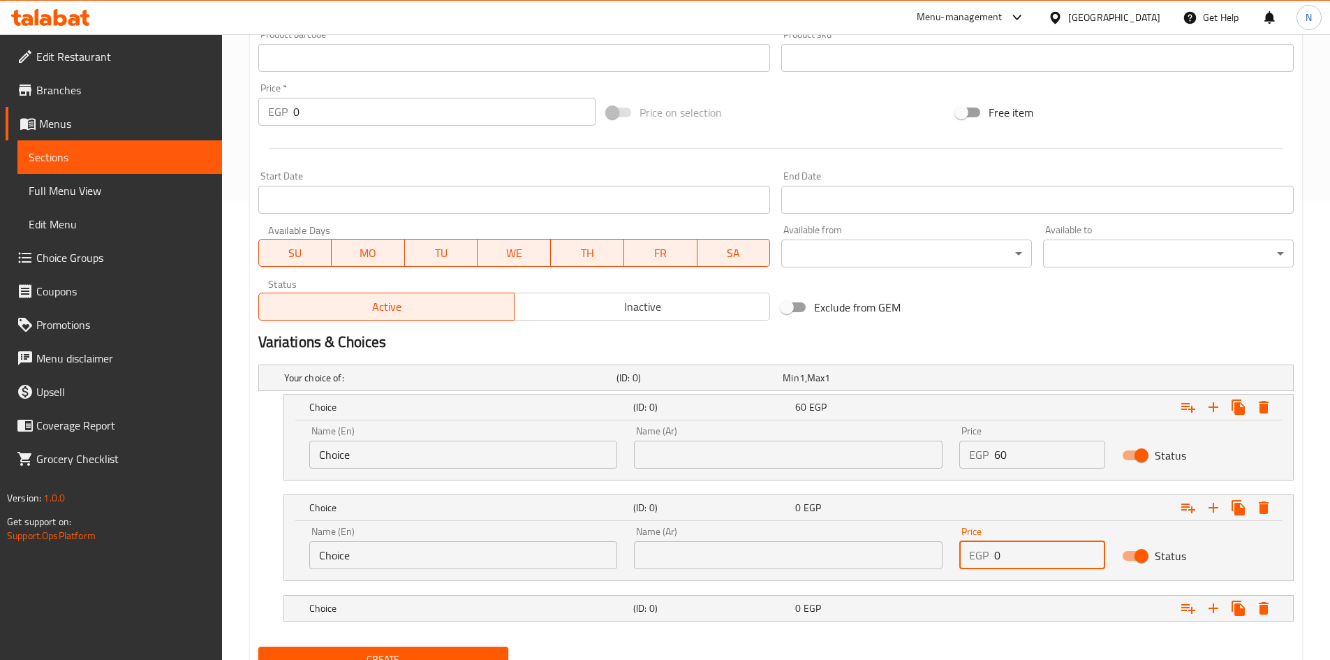
click at [994, 565] on input "0" at bounding box center [1049, 555] width 111 height 28
type input "50"
click at [968, 344] on h2 "Variations & Choices" at bounding box center [775, 342] width 1035 height 21
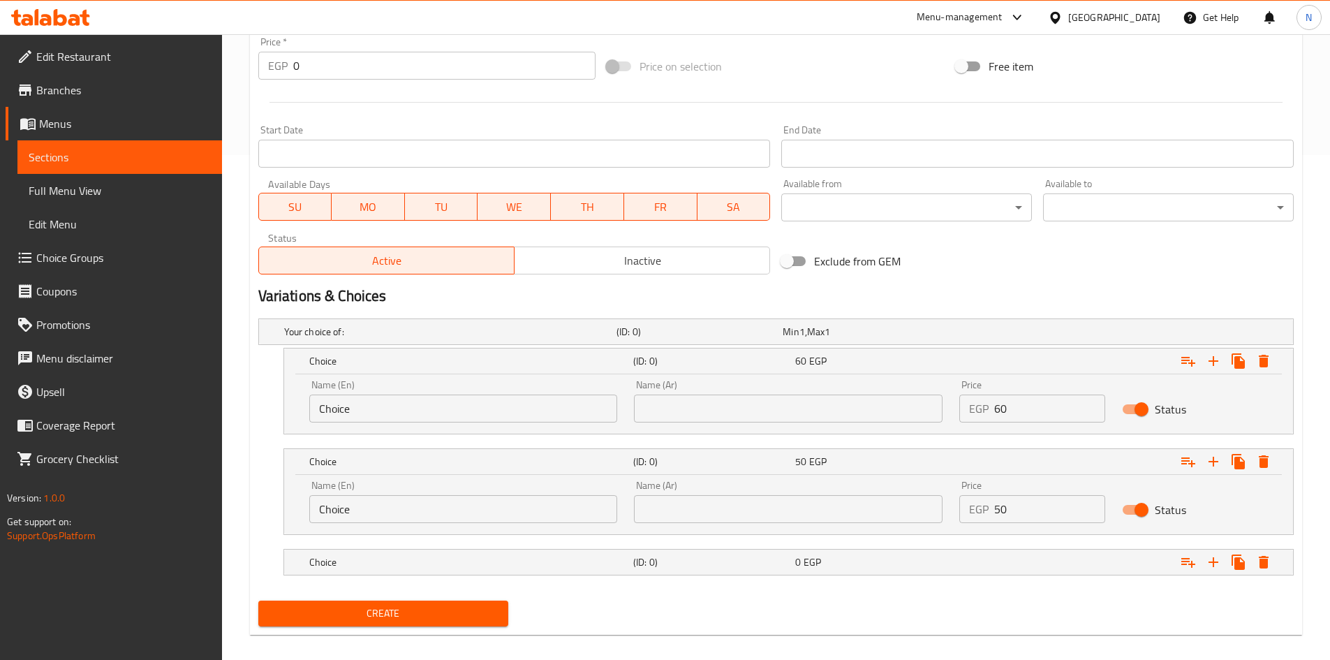
scroll to position [519, 0]
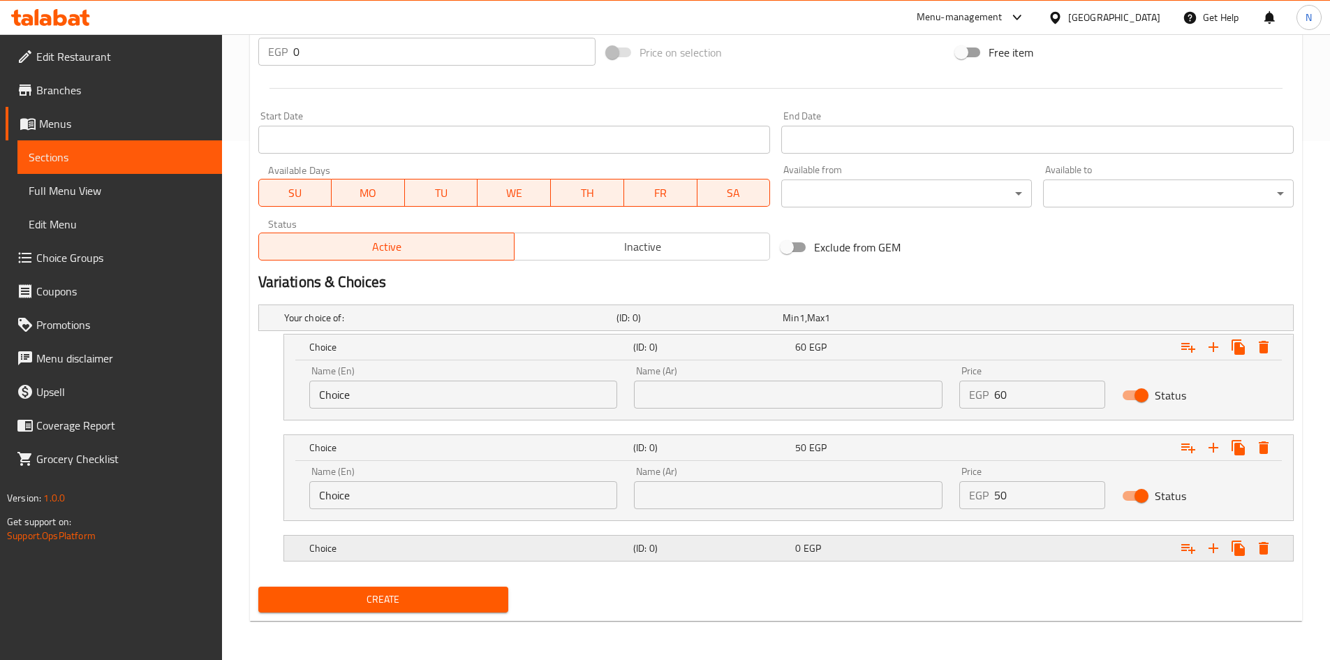
click at [992, 554] on div "Expand" at bounding box center [1116, 548] width 324 height 31
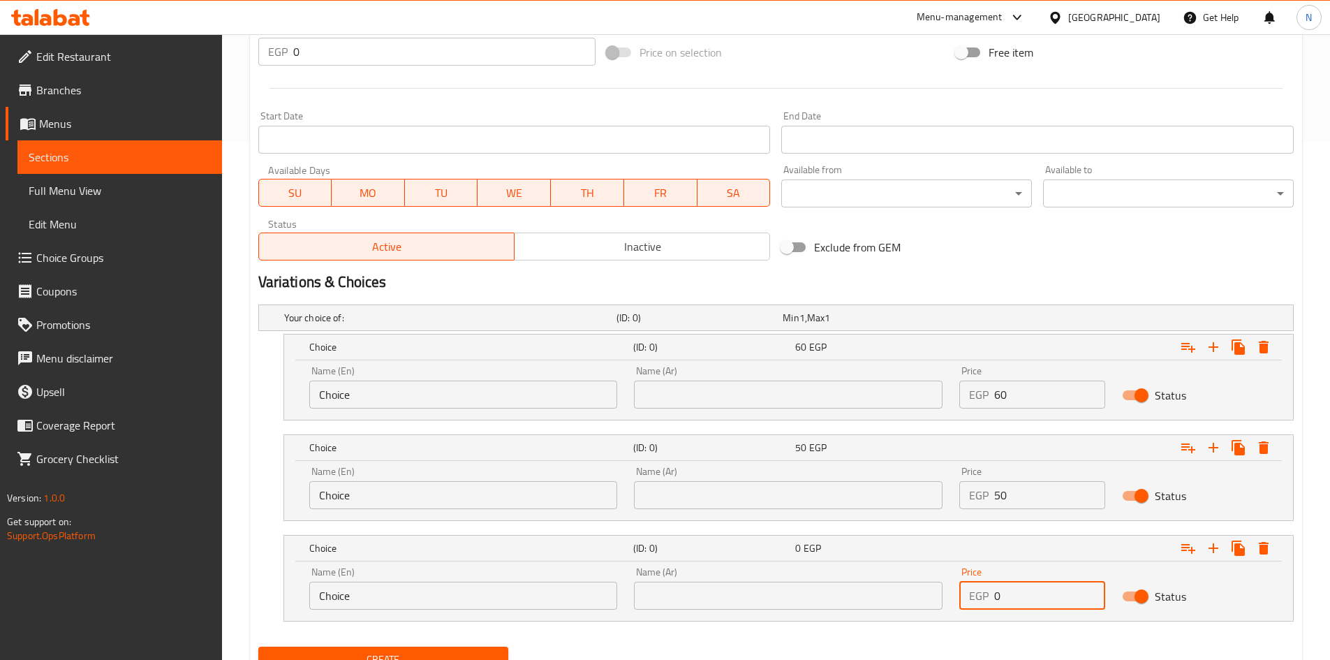
drag, startPoint x: 1002, startPoint y: 602, endPoint x: 986, endPoint y: 600, distance: 17.0
click at [986, 600] on div "EGP 0 Price" at bounding box center [1032, 596] width 146 height 28
type input "40"
click at [323, 399] on input "Choice" at bounding box center [463, 394] width 309 height 28
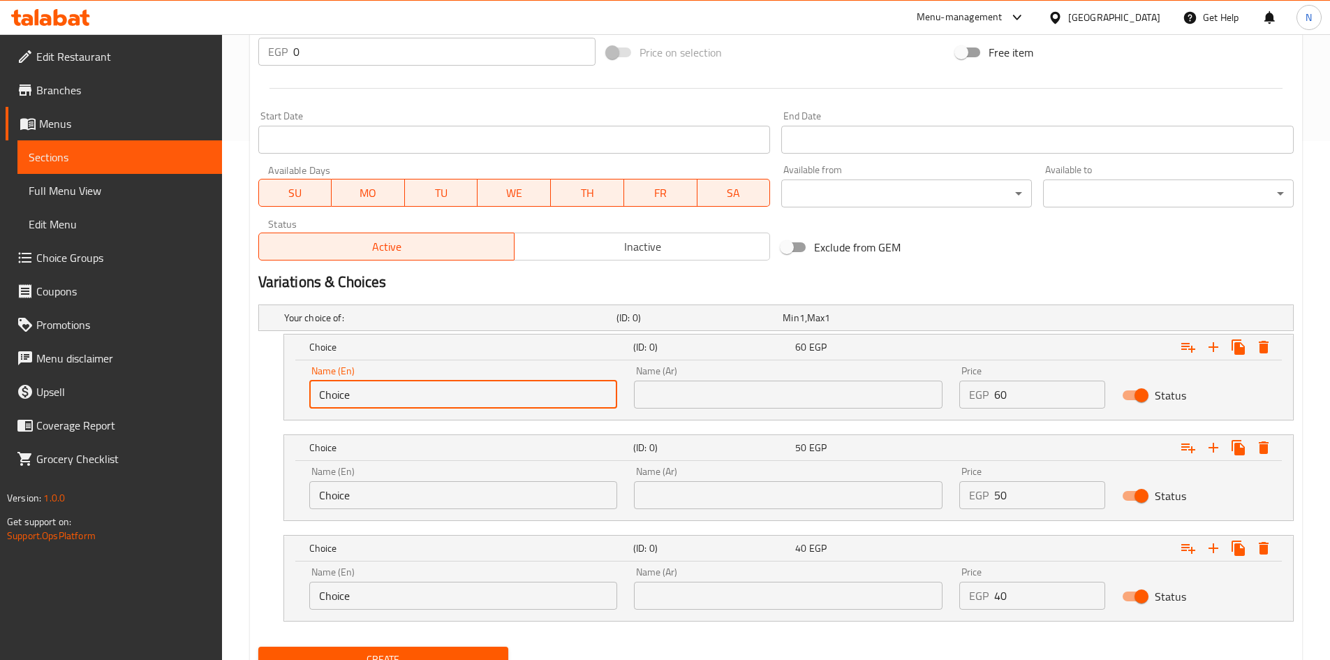
click at [323, 399] on input "Choice" at bounding box center [463, 394] width 309 height 28
click at [323, 399] on input "text" at bounding box center [463, 394] width 309 height 28
type input "Sarukh"
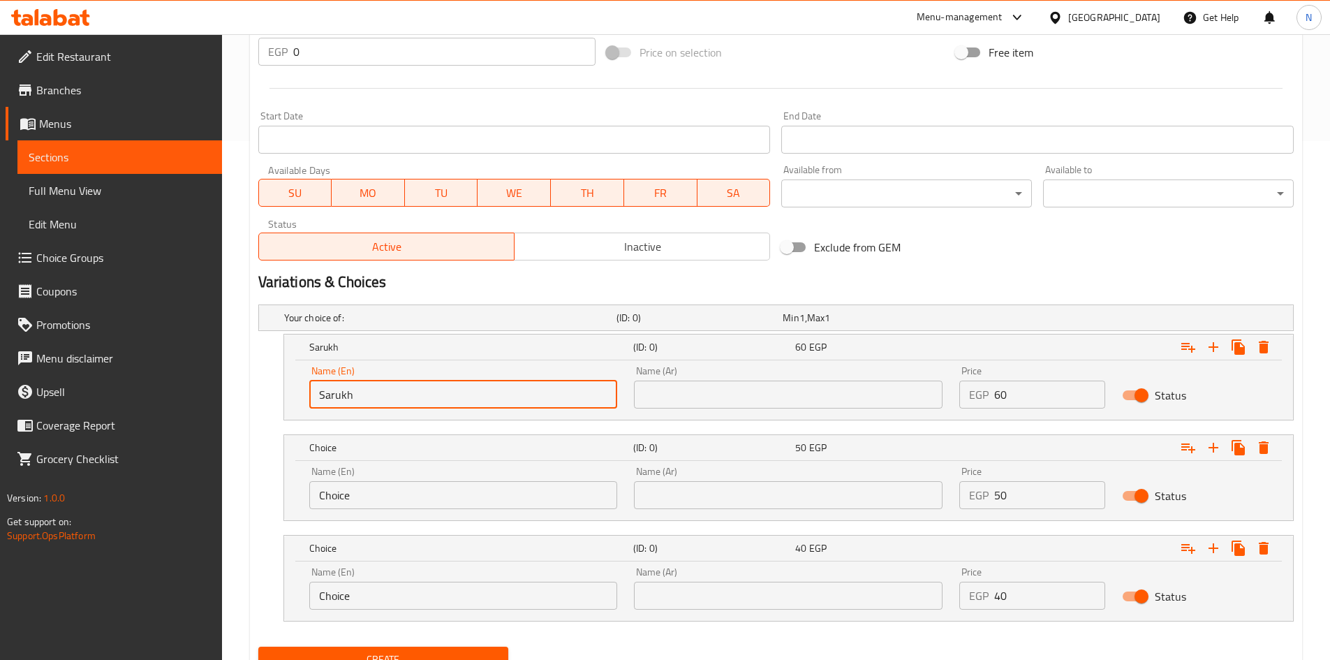
click at [370, 495] on input "Choice" at bounding box center [463, 495] width 309 height 28
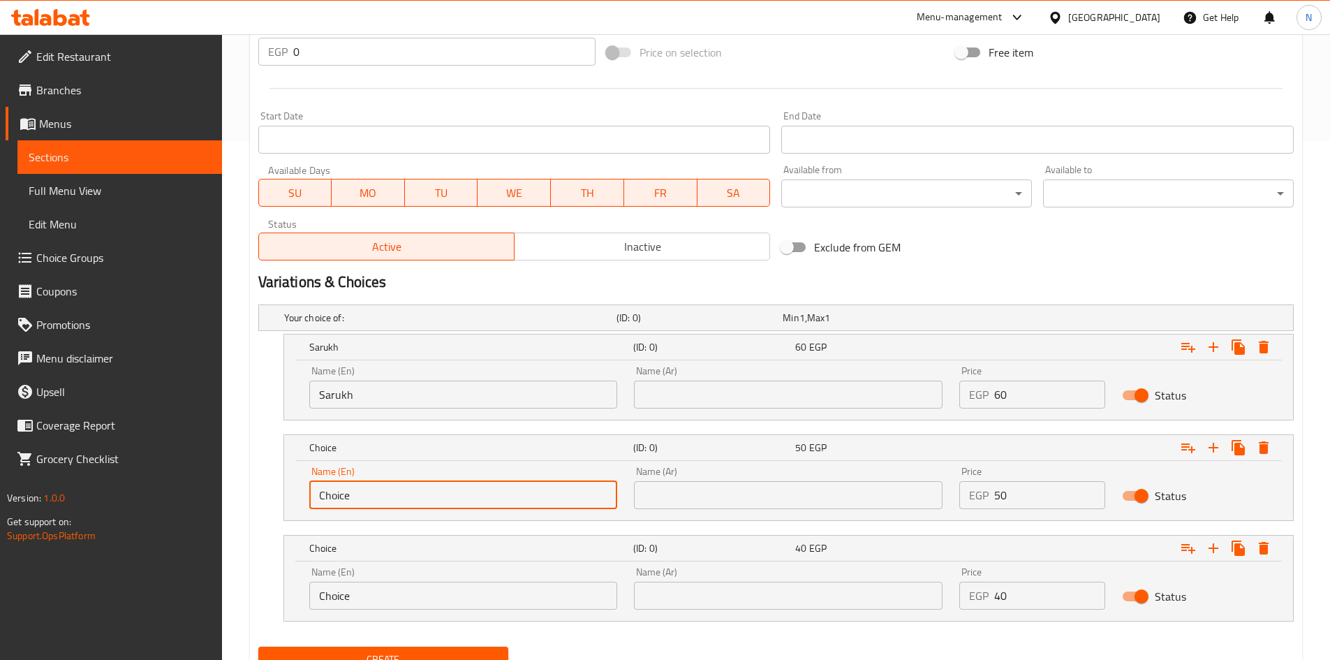
click at [370, 495] on input "Choice" at bounding box center [463, 495] width 309 height 28
click at [370, 495] on input "text" at bounding box center [463, 495] width 309 height 28
type input "Meduim"
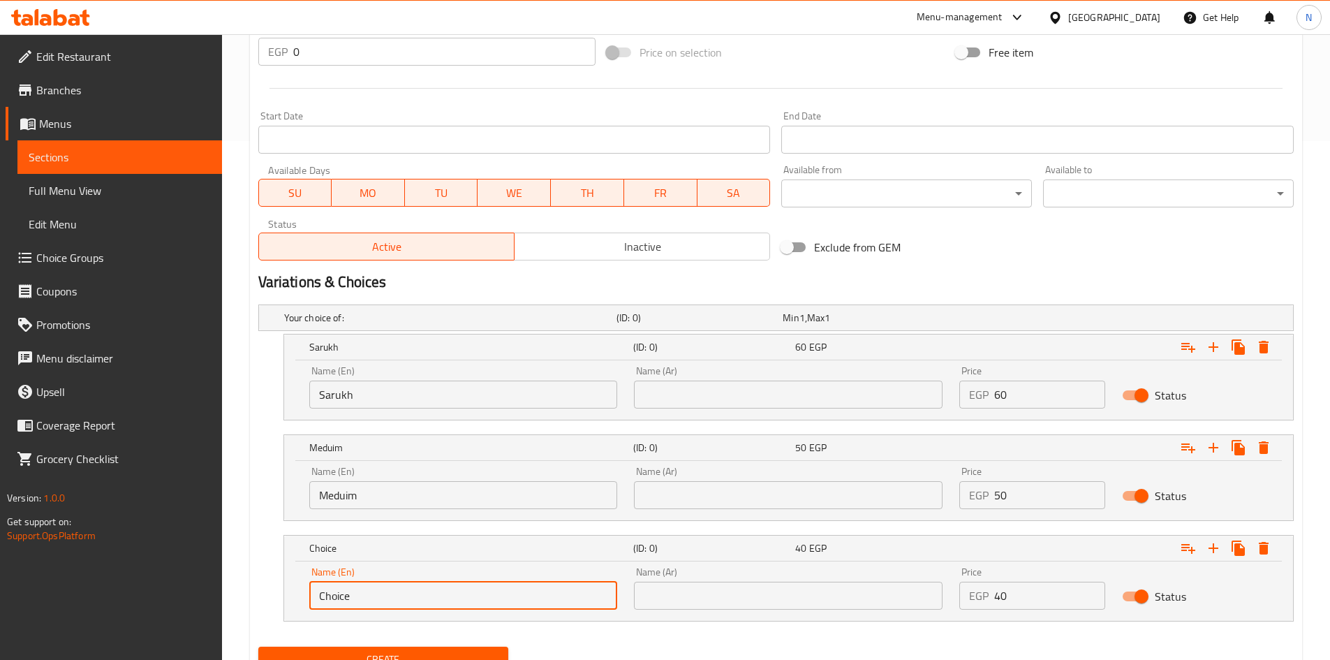
click at [340, 599] on input "Choice" at bounding box center [463, 596] width 309 height 28
click at [340, 599] on input "text" at bounding box center [463, 596] width 309 height 28
type input "Small"
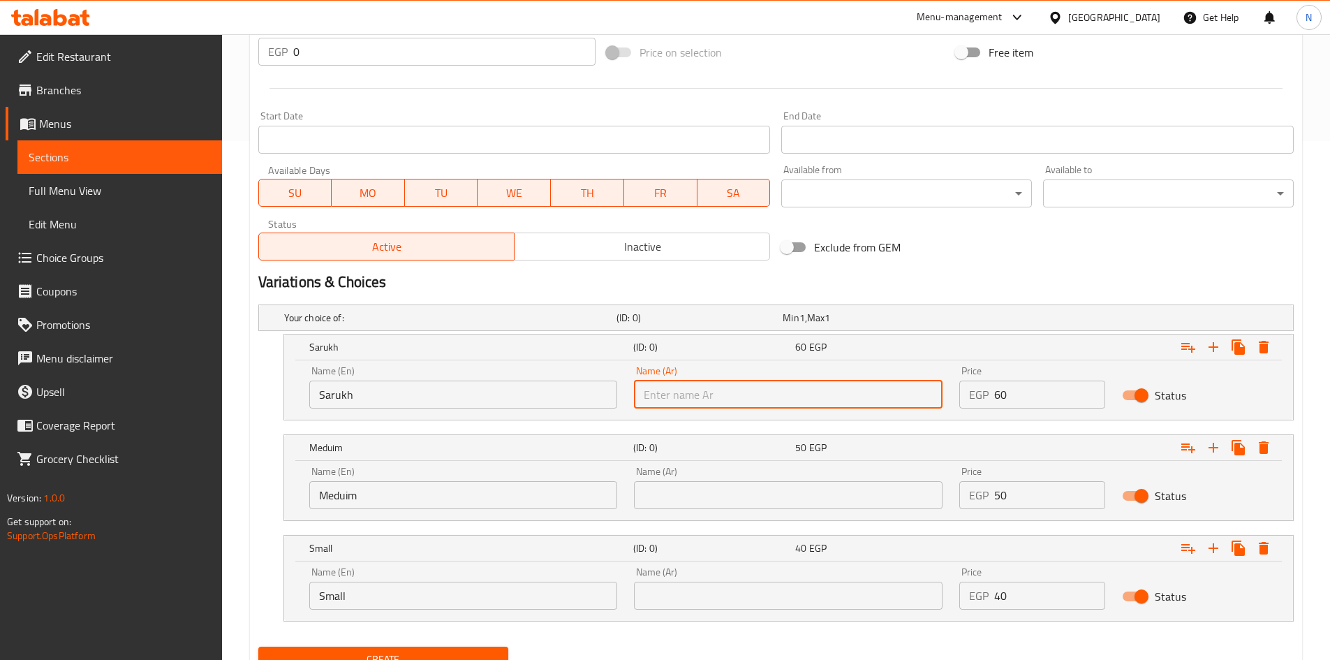
click at [703, 390] on input "text" at bounding box center [788, 394] width 309 height 28
type input "صاروخ"
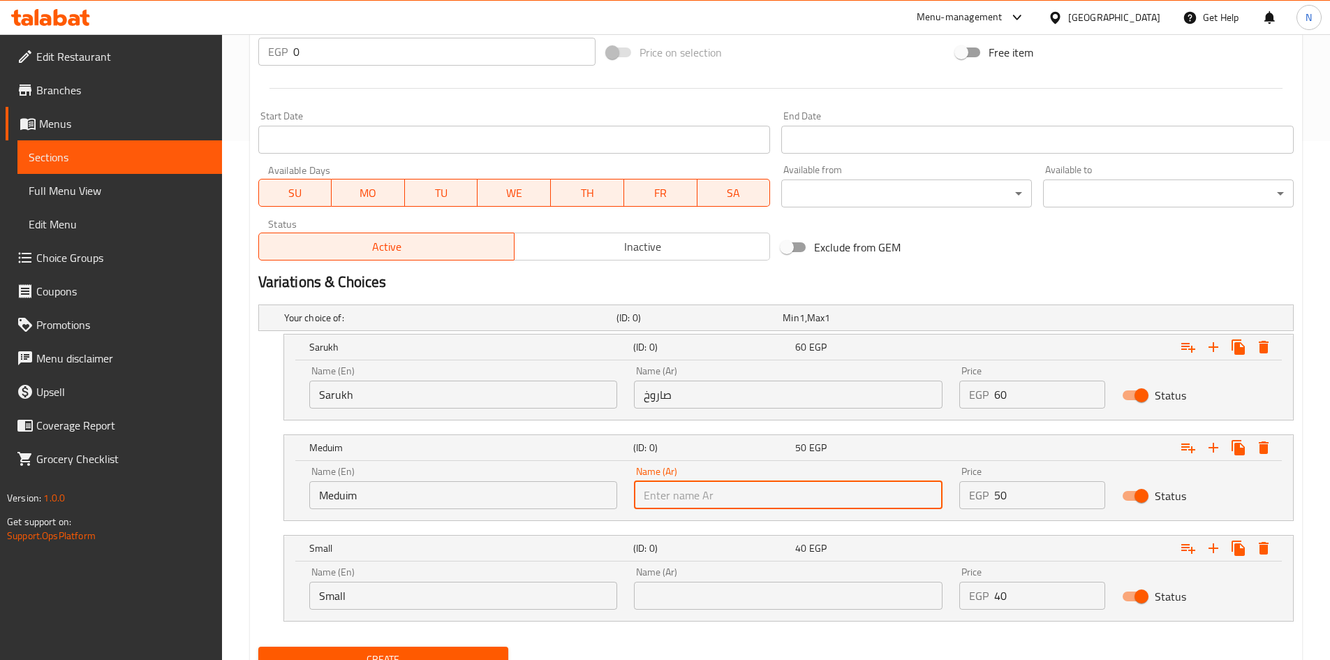
click at [677, 496] on input "text" at bounding box center [788, 495] width 309 height 28
type input "وسط"
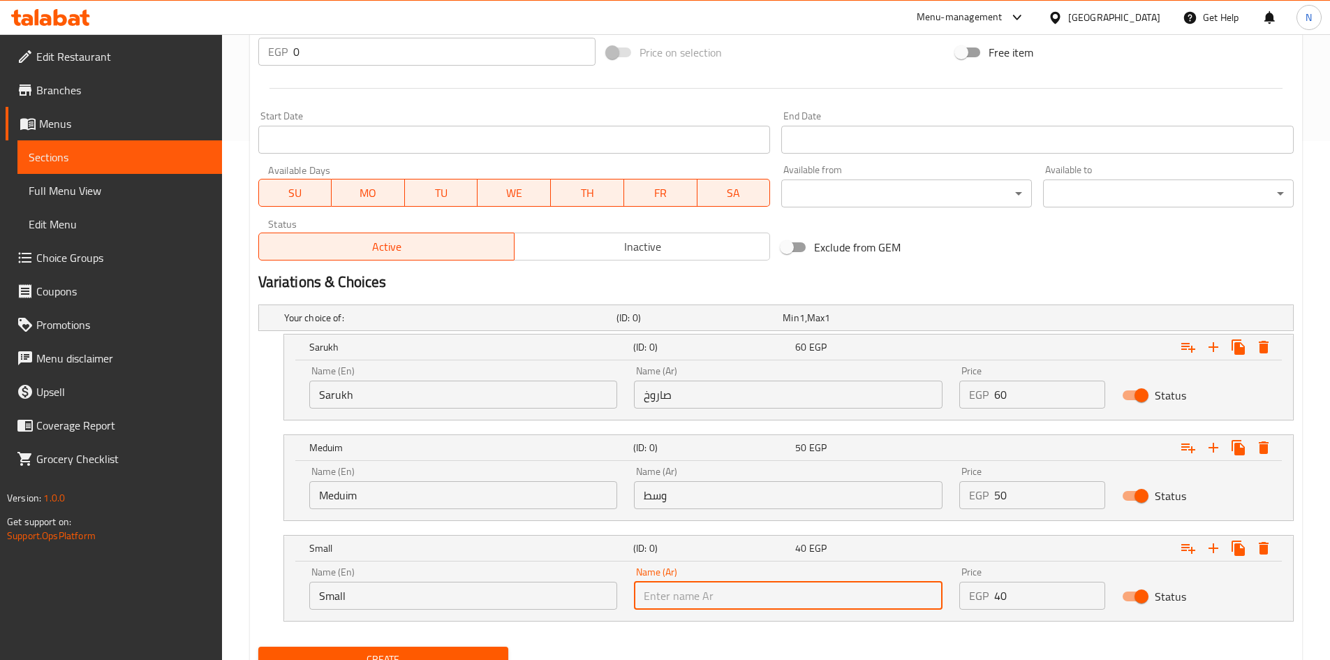
click at [684, 607] on input "text" at bounding box center [788, 596] width 309 height 28
type input "صغير"
click at [914, 265] on div "Exclude from GEM" at bounding box center [950, 247] width 349 height 38
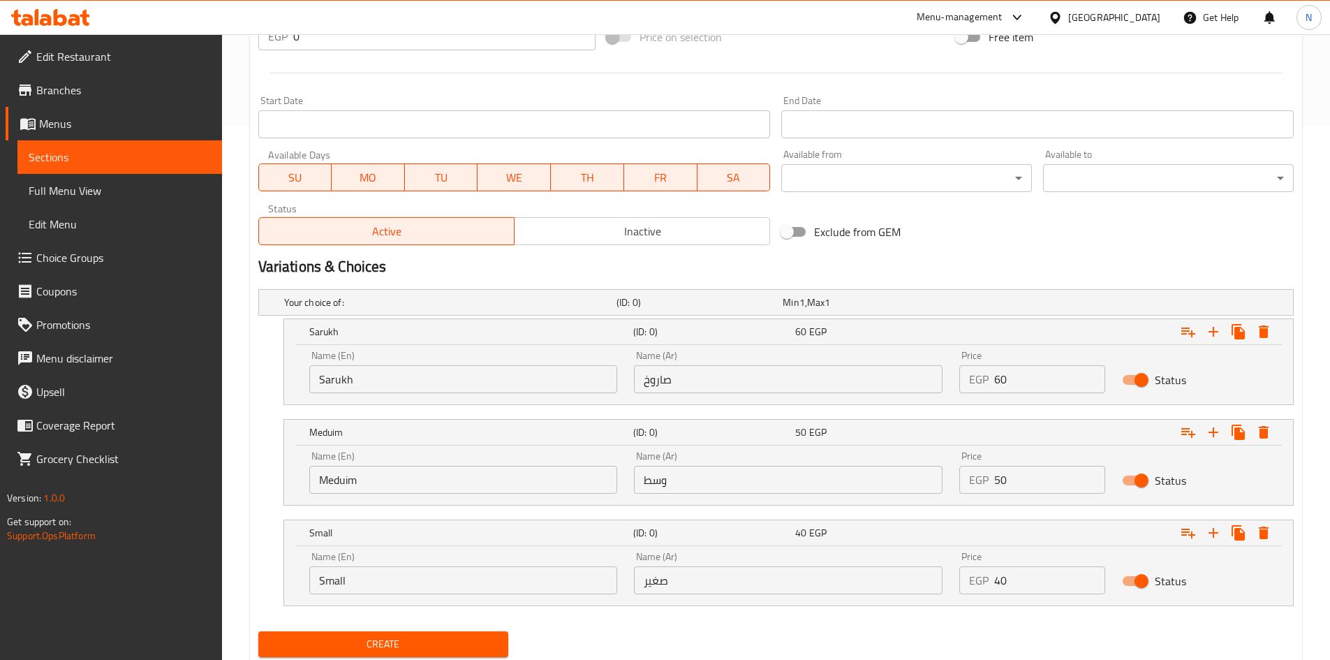
scroll to position [579, 0]
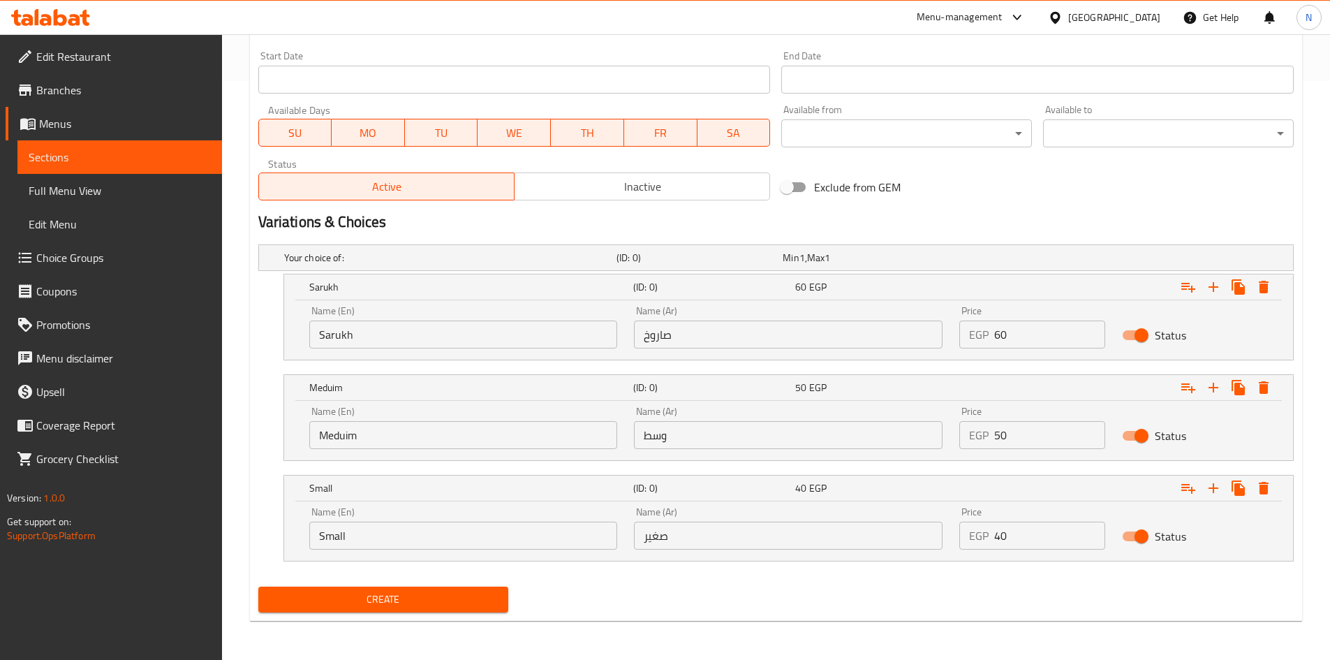
click at [452, 594] on span "Create" at bounding box center [383, 599] width 228 height 17
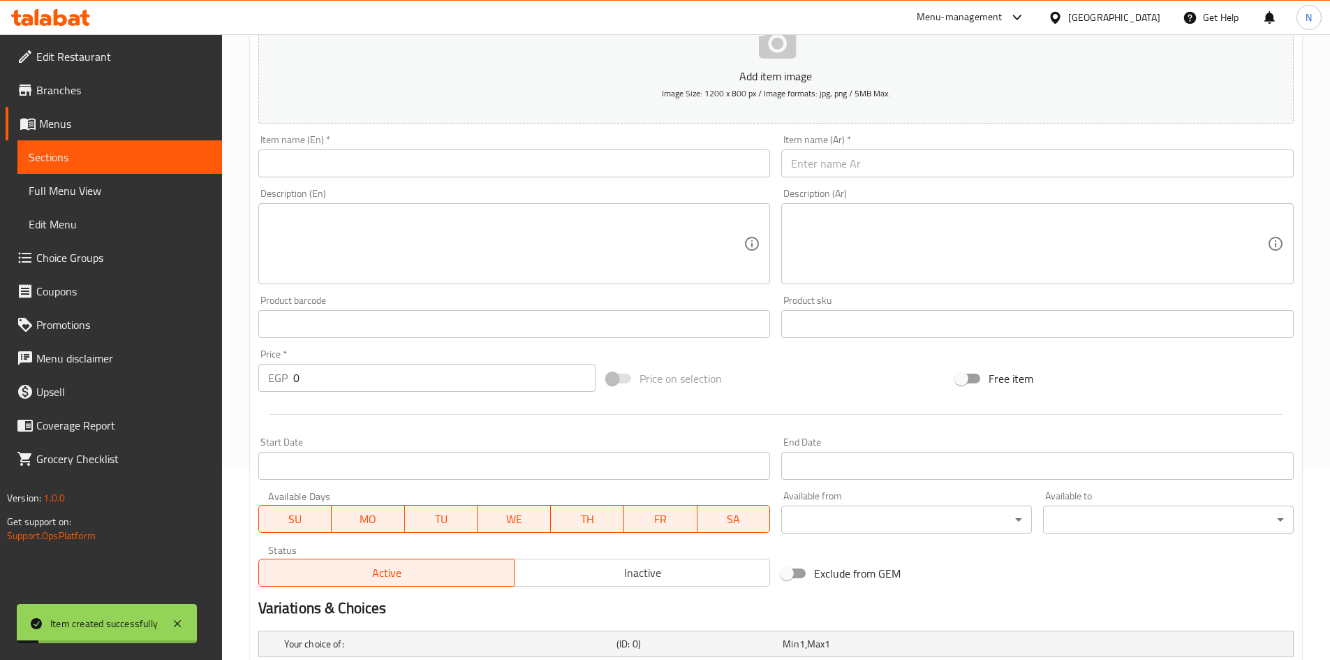
scroll to position [90, 0]
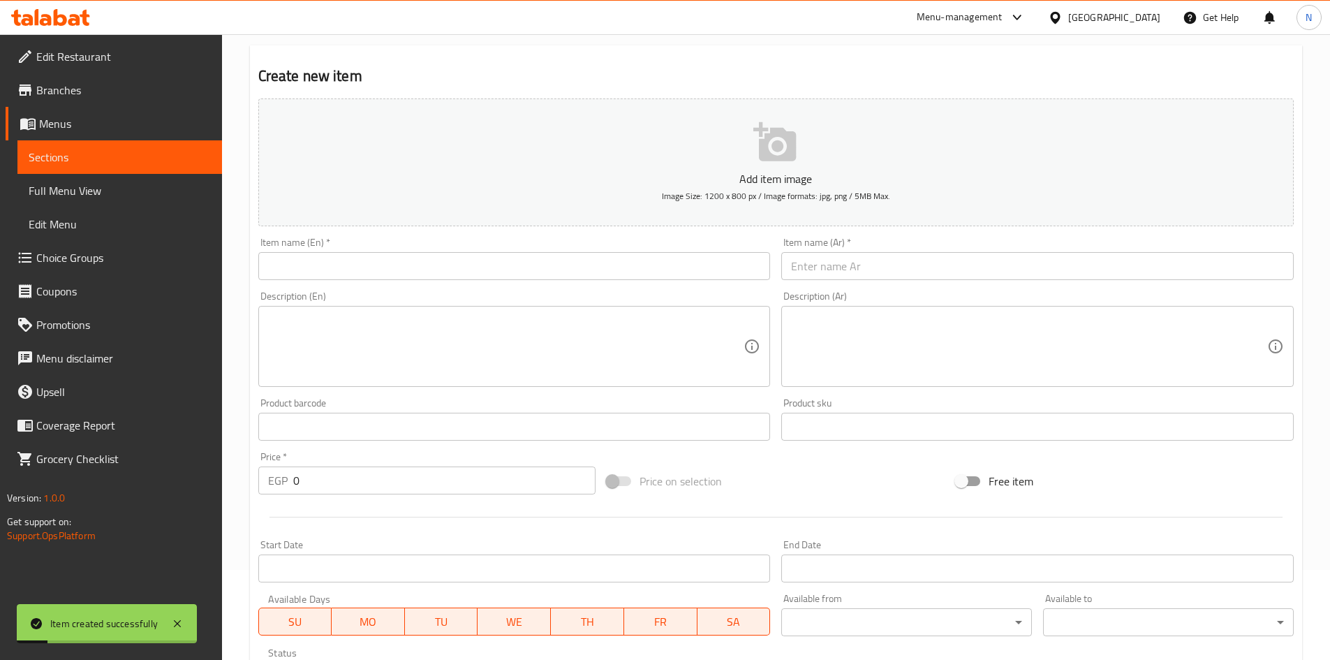
click at [879, 272] on input "text" at bounding box center [1037, 266] width 512 height 28
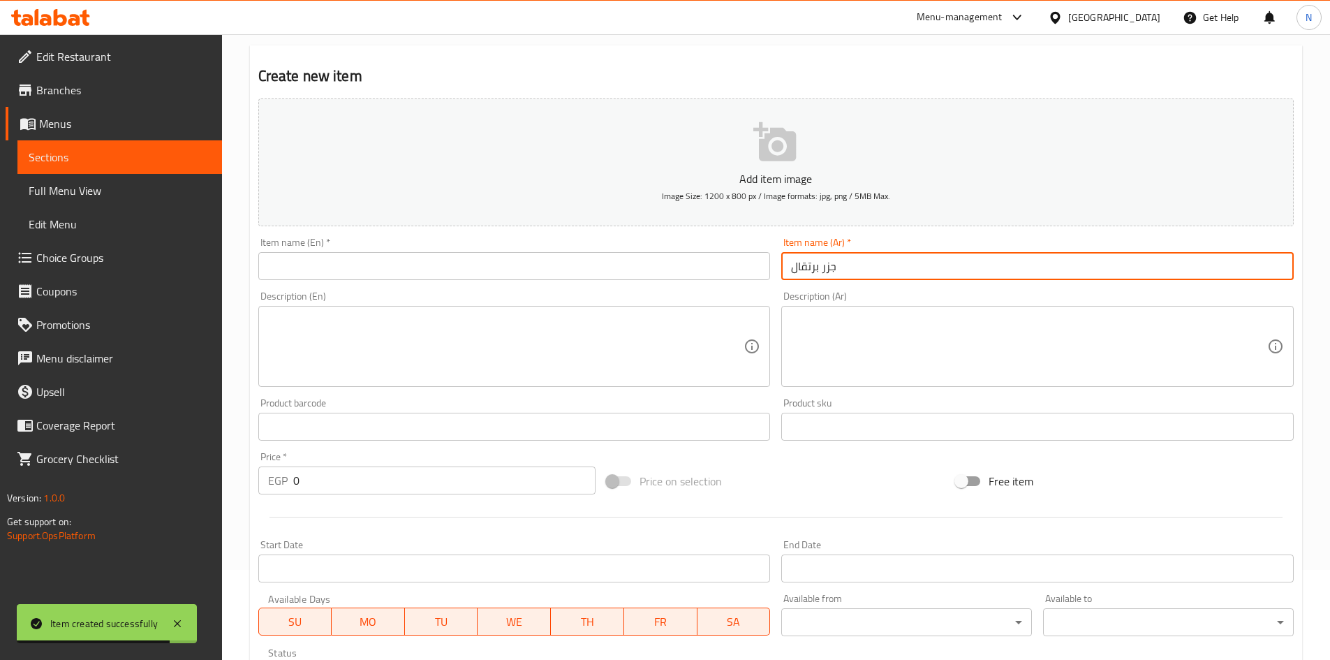
click at [816, 269] on input "جزر برتقال" at bounding box center [1037, 266] width 512 height 28
click at [817, 269] on input "جزر برتقال" at bounding box center [1037, 266] width 512 height 28
click at [819, 266] on input "جزر برتقال" at bounding box center [1037, 266] width 512 height 28
click at [806, 264] on input "جزر بالبرتقال" at bounding box center [1037, 266] width 512 height 28
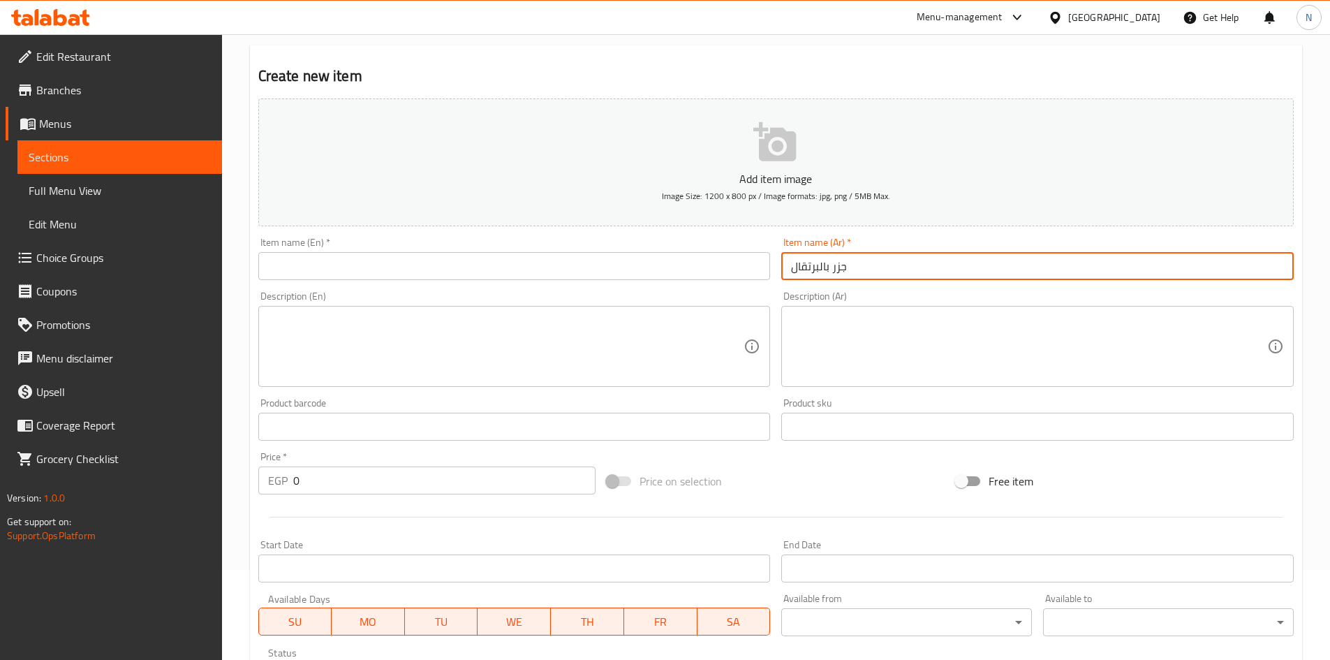
click at [806, 264] on input "جزر بالبرتقال" at bounding box center [1037, 266] width 512 height 28
type input "جزر بالبرتقال"
click at [573, 256] on input "text" at bounding box center [514, 266] width 512 height 28
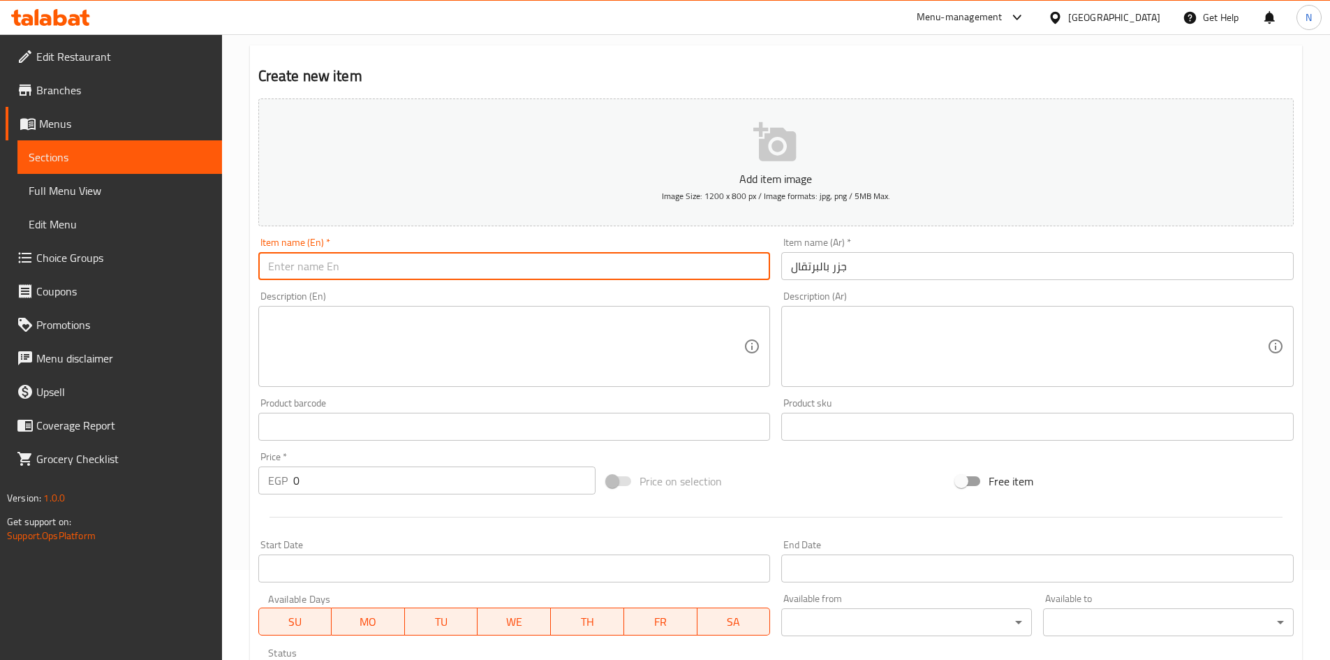
paste input "Carrots with oranges"
click at [350, 267] on input "Carrots with orange" at bounding box center [514, 266] width 512 height 28
click at [307, 267] on input "Carrots with Orange" at bounding box center [514, 266] width 512 height 28
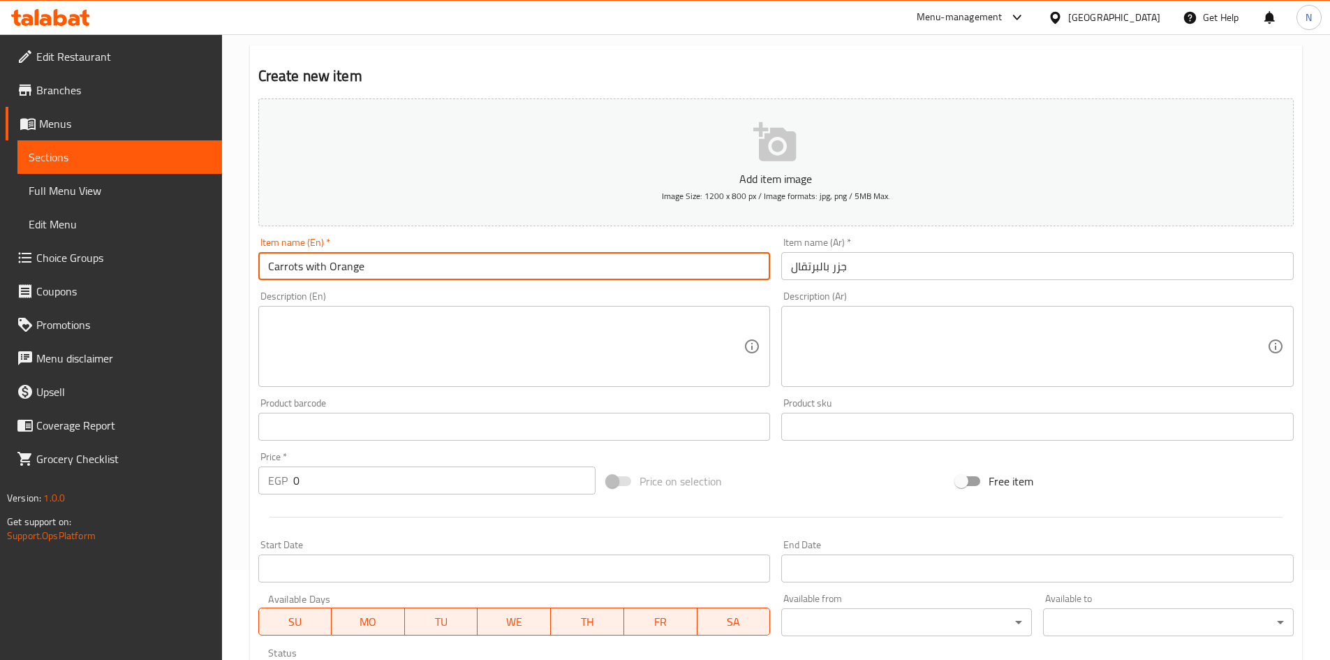
click at [307, 267] on input "Carrots with Orange" at bounding box center [514, 266] width 512 height 28
type input "Carrots With Orange"
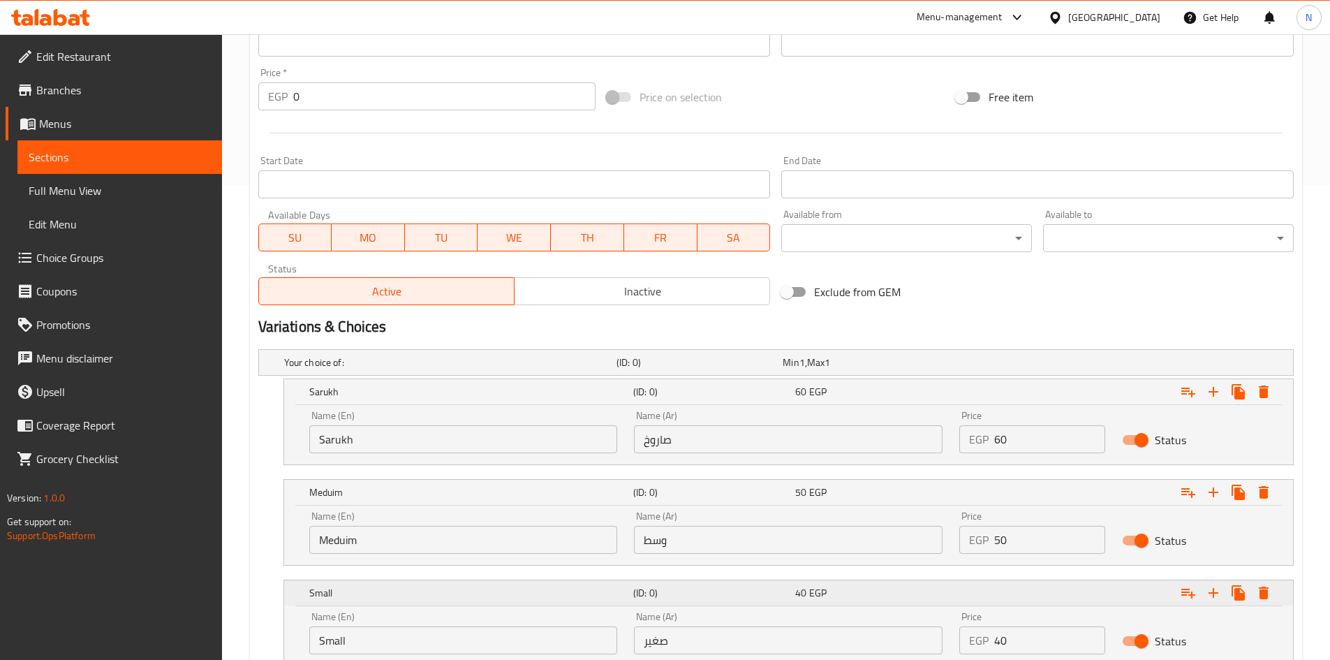
scroll to position [579, 0]
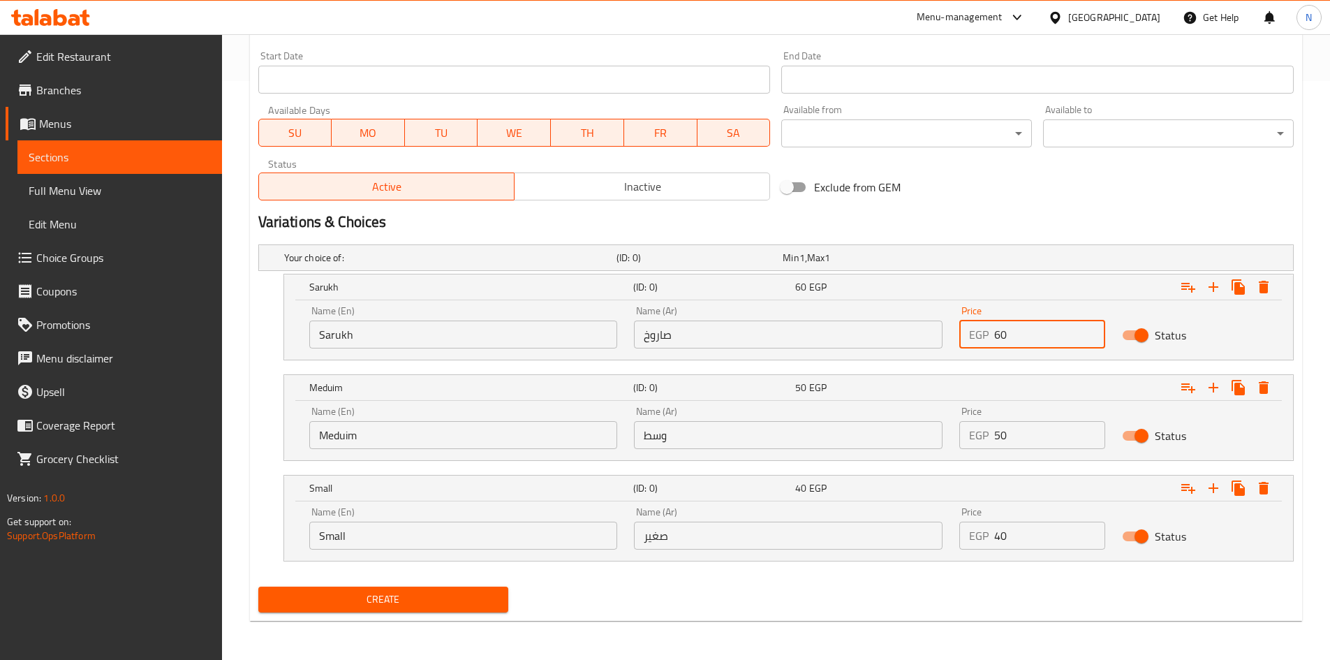
drag, startPoint x: 1001, startPoint y: 341, endPoint x: 990, endPoint y: 337, distance: 11.9
click at [990, 337] on div "EGP 60 Price" at bounding box center [1032, 334] width 146 height 28
type input "75"
click at [1023, 213] on h2 "Variations & Choices" at bounding box center [775, 222] width 1035 height 21
drag, startPoint x: 1002, startPoint y: 429, endPoint x: 979, endPoint y: 425, distance: 23.4
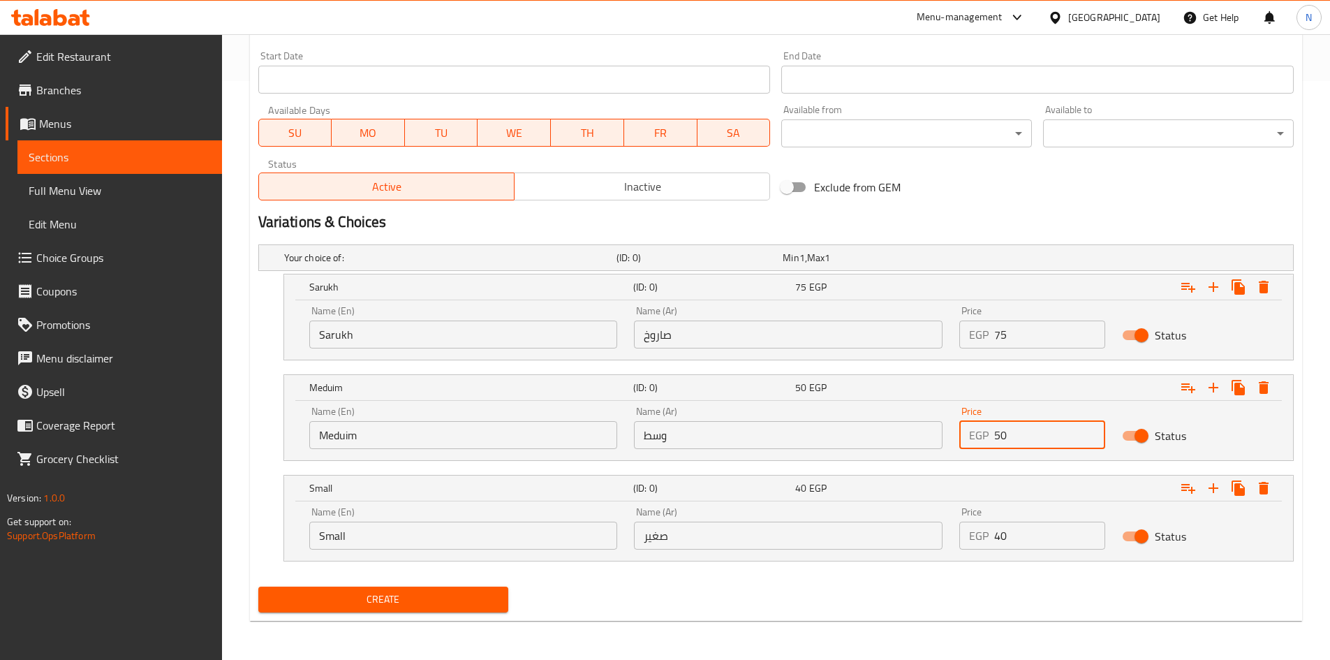
click at [979, 425] on div "EGP 50 Price" at bounding box center [1032, 435] width 146 height 28
type input "65"
click at [1014, 234] on div "Variations & Choices" at bounding box center [776, 222] width 1046 height 32
drag, startPoint x: 1016, startPoint y: 533, endPoint x: 983, endPoint y: 535, distance: 32.8
click at [983, 535] on div "EGP 40 Price" at bounding box center [1032, 535] width 146 height 28
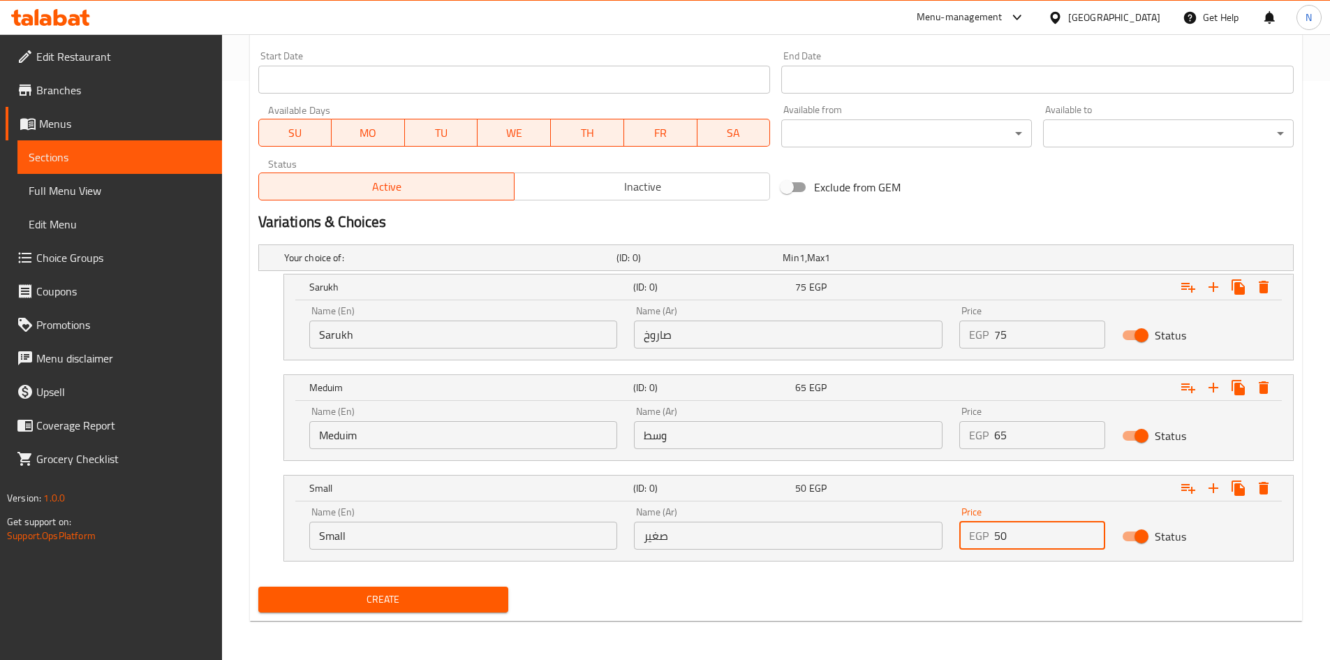
type input "50"
drag, startPoint x: 1095, startPoint y: 196, endPoint x: 1068, endPoint y: 218, distance: 34.2
click at [1093, 196] on div "Exclude from GEM" at bounding box center [950, 187] width 349 height 38
click at [415, 339] on input "Sarukh" at bounding box center [463, 334] width 309 height 28
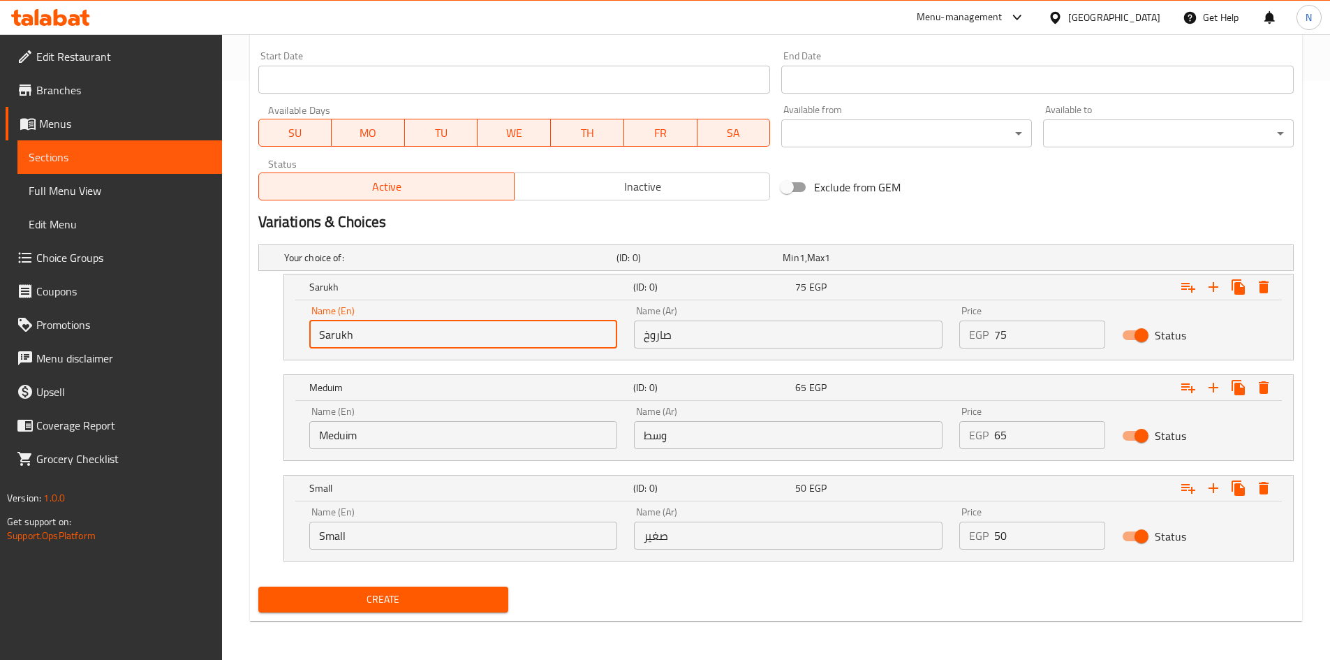
click at [415, 339] on input "Sarukh" at bounding box center [463, 334] width 309 height 28
type input "Choice"
click at [415, 339] on input "text" at bounding box center [463, 334] width 309 height 28
type input "Sarukh"
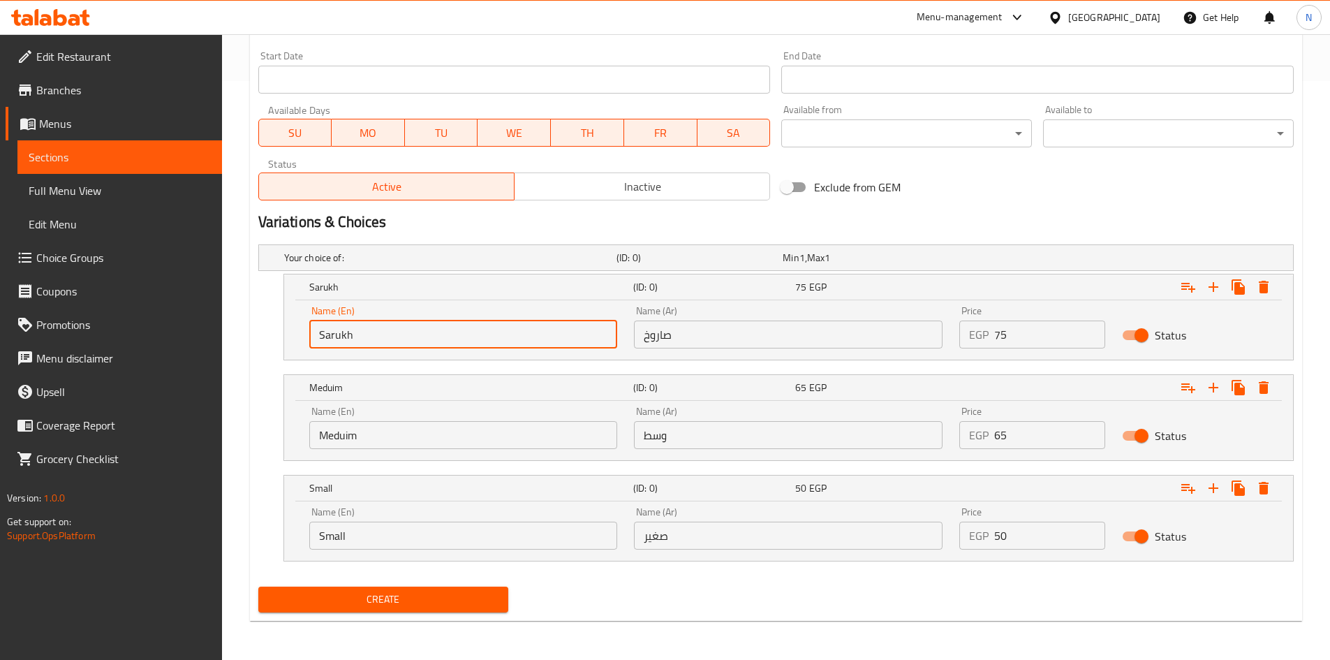
click at [729, 341] on input "صاروخ" at bounding box center [788, 334] width 309 height 28
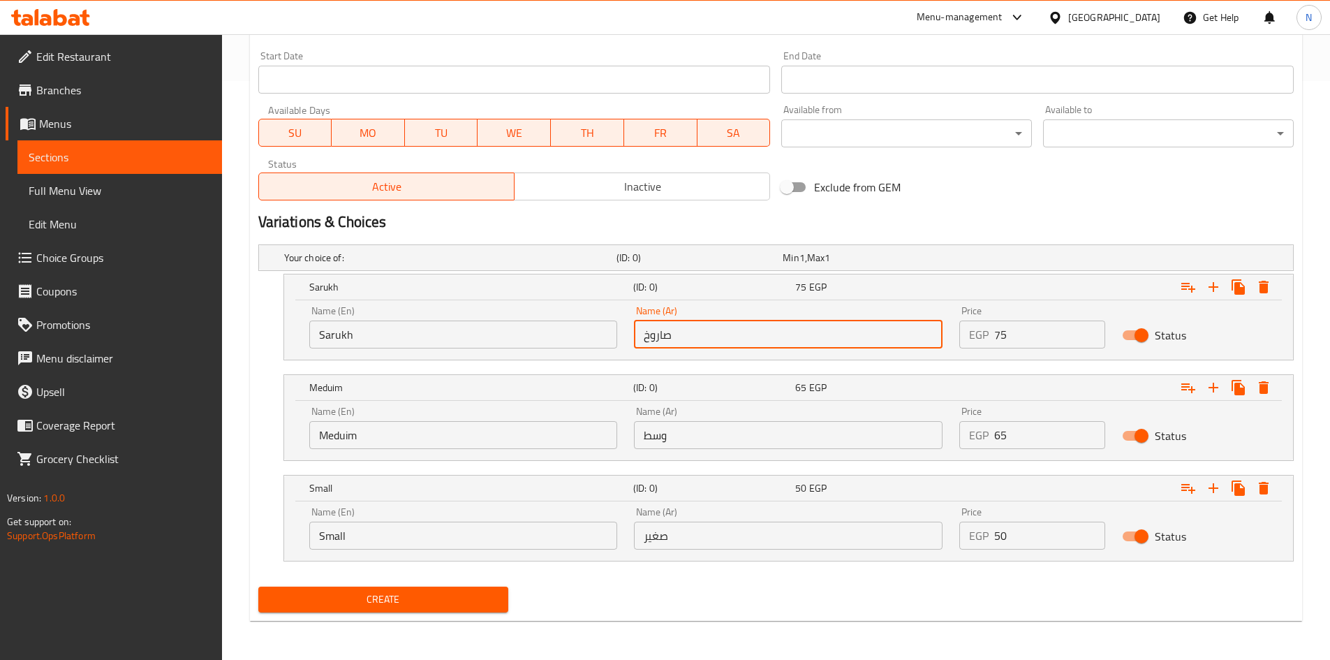
type input "صاروخ"
click at [431, 431] on input "Meduim" at bounding box center [463, 435] width 309 height 28
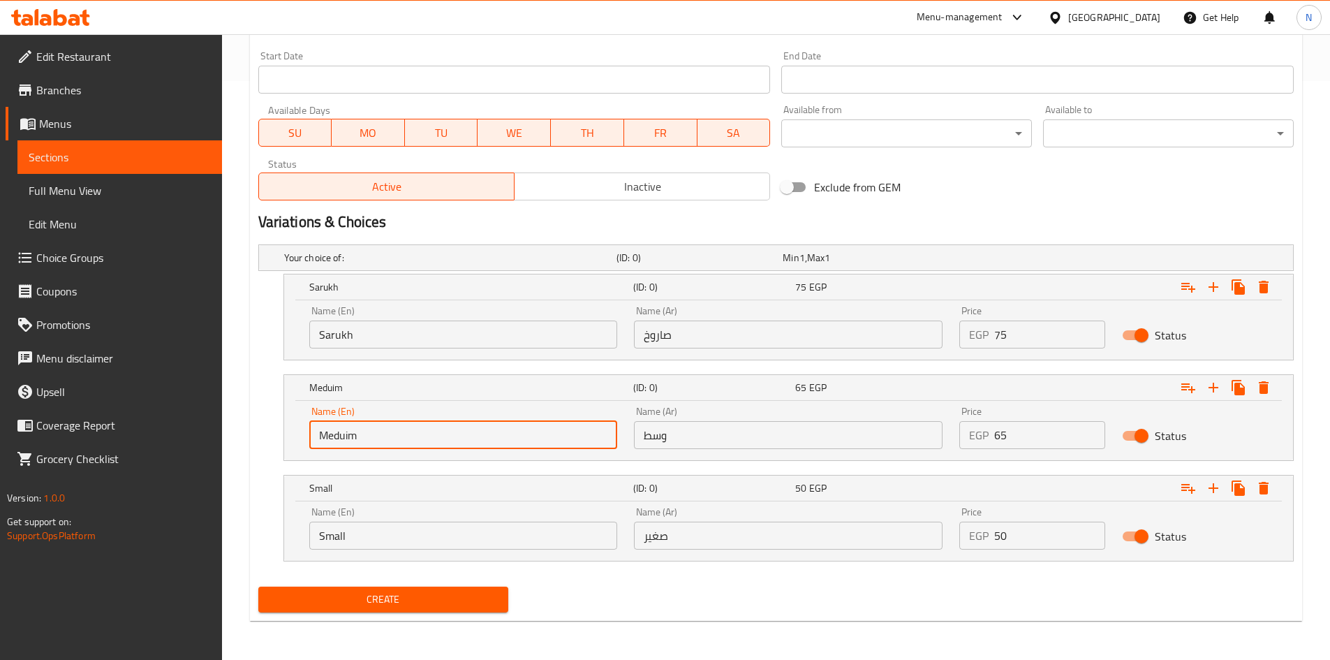
click at [431, 431] on input "Meduim" at bounding box center [463, 435] width 309 height 28
type input "Choice"
click at [431, 431] on input "text" at bounding box center [463, 435] width 309 height 28
type input "Meduim"
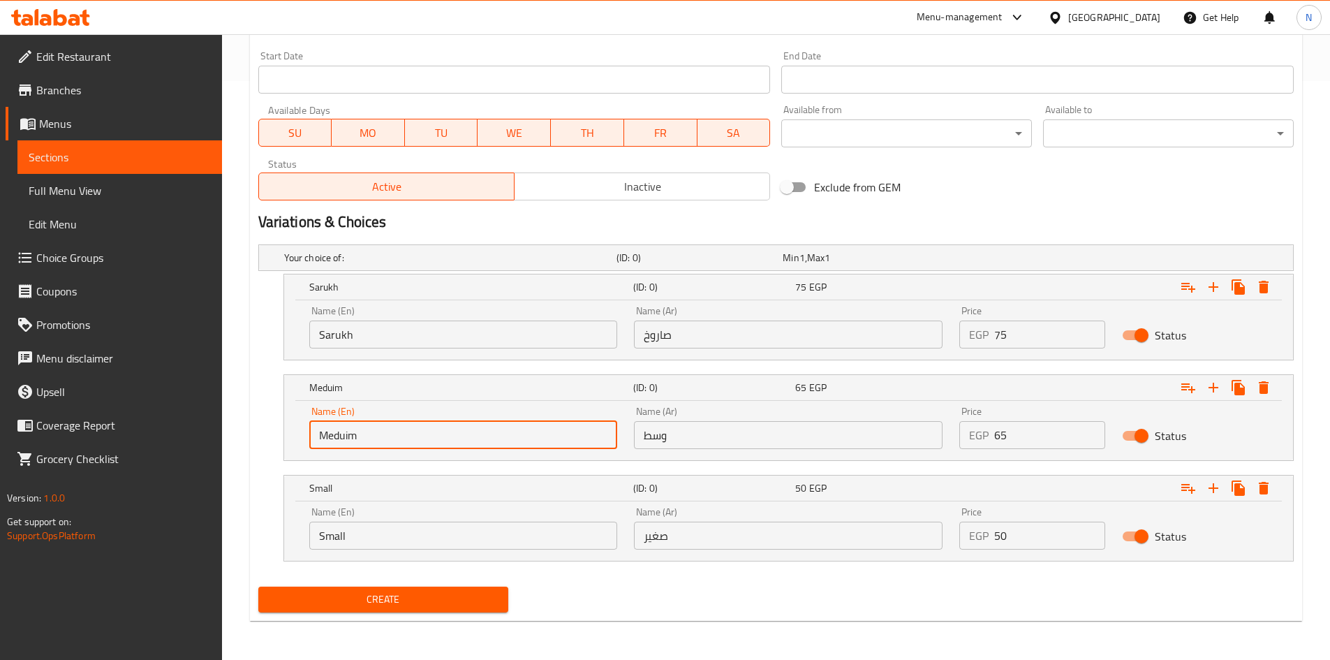
click at [648, 424] on input "وسط" at bounding box center [788, 435] width 309 height 28
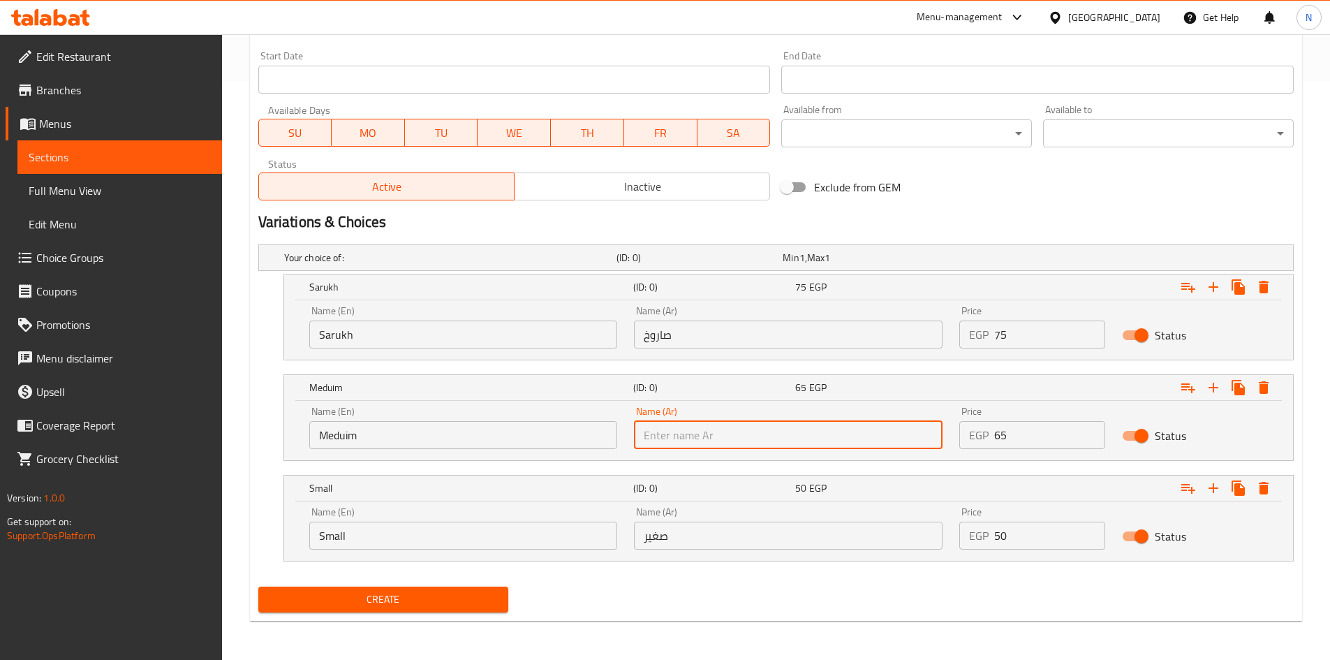
type input "وسط"
click at [371, 541] on input "Small" at bounding box center [463, 535] width 309 height 28
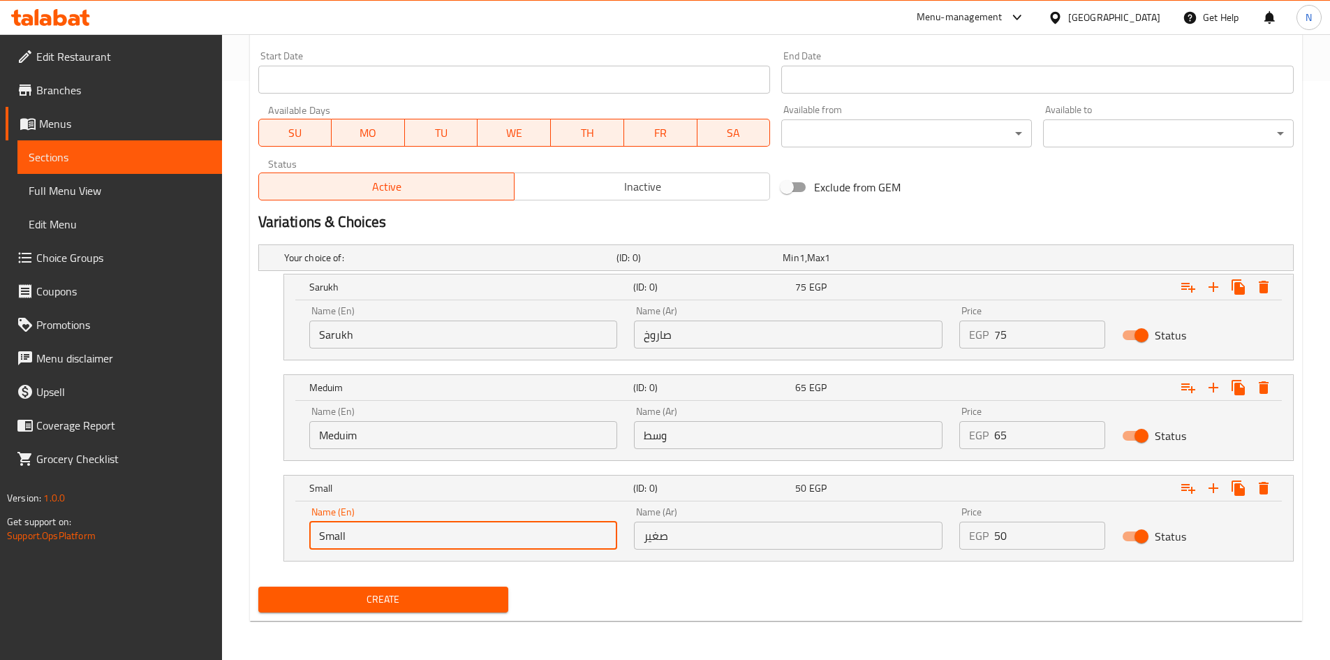
click at [371, 541] on input "Small" at bounding box center [463, 535] width 309 height 28
type input "Choice"
click at [371, 541] on input "text" at bounding box center [463, 535] width 309 height 28
type input "Small"
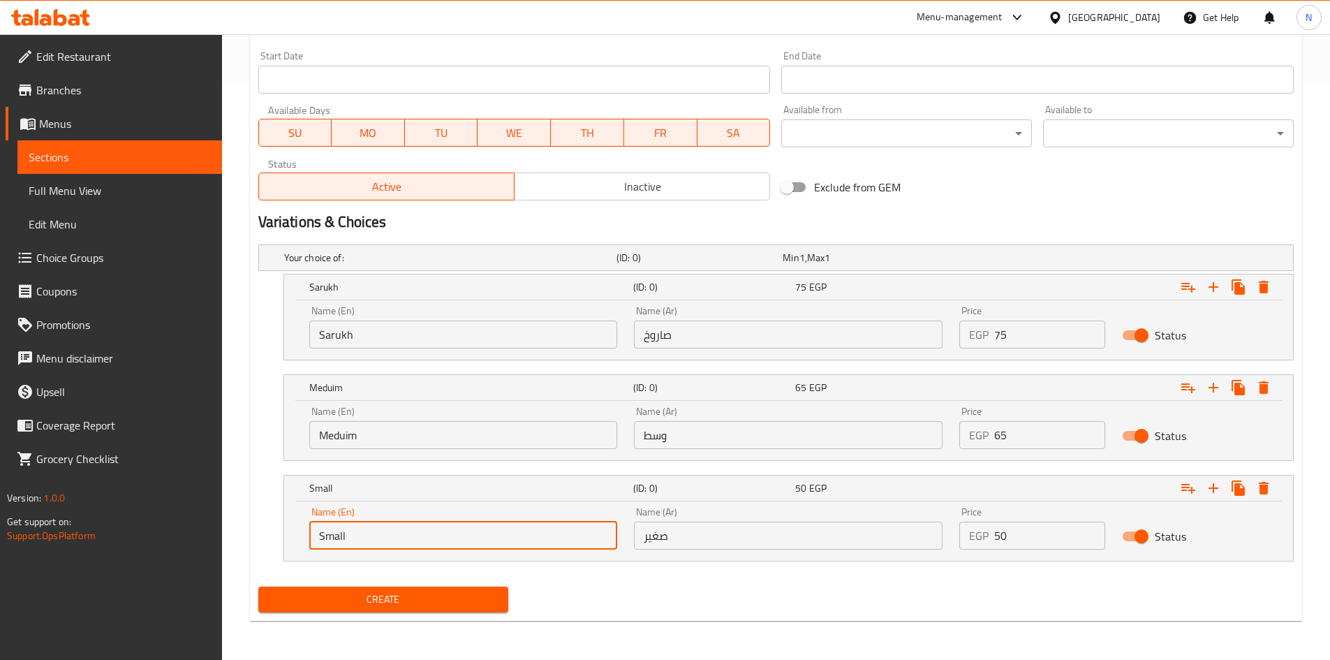
click at [681, 549] on input "صغير" at bounding box center [788, 535] width 309 height 28
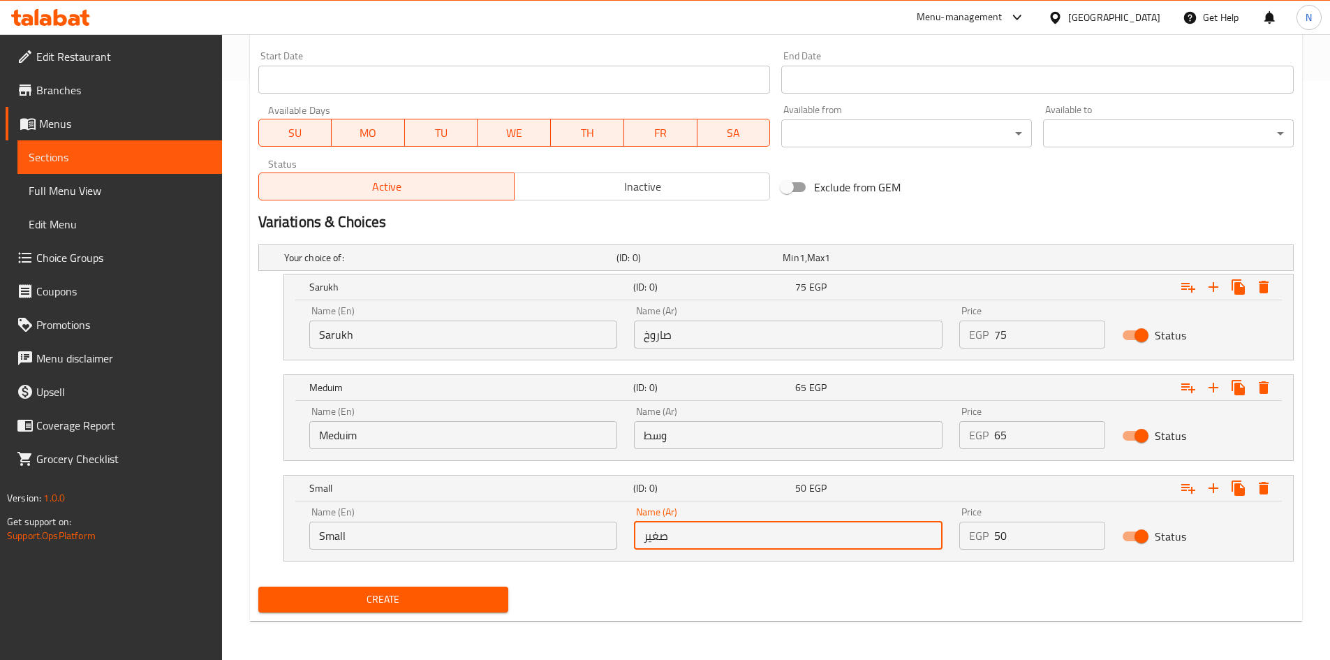
type input "صغير"
click at [461, 600] on span "Create" at bounding box center [383, 599] width 228 height 17
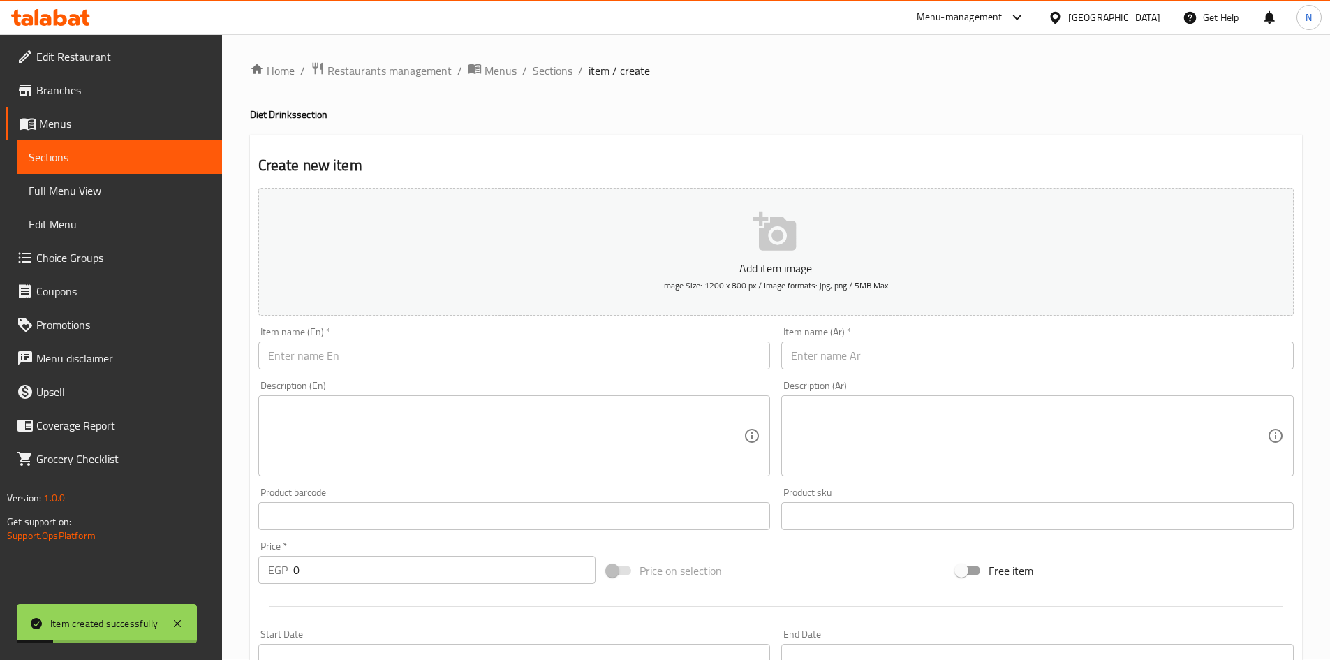
scroll to position [0, 0]
click at [558, 72] on span "Sections" at bounding box center [553, 71] width 40 height 17
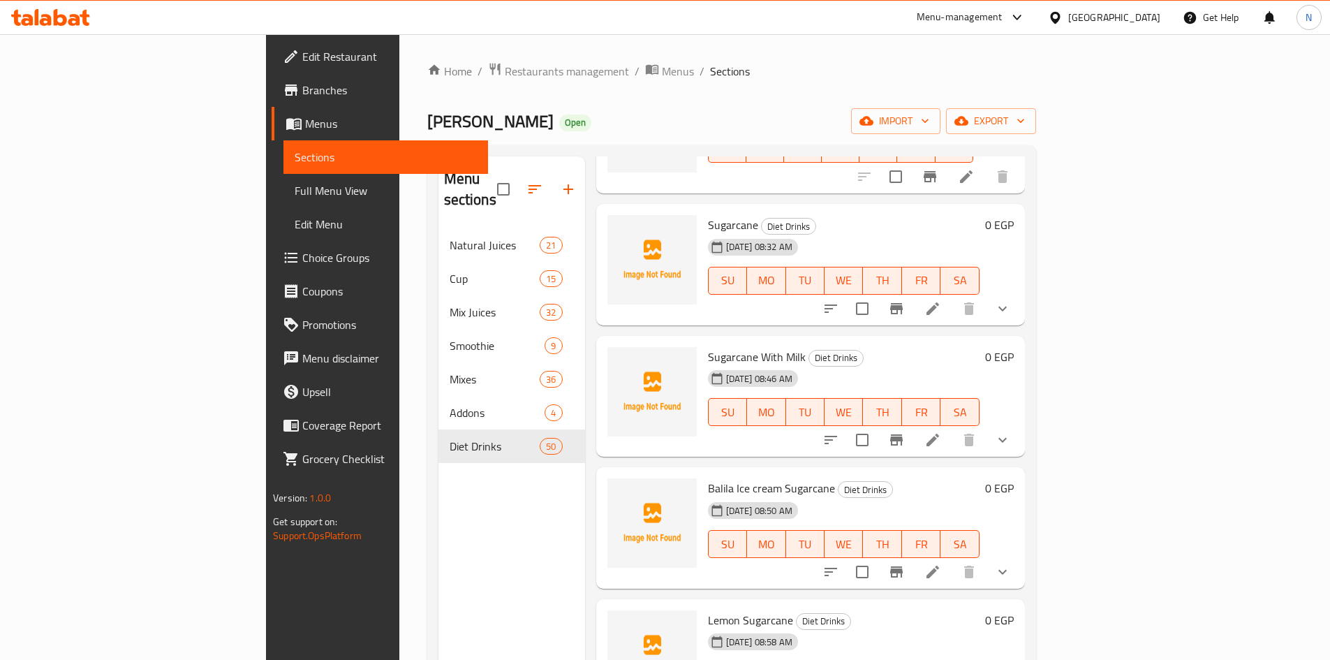
scroll to position [768, 0]
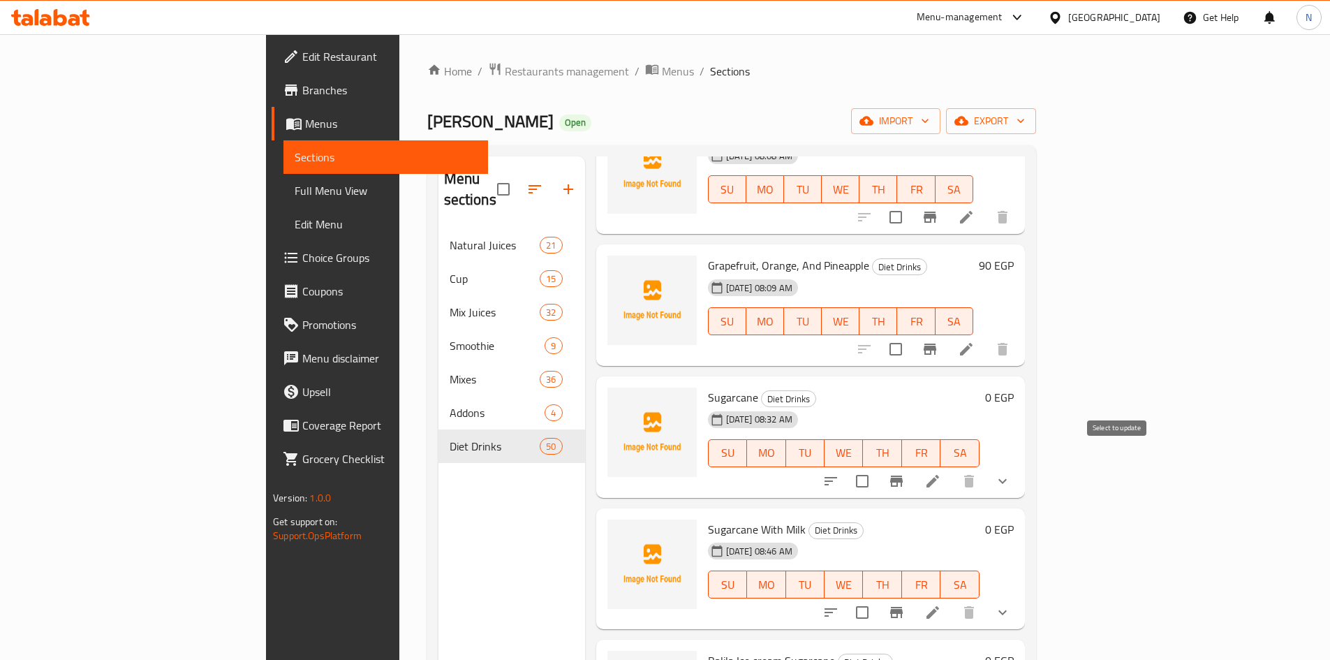
click at [877, 466] on input "checkbox" at bounding box center [861, 480] width 29 height 29
checkbox input "true"
